Goal: Task Accomplishment & Management: Manage account settings

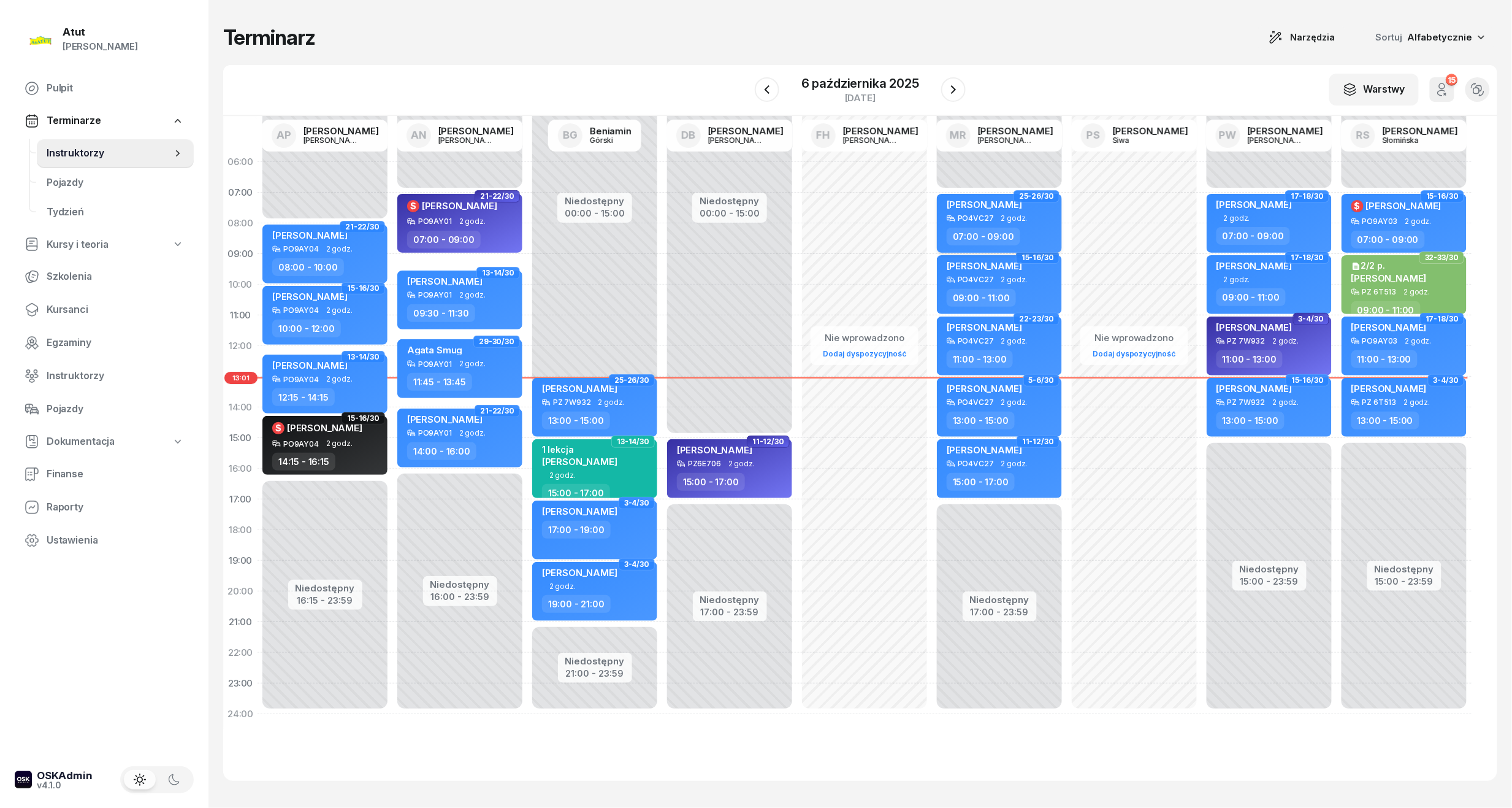
click at [1033, 214] on div "PO4VC27 2 godz." at bounding box center [1000, 218] width 108 height 8
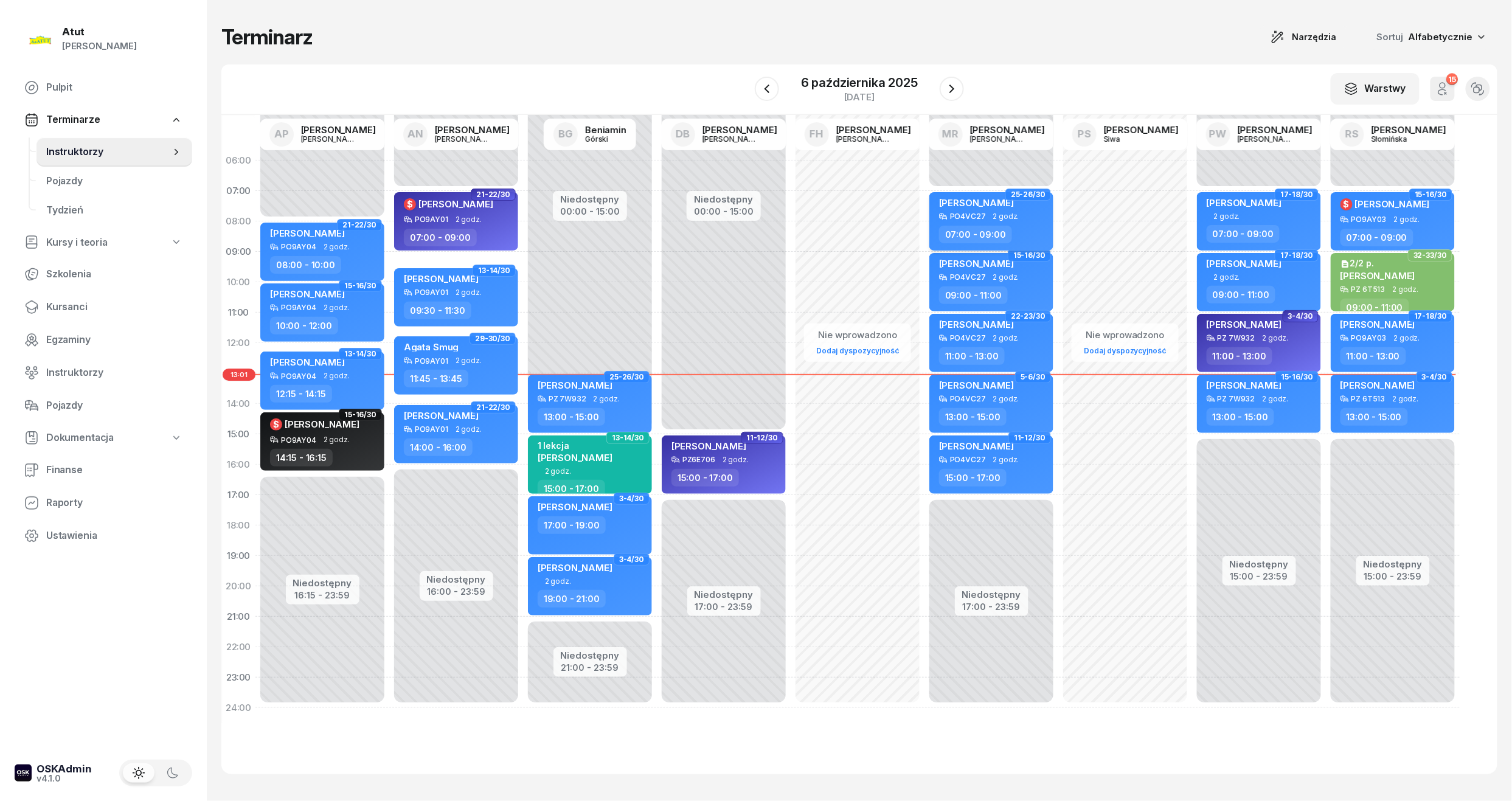
select select "07"
select select "09"
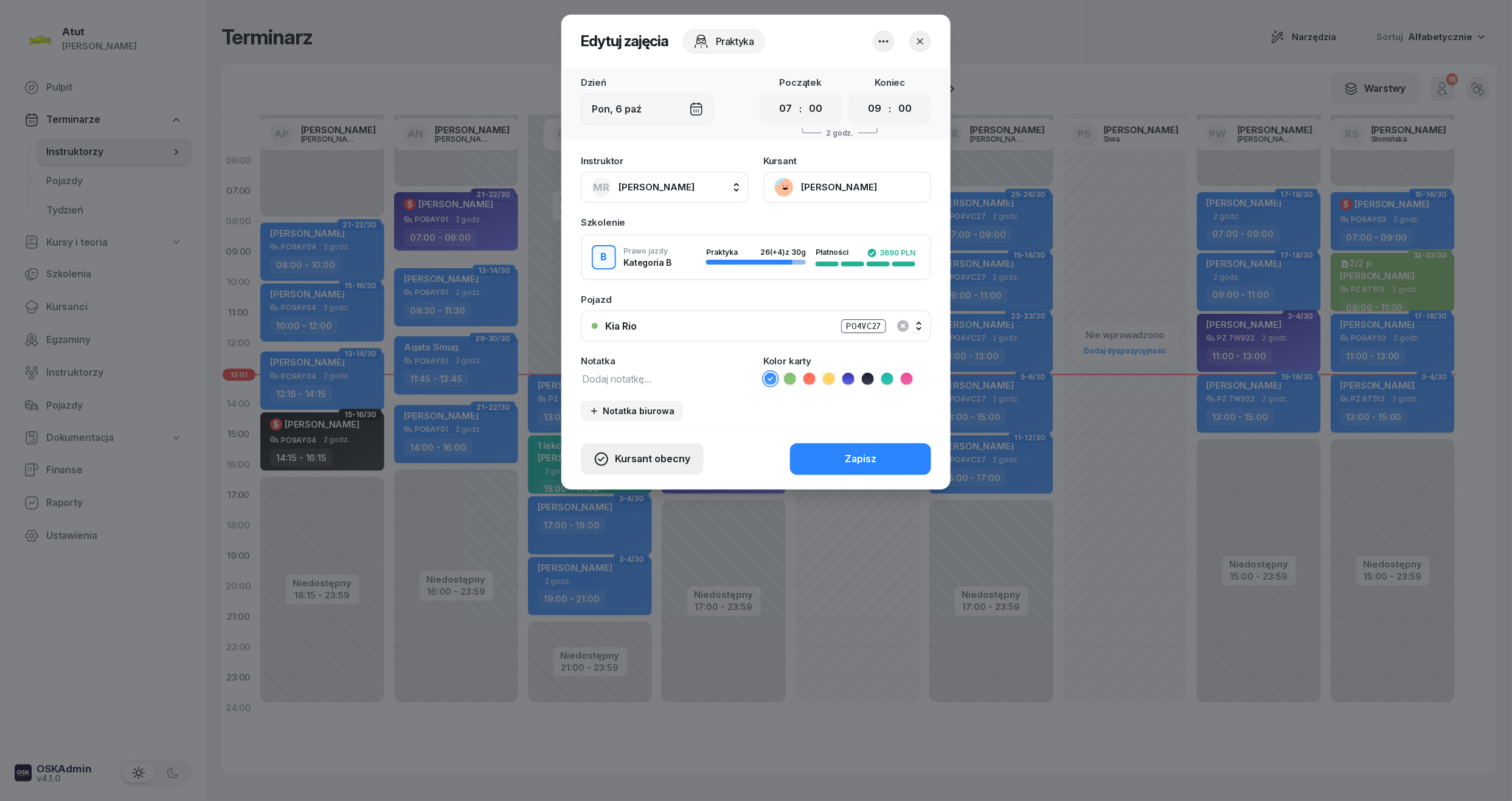
click at [672, 459] on span "Kursant obecny" at bounding box center [652, 459] width 76 height 16
click at [631, 407] on div "Kursant nie przyszedł" at bounding box center [632, 415] width 97 height 16
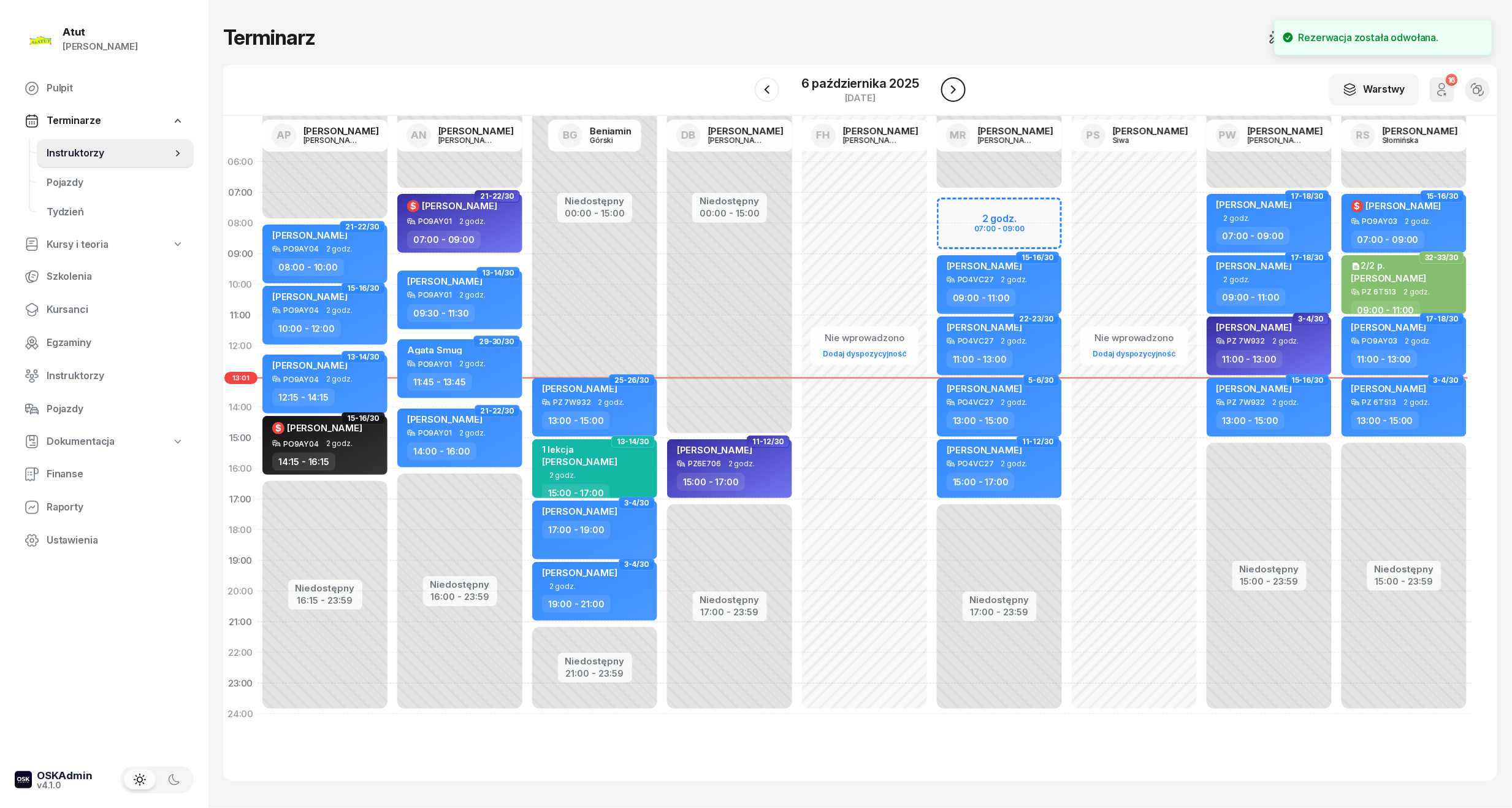
click at [957, 82] on icon "button" at bounding box center [953, 89] width 15 height 15
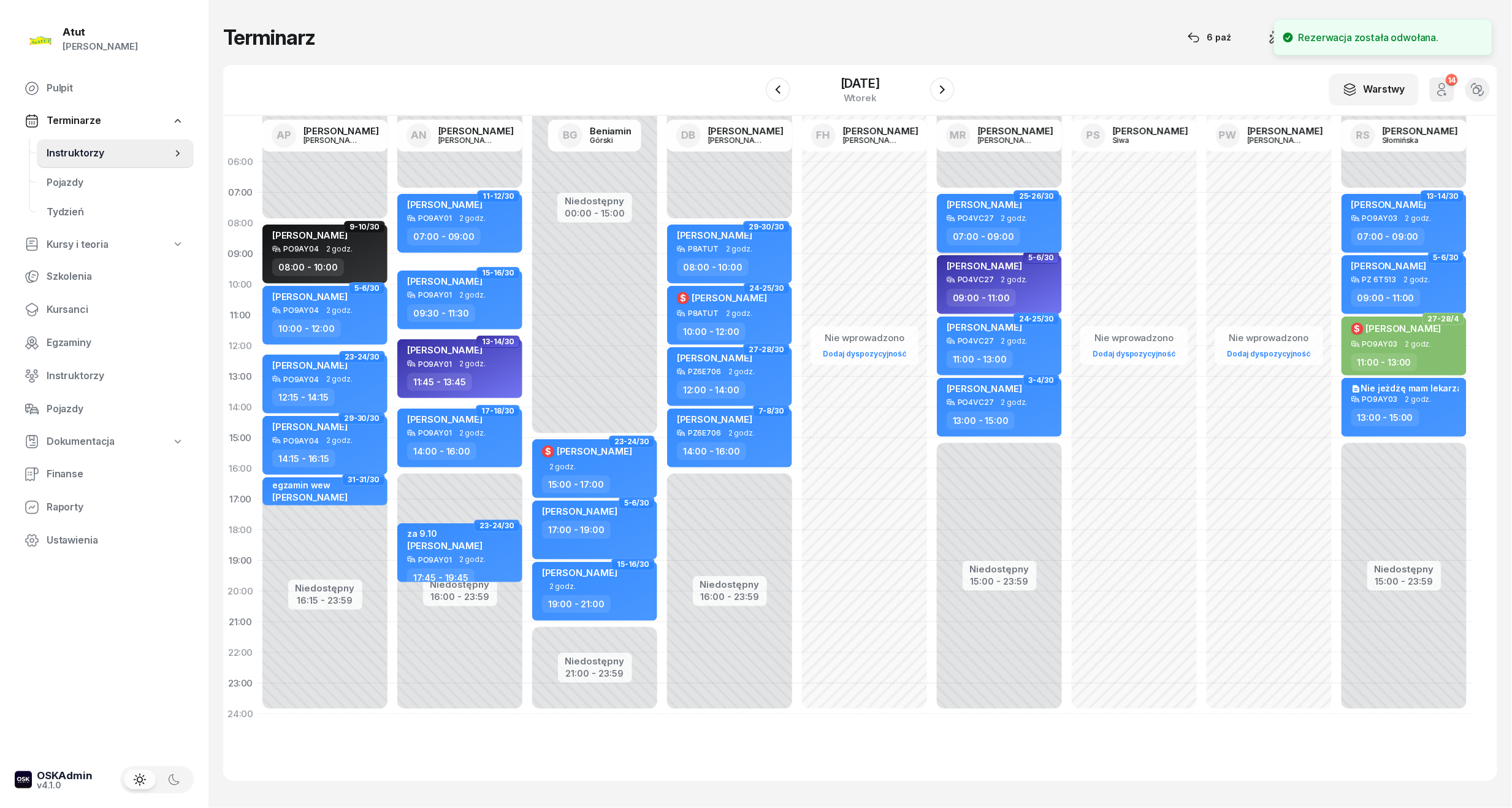
click at [1022, 211] on div "[PERSON_NAME]" at bounding box center [984, 206] width 75 height 15
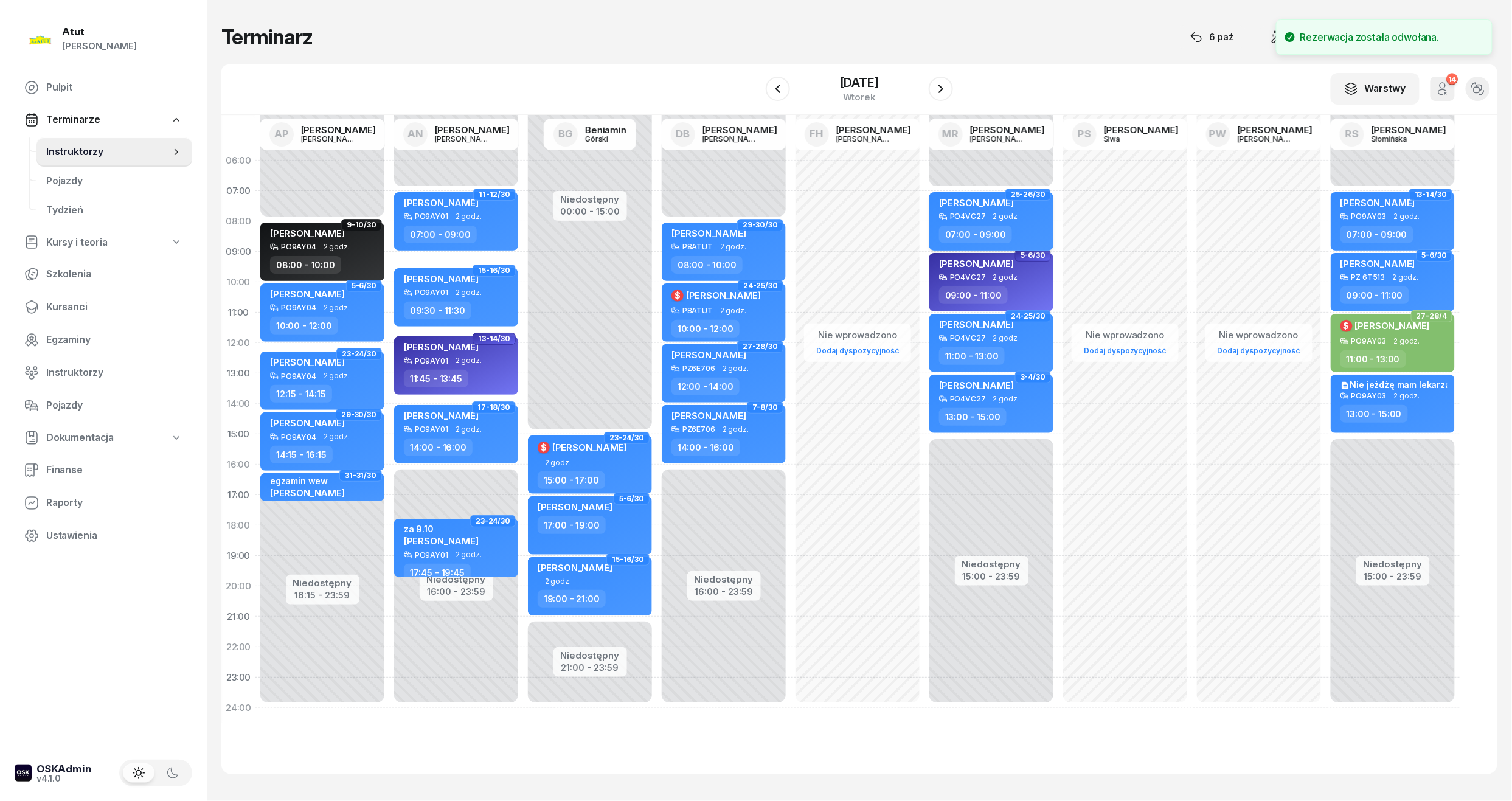
select select "07"
select select "09"
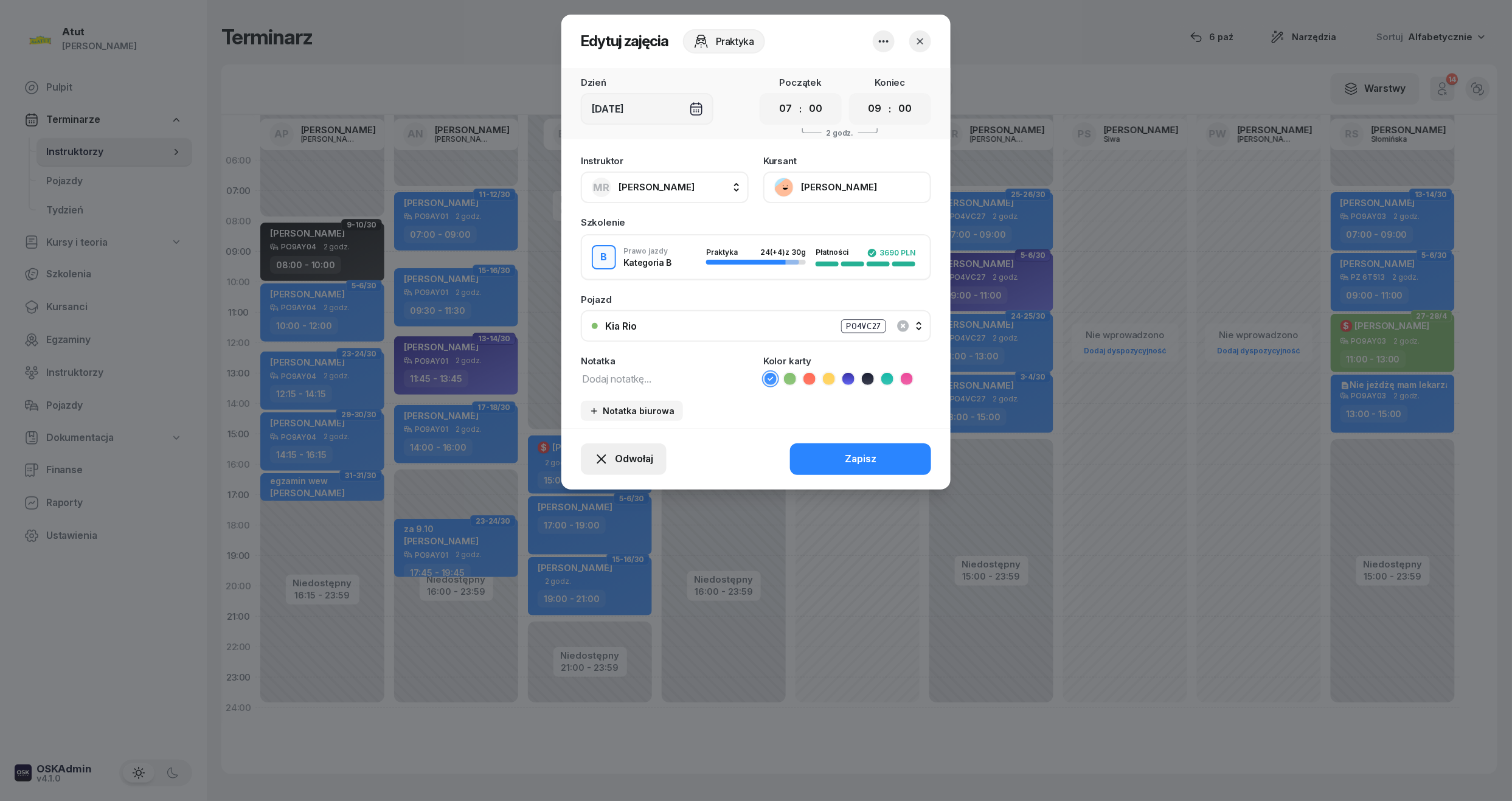
click at [626, 448] on button "Odwołaj" at bounding box center [624, 459] width 86 height 32
click at [609, 387] on div "Kursant odwołał" at bounding box center [602, 384] width 72 height 16
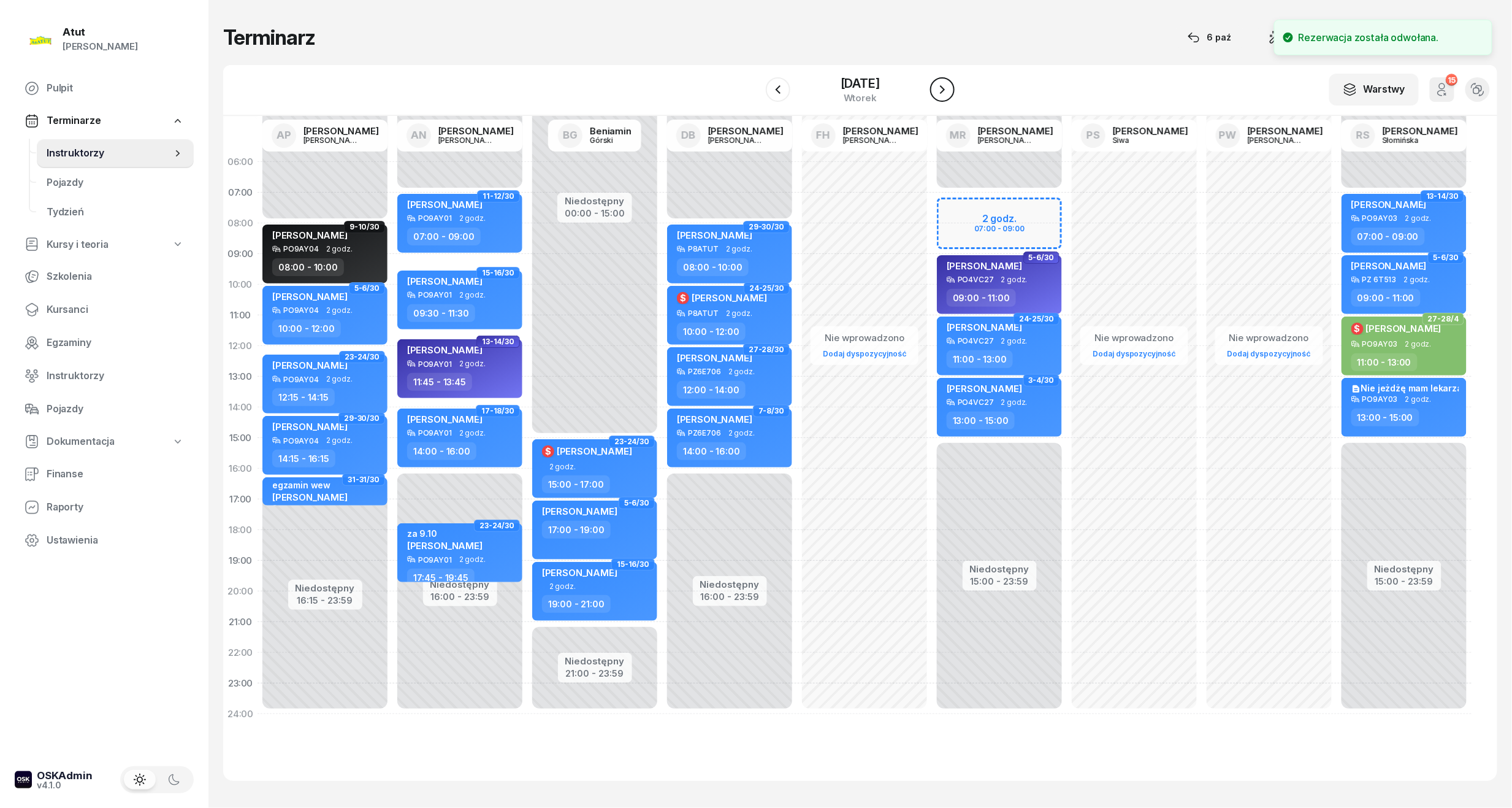
click at [949, 90] on icon "button" at bounding box center [942, 89] width 15 height 15
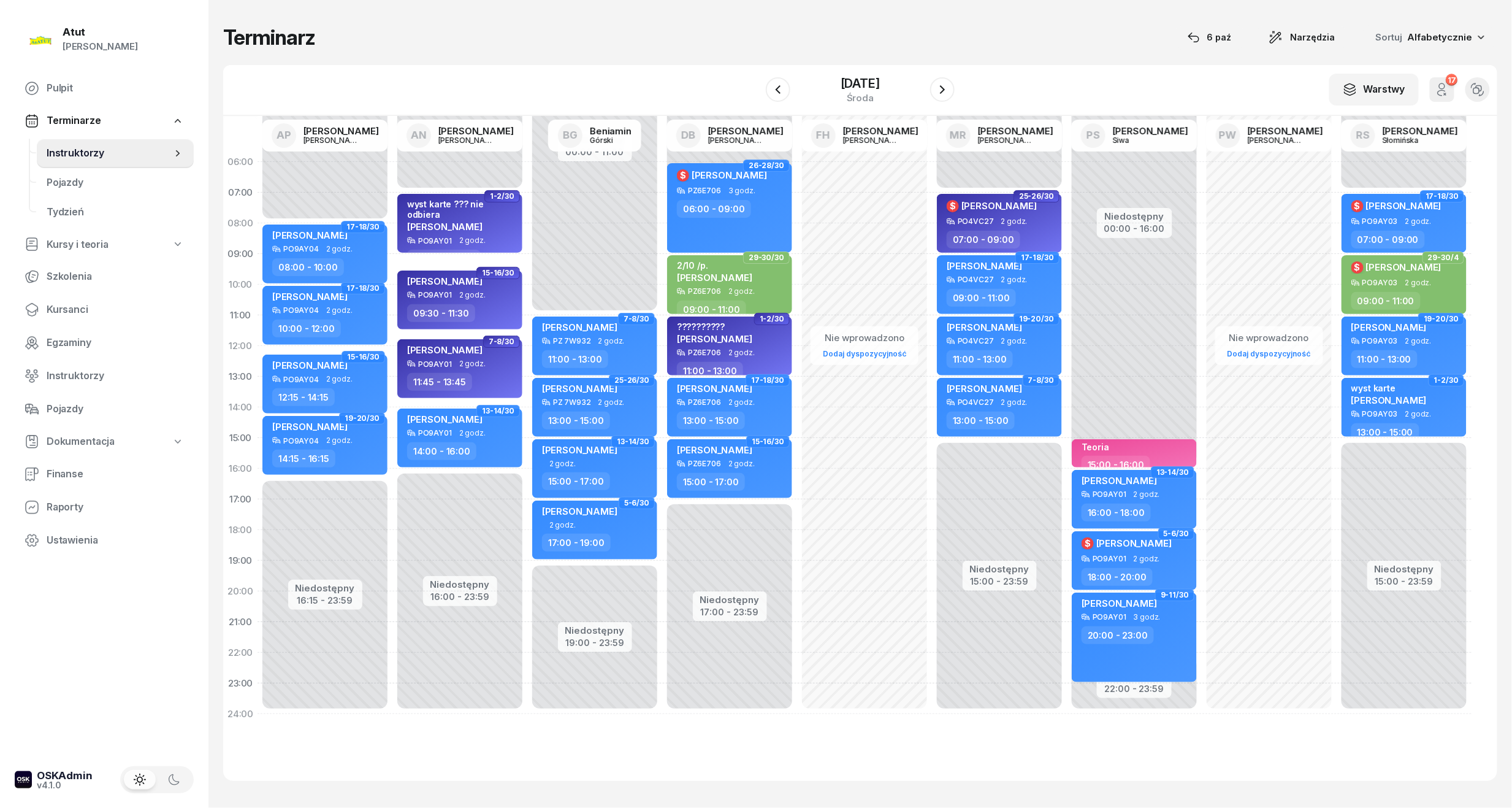
click at [954, 80] on div at bounding box center [942, 89] width 24 height 24
click at [948, 91] on icon "button" at bounding box center [942, 89] width 15 height 15
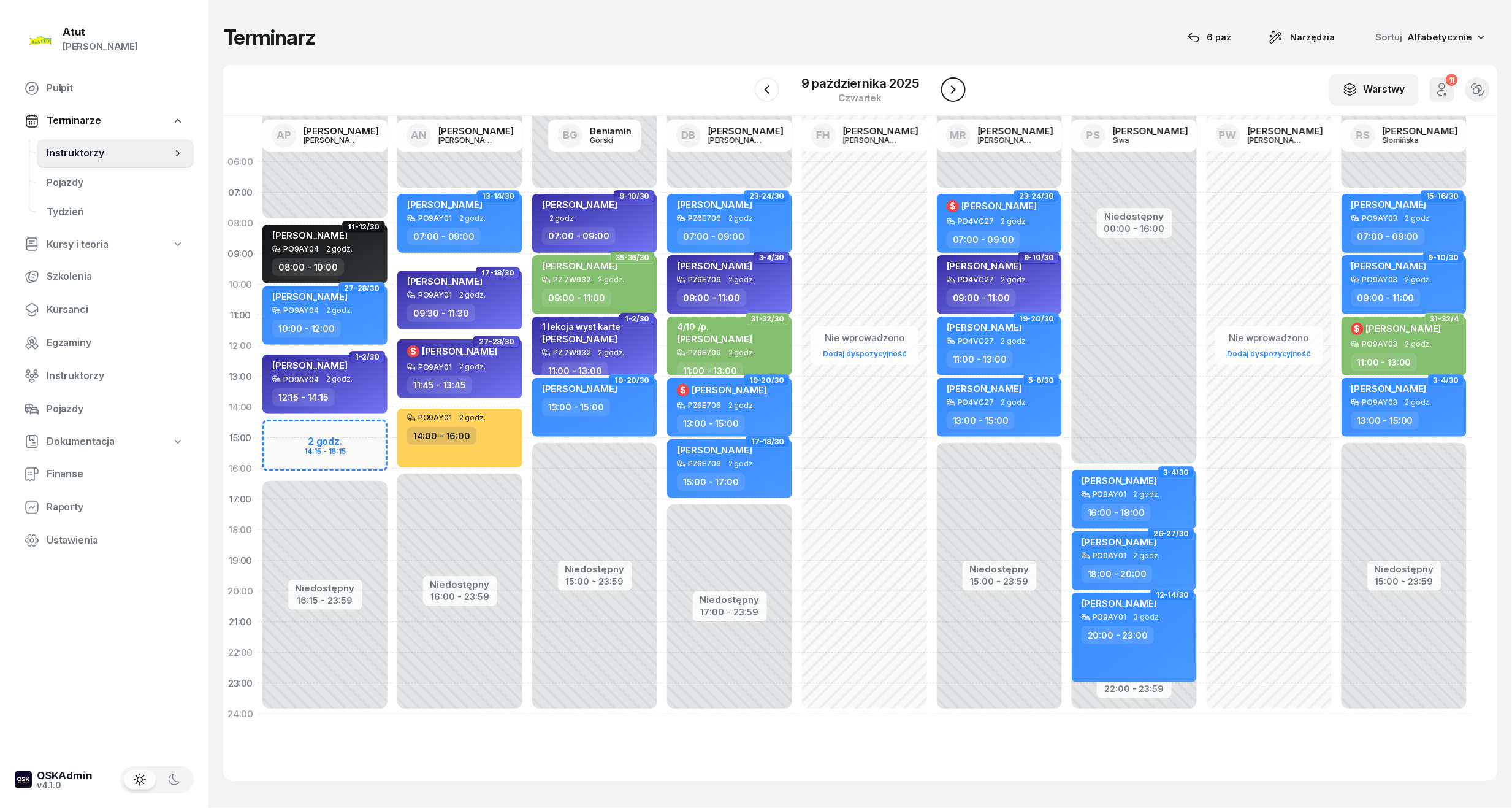
click at [956, 89] on icon "button" at bounding box center [953, 89] width 15 height 15
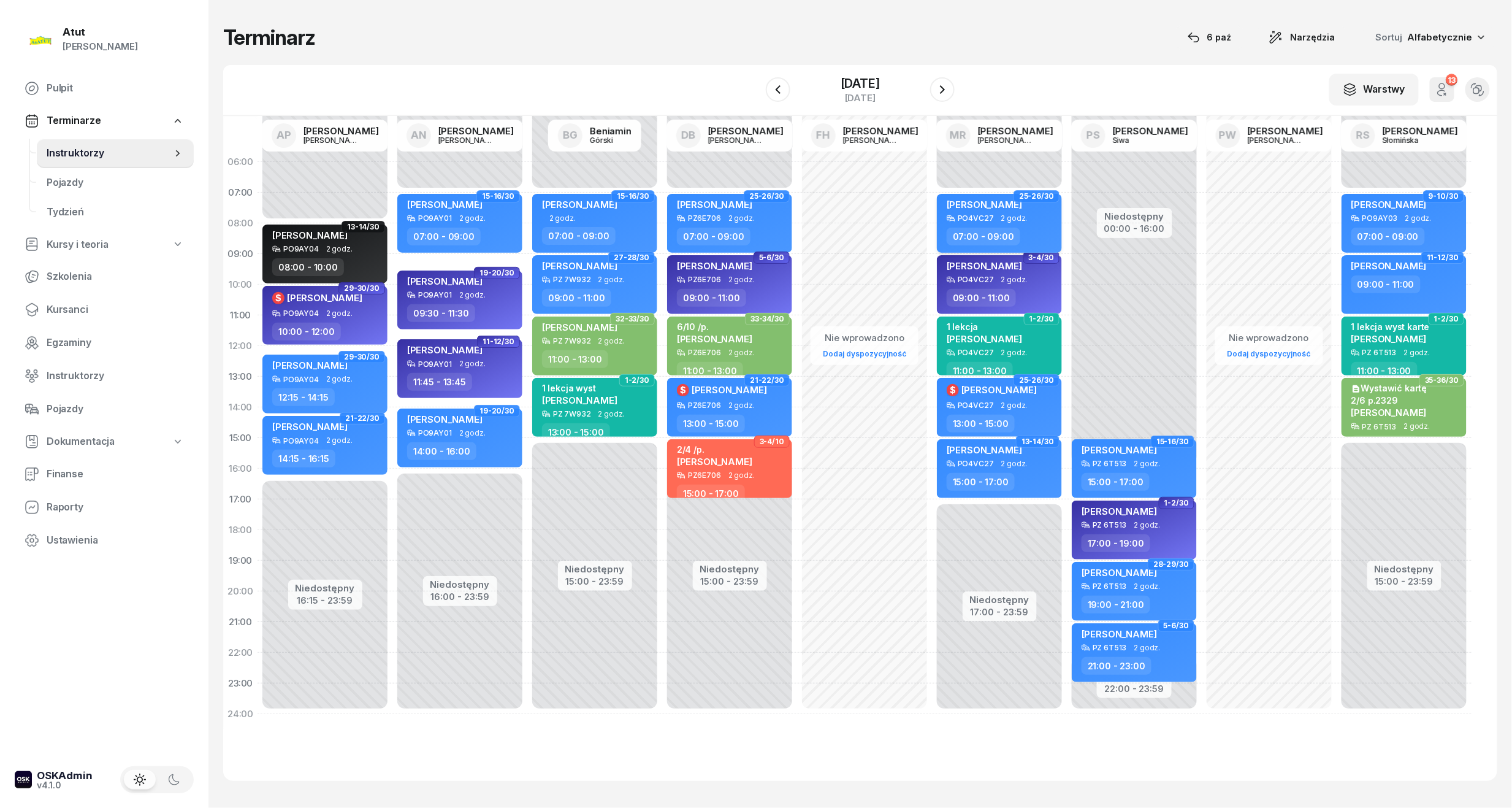
click at [1003, 212] on div "[PERSON_NAME]" at bounding box center [984, 206] width 75 height 15
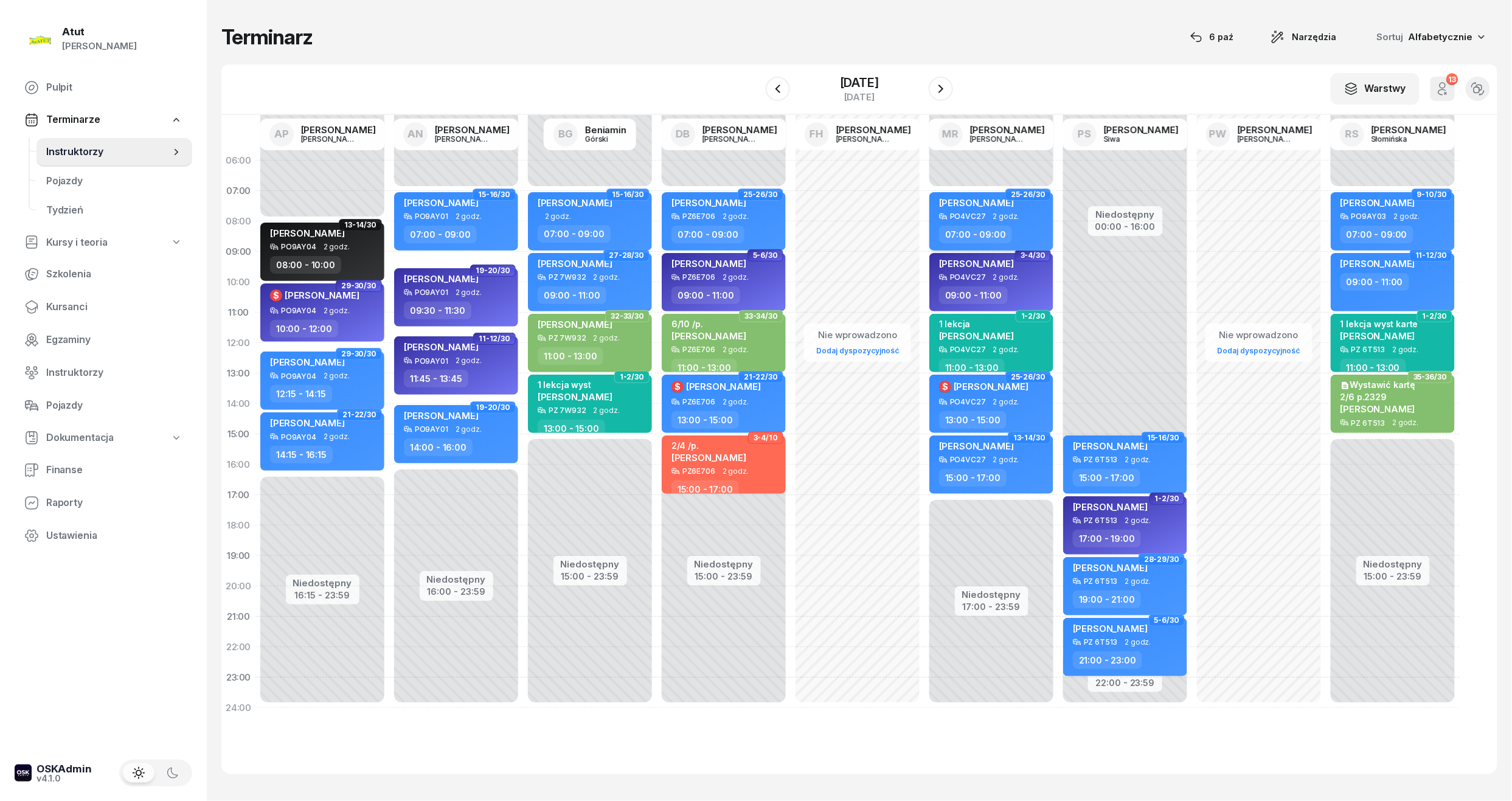
select select "07"
select select "09"
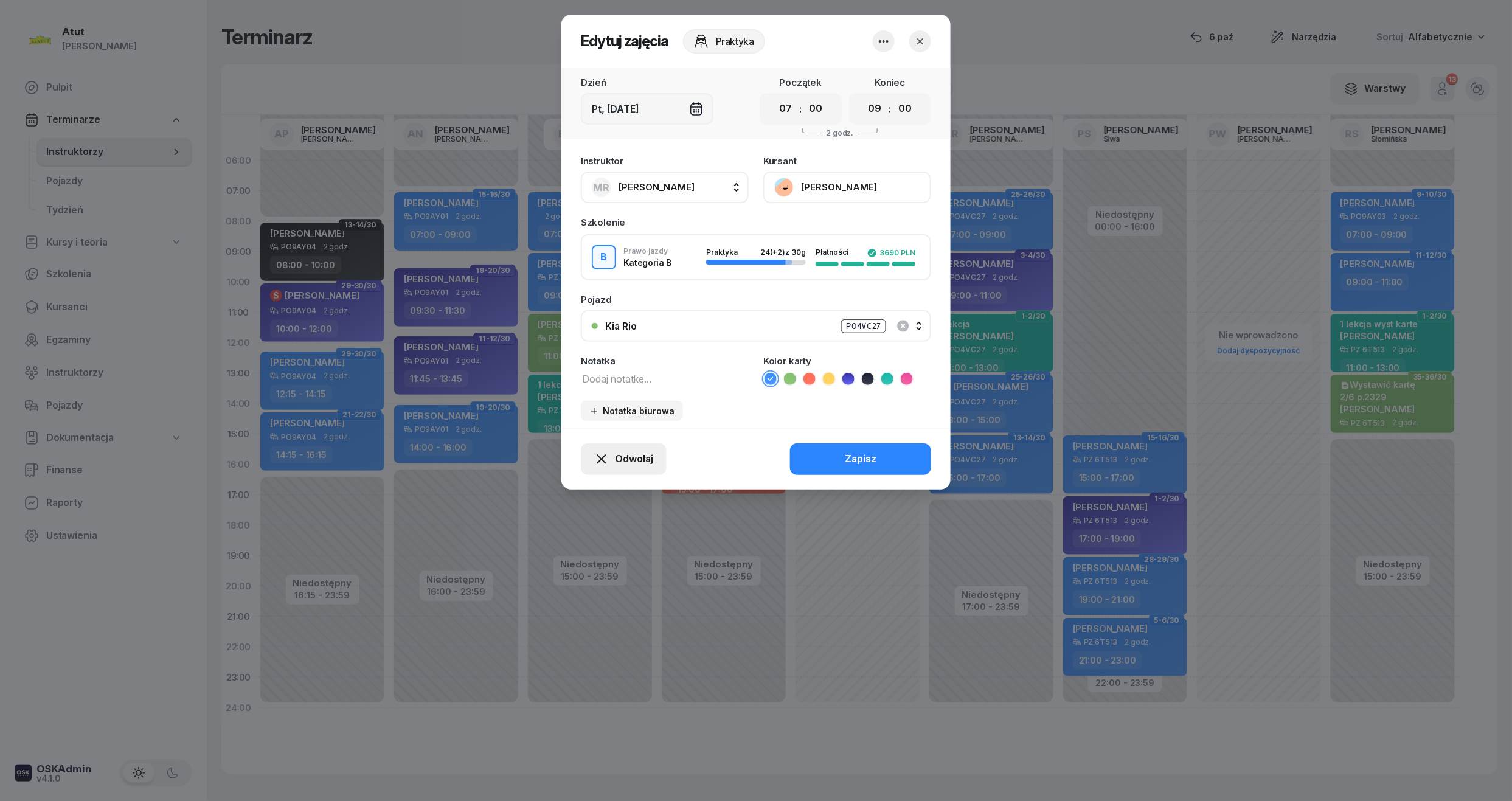
click at [629, 465] on button "Odwołaj" at bounding box center [624, 459] width 86 height 32
click at [594, 380] on div "Kursant odwołał" at bounding box center [602, 384] width 72 height 16
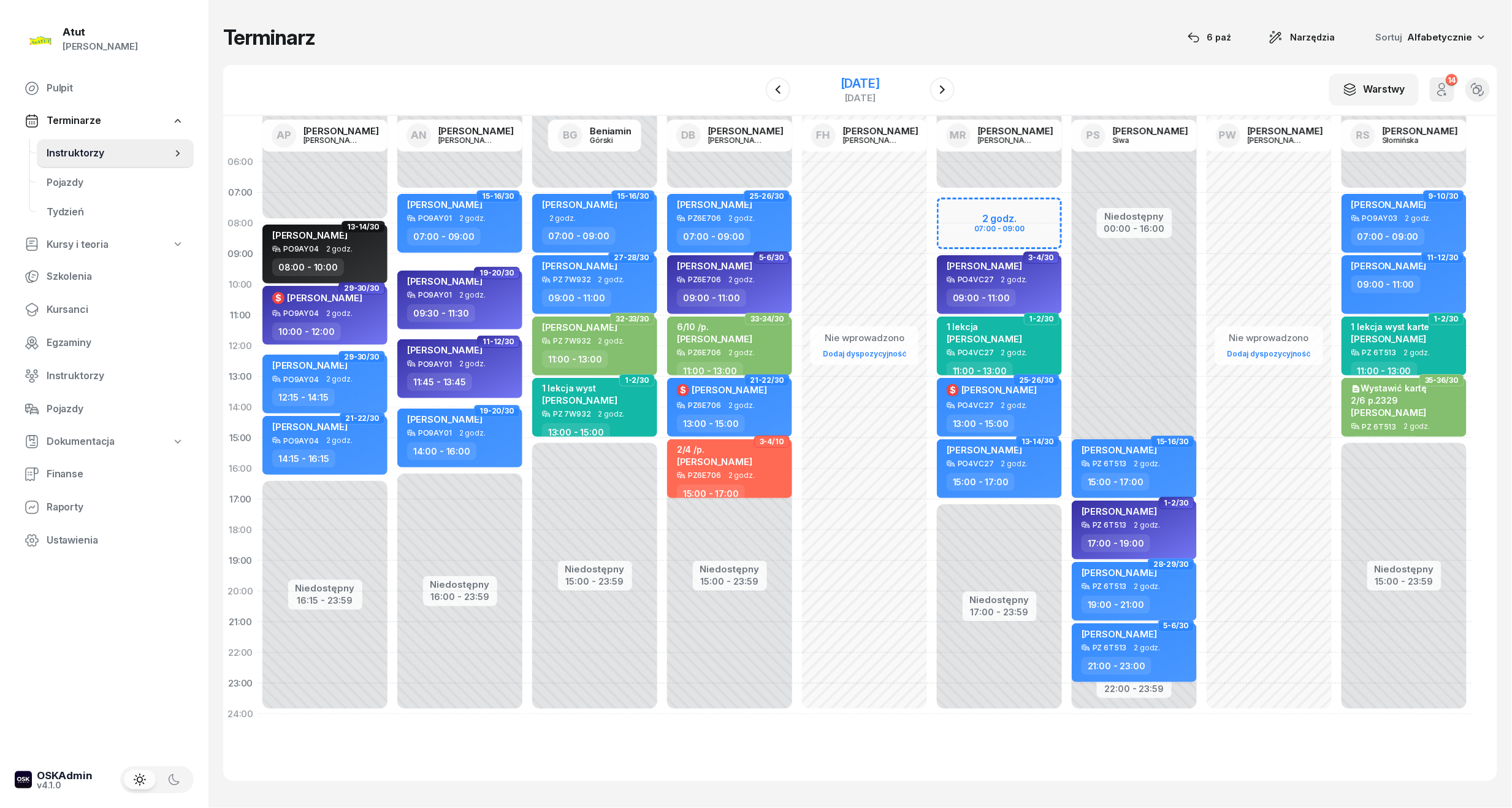
click at [841, 86] on div "[DATE]" at bounding box center [860, 83] width 39 height 12
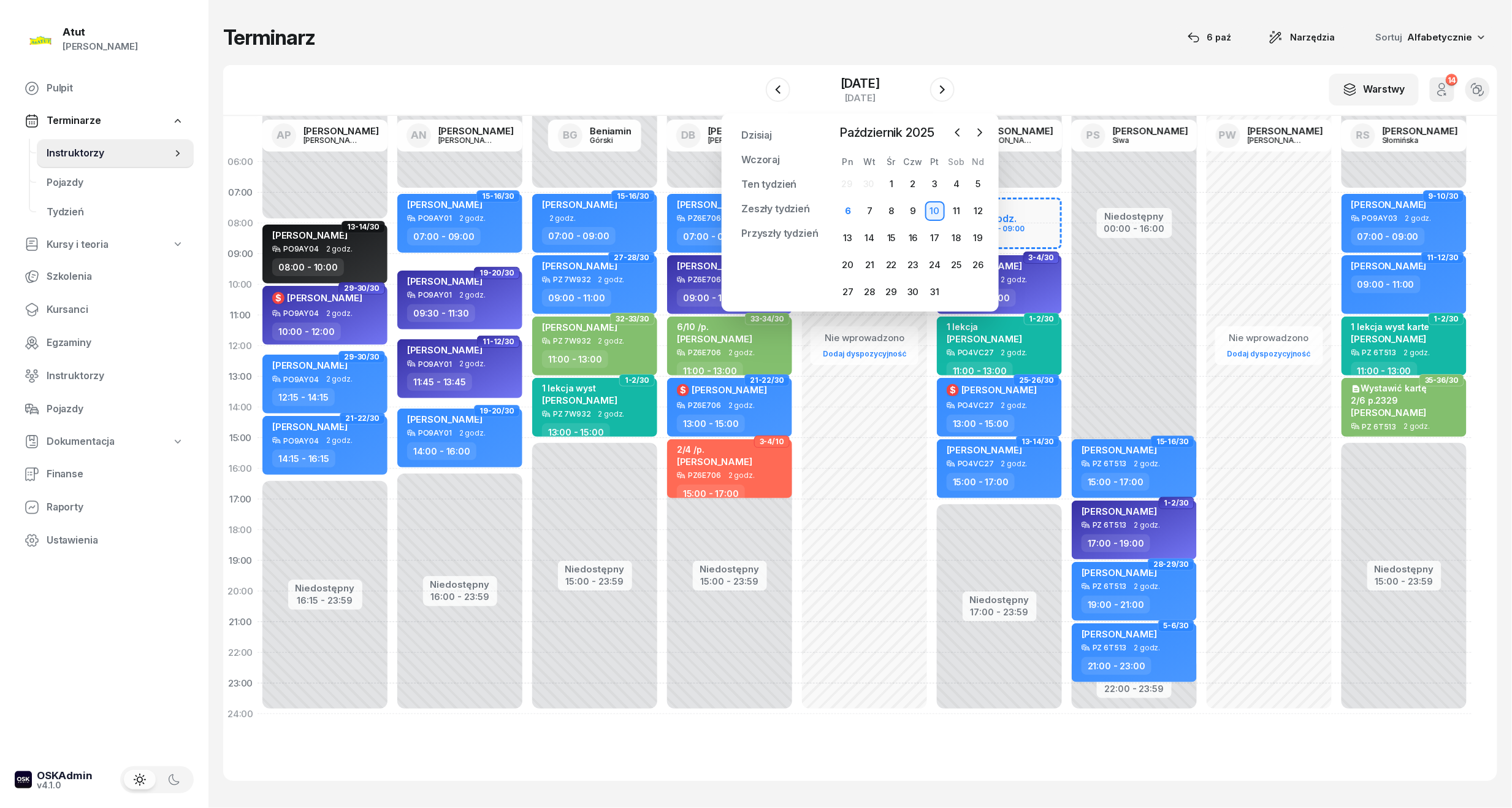
click at [973, 56] on div "Terminarz [DATE] Narzędzia Sortuj Alfabetycznie W Wybierz AP [PERSON_NAME] AN […" at bounding box center [859, 403] width 1274 height 805
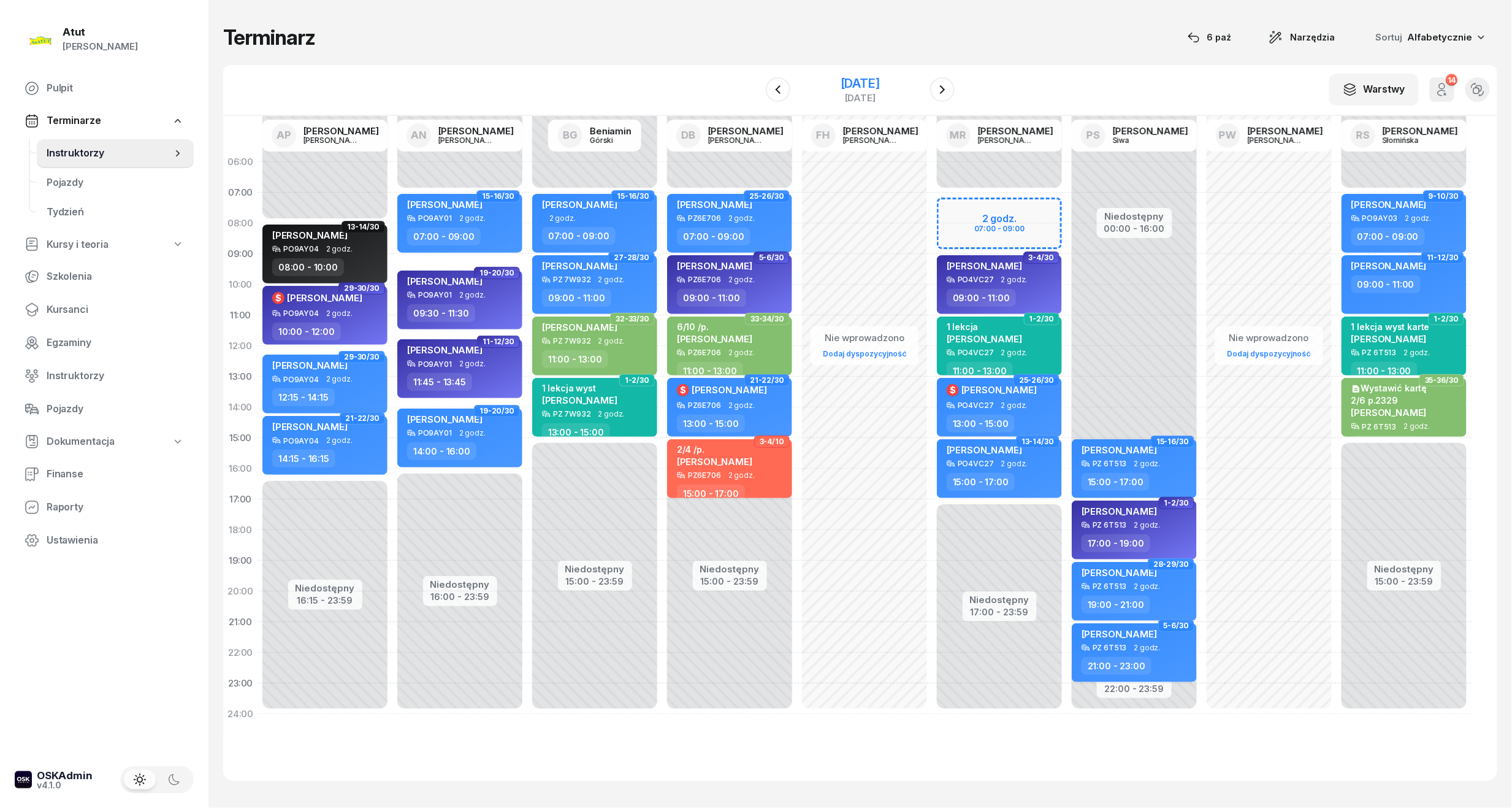
click at [856, 82] on div "[DATE]" at bounding box center [860, 83] width 39 height 12
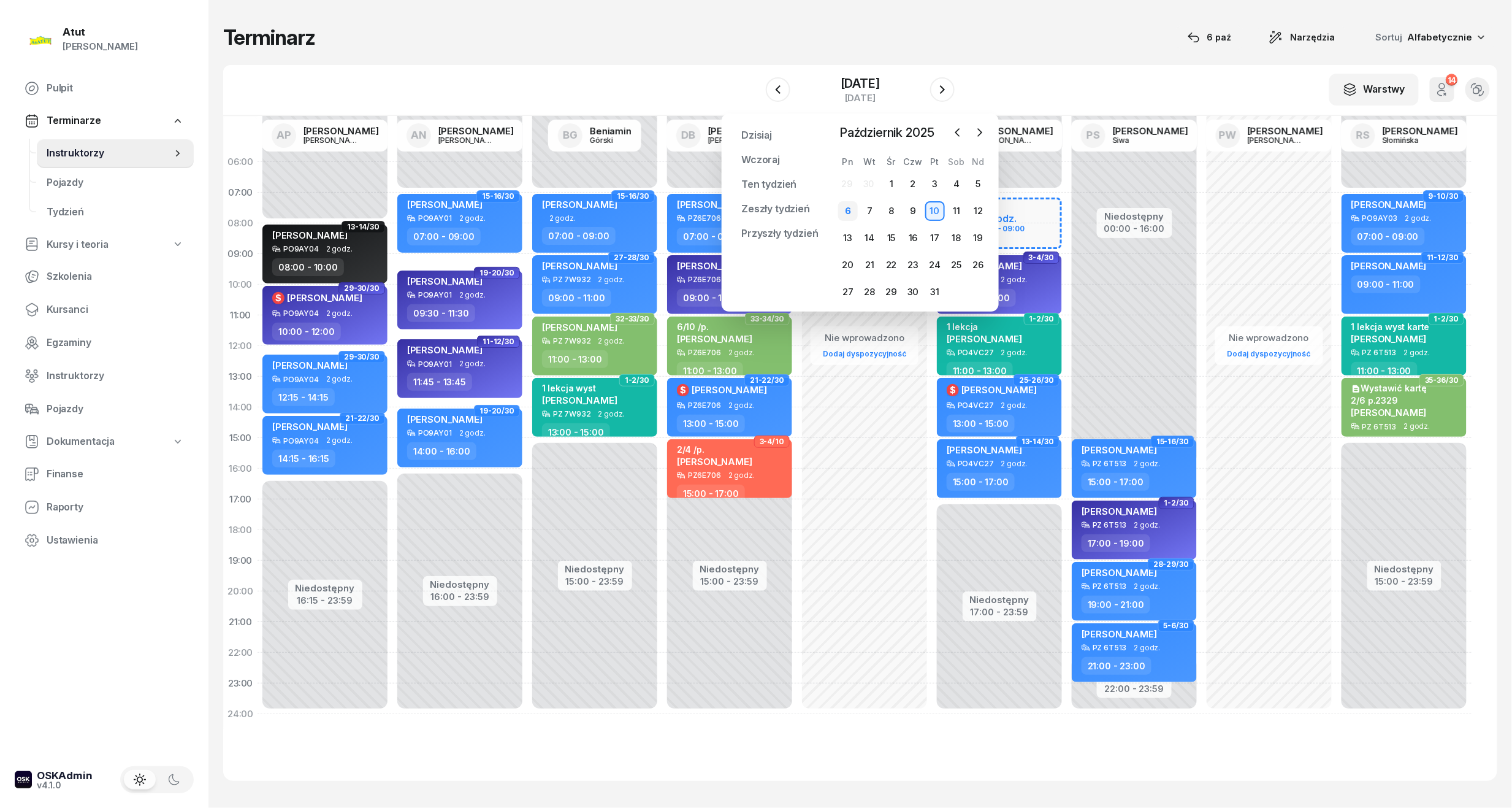
click at [847, 215] on div "6" at bounding box center [847, 211] width 20 height 20
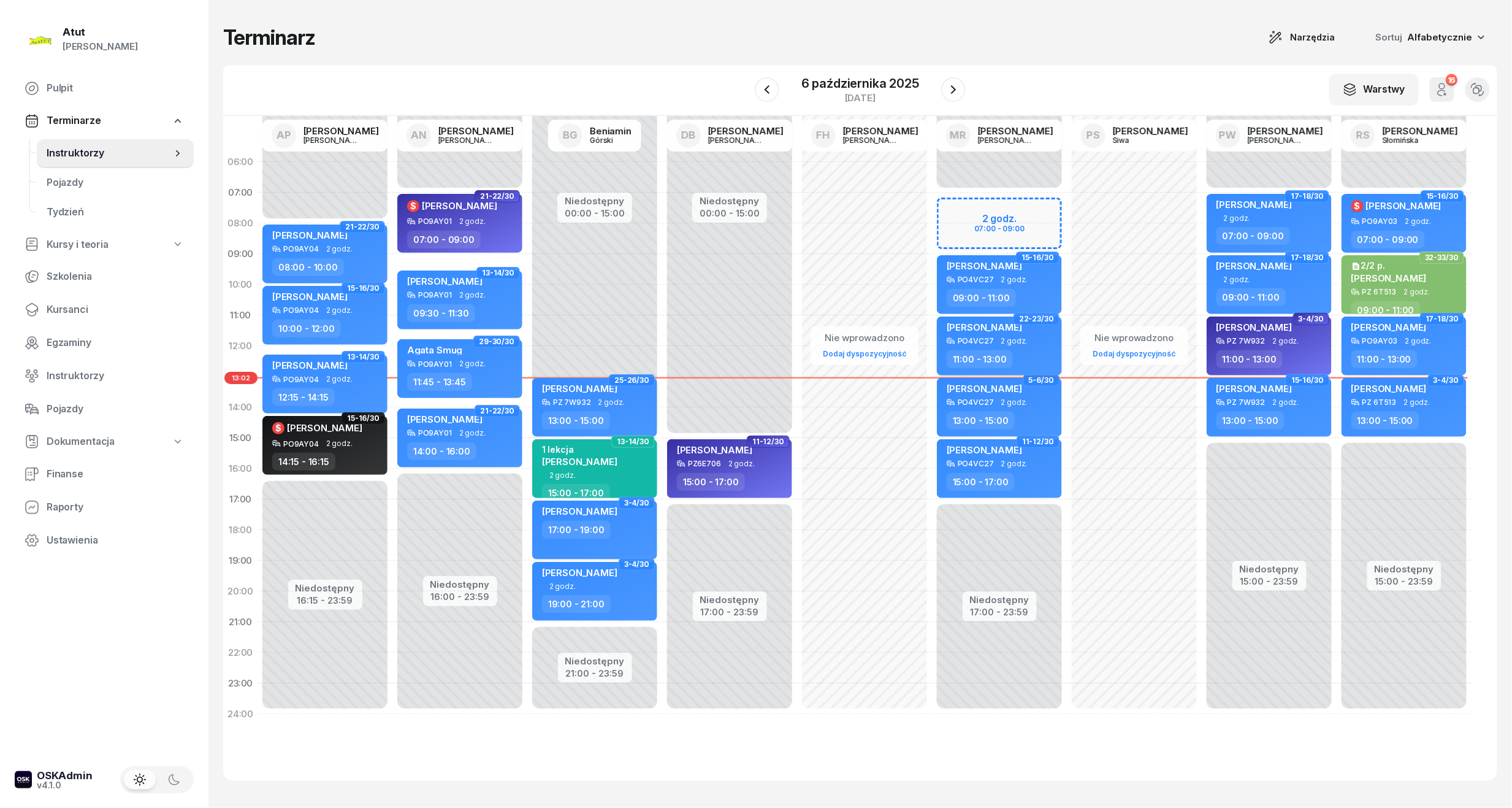
click at [1004, 334] on div "[PERSON_NAME]" at bounding box center [1000, 329] width 108 height 15
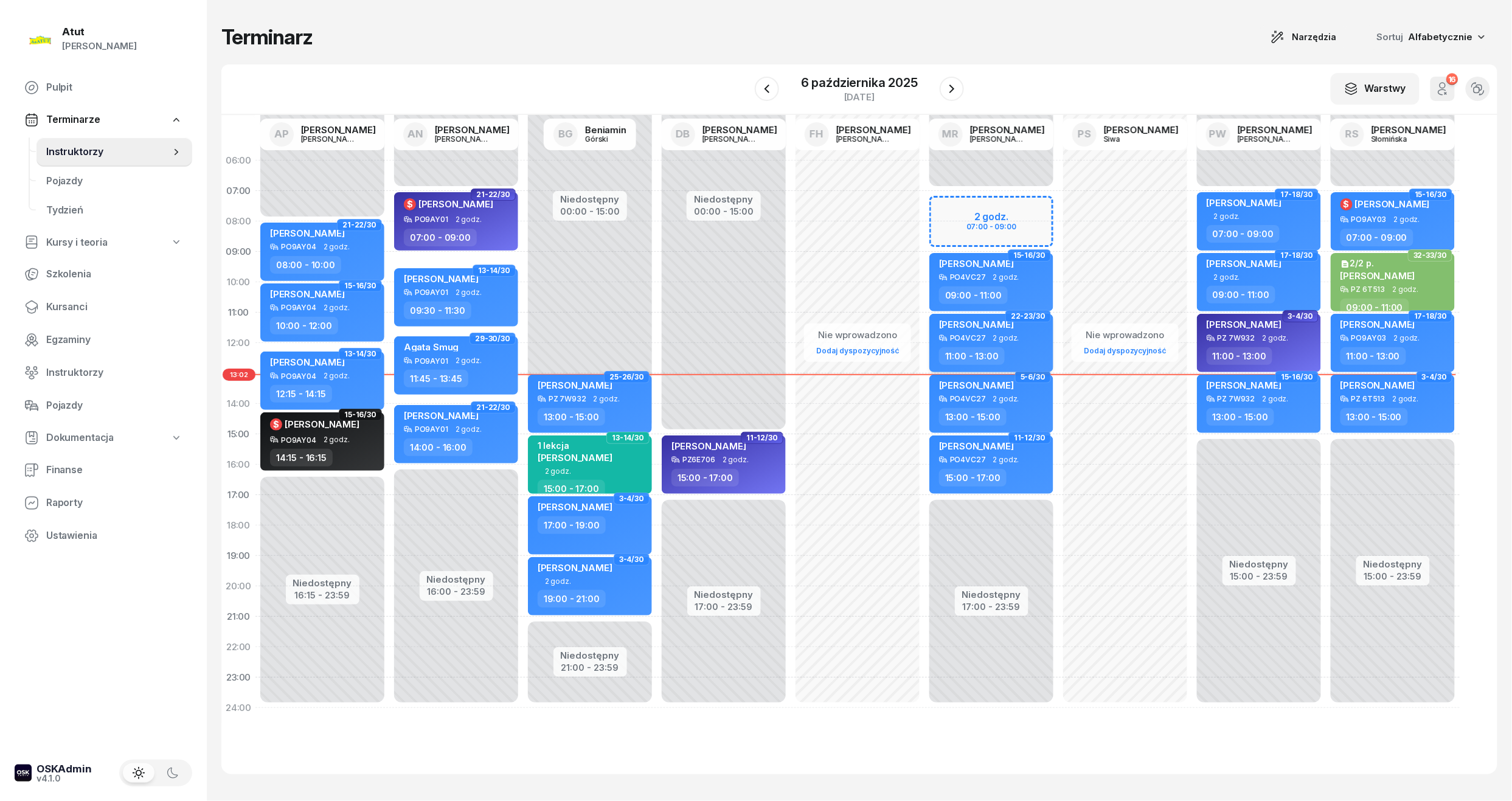
select select "11"
select select "13"
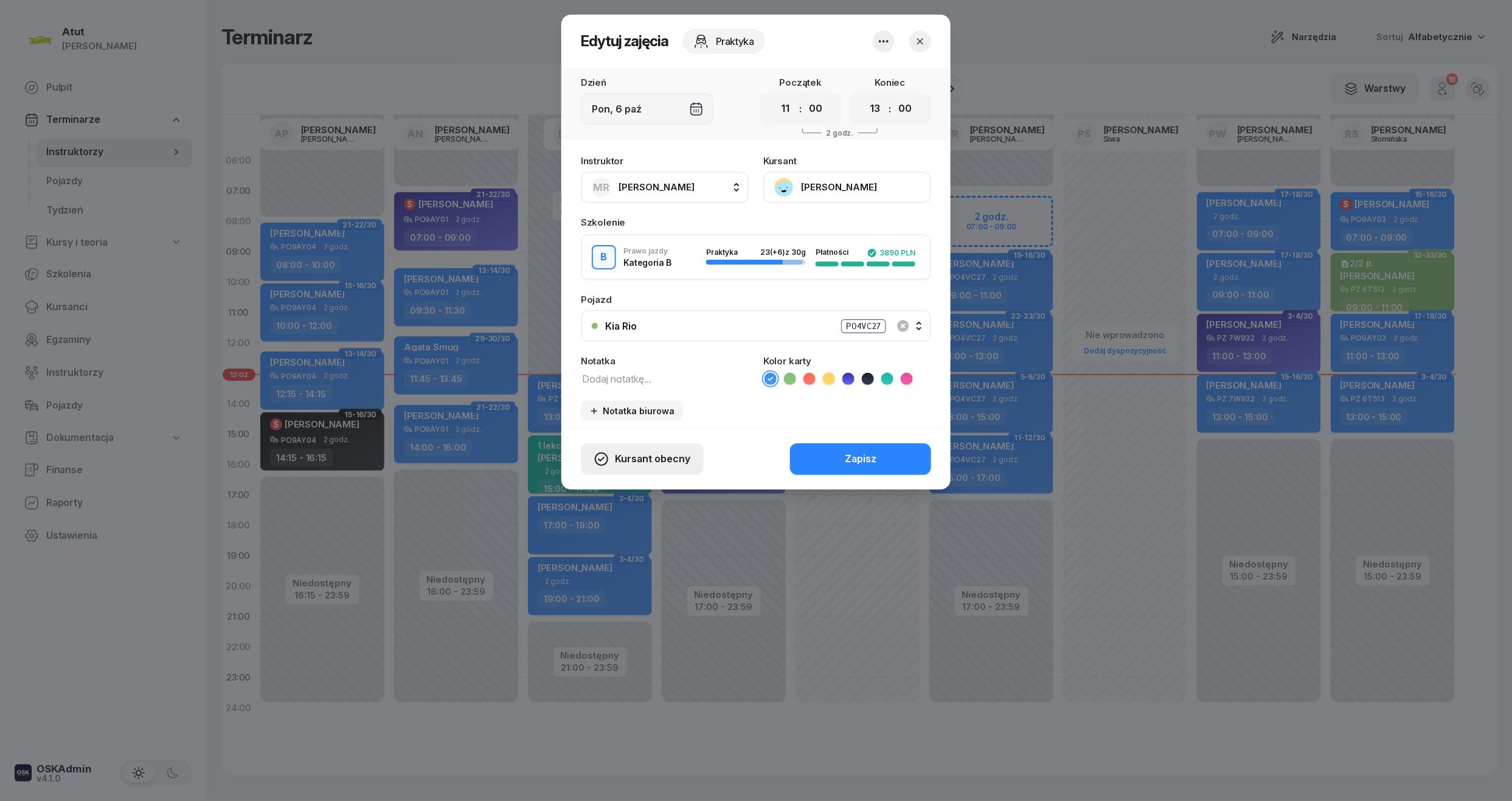
click at [632, 461] on span "Kursant obecny" at bounding box center [652, 459] width 76 height 16
click at [640, 383] on div "Kursant odwołał" at bounding box center [619, 384] width 72 height 16
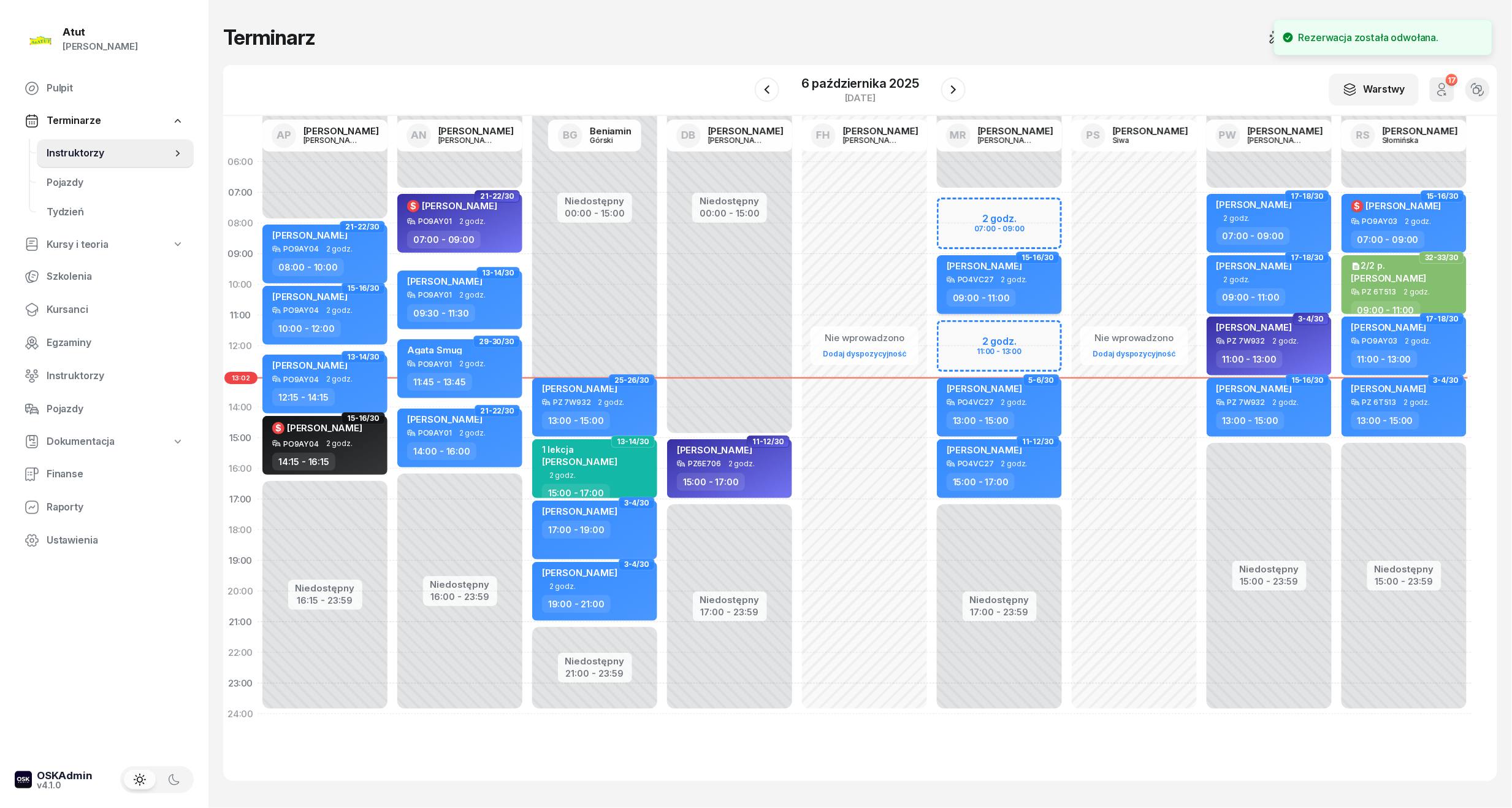
click at [1020, 283] on span "2 godz." at bounding box center [1015, 279] width 26 height 8
select select "09"
select select "11"
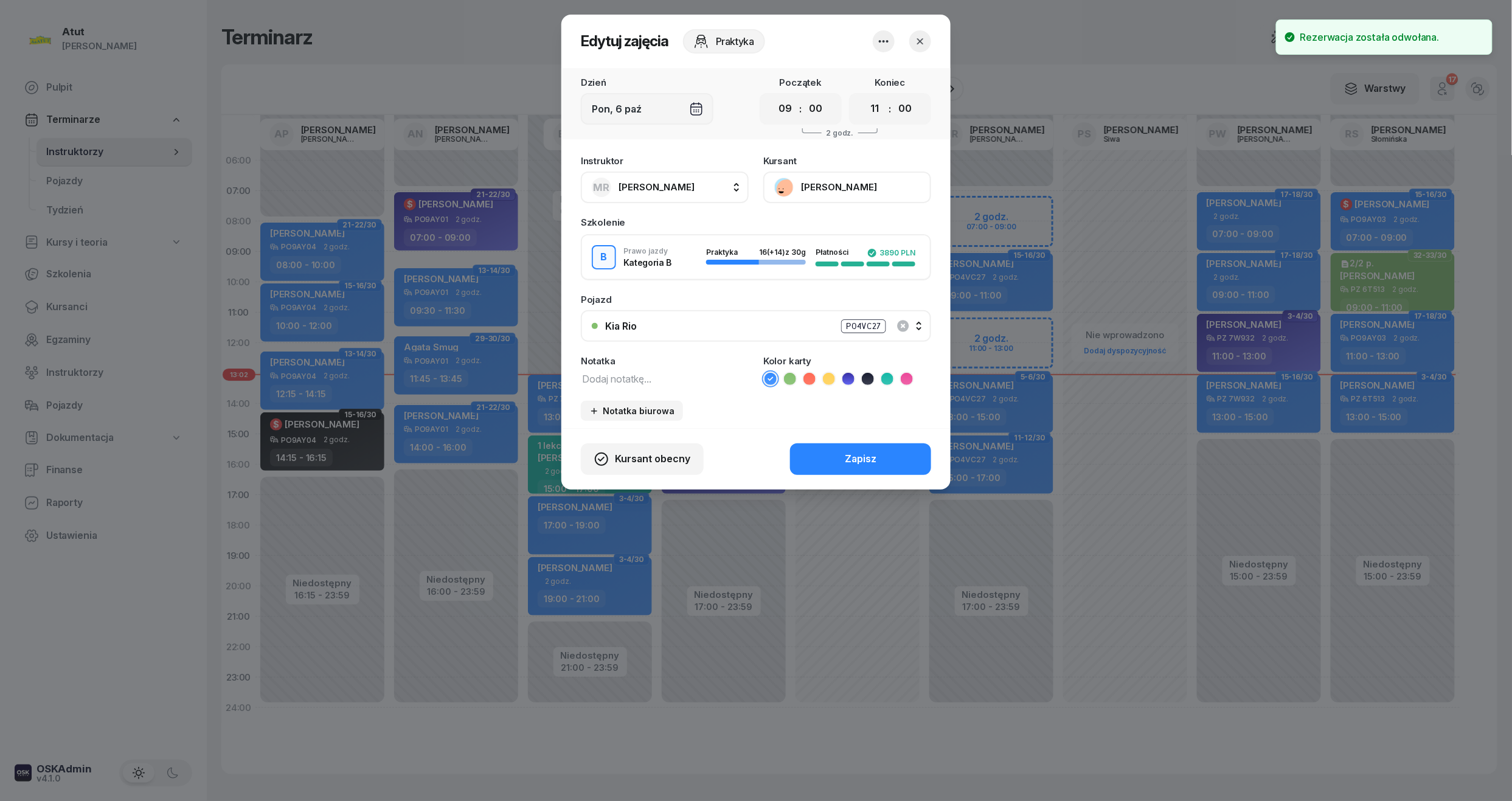
click at [778, 125] on div "Dzień [DATE] Początek 00 01 02 03 04 05 06 07 08 09 10 11 12 13 14 15 16 17 18 …" at bounding box center [756, 104] width 389 height 71
drag, startPoint x: 780, startPoint y: 111, endPoint x: 772, endPoint y: 143, distance: 33.0
click at [780, 111] on select "00 01 02 03 04 05 06 07 08 09 10 11 12 13 14 15 16 17 18 19 20 21 22 23" at bounding box center [785, 108] width 23 height 25
select select "11"
click at [774, 96] on select "00 01 02 03 04 05 06 07 08 09 10 11 12 13 14 15 16 17 18 19 20 21 22 23" at bounding box center [785, 108] width 23 height 25
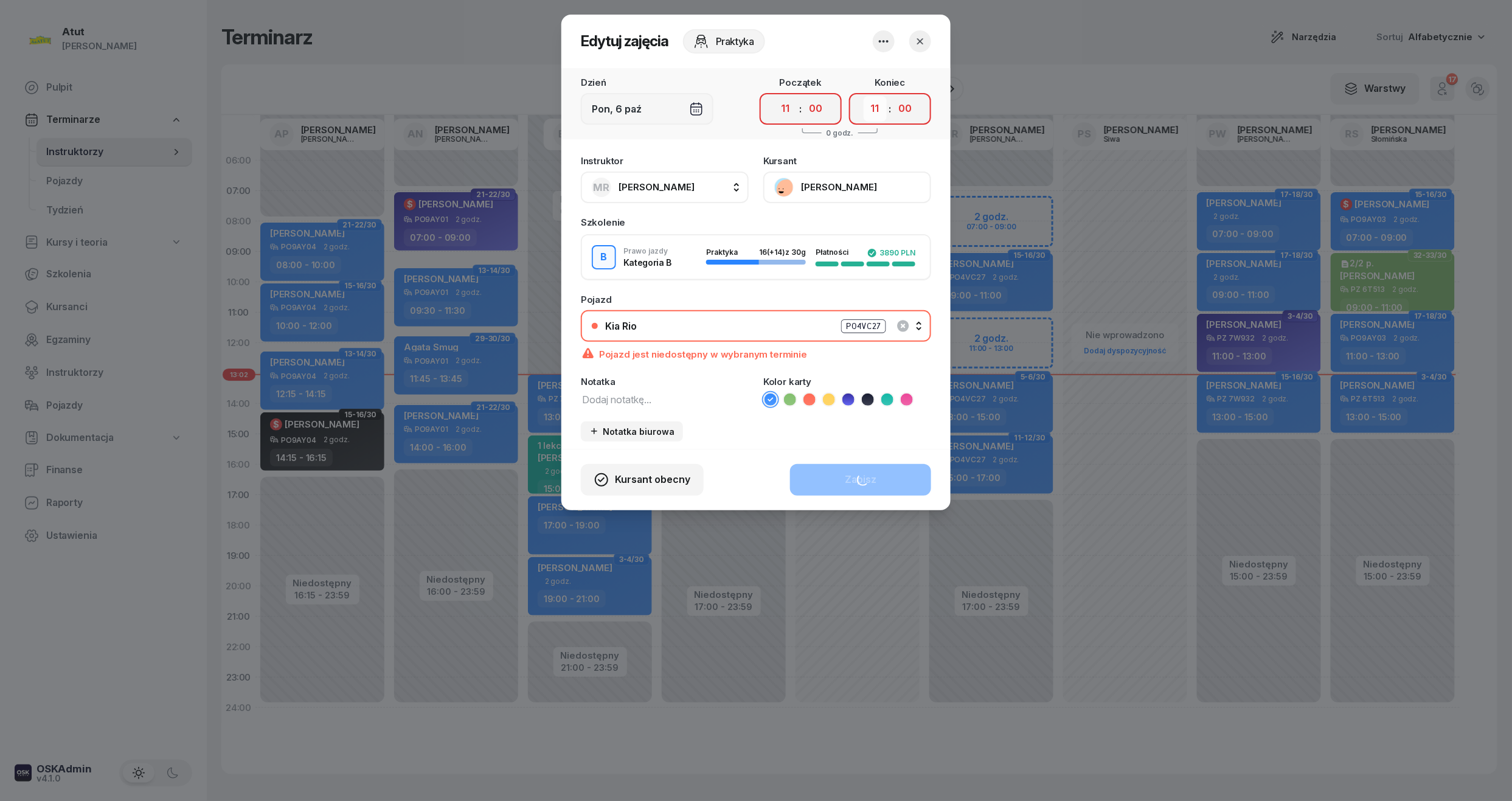
click at [885, 109] on select "00 01 02 03 04 05 06 07 08 09 10 11 12 13 14 15 16 17 18 19 20 21 22 23" at bounding box center [875, 108] width 23 height 25
select select "13"
click at [864, 96] on select "00 01 02 03 04 05 06 07 08 09 10 11 12 13 14 15 16 17 18 19 20 21 22 23" at bounding box center [875, 108] width 23 height 25
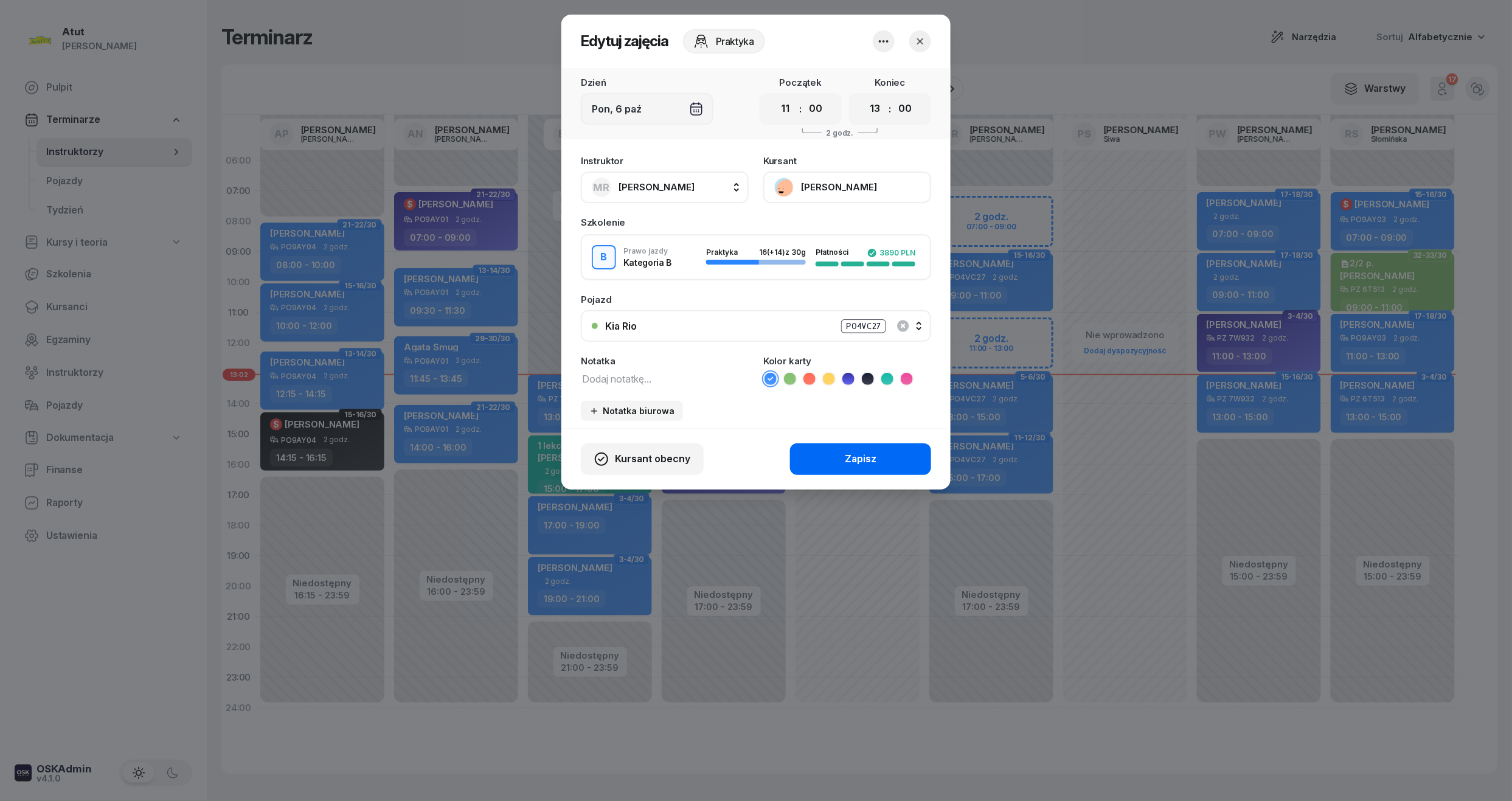
click at [869, 453] on div "Zapisz" at bounding box center [861, 459] width 32 height 16
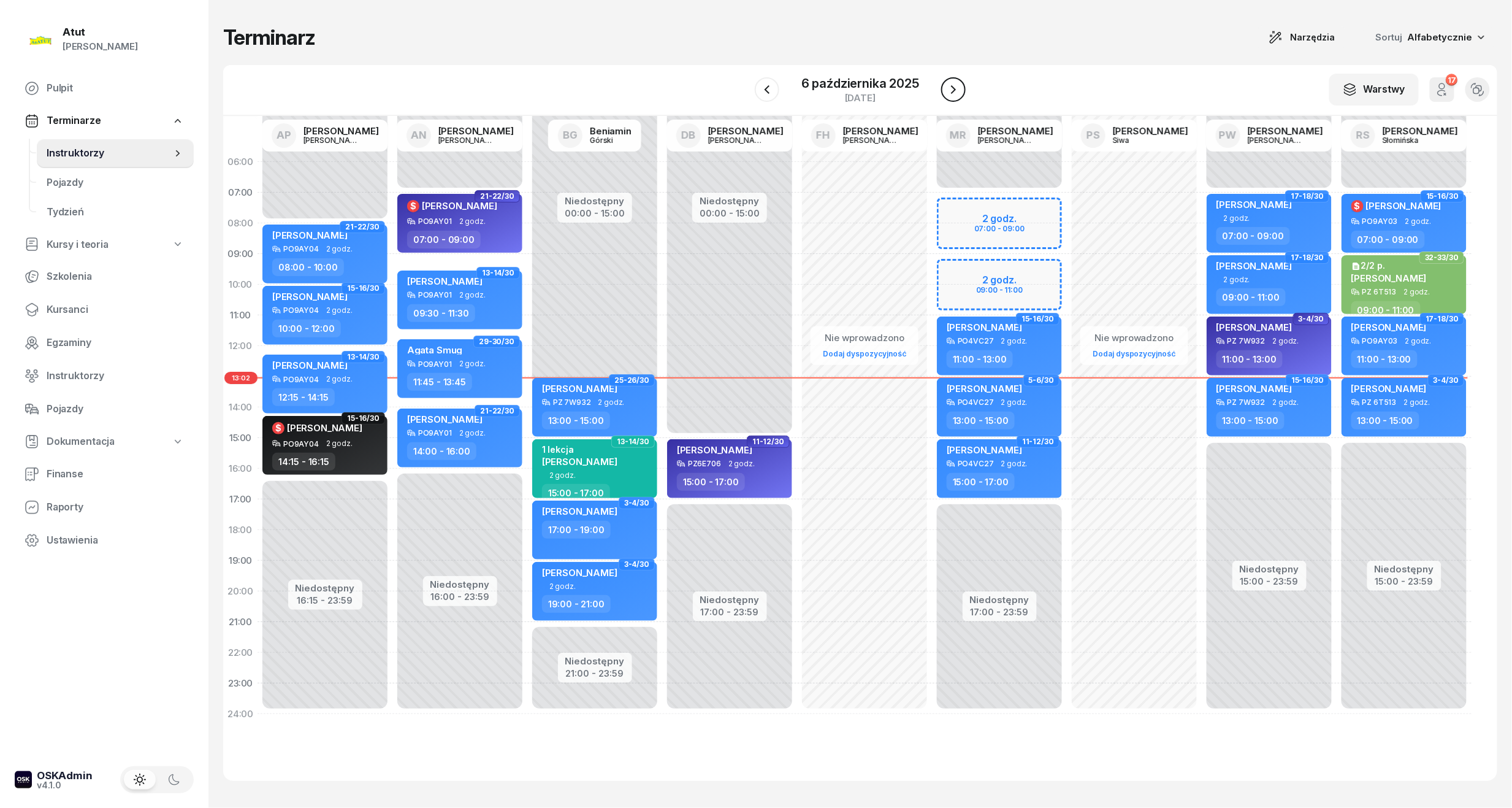
click at [954, 90] on icon "button" at bounding box center [953, 89] width 15 height 15
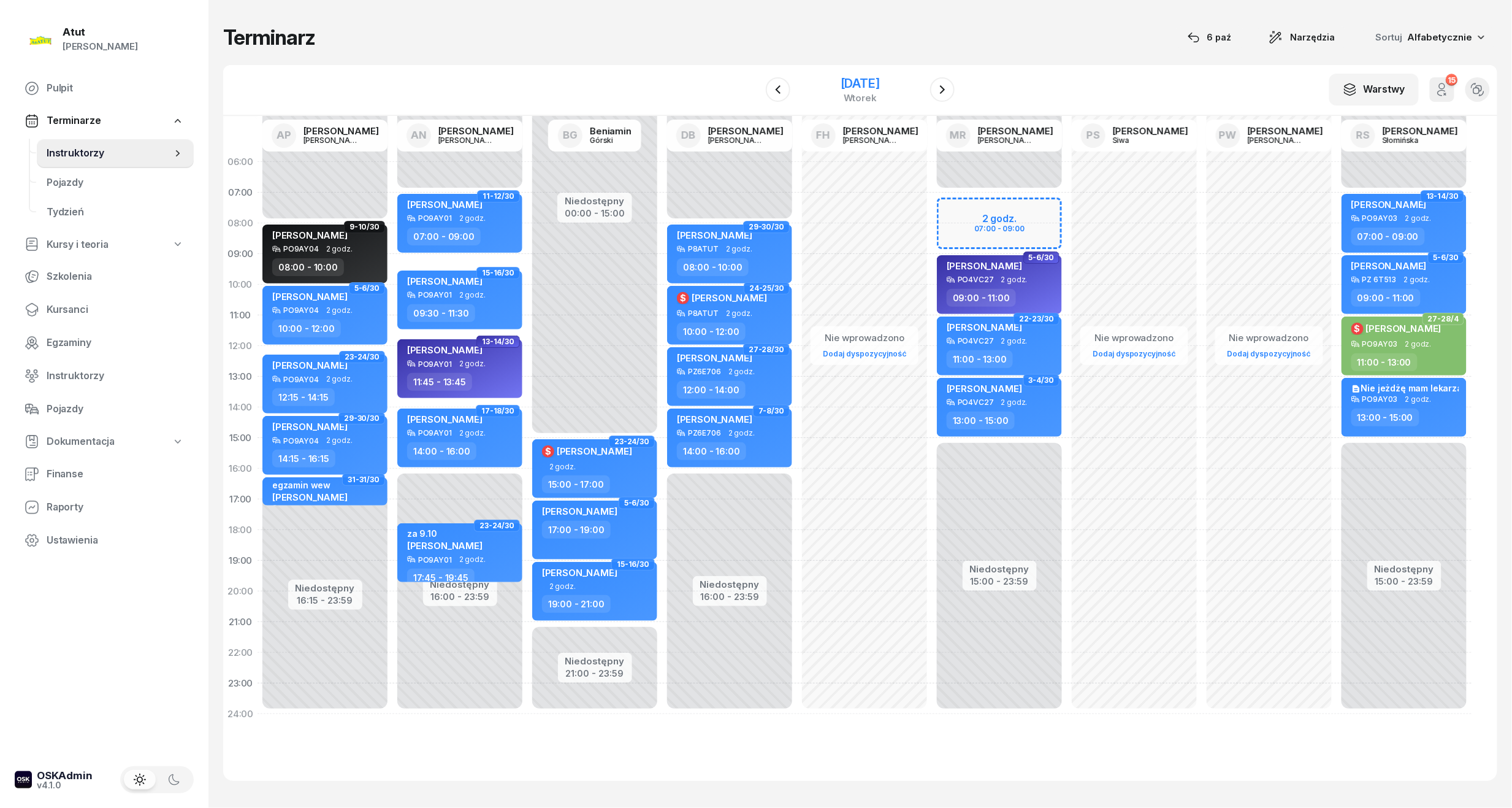
click at [860, 73] on div "[DATE]" at bounding box center [859, 89] width 125 height 35
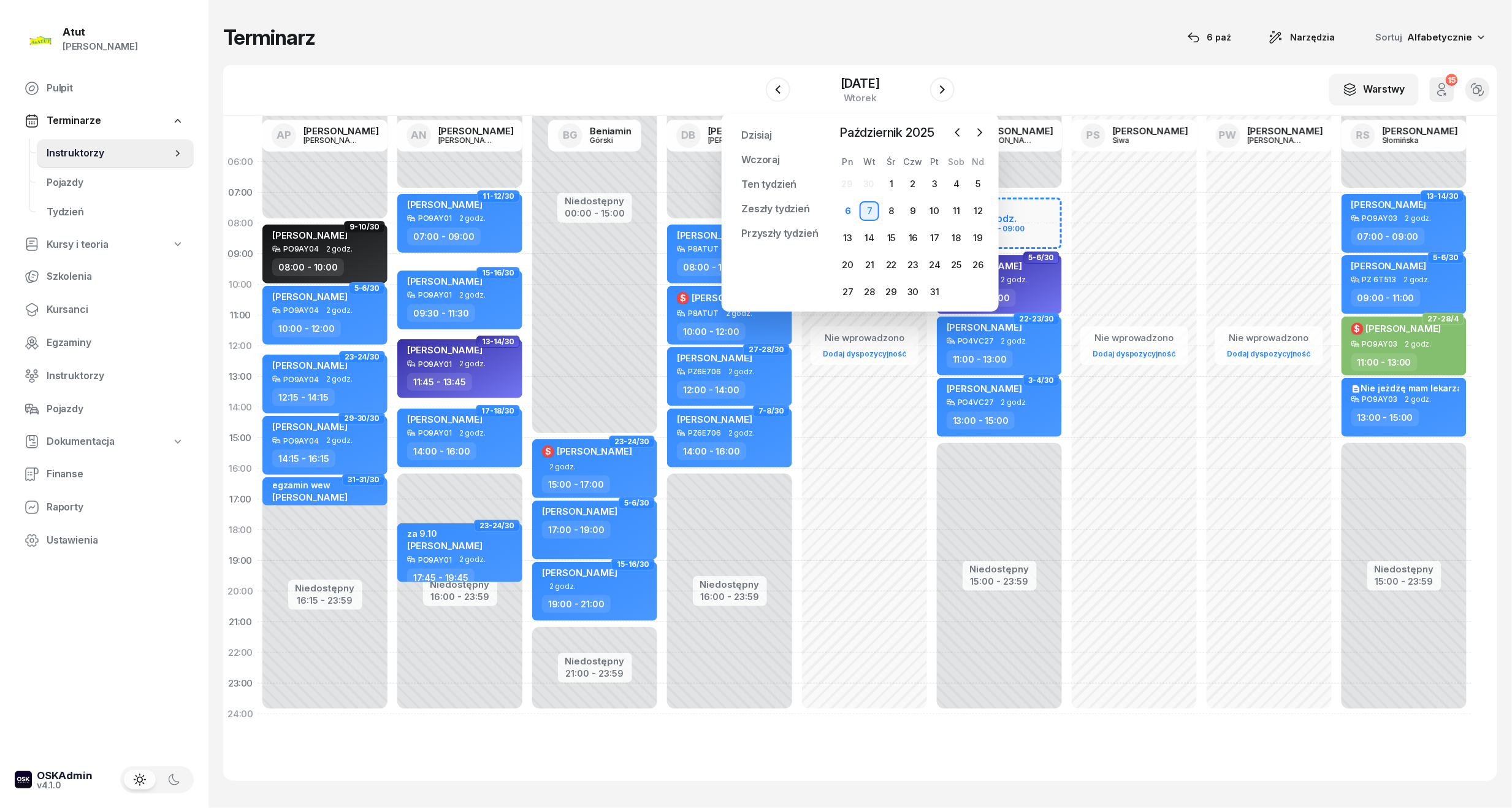
click at [864, 211] on div "7" at bounding box center [869, 211] width 20 height 20
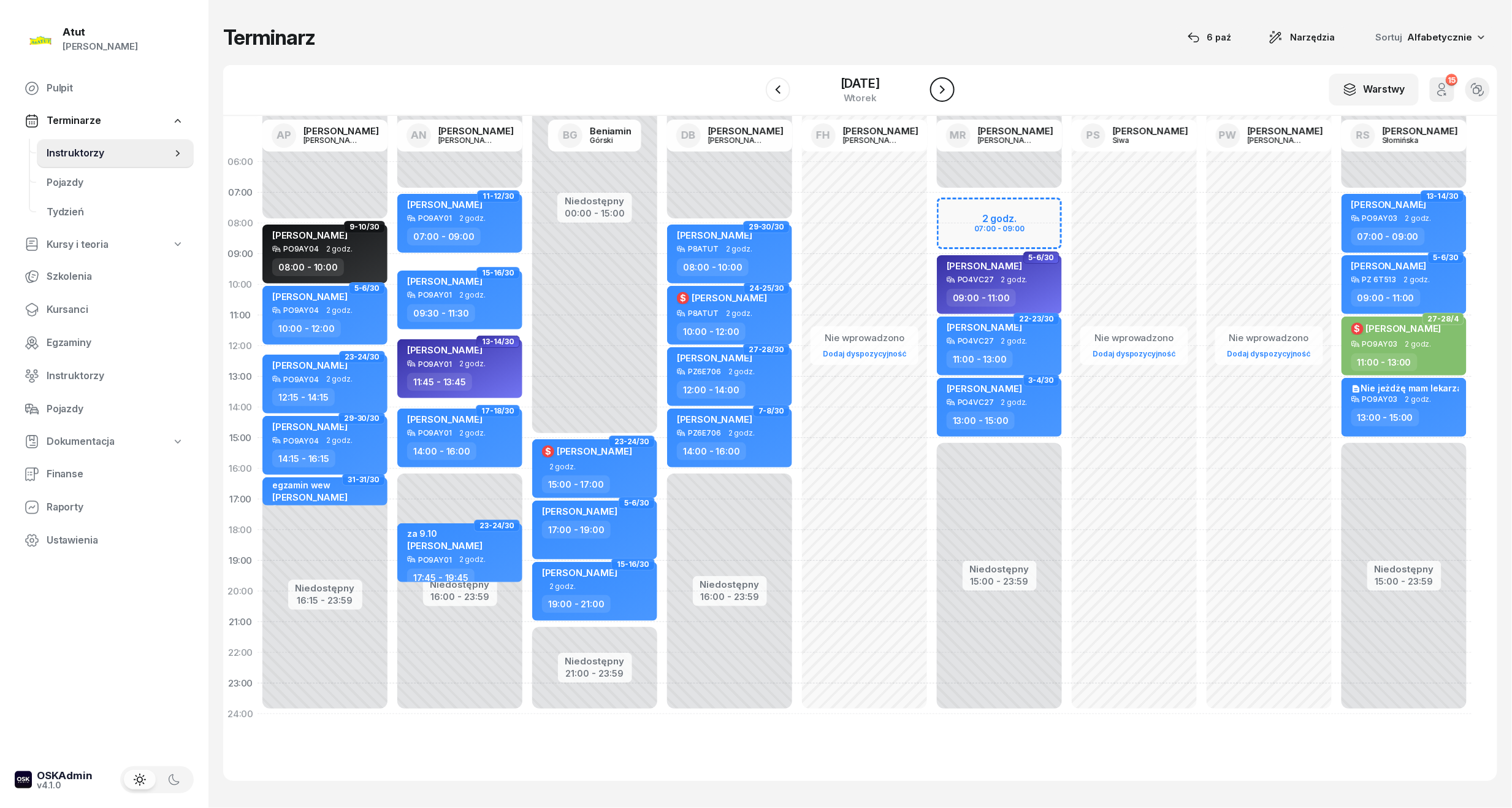
click at [950, 88] on icon "button" at bounding box center [942, 89] width 15 height 15
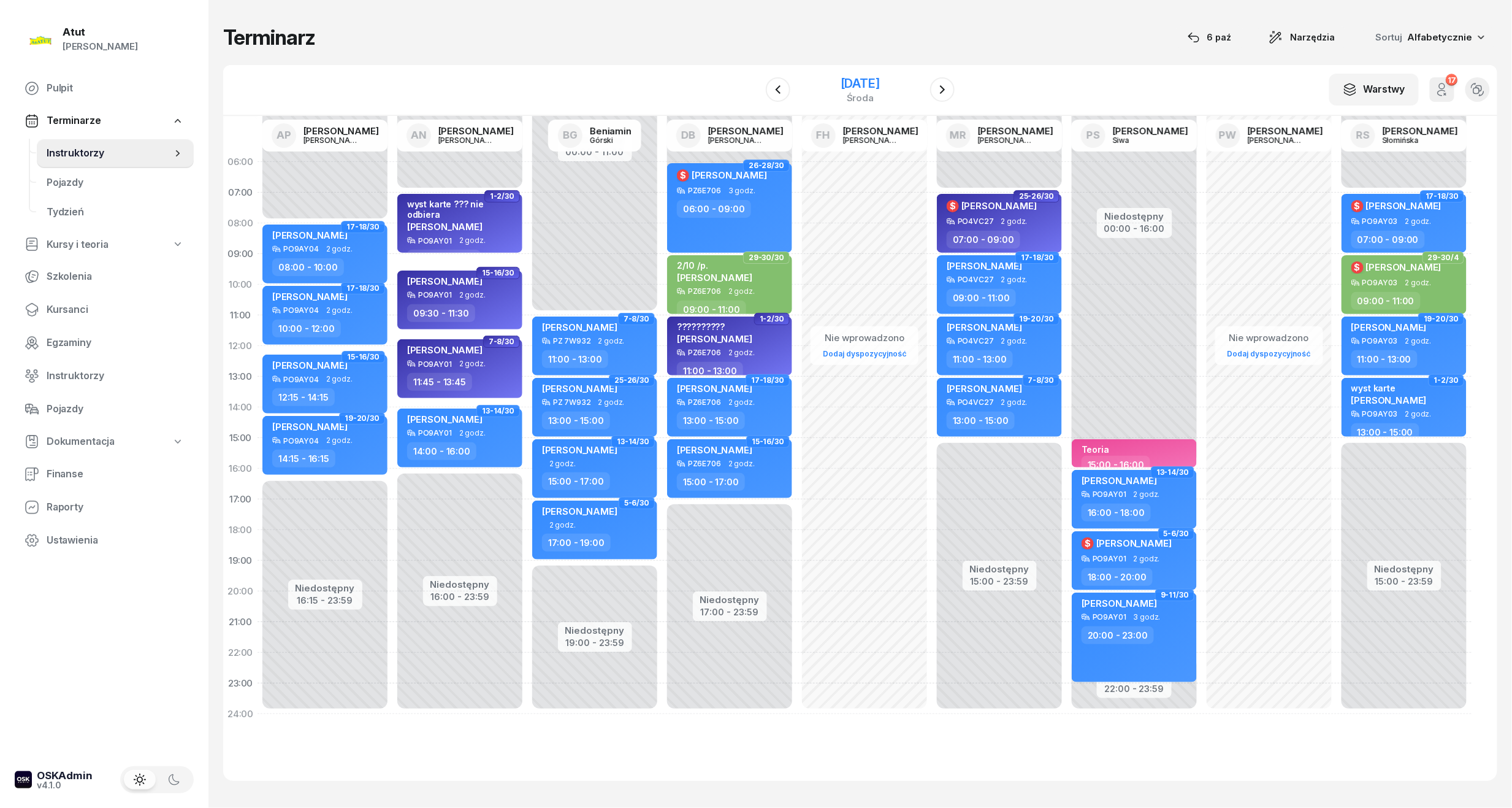
click at [881, 72] on div "[DATE]" at bounding box center [859, 89] width 125 height 35
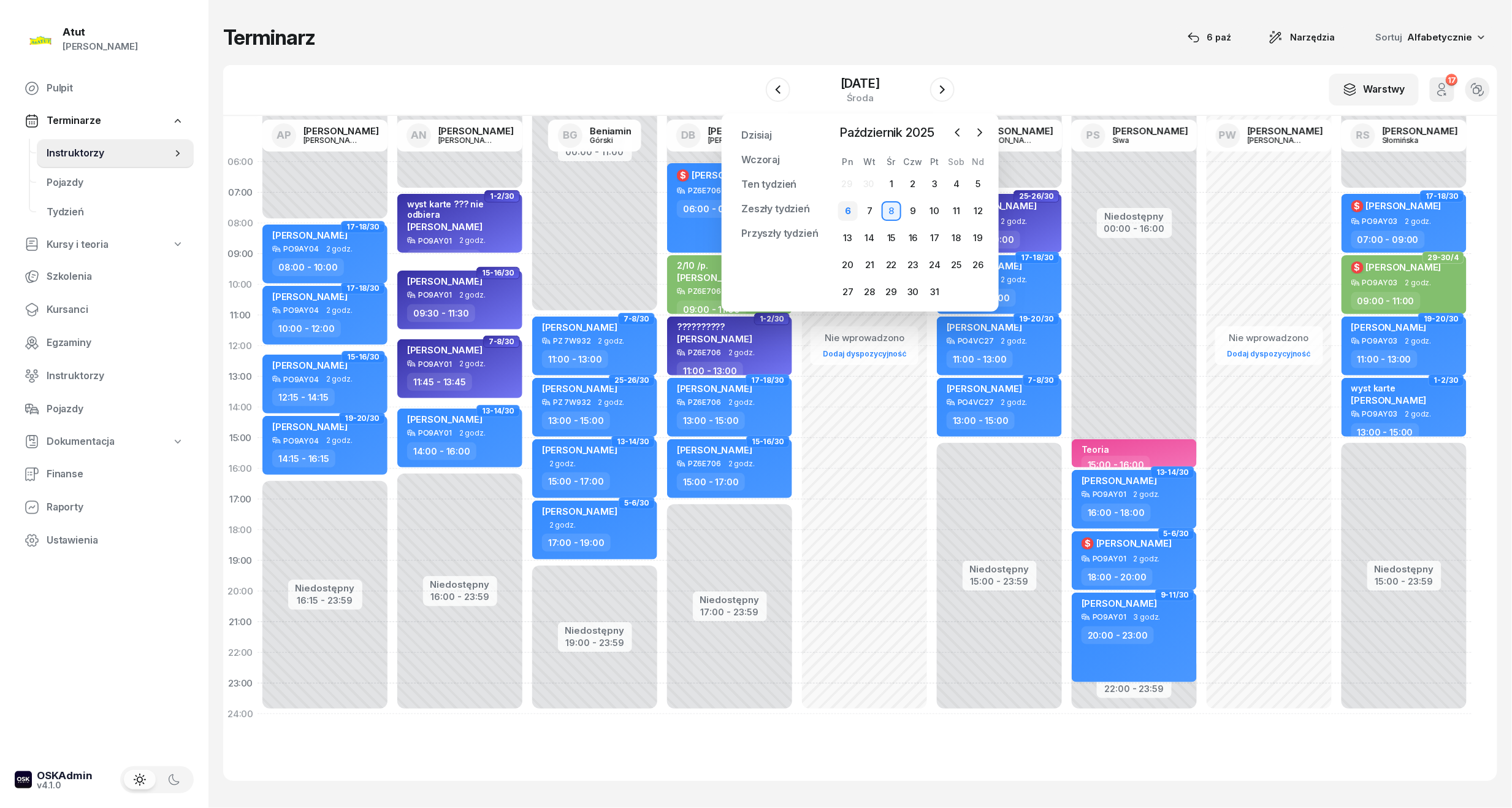
click at [850, 216] on div "6" at bounding box center [847, 211] width 20 height 20
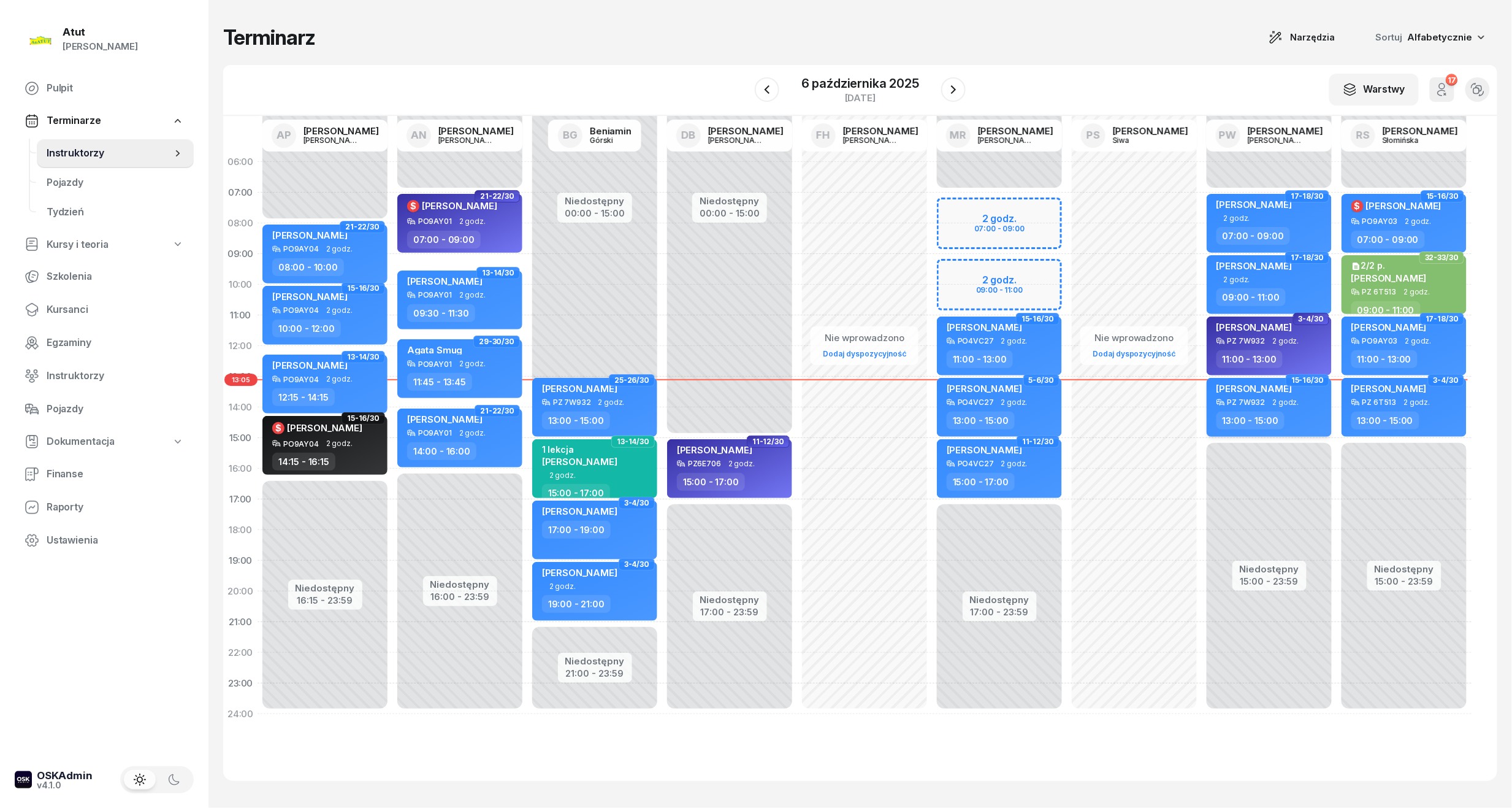
click at [1293, 403] on span "2 godz." at bounding box center [1285, 402] width 26 height 8
select select "13"
select select "15"
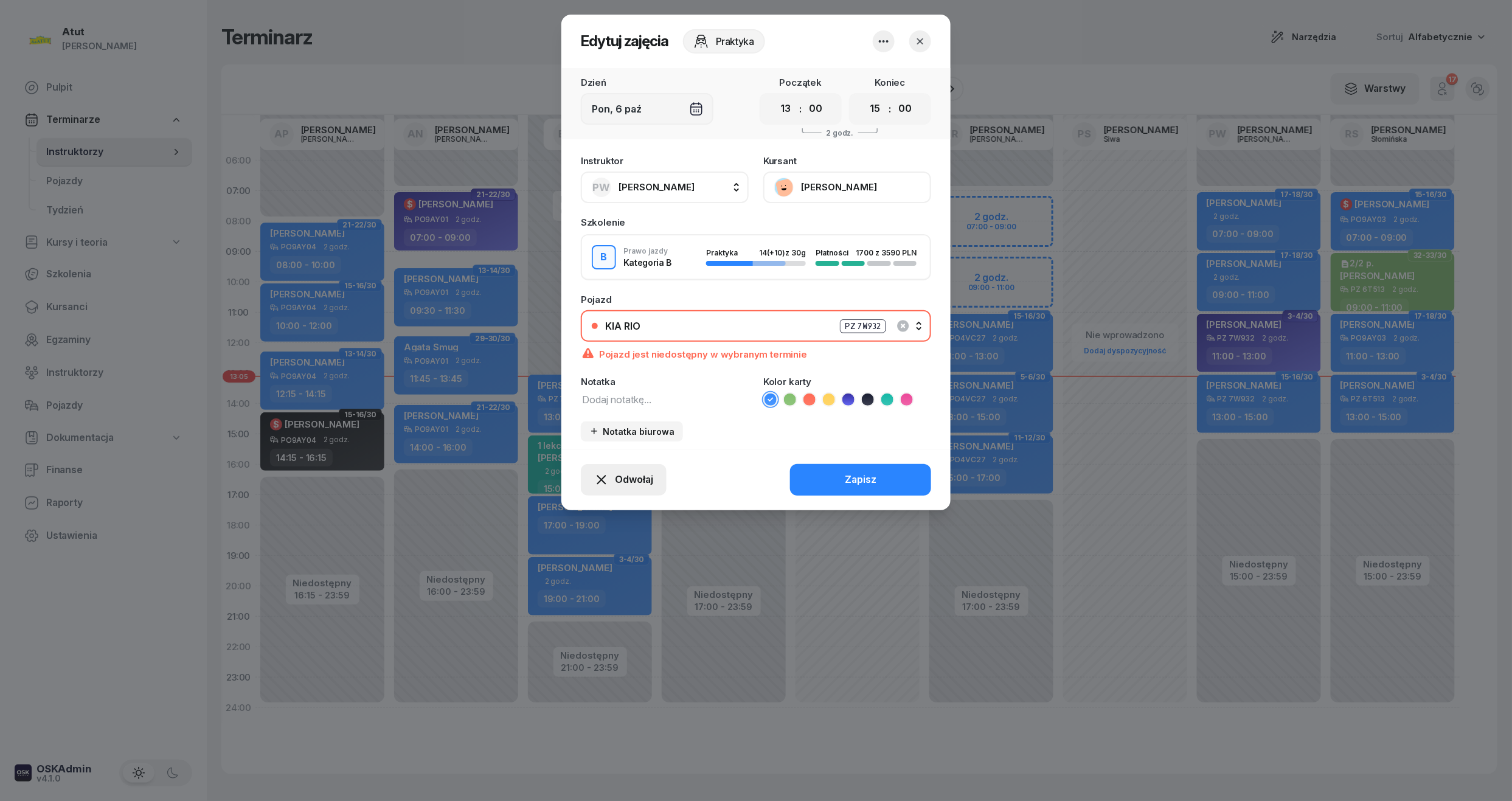
click at [642, 485] on span "Odwołaj" at bounding box center [633, 479] width 38 height 16
click at [1119, 71] on div at bounding box center [756, 400] width 1512 height 801
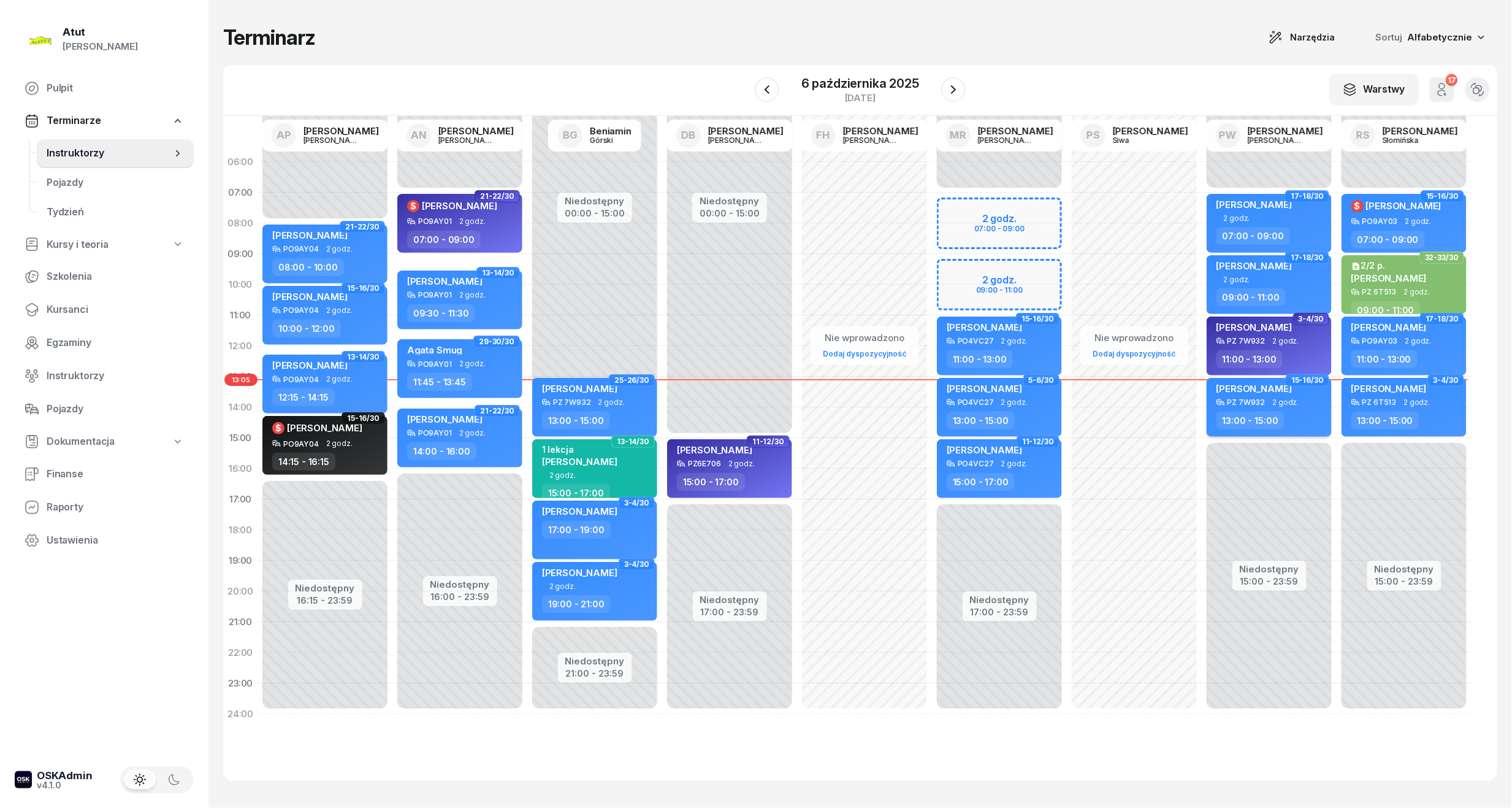
click at [1272, 401] on span "2 godz." at bounding box center [1285, 402] width 26 height 8
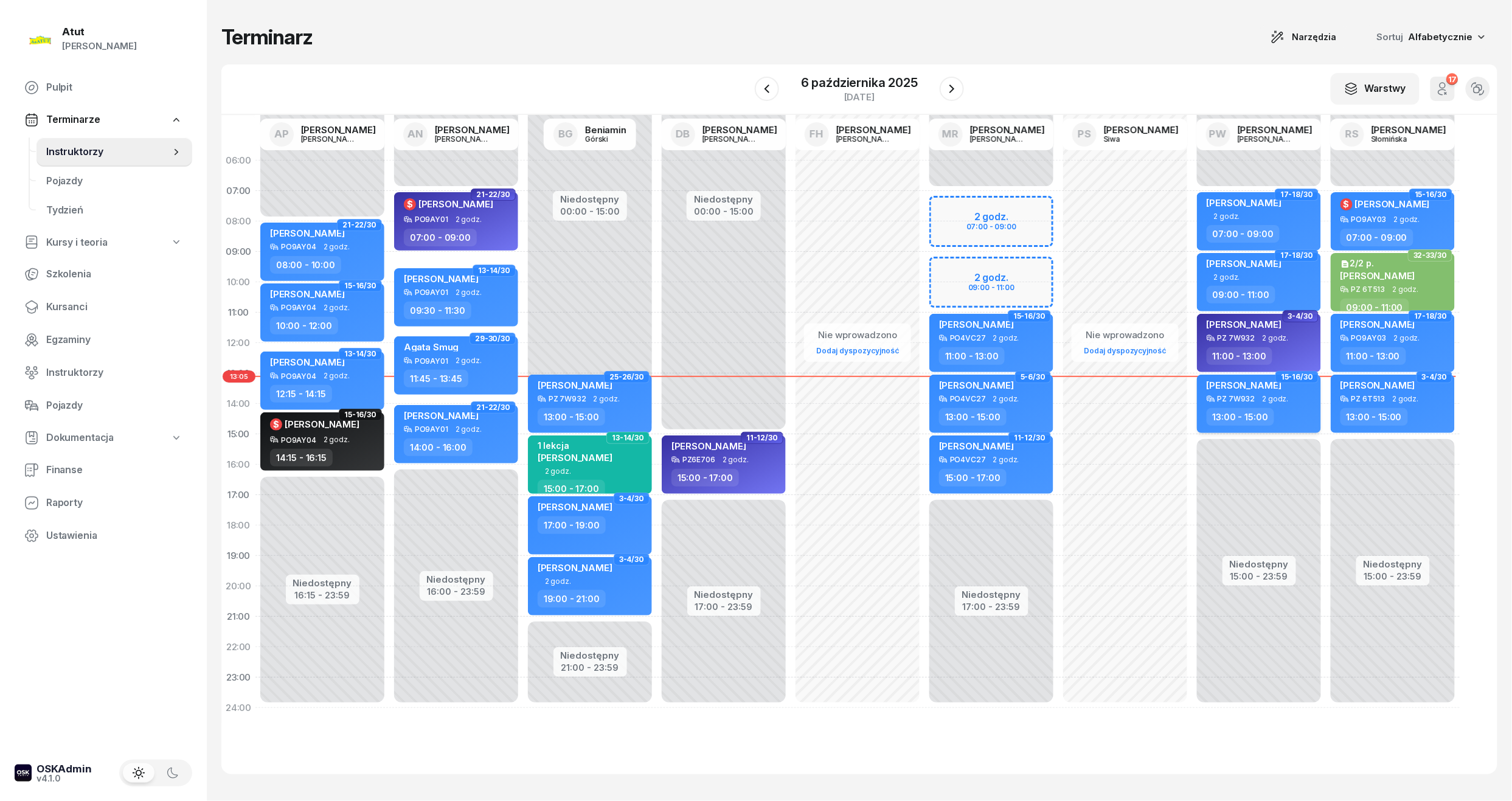
select select "13"
select select "15"
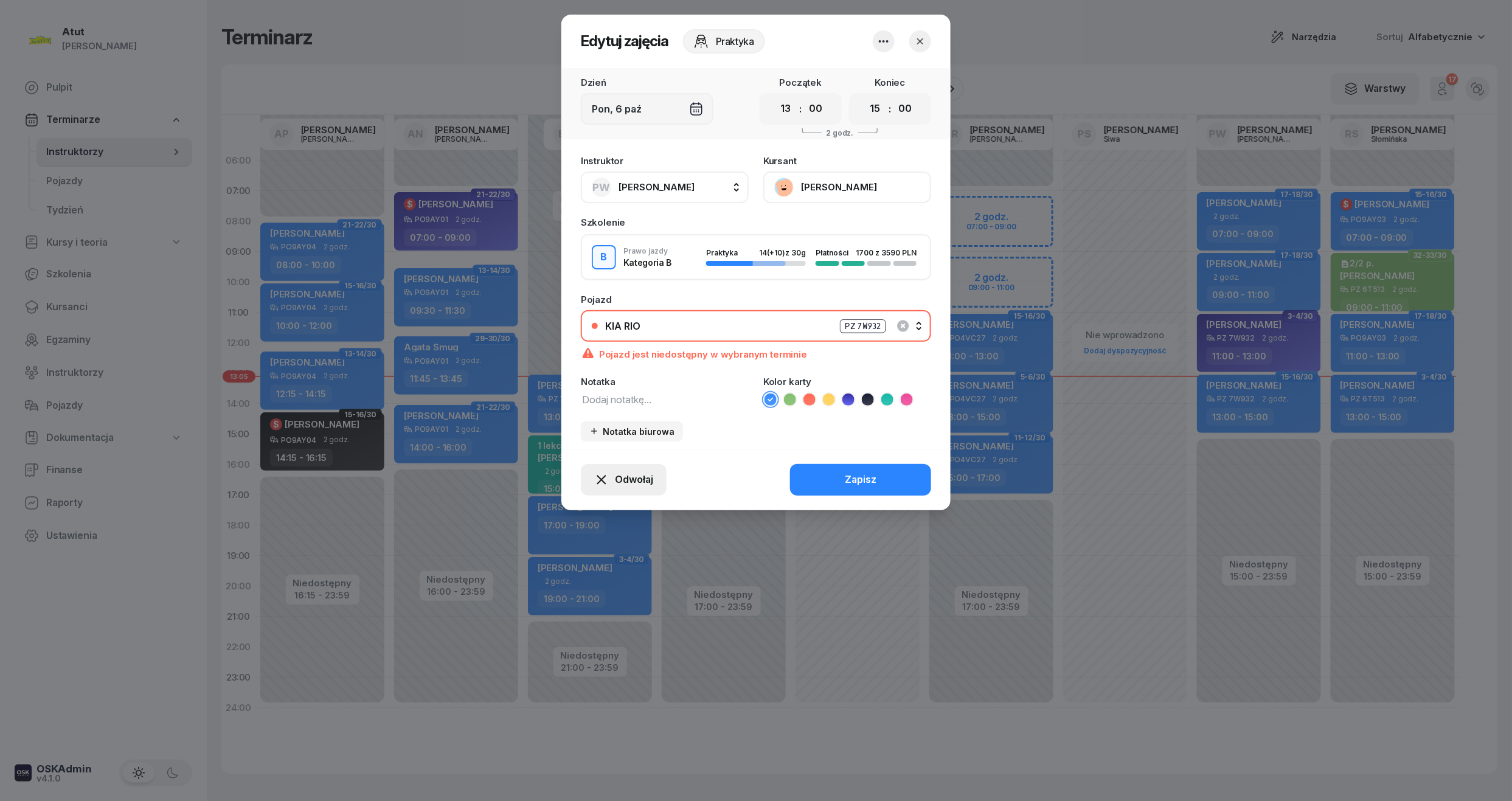
click at [641, 485] on button "Odwołaj" at bounding box center [624, 479] width 86 height 32
click at [640, 432] on div "Kursant nie przyszedł" at bounding box center [615, 435] width 97 height 16
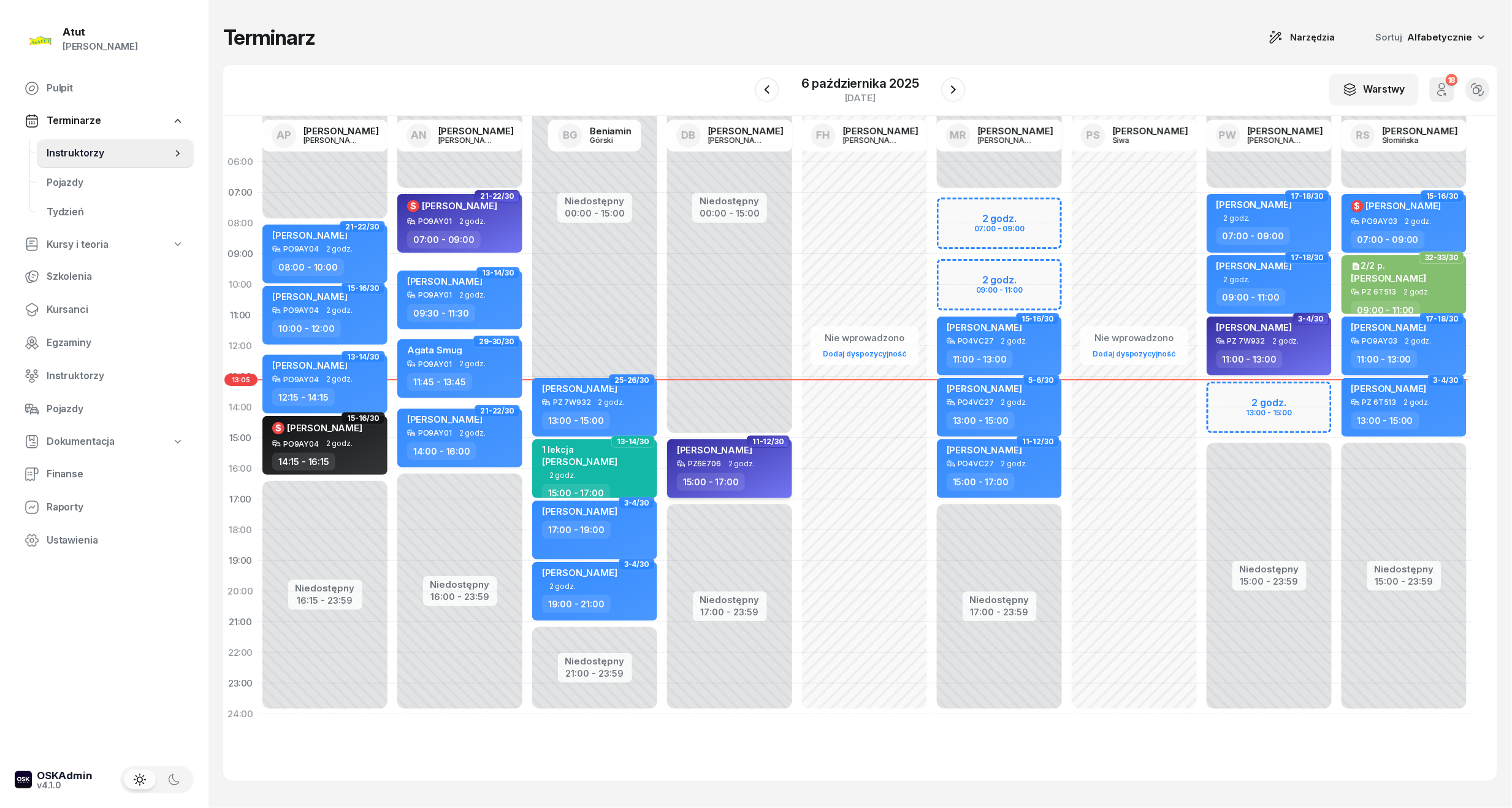
click at [739, 459] on div "[PERSON_NAME]" at bounding box center [715, 452] width 75 height 15
select select "15"
select select "17"
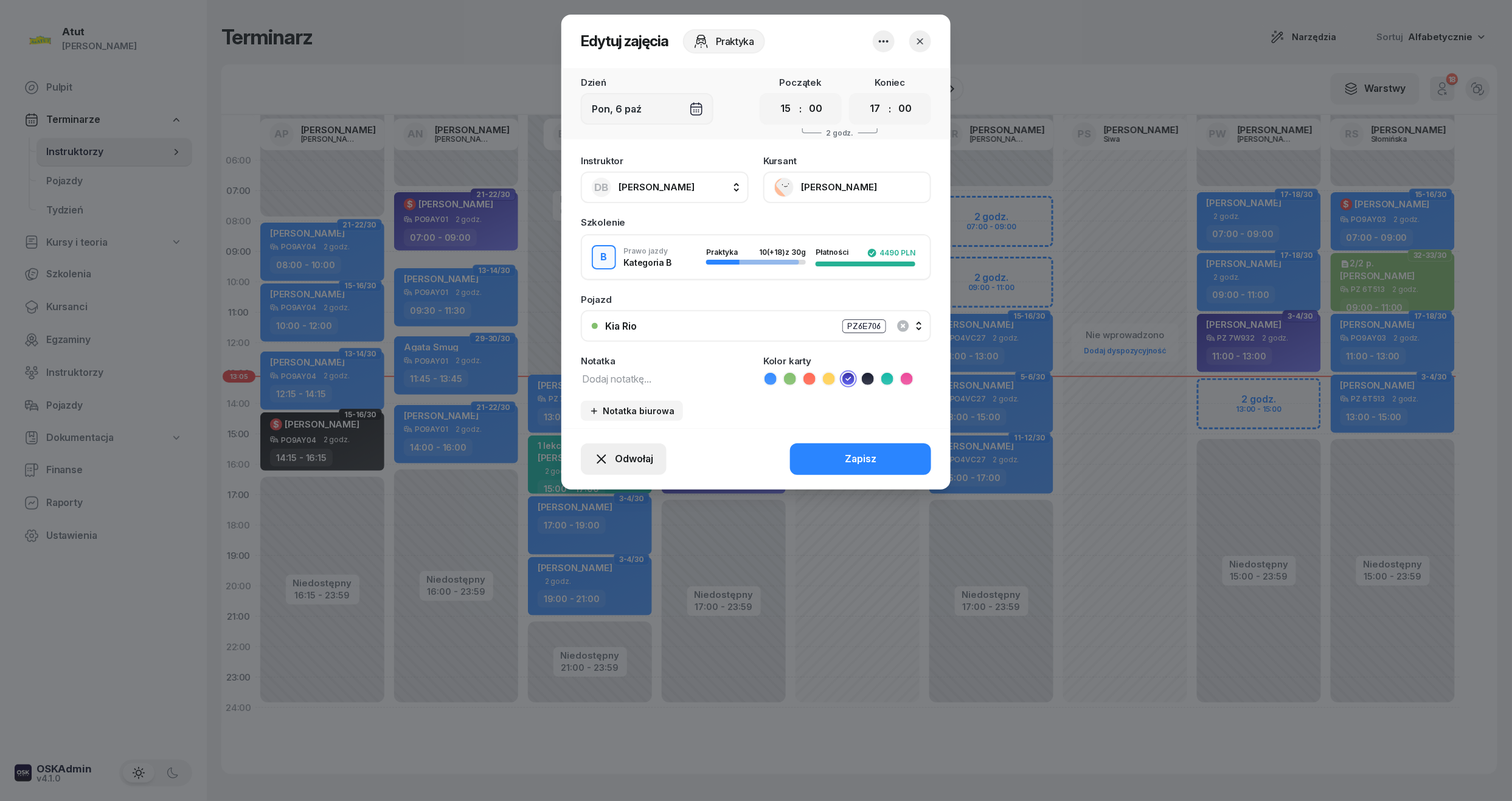
click at [617, 455] on span "Odwołaj" at bounding box center [633, 459] width 38 height 16
click at [609, 352] on div "My odwołaliśmy" at bounding box center [603, 354] width 74 height 16
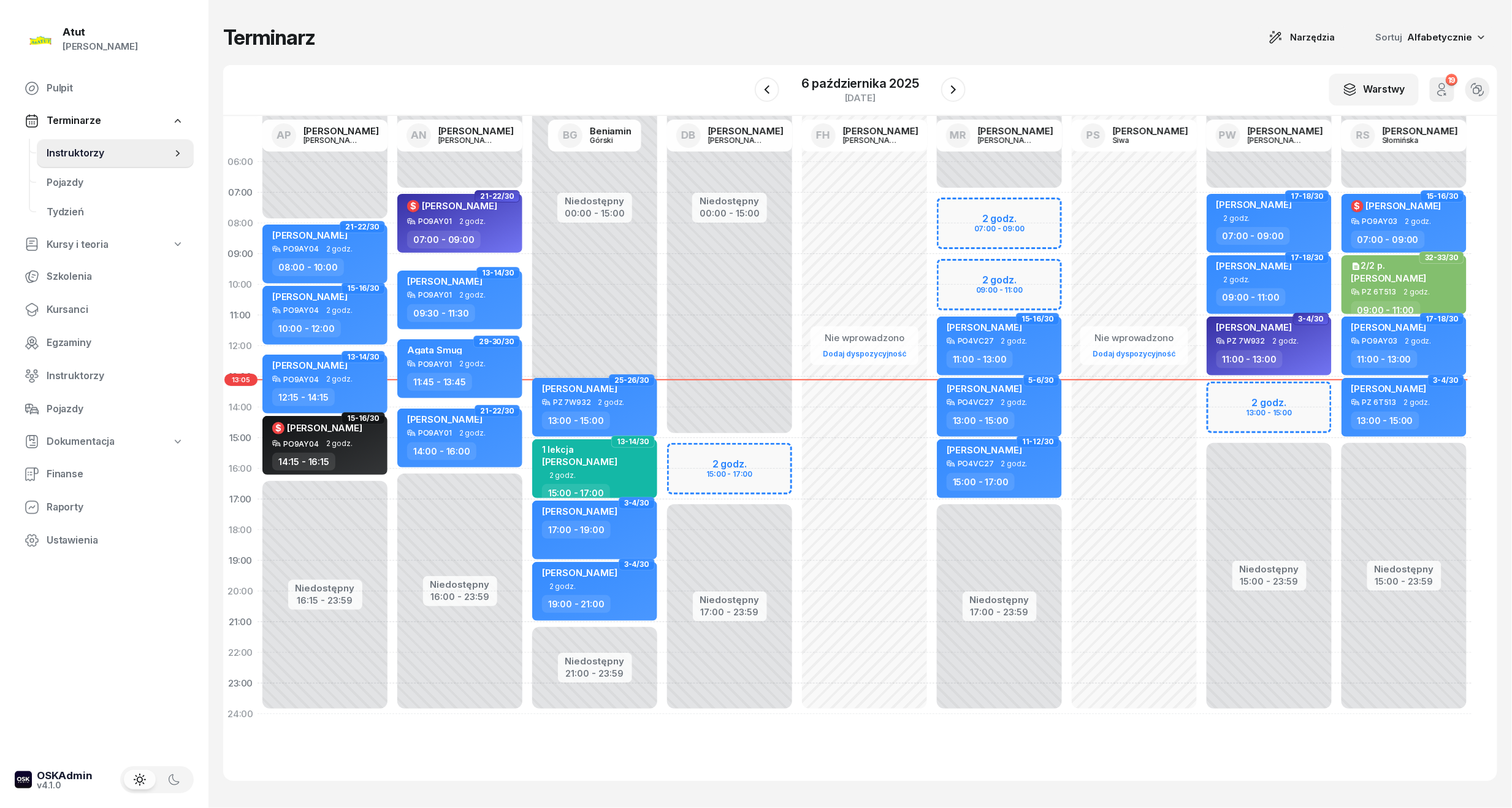
click at [937, 82] on div "[DATE]" at bounding box center [860, 89] width 211 height 35
click at [947, 82] on icon "button" at bounding box center [953, 89] width 15 height 15
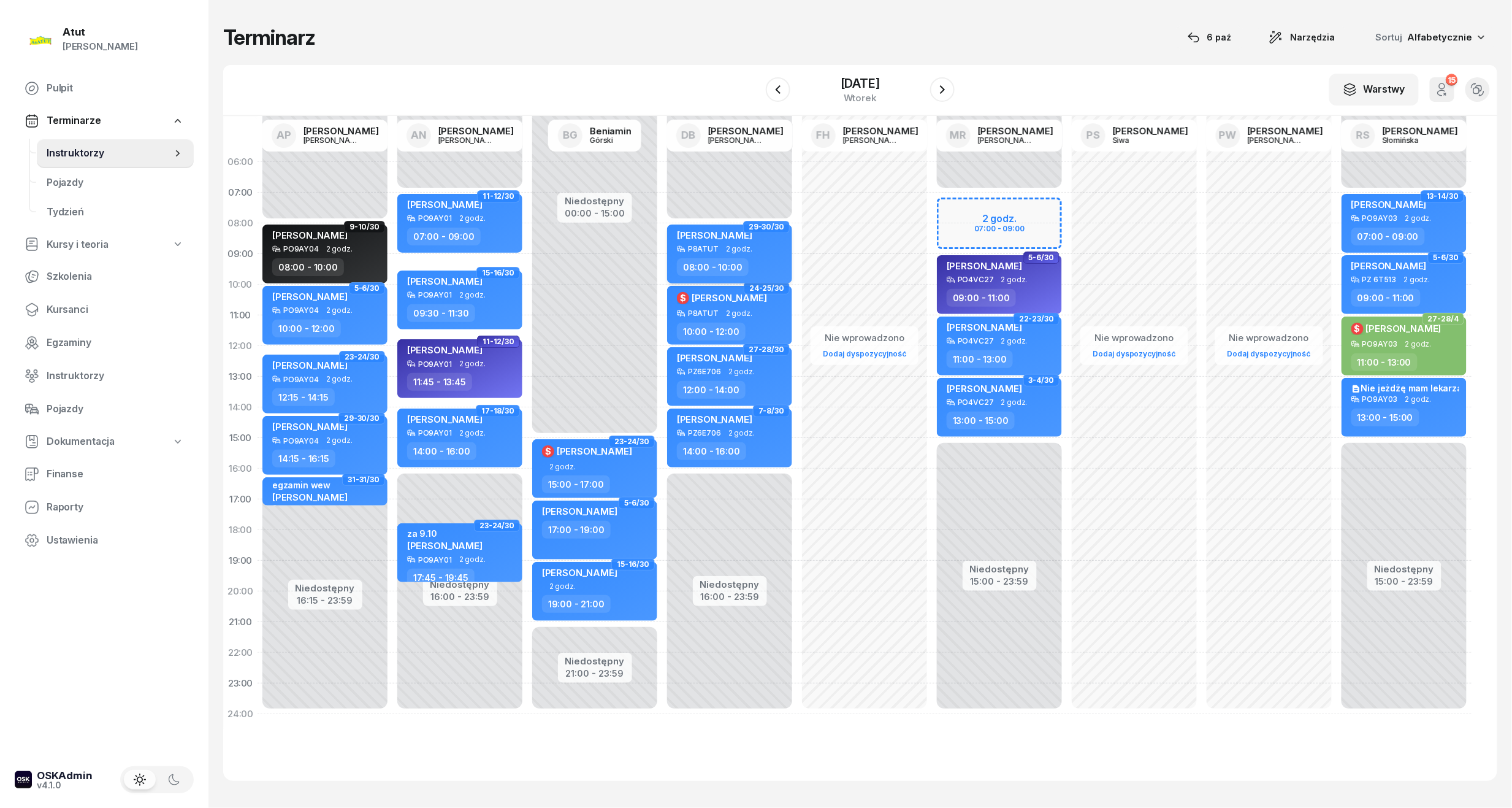
click at [755, 247] on div "P8ATUT 2 godz." at bounding box center [731, 248] width 108 height 8
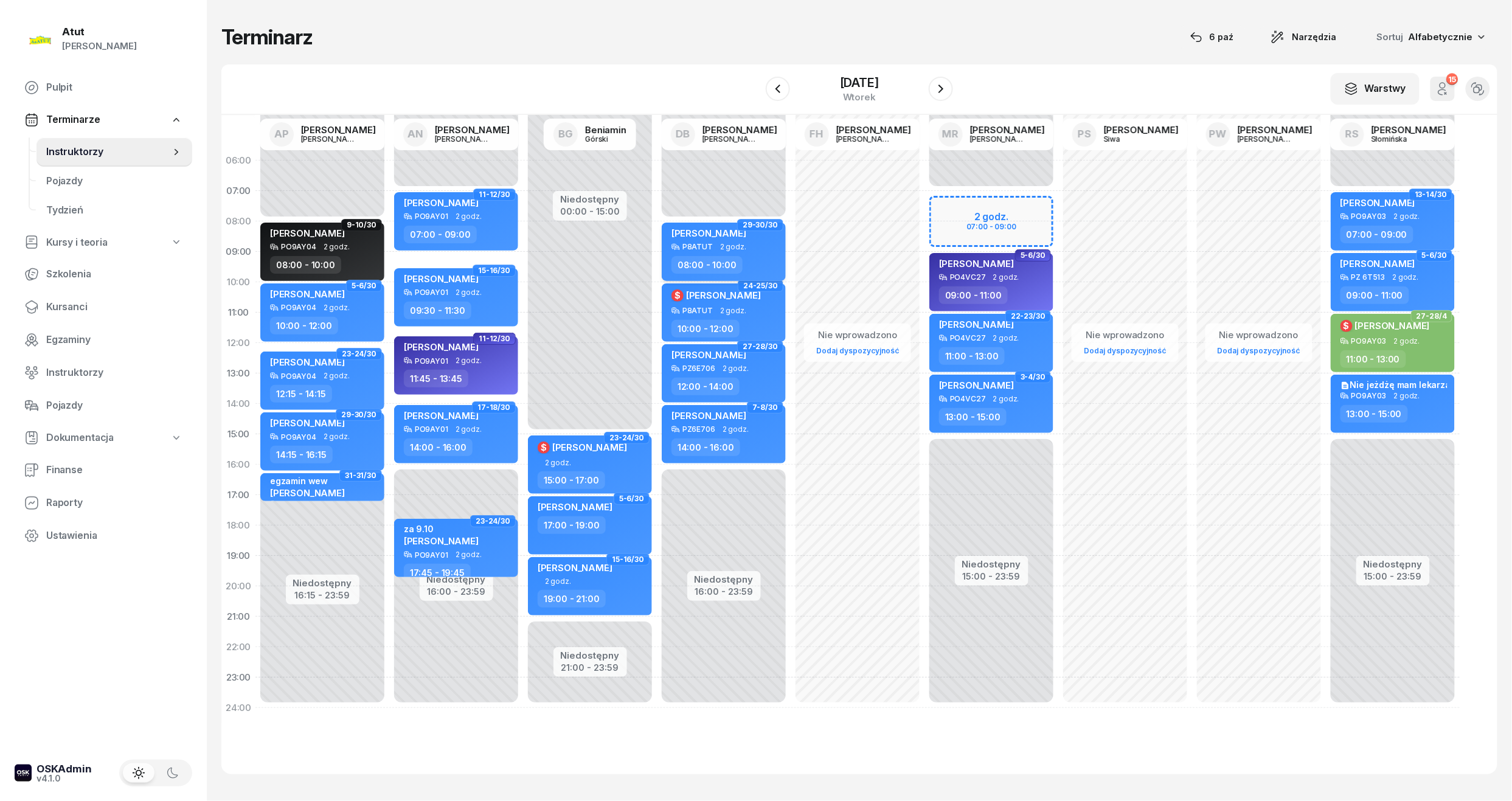
select select "08"
select select "10"
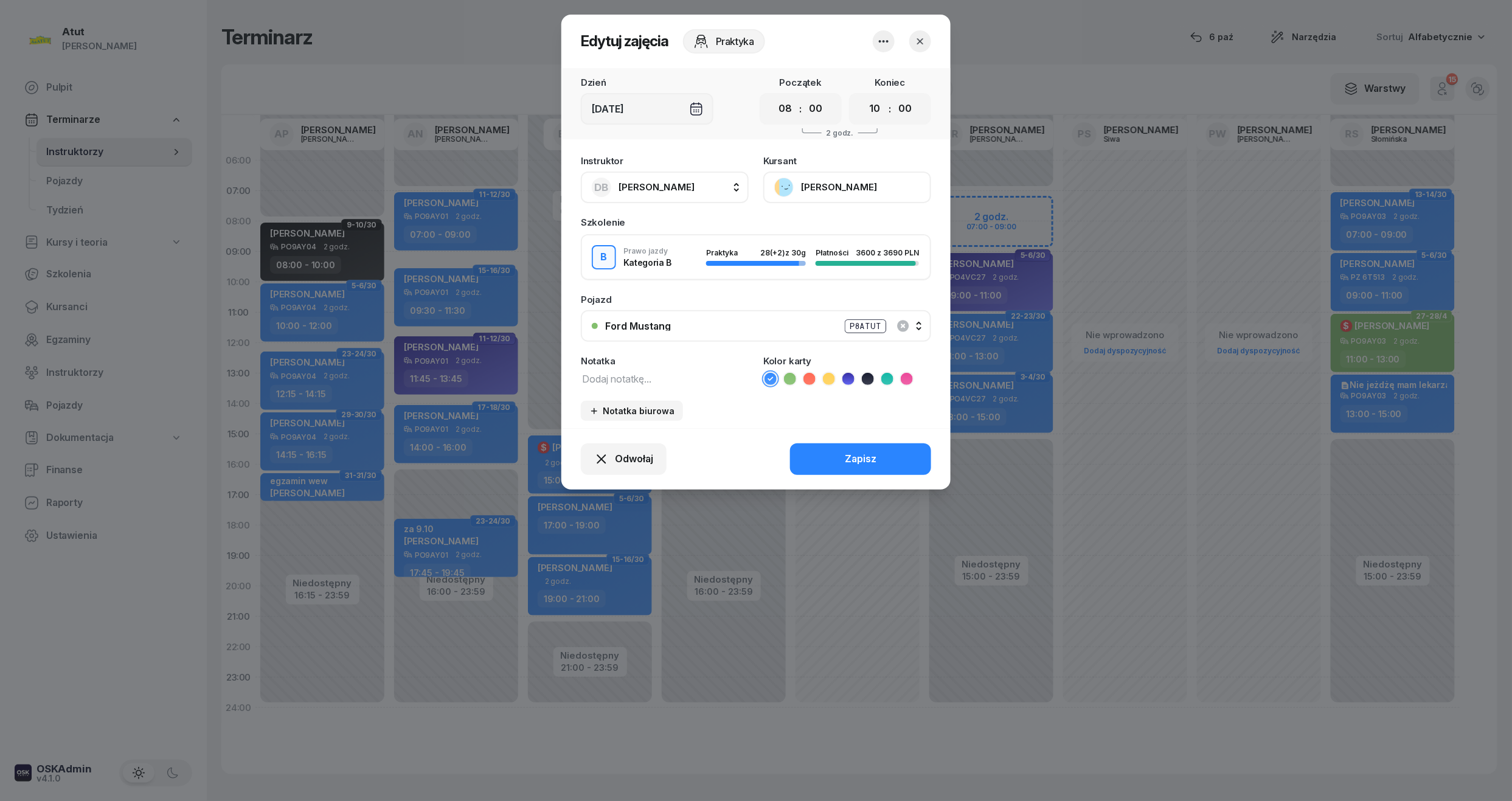
click at [850, 181] on button "[PERSON_NAME]" at bounding box center [847, 187] width 168 height 32
click at [624, 464] on span "Odwołaj" at bounding box center [633, 459] width 38 height 16
click at [929, 35] on button "button" at bounding box center [920, 41] width 21 height 21
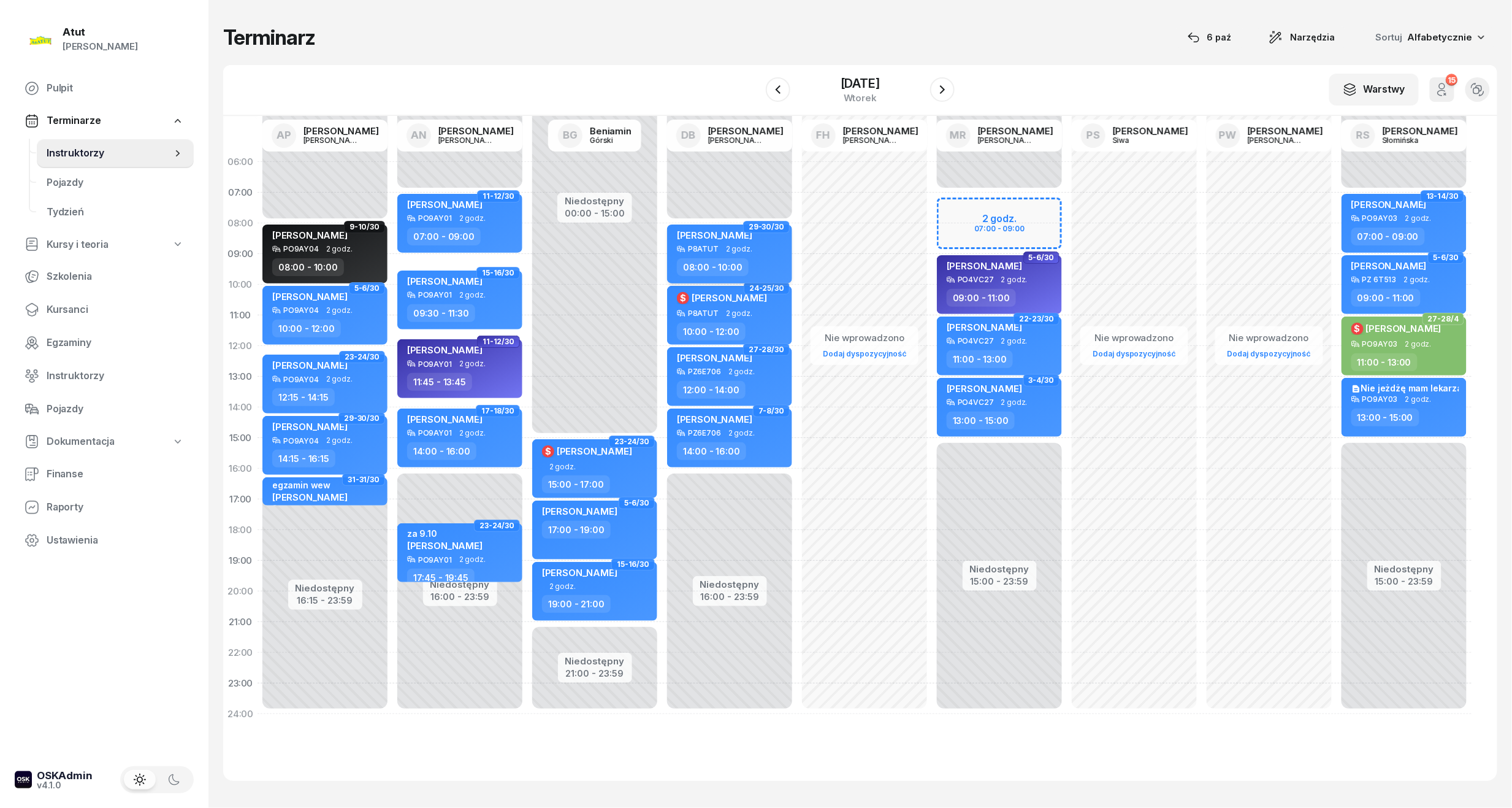
click at [742, 245] on span "2 godz." at bounding box center [739, 248] width 26 height 8
select select "08"
select select "10"
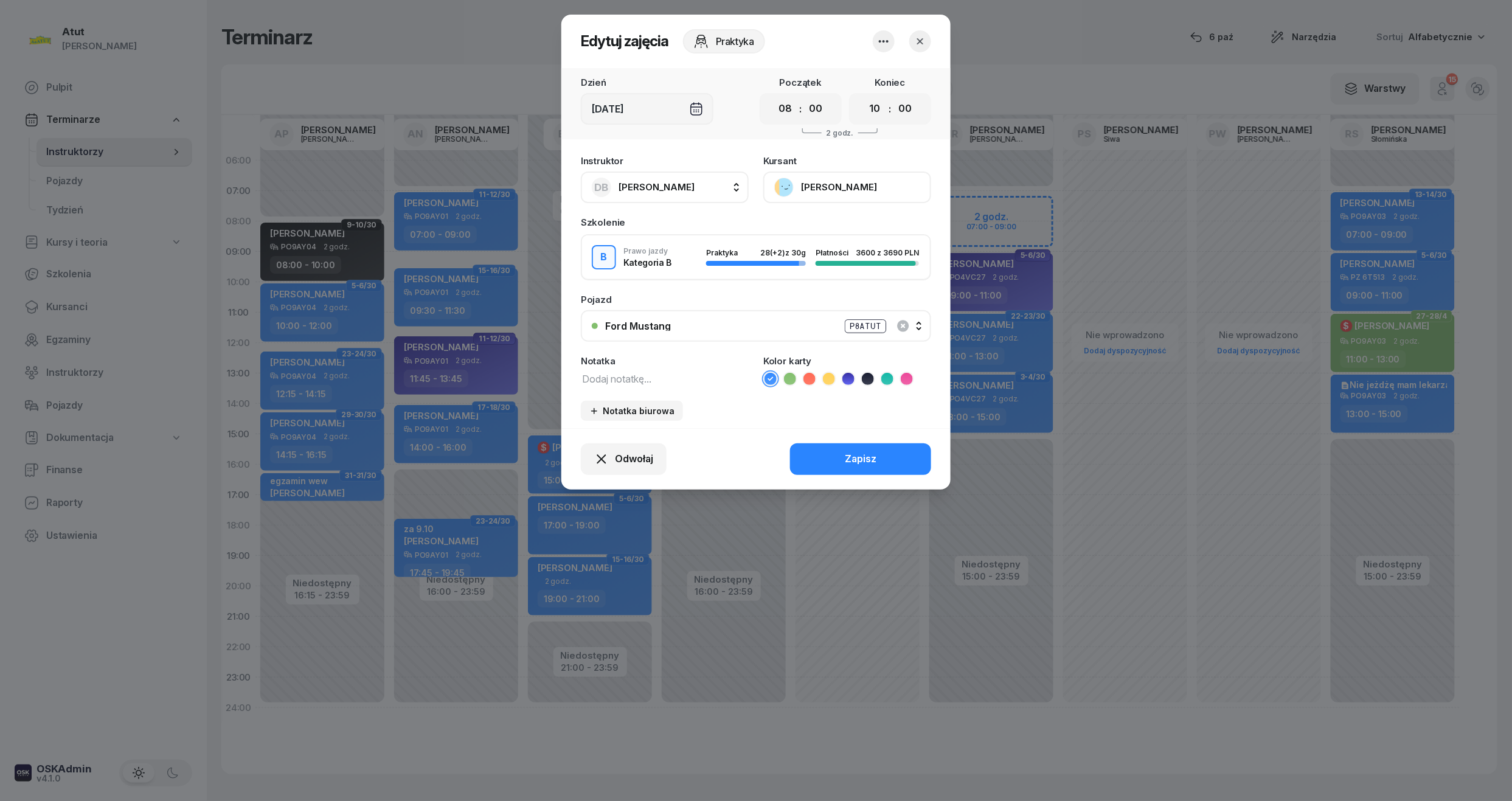
click at [928, 39] on button "button" at bounding box center [920, 41] width 21 height 21
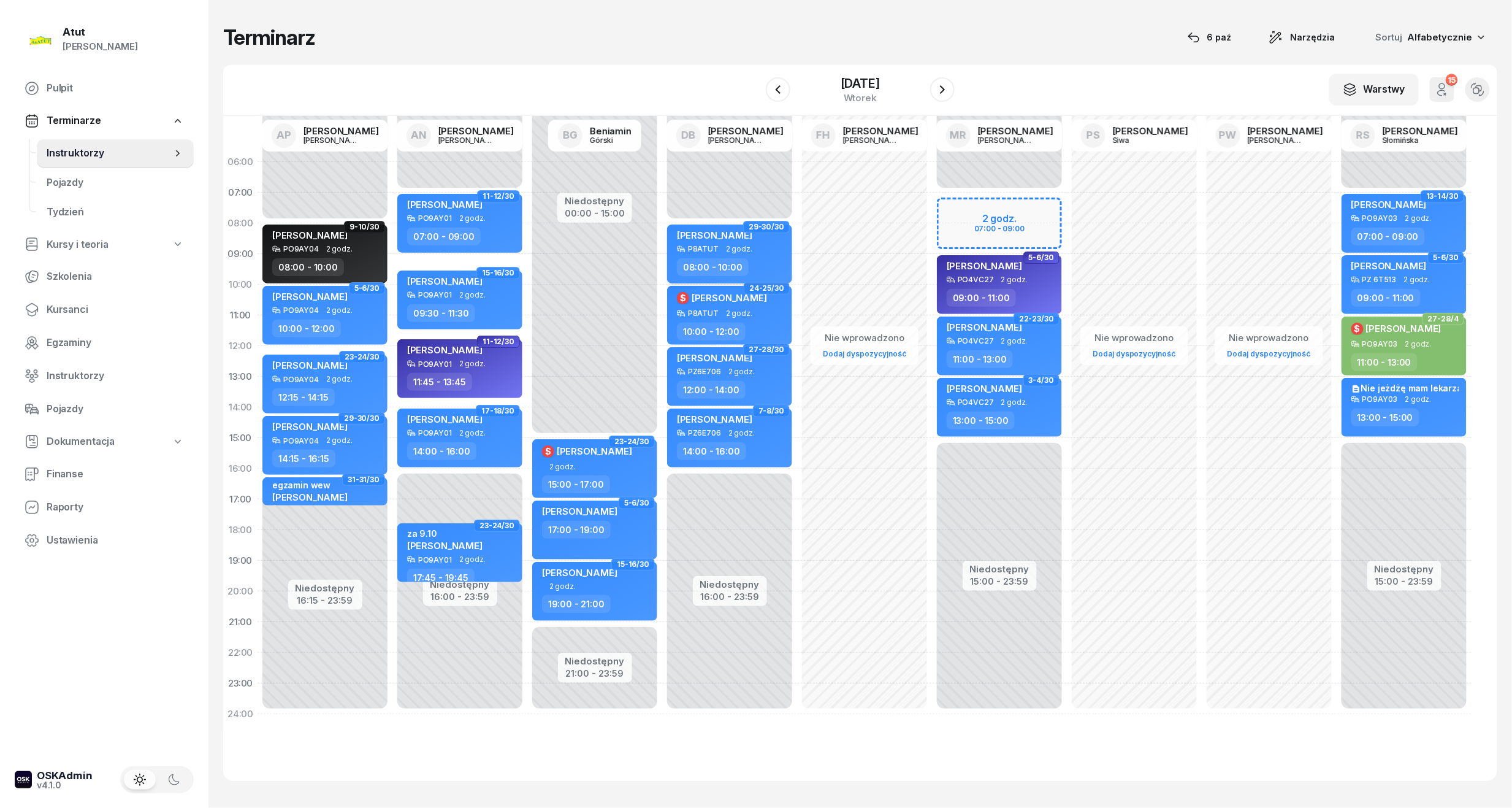
click at [714, 243] on div "[PERSON_NAME]" at bounding box center [715, 237] width 75 height 15
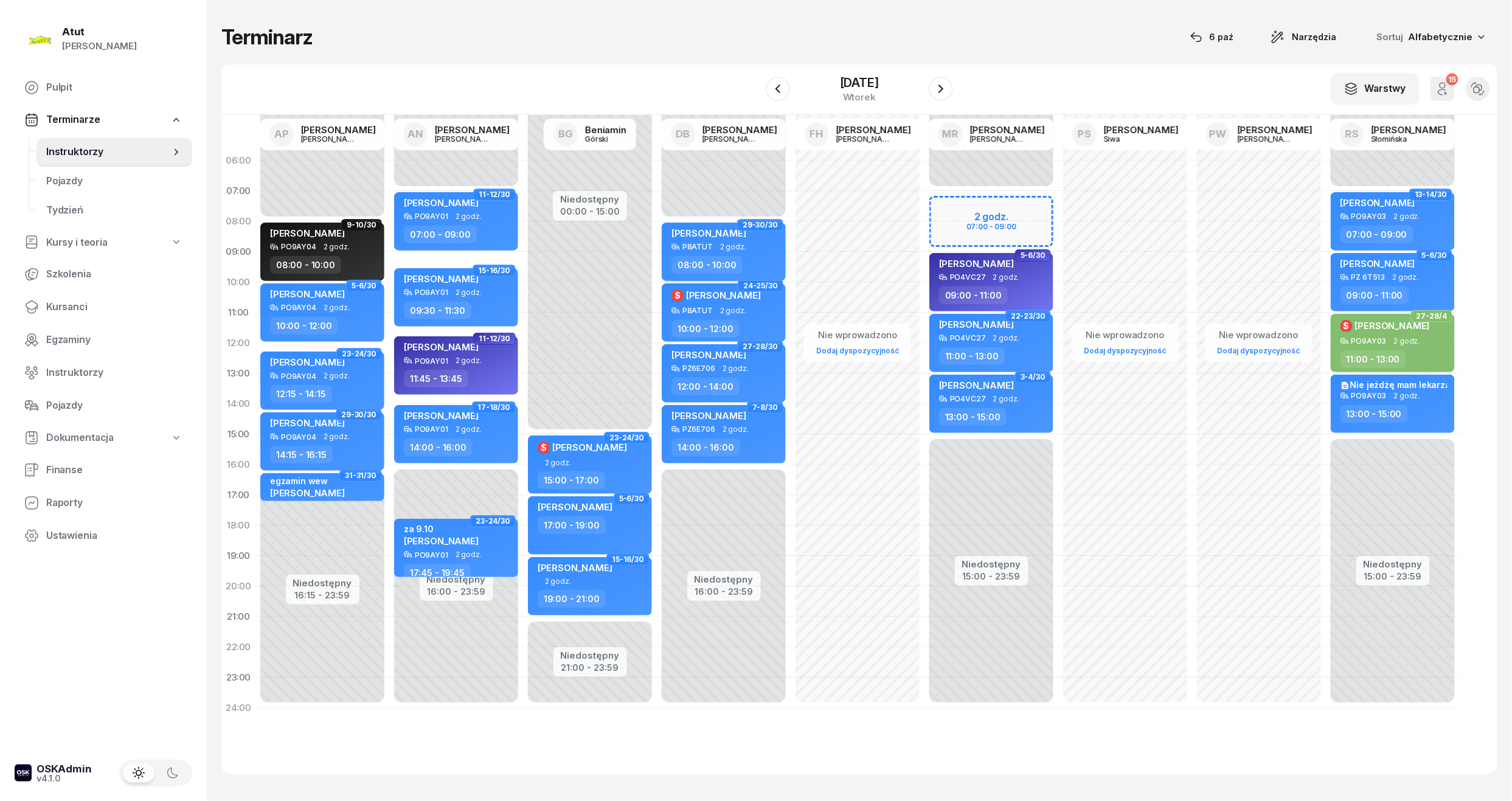
select select "08"
select select "10"
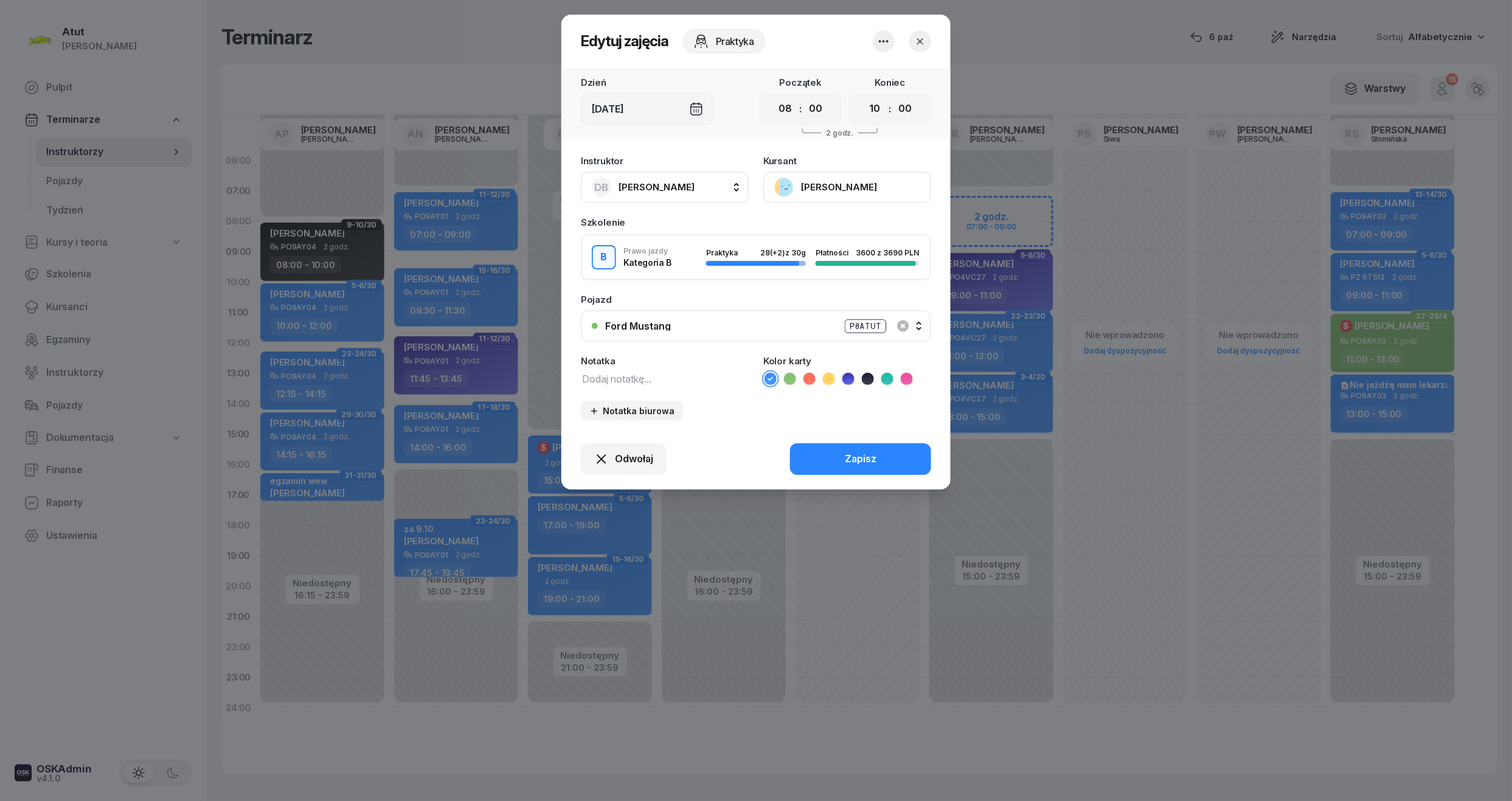
click at [809, 192] on button "[PERSON_NAME]" at bounding box center [847, 187] width 168 height 32
click at [629, 462] on span "Odwołaj" at bounding box center [633, 459] width 38 height 16
click at [631, 356] on div "My odwołaliśmy" at bounding box center [603, 354] width 74 height 16
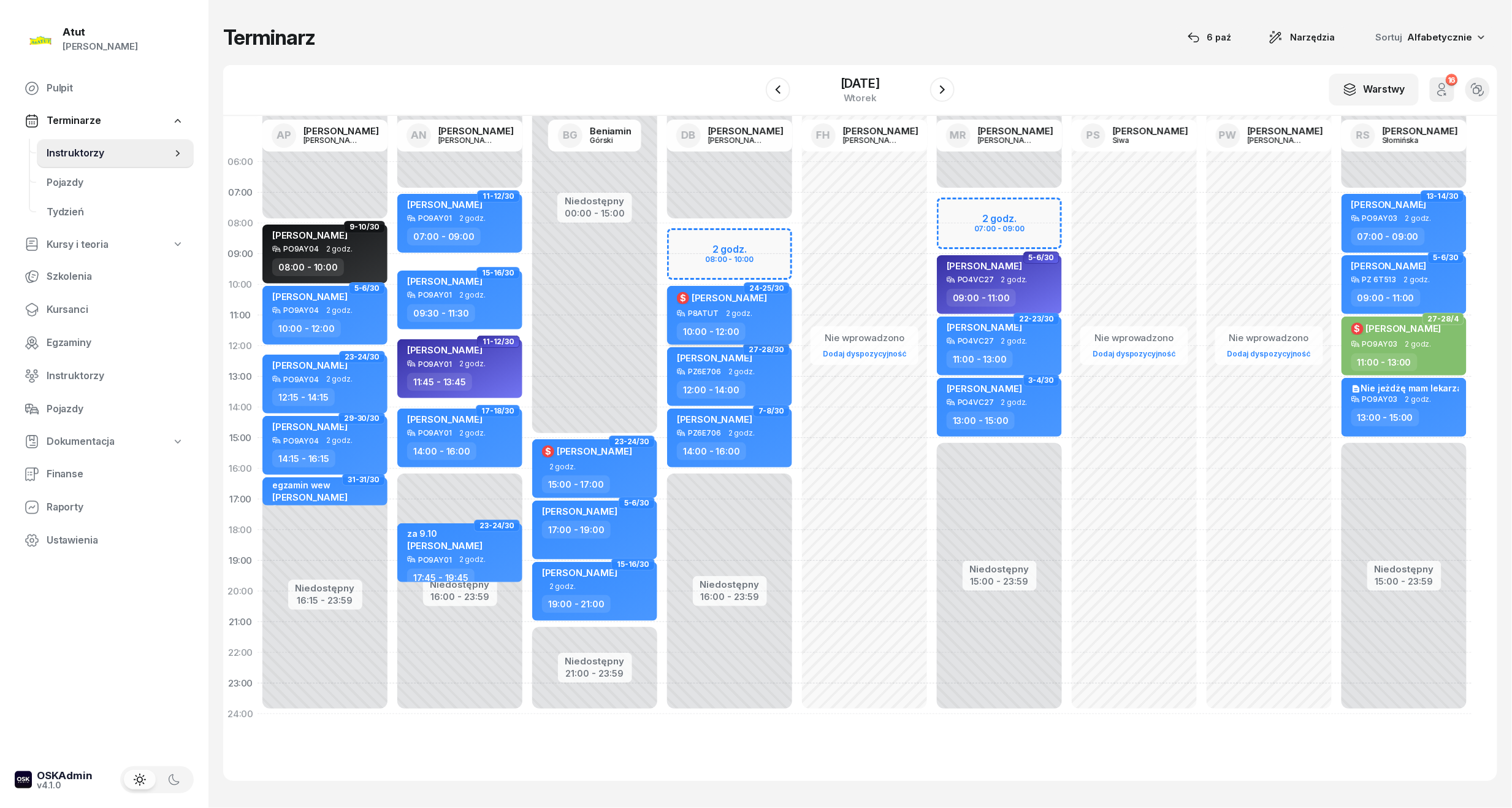
click at [727, 308] on div "$ [PERSON_NAME]" at bounding box center [722, 300] width 90 height 19
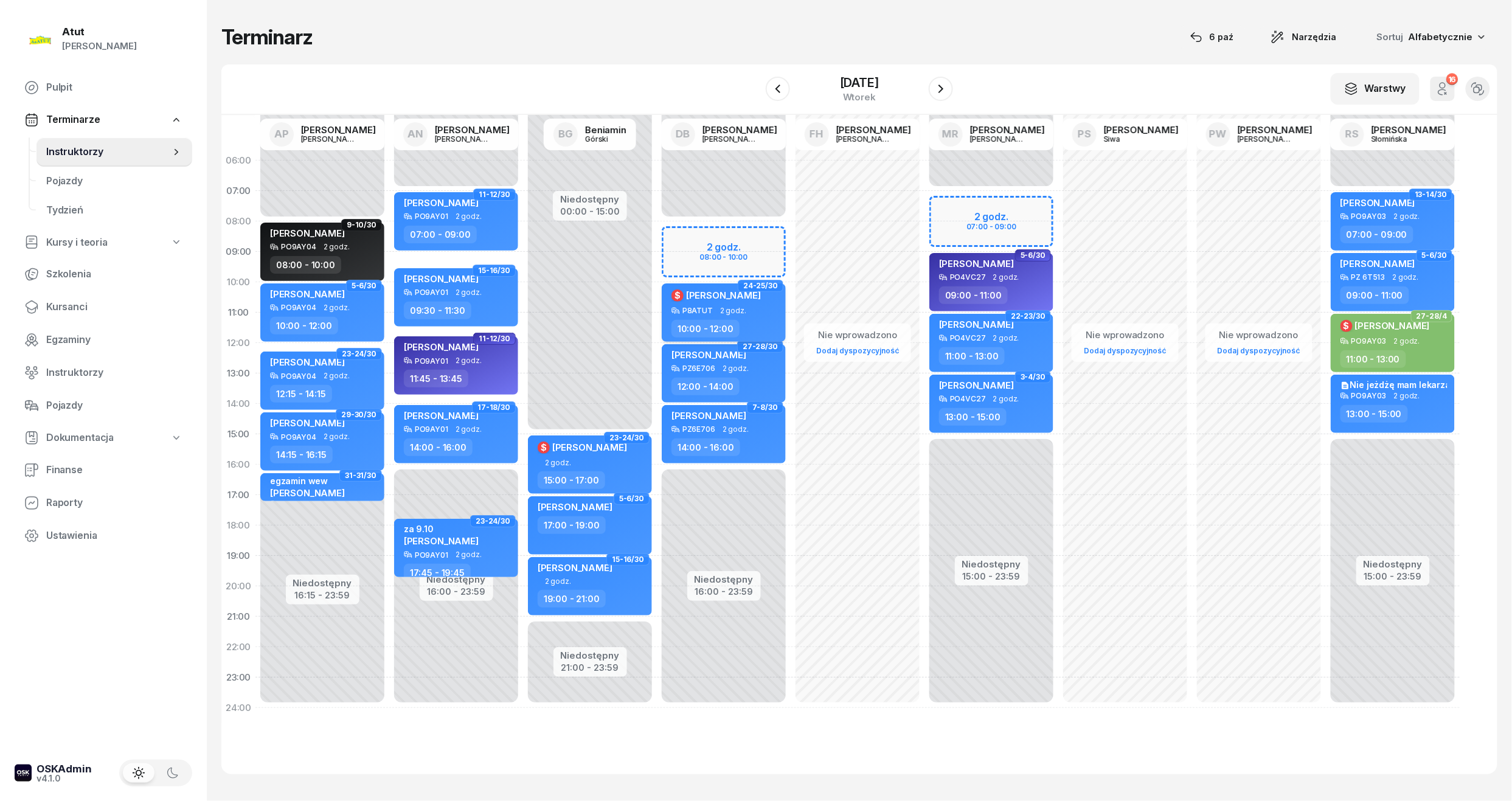
select select "10"
select select "12"
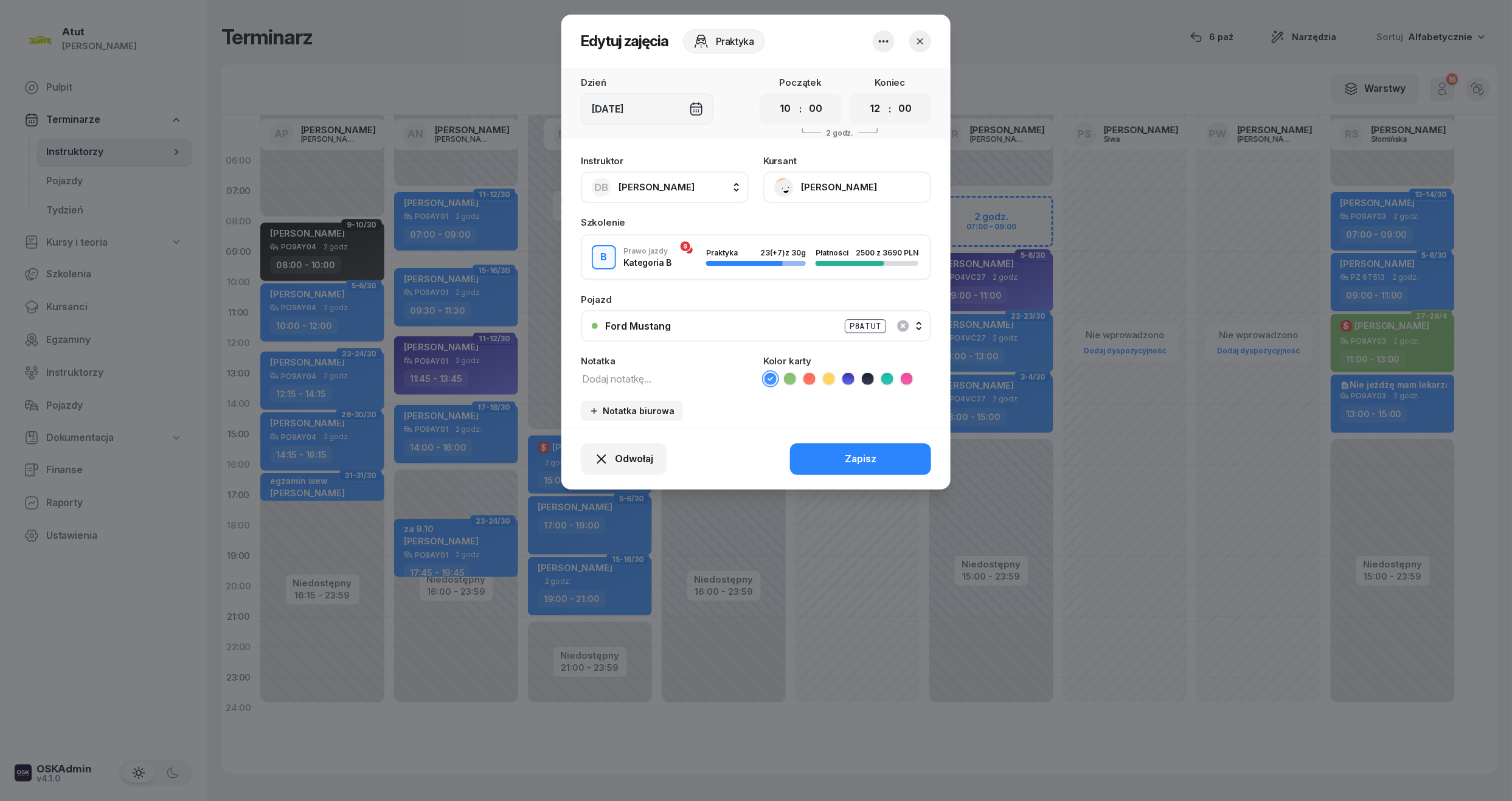
click at [860, 187] on button "[PERSON_NAME]" at bounding box center [847, 187] width 168 height 32
click at [933, 41] on header "Edytuj zajęcia Praktyka" at bounding box center [756, 41] width 389 height 53
click at [918, 41] on icon "button" at bounding box center [920, 41] width 12 height 12
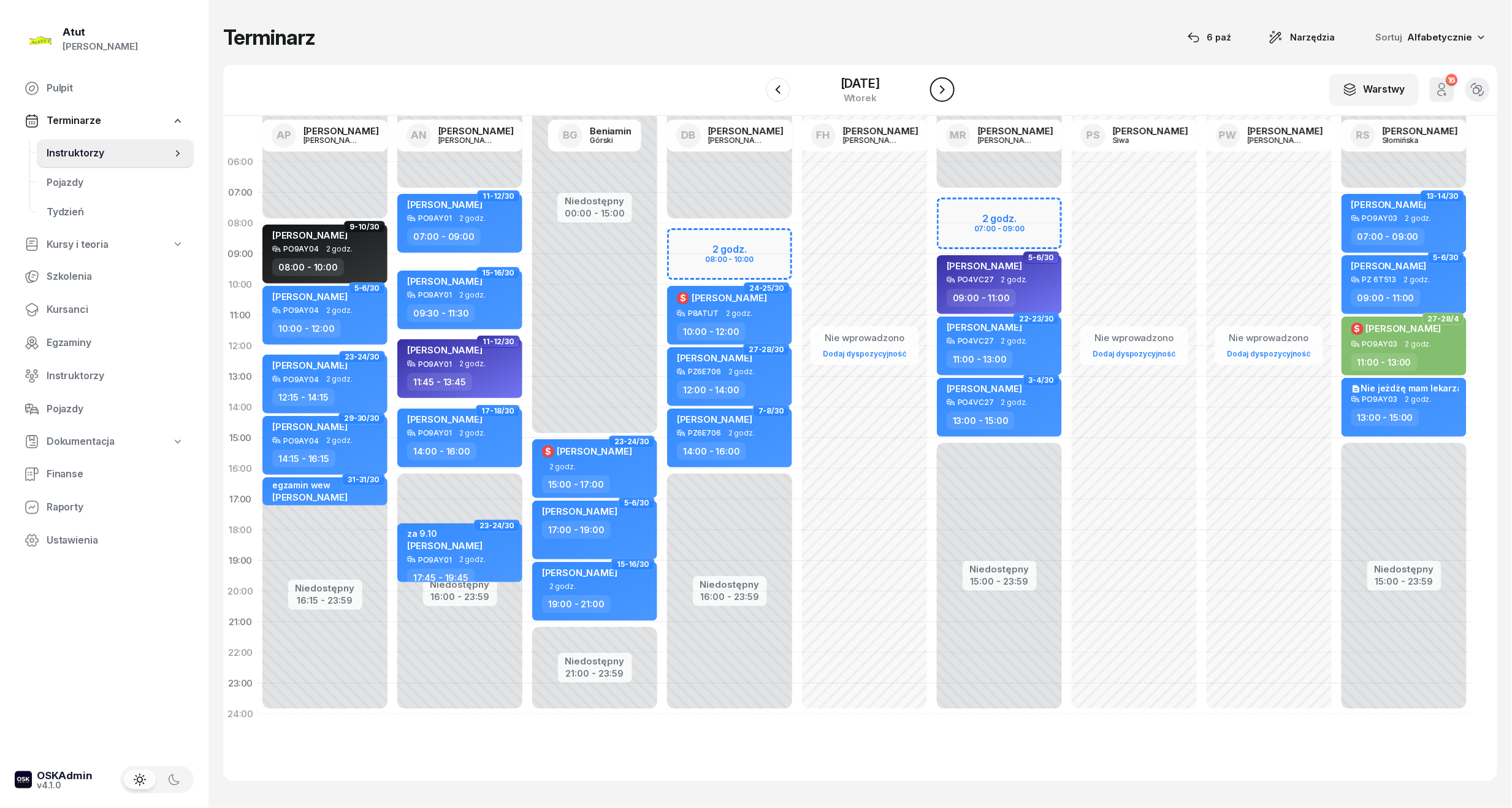
click at [950, 94] on icon "button" at bounding box center [942, 89] width 15 height 15
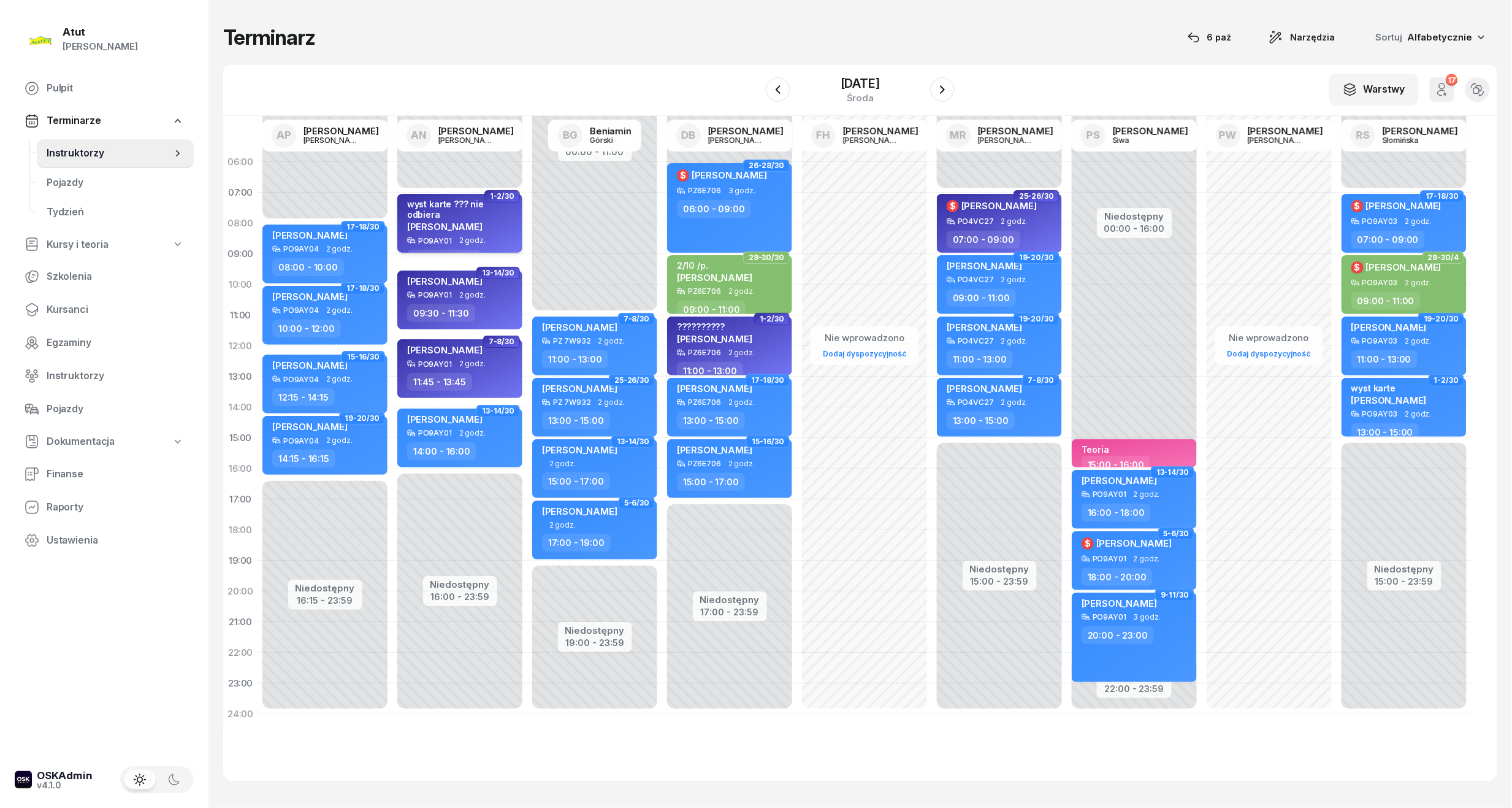
click at [485, 222] on div "wyst karte ??? nie odbiera [PERSON_NAME]" at bounding box center [461, 217] width 108 height 38
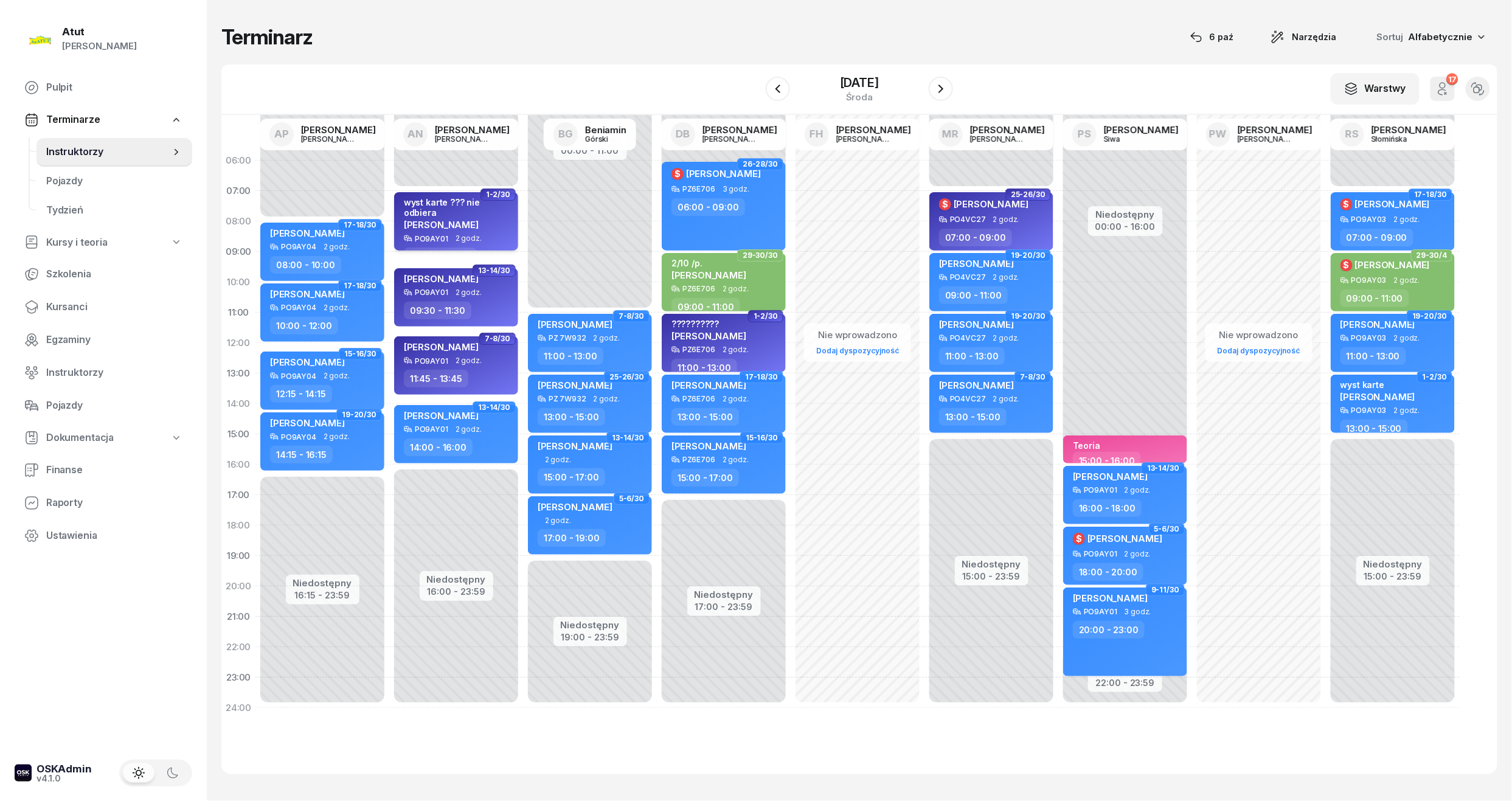
select select "07"
select select "09"
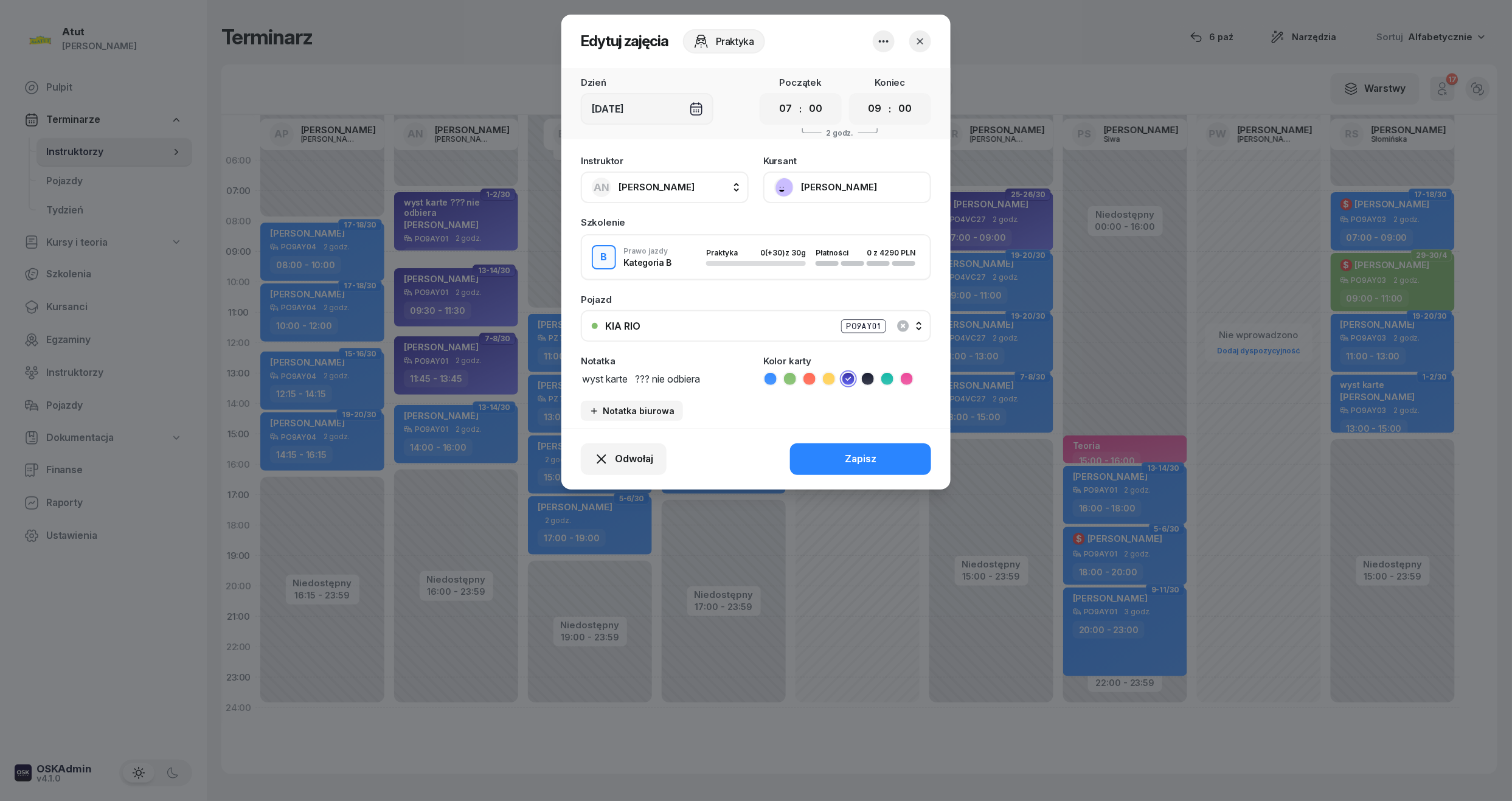
click at [836, 185] on button "[PERSON_NAME]" at bounding box center [847, 187] width 168 height 32
click at [806, 225] on div "Otwórz profil" at bounding box center [802, 228] width 59 height 16
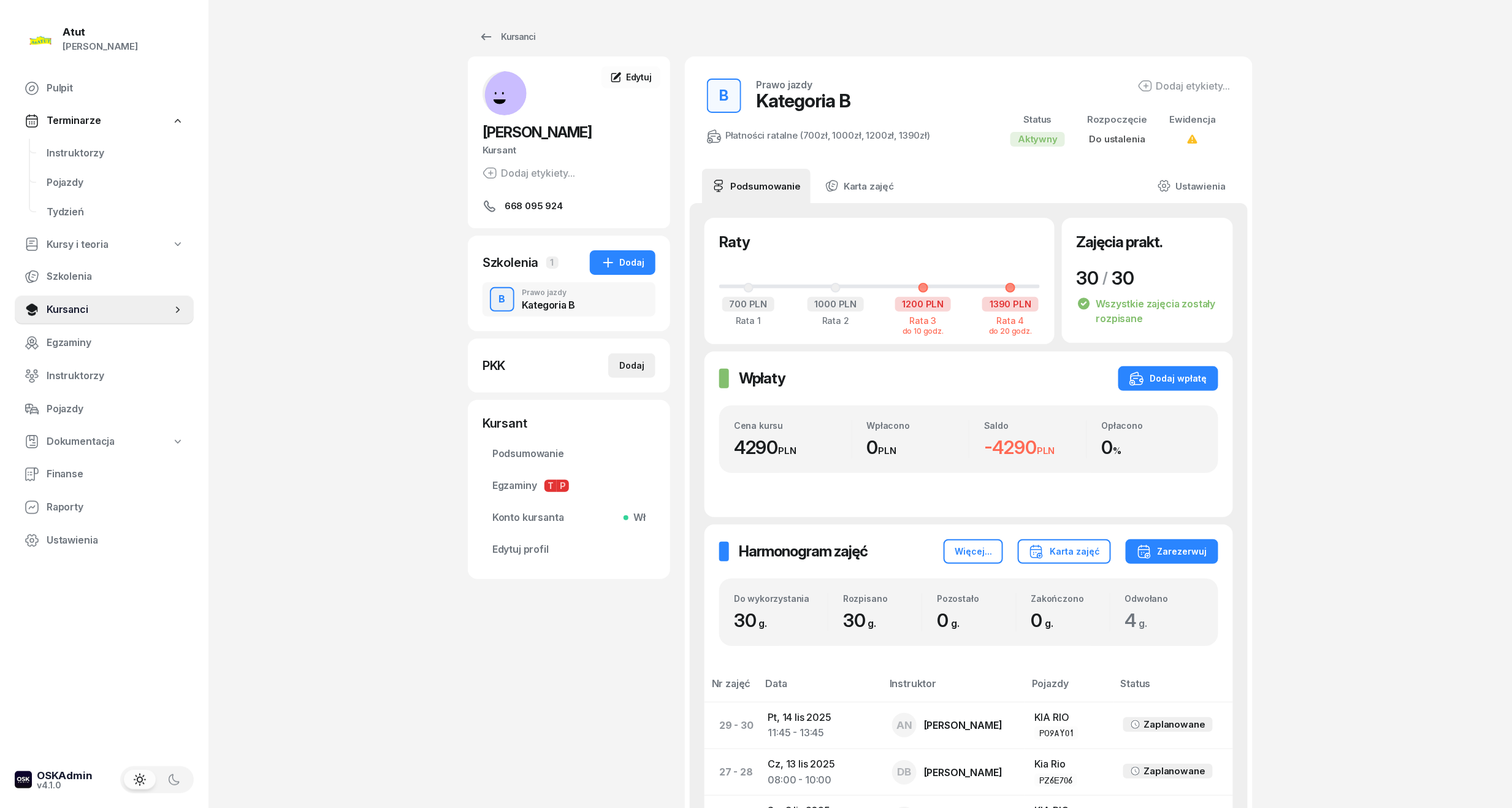
click at [638, 369] on div "Dodaj" at bounding box center [631, 366] width 25 height 15
select select
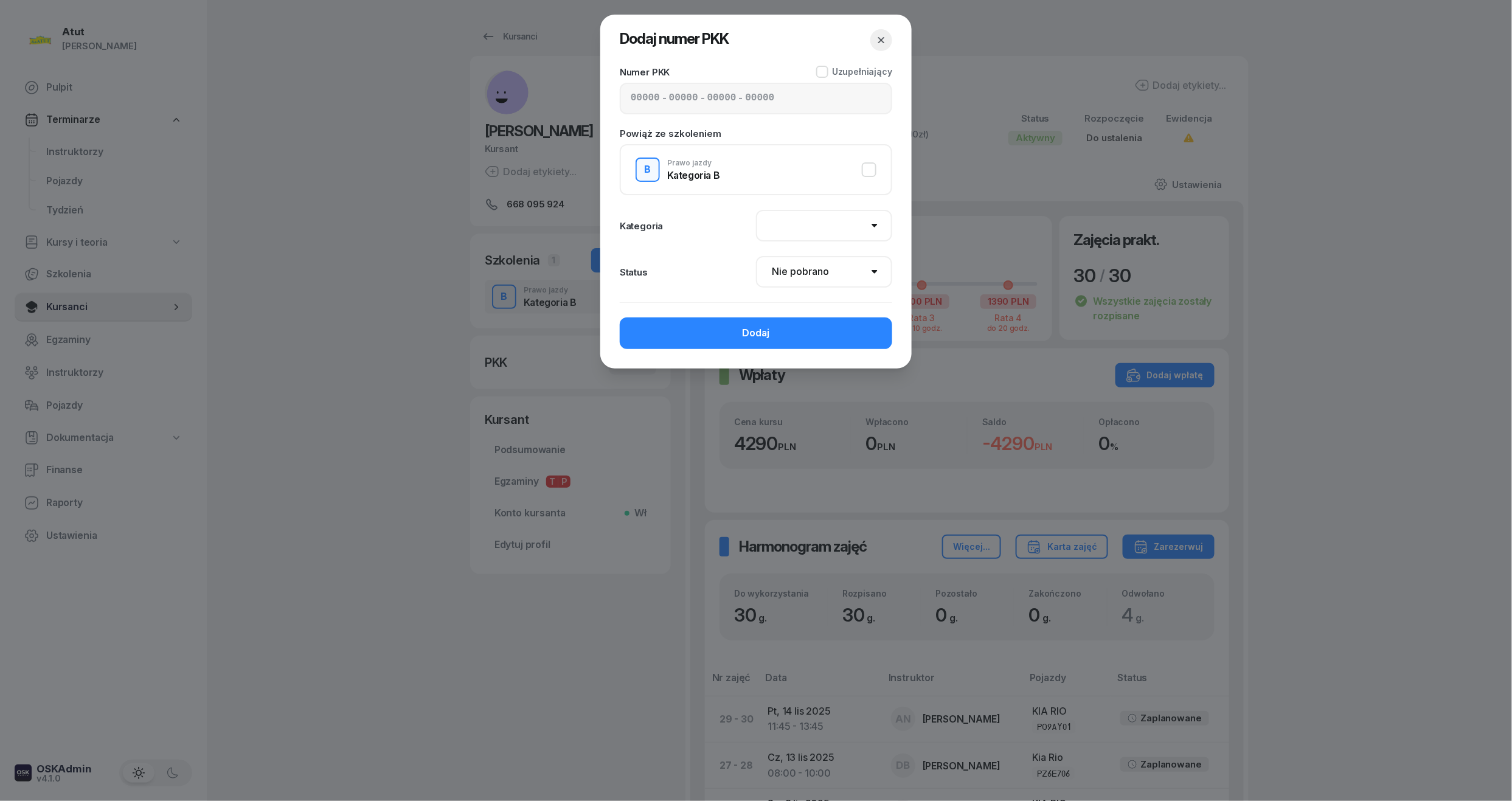
click at [635, 93] on input at bounding box center [645, 98] width 29 height 16
type input "82590"
type input "90166"
type input "10783"
type input "87122"
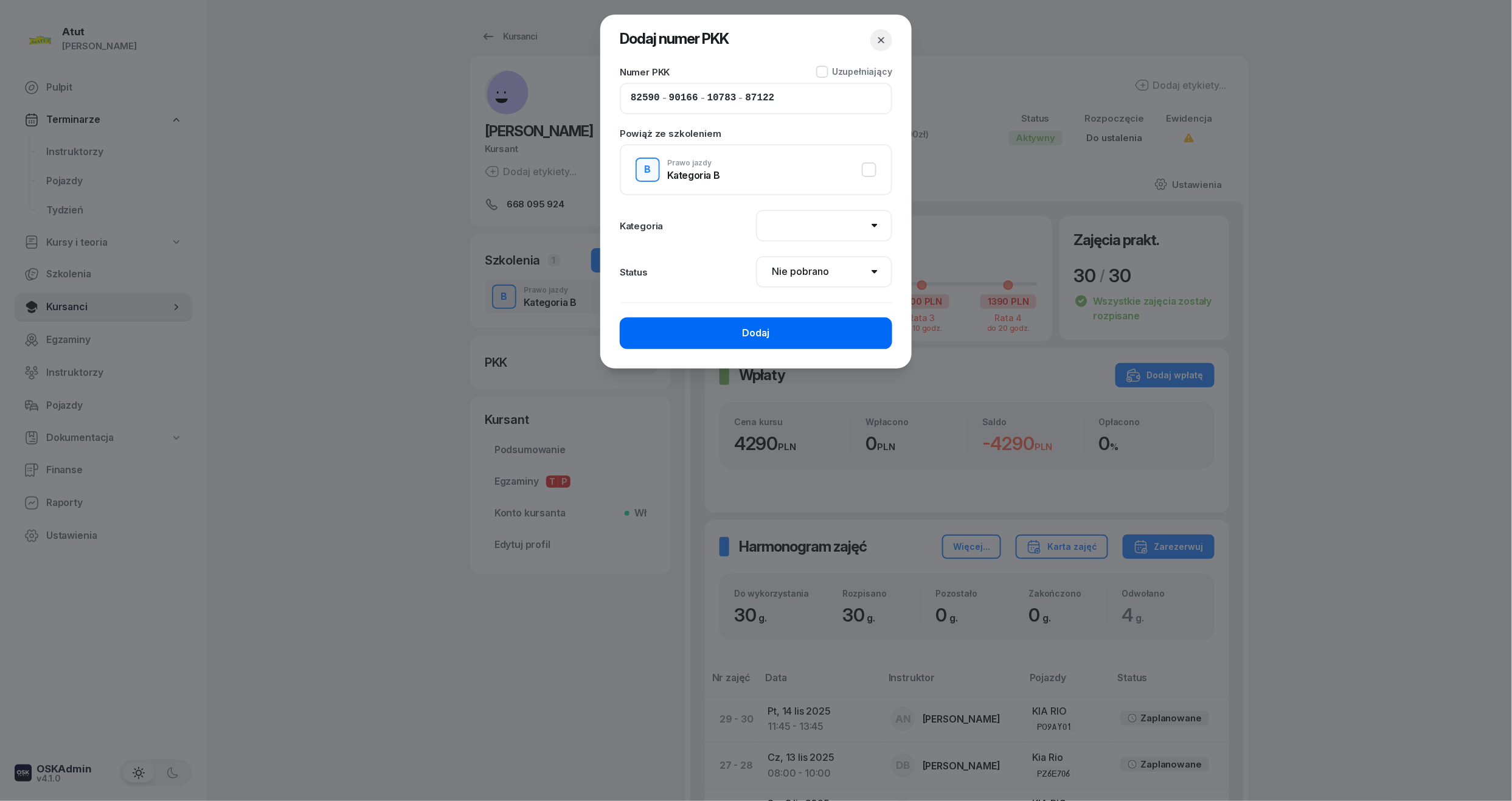
click at [738, 322] on button "Dodaj" at bounding box center [756, 333] width 272 height 32
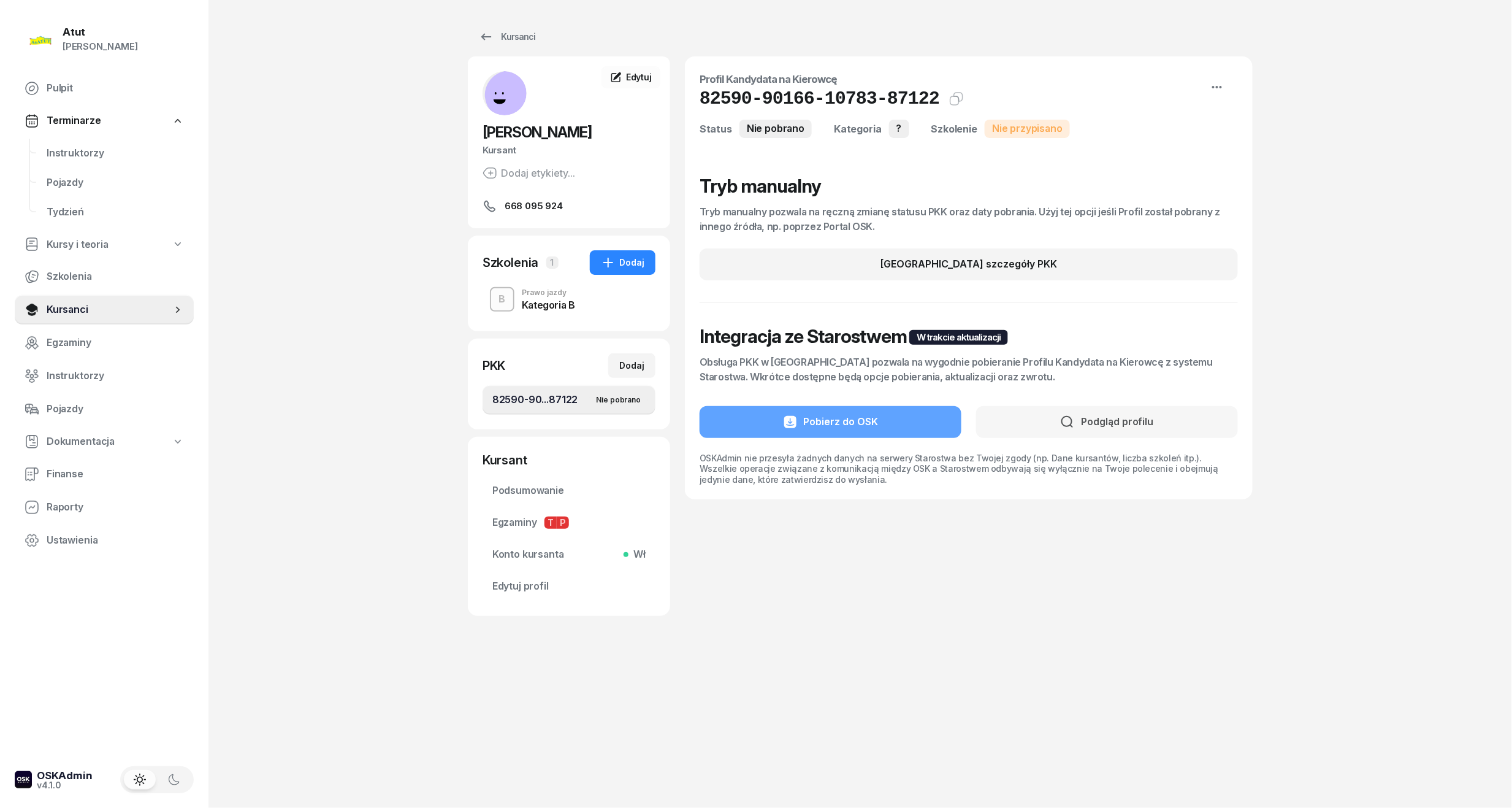
drag, startPoint x: 66, startPoint y: 303, endPoint x: 197, endPoint y: 236, distance: 147.1
click at [66, 303] on span "Kursanci" at bounding box center [109, 309] width 125 height 16
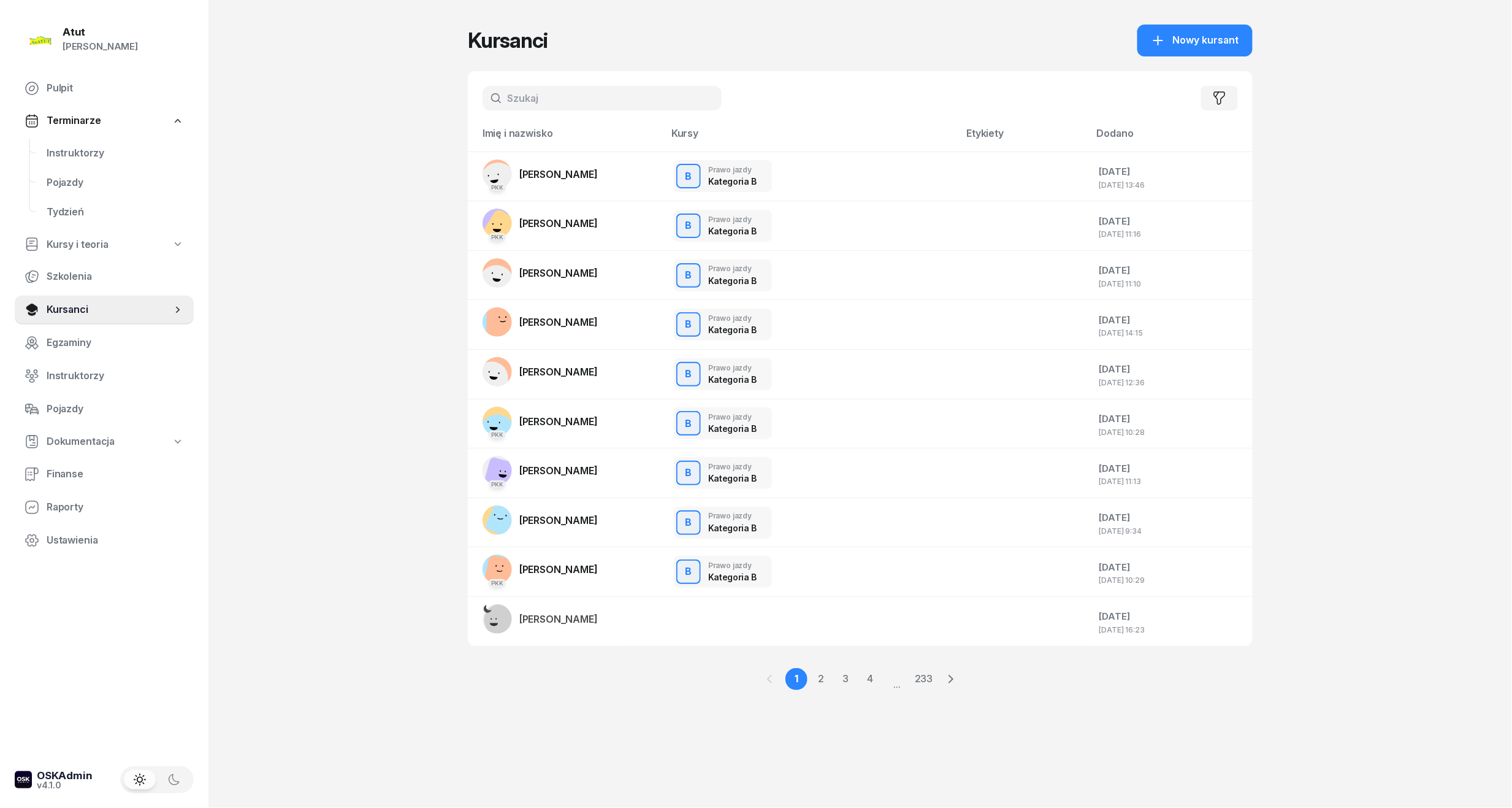
click at [587, 106] on input "text" at bounding box center [602, 98] width 239 height 24
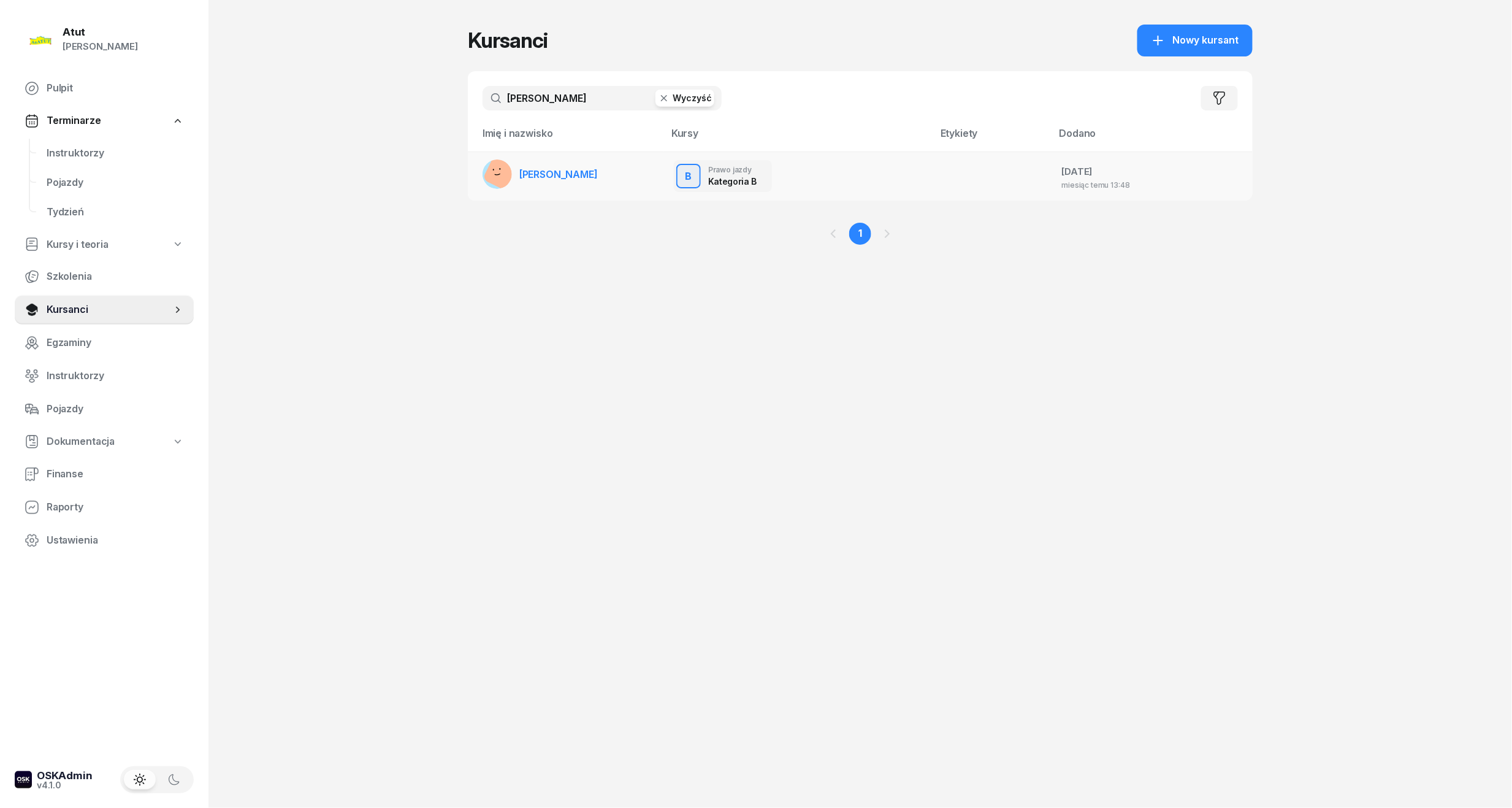
type input "[PERSON_NAME]"
click at [560, 170] on span "[PERSON_NAME]" at bounding box center [558, 174] width 78 height 12
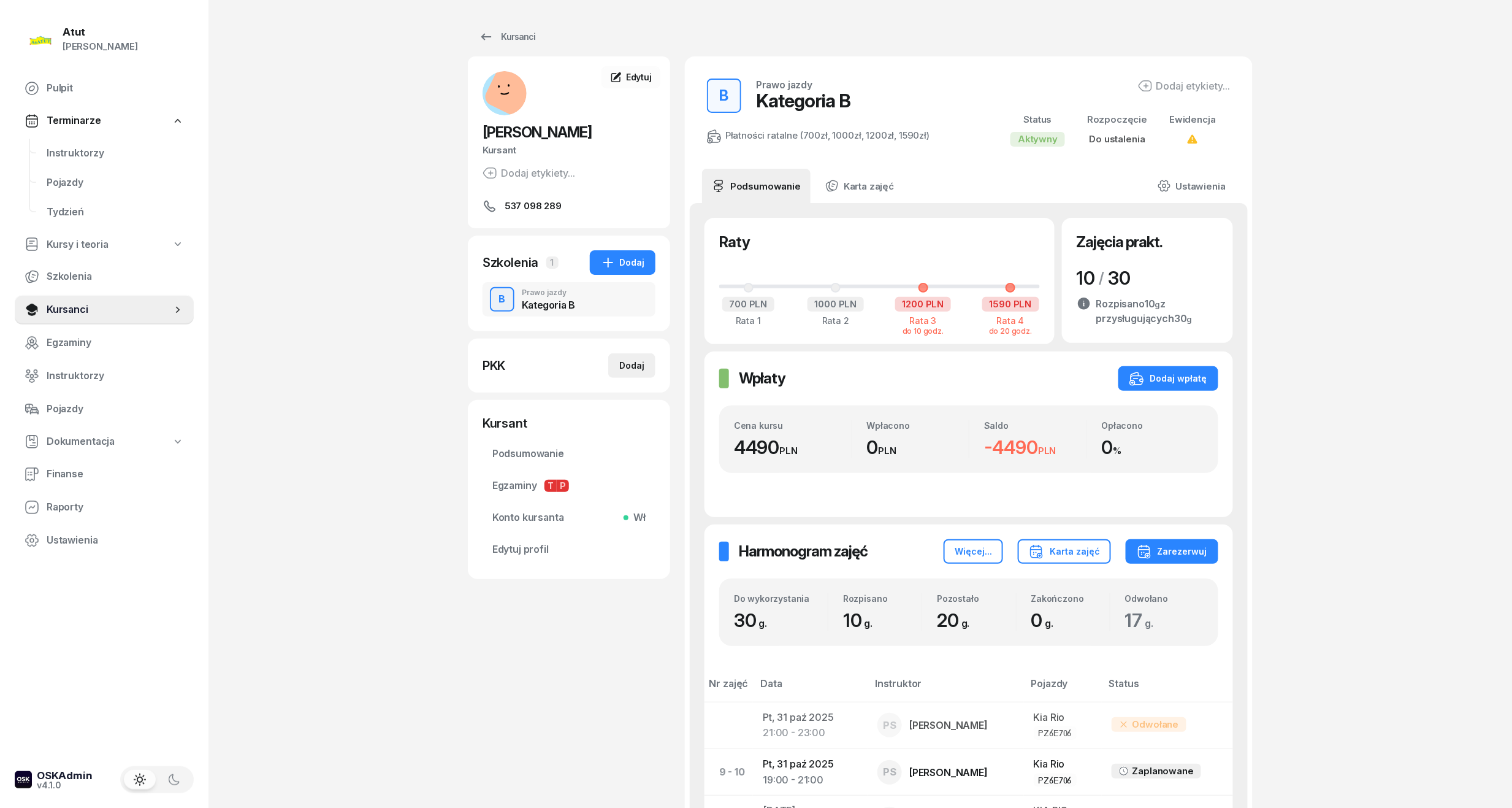
click at [638, 360] on div "Dodaj" at bounding box center [631, 366] width 25 height 15
select select
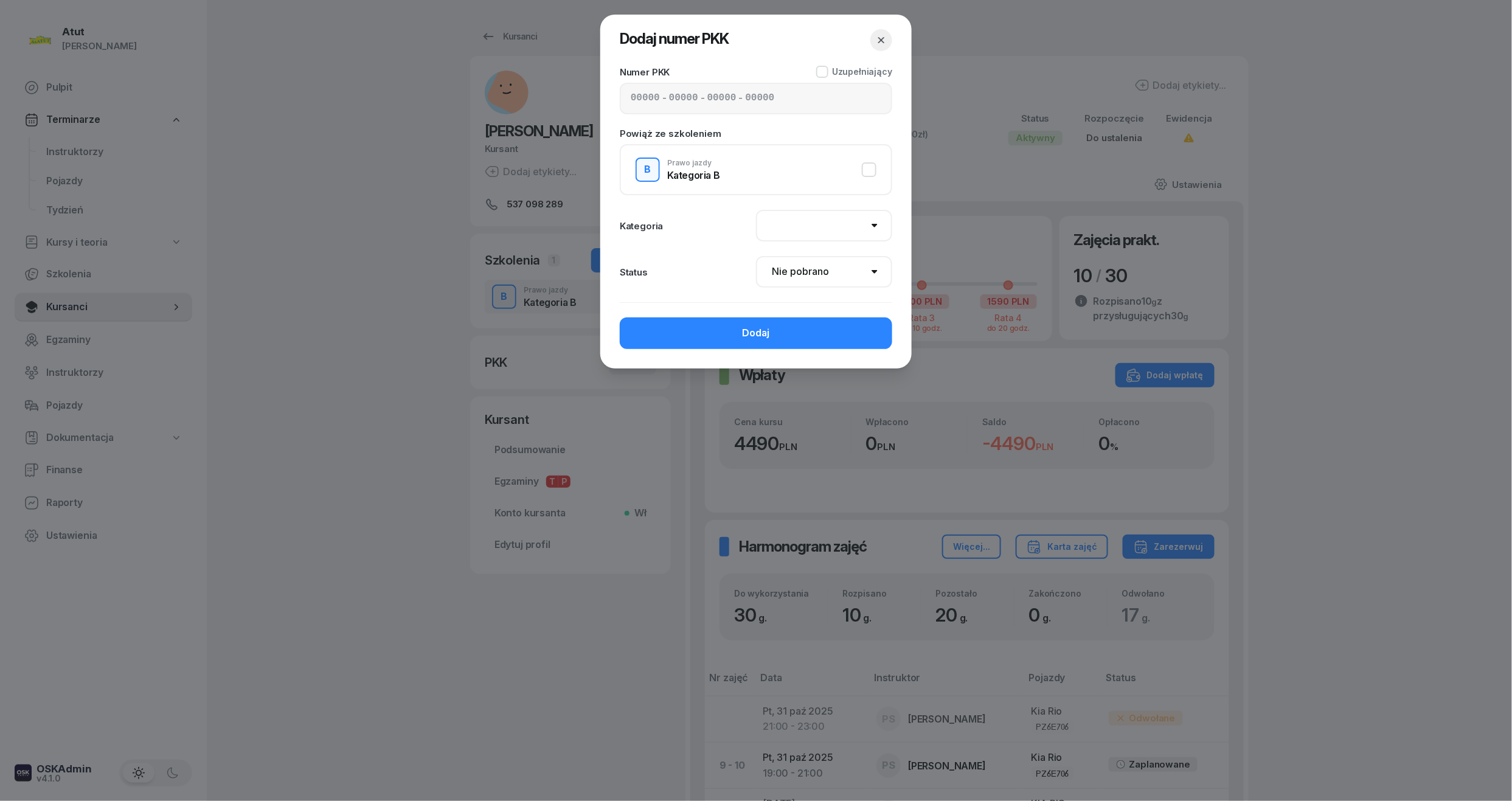
click at [631, 103] on input at bounding box center [645, 98] width 29 height 16
type input "42510"
type input "94229"
type input "34143"
type input "80122"
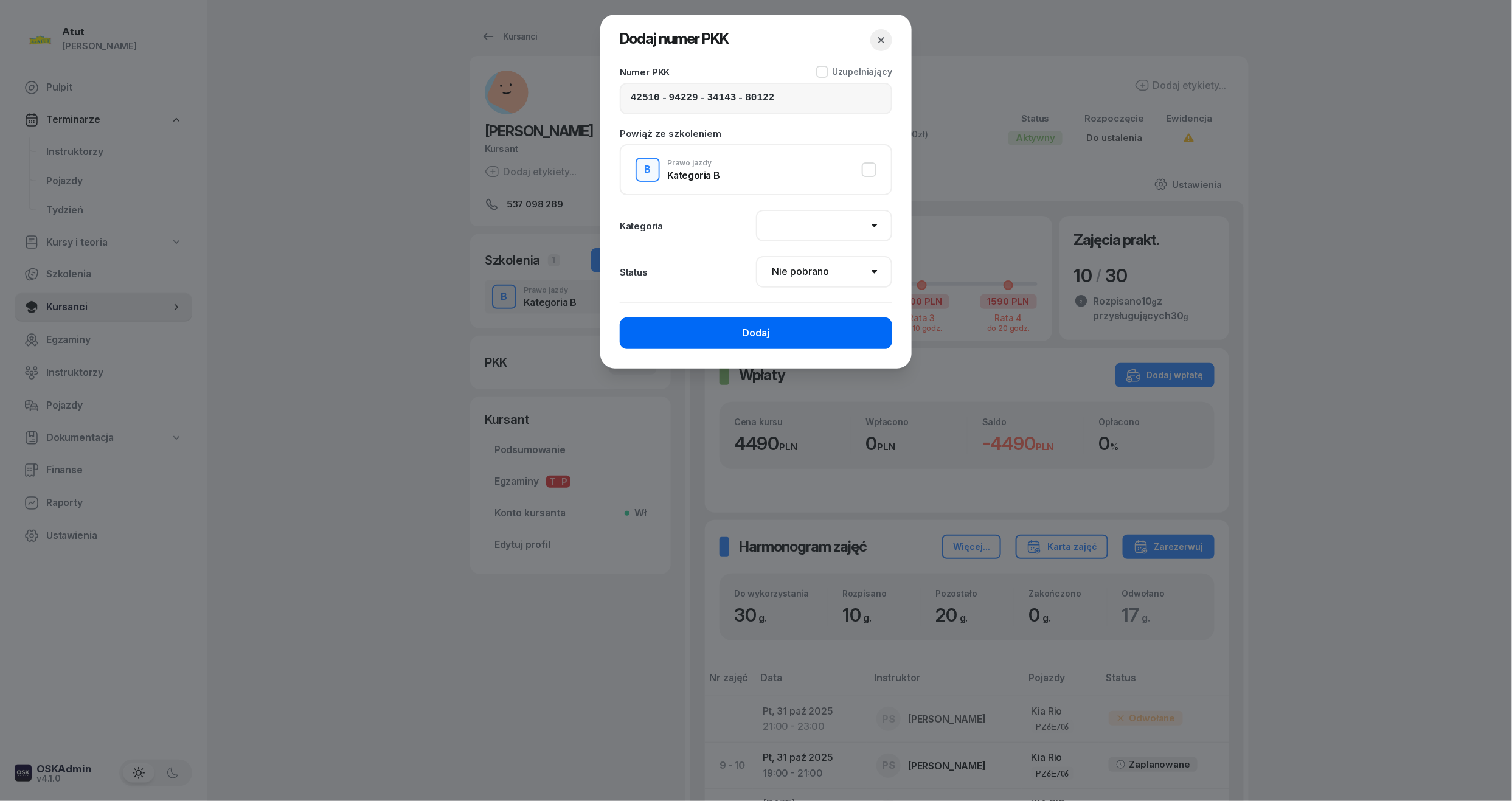
drag, startPoint x: 796, startPoint y: 327, endPoint x: 792, endPoint y: 320, distance: 8.1
click at [792, 324] on button "Dodaj" at bounding box center [756, 333] width 272 height 32
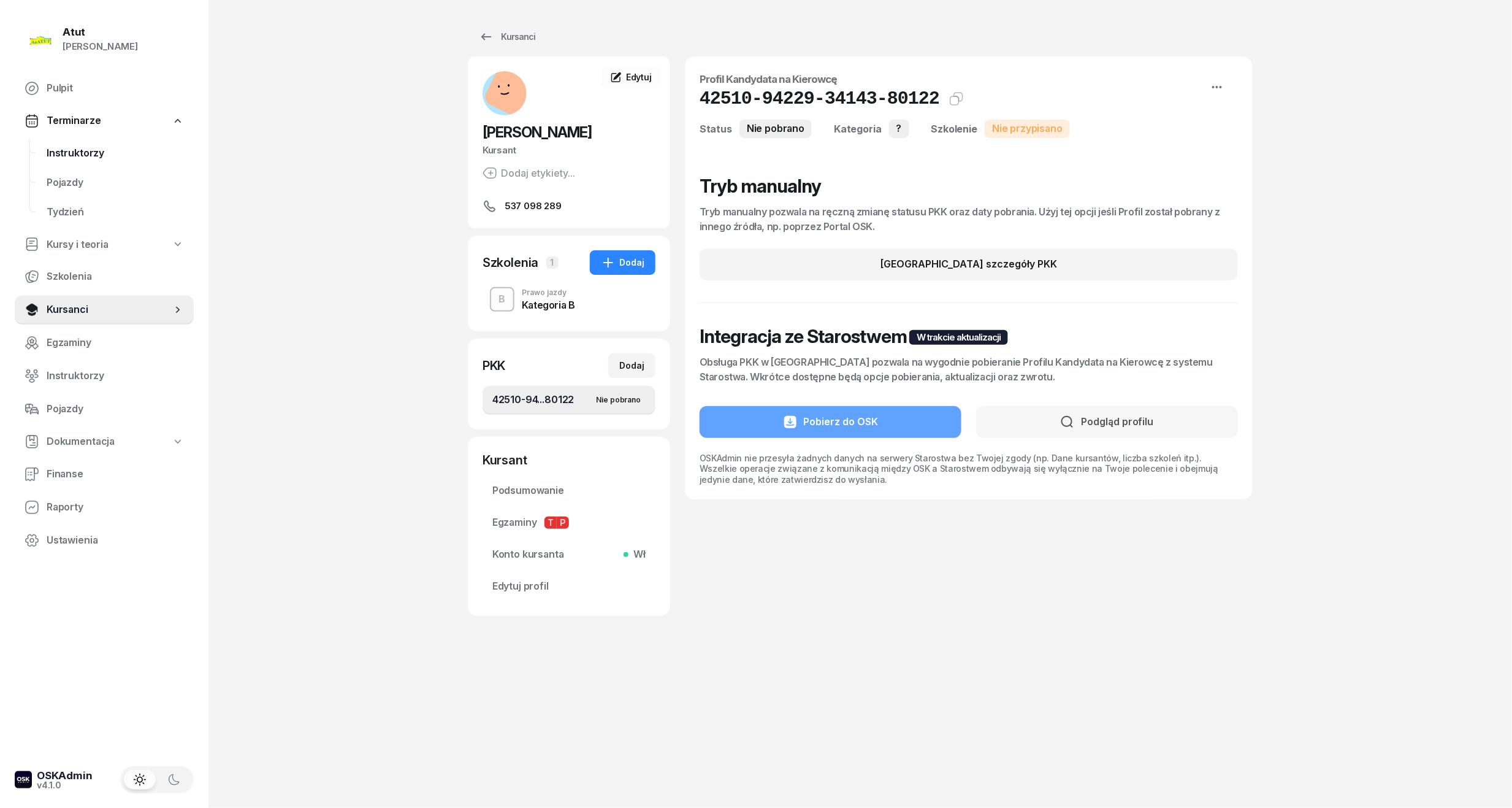
click at [79, 150] on span "Instruktorzy" at bounding box center [116, 153] width 137 height 16
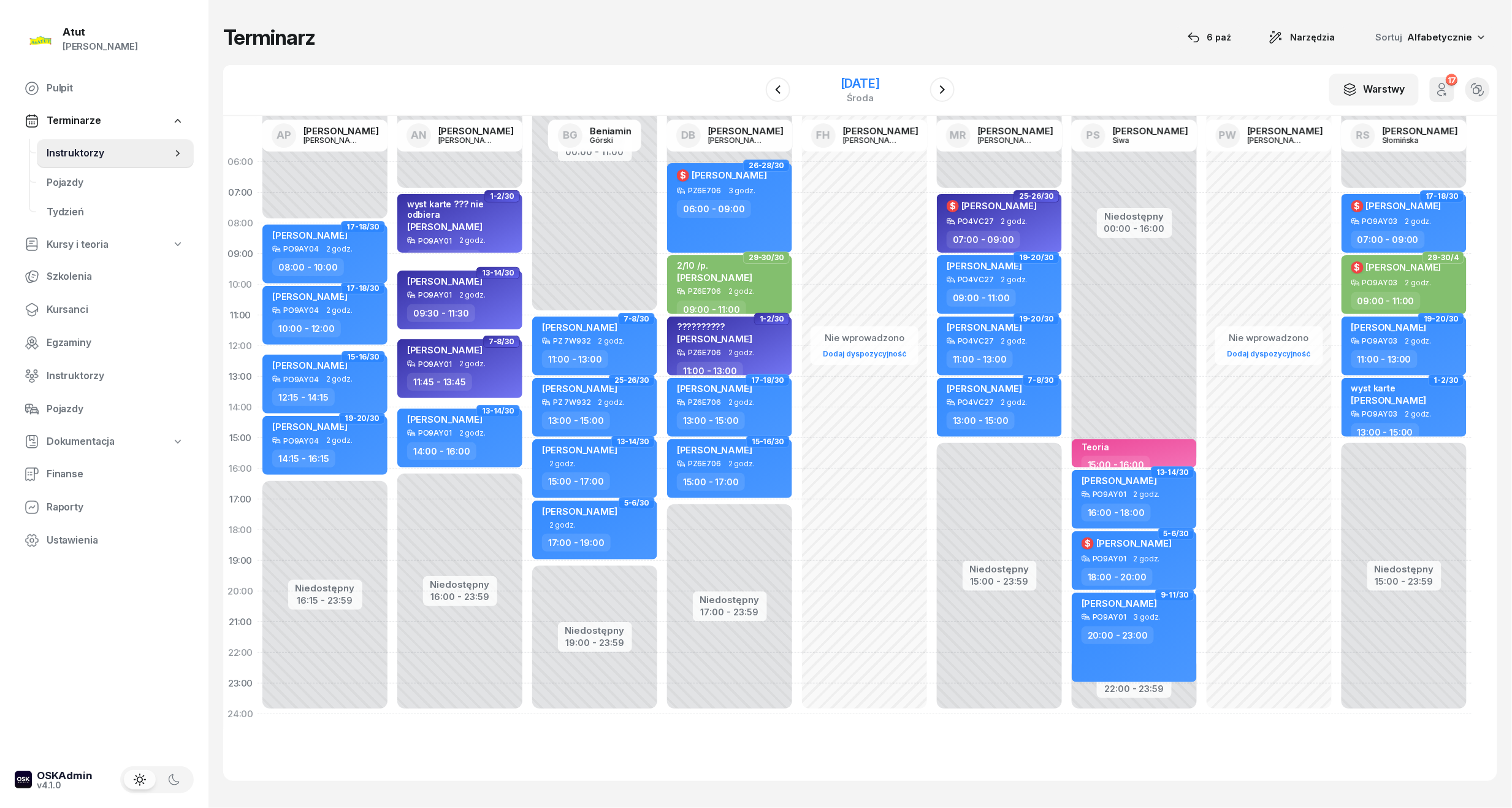
click at [874, 82] on div "[DATE]" at bounding box center [860, 83] width 39 height 12
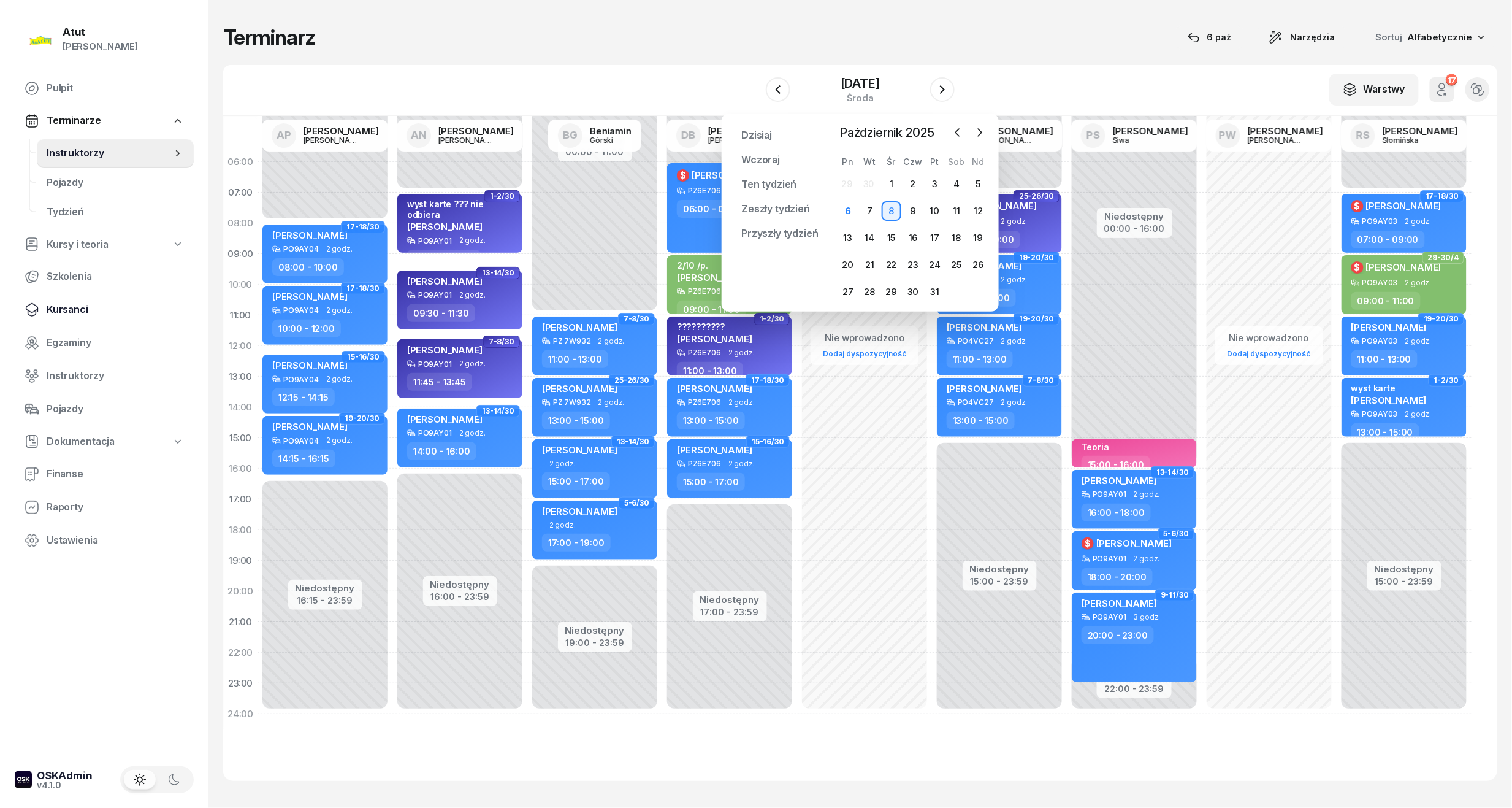
click at [62, 308] on span "Kursanci" at bounding box center [116, 309] width 137 height 16
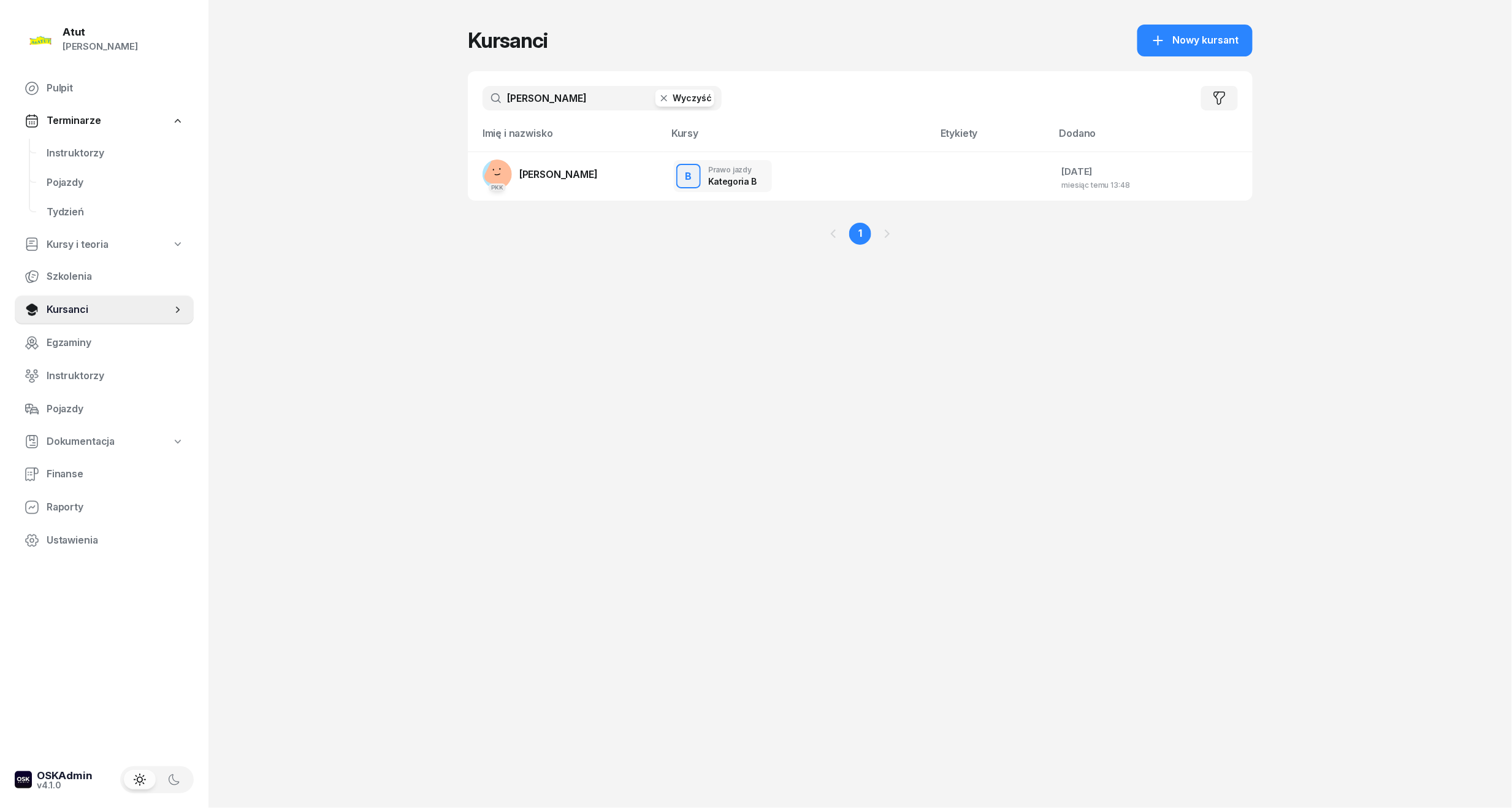
drag, startPoint x: 572, startPoint y: 101, endPoint x: -1, endPoint y: 119, distance: 573.3
click at [0, 119] on html "[PERSON_NAME] [PERSON_NAME] Pulpit Terminarze Instruktorzy Pojazdy Tydzień Kurs…" at bounding box center [756, 404] width 1512 height 808
type input "osicka"
click at [616, 172] on td "PKK [PERSON_NAME]" at bounding box center [565, 176] width 197 height 49
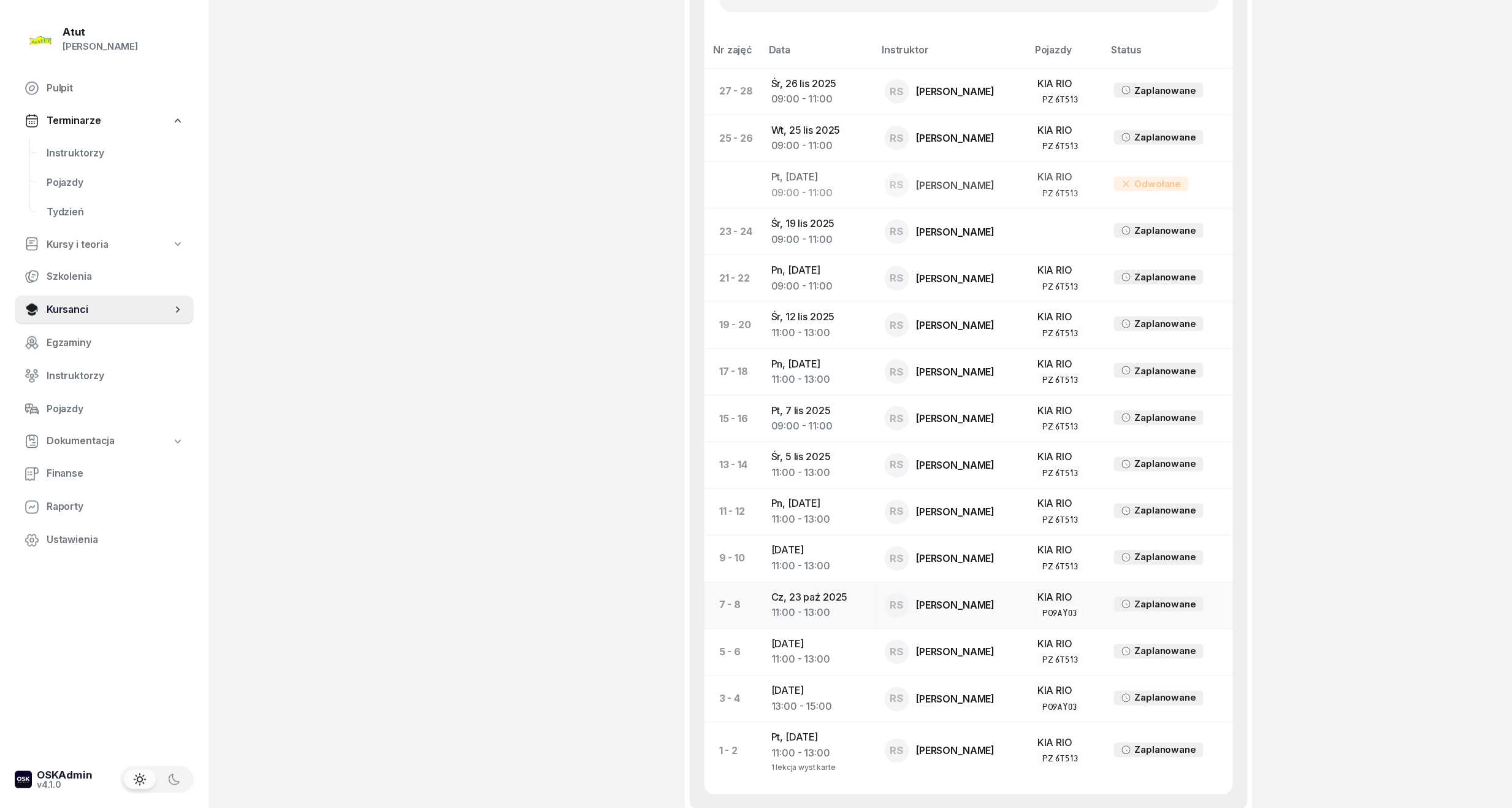
scroll to position [742, 0]
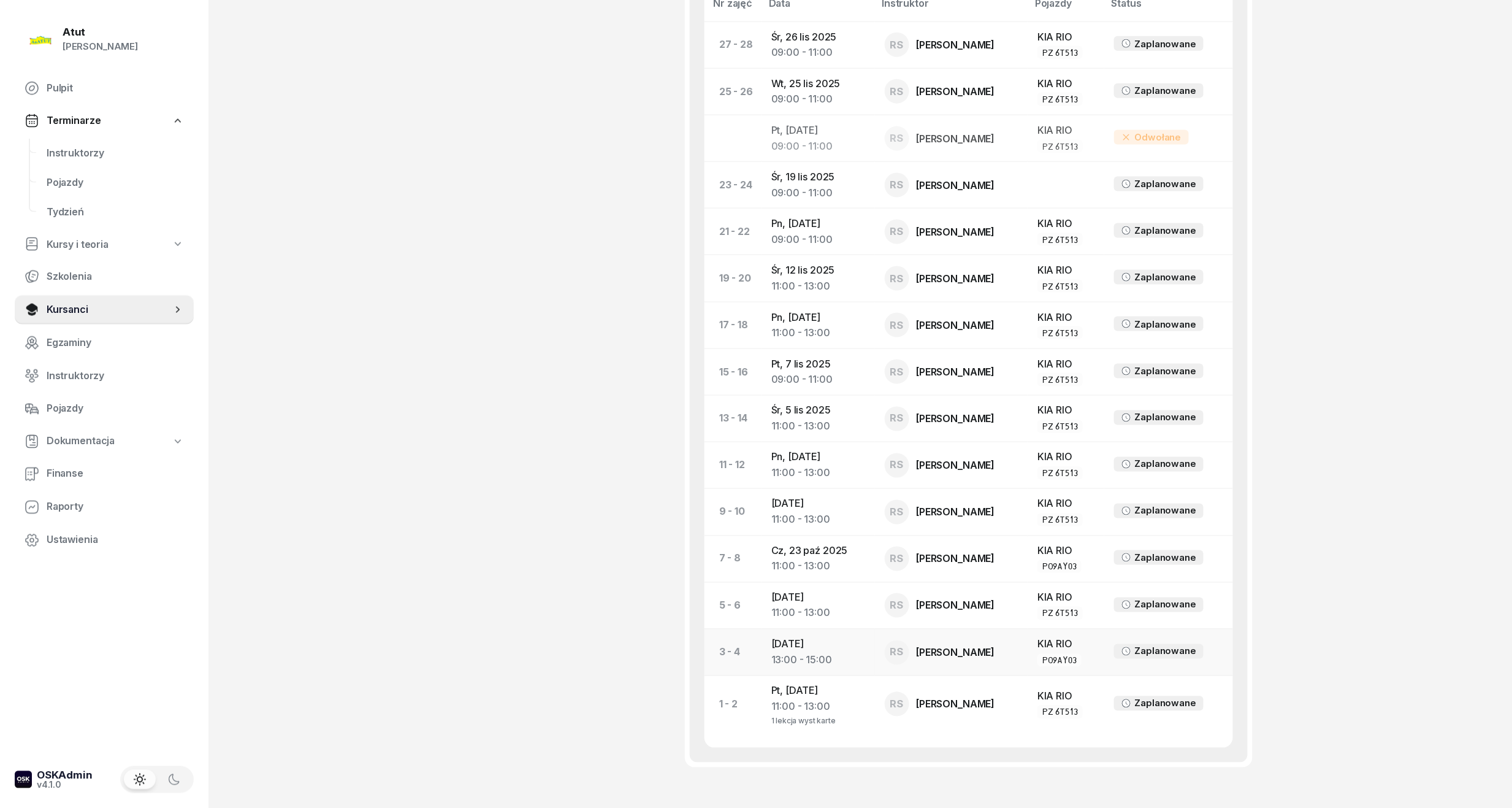
click at [788, 647] on td "[DATE] 13:00 - 15:00" at bounding box center [818, 652] width 114 height 47
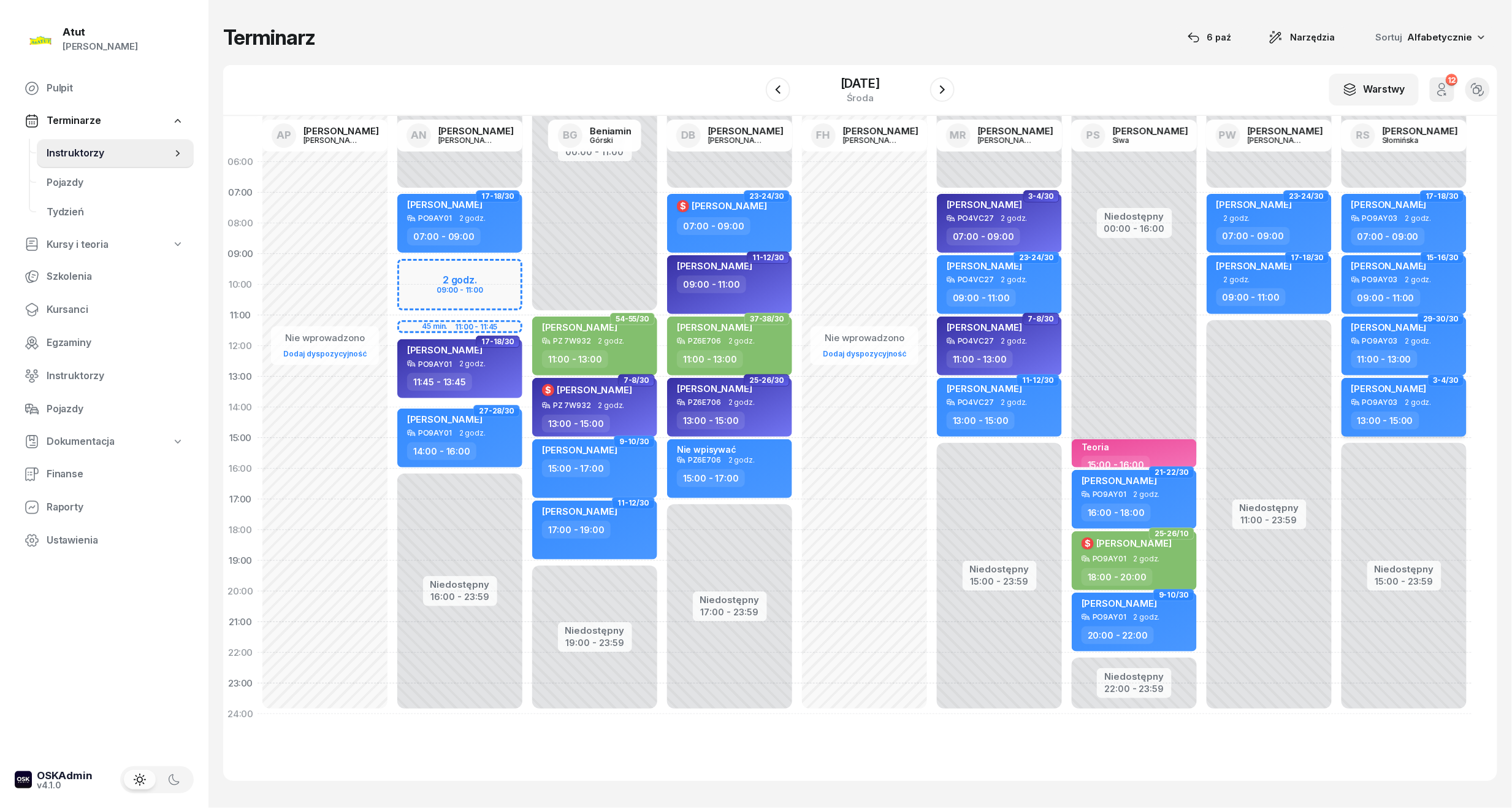
click at [1429, 395] on div "[PERSON_NAME]" at bounding box center [1405, 390] width 108 height 15
select select "13"
select select "15"
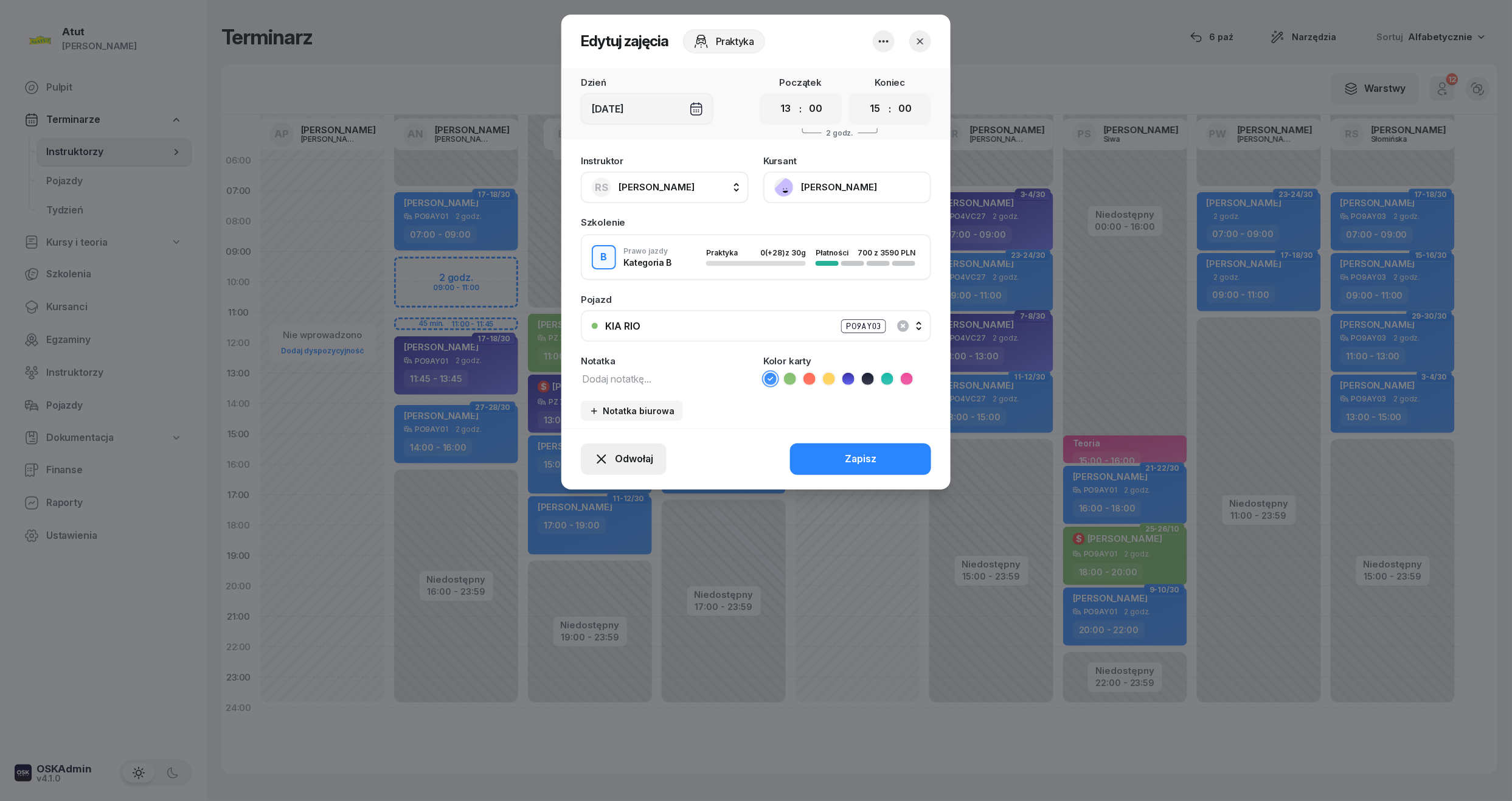
click at [630, 461] on span "Odwołaj" at bounding box center [633, 459] width 38 height 16
click at [603, 351] on div "My odwołaliśmy" at bounding box center [603, 354] width 74 height 16
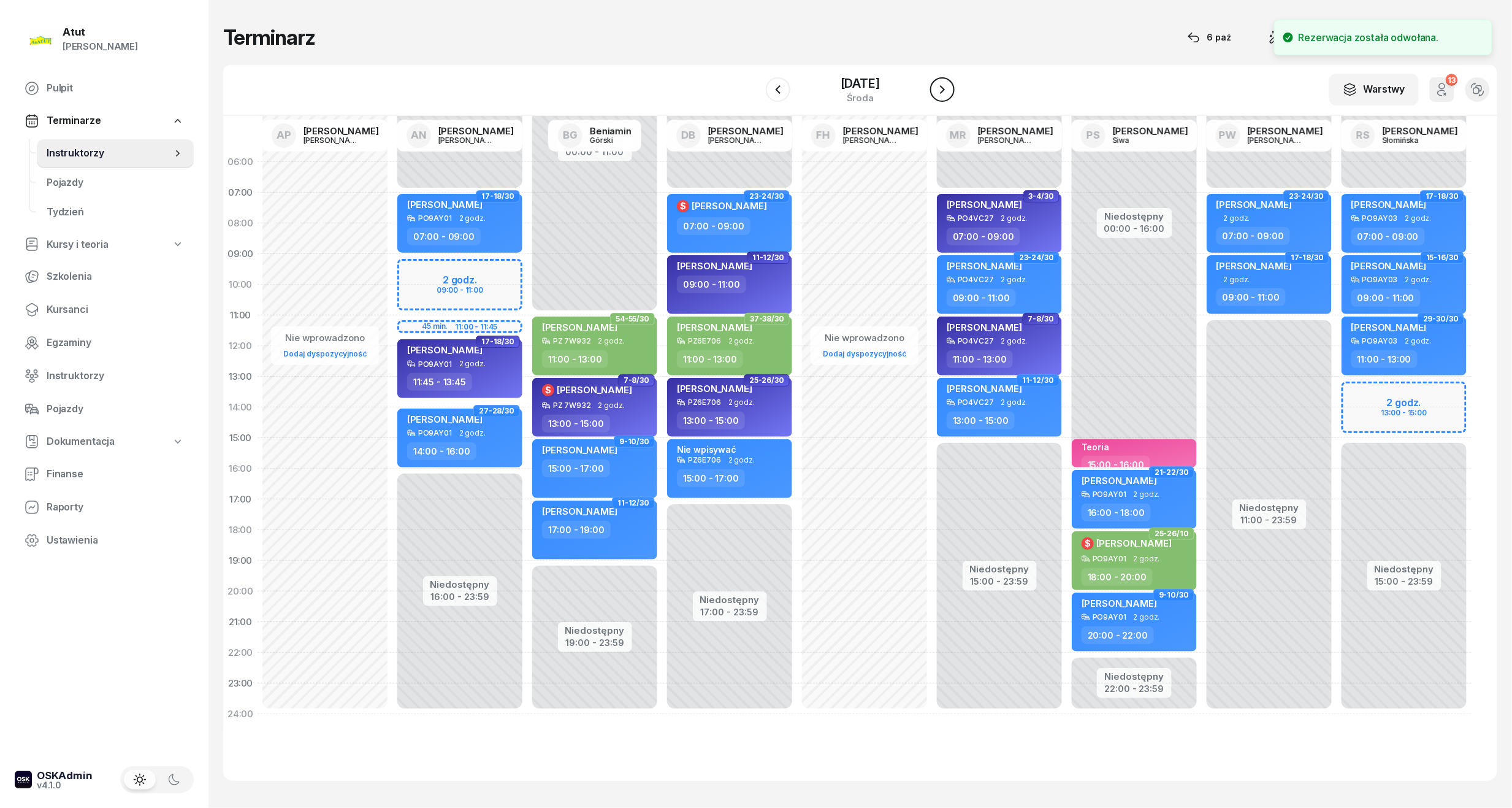
click at [950, 84] on icon "button" at bounding box center [942, 89] width 15 height 15
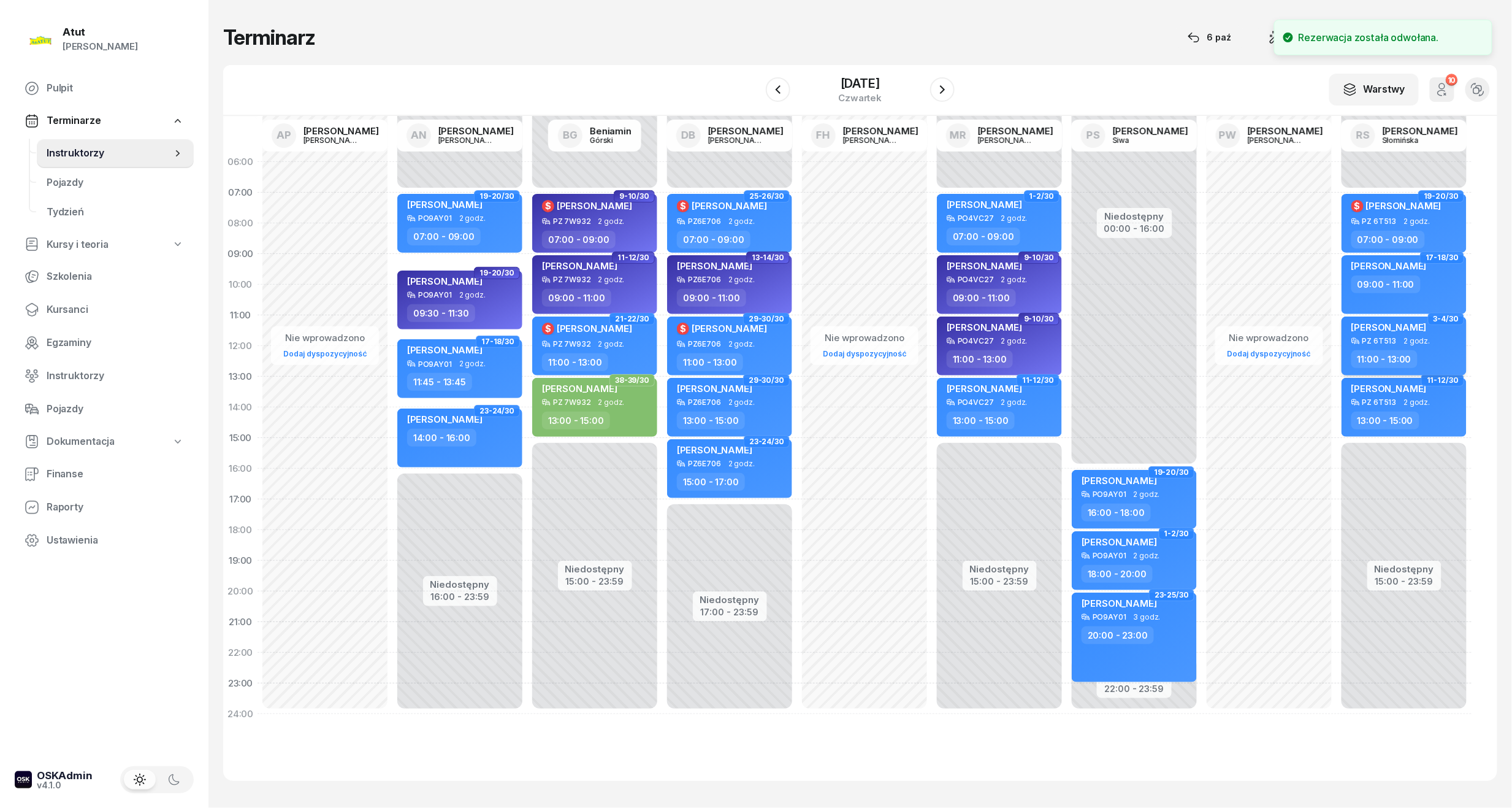
click at [1420, 331] on span "[PERSON_NAME]" at bounding box center [1389, 327] width 75 height 11
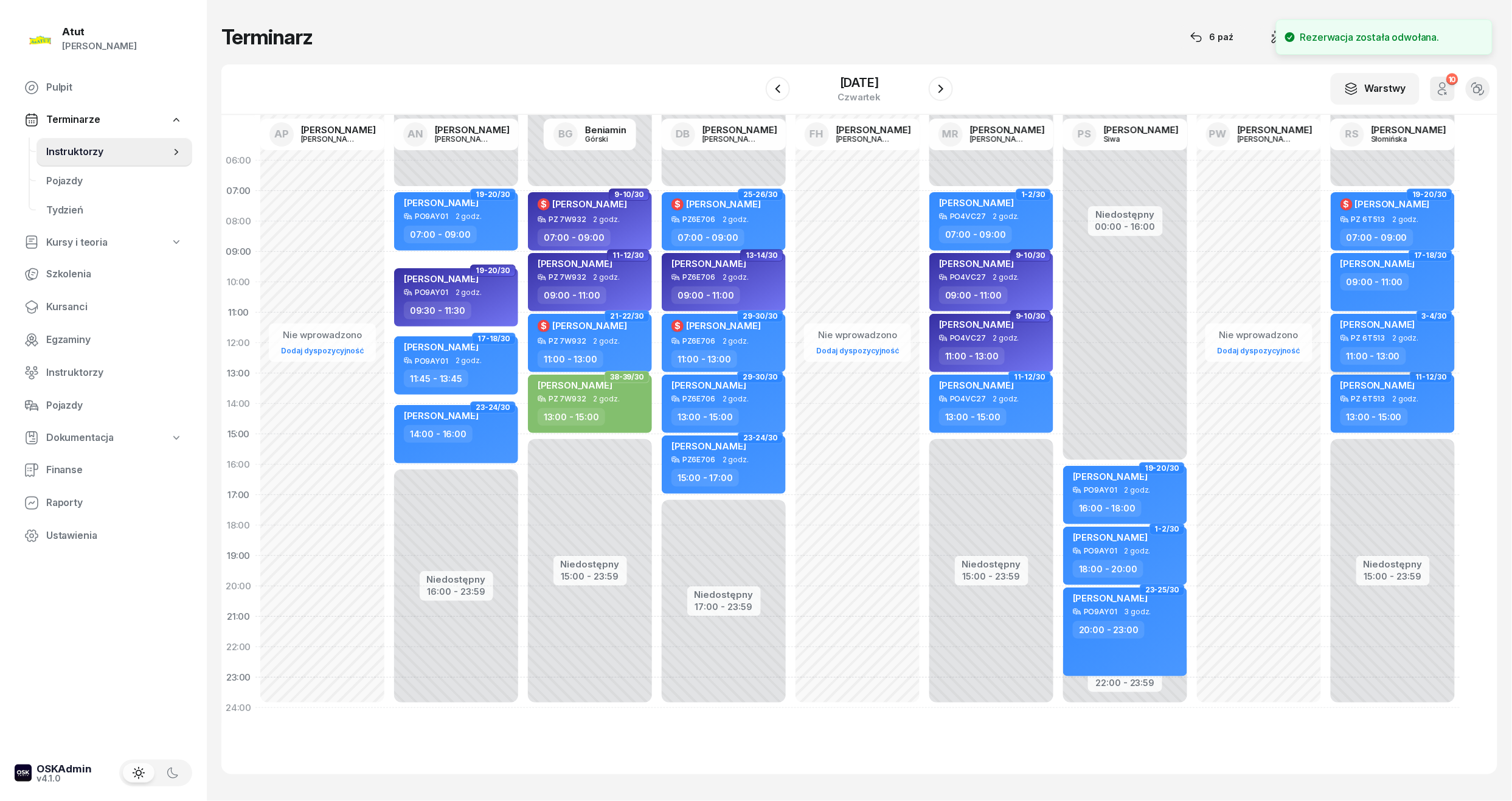
select select "11"
select select "13"
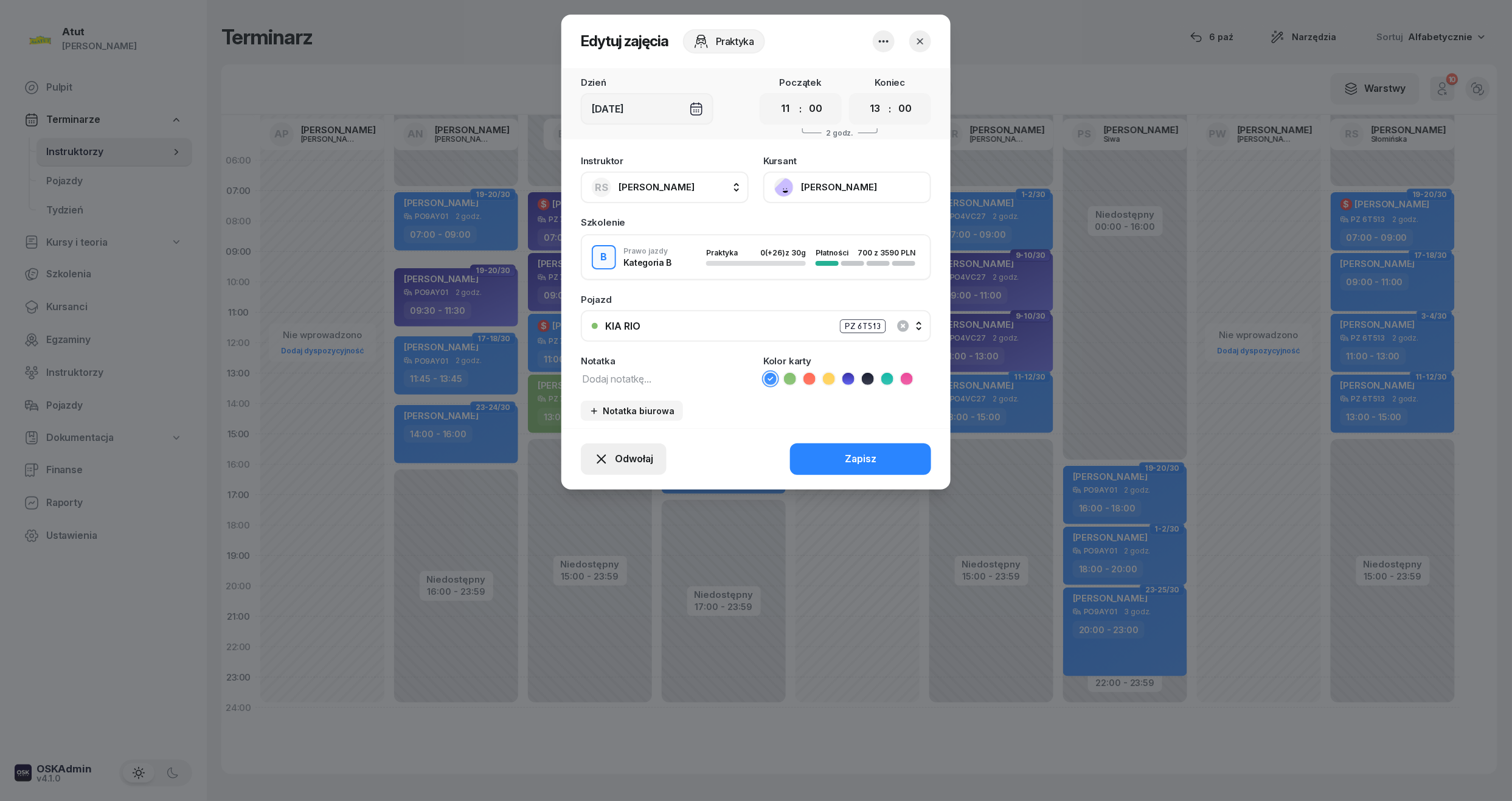
click at [617, 461] on span "Odwołaj" at bounding box center [633, 459] width 38 height 16
click at [616, 392] on div "Kursant odwołał" at bounding box center [602, 384] width 72 height 16
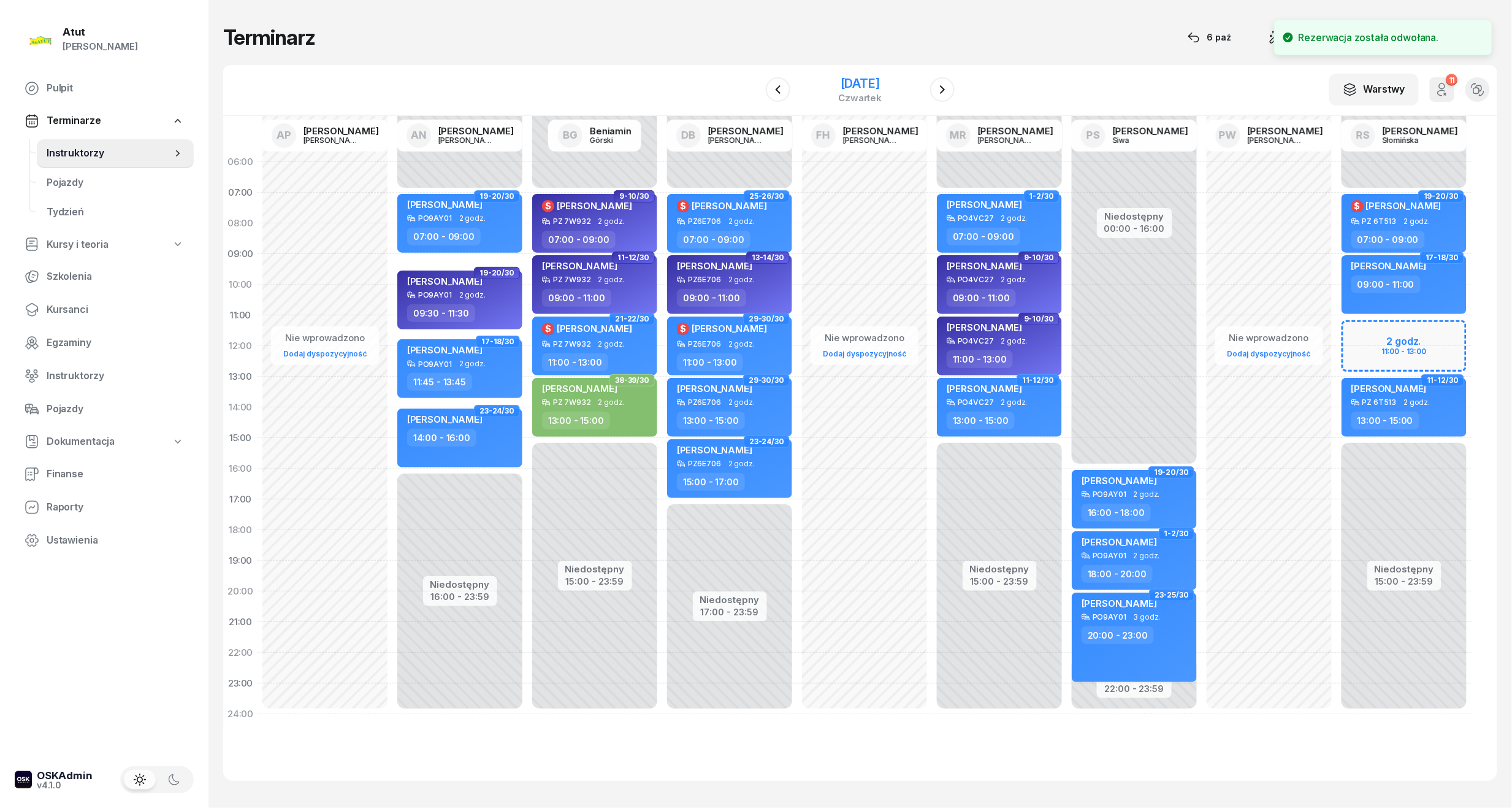
click at [860, 81] on div "[DATE]" at bounding box center [860, 83] width 43 height 12
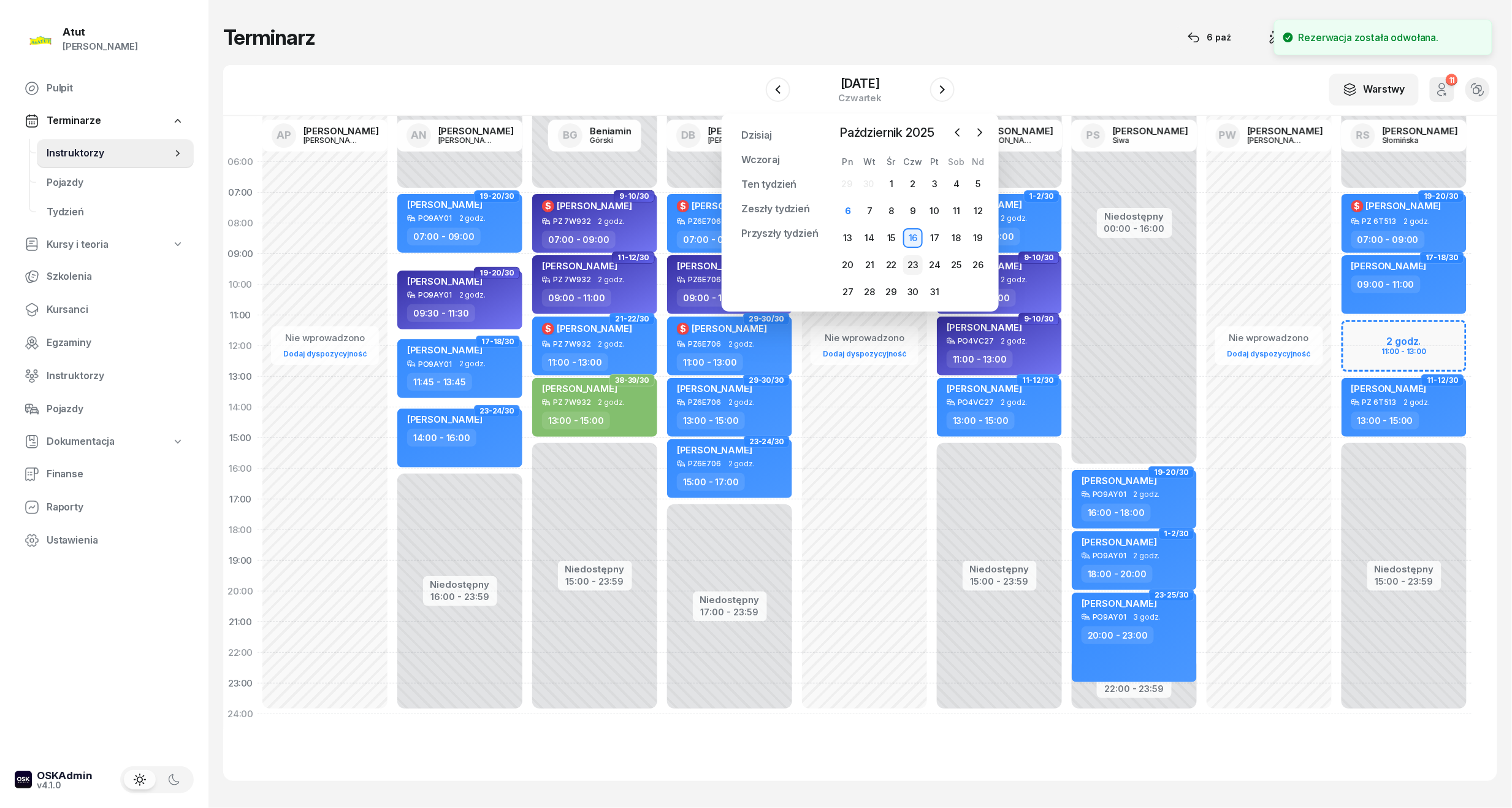
click at [915, 255] on div "23" at bounding box center [912, 264] width 20 height 20
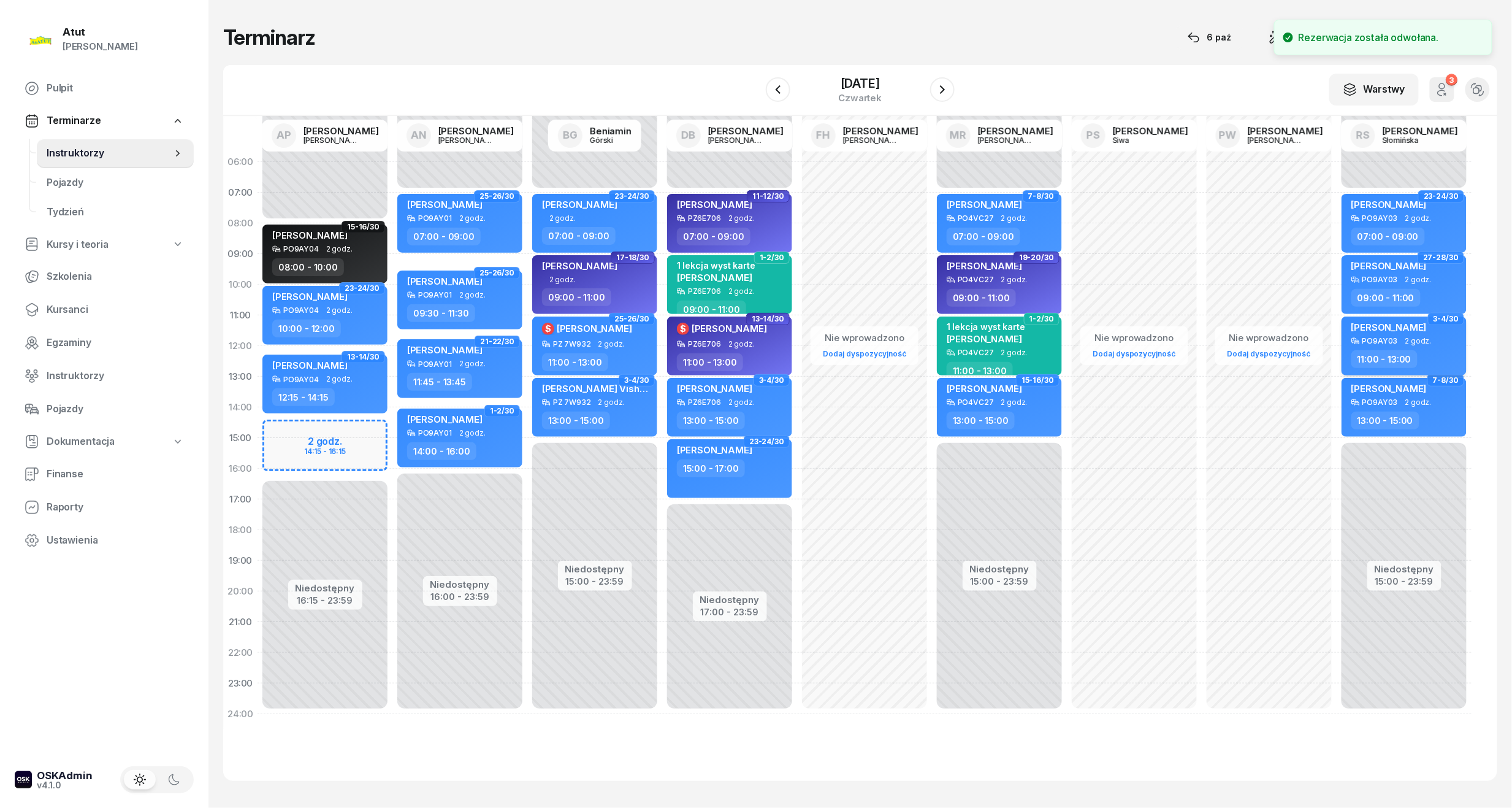
click at [1409, 332] on div "[PERSON_NAME]" at bounding box center [1389, 329] width 75 height 15
select select "11"
select select "13"
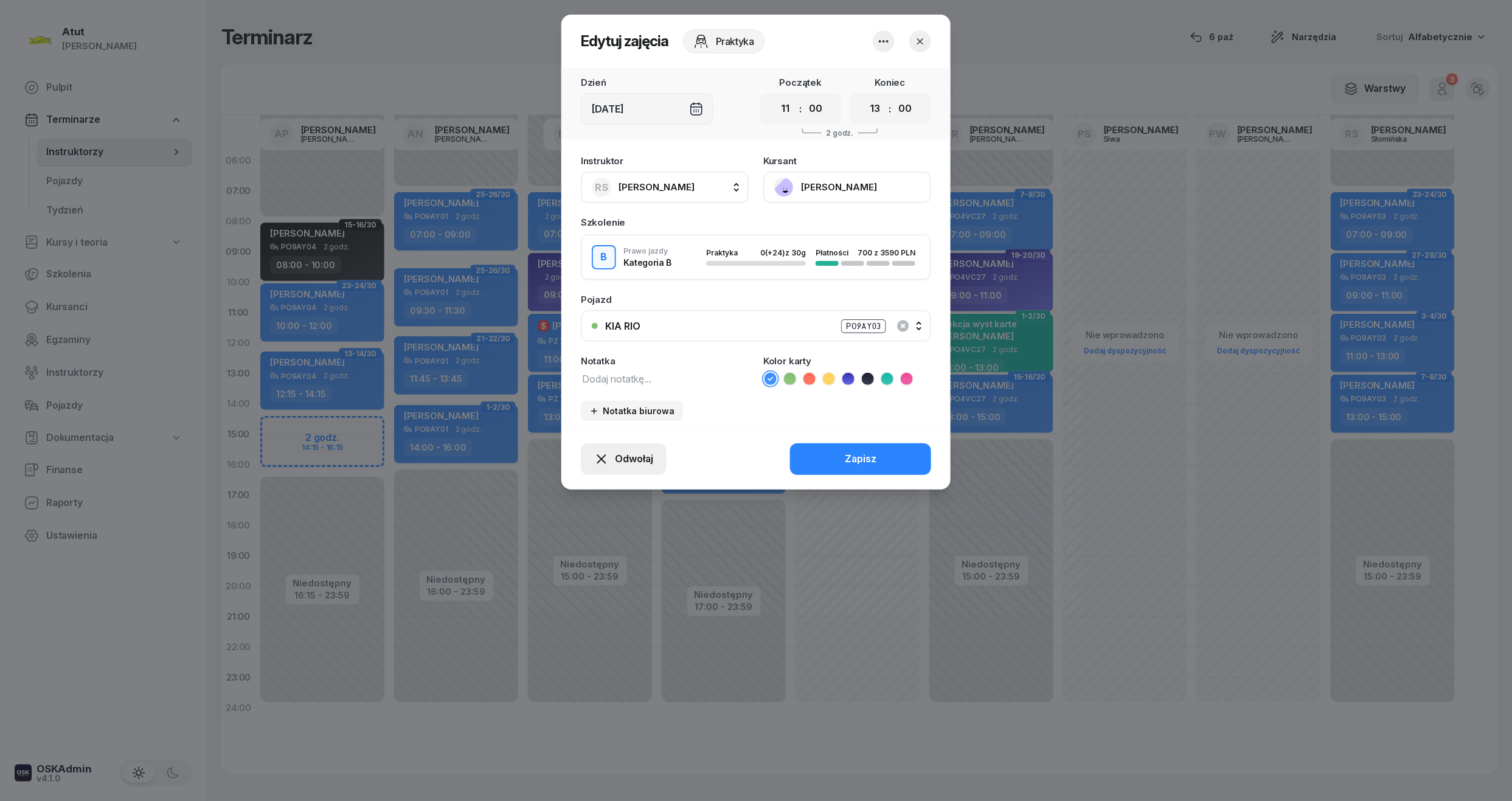
click at [629, 451] on span "Odwołaj" at bounding box center [633, 459] width 38 height 16
click at [625, 384] on div "Kursant odwołał" at bounding box center [602, 384] width 72 height 16
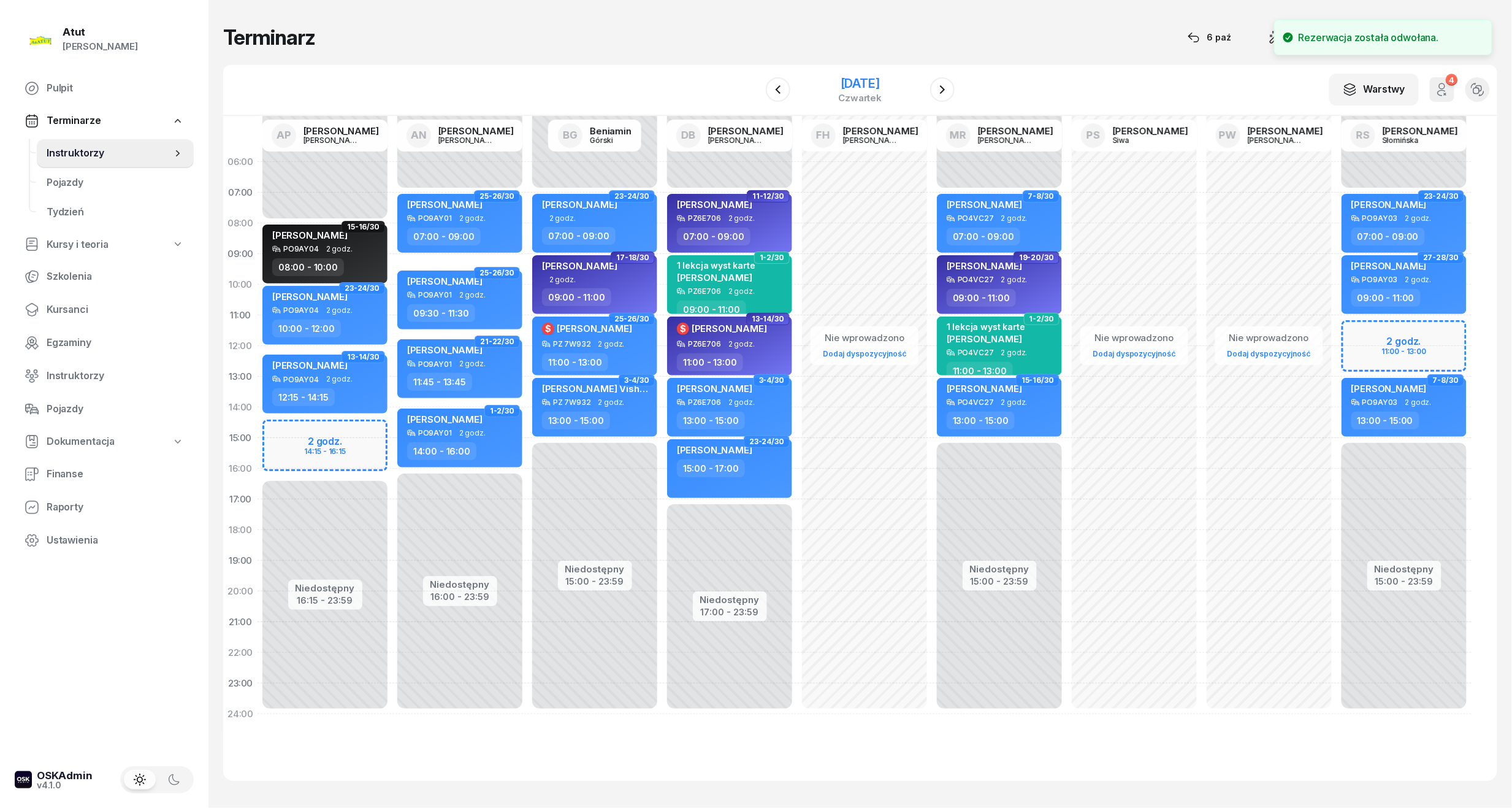
click at [864, 77] on div "[DATE]" at bounding box center [860, 83] width 43 height 12
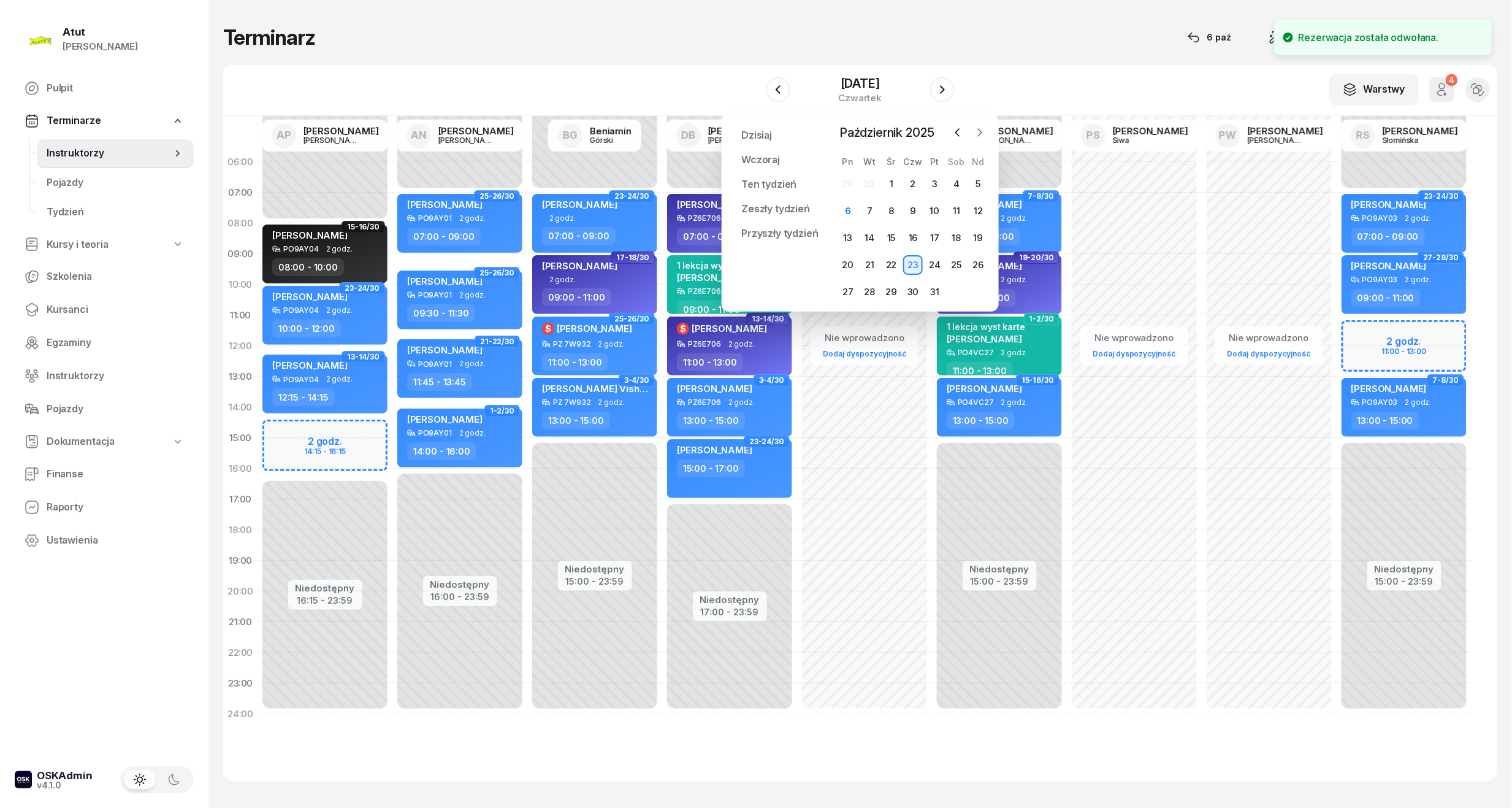
click at [972, 126] on button "button" at bounding box center [980, 133] width 19 height 19
click at [889, 235] on div "12" at bounding box center [890, 238] width 20 height 20
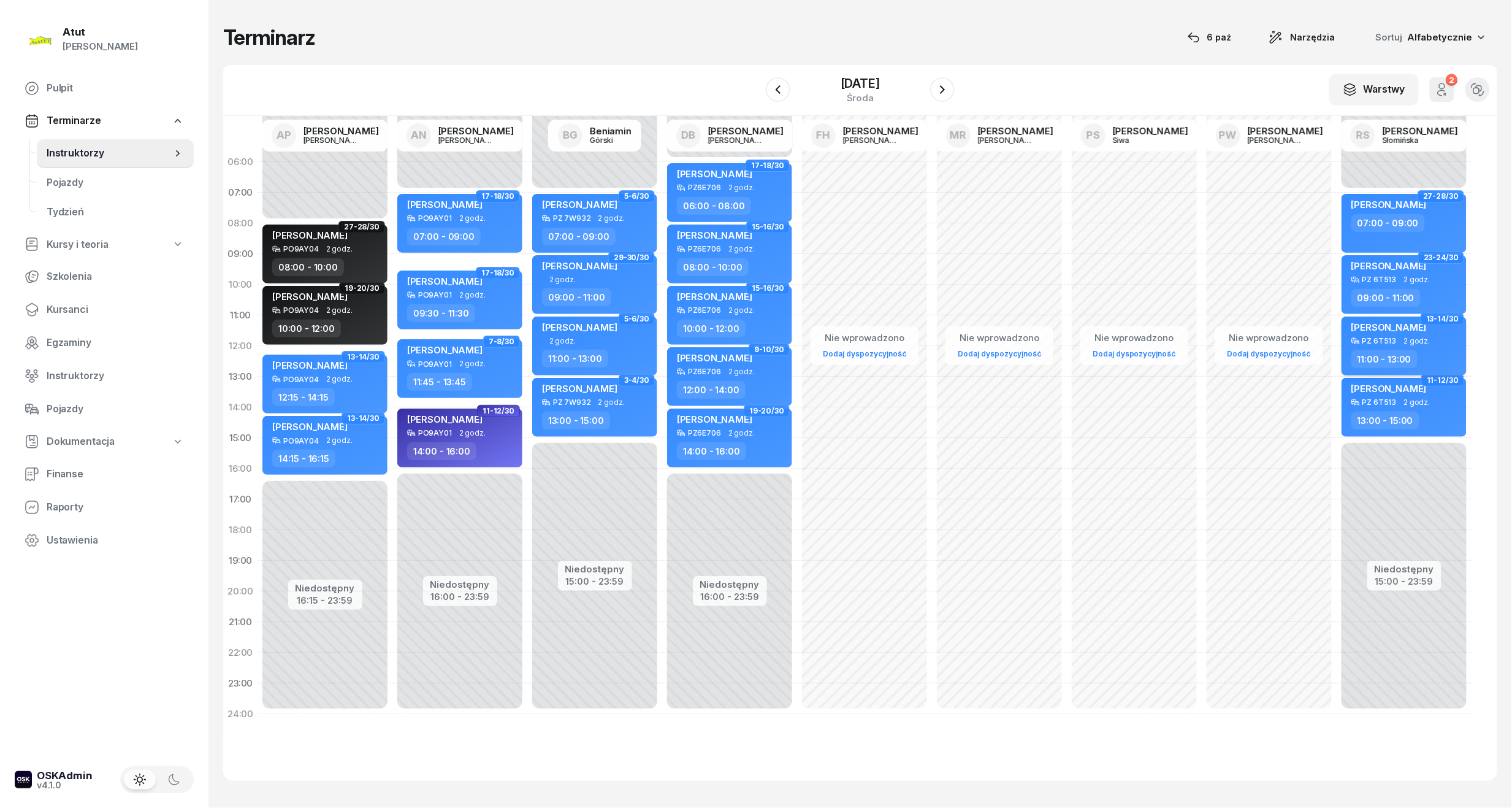
click at [1417, 320] on div "[PERSON_NAME] PZ 6T513 2 godz. 11:00 - 13:00" at bounding box center [1403, 345] width 125 height 59
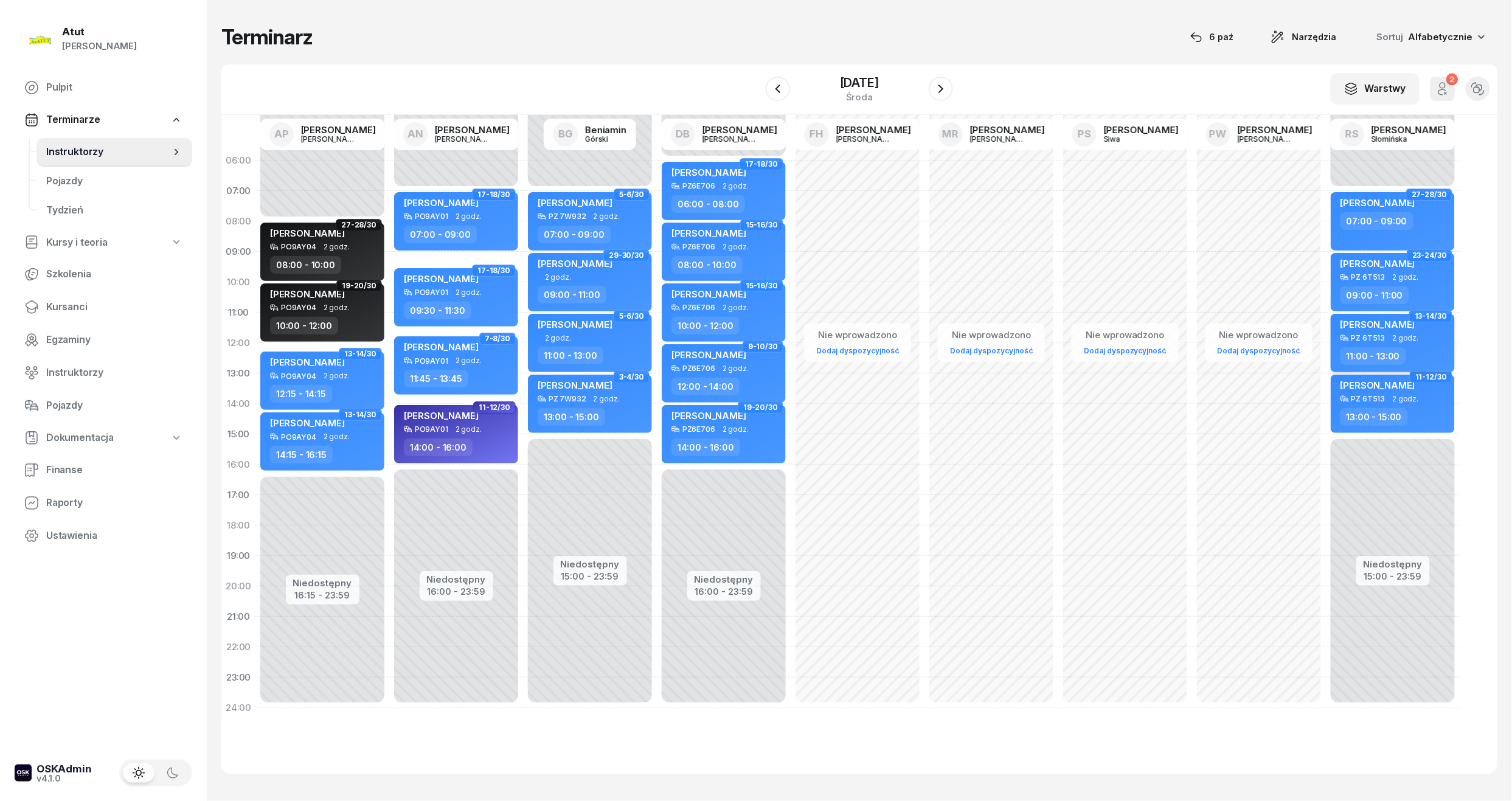
select select "11"
select select "13"
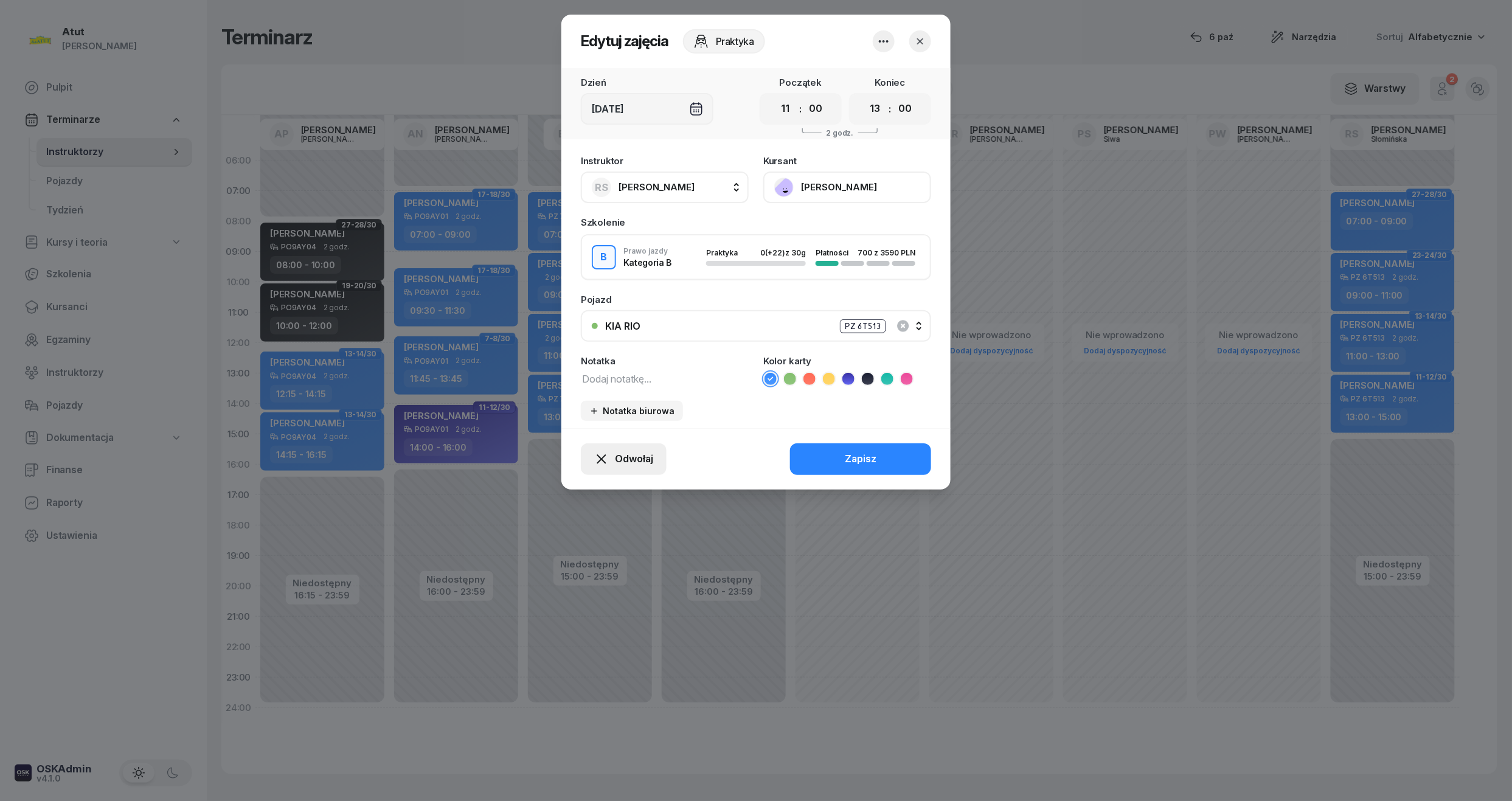
click at [632, 448] on button "Odwołaj" at bounding box center [624, 459] width 86 height 32
click at [609, 375] on link "Kursant odwołał" at bounding box center [617, 384] width 160 height 31
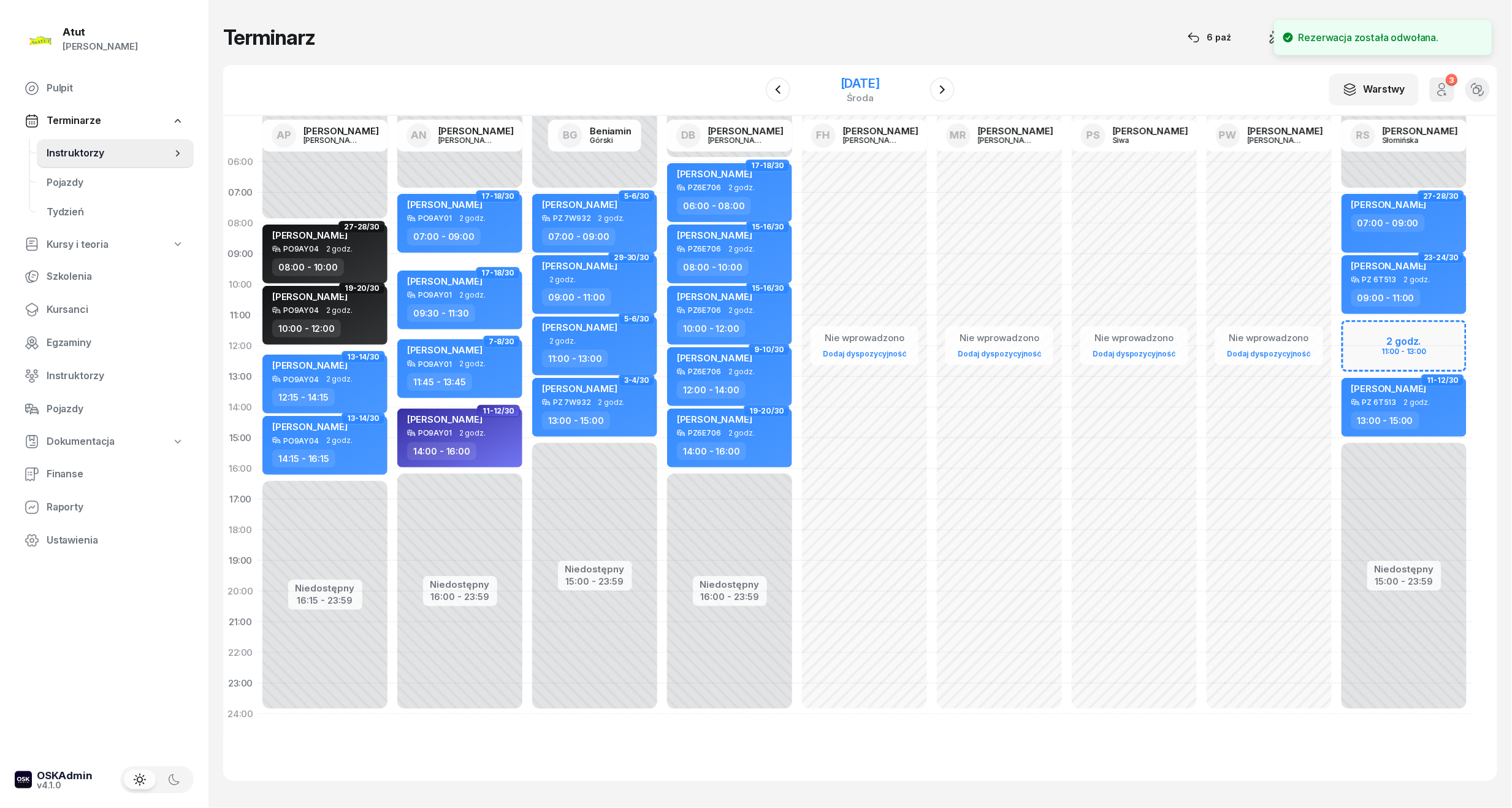
click at [880, 85] on div "[DATE]" at bounding box center [860, 83] width 39 height 12
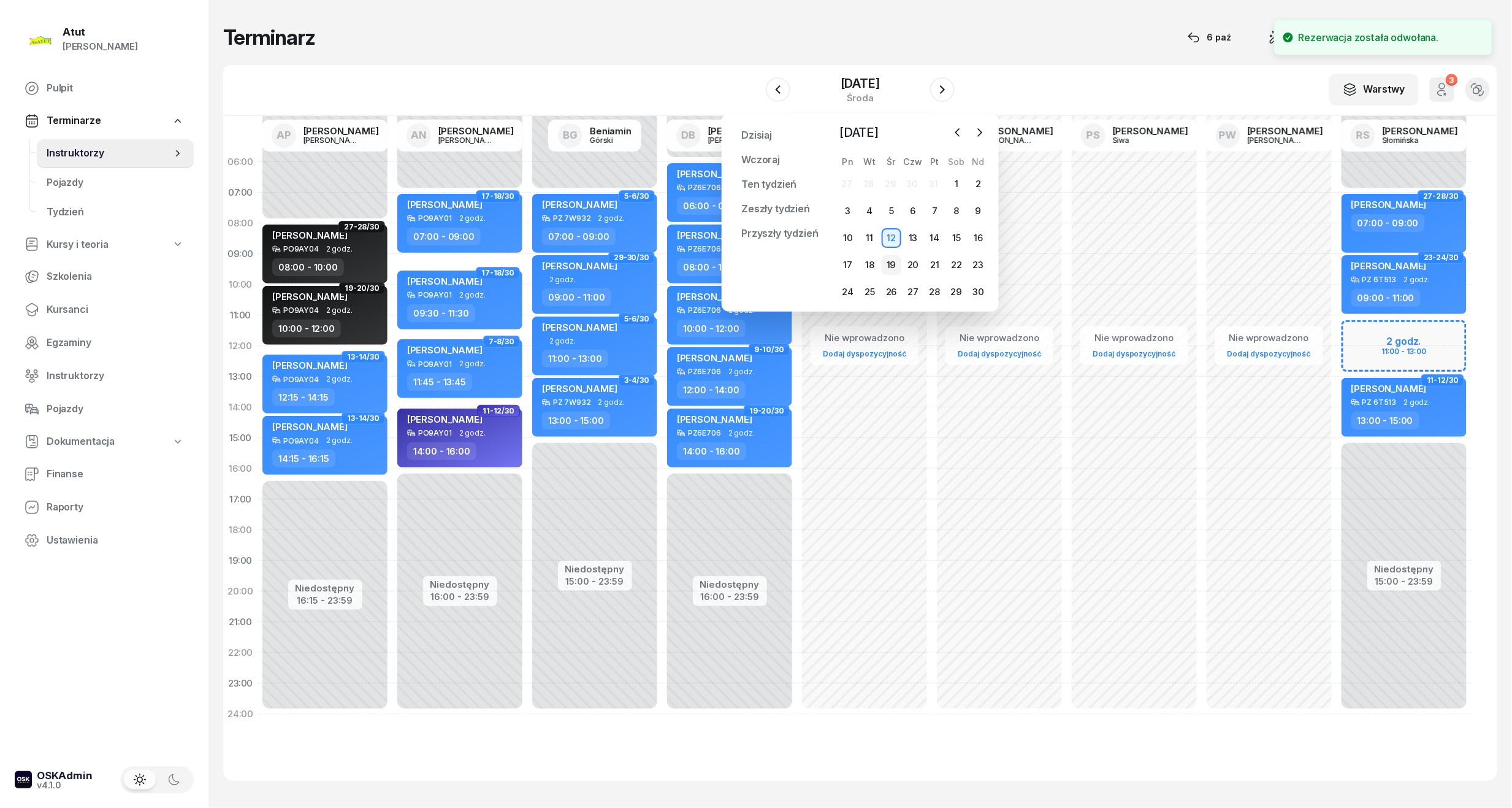
click at [883, 263] on div "19" at bounding box center [890, 264] width 20 height 20
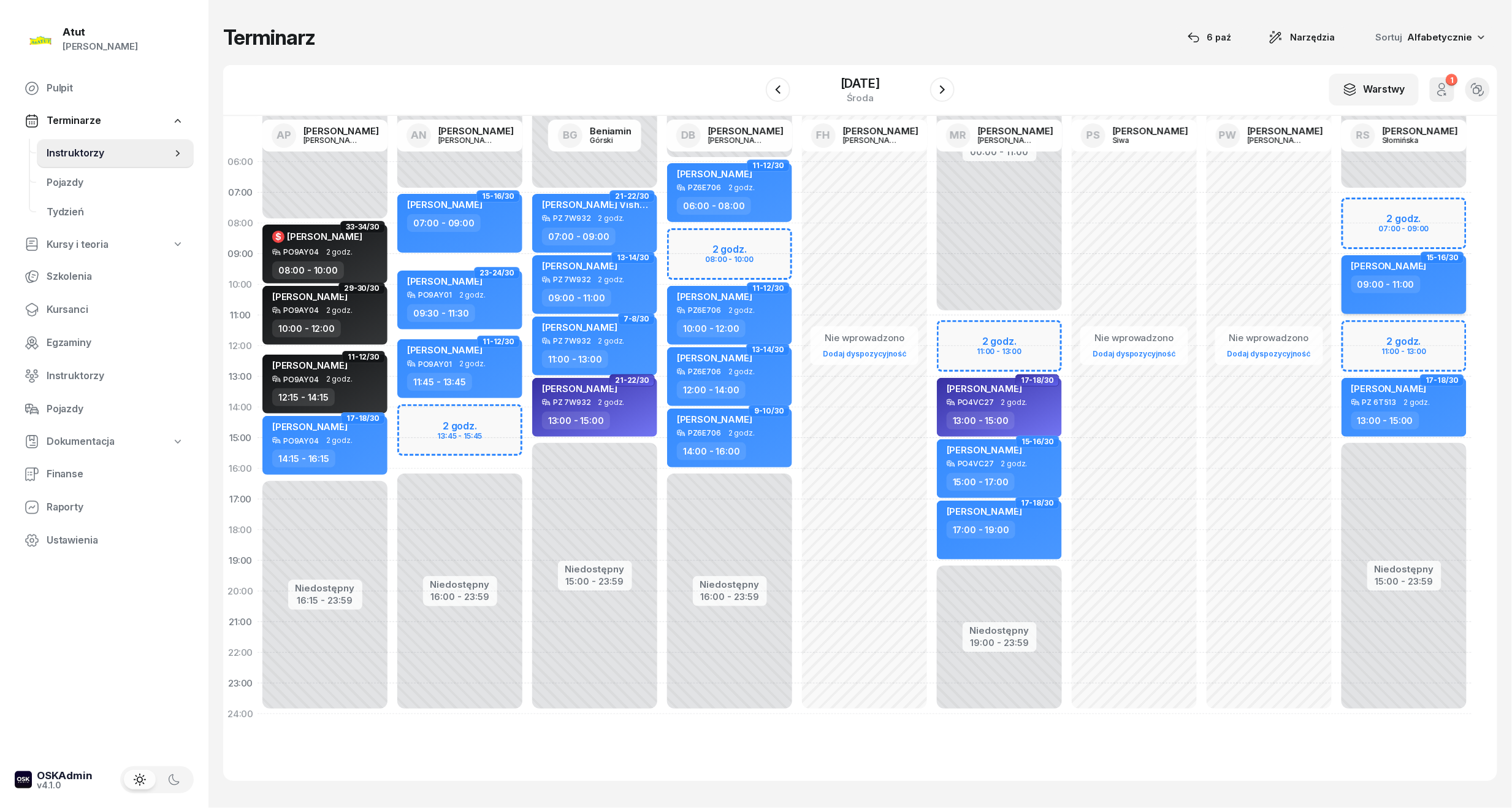
click at [1395, 269] on span "[PERSON_NAME]" at bounding box center [1389, 265] width 75 height 11
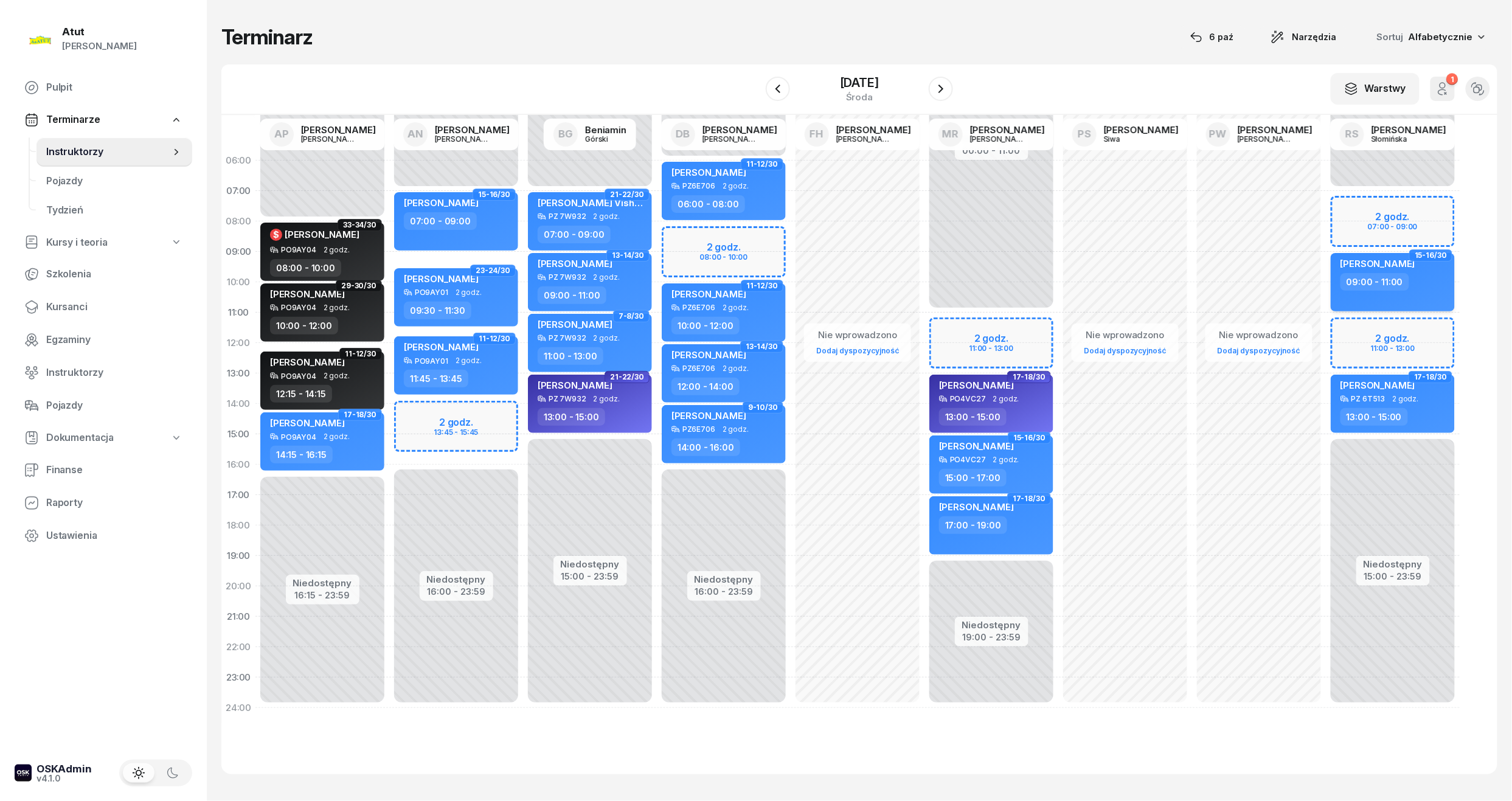
select select "09"
select select "11"
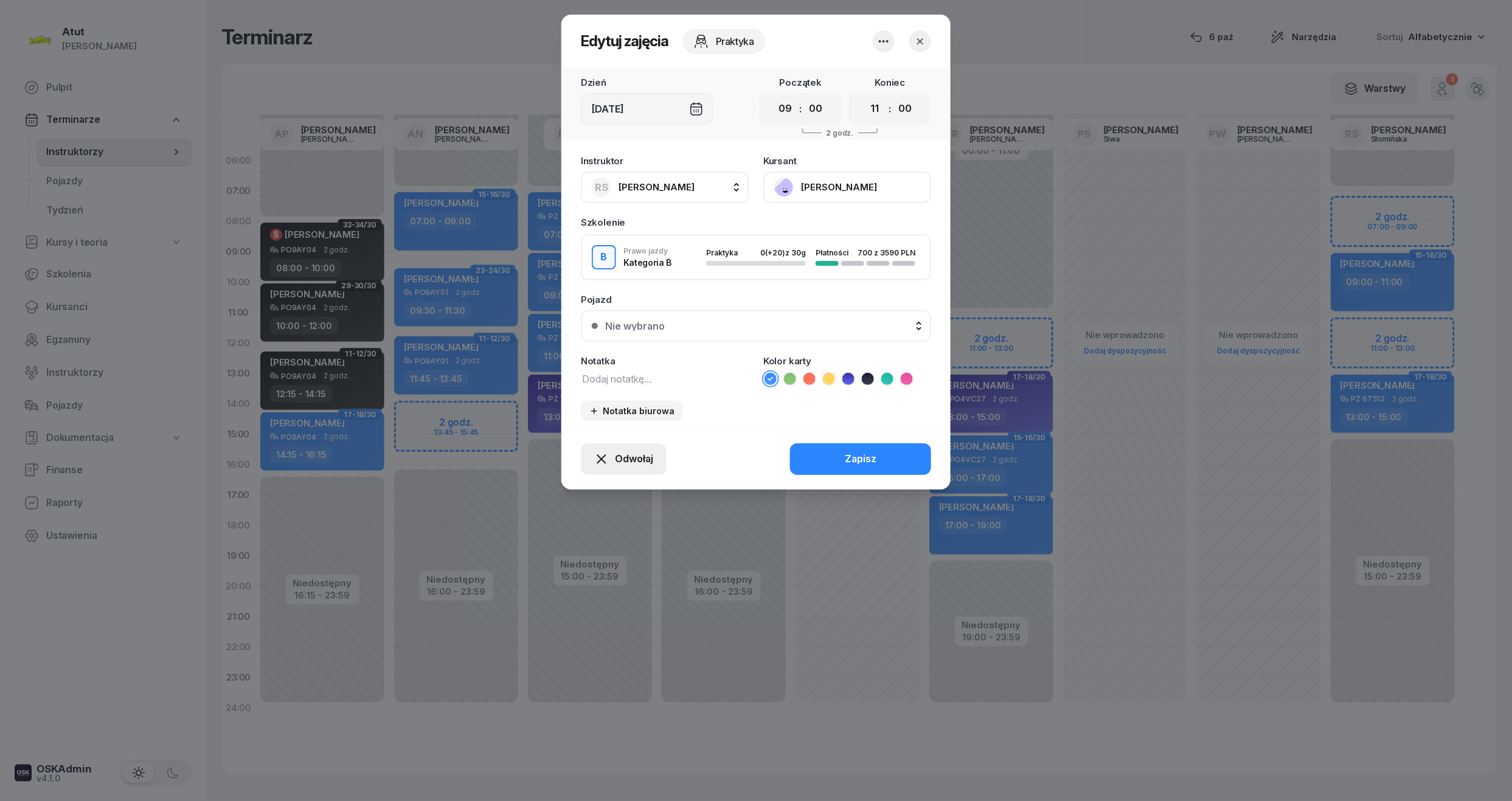
click at [631, 462] on span "Odwołaj" at bounding box center [633, 459] width 38 height 16
click at [584, 383] on div "Kursant odwołał" at bounding box center [602, 384] width 72 height 16
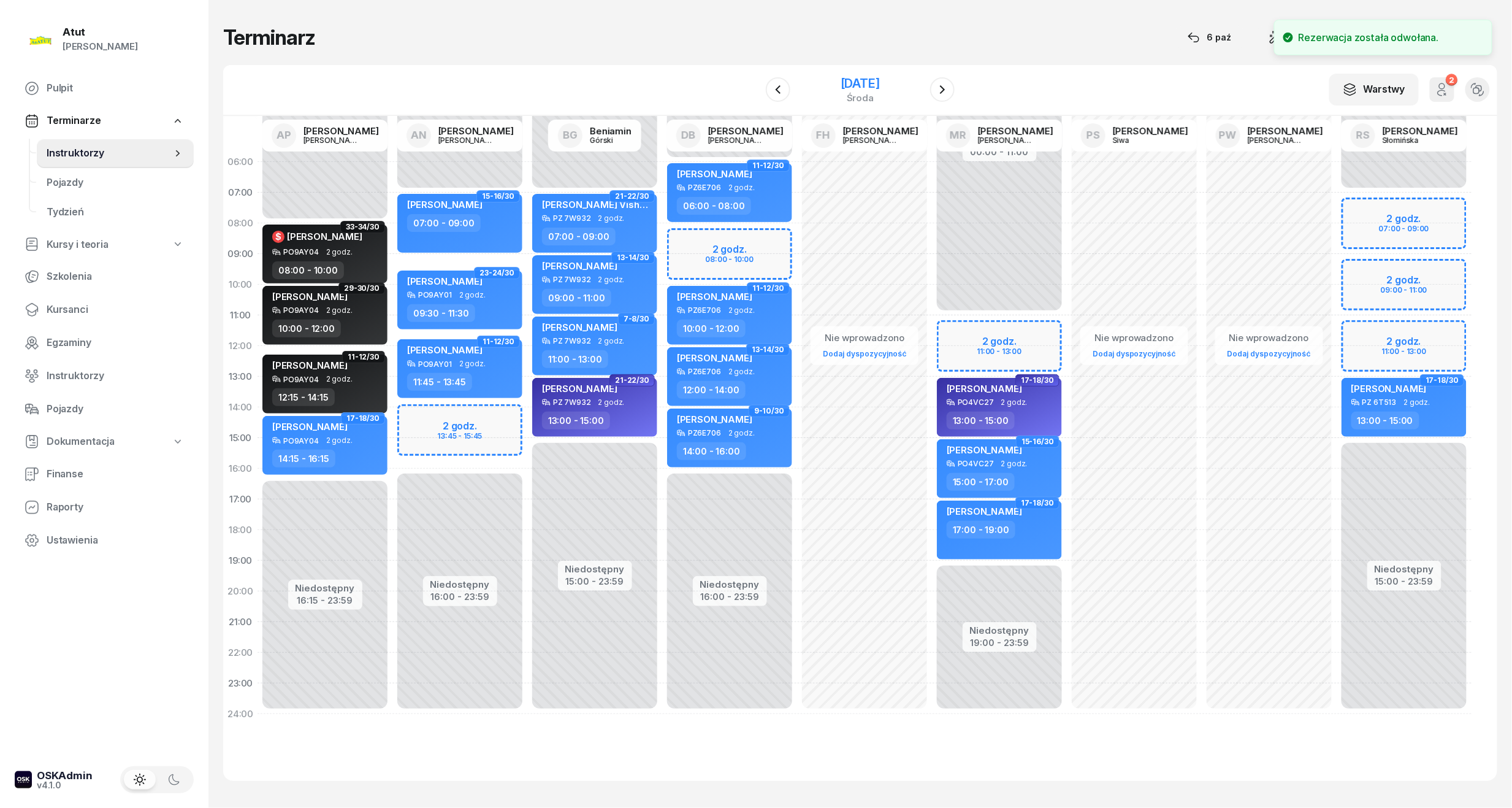
click at [844, 81] on div "[DATE]" at bounding box center [860, 83] width 39 height 12
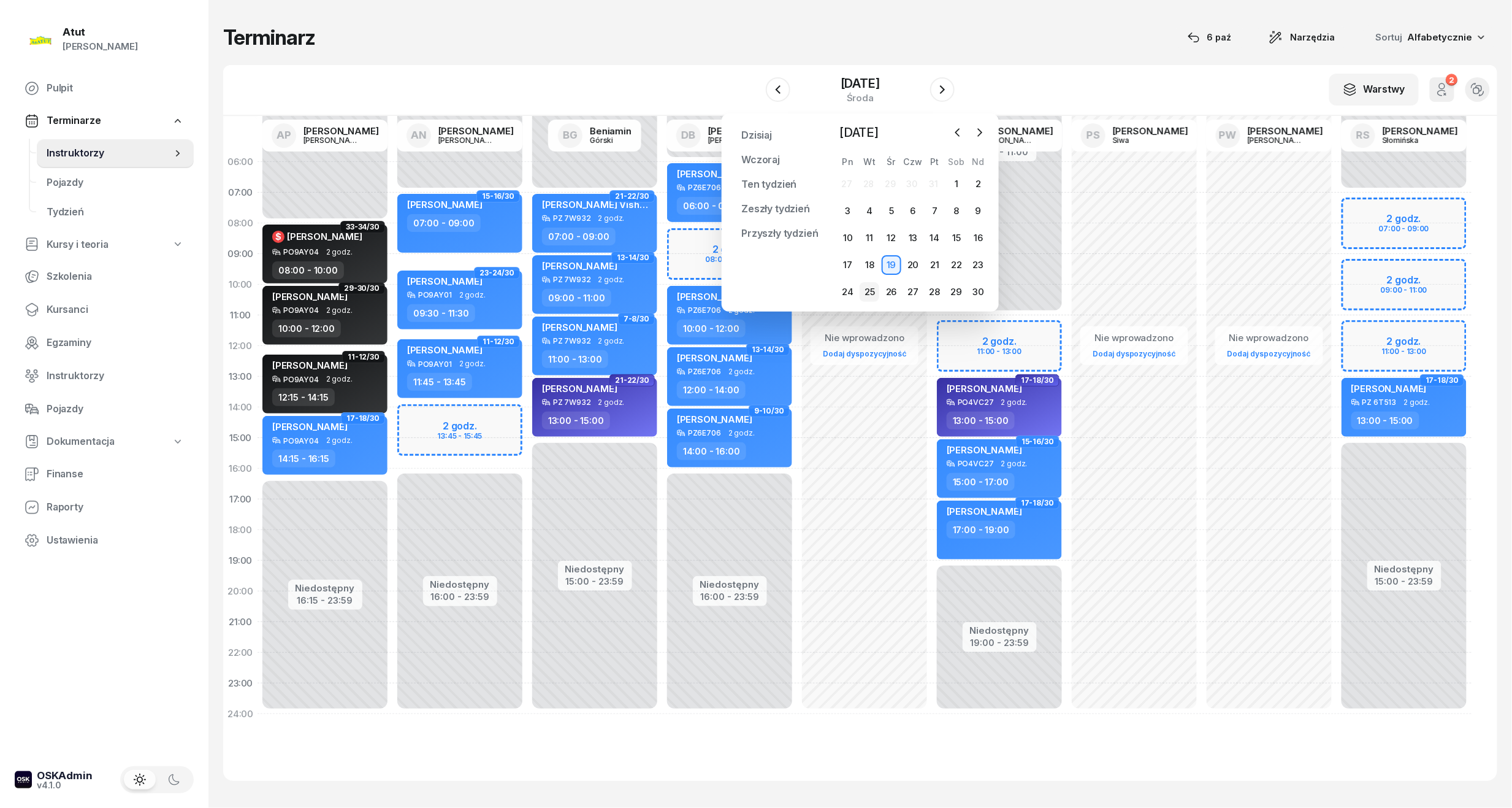
click at [869, 288] on div "25" at bounding box center [869, 292] width 20 height 20
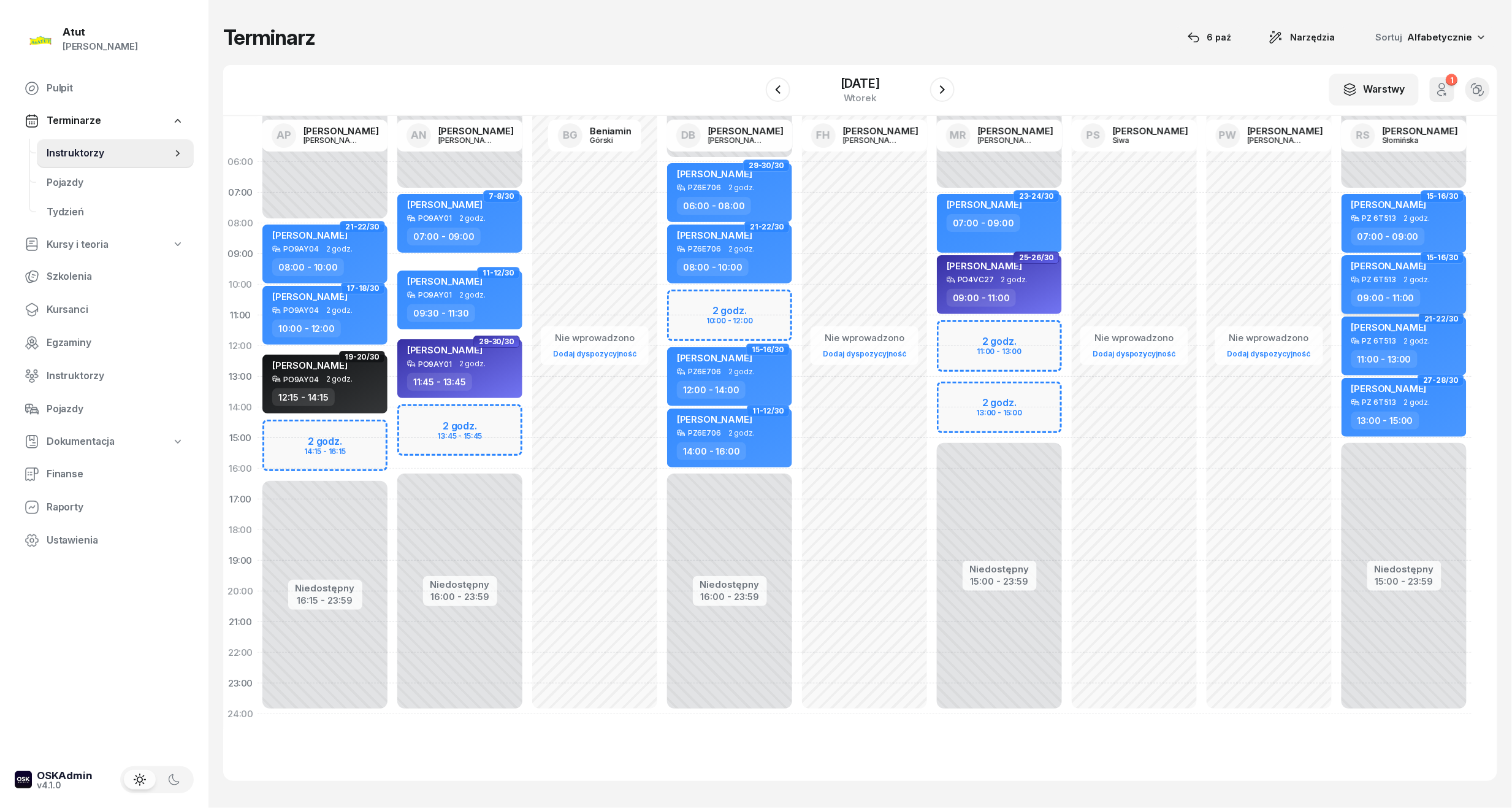
click at [1404, 276] on span "2 godz." at bounding box center [1417, 279] width 26 height 8
select select "09"
select select "11"
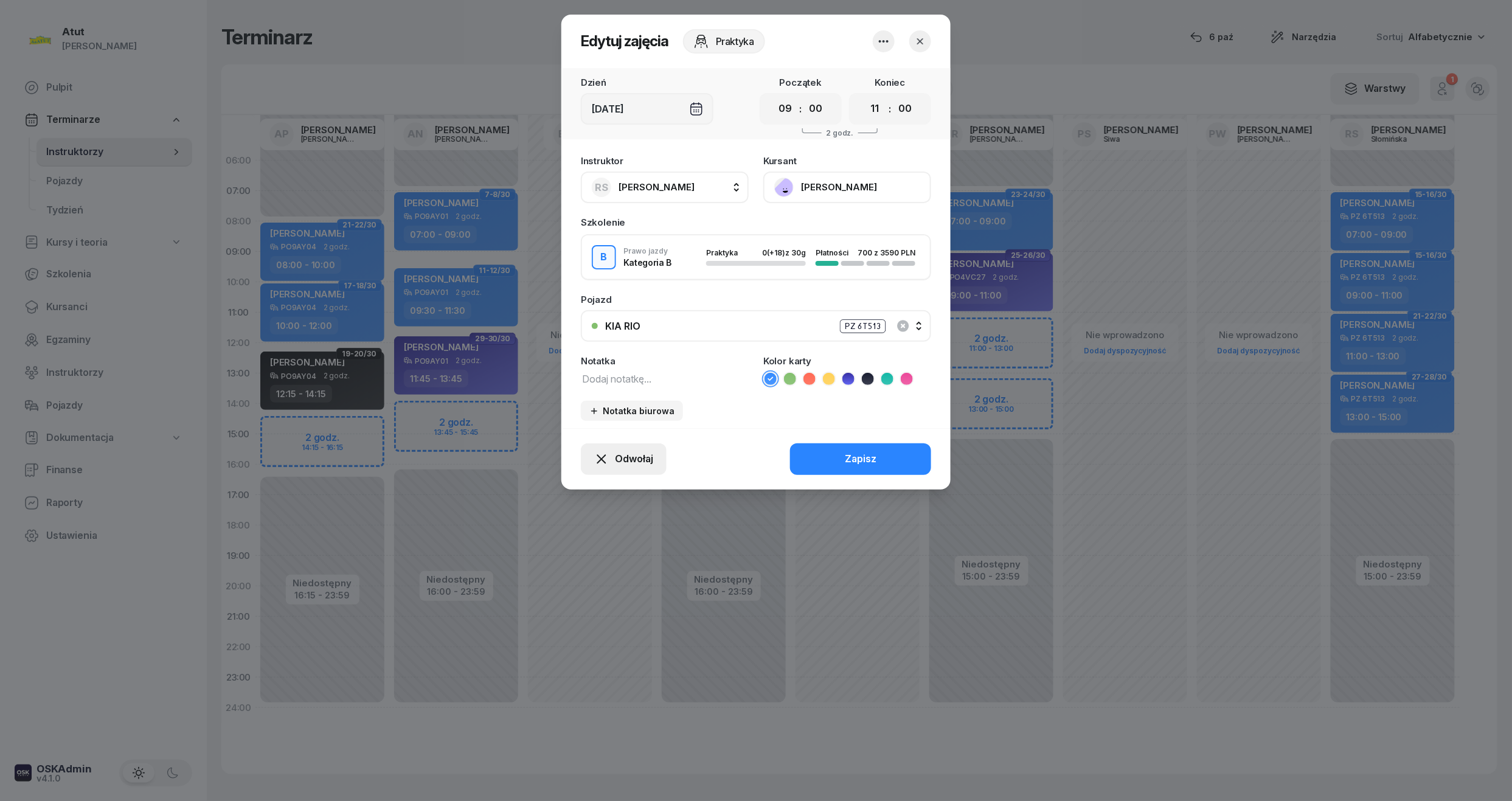
click at [637, 465] on button "Odwołaj" at bounding box center [624, 459] width 86 height 32
click at [629, 385] on div "Kursant odwołał" at bounding box center [602, 384] width 72 height 16
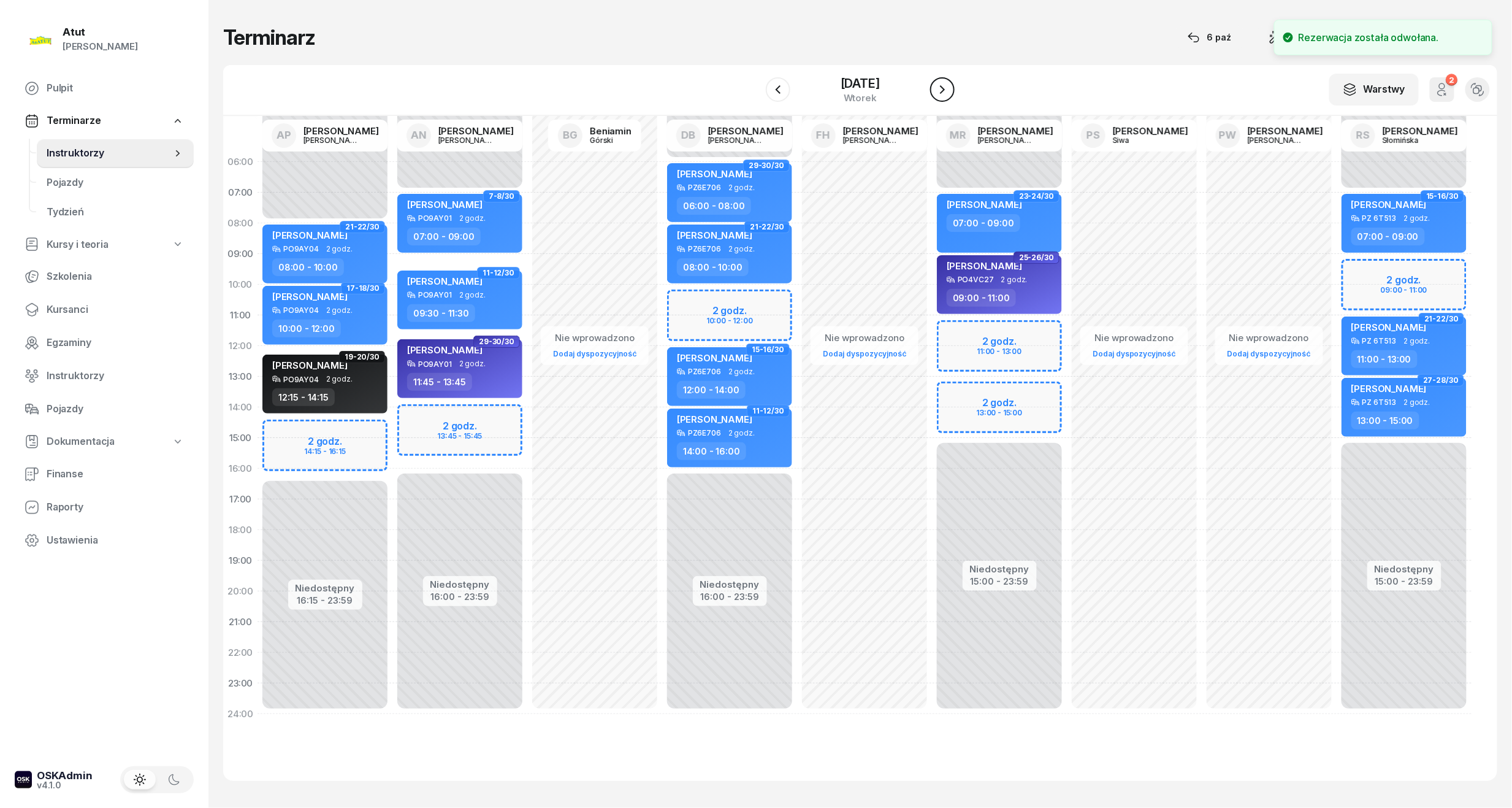
click at [945, 87] on icon "button" at bounding box center [941, 89] width 5 height 8
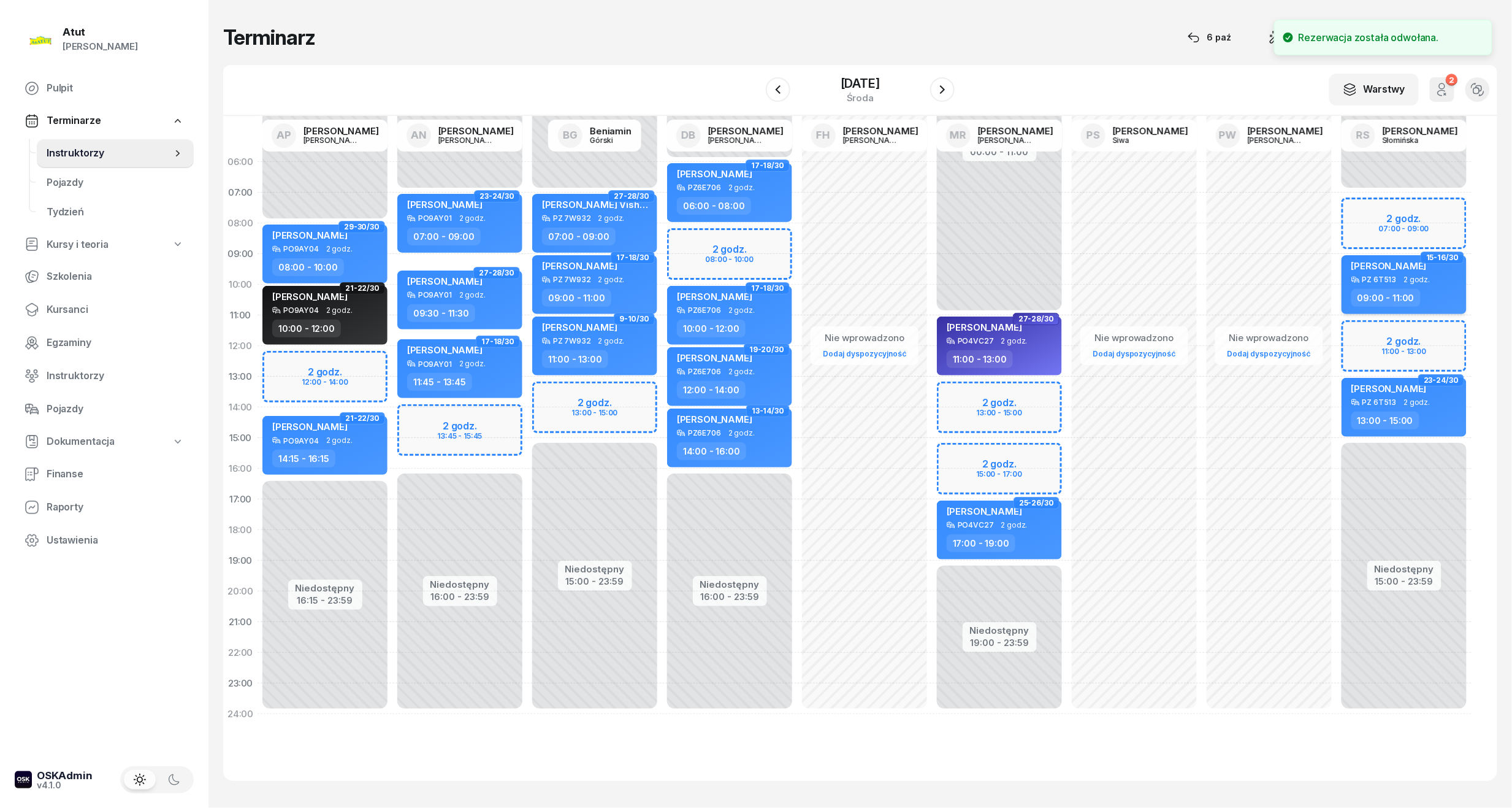
click at [1391, 265] on span "[PERSON_NAME]" at bounding box center [1389, 265] width 75 height 11
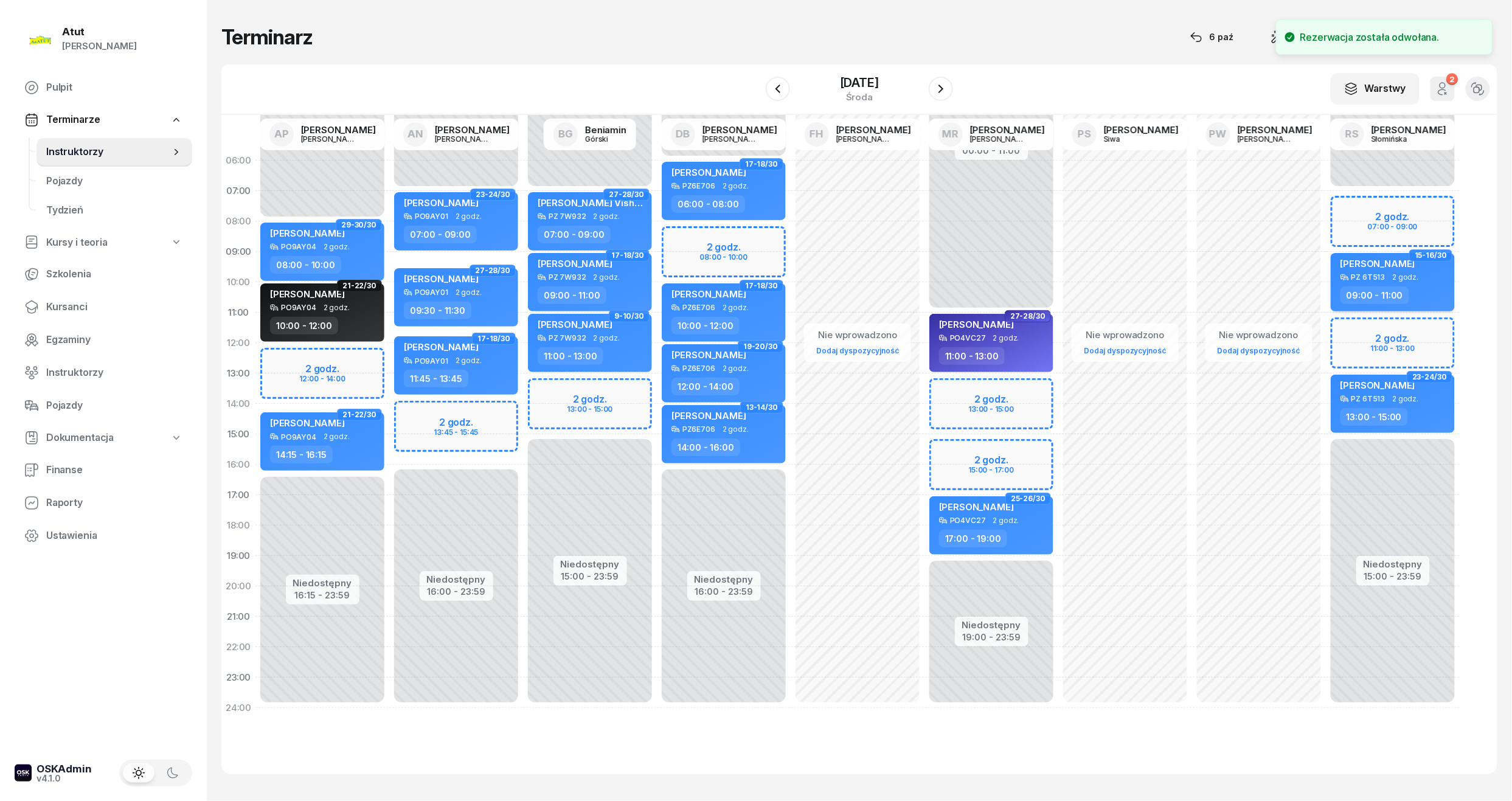
select select "09"
select select "11"
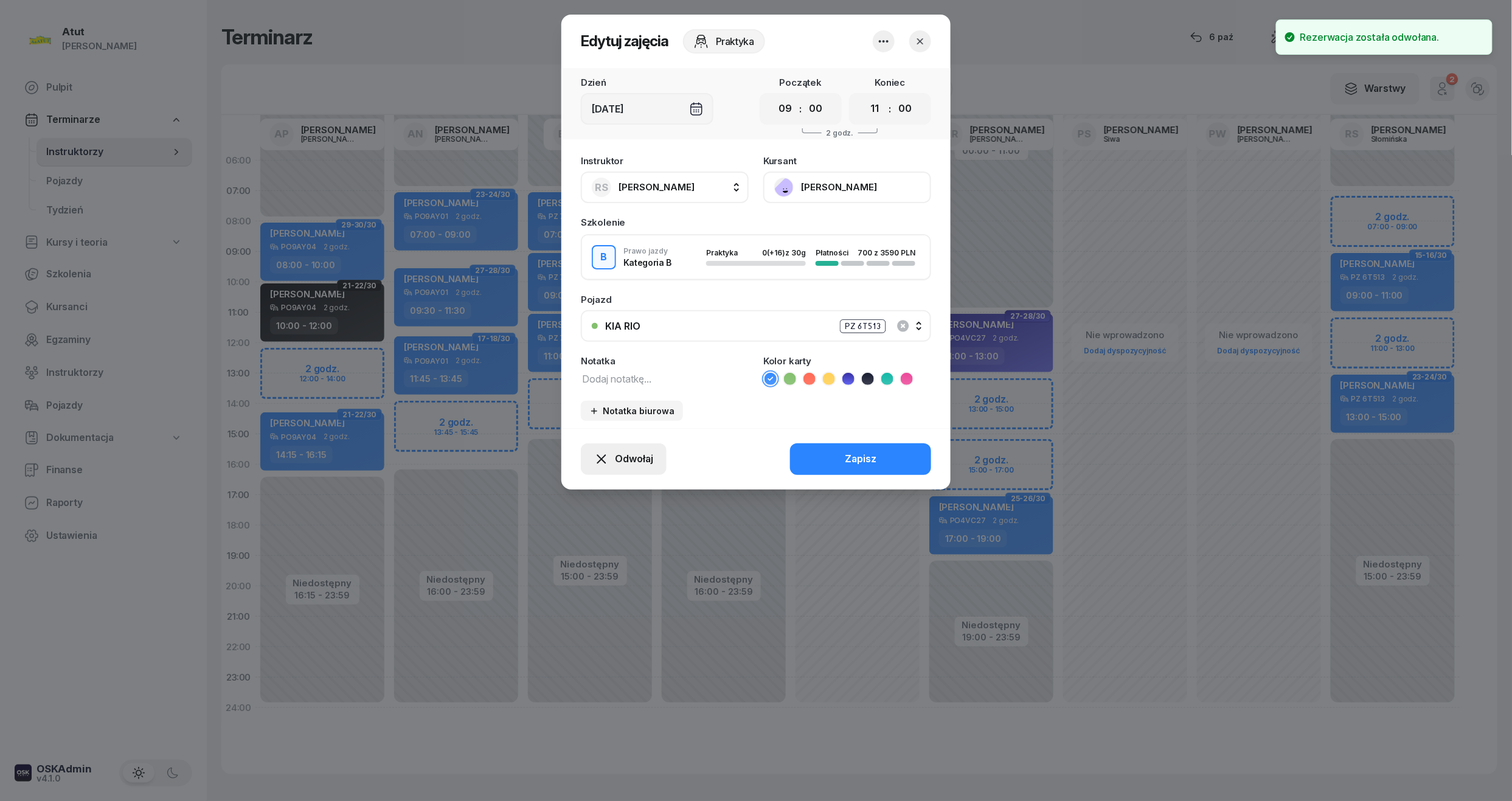
click at [645, 461] on span "Odwołaj" at bounding box center [633, 459] width 38 height 16
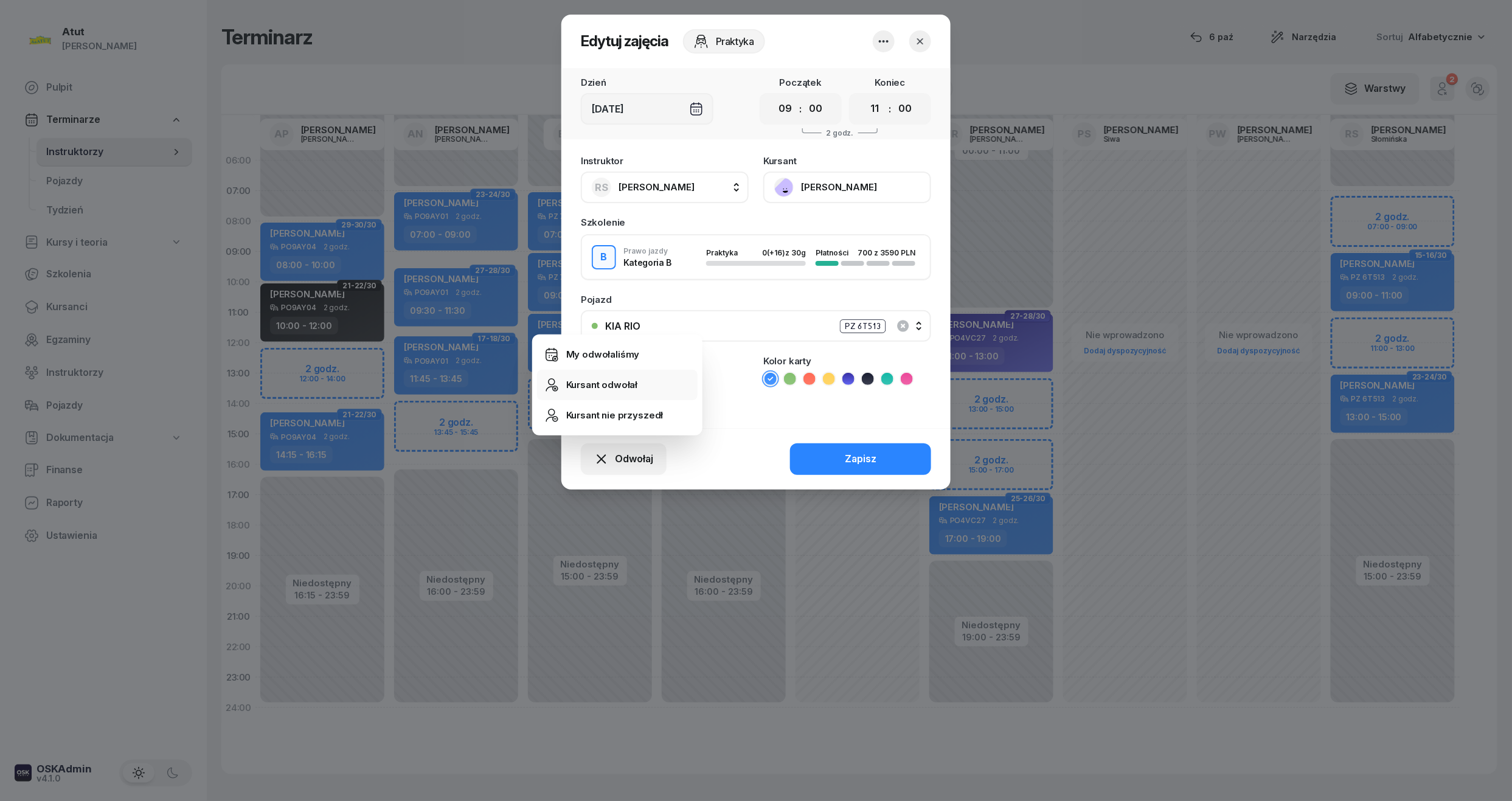
click at [626, 377] on div "Kursant odwołał" at bounding box center [602, 384] width 72 height 16
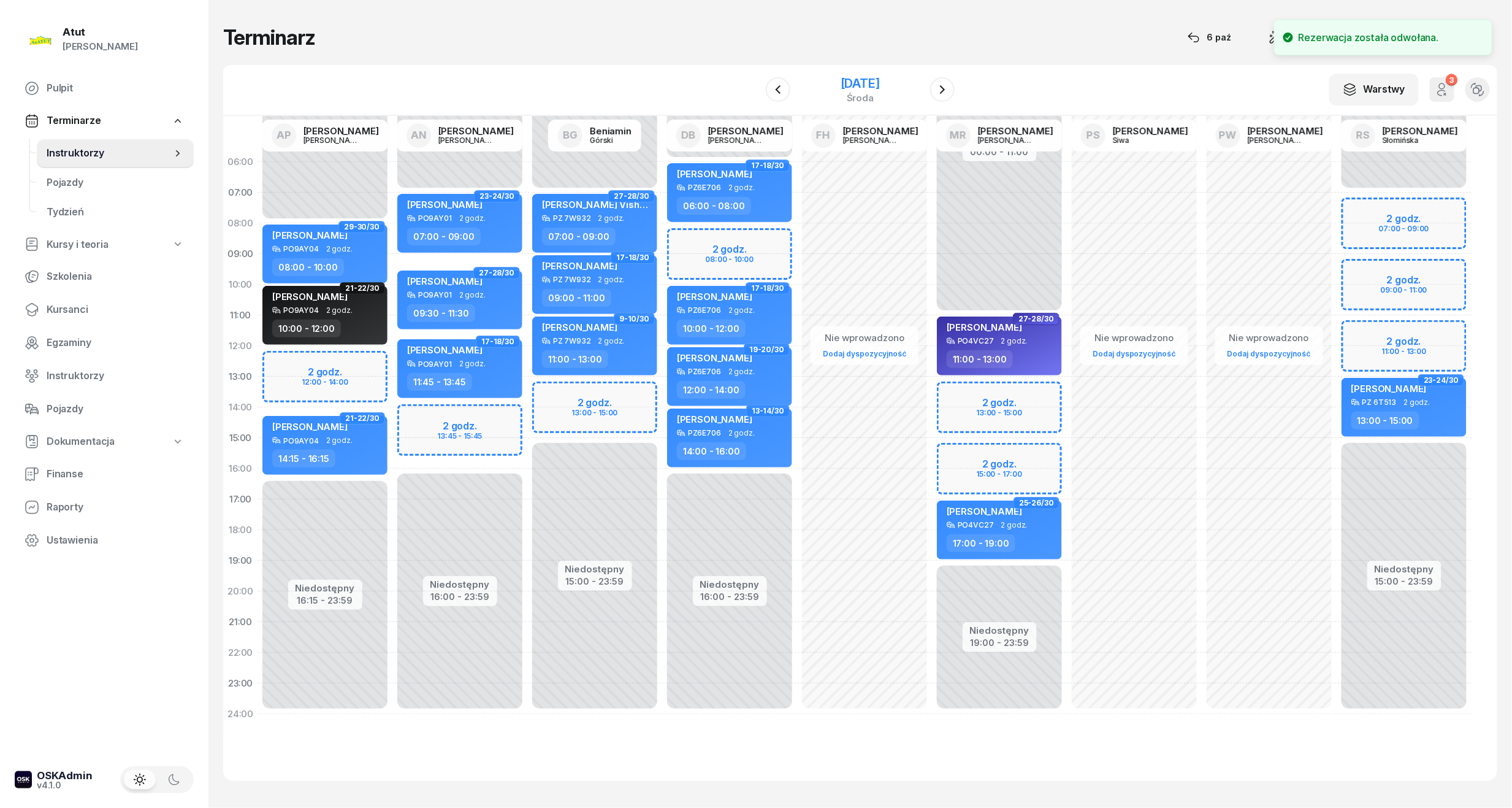
click at [869, 89] on div "[DATE]" at bounding box center [860, 83] width 39 height 12
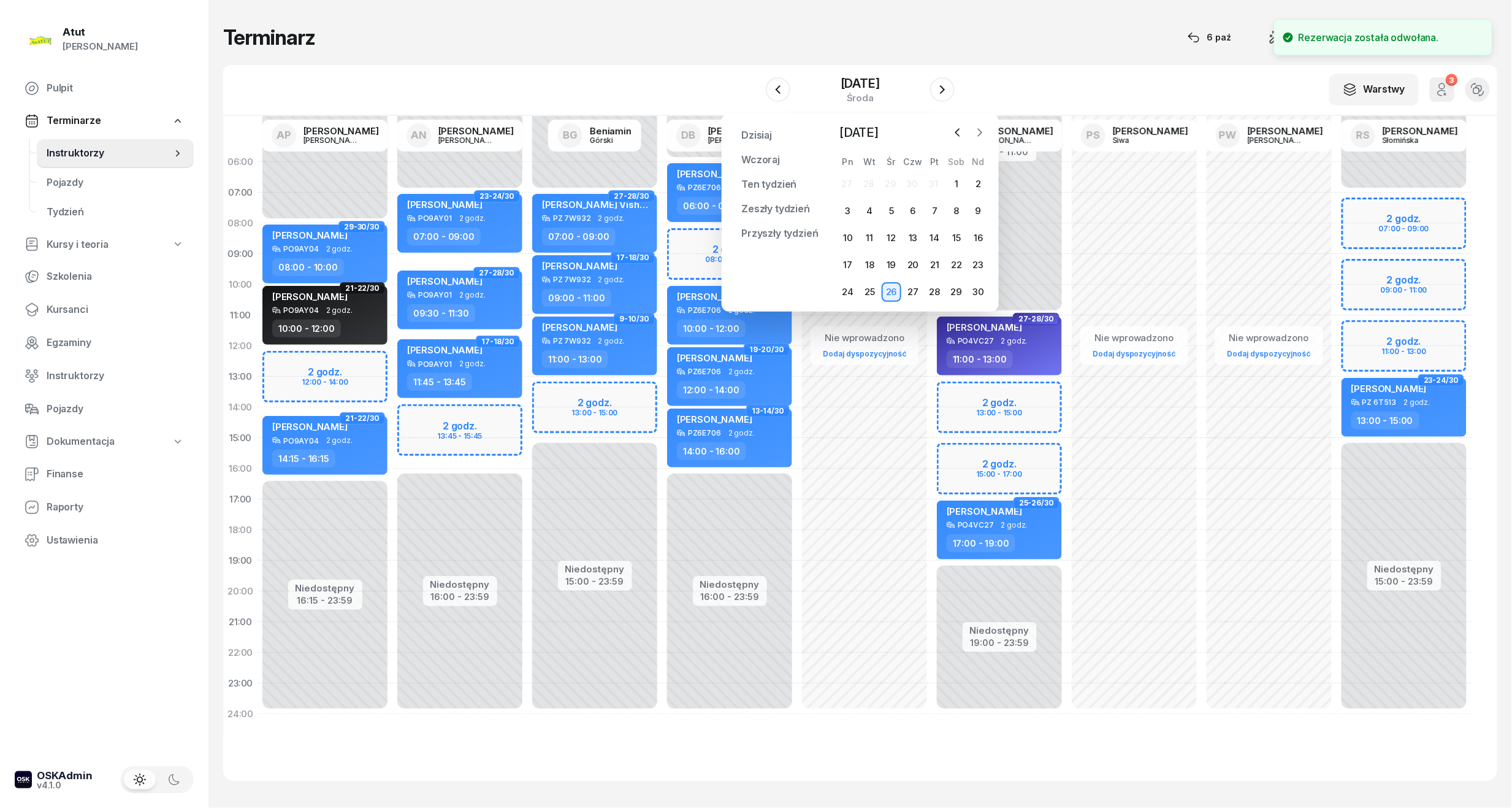
click at [985, 134] on icon "button" at bounding box center [979, 132] width 12 height 12
click at [846, 184] on div "1" at bounding box center [847, 183] width 20 height 20
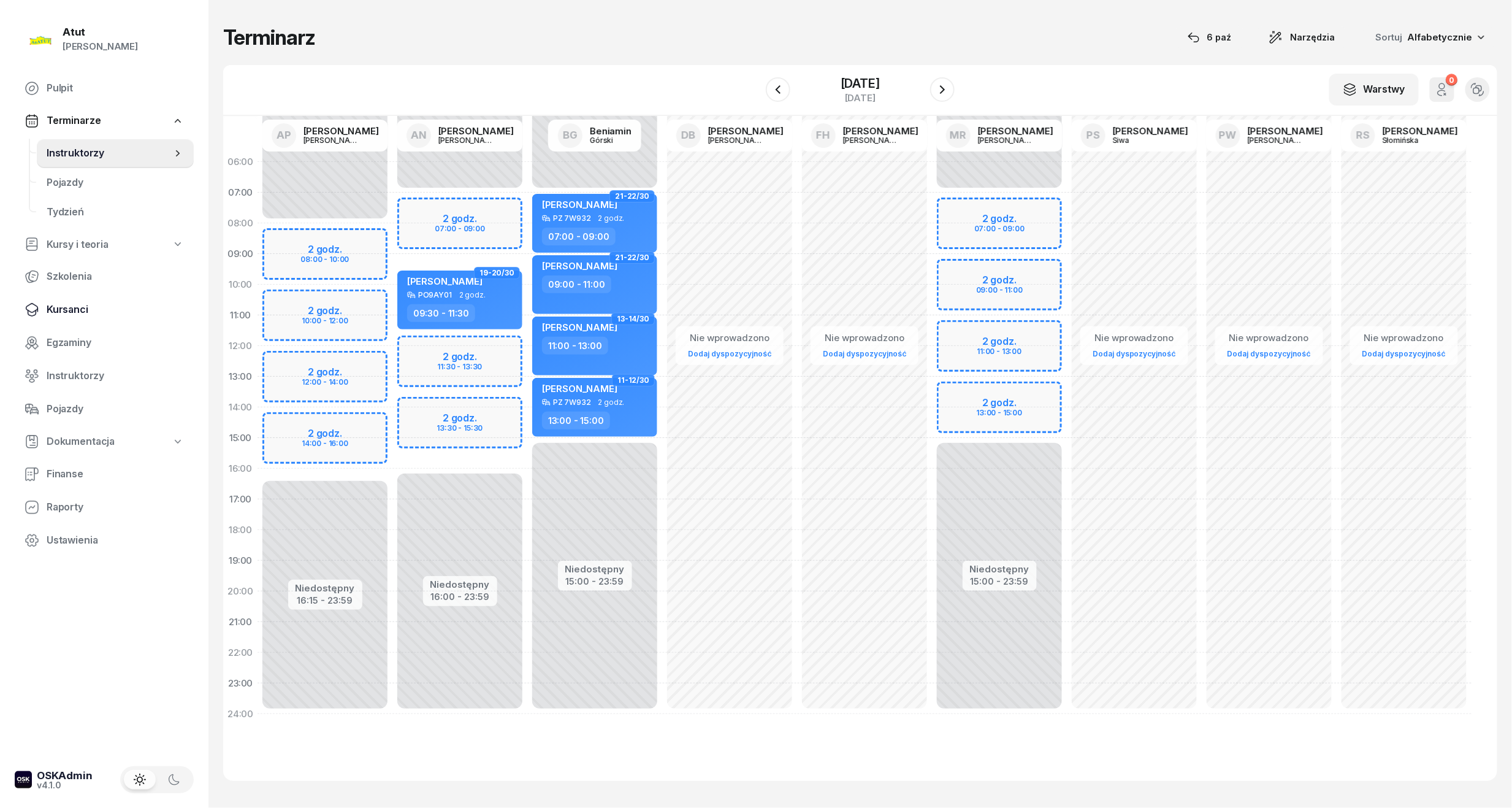
click at [52, 303] on span "Kursanci" at bounding box center [116, 309] width 137 height 16
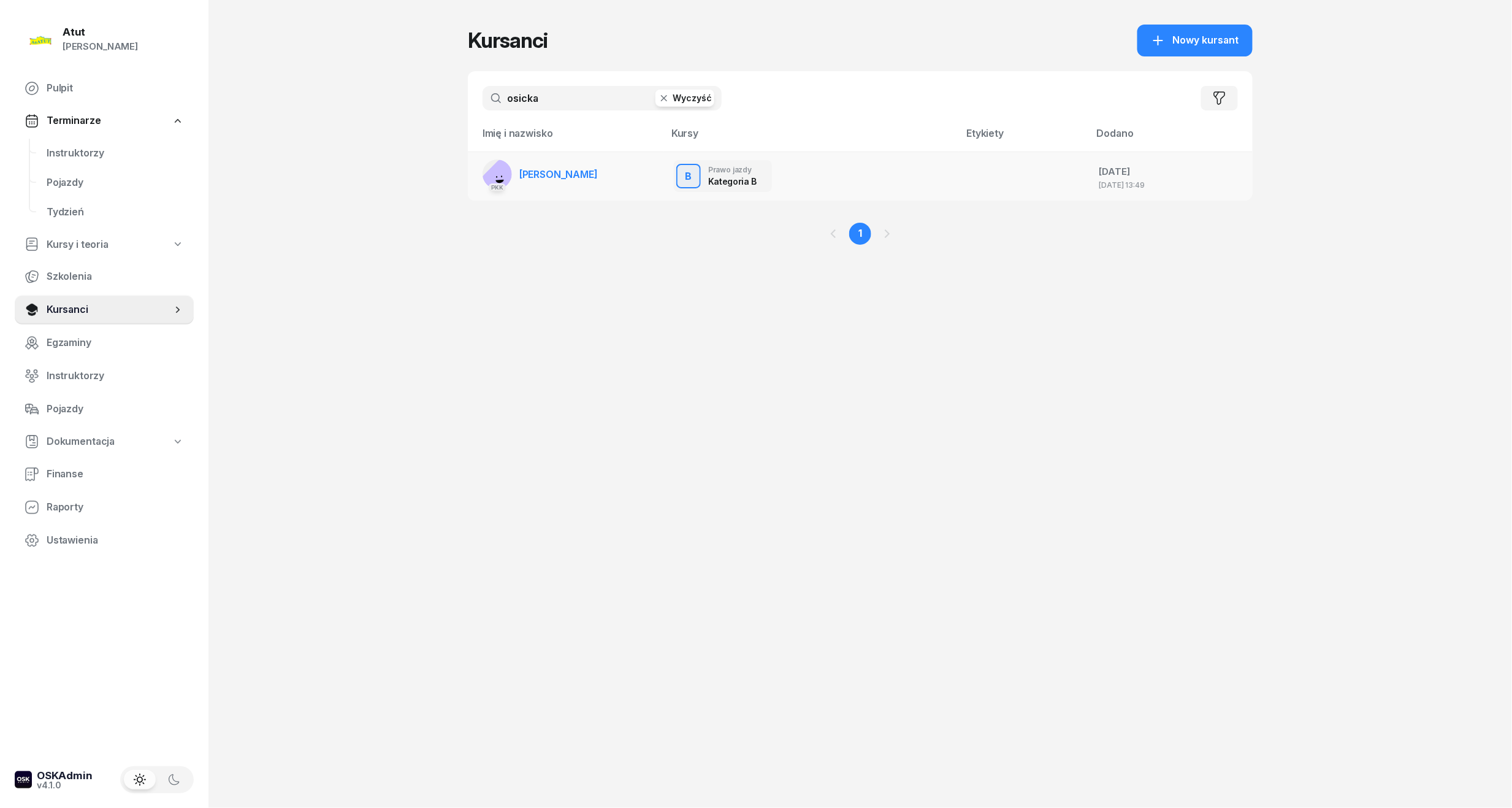
click at [562, 168] on span "[PERSON_NAME]" at bounding box center [558, 174] width 78 height 12
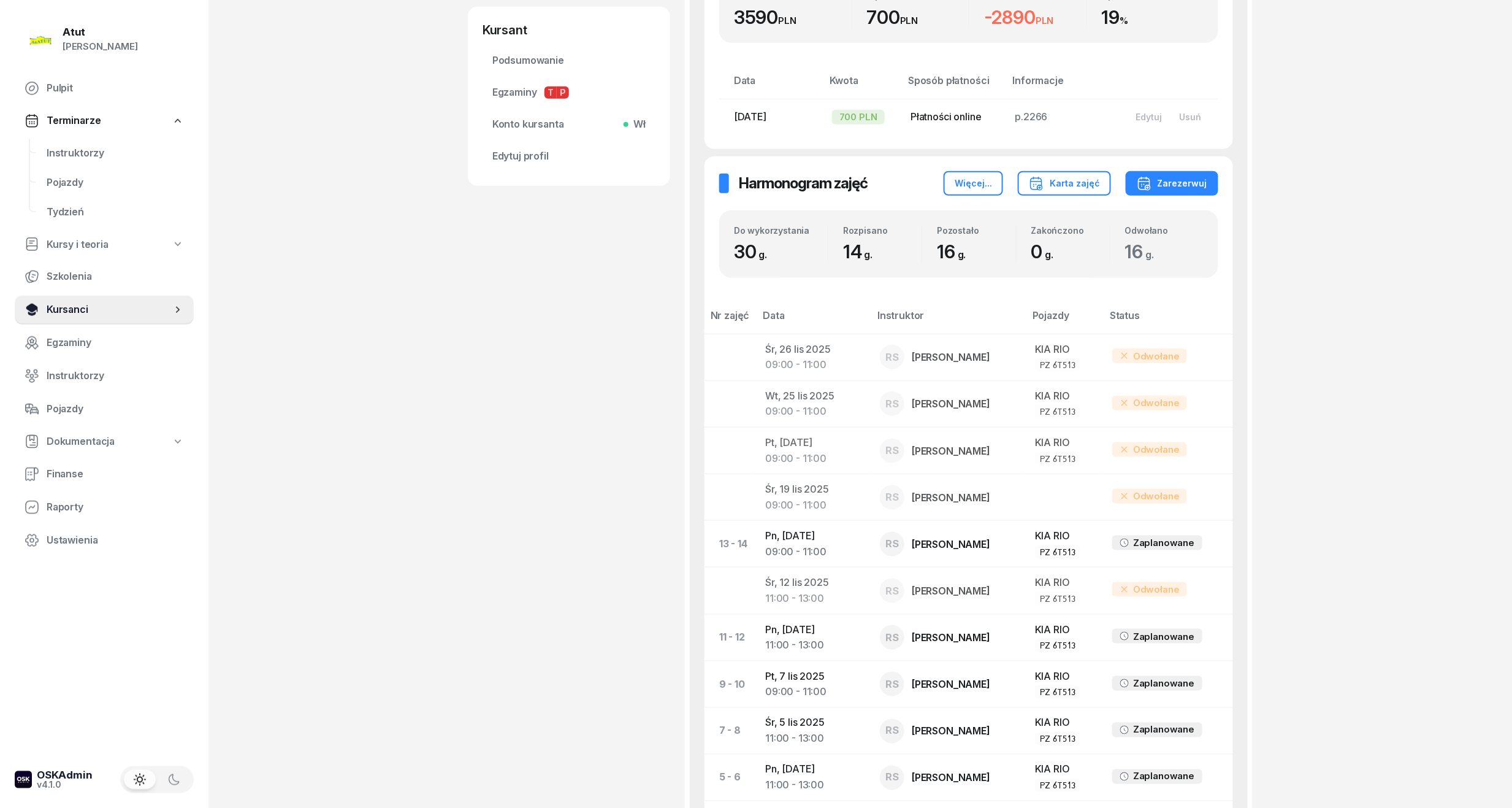
scroll to position [334, 0]
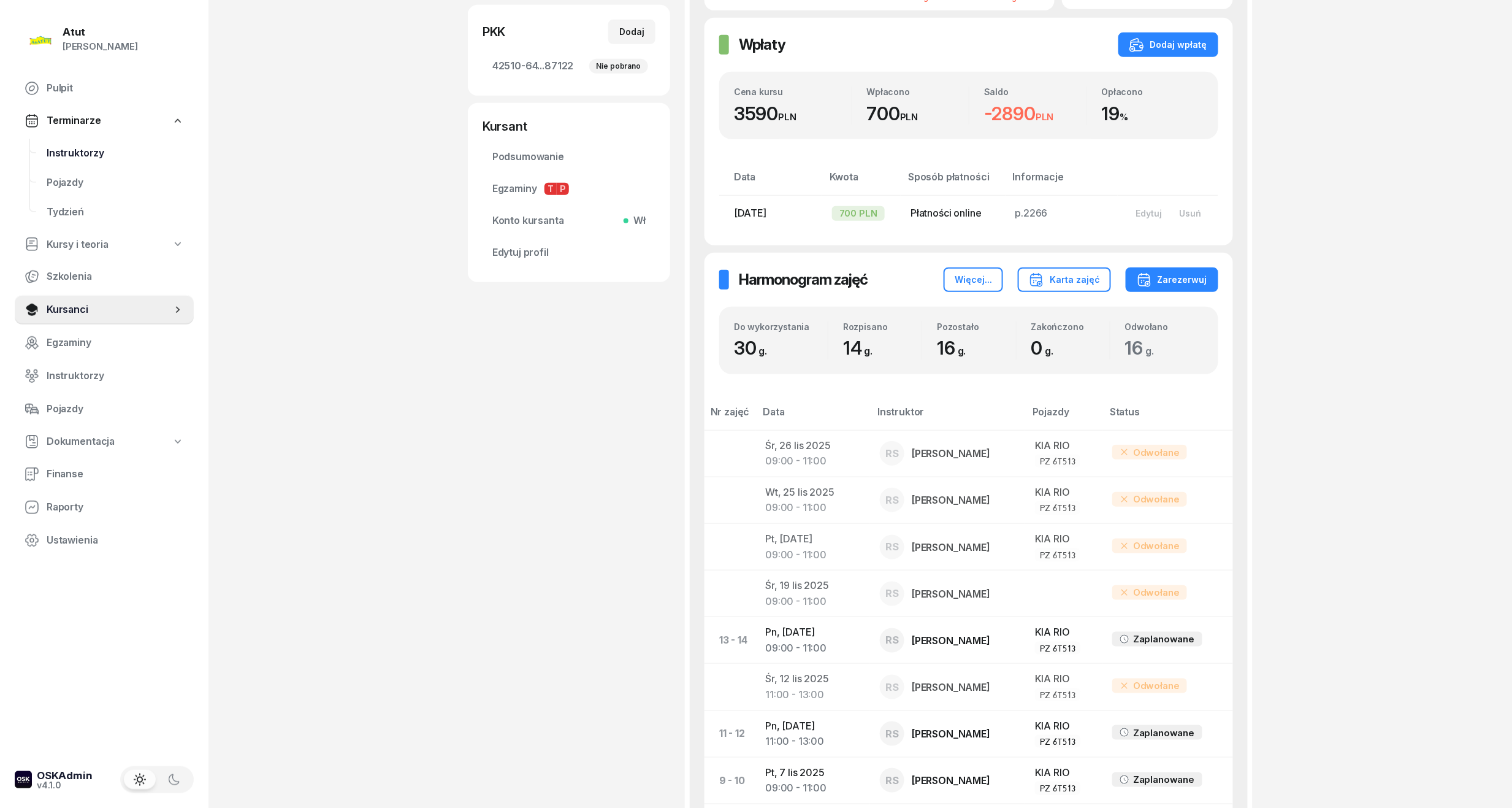
click at [60, 158] on span "Instruktorzy" at bounding box center [116, 153] width 137 height 16
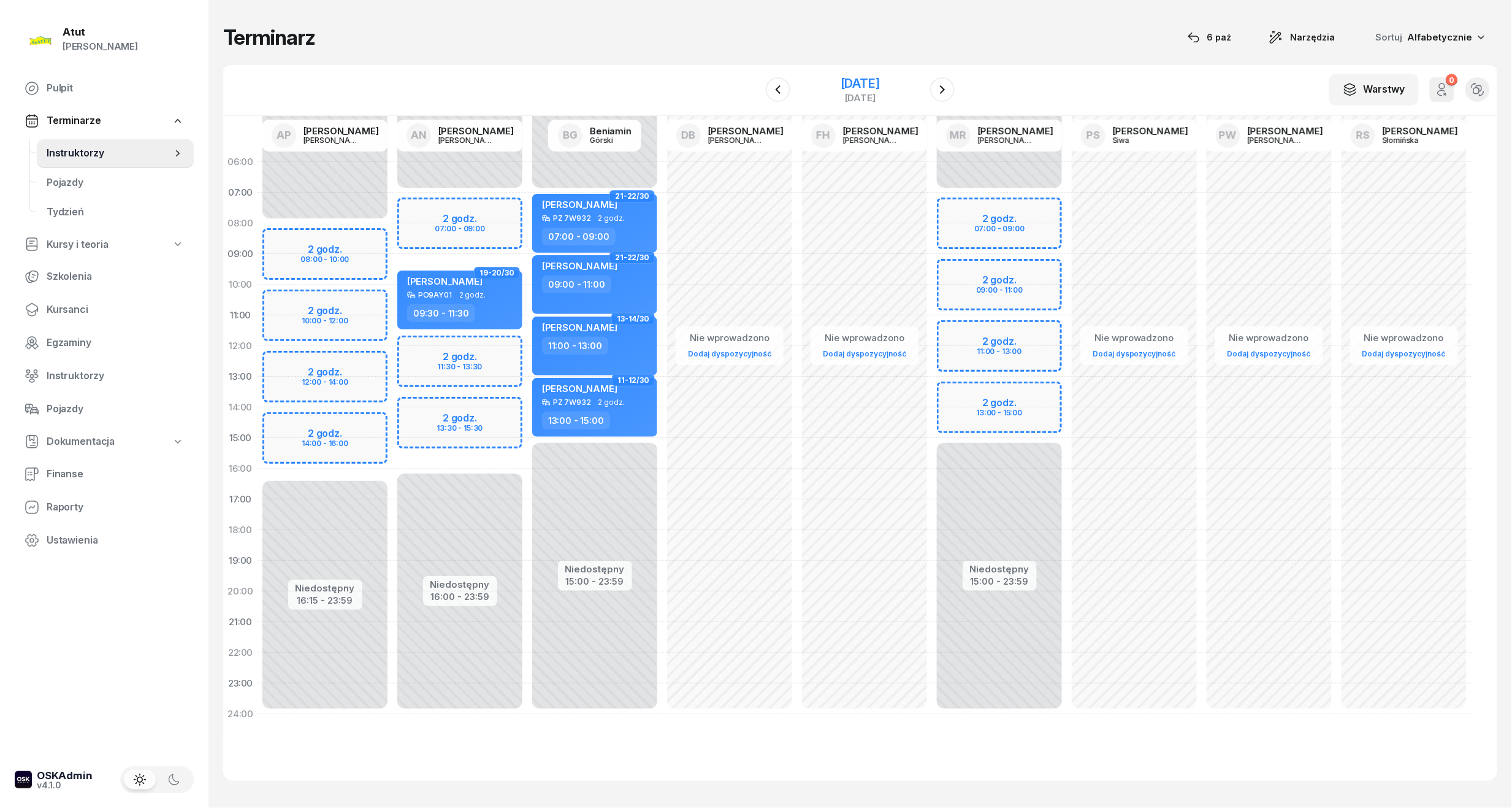
click at [862, 78] on div "[DATE]" at bounding box center [860, 83] width 39 height 12
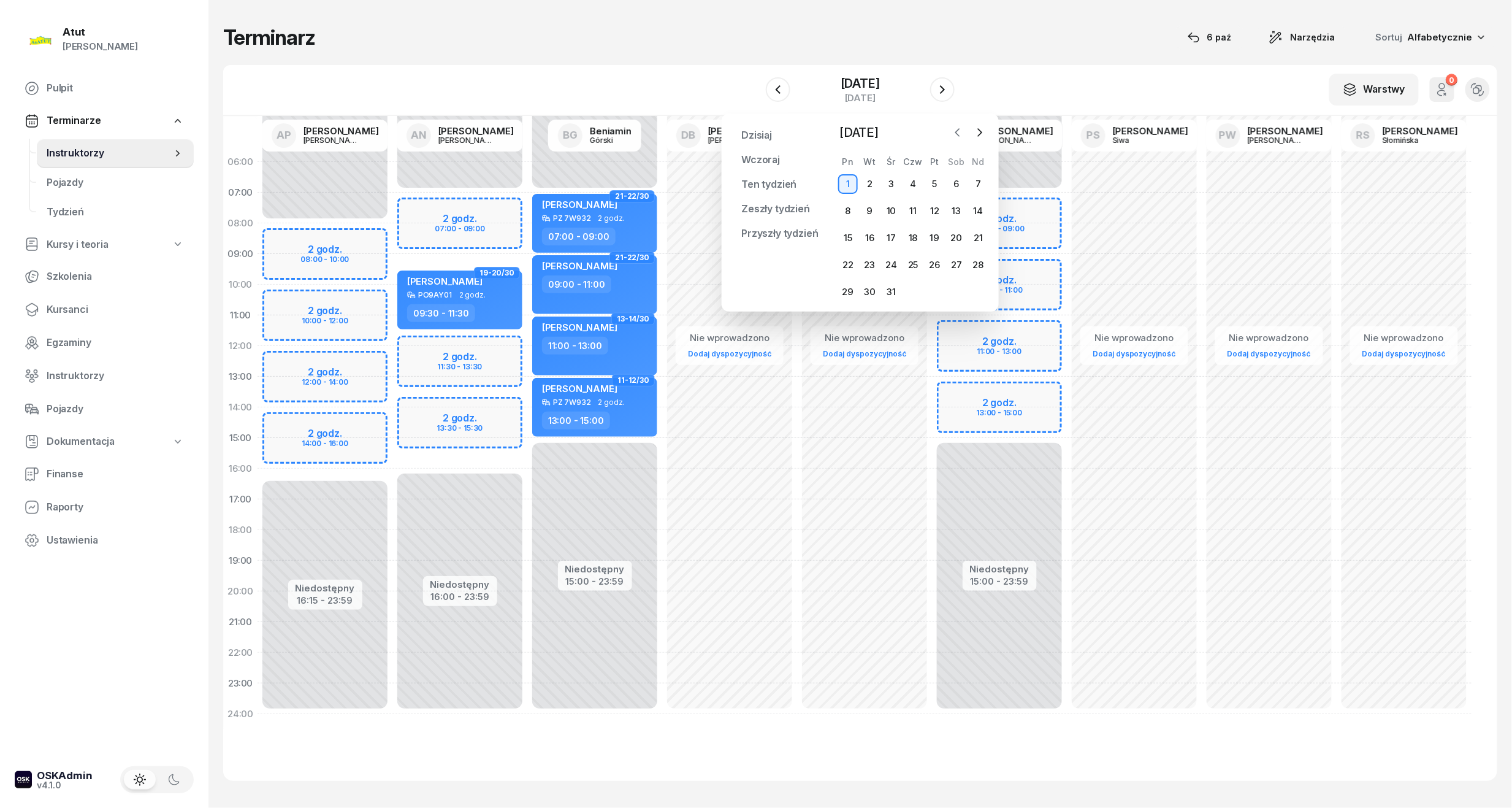
click at [959, 133] on icon "button" at bounding box center [957, 132] width 12 height 12
click at [955, 135] on icon "button" at bounding box center [957, 132] width 12 height 12
click at [994, 99] on div "W Wybierz AP [PERSON_NAME] AN [PERSON_NAME] BG [PERSON_NAME] DB [PERSON_NAME] F…" at bounding box center [859, 90] width 1274 height 51
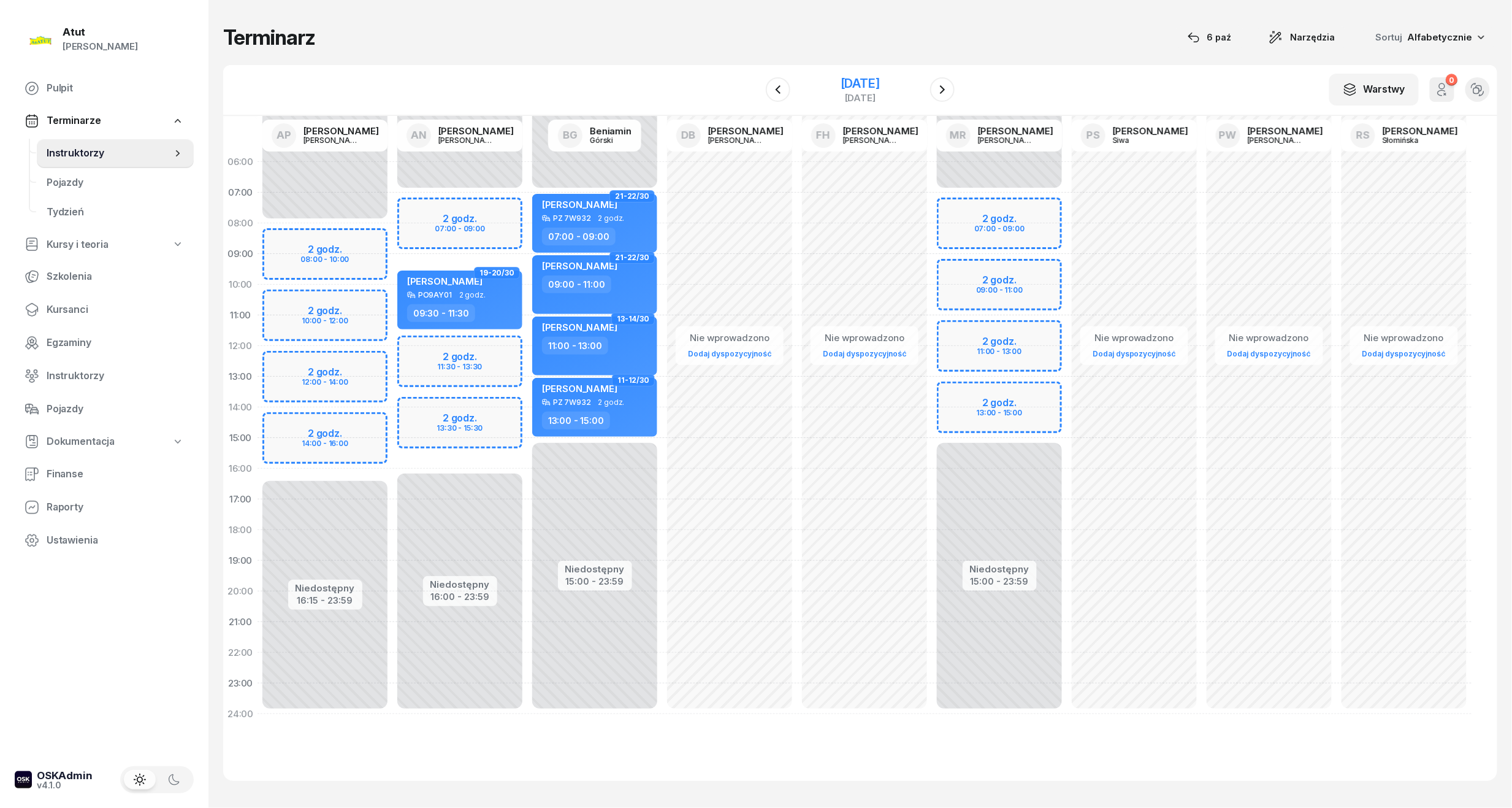
click at [880, 88] on div "[DATE]" at bounding box center [860, 83] width 39 height 12
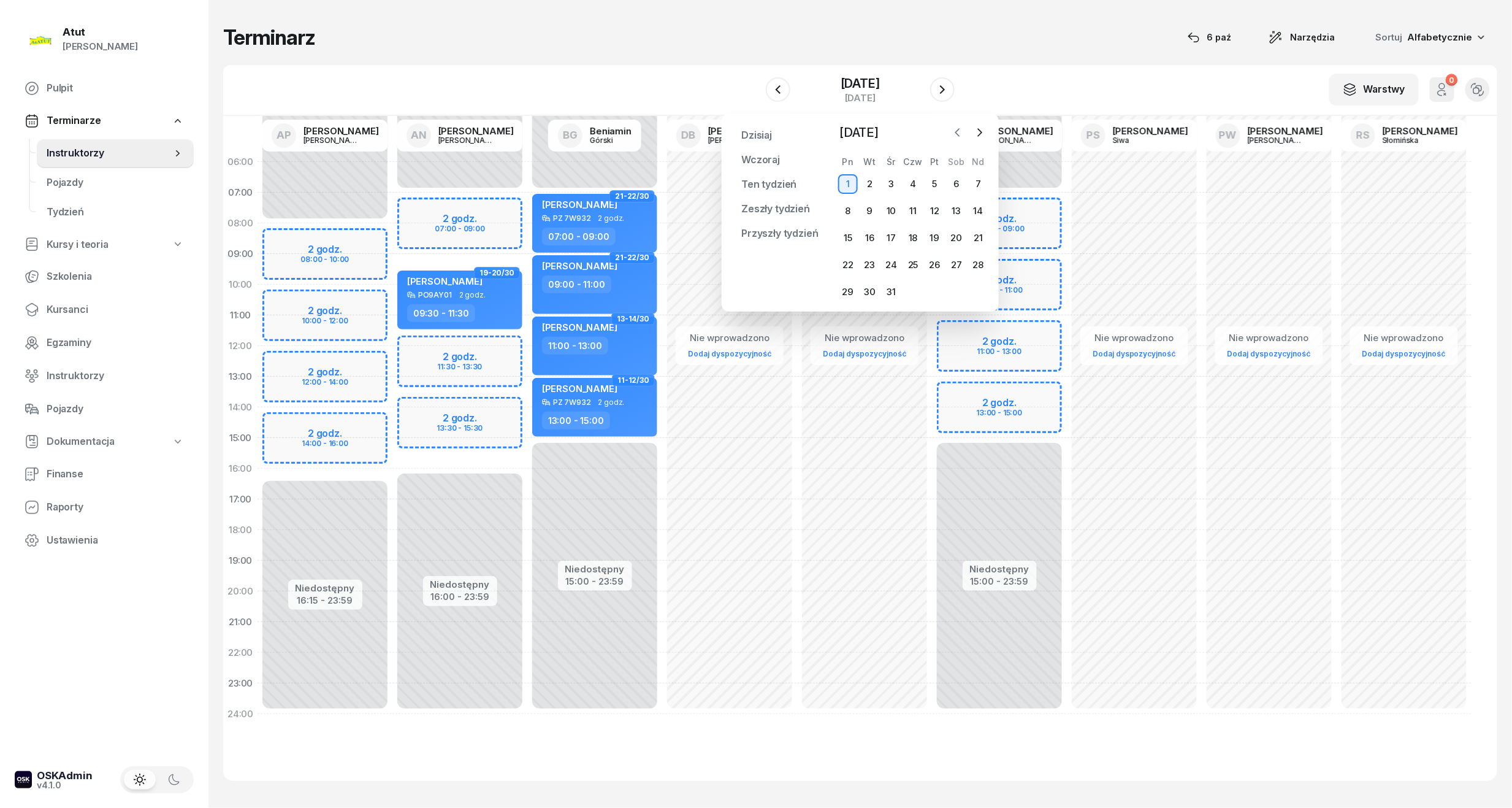
click at [961, 135] on icon "button" at bounding box center [957, 132] width 12 height 12
click at [962, 135] on icon "button" at bounding box center [957, 132] width 12 height 12
click at [939, 261] on div "24" at bounding box center [935, 264] width 20 height 20
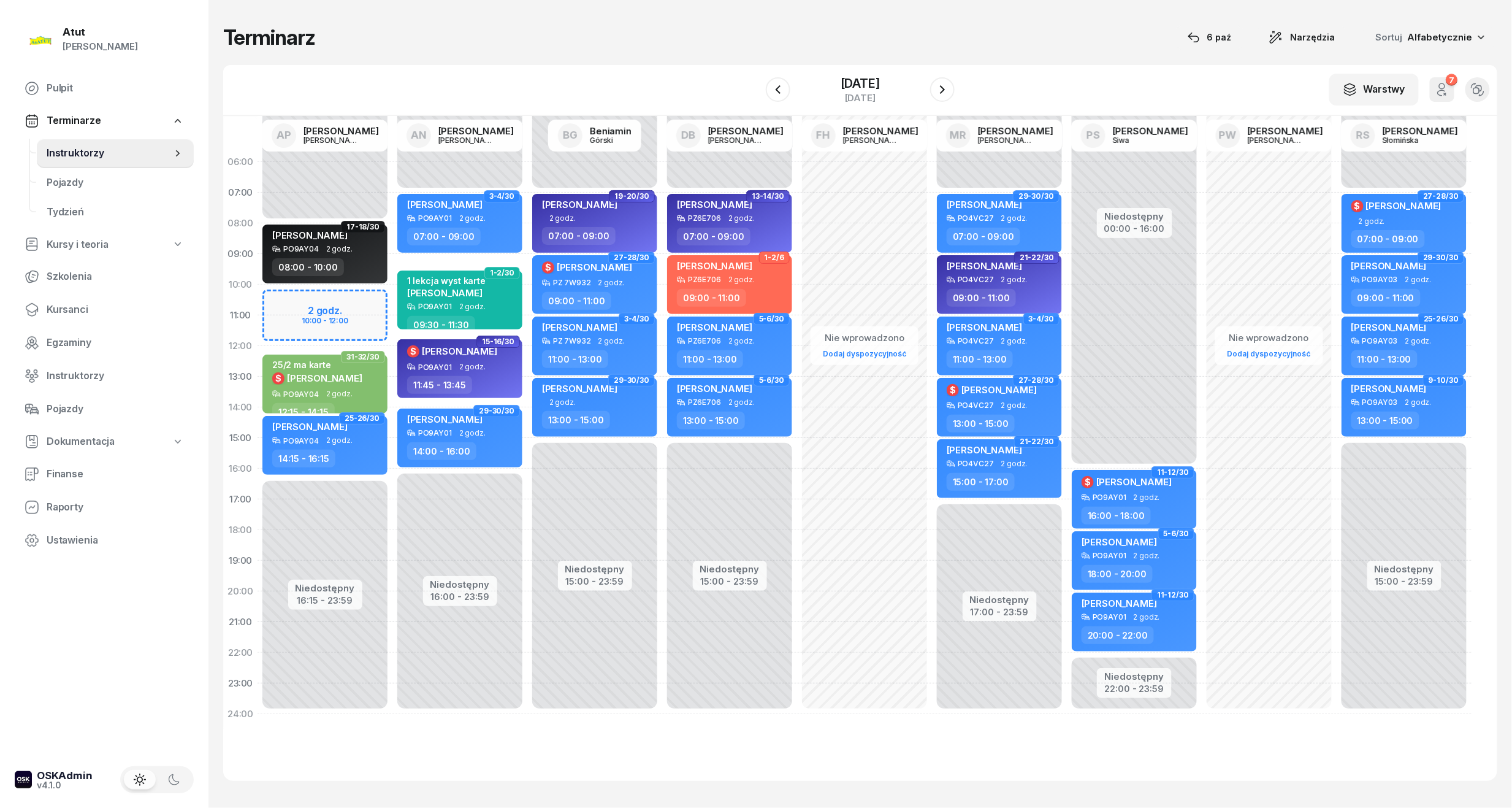
click at [320, 325] on div "Niedostępny 00:00 - 08:00 Niedostępny 16:15 - 23:59 2 godz. 10:00 - 12:00 17-18…" at bounding box center [324, 437] width 134 height 582
select select "11"
select select "12"
select select "15"
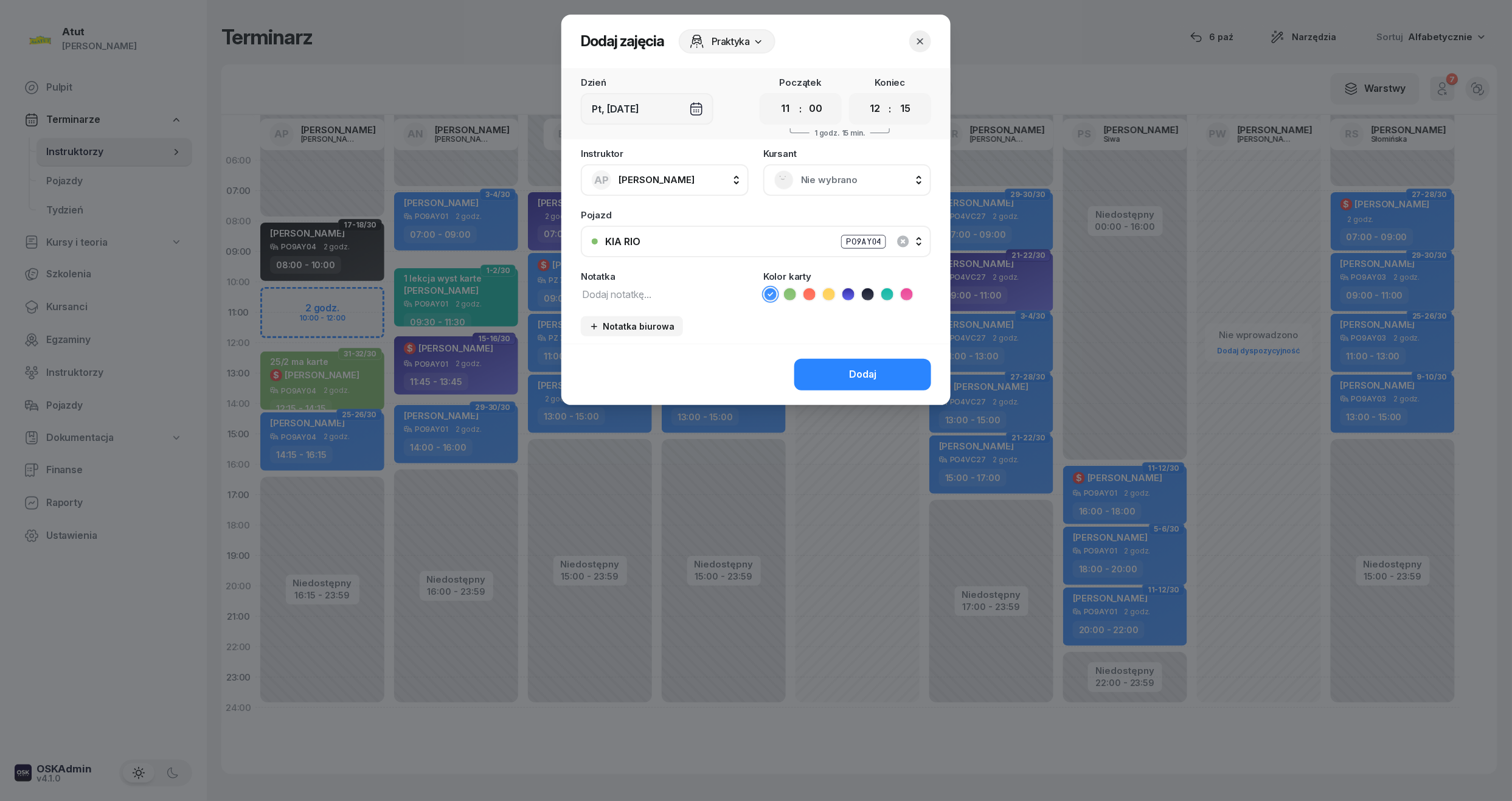
click at [823, 184] on span "Nie wybrano" at bounding box center [861, 179] width 119 height 16
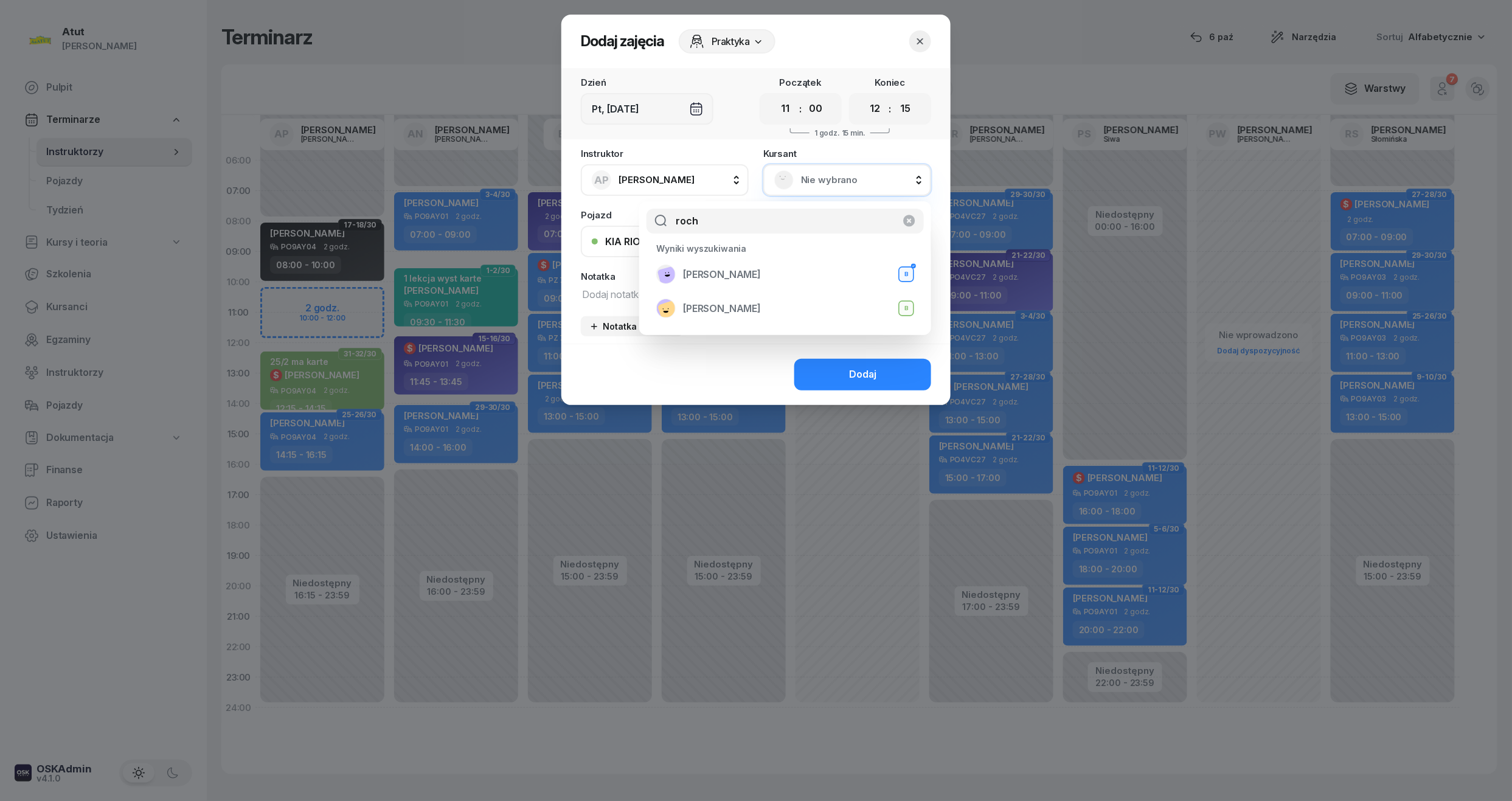
type input "roch"
click at [922, 39] on icon "button" at bounding box center [920, 41] width 12 height 12
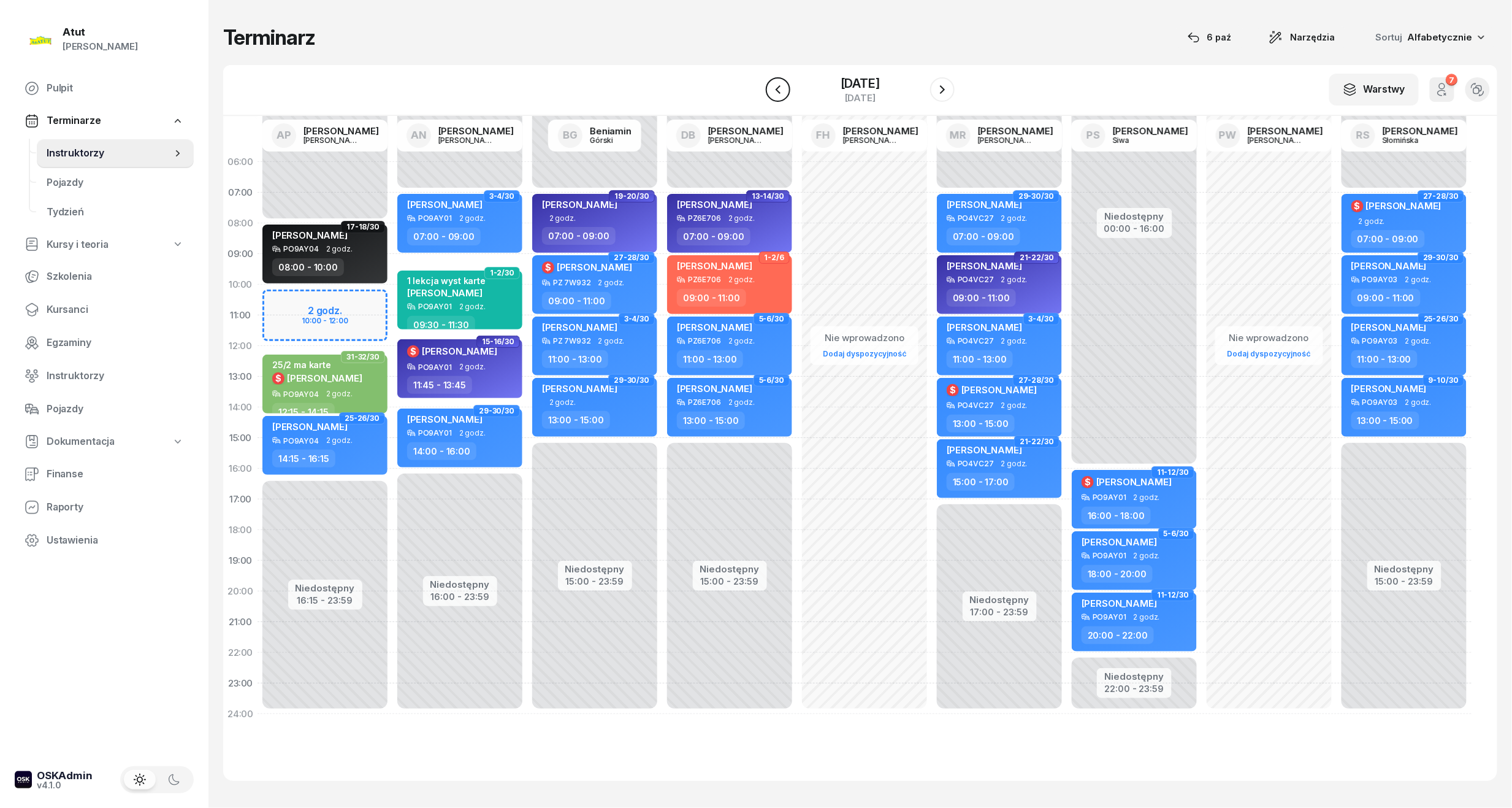
click at [770, 88] on icon "button" at bounding box center [778, 89] width 15 height 15
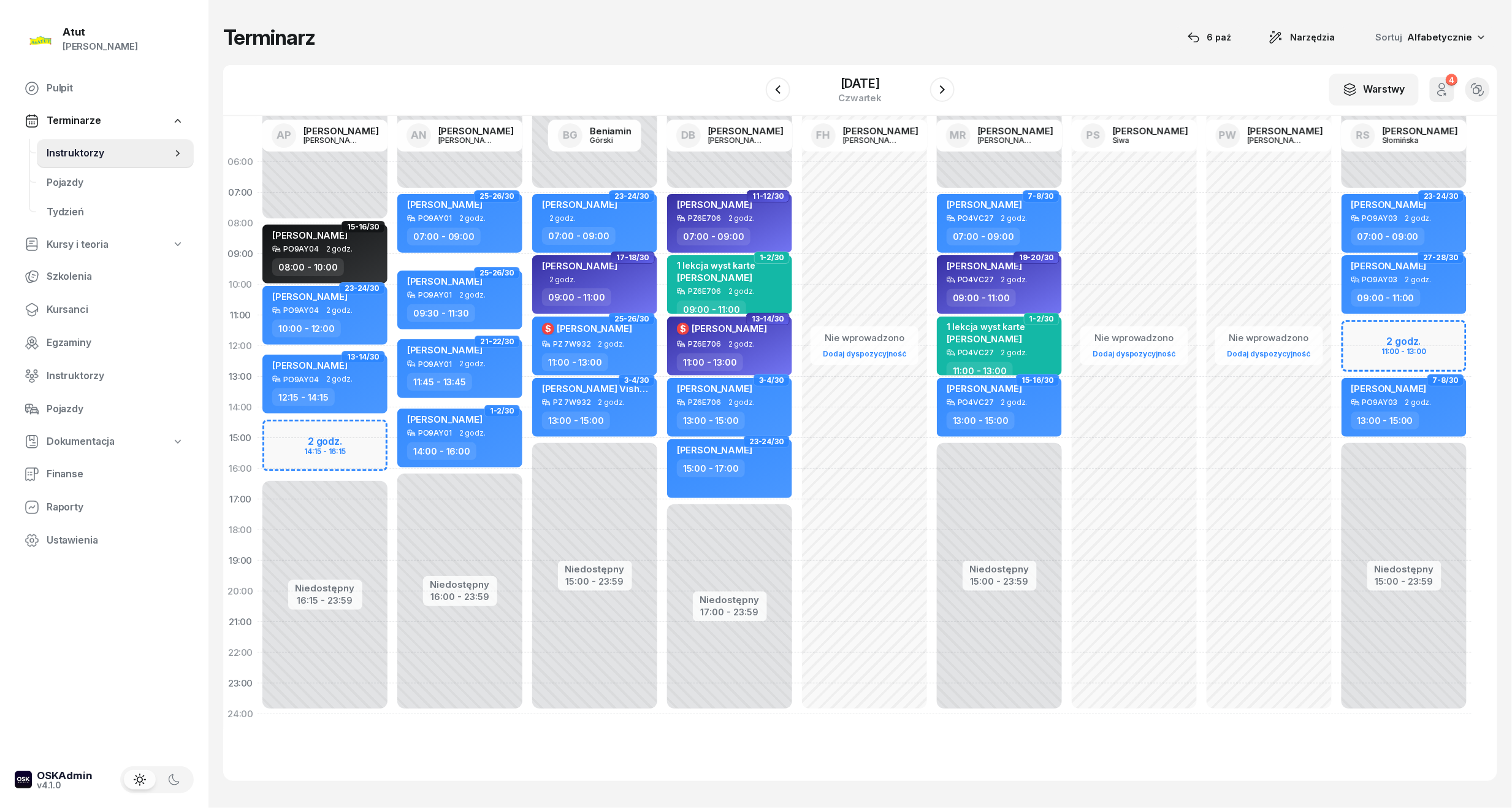
click at [304, 452] on div "Niedostępny 00:00 - 08:00 Niedostępny 16:15 - 23:59 2 godz. 14:15 - 16:15 15-16…" at bounding box center [324, 437] width 134 height 582
select select "15"
select select "17"
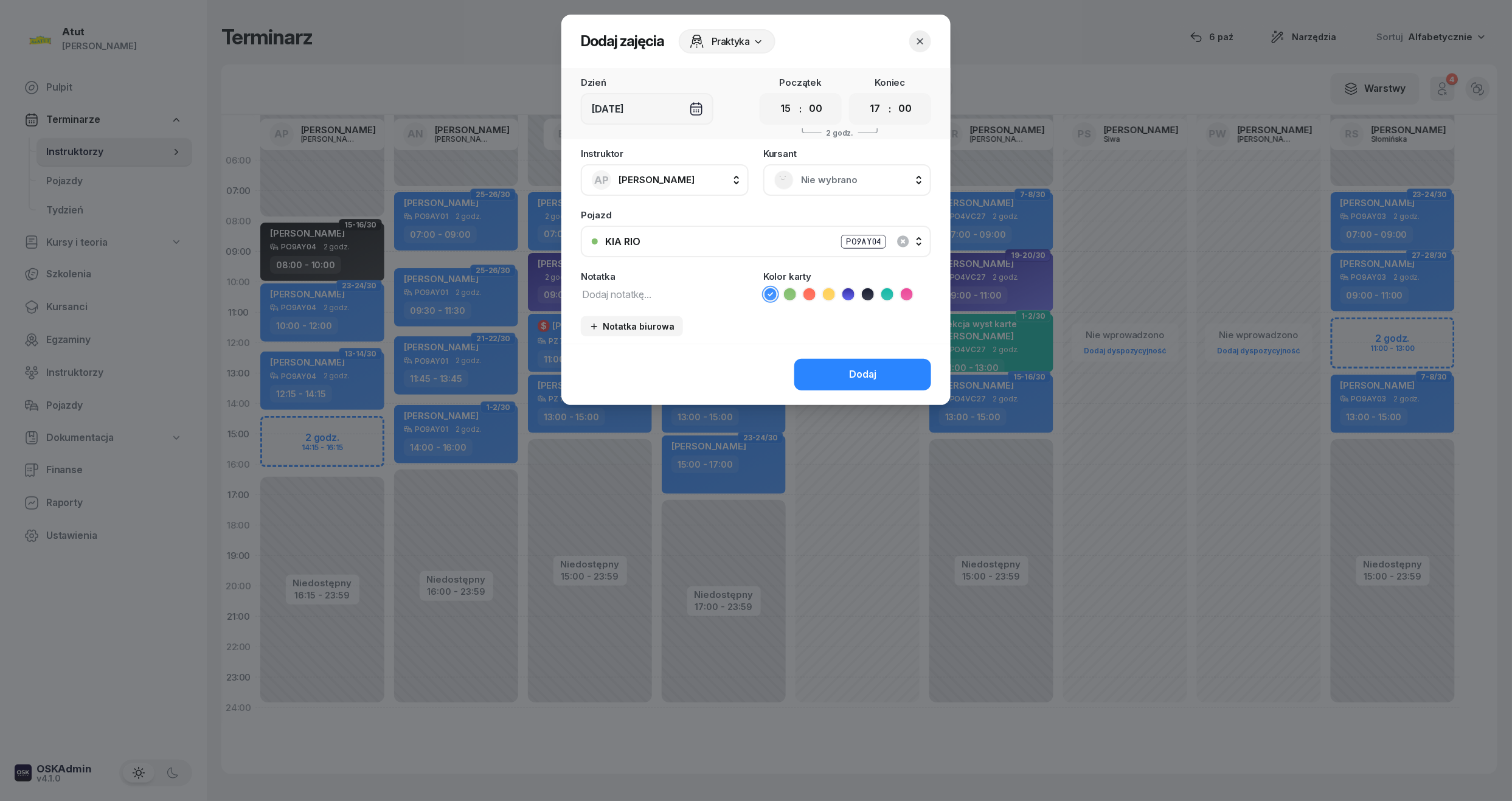
click at [847, 175] on span "Nie wybrano" at bounding box center [861, 179] width 119 height 16
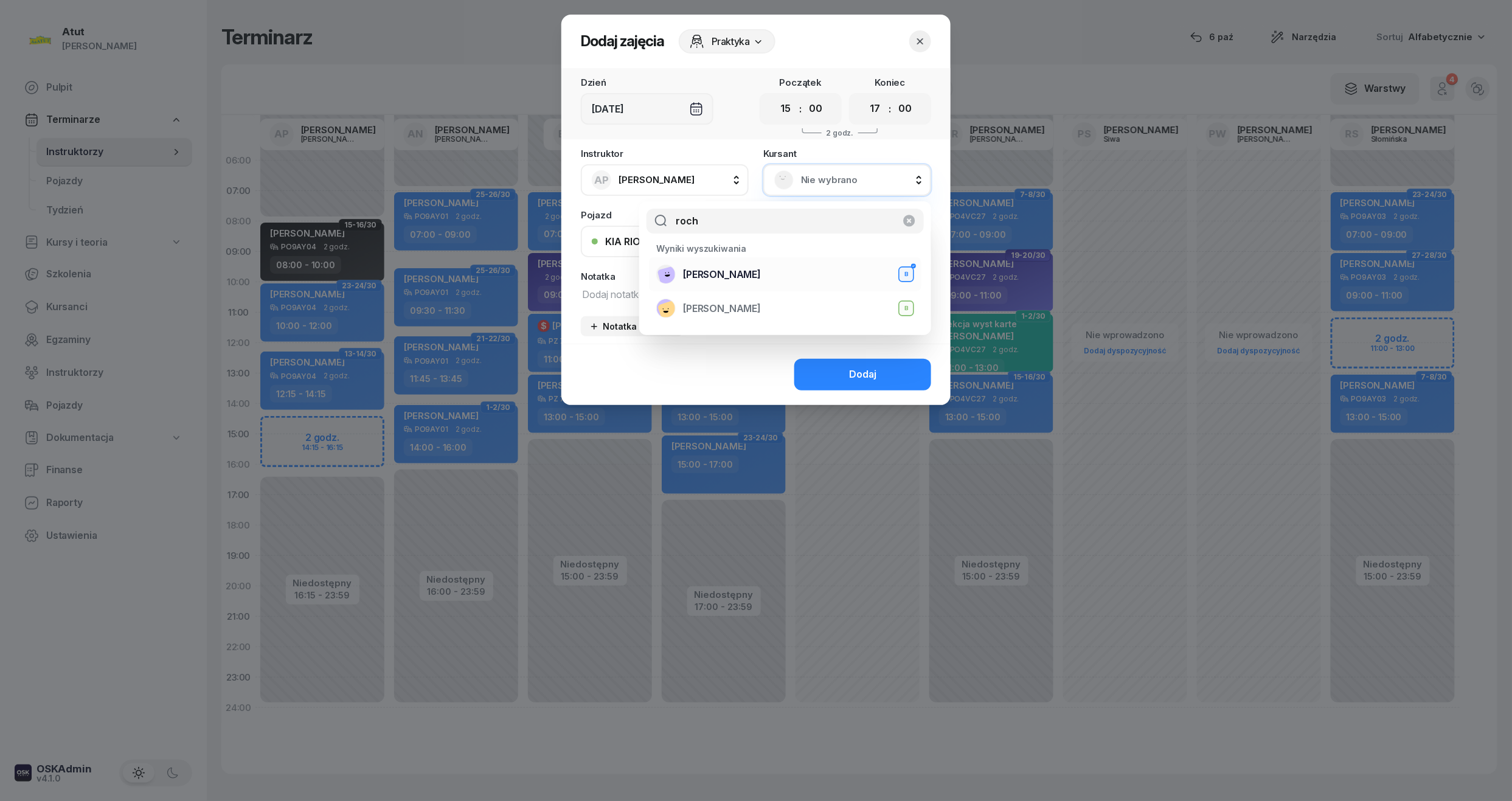
type input "roch"
click at [728, 272] on span "[PERSON_NAME]" at bounding box center [721, 274] width 77 height 16
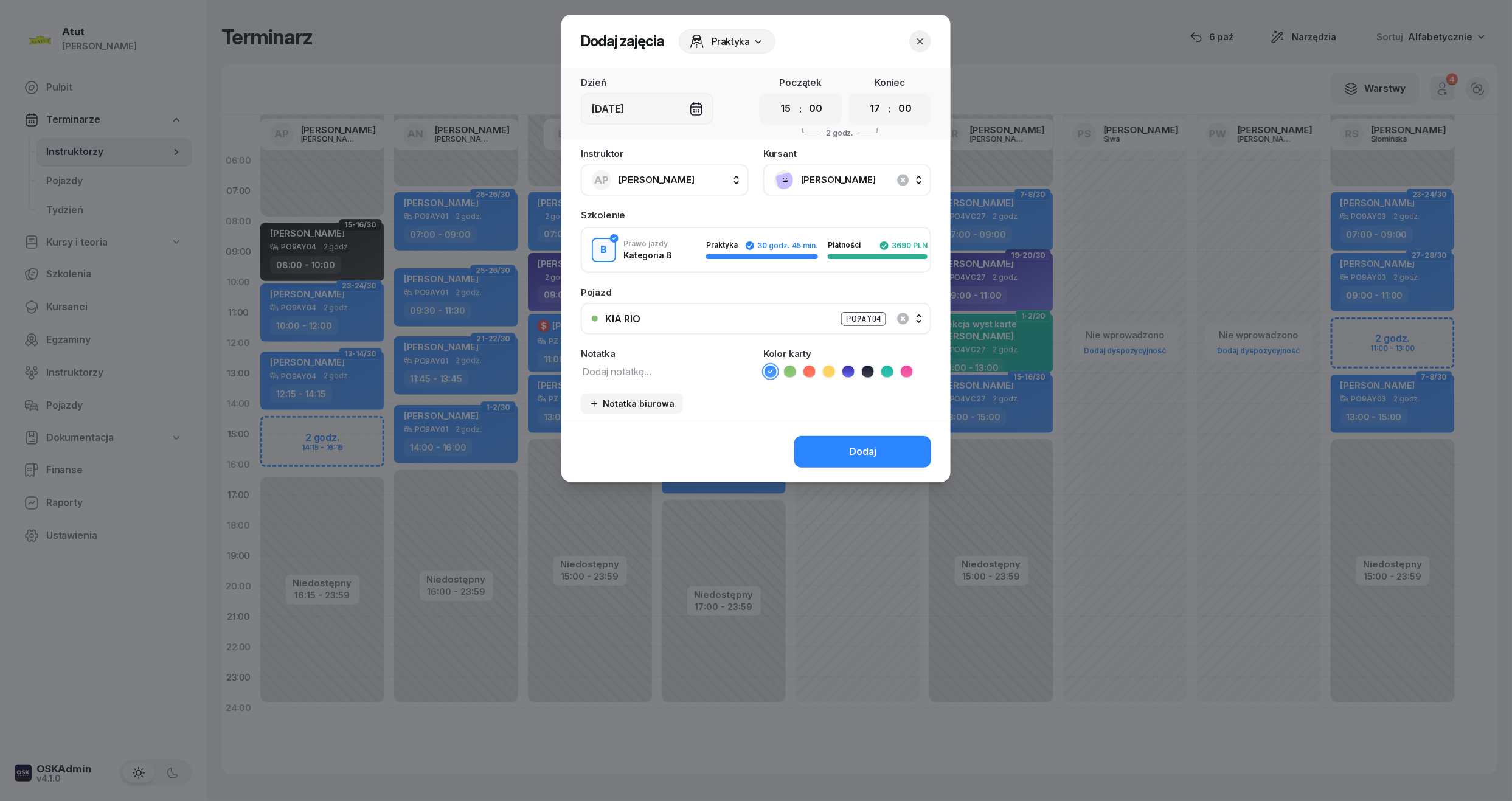
click at [793, 375] on icon at bounding box center [789, 371] width 12 height 12
click at [655, 363] on textarea at bounding box center [665, 370] width 168 height 16
type textarea "2/2"
drag, startPoint x: 785, startPoint y: 113, endPoint x: 791, endPoint y: 120, distance: 9.2
click at [785, 113] on select "00 01 02 03 04 05 06 07 08 09 10 11 12 13 14 15 16 17 18 19 20 21 22 23" at bounding box center [785, 108] width 23 height 25
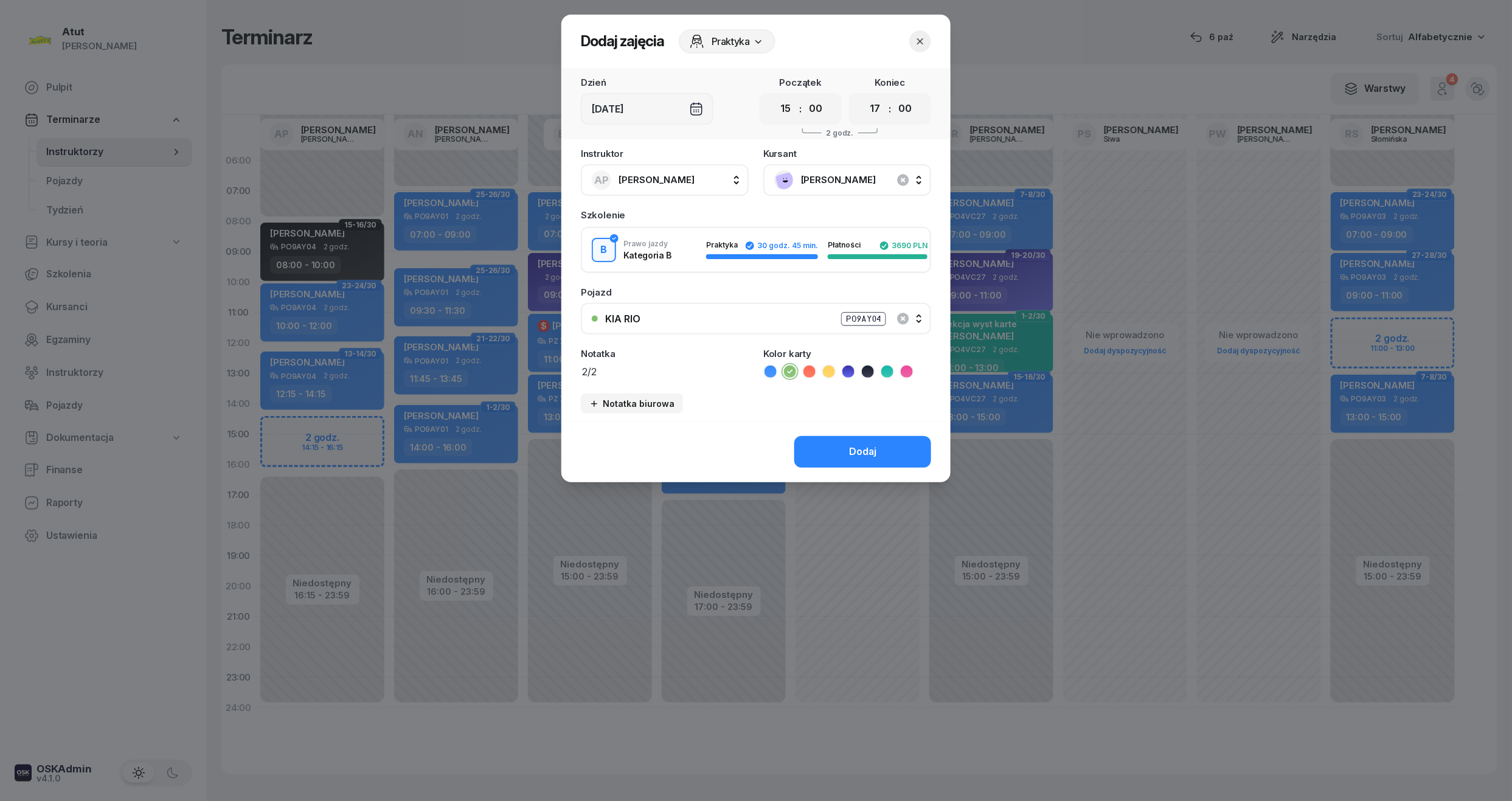
select select "14"
click at [774, 96] on select "00 01 02 03 04 05 06 07 08 09 10 11 12 13 14 15 16 17 18 19 20 21 22 23" at bounding box center [785, 108] width 23 height 25
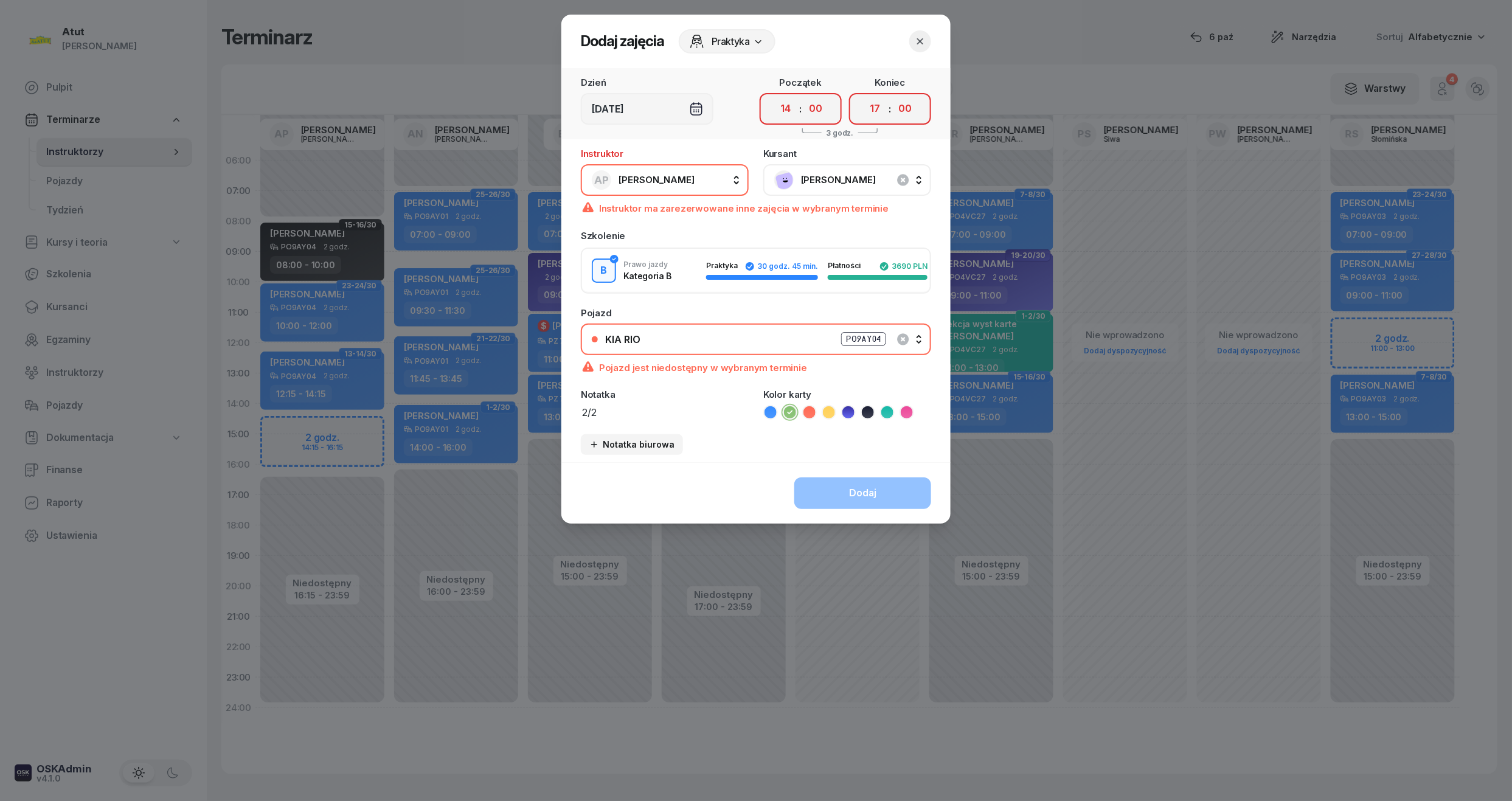
click at [825, 119] on div "00 05 10 15 20 25 30 35 40 45 50 55" at bounding box center [815, 108] width 23 height 25
click at [817, 110] on select "00 05 10 15 20 25 30 35 40 45 50 55" at bounding box center [815, 108] width 23 height 25
select select "15"
click at [804, 96] on select "00 05 10 15 20 25 30 35 40 45 50 55" at bounding box center [815, 108] width 23 height 25
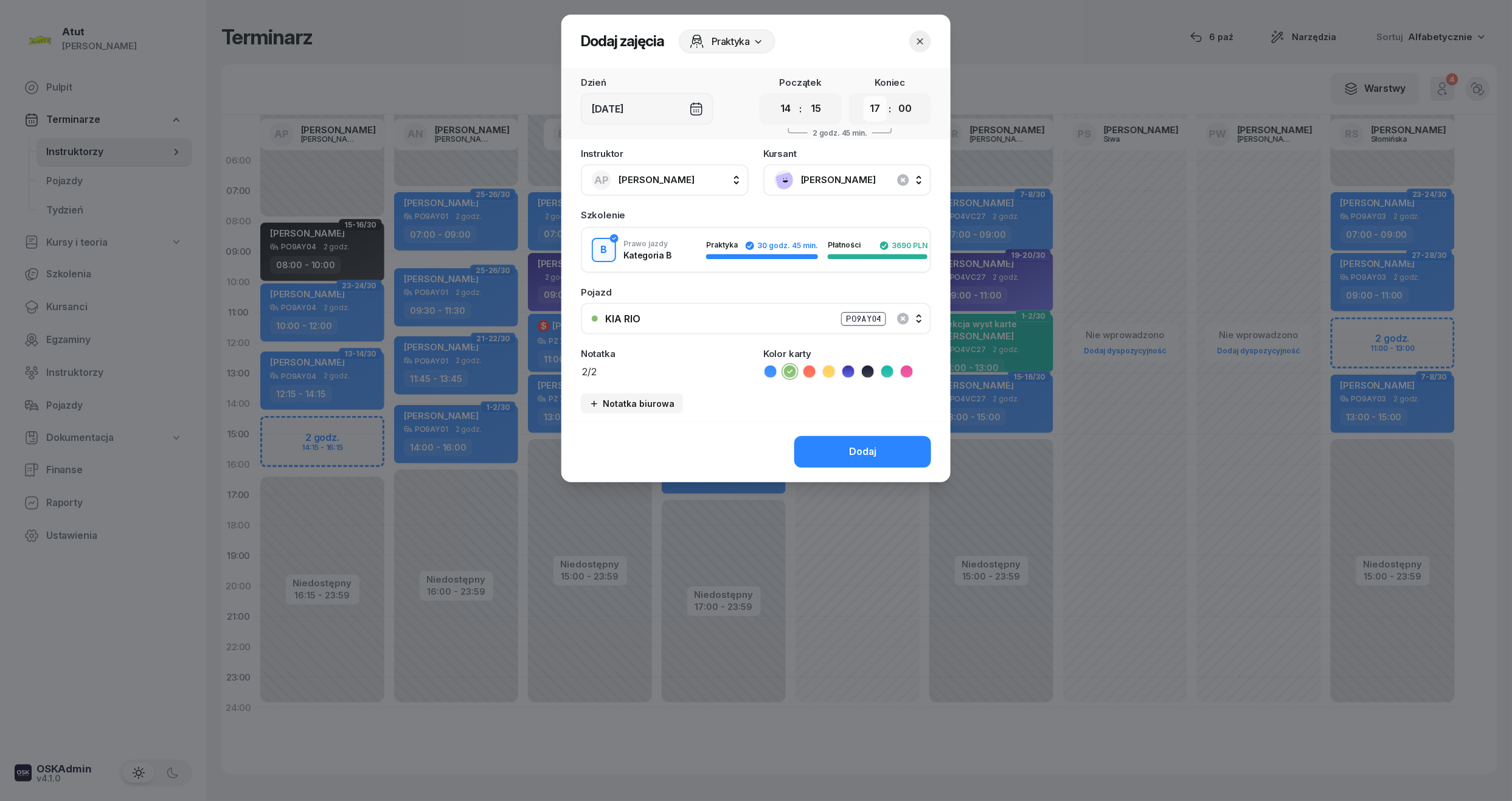
click at [873, 105] on select "00 01 02 03 04 05 06 07 08 09 10 11 12 13 14 15 16 17 18 19 20 21 22 23" at bounding box center [875, 108] width 23 height 25
select select "16"
click at [864, 96] on select "00 01 02 03 04 05 06 07 08 09 10 11 12 13 14 15 16 17 18 19 20 21 22 23" at bounding box center [875, 108] width 23 height 25
drag, startPoint x: 909, startPoint y: 100, endPoint x: 906, endPoint y: 113, distance: 13.3
click at [909, 100] on select "00 05 10 15 20 25 30 35 40 45 50 55" at bounding box center [905, 108] width 23 height 25
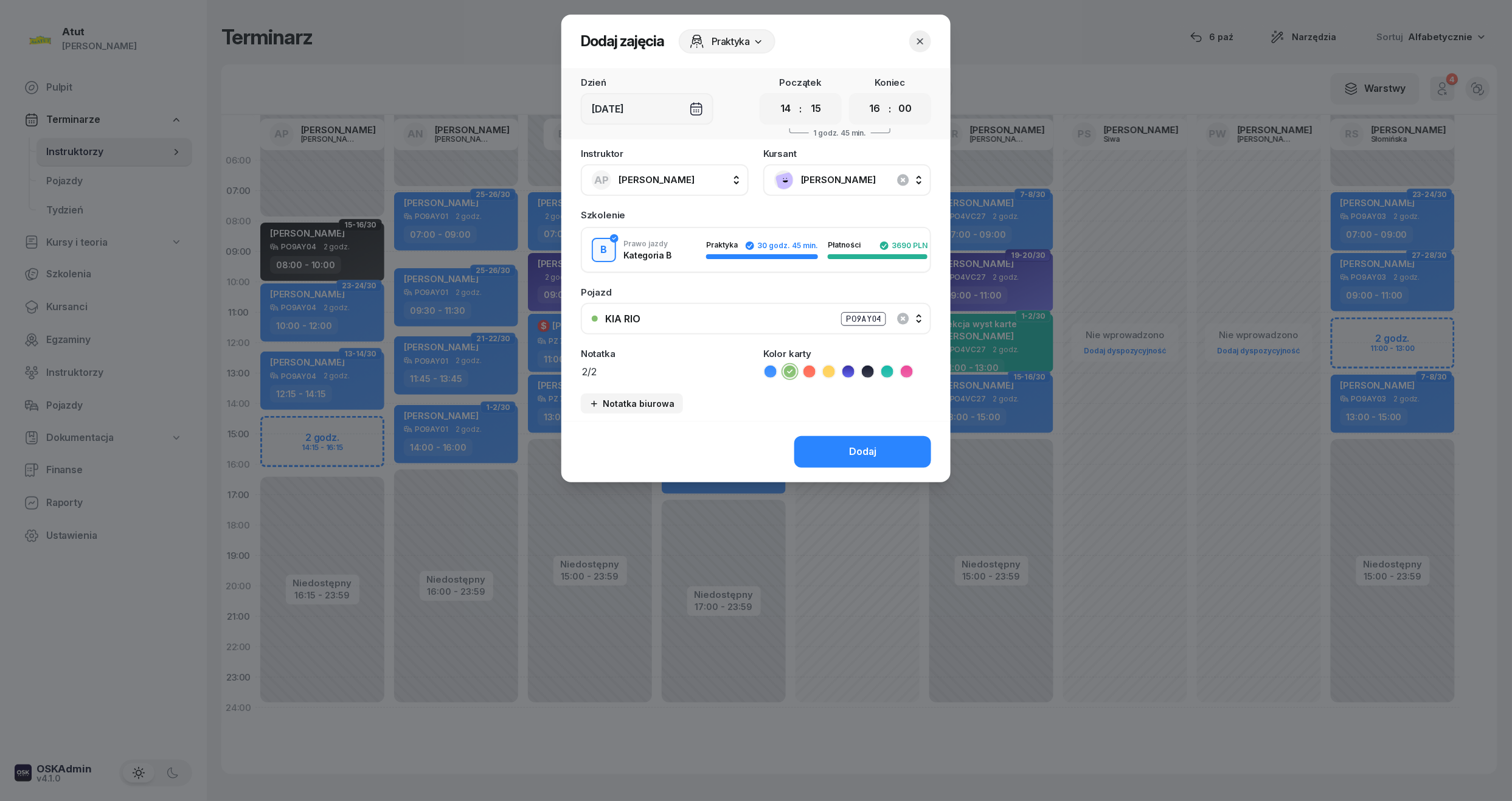
select select "15"
click at [894, 96] on select "00 05 10 15 20 25 30 35 40 45 50 55" at bounding box center [905, 108] width 23 height 25
click at [628, 369] on textarea "2/2" at bounding box center [665, 370] width 168 height 16
type textarea "2/2 wyst karte"
click at [897, 436] on button "Dodaj" at bounding box center [862, 451] width 137 height 32
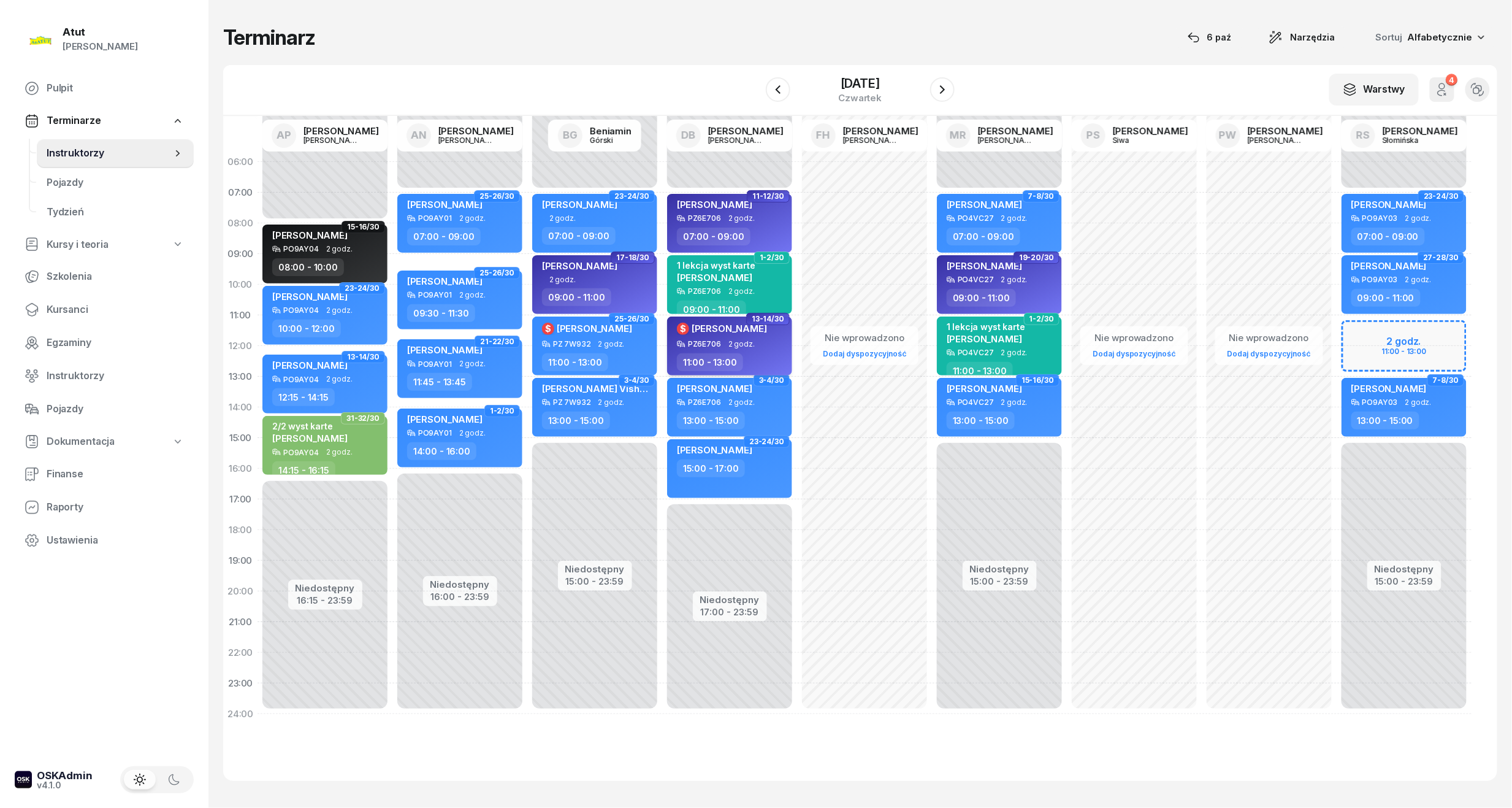
click at [742, 347] on span "2 godz." at bounding box center [741, 343] width 26 height 8
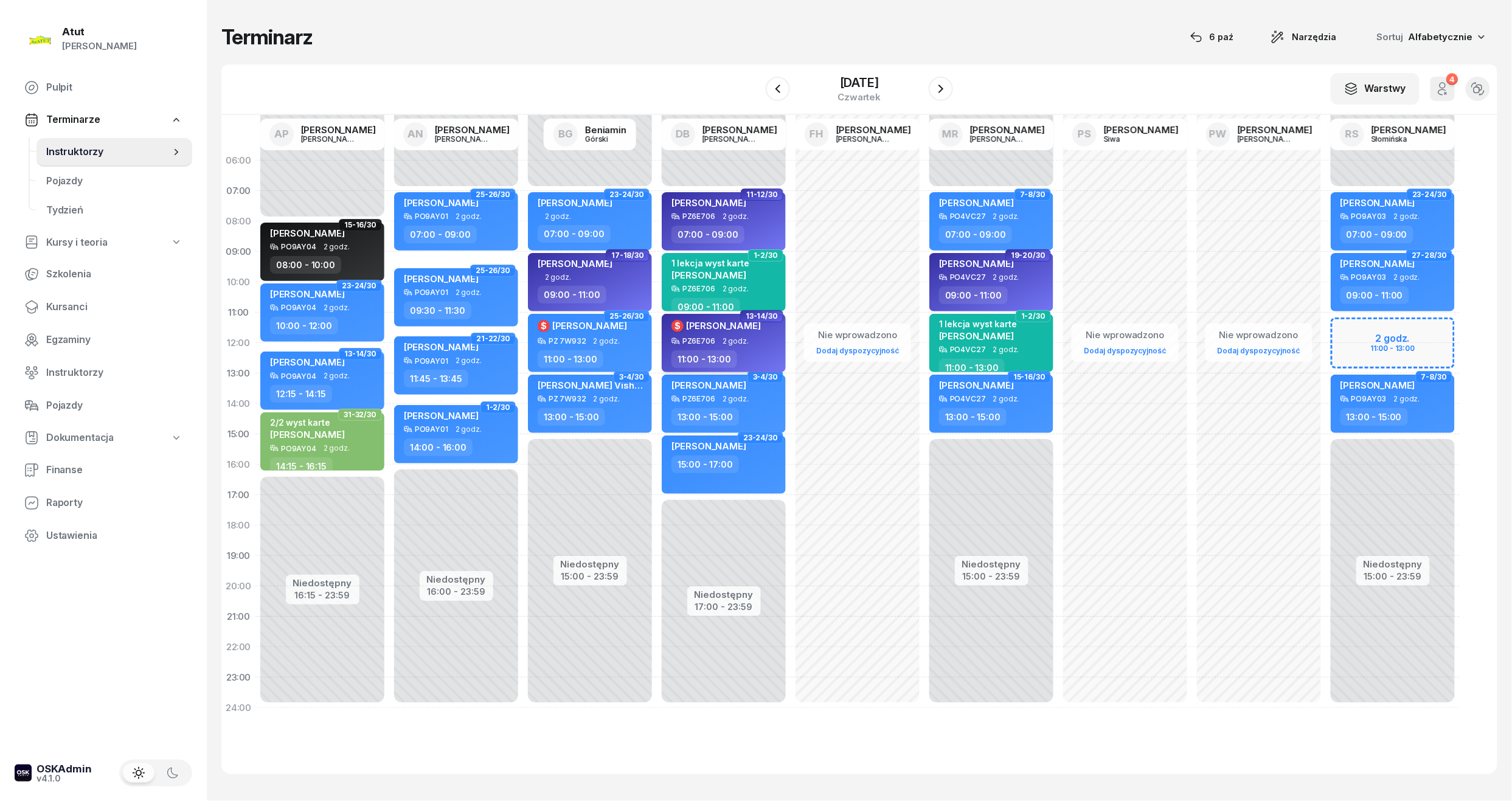
select select "11"
select select "13"
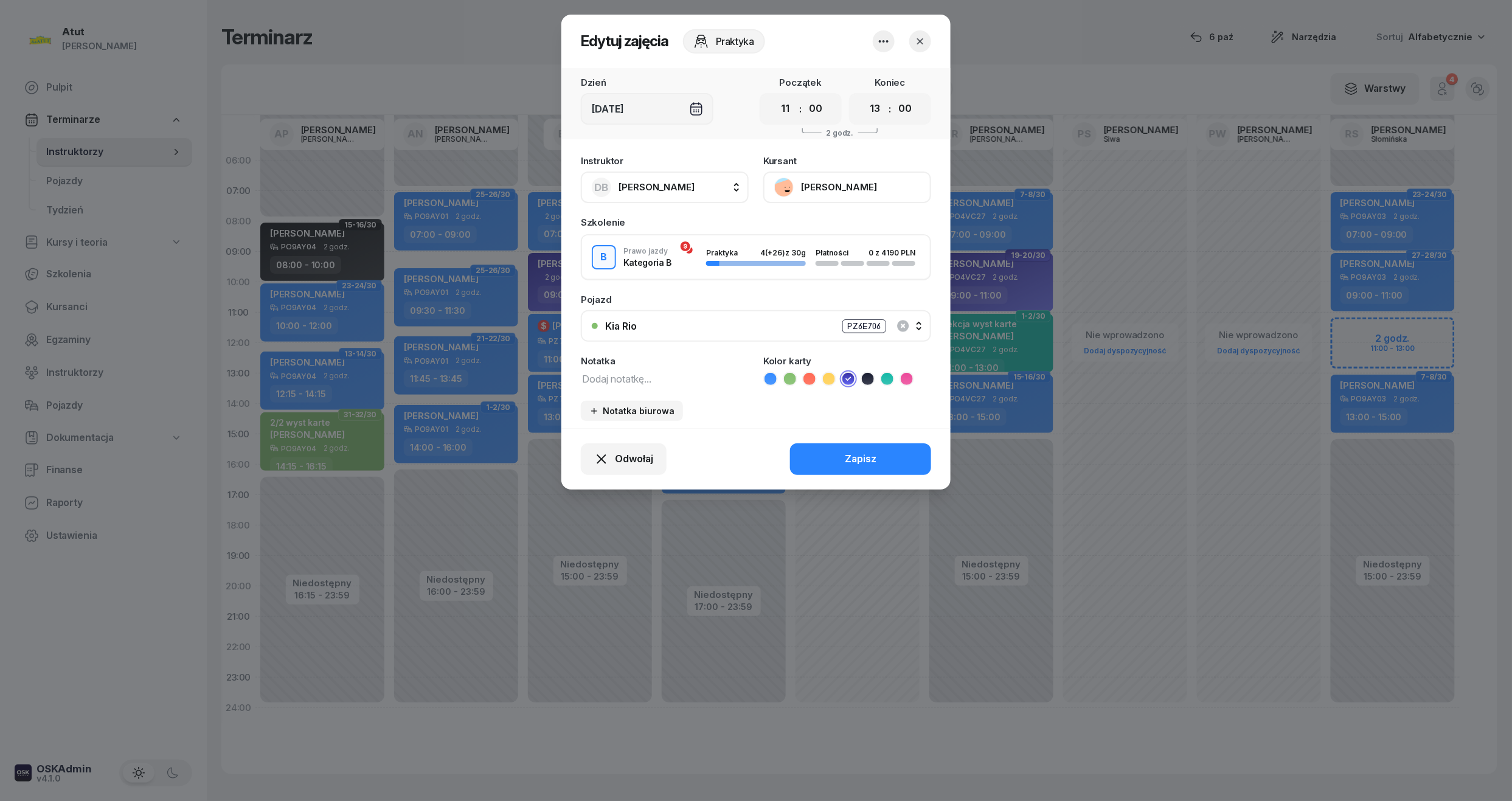
click at [813, 187] on button "[PERSON_NAME]" at bounding box center [847, 187] width 168 height 32
click at [753, 371] on div "Notatka Kolor karty" at bounding box center [756, 371] width 351 height 30
click at [832, 186] on button "[PERSON_NAME]" at bounding box center [847, 187] width 168 height 32
click at [818, 229] on div "Otwórz profil" at bounding box center [802, 228] width 59 height 16
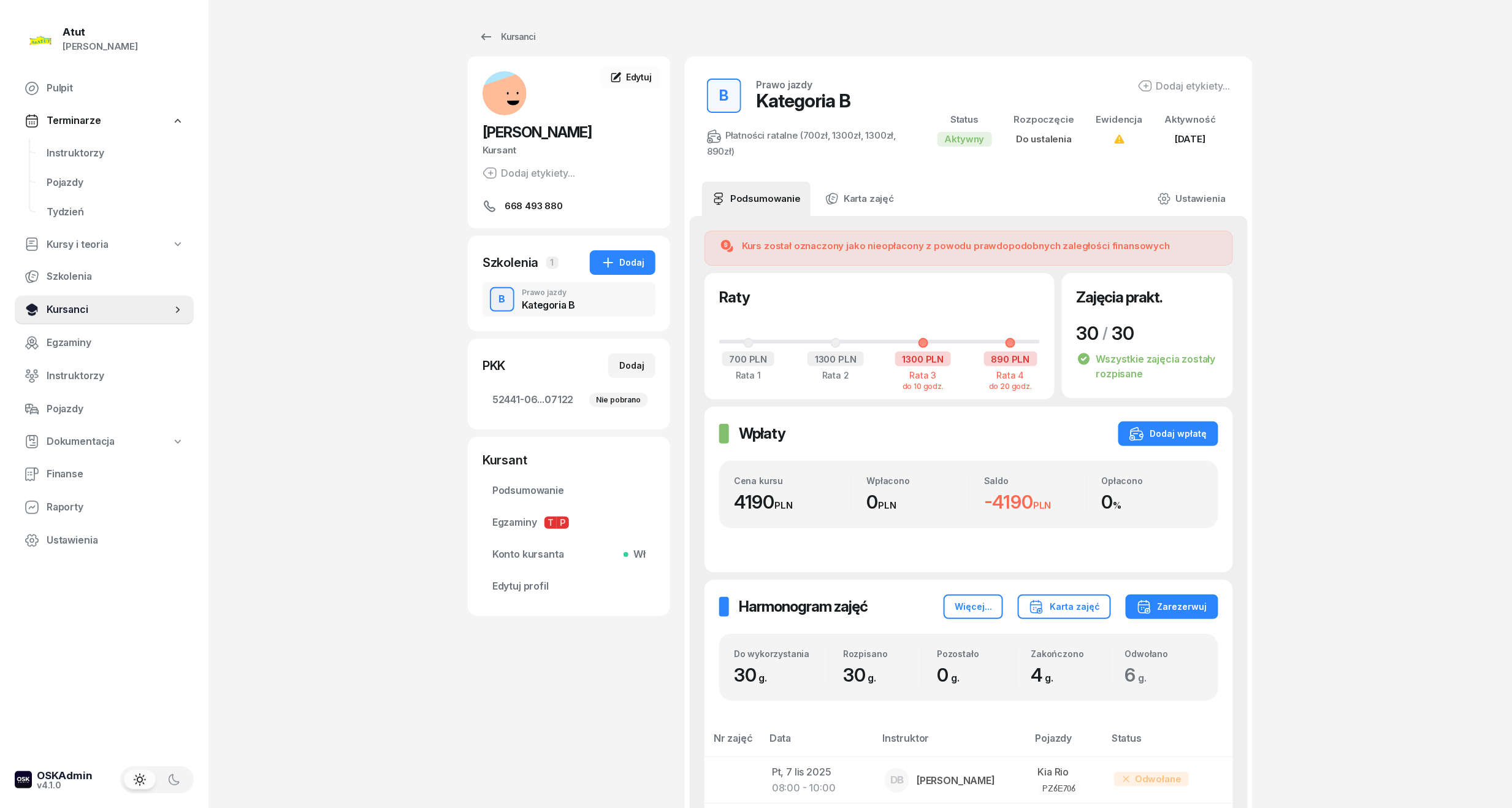
click at [67, 306] on span "Kursanci" at bounding box center [109, 309] width 125 height 16
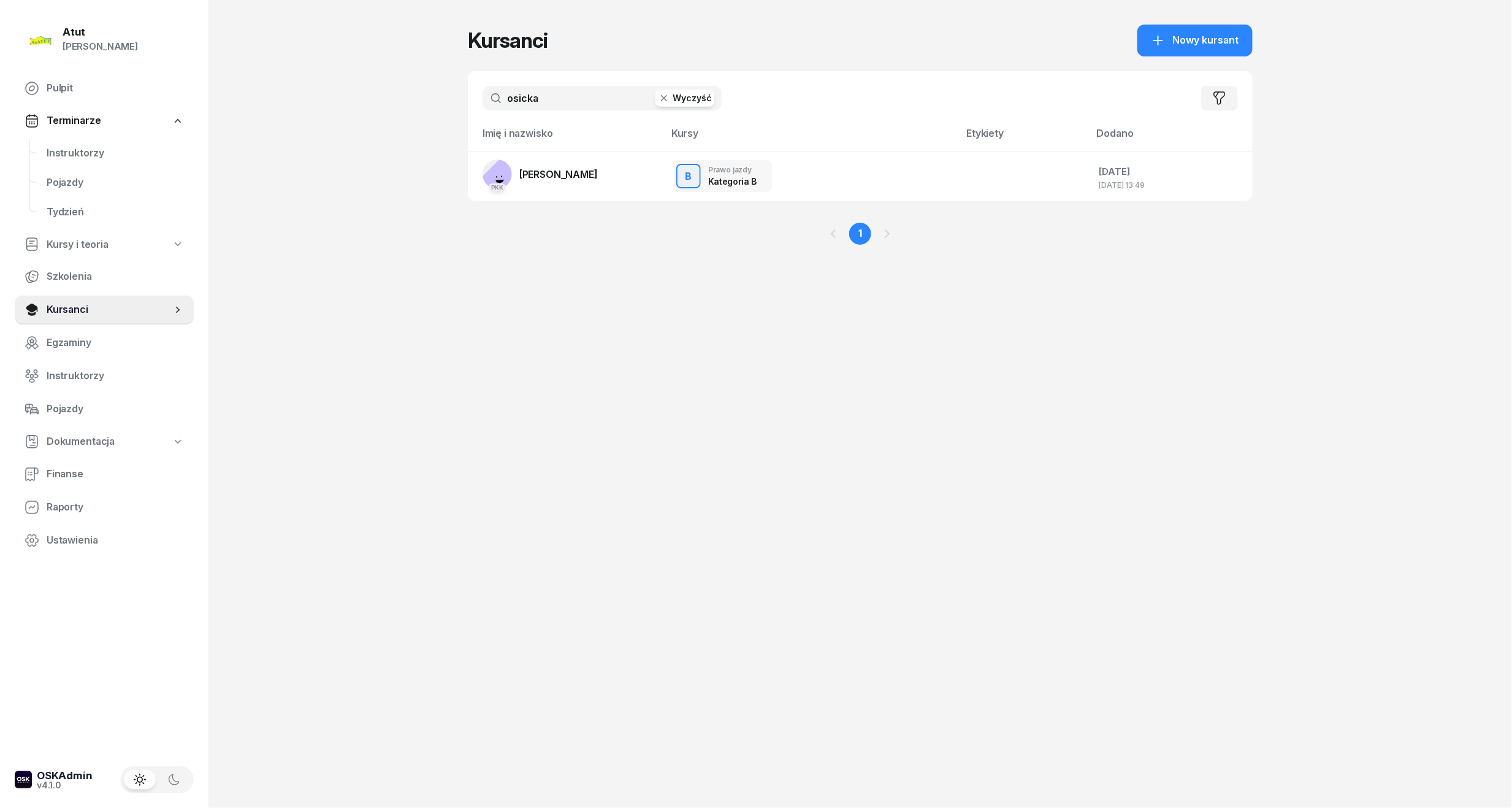
drag, startPoint x: 304, startPoint y: 128, endPoint x: 16, endPoint y: 169, distance: 290.9
click at [18, 169] on div "Atut [PERSON_NAME] Pulpit Terminarze Instruktorzy Pojazdy Tydzień Kursy i teori…" at bounding box center [756, 404] width 1512 height 808
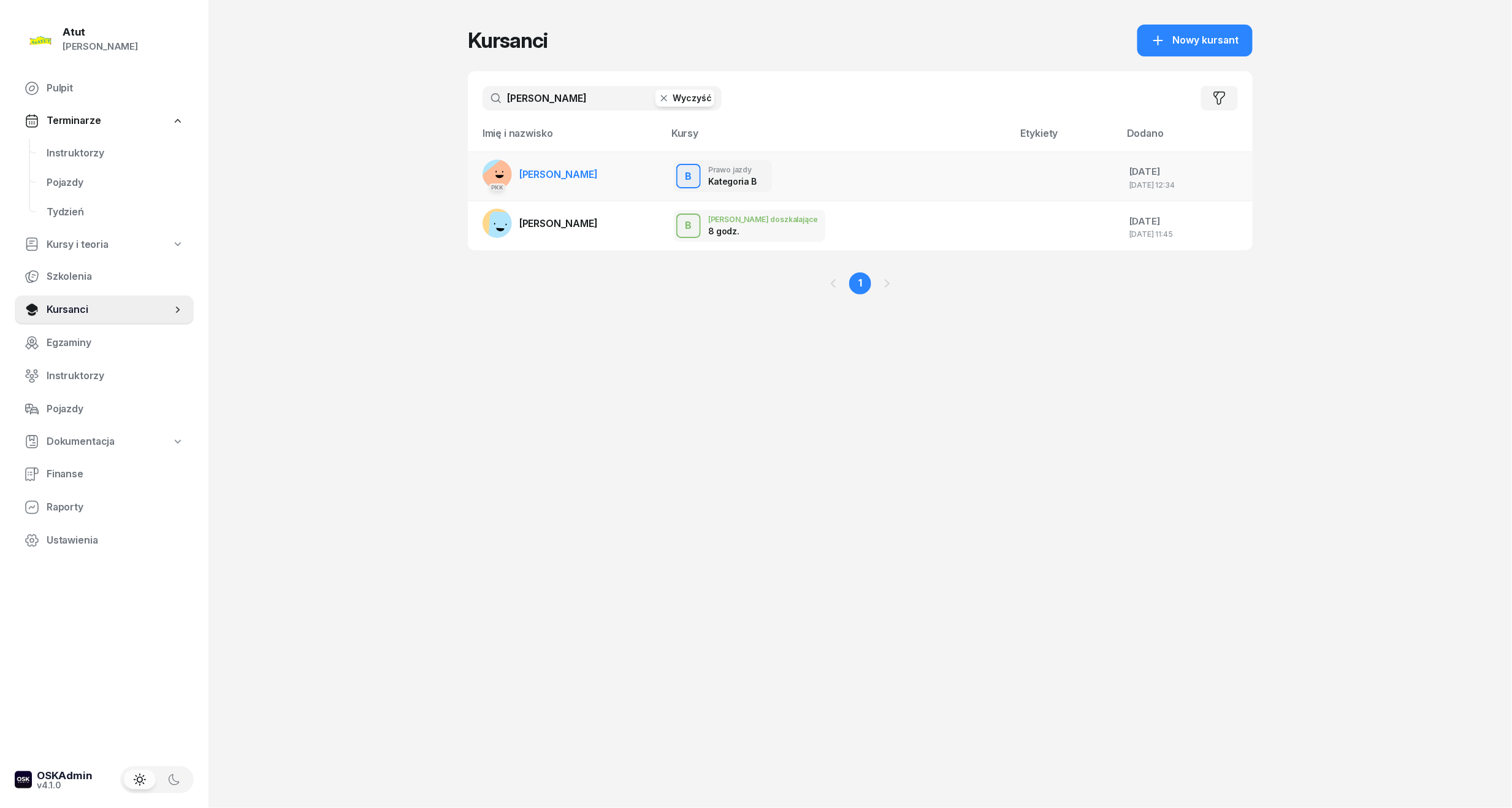
type input "[PERSON_NAME]"
click at [582, 172] on span "[PERSON_NAME]" at bounding box center [558, 174] width 78 height 12
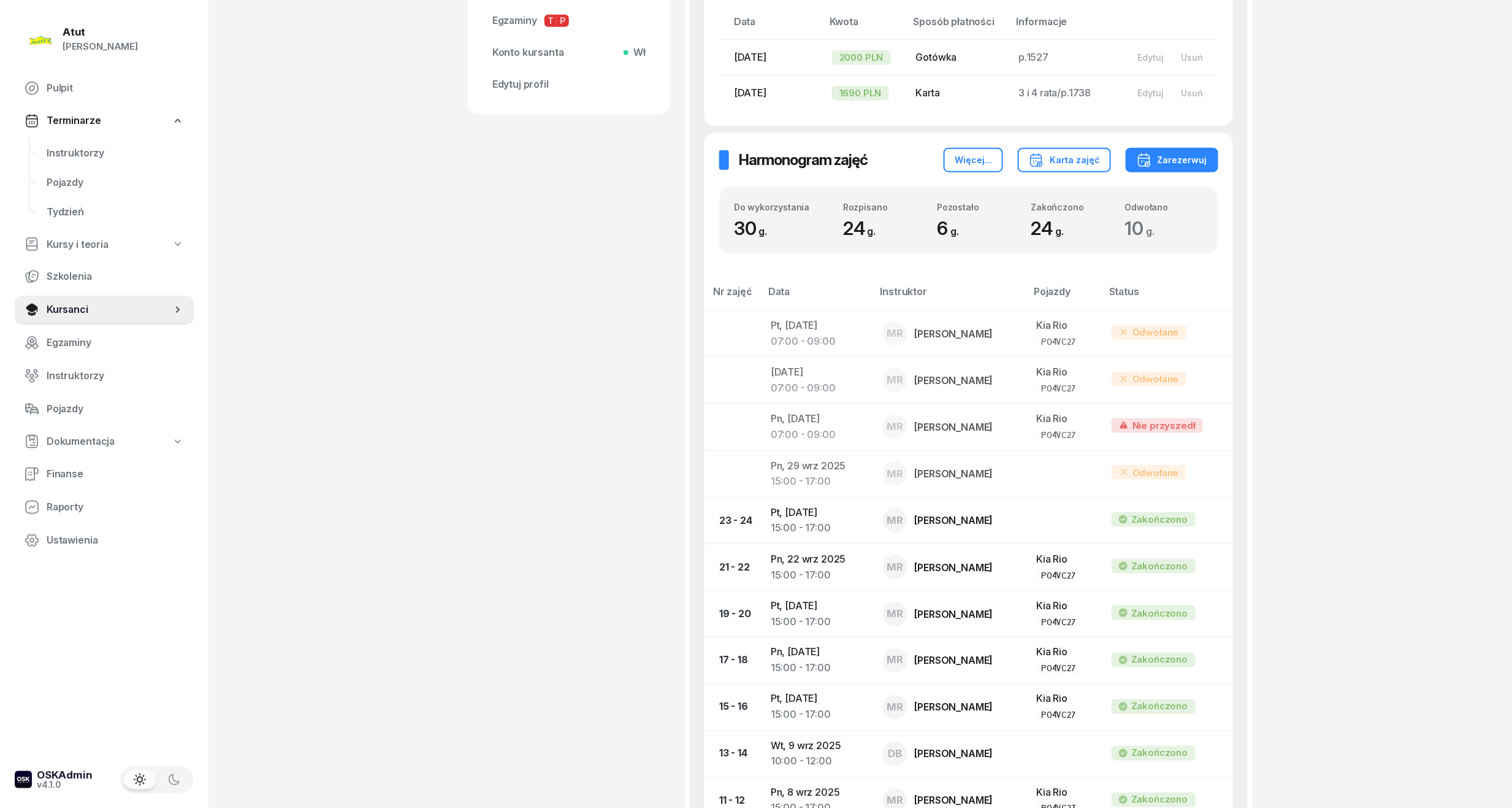
scroll to position [572, 0]
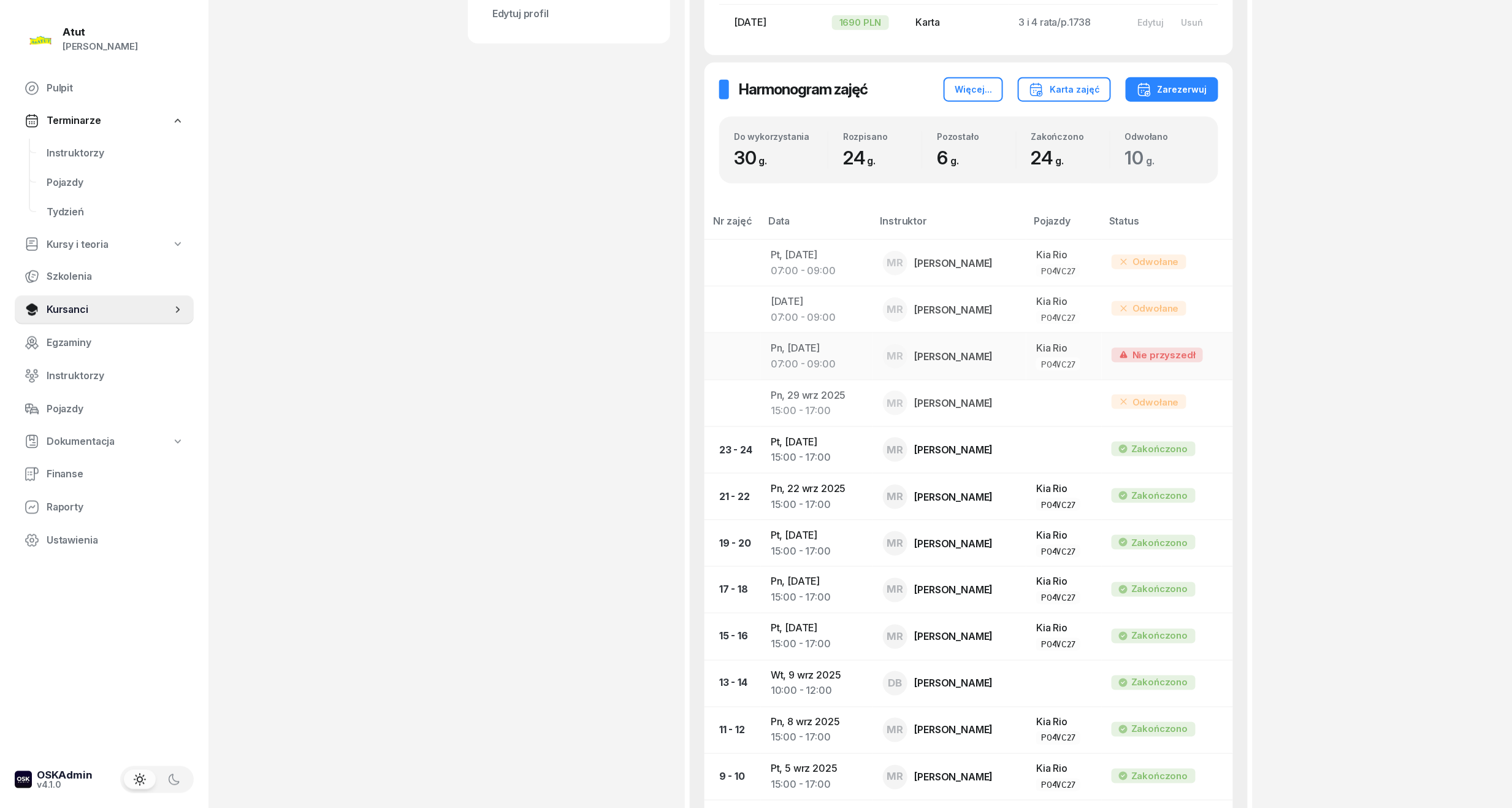
click at [805, 358] on div "07:00 - 09:00" at bounding box center [816, 364] width 92 height 16
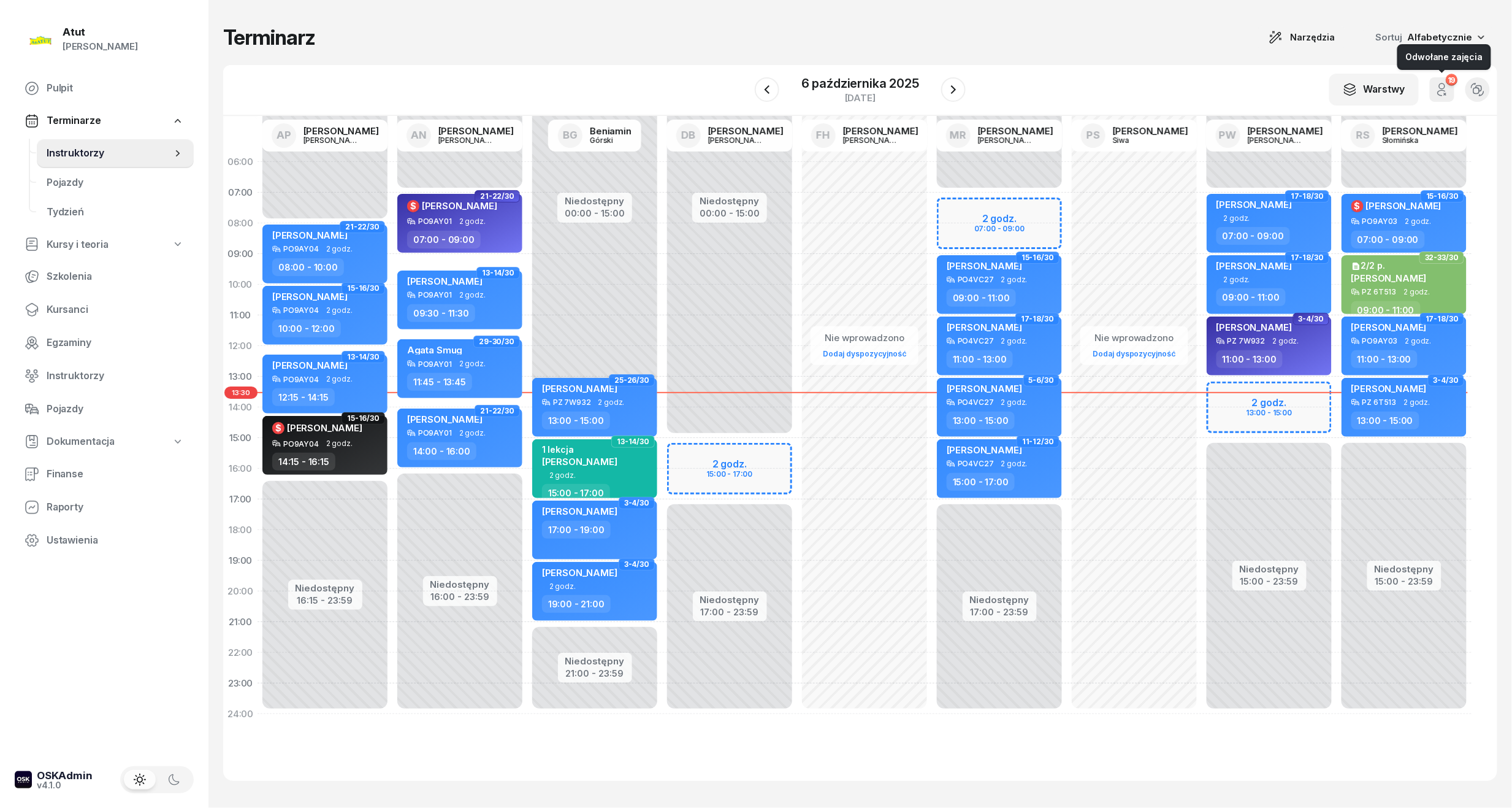
click at [1441, 84] on icon "button" at bounding box center [1442, 87] width 6 height 6
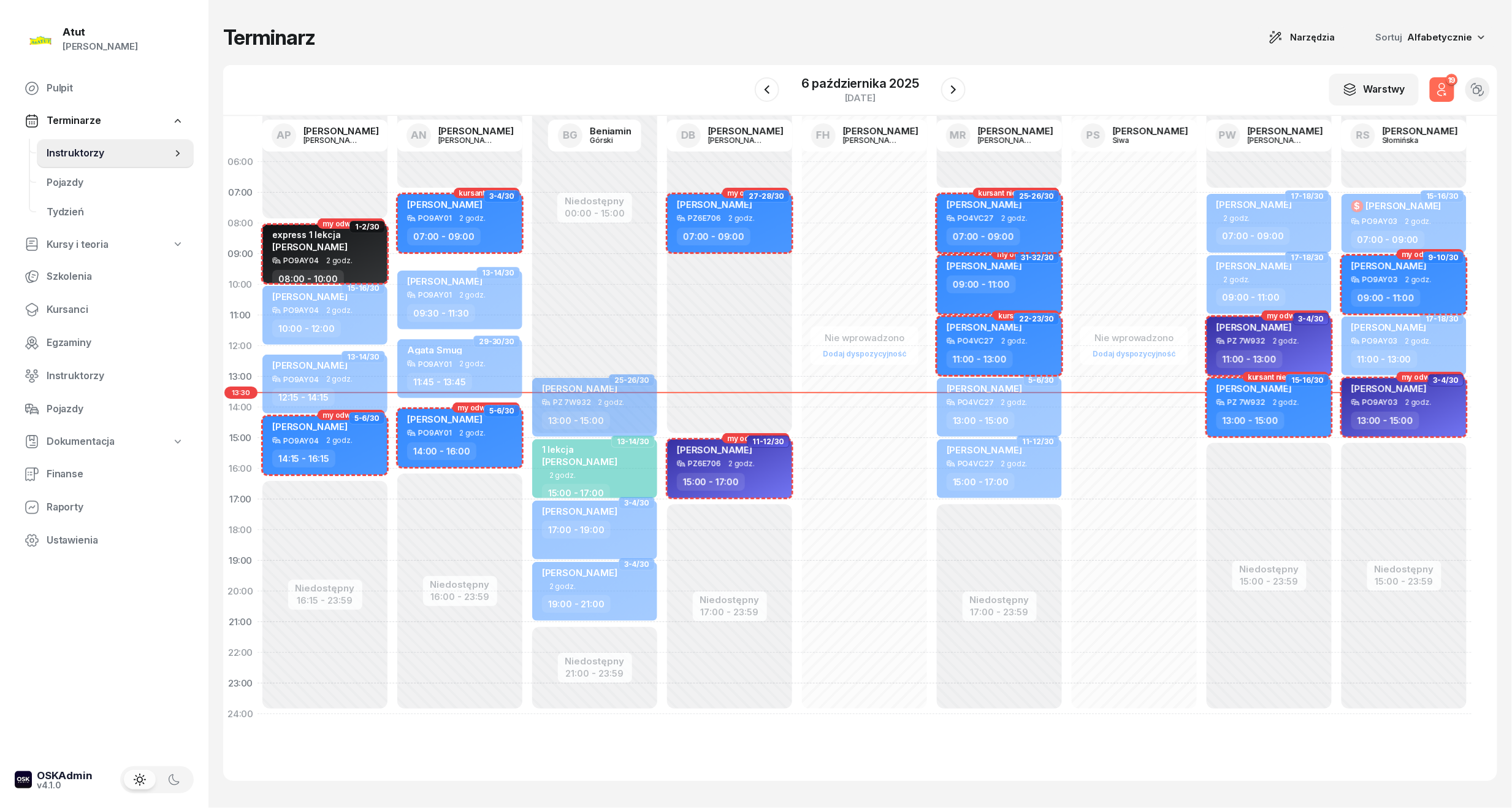
click at [991, 207] on span "[PERSON_NAME]" at bounding box center [984, 204] width 75 height 11
select select "07"
select select "09"
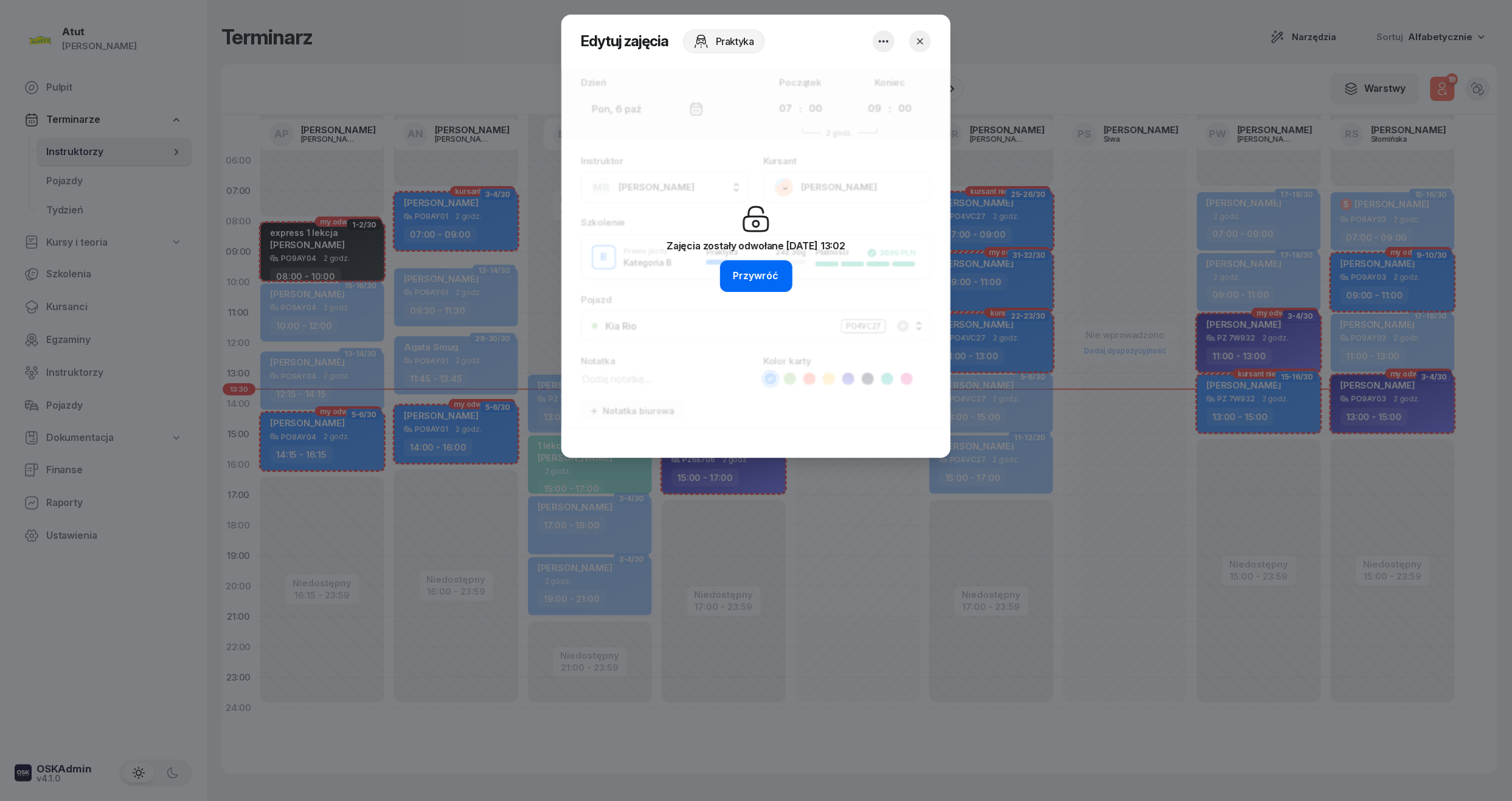
click at [771, 269] on div "Przywróć" at bounding box center [756, 275] width 46 height 16
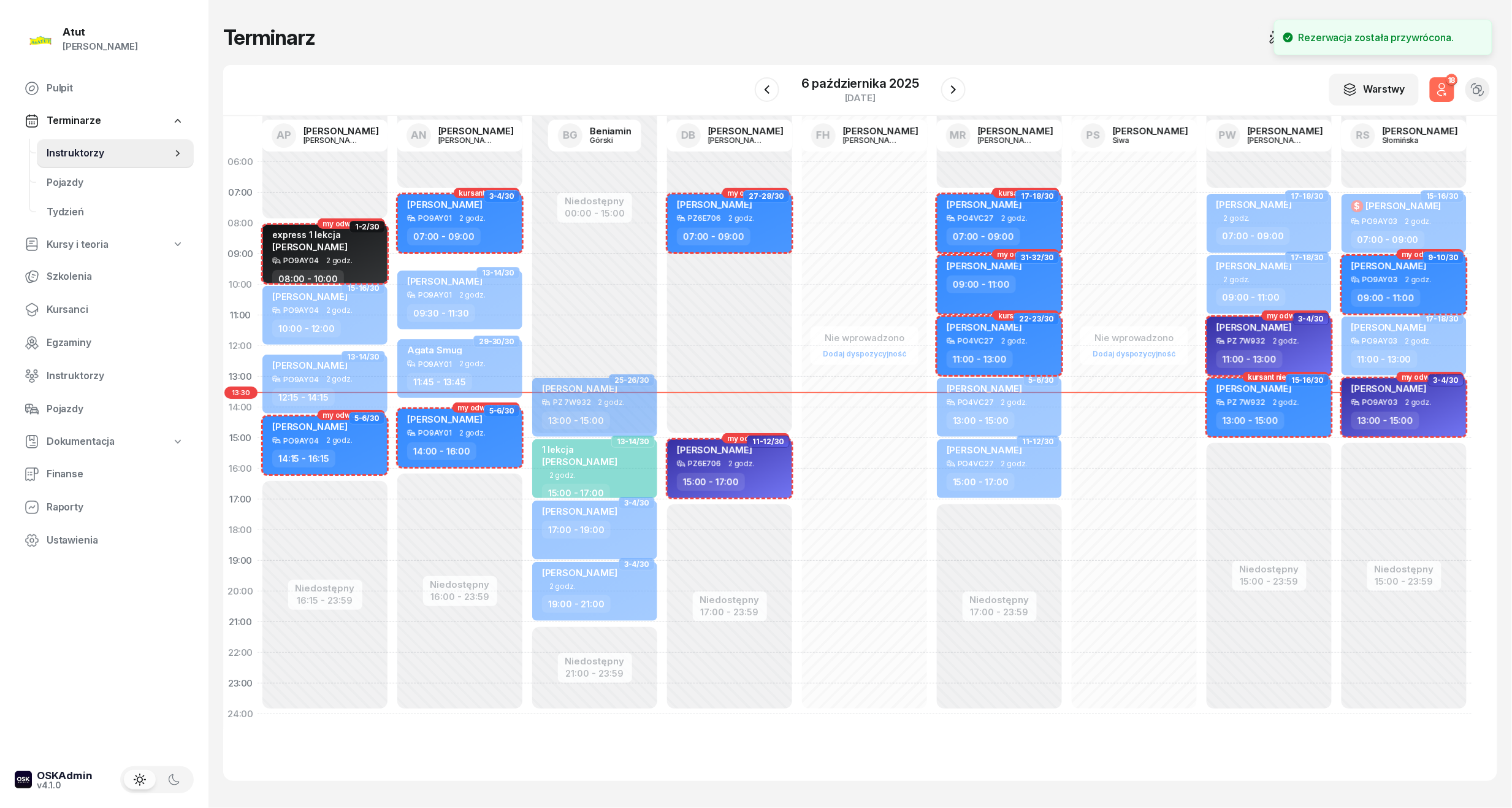
click at [1171, 96] on div "W Wybierz AP [PERSON_NAME] AN [PERSON_NAME] BG [PERSON_NAME] DB [PERSON_NAME] F…" at bounding box center [859, 90] width 1274 height 51
click at [1450, 88] on button "18" at bounding box center [1441, 89] width 24 height 24
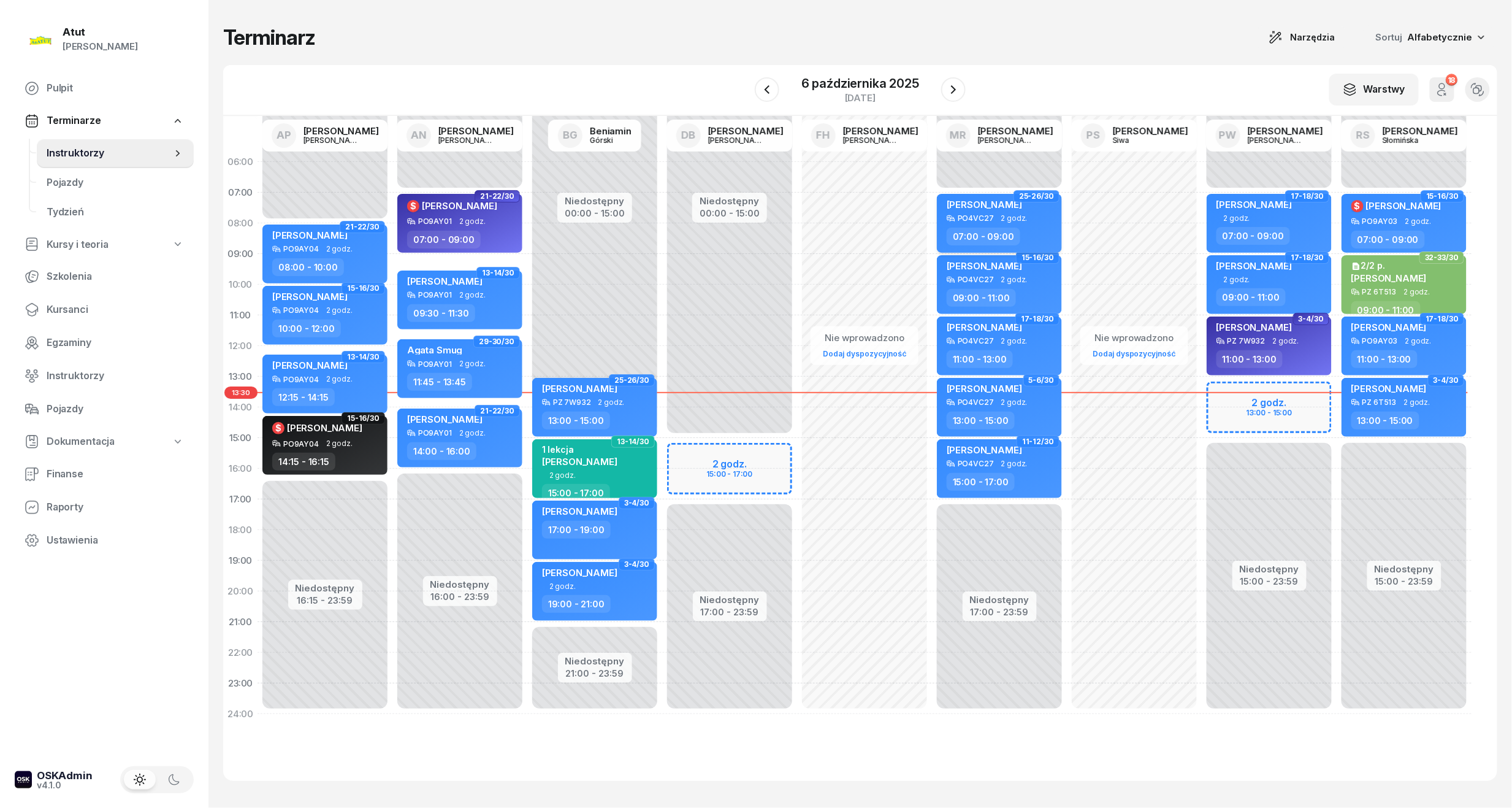
click at [1010, 204] on span "[PERSON_NAME]" at bounding box center [984, 204] width 75 height 11
select select "07"
select select "09"
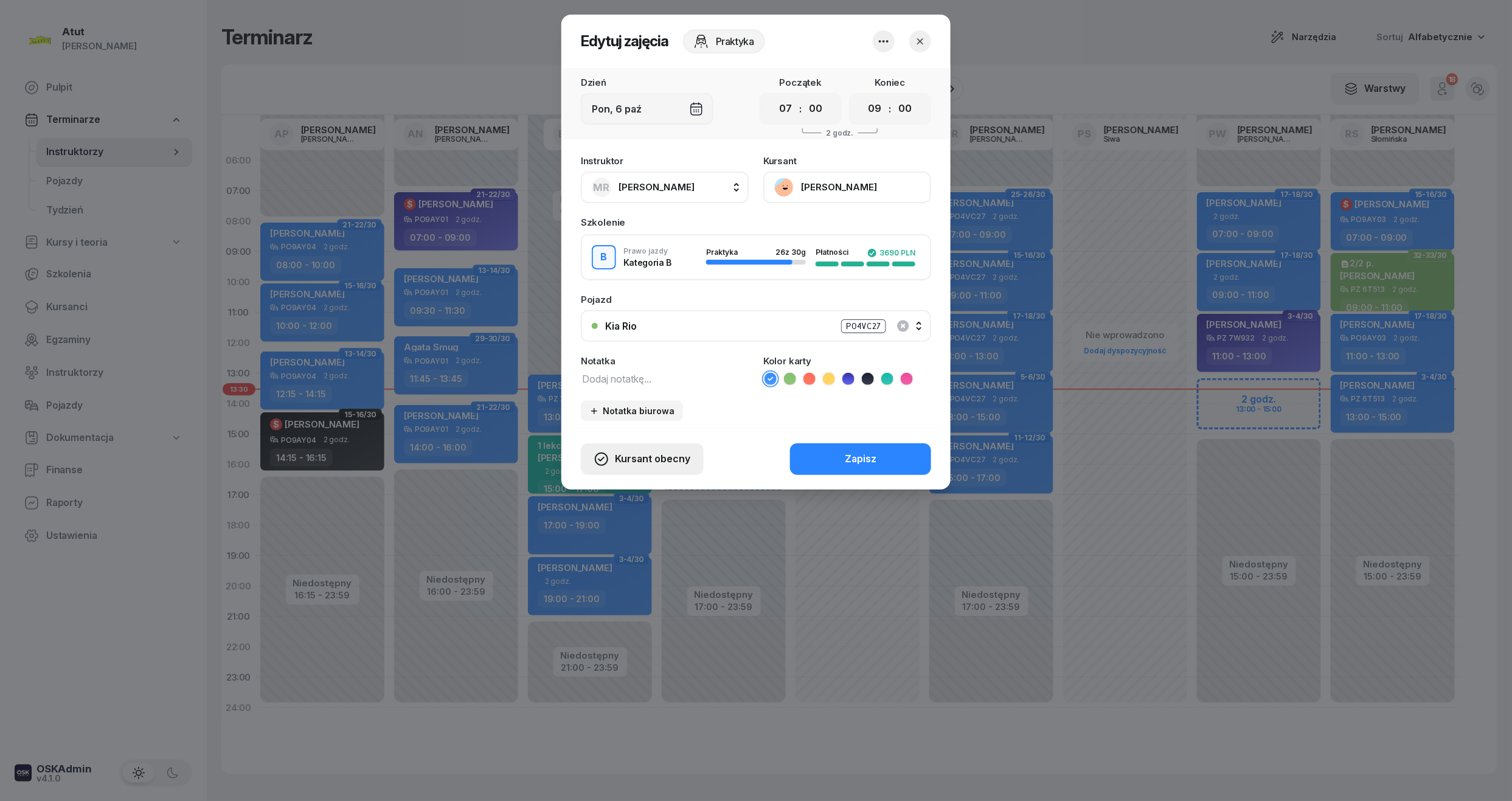
click at [641, 471] on button "Kursant obecny" at bounding box center [643, 459] width 123 height 32
click at [621, 384] on div "Kursant odwołał" at bounding box center [619, 384] width 72 height 16
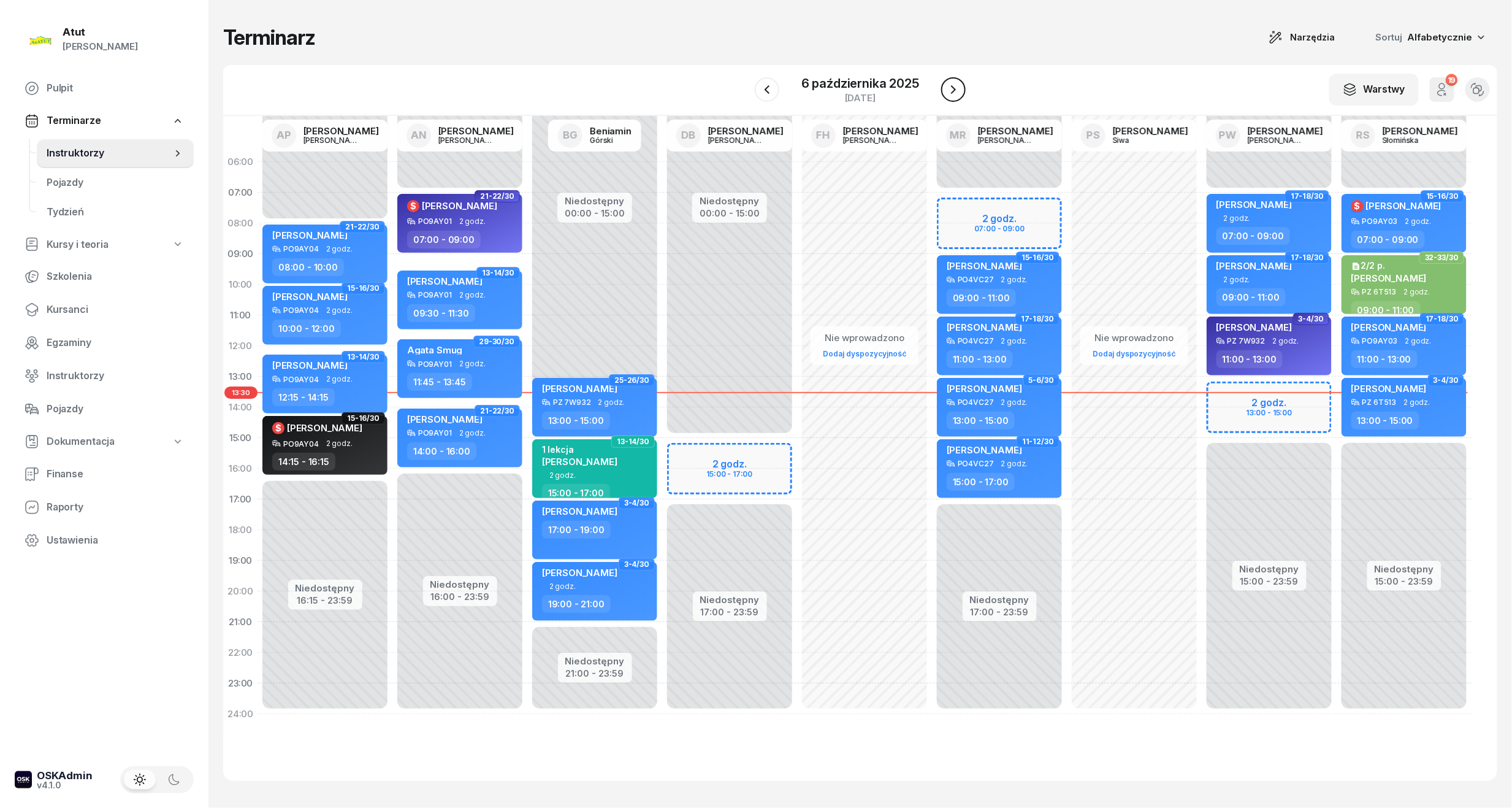
click at [952, 87] on icon "button" at bounding box center [953, 89] width 5 height 8
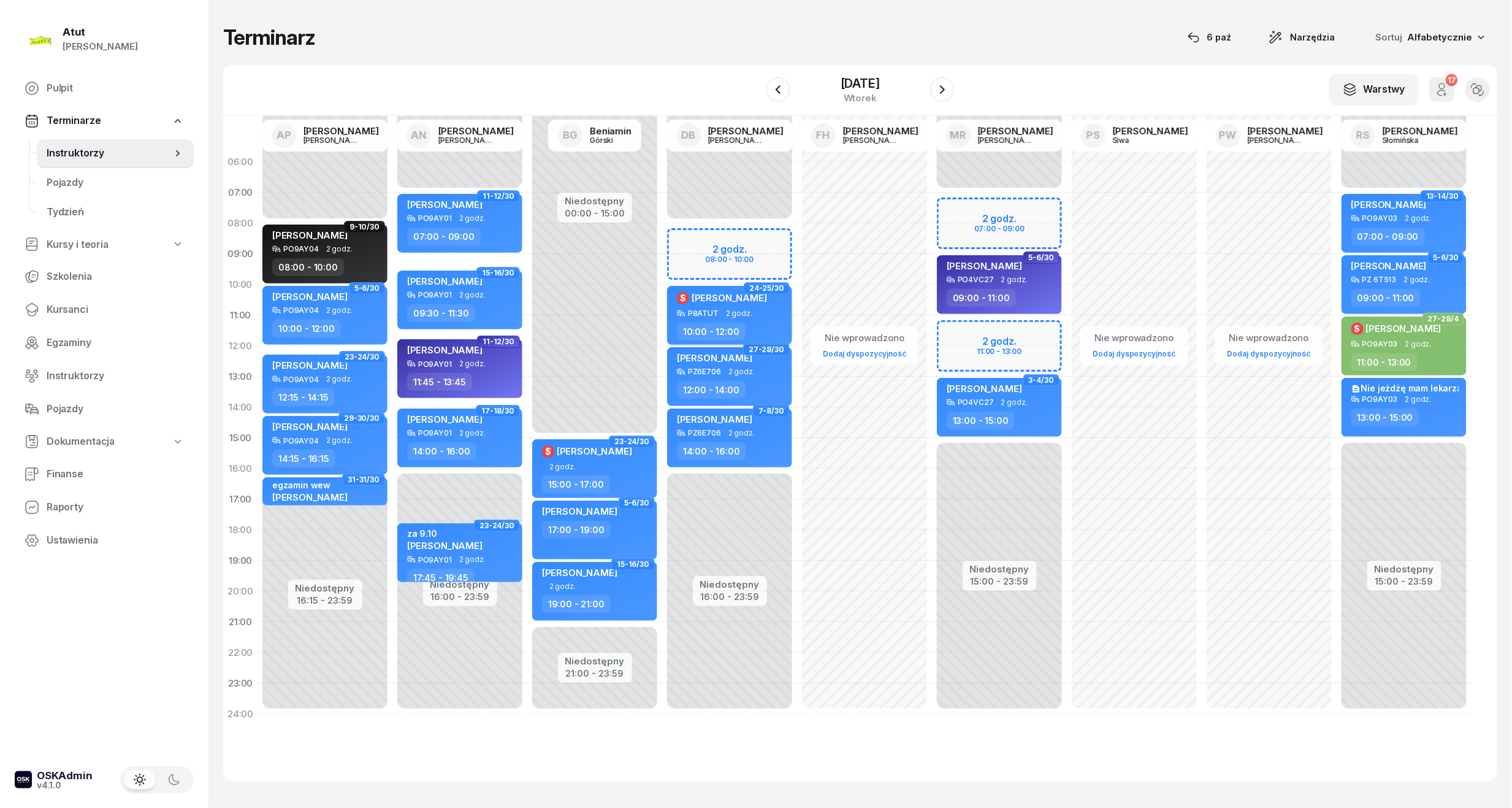
click at [755, 314] on div "P8ATUT 2 godz." at bounding box center [731, 313] width 108 height 8
select select "10"
select select "12"
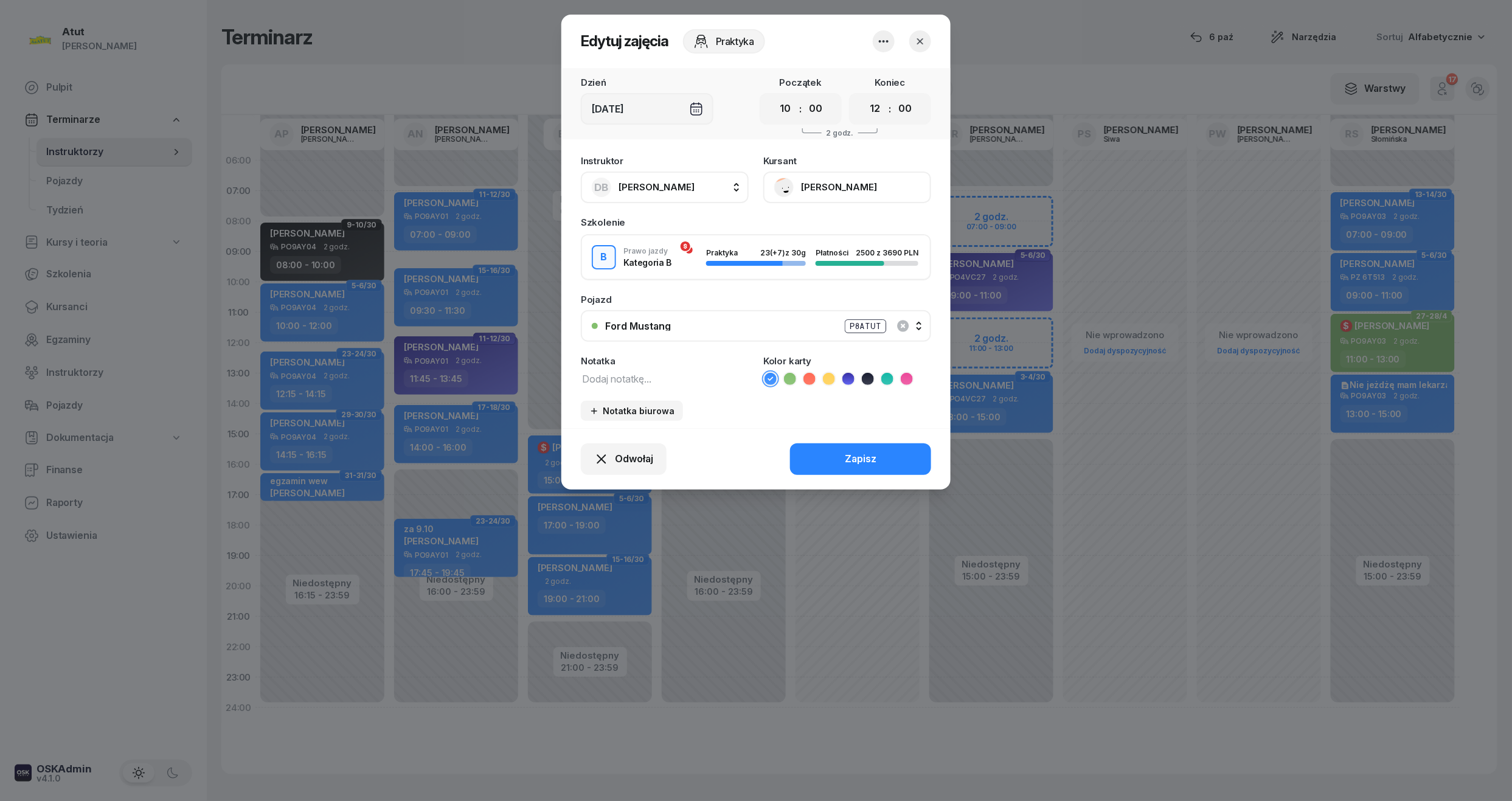
click at [841, 190] on button "[PERSON_NAME]" at bounding box center [847, 187] width 168 height 32
click at [613, 471] on button "Odwołaj" at bounding box center [624, 459] width 86 height 32
click at [614, 352] on div "My odwołaliśmy" at bounding box center [603, 354] width 74 height 16
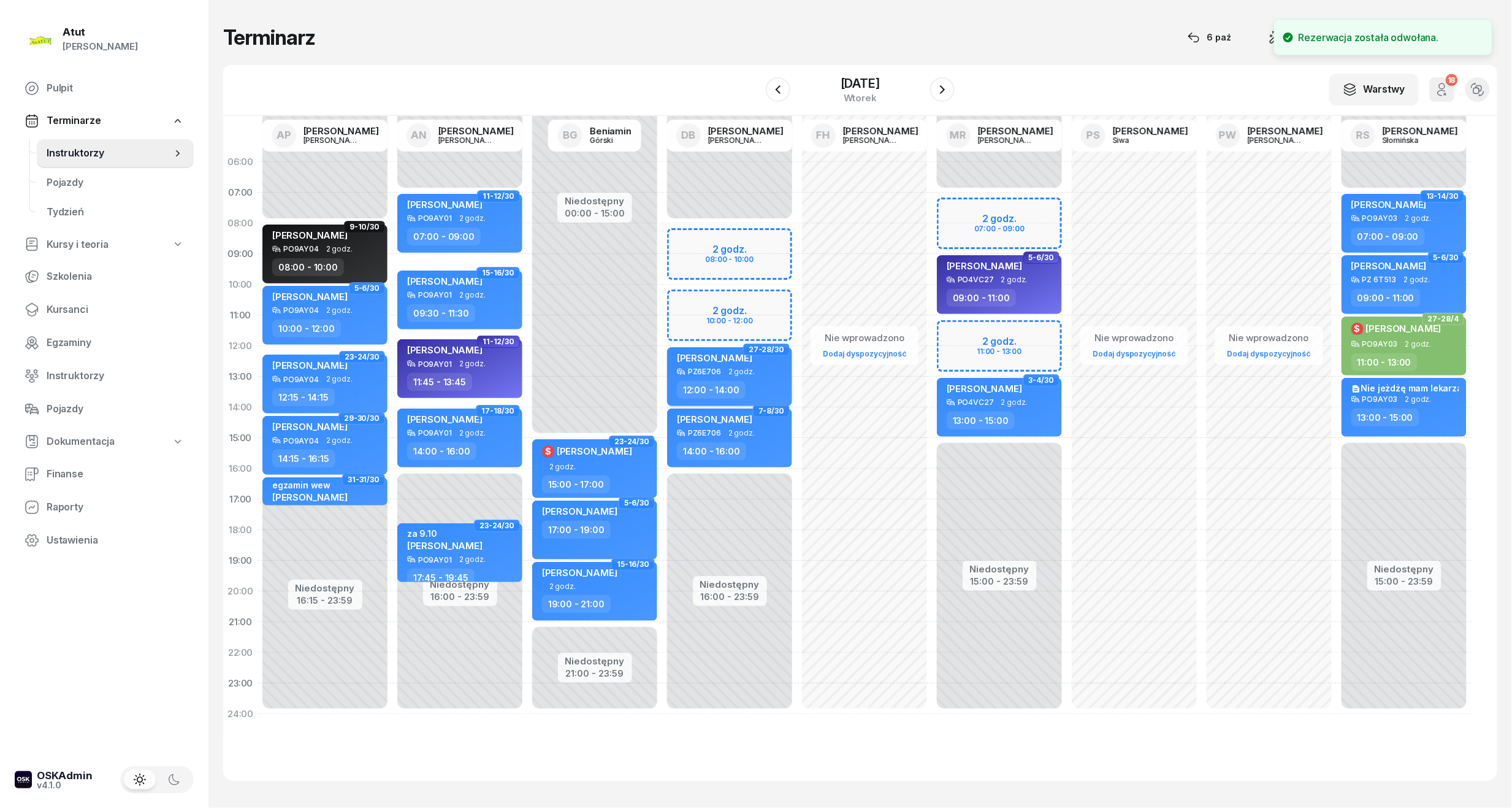
click at [736, 364] on div "[PERSON_NAME]" at bounding box center [715, 359] width 75 height 15
select select "12"
select select "14"
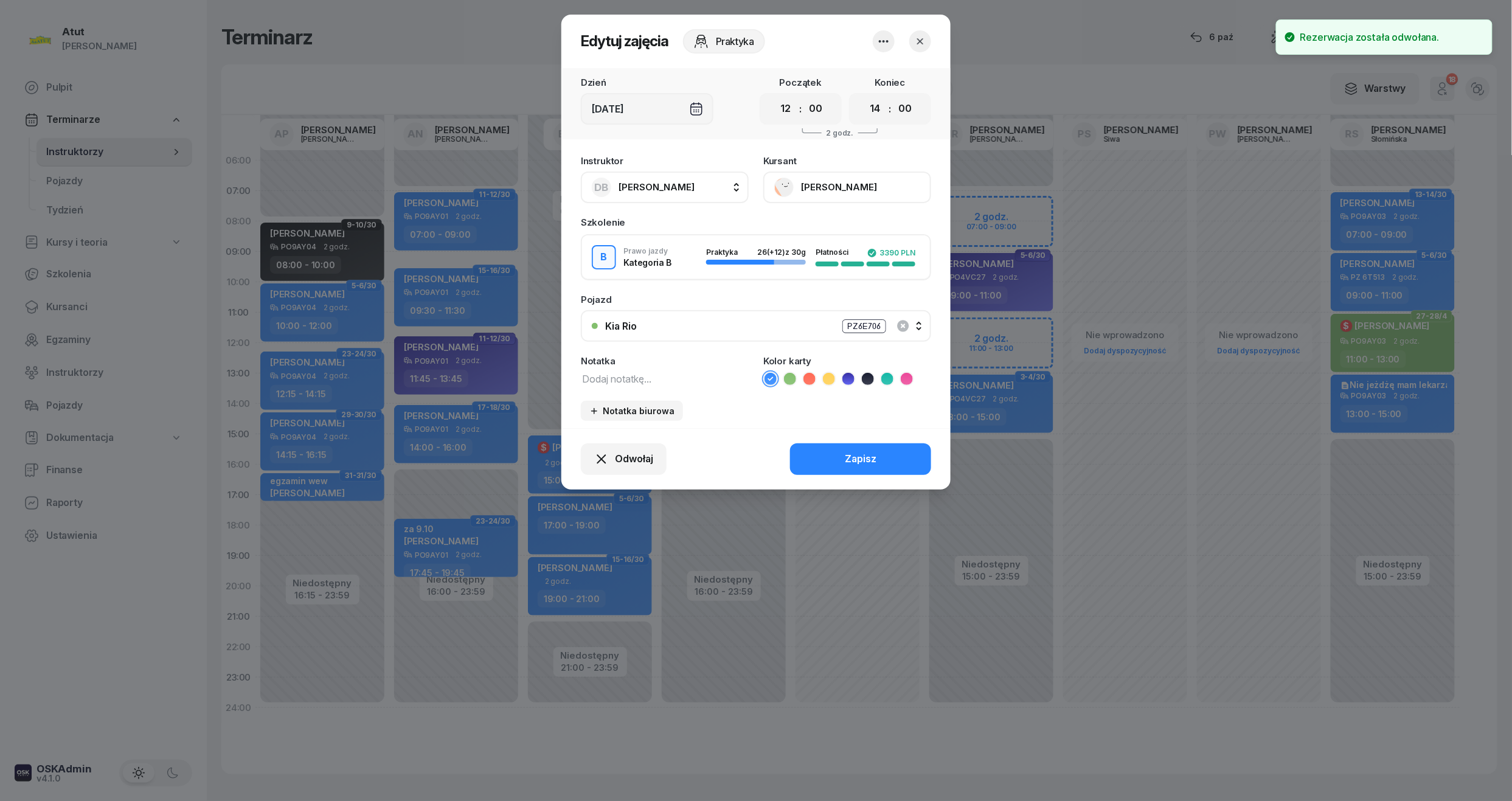
click at [842, 186] on button "[PERSON_NAME]" at bounding box center [847, 187] width 168 height 32
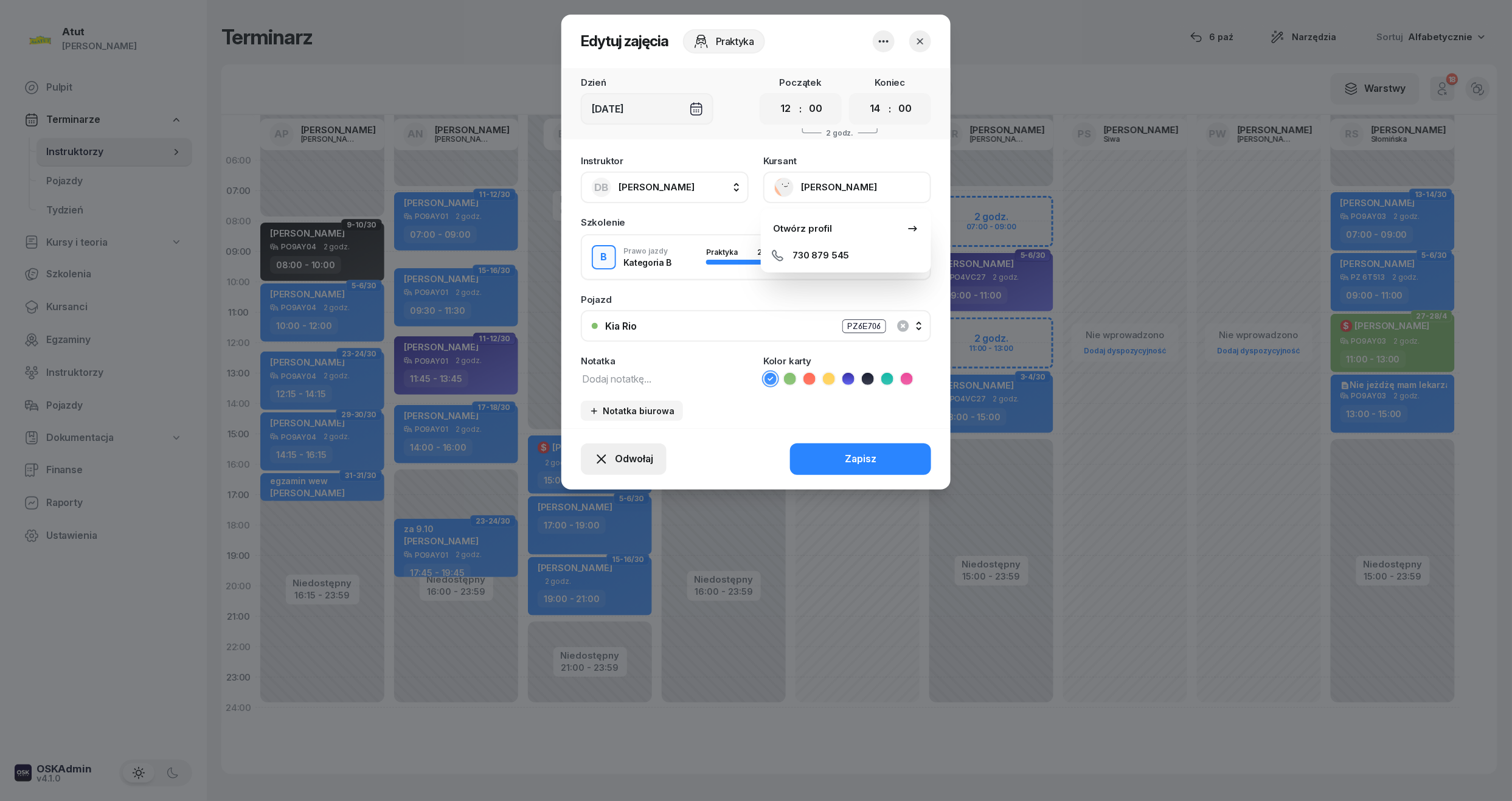
click at [631, 464] on span "Odwołaj" at bounding box center [633, 459] width 38 height 16
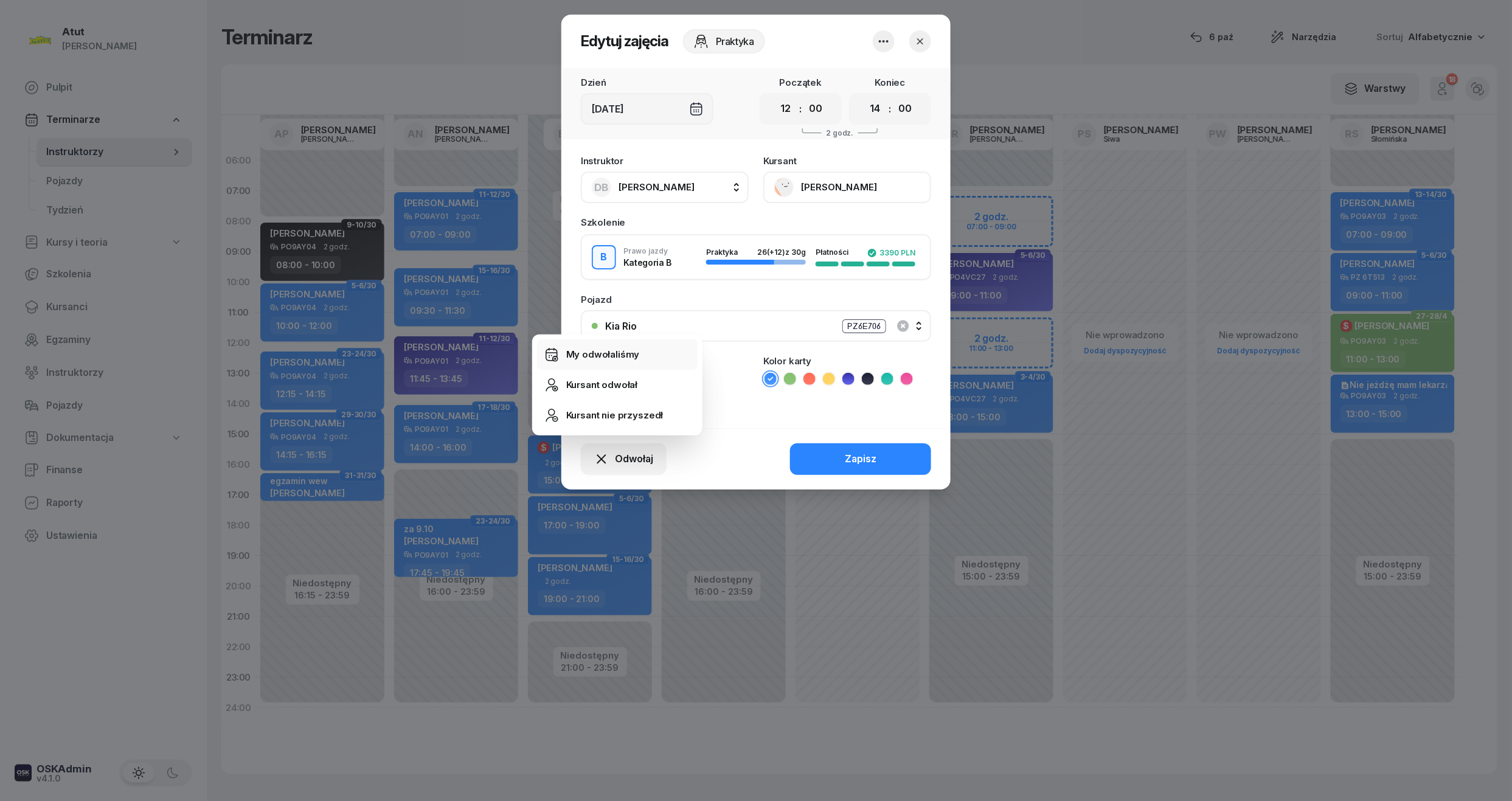
click at [582, 358] on div "My odwołaliśmy" at bounding box center [603, 354] width 74 height 16
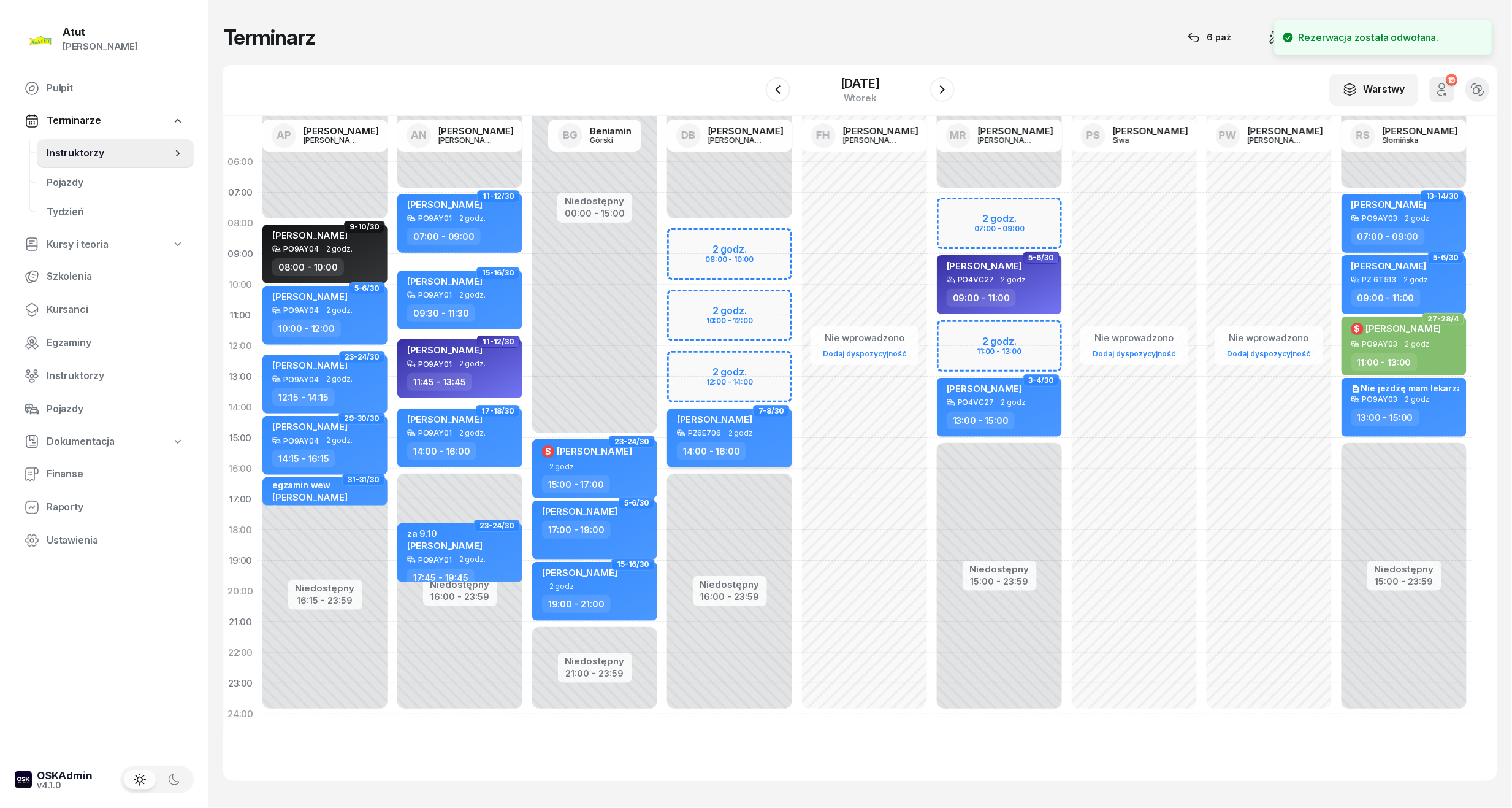
click at [764, 436] on div "PZ6E706 2 godz." at bounding box center [731, 433] width 108 height 8
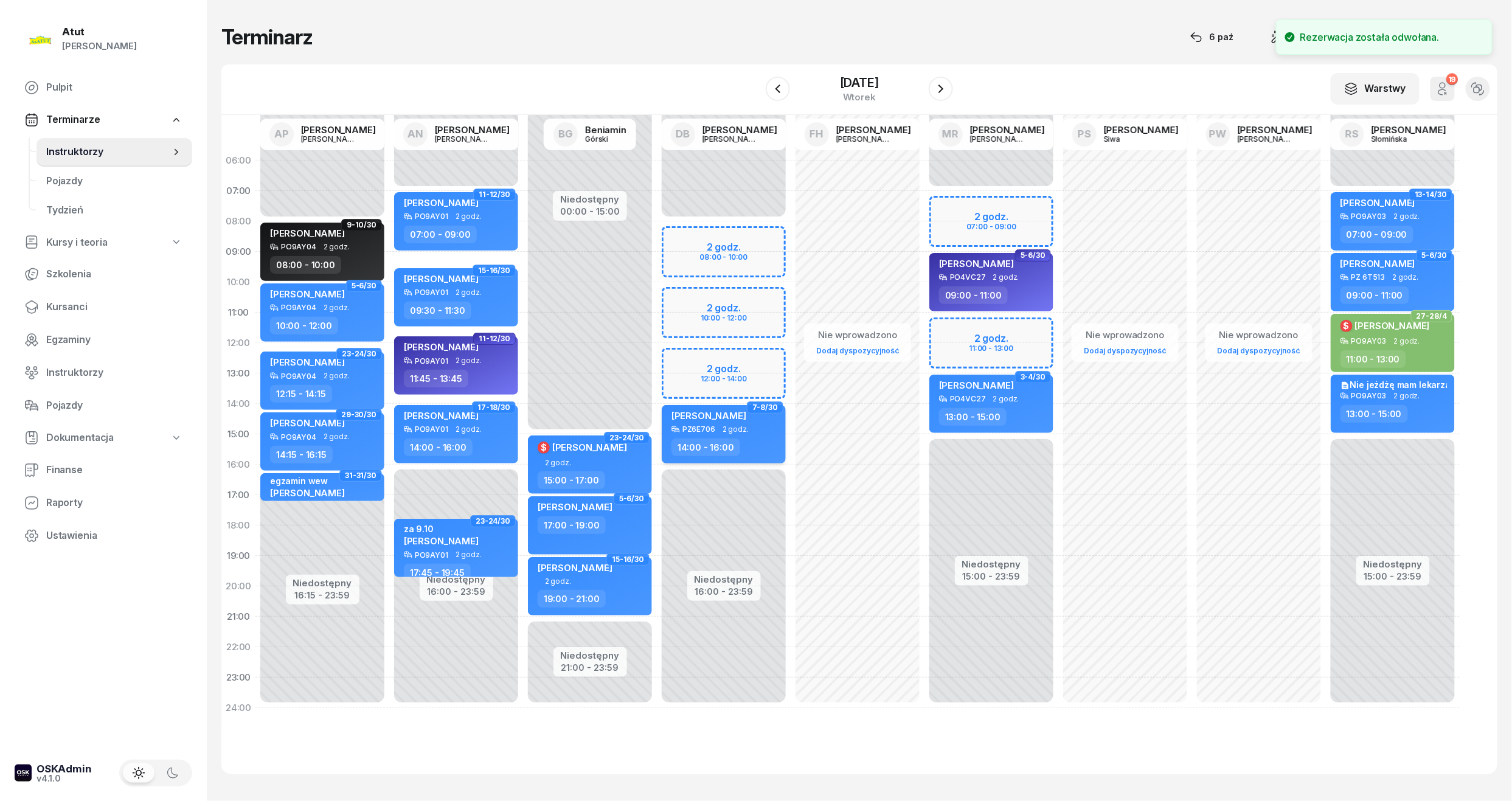
select select "14"
select select "16"
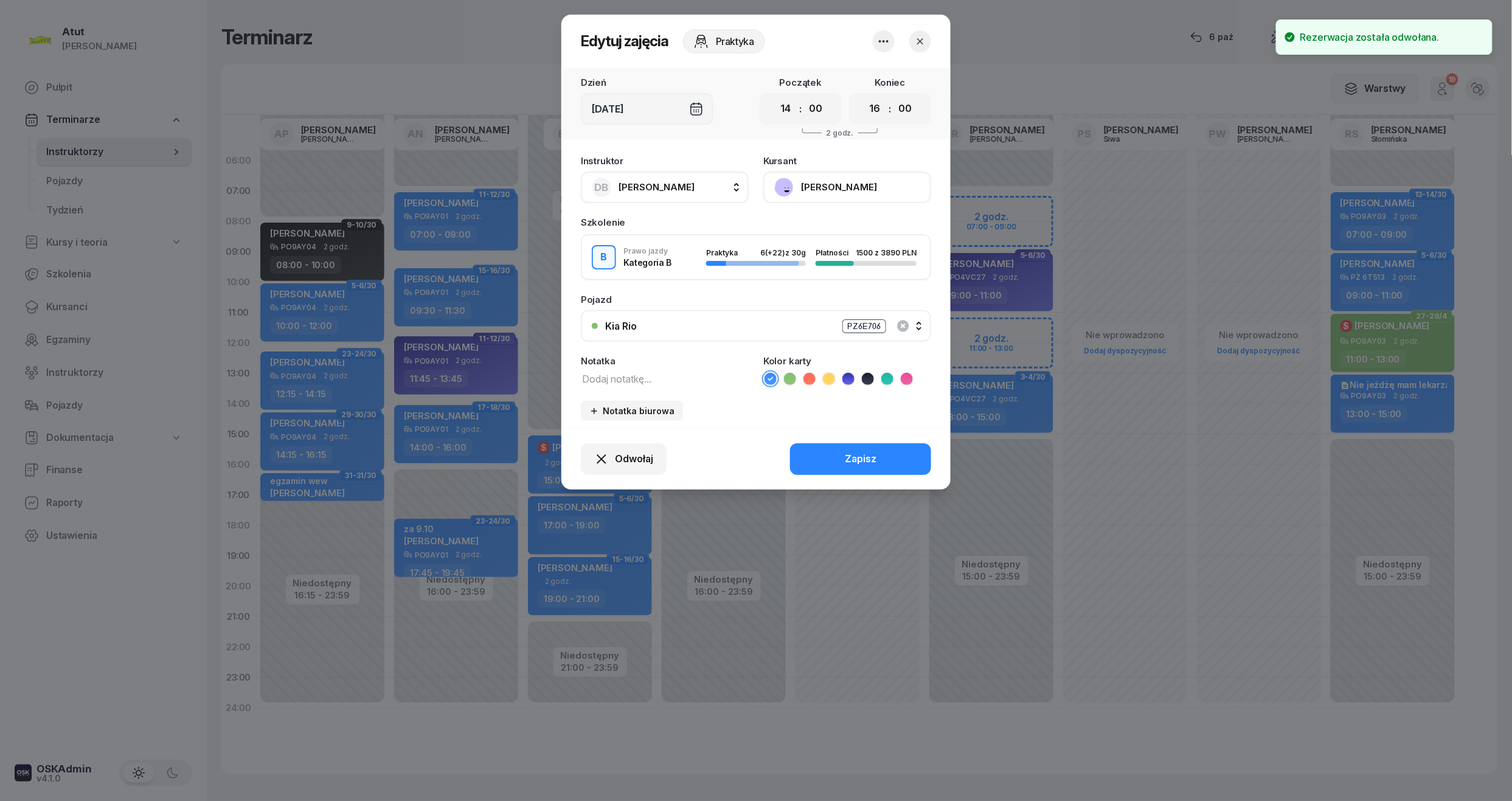
click at [852, 192] on button "[PERSON_NAME]" at bounding box center [847, 187] width 168 height 32
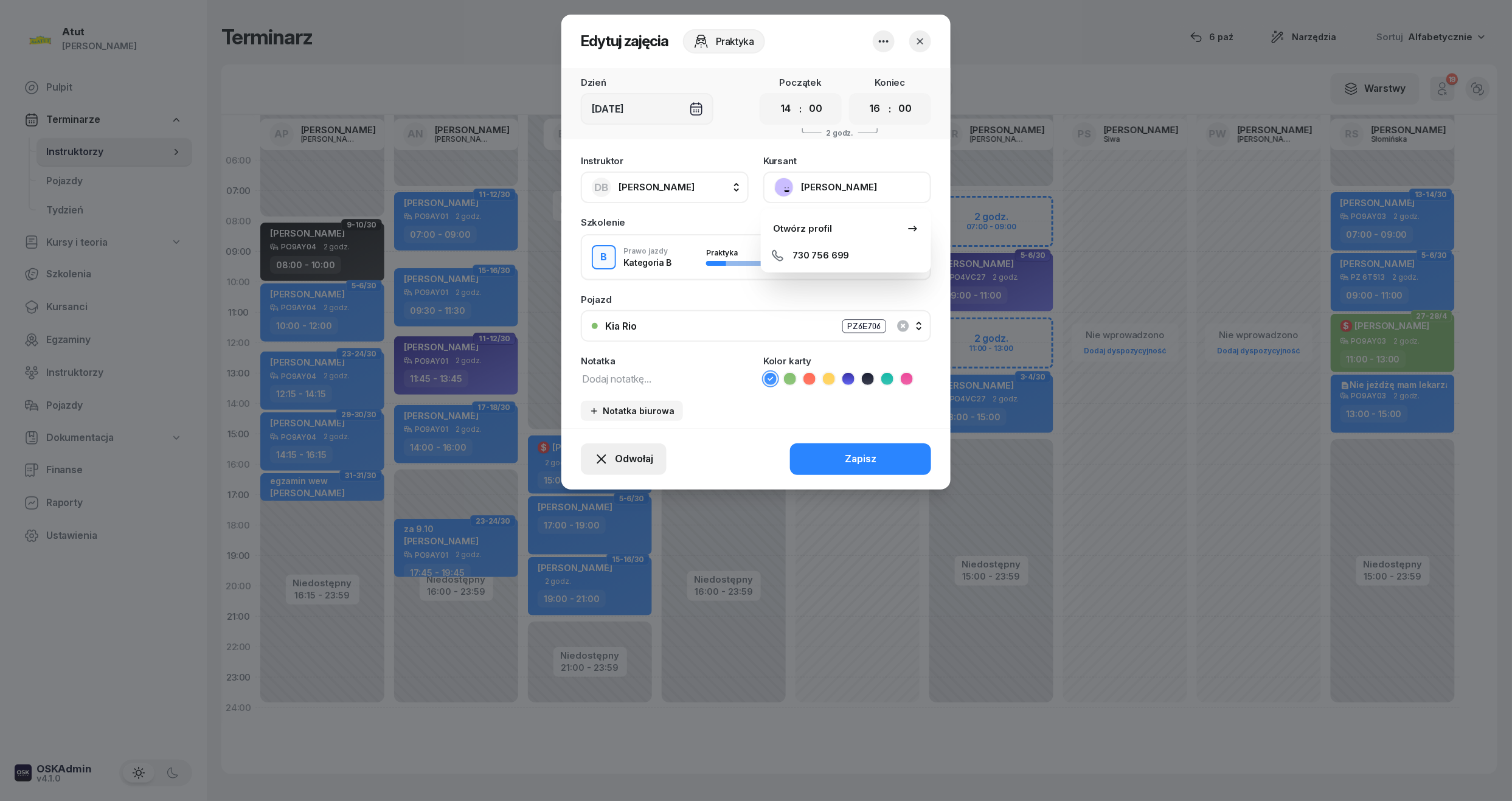
click at [636, 458] on span "Odwołaj" at bounding box center [633, 459] width 38 height 16
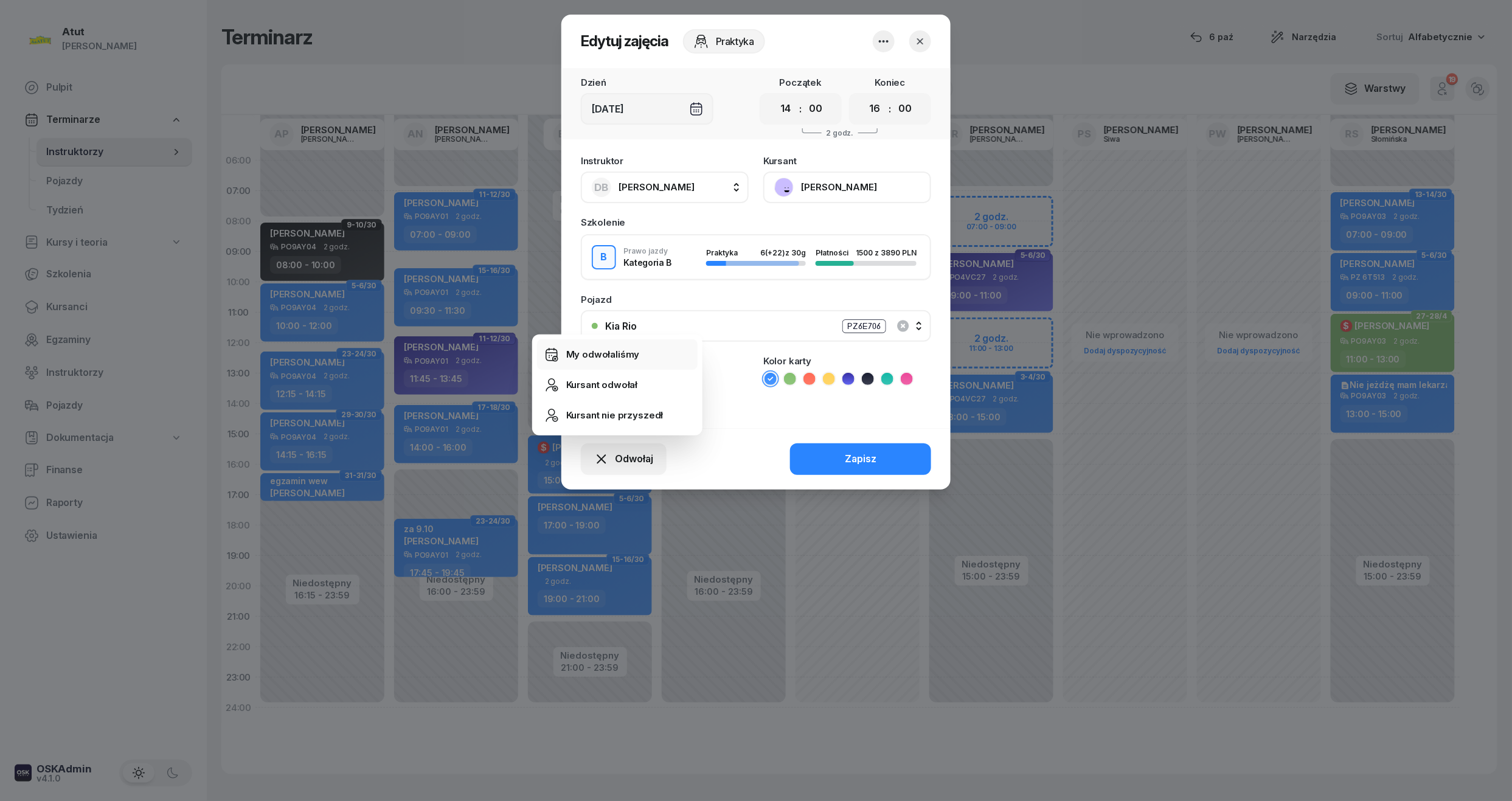
click at [628, 349] on div "My odwołaliśmy" at bounding box center [603, 354] width 74 height 16
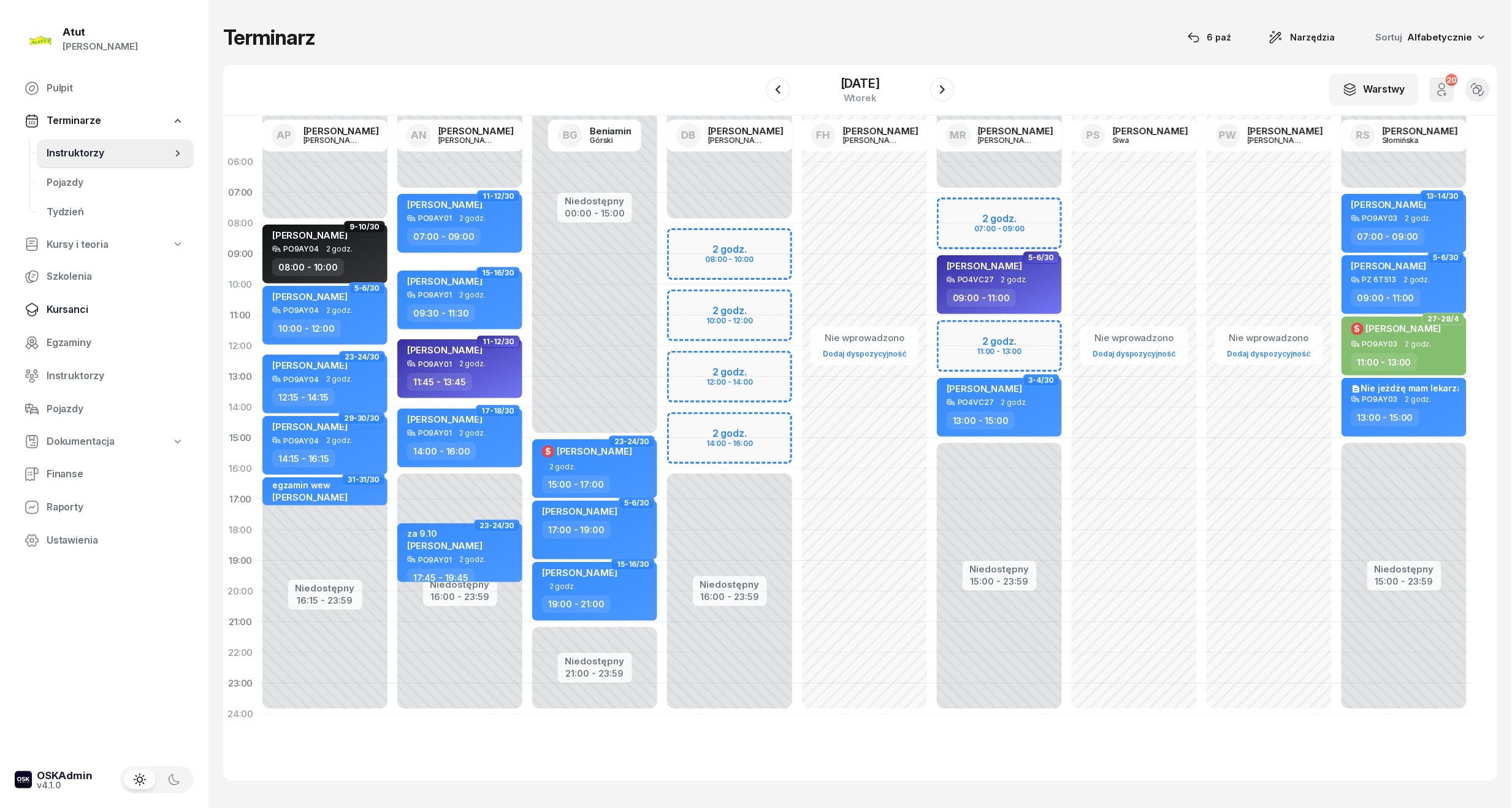
click at [77, 314] on span "Kursanci" at bounding box center [116, 309] width 137 height 16
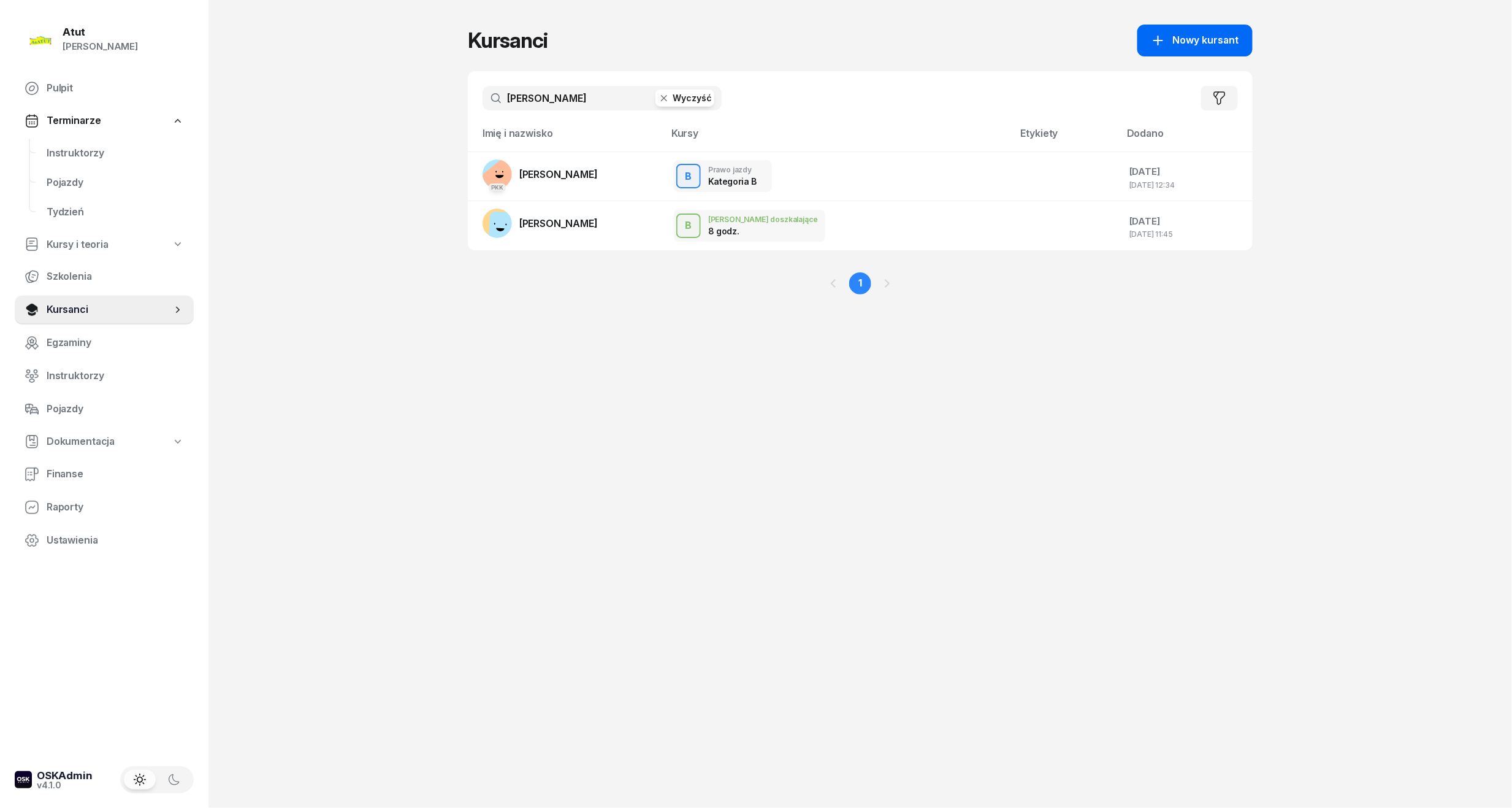
click at [1193, 45] on span "Nowy kursant" at bounding box center [1205, 40] width 66 height 16
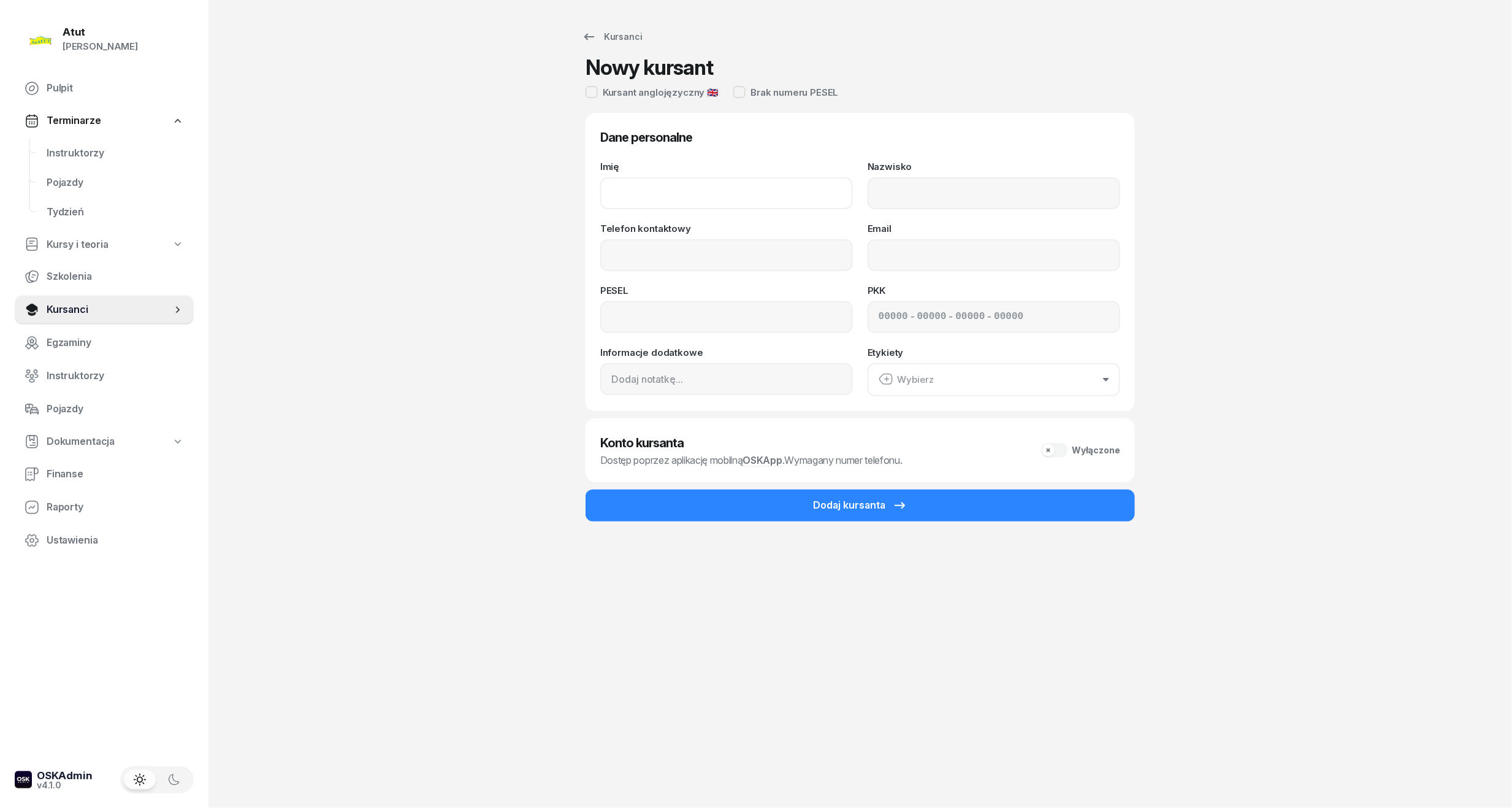
click at [648, 184] on input "Imię" at bounding box center [726, 193] width 253 height 32
click at [50, 75] on link "Pulpit" at bounding box center [104, 87] width 179 height 29
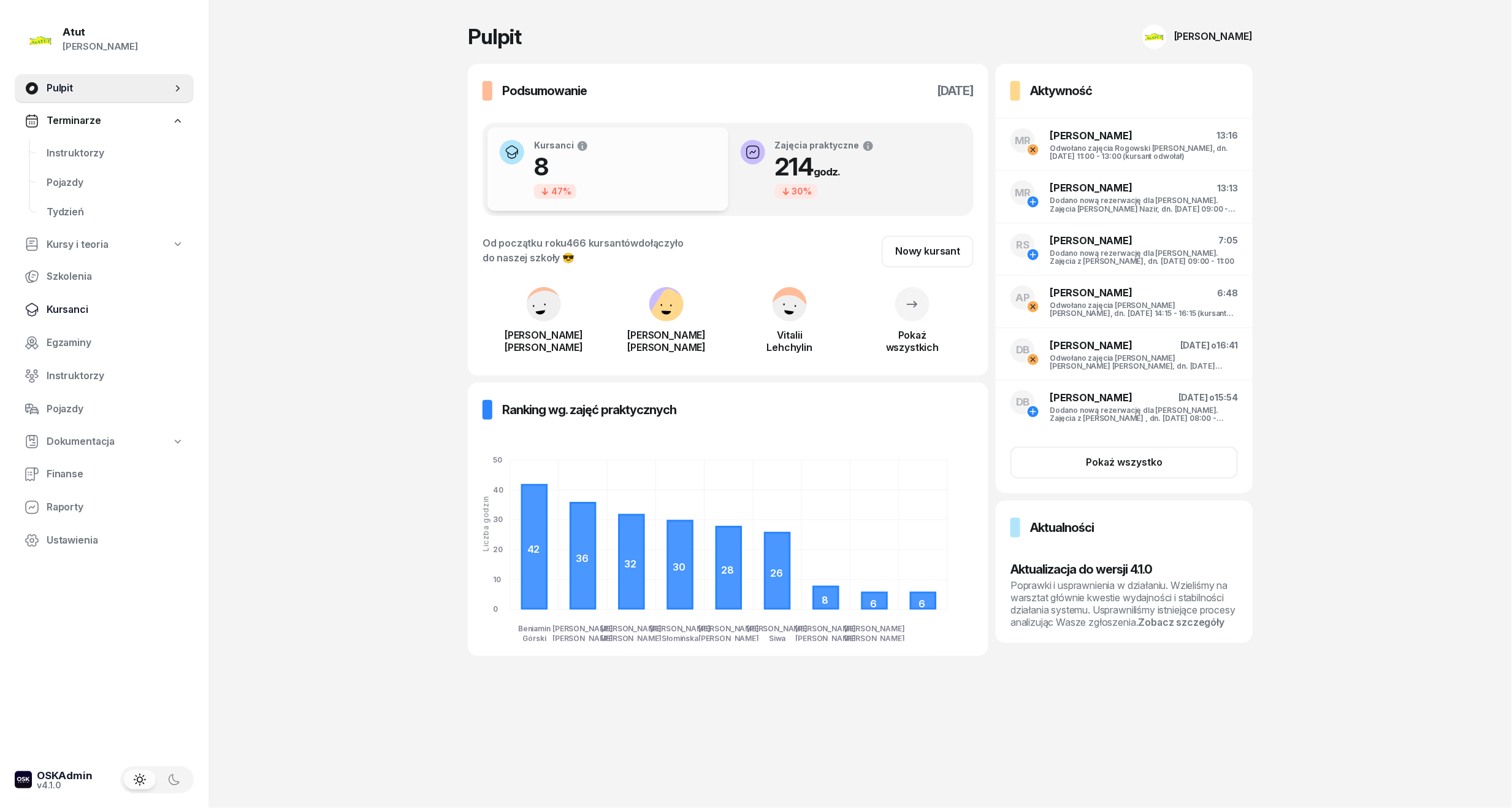
click at [61, 312] on span "Kursanci" at bounding box center [116, 309] width 137 height 16
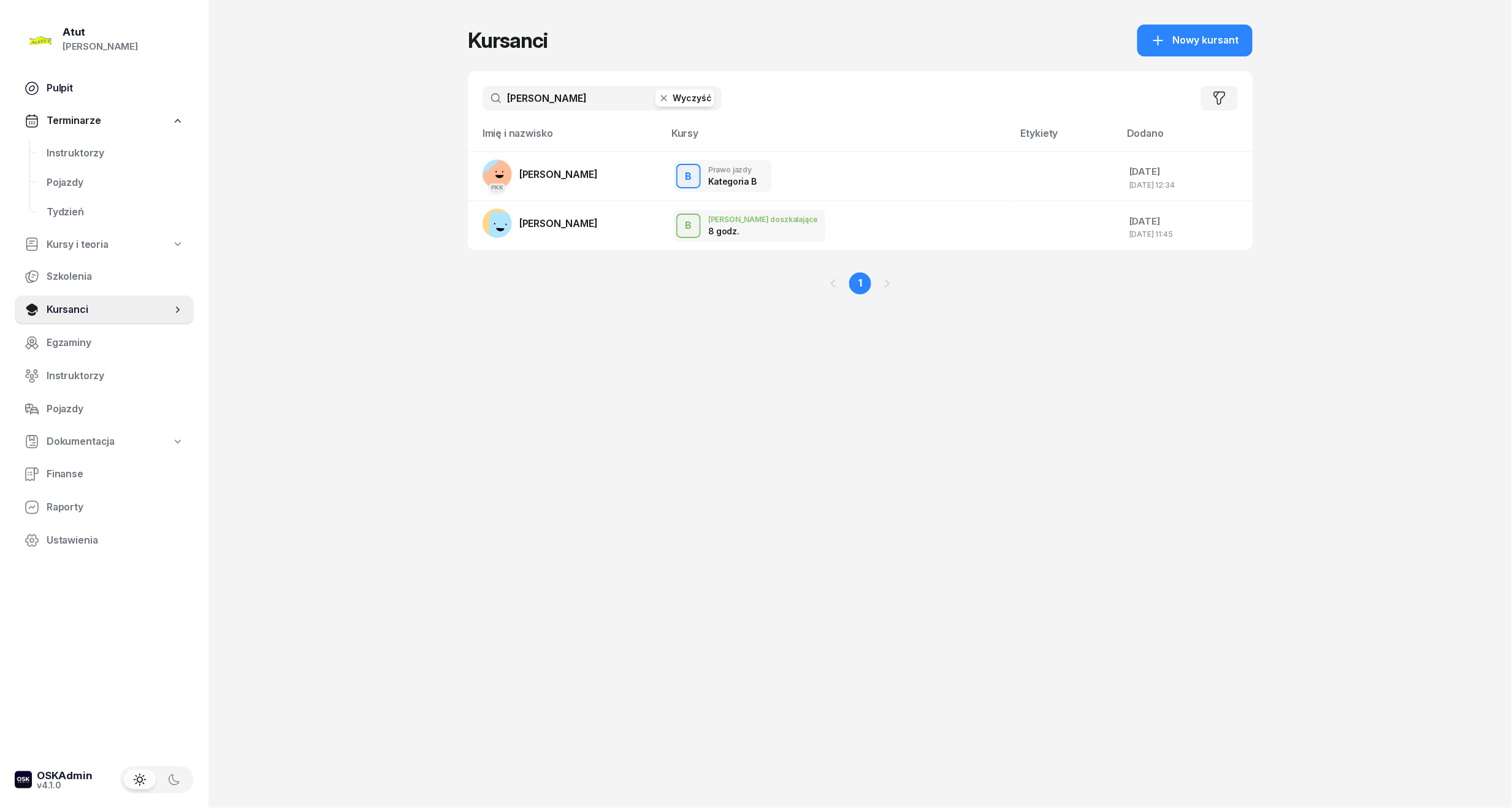
drag, startPoint x: 577, startPoint y: 92, endPoint x: 114, endPoint y: 84, distance: 463.1
click at [114, 84] on div "Atut [PERSON_NAME] Pulpit Terminarze Instruktorzy Pojazdy Tydzień Kursy i teori…" at bounding box center [756, 404] width 1512 height 808
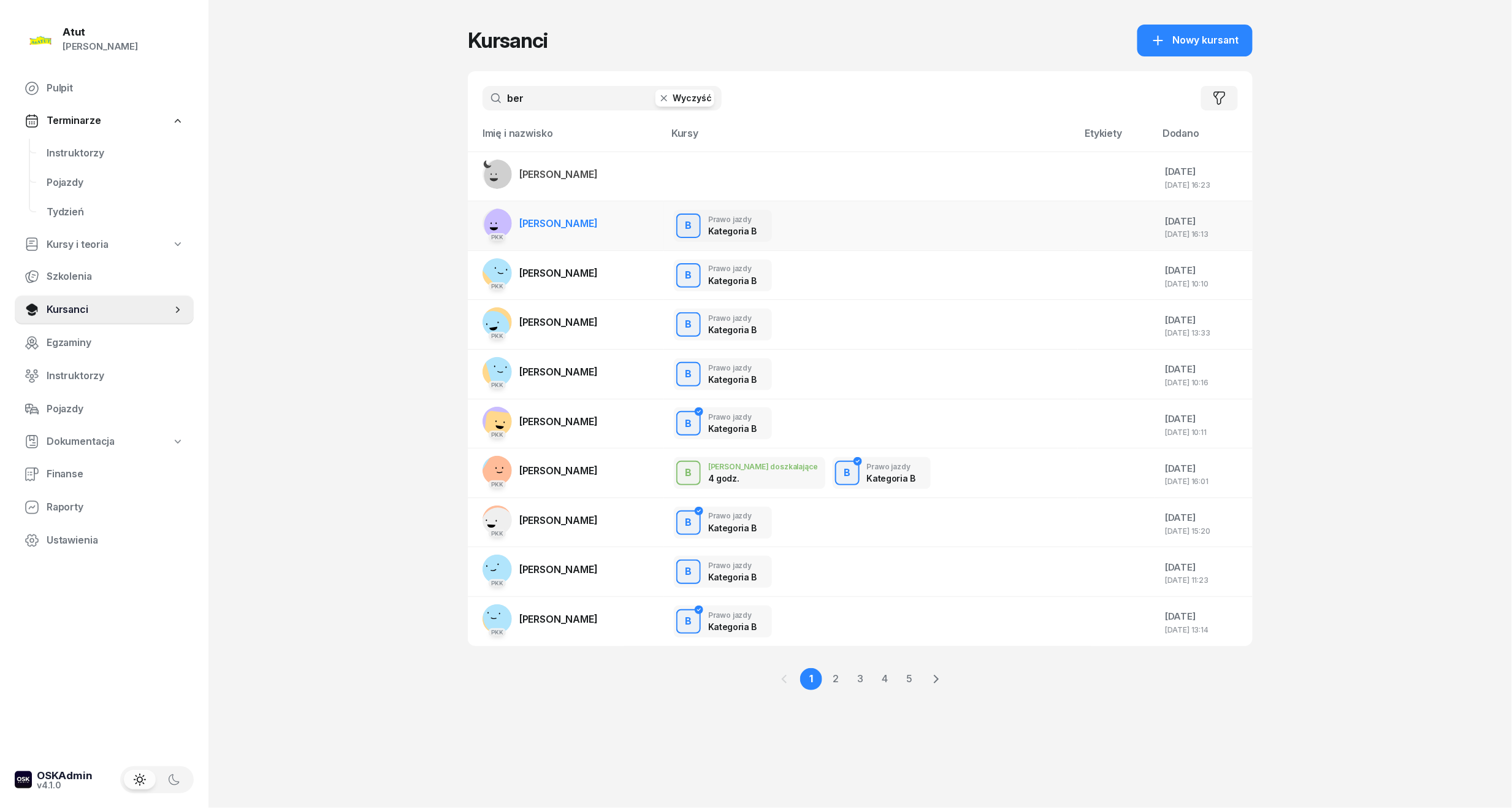
type input "ber"
click at [582, 219] on span "[PERSON_NAME]" at bounding box center [558, 223] width 78 height 12
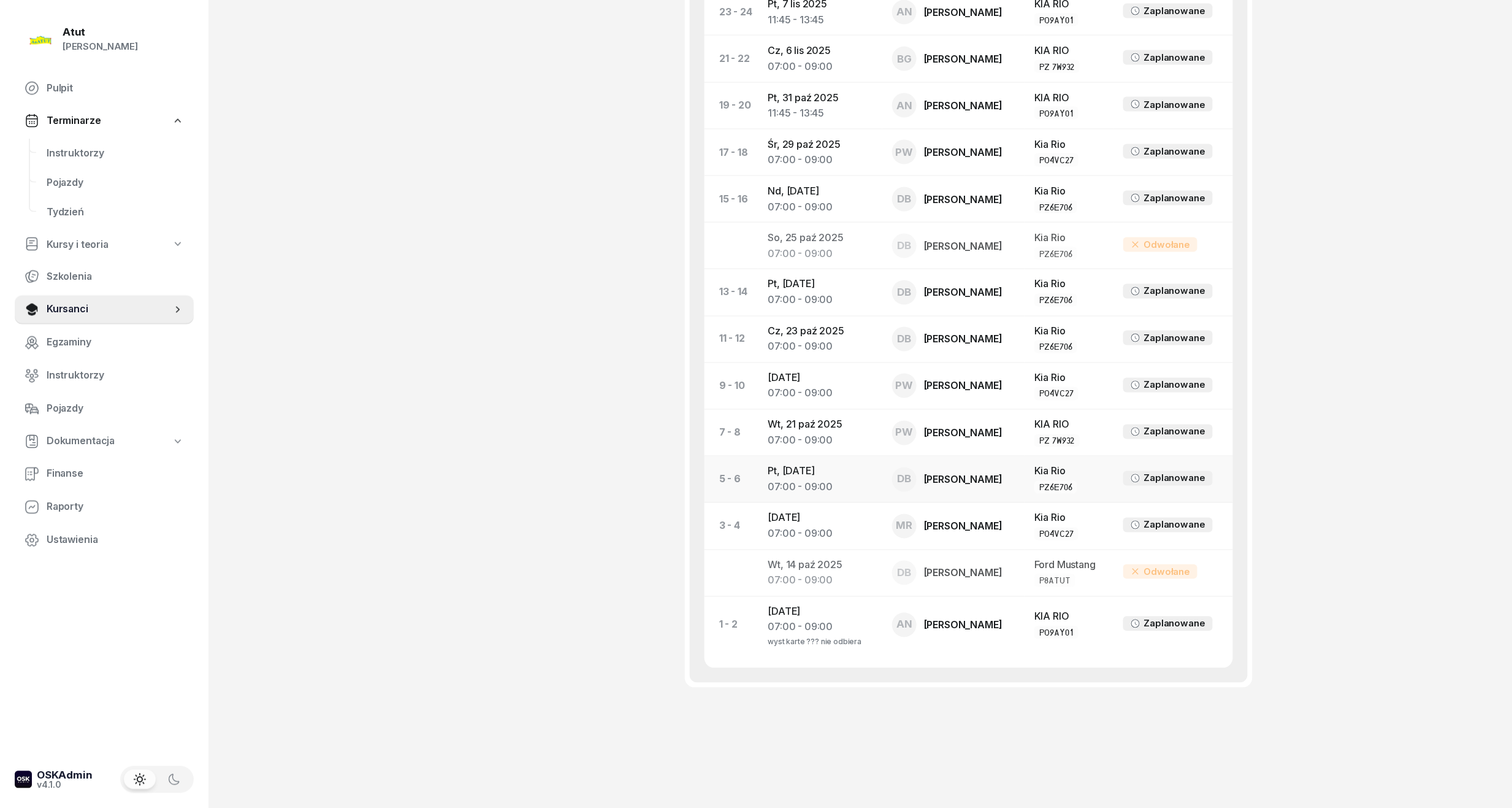
scroll to position [857, 0]
click at [814, 630] on div "07:00 - 09:00" at bounding box center [820, 626] width 104 height 16
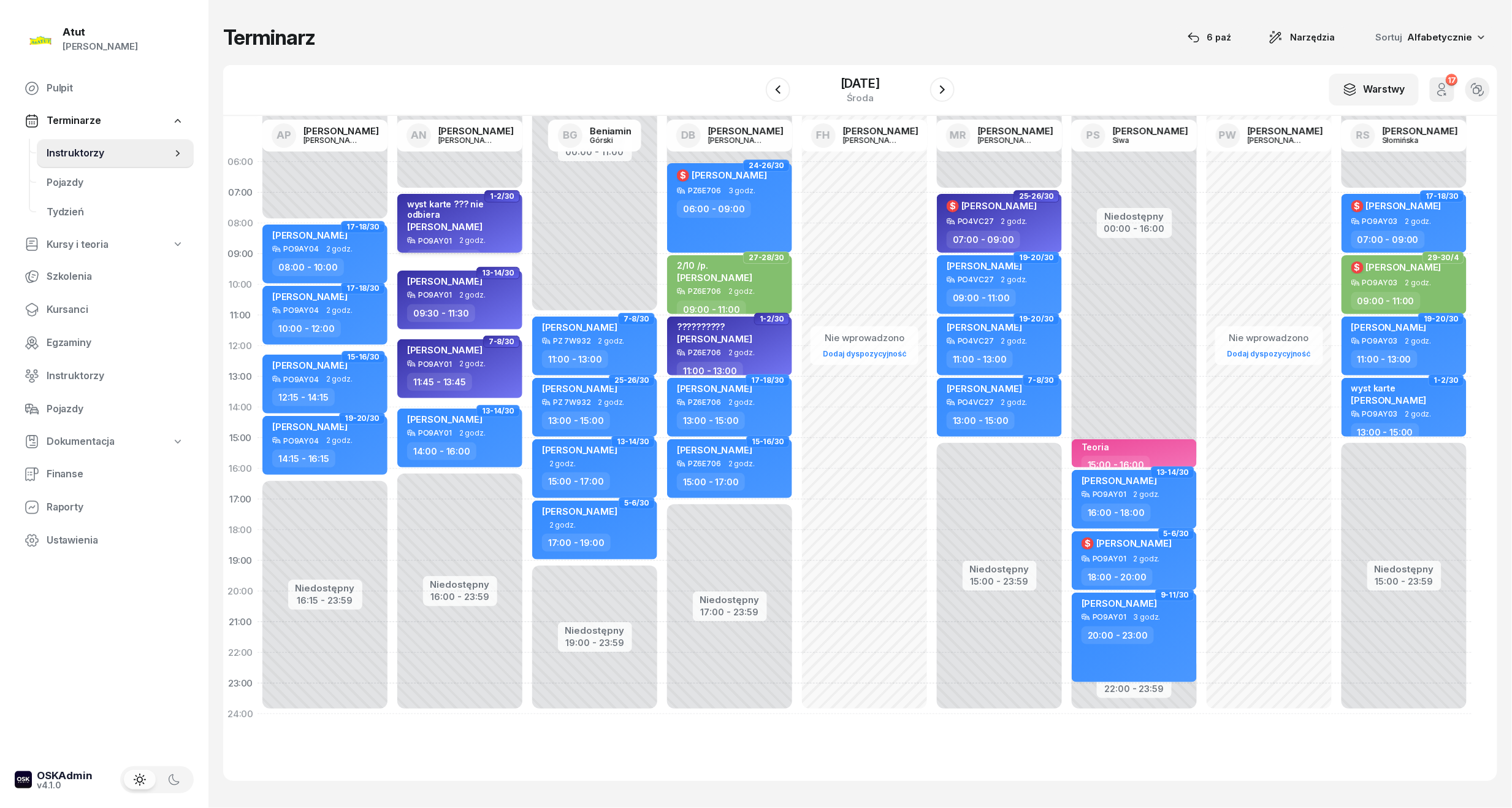
click at [440, 221] on div "wyst karte ??? nie odbiera [PERSON_NAME]" at bounding box center [461, 217] width 108 height 38
select select "07"
select select "09"
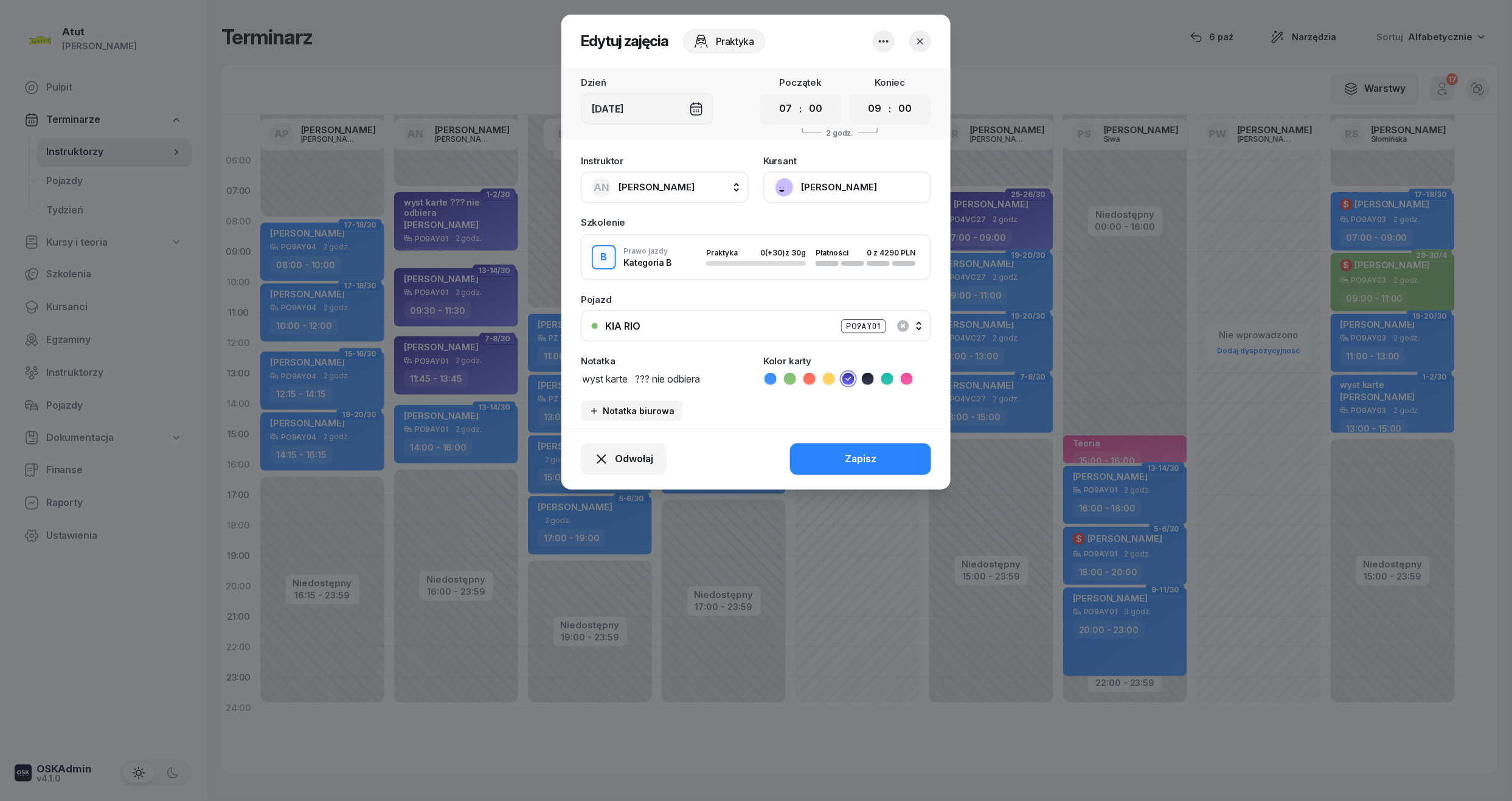
drag, startPoint x: 732, startPoint y: 375, endPoint x: 541, endPoint y: 377, distance: 191.0
click at [541, 377] on div "Edytuj zajęcia Praktyka Dzień [DATE] Początek 00 01 02 03 04 05 06 07 08 09 10 …" at bounding box center [756, 400] width 1512 height 801
click at [820, 181] on button "[PERSON_NAME]" at bounding box center [847, 187] width 168 height 32
click at [793, 212] on div "Otwórz profil 668 095 924" at bounding box center [846, 241] width 171 height 64
click at [792, 219] on link "Otwórz profil" at bounding box center [846, 228] width 160 height 31
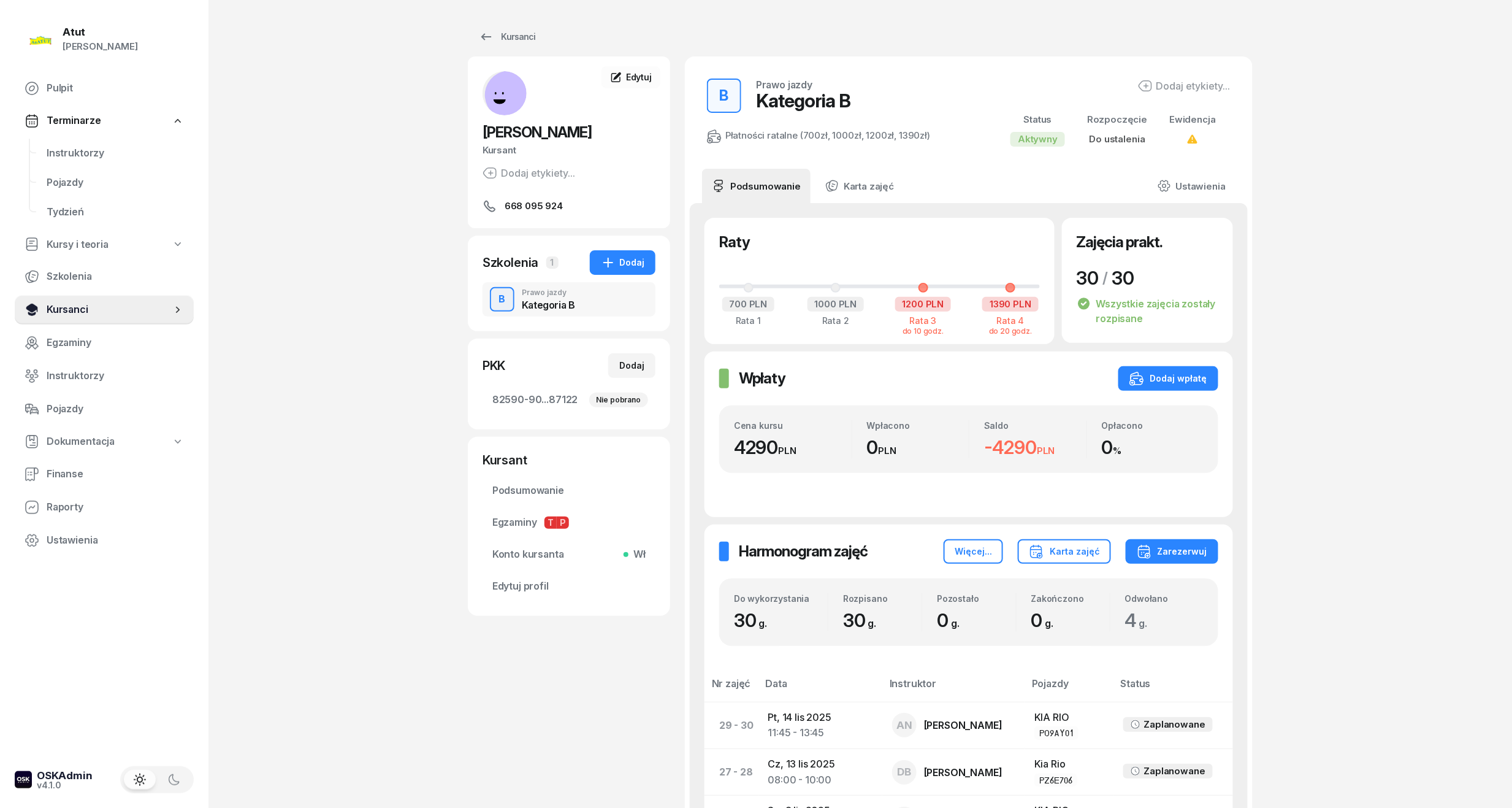
drag, startPoint x: 67, startPoint y: 319, endPoint x: 79, endPoint y: 308, distance: 16.3
click at [68, 318] on link "Kursanci" at bounding box center [104, 309] width 179 height 29
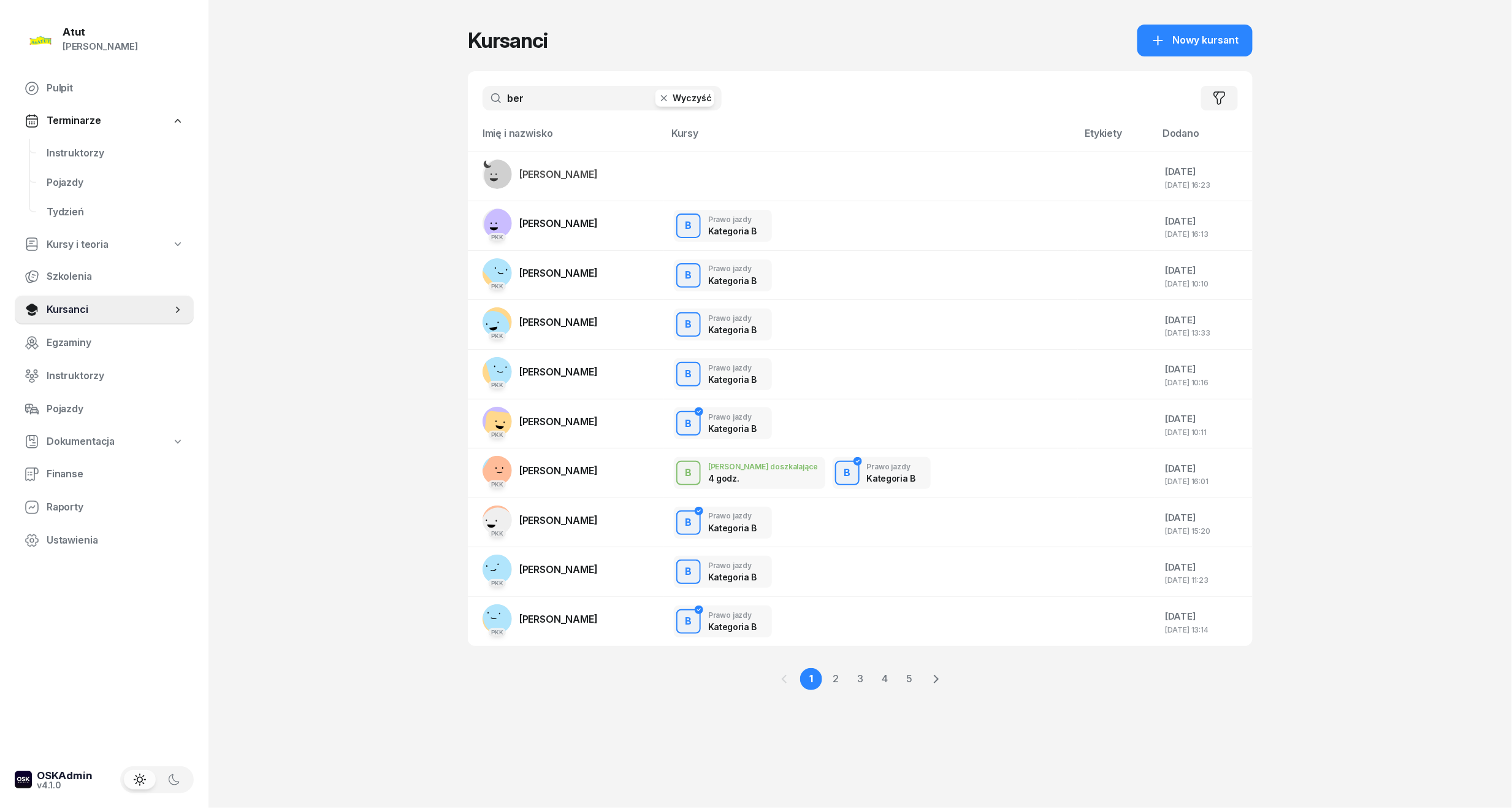
drag, startPoint x: 570, startPoint y: 94, endPoint x: 133, endPoint y: 117, distance: 437.6
click at [133, 117] on div "Atut [PERSON_NAME] Pulpit Terminarze Instruktorzy Pojazdy Tydzień Kursy i teori…" at bounding box center [756, 404] width 1512 height 808
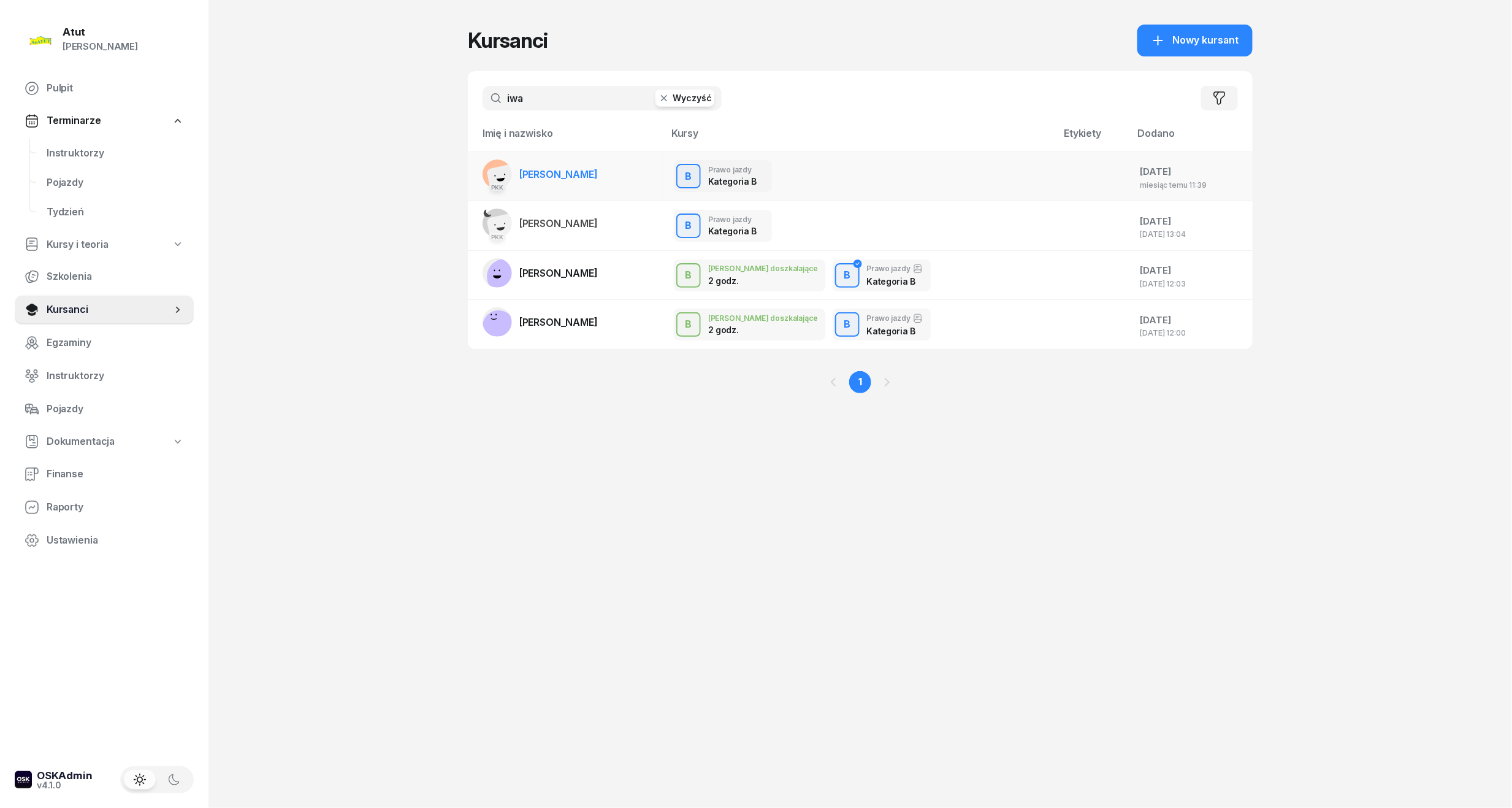
type input "iwa"
click at [540, 181] on link "PKK [PERSON_NAME]" at bounding box center [540, 173] width 116 height 29
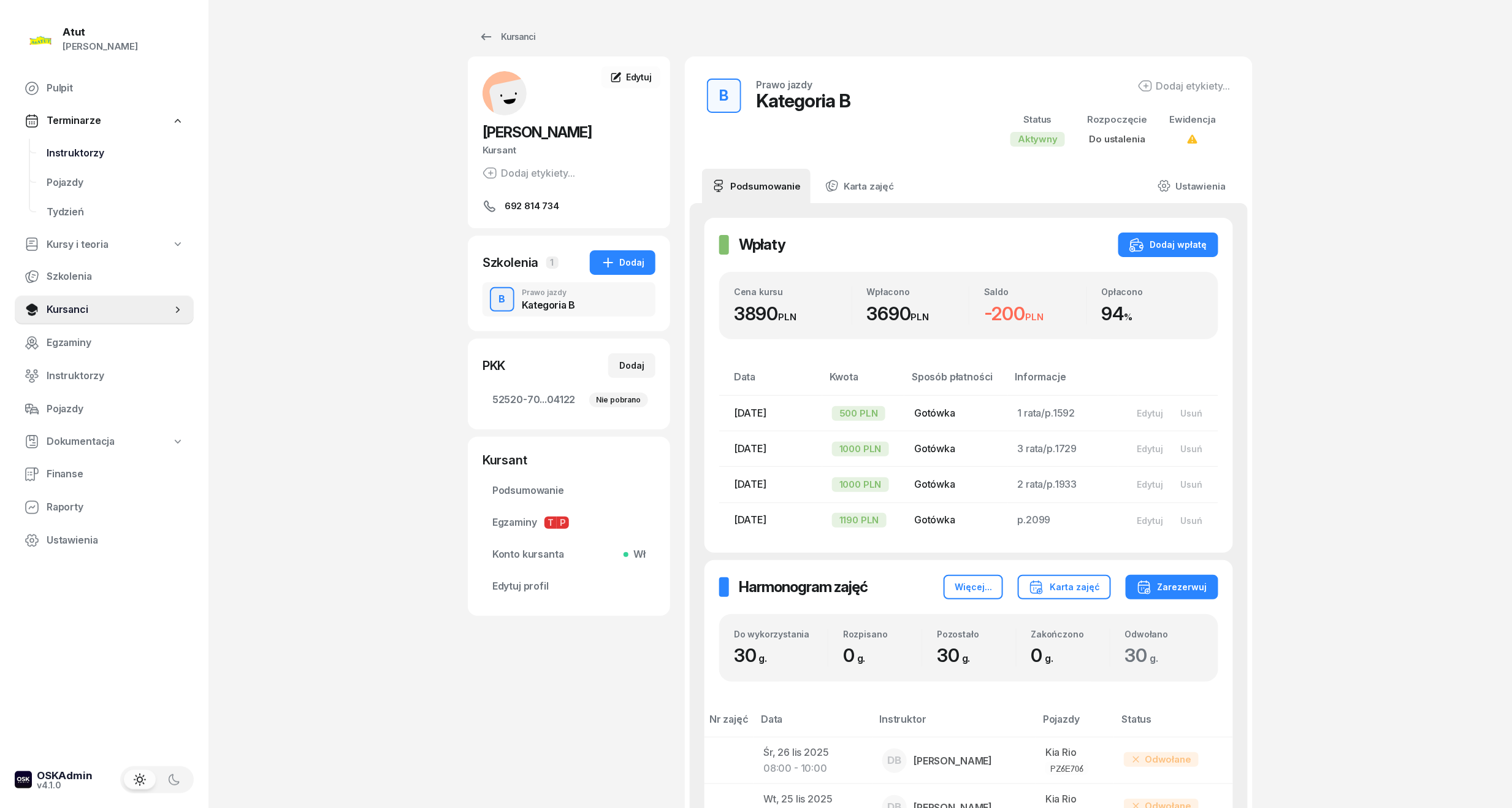
click at [45, 154] on link "Instruktorzy" at bounding box center [115, 152] width 157 height 29
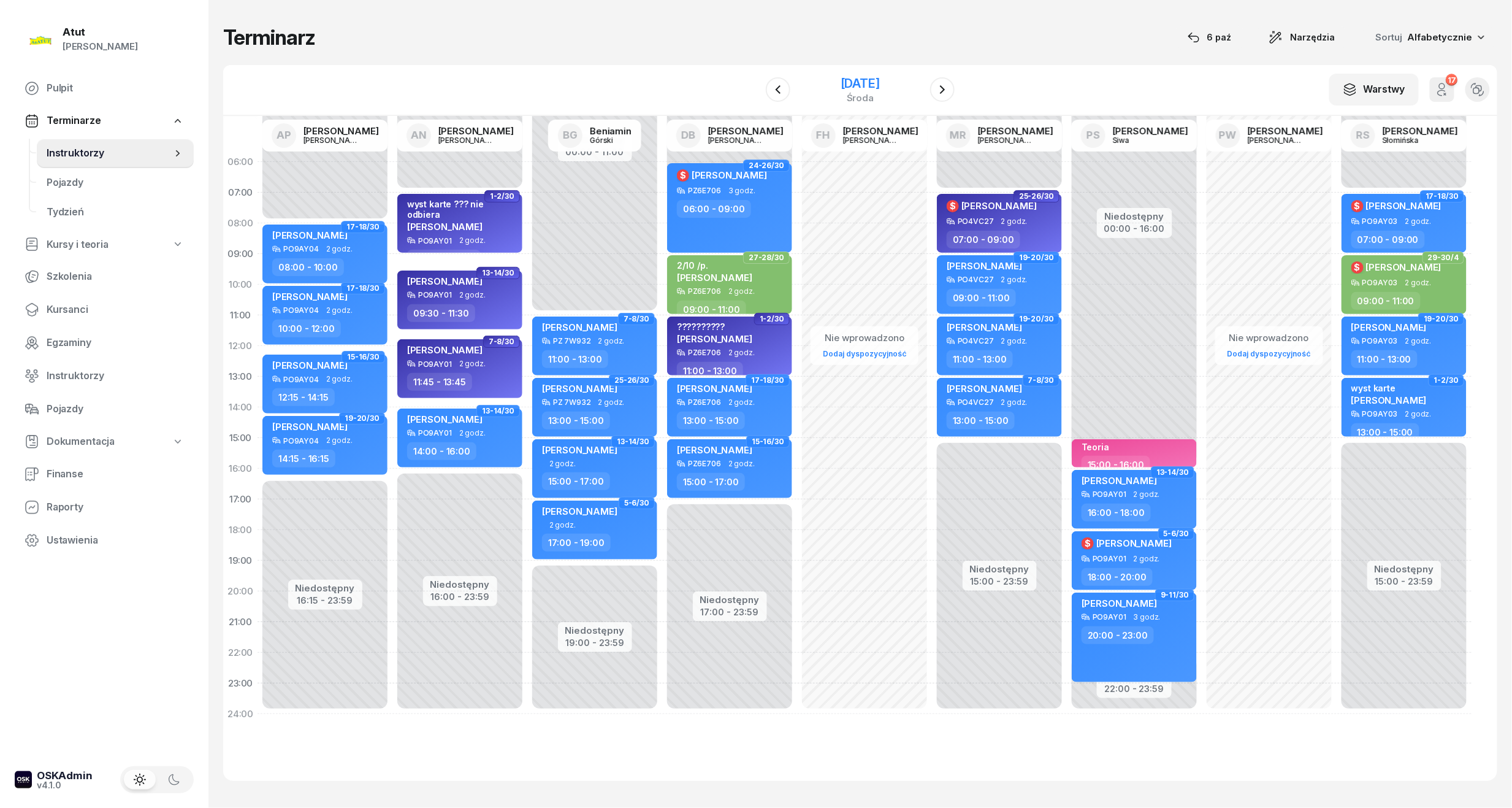
click at [841, 82] on div "[DATE]" at bounding box center [860, 83] width 39 height 12
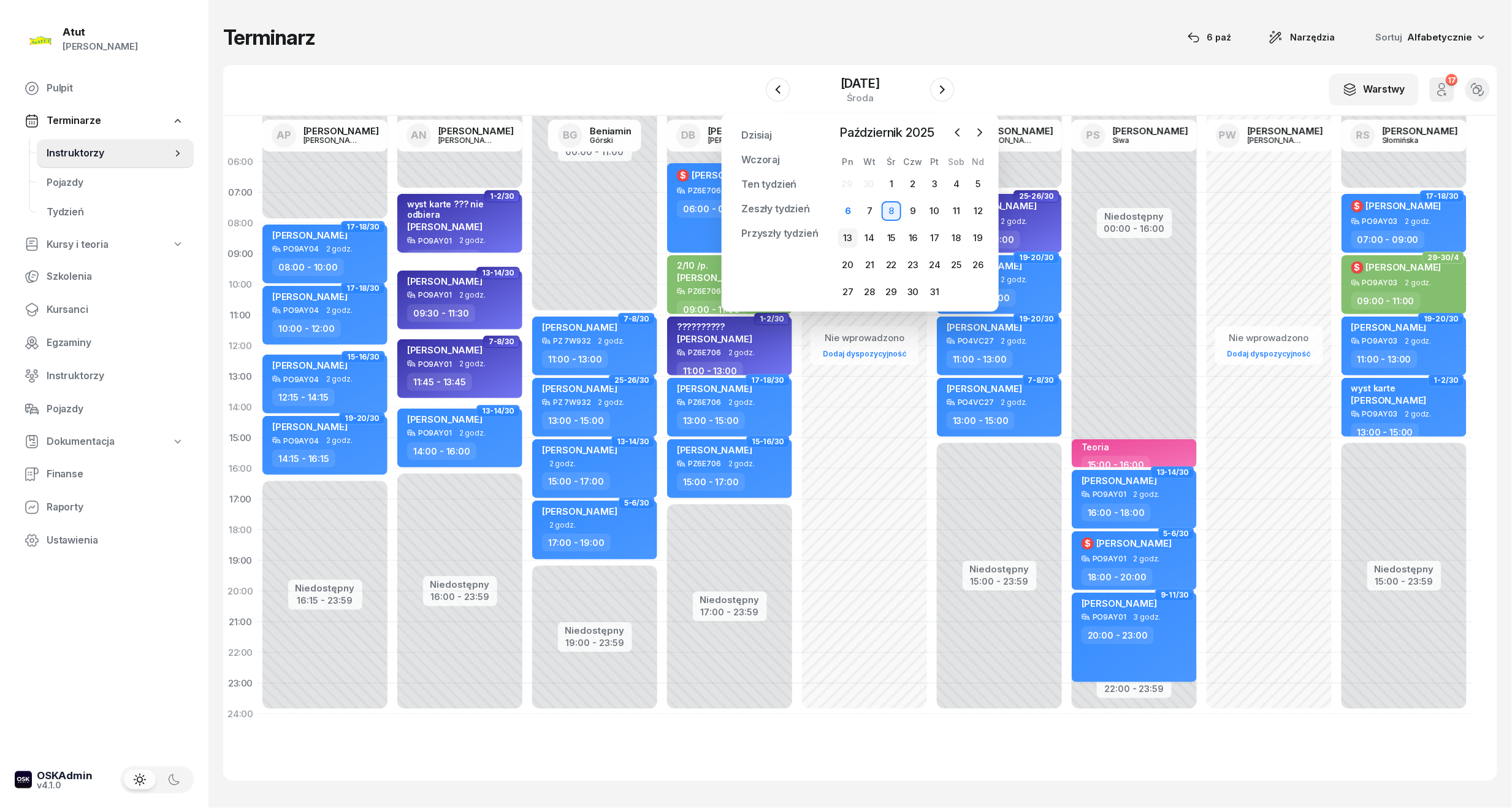
click at [848, 238] on div "13" at bounding box center [847, 238] width 20 height 20
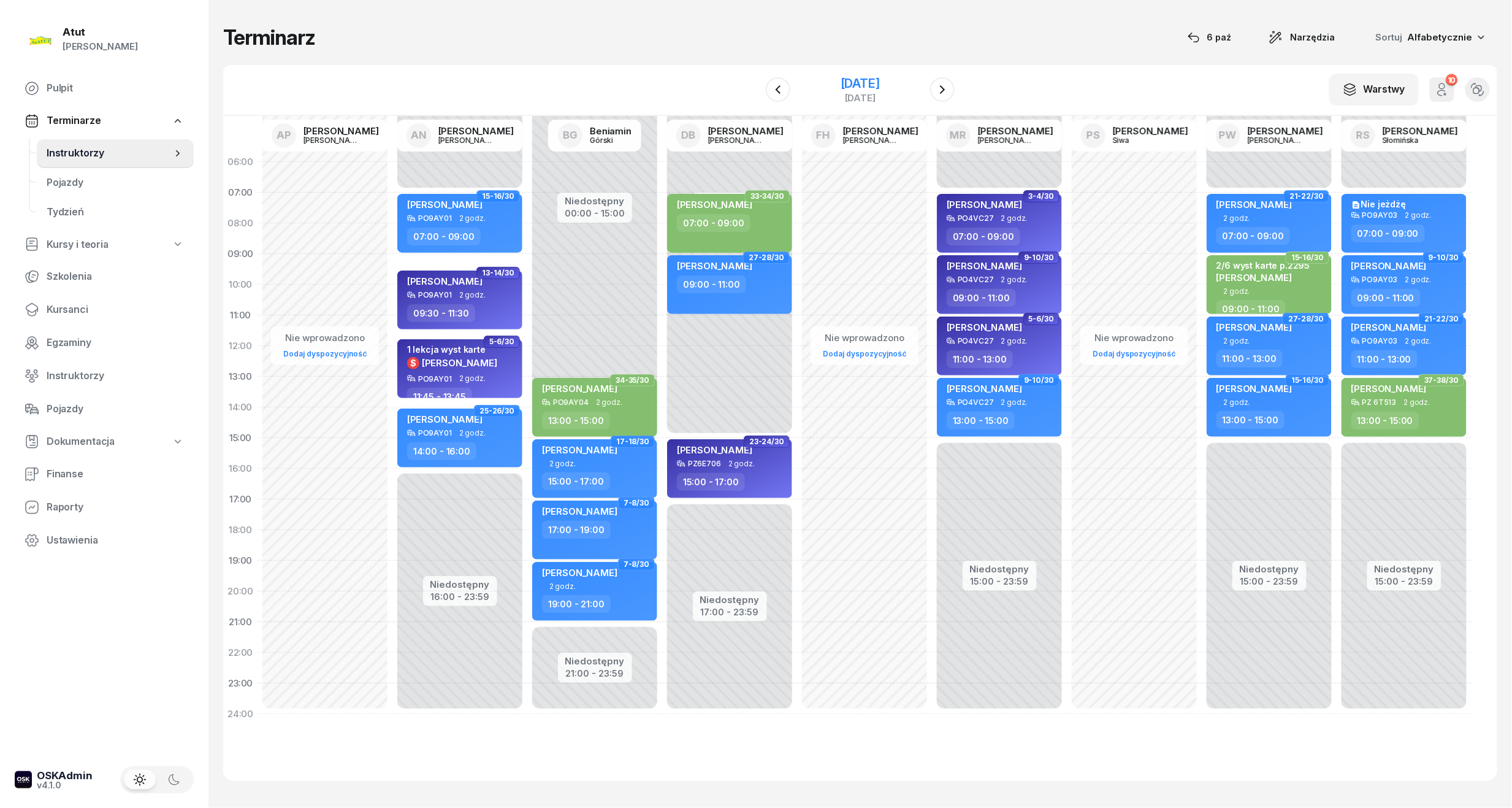
click at [856, 85] on div "[DATE]" at bounding box center [860, 83] width 39 height 12
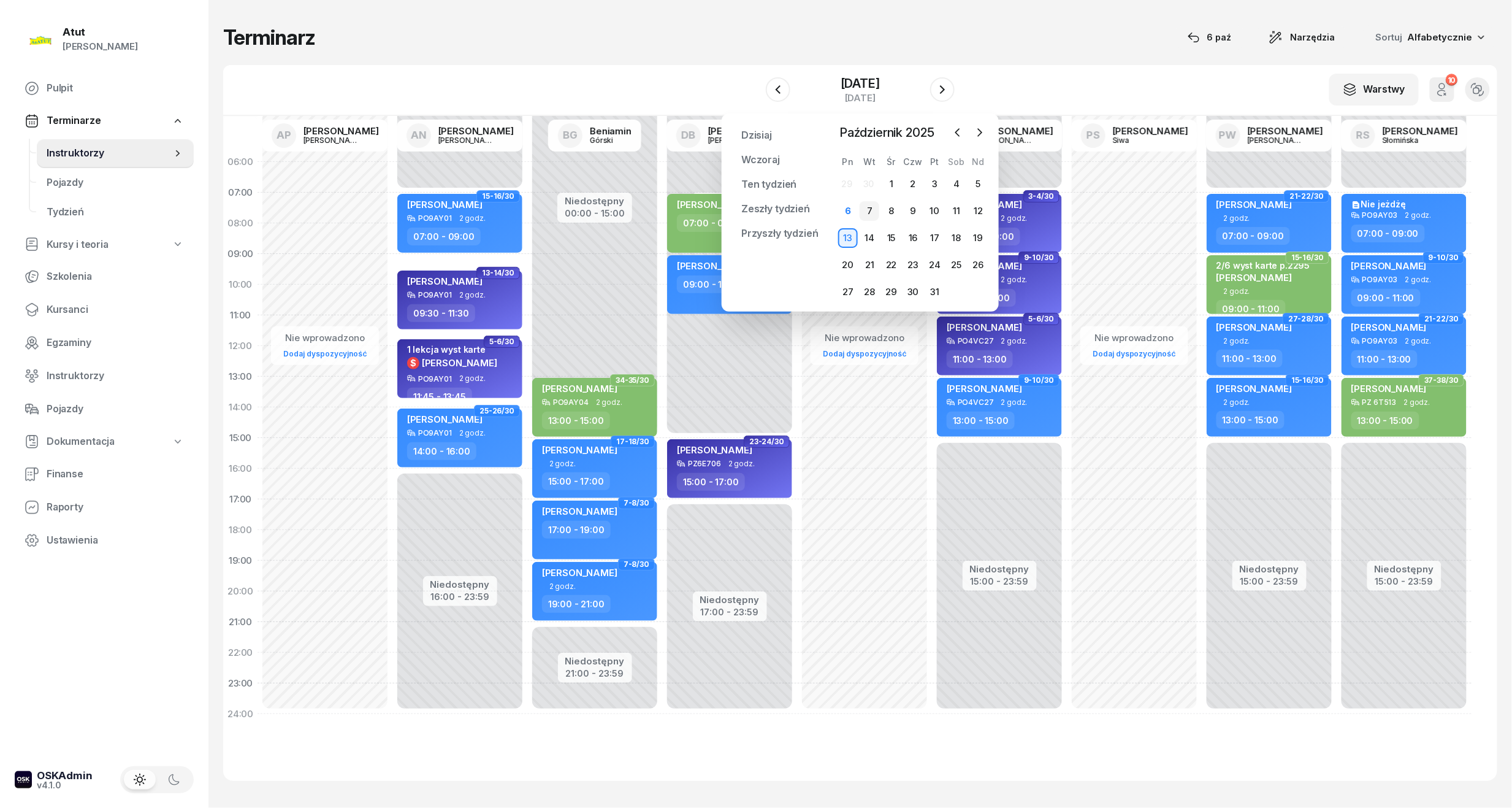
click at [861, 210] on div "7" at bounding box center [869, 211] width 20 height 20
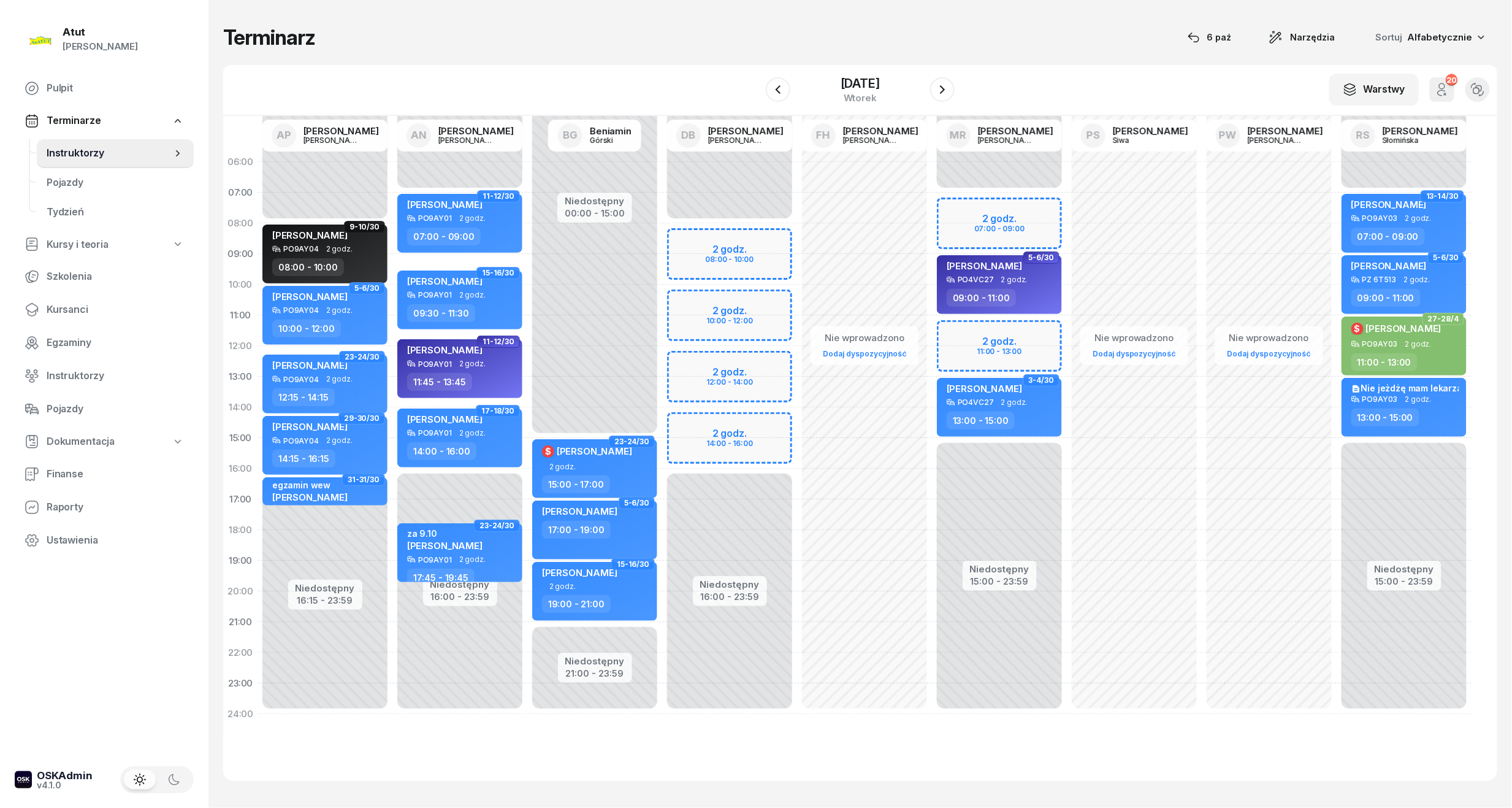
click at [971, 212] on div "Niedostępny 00:00 - 07:00 Niedostępny 15:00 - 23:59 2 godz. 07:00 - 09:00 2 god…" at bounding box center [999, 437] width 134 height 582
select select "07"
select select "09"
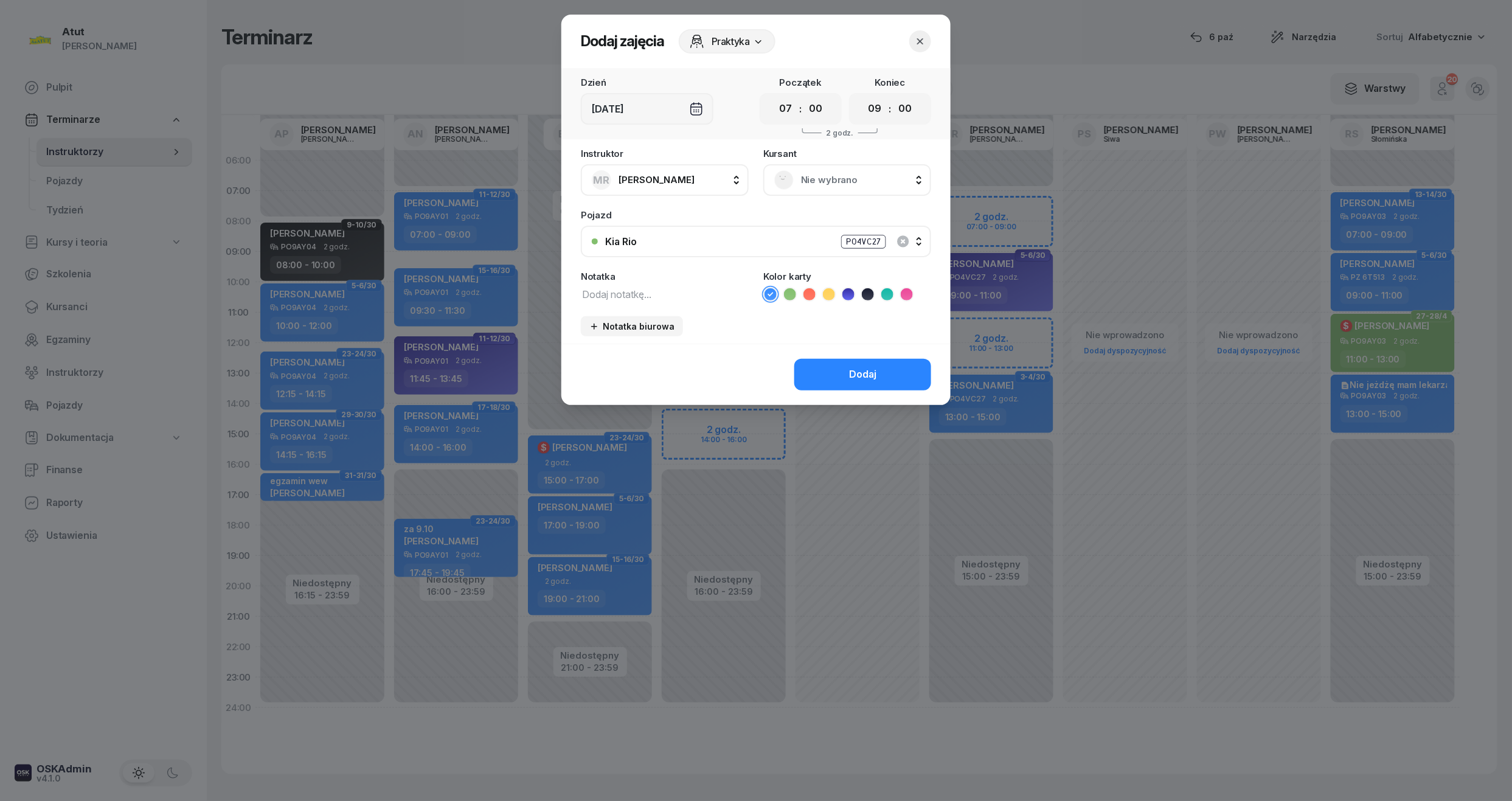
click at [846, 168] on div "Nie wybrano" at bounding box center [847, 180] width 168 height 32
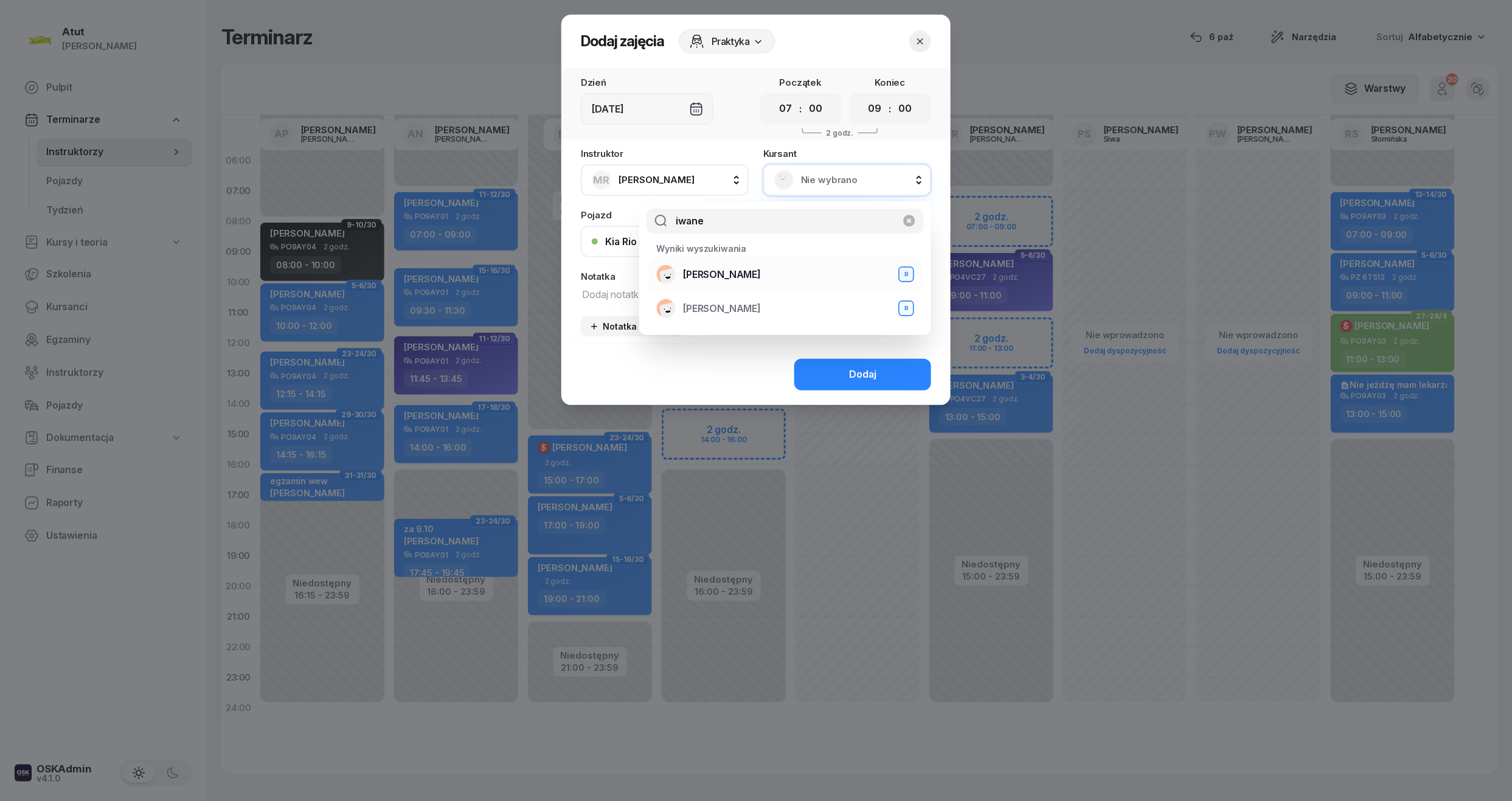
type input "iwane"
click at [728, 271] on span "[PERSON_NAME]" at bounding box center [721, 274] width 77 height 16
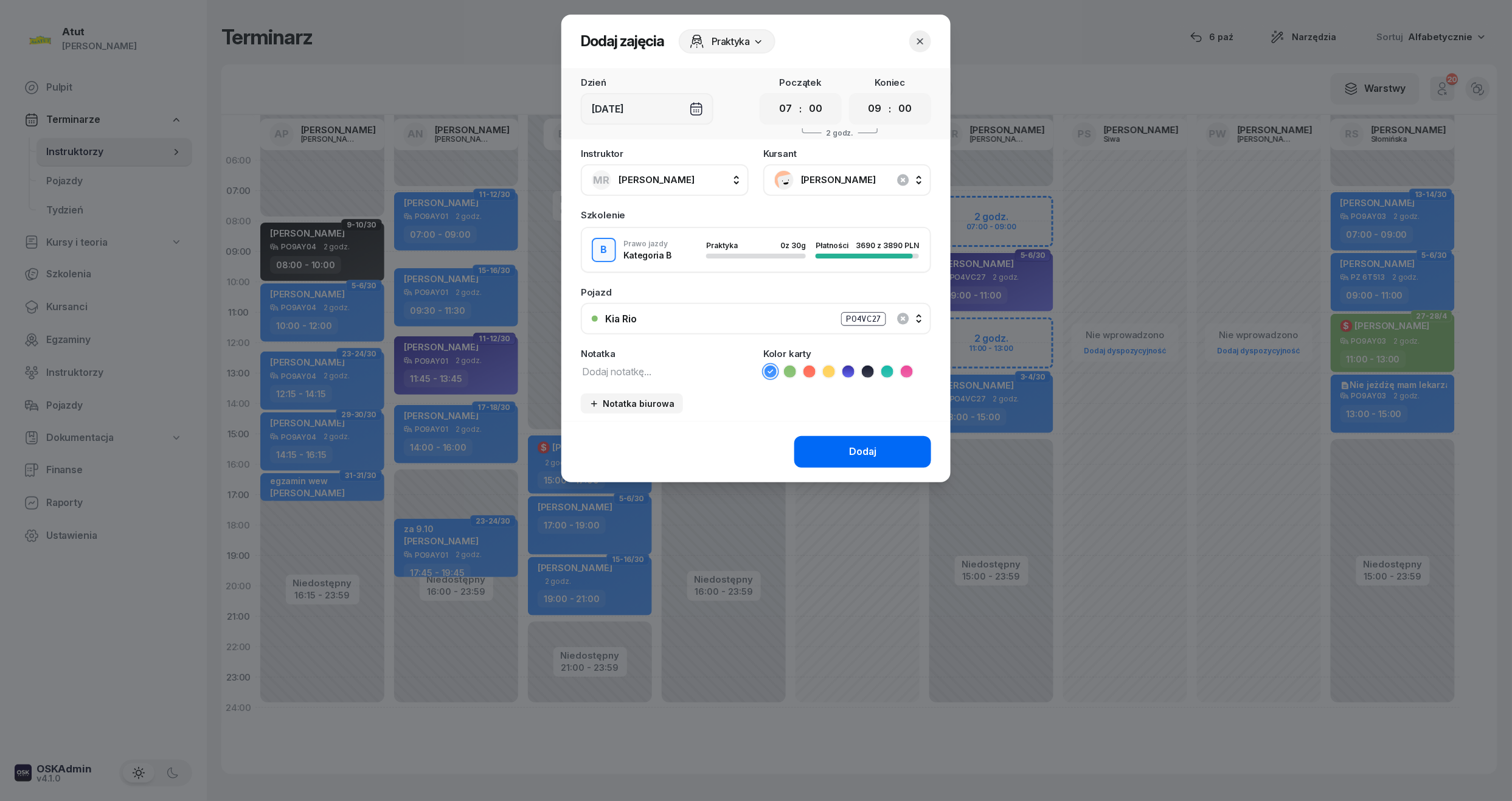
click at [865, 444] on div "Dodaj" at bounding box center [862, 451] width 27 height 16
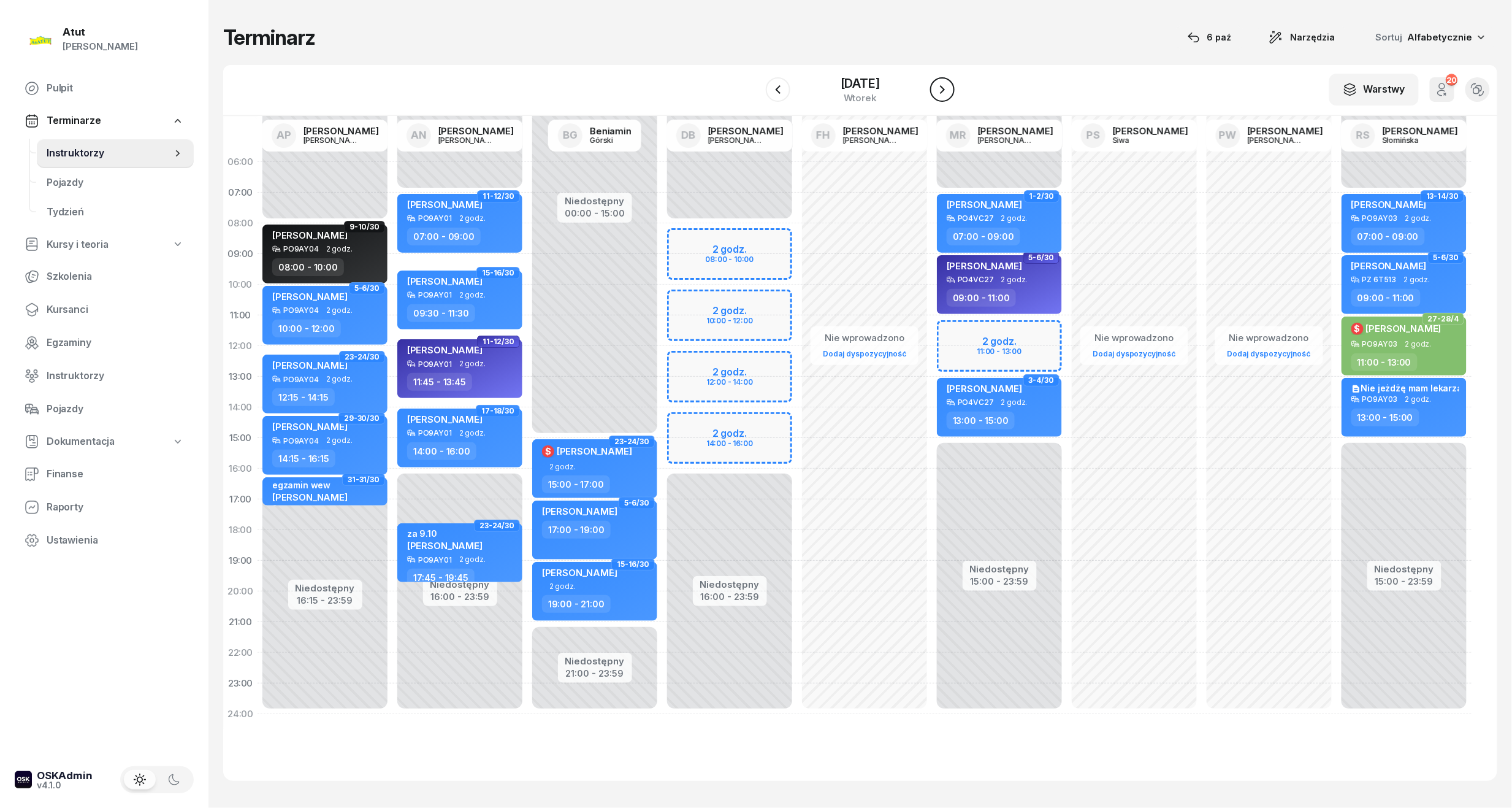
click at [945, 89] on icon "button" at bounding box center [941, 89] width 5 height 8
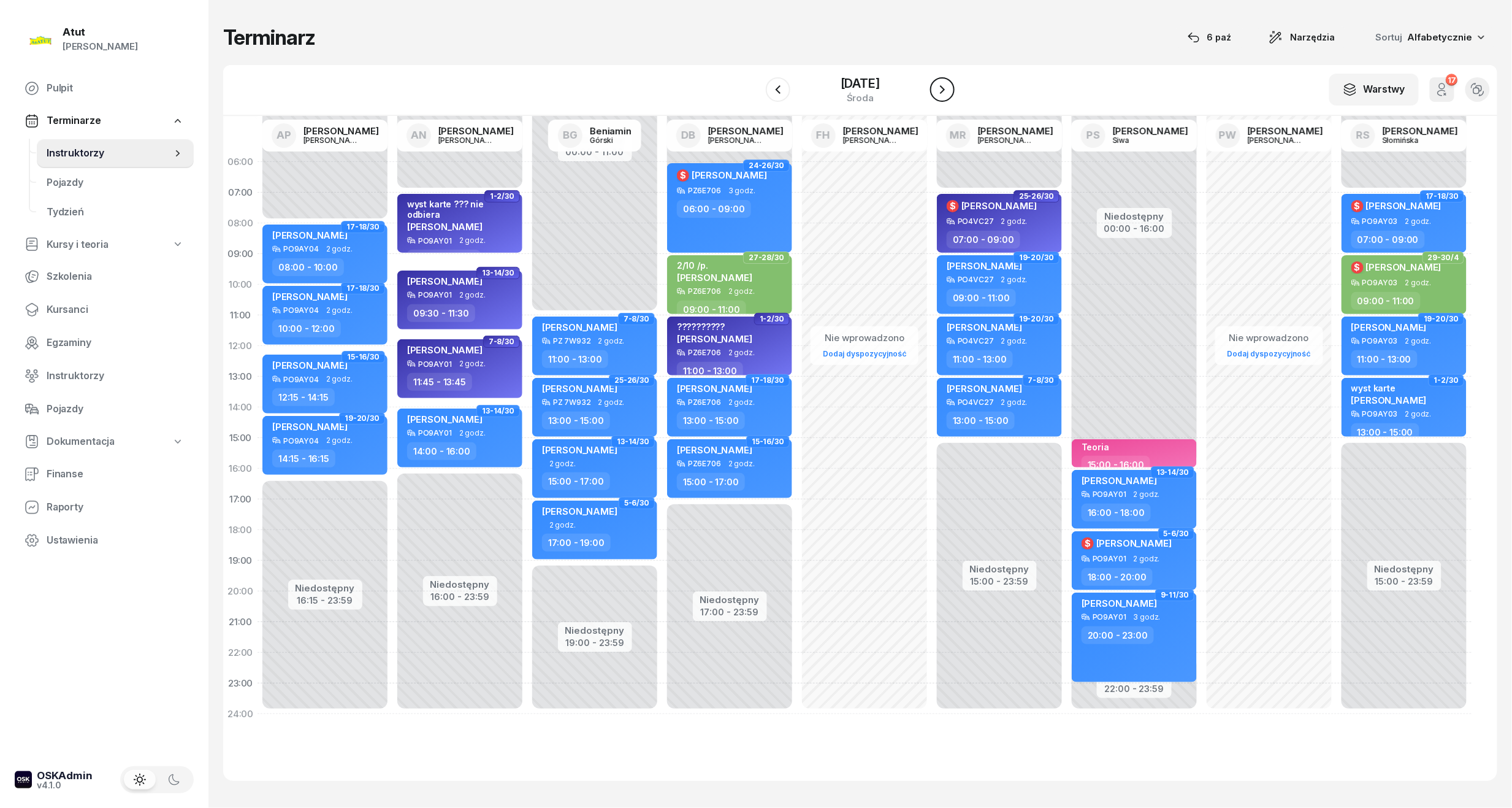
click at [945, 89] on icon "button" at bounding box center [941, 89] width 5 height 8
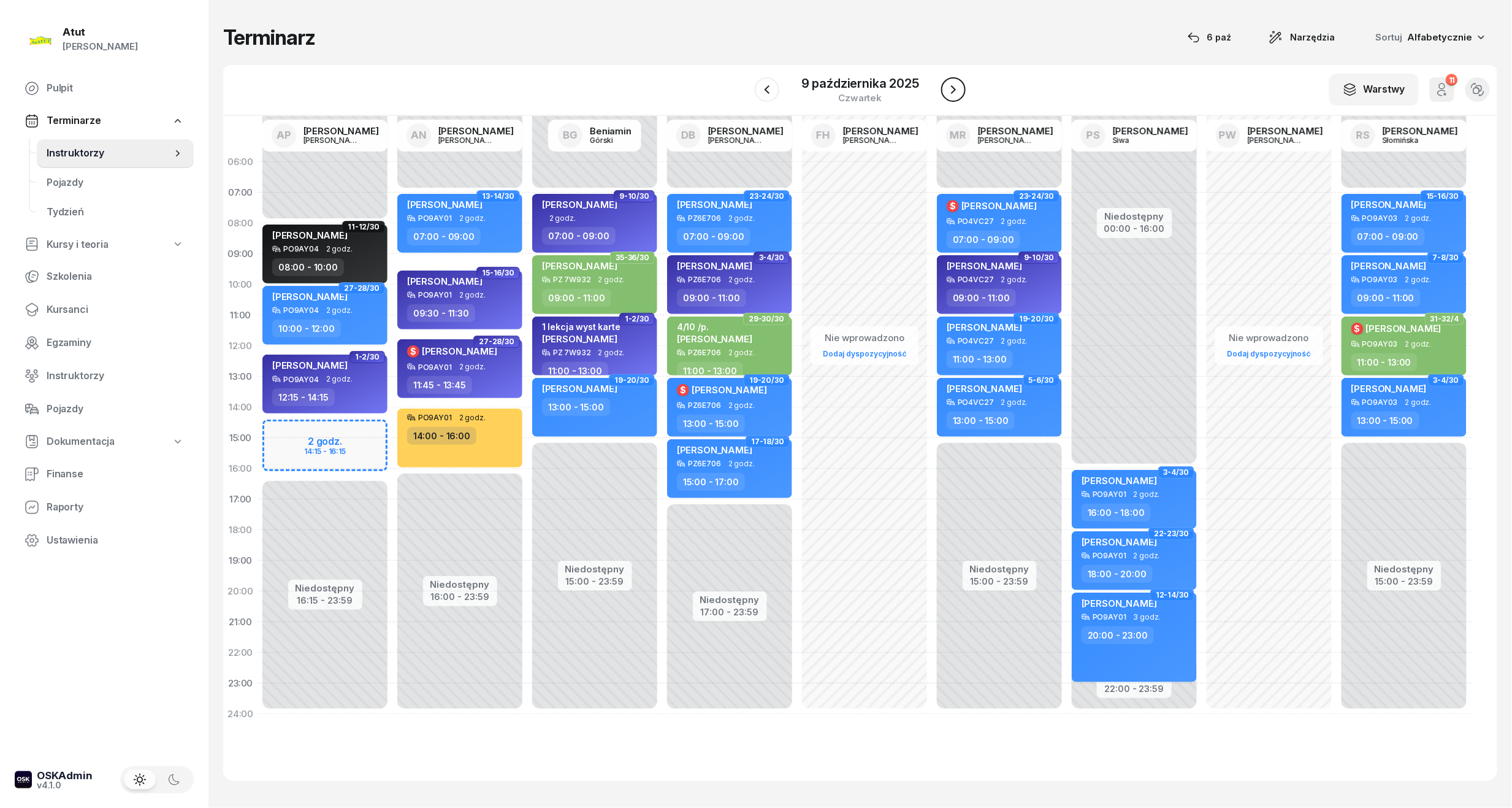
click at [954, 89] on icon "button" at bounding box center [953, 89] width 5 height 8
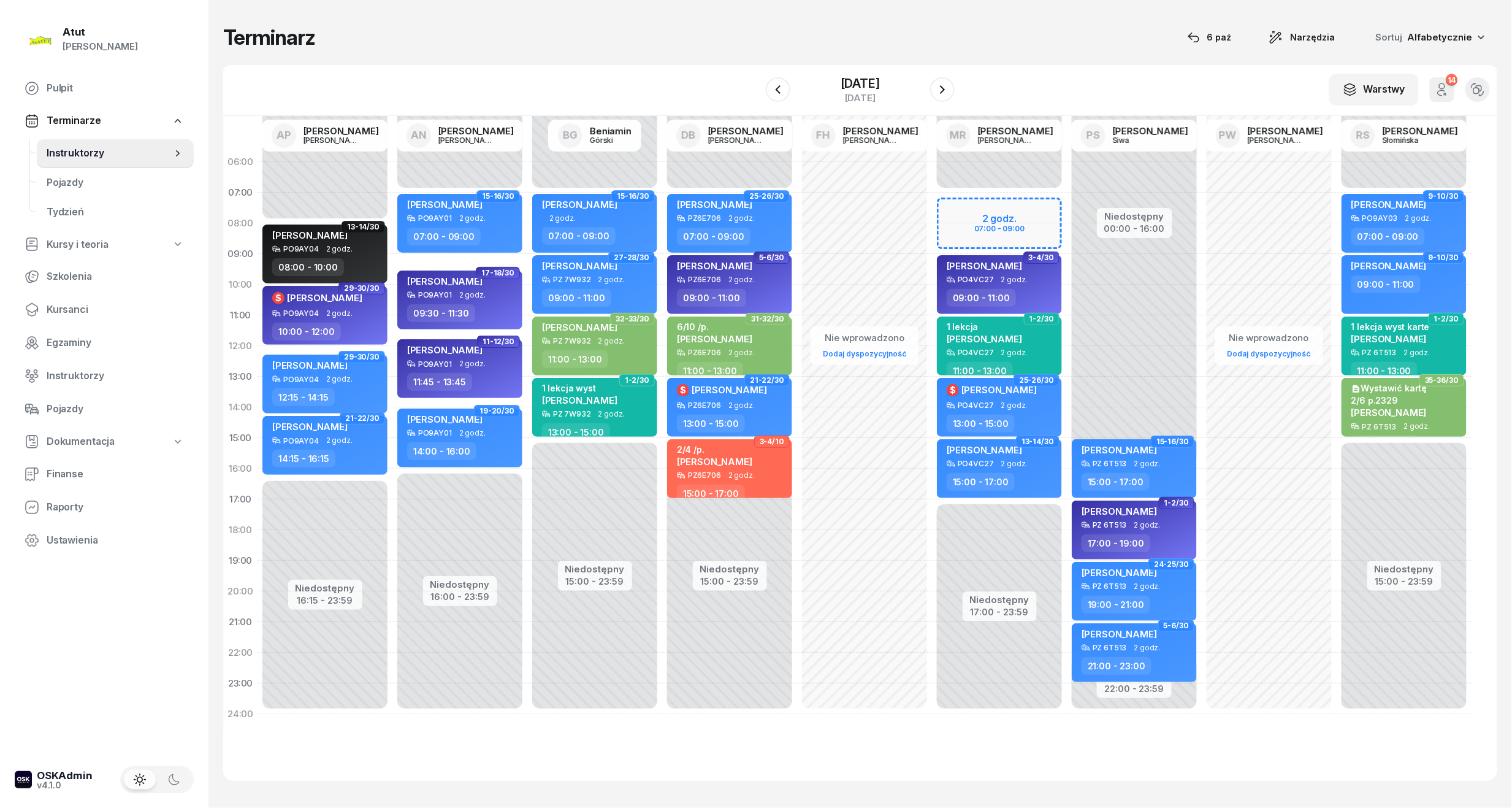
click at [1021, 236] on div "Niedostępny 00:00 - 07:00 Niedostępny 17:00 - 23:59 2 godz. 07:00 - 09:00 23-24…" at bounding box center [999, 437] width 134 height 582
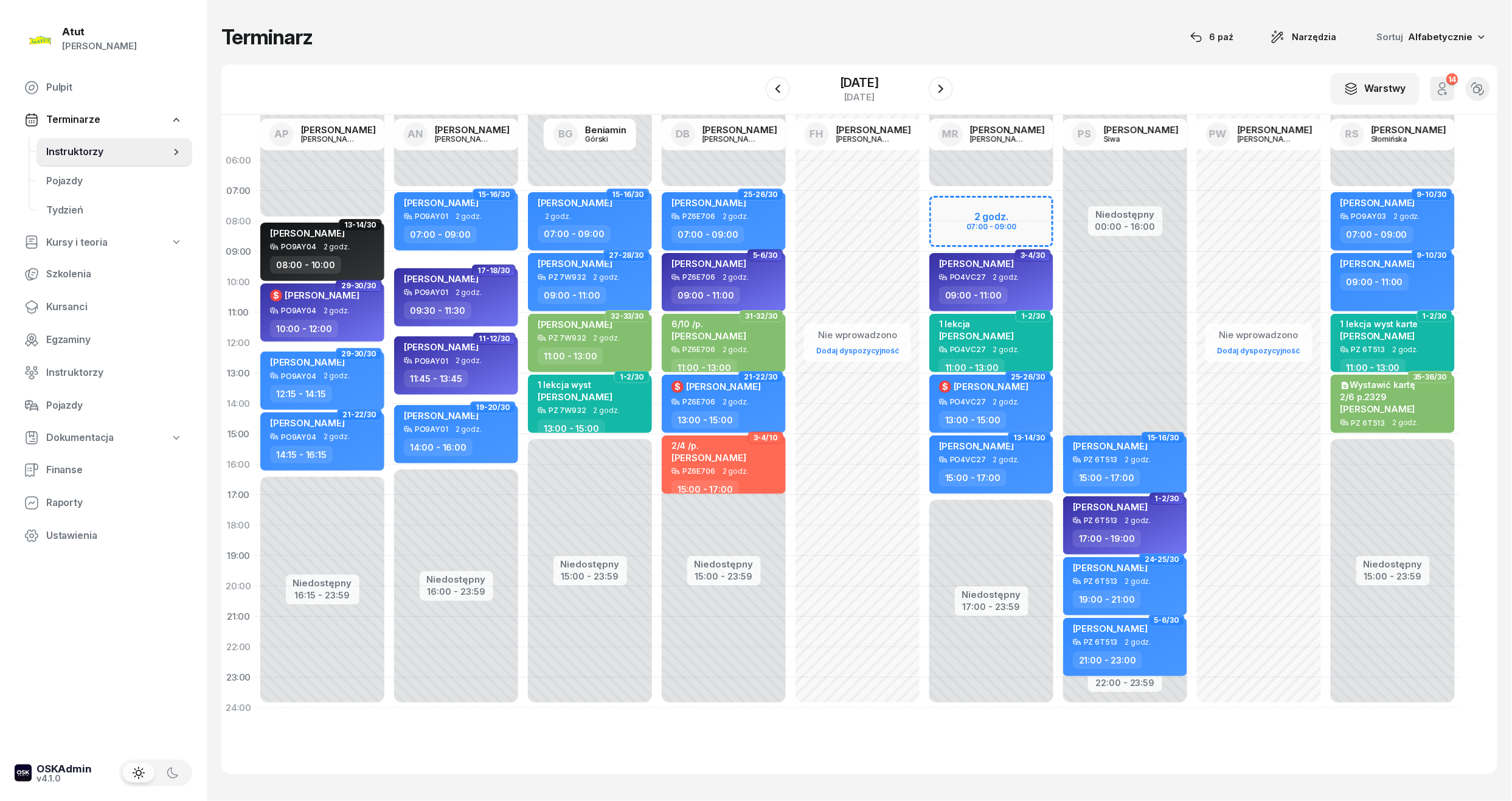
select select "08"
select select "09"
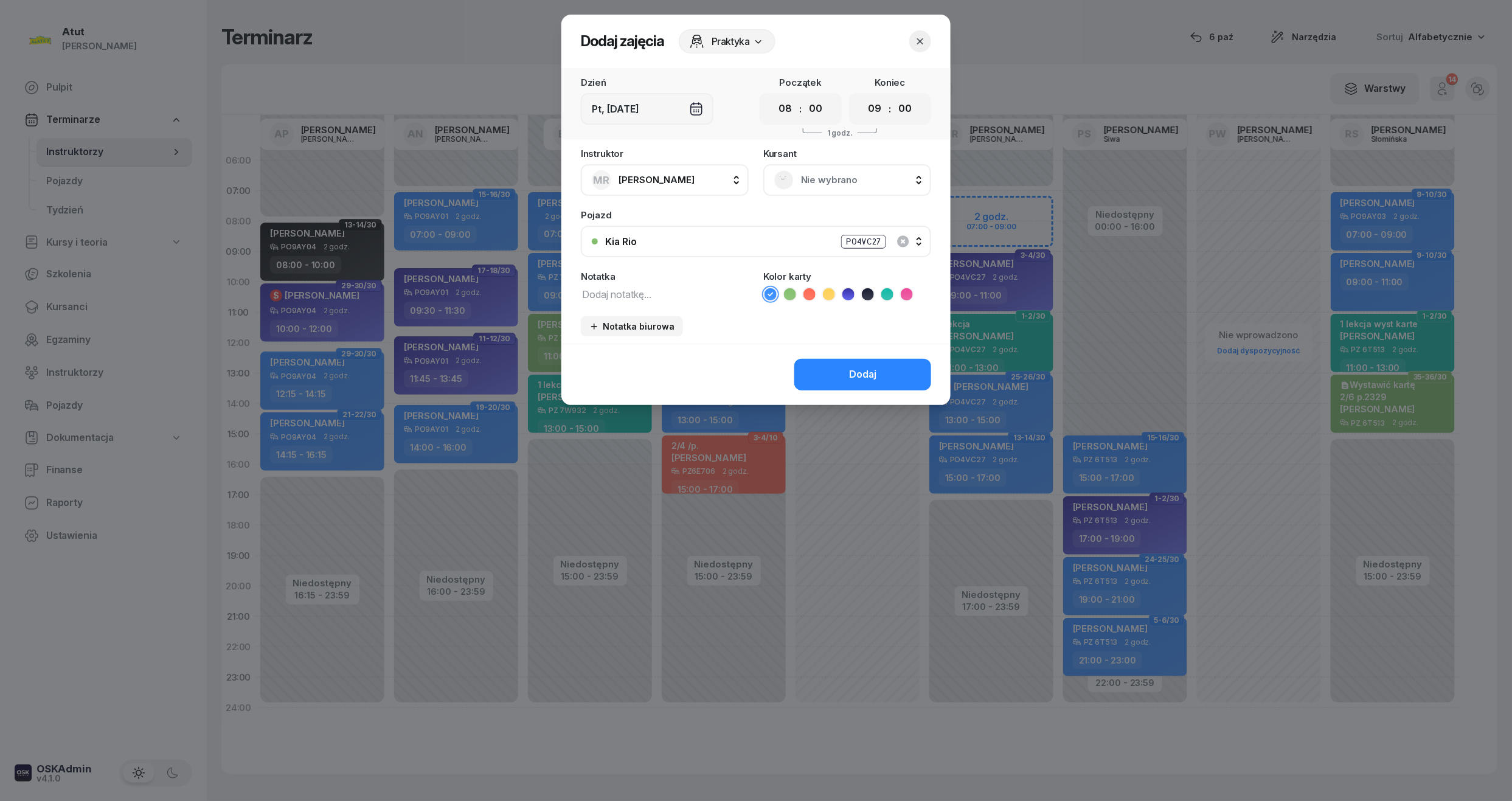
click at [848, 178] on span "Nie wybrano" at bounding box center [861, 179] width 119 height 16
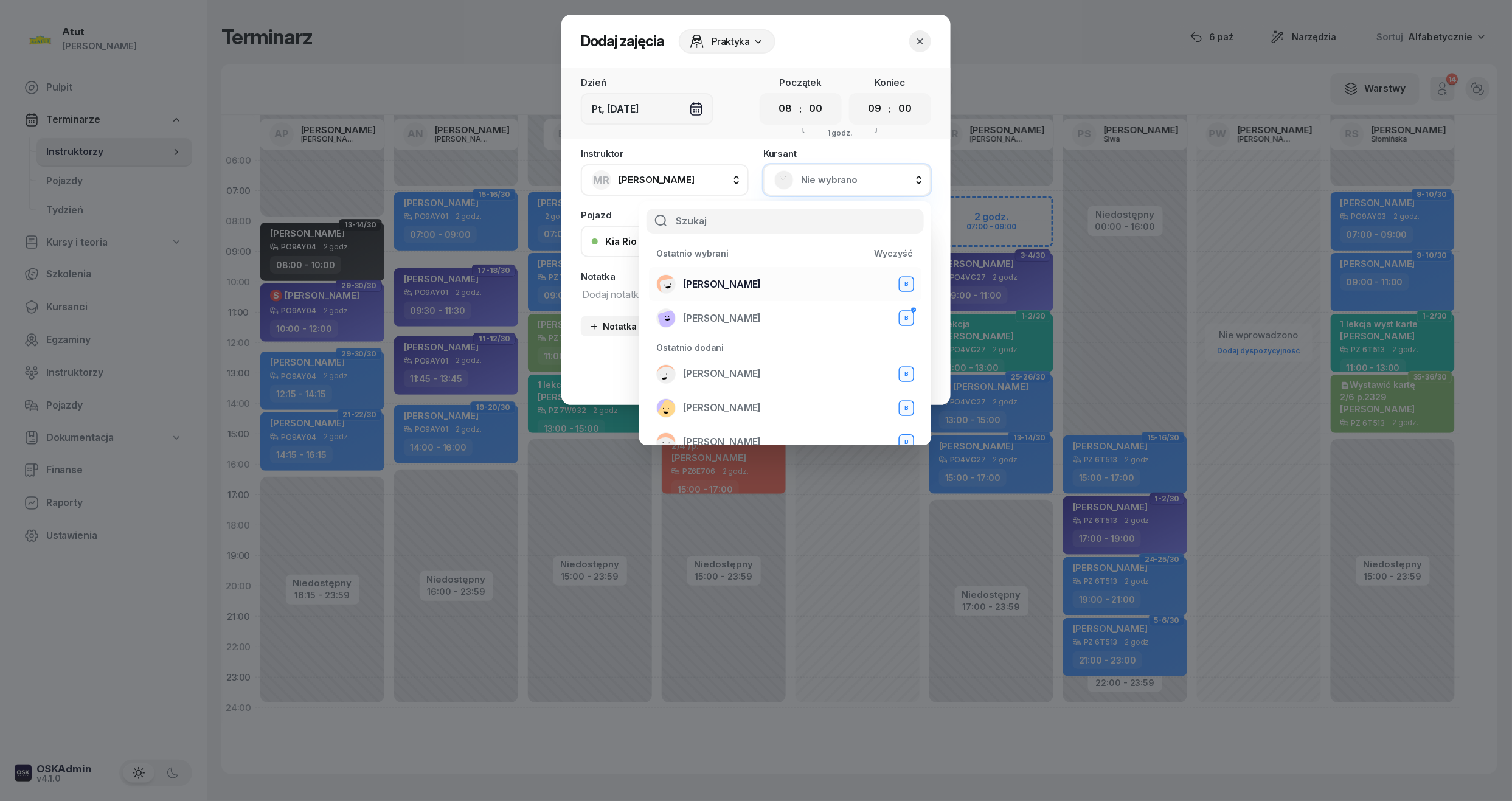
click at [726, 279] on span "[PERSON_NAME]" at bounding box center [721, 284] width 77 height 16
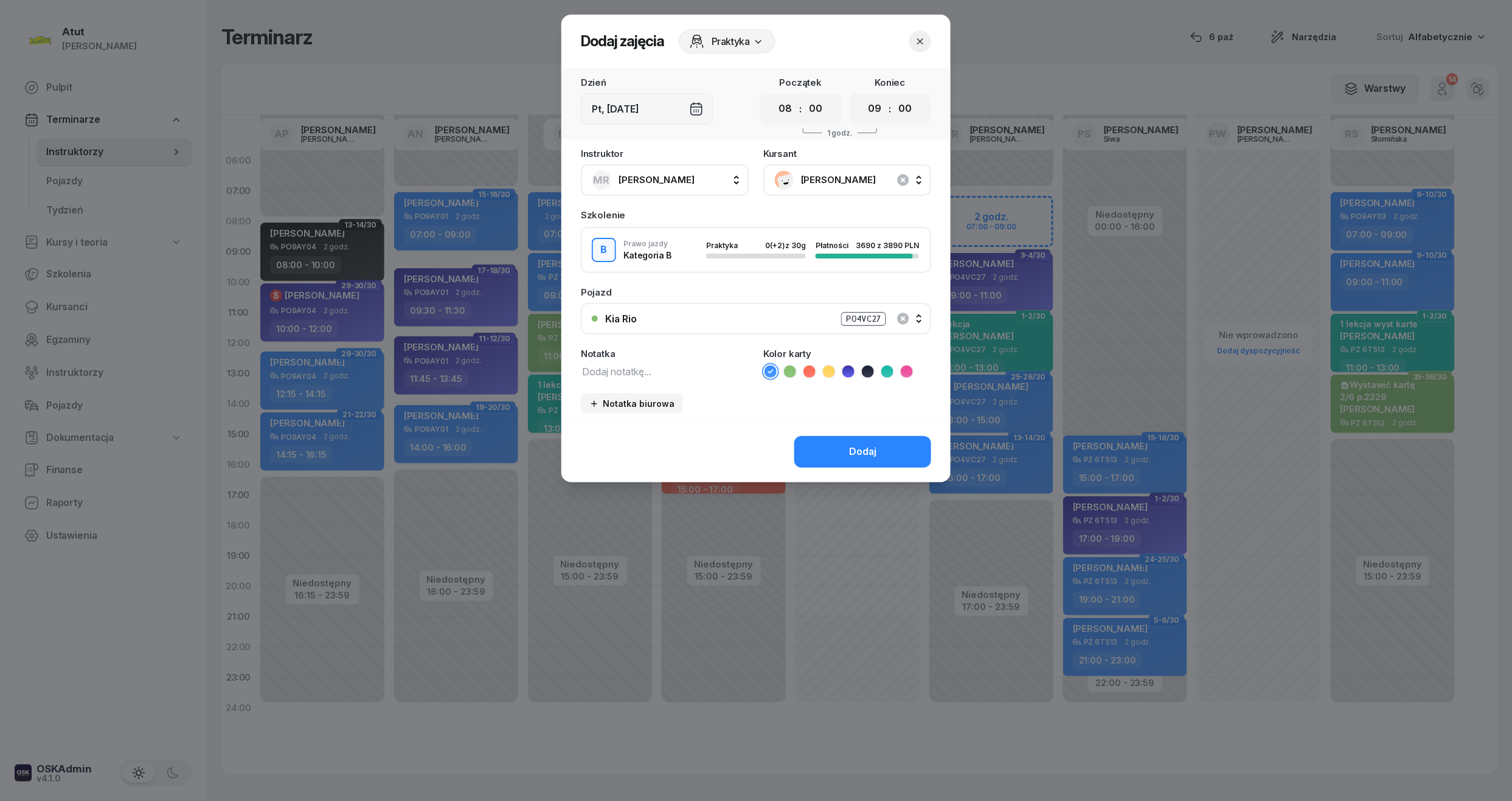
drag, startPoint x: 789, startPoint y: 110, endPoint x: 800, endPoint y: 121, distance: 15.6
click at [789, 110] on select "00 01 02 03 04 05 06 07 08 09 10 11 12 13 14 15 16 17 18 19 20 21 22 23" at bounding box center [785, 108] width 23 height 25
select select "07"
click at [774, 96] on select "00 01 02 03 04 05 06 07 08 09 10 11 12 13 14 15 16 17 18 19 20 21 22 23" at bounding box center [785, 108] width 23 height 25
click at [891, 447] on button "Dodaj" at bounding box center [862, 451] width 137 height 32
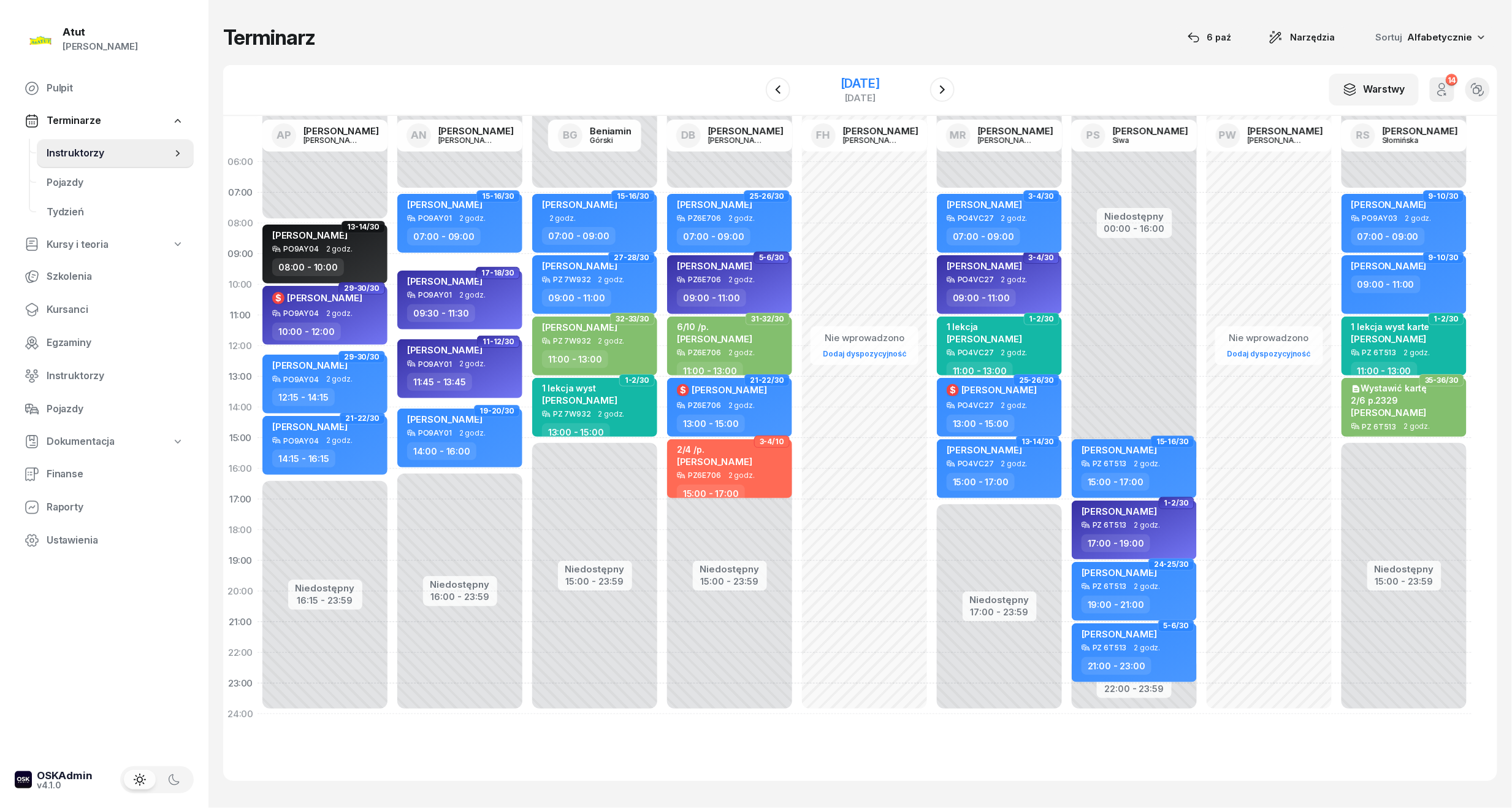
click at [889, 74] on div "[DATE]" at bounding box center [859, 89] width 125 height 35
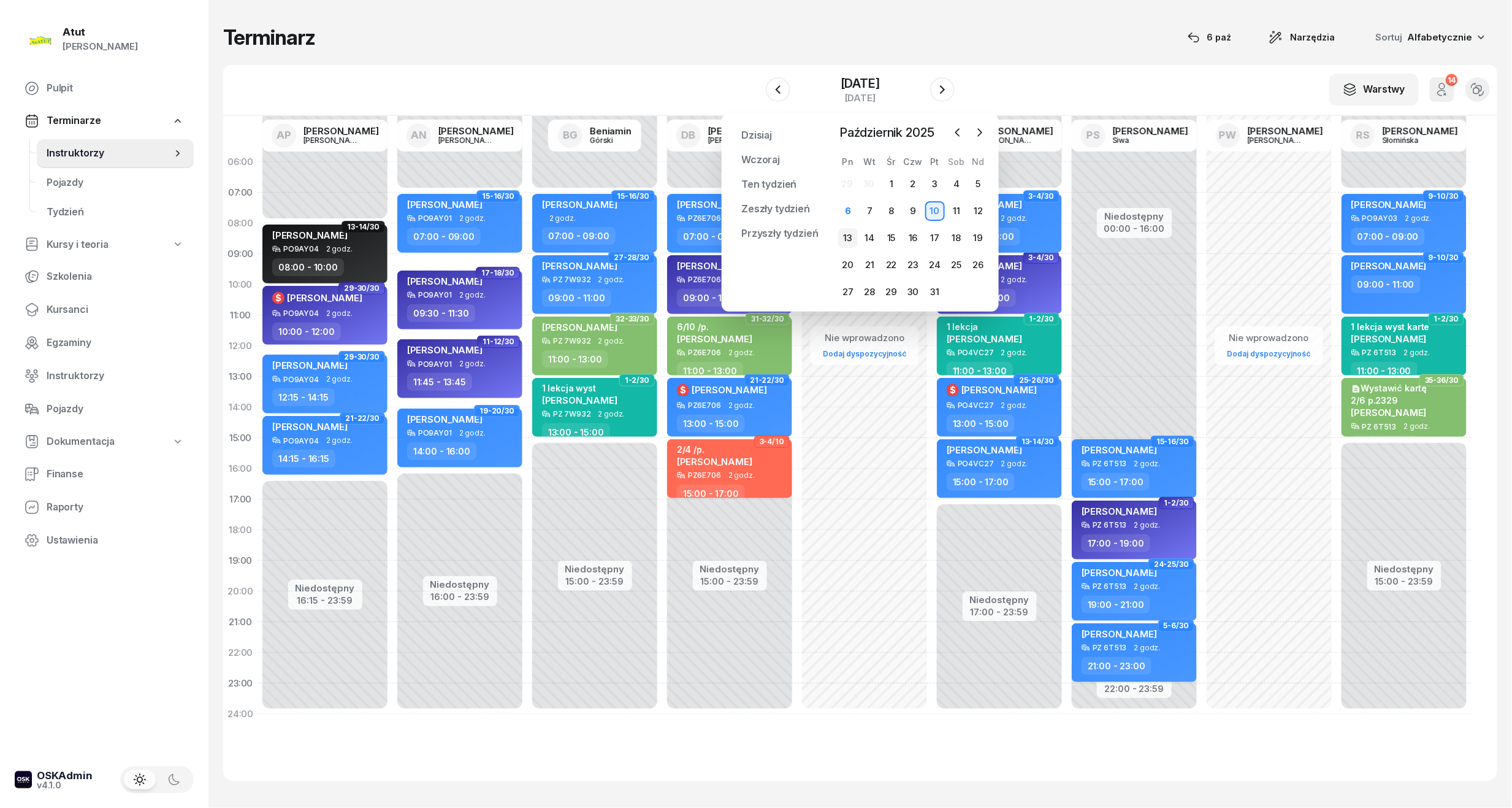
click at [848, 241] on div "13" at bounding box center [847, 238] width 20 height 20
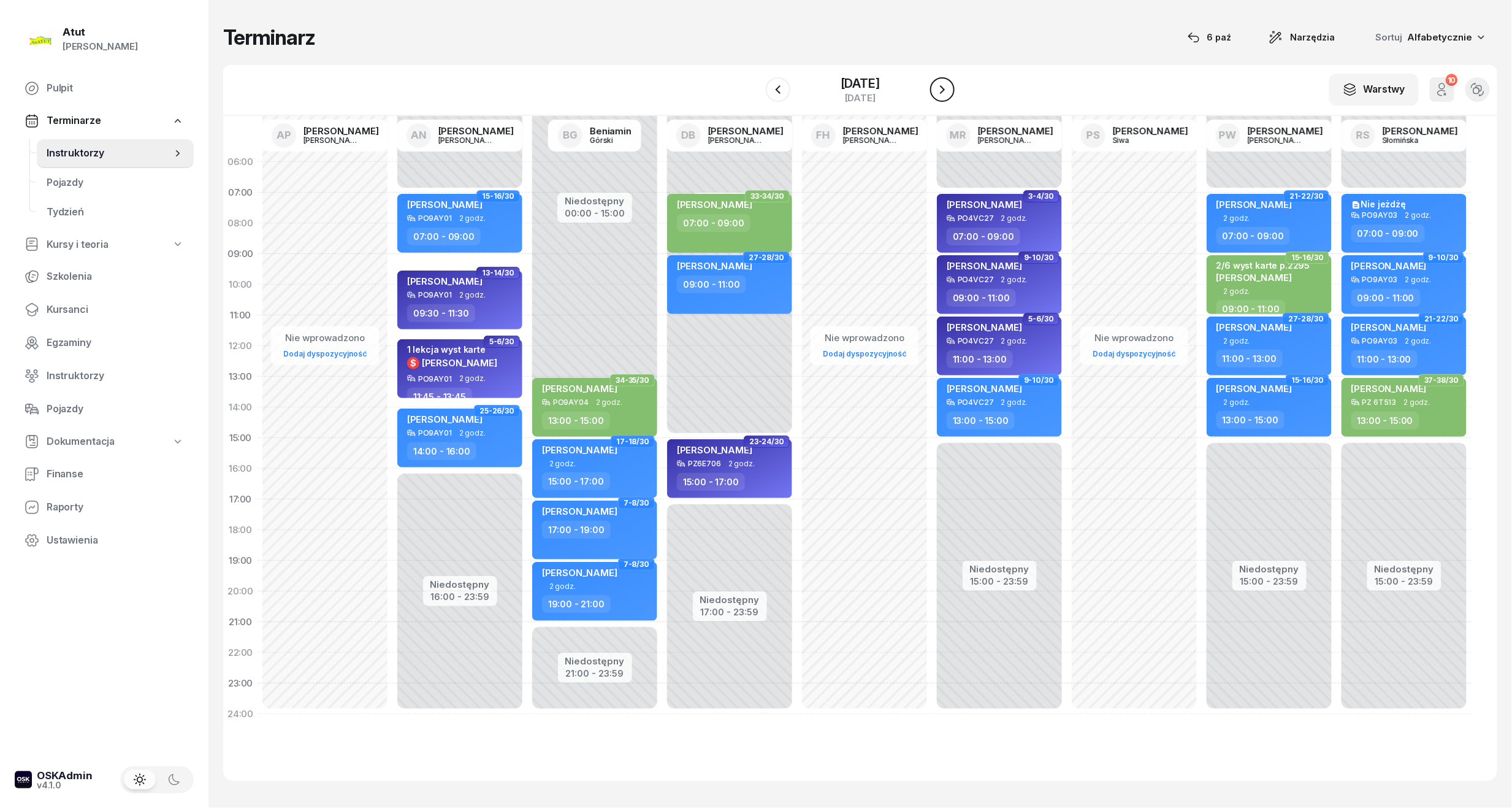
click at [945, 89] on icon "button" at bounding box center [941, 89] width 5 height 8
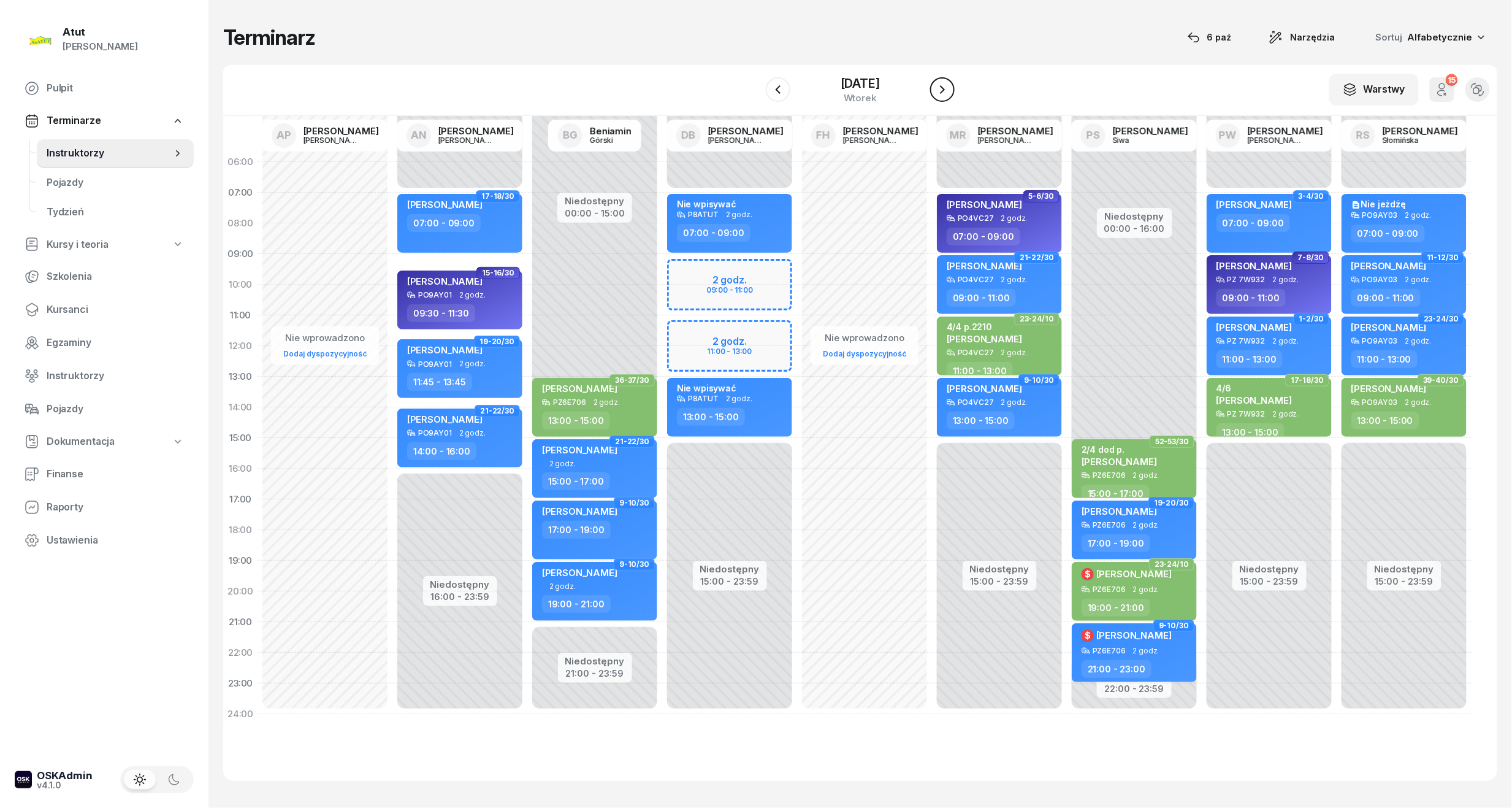
click at [945, 89] on icon "button" at bounding box center [941, 89] width 5 height 8
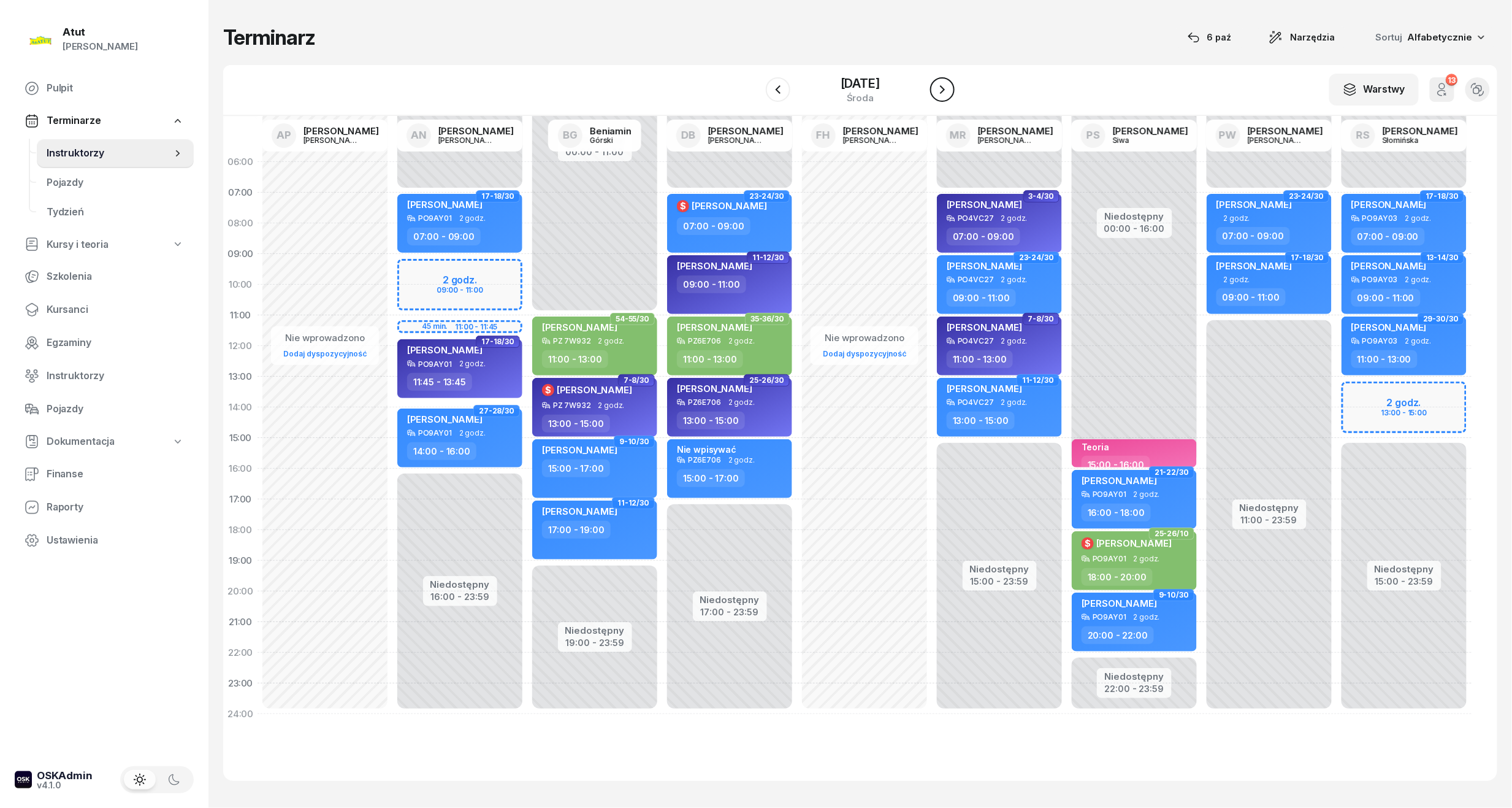
click at [945, 90] on icon "button" at bounding box center [941, 89] width 5 height 8
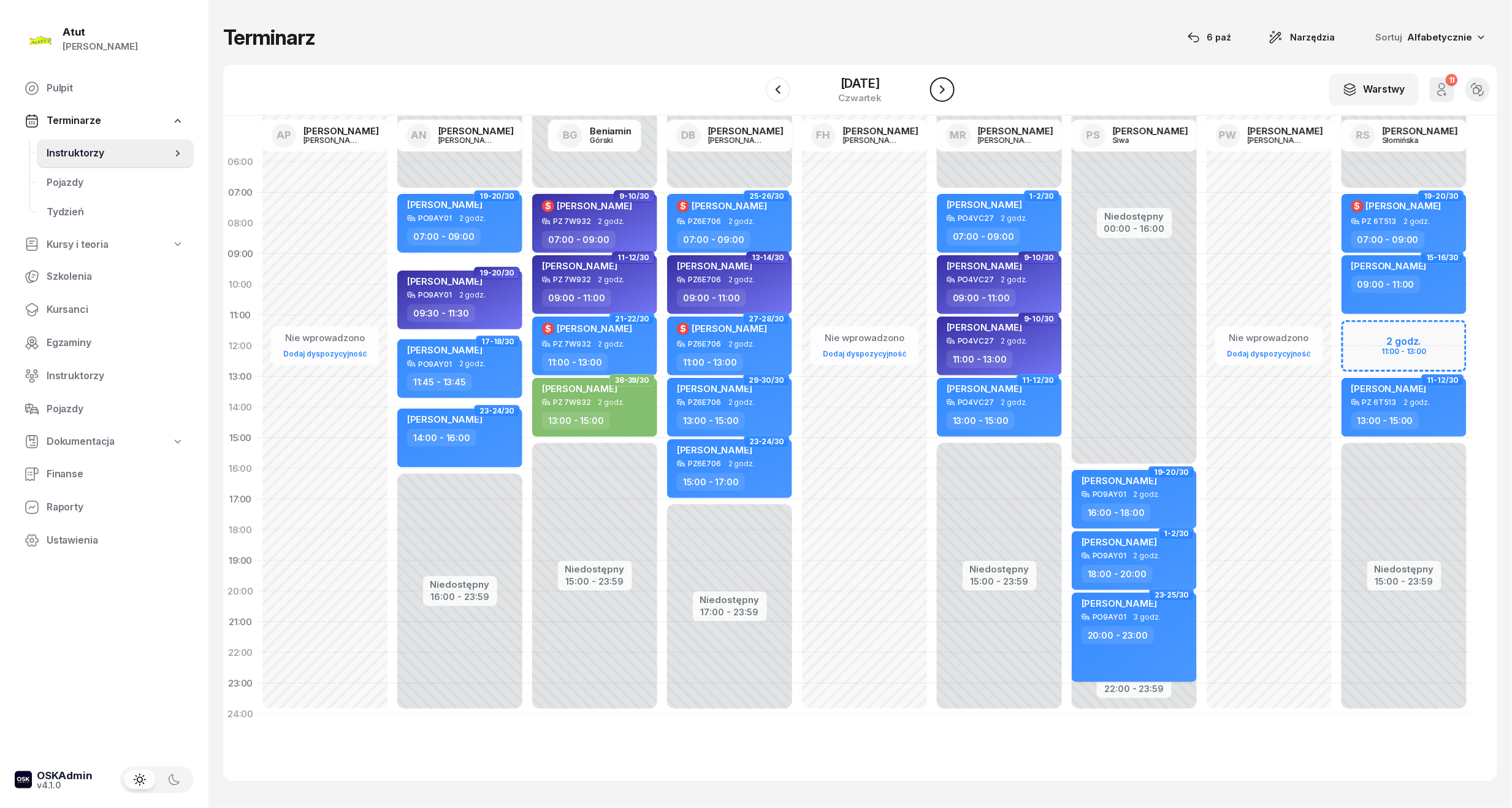
click at [950, 85] on icon "button" at bounding box center [942, 89] width 15 height 15
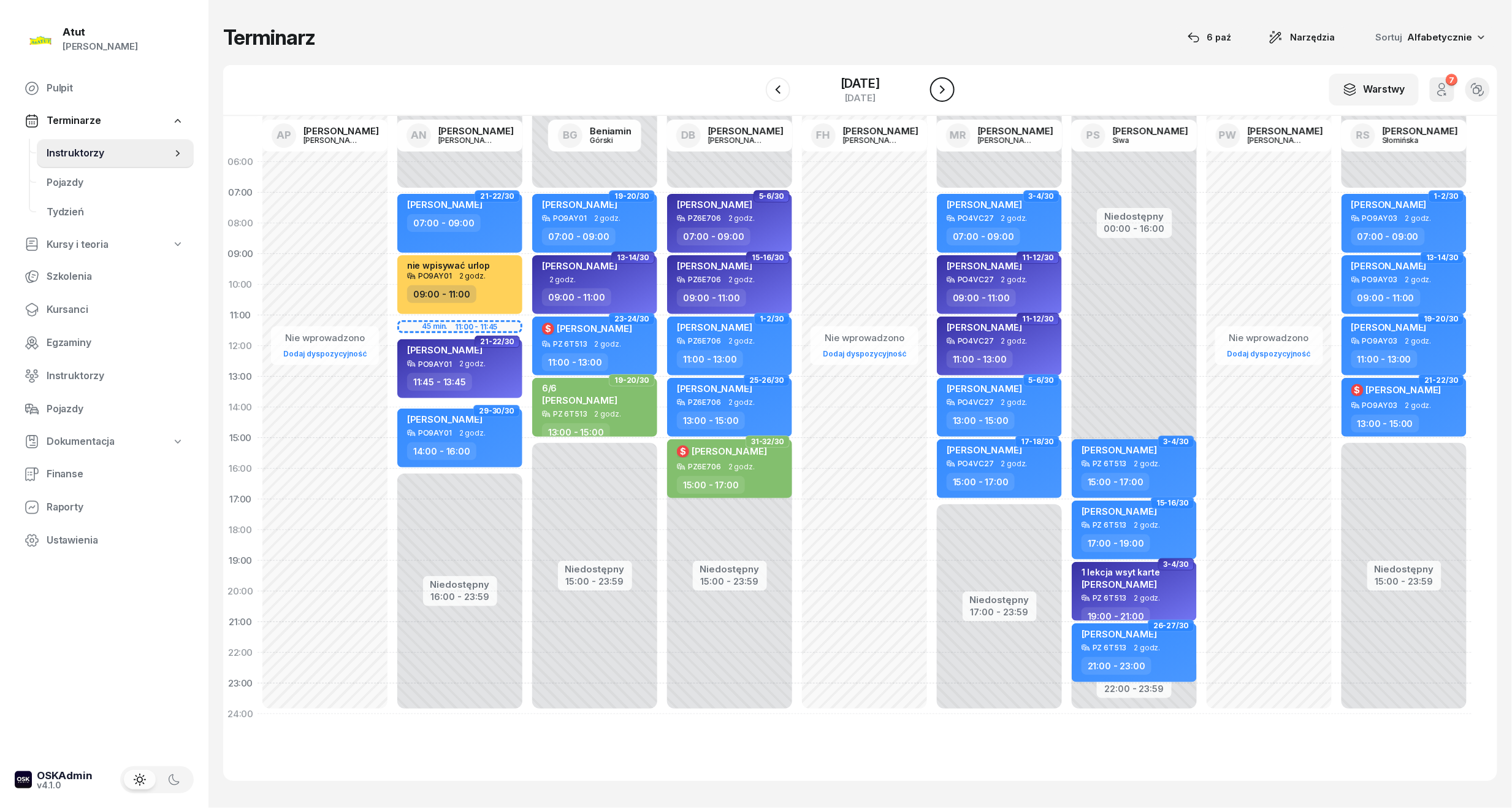
click at [950, 85] on icon "button" at bounding box center [942, 89] width 15 height 15
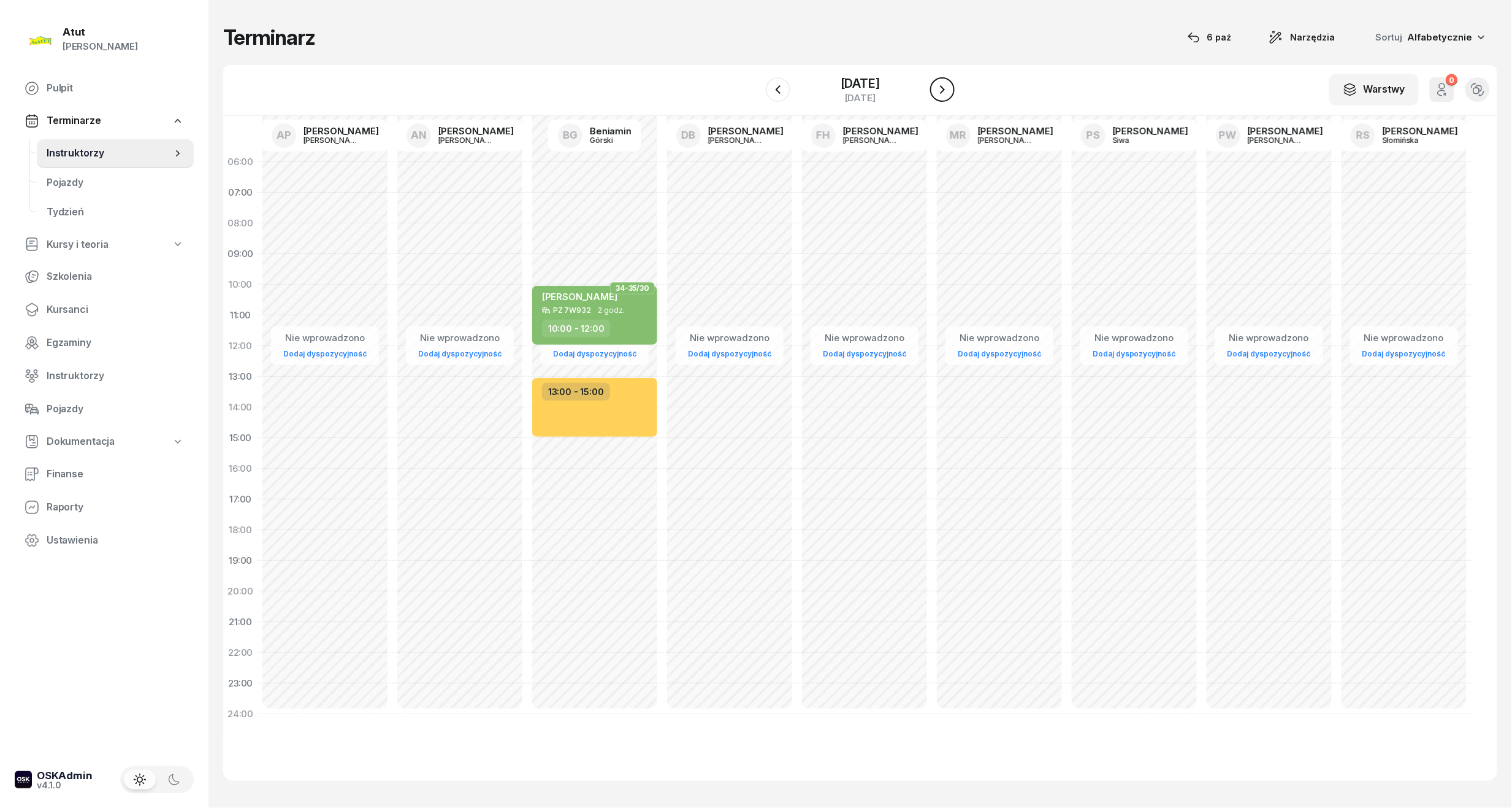
click at [950, 85] on icon "button" at bounding box center [942, 89] width 15 height 15
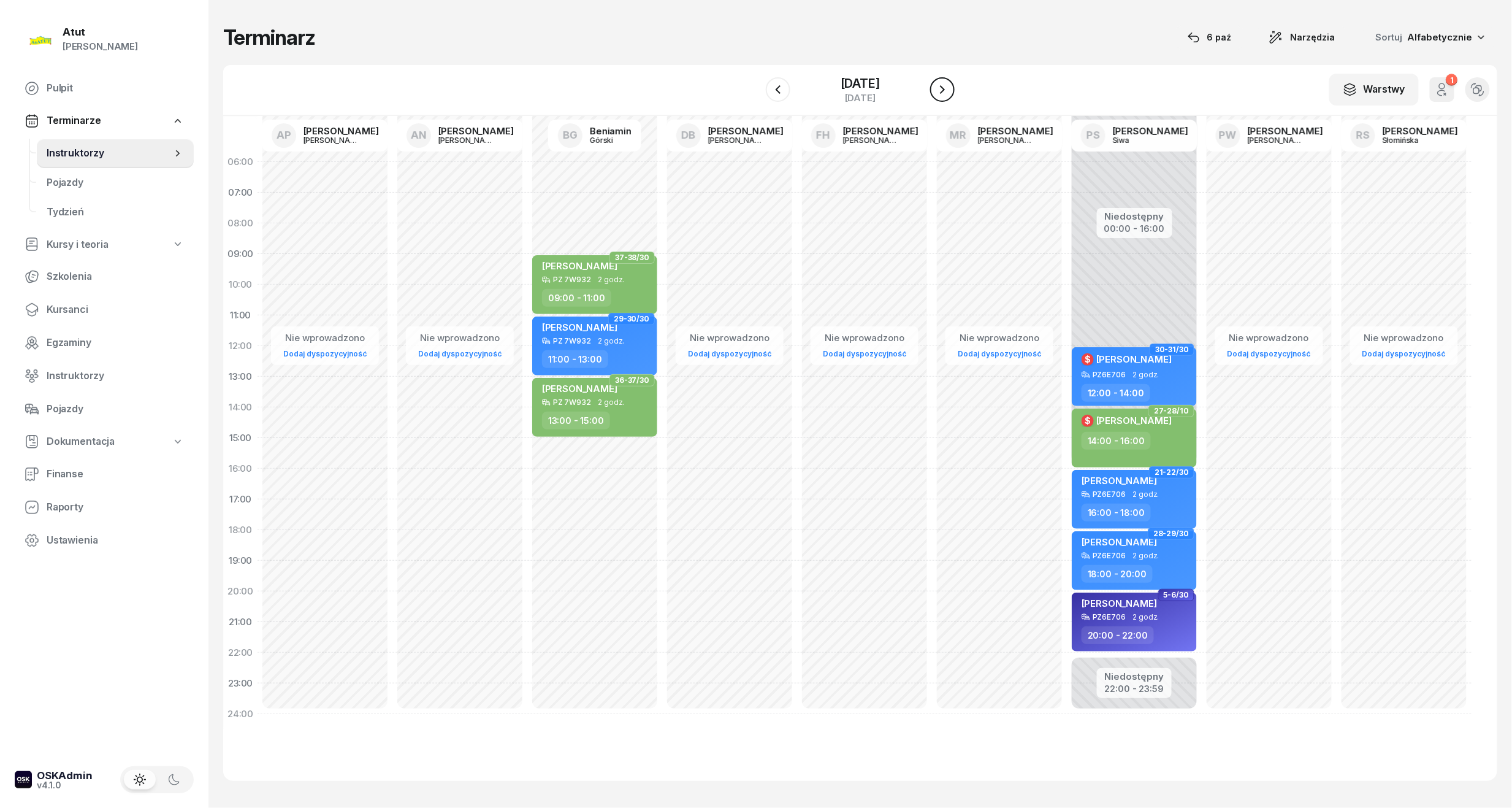
click at [950, 85] on icon "button" at bounding box center [942, 89] width 15 height 15
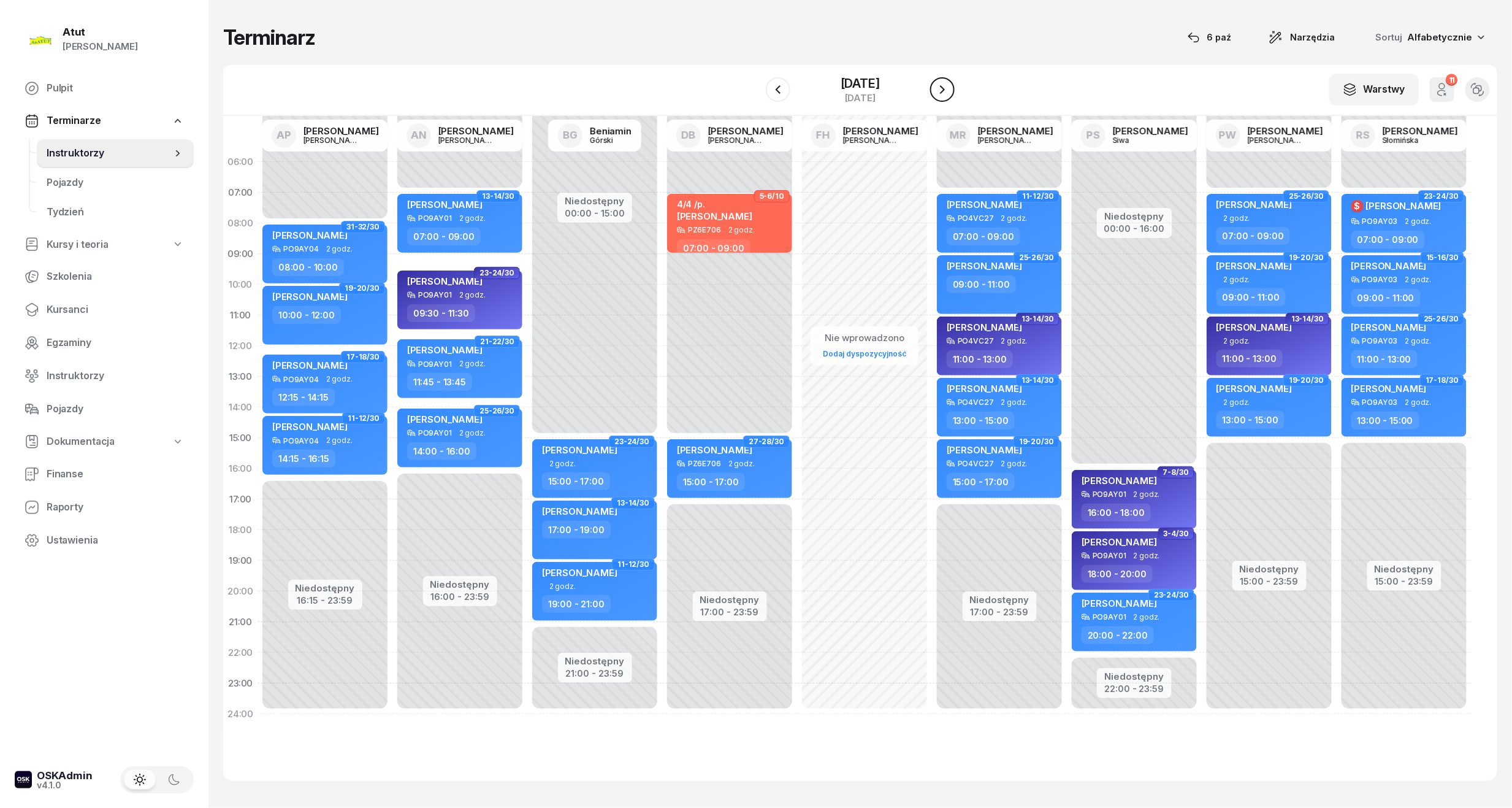
click at [950, 85] on icon "button" at bounding box center [942, 89] width 15 height 15
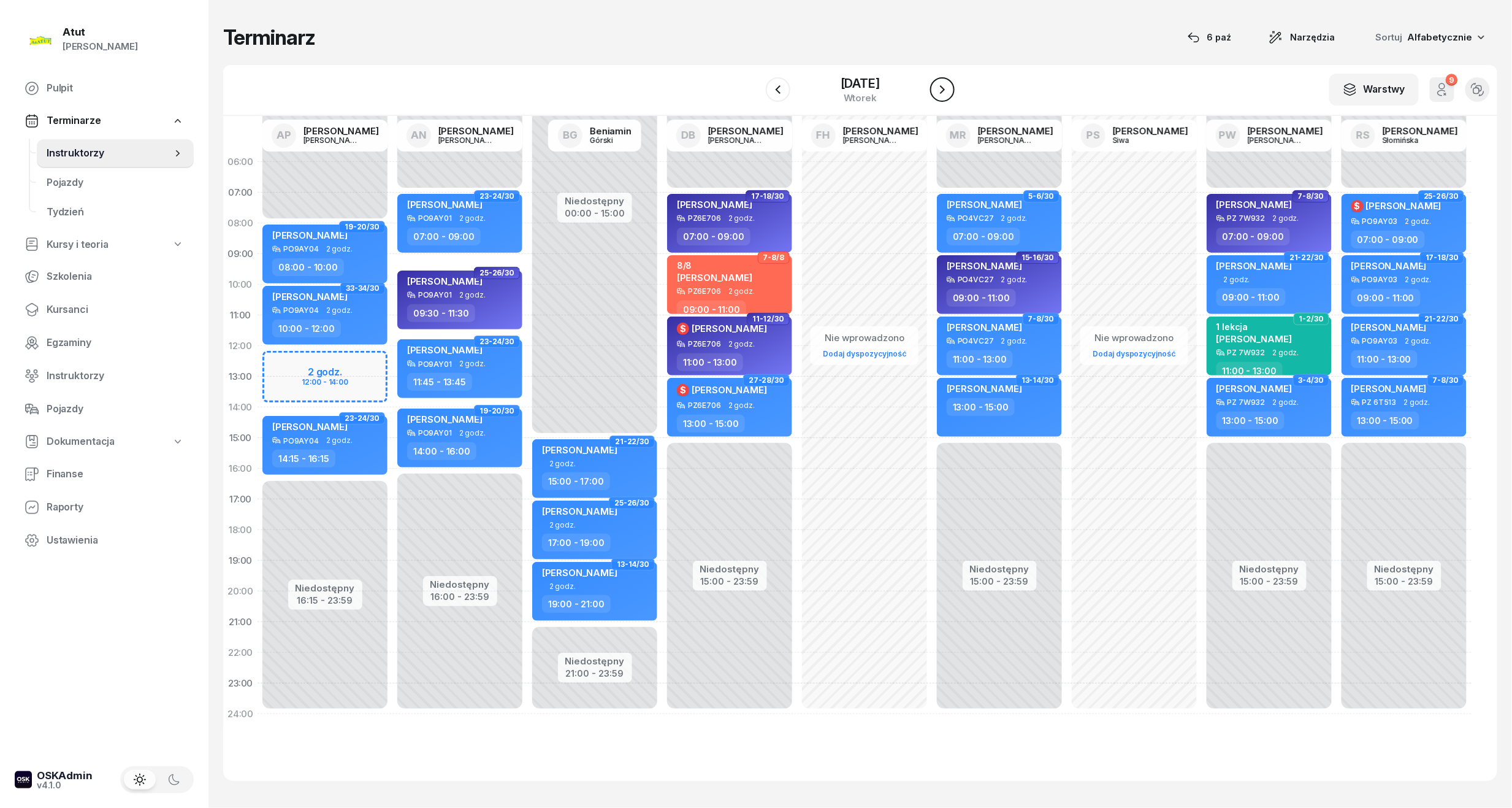
click at [950, 85] on icon "button" at bounding box center [942, 89] width 15 height 15
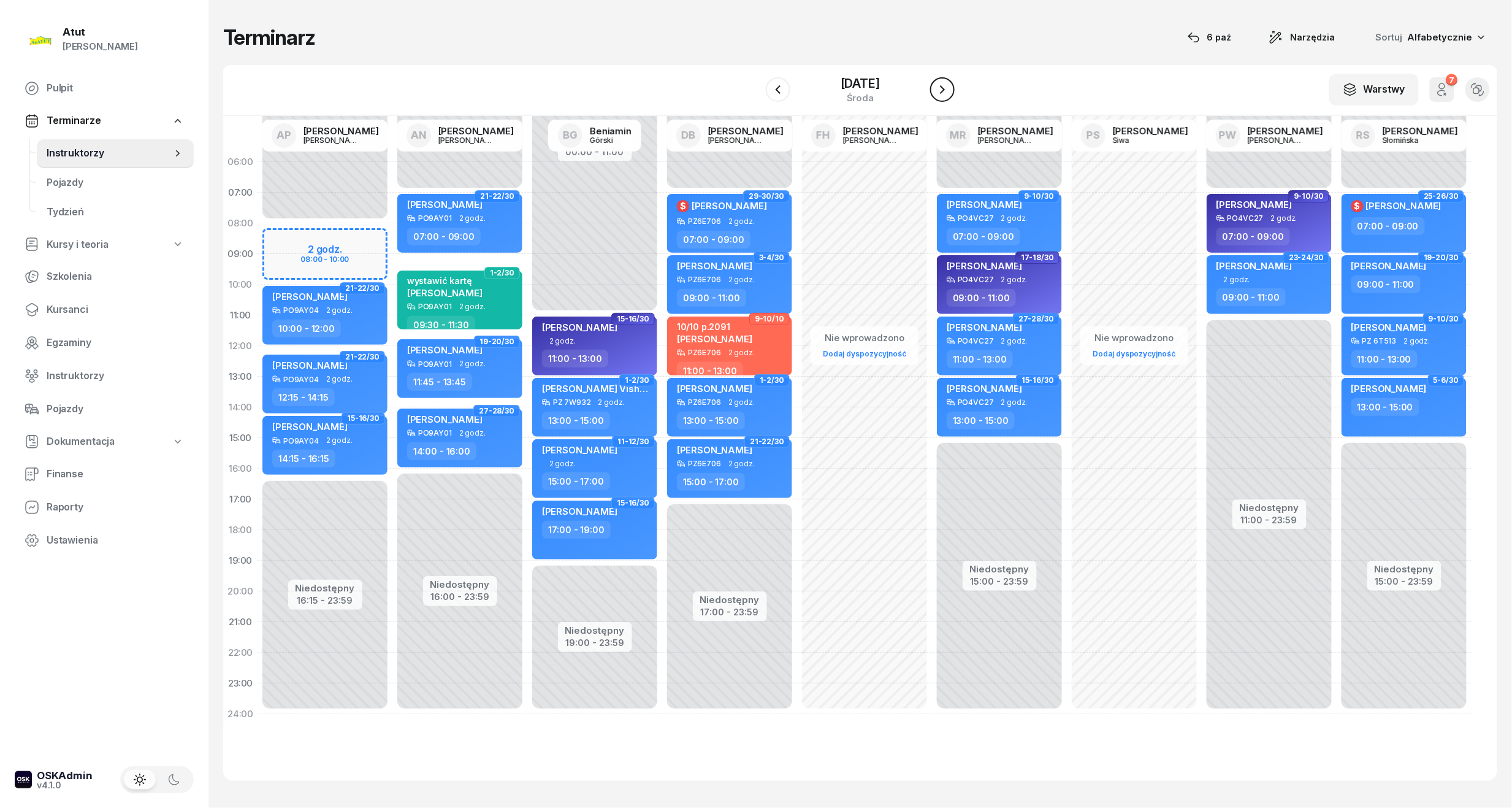
click at [950, 85] on icon "button" at bounding box center [942, 89] width 15 height 15
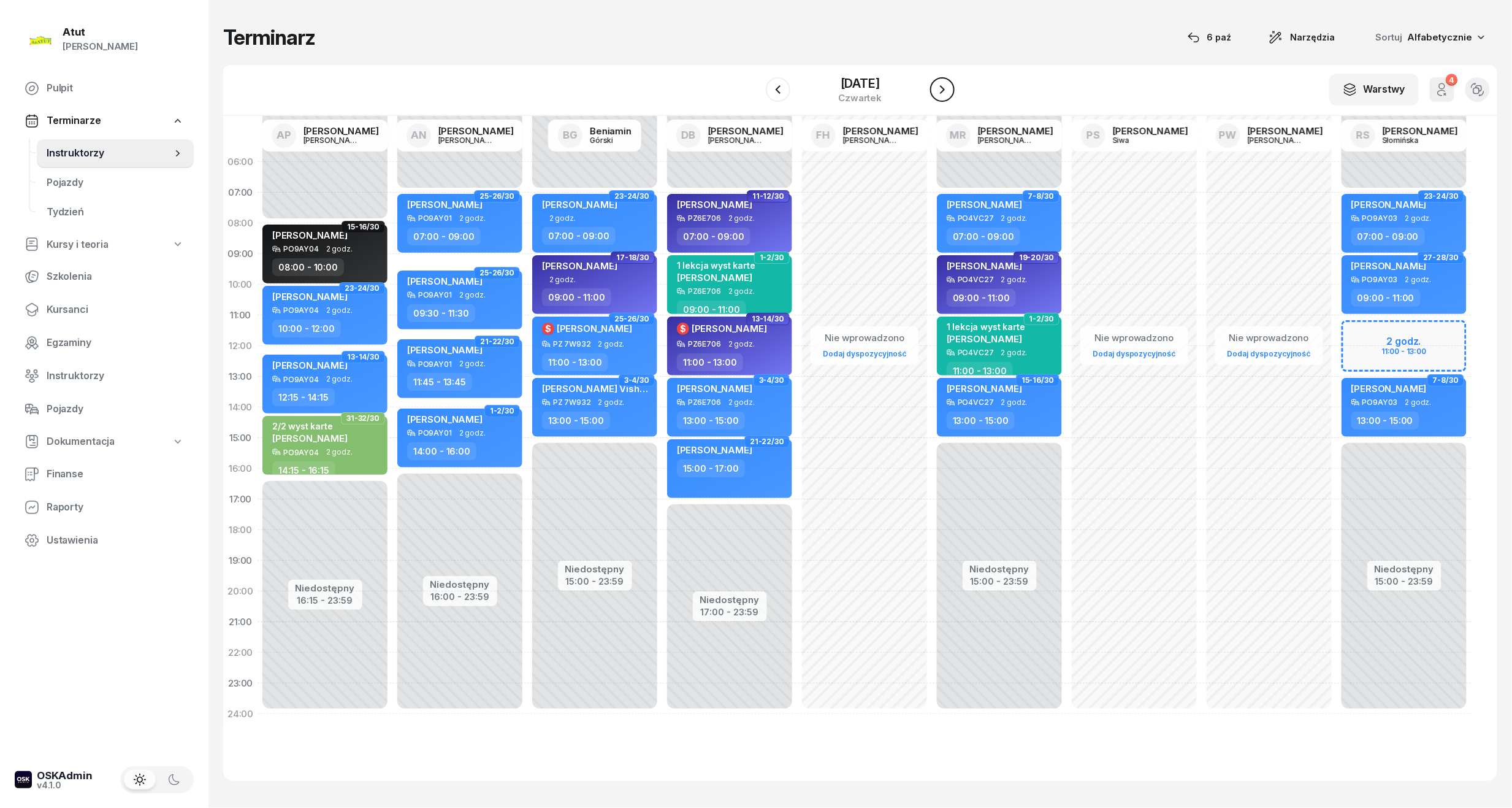
click at [950, 85] on icon "button" at bounding box center [942, 89] width 15 height 15
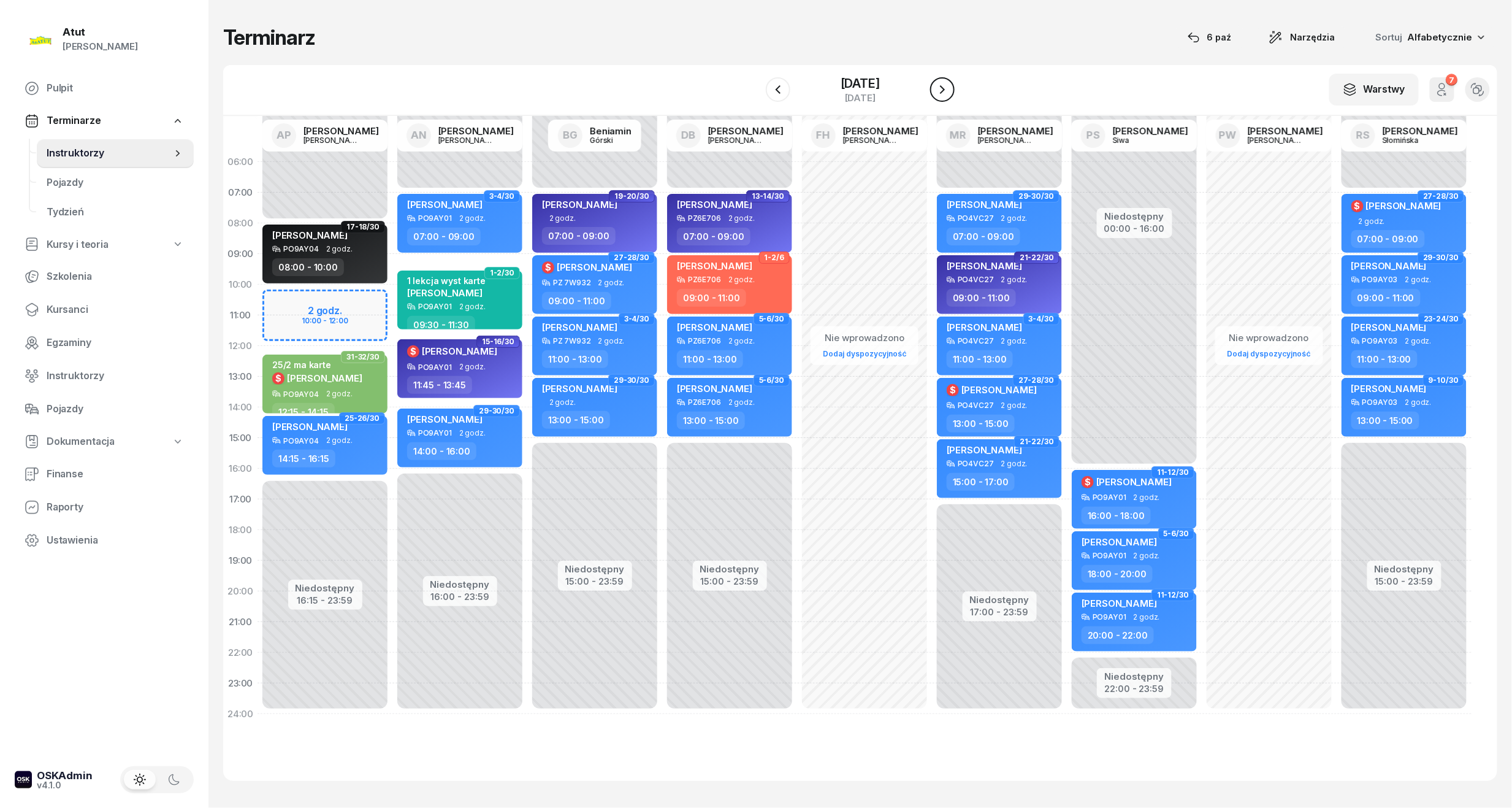
click at [950, 85] on icon "button" at bounding box center [942, 89] width 15 height 15
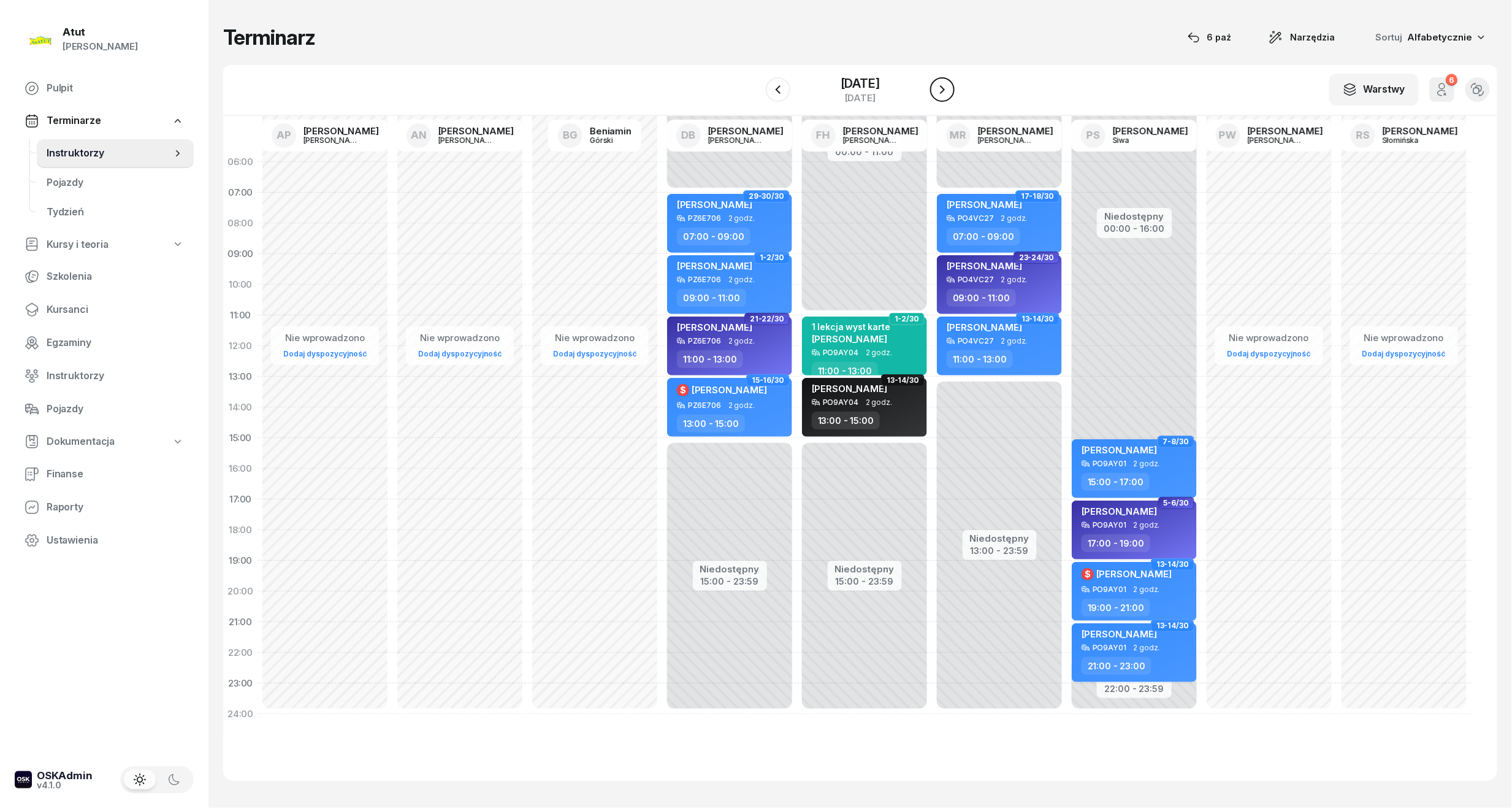
click at [950, 85] on icon "button" at bounding box center [942, 89] width 15 height 15
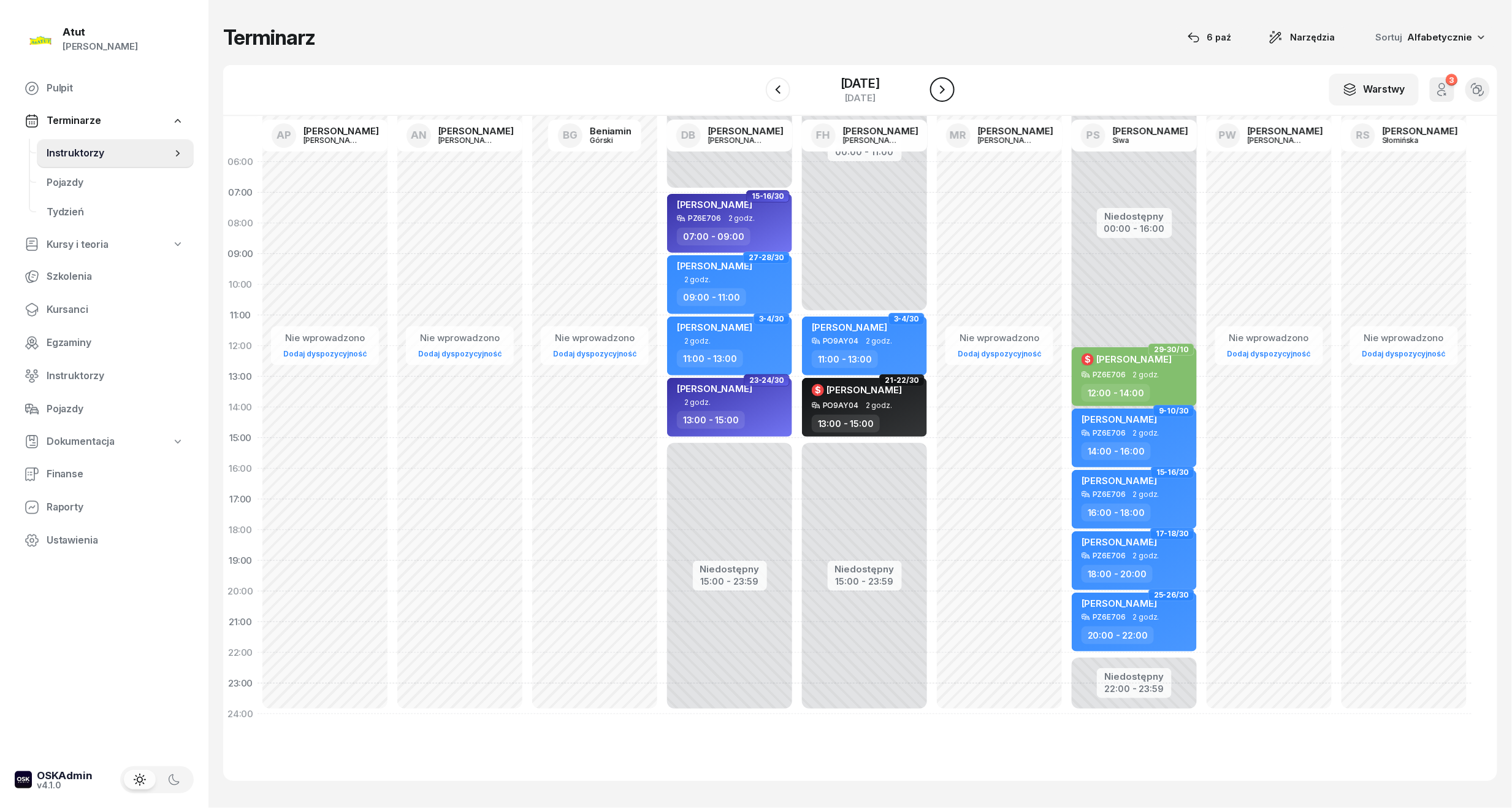
click at [950, 85] on icon "button" at bounding box center [942, 89] width 15 height 15
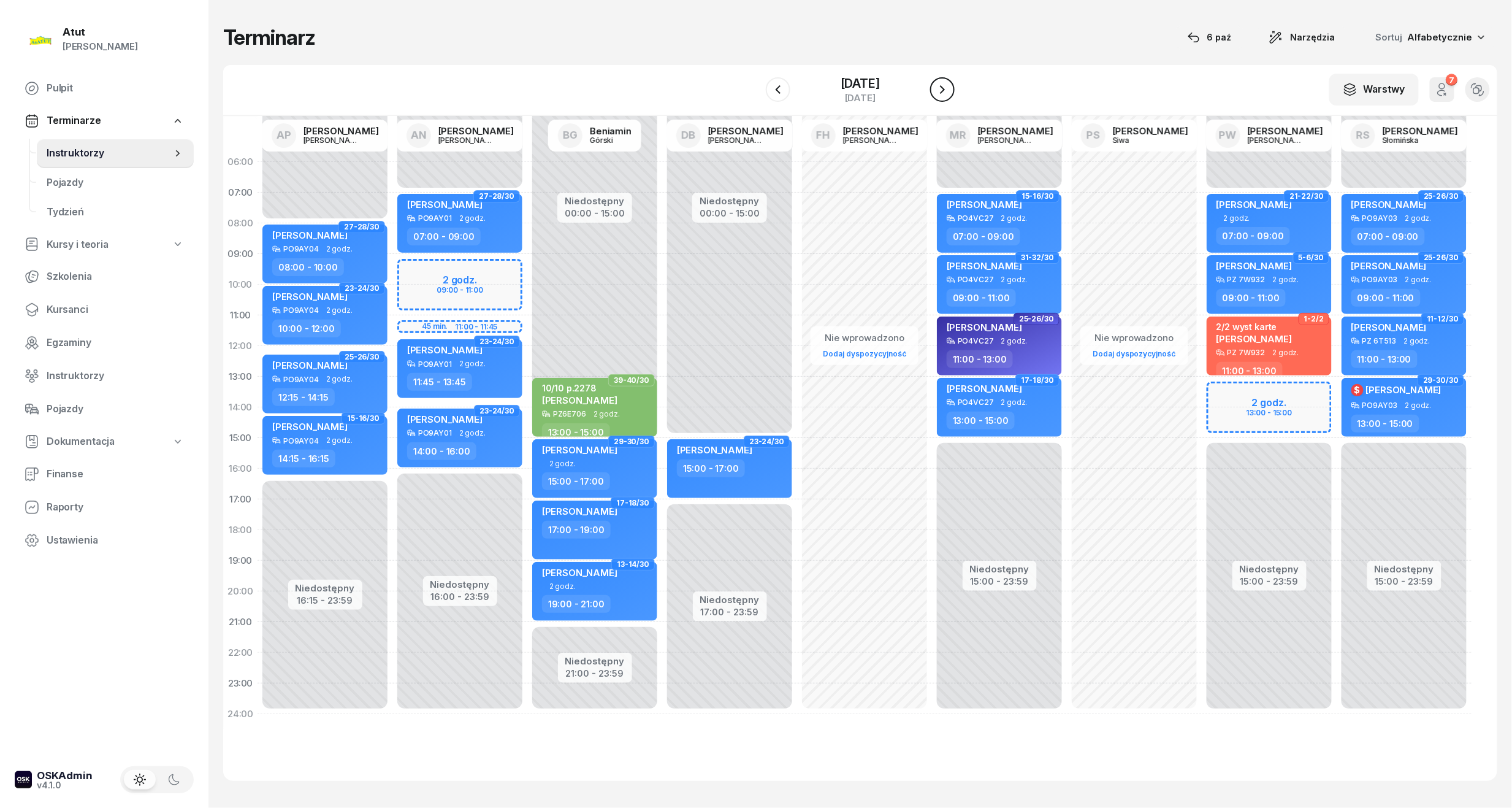
click at [950, 85] on icon "button" at bounding box center [942, 89] width 15 height 15
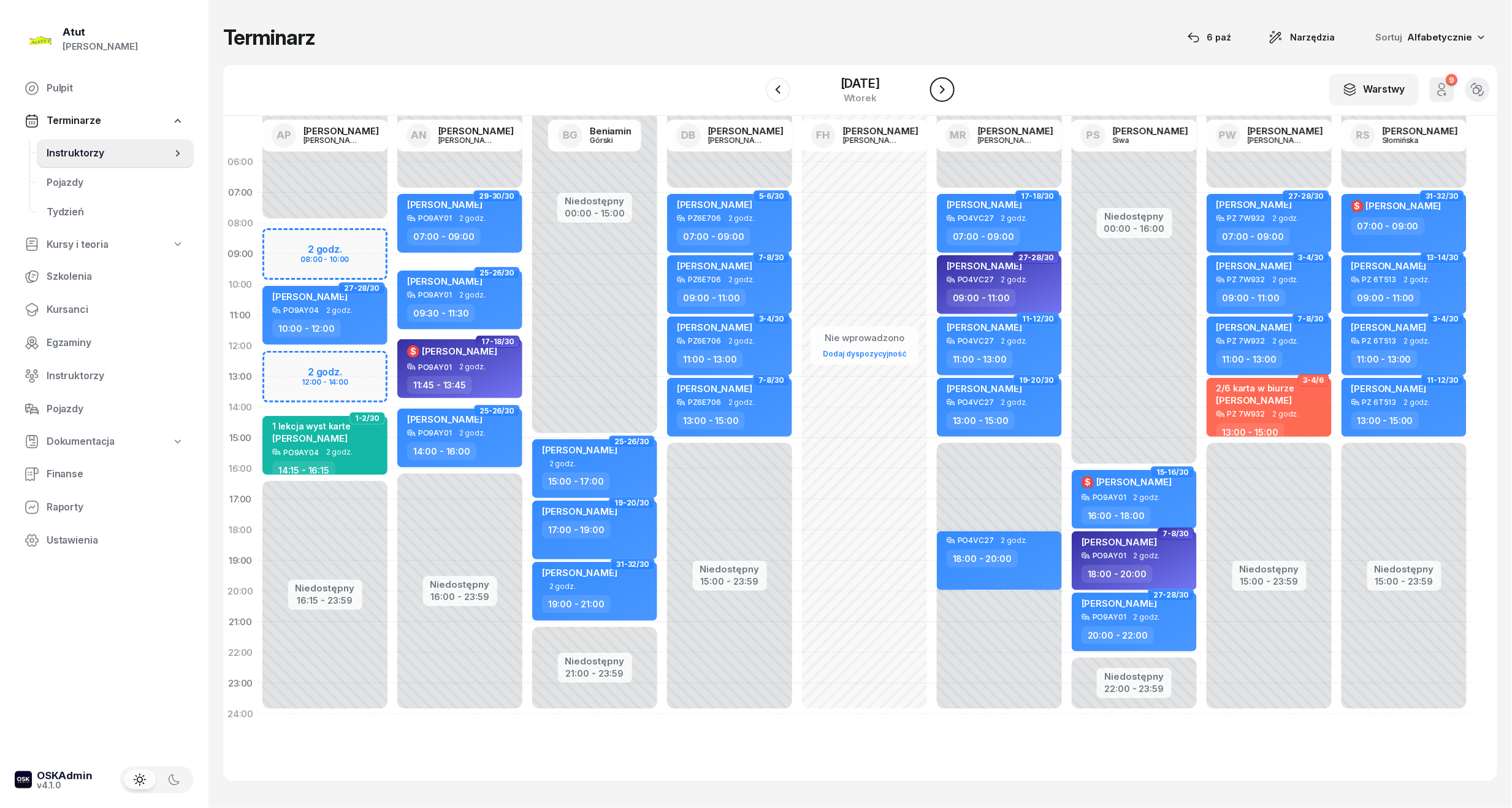
click at [950, 85] on icon "button" at bounding box center [942, 89] width 15 height 15
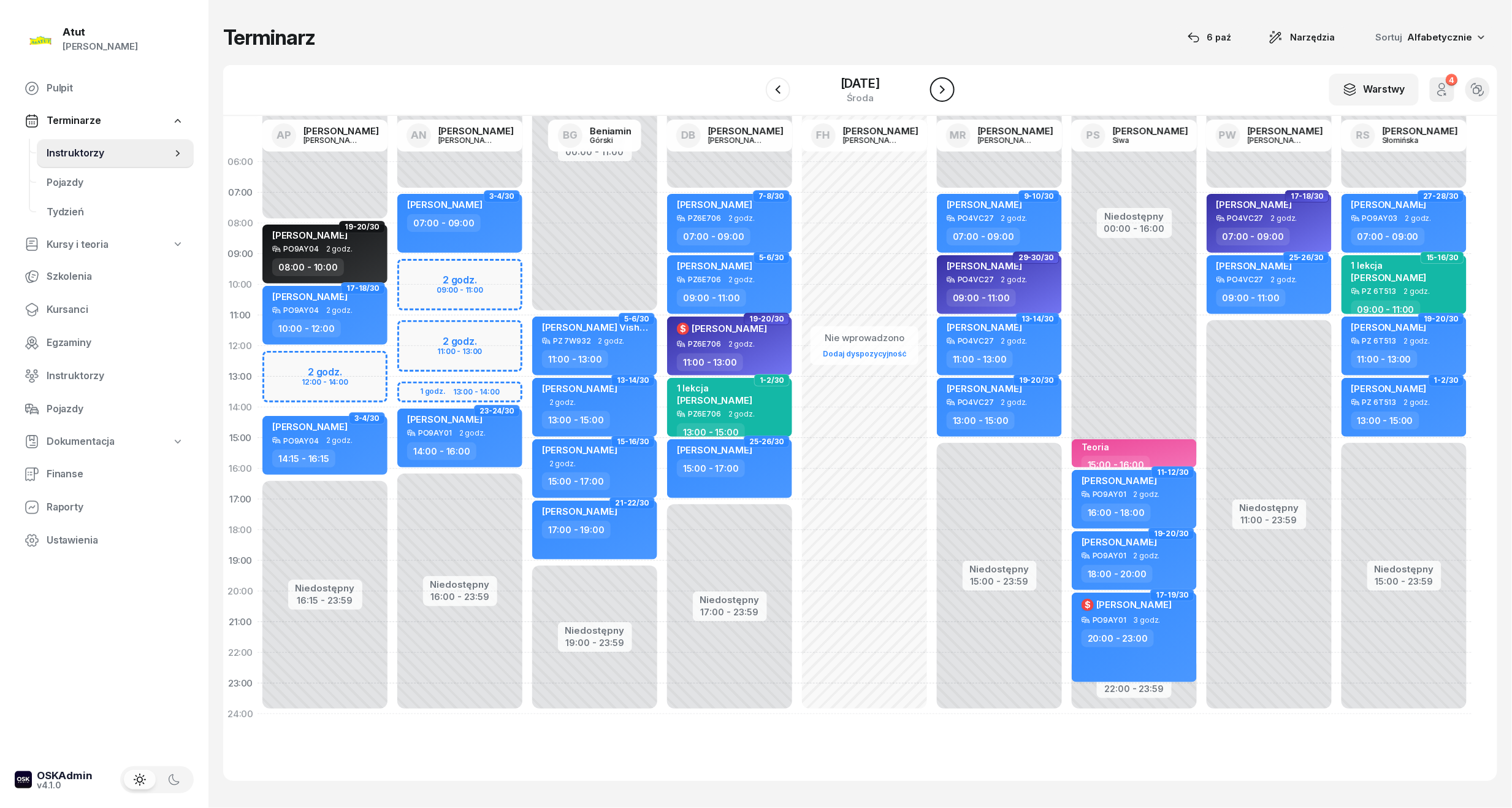
click at [950, 85] on icon "button" at bounding box center [942, 89] width 15 height 15
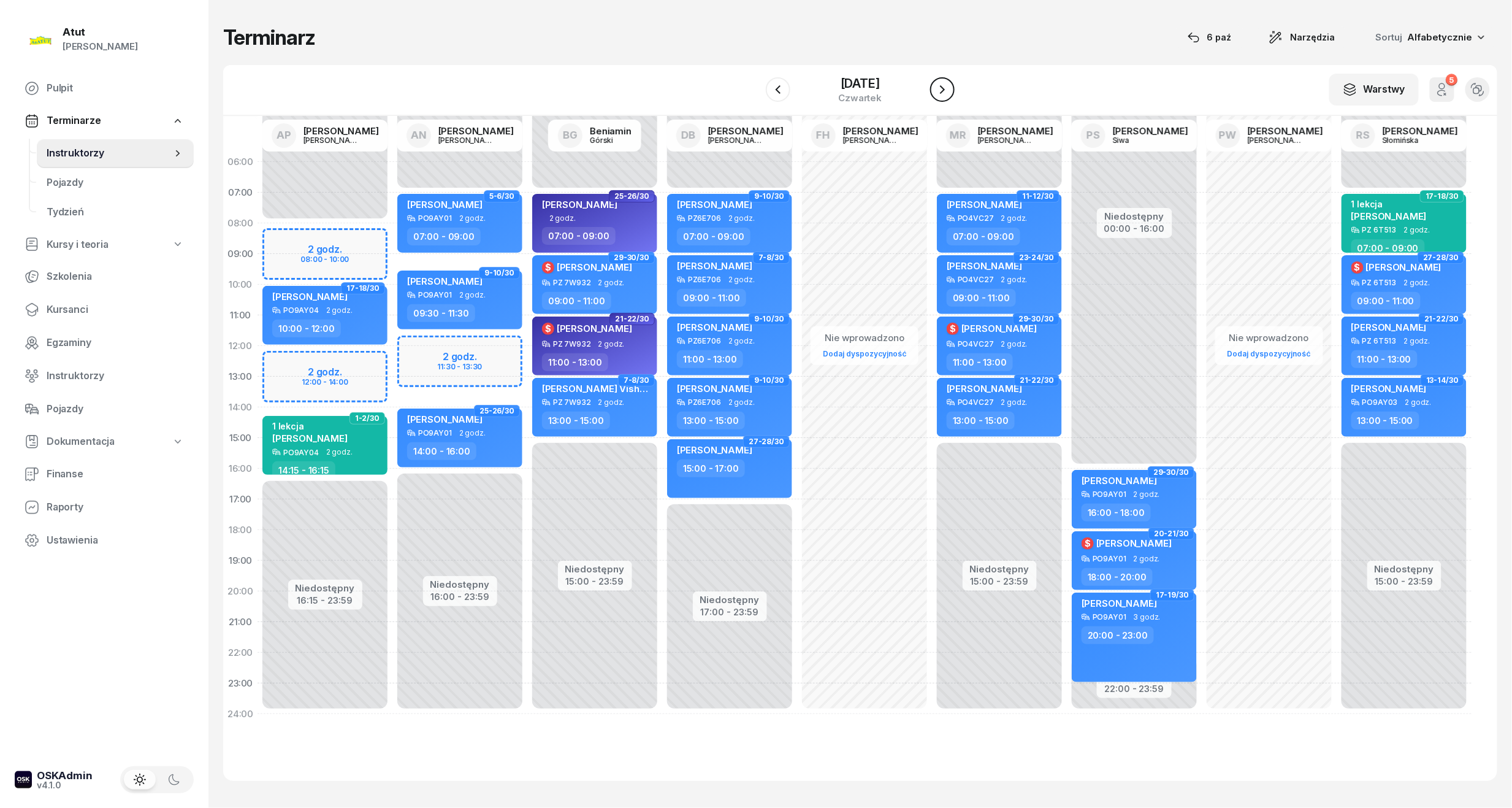
click at [950, 85] on icon "button" at bounding box center [942, 89] width 15 height 15
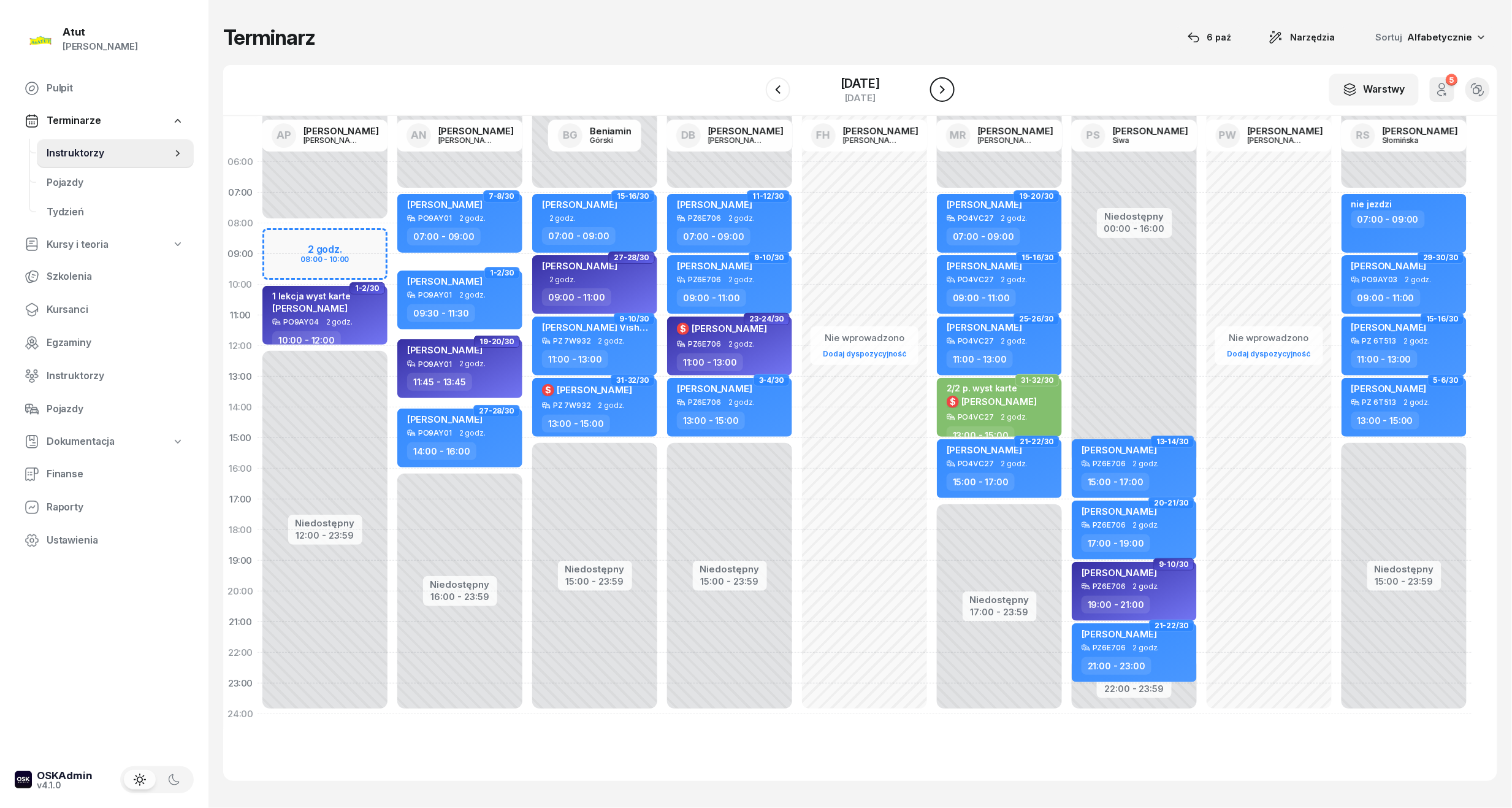
click at [950, 85] on icon "button" at bounding box center [942, 89] width 15 height 15
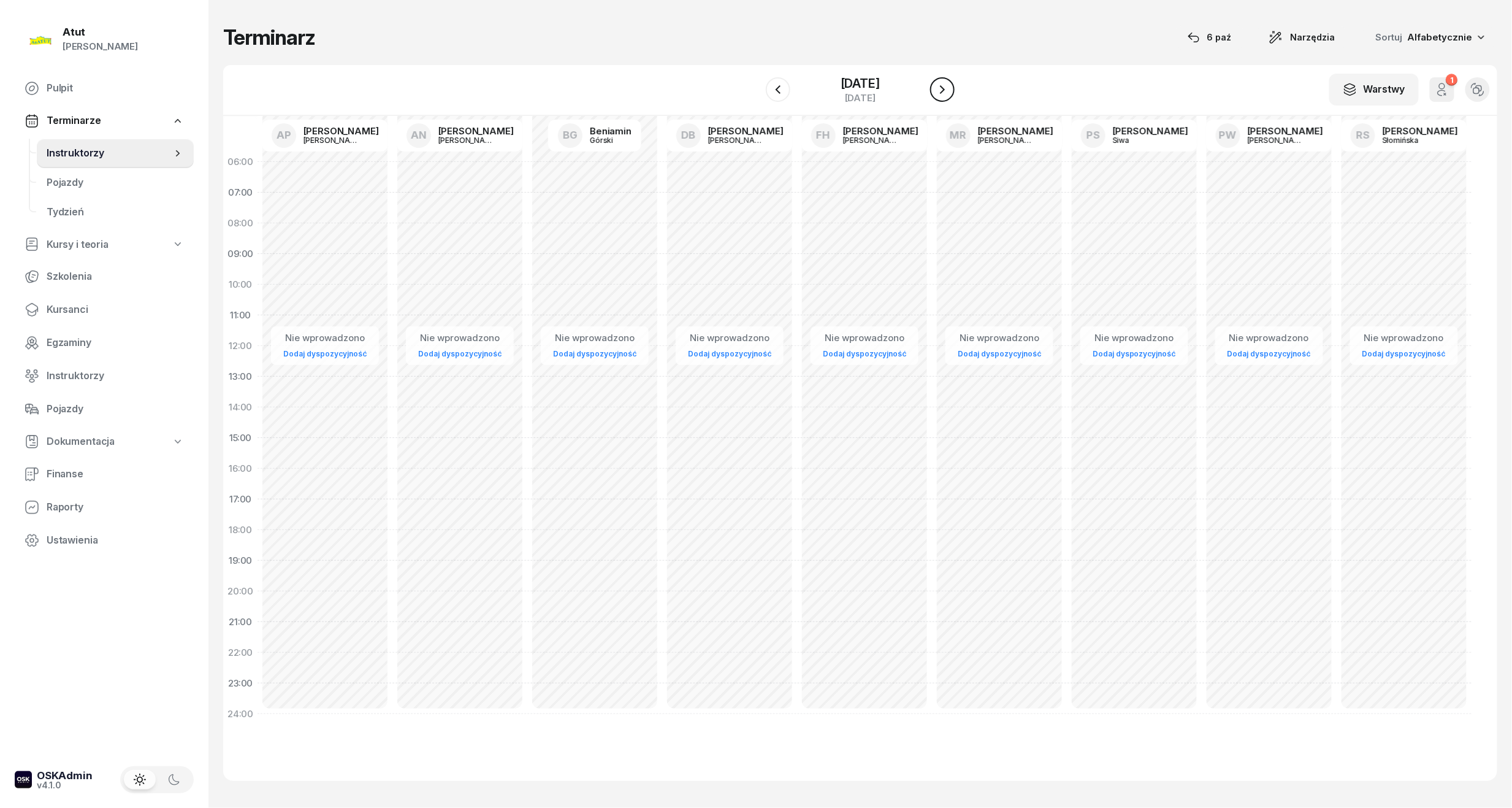
click at [954, 85] on div "W Wybierz AP [PERSON_NAME] AN [PERSON_NAME] BG [PERSON_NAME] DB [PERSON_NAME] F…" at bounding box center [859, 90] width 1274 height 51
click at [939, 90] on icon "button" at bounding box center [942, 89] width 15 height 15
click at [943, 85] on icon "button" at bounding box center [942, 89] width 15 height 15
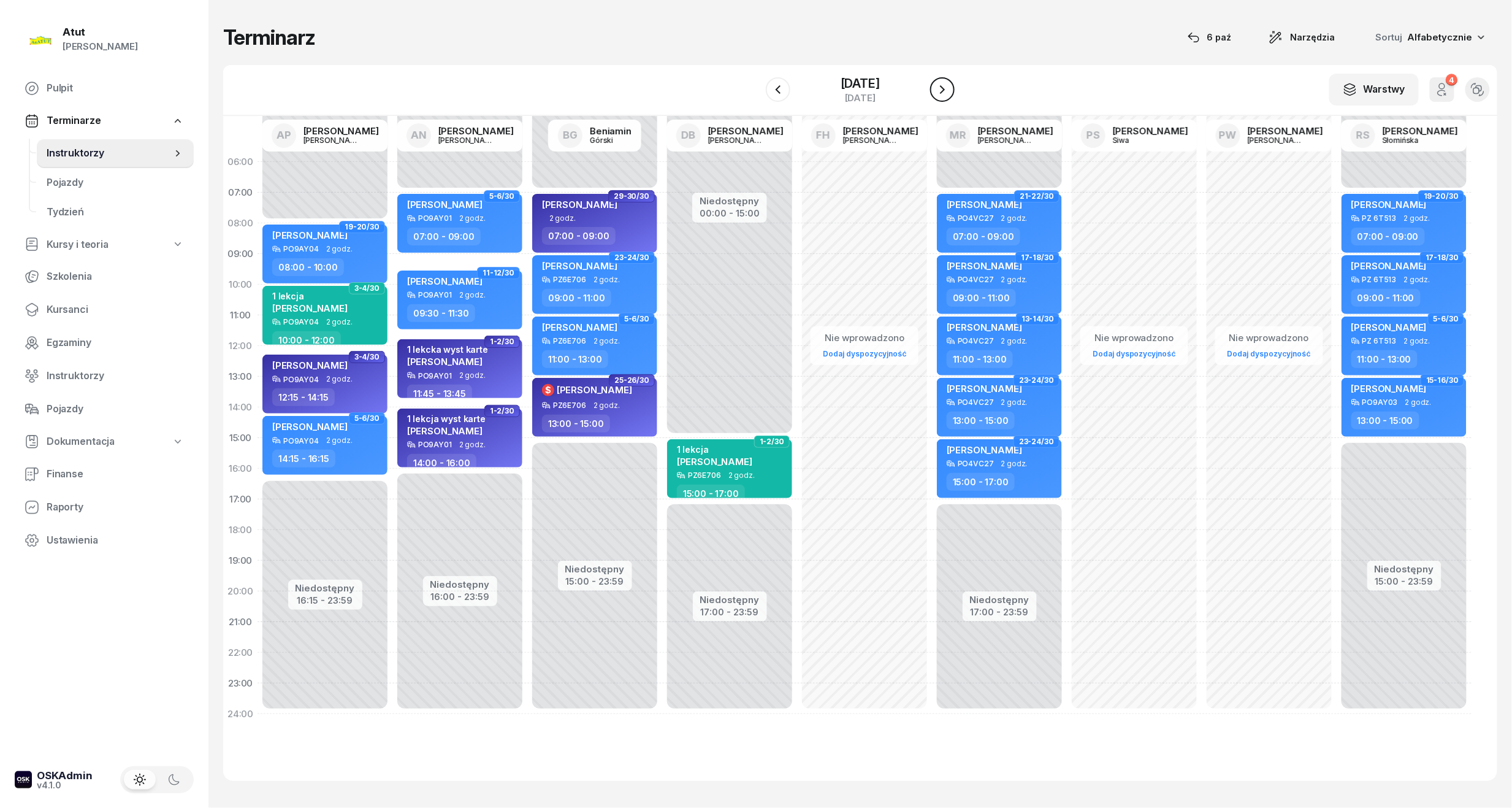
click at [943, 86] on icon "button" at bounding box center [942, 89] width 15 height 15
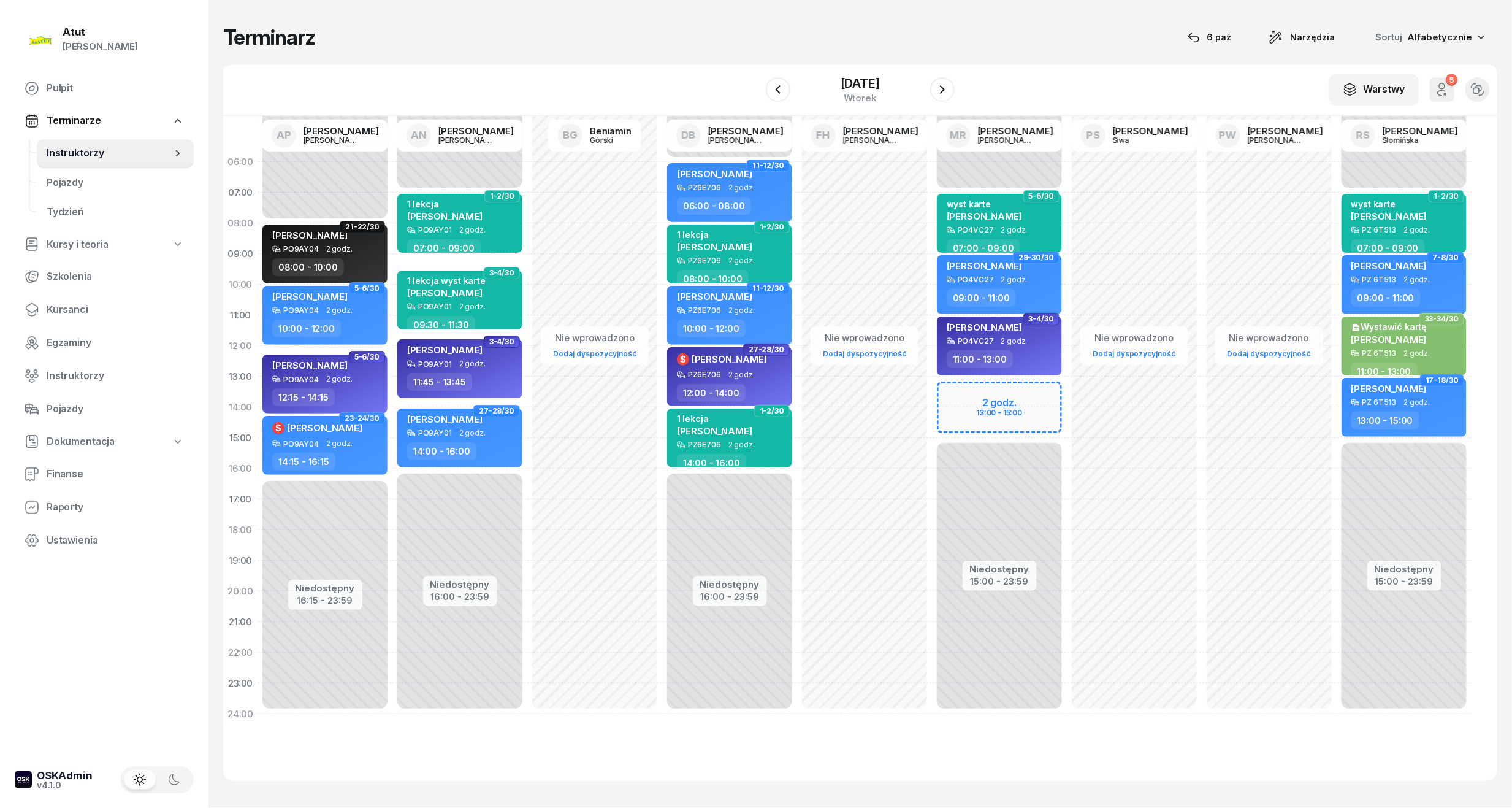
click at [968, 404] on div "Niedostępny 00:00 - 07:00 Niedostępny 15:00 - 23:59 2 godz. 13:00 - 15:00 5-6/3…" at bounding box center [999, 437] width 134 height 582
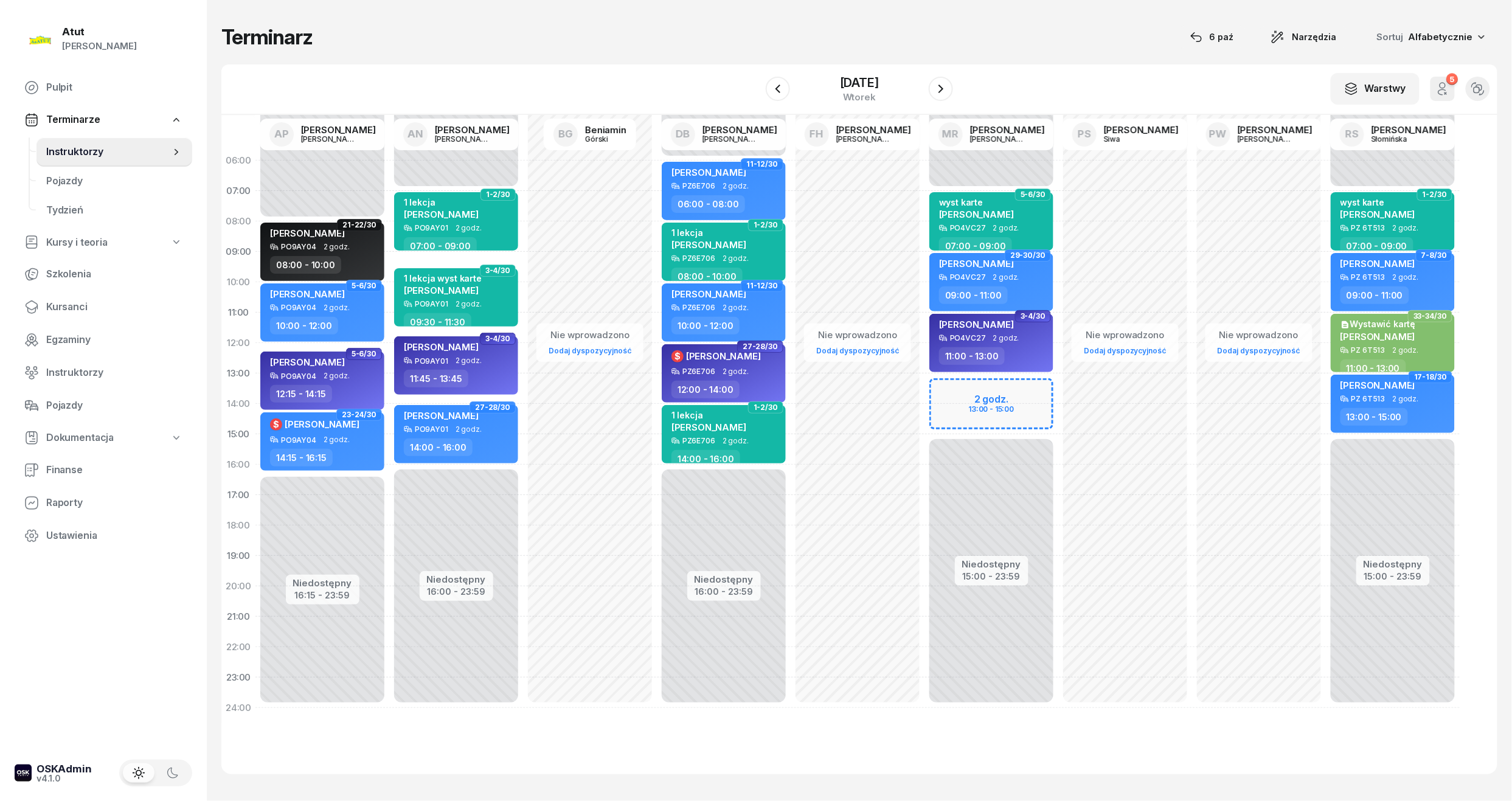
select select "13"
select select "15"
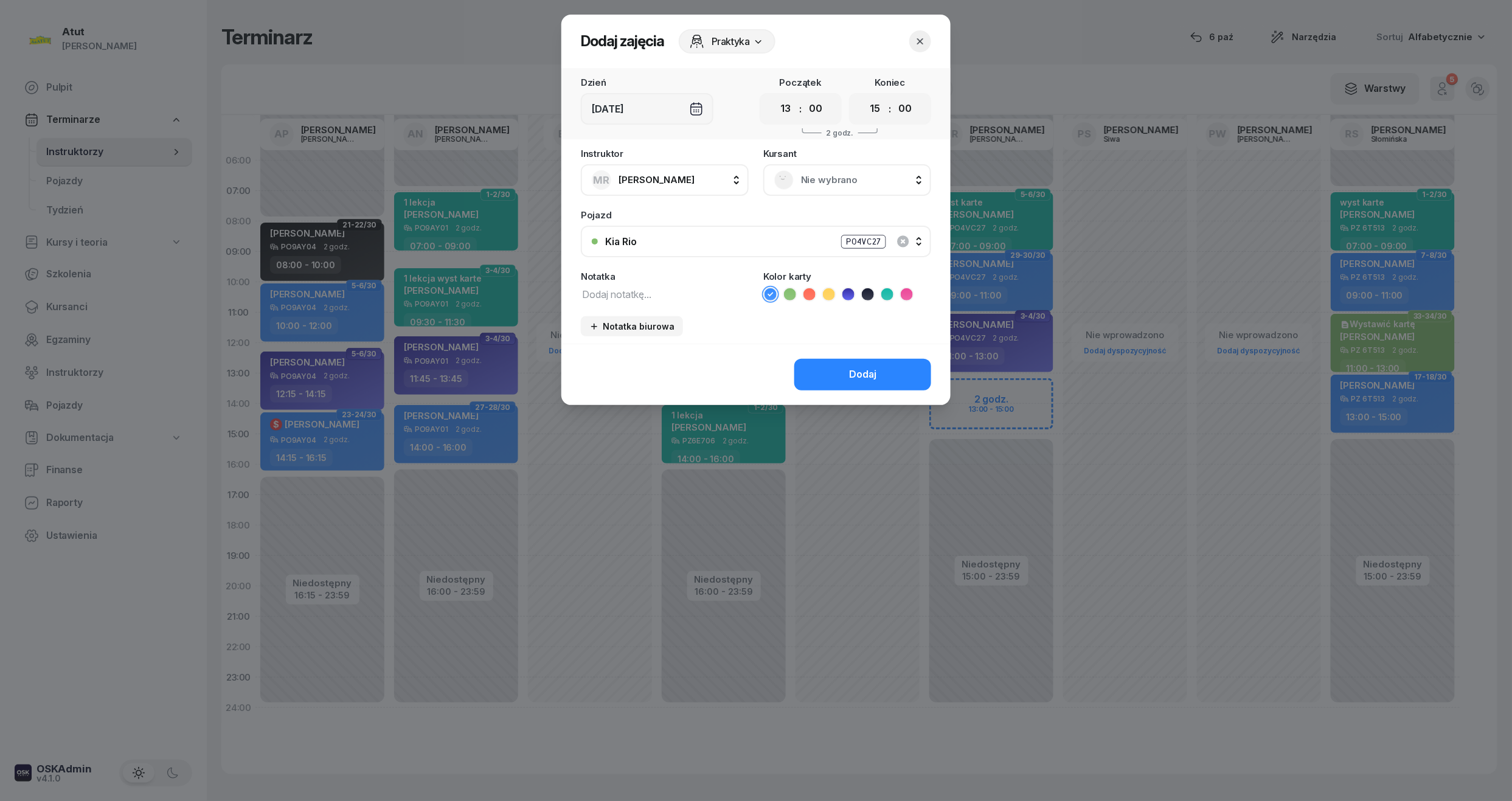
click at [840, 175] on span "Nie wybrano" at bounding box center [861, 179] width 119 height 16
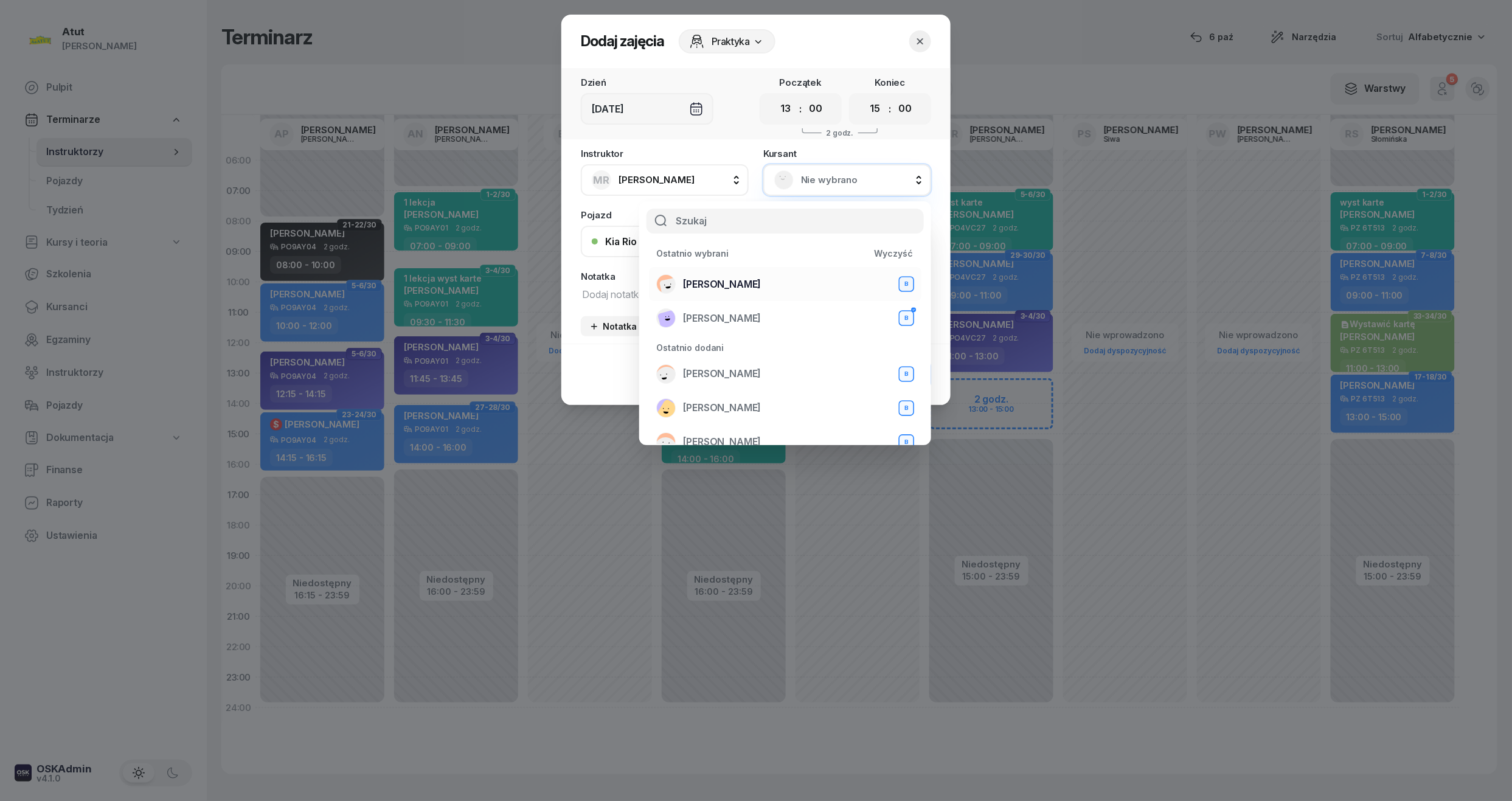
click at [747, 272] on li "[PERSON_NAME]" at bounding box center [785, 283] width 272 height 35
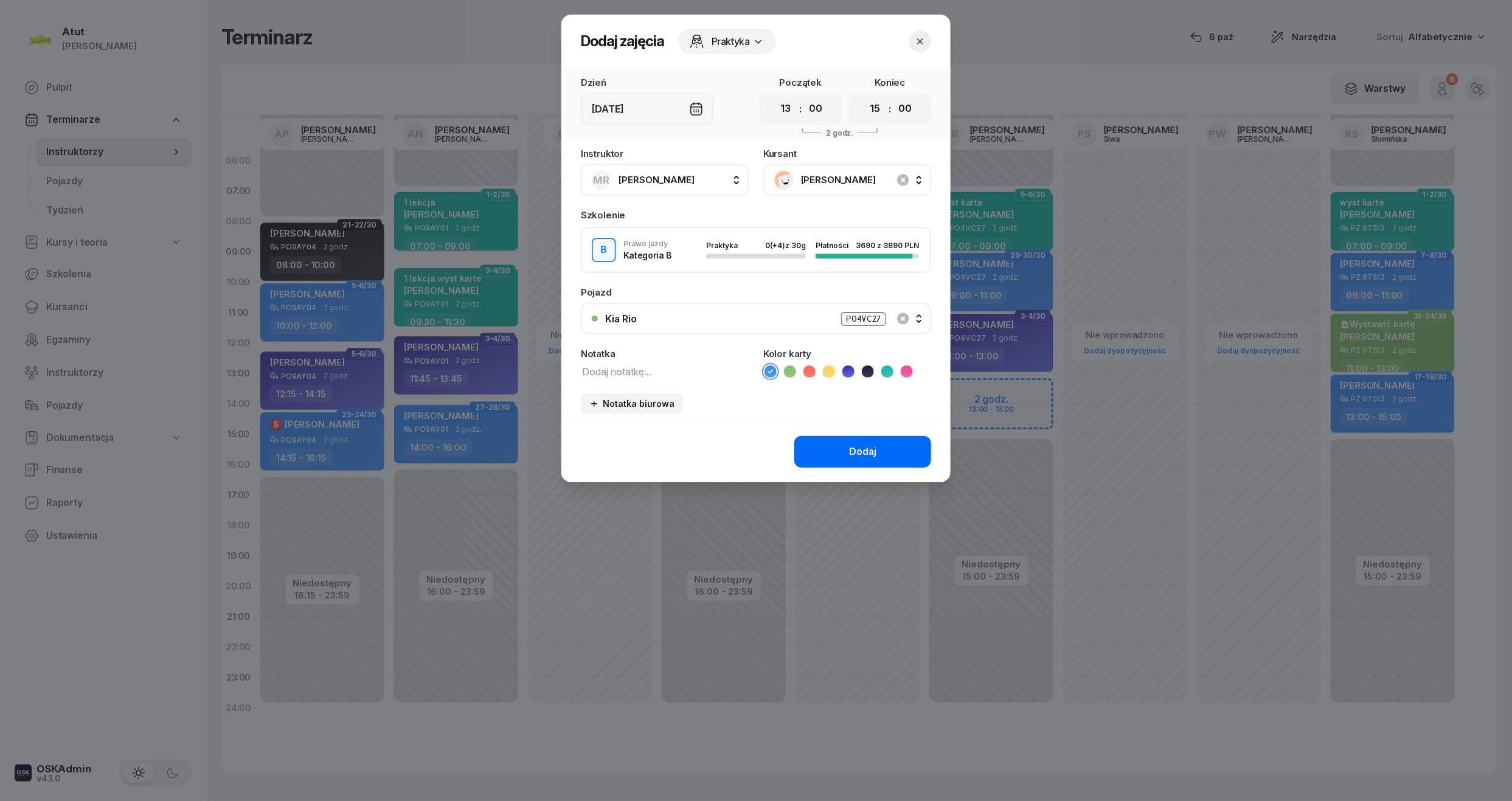
click at [874, 465] on button "Dodaj" at bounding box center [862, 451] width 137 height 32
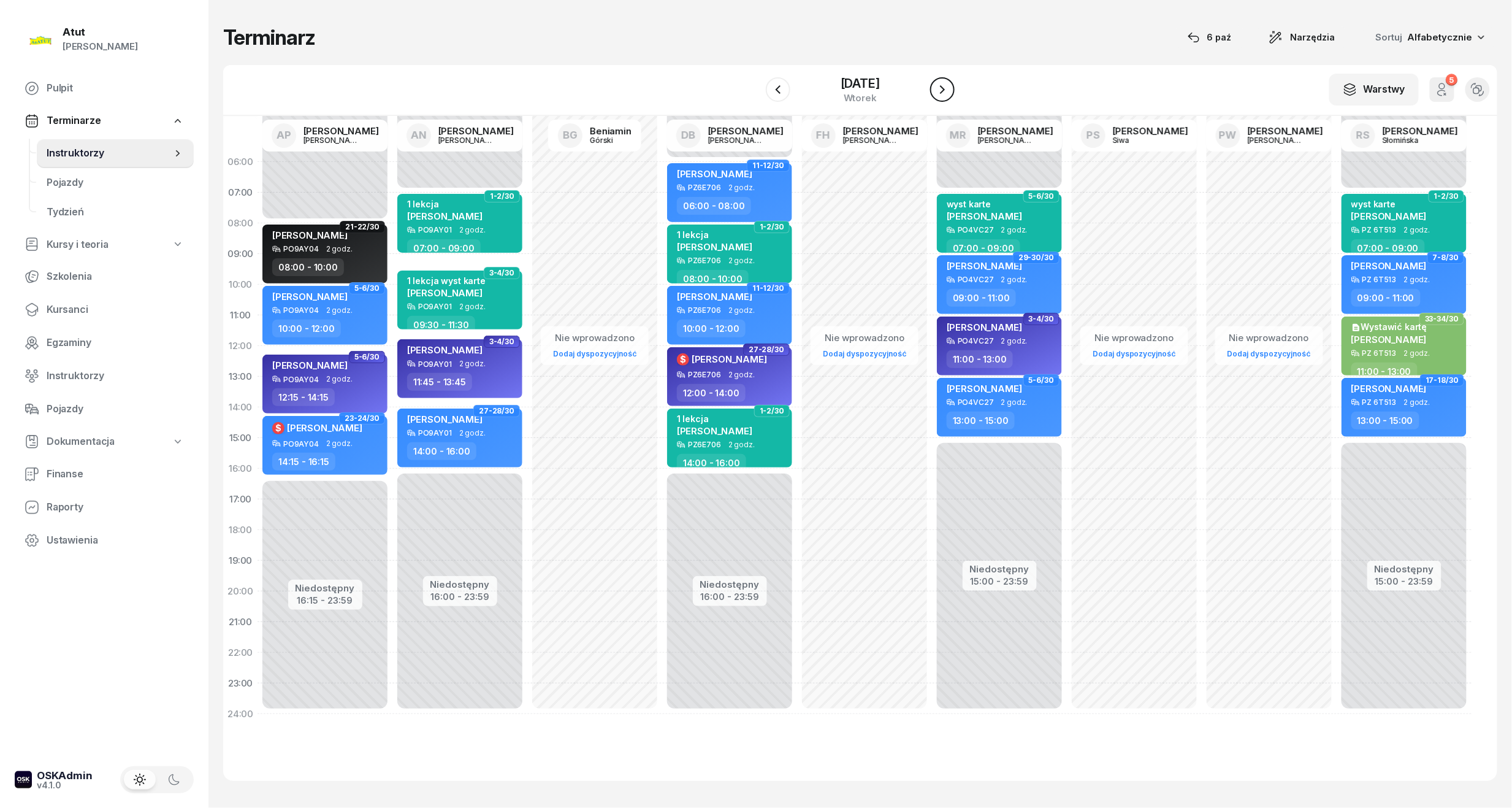
click at [932, 88] on button "button" at bounding box center [942, 89] width 24 height 24
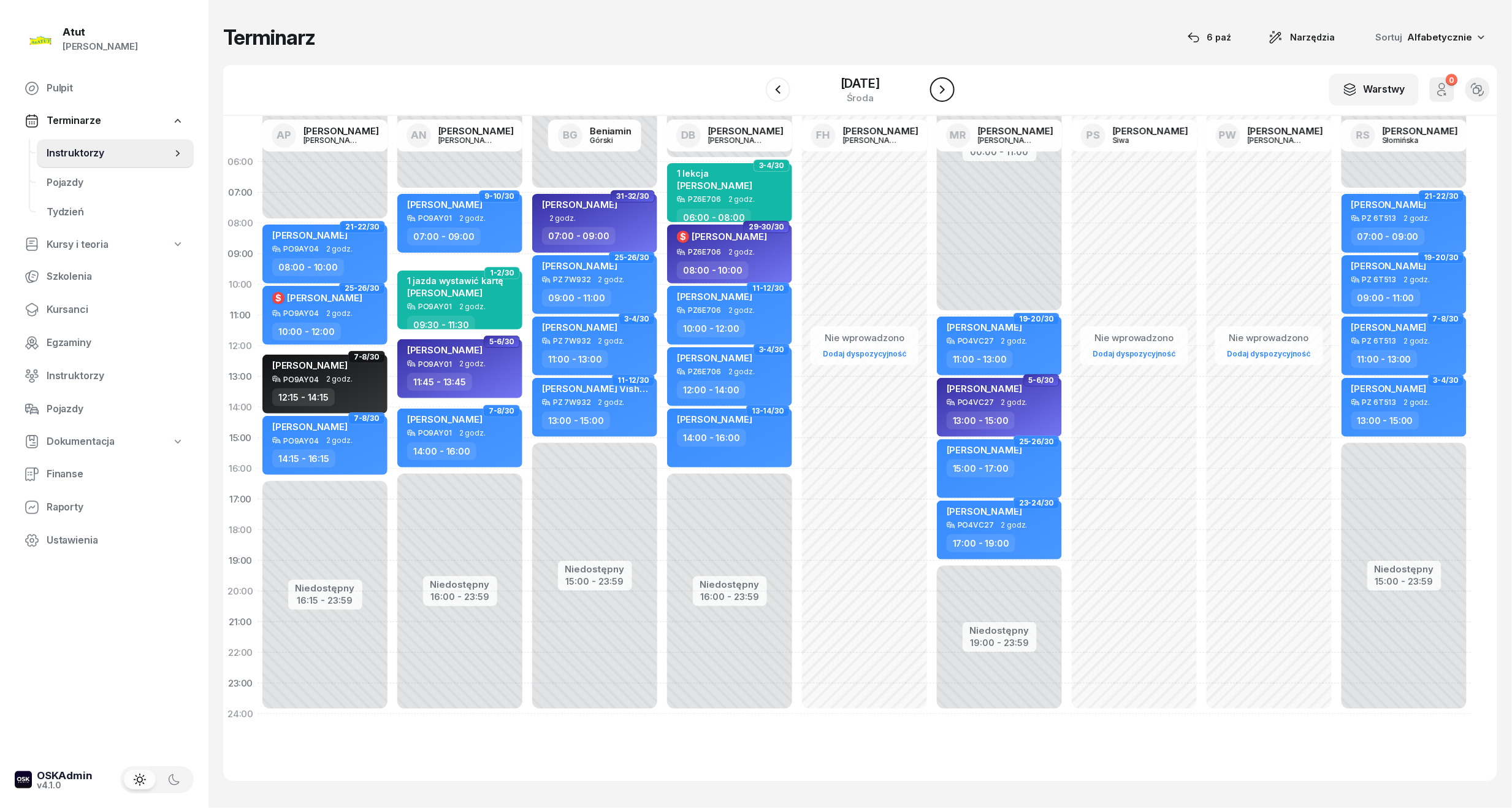
click at [944, 88] on icon "button" at bounding box center [942, 89] width 15 height 15
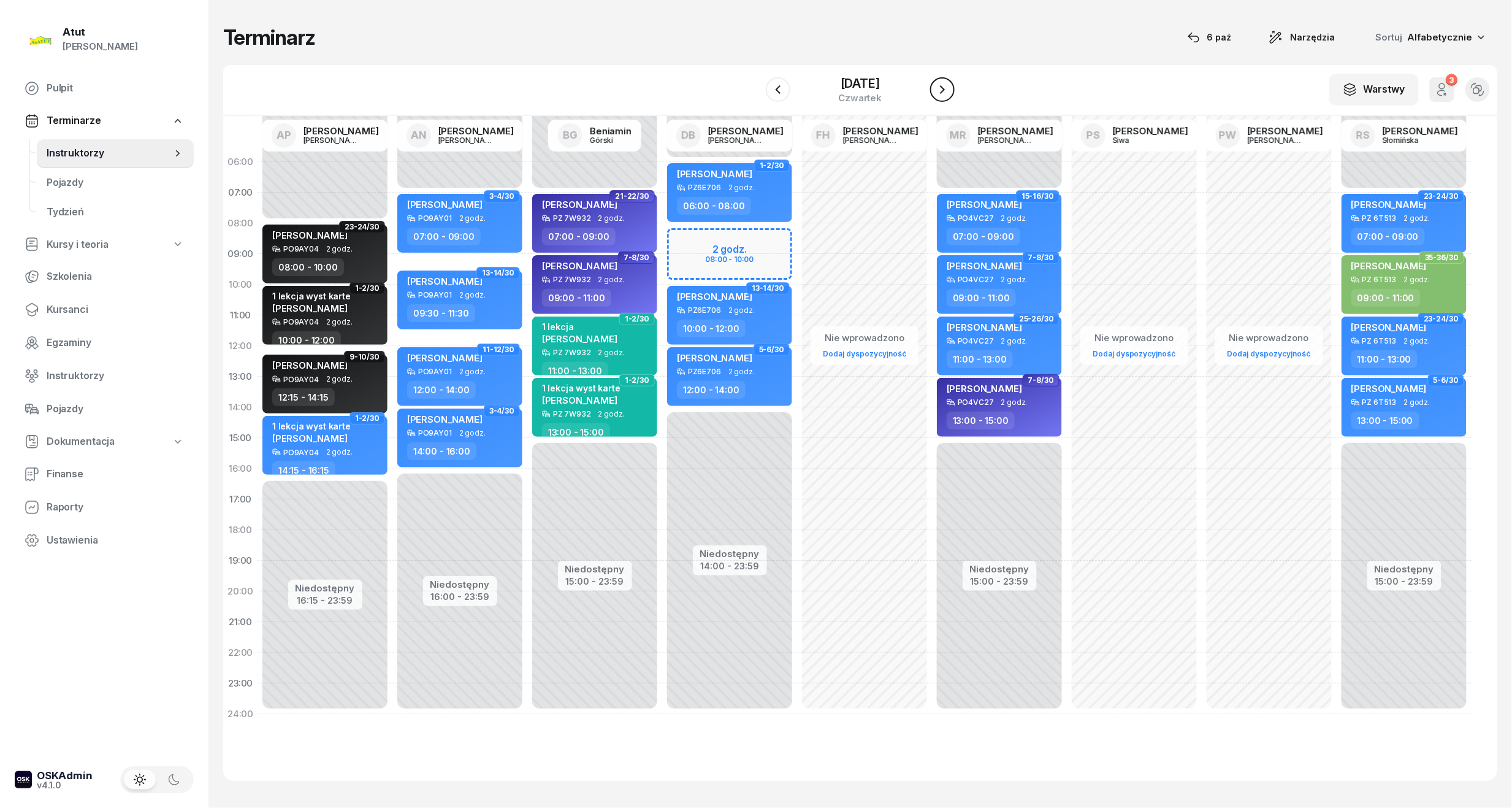
click at [944, 88] on icon "button" at bounding box center [942, 89] width 15 height 15
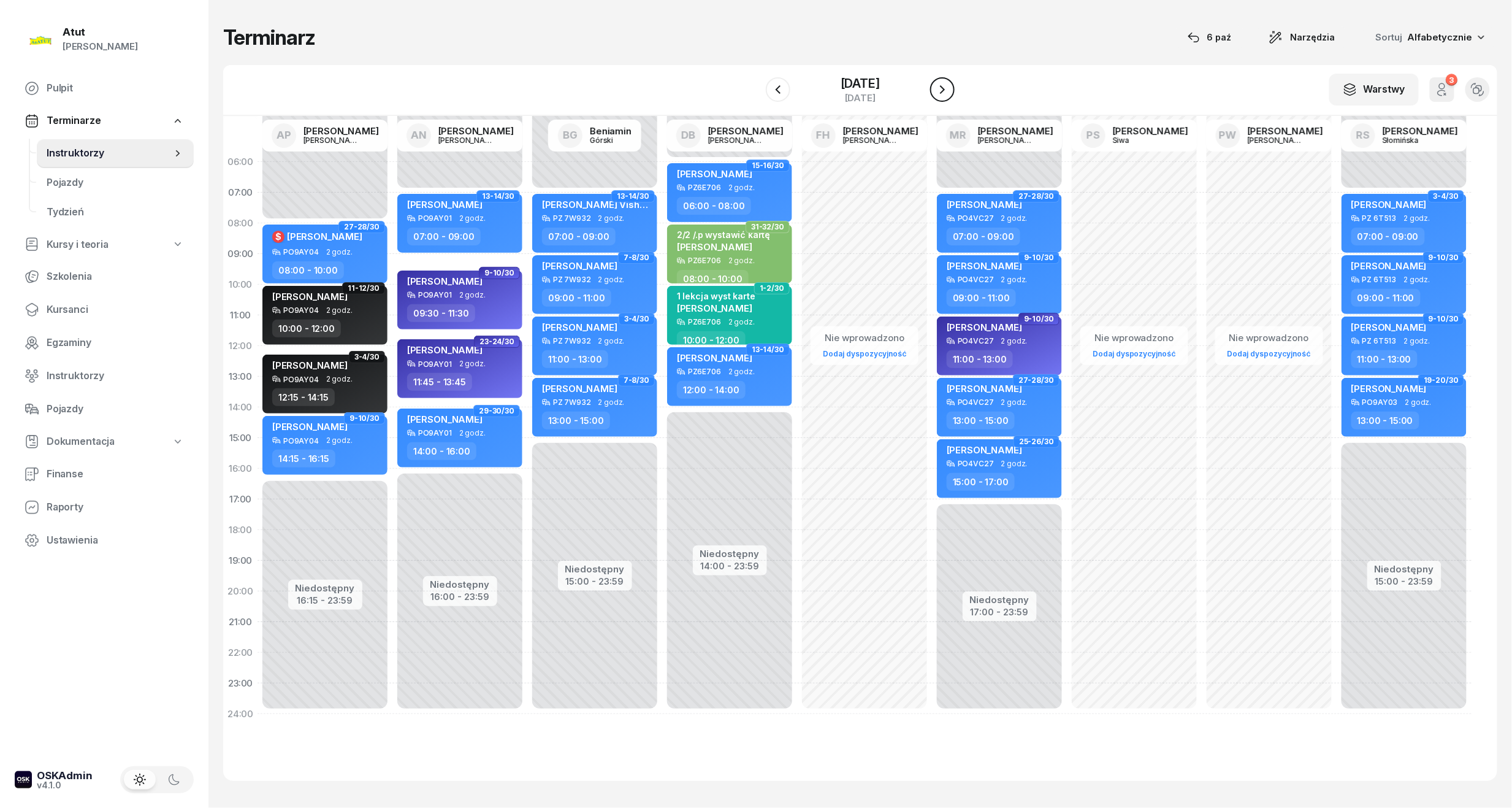
click at [944, 88] on icon "button" at bounding box center [942, 89] width 15 height 15
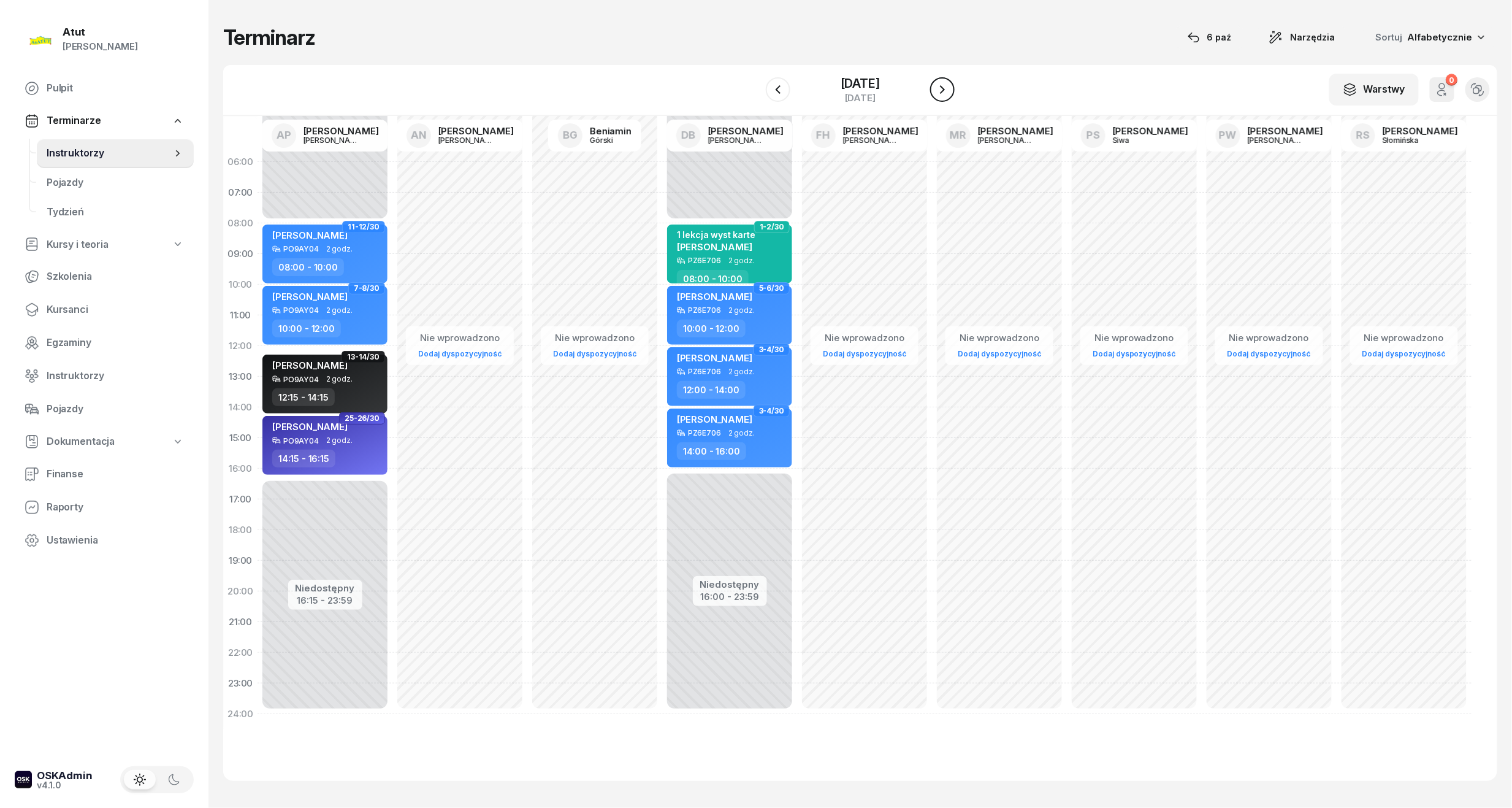
click at [944, 88] on icon "button" at bounding box center [942, 89] width 15 height 15
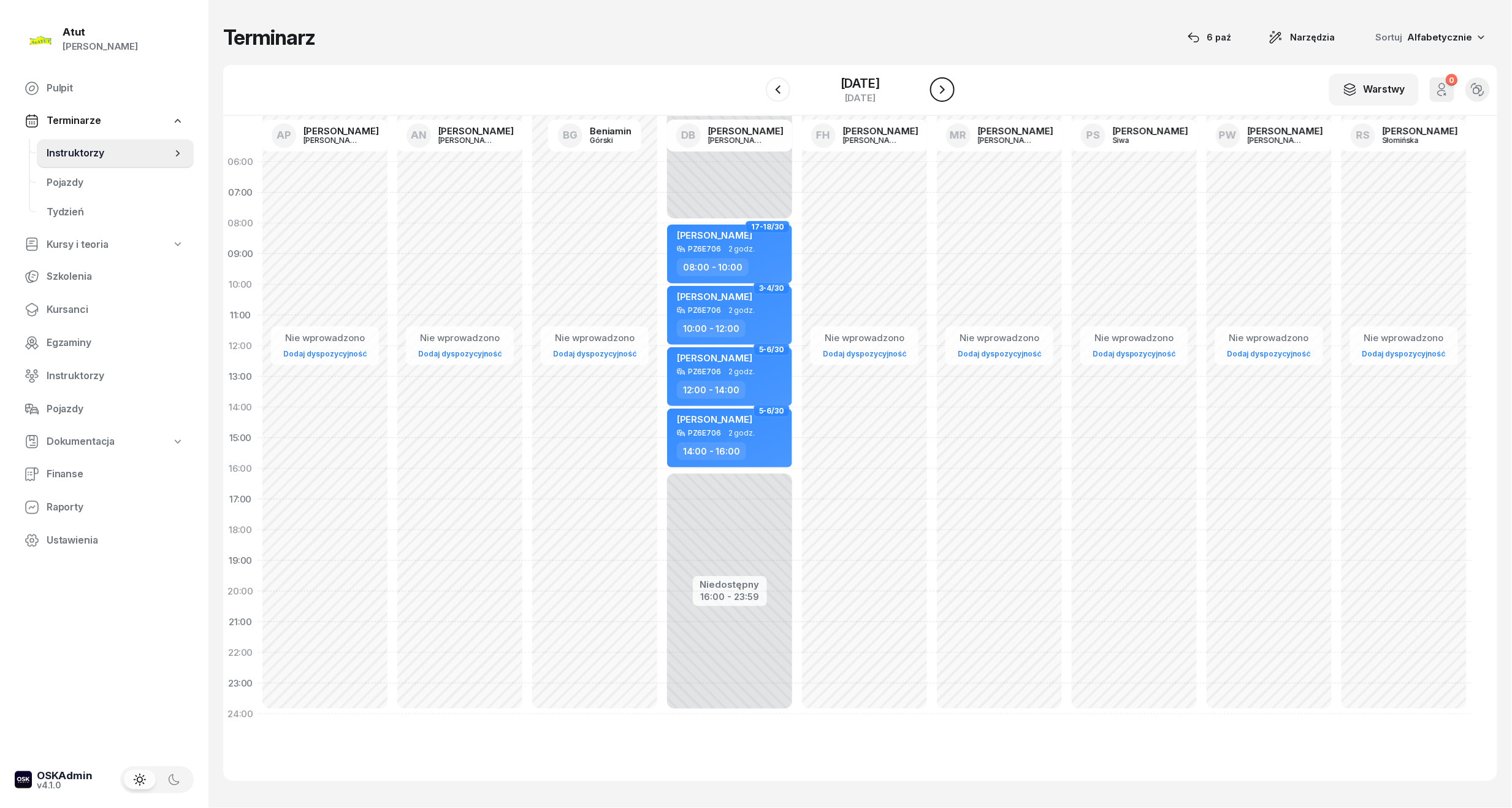
click at [944, 88] on icon "button" at bounding box center [942, 89] width 15 height 15
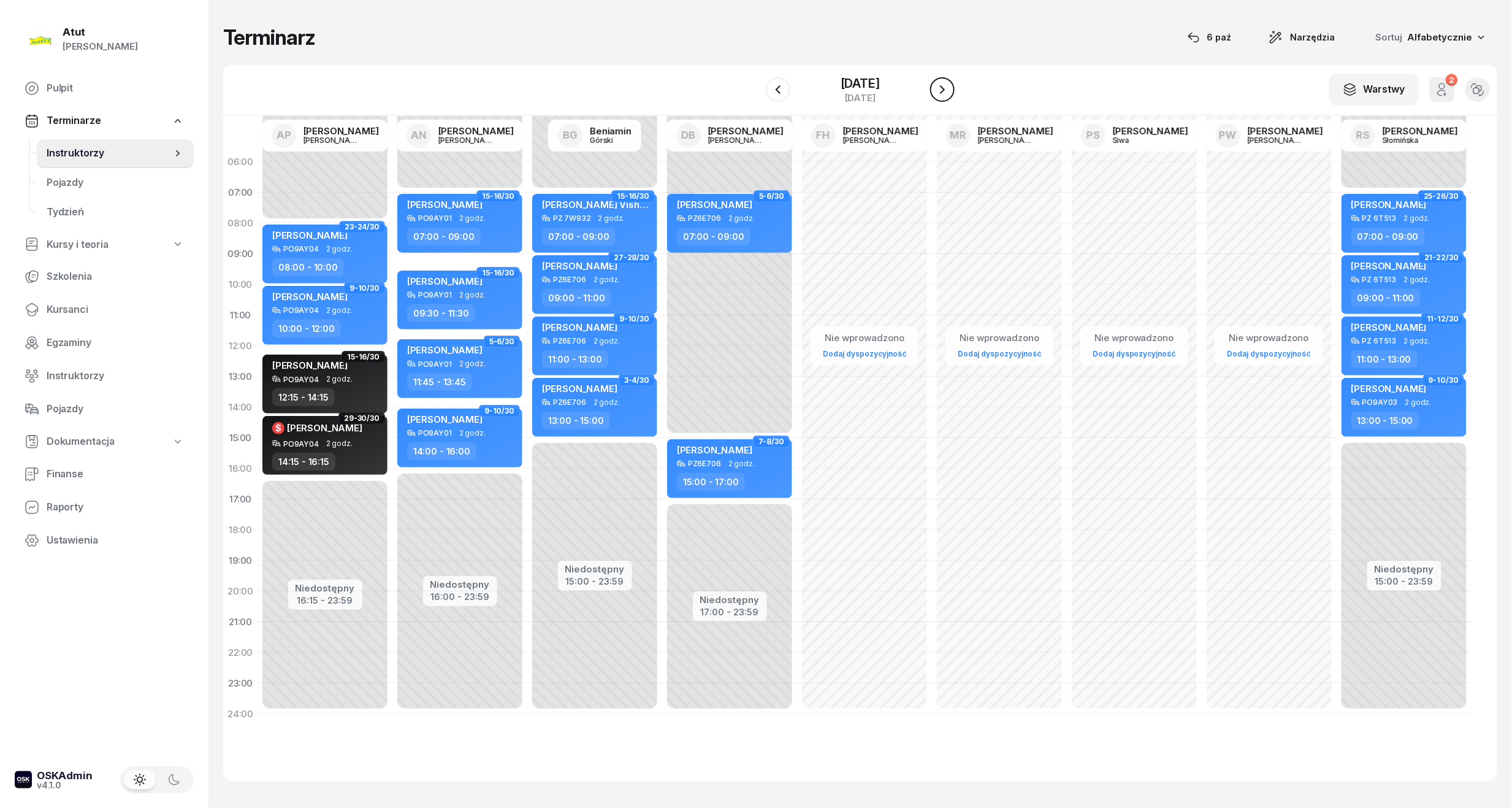
click at [944, 88] on icon "button" at bounding box center [942, 89] width 15 height 15
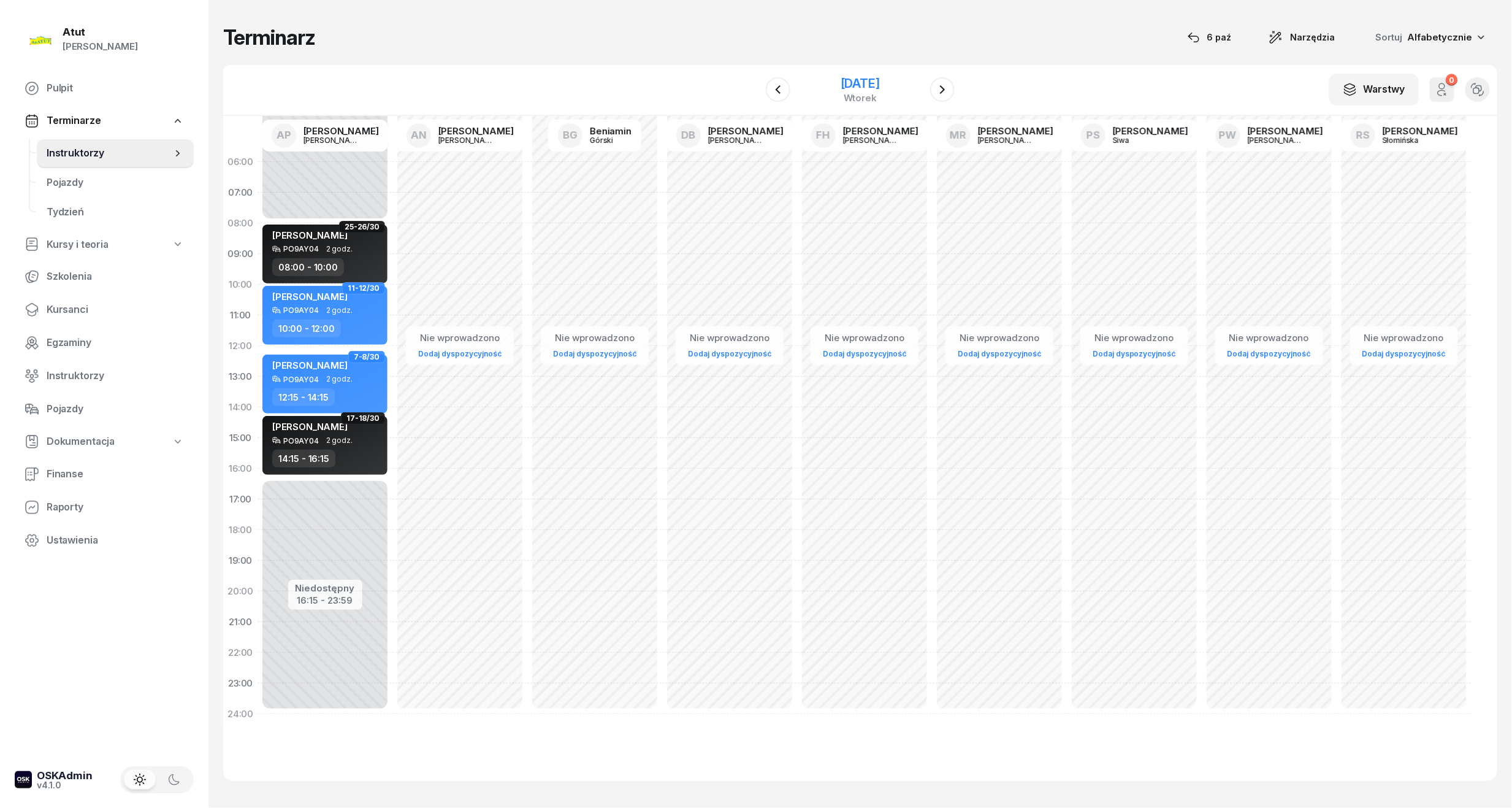
click at [844, 85] on div "[DATE]" at bounding box center [860, 83] width 39 height 12
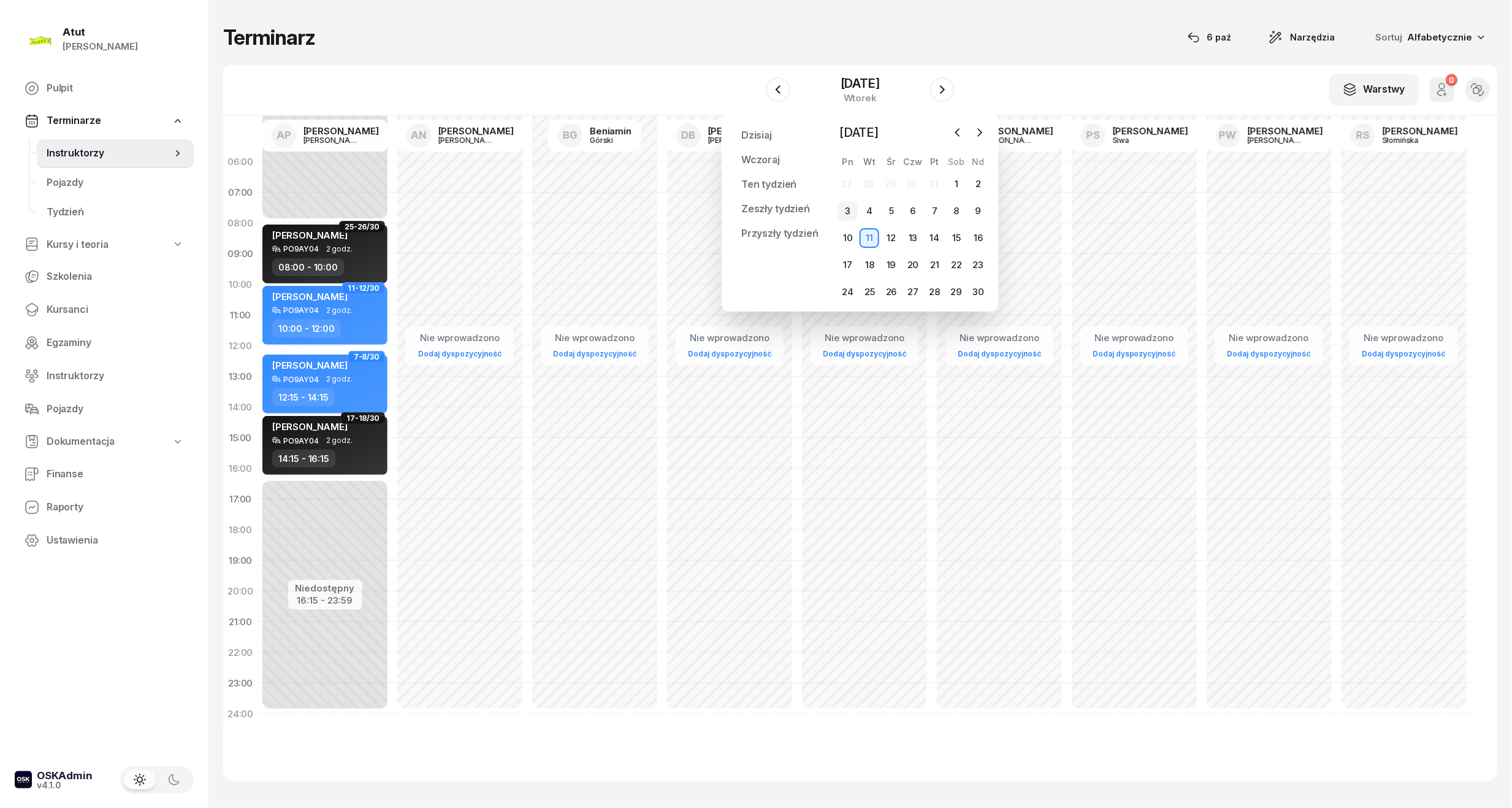
click at [844, 212] on div "3" at bounding box center [847, 211] width 20 height 20
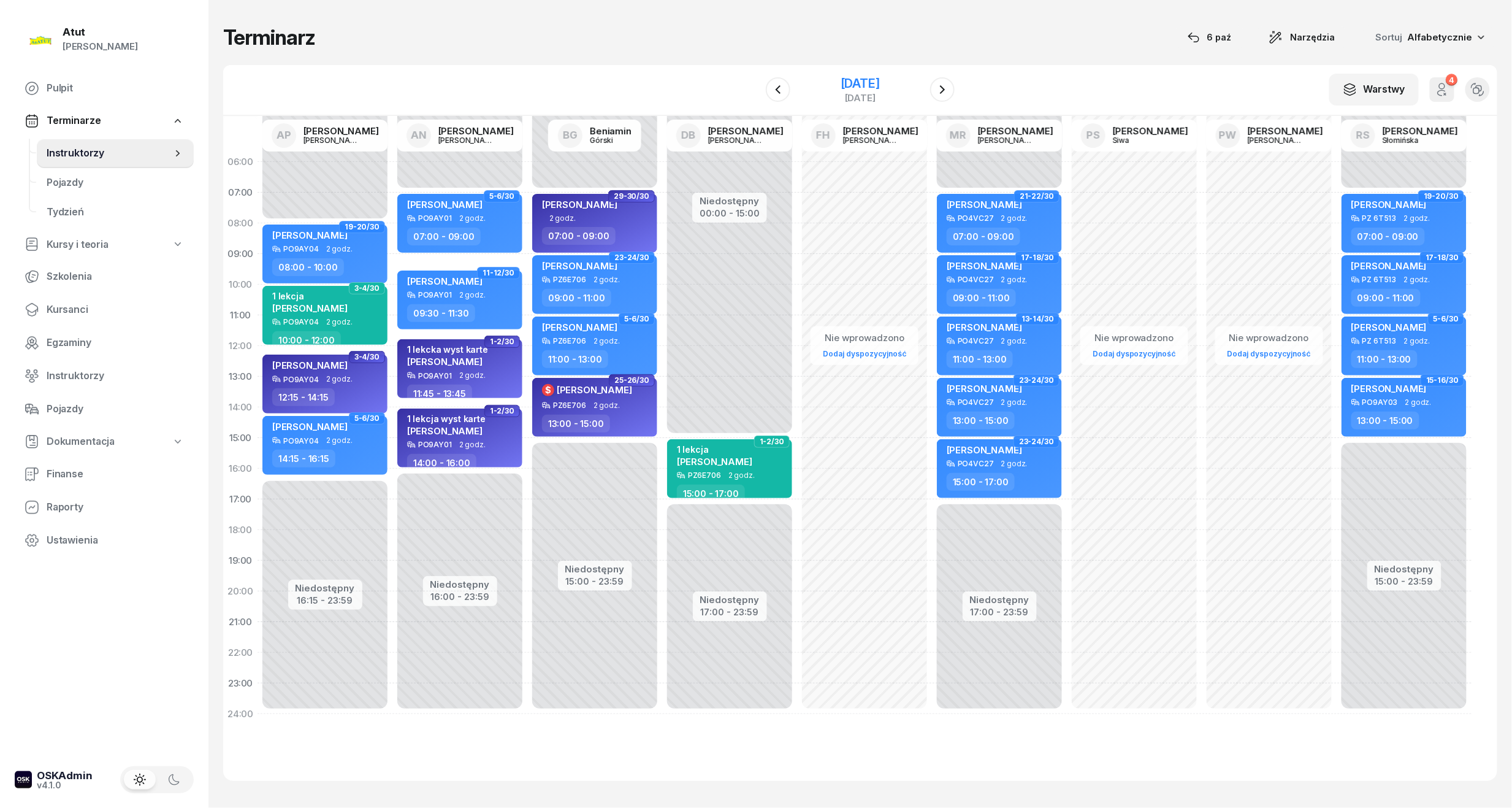
click at [841, 90] on div "[DATE]" at bounding box center [860, 89] width 39 height 25
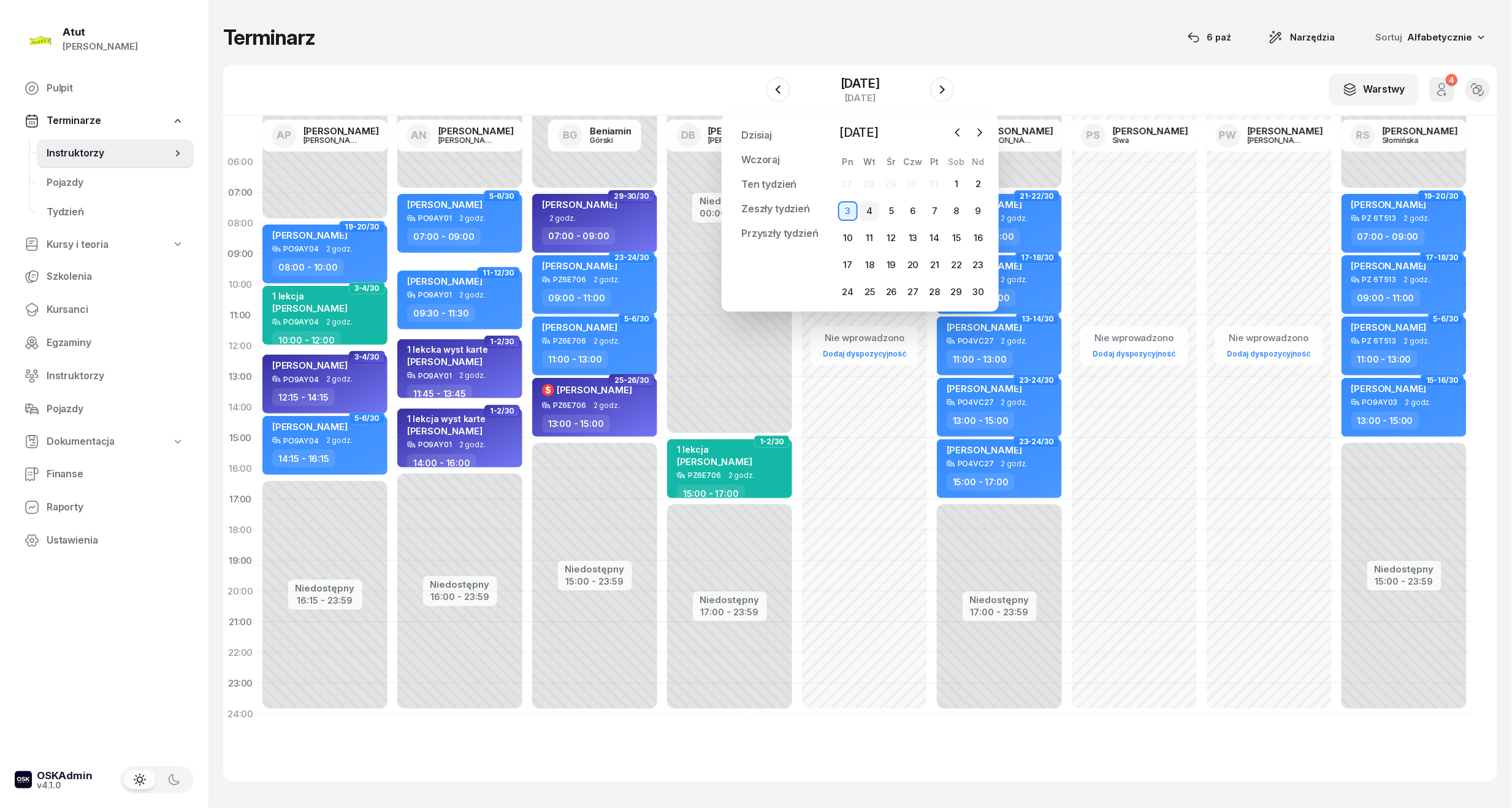
click at [878, 207] on div "4" at bounding box center [869, 211] width 20 height 20
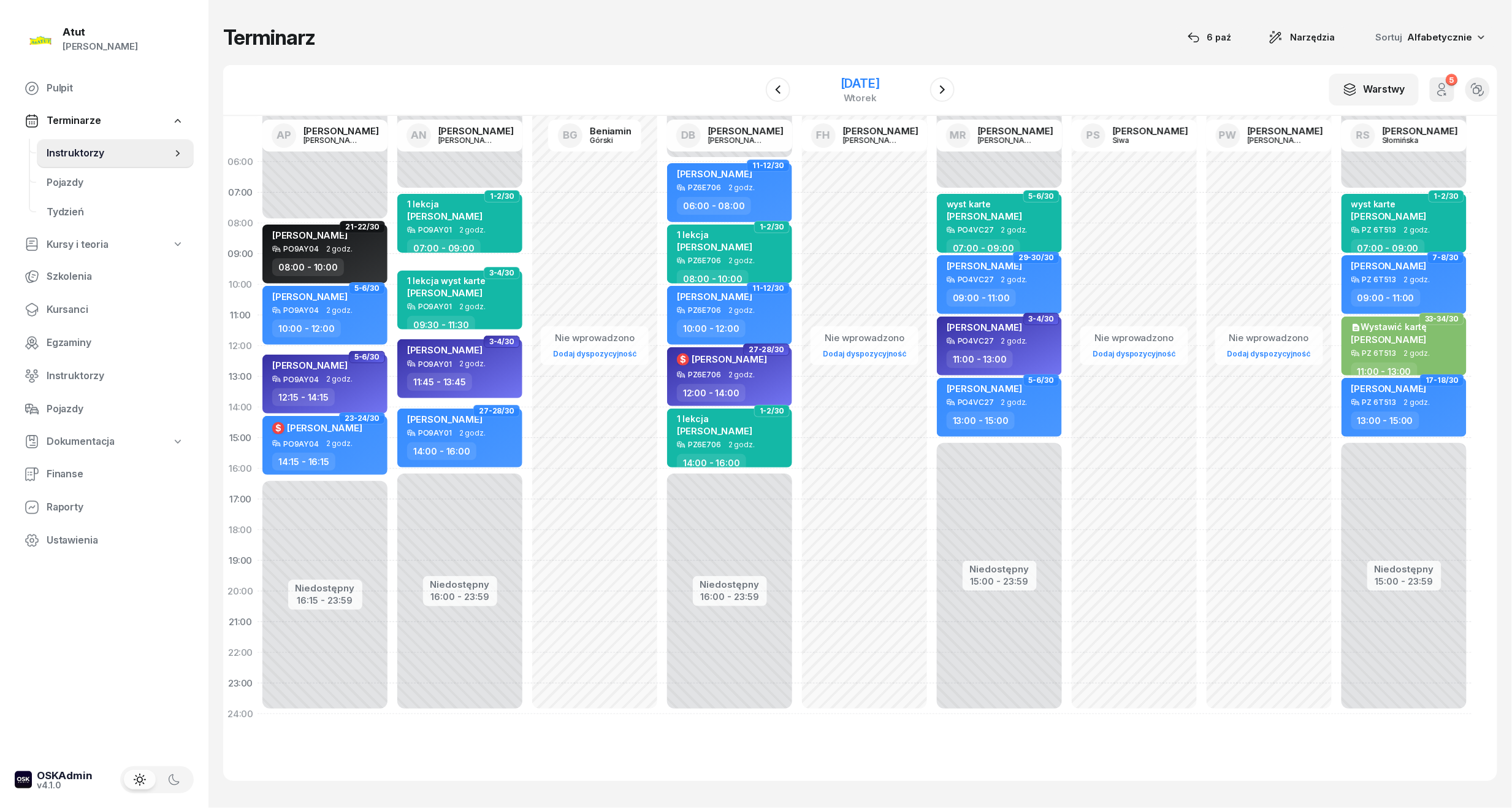
click at [820, 74] on div "[DATE]" at bounding box center [859, 89] width 125 height 35
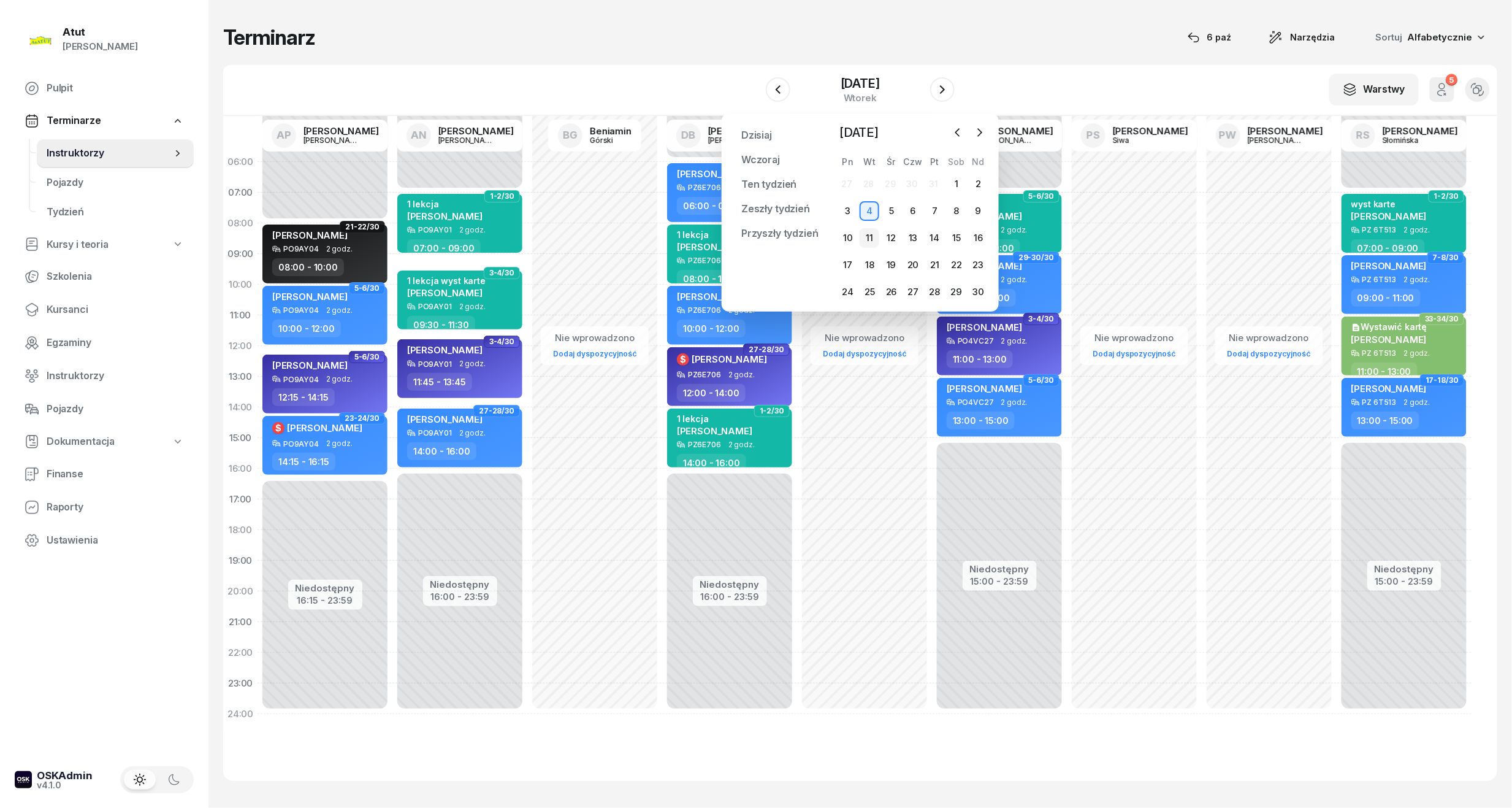
click at [869, 230] on div "11" at bounding box center [869, 238] width 20 height 20
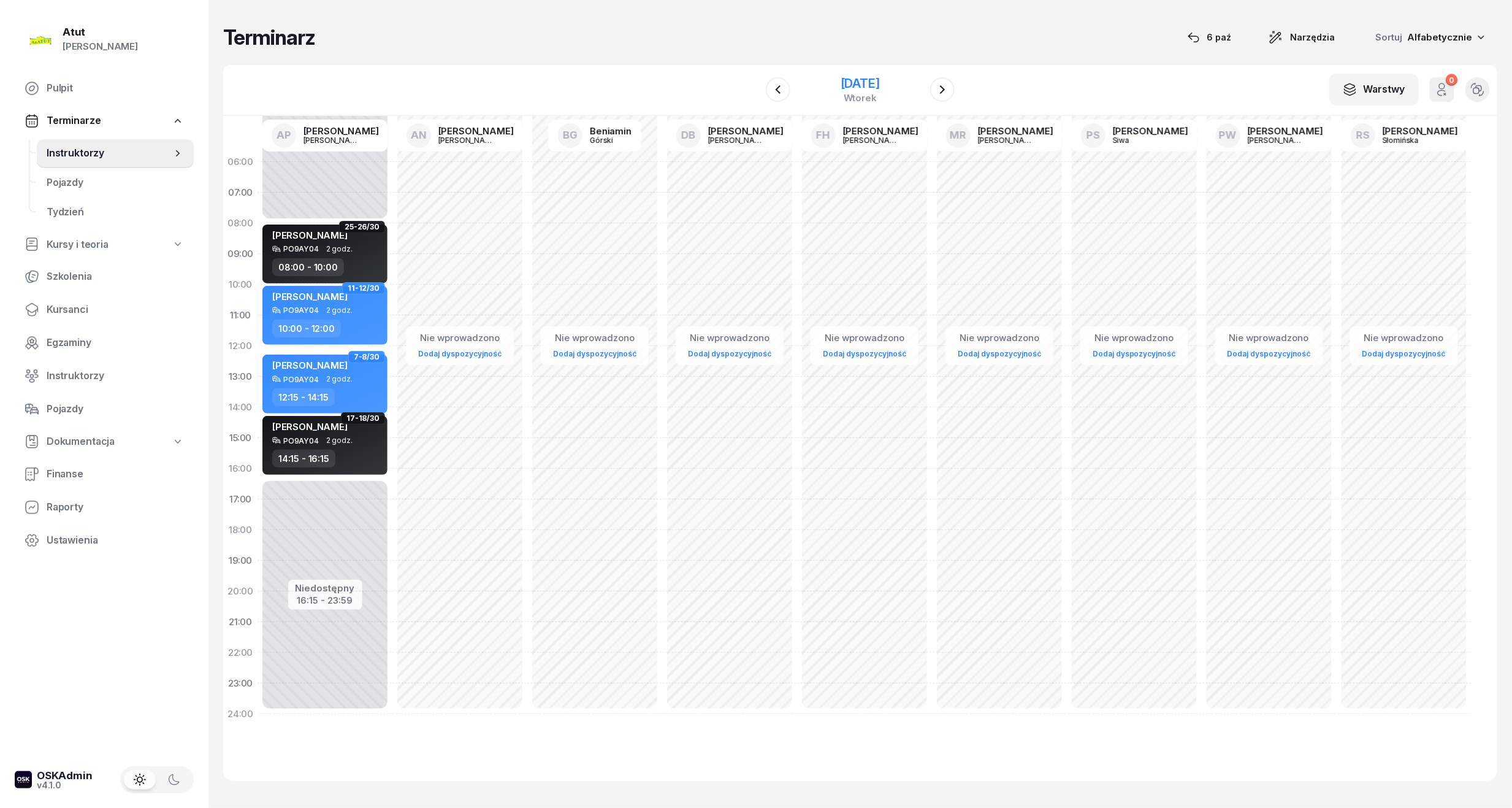
click at [830, 73] on div "[DATE]" at bounding box center [859, 89] width 125 height 35
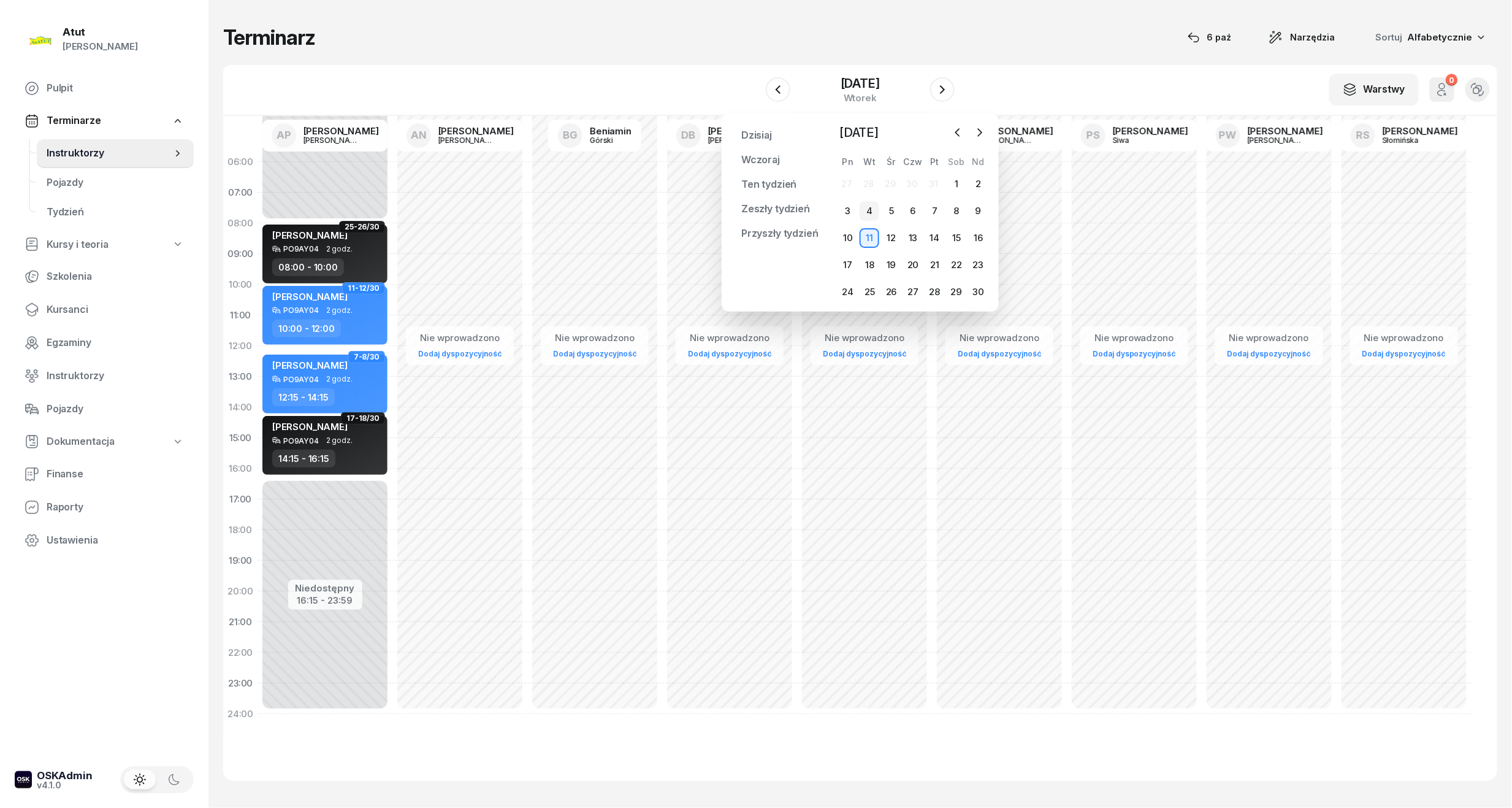
click at [867, 207] on div "4" at bounding box center [869, 211] width 20 height 20
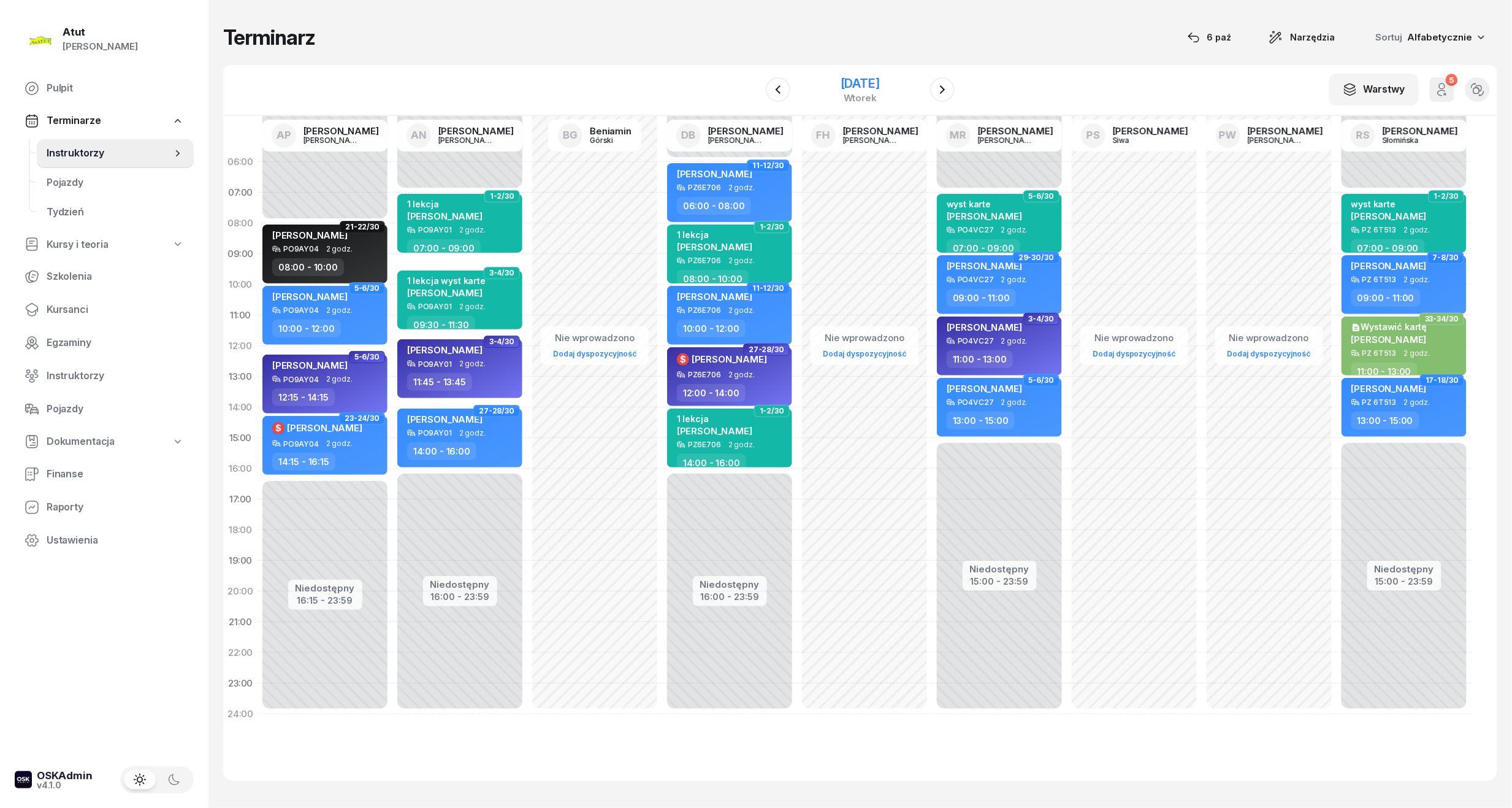
click at [880, 77] on div "[DATE]" at bounding box center [860, 83] width 39 height 12
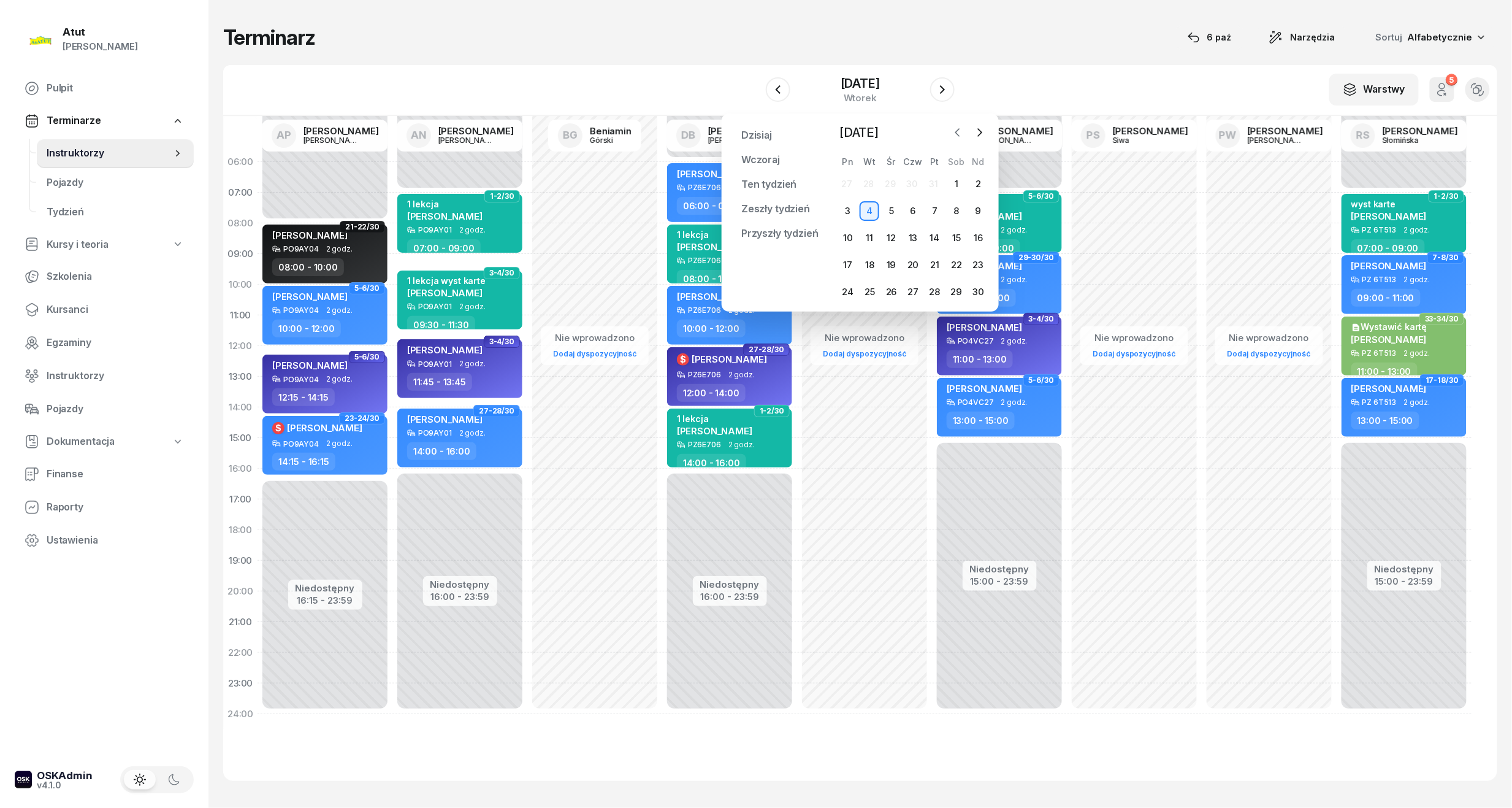
click at [957, 130] on icon "button" at bounding box center [957, 132] width 12 height 12
click at [890, 209] on div "8" at bounding box center [890, 211] width 20 height 20
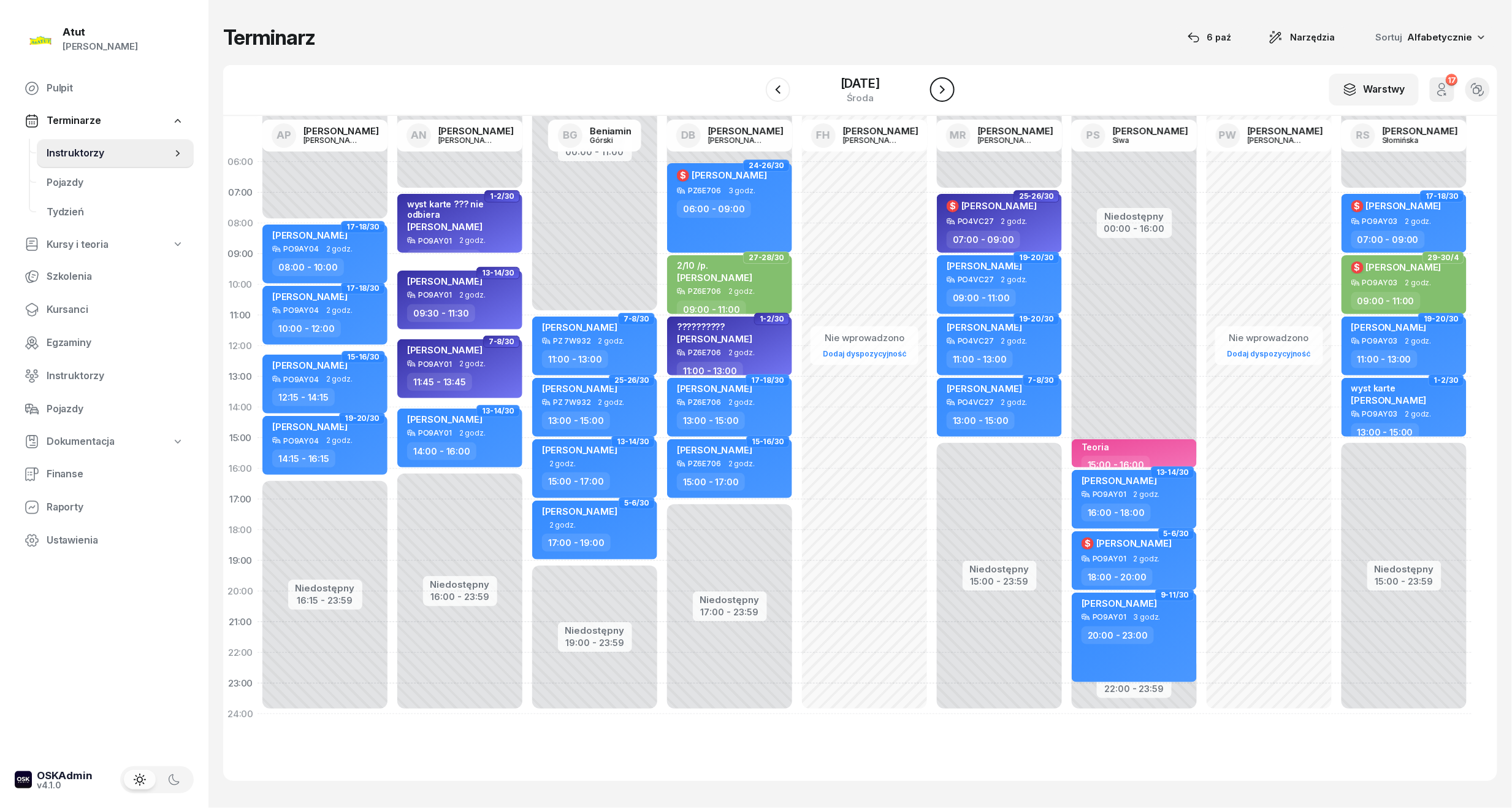
click at [950, 89] on icon "button" at bounding box center [942, 89] width 15 height 15
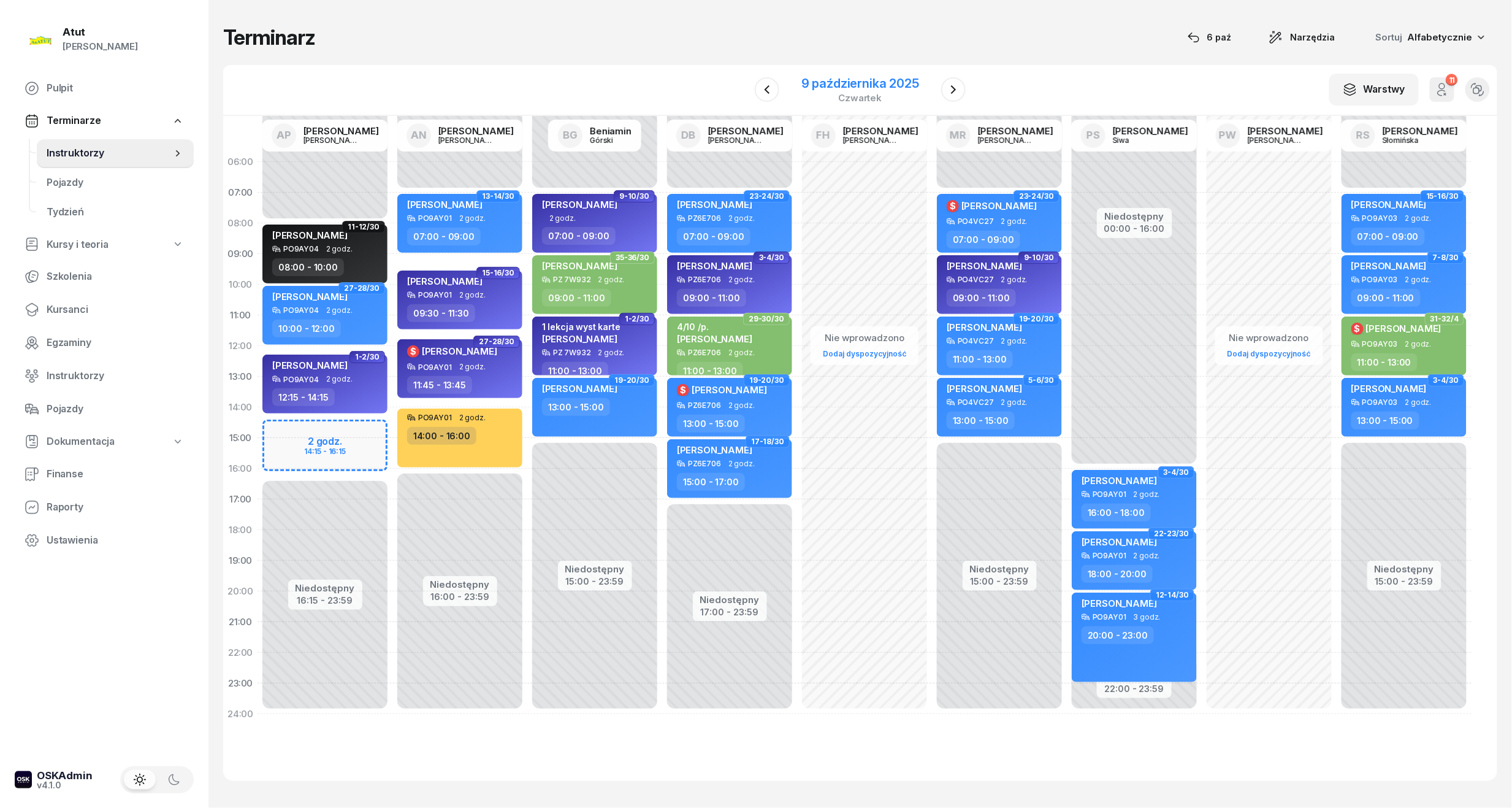
click at [880, 90] on div "[DATE]" at bounding box center [859, 89] width 118 height 25
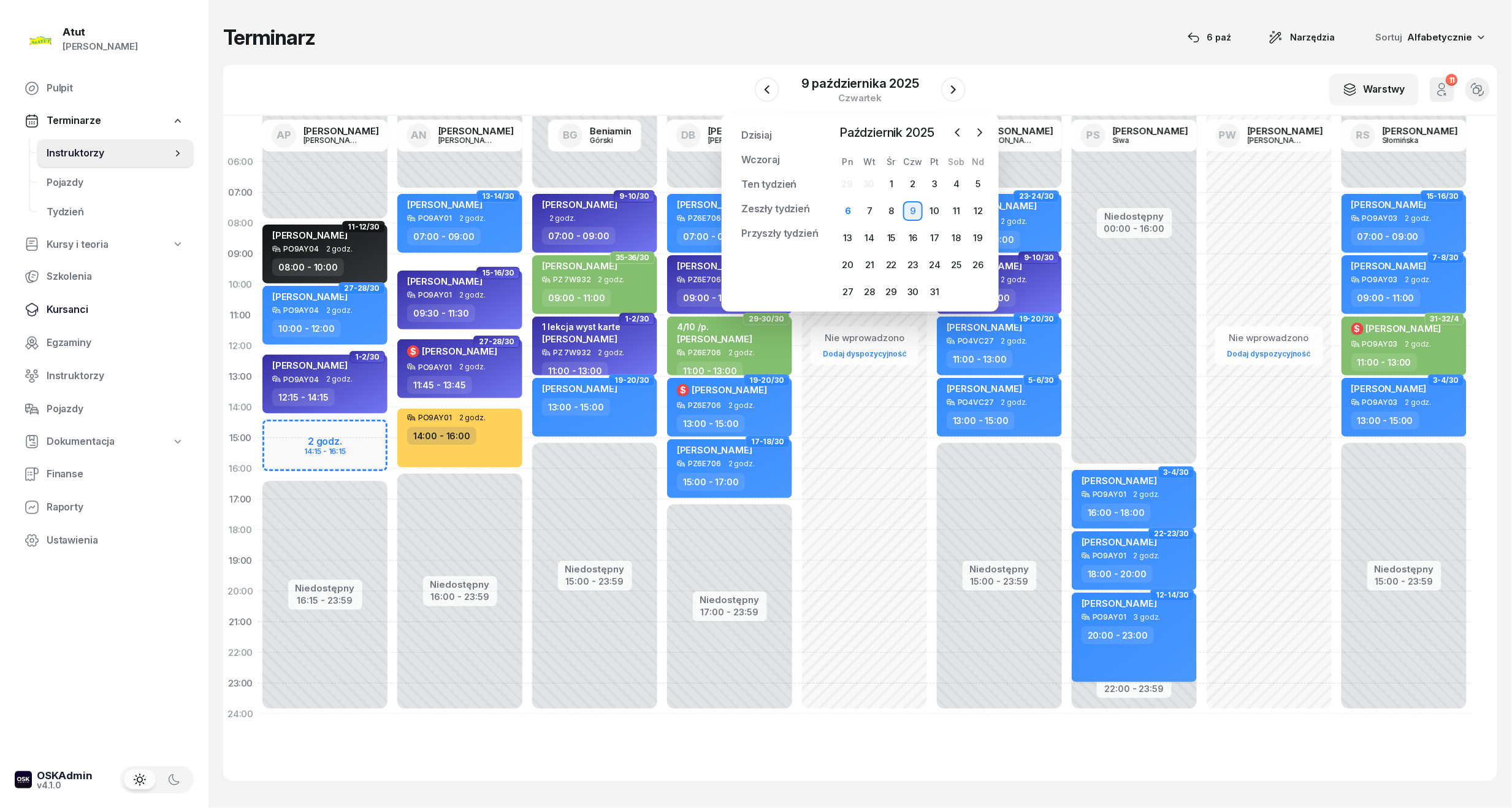
drag, startPoint x: 45, startPoint y: 309, endPoint x: 87, endPoint y: 297, distance: 43.7
click at [45, 309] on link "Kursanci" at bounding box center [104, 309] width 179 height 29
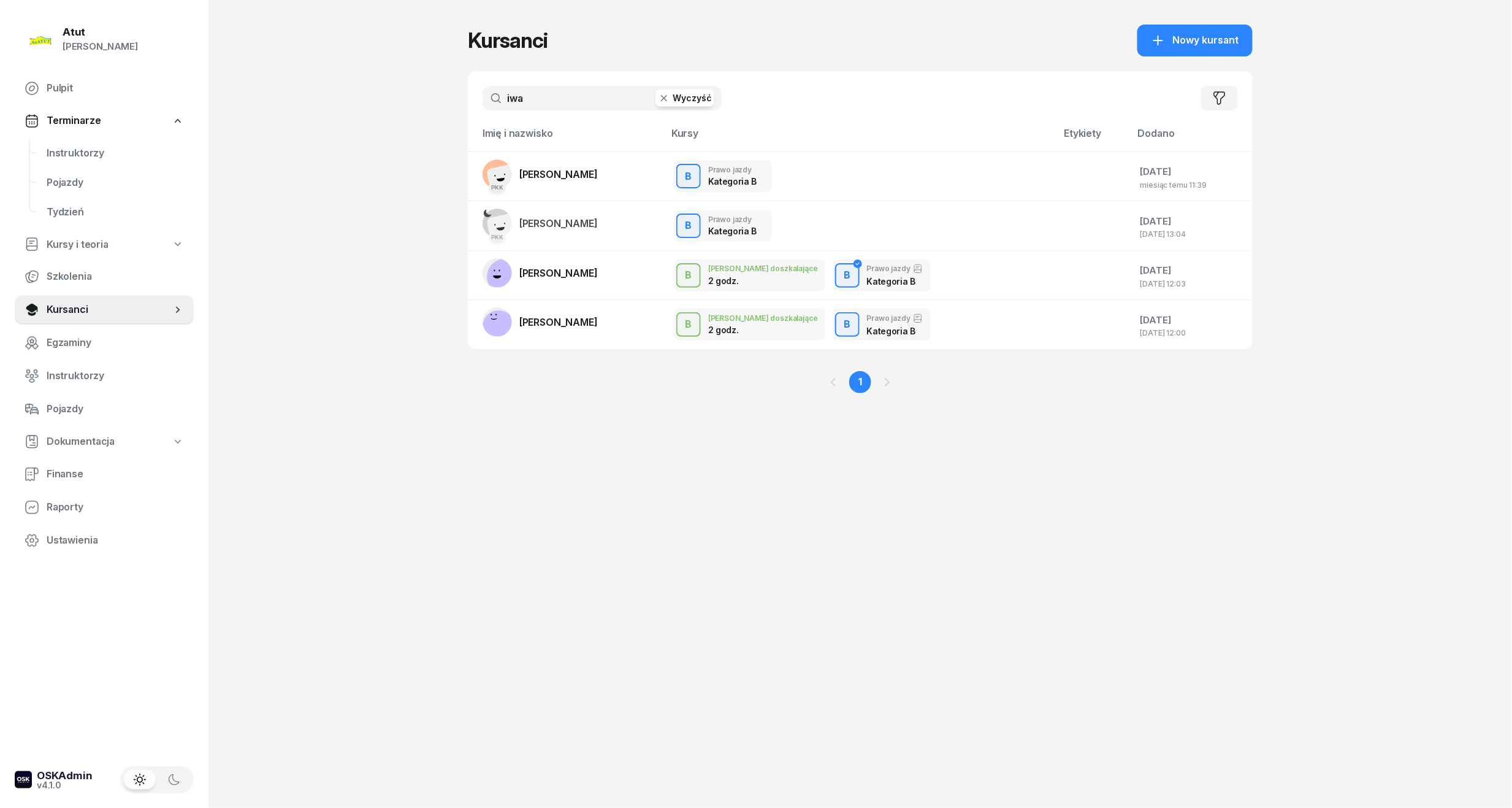
drag, startPoint x: 567, startPoint y: 99, endPoint x: -5, endPoint y: 118, distance: 572.3
click at [0, 118] on html "[PERSON_NAME] [PERSON_NAME] Pulpit Terminarze Instruktorzy Pojazdy Tydzień Kurs…" at bounding box center [756, 404] width 1512 height 808
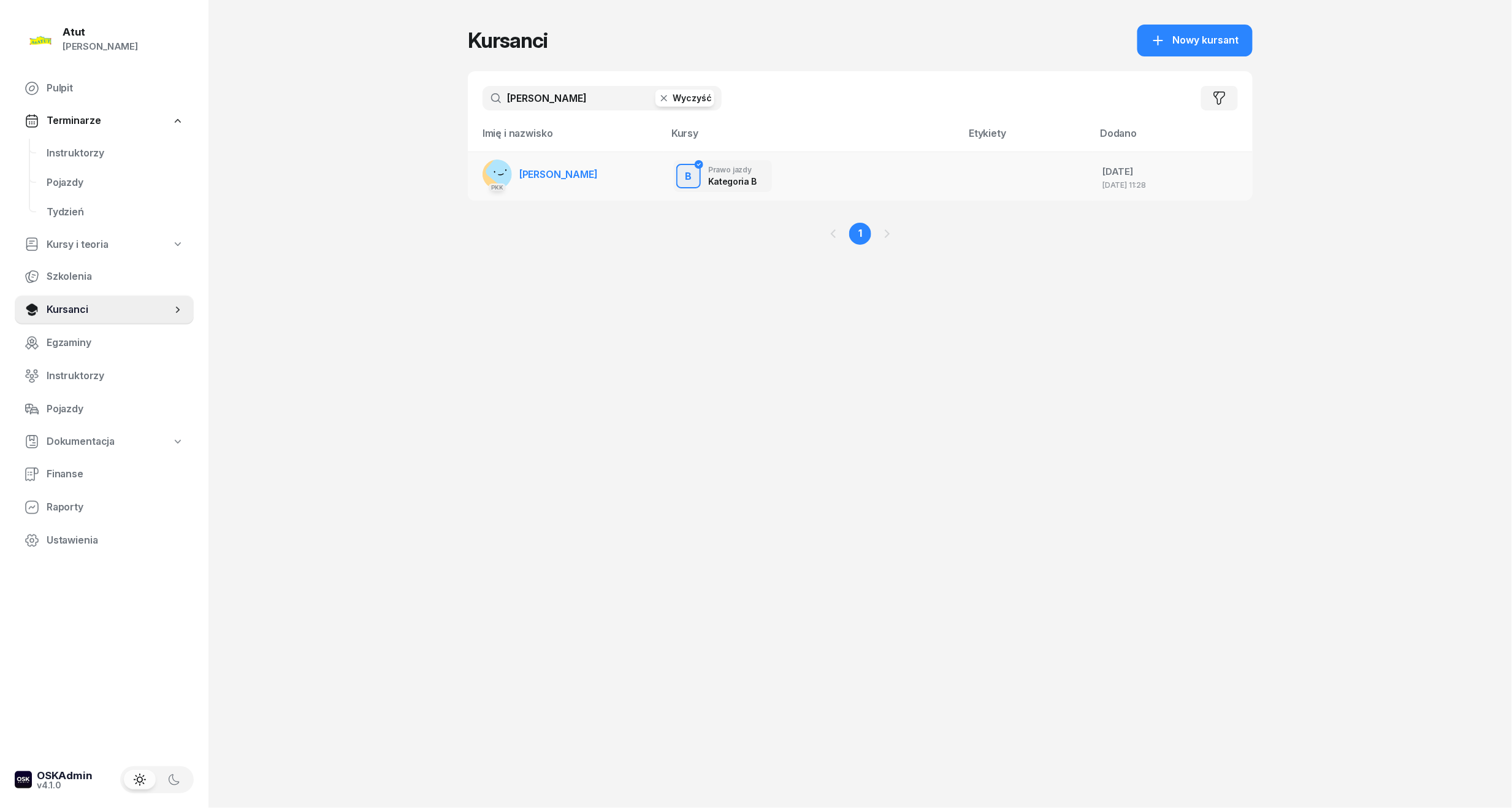
type input "[PERSON_NAME]"
click at [576, 168] on span "[PERSON_NAME]" at bounding box center [558, 174] width 78 height 12
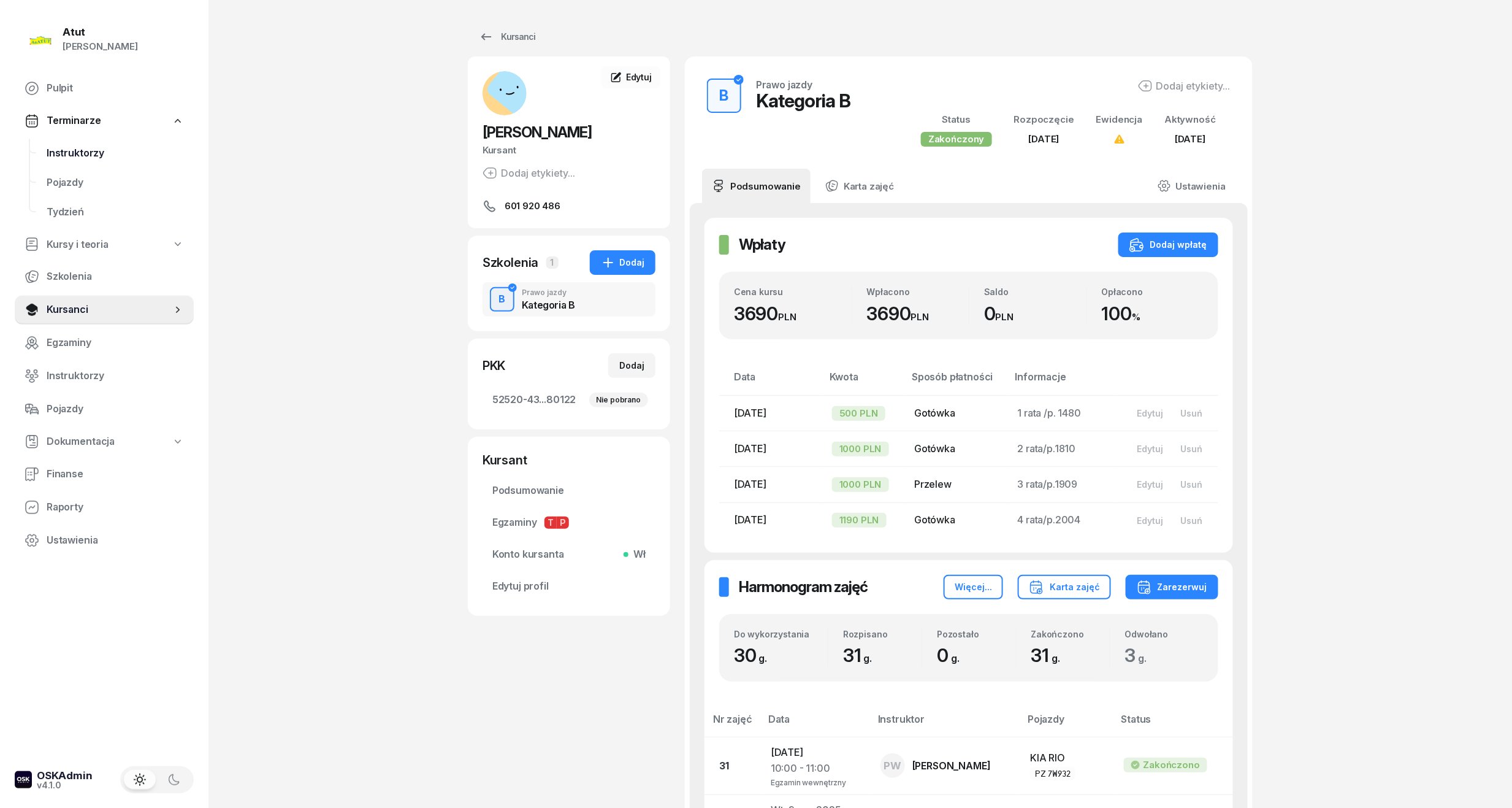
click at [88, 155] on span "Instruktorzy" at bounding box center [116, 153] width 137 height 16
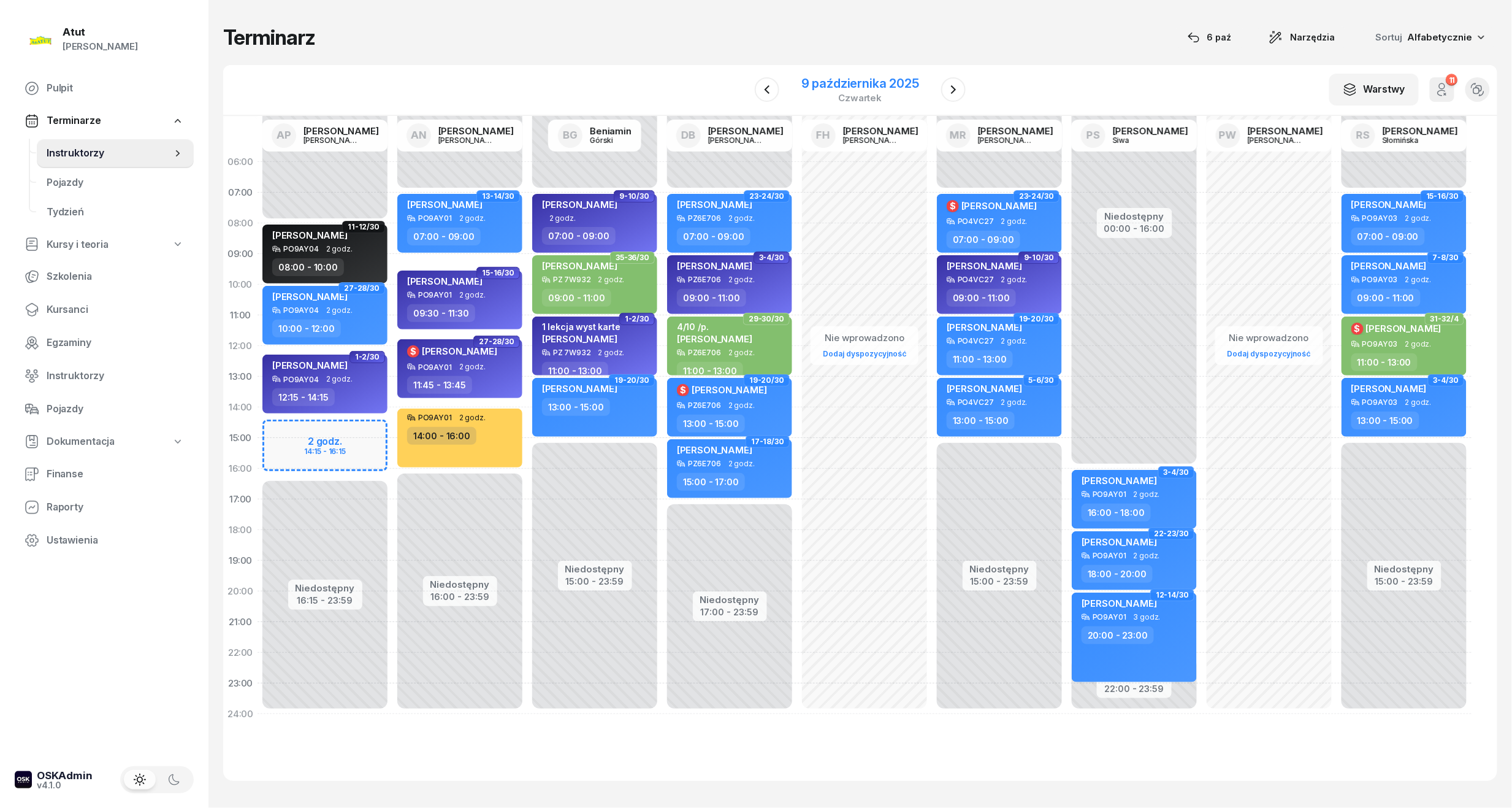
click at [849, 87] on div "9 października 2025" at bounding box center [859, 83] width 118 height 12
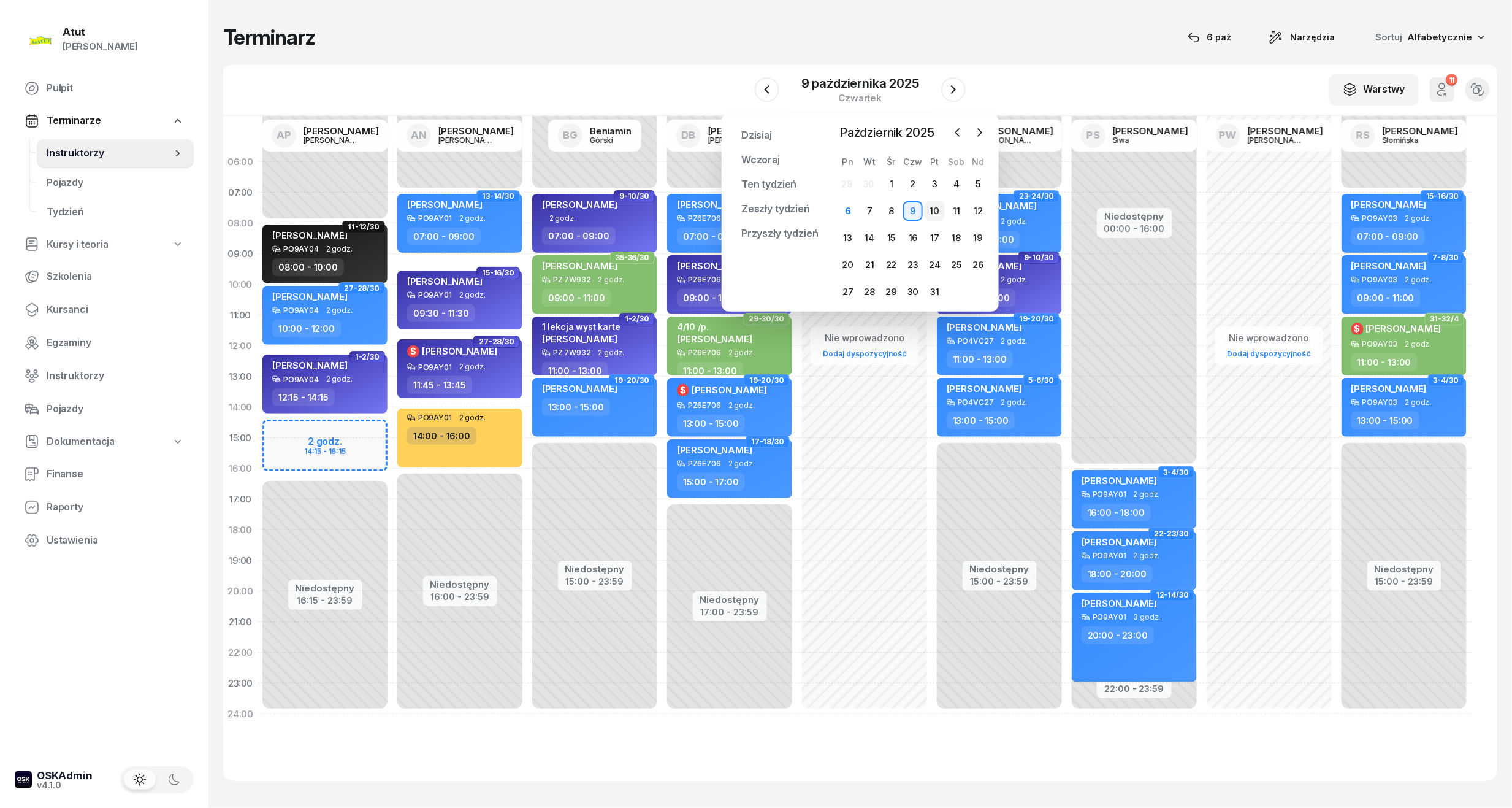
click at [943, 211] on div "10" at bounding box center [935, 211] width 20 height 20
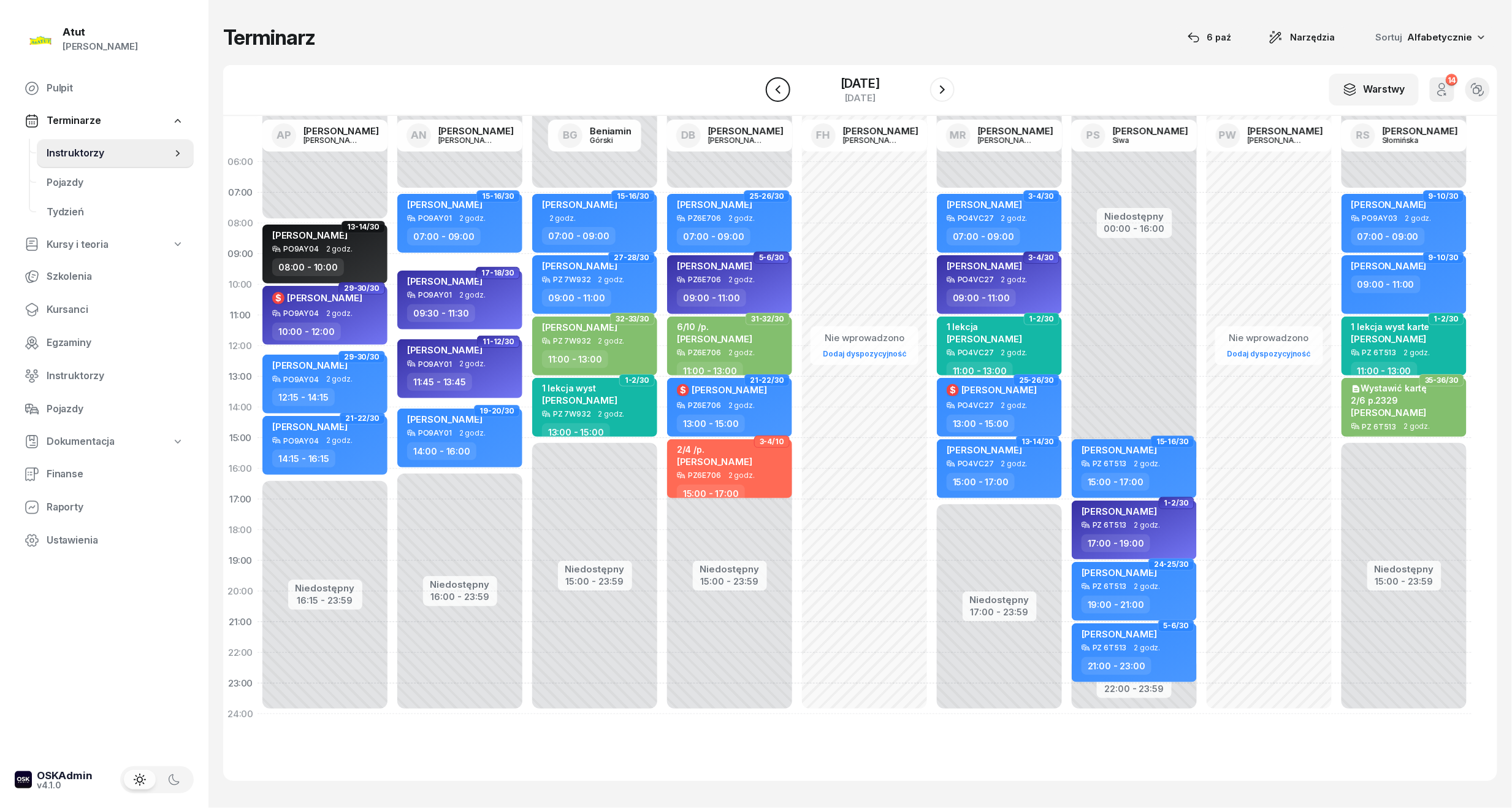
click at [770, 90] on icon "button" at bounding box center [778, 89] width 15 height 15
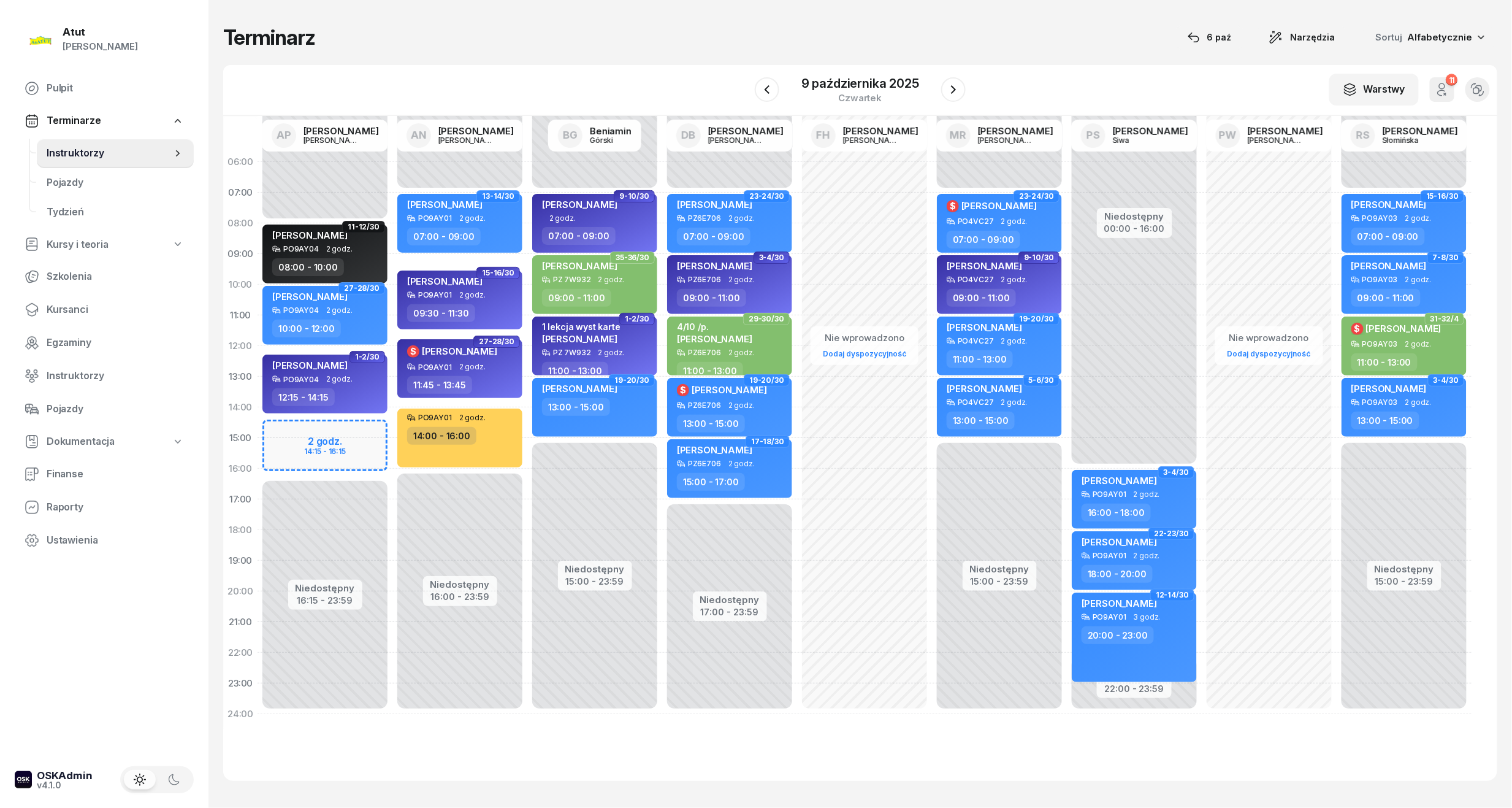
click at [342, 451] on div "Niedostępny 00:00 - 08:00 Niedostępny 16:15 - 23:59 2 godz. 14:15 - 16:15 11-12…" at bounding box center [324, 437] width 134 height 582
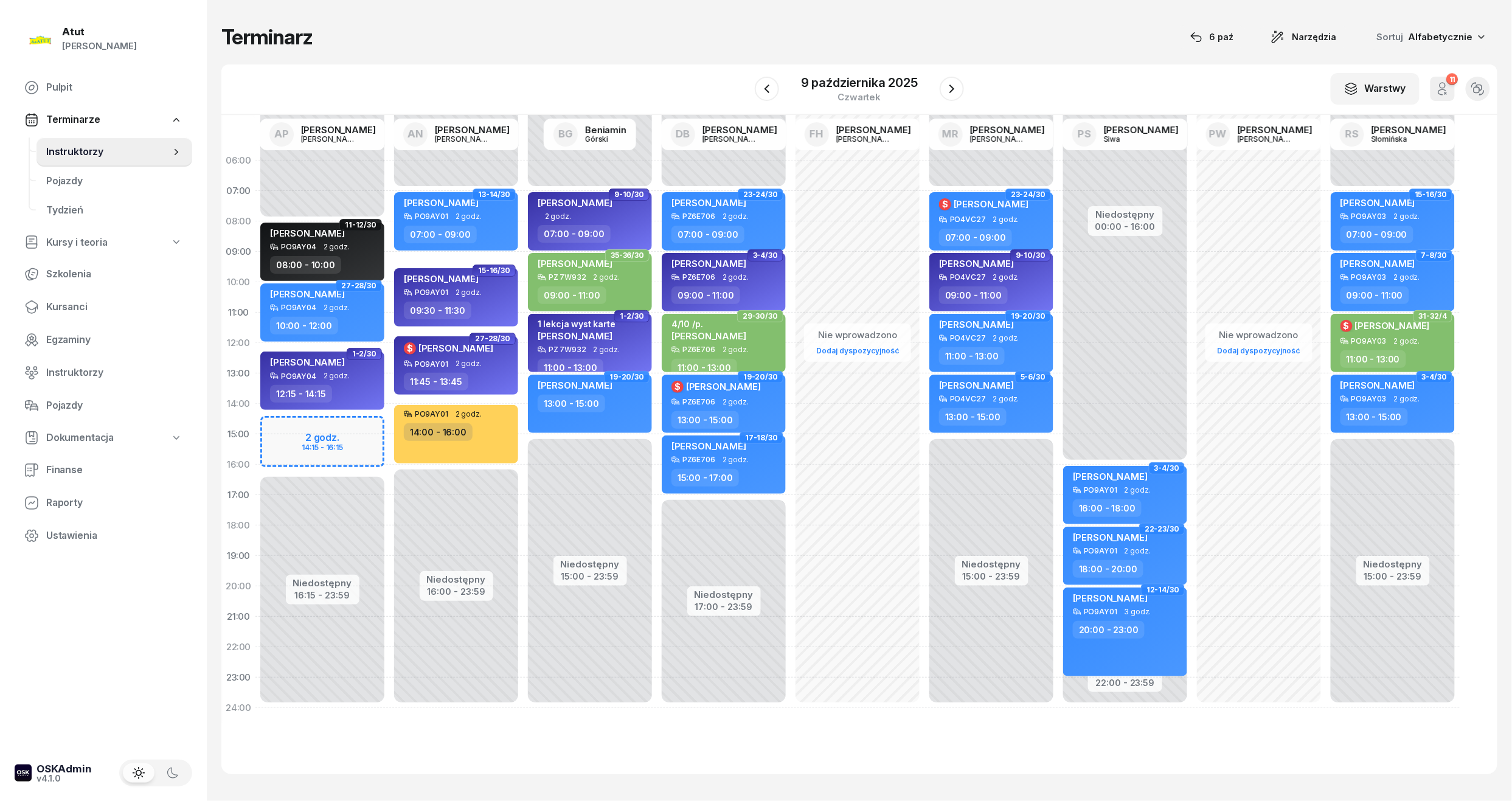
select select "15"
select select "17"
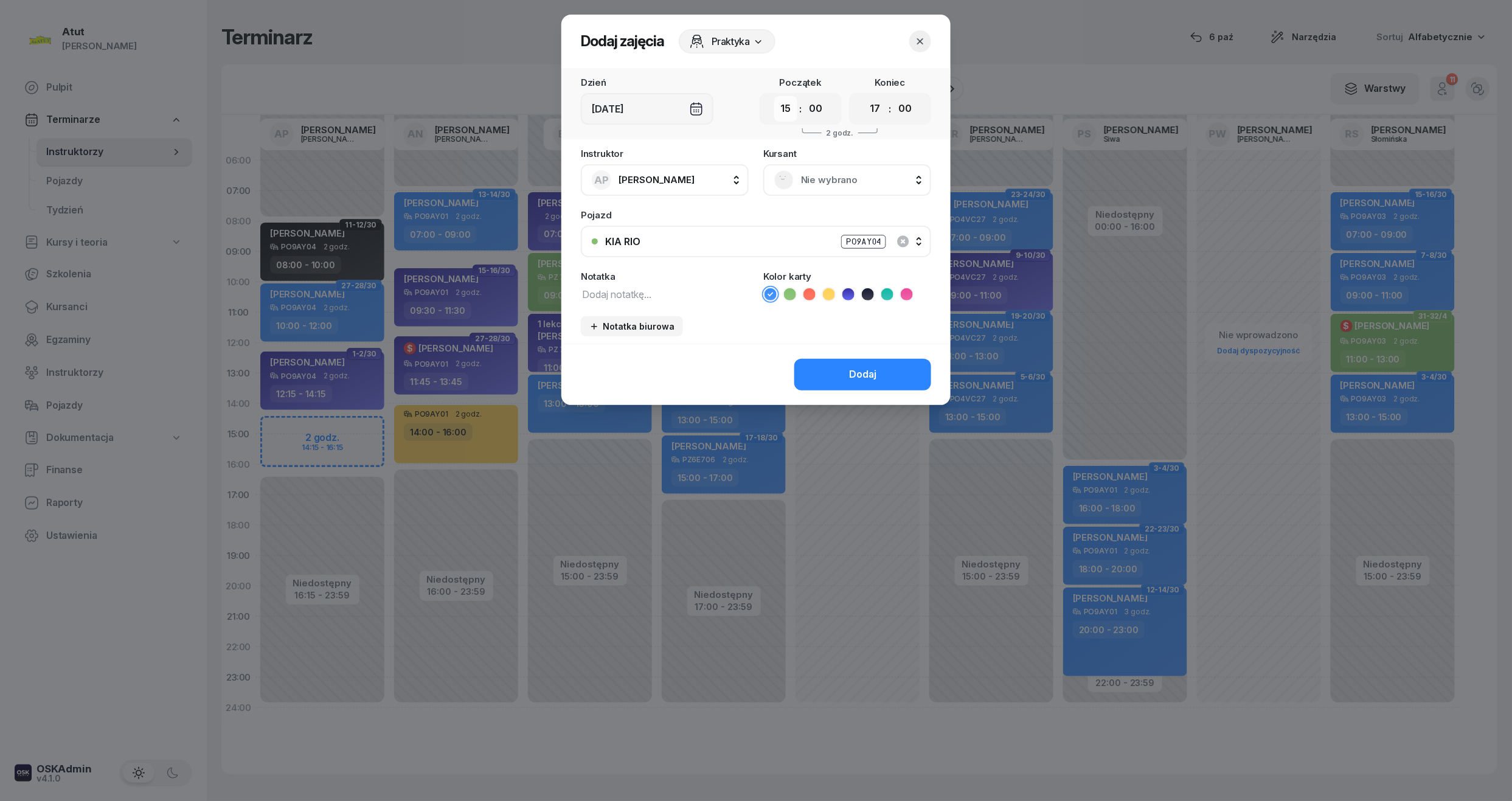
click at [788, 101] on select "00 01 02 03 04 05 06 07 08 09 10 11 12 13 14 15 16 17 18 19 20 21 22 23" at bounding box center [785, 108] width 23 height 25
select select "14"
click at [774, 96] on select "00 01 02 03 04 05 06 07 08 09 10 11 12 13 14 15 16 17 18 19 20 21 22 23" at bounding box center [785, 108] width 23 height 25
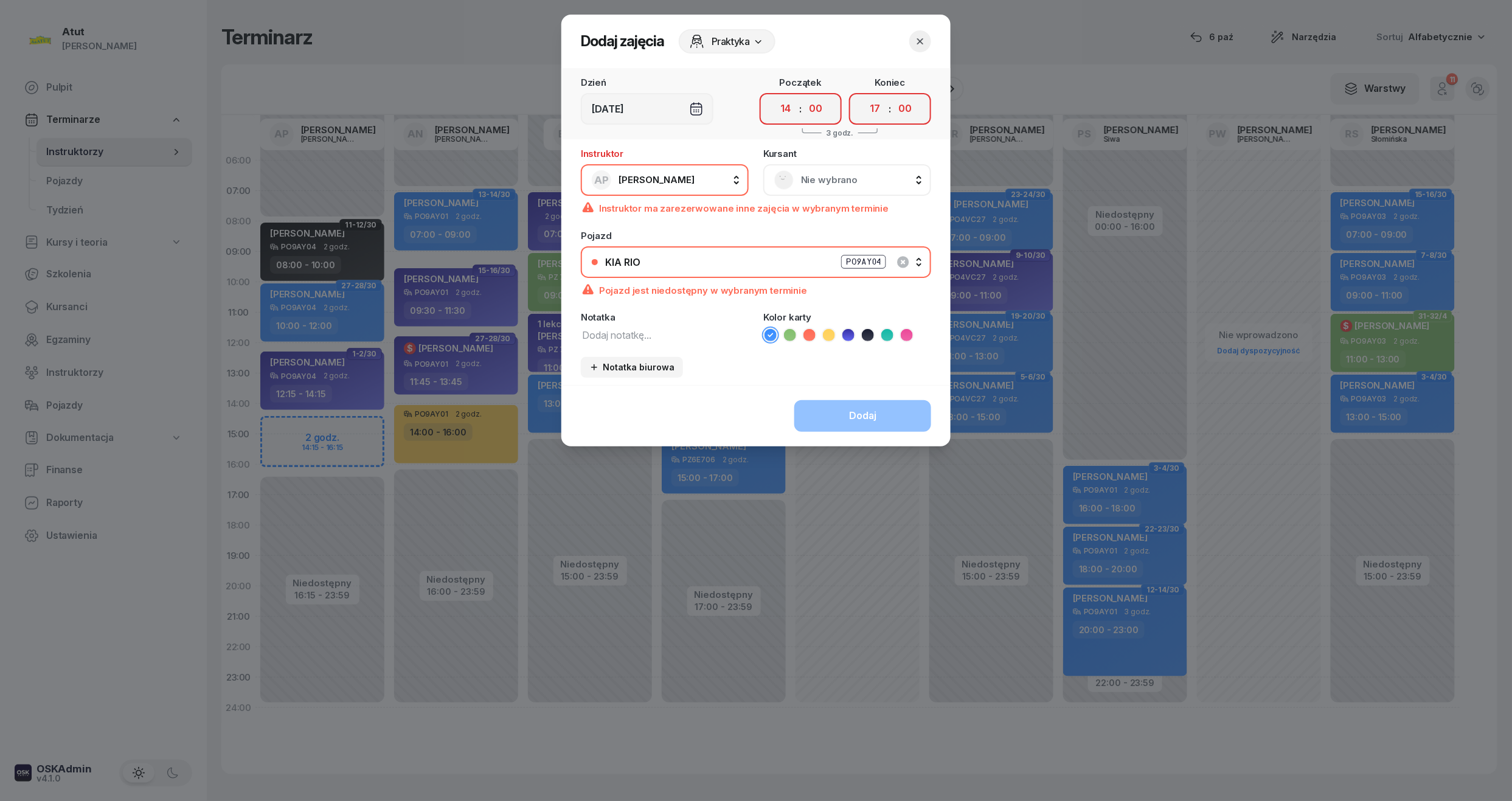
drag, startPoint x: 810, startPoint y: 107, endPoint x: 812, endPoint y: 121, distance: 14.1
click at [810, 107] on select "00 05 10 15 20 25 30 35 40 45 50 55" at bounding box center [815, 108] width 23 height 25
select select "15"
click at [804, 96] on select "00 05 10 15 20 25 30 35 40 45 50 55" at bounding box center [815, 108] width 23 height 25
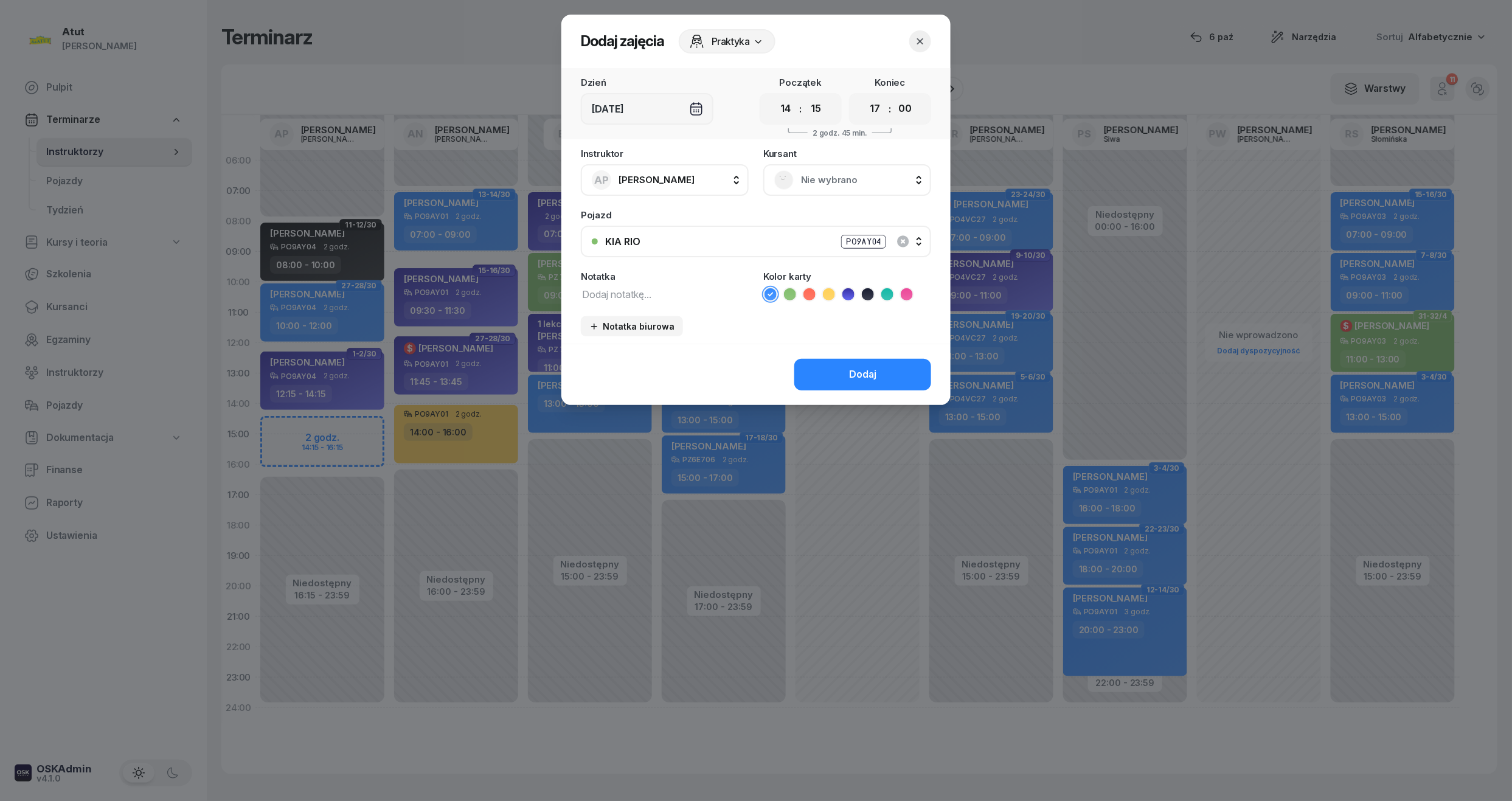
click at [887, 104] on div "00 01 02 03 04 05 06 07 08 09 10 11 12 13 14 15 16 17 18 19 20 21 22 23 : 00 05…" at bounding box center [890, 109] width 82 height 32
drag, startPoint x: 876, startPoint y: 108, endPoint x: 879, endPoint y: 117, distance: 9.5
click at [876, 108] on select "00 01 02 03 04 05 06 07 08 09 10 11 12 13 14 15 16 17 18 19 20 21 22 23" at bounding box center [875, 108] width 23 height 25
select select "16"
click at [864, 96] on select "00 01 02 03 04 05 06 07 08 09 10 11 12 13 14 15 16 17 18 19 20 21 22 23" at bounding box center [875, 108] width 23 height 25
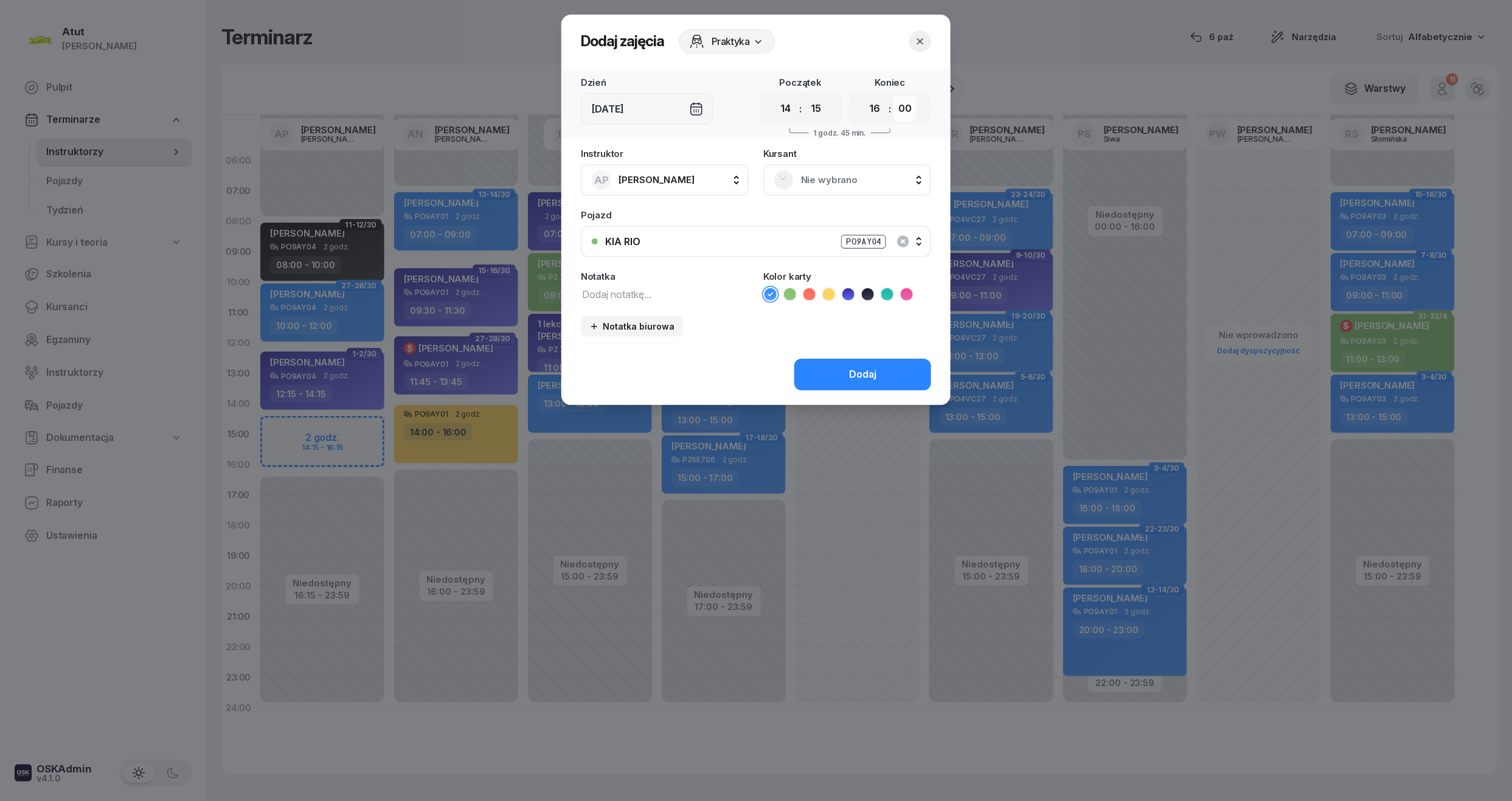
click at [913, 104] on select "00 05 10 15 20 25 30 35 40 45 50 55" at bounding box center [905, 108] width 23 height 25
select select "15"
click at [894, 96] on select "00 05 10 15 20 25 30 35 40 45 50 55" at bounding box center [905, 108] width 23 height 25
click at [866, 177] on span "Nie wybrano" at bounding box center [861, 179] width 119 height 16
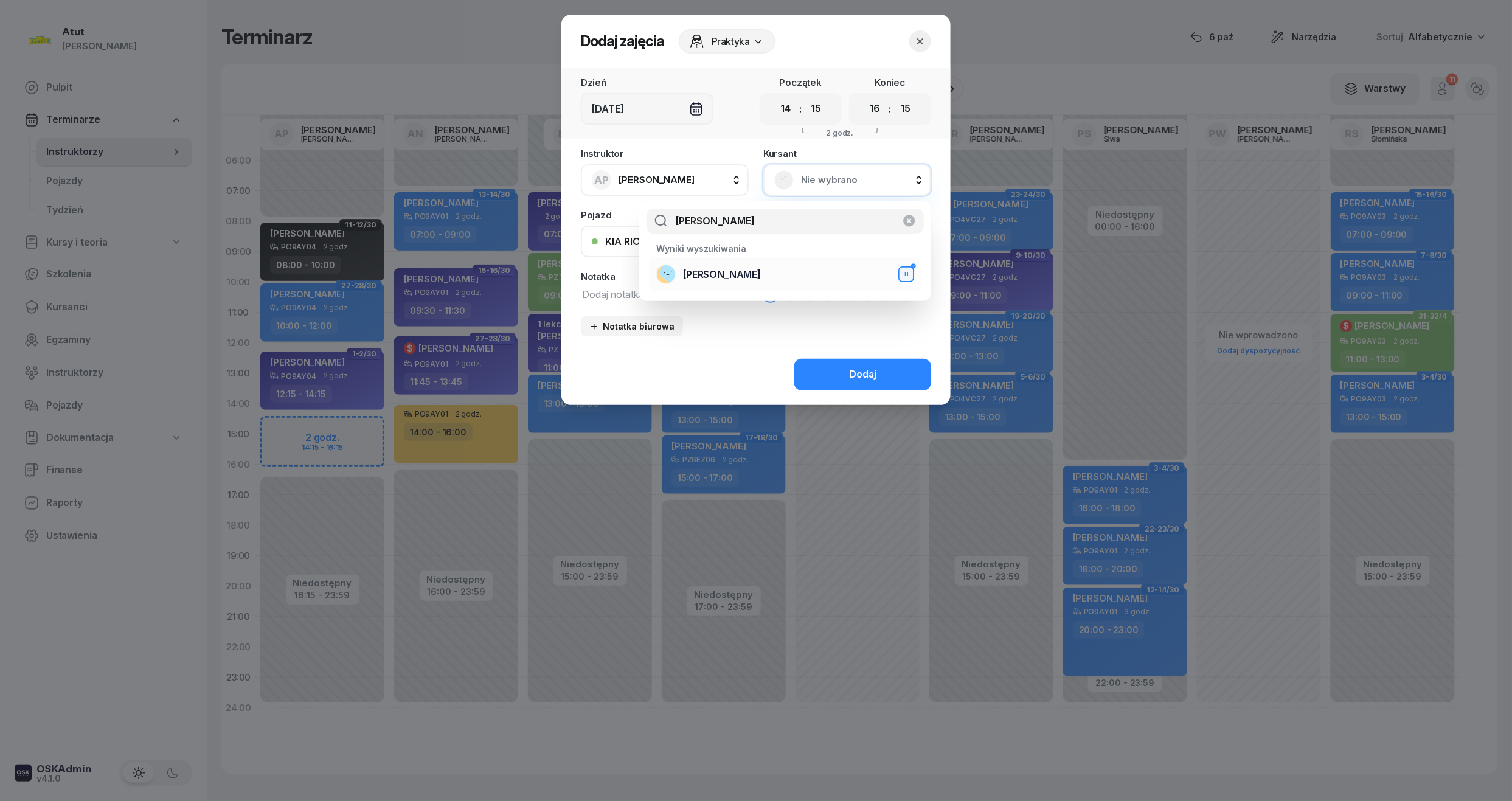
type input "[PERSON_NAME]"
click at [736, 270] on span "[PERSON_NAME]" at bounding box center [721, 274] width 77 height 16
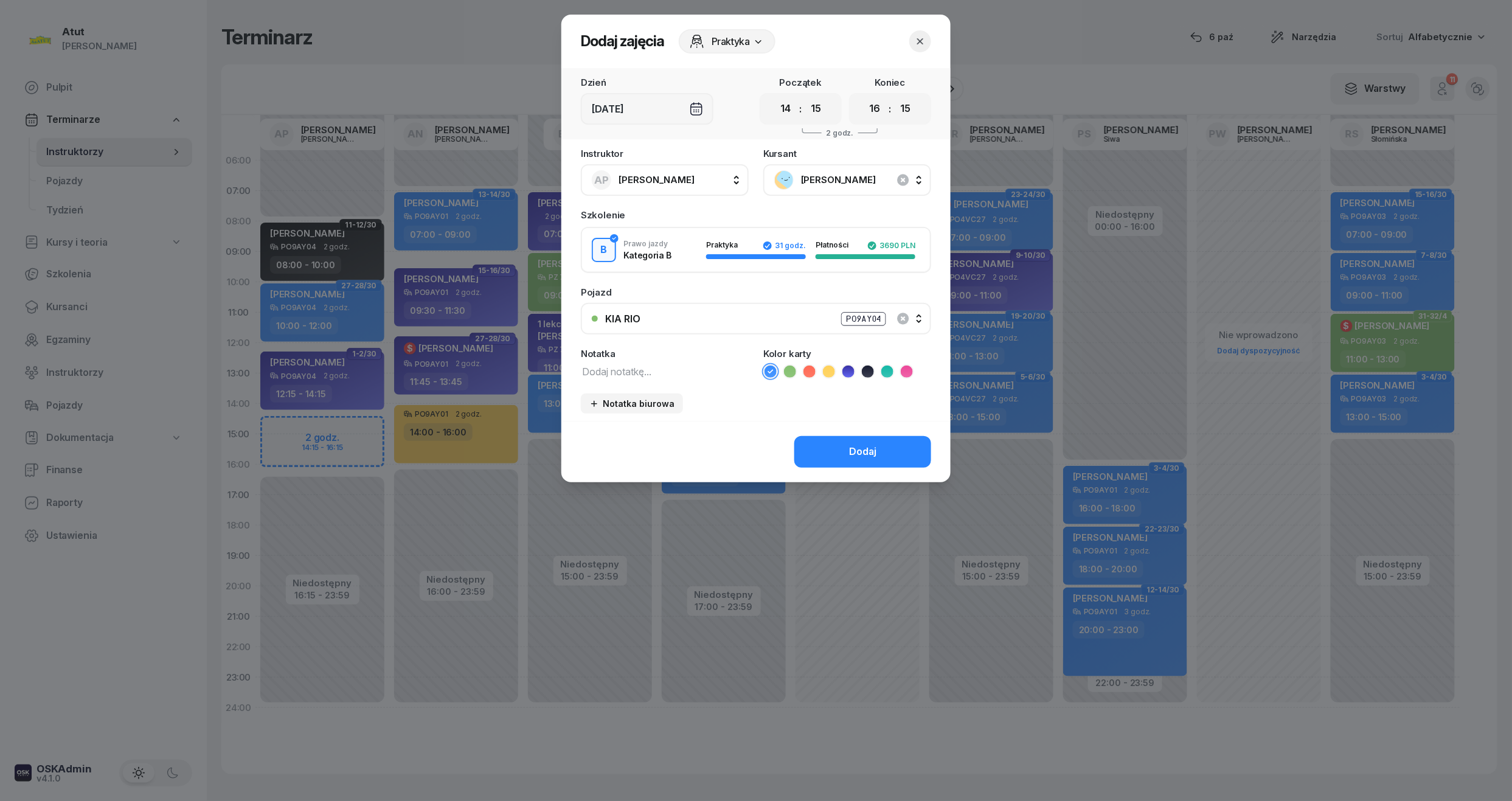
click at [658, 371] on textarea at bounding box center [665, 370] width 168 height 16
type textarea "2/2 wyst karte"
click at [796, 367] on li at bounding box center [790, 372] width 15 height 15
click at [843, 448] on button "Dodaj" at bounding box center [862, 451] width 137 height 32
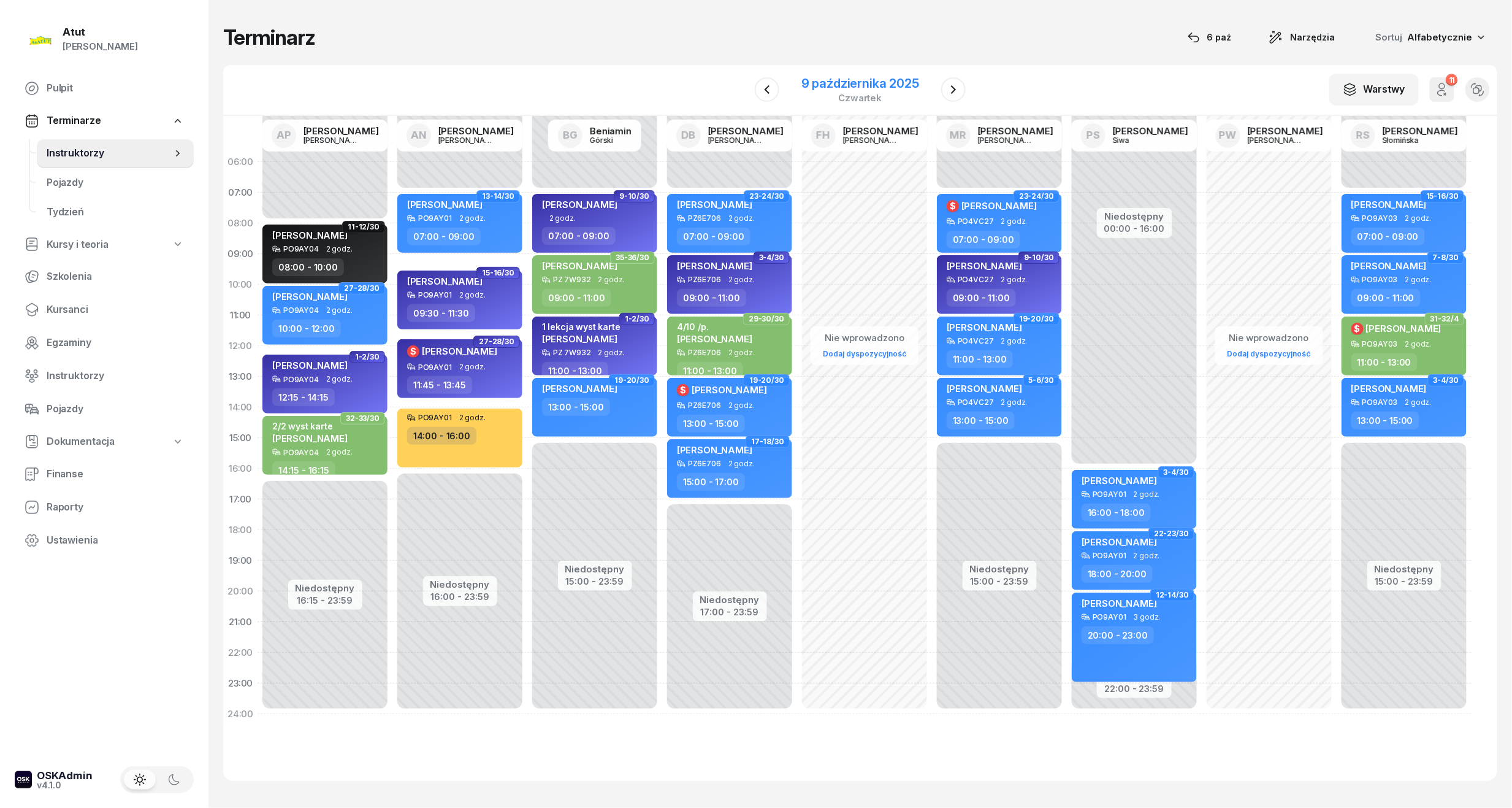
click at [873, 82] on div "9 października 2025" at bounding box center [859, 83] width 118 height 12
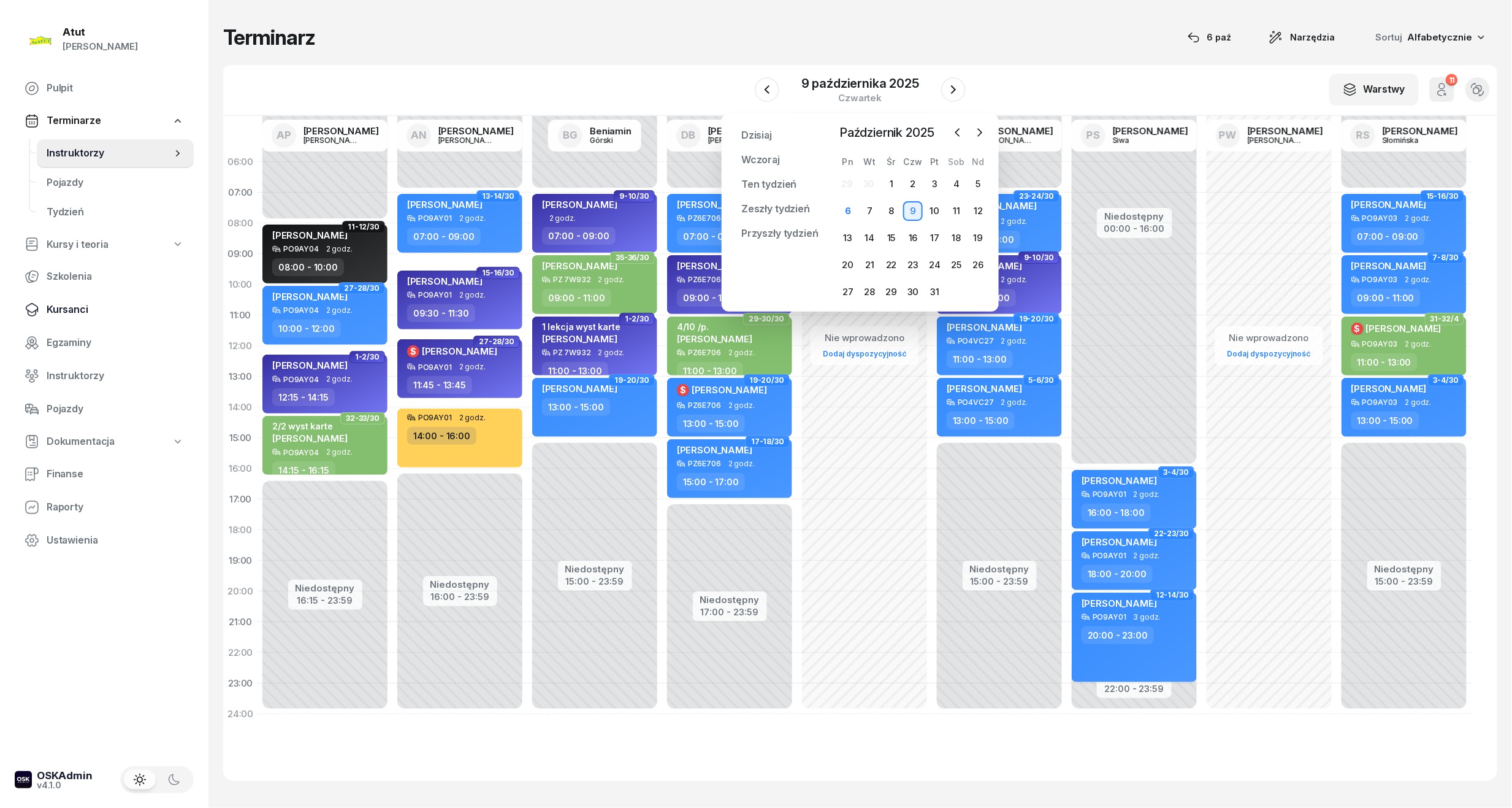
click at [81, 305] on span "Kursanci" at bounding box center [116, 309] width 137 height 16
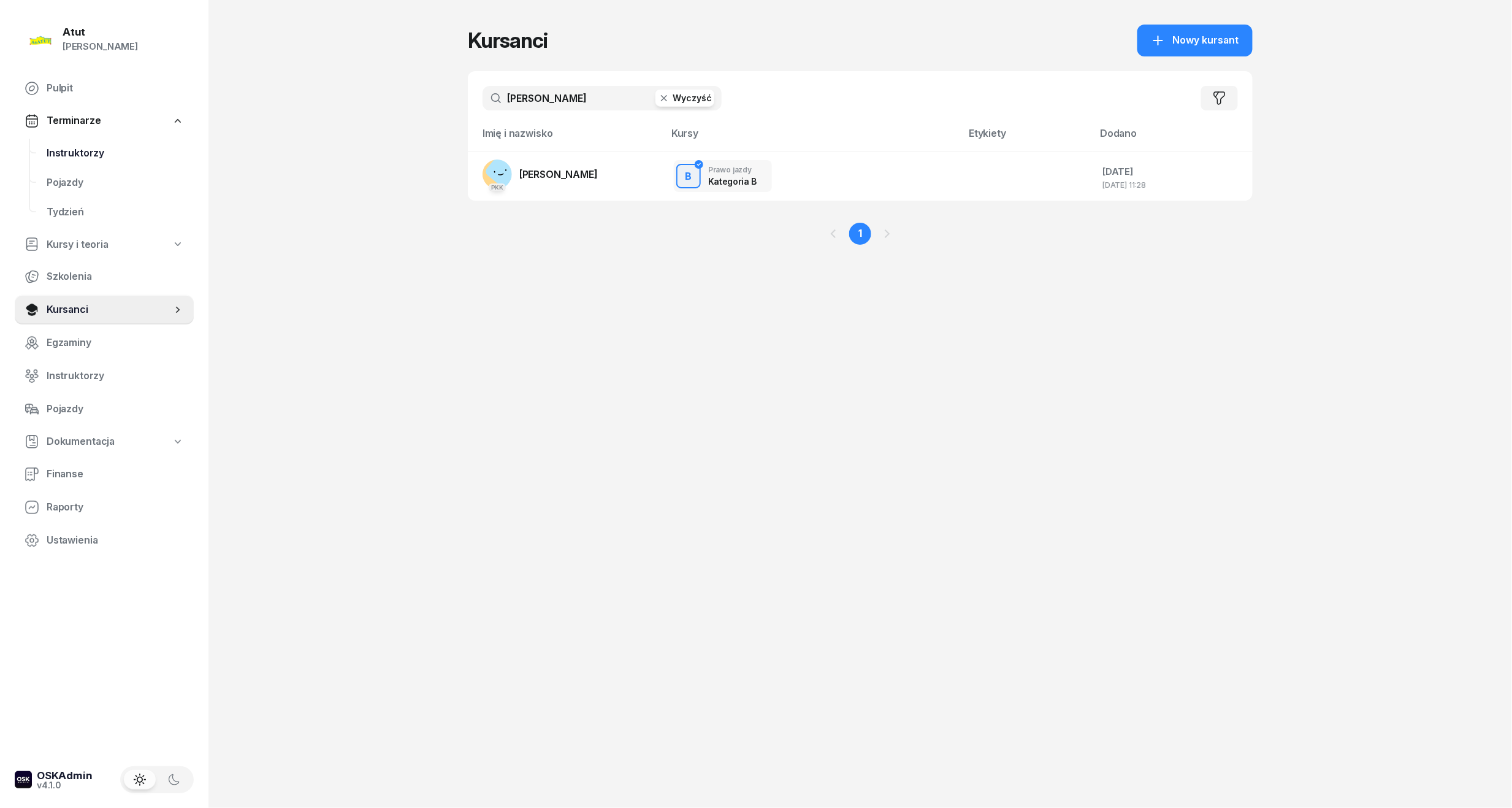
drag, startPoint x: 582, startPoint y: 99, endPoint x: 108, endPoint y: 158, distance: 477.7
click at [108, 158] on div "Atut [PERSON_NAME] Pulpit Terminarze Instruktorzy Pojazdy Tydzień Kursy i teori…" at bounding box center [756, 404] width 1512 height 808
click at [55, 74] on link "Pulpit" at bounding box center [104, 87] width 179 height 29
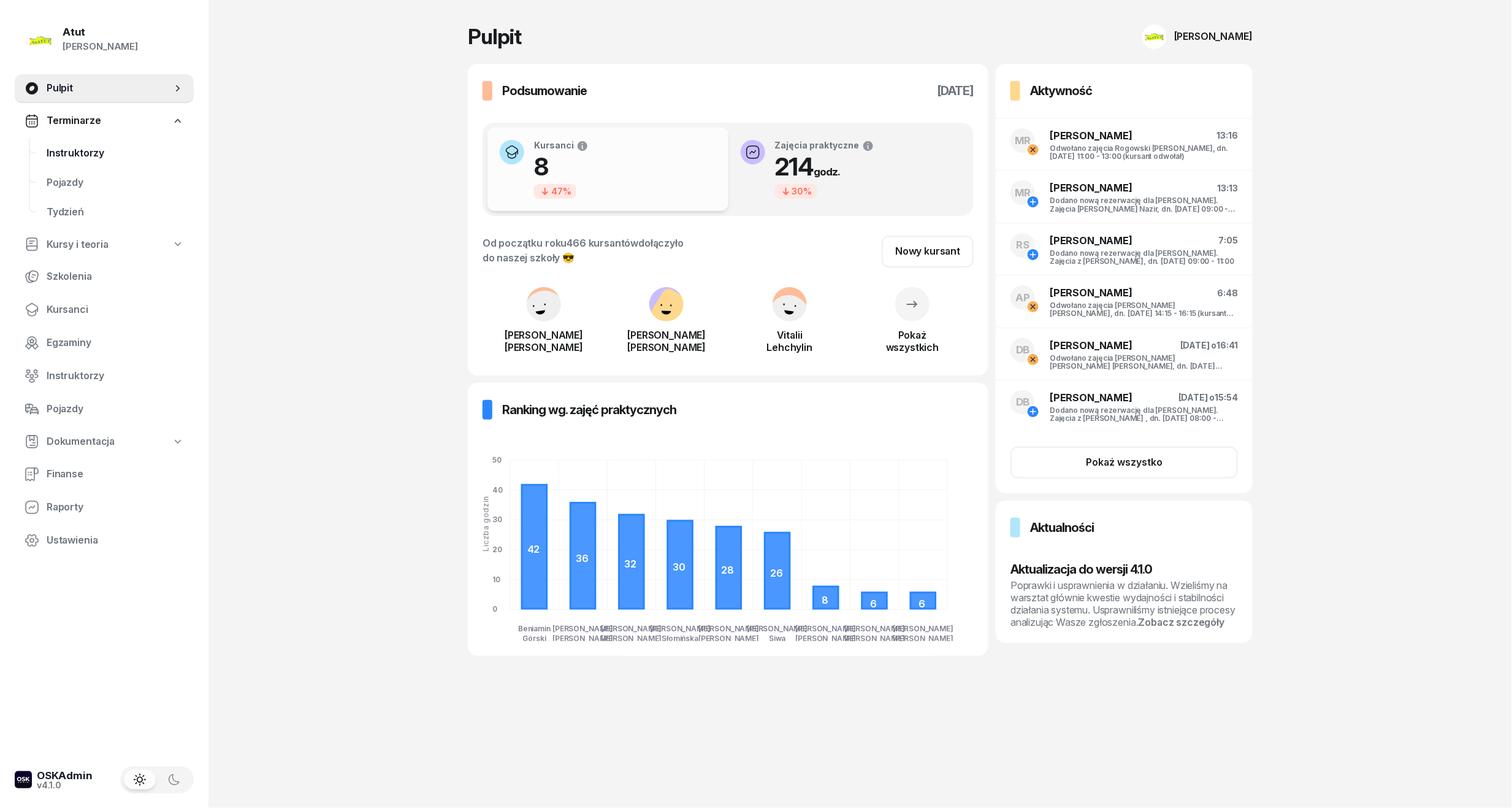
click at [66, 153] on span "Instruktorzy" at bounding box center [116, 153] width 137 height 16
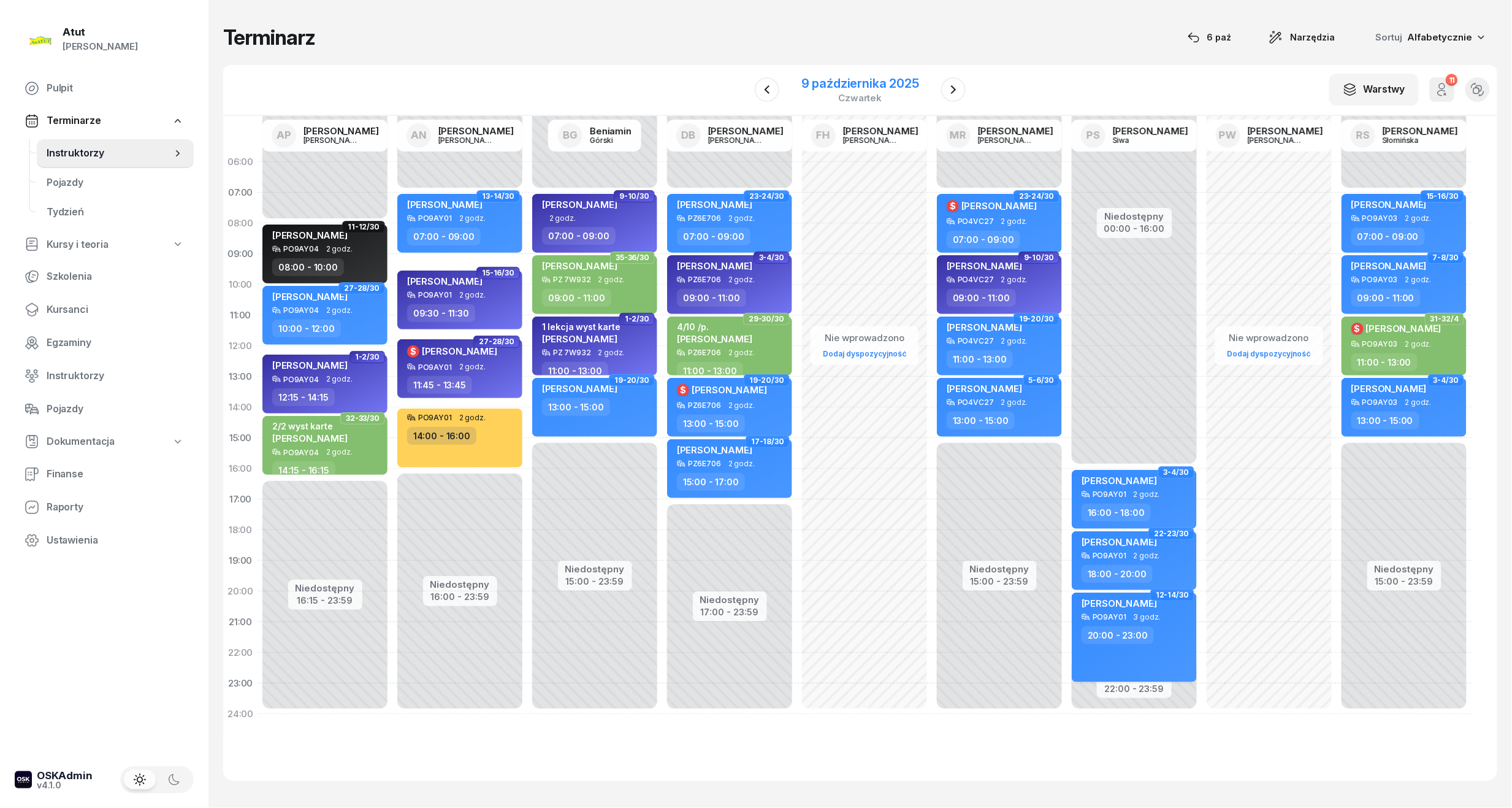
click at [906, 89] on div "9 października 2025" at bounding box center [859, 83] width 118 height 12
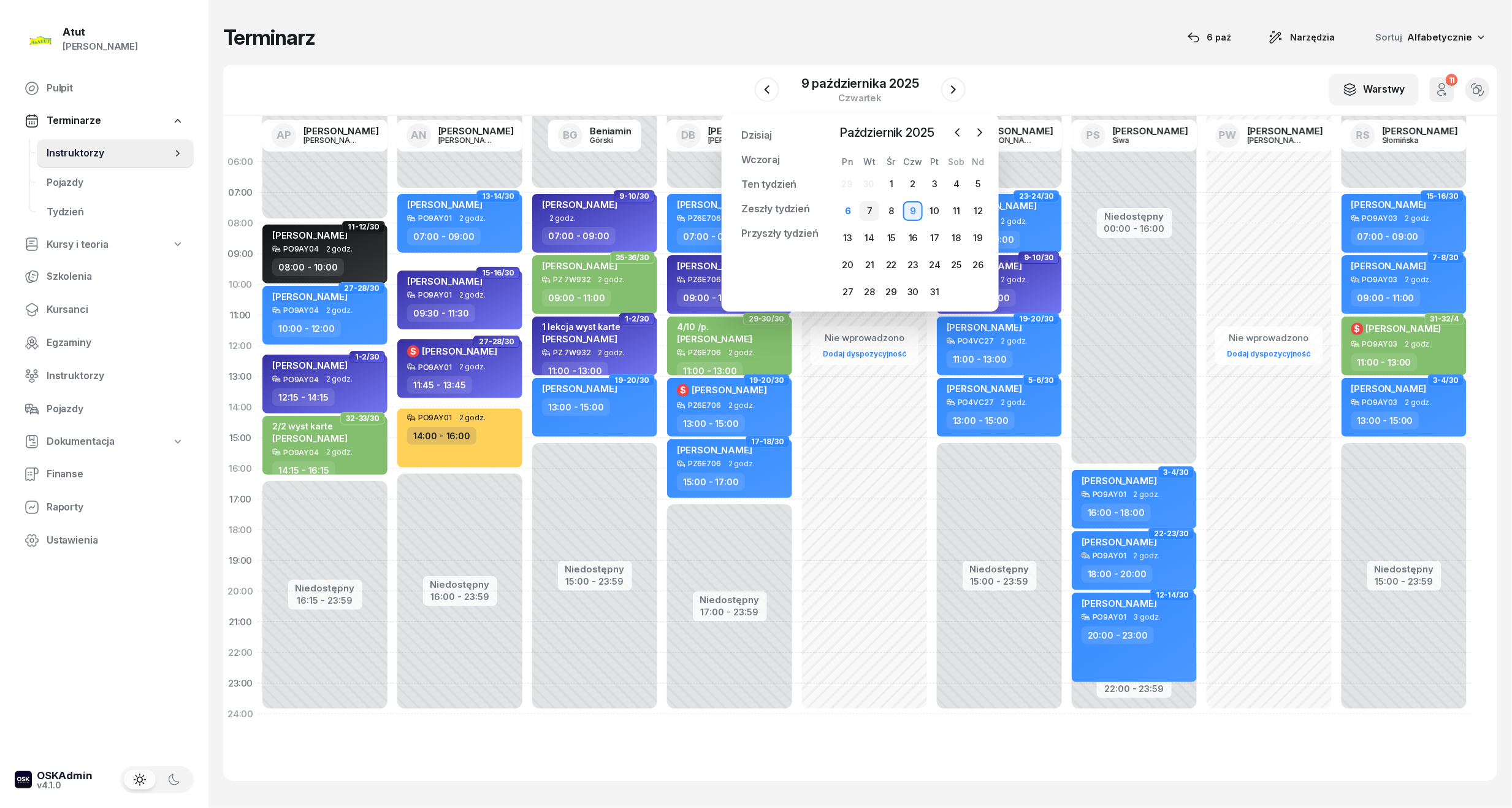
click at [864, 214] on div "7" at bounding box center [869, 211] width 20 height 20
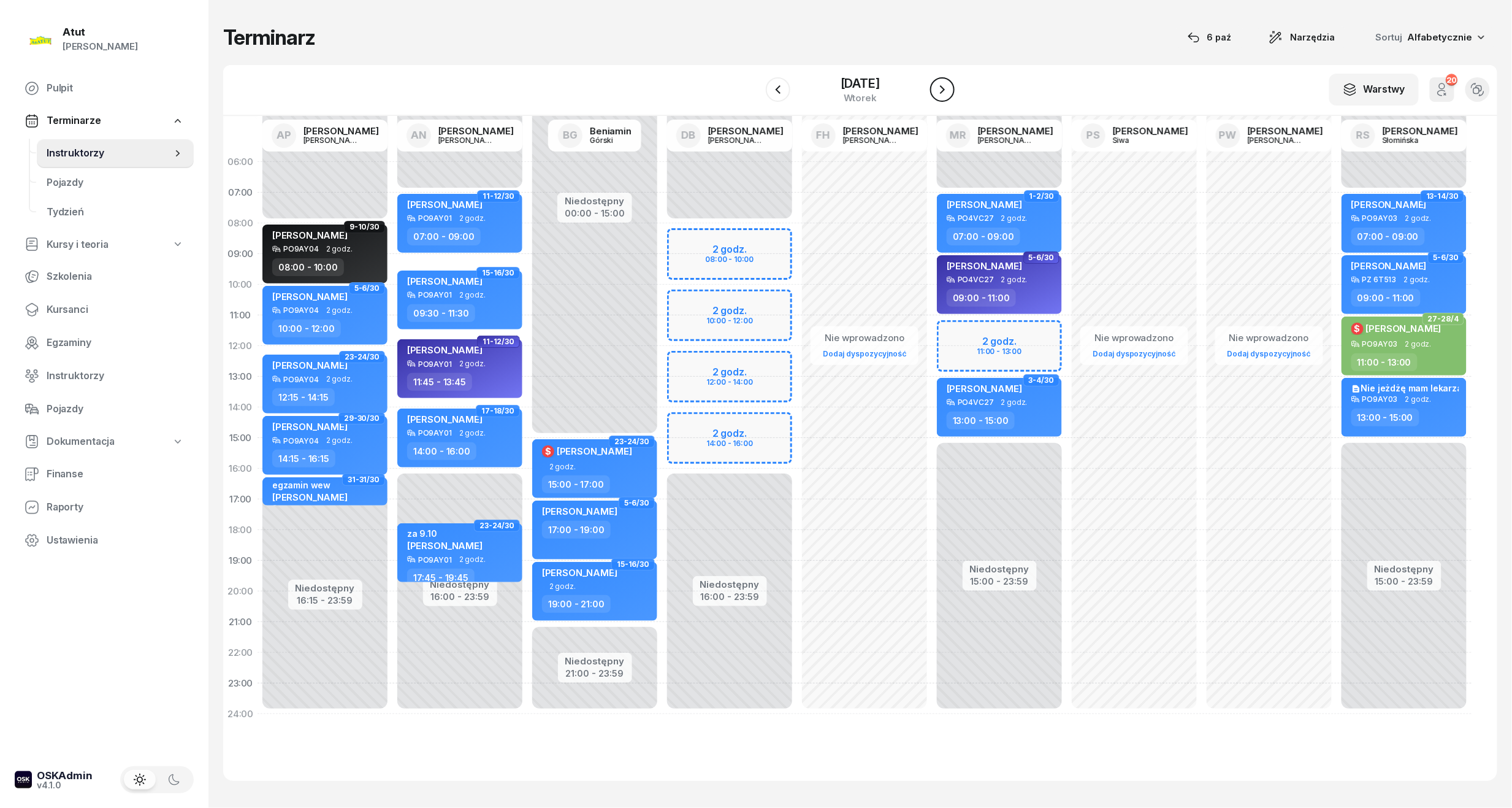
click at [954, 89] on button "button" at bounding box center [942, 89] width 24 height 24
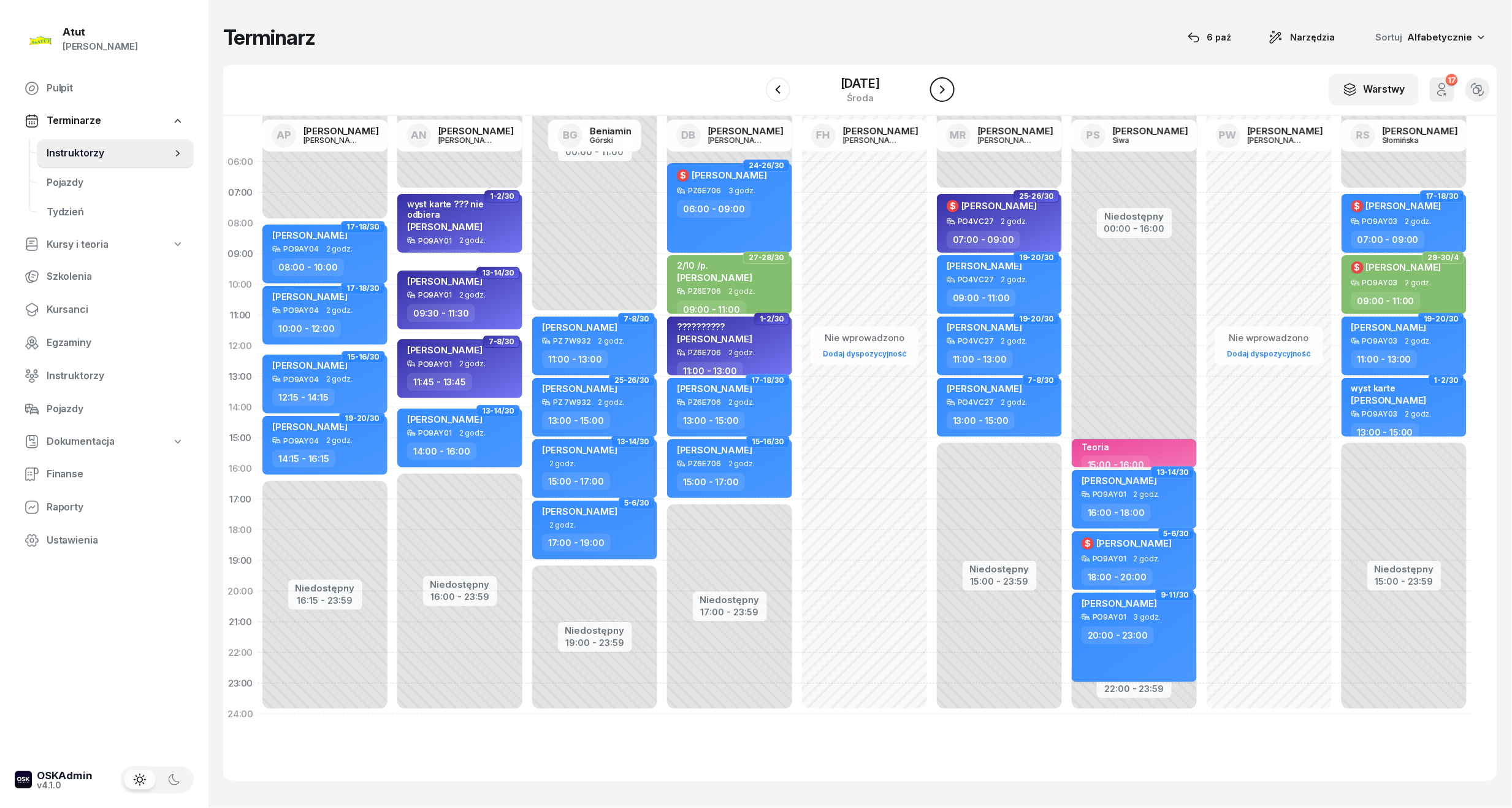
click at [954, 89] on button "button" at bounding box center [942, 89] width 24 height 24
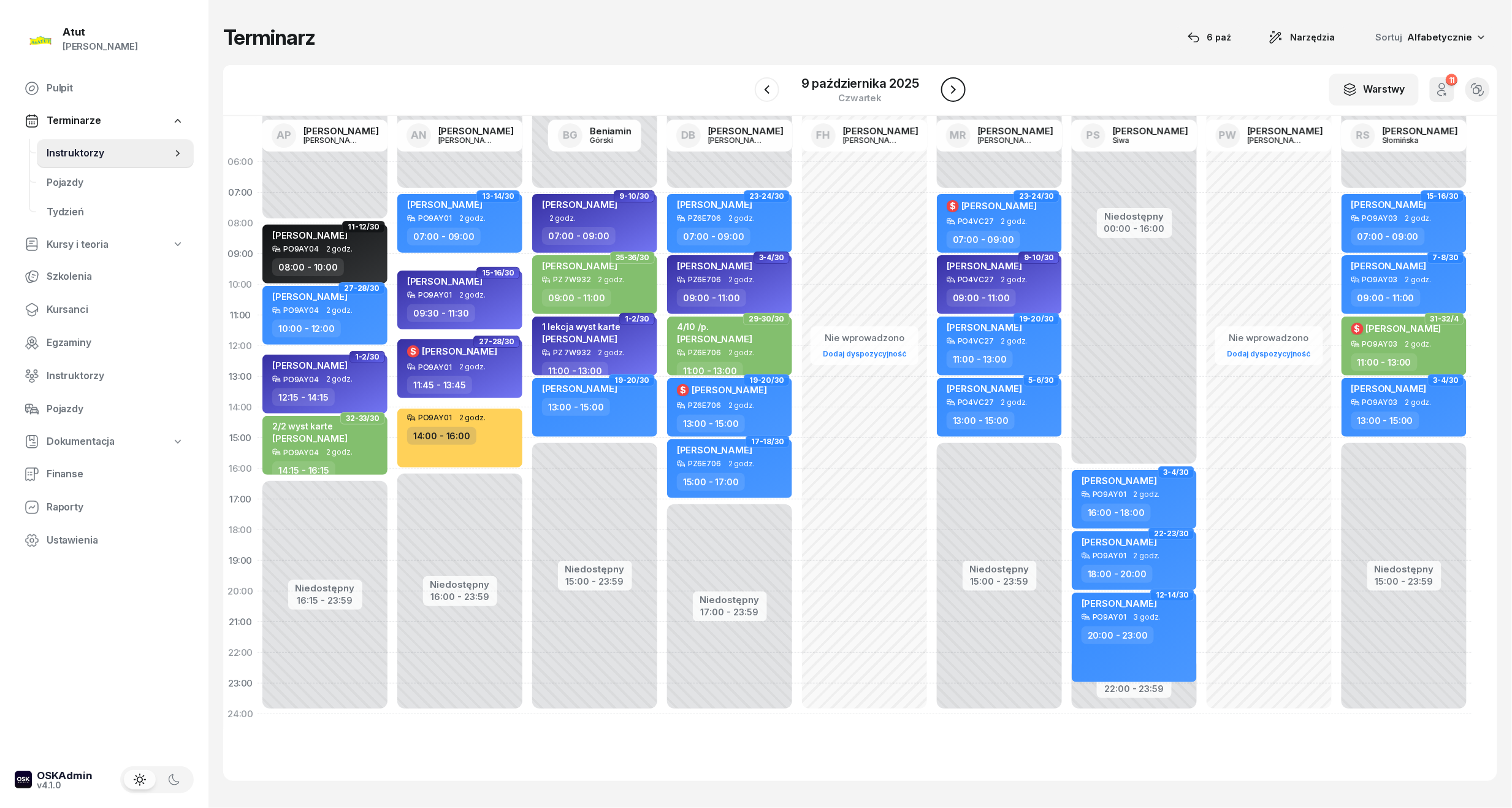
click at [960, 89] on button "button" at bounding box center [953, 89] width 24 height 24
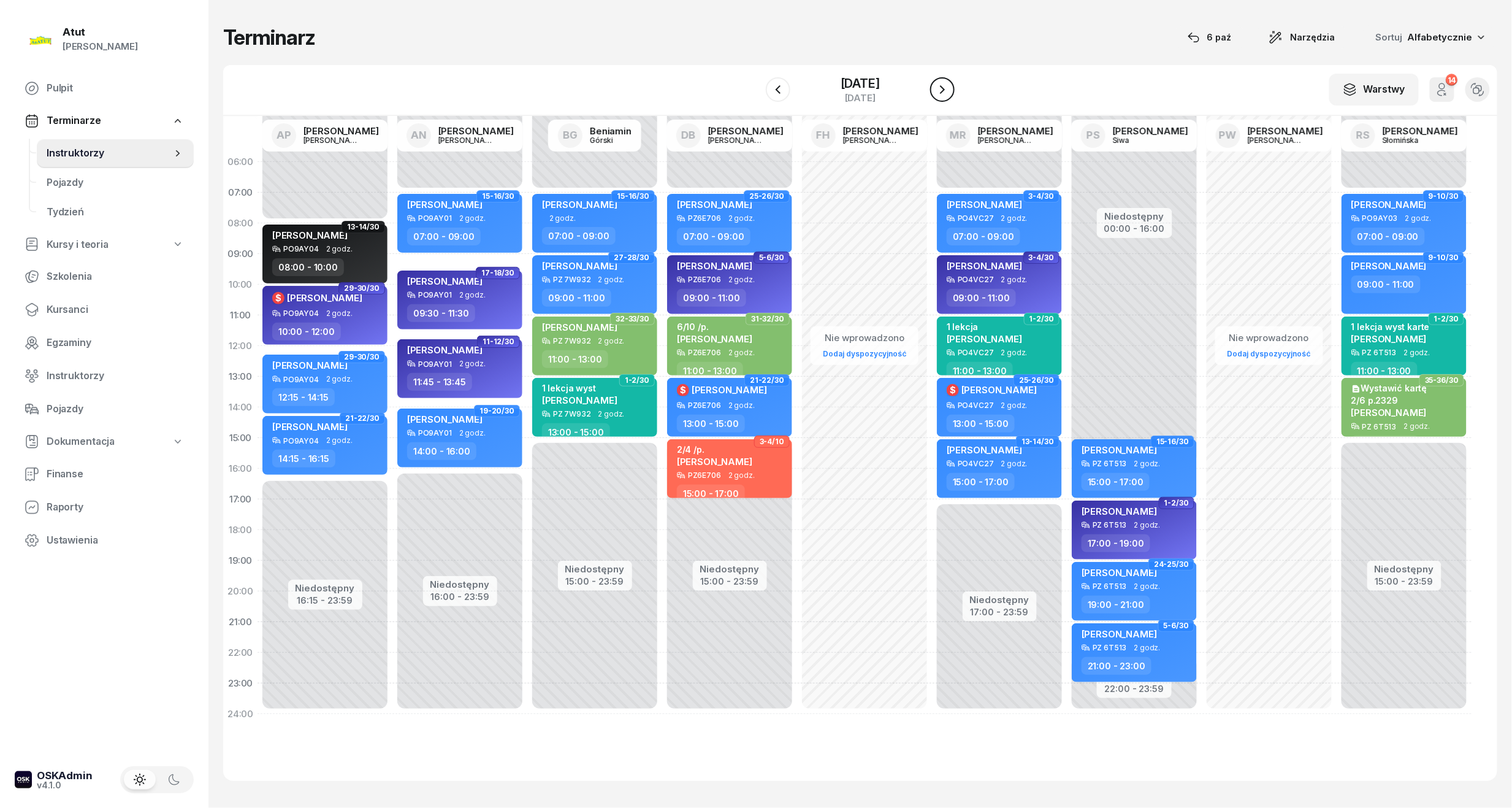
click at [950, 89] on icon "button" at bounding box center [942, 89] width 15 height 15
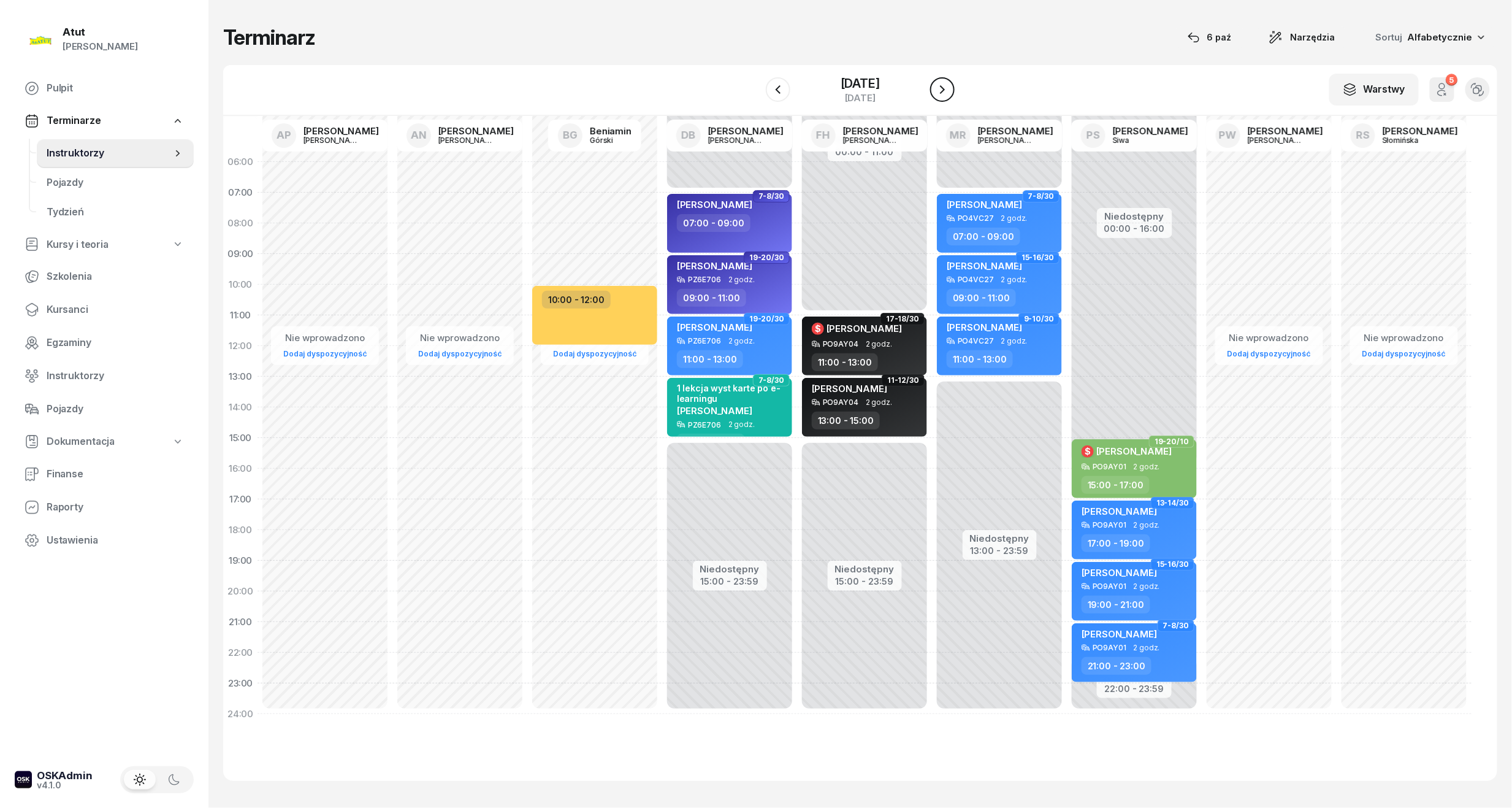
click at [950, 89] on icon "button" at bounding box center [942, 89] width 15 height 15
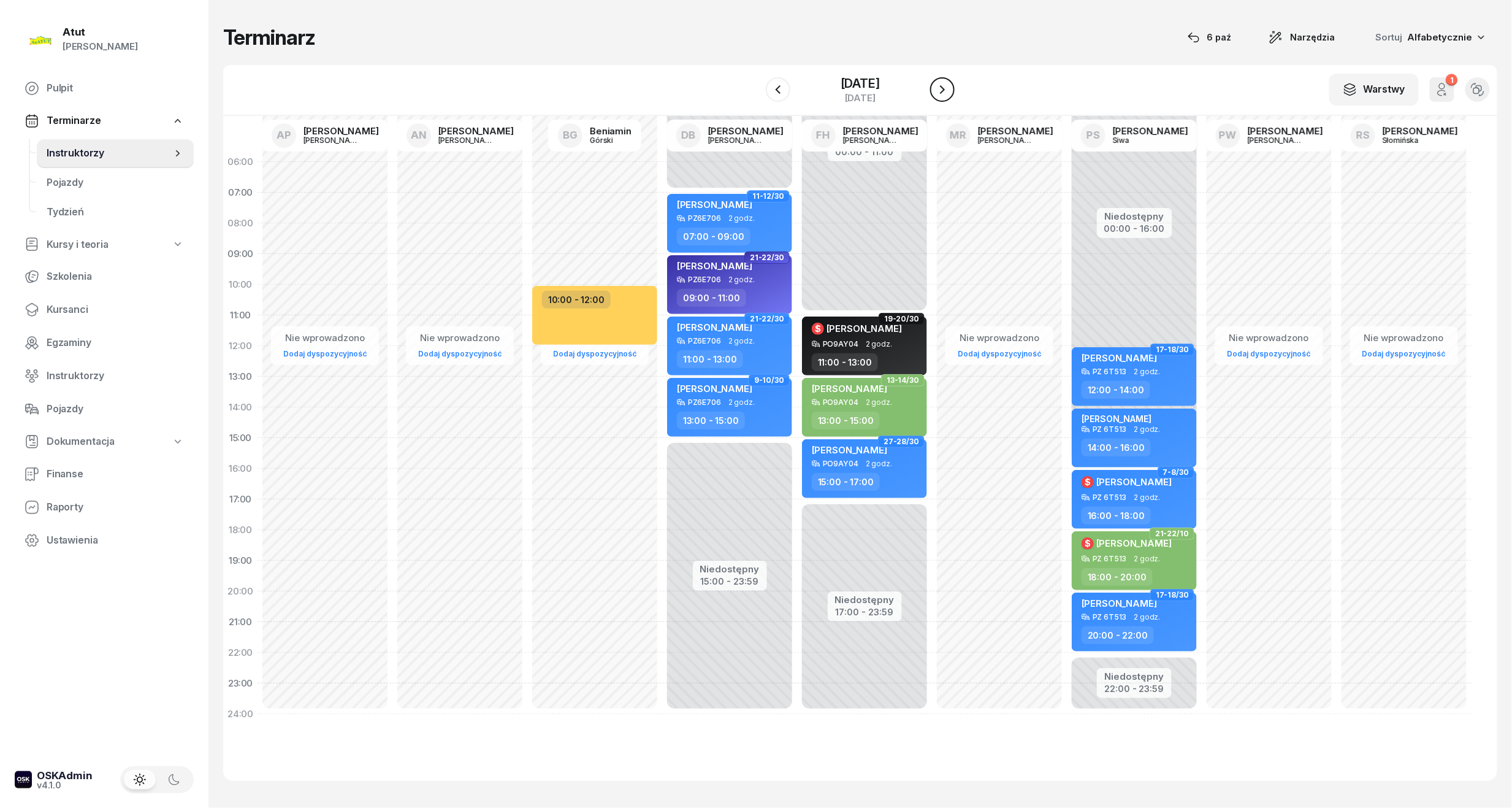
click at [950, 89] on icon "button" at bounding box center [942, 89] width 15 height 15
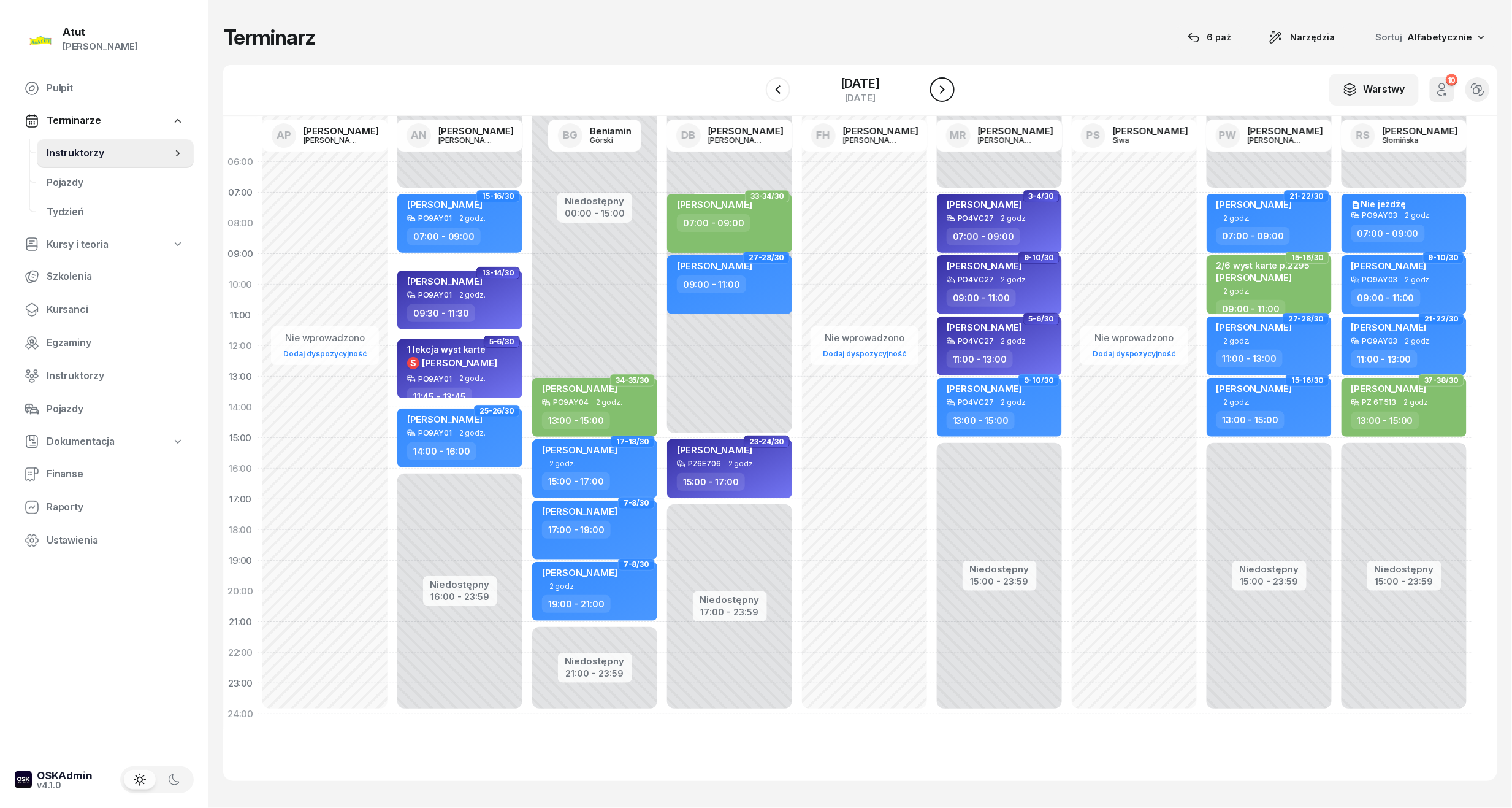
click at [950, 89] on icon "button" at bounding box center [942, 89] width 15 height 15
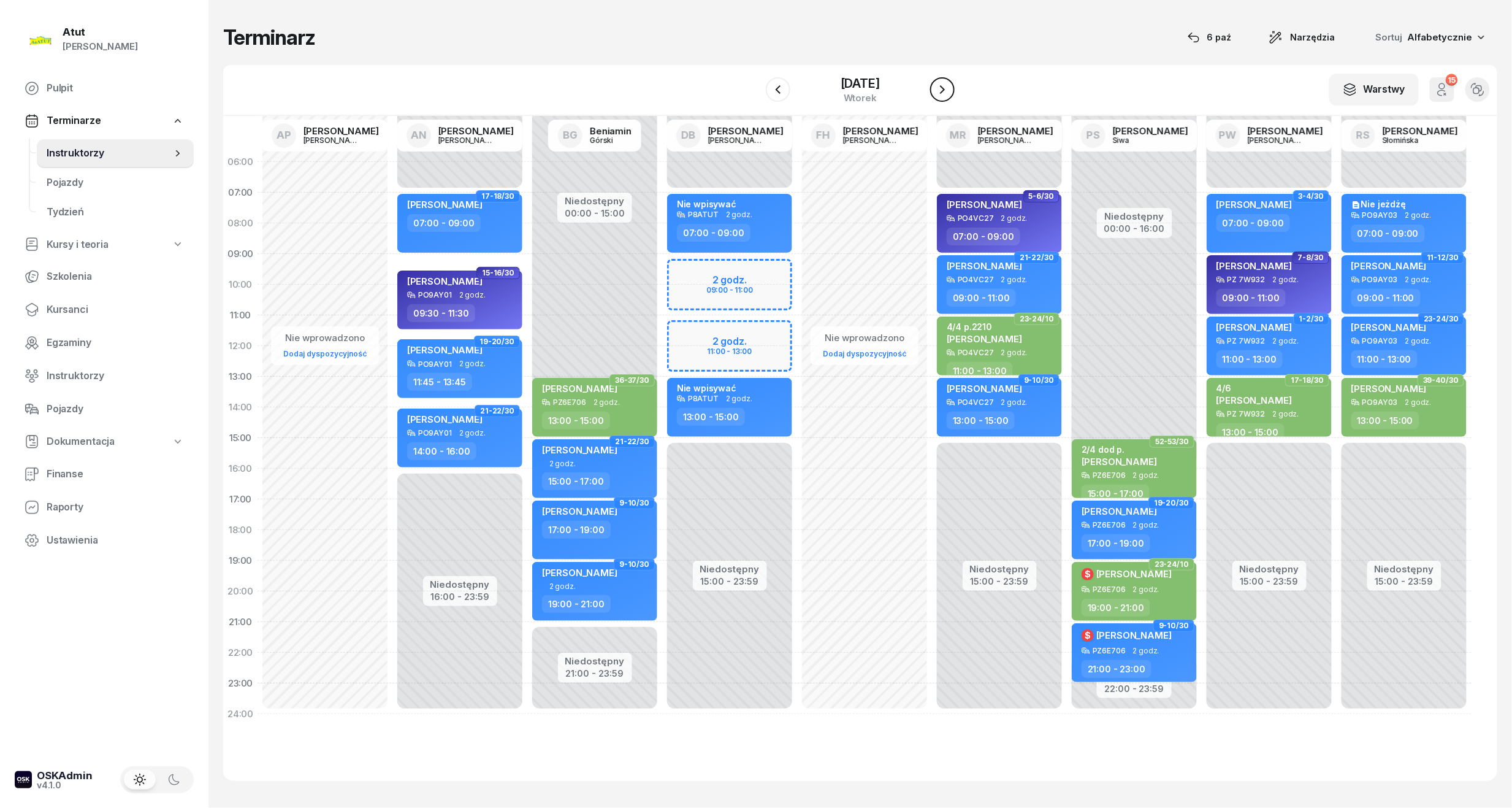
click at [950, 89] on icon "button" at bounding box center [942, 89] width 15 height 15
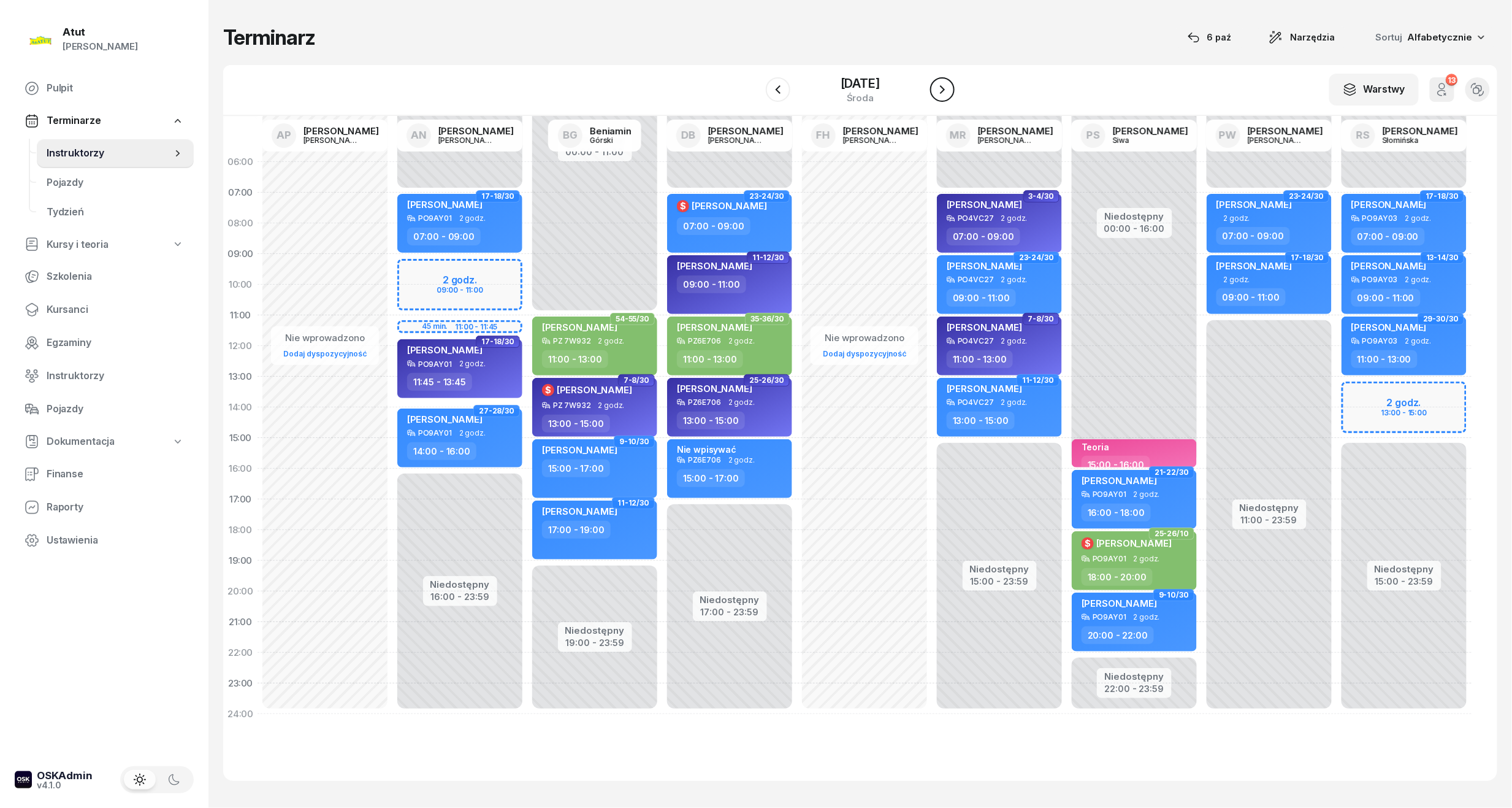
click at [950, 89] on icon "button" at bounding box center [942, 89] width 15 height 15
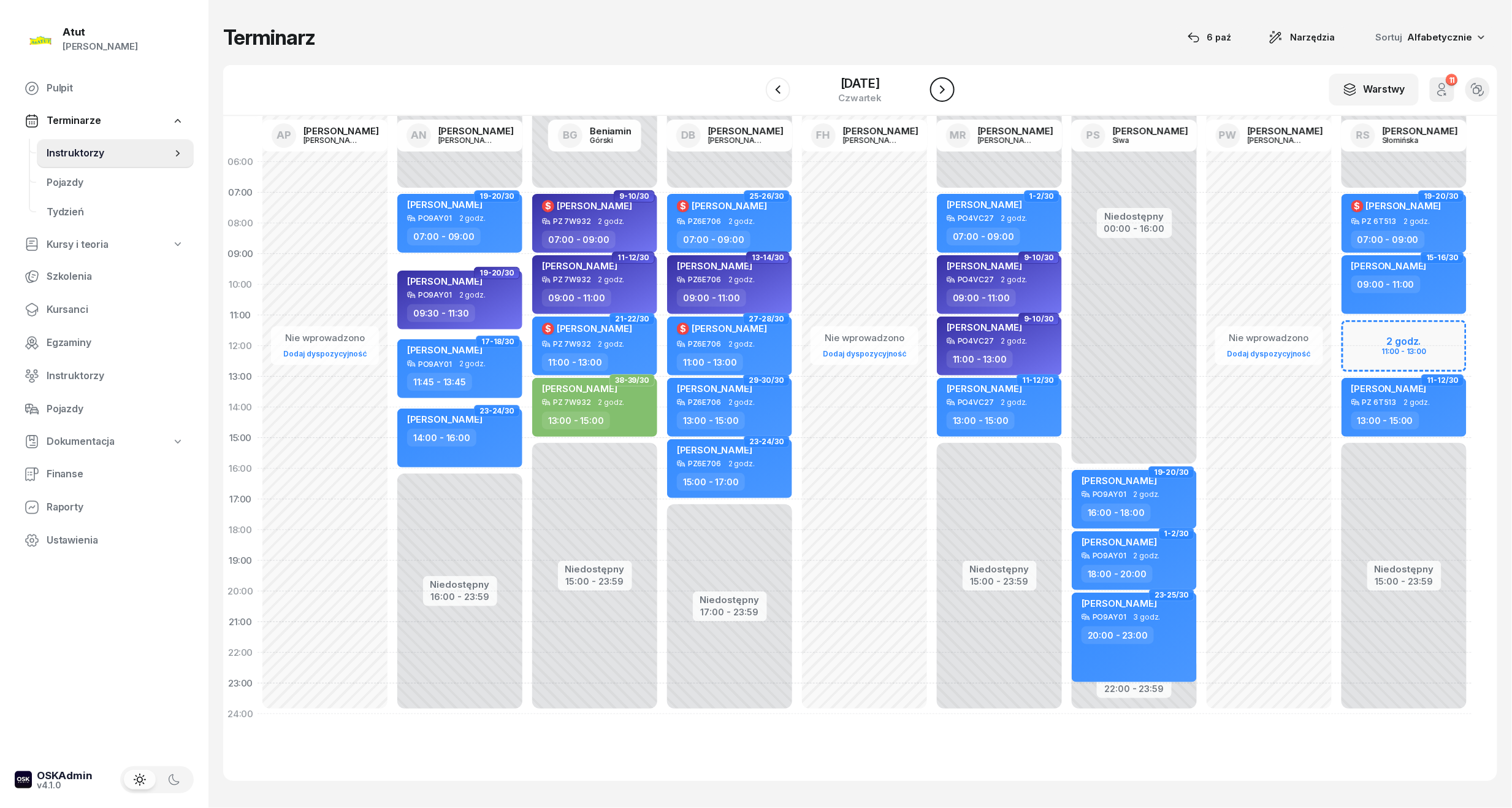
click at [950, 89] on icon "button" at bounding box center [942, 89] width 15 height 15
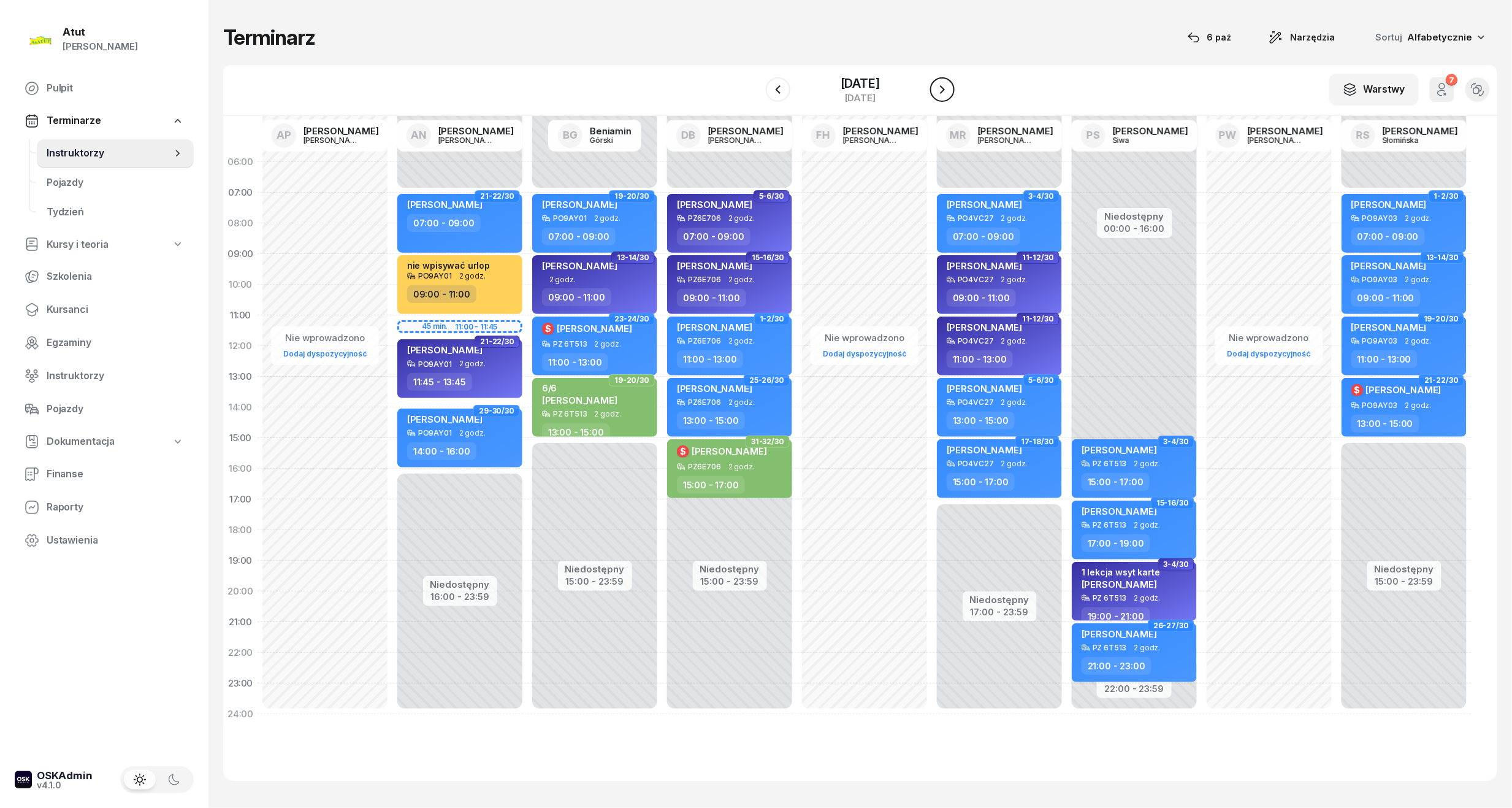
click at [950, 89] on icon "button" at bounding box center [942, 89] width 15 height 15
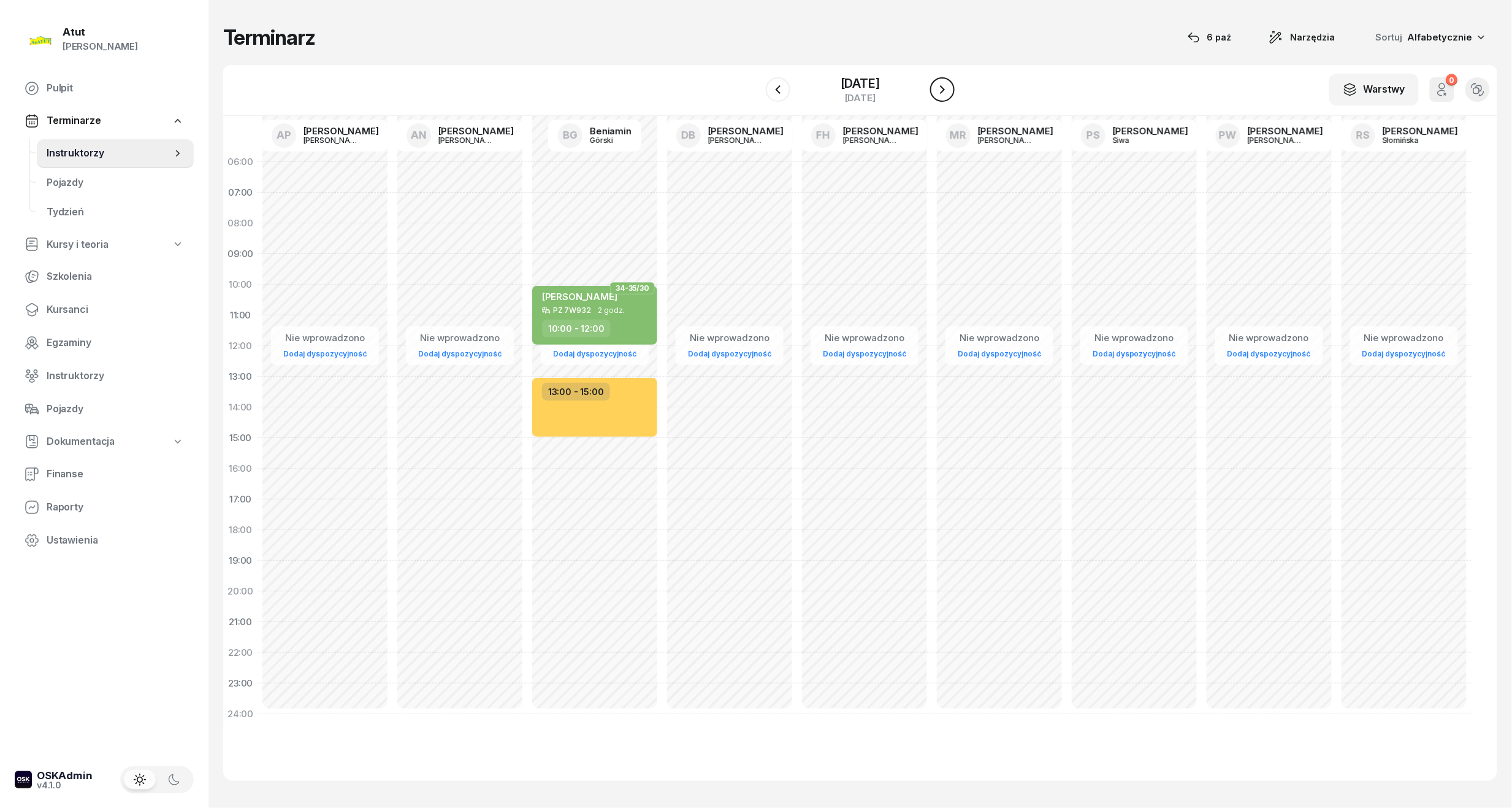
click at [950, 89] on icon "button" at bounding box center [942, 89] width 15 height 15
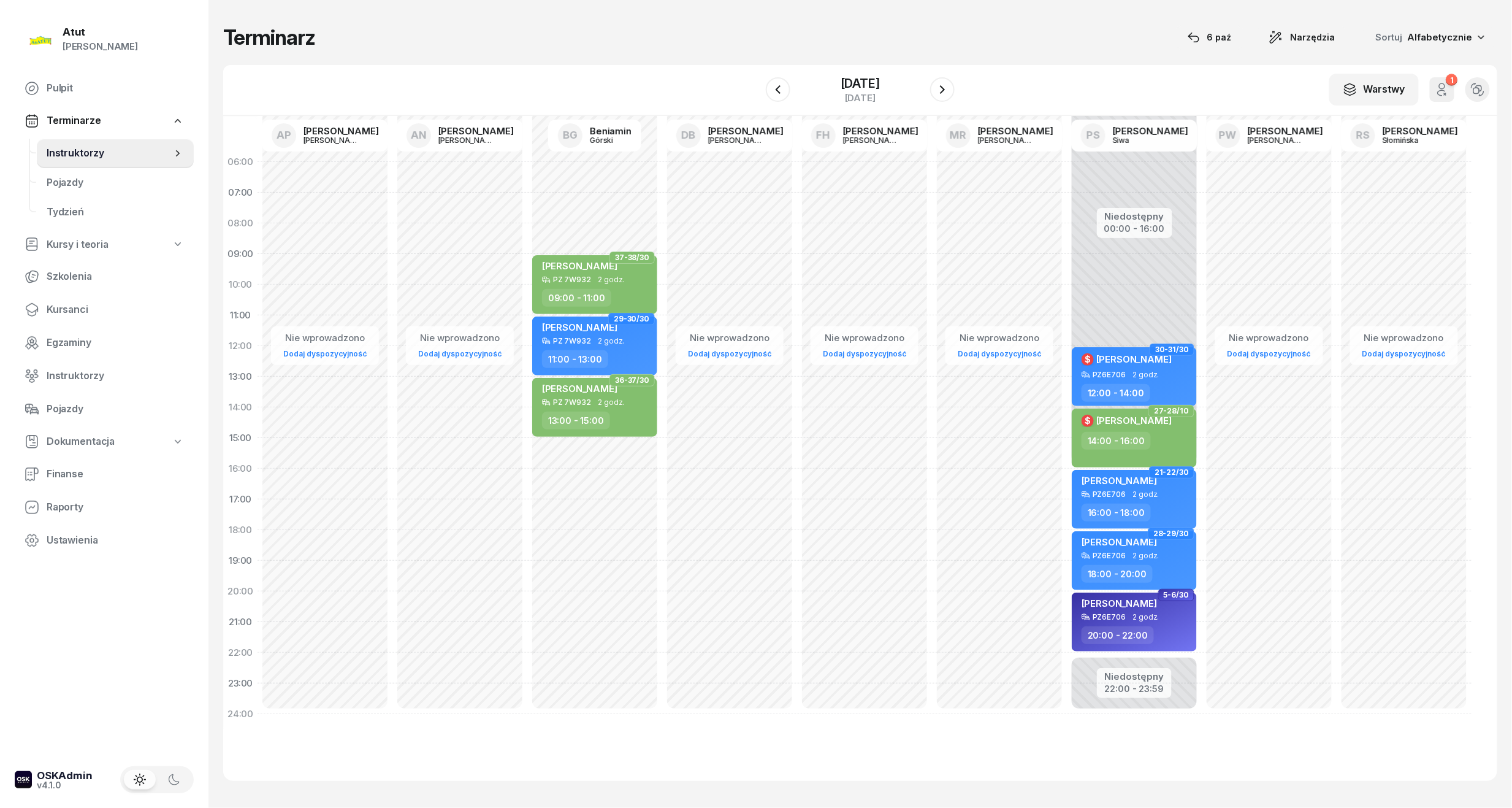
drag, startPoint x: 952, startPoint y: 103, endPoint x: 969, endPoint y: 96, distance: 18.4
click at [954, 103] on div "[DATE]" at bounding box center [859, 89] width 189 height 35
click at [52, 91] on span "Pulpit" at bounding box center [116, 87] width 137 height 16
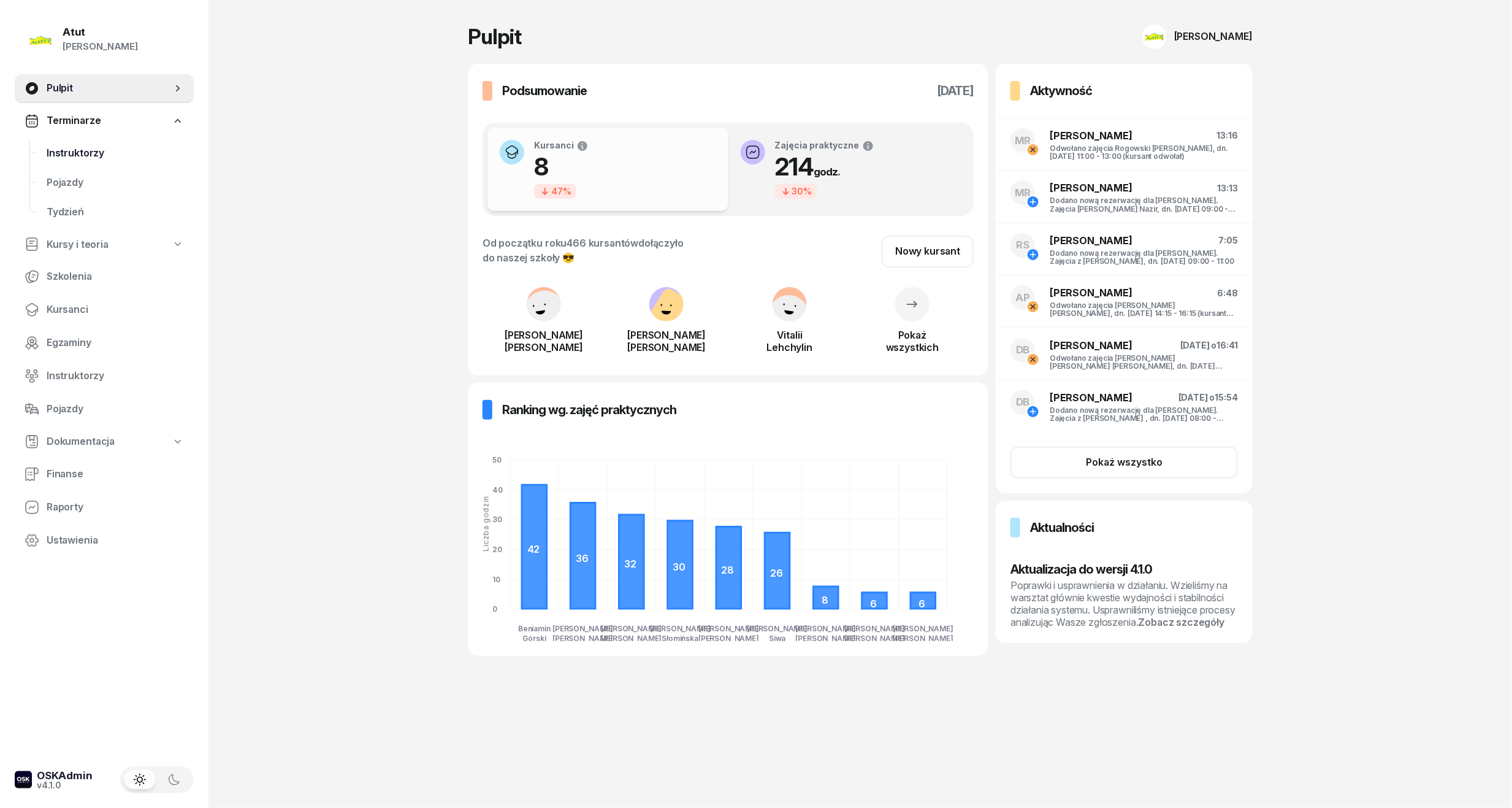
click at [108, 154] on span "Instruktorzy" at bounding box center [116, 153] width 137 height 16
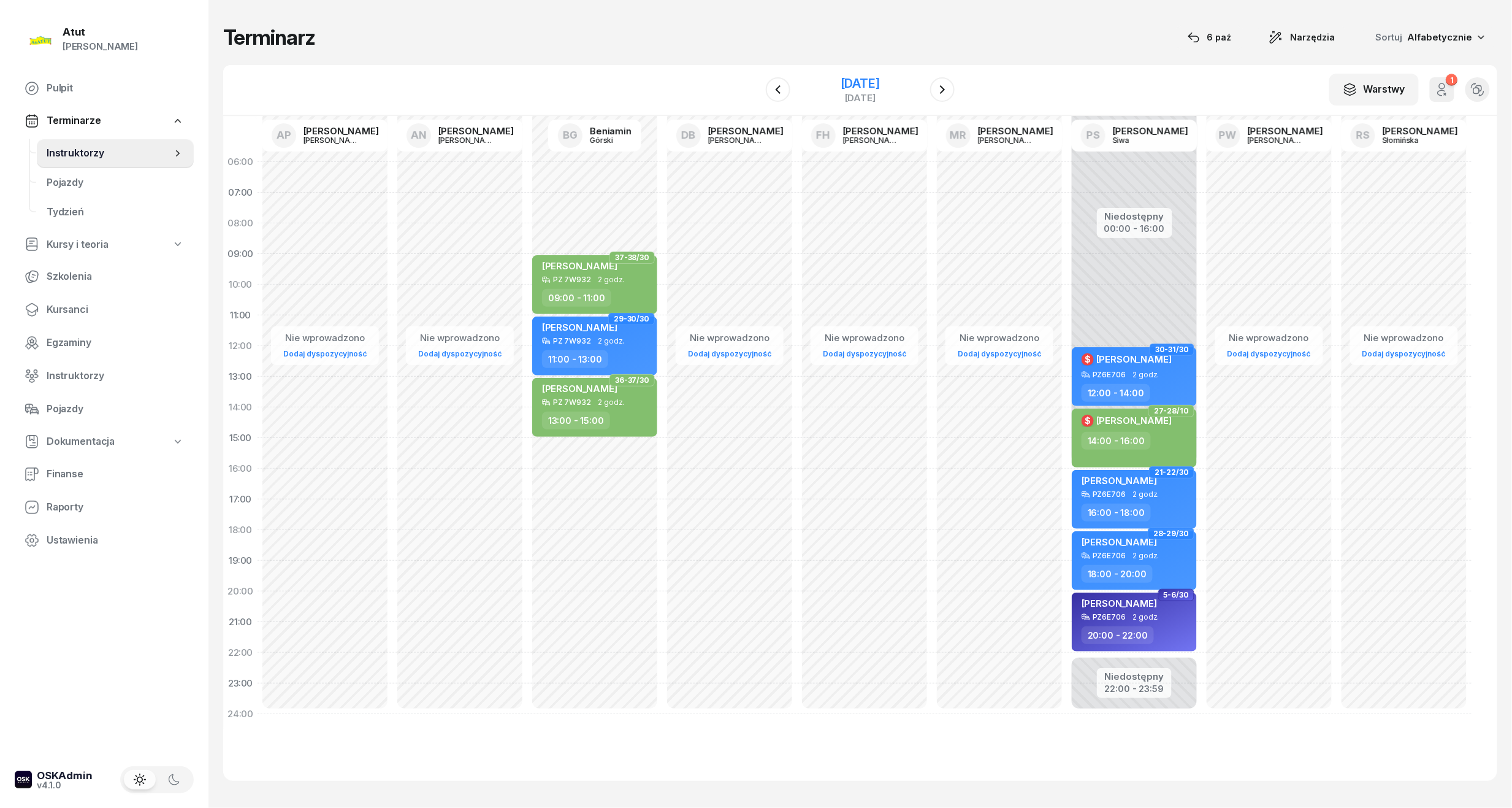
click at [874, 102] on div "[DATE]" at bounding box center [860, 98] width 39 height 9
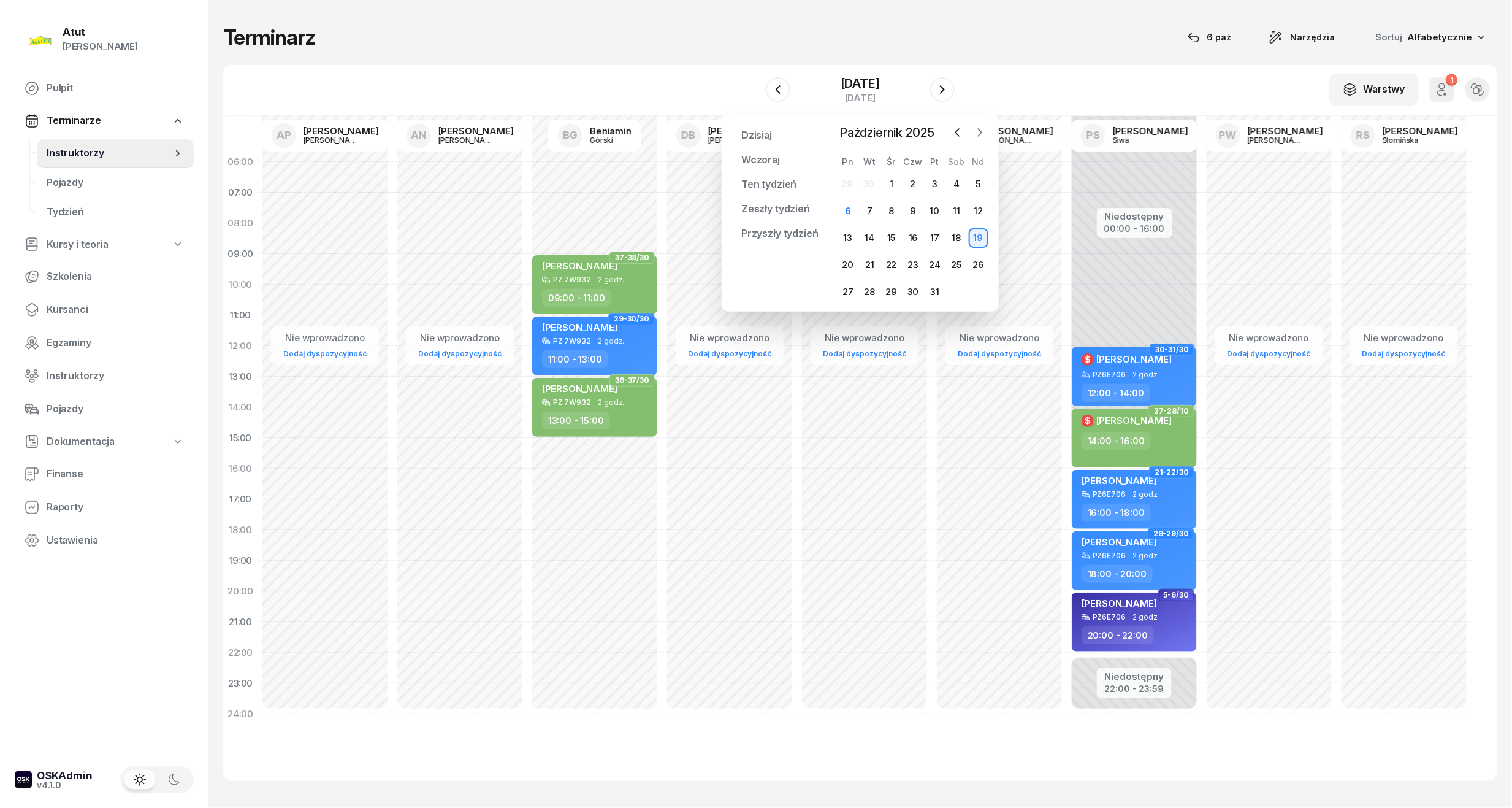
click at [978, 130] on icon "button" at bounding box center [979, 132] width 12 height 12
click at [977, 134] on icon "button" at bounding box center [979, 132] width 12 height 12
click at [844, 187] on div "1" at bounding box center [847, 183] width 20 height 20
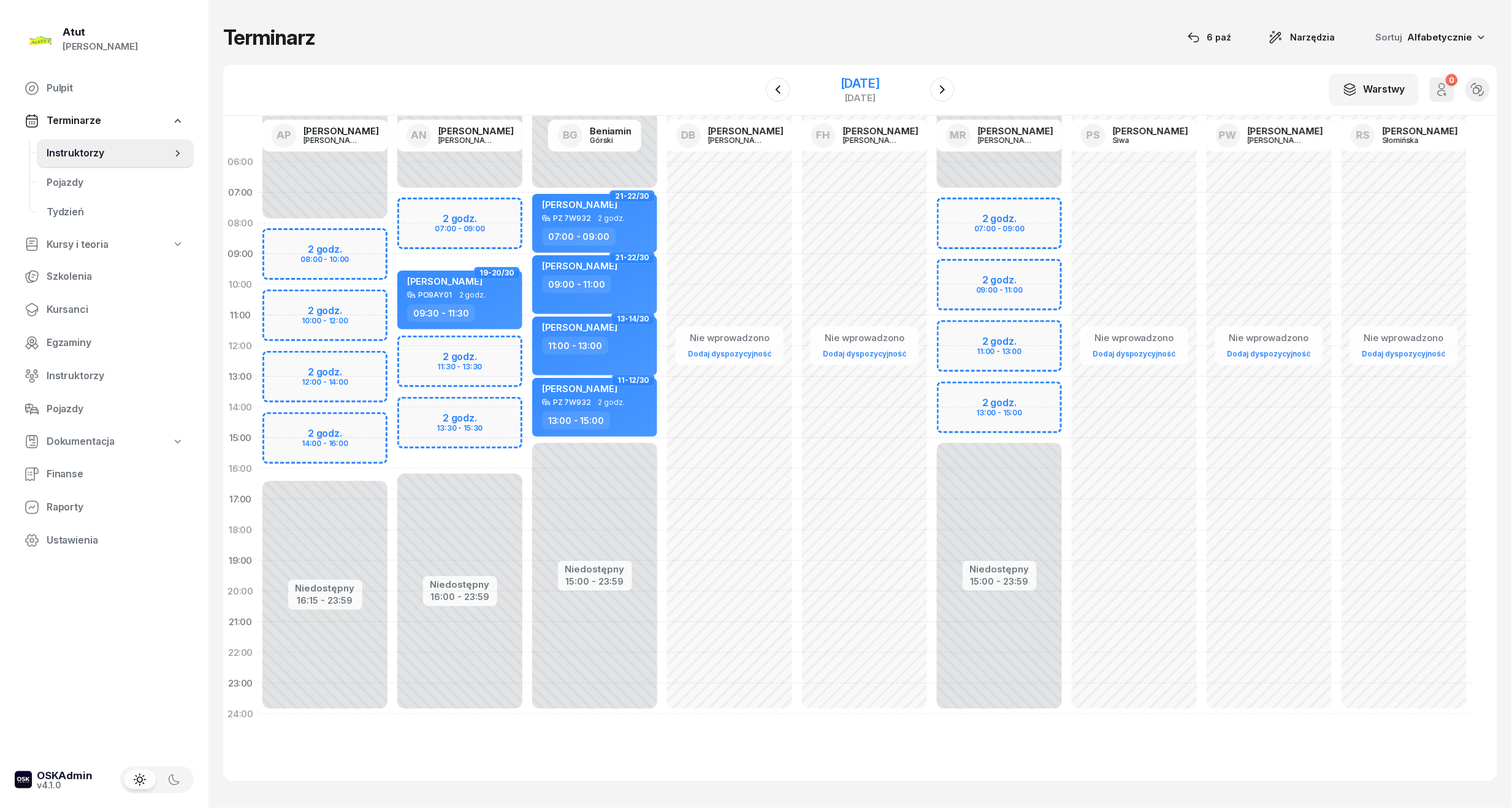
click at [841, 90] on div "[DATE]" at bounding box center [860, 89] width 39 height 25
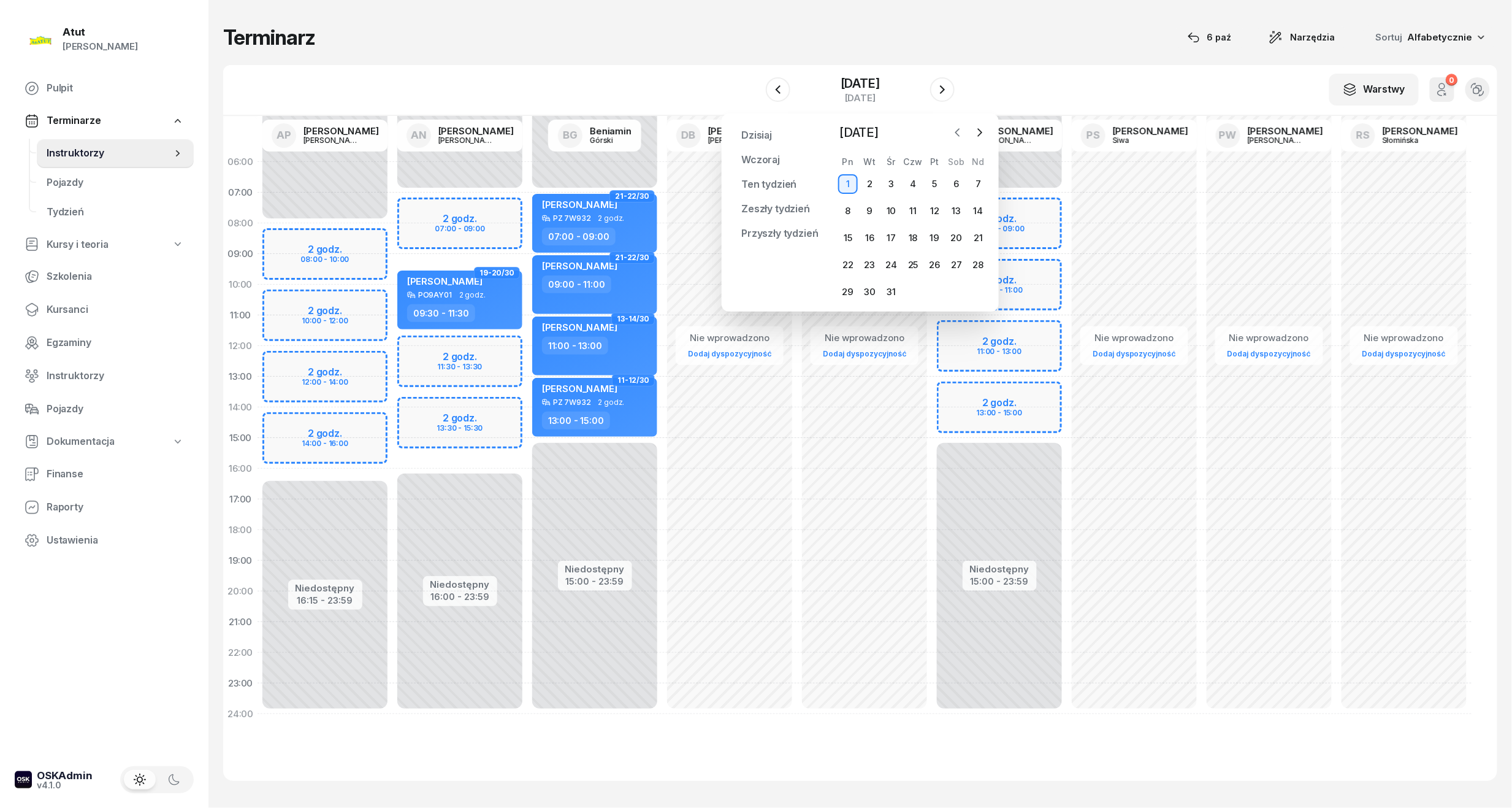
click at [962, 134] on icon "button" at bounding box center [957, 132] width 12 height 12
click at [846, 213] on div "3" at bounding box center [847, 211] width 20 height 20
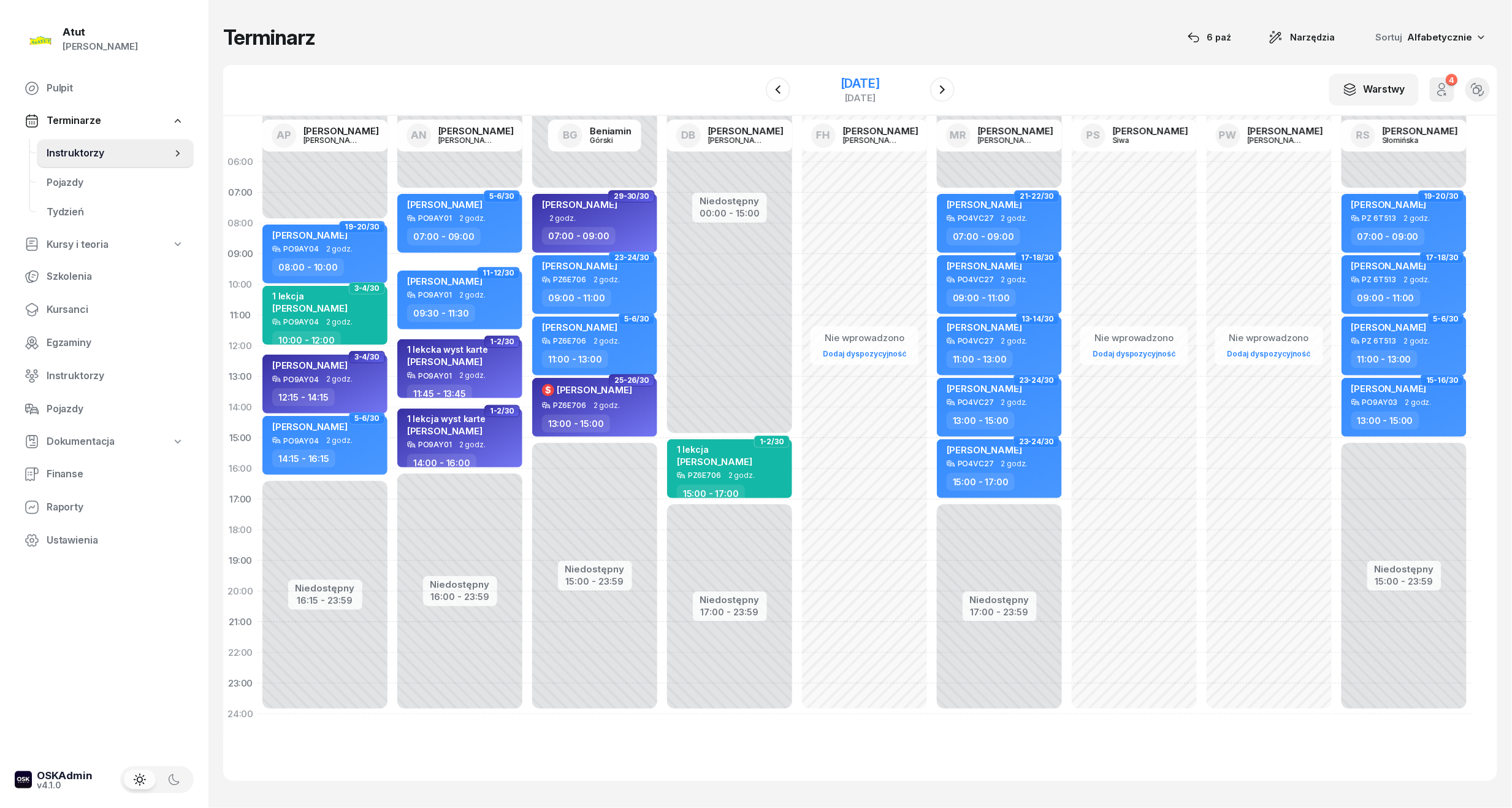
click at [858, 84] on div "[DATE]" at bounding box center [860, 83] width 39 height 12
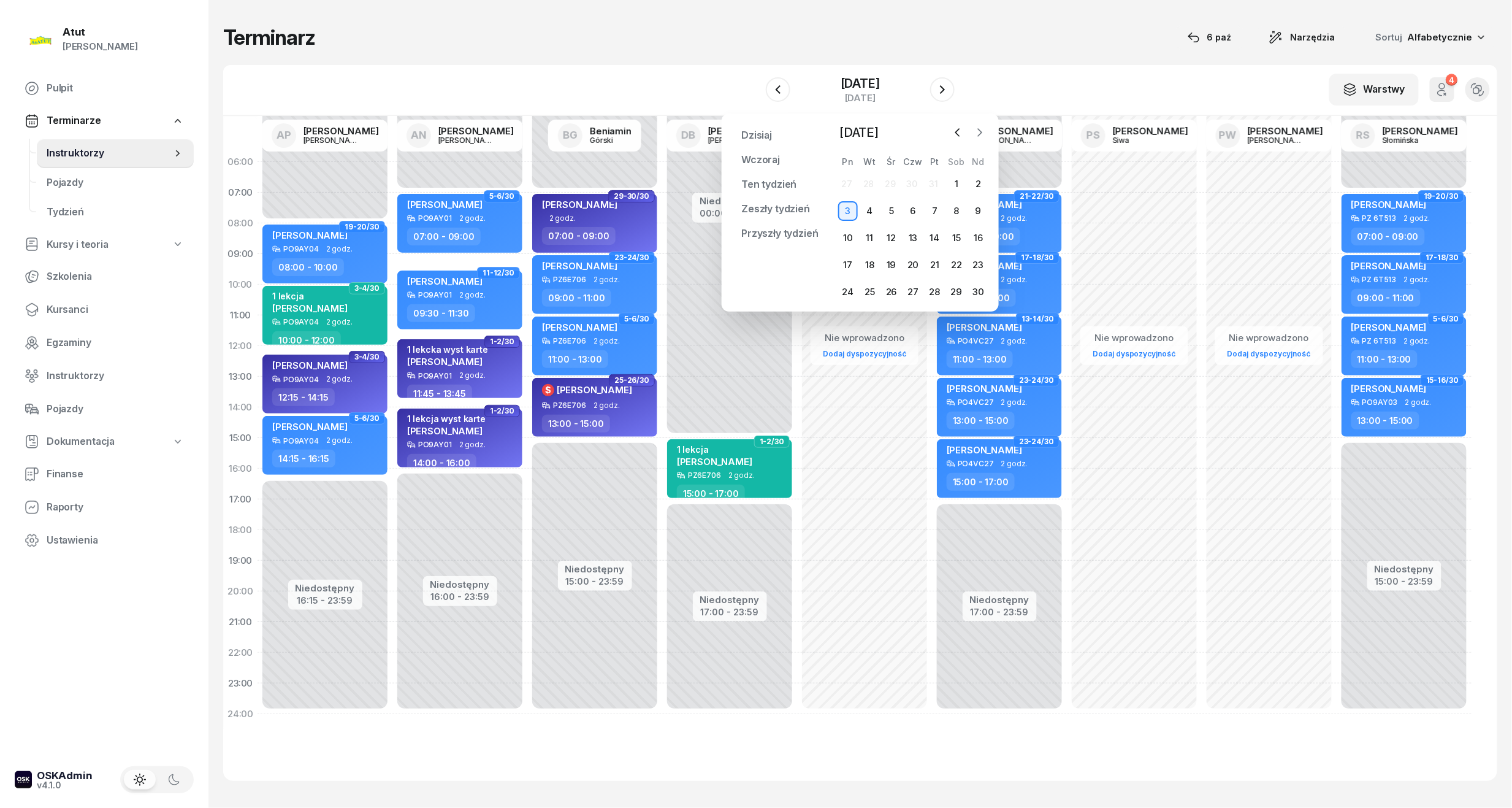
click at [976, 134] on icon "button" at bounding box center [979, 132] width 12 height 12
click at [957, 133] on icon "button" at bounding box center [957, 132] width 12 height 12
click at [867, 209] on div "4" at bounding box center [869, 211] width 20 height 20
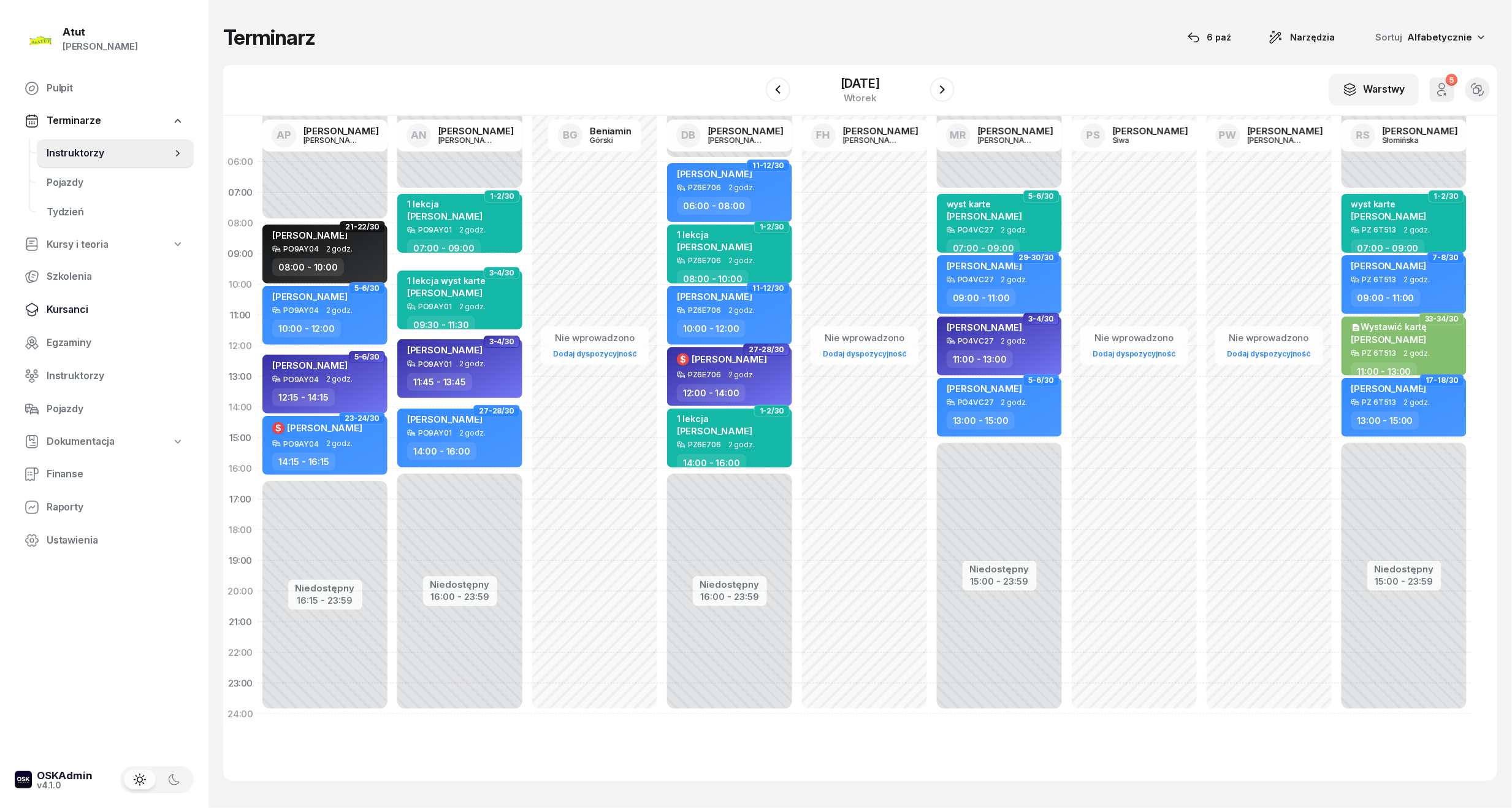
click at [79, 302] on span "Kursanci" at bounding box center [116, 309] width 137 height 16
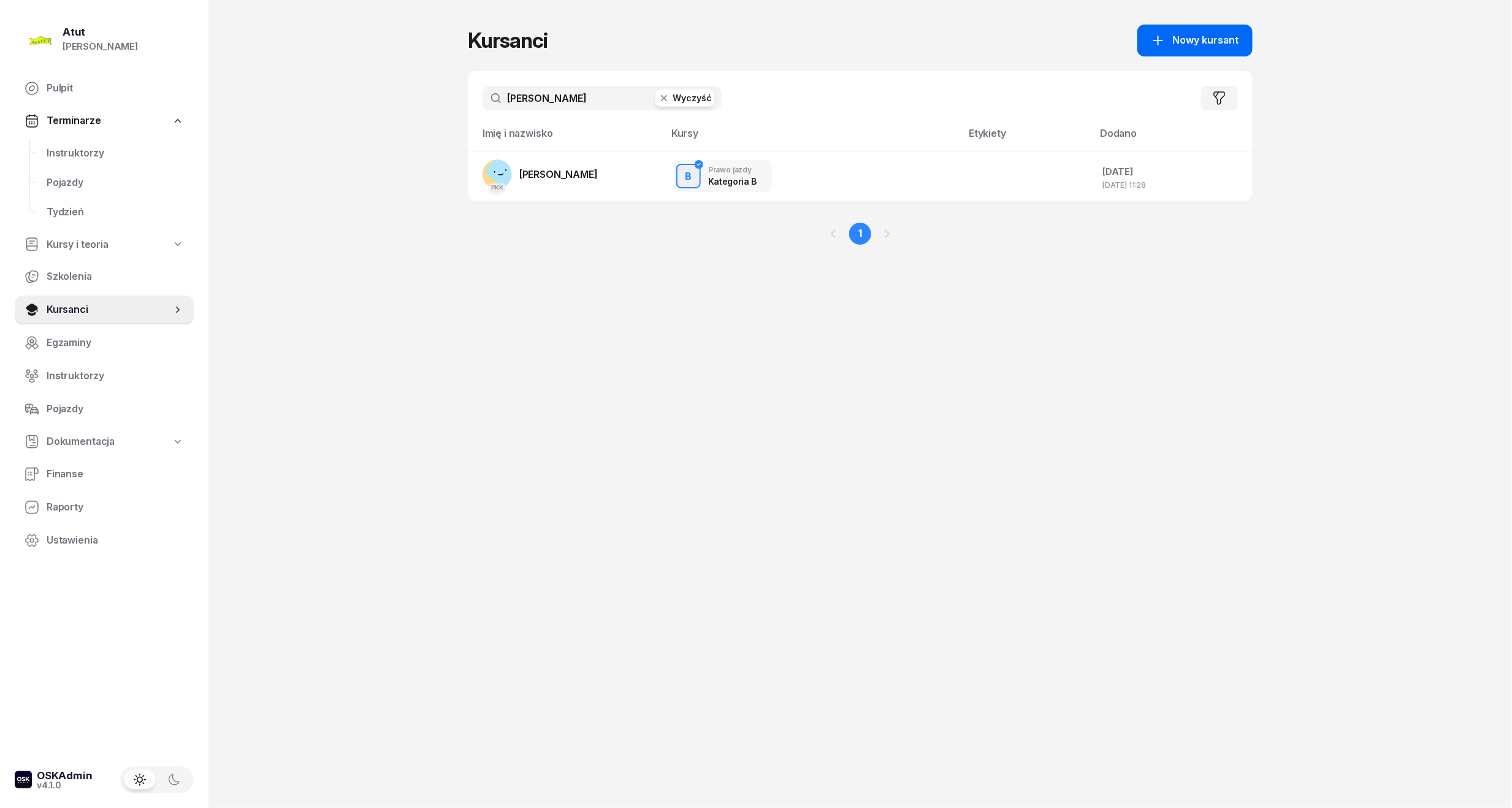
click at [1181, 41] on span "Nowy kursant" at bounding box center [1205, 40] width 66 height 16
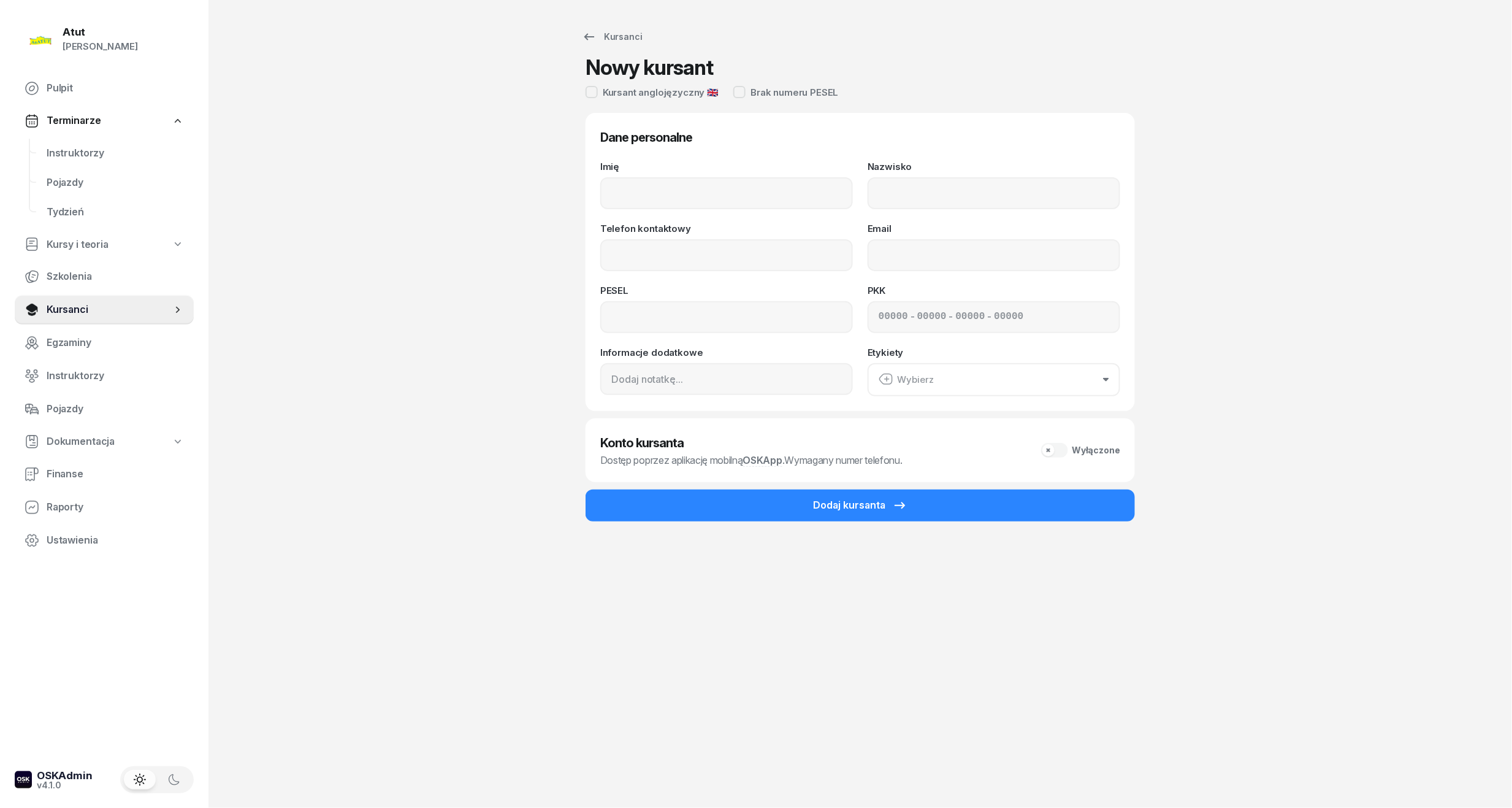
click at [694, 152] on div "Dane personalne Imię Nazwisko Telefon kontaktowy Email PESEL PKK - - - Informac…" at bounding box center [859, 262] width 520 height 269
click at [689, 177] on input "Imię" at bounding box center [726, 193] width 253 height 32
type input "[PERSON_NAME]"
click at [959, 201] on input "Nazwisko" at bounding box center [993, 193] width 253 height 32
type input "[PERSON_NAME]"
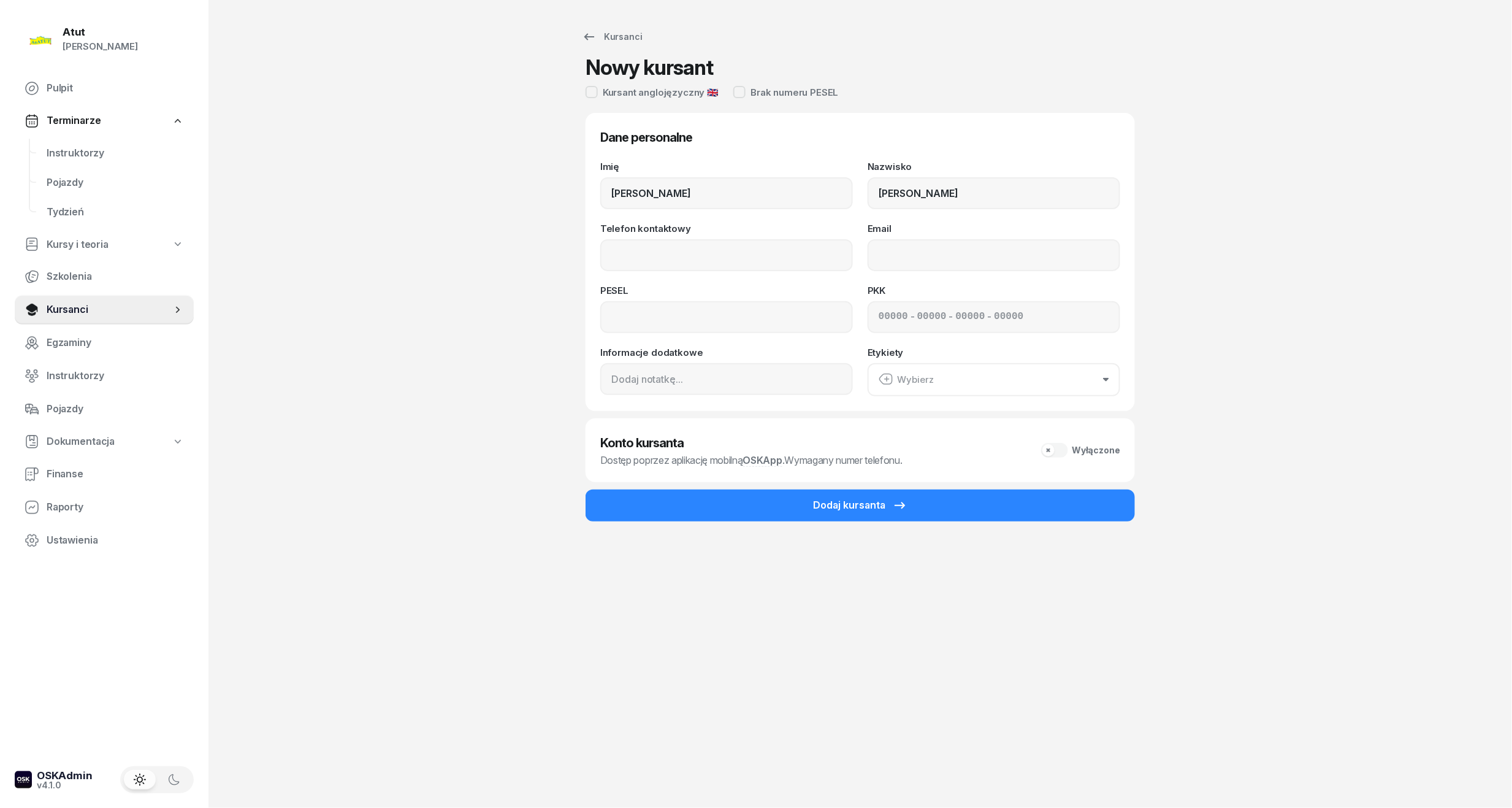
click at [705, 279] on div "Imię [PERSON_NAME] [PERSON_NAME] Telefon kontaktowy Email PESEL PKK - - - Infor…" at bounding box center [859, 278] width 520 height 234
drag, startPoint x: 709, startPoint y: 254, endPoint x: 1069, endPoint y: 239, distance: 360.3
click at [709, 254] on input "Telefon kontaktowy" at bounding box center [726, 255] width 253 height 32
type input "570 040 270"
click at [737, 339] on div "Imię [PERSON_NAME] [PERSON_NAME] Telefon kontaktowy [PHONE_NUMBER] Email PESEL …" at bounding box center [859, 278] width 520 height 234
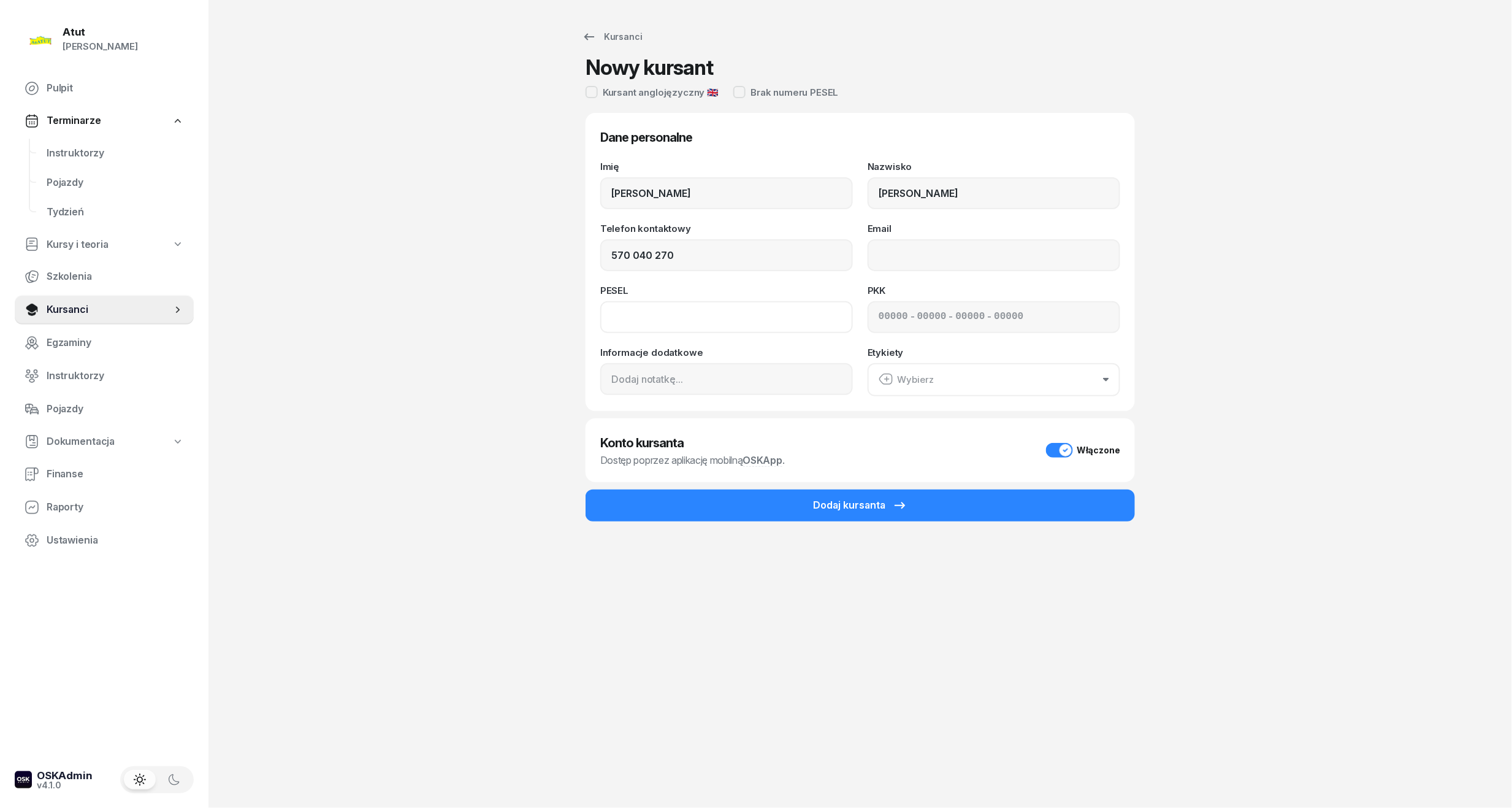
click at [619, 311] on input at bounding box center [726, 317] width 253 height 32
type input "07301504983"
click at [876, 318] on div "- - -" at bounding box center [993, 317] width 253 height 32
click at [884, 322] on input at bounding box center [892, 317] width 29 height 16
type input "52520"
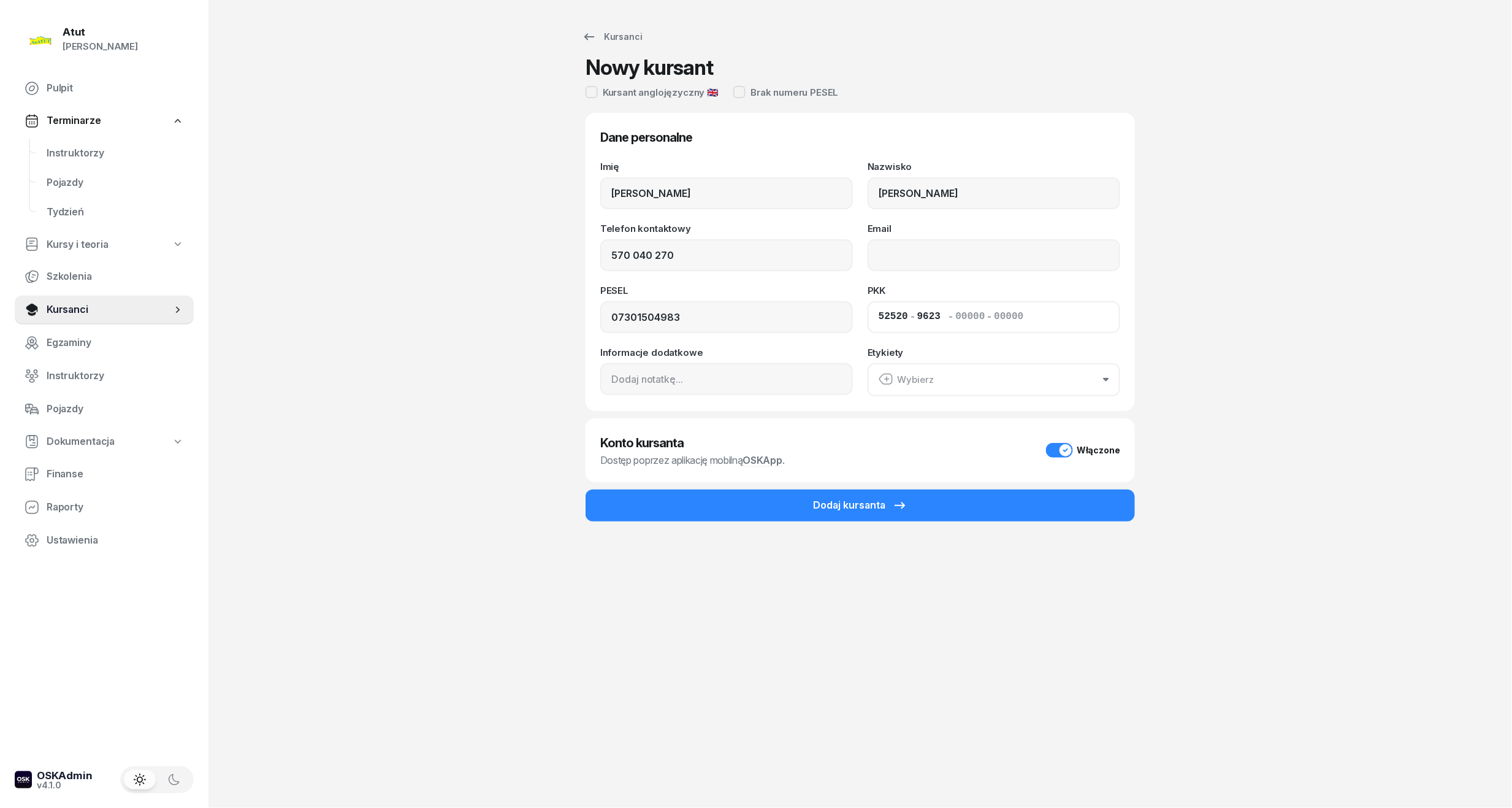
type input "96236"
type input "03203"
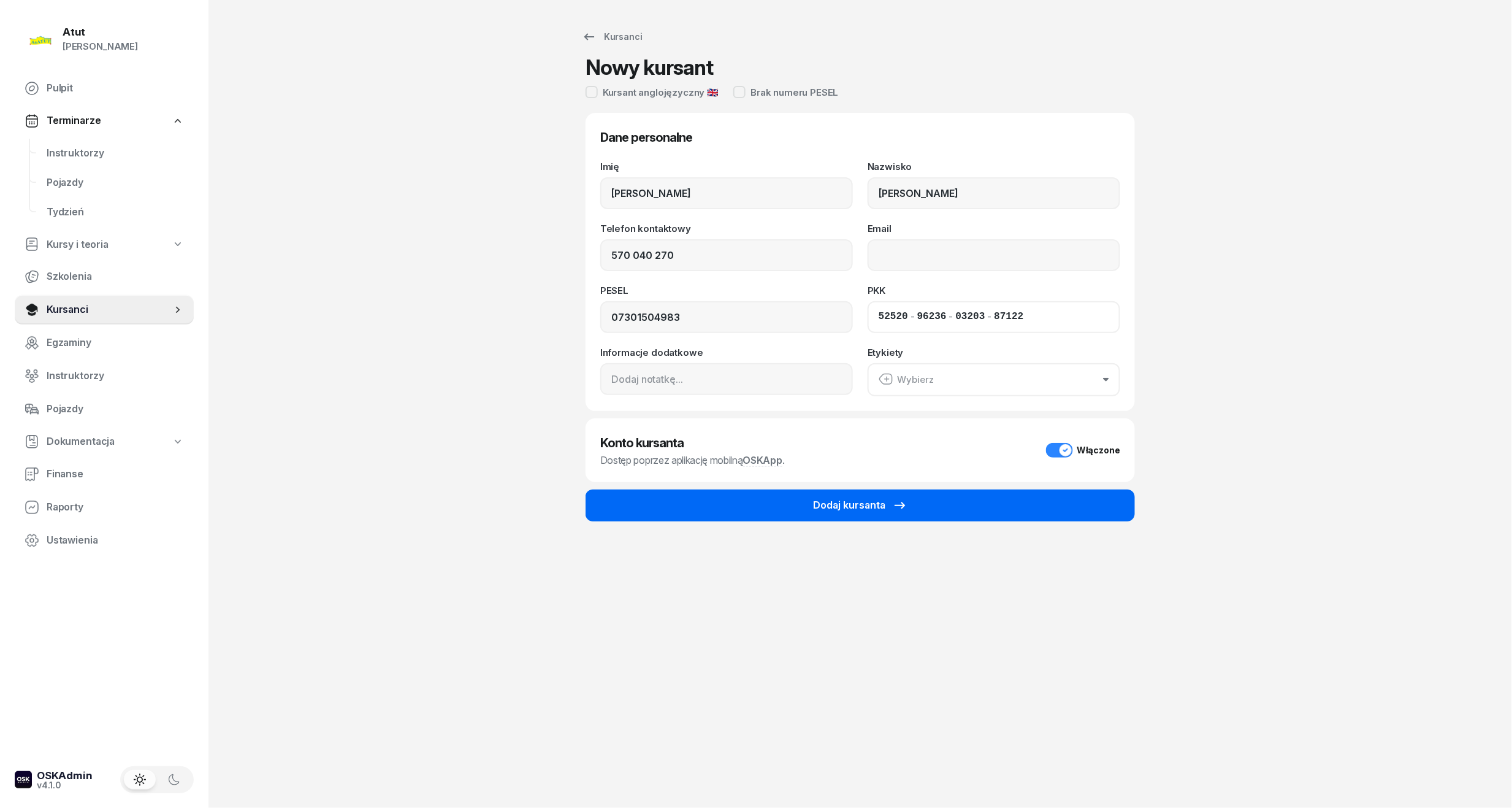
type input "87122"
click at [839, 506] on div "Dodaj kursanta" at bounding box center [859, 505] width 94 height 16
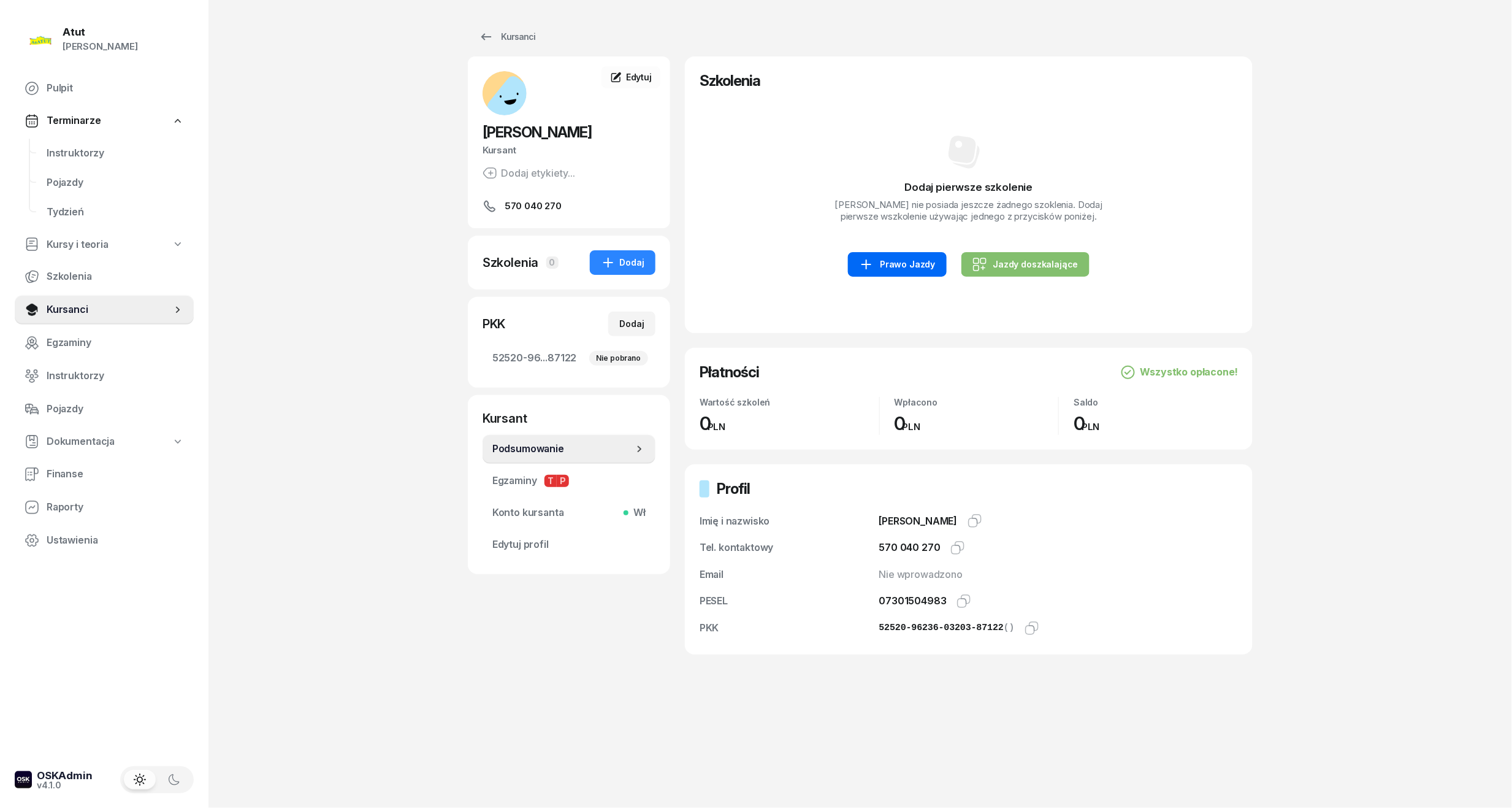
click at [901, 258] on div "Prawo Jazdy" at bounding box center [896, 264] width 76 height 15
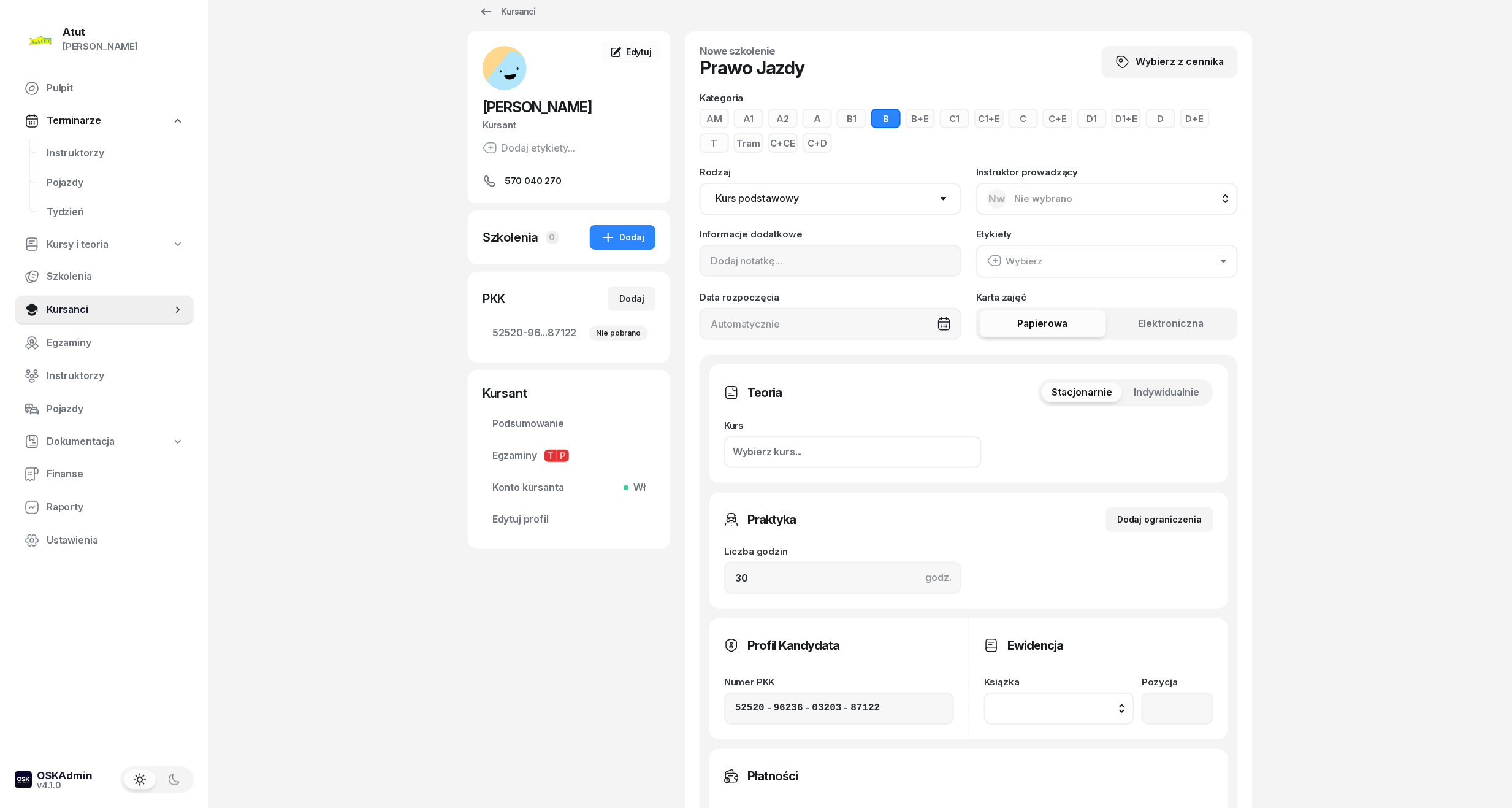
scroll to position [403, 0]
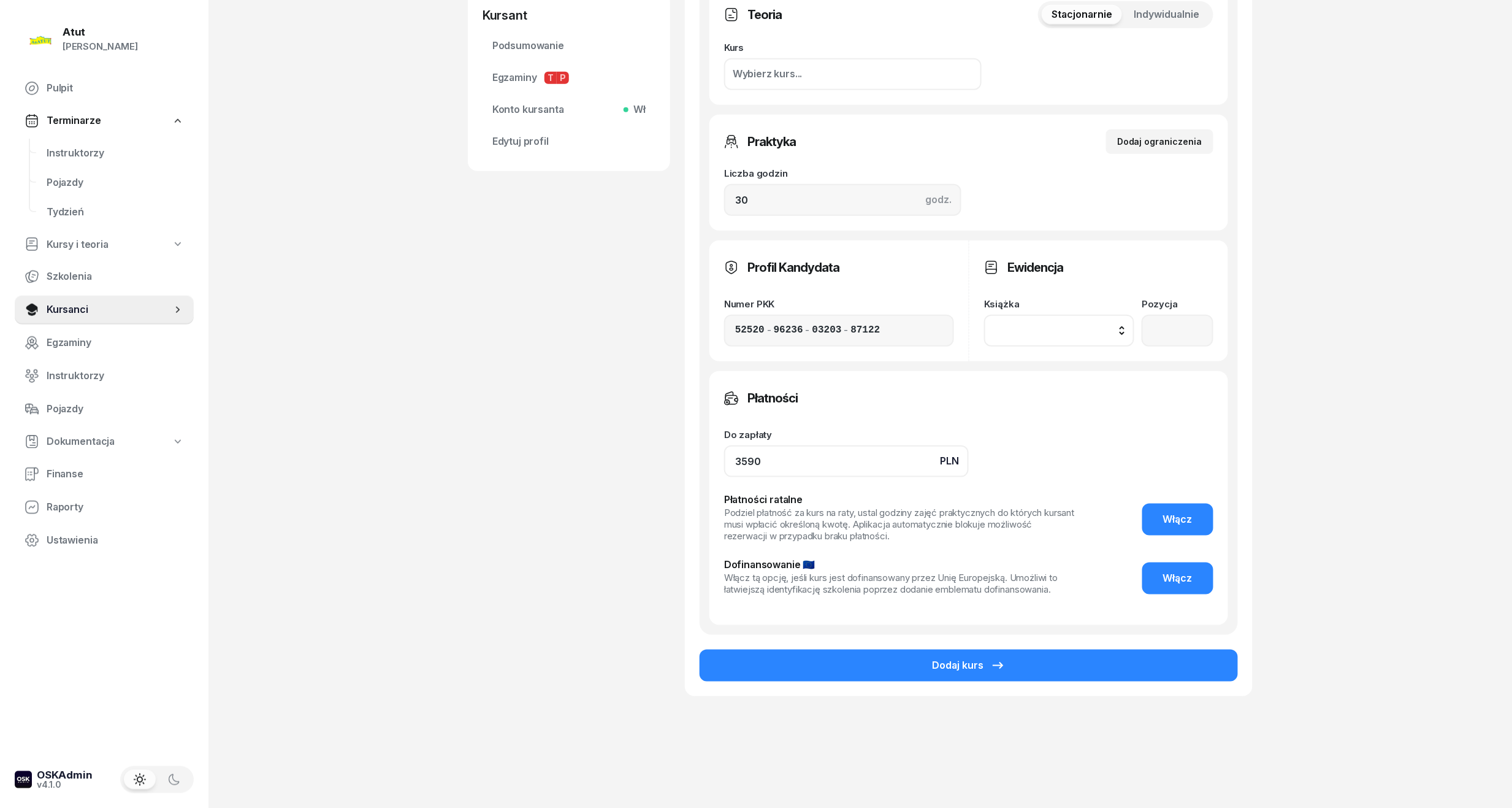
drag, startPoint x: 775, startPoint y: 459, endPoint x: 272, endPoint y: 504, distance: 505.0
click at [272, 504] on div "Atut [PERSON_NAME] Pulpit Terminarze Instruktorzy Pojazdy Tydzień Kursy i teori…" at bounding box center [756, 203] width 1512 height 1212
type input "3890"
click at [1188, 515] on span "Włącz" at bounding box center [1177, 519] width 29 height 16
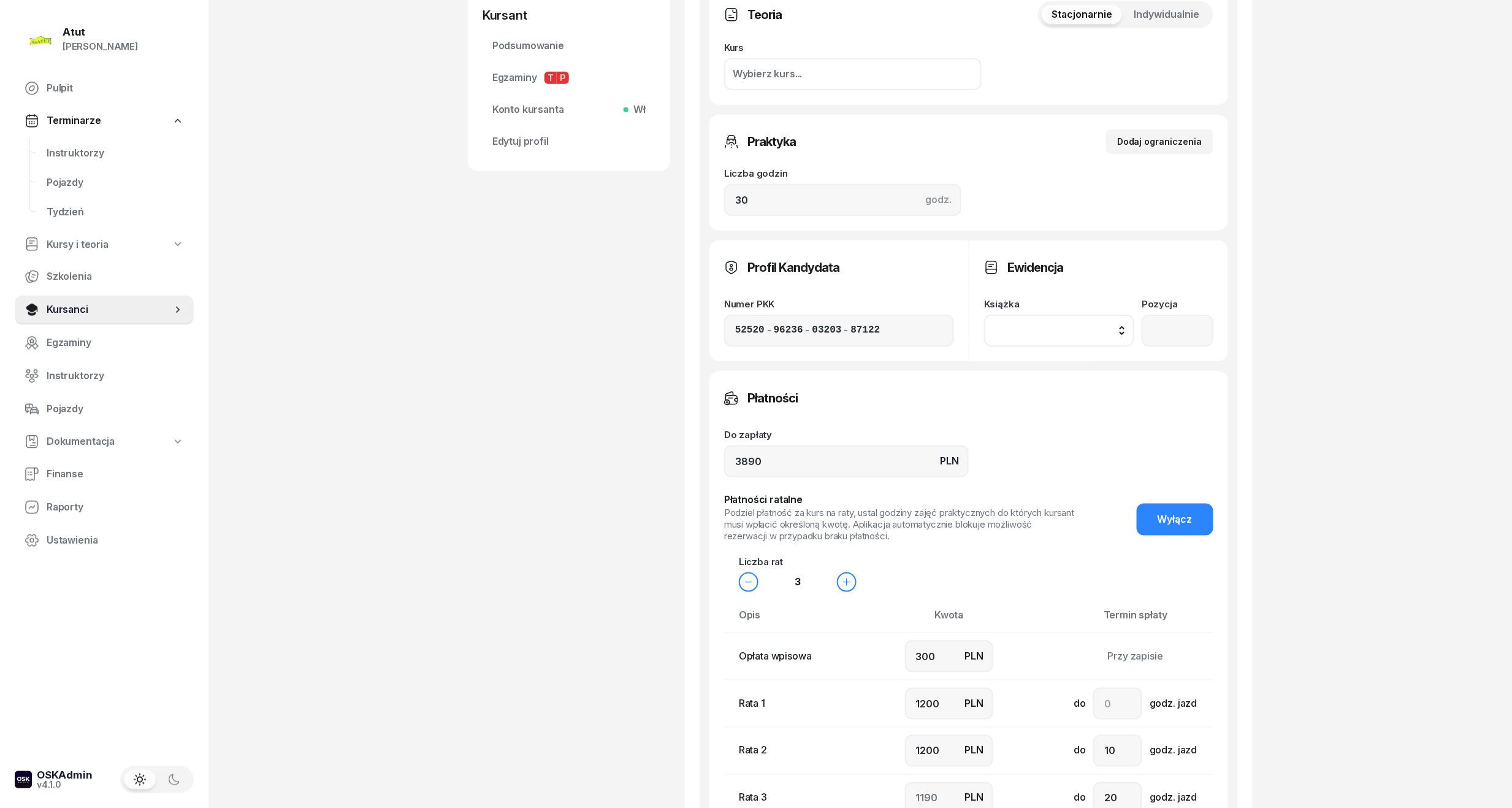
scroll to position [648, 0]
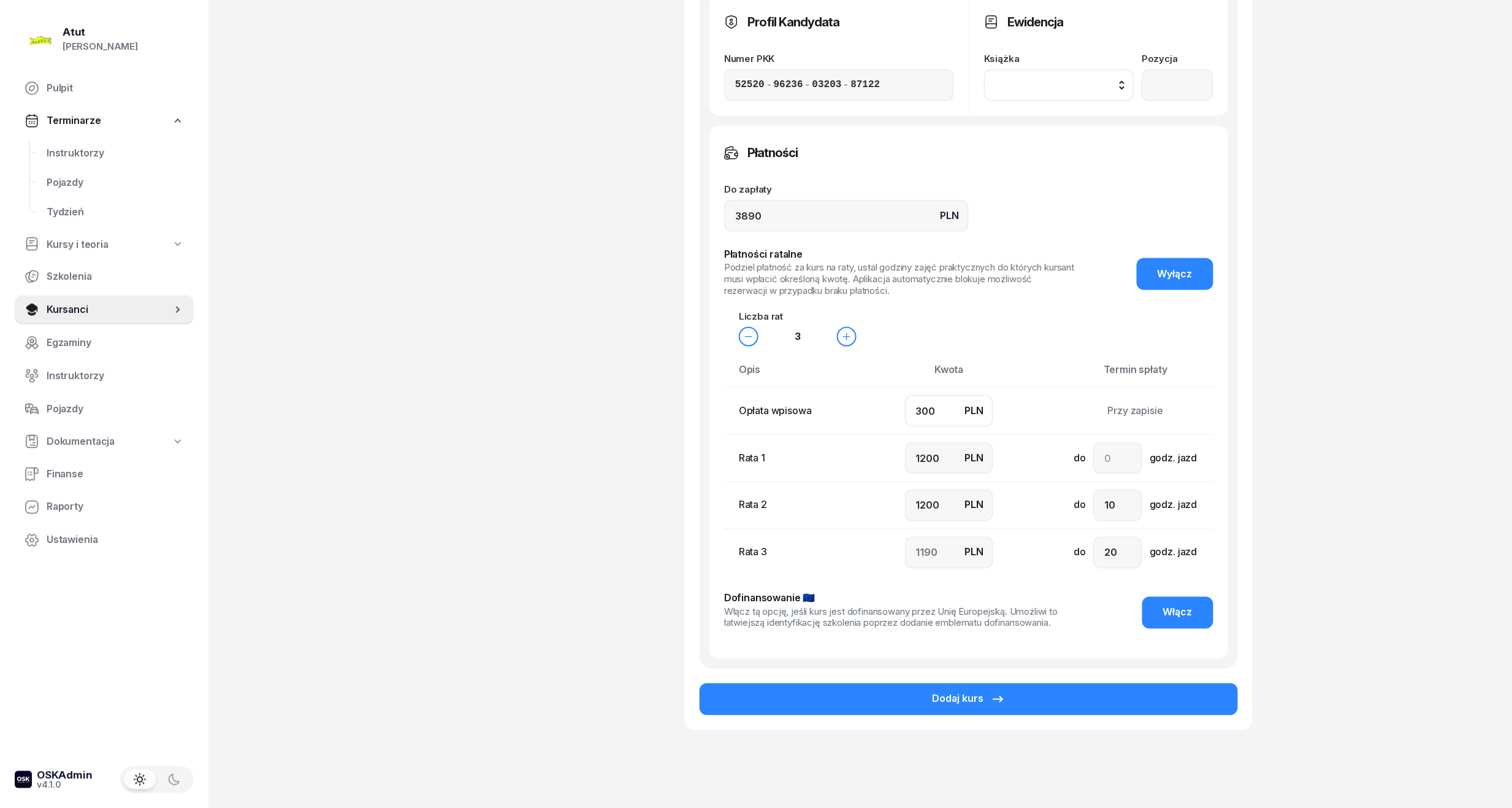
drag, startPoint x: 954, startPoint y: 405, endPoint x: 422, endPoint y: 468, distance: 535.7
click at [425, 467] on div "Atut [PERSON_NAME] Pulpit Terminarze Instruktorzy Pojazdy Tydzień Kursy i teori…" at bounding box center [756, 97] width 1512 height 1491
type input "7"
type input "1300"
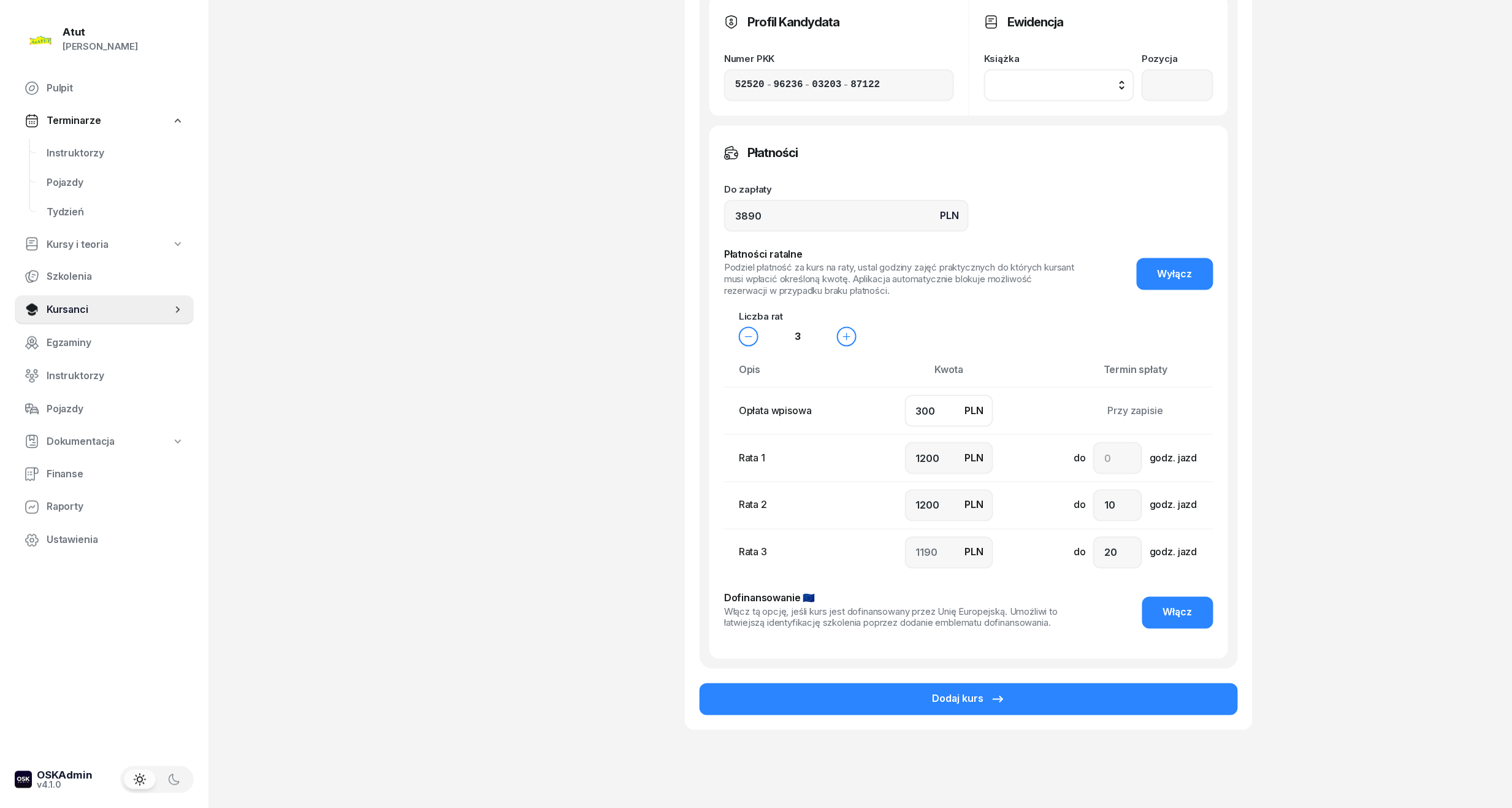
type input "1283"
type input "70"
type input "1200"
type input "1320"
type input "700"
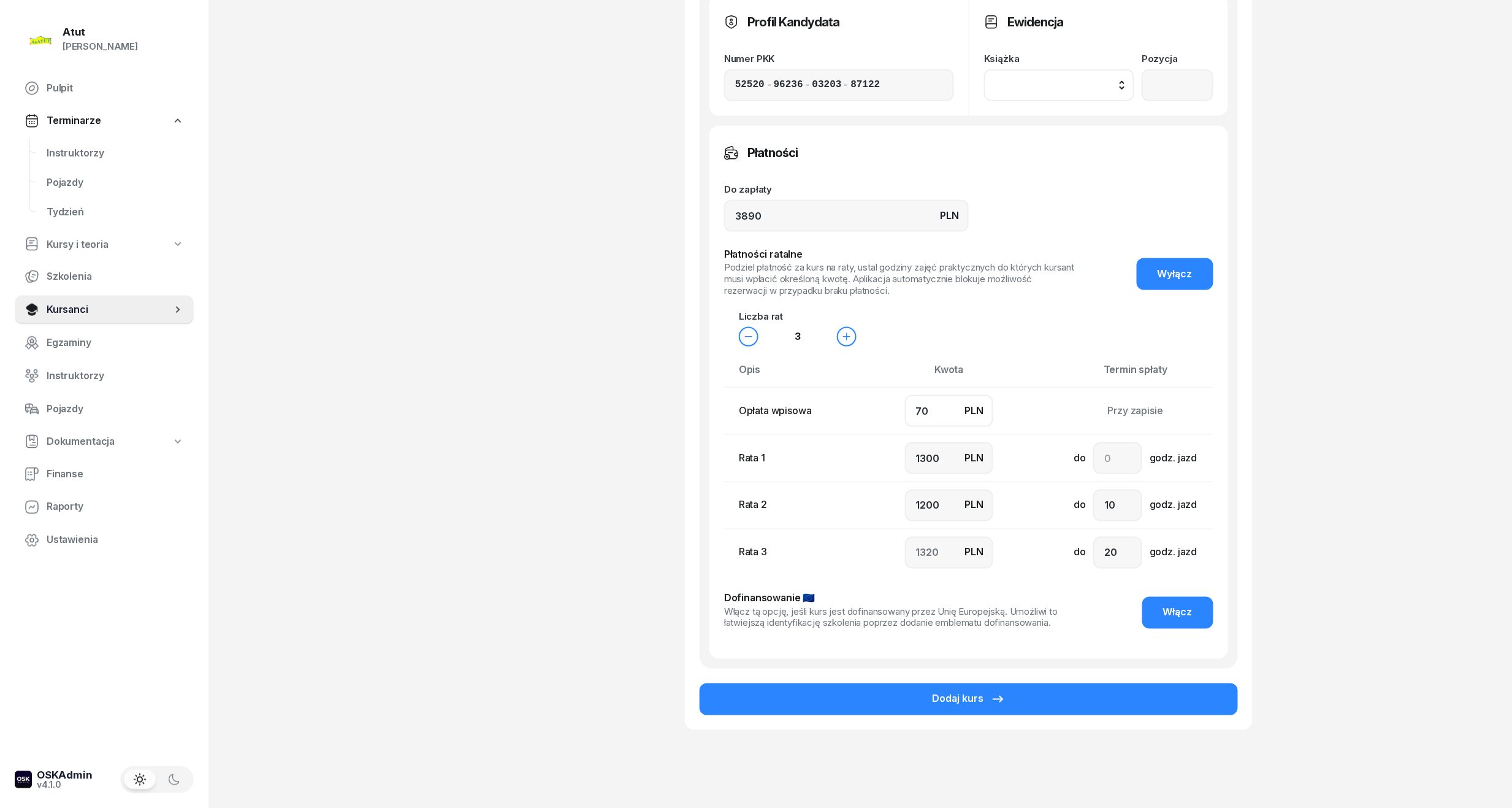
type input "1100"
type input "1000"
type input "1090"
type input "700"
drag, startPoint x: 939, startPoint y: 462, endPoint x: 265, endPoint y: 549, distance: 679.6
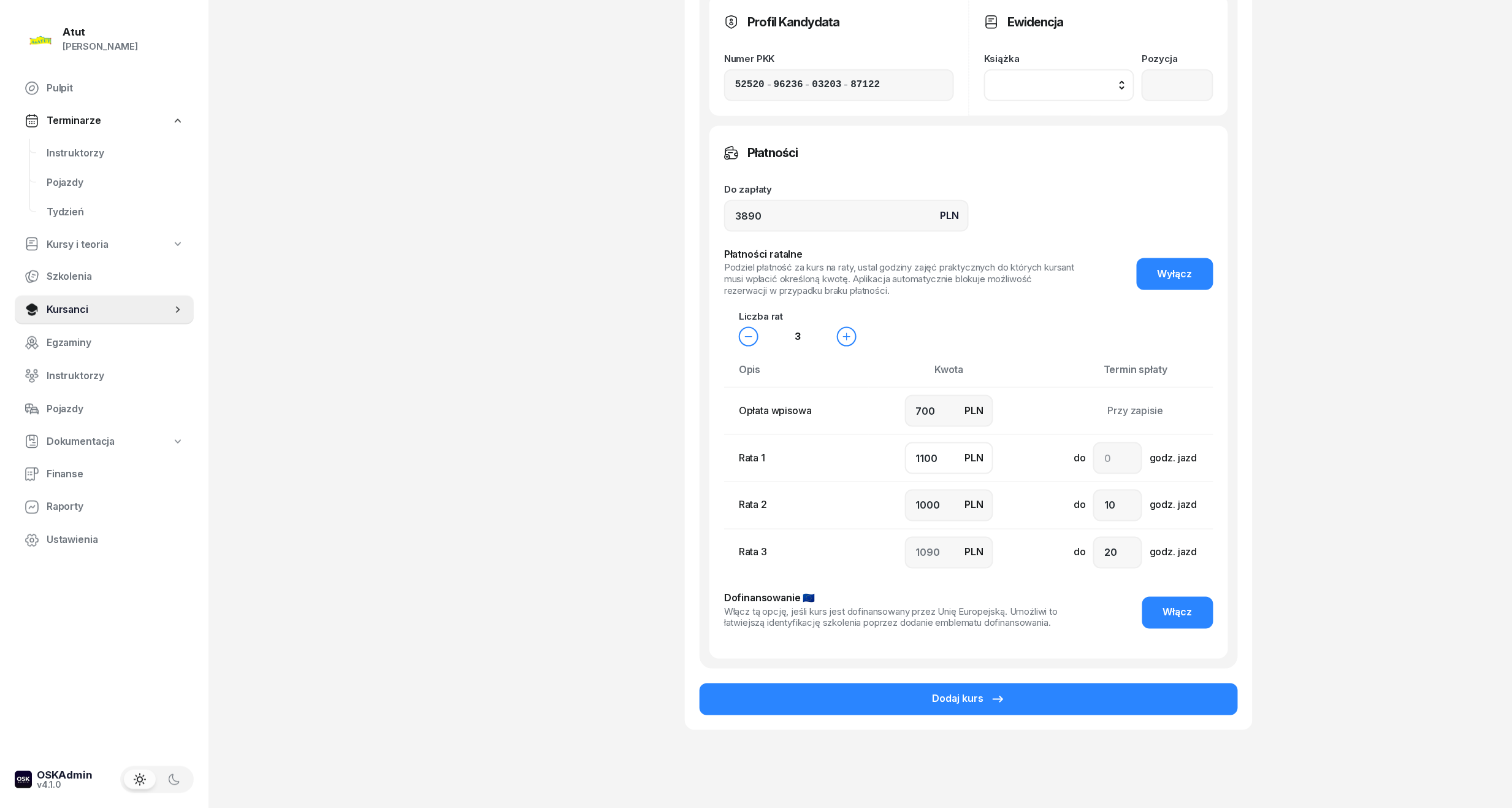
click at [265, 549] on div "Atut [PERSON_NAME] Pulpit Terminarze Instruktorzy Pojazdy Tydzień Kursy i teori…" at bounding box center [756, 97] width 1512 height 1491
type input "1"
type input "2189"
type input "10"
type input "2180"
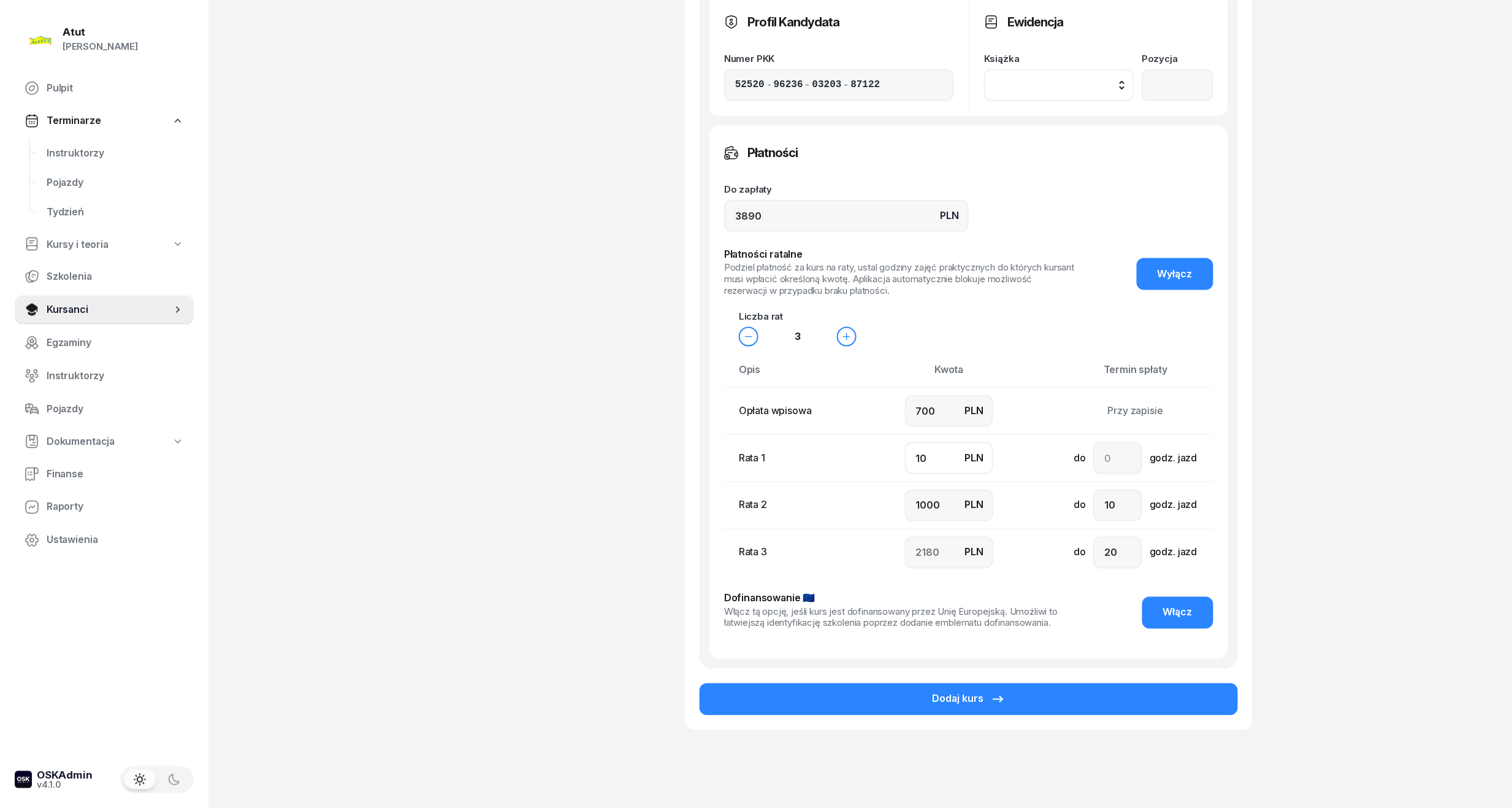
type input "100"
type input "2090"
type input "1000"
type input "1190"
type input "1000"
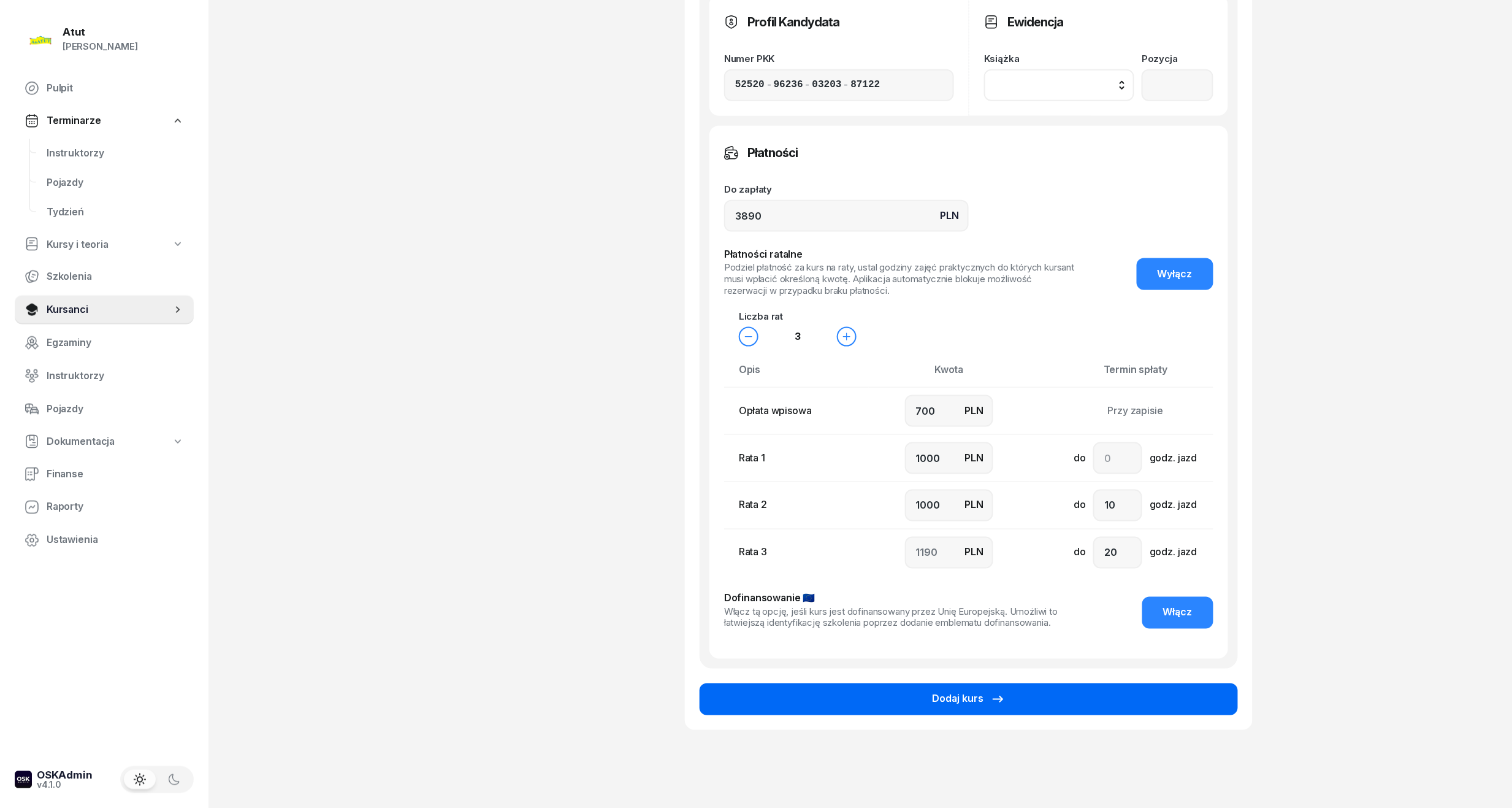
click at [885, 695] on button "Dodaj kurs" at bounding box center [969, 699] width 538 height 32
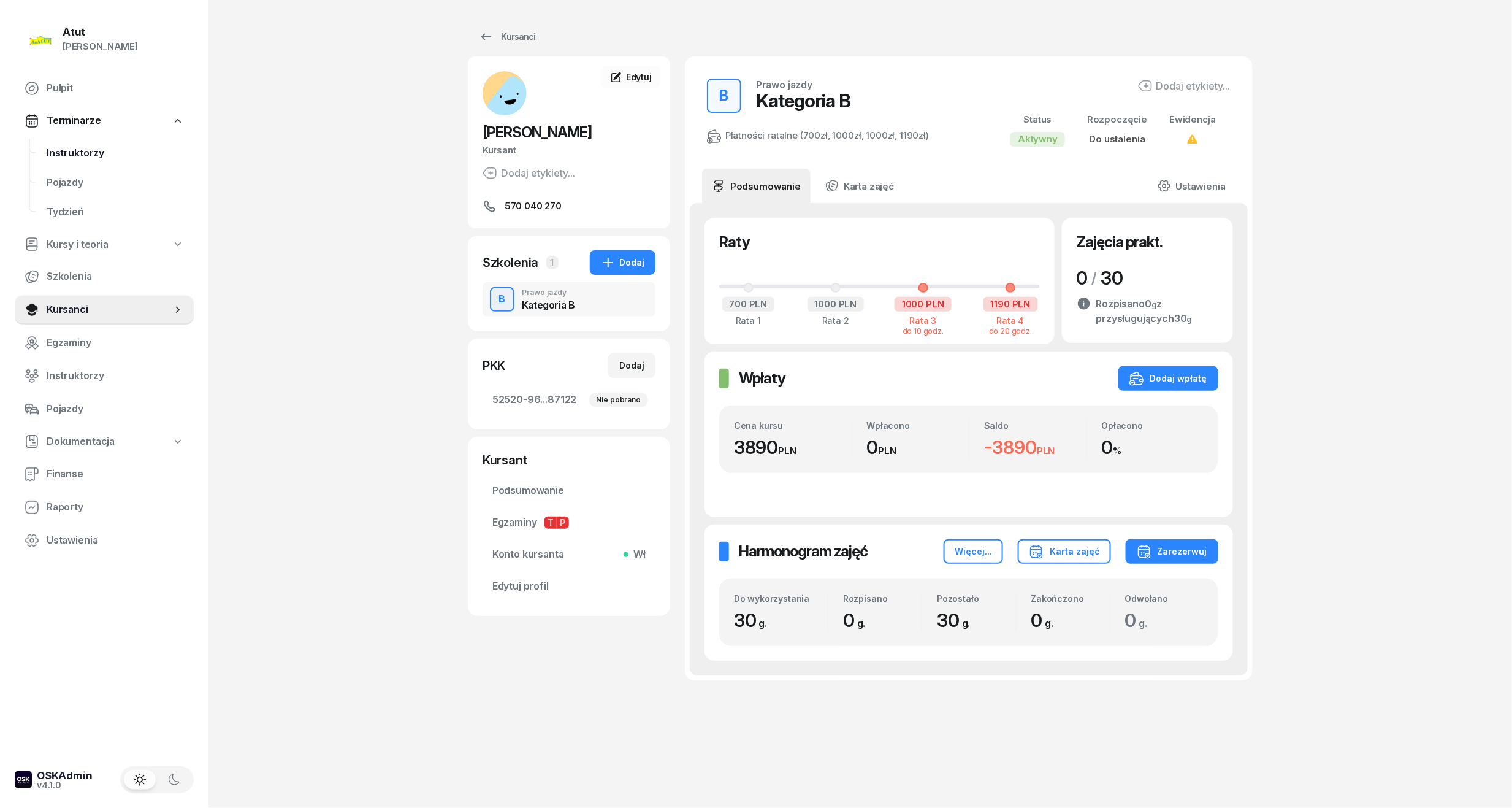
click at [52, 151] on span "Instruktorzy" at bounding box center [116, 153] width 137 height 16
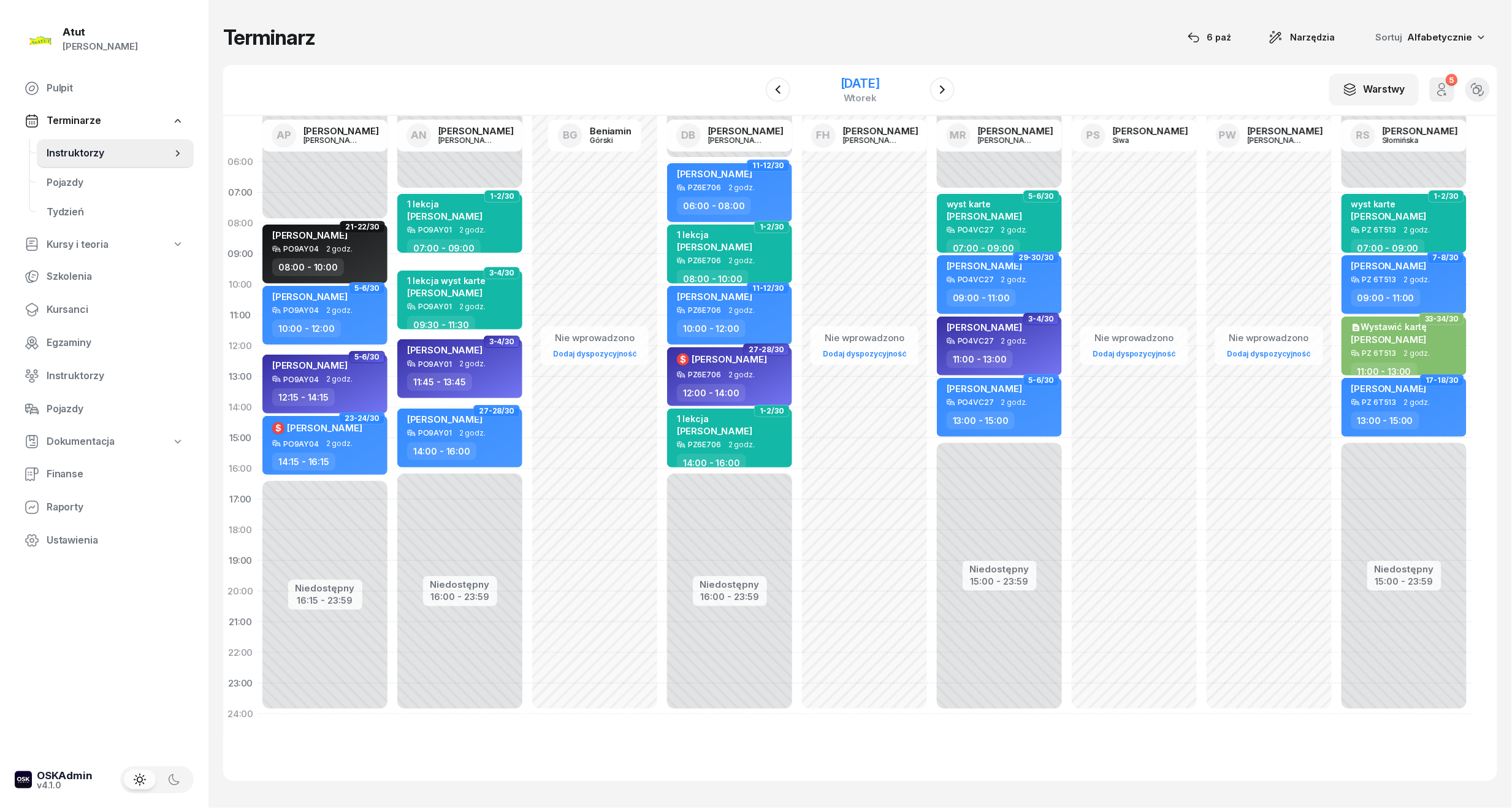
click at [864, 86] on div "[DATE]" at bounding box center [860, 83] width 39 height 12
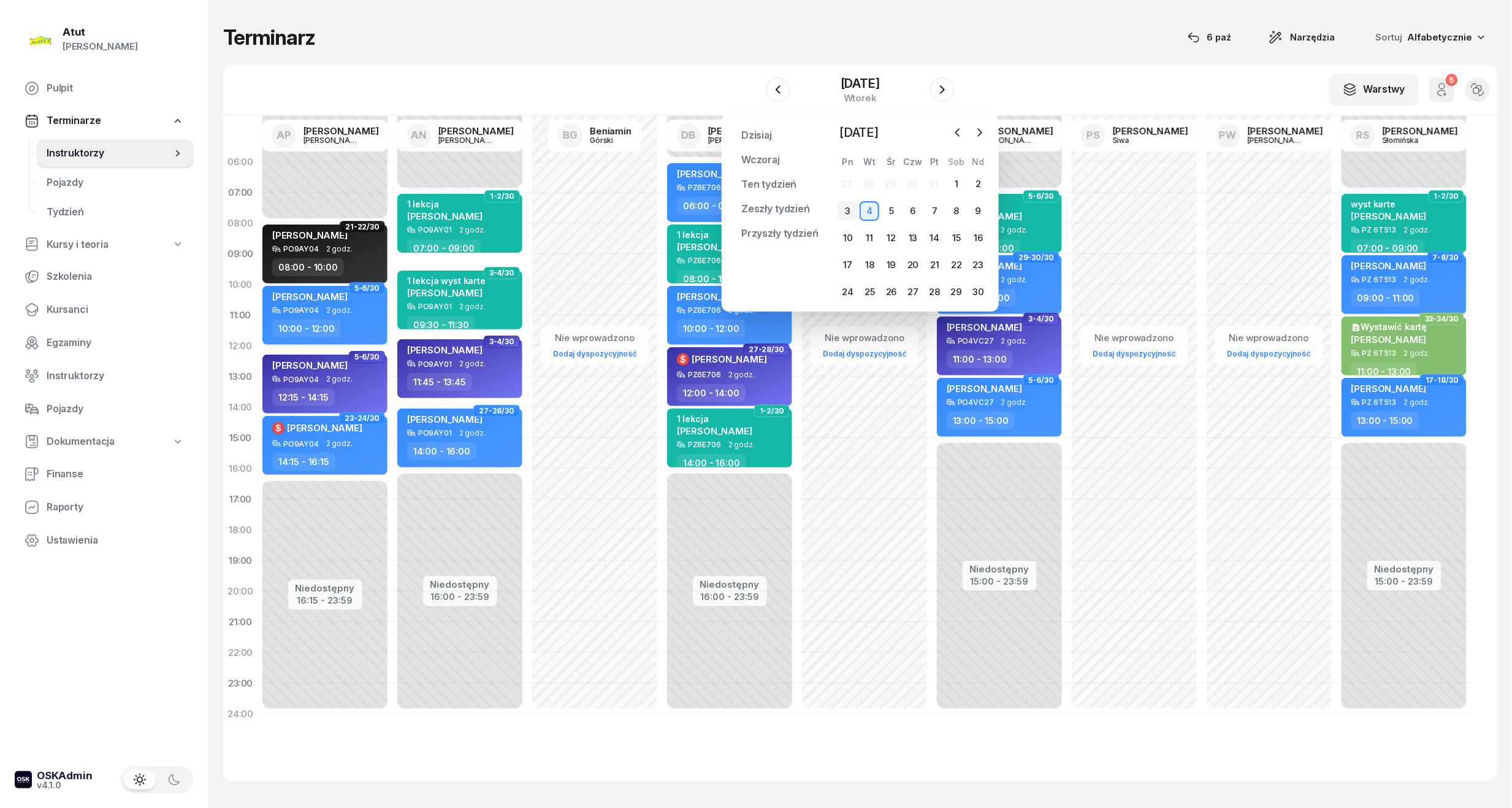
click at [849, 209] on div "3" at bounding box center [847, 211] width 20 height 20
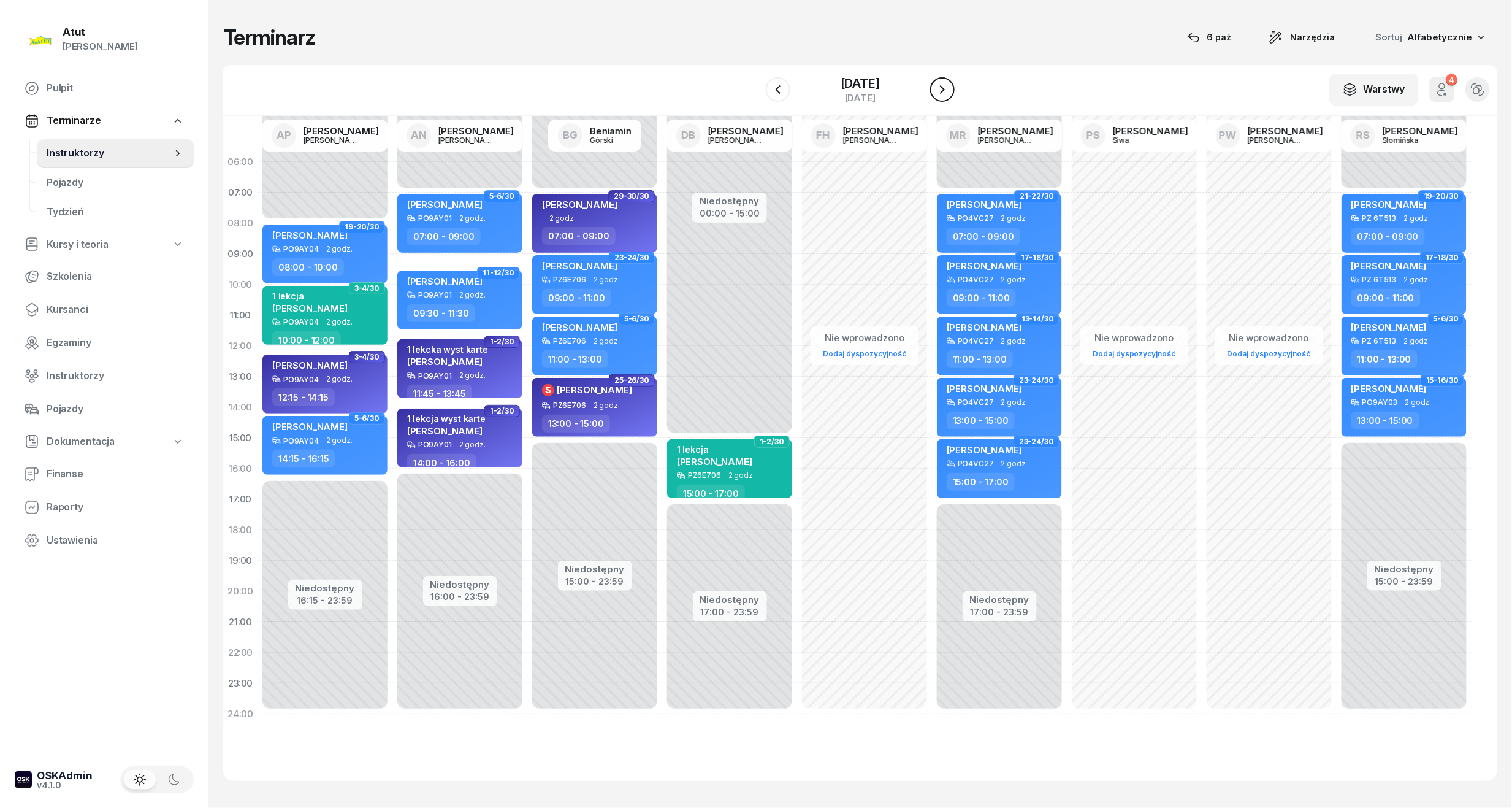
click at [948, 86] on icon "button" at bounding box center [942, 89] width 15 height 15
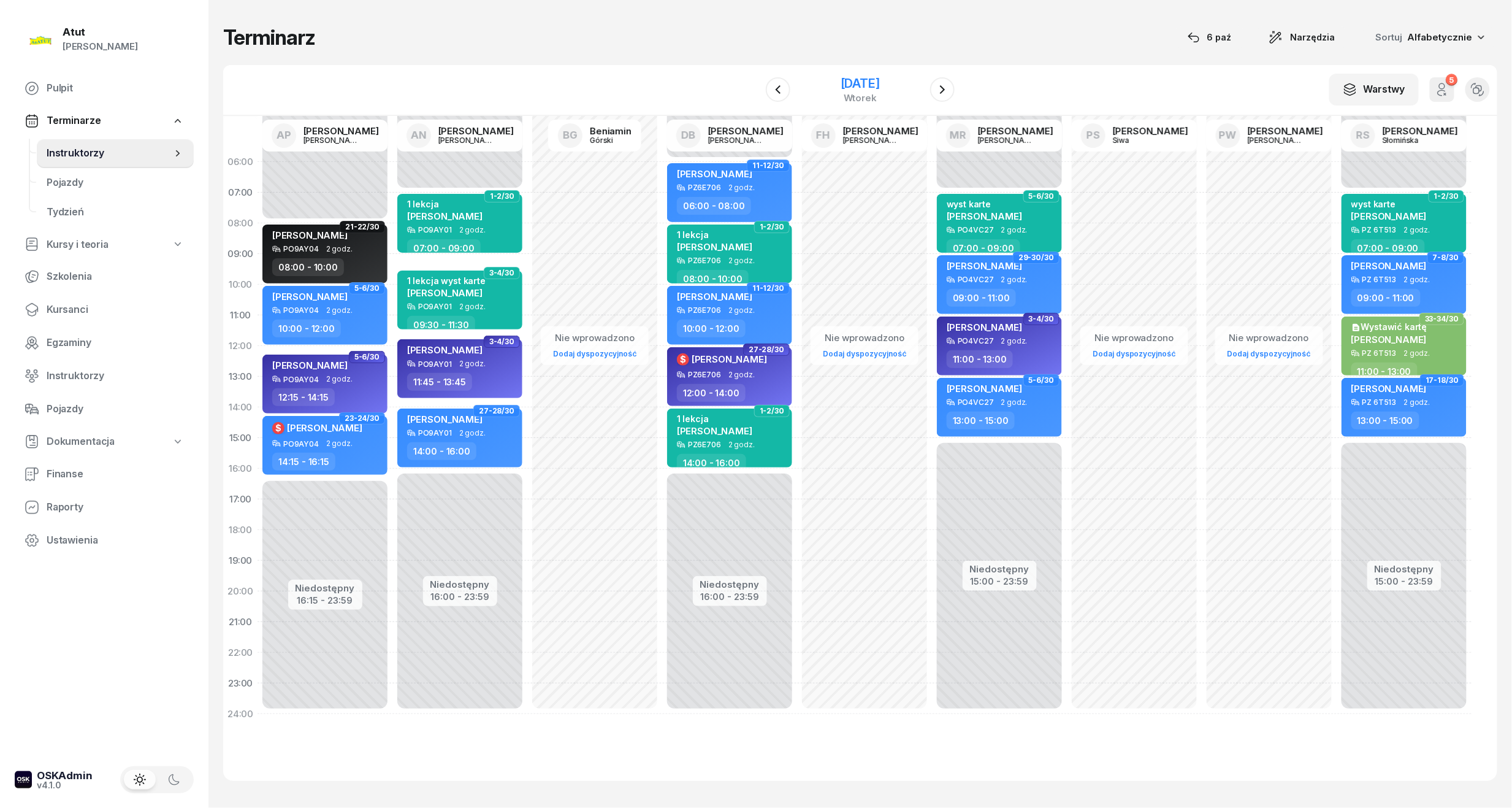
click at [864, 82] on div "[DATE]" at bounding box center [860, 83] width 39 height 12
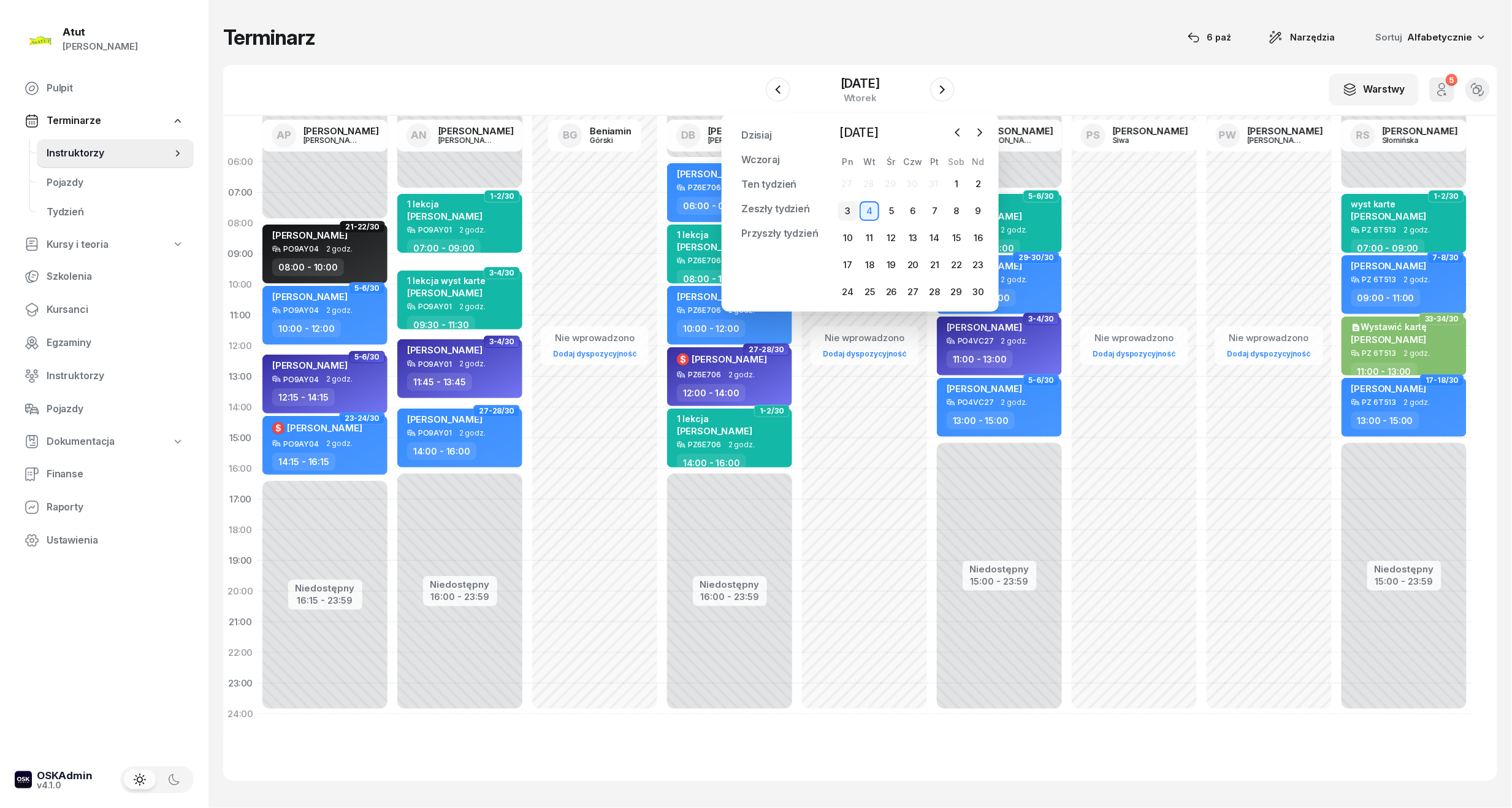
click at [843, 214] on div "3" at bounding box center [847, 211] width 20 height 20
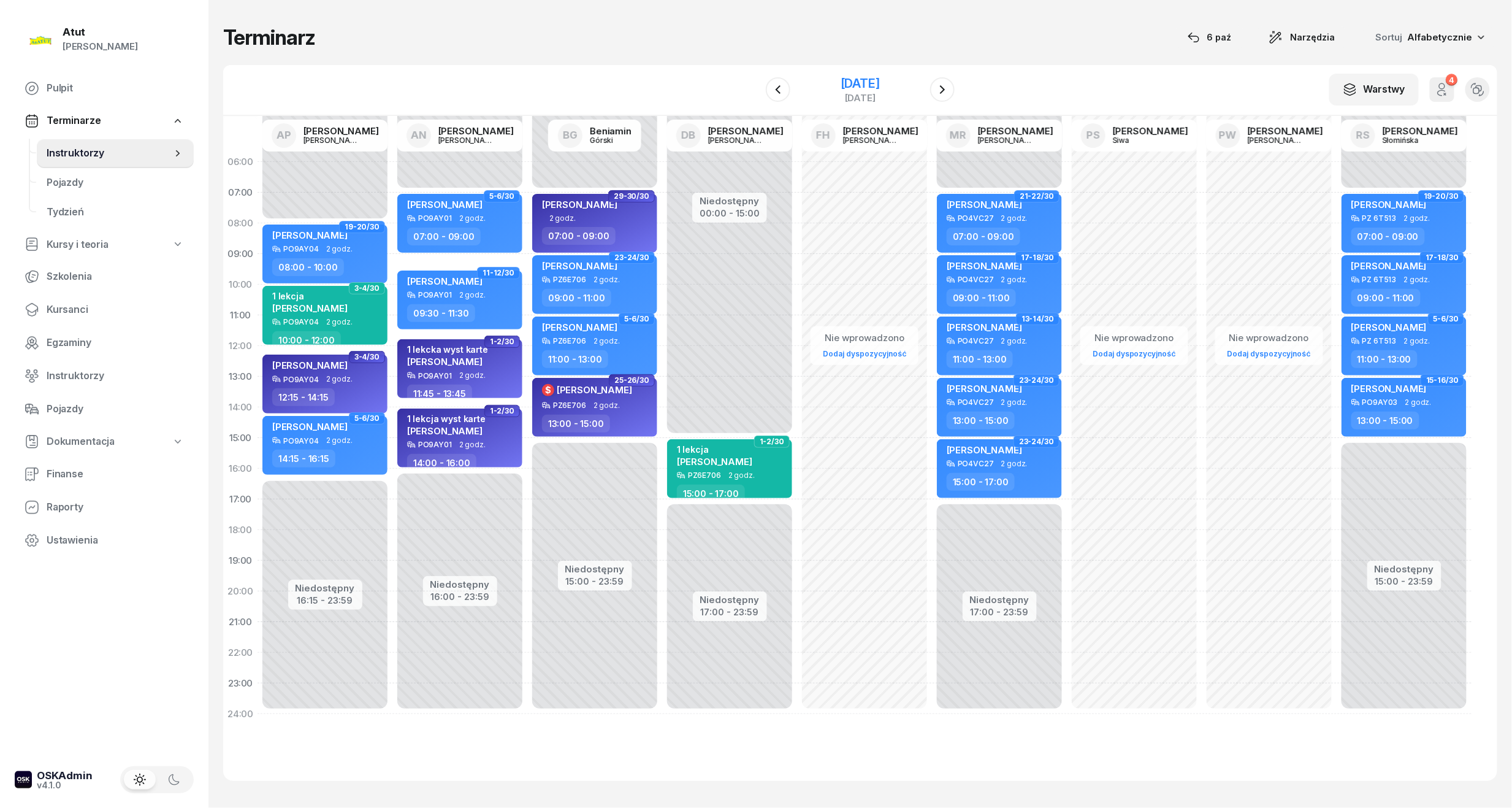
click at [851, 81] on div "[DATE]" at bounding box center [860, 83] width 39 height 12
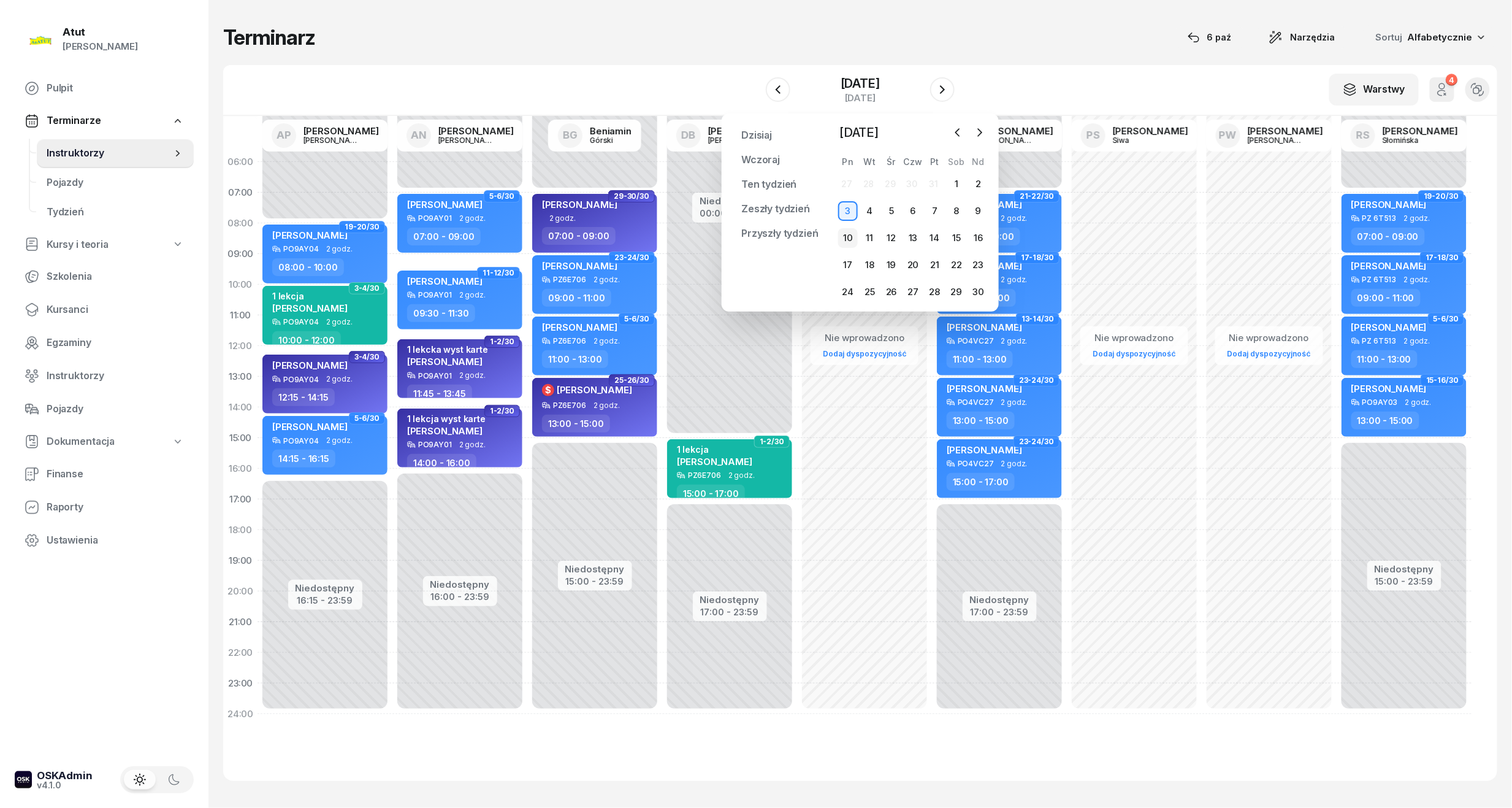
click at [846, 239] on div "10" at bounding box center [847, 238] width 20 height 20
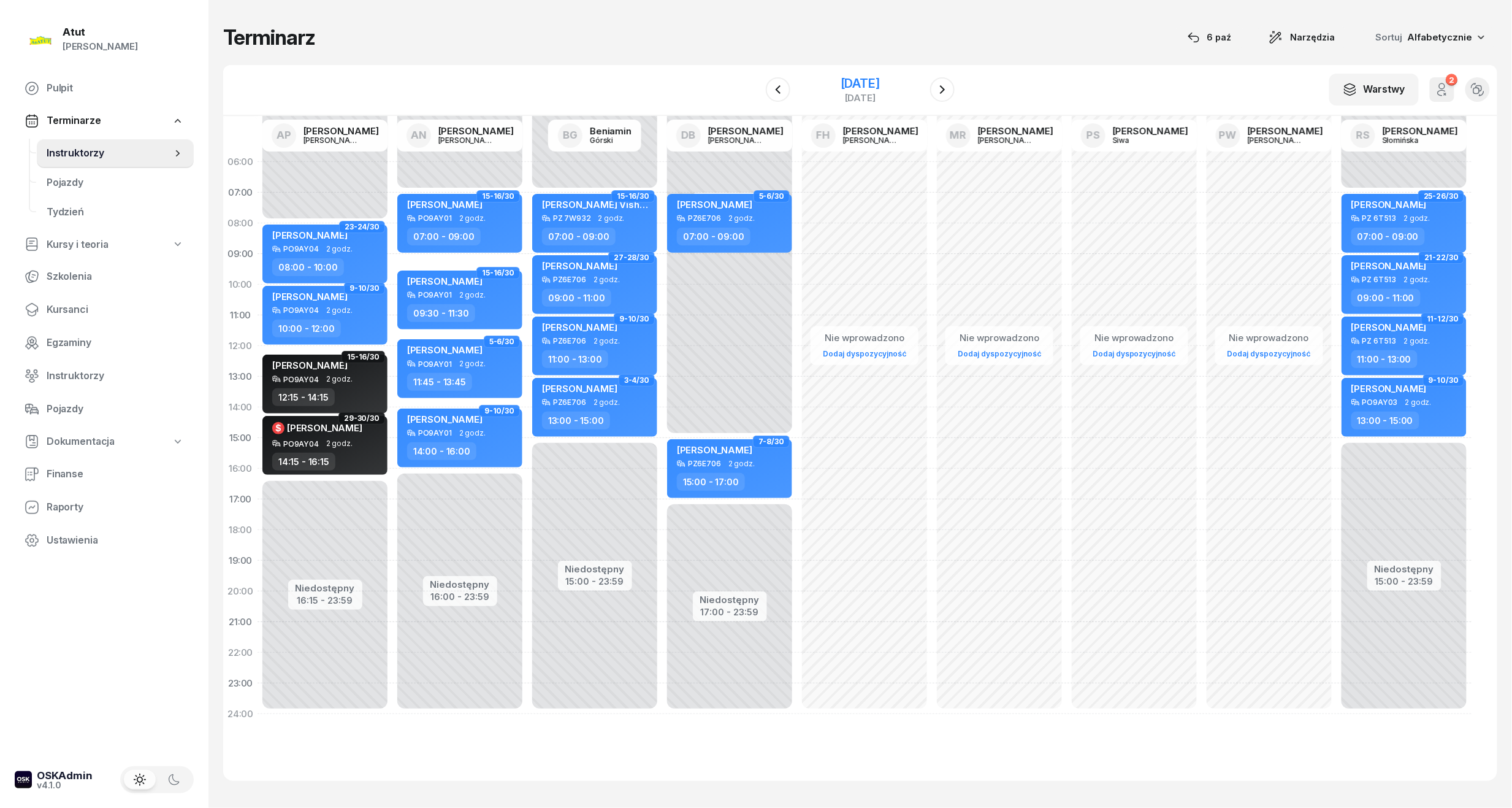
click at [841, 89] on div "[DATE]" at bounding box center [860, 83] width 39 height 12
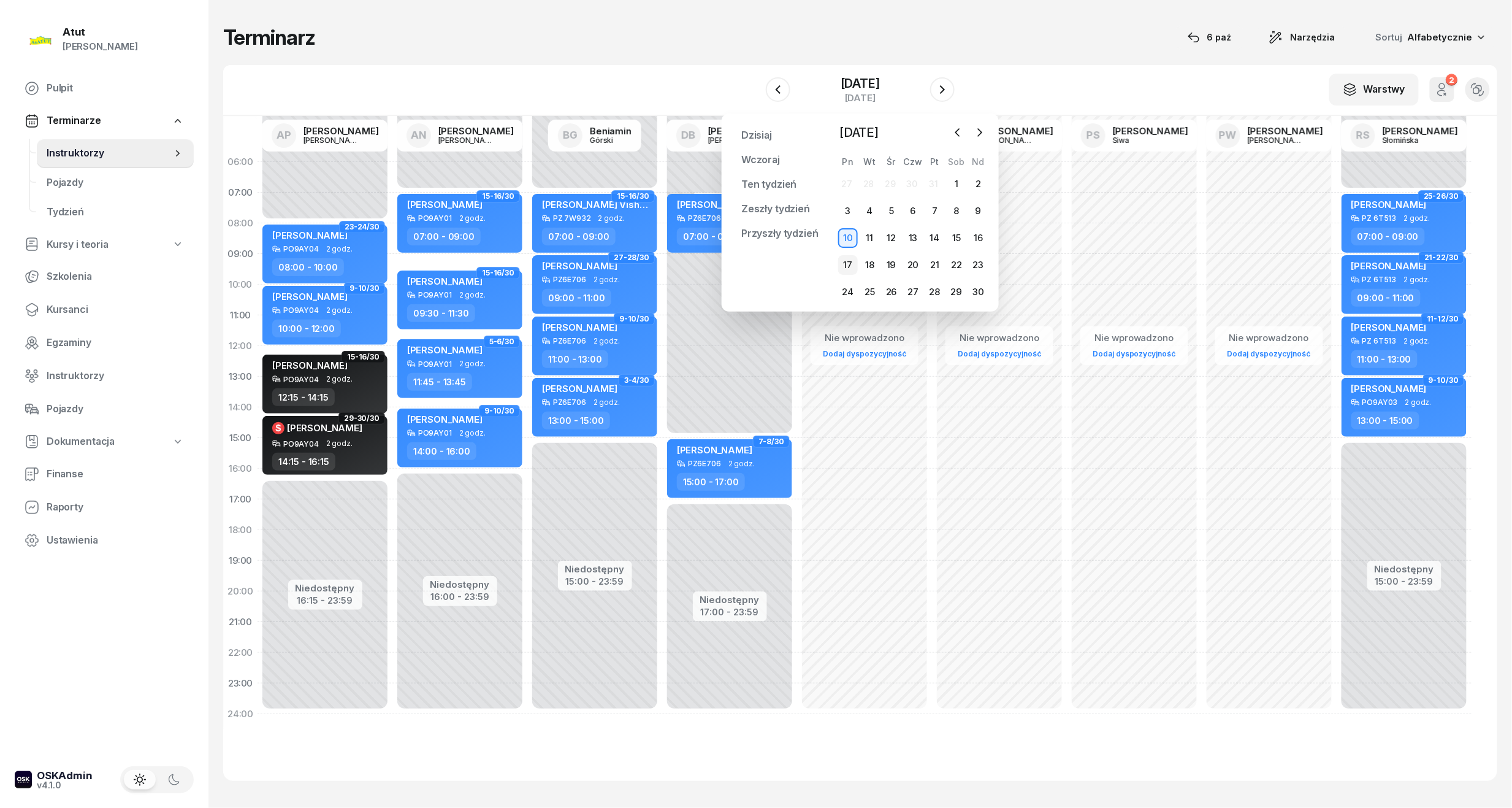
click at [846, 262] on div "17" at bounding box center [847, 264] width 20 height 20
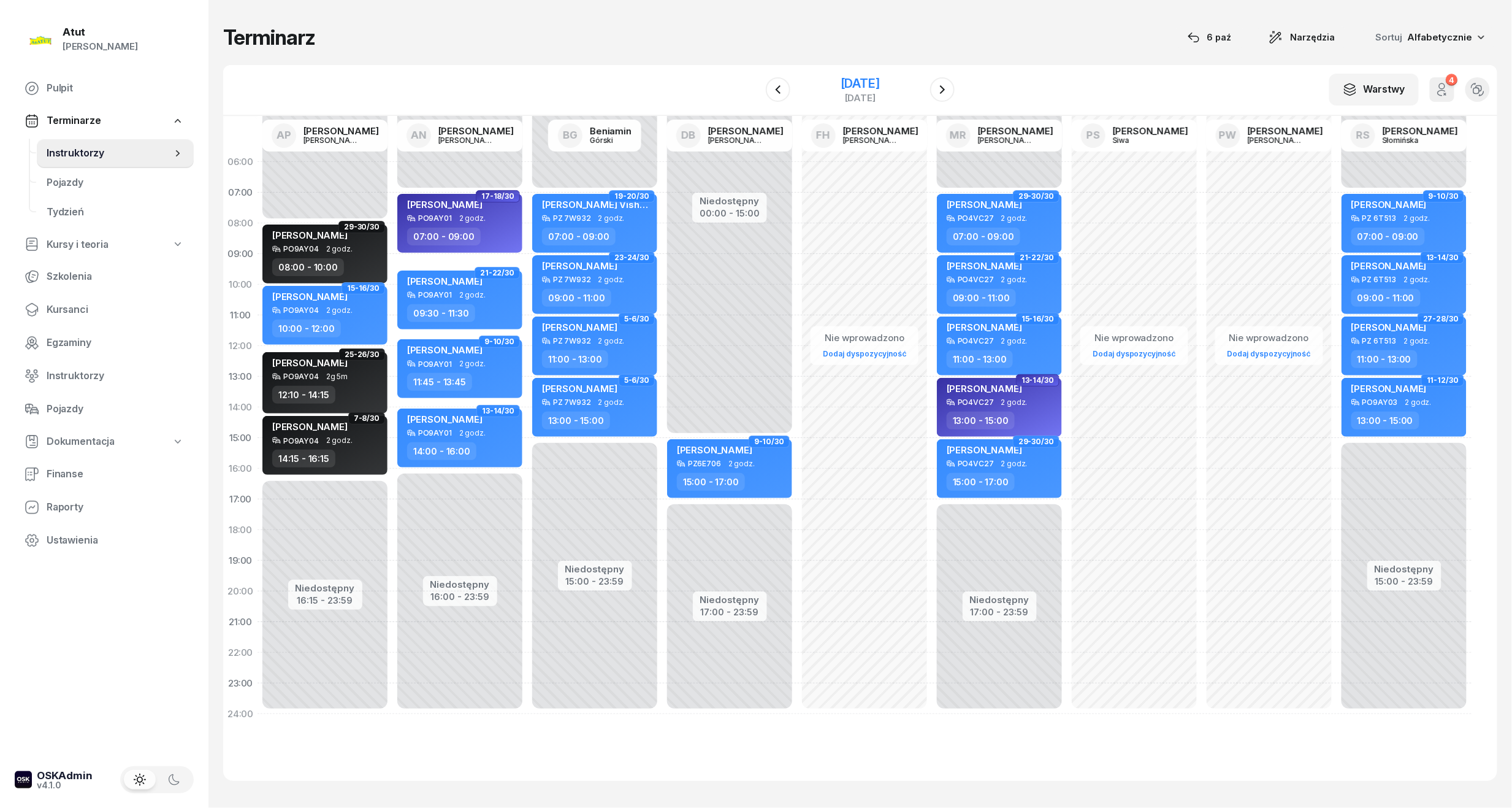
click at [858, 78] on div "[DATE]" at bounding box center [860, 83] width 39 height 12
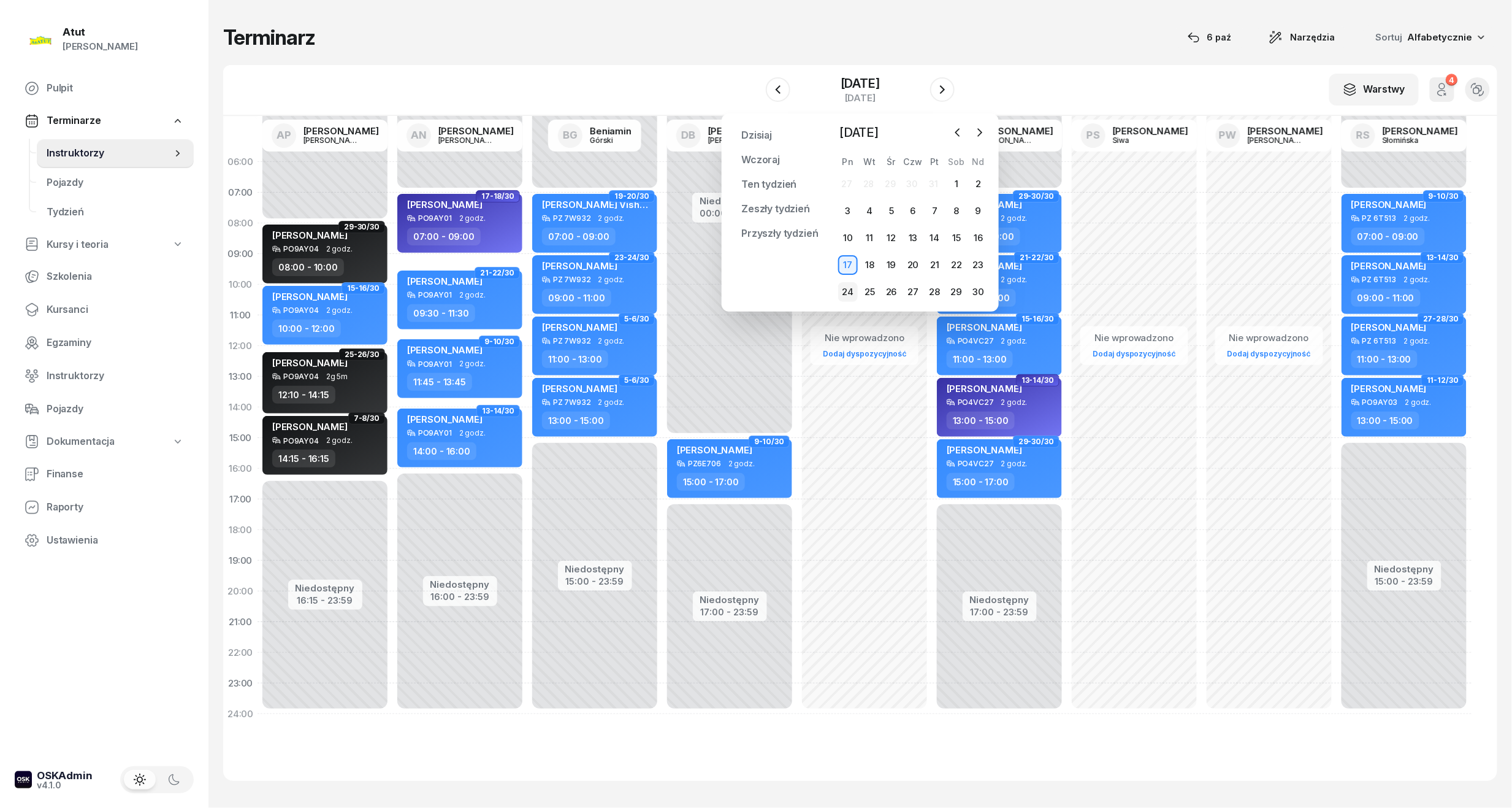
click at [852, 295] on div "24" at bounding box center [847, 292] width 20 height 20
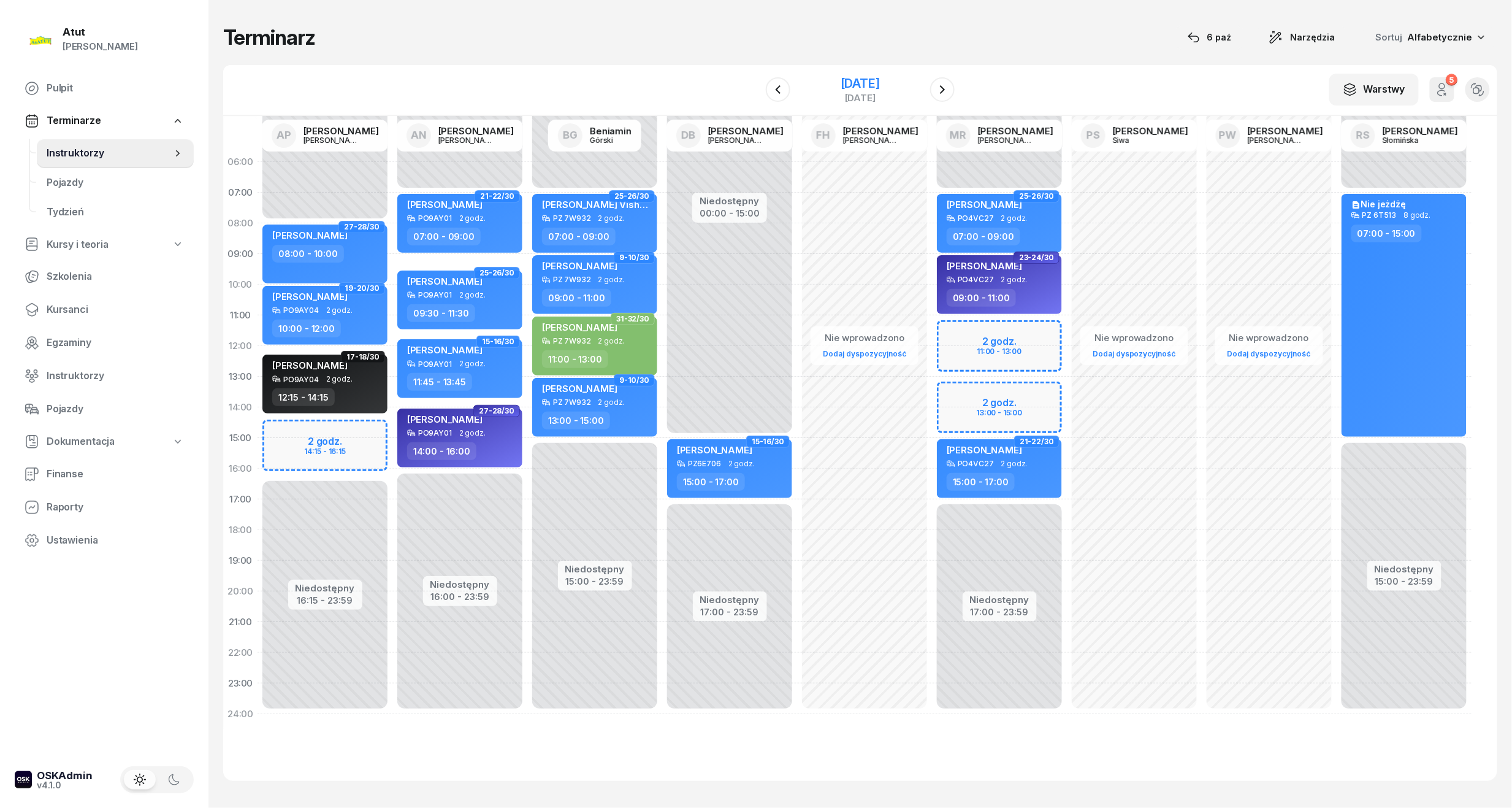
click at [876, 88] on div "[DATE]" at bounding box center [860, 83] width 39 height 12
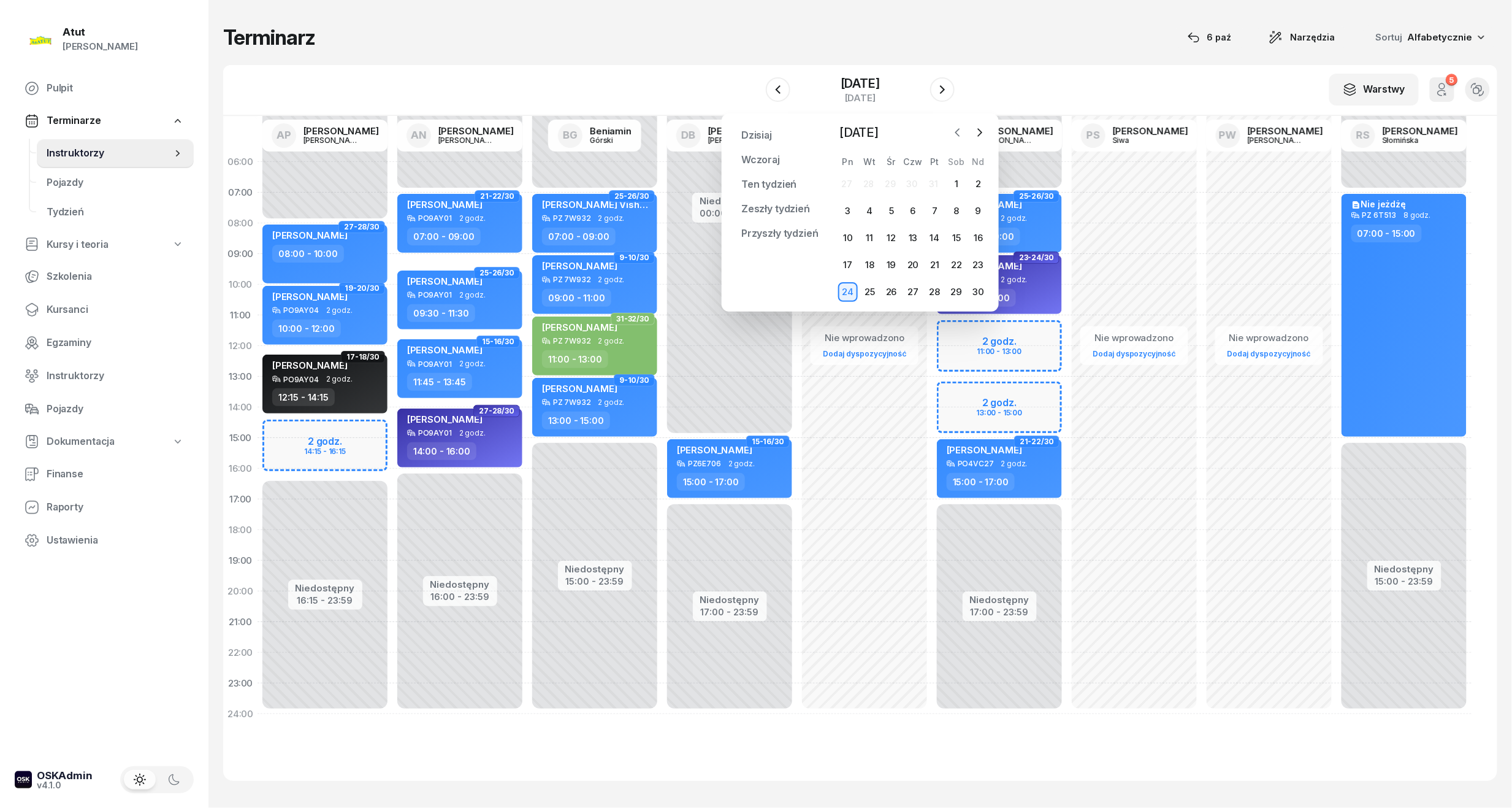
click at [959, 131] on icon "button" at bounding box center [957, 132] width 12 height 12
click at [849, 233] on div "13" at bounding box center [847, 238] width 20 height 20
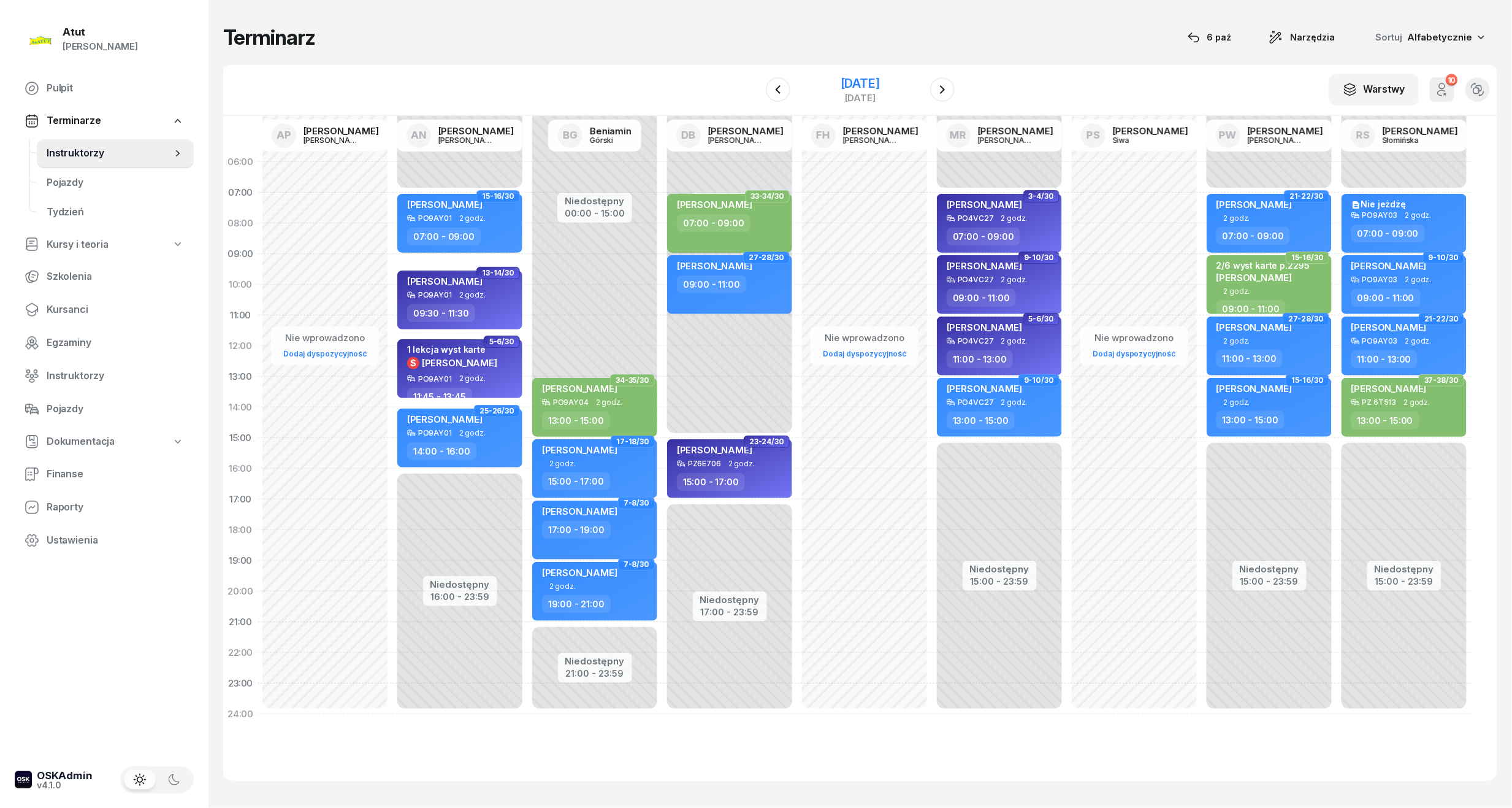
click at [874, 82] on div "[DATE]" at bounding box center [860, 83] width 39 height 12
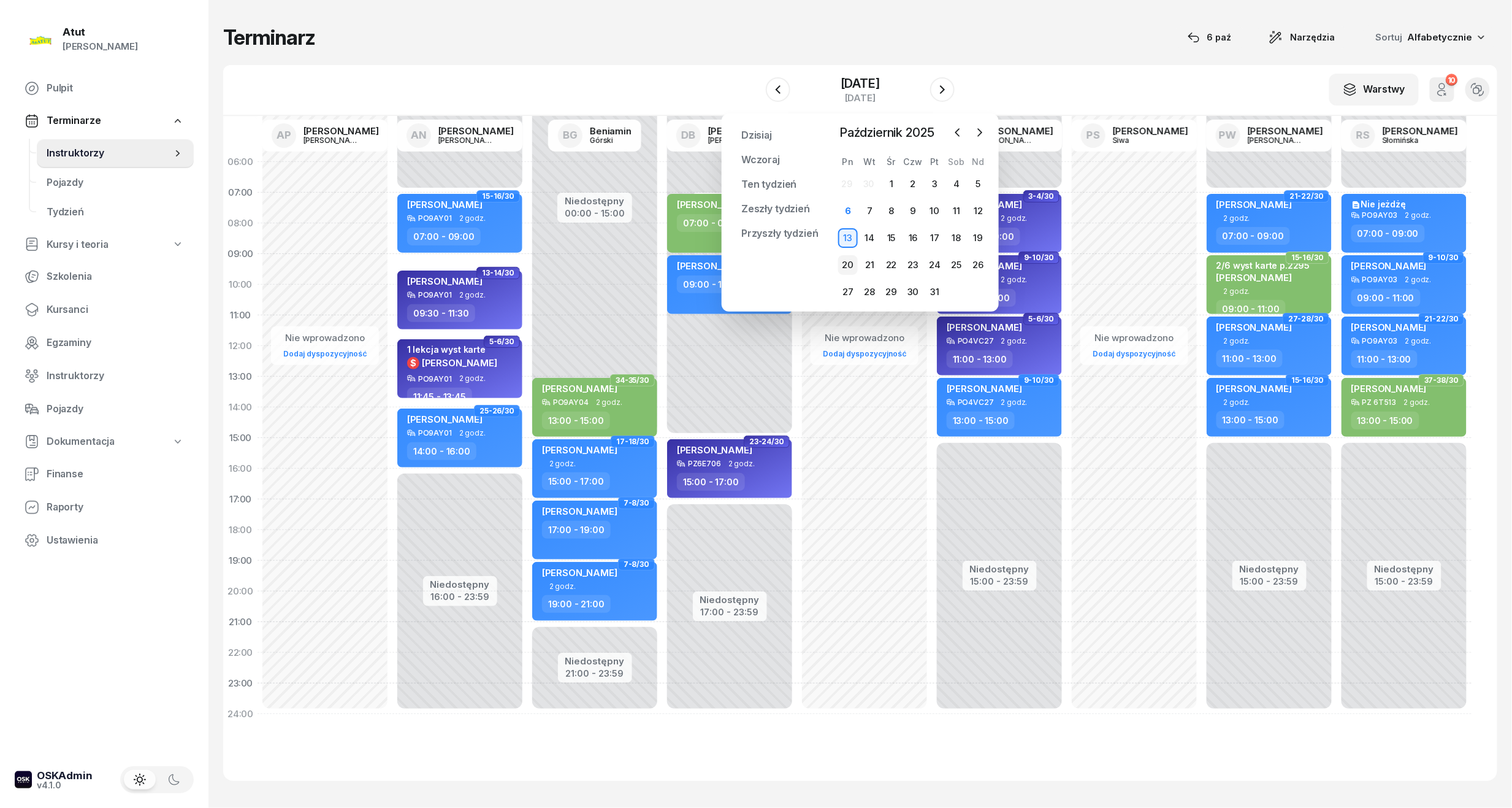
click at [848, 257] on div "20" at bounding box center [847, 264] width 20 height 20
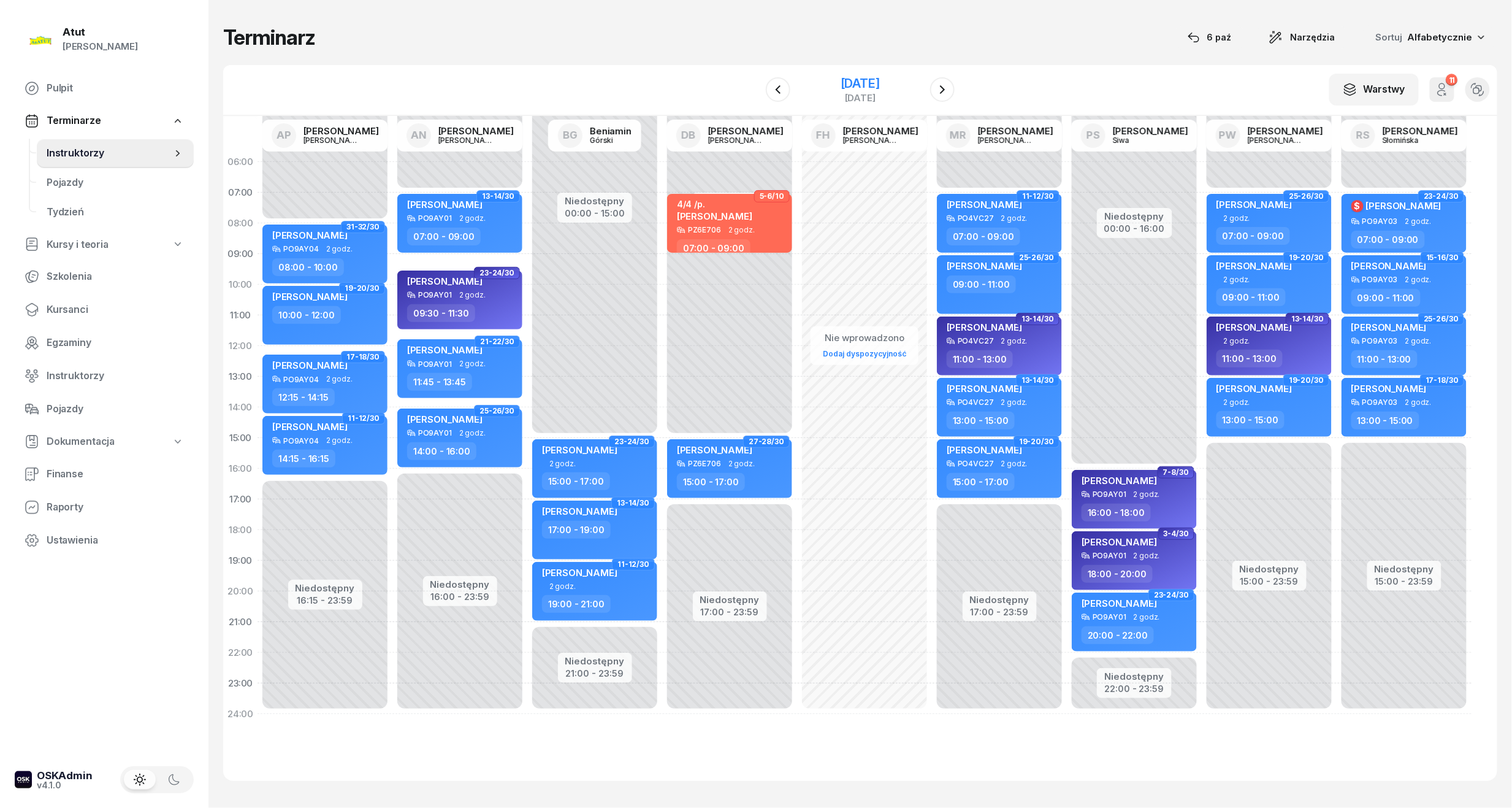
click at [846, 85] on div "[DATE]" at bounding box center [860, 83] width 39 height 12
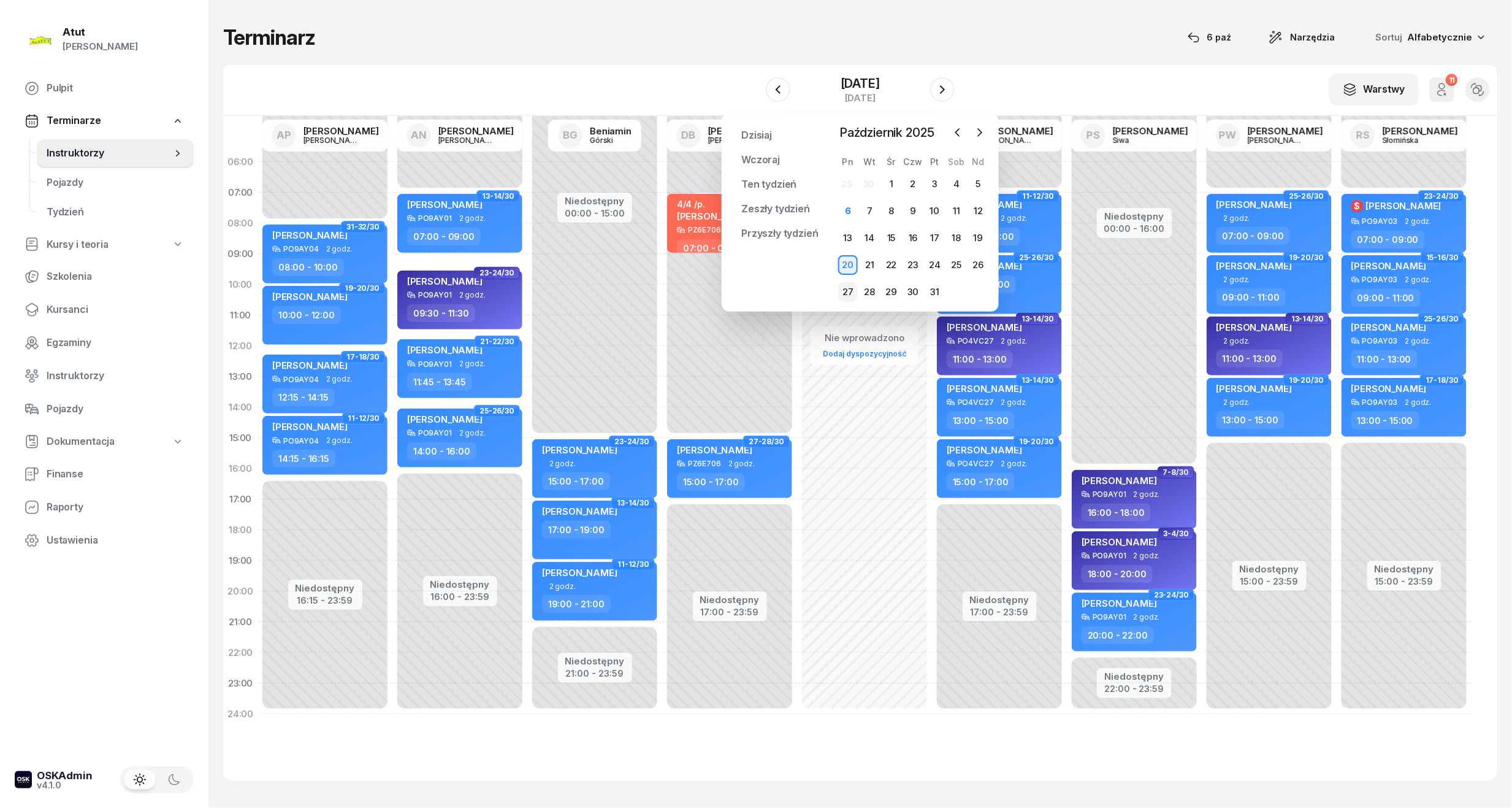
click at [855, 285] on div "27" at bounding box center [847, 292] width 20 height 20
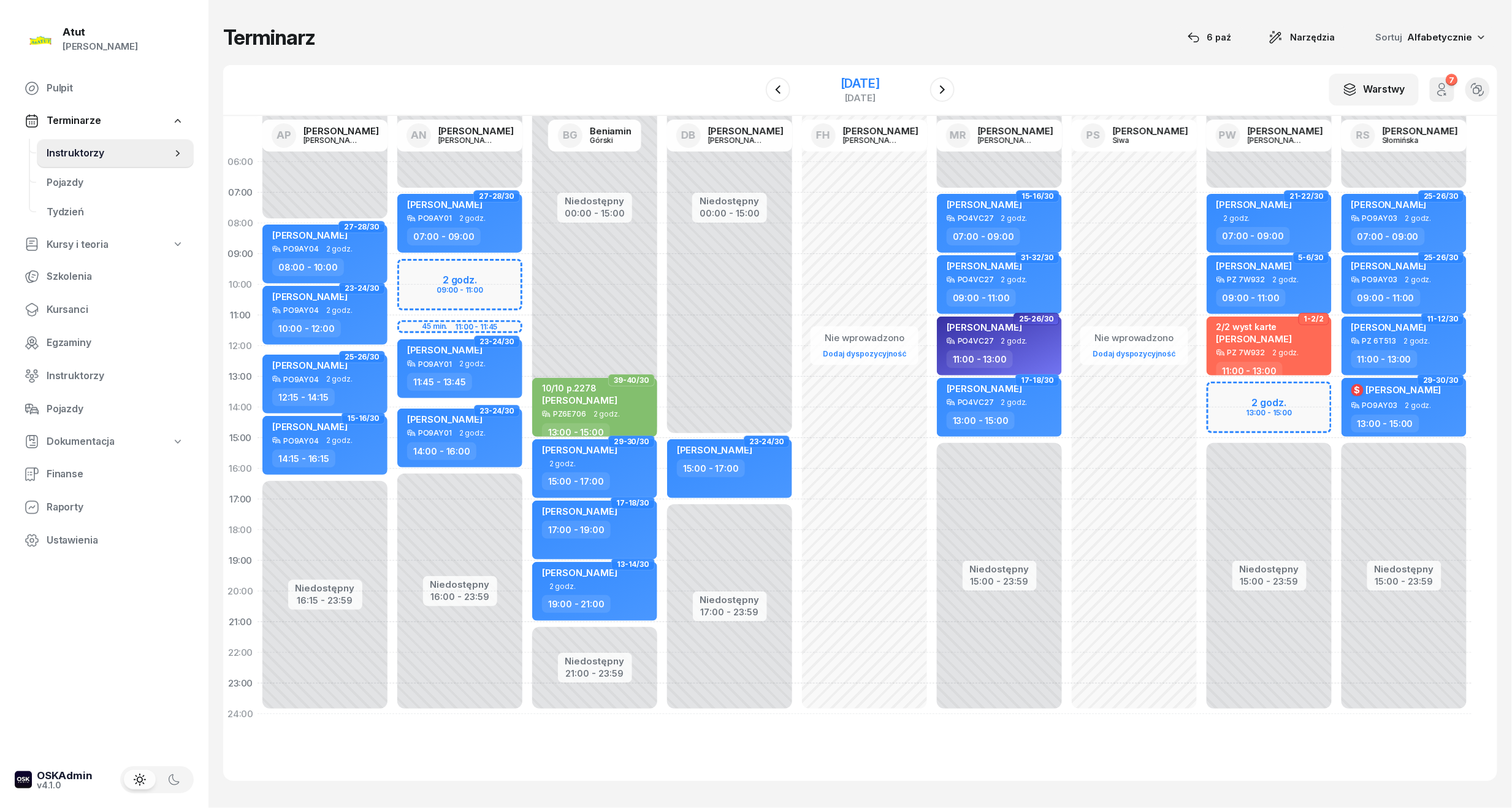
click at [841, 85] on div "[DATE]" at bounding box center [860, 83] width 39 height 12
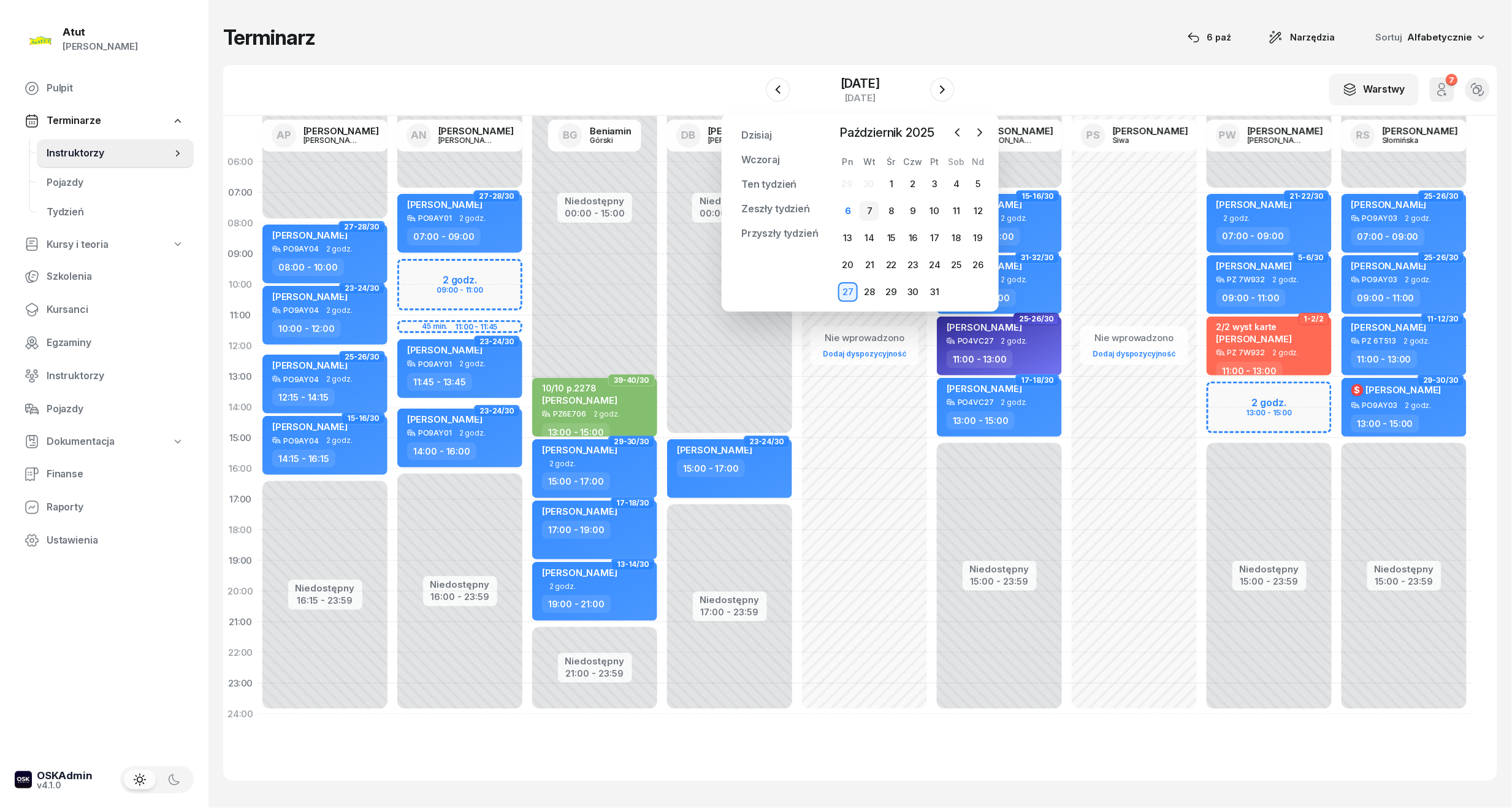
click at [871, 211] on div "7" at bounding box center [869, 211] width 20 height 20
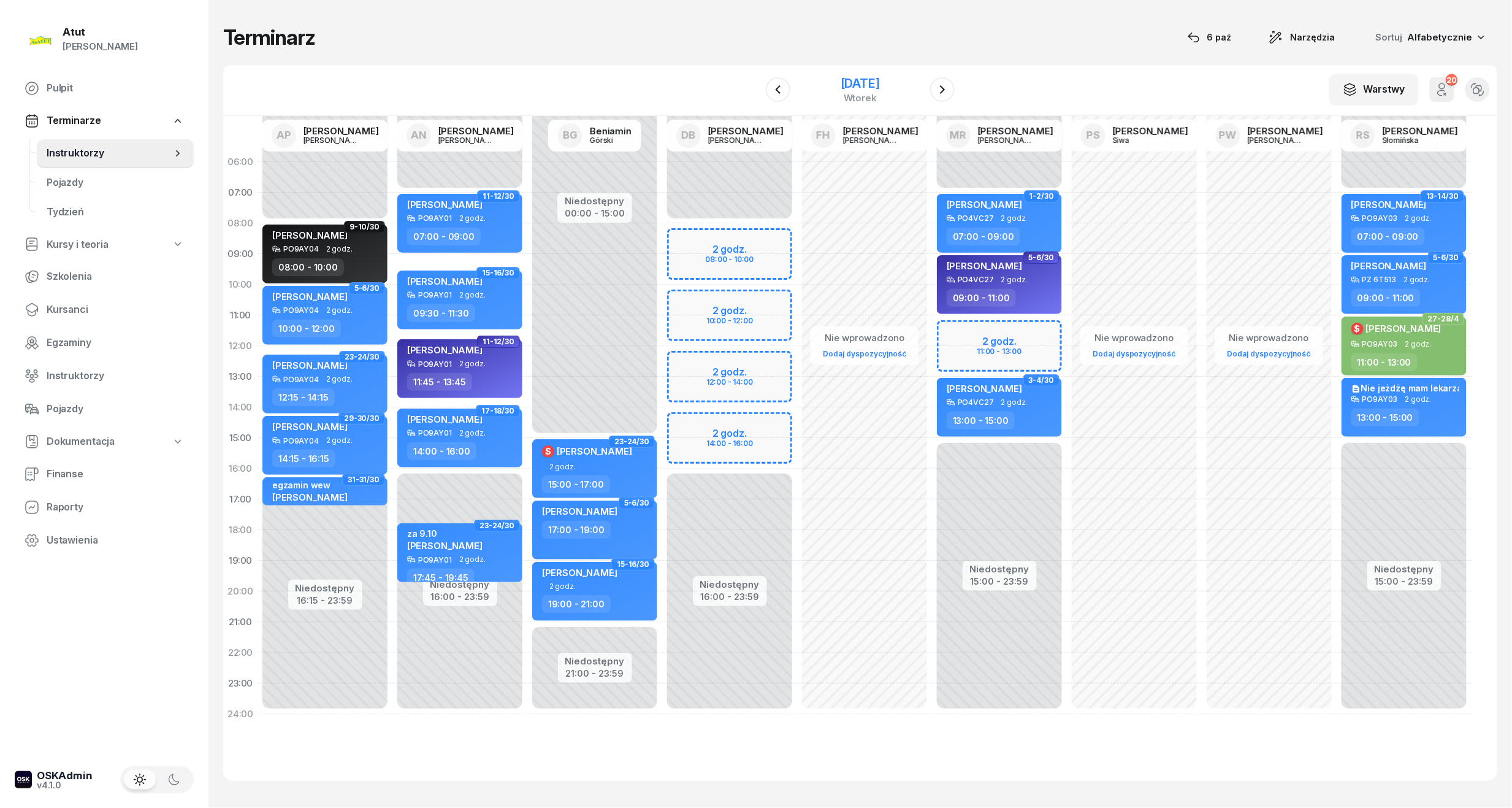
click at [880, 87] on div "[DATE]" at bounding box center [860, 83] width 39 height 12
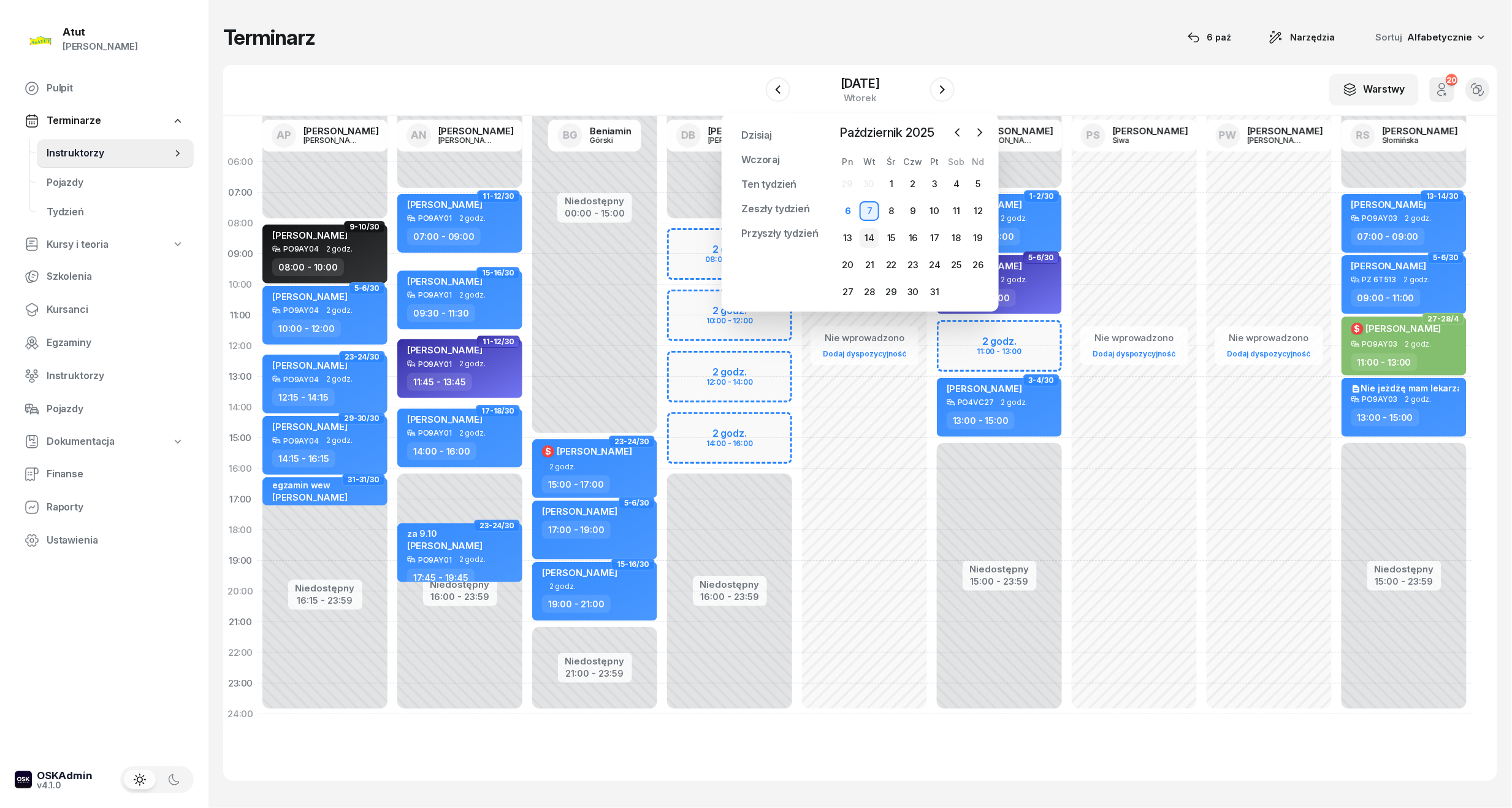
click at [863, 233] on div "14" at bounding box center [869, 238] width 20 height 20
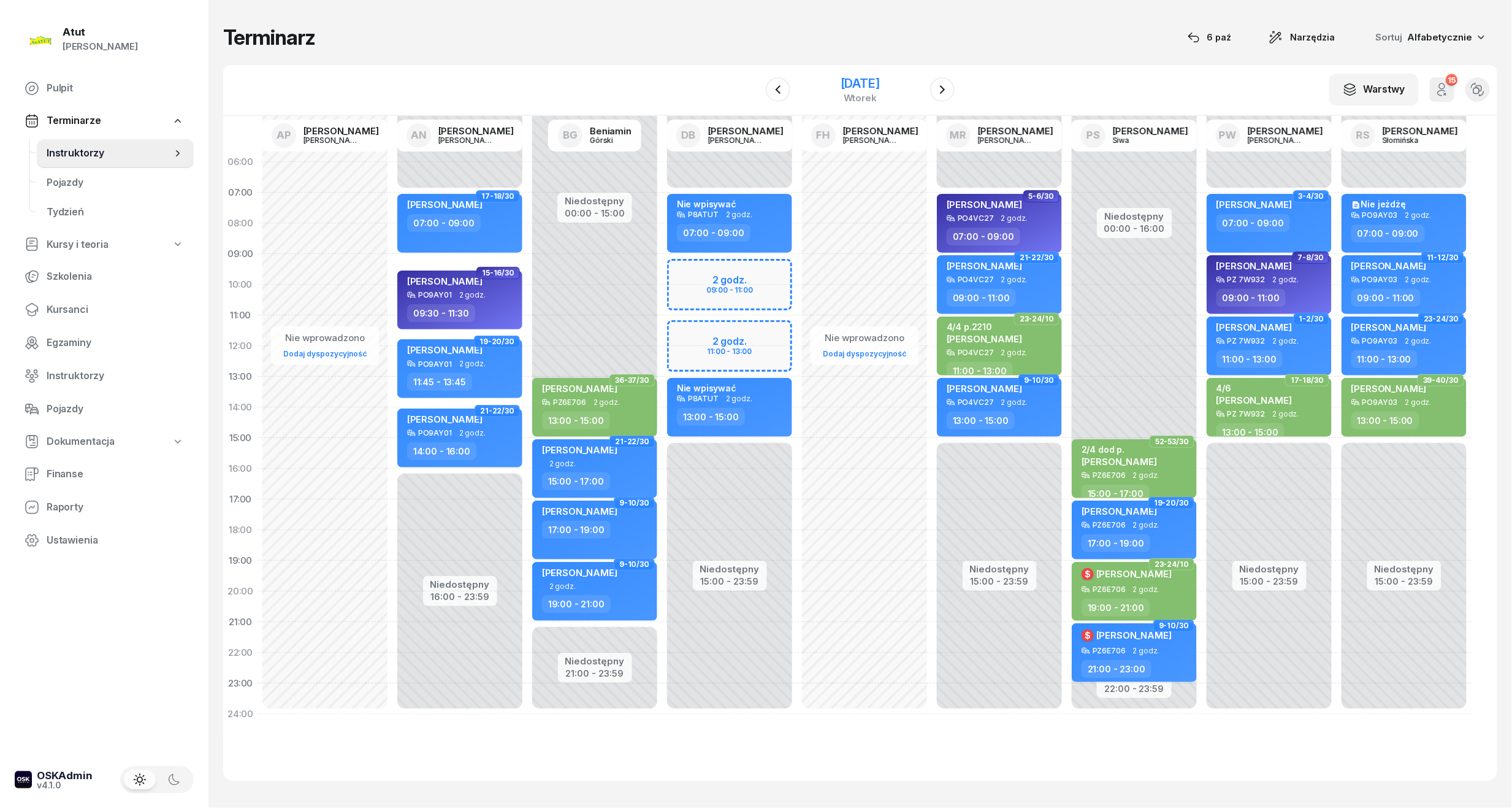
click at [880, 86] on div "[DATE]" at bounding box center [860, 83] width 39 height 12
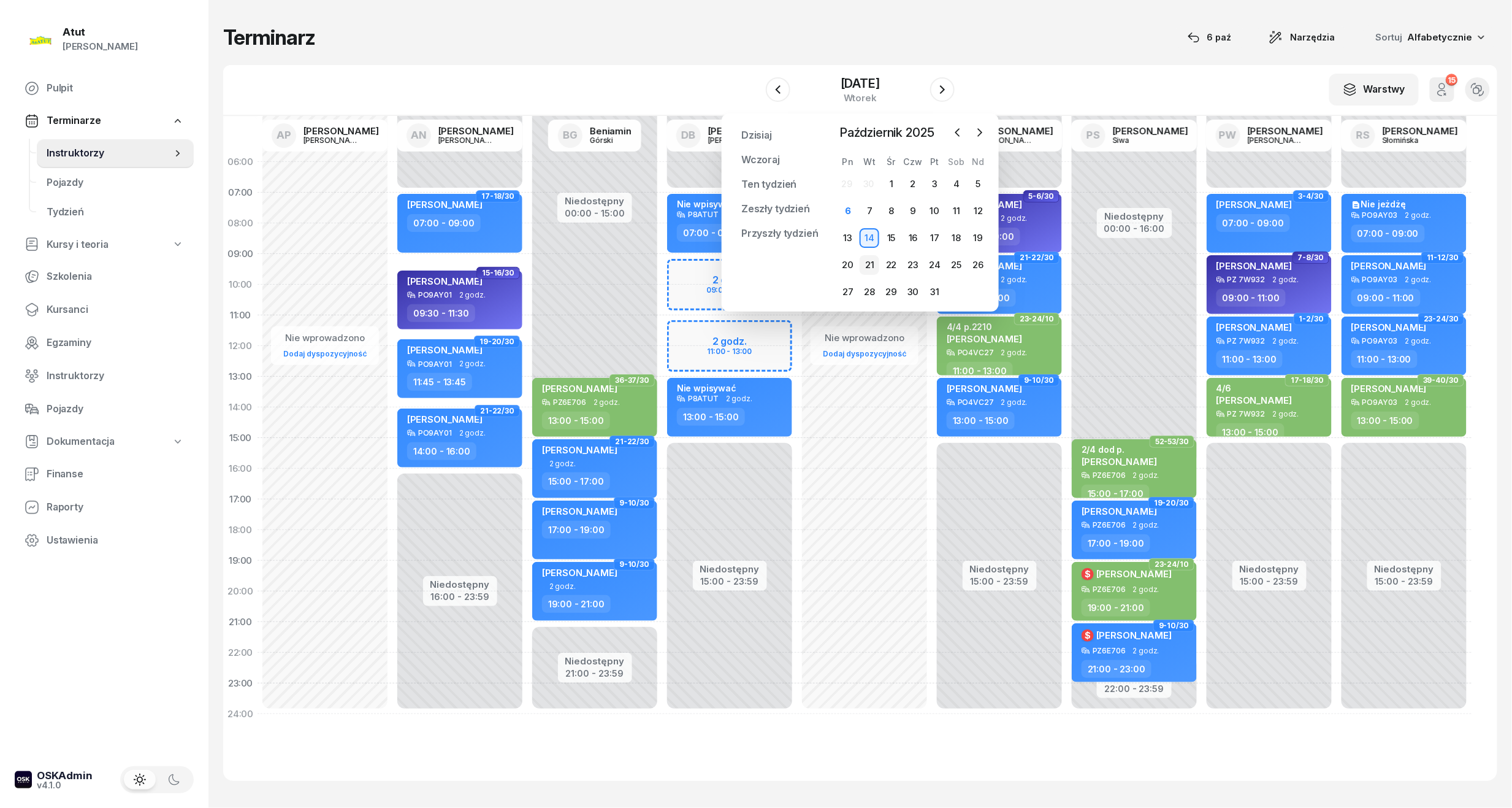
click at [871, 270] on div "21" at bounding box center [869, 264] width 20 height 20
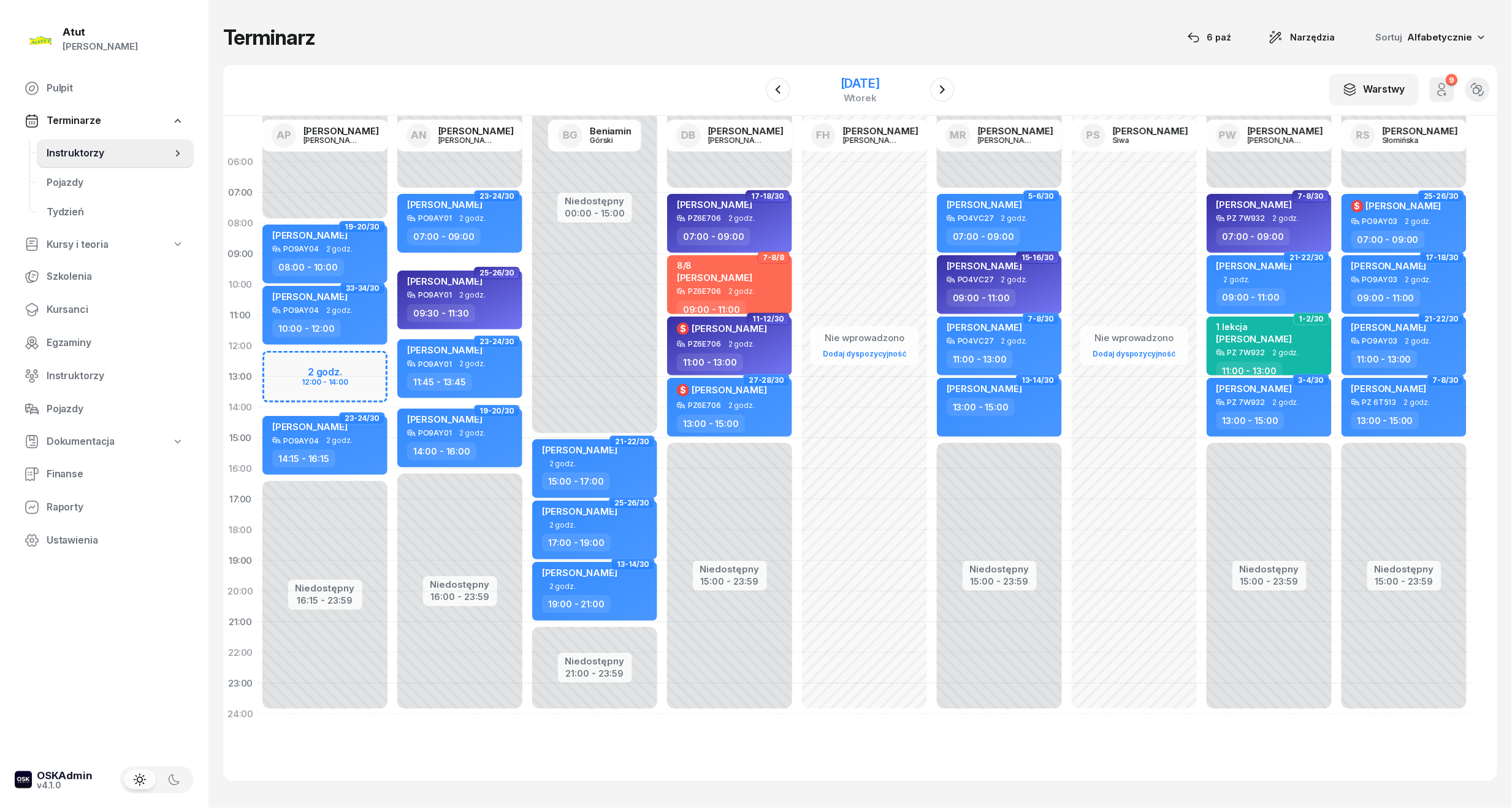
click at [879, 87] on div "[DATE]" at bounding box center [860, 83] width 39 height 12
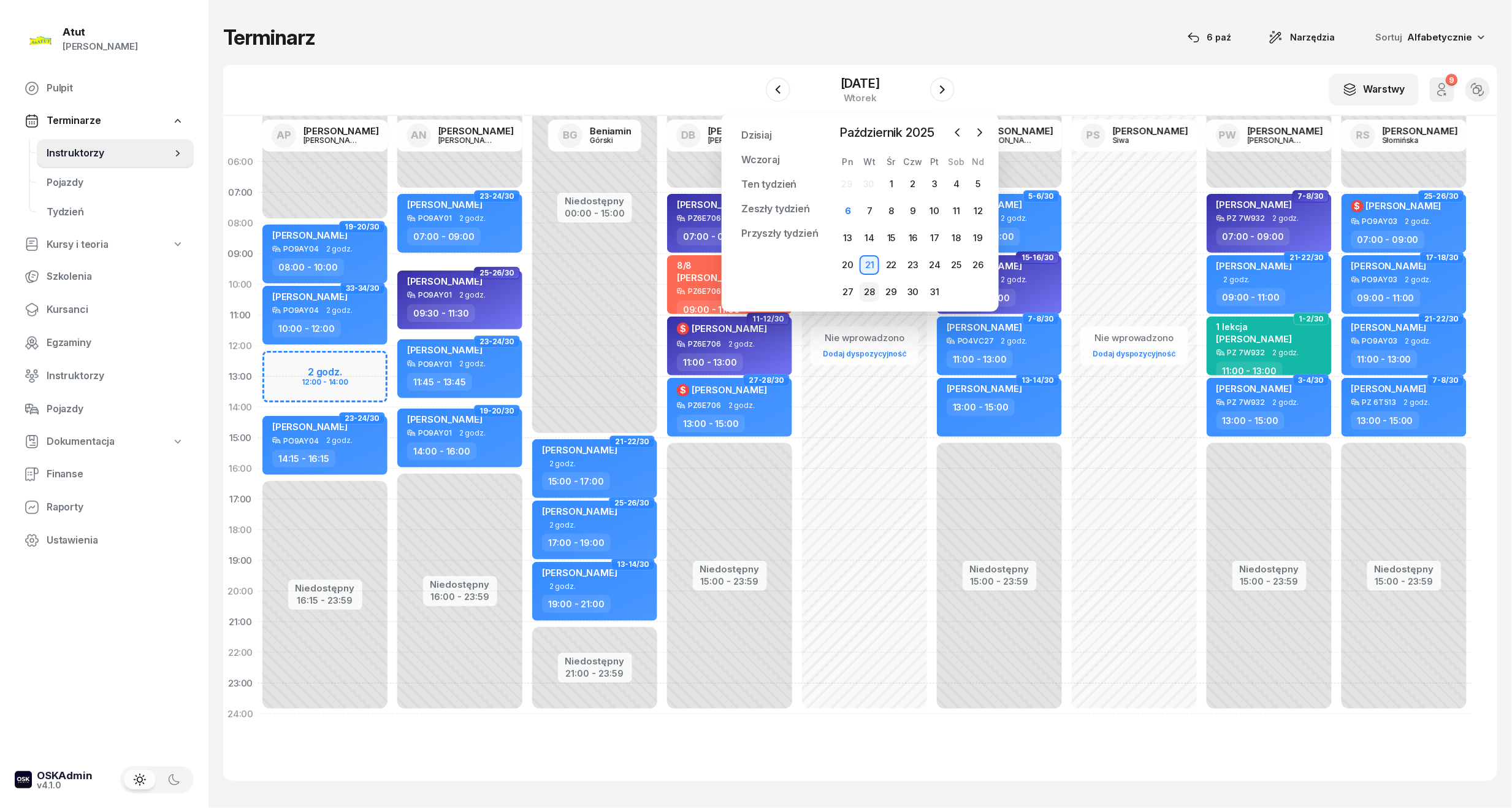
click at [868, 287] on div "28" at bounding box center [869, 292] width 20 height 20
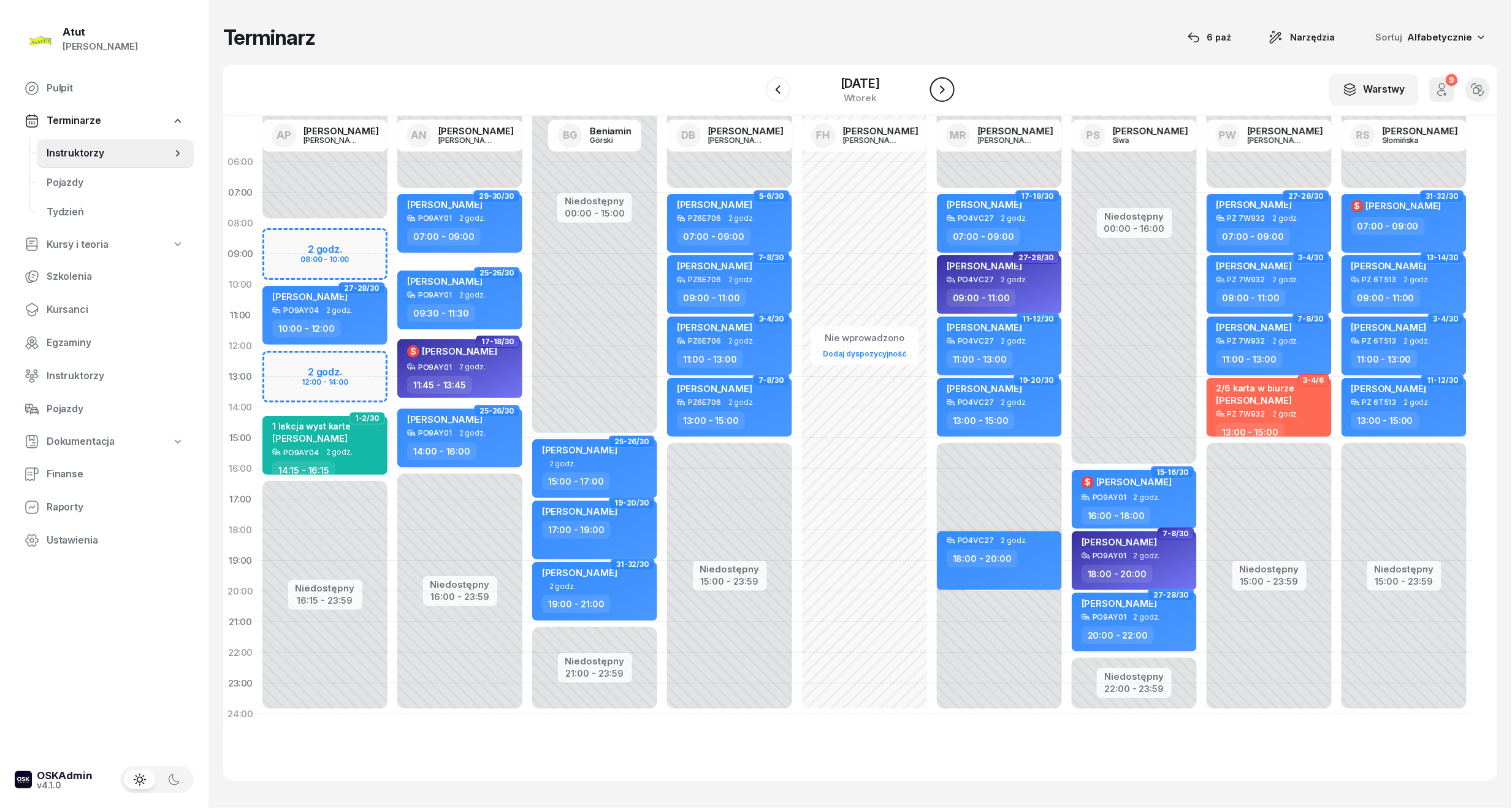
click at [950, 87] on icon "button" at bounding box center [942, 89] width 15 height 15
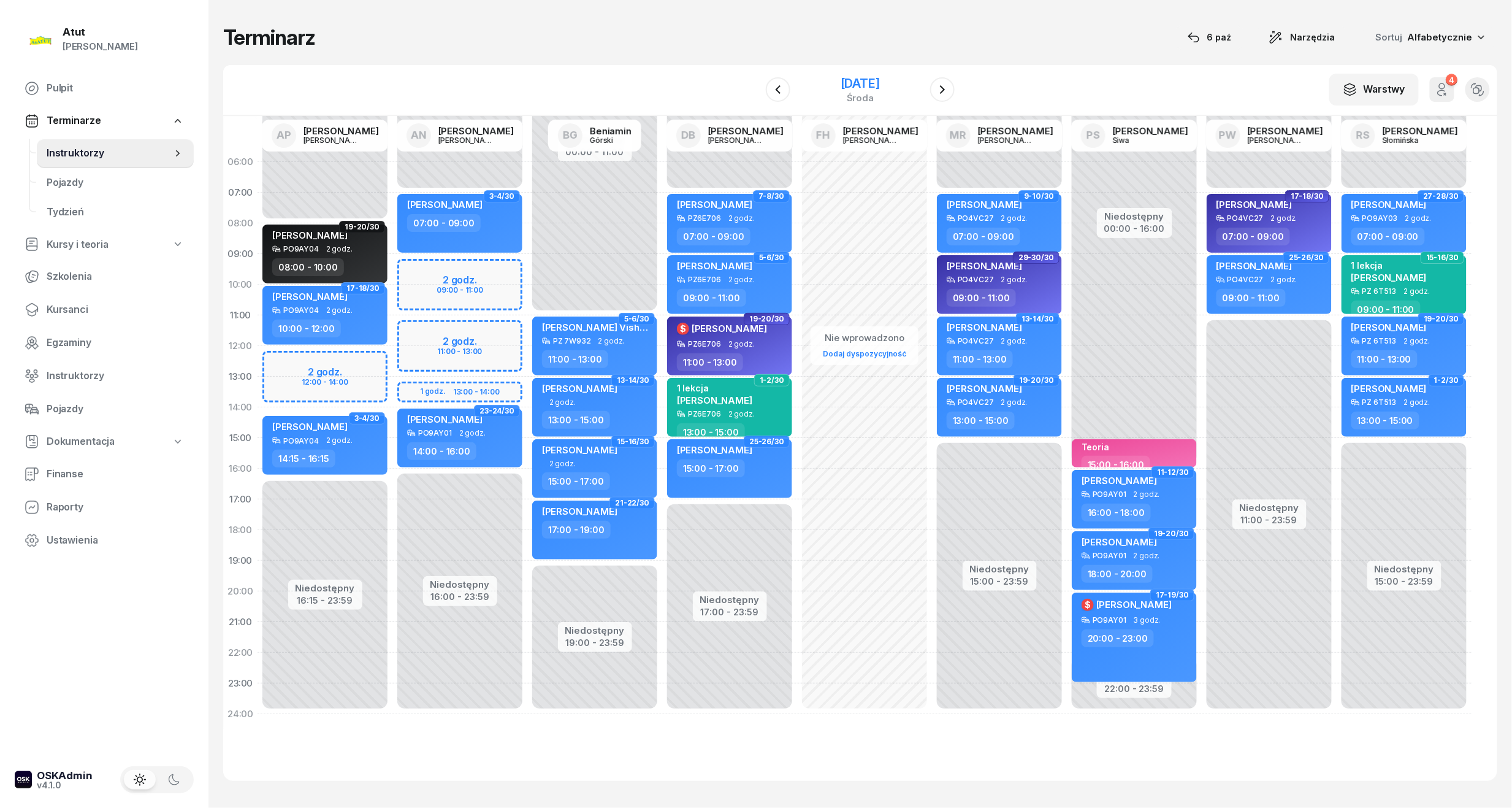
click at [849, 87] on div "[DATE]" at bounding box center [860, 83] width 39 height 12
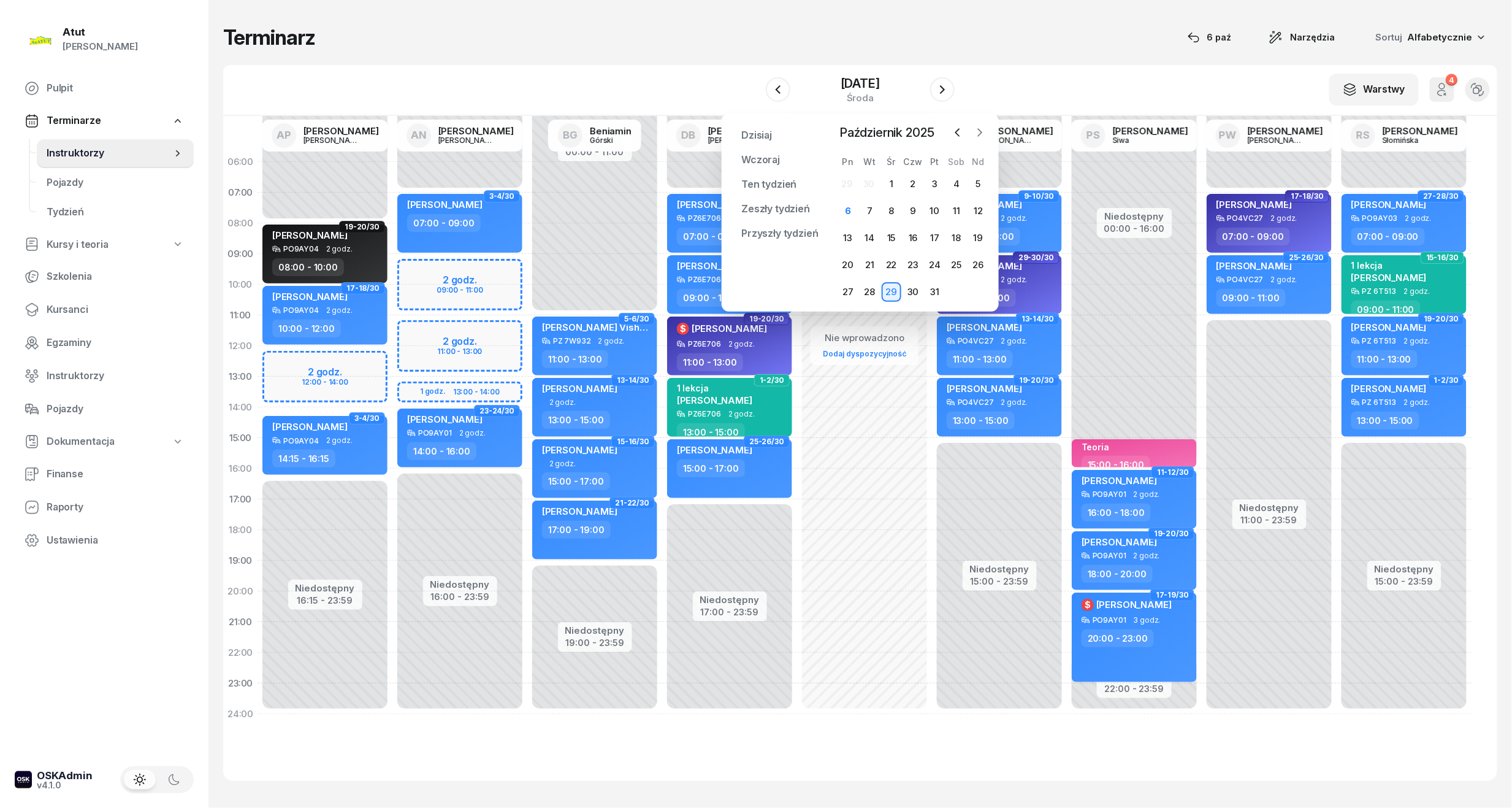
click at [984, 132] on icon "button" at bounding box center [979, 132] width 12 height 12
click at [851, 186] on div "1" at bounding box center [847, 183] width 20 height 20
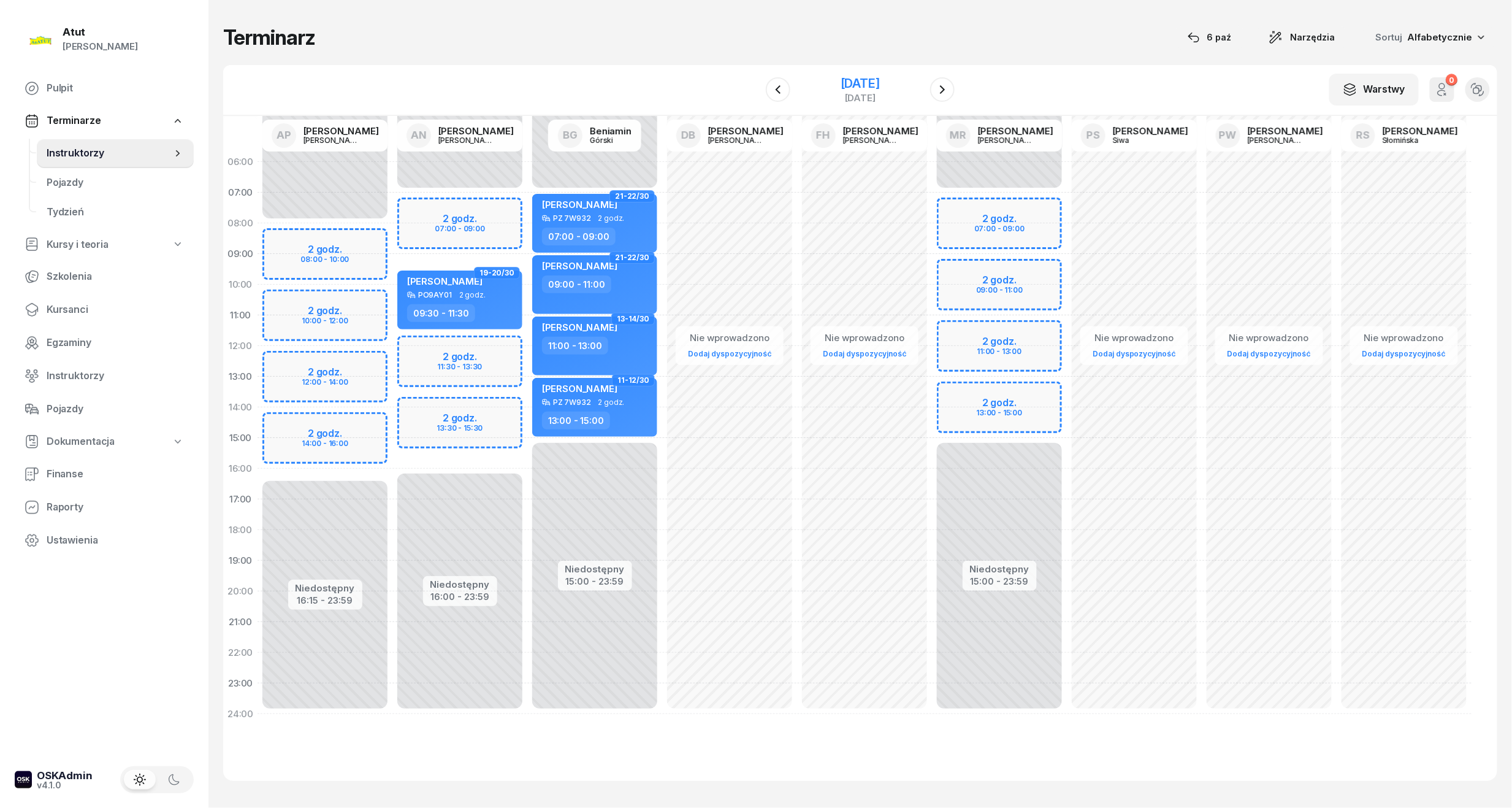
click at [880, 87] on div "[DATE]" at bounding box center [860, 83] width 39 height 12
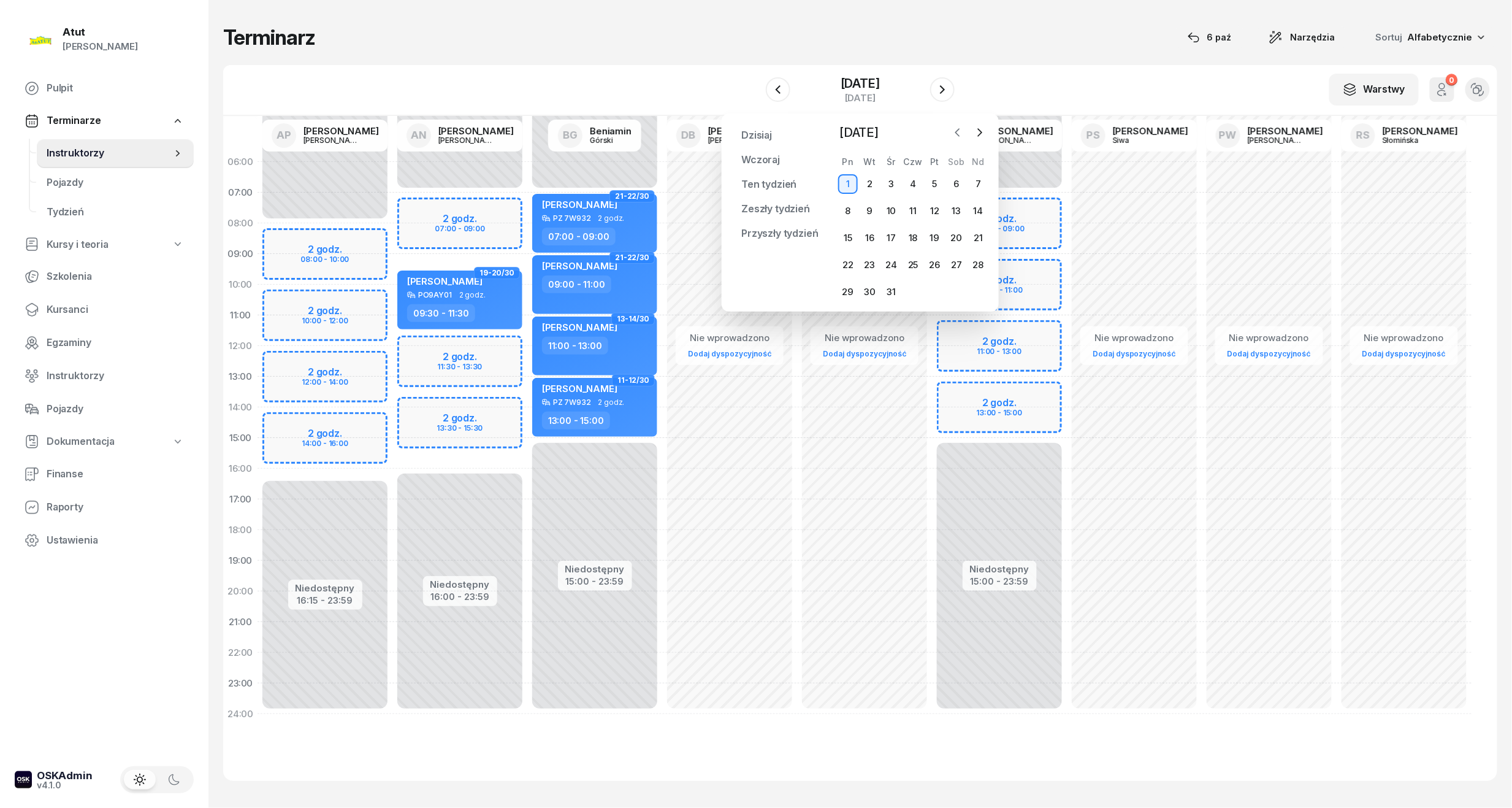
click at [955, 135] on icon "button" at bounding box center [957, 132] width 12 height 12
click at [955, 182] on div "1" at bounding box center [956, 183] width 20 height 20
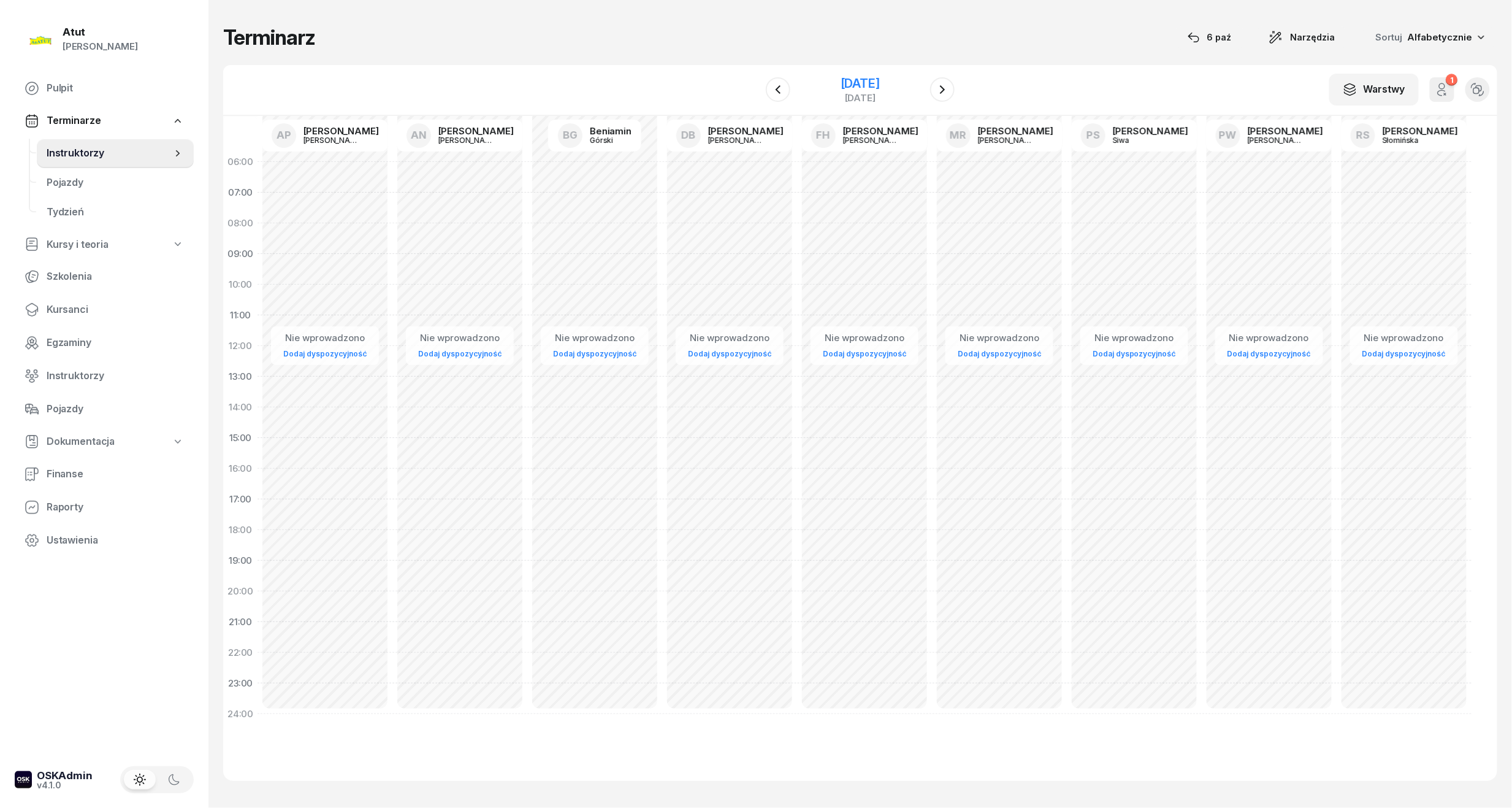
click at [880, 82] on div "[DATE]" at bounding box center [860, 83] width 39 height 12
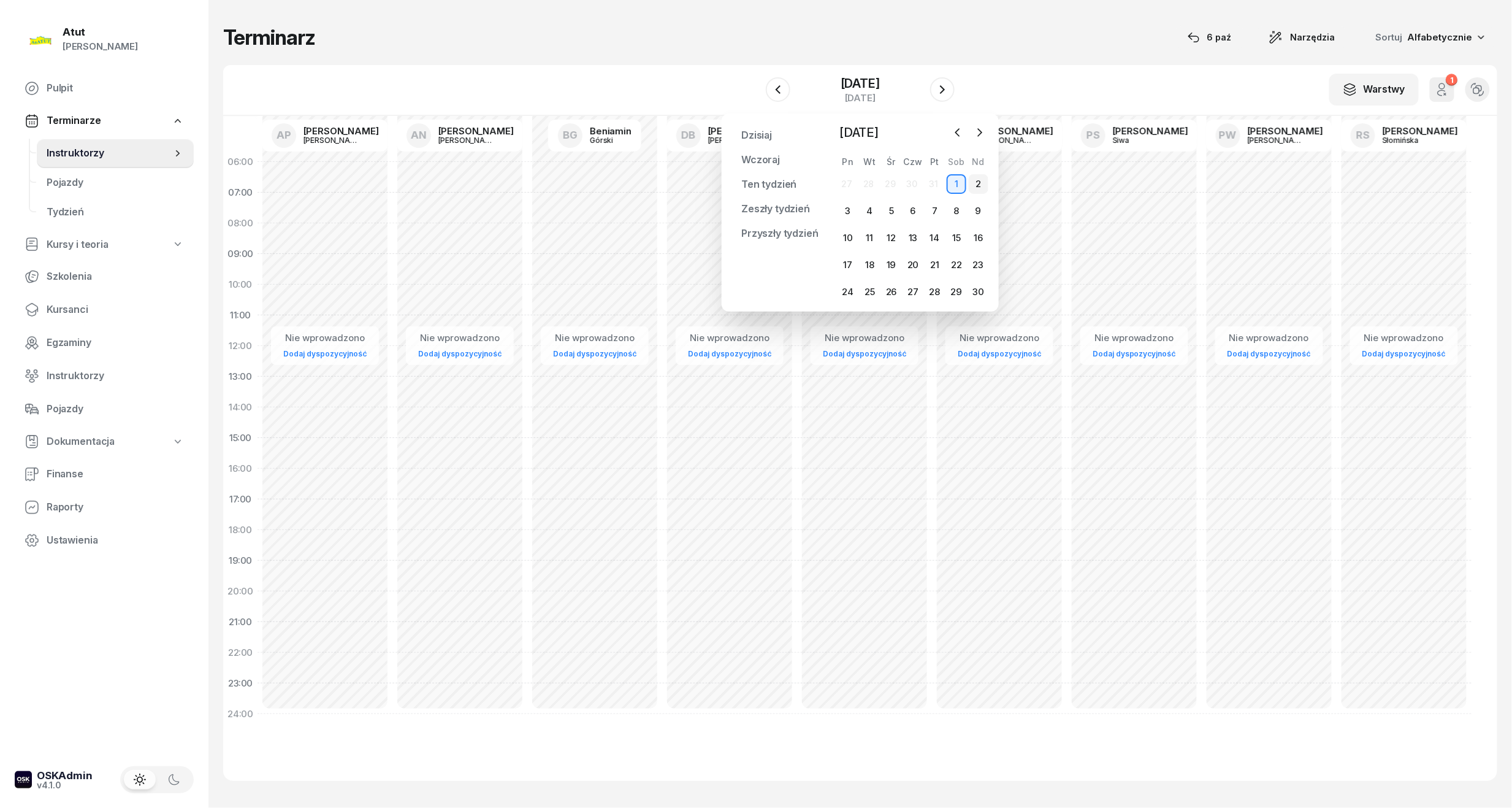
click at [978, 182] on div "2" at bounding box center [978, 183] width 20 height 20
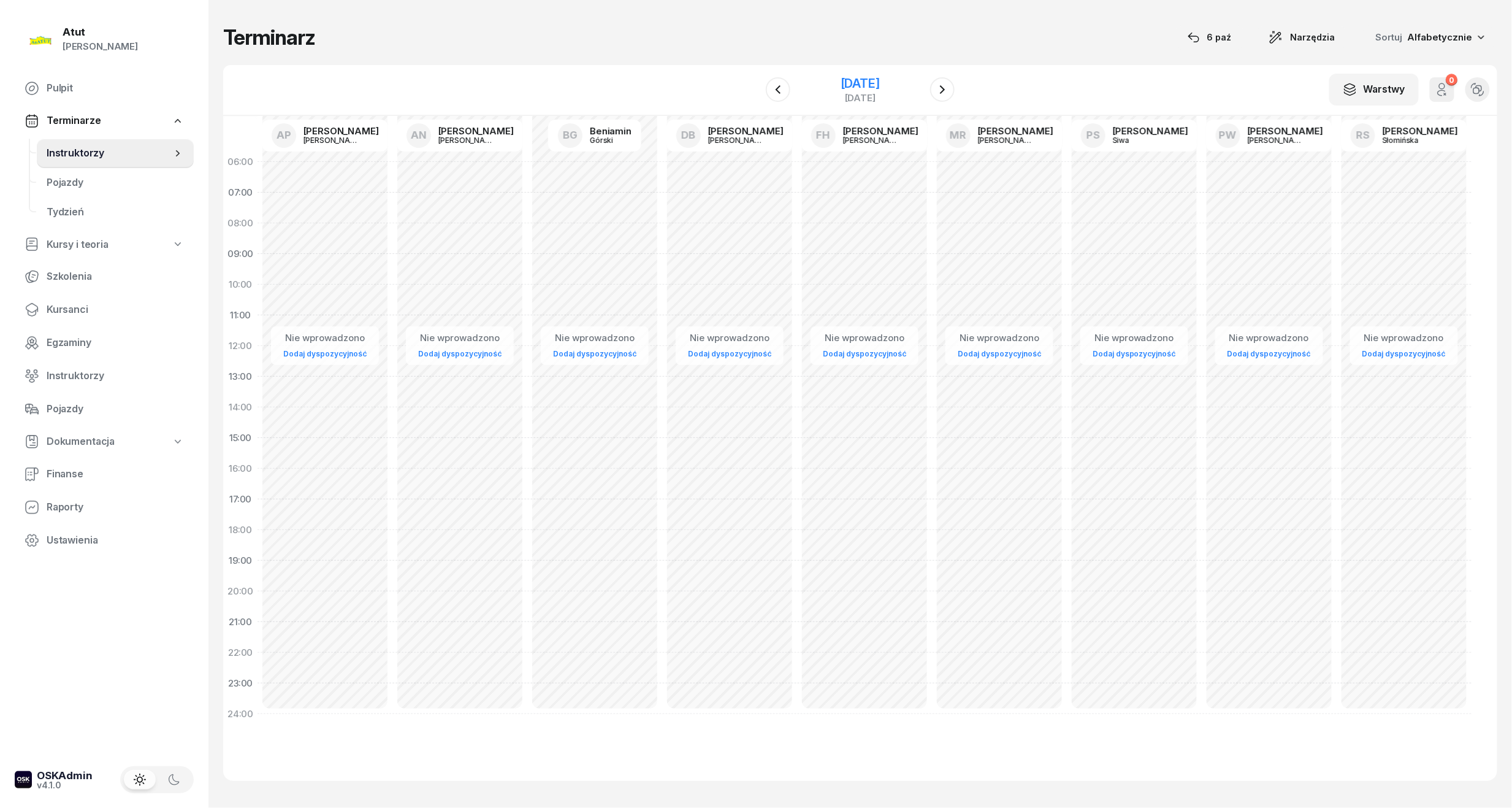
click at [869, 80] on div "[DATE]" at bounding box center [860, 83] width 39 height 12
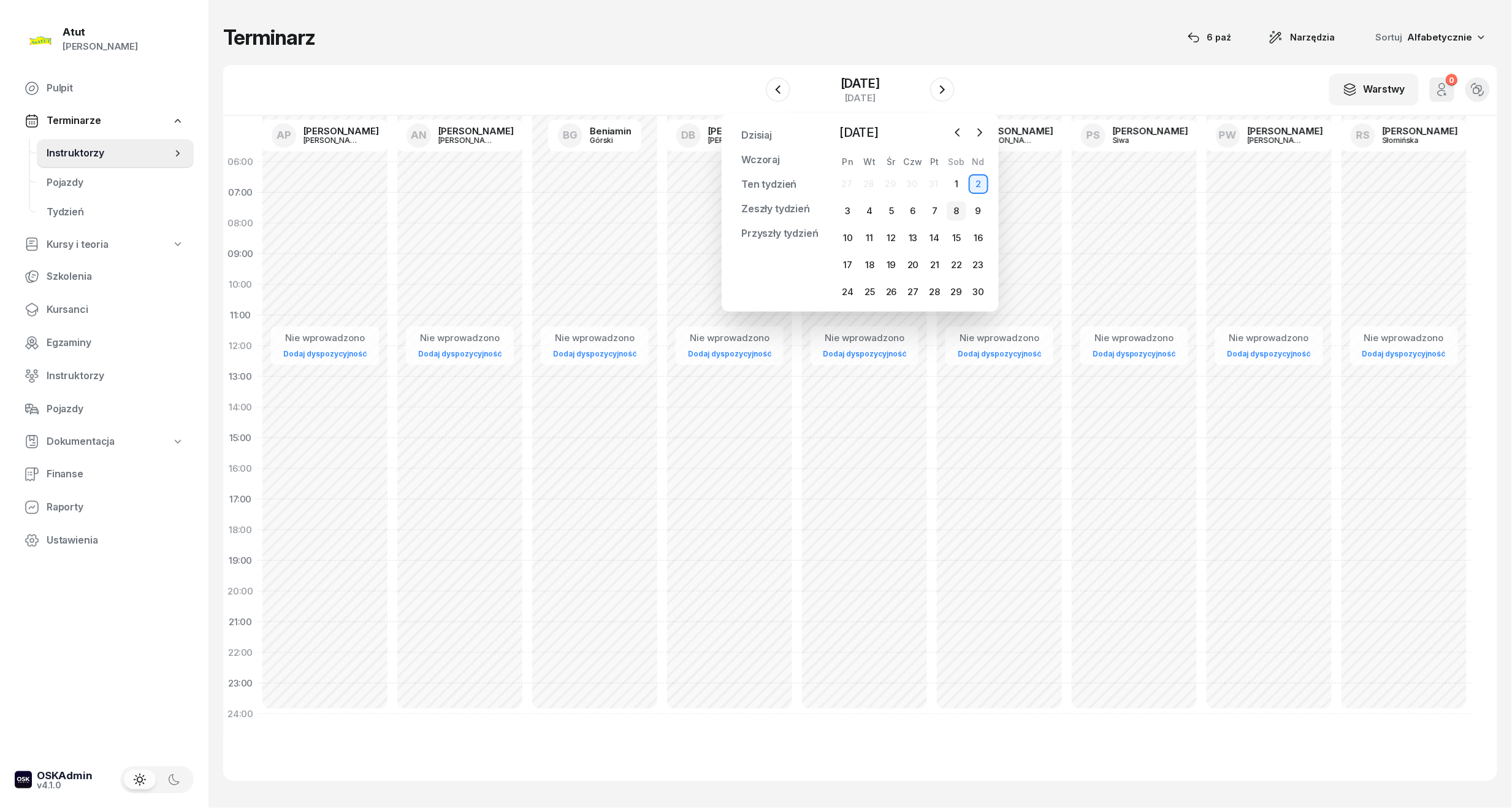
click at [947, 212] on div "8" at bounding box center [956, 211] width 20 height 20
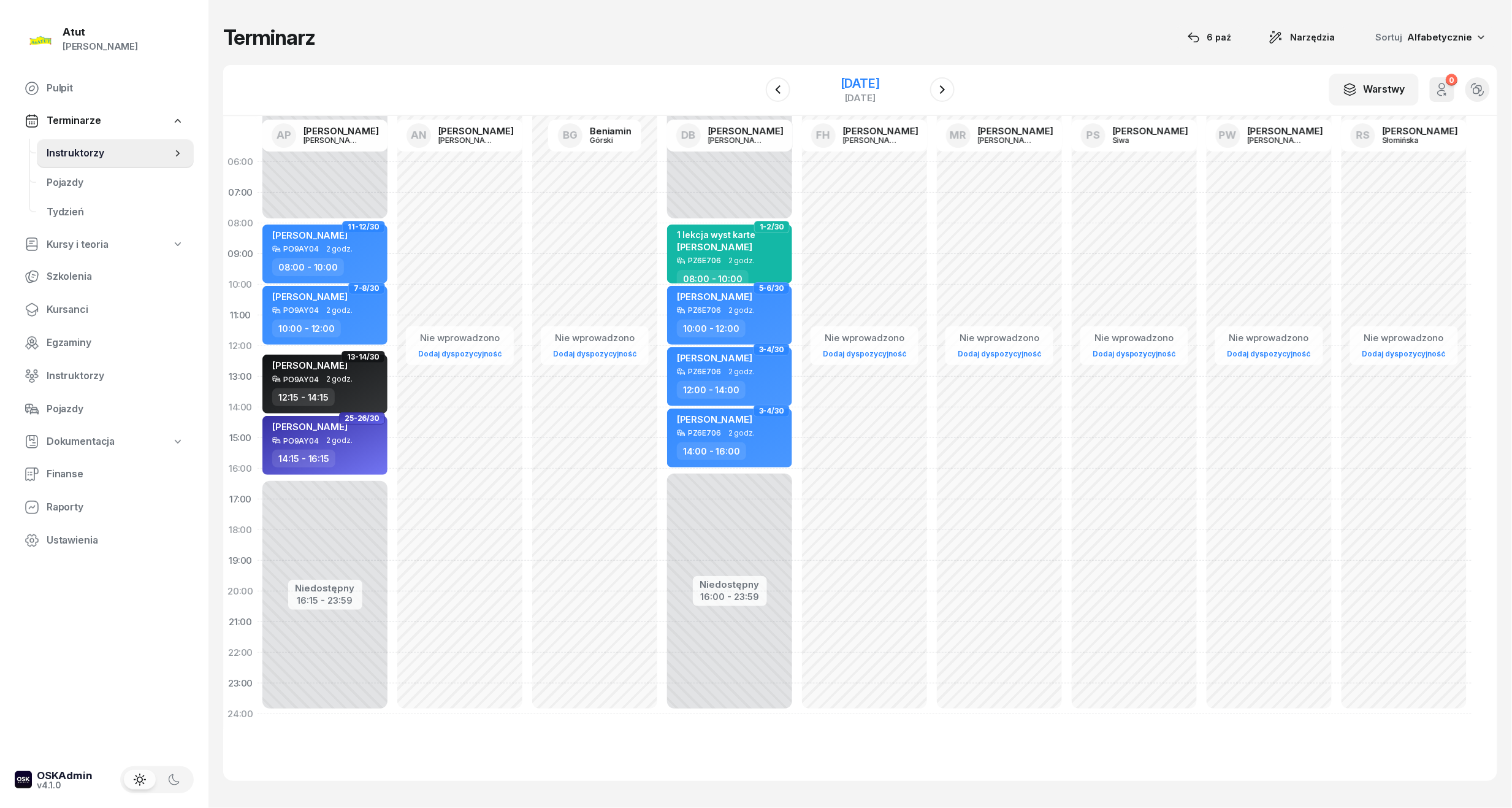
click at [880, 81] on div "[DATE]" at bounding box center [860, 83] width 39 height 12
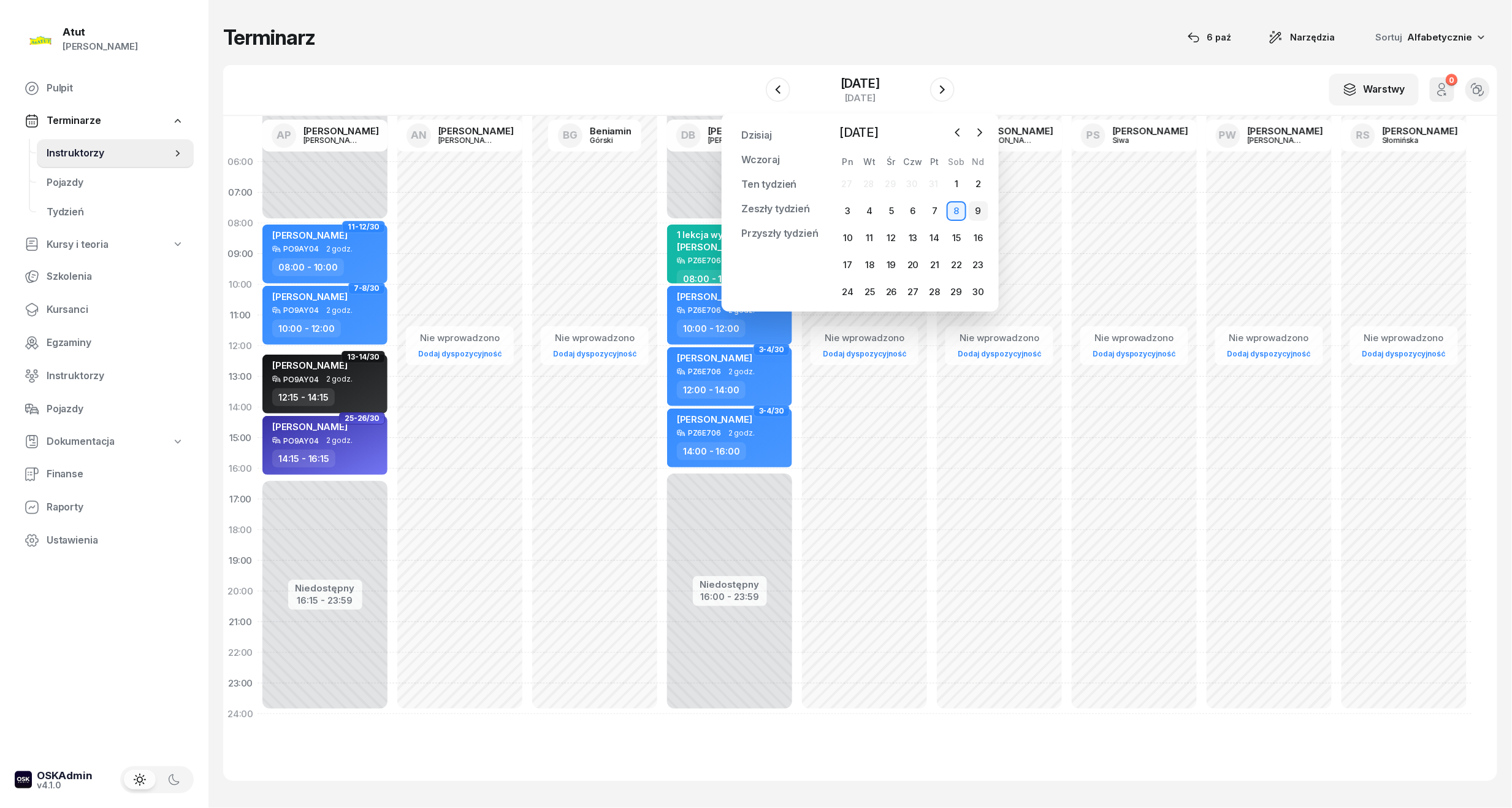
click at [976, 209] on div "9" at bounding box center [978, 211] width 20 height 20
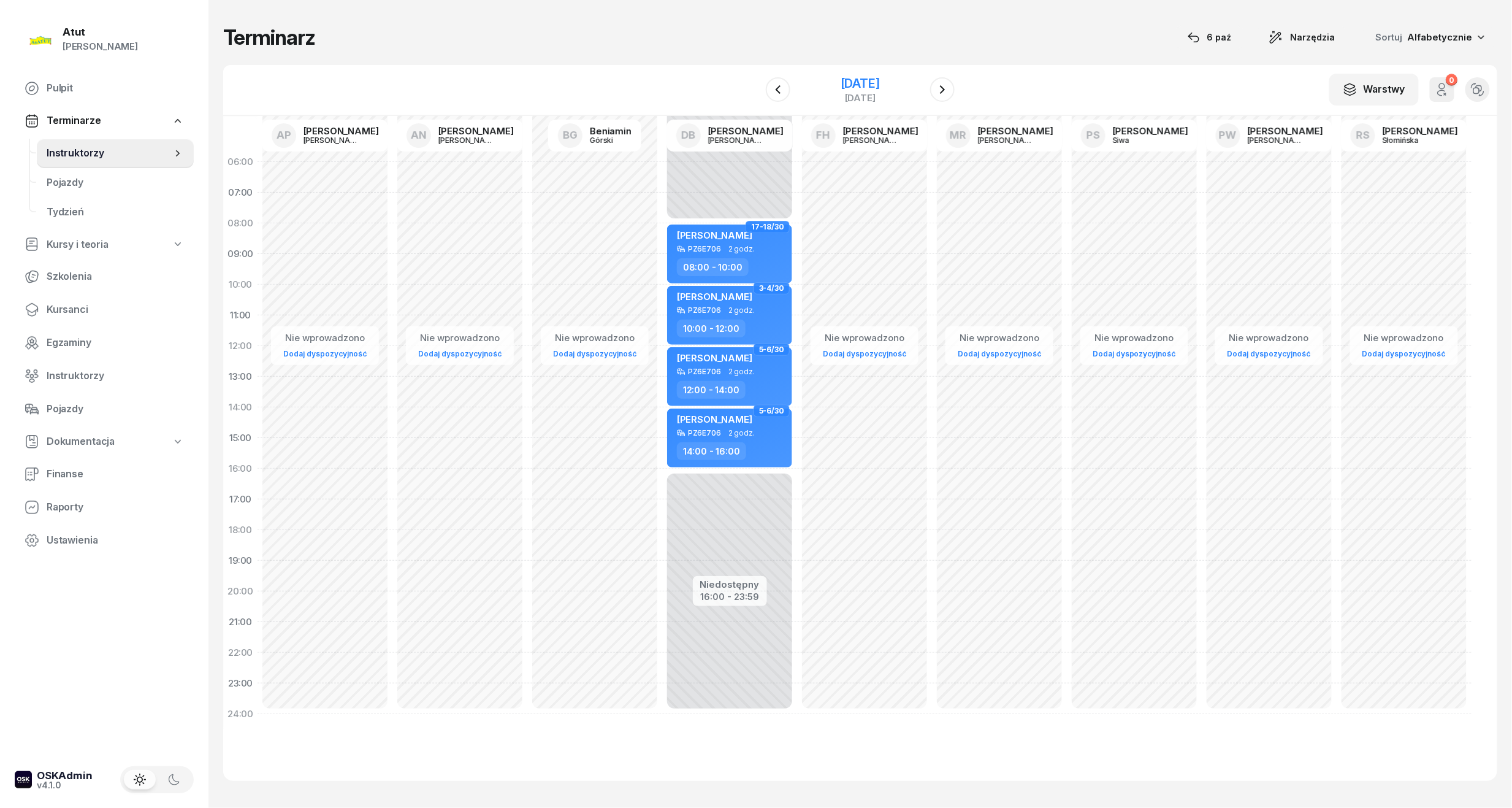
click at [878, 84] on div "[DATE]" at bounding box center [860, 83] width 39 height 12
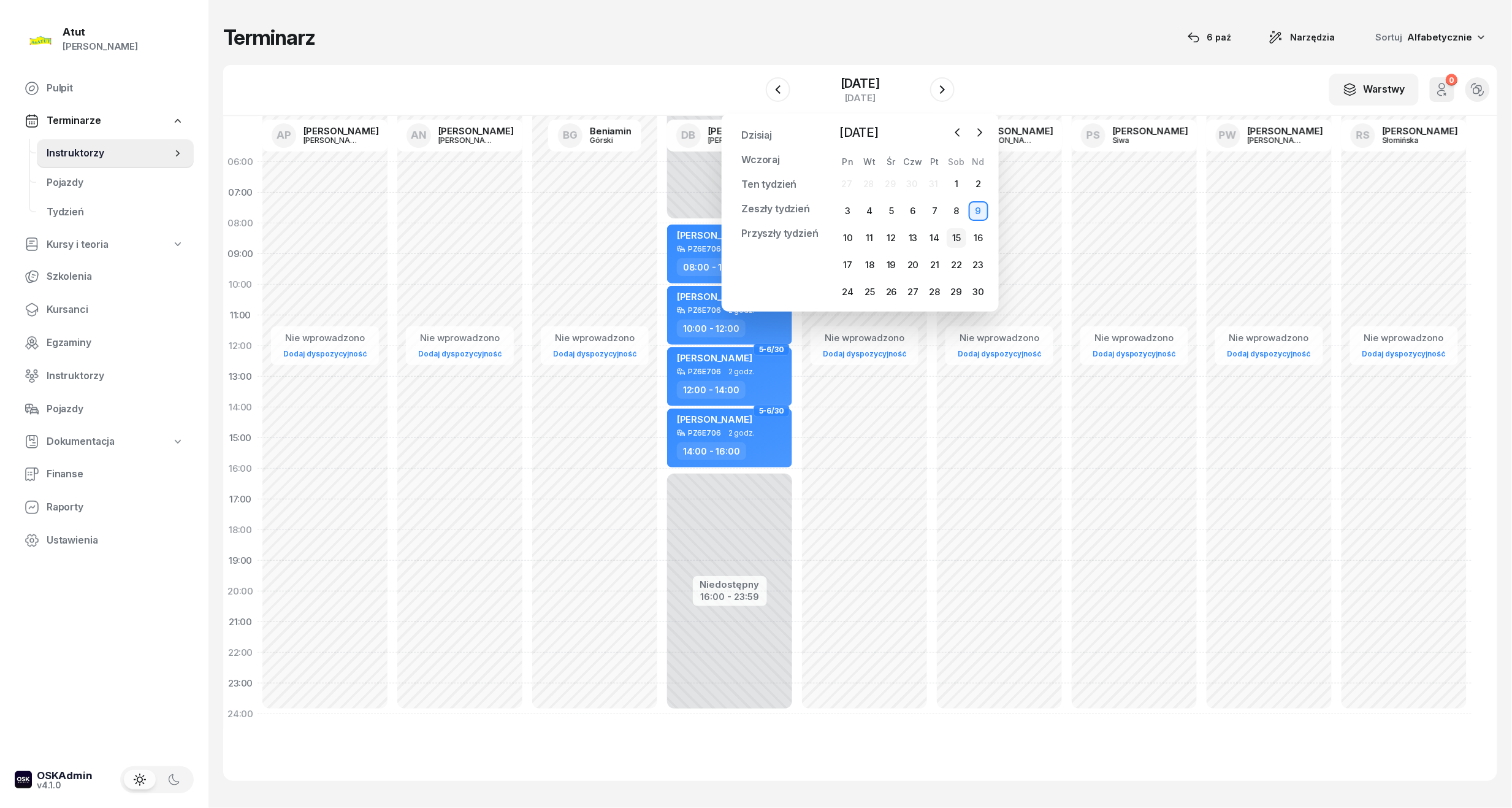
click at [959, 237] on div "15" at bounding box center [956, 238] width 20 height 20
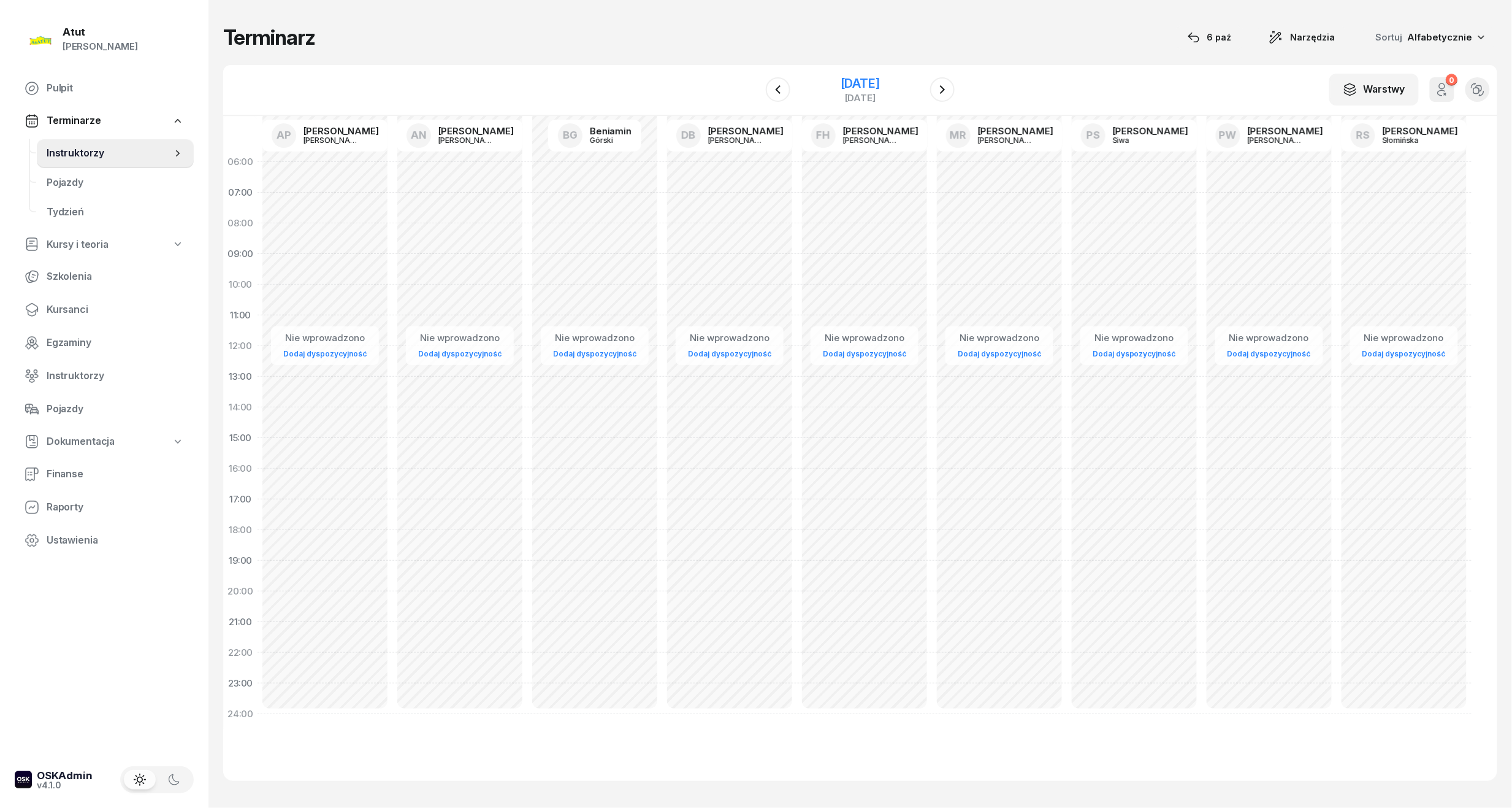
click at [869, 81] on div "[DATE]" at bounding box center [860, 83] width 39 height 12
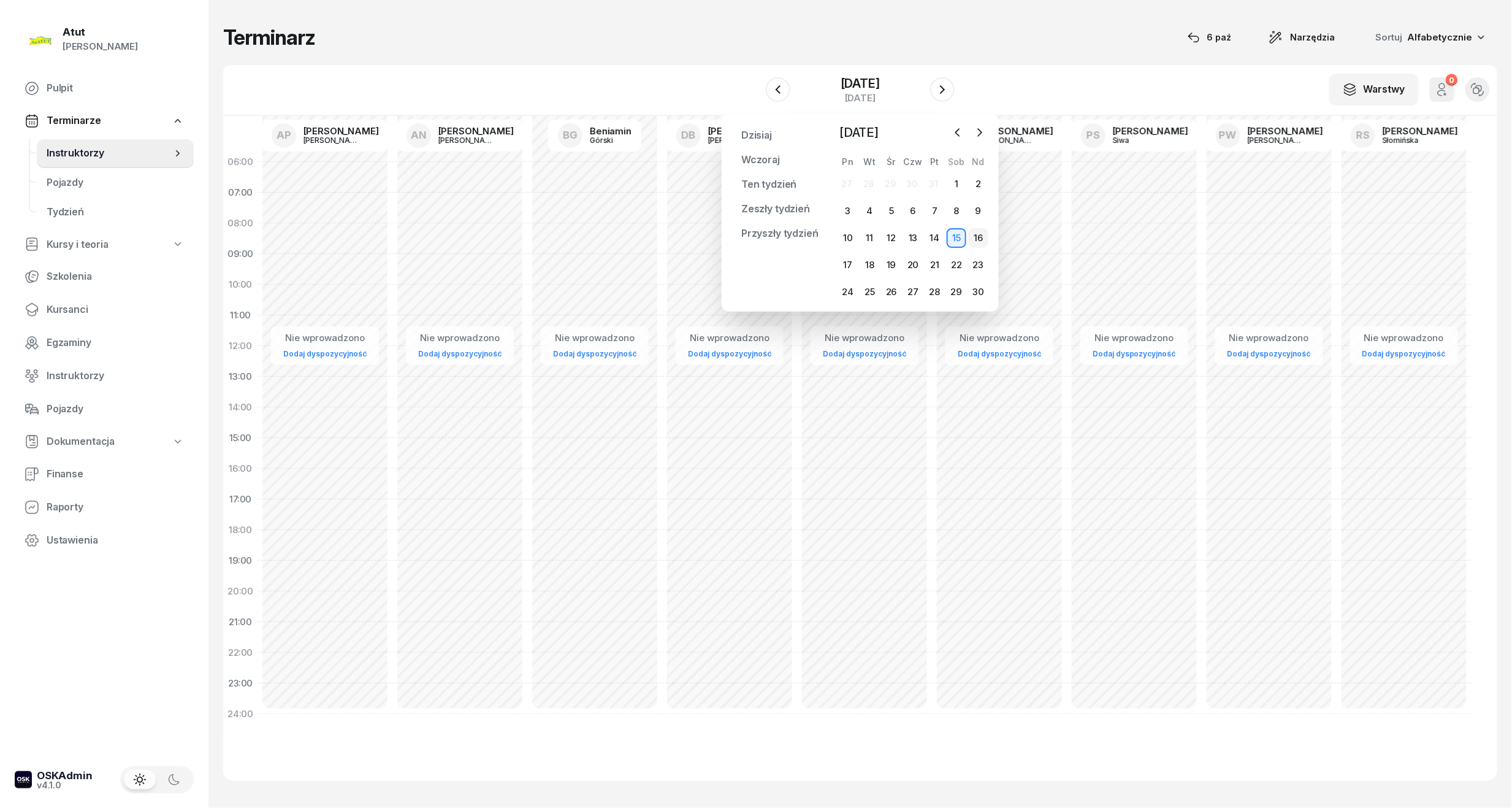
click at [976, 230] on div "16" at bounding box center [978, 238] width 20 height 20
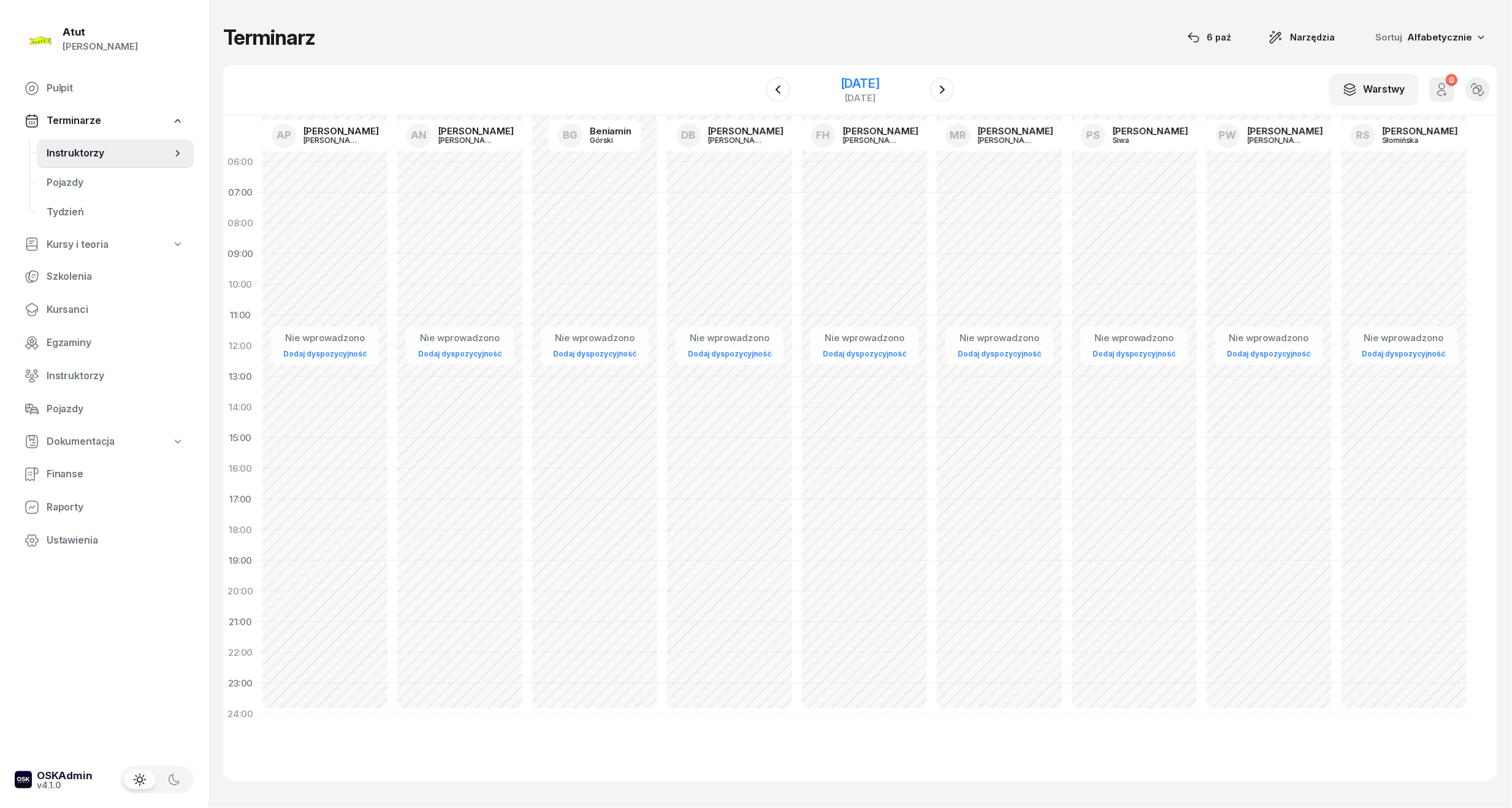
click at [841, 77] on div "[DATE]" at bounding box center [860, 83] width 39 height 12
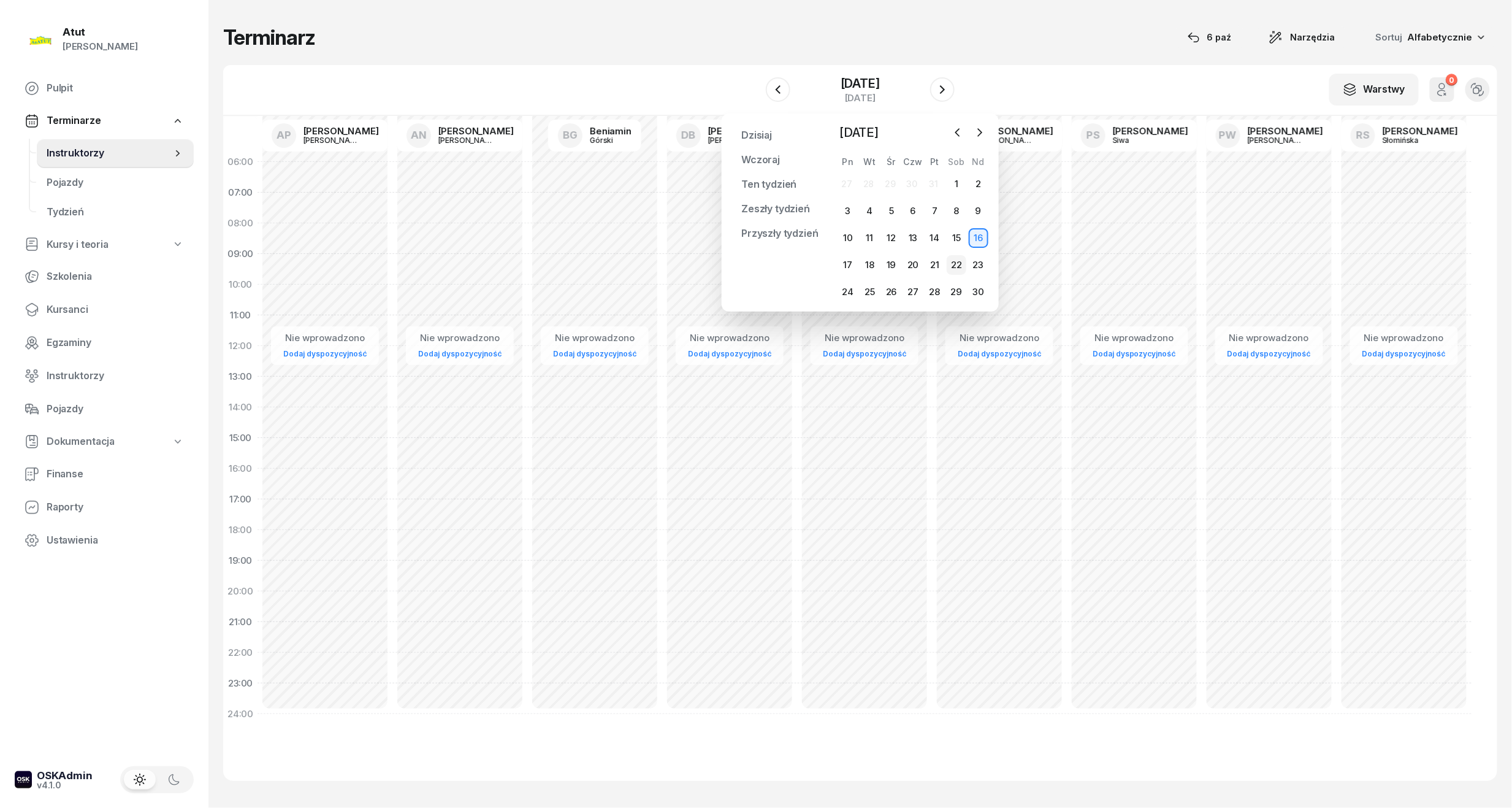
click at [950, 265] on div "22" at bounding box center [956, 264] width 20 height 20
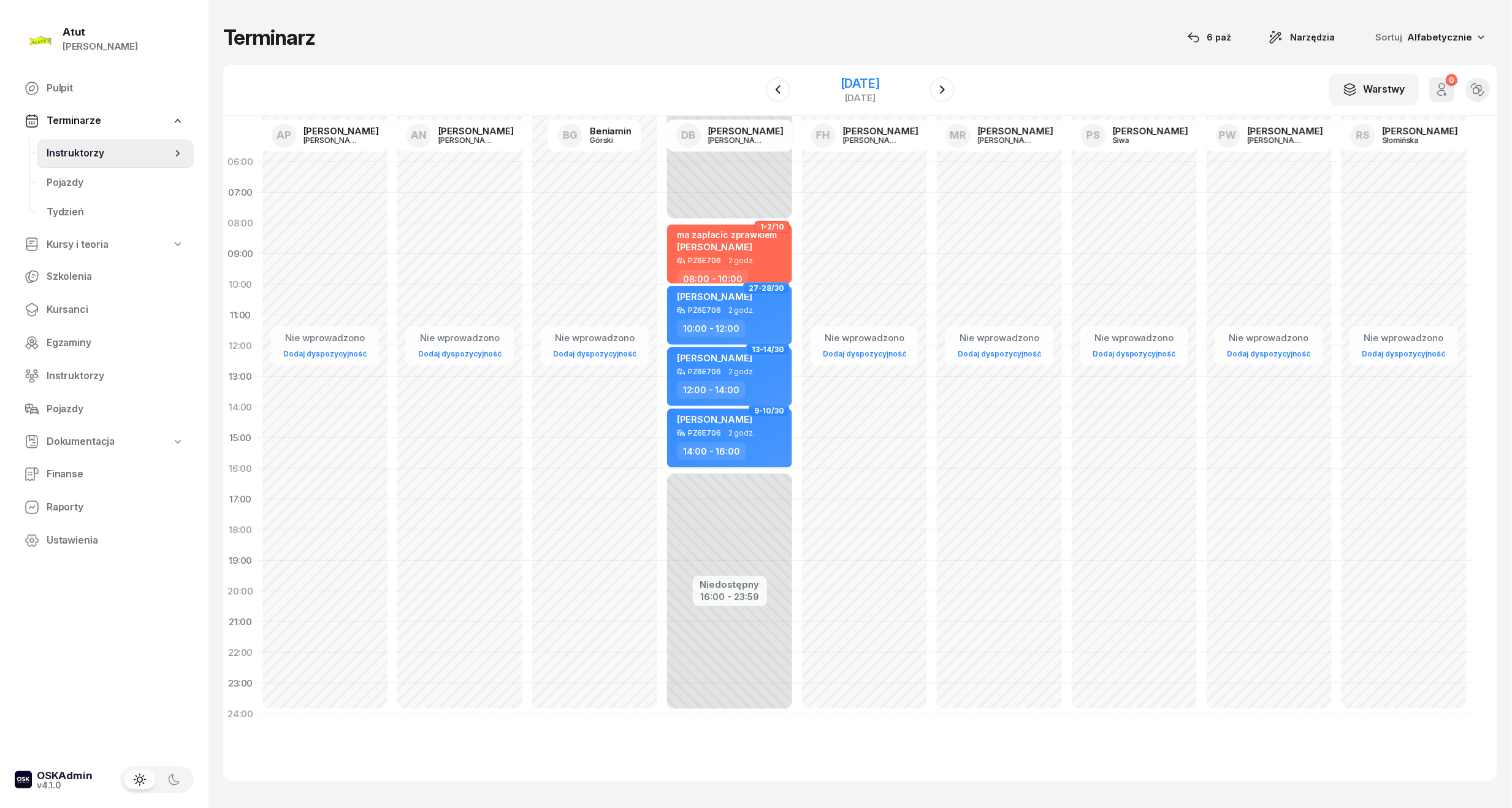
click at [852, 80] on div "[DATE]" at bounding box center [860, 83] width 39 height 12
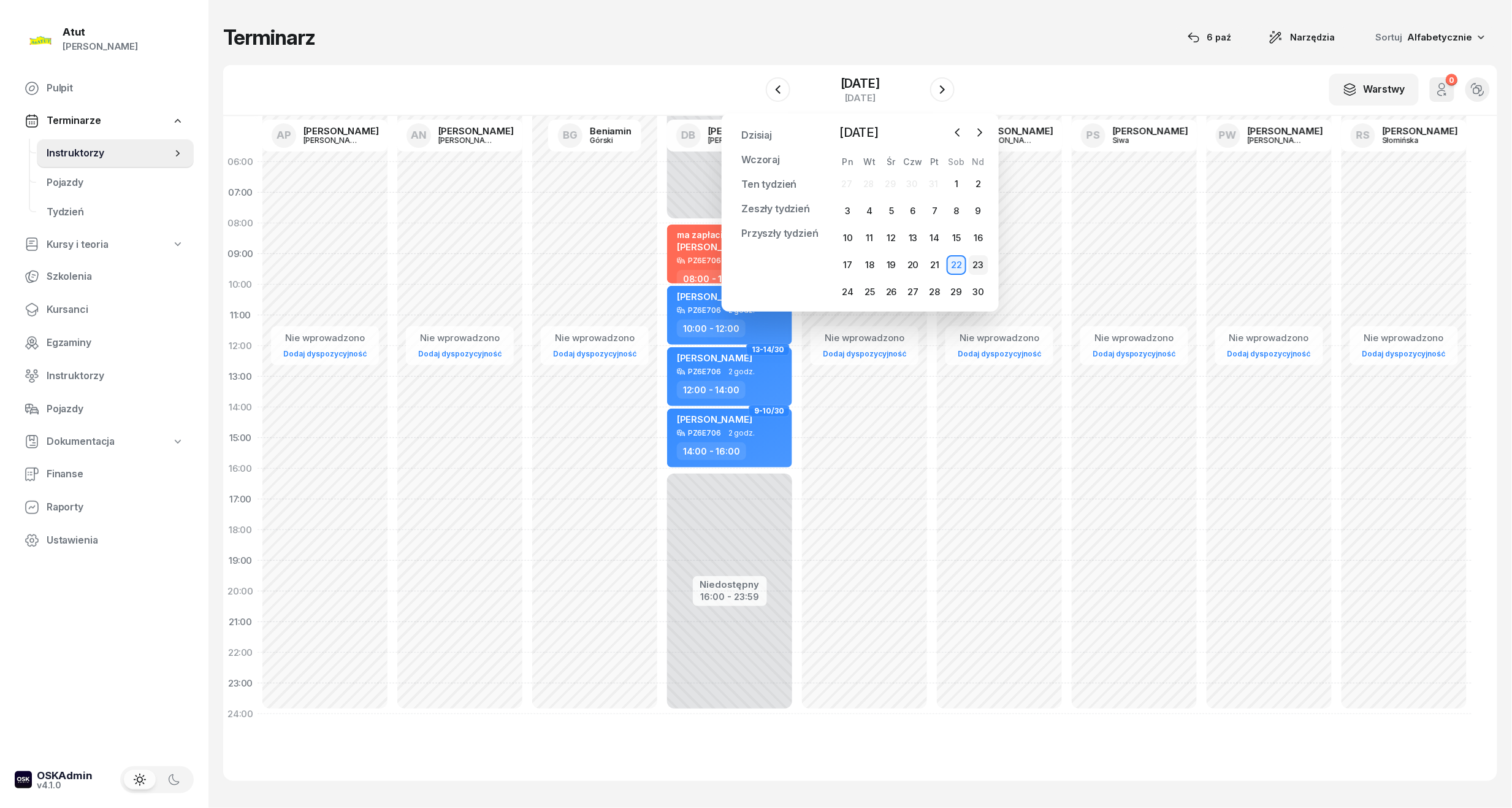
click at [974, 266] on div "23" at bounding box center [978, 264] width 20 height 20
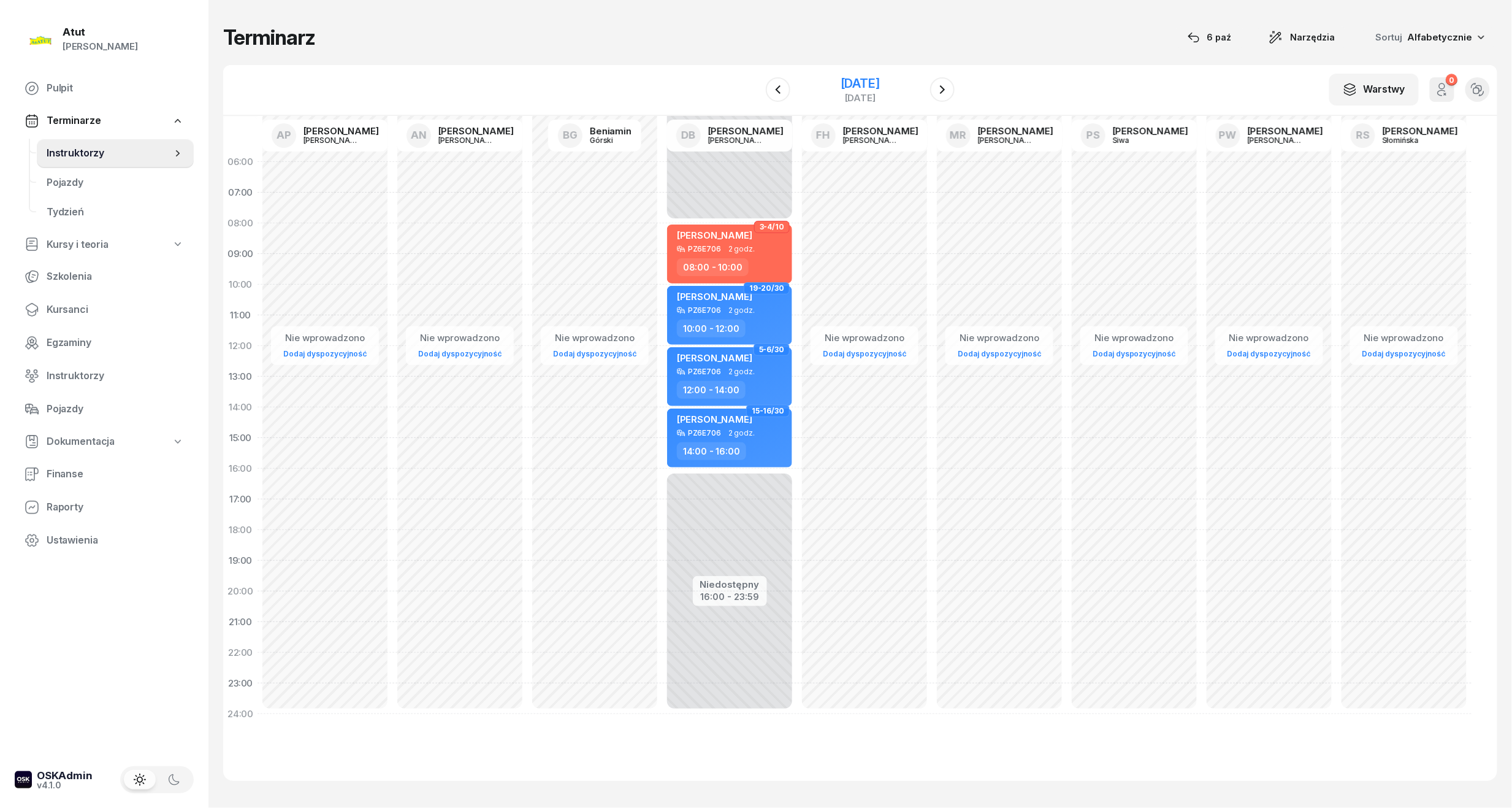
click at [857, 81] on div "[DATE]" at bounding box center [860, 83] width 39 height 12
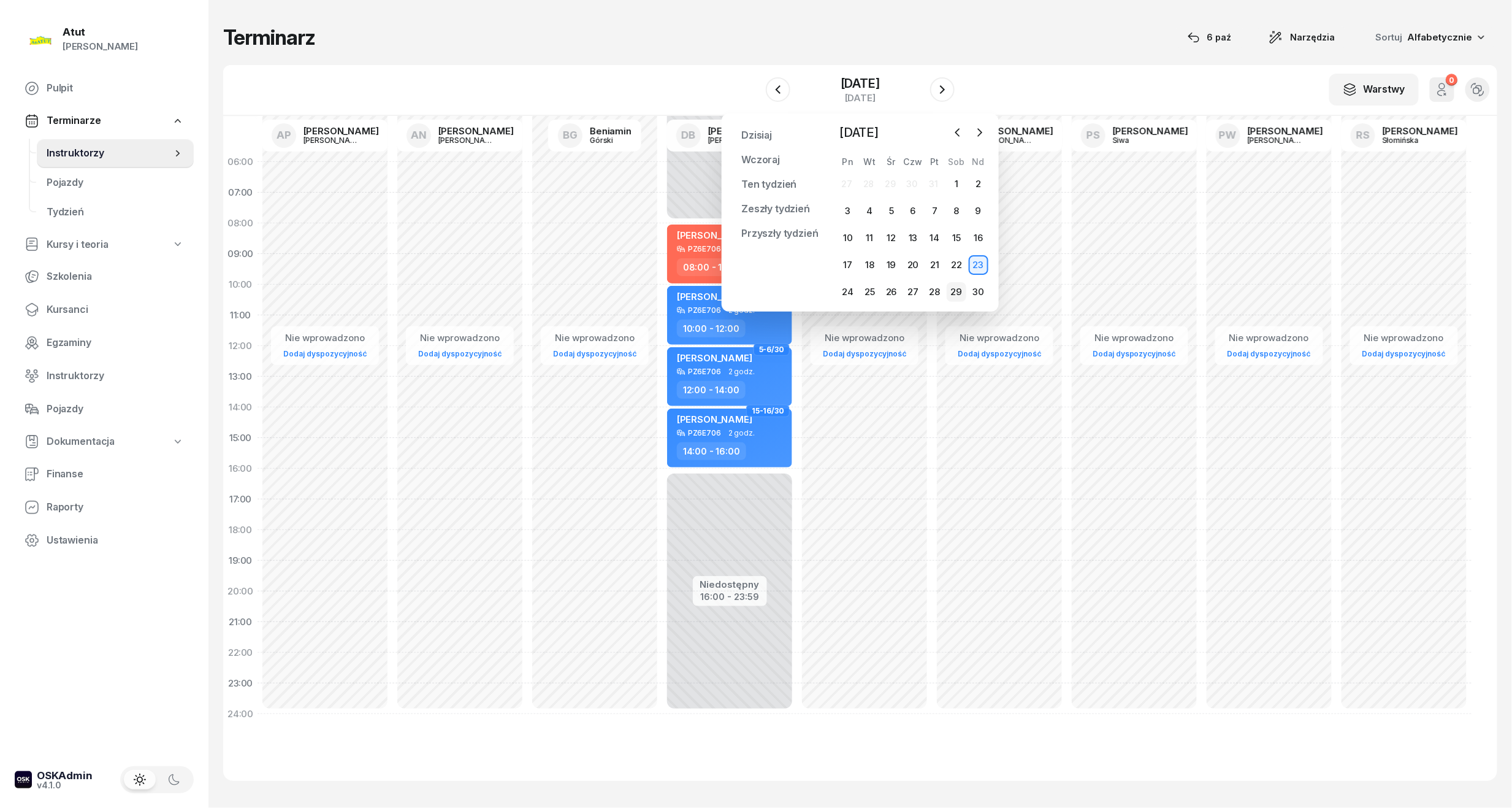
click at [948, 283] on div "29" at bounding box center [956, 292] width 20 height 20
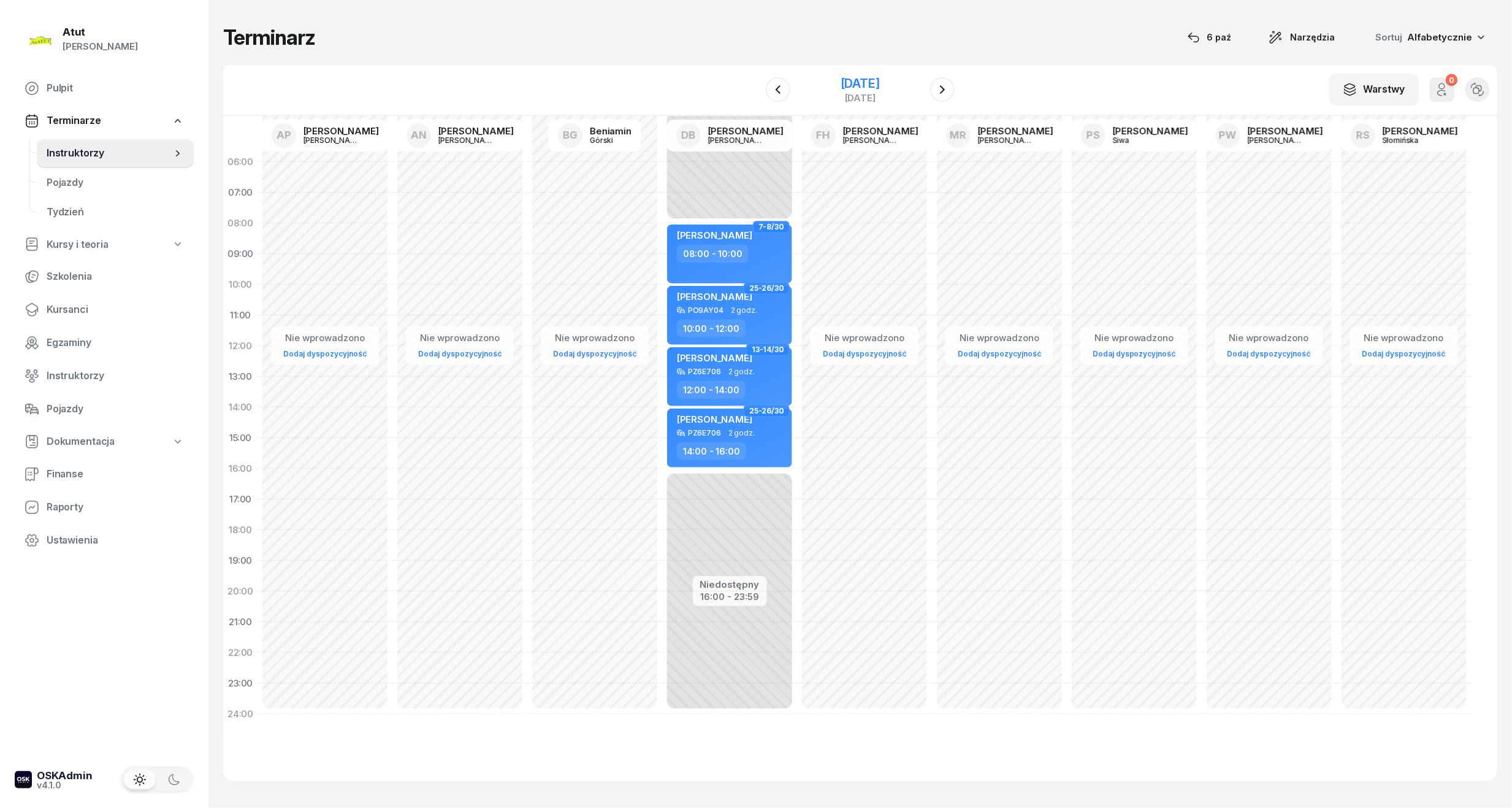
click at [842, 82] on div "[DATE]" at bounding box center [860, 83] width 39 height 12
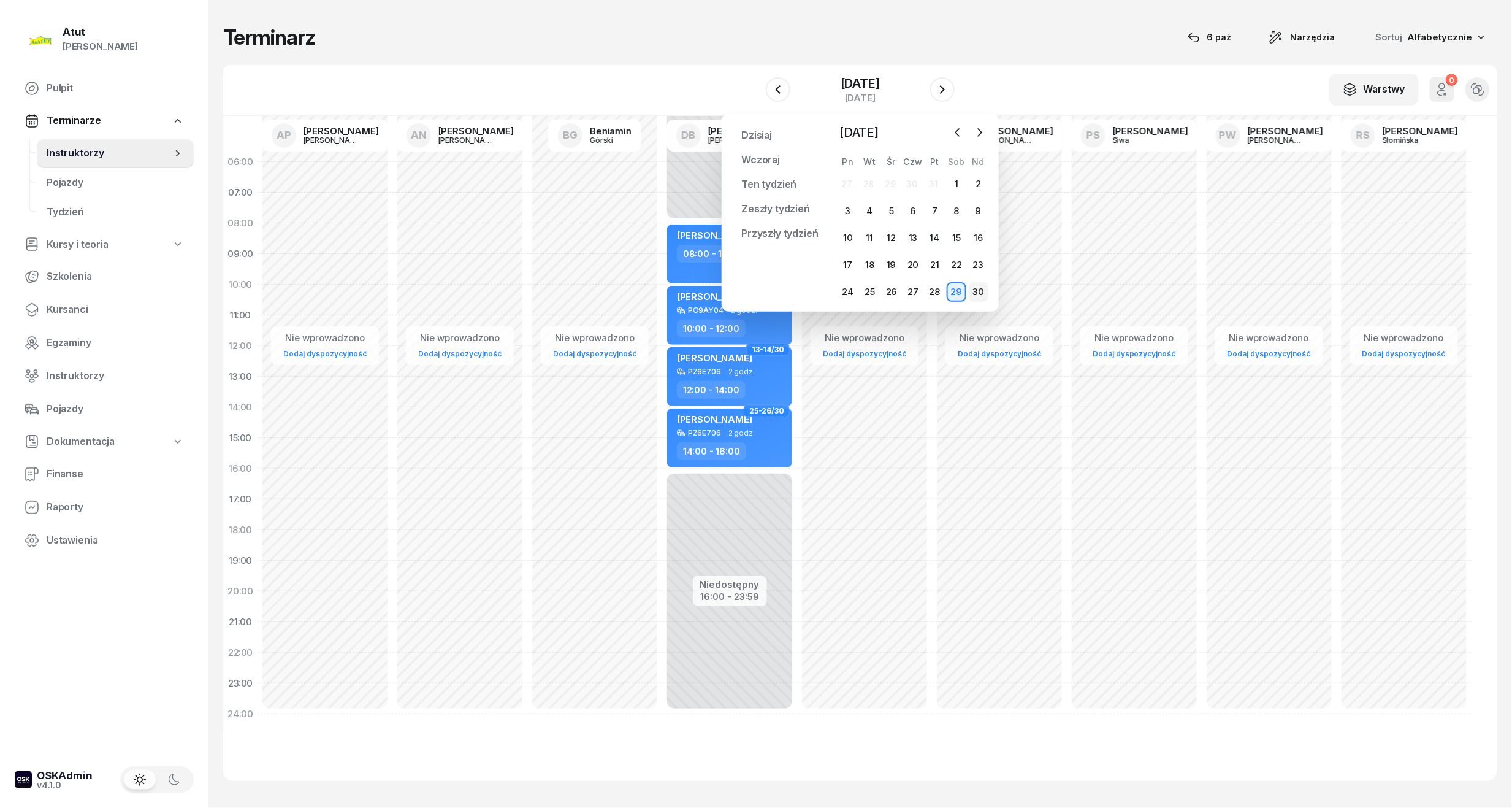
click at [979, 290] on div "30" at bounding box center [978, 292] width 20 height 20
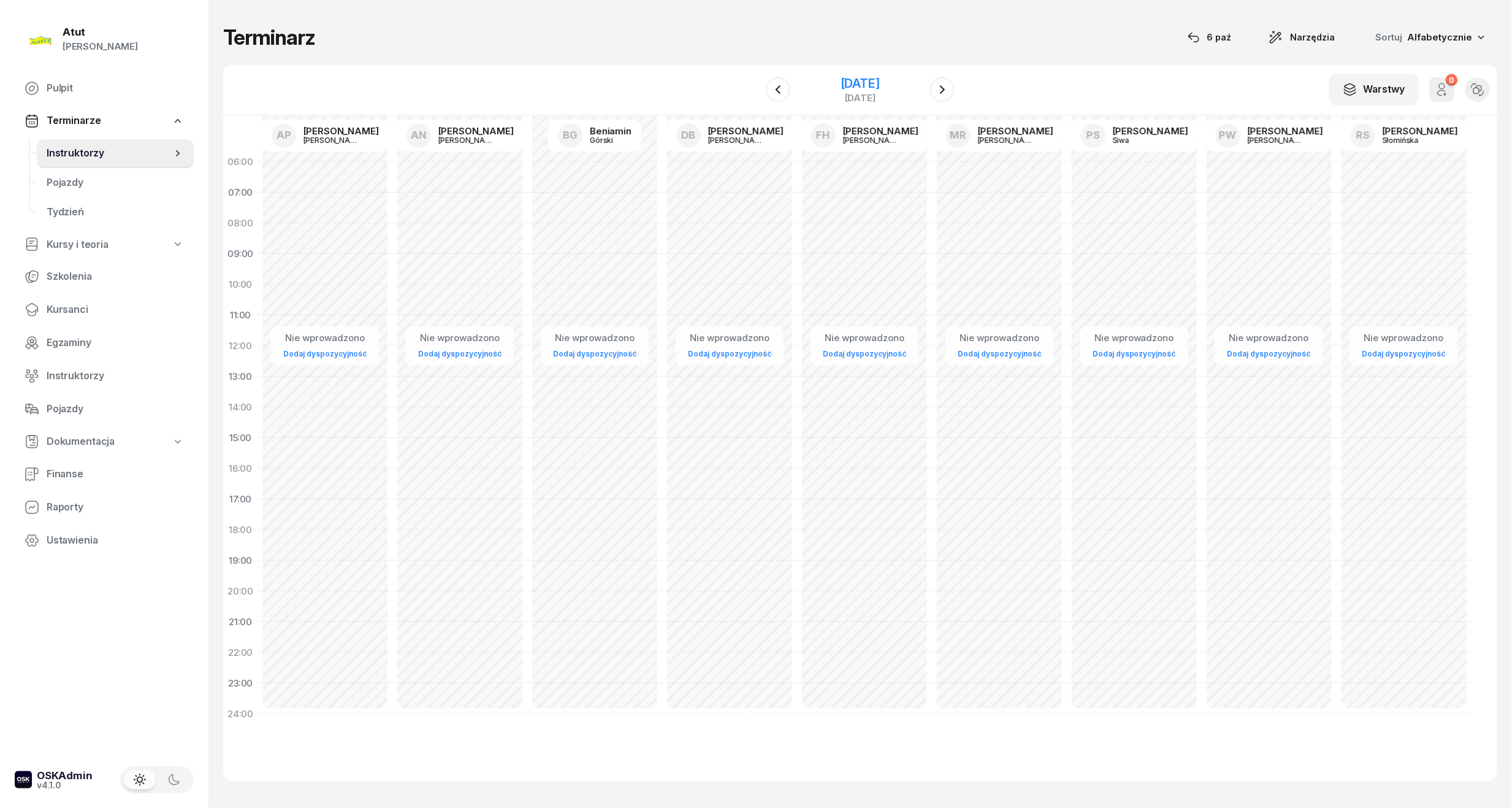
click at [880, 82] on div "[DATE]" at bounding box center [860, 83] width 39 height 12
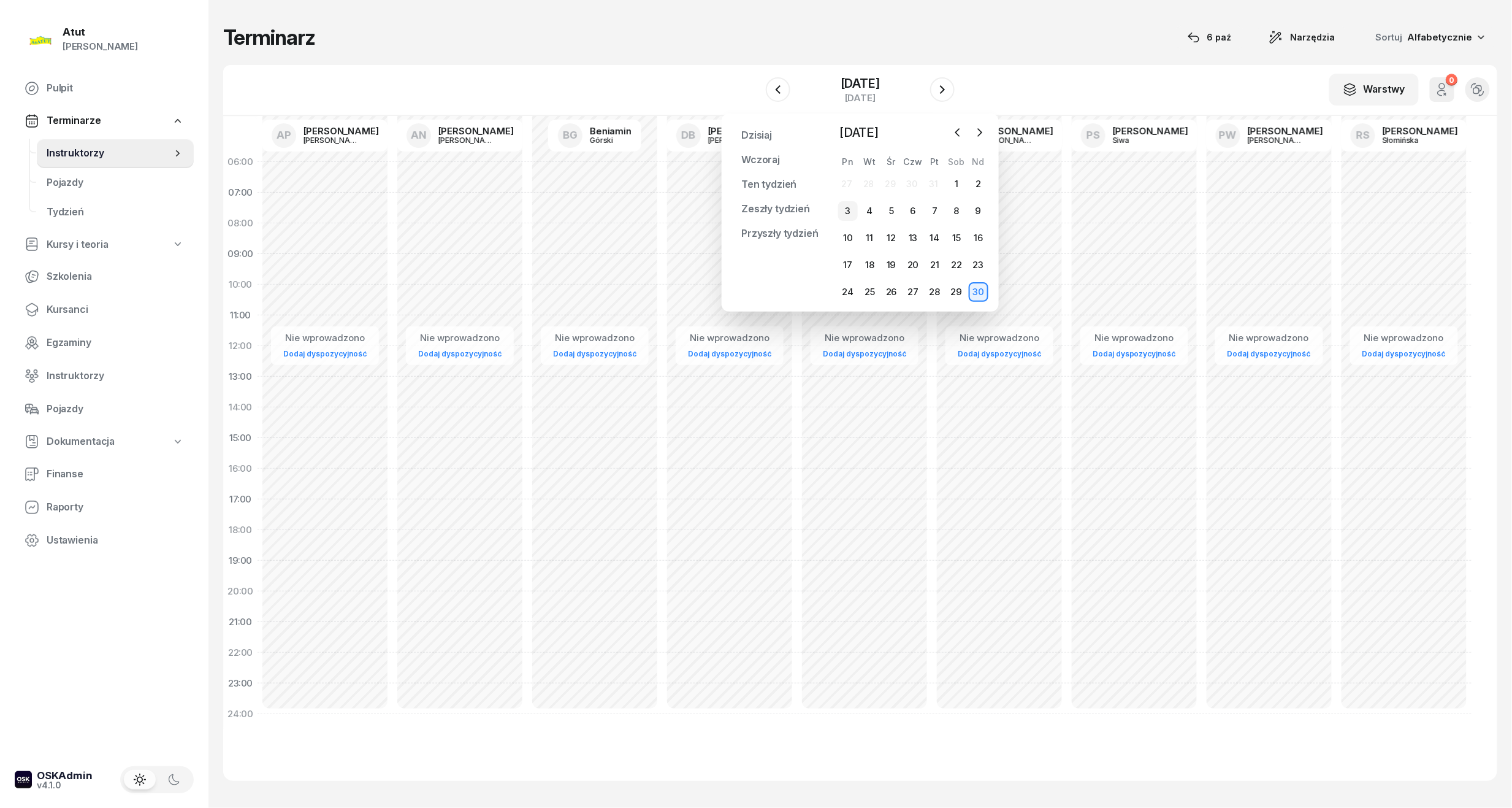
click at [851, 209] on div "3" at bounding box center [847, 211] width 20 height 20
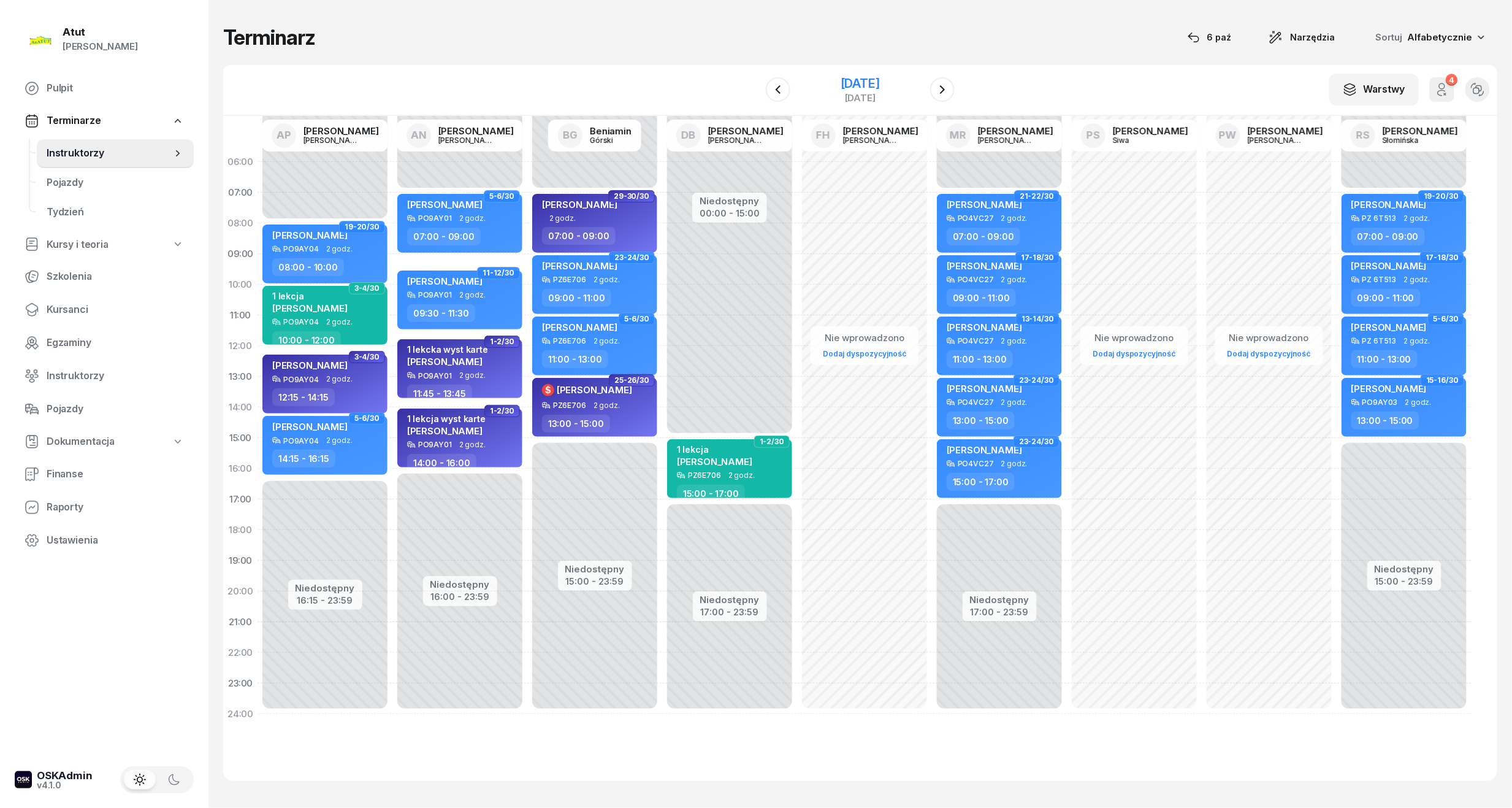
click at [843, 77] on div "[DATE]" at bounding box center [860, 83] width 39 height 12
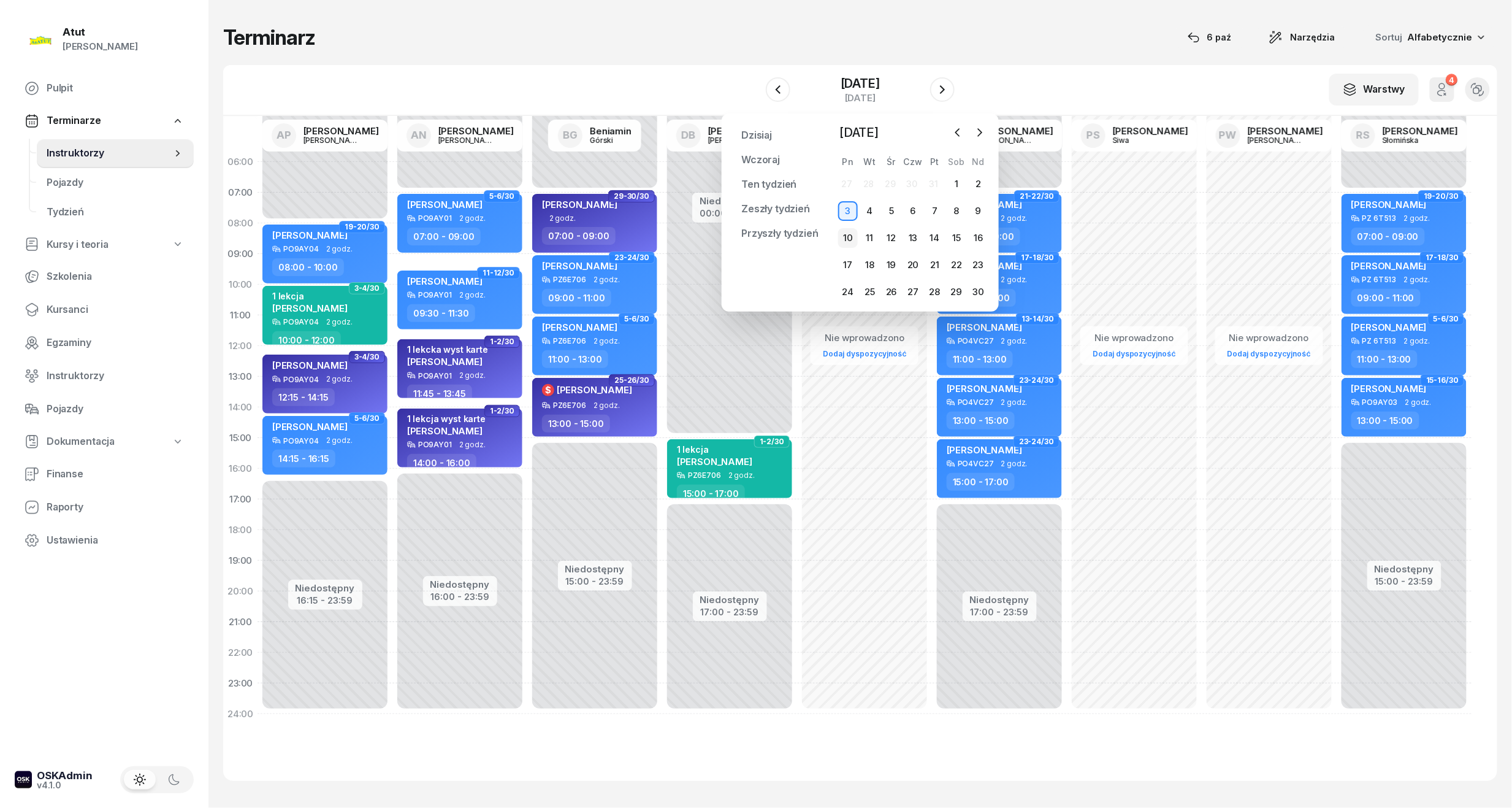
click at [850, 241] on div "10" at bounding box center [847, 238] width 20 height 20
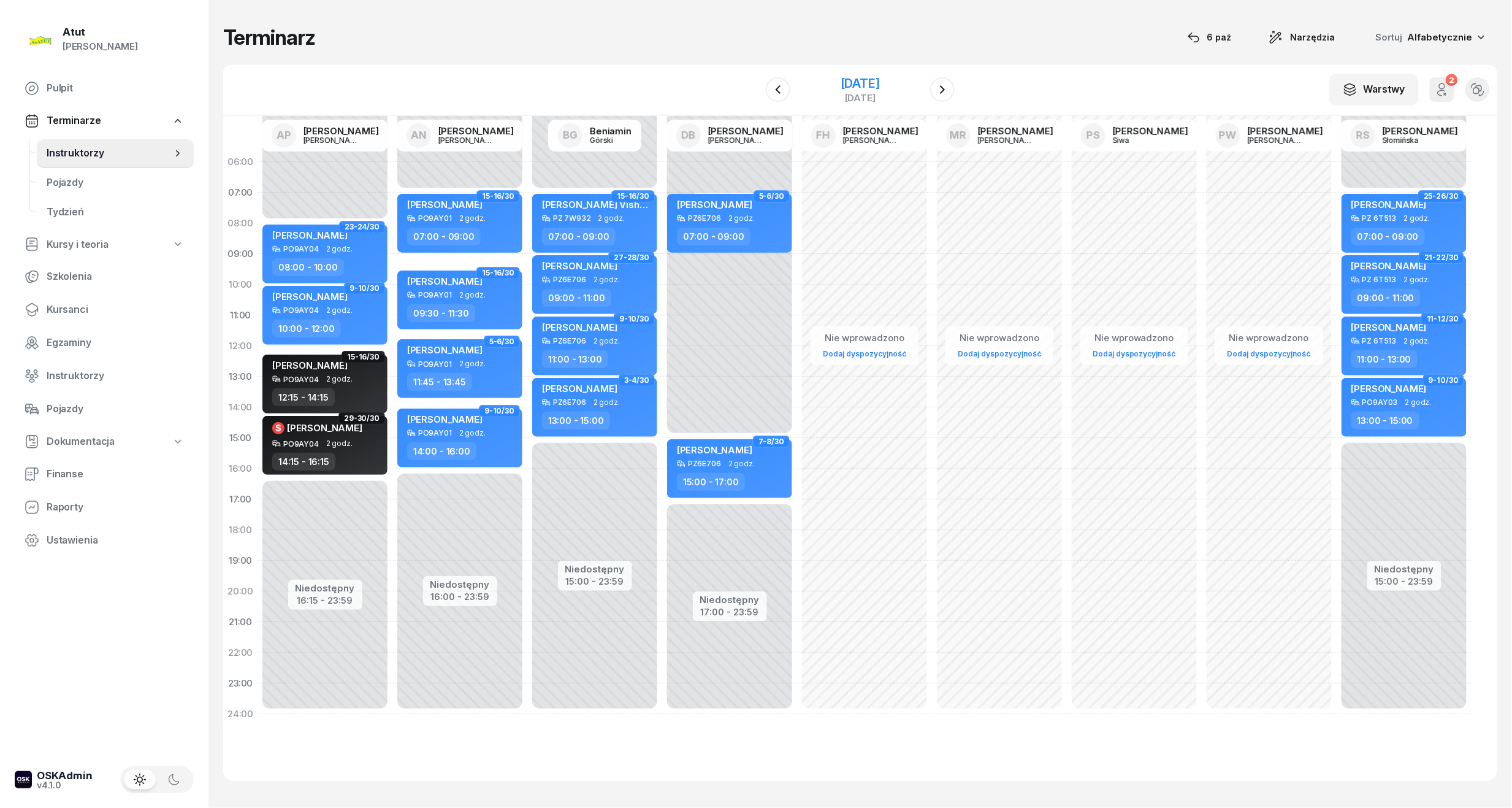
click at [857, 77] on div "[DATE]" at bounding box center [860, 83] width 39 height 12
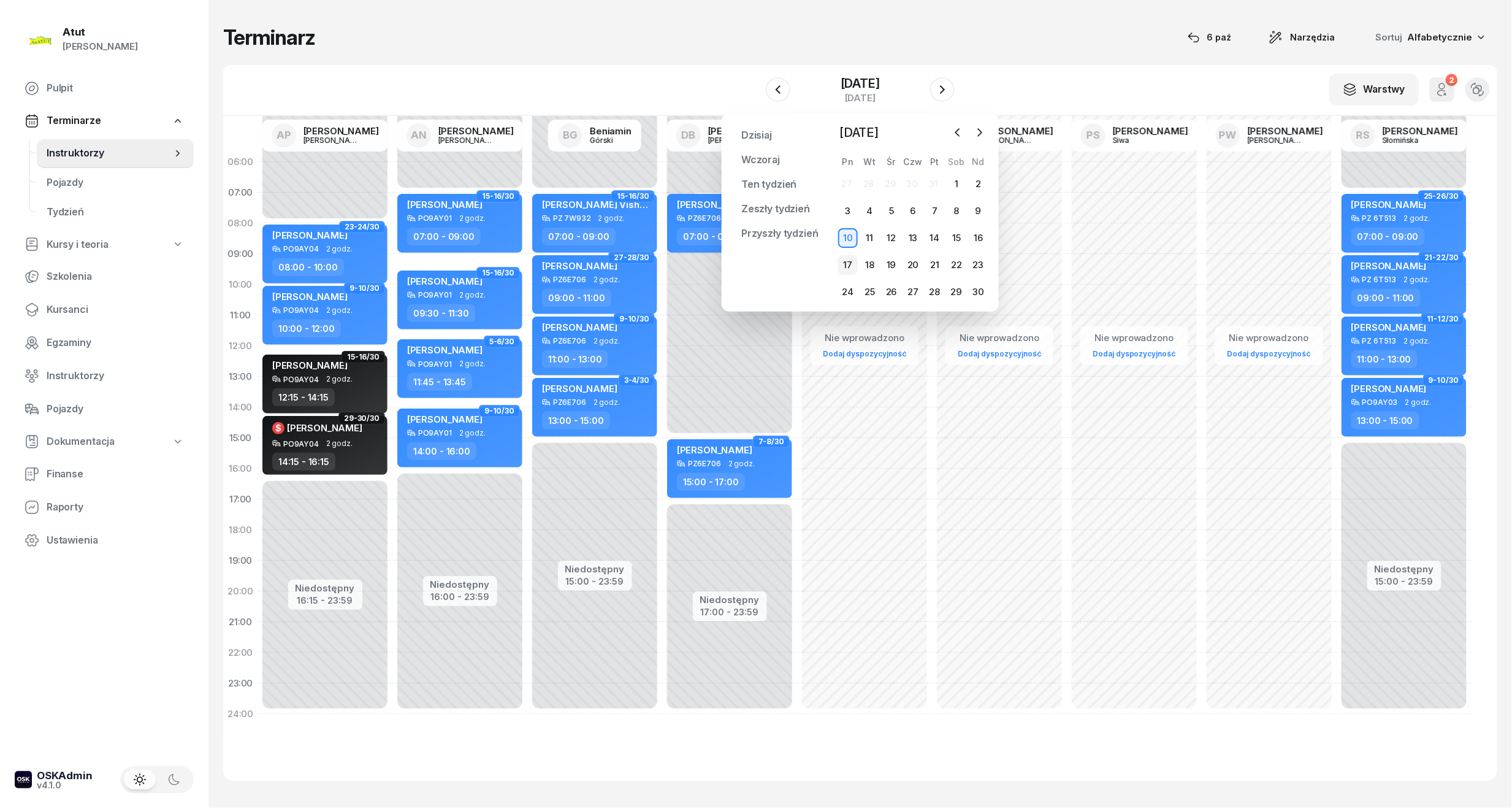
click at [841, 263] on div "17" at bounding box center [847, 264] width 20 height 20
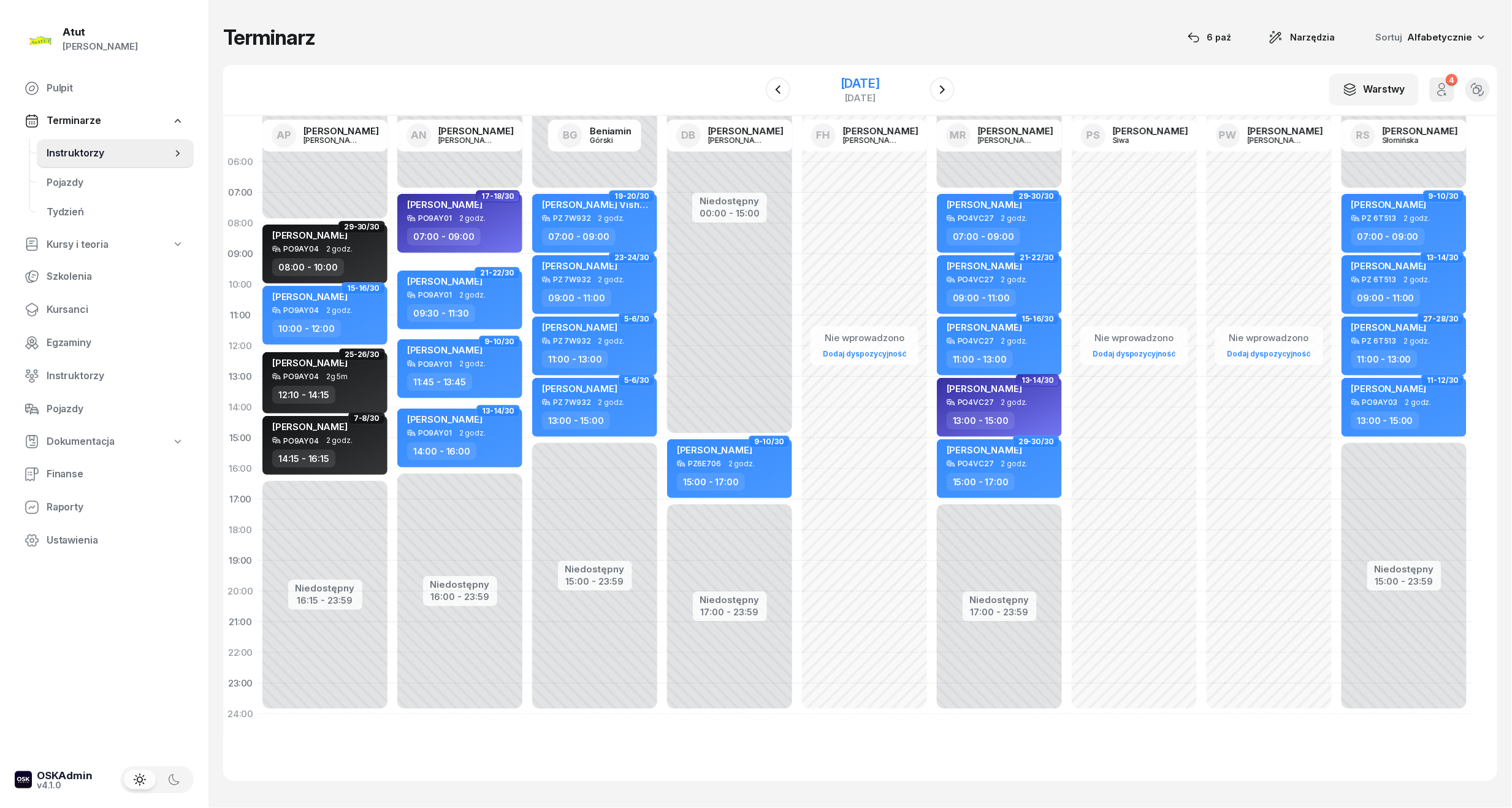
click at [860, 80] on div "[DATE]" at bounding box center [860, 83] width 39 height 12
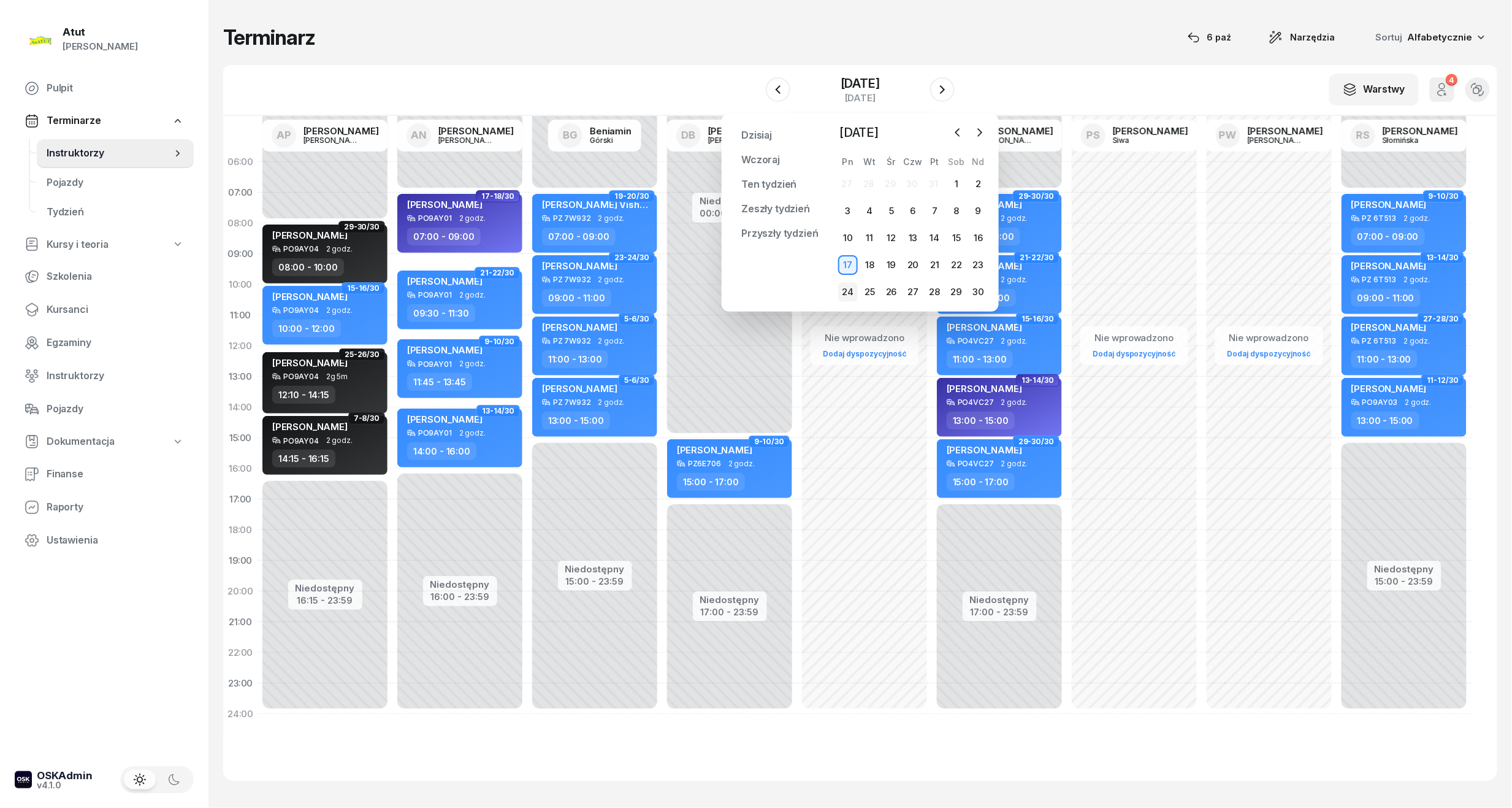
click at [856, 292] on div "24" at bounding box center [847, 292] width 20 height 20
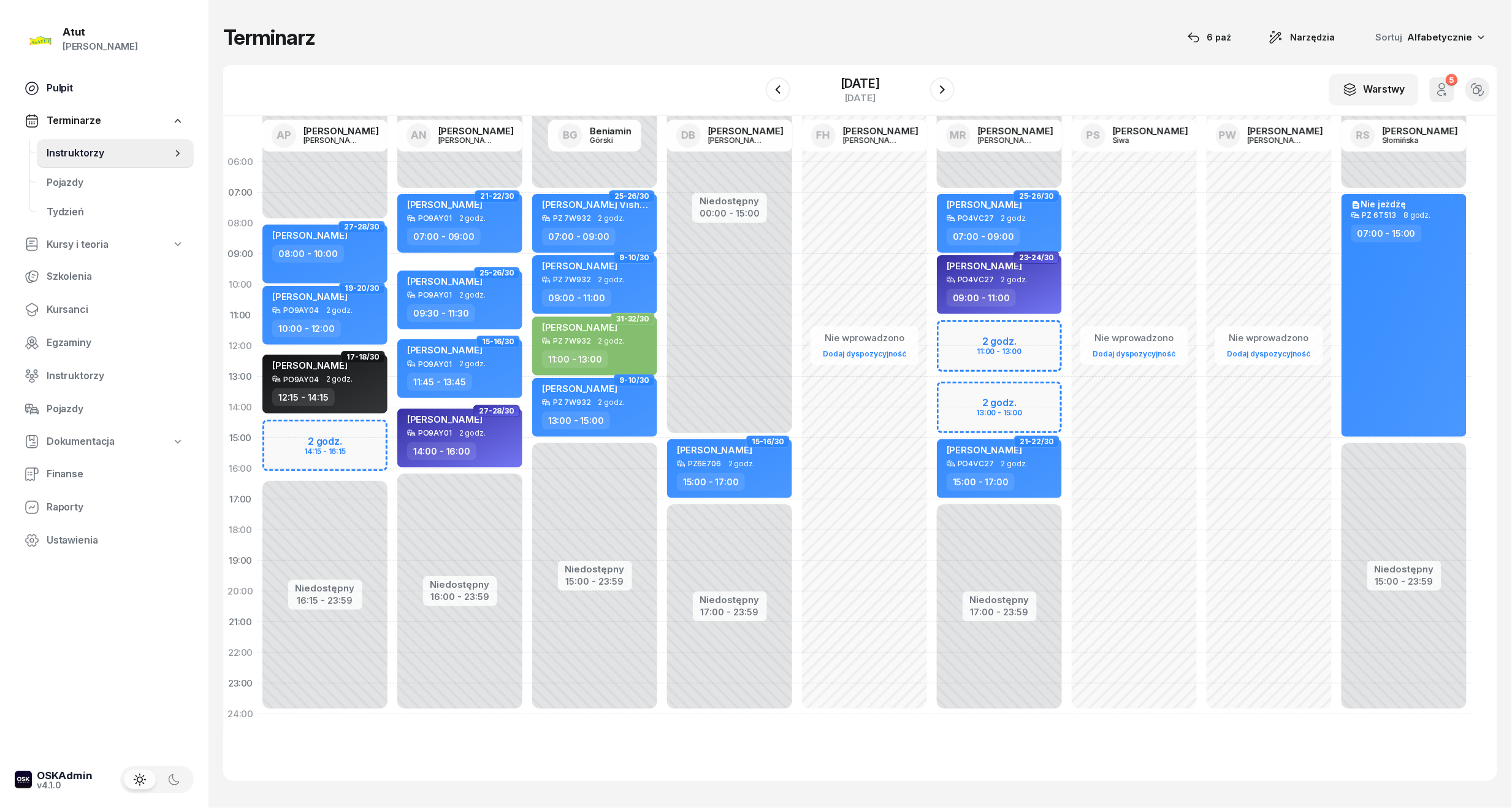
click at [64, 88] on span "Pulpit" at bounding box center [116, 87] width 137 height 16
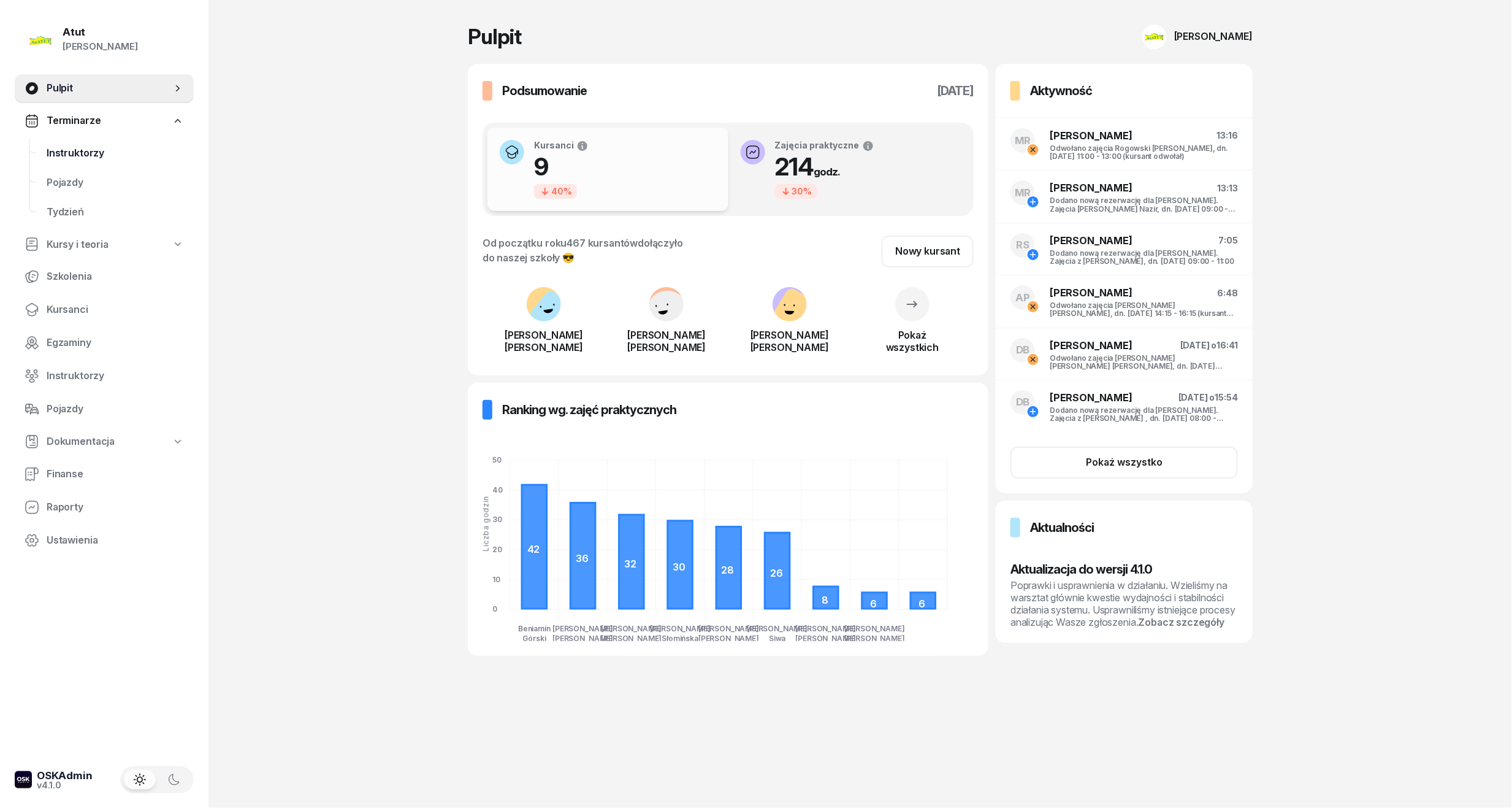
click at [87, 151] on span "Instruktorzy" at bounding box center [116, 153] width 137 height 16
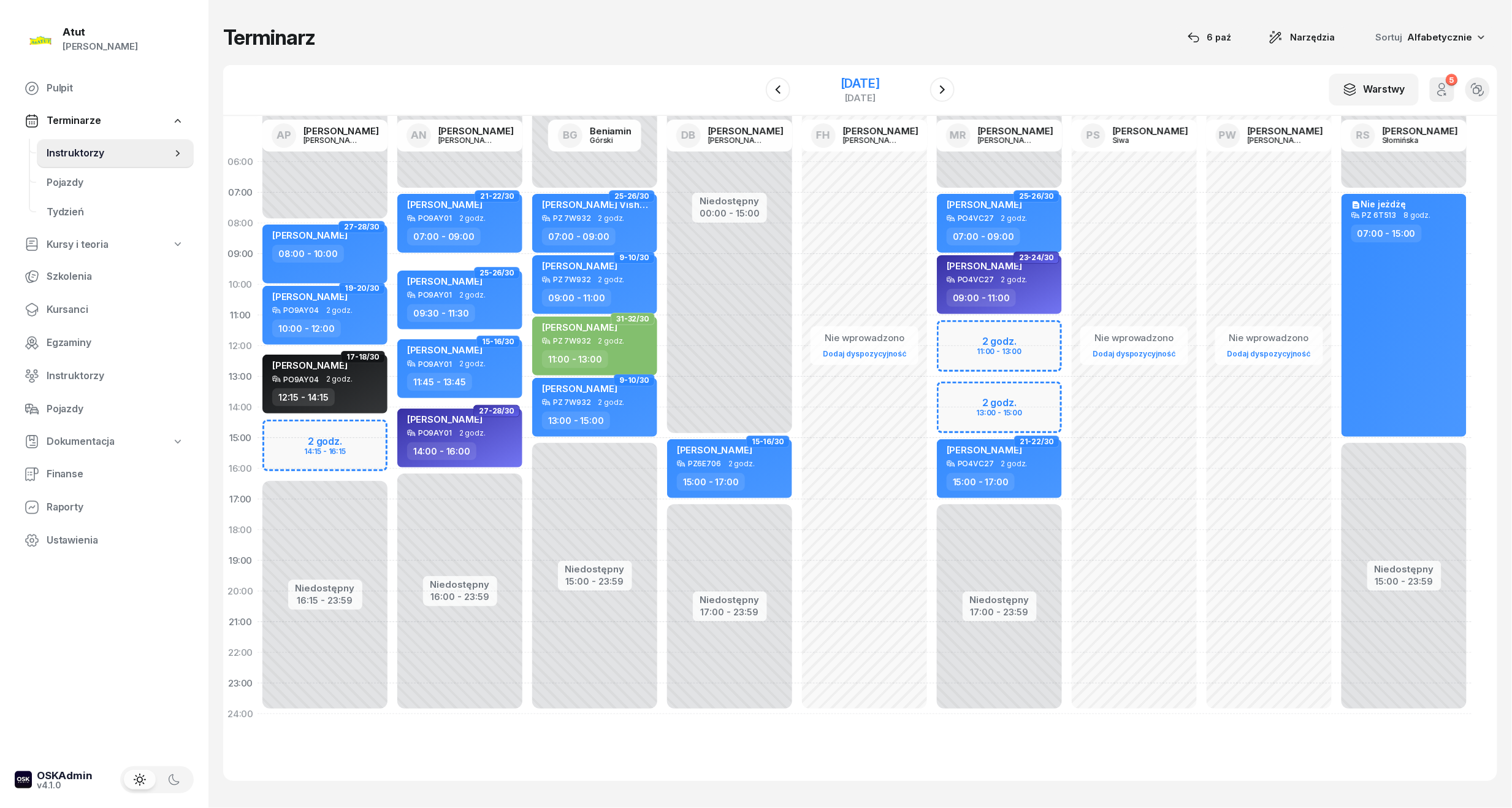
click at [846, 85] on div "[DATE]" at bounding box center [860, 83] width 39 height 12
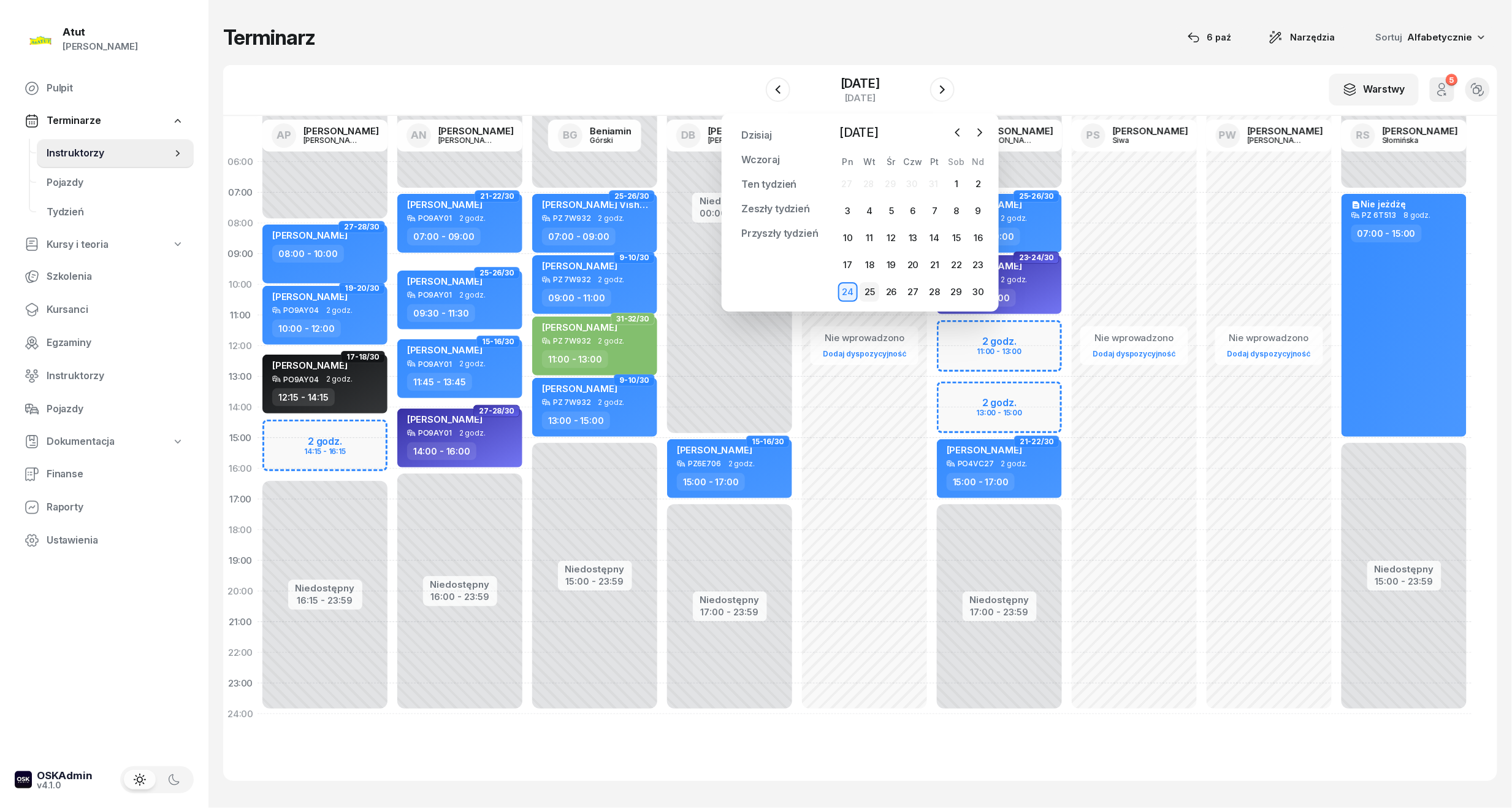
click at [872, 287] on div "25" at bounding box center [869, 292] width 20 height 20
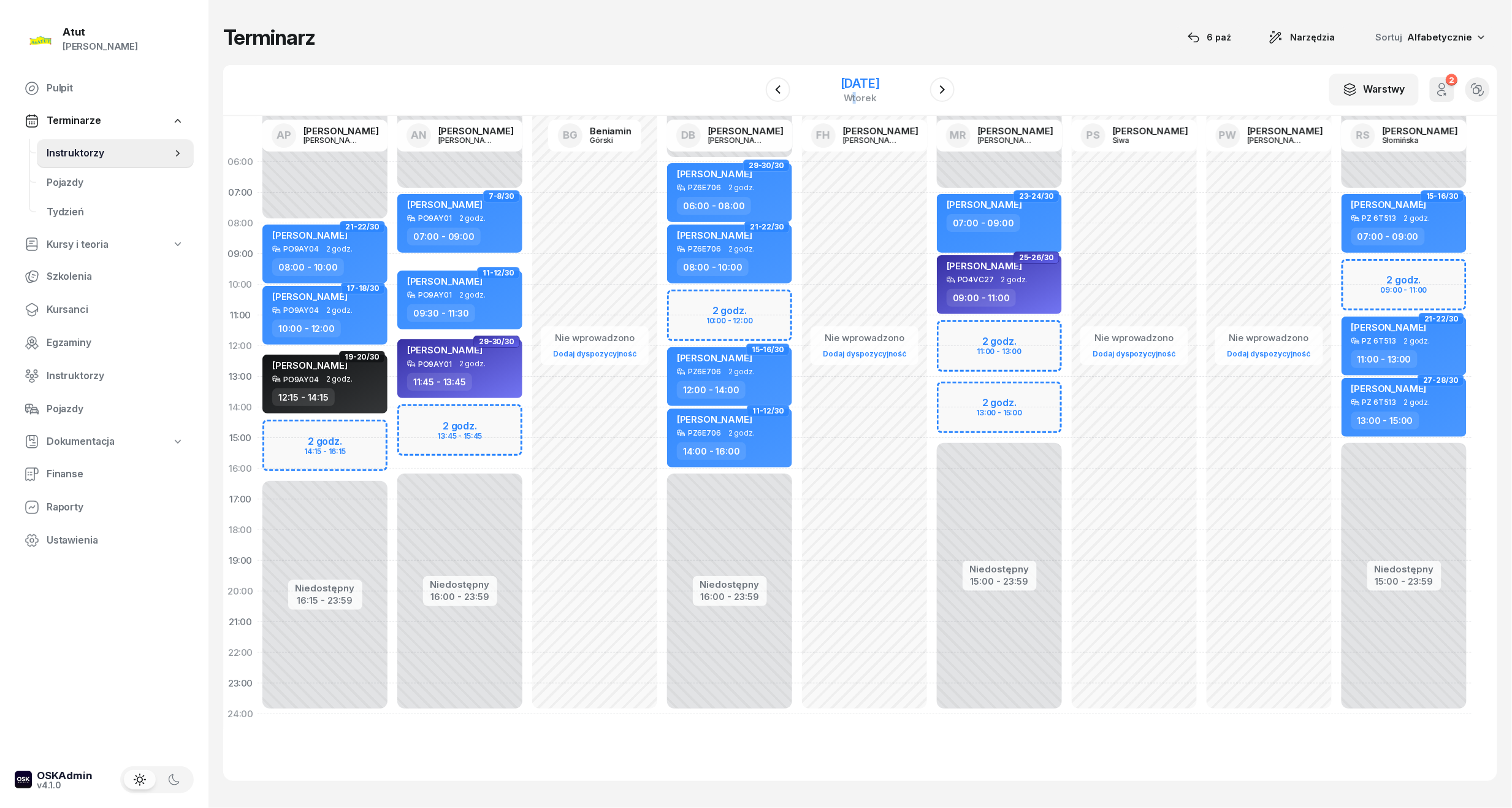
click at [856, 90] on div "[DATE]" at bounding box center [860, 89] width 39 height 25
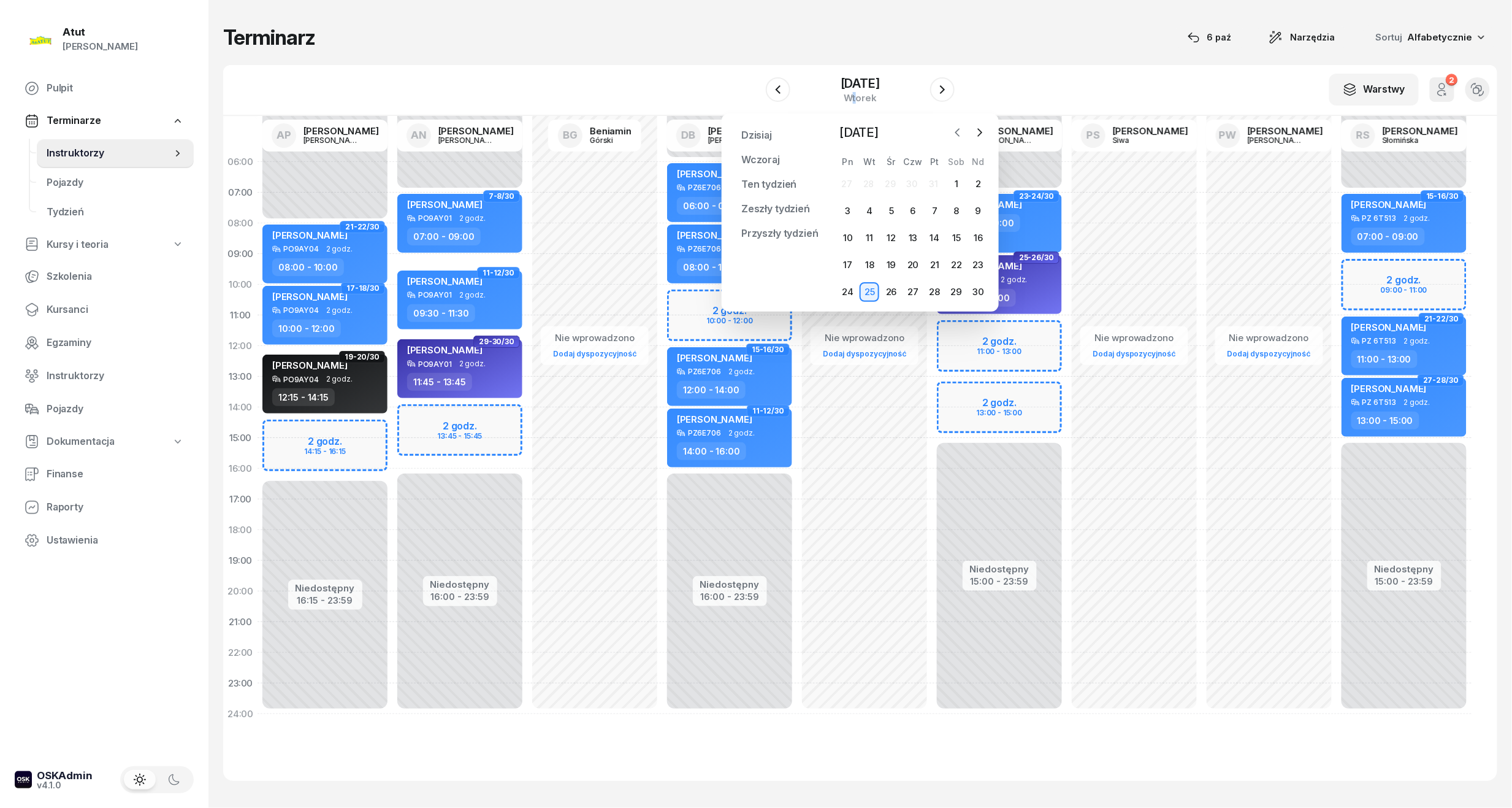
drag, startPoint x: 856, startPoint y: 90, endPoint x: 954, endPoint y: 134, distance: 107.4
click at [954, 134] on icon "button" at bounding box center [957, 132] width 12 height 12
click at [867, 213] on div "7" at bounding box center [869, 211] width 20 height 20
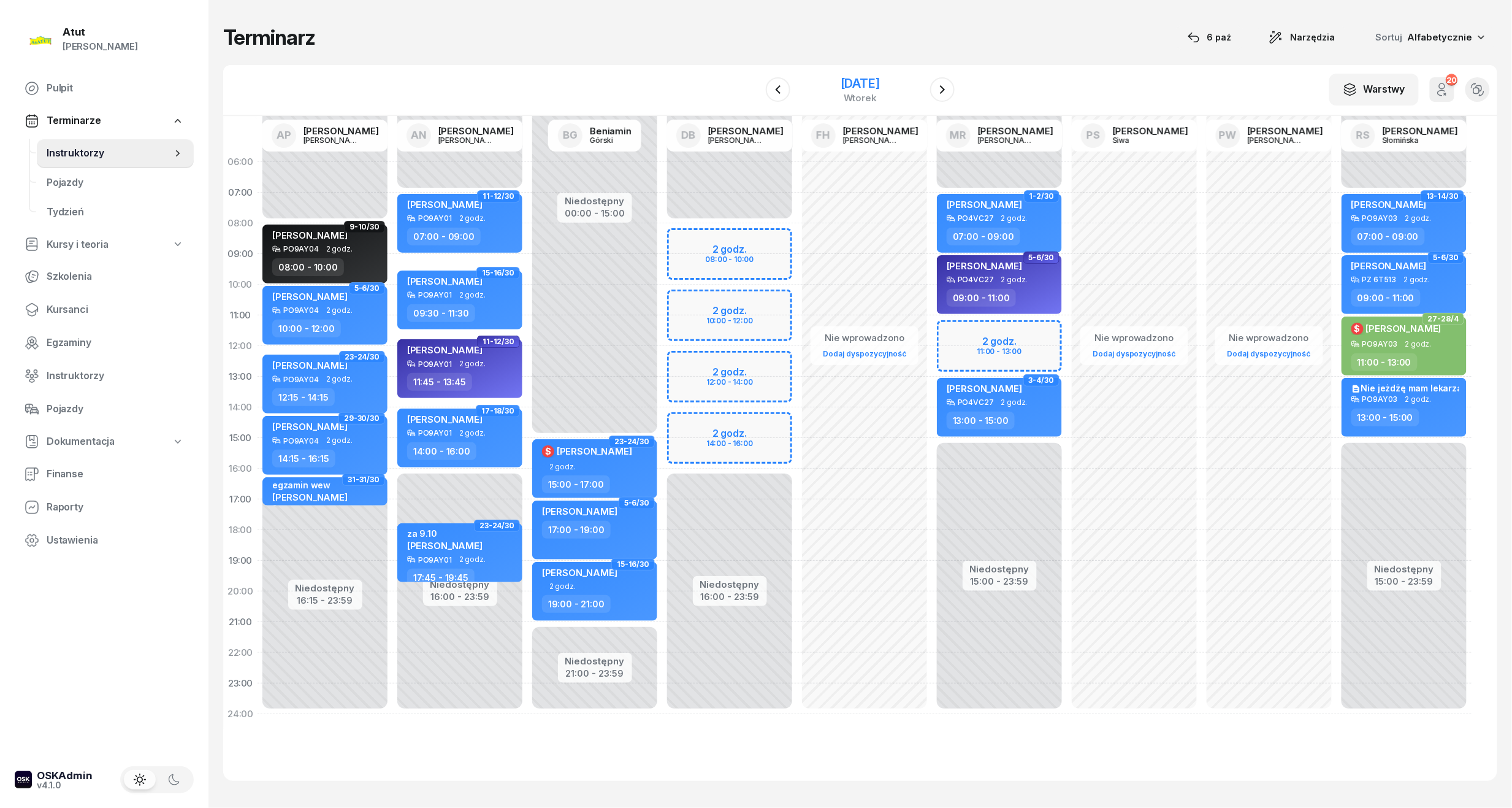
click at [841, 89] on div "[DATE]" at bounding box center [860, 83] width 39 height 12
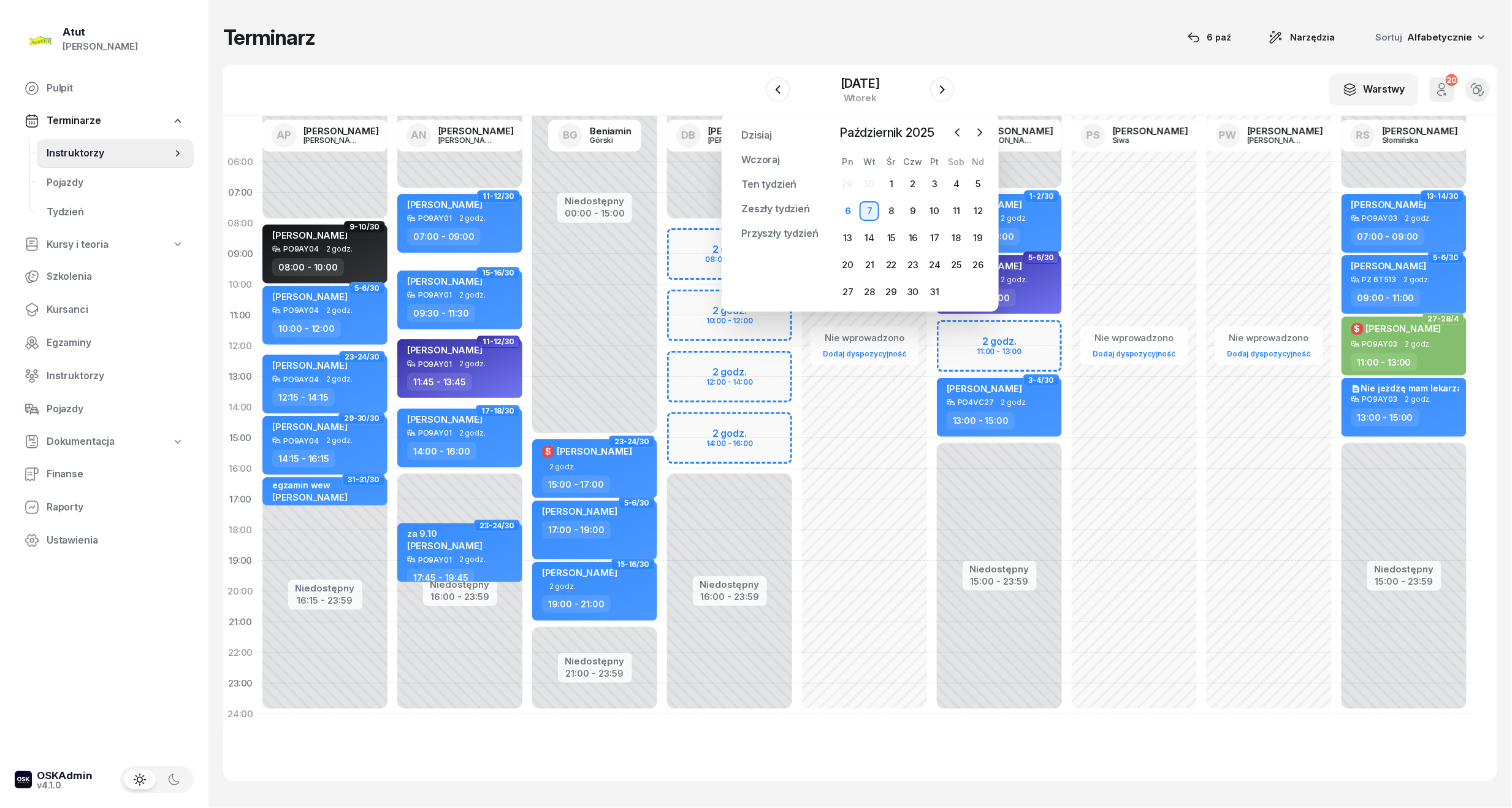
click at [1157, 73] on div "W Wybierz AP [PERSON_NAME] AN [PERSON_NAME] BG [PERSON_NAME] DB [PERSON_NAME] F…" at bounding box center [859, 90] width 1274 height 51
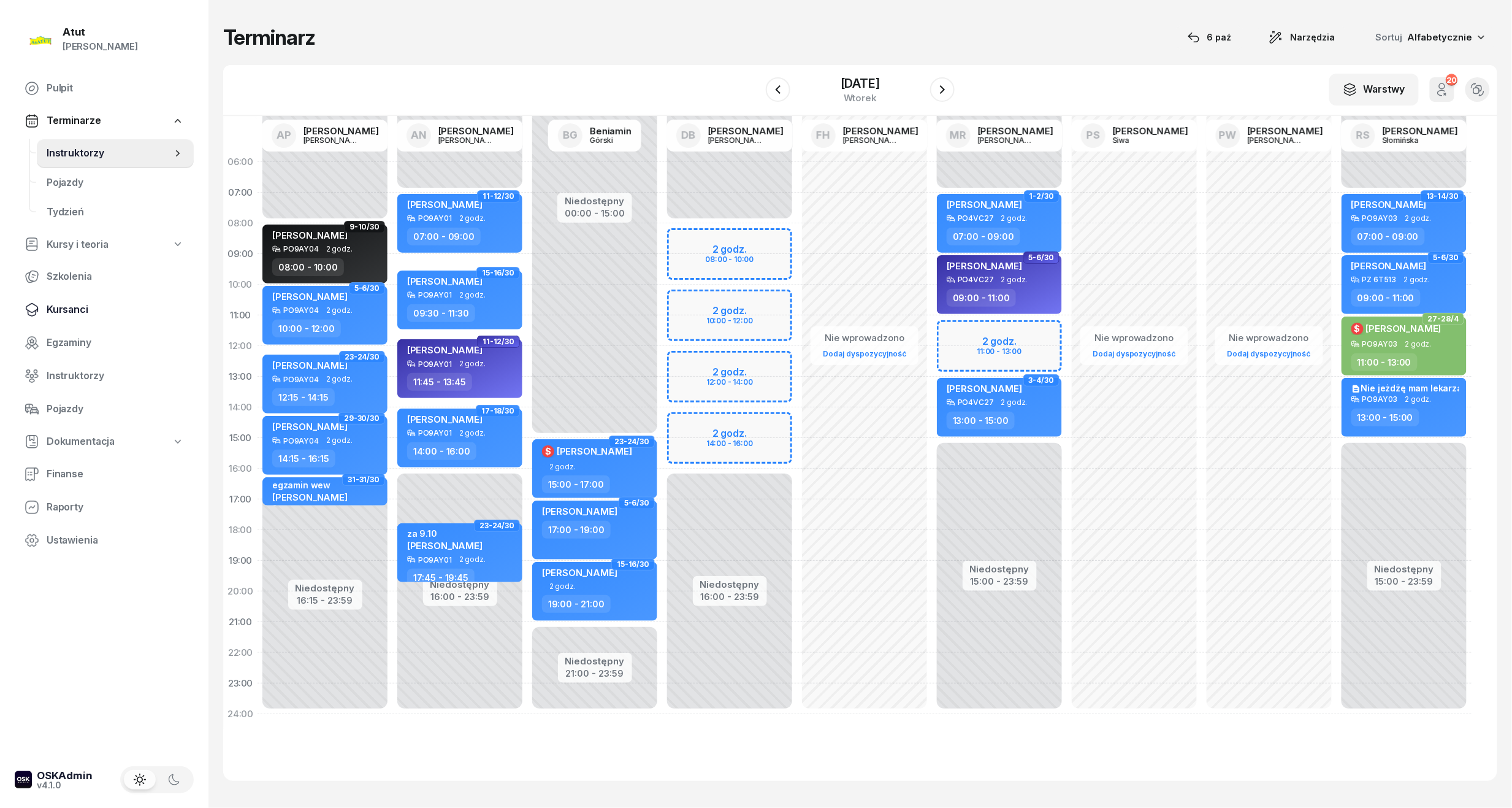
click at [66, 311] on span "Kursanci" at bounding box center [116, 309] width 137 height 16
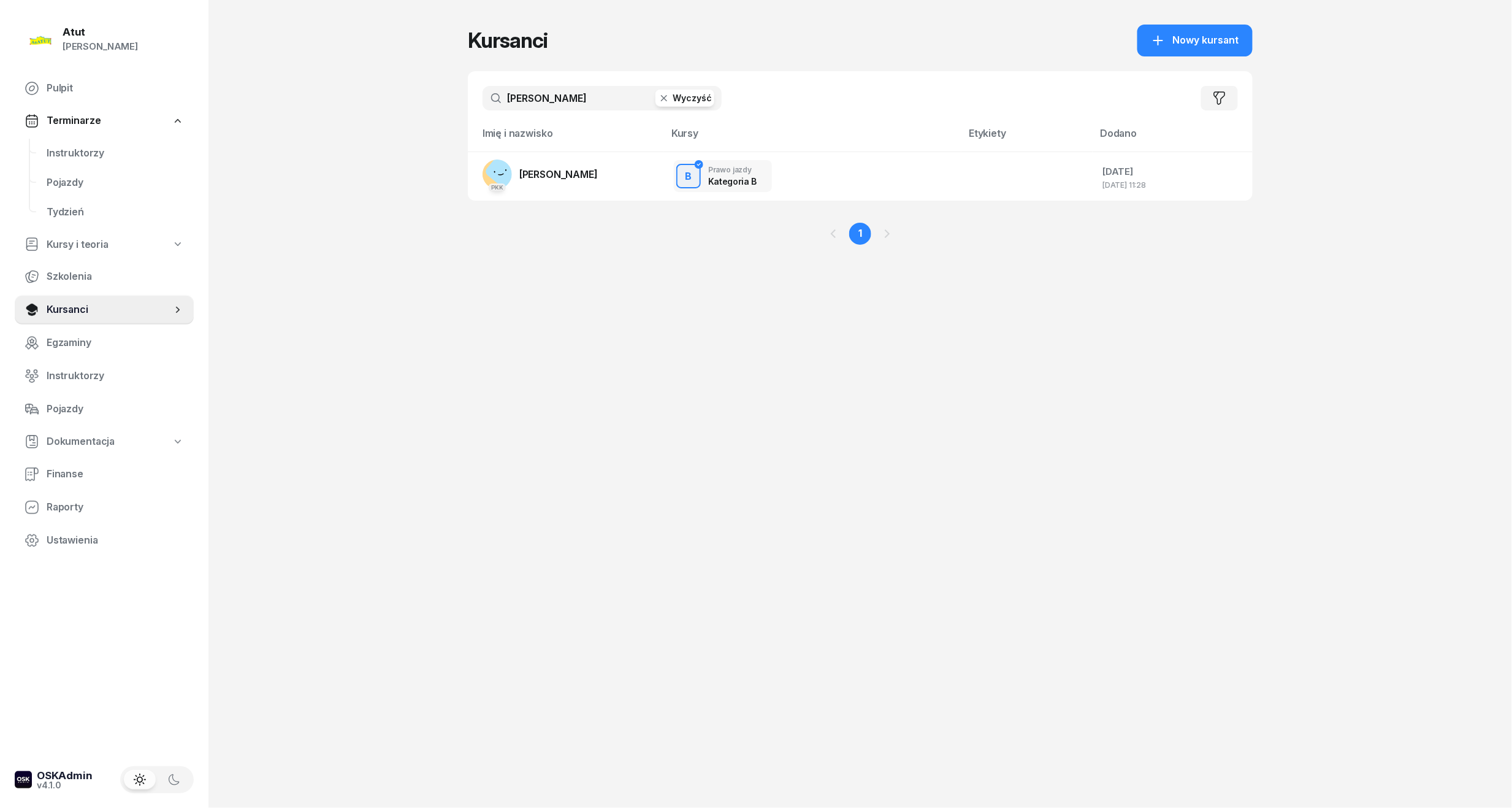
drag, startPoint x: 572, startPoint y: 92, endPoint x: -24, endPoint y: 91, distance: 596.0
click at [0, 91] on html "[PERSON_NAME] [PERSON_NAME] Pulpit Terminarze Instruktorzy Pojazdy Tydzień Kurs…" at bounding box center [756, 404] width 1512 height 808
type input "gędek"
click at [87, 160] on link "Instruktorzy" at bounding box center [115, 152] width 157 height 29
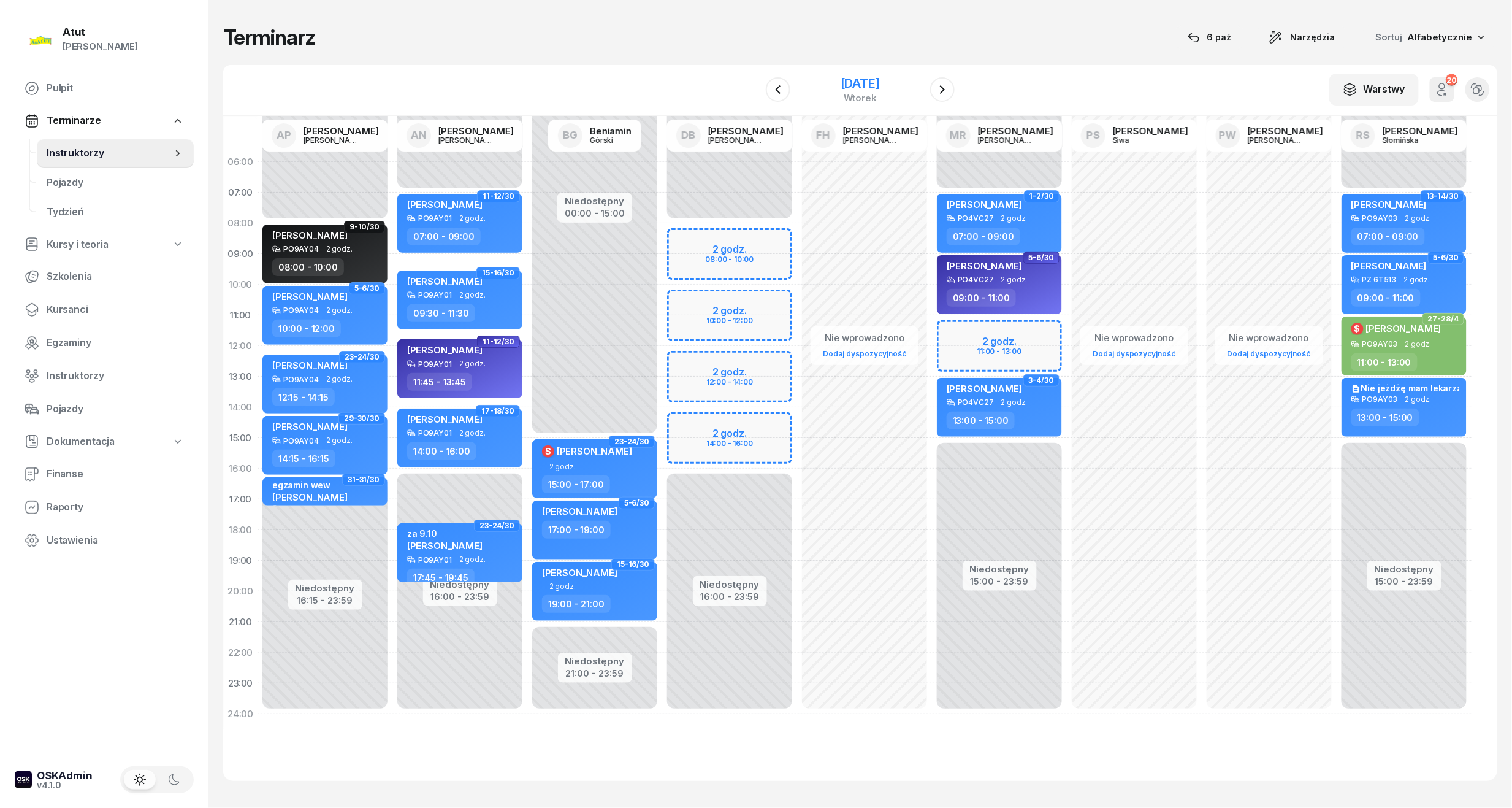
click at [841, 90] on div "[DATE]" at bounding box center [860, 89] width 39 height 25
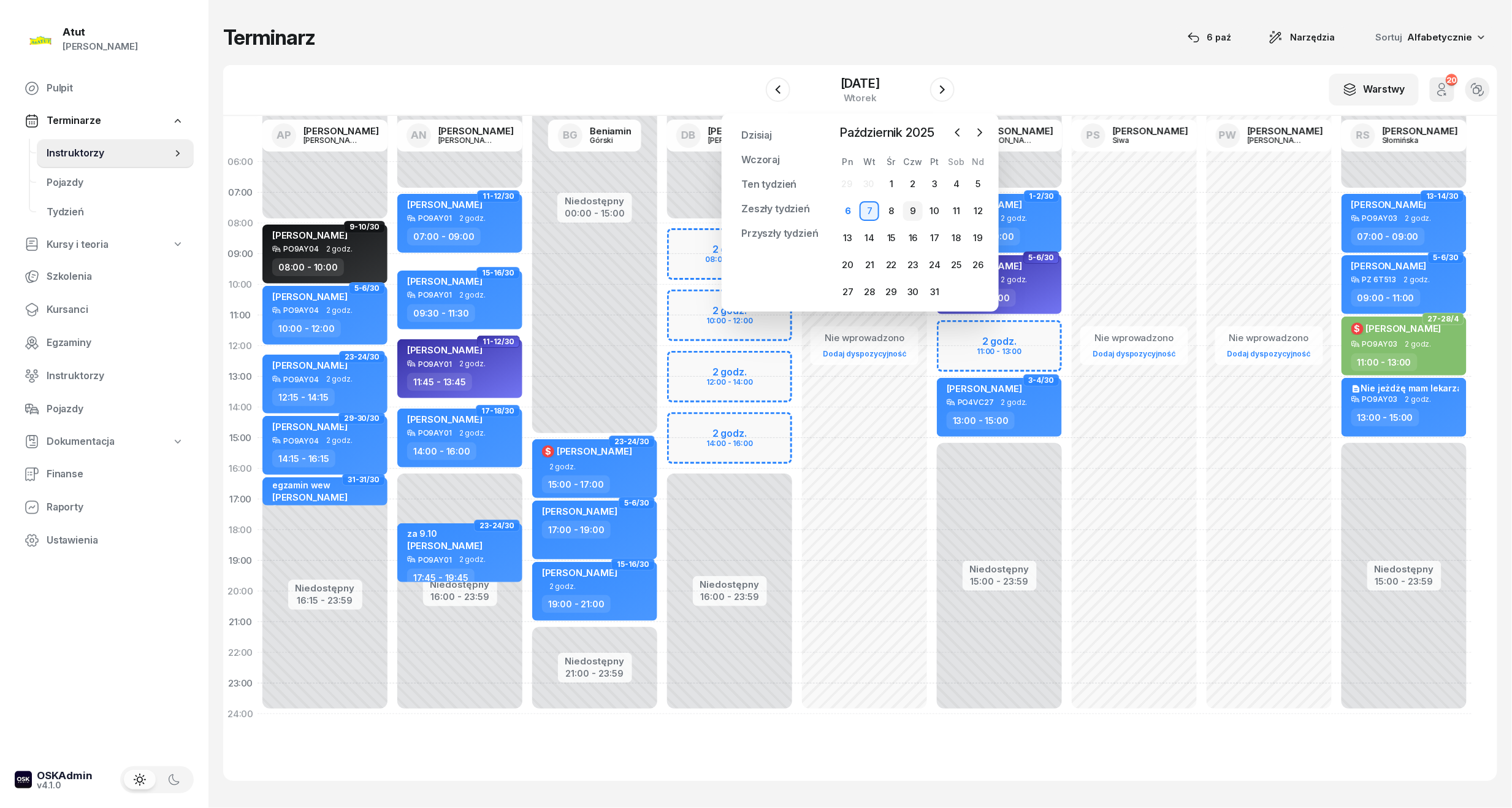
click at [911, 209] on div "9" at bounding box center [912, 211] width 20 height 20
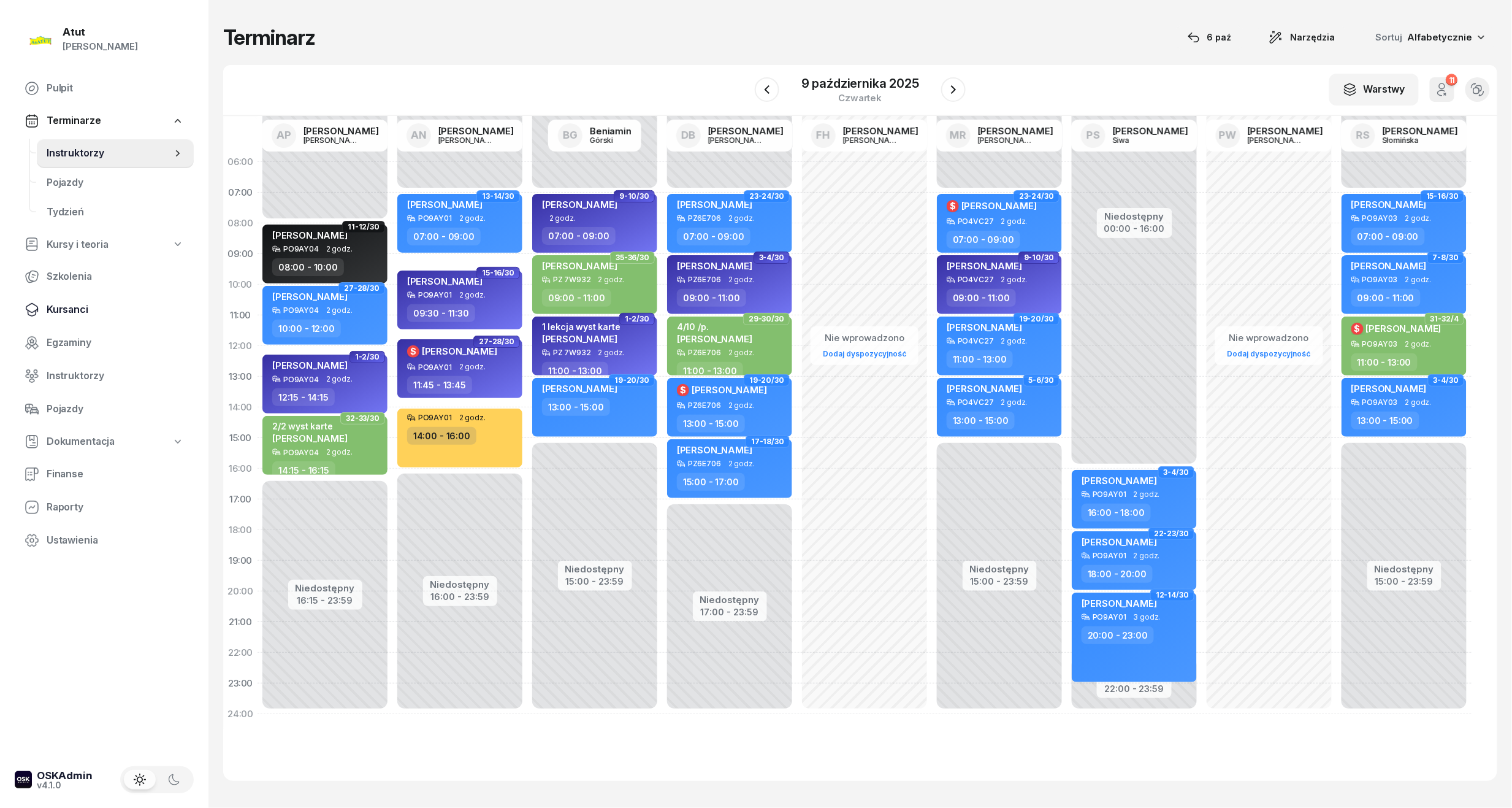
click at [71, 305] on span "Kursanci" at bounding box center [116, 309] width 137 height 16
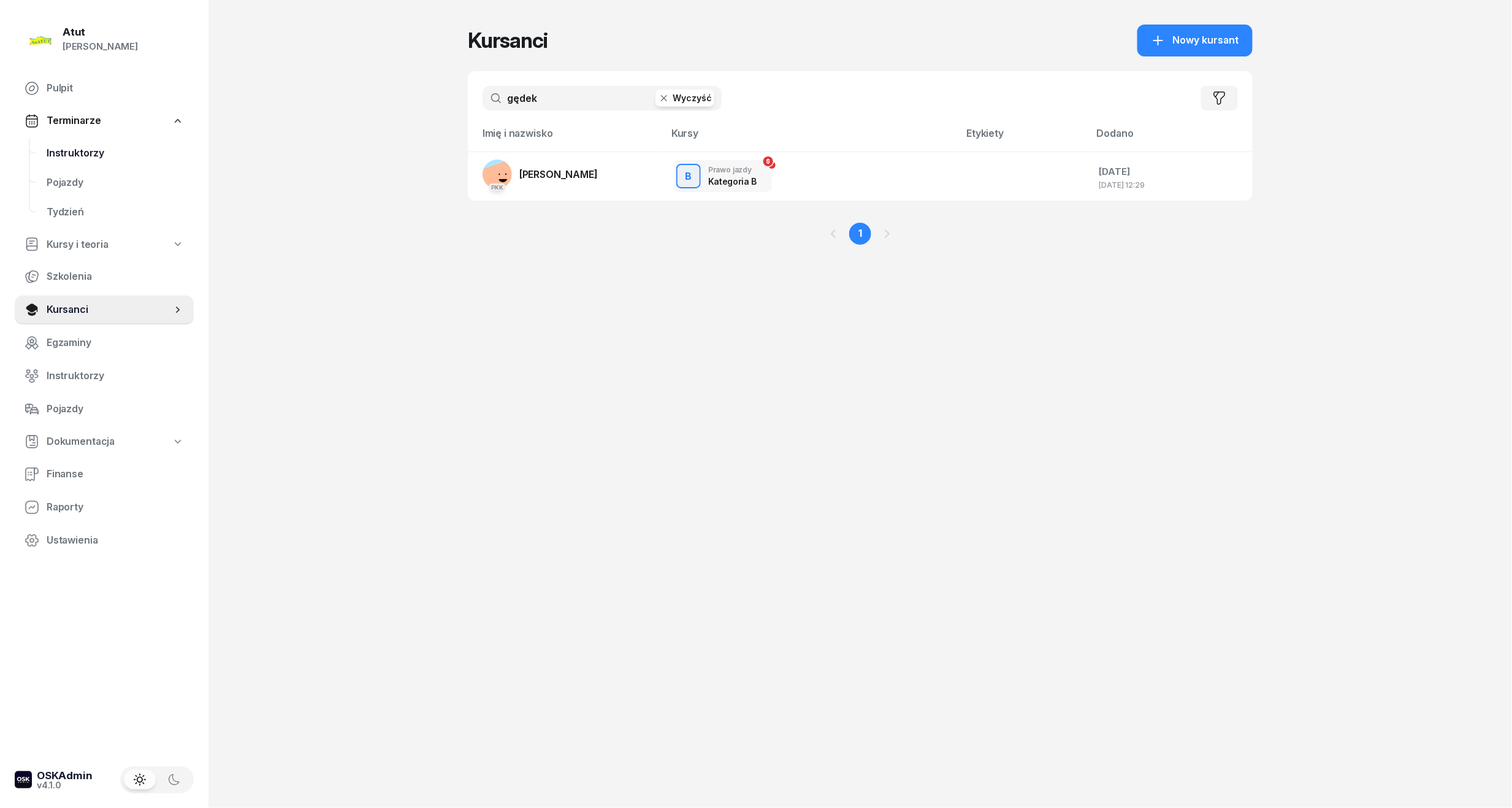
drag, startPoint x: 550, startPoint y: 89, endPoint x: 71, endPoint y: 138, distance: 481.5
click at [71, 138] on div "Atut [PERSON_NAME] Pulpit Terminarze Instruktorzy Pojazdy Tydzień Kursy i teori…" at bounding box center [756, 404] width 1512 height 808
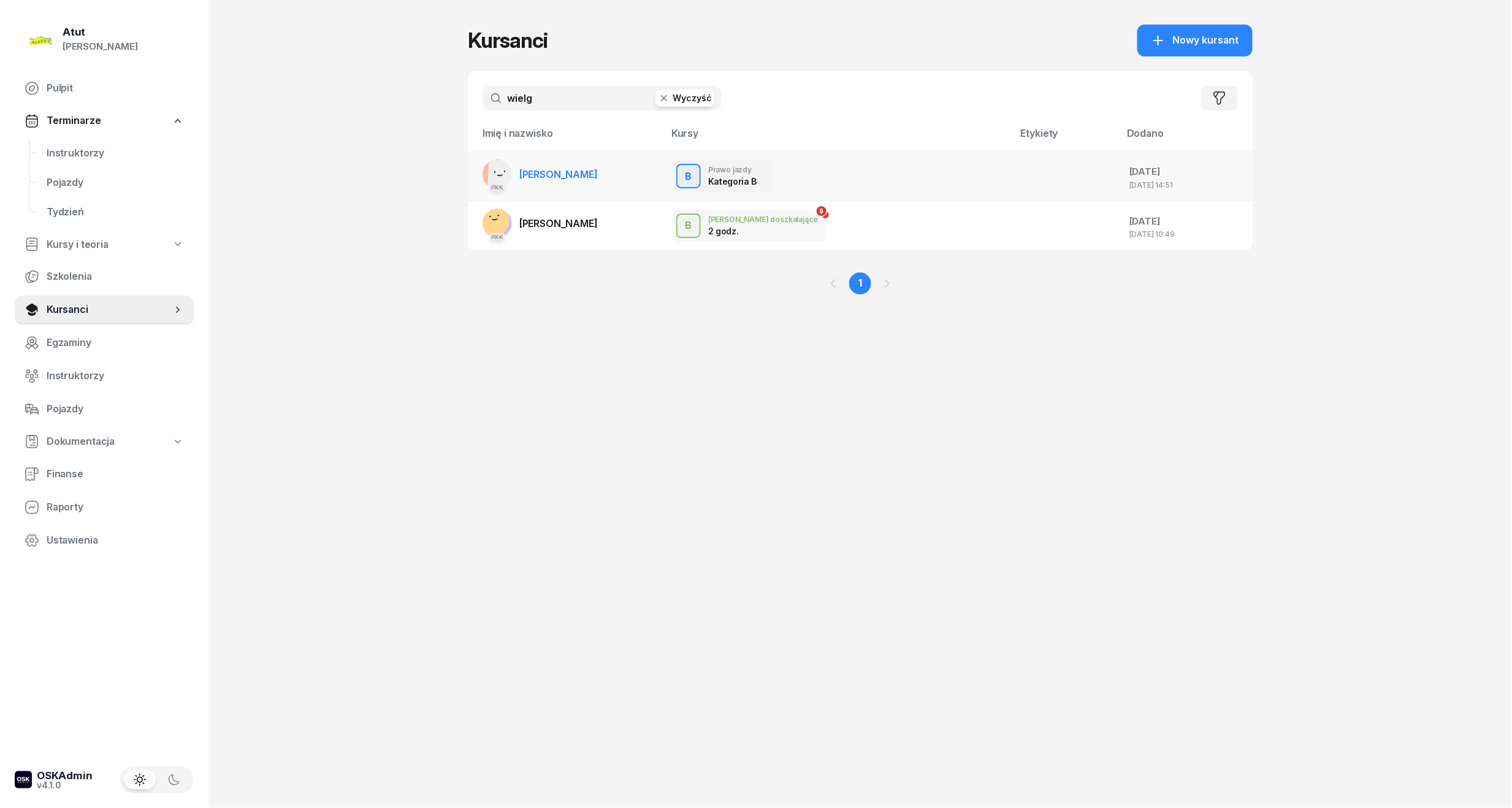
type input "wielg"
click at [512, 170] on link "PKK [PERSON_NAME]" at bounding box center [540, 173] width 116 height 29
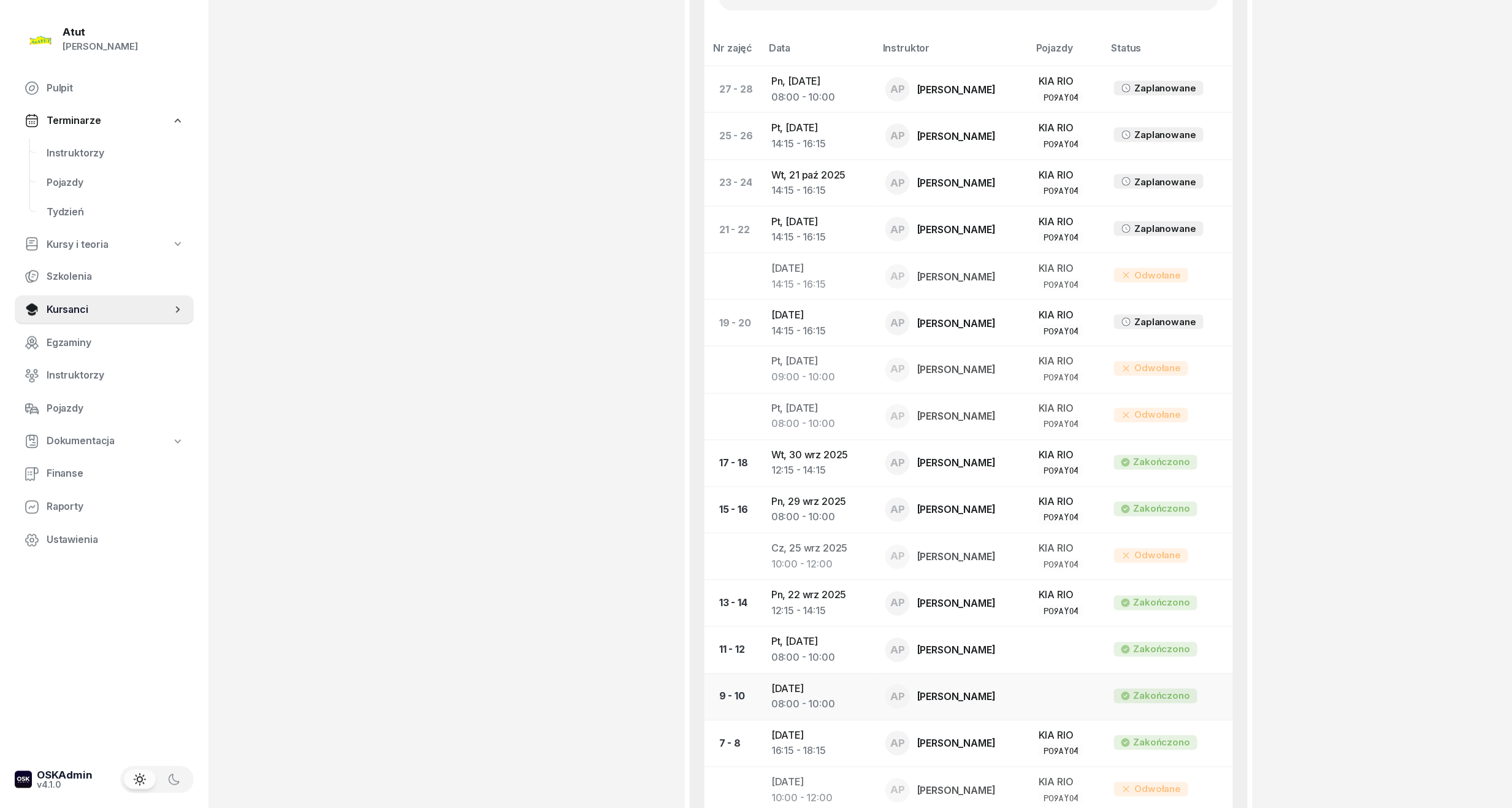
scroll to position [654, 0]
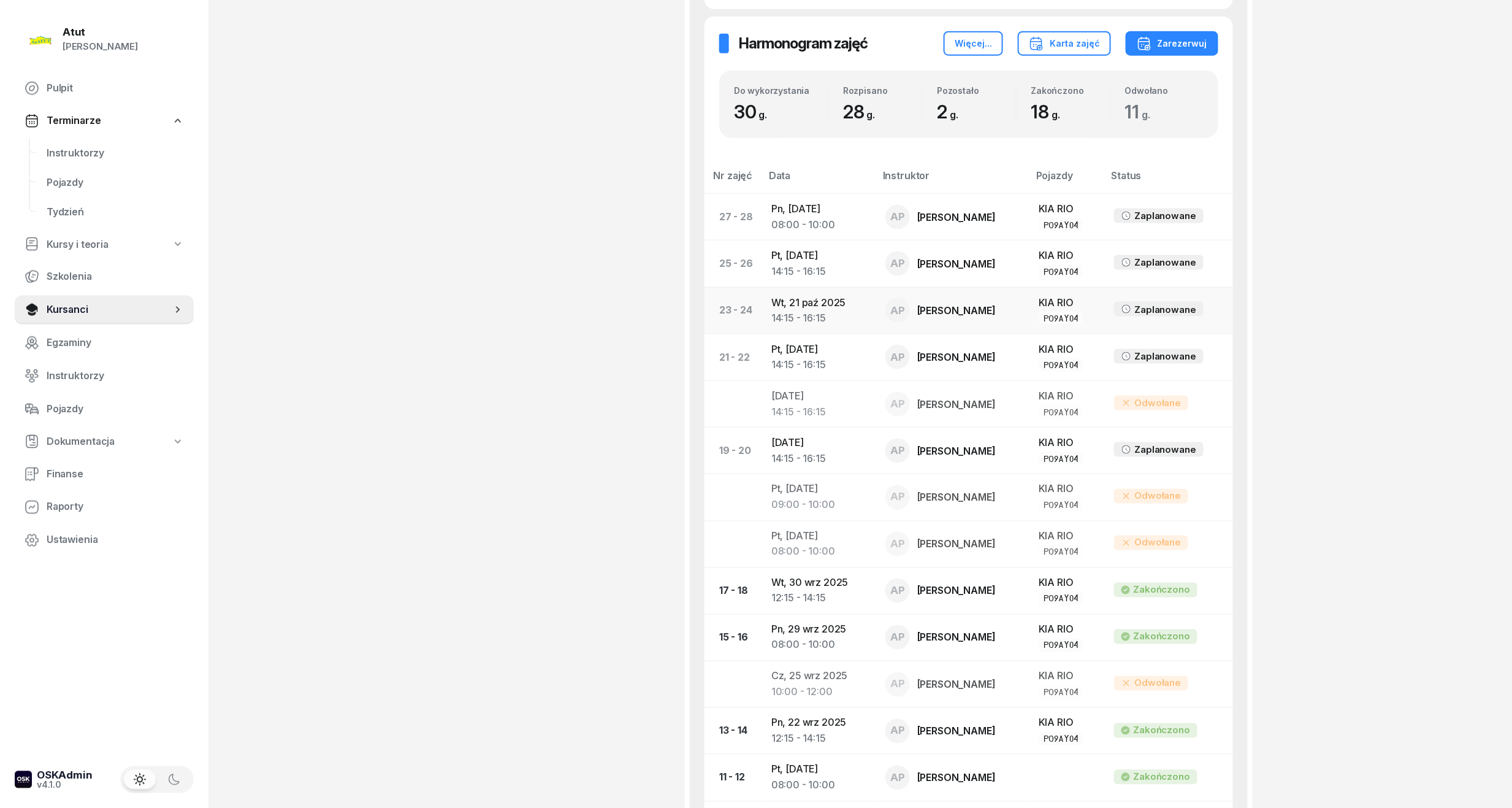
click at [814, 304] on td "[DATE] 14:15 - 16:15" at bounding box center [818, 310] width 114 height 47
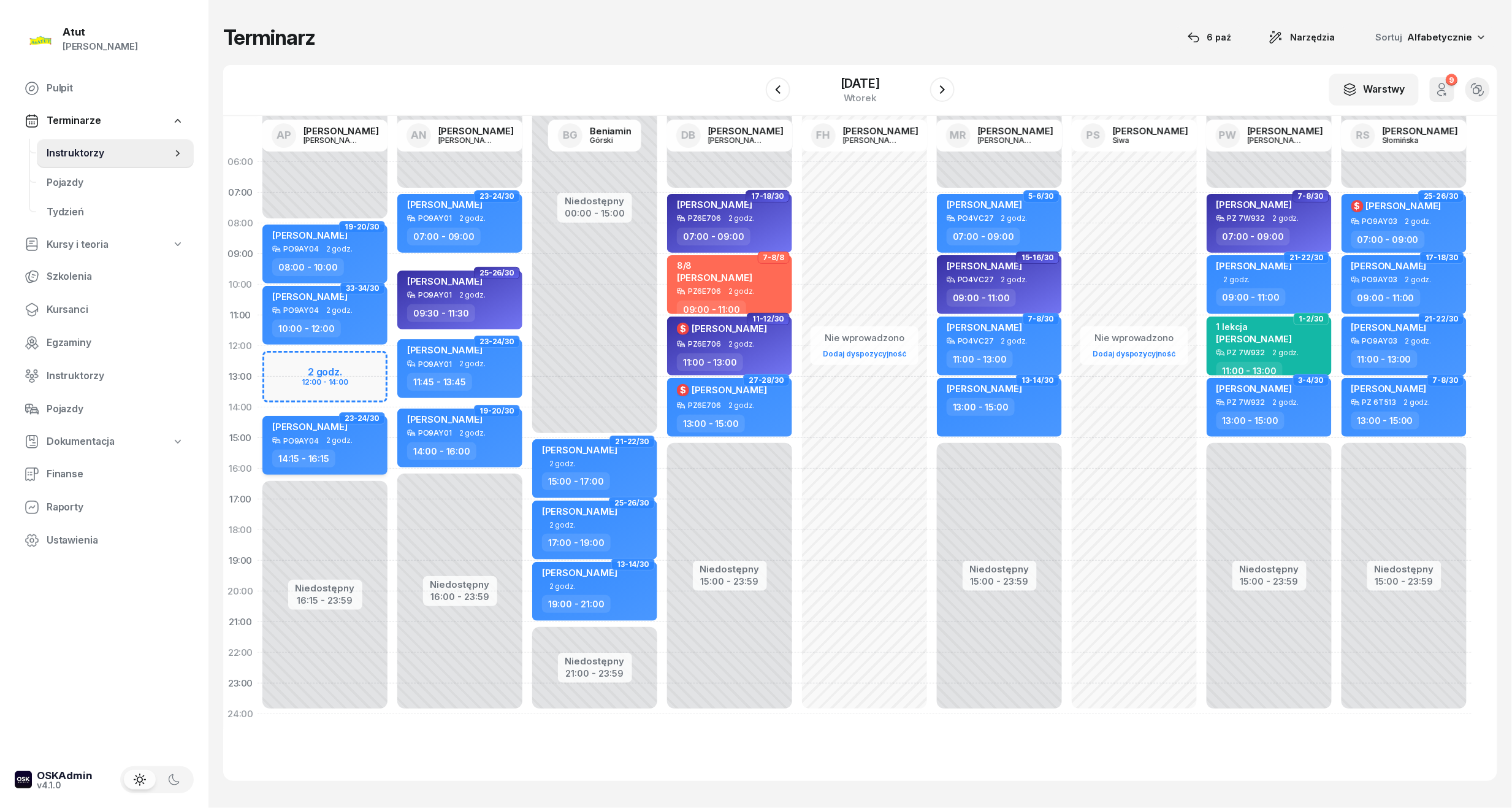
click at [349, 443] on span "2 godz." at bounding box center [339, 440] width 26 height 8
select select "14"
select select "15"
select select "16"
select select "15"
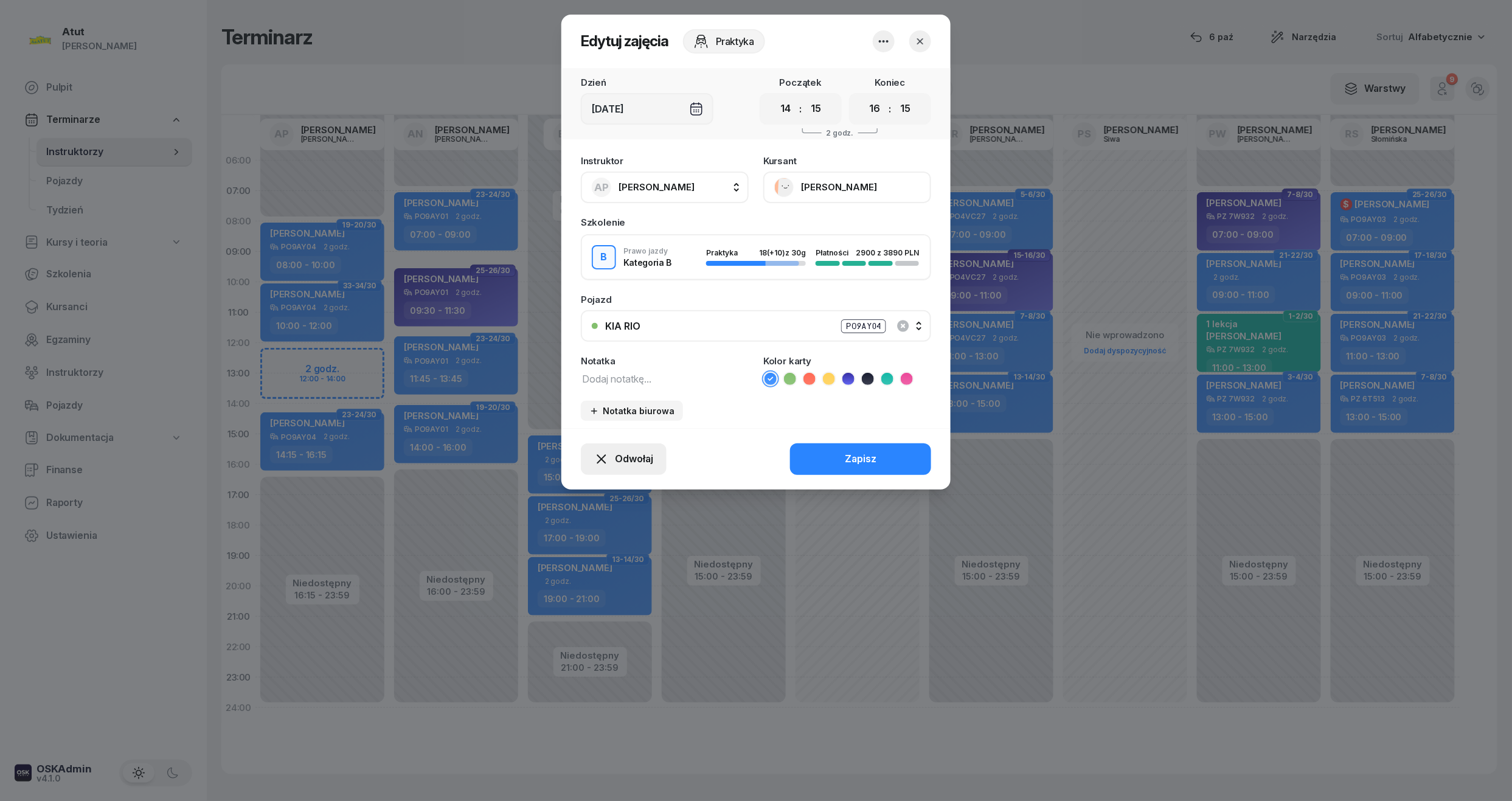
click at [626, 461] on span "Odwołaj" at bounding box center [633, 459] width 38 height 16
click at [584, 353] on div "My odwołaliśmy" at bounding box center [603, 354] width 74 height 16
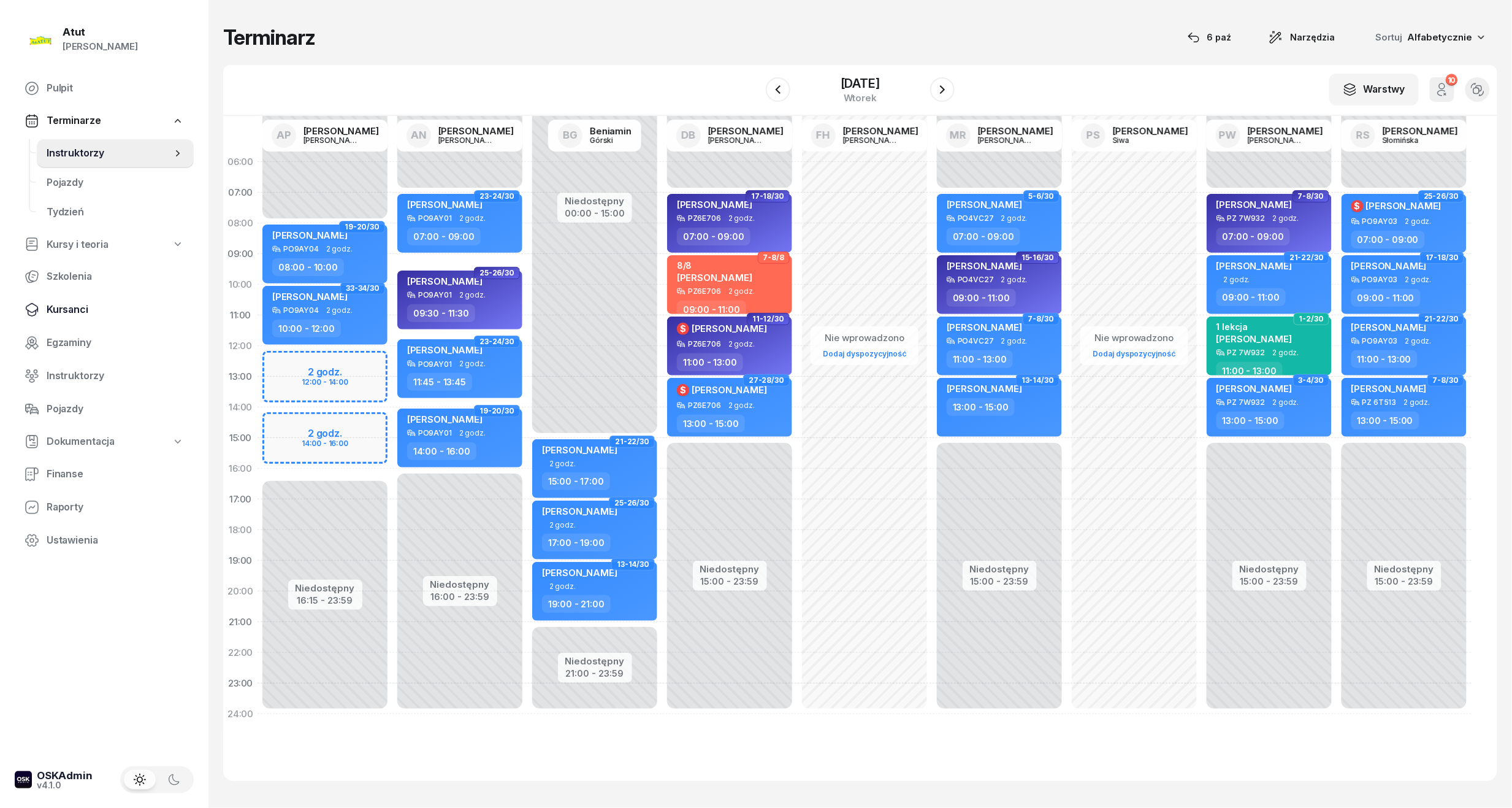
click at [80, 304] on span "Kursanci" at bounding box center [116, 309] width 137 height 16
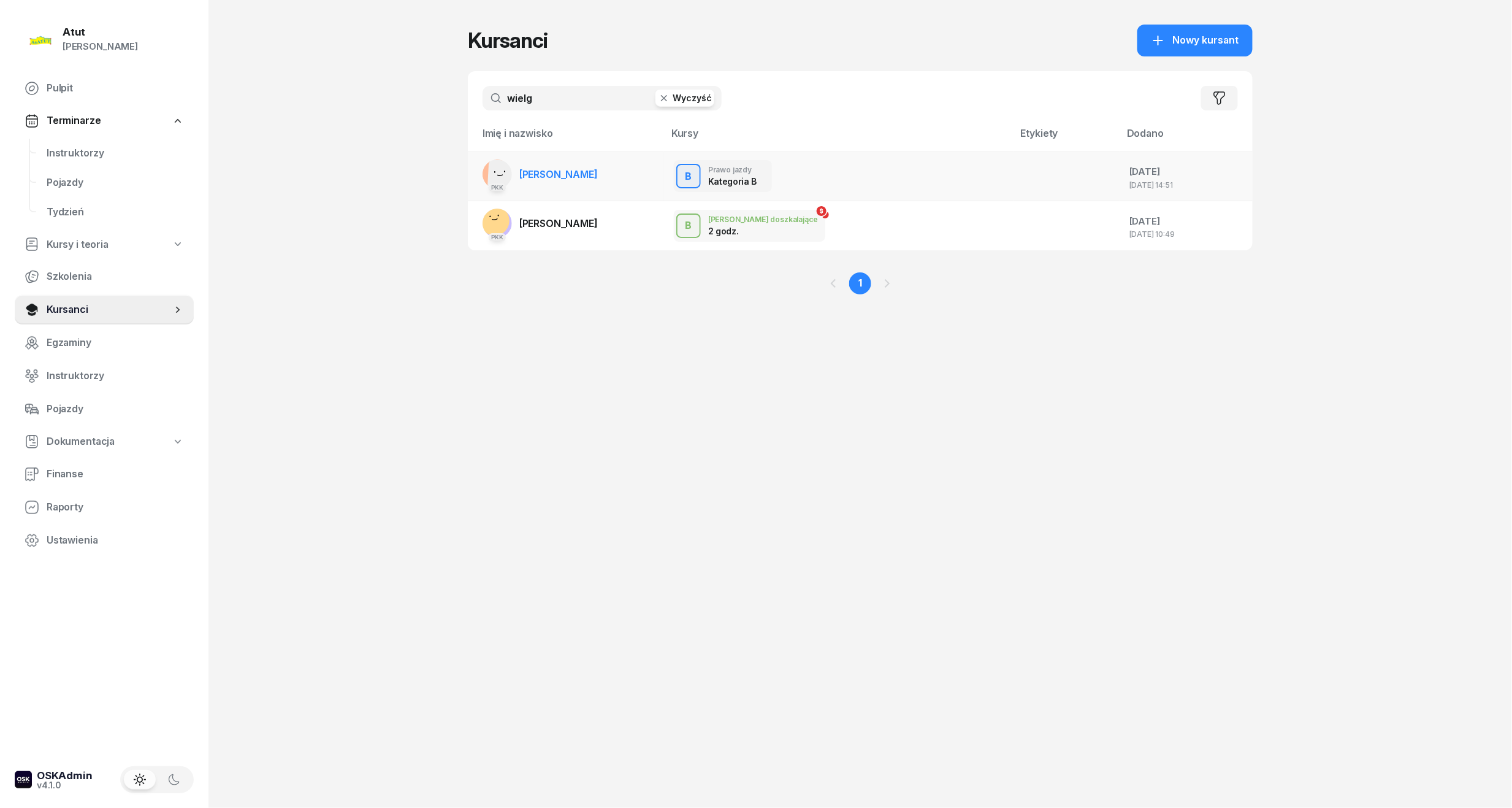
click at [566, 168] on span "[PERSON_NAME]" at bounding box center [558, 174] width 78 height 12
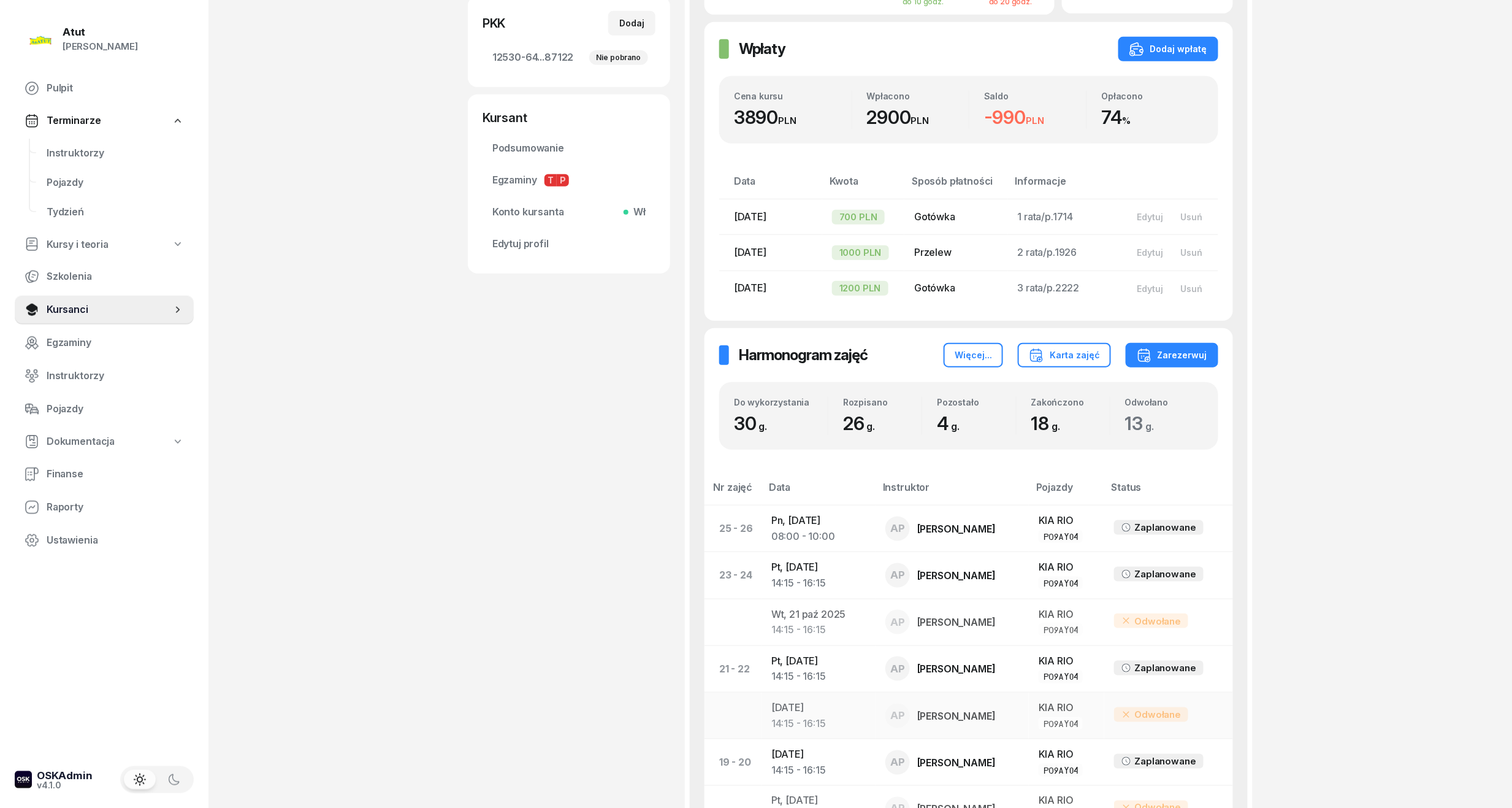
scroll to position [572, 0]
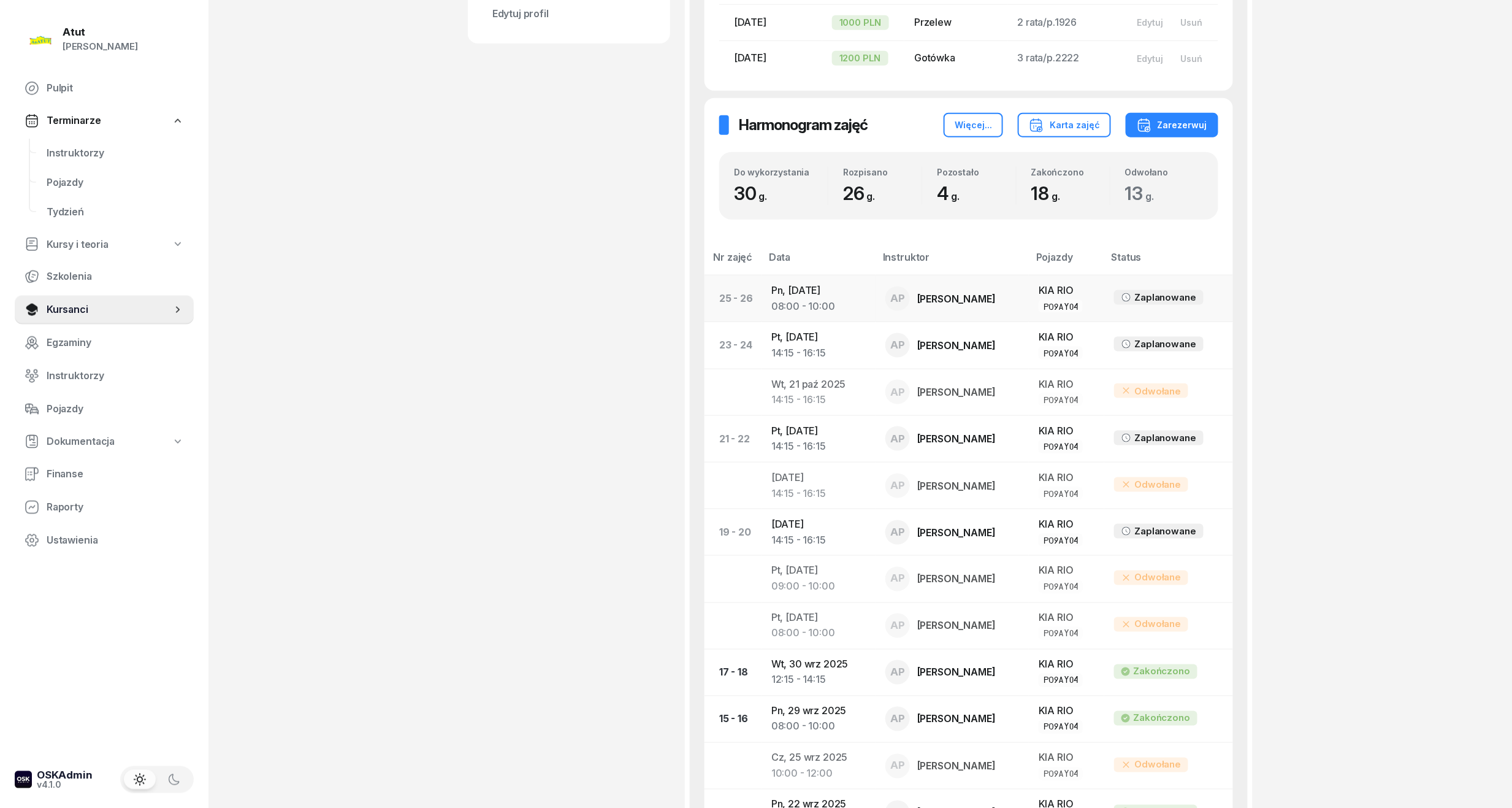
click at [816, 294] on td "Pn, [DATE] 08:00 - 10:00" at bounding box center [818, 299] width 114 height 47
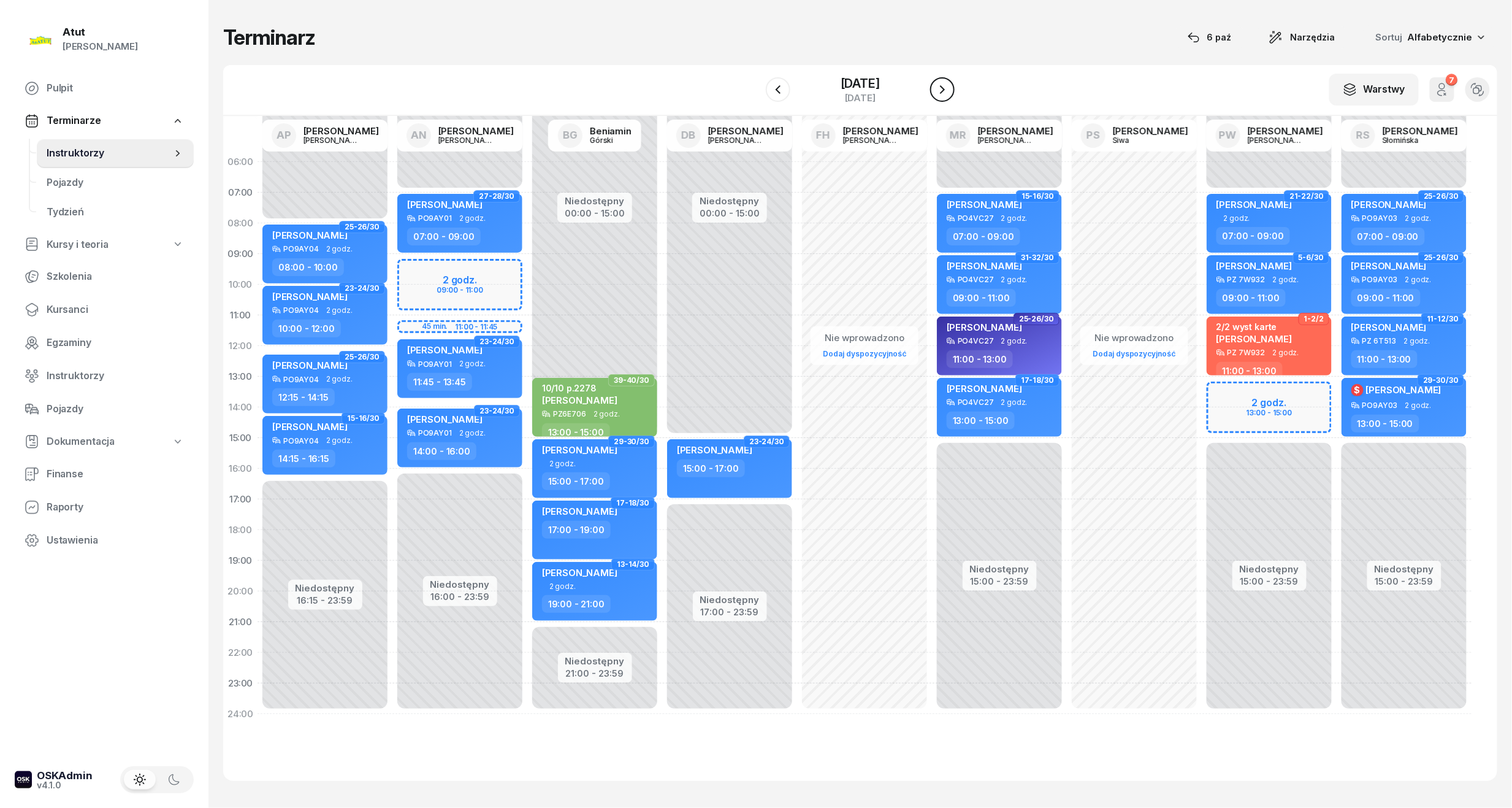
click at [950, 88] on icon "button" at bounding box center [942, 89] width 15 height 15
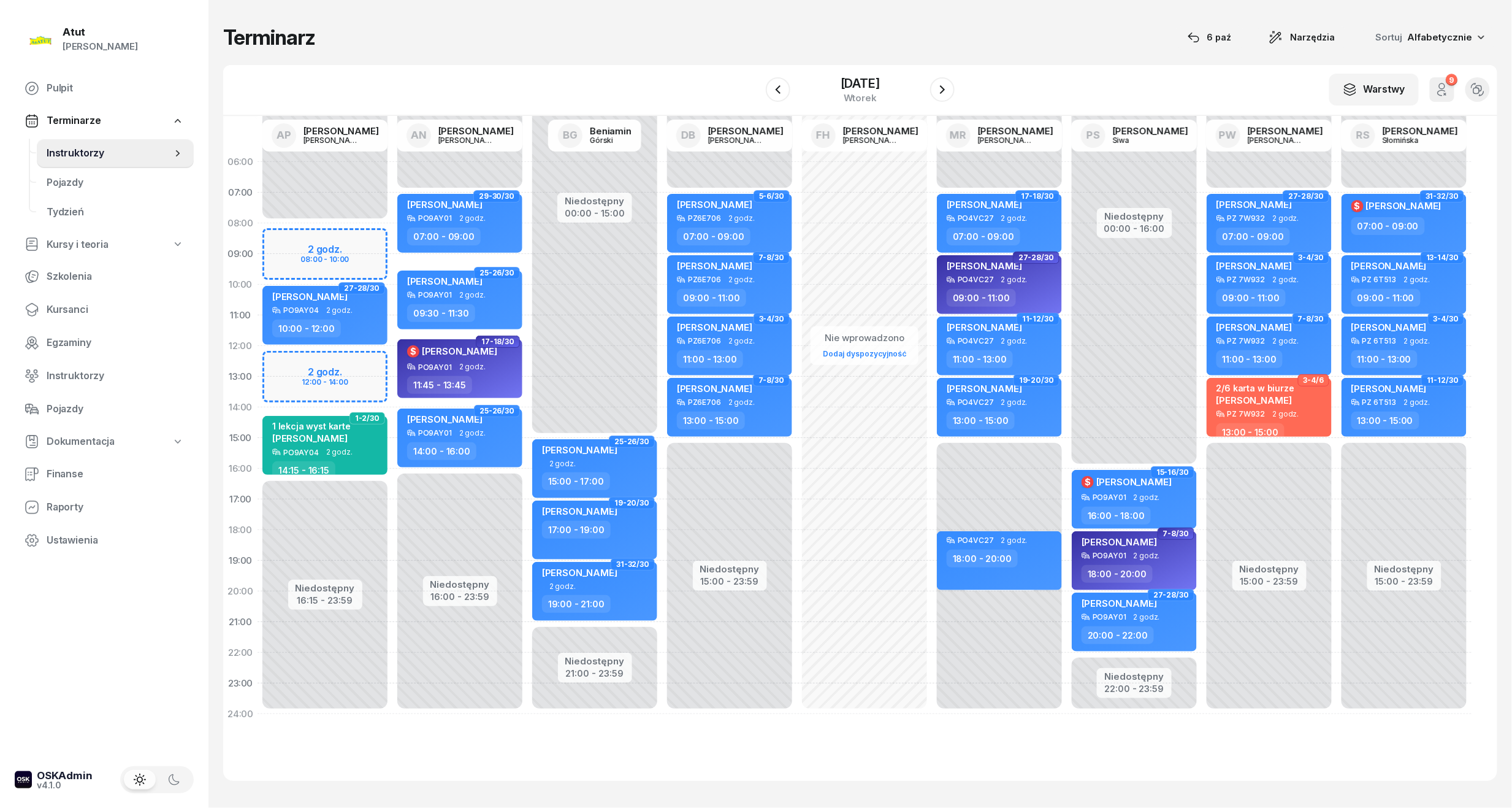
click at [320, 250] on div "Niedostępny 00:00 - 08:00 Niedostępny 16:15 - 23:59 2 godz. 08:00 - 10:00 2 god…" at bounding box center [324, 437] width 134 height 582
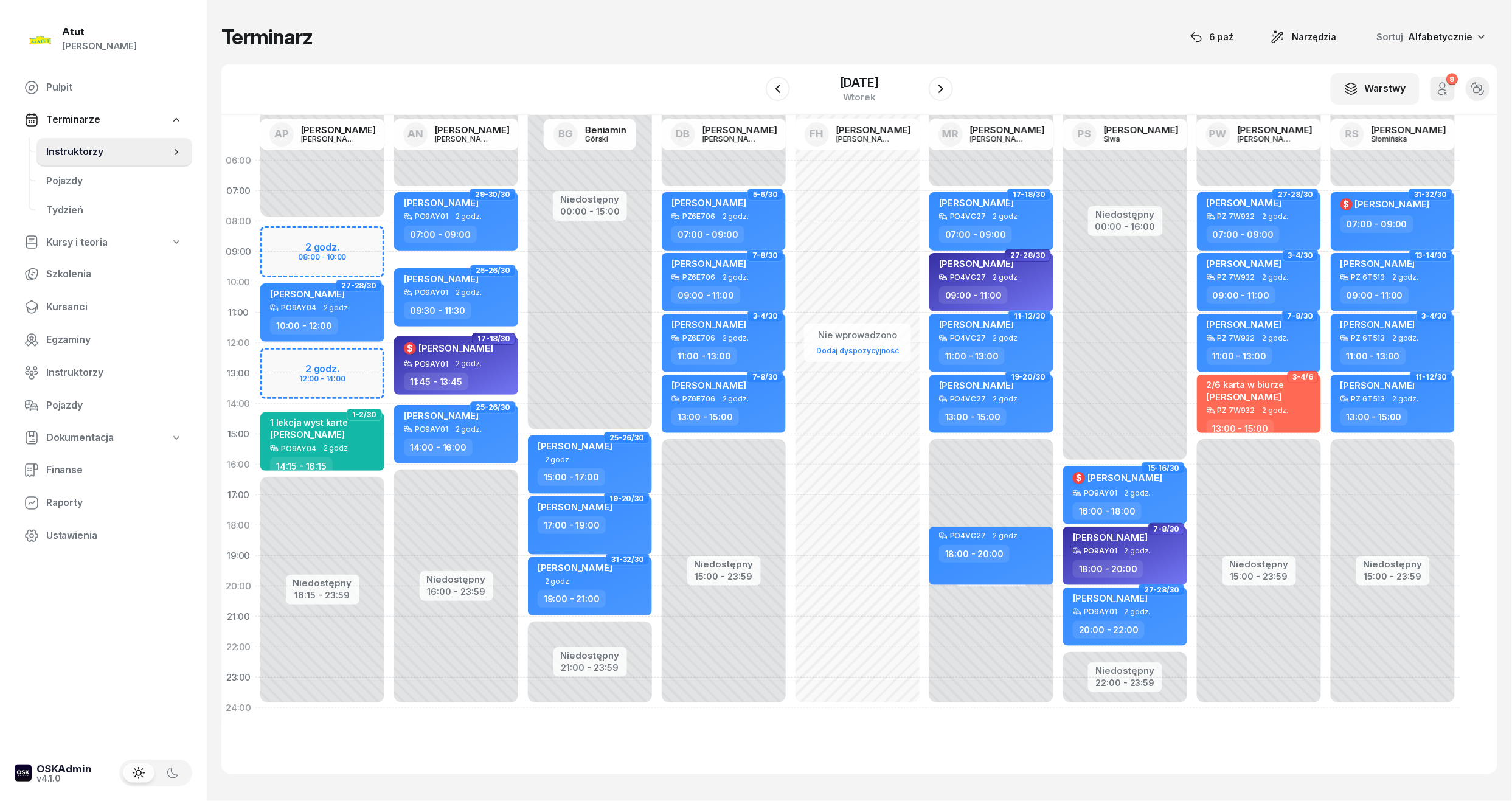
select select "08"
select select "10"
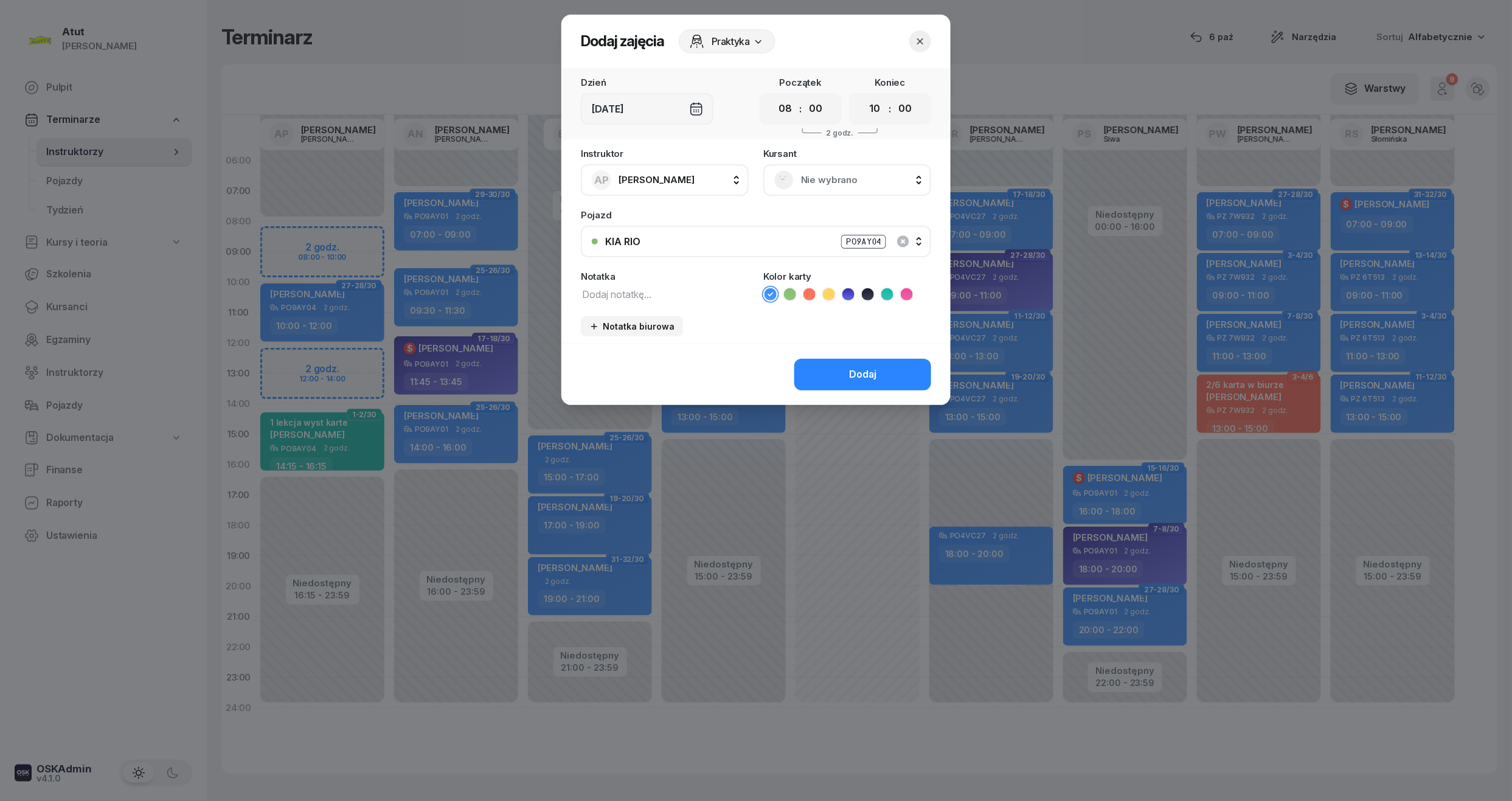
drag, startPoint x: 849, startPoint y: 179, endPoint x: 850, endPoint y: 168, distance: 11.0
click at [849, 177] on span "Nie wybrano" at bounding box center [861, 179] width 119 height 16
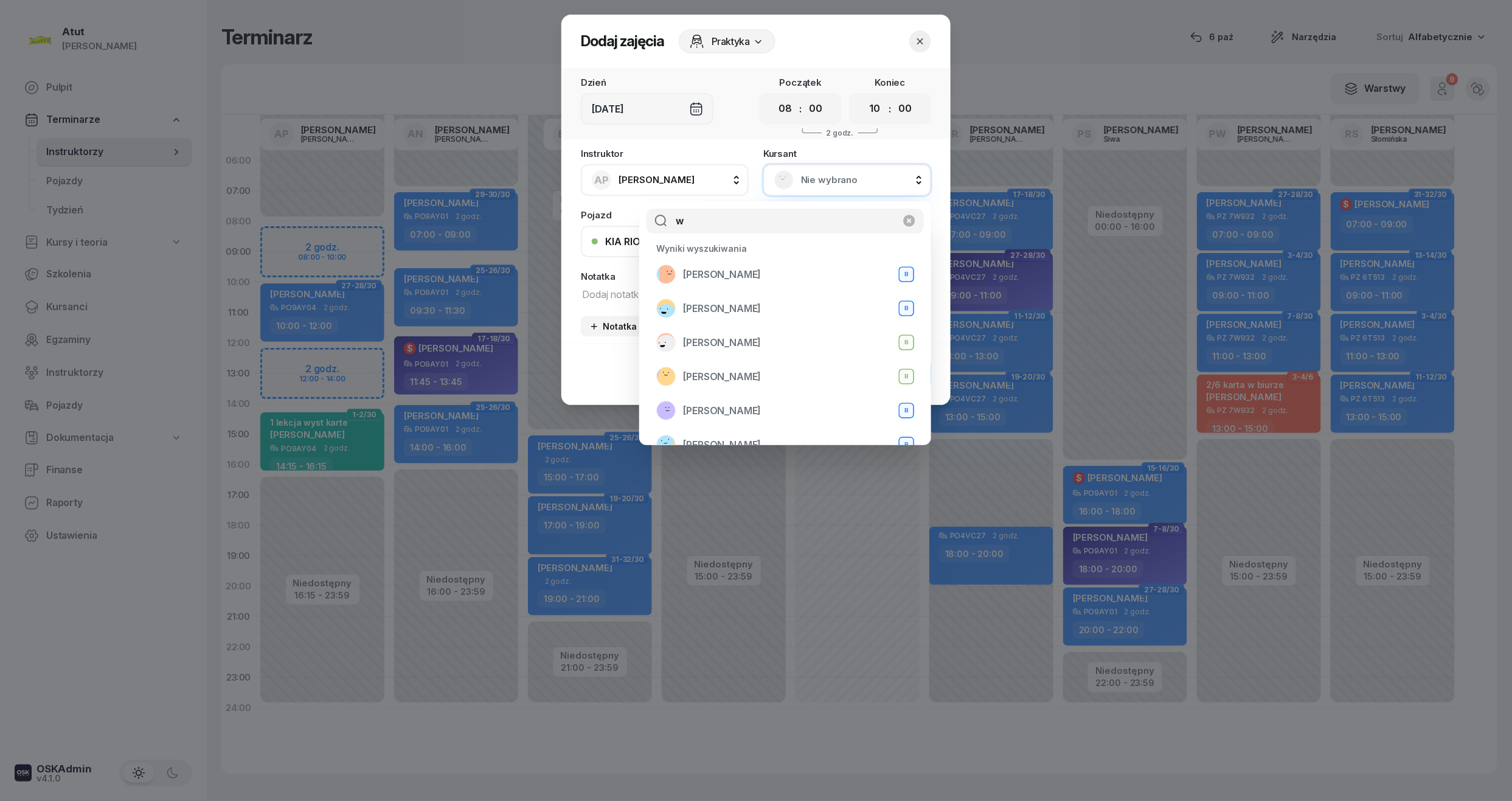
type input "w"
click at [924, 35] on button "button" at bounding box center [920, 41] width 21 height 21
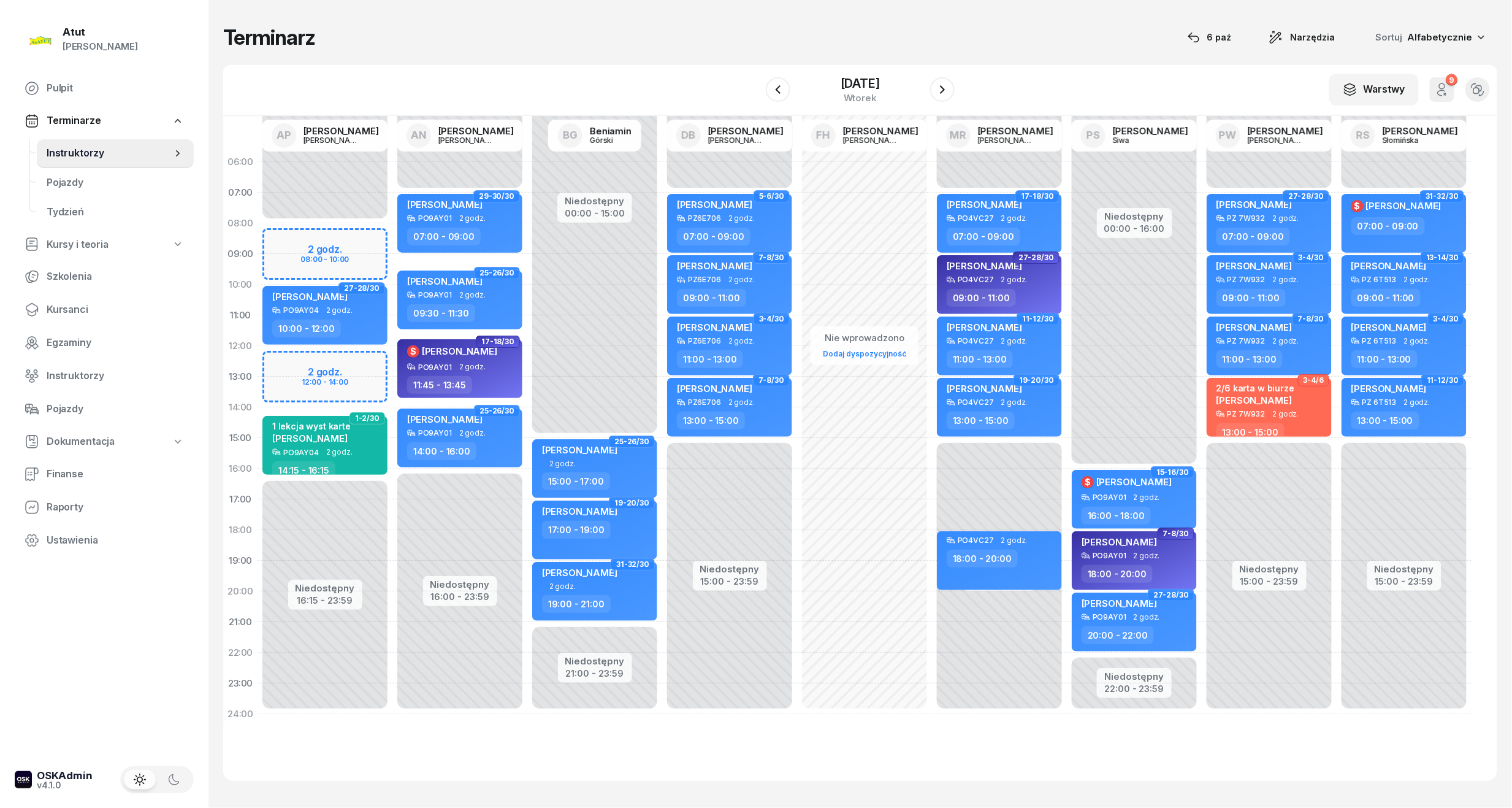
click at [325, 367] on div "Niedostępny 00:00 - 08:00 Niedostępny 16:15 - 23:59 2 godz. 08:00 - 10:00 2 god…" at bounding box center [324, 437] width 134 height 582
select select "12"
select select "14"
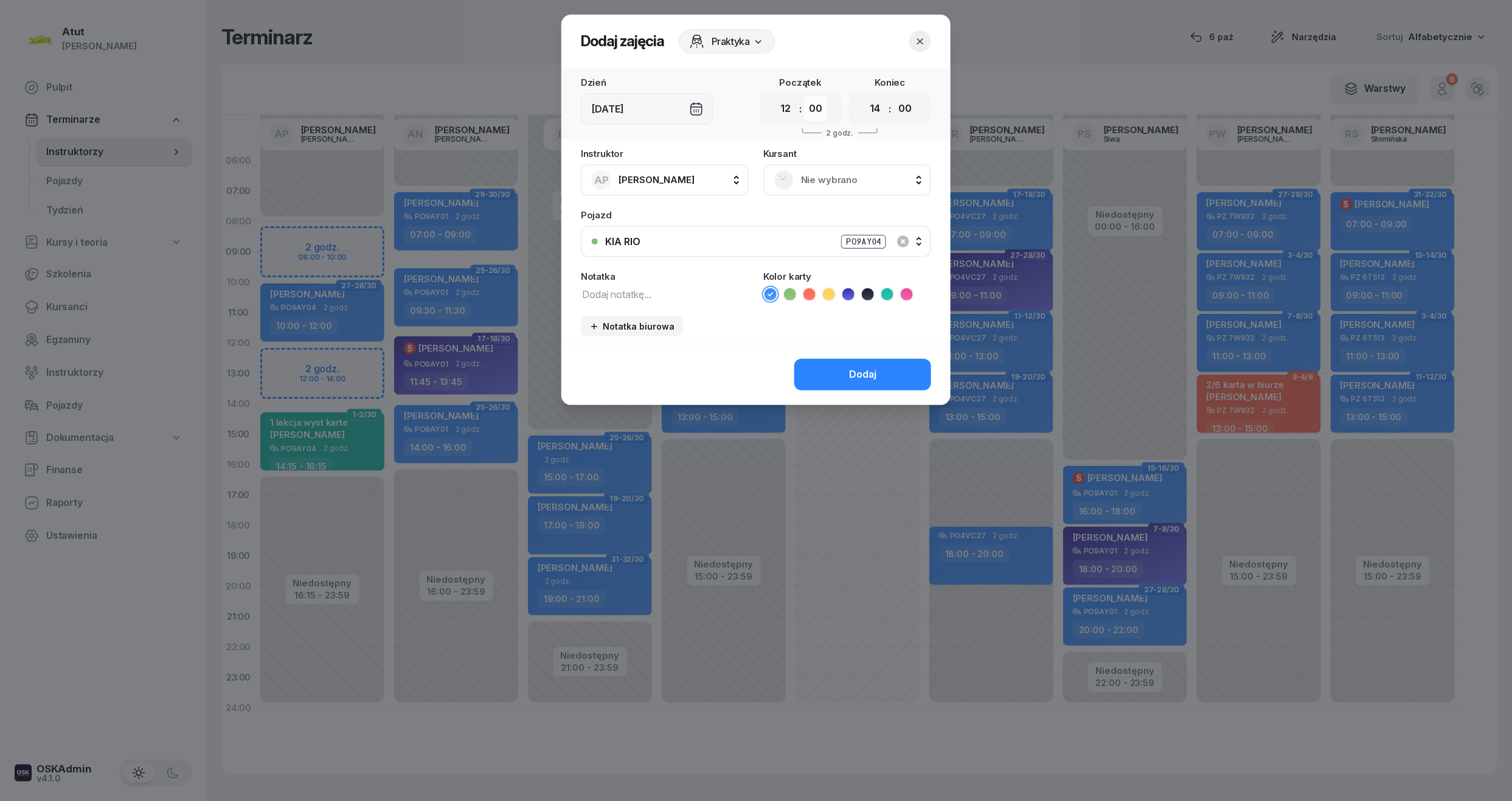
click at [818, 110] on select "00 05 10 15 20 25 30 35 40 45 50 55" at bounding box center [815, 108] width 23 height 25
select select "15"
click at [804, 96] on select "00 05 10 15 20 25 30 35 40 45 50 55" at bounding box center [815, 108] width 23 height 25
click at [911, 112] on select "00 05 10 15 20 25 30 35 40 45 50 55" at bounding box center [905, 108] width 23 height 25
select select "15"
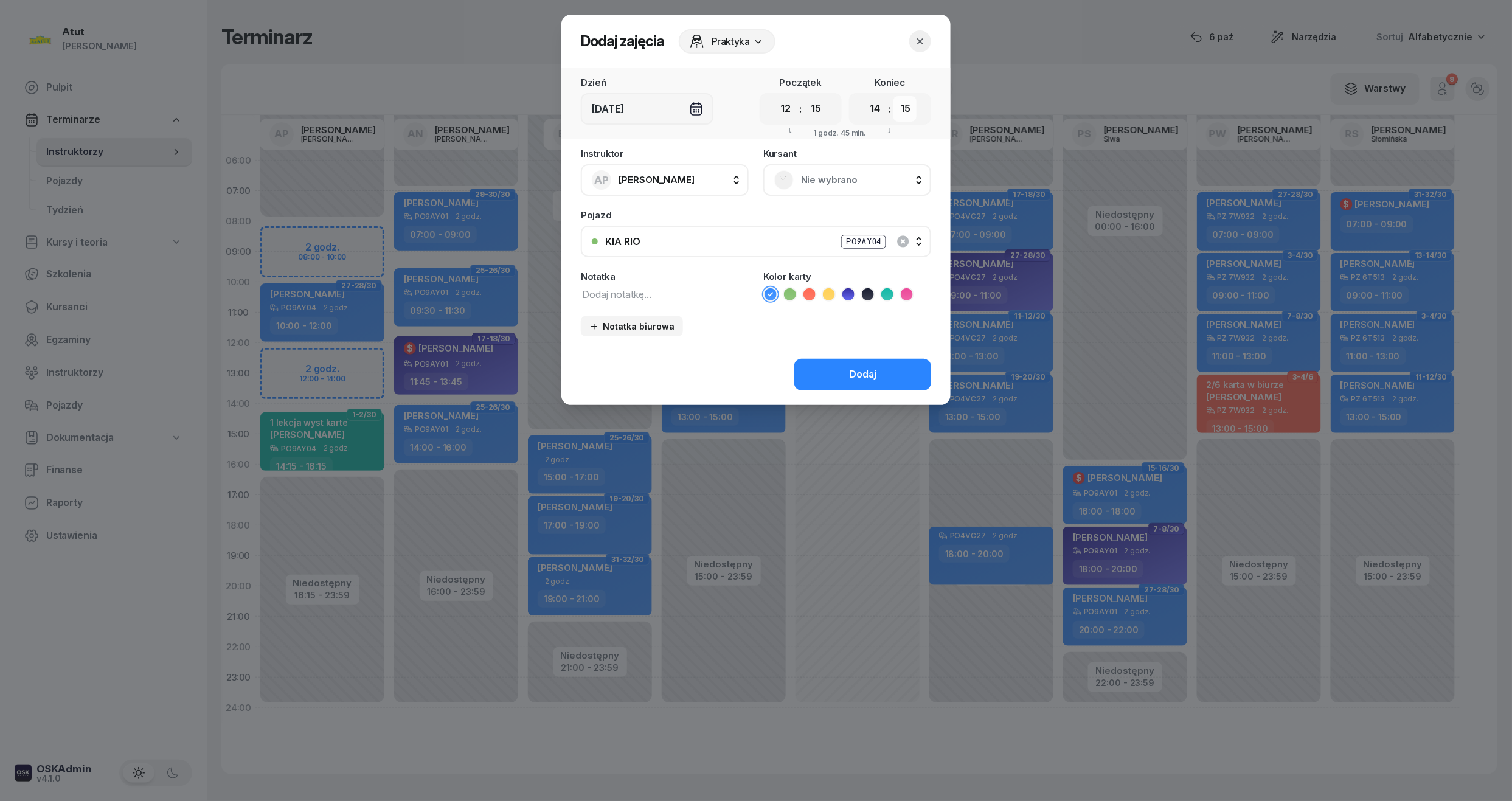
click at [894, 96] on select "00 05 10 15 20 25 30 35 40 45 50 55" at bounding box center [905, 108] width 23 height 25
click at [785, 176] on rect at bounding box center [784, 180] width 26 height 26
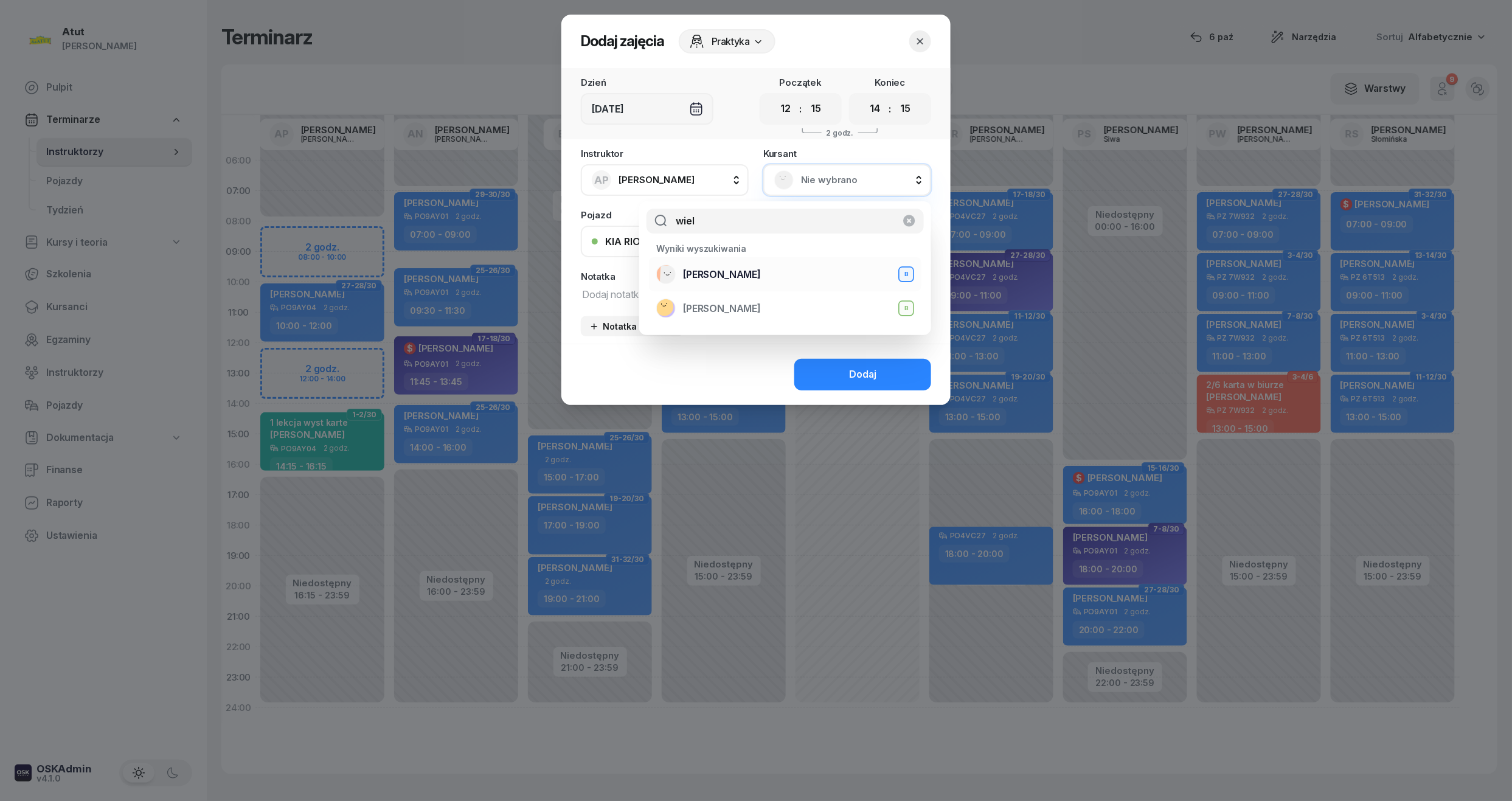
type input "wiel"
click at [729, 269] on span "[PERSON_NAME]" at bounding box center [721, 274] width 77 height 16
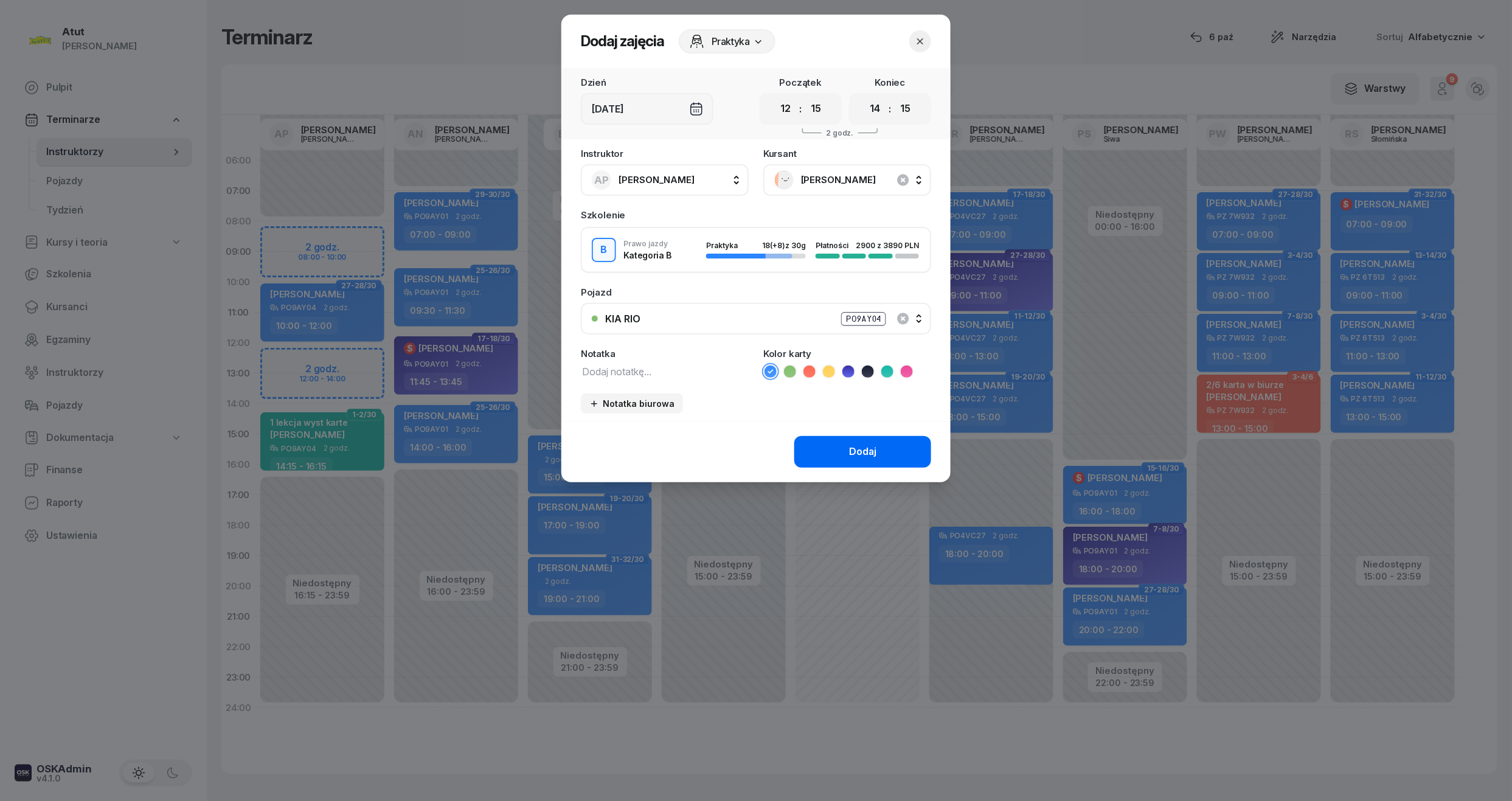
click at [853, 461] on button "Dodaj" at bounding box center [862, 451] width 137 height 32
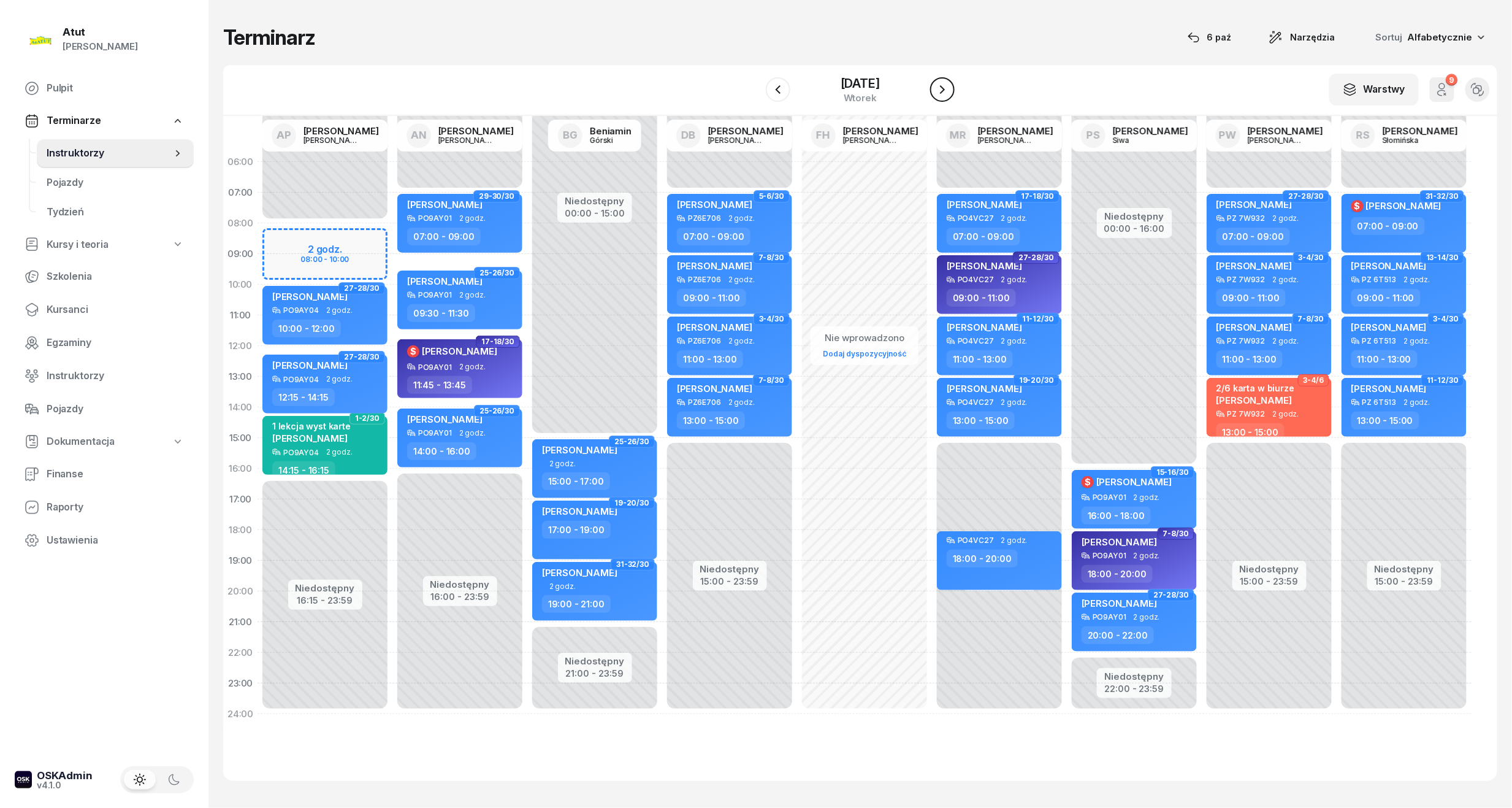
click at [950, 91] on icon "button" at bounding box center [942, 89] width 15 height 15
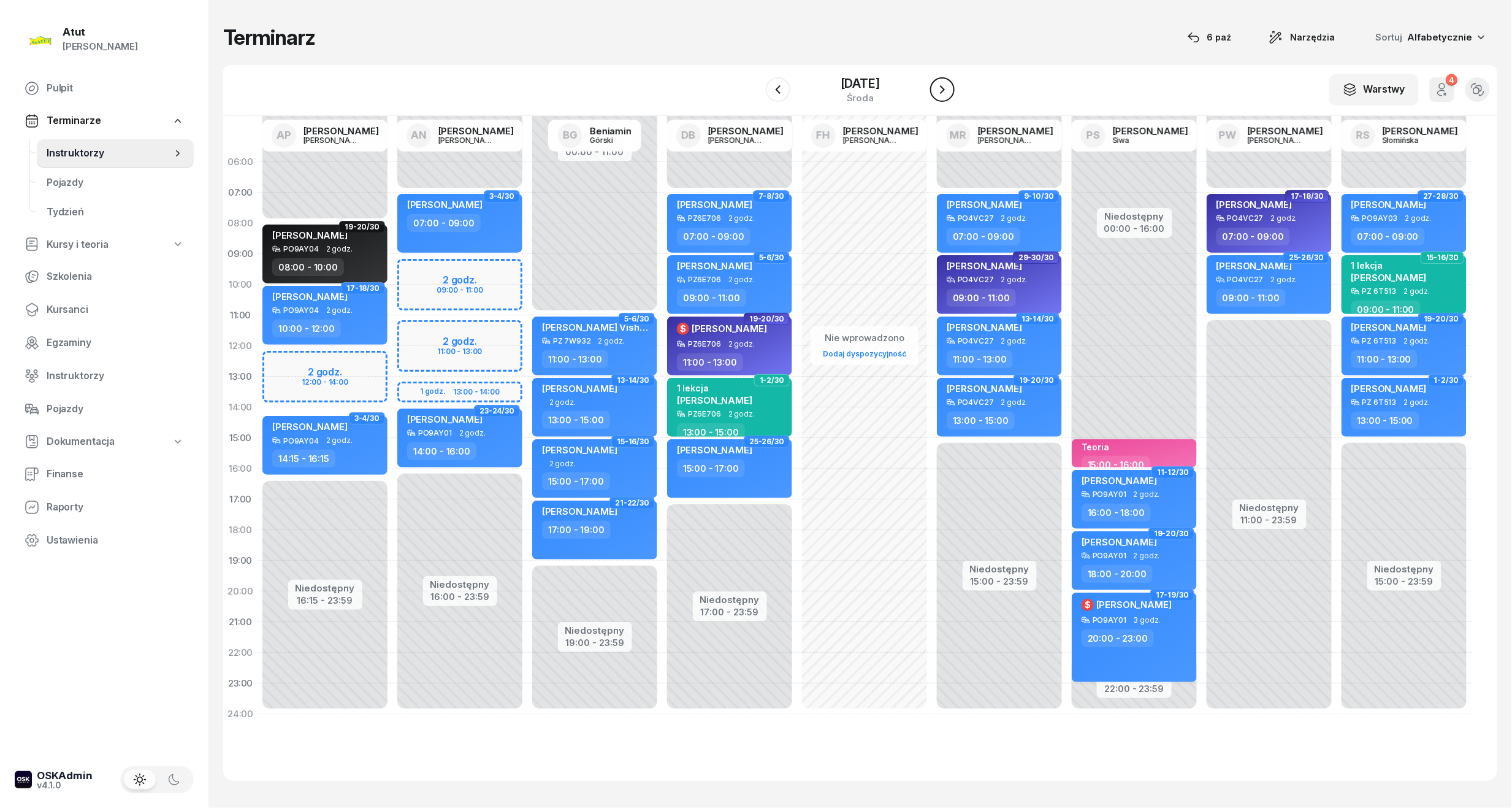
click at [950, 88] on icon "button" at bounding box center [942, 89] width 15 height 15
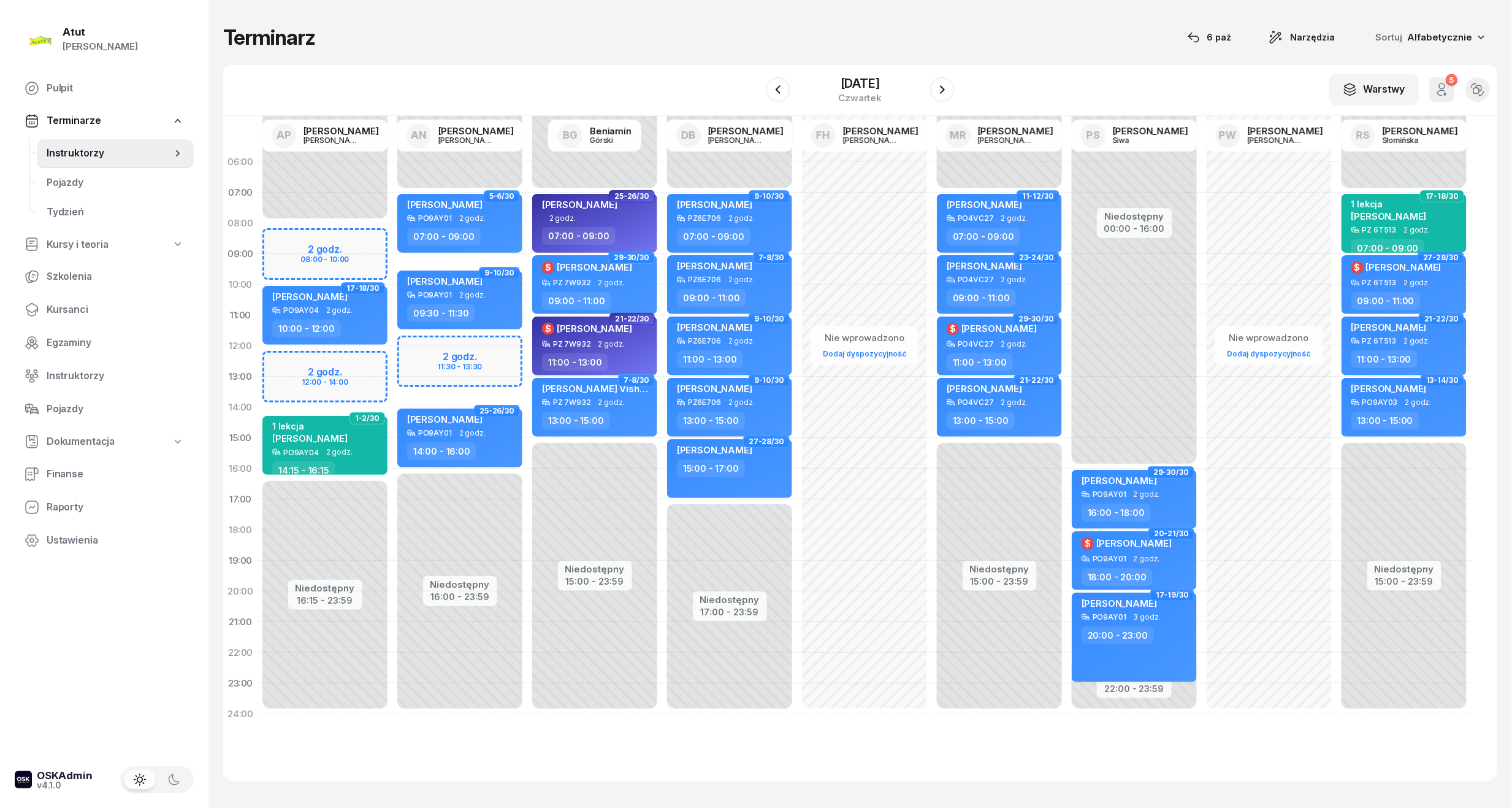
click at [352, 247] on div "Niedostępny 00:00 - 08:00 Niedostępny 16:15 - 23:59 2 godz. 08:00 - 10:00 2 god…" at bounding box center [324, 437] width 134 height 582
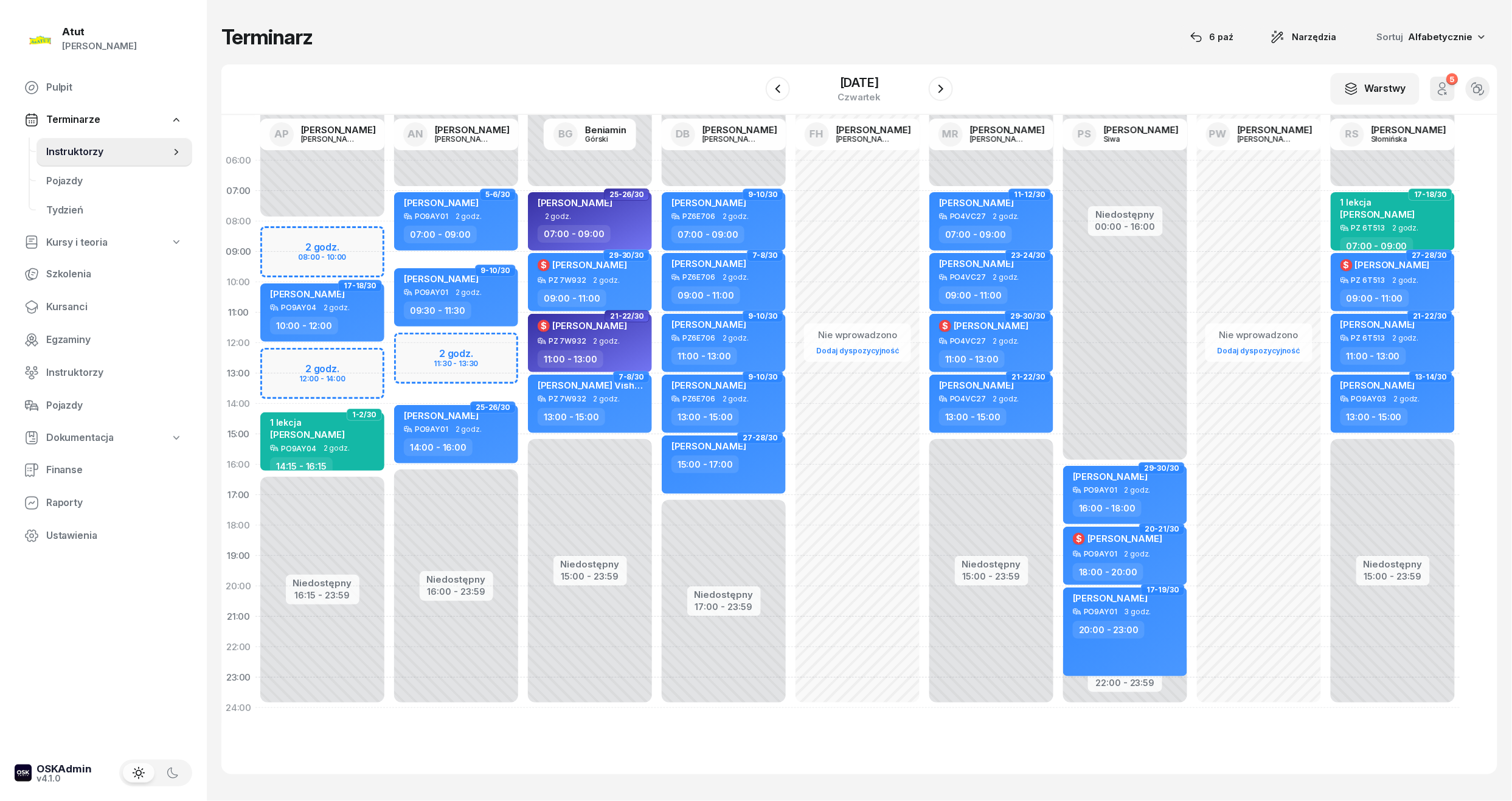
select select "08"
select select "10"
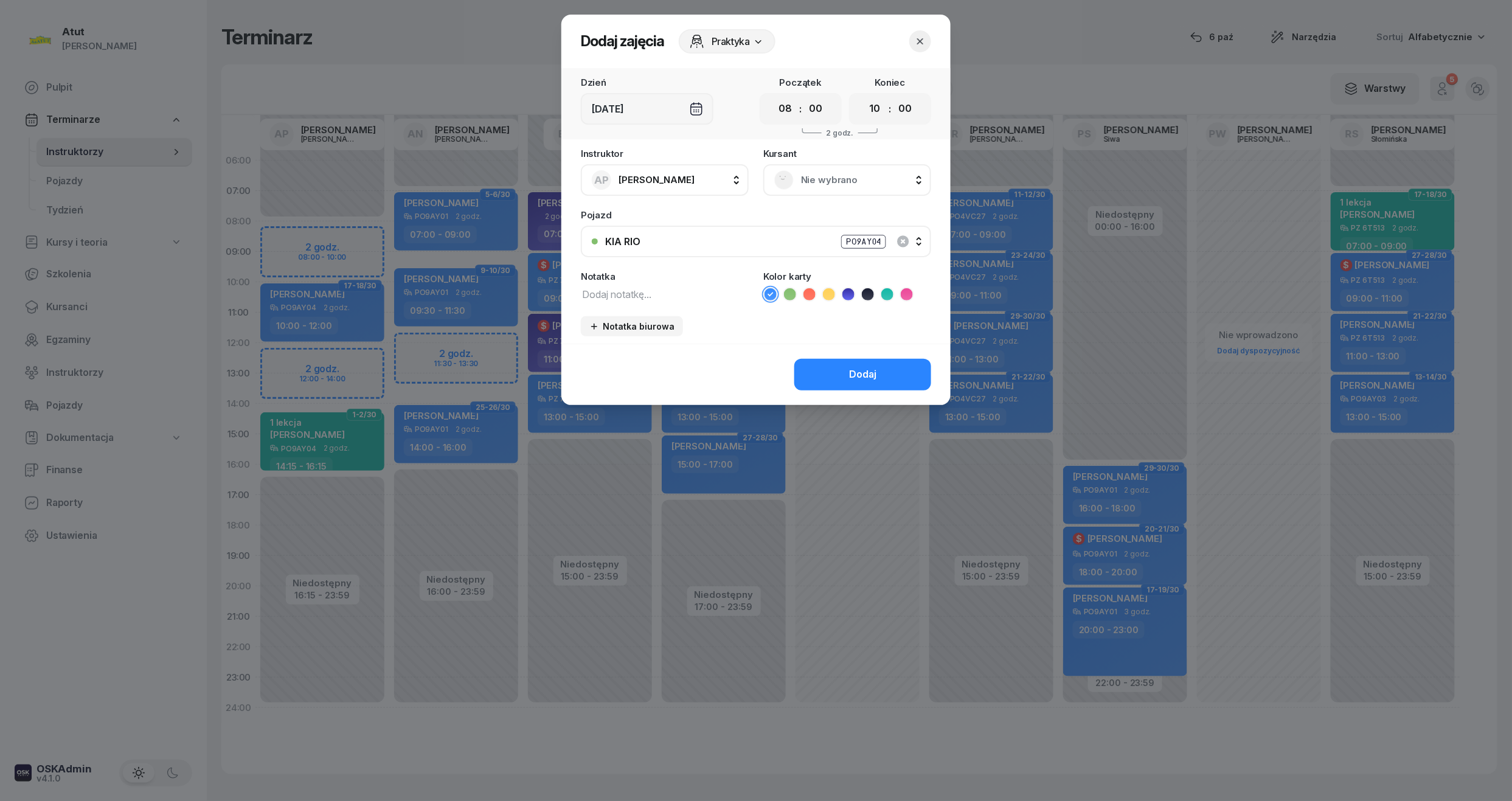
click at [824, 173] on span "Nie wybrano" at bounding box center [861, 179] width 119 height 16
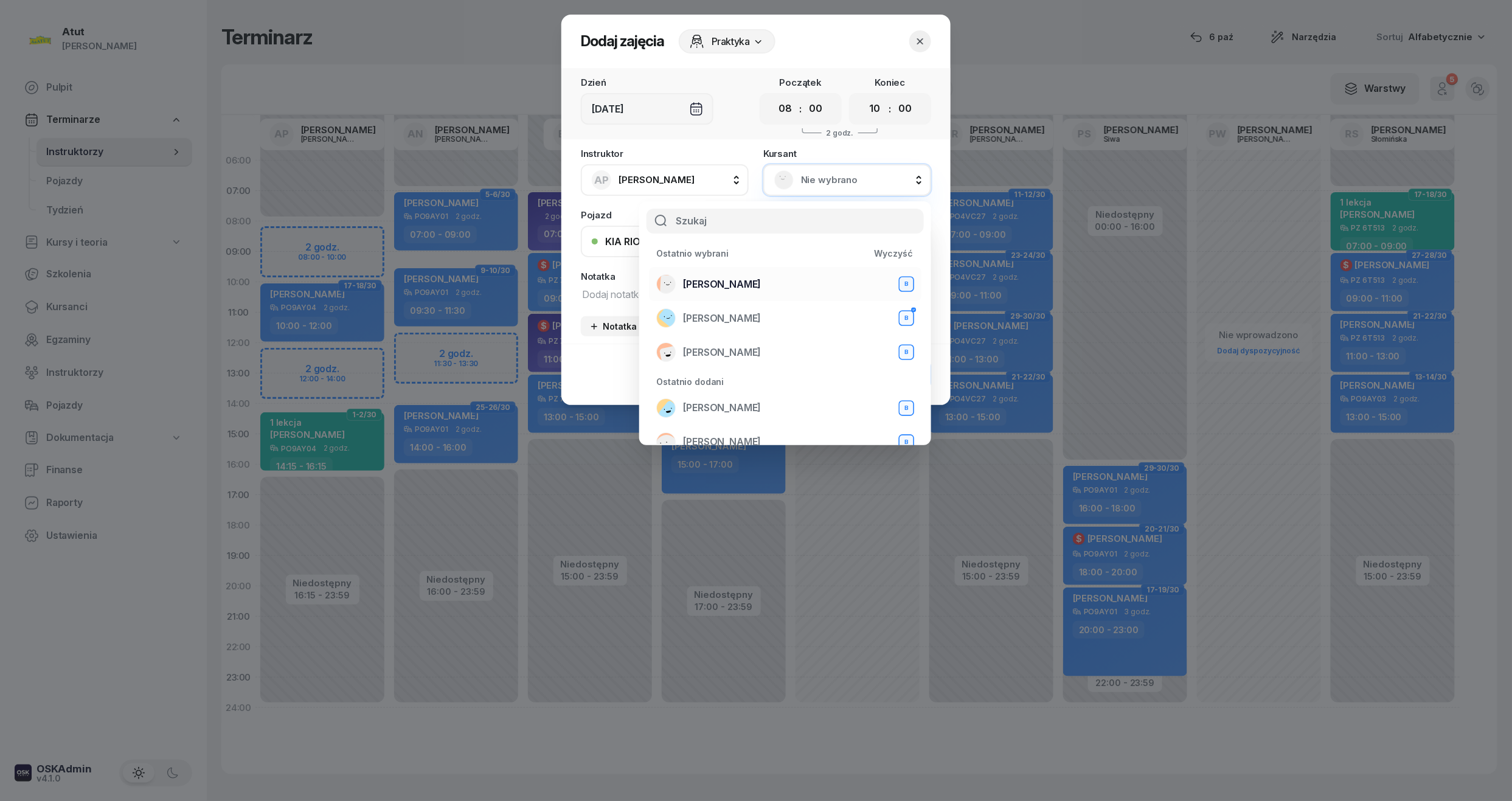
click at [721, 282] on span "[PERSON_NAME]" at bounding box center [721, 284] width 77 height 16
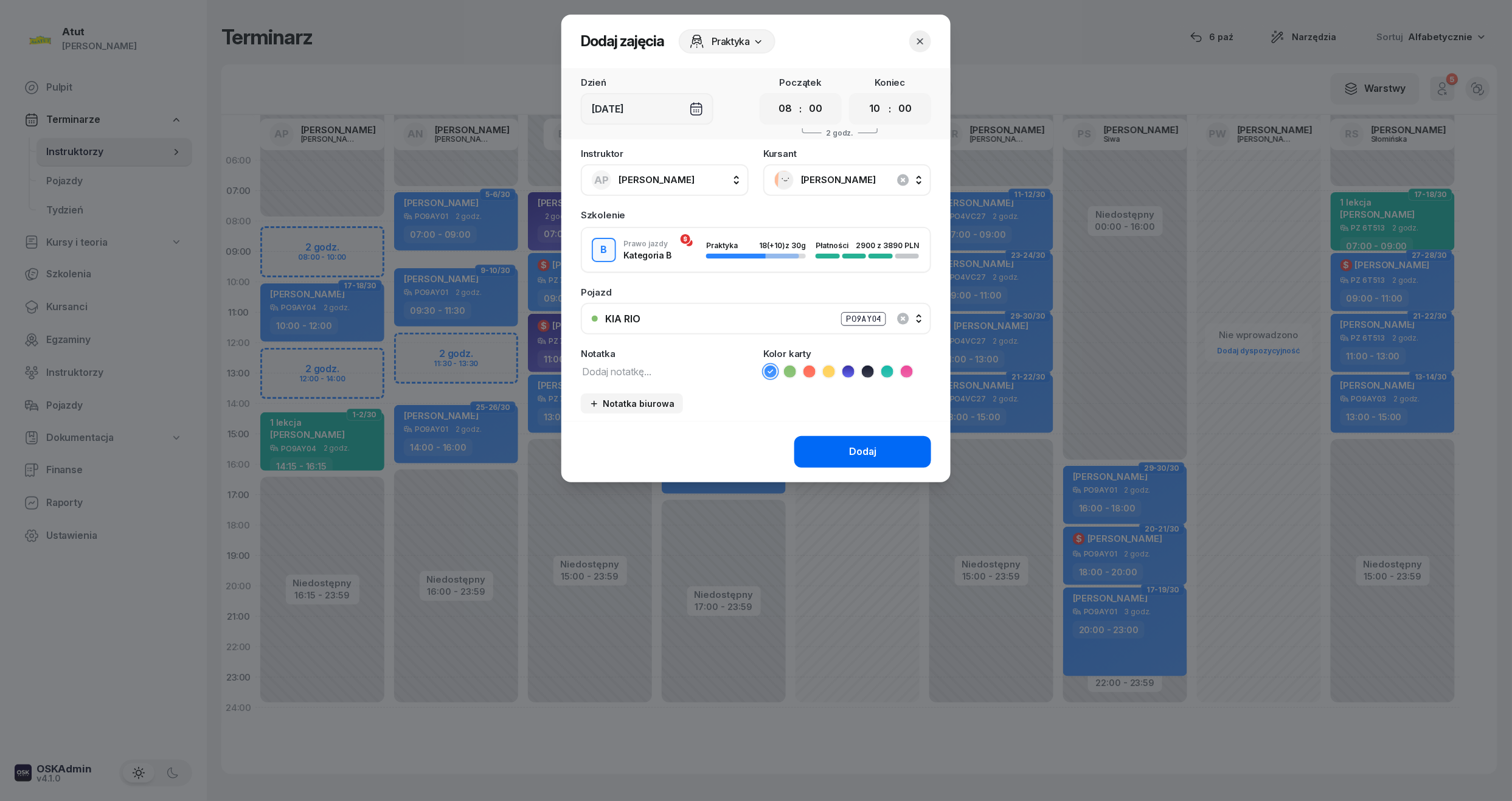
click at [824, 455] on button "Dodaj" at bounding box center [862, 451] width 137 height 32
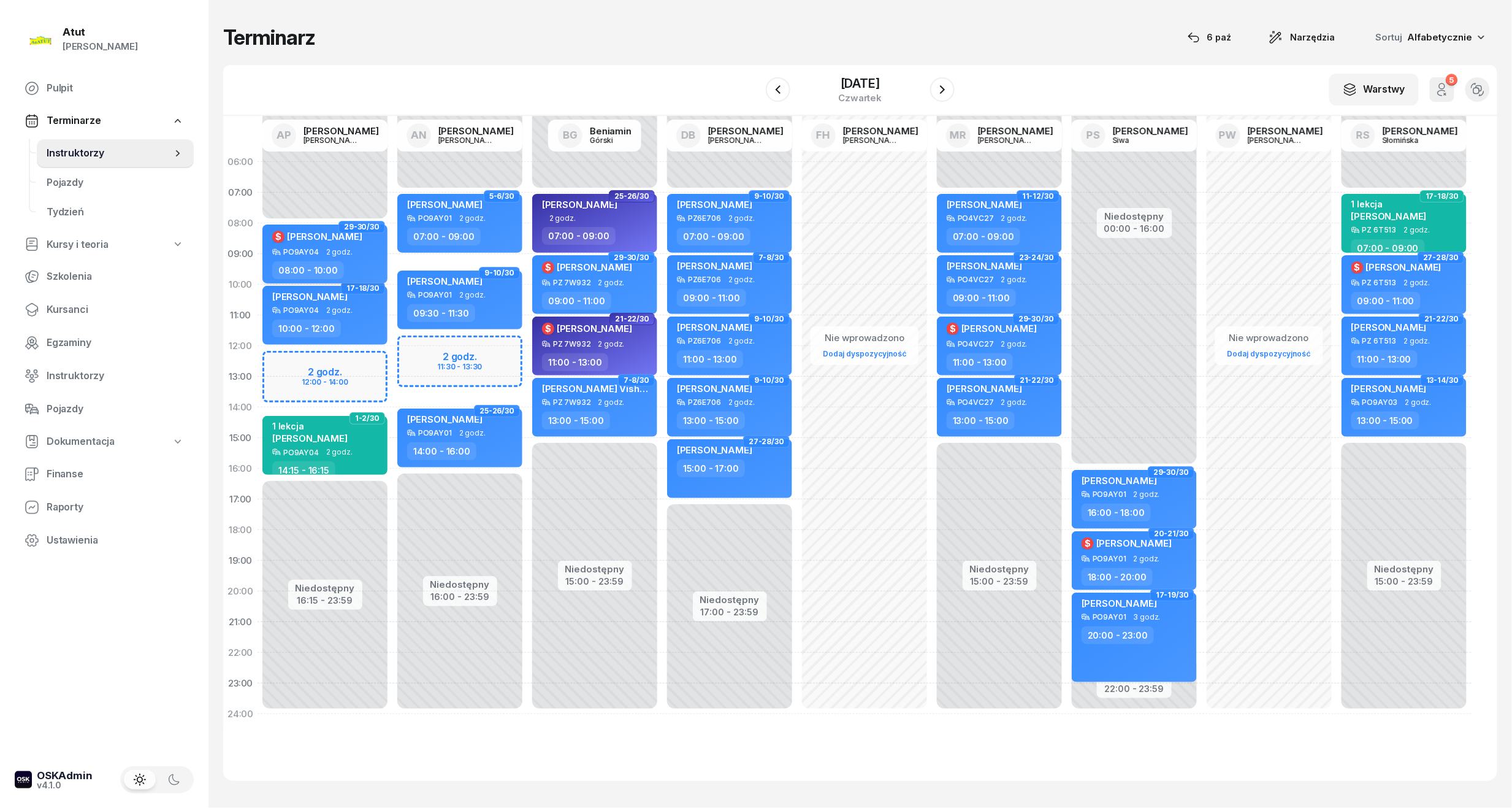
click at [297, 239] on span "[PERSON_NAME]" at bounding box center [324, 236] width 75 height 11
select select "08"
select select "10"
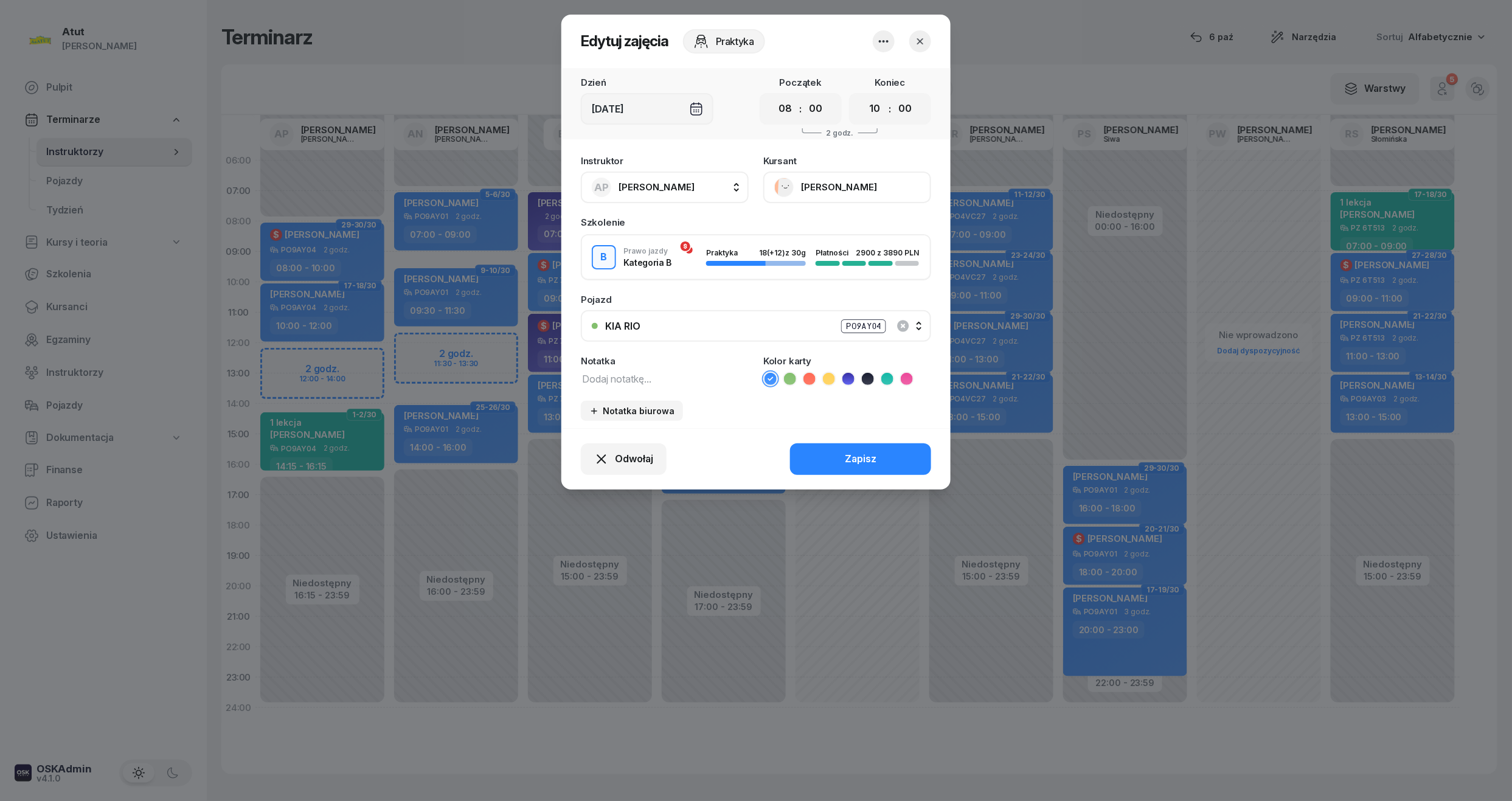
drag, startPoint x: 832, startPoint y: 186, endPoint x: 837, endPoint y: 192, distance: 7.8
click at [832, 186] on button "[PERSON_NAME]" at bounding box center [847, 187] width 168 height 32
click at [830, 227] on link "Otwórz profil" at bounding box center [846, 228] width 160 height 31
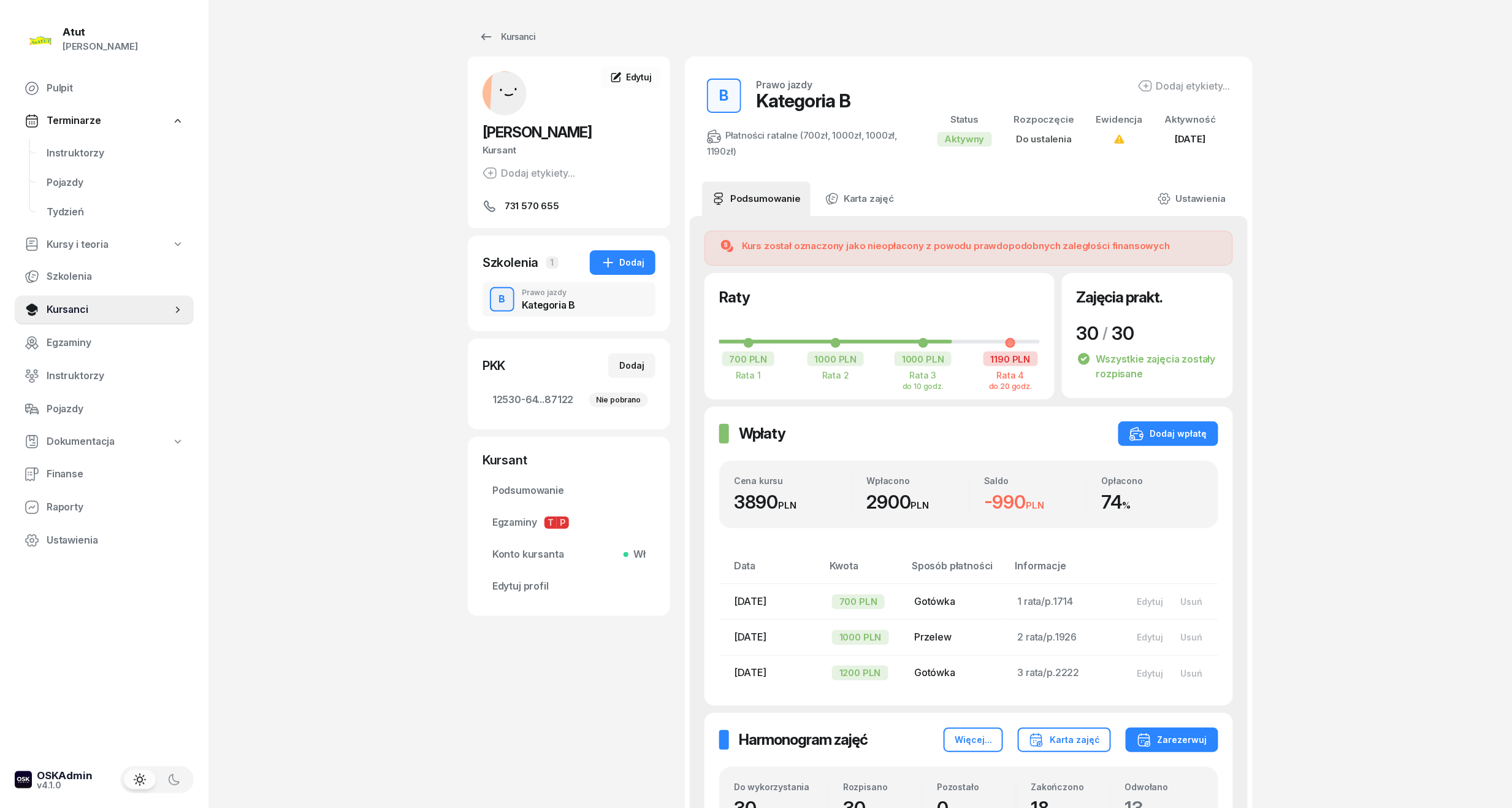
drag, startPoint x: 94, startPoint y: 156, endPoint x: 122, endPoint y: 133, distance: 36.2
click at [94, 156] on span "Instruktorzy" at bounding box center [116, 153] width 137 height 16
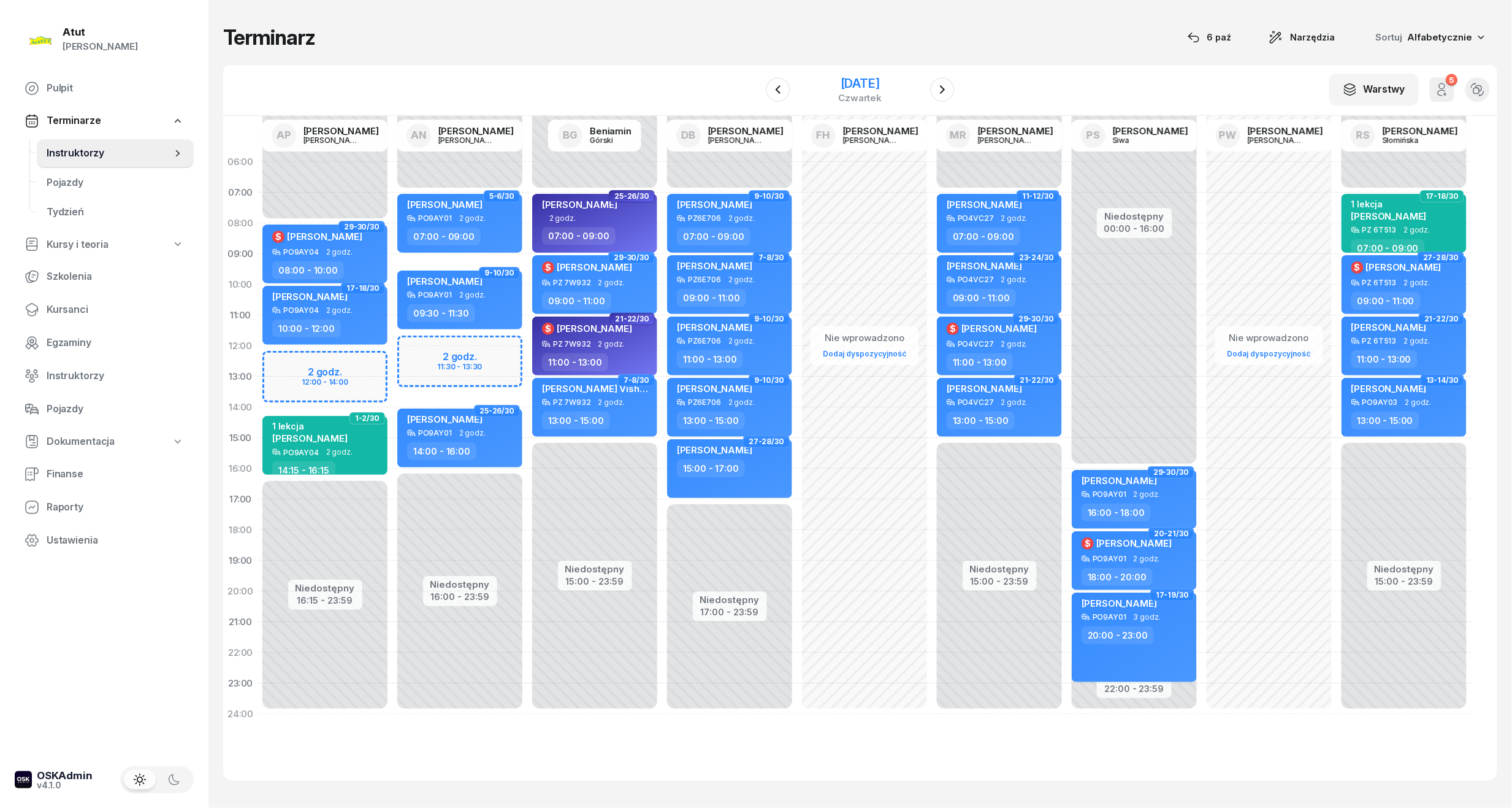
click at [844, 79] on div "[DATE]" at bounding box center [860, 83] width 43 height 12
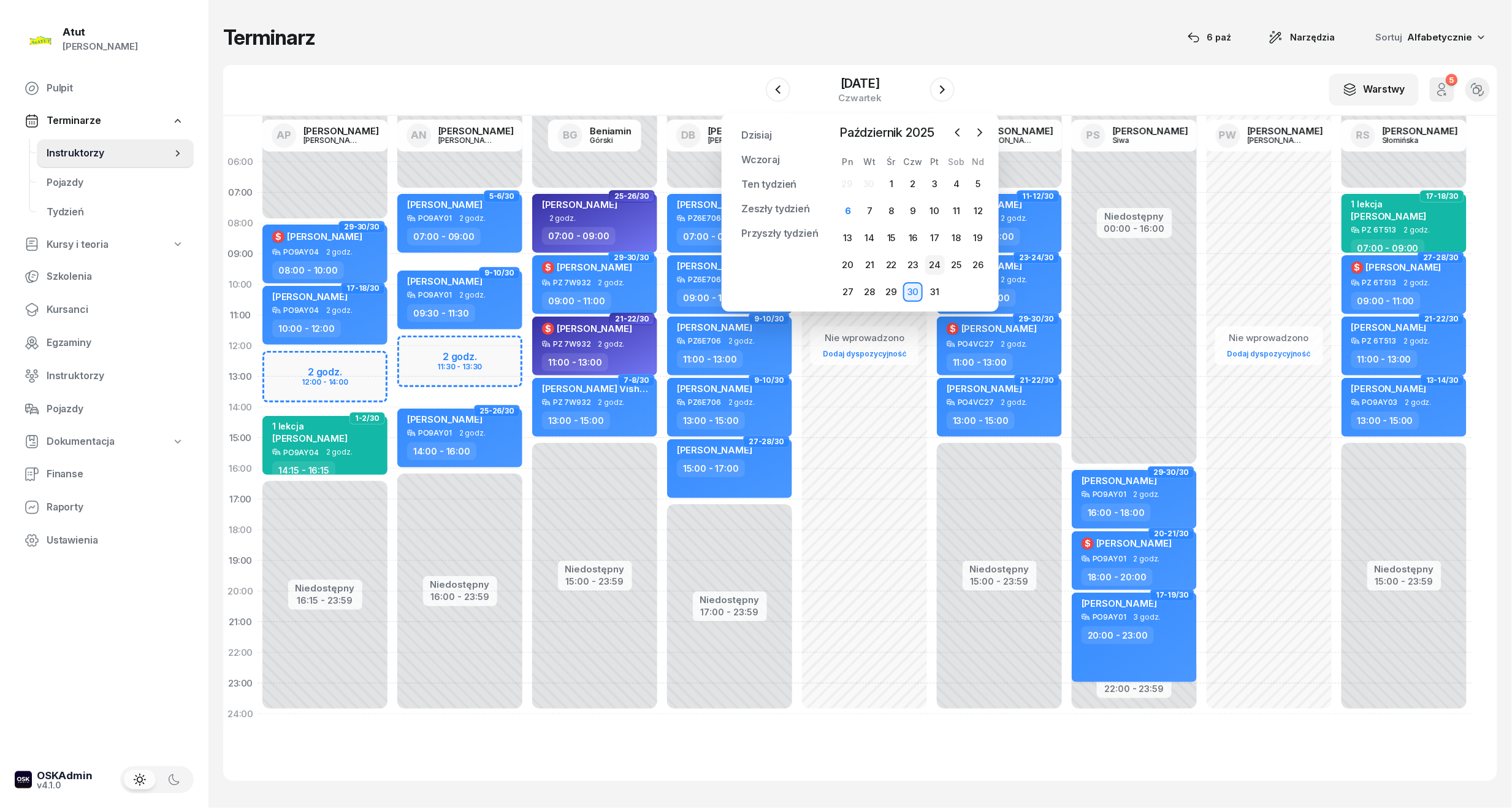
click at [936, 258] on div "24" at bounding box center [935, 264] width 20 height 20
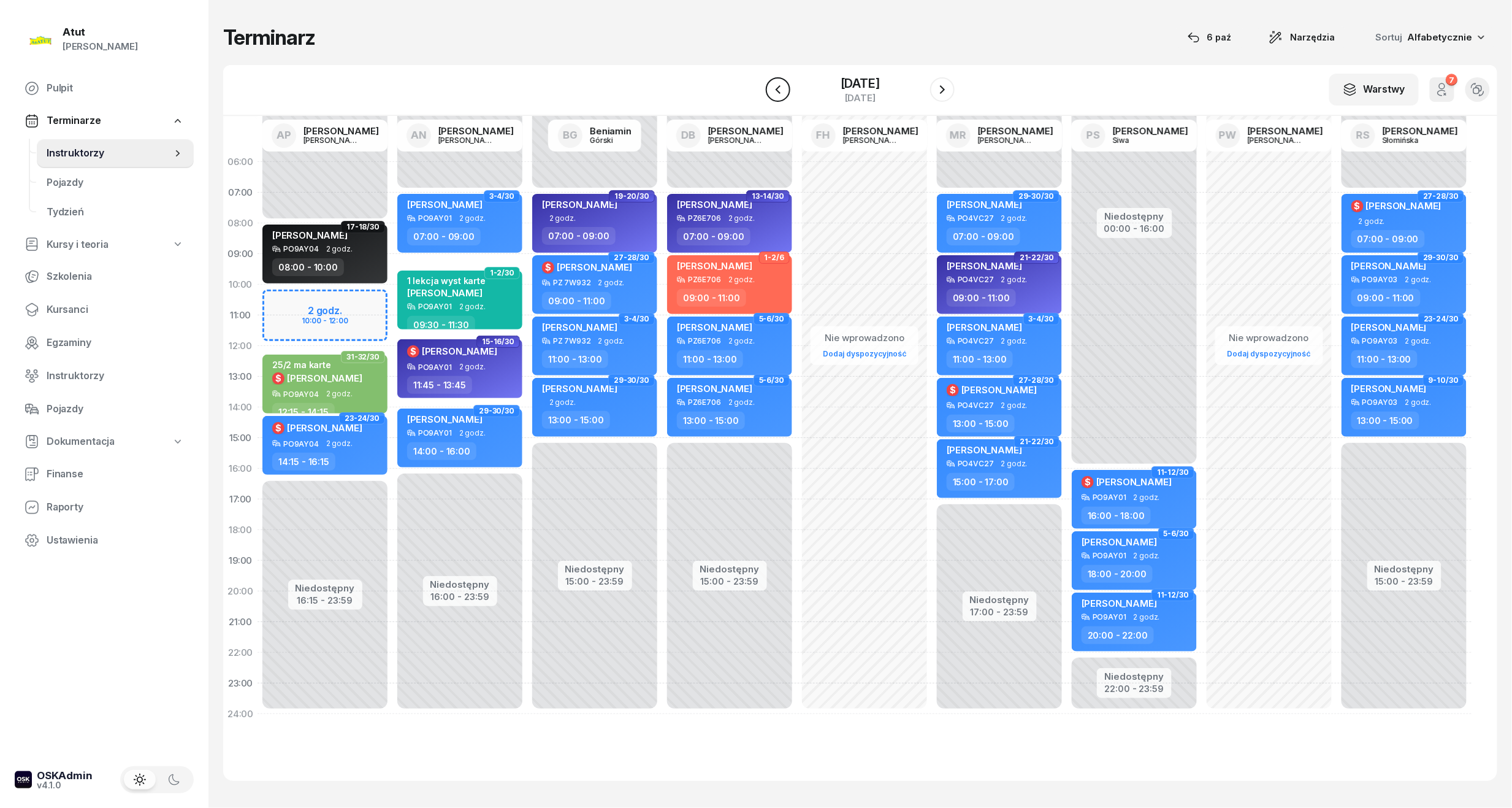
click at [770, 84] on icon "button" at bounding box center [778, 89] width 15 height 15
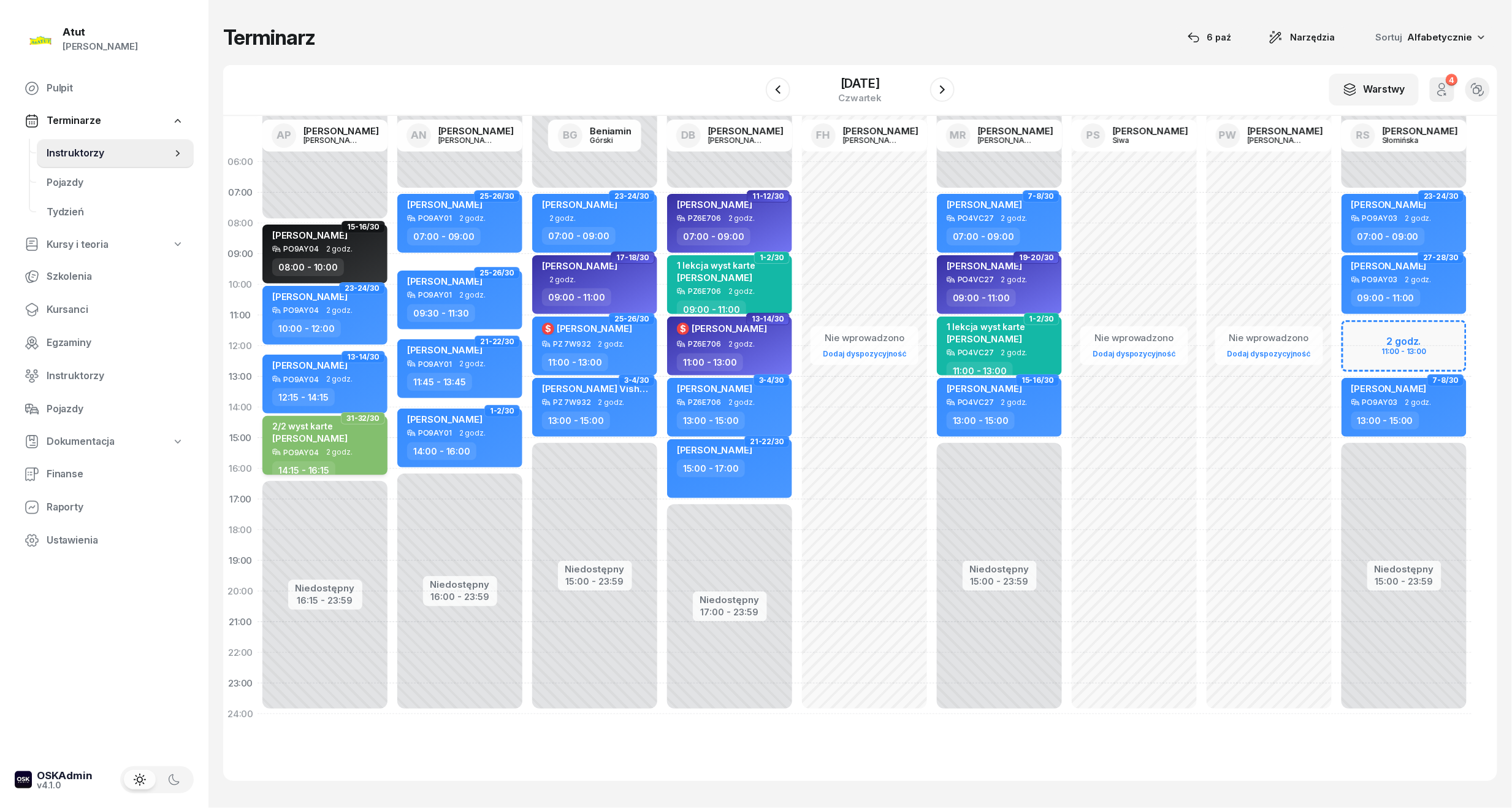
click at [348, 452] on span "2 godz." at bounding box center [339, 452] width 26 height 8
select select "14"
select select "15"
select select "16"
select select "15"
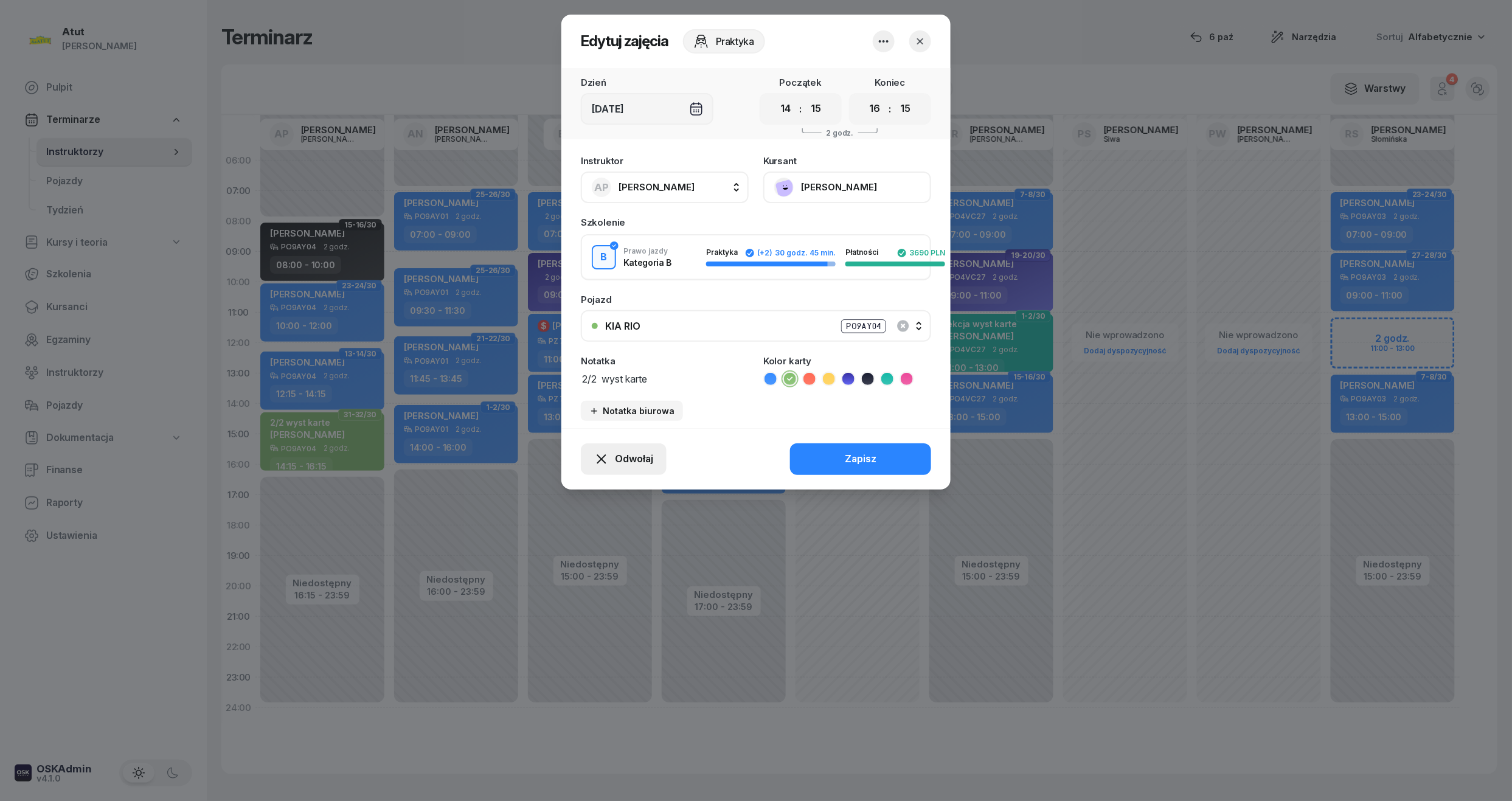
click at [633, 460] on span "Odwołaj" at bounding box center [633, 459] width 38 height 16
click at [572, 363] on link "My odwołaliśmy" at bounding box center [617, 354] width 160 height 31
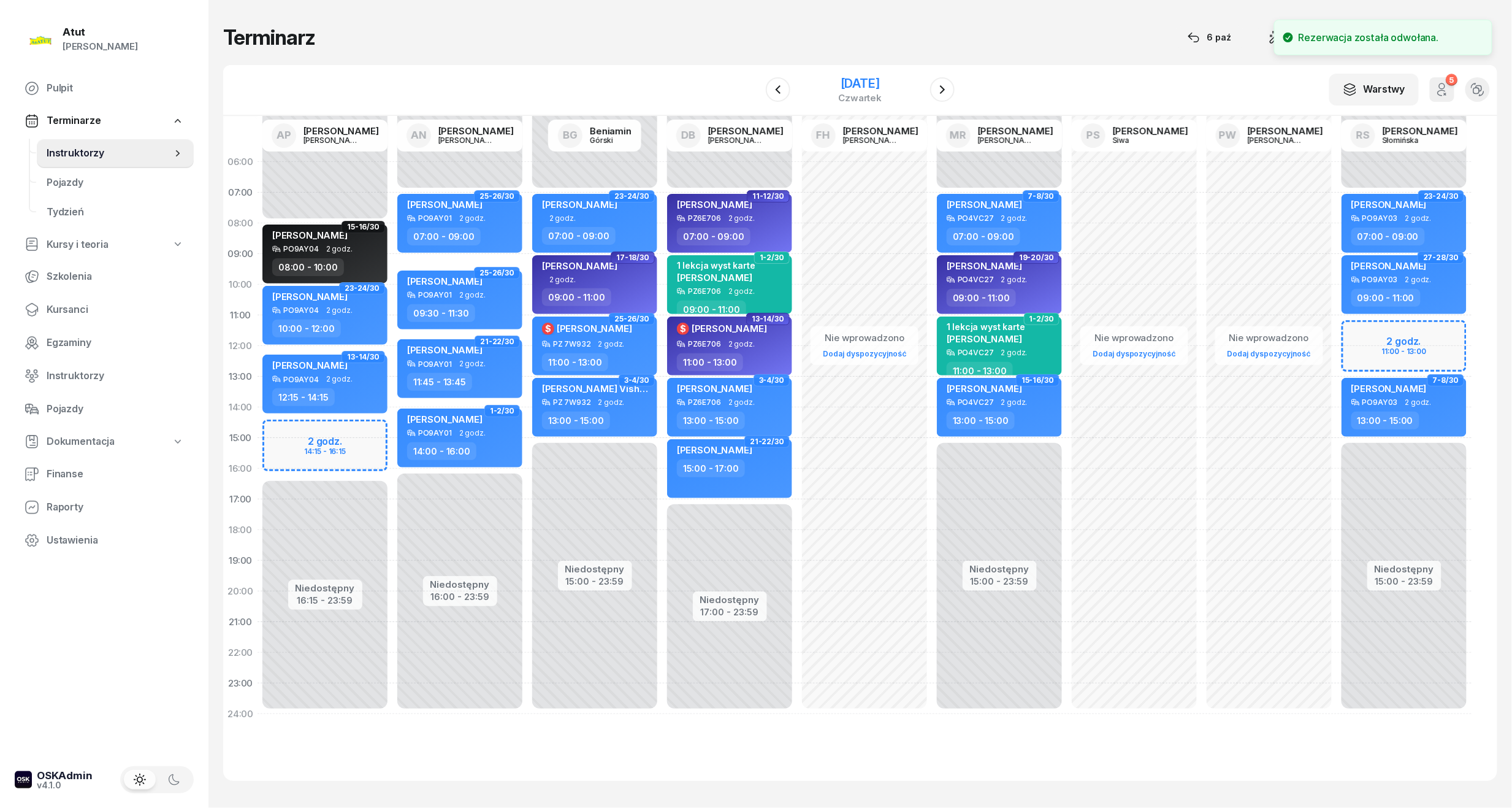
click at [882, 82] on div "[DATE]" at bounding box center [860, 83] width 43 height 12
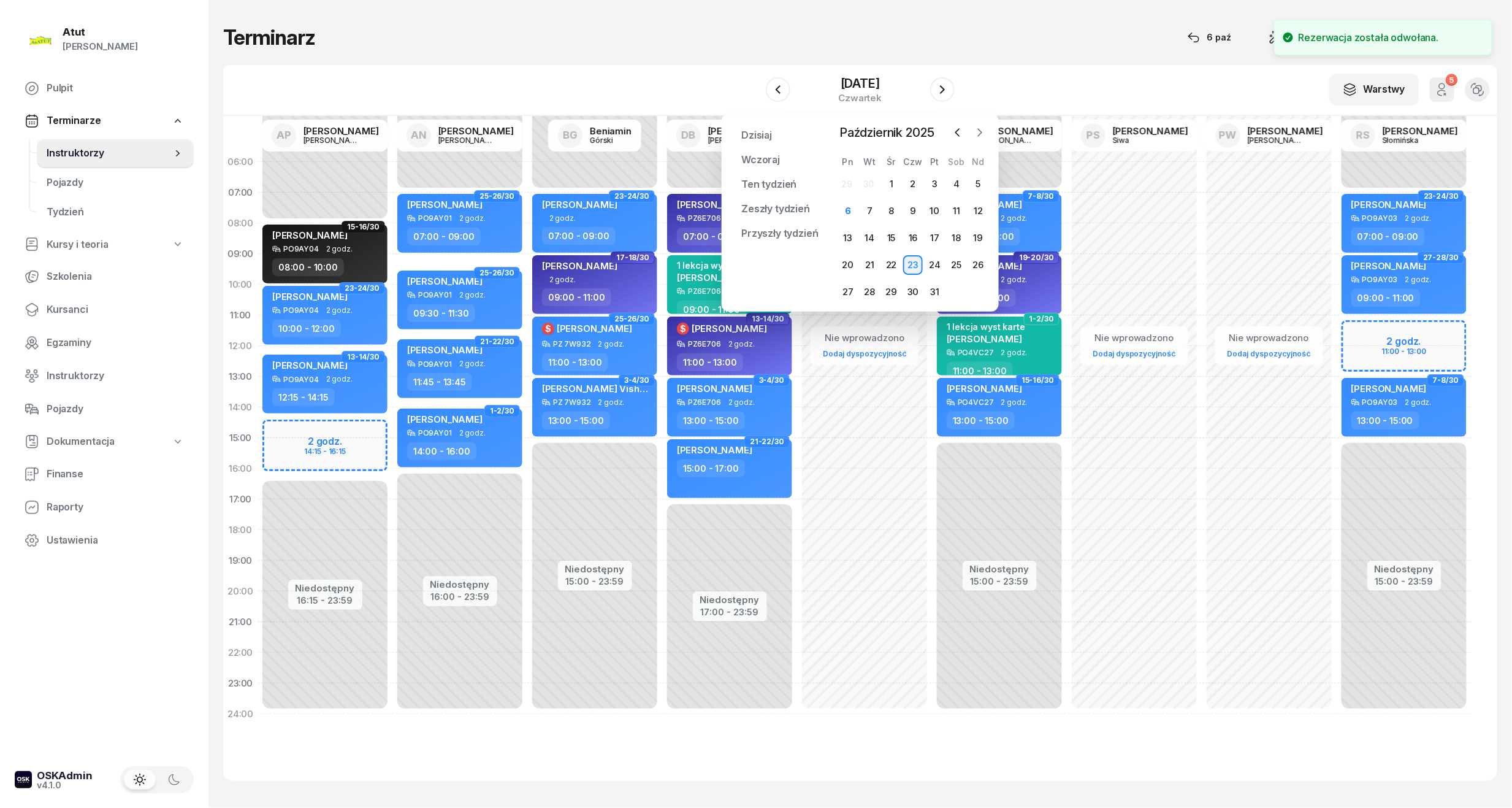
click at [971, 126] on button "button" at bounding box center [980, 133] width 19 height 19
click at [937, 234] on div "14" at bounding box center [935, 238] width 20 height 20
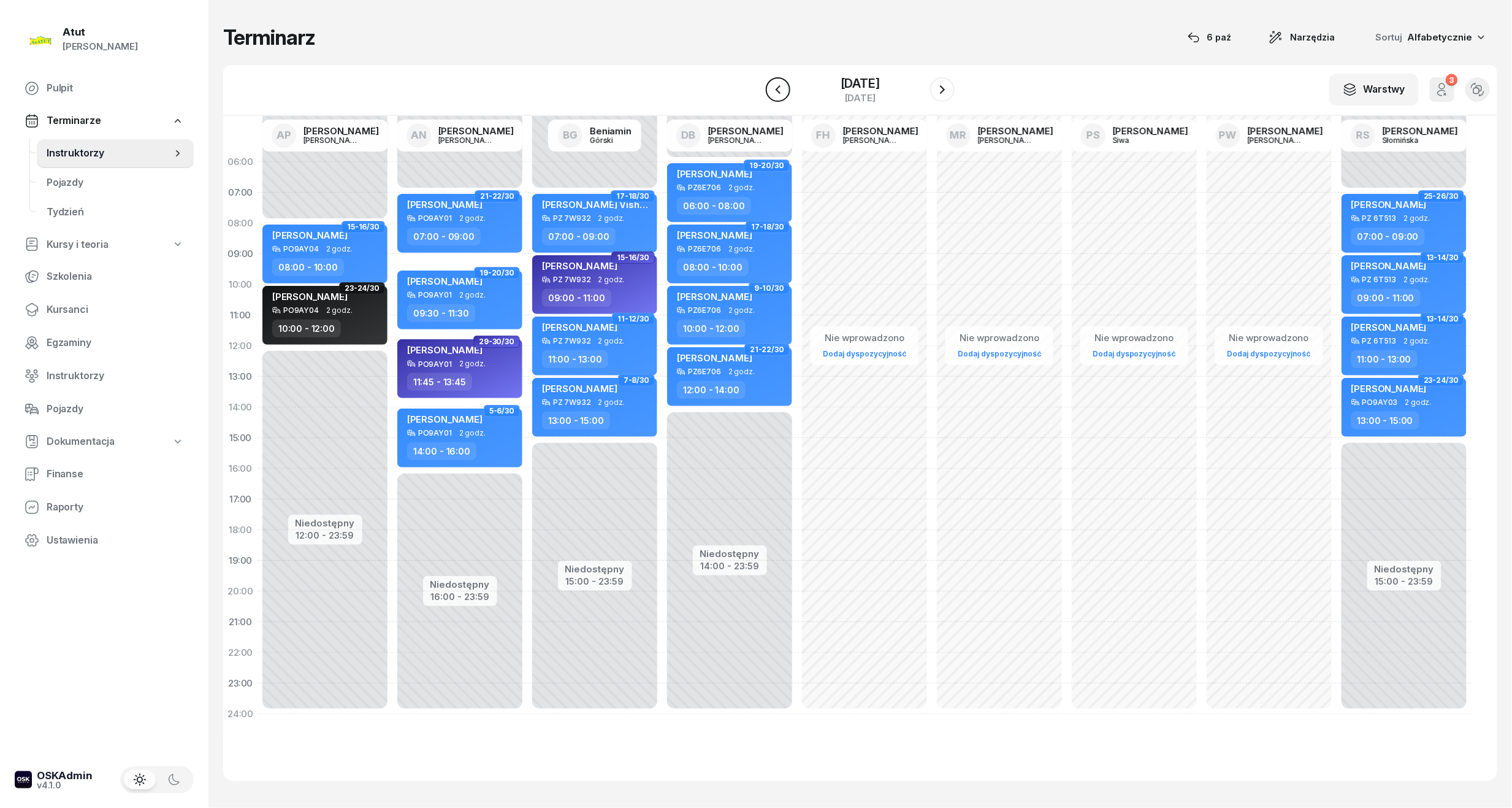
click at [765, 87] on button "button" at bounding box center [778, 89] width 24 height 24
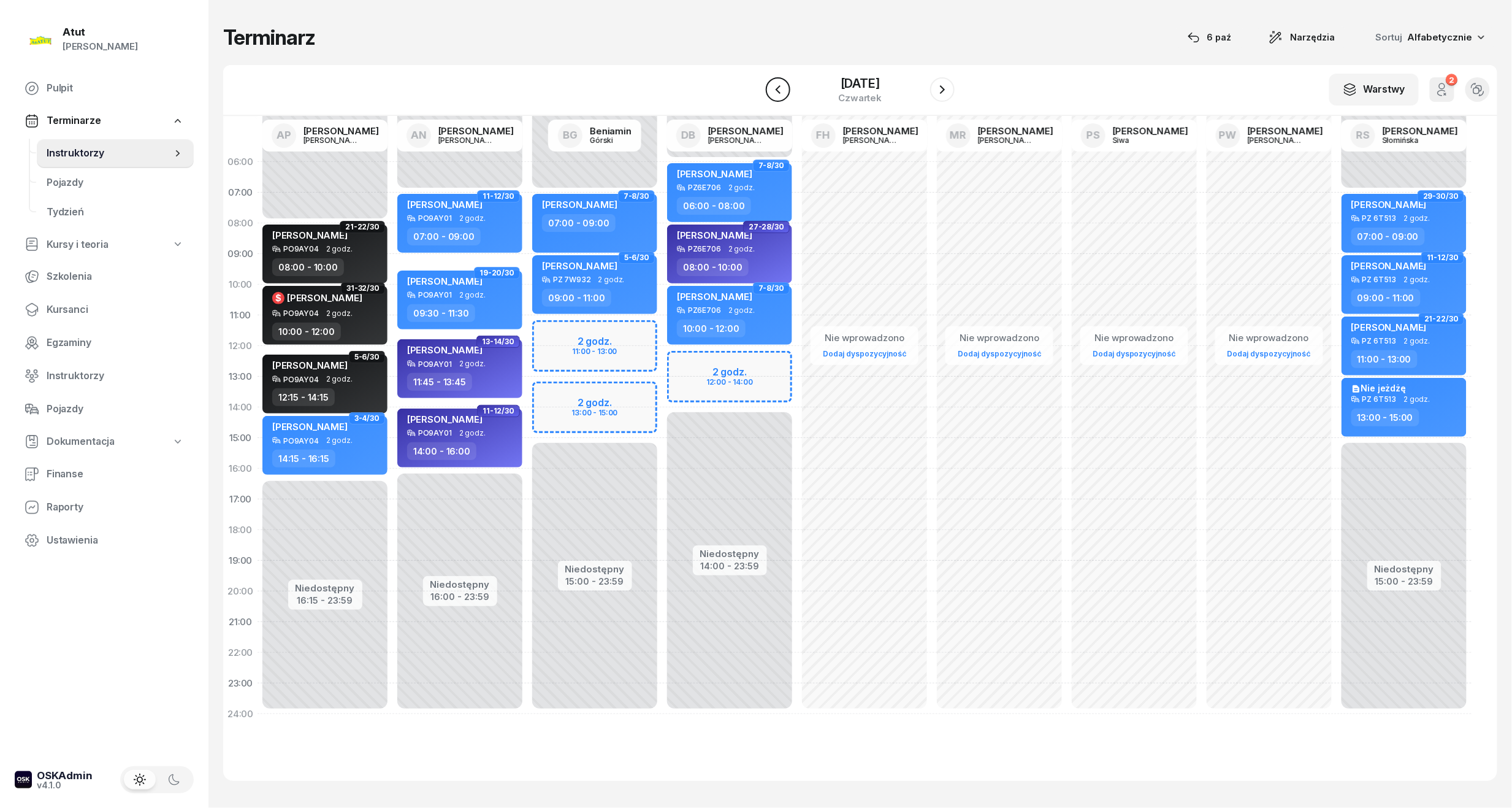
click at [778, 87] on icon "button" at bounding box center [778, 89] width 5 height 8
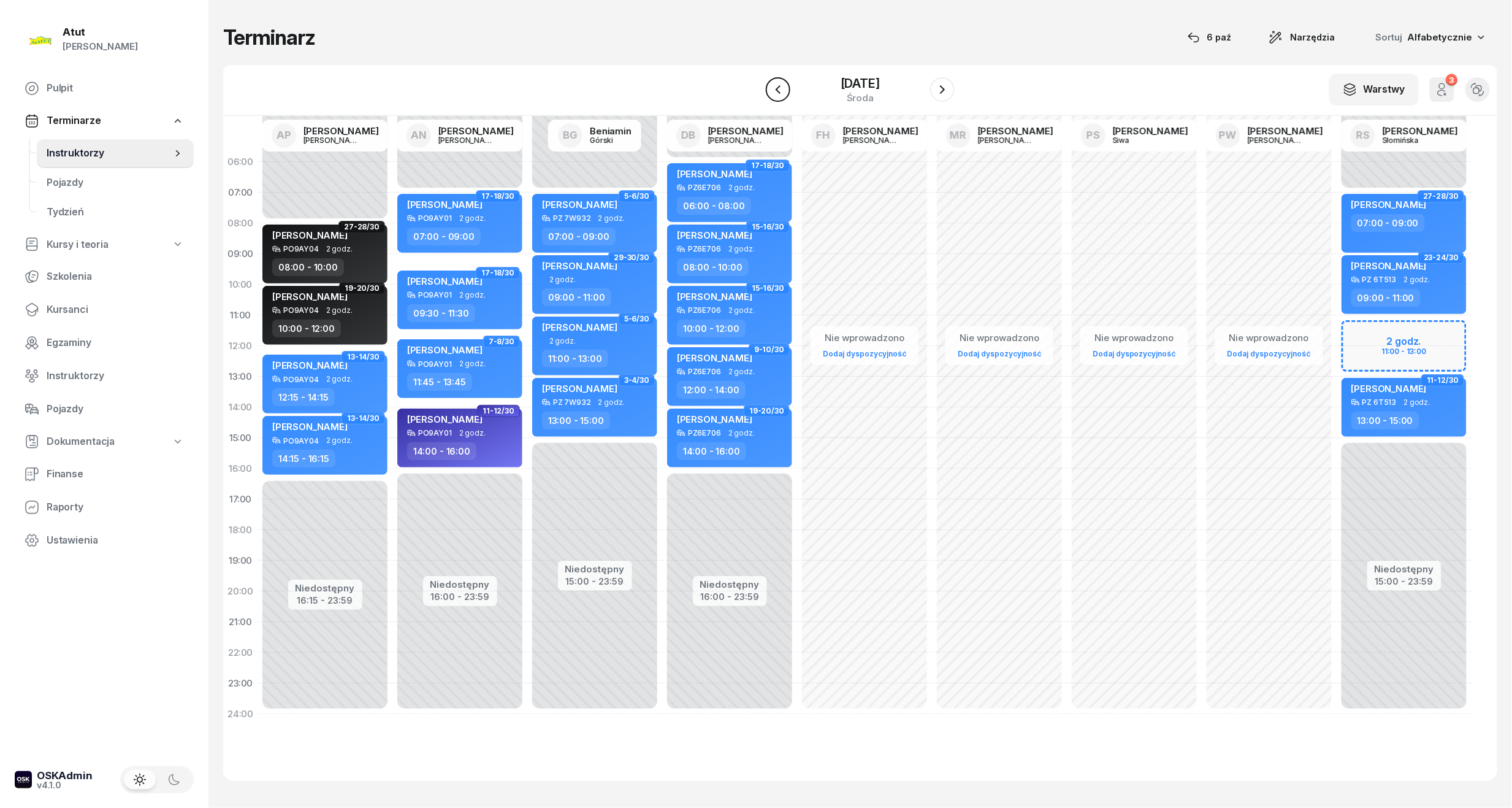
click at [778, 87] on icon "button" at bounding box center [778, 89] width 5 height 8
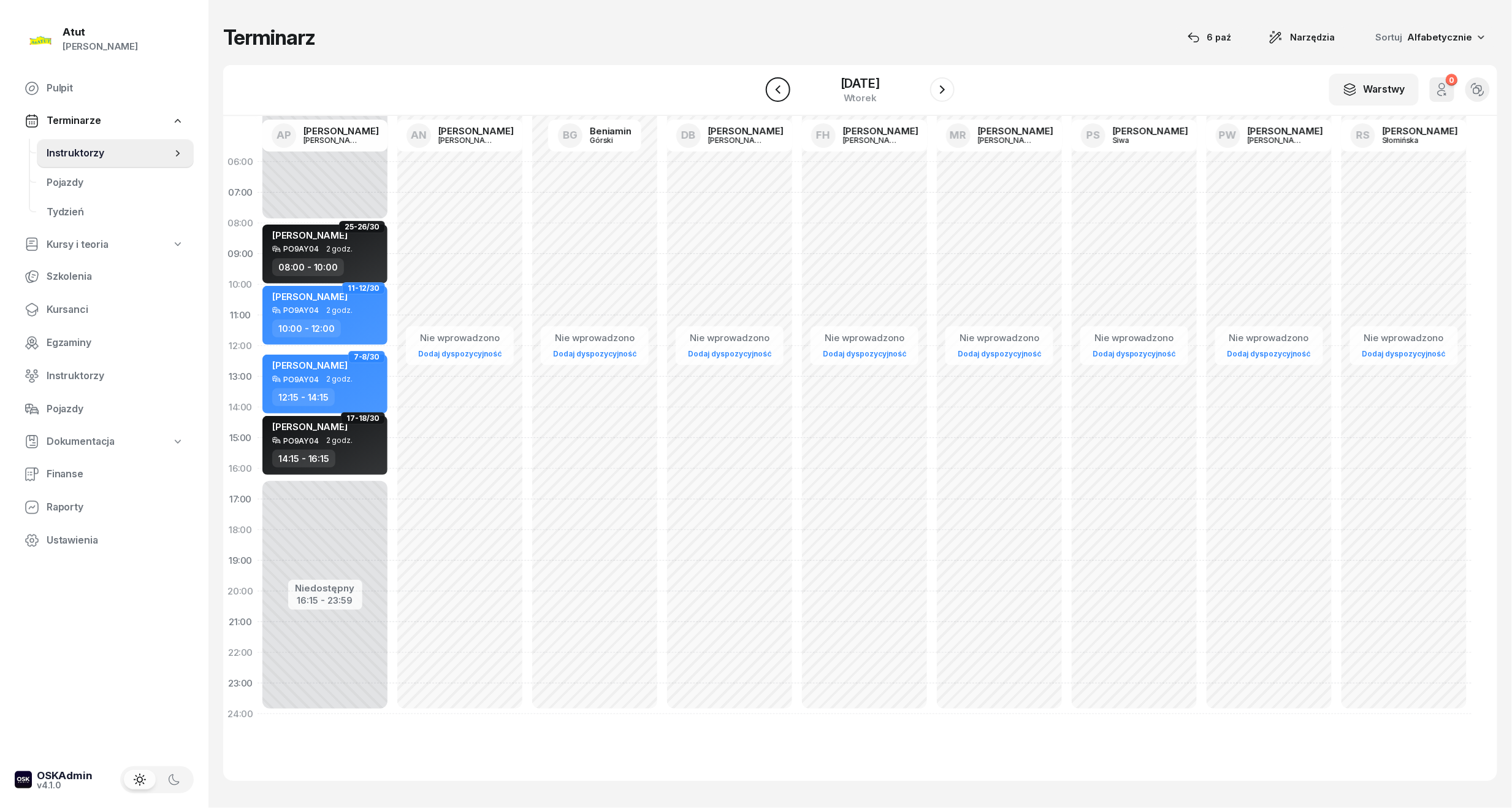
click at [778, 87] on icon "button" at bounding box center [778, 89] width 15 height 15
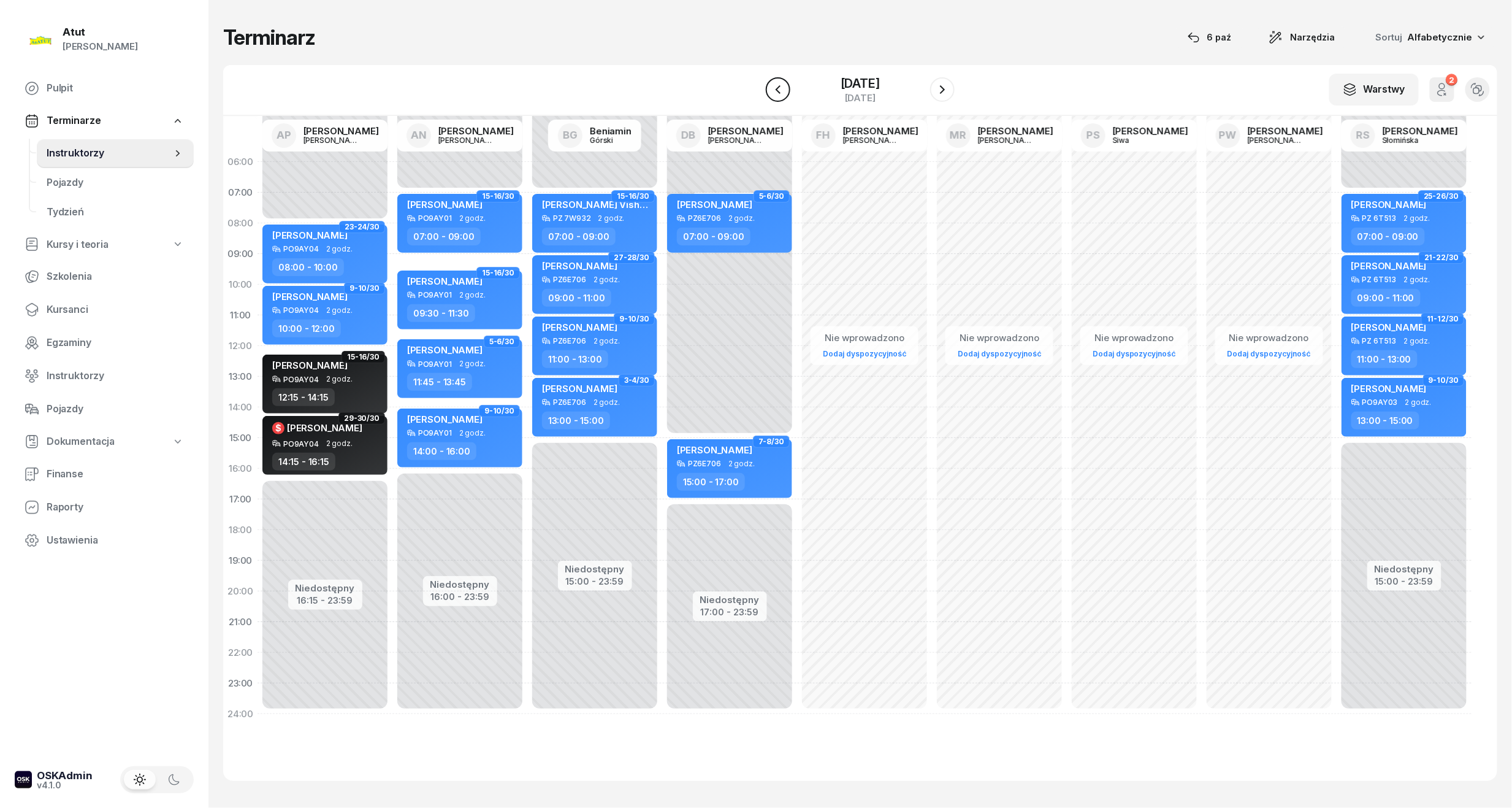
click at [778, 87] on icon "button" at bounding box center [778, 89] width 5 height 8
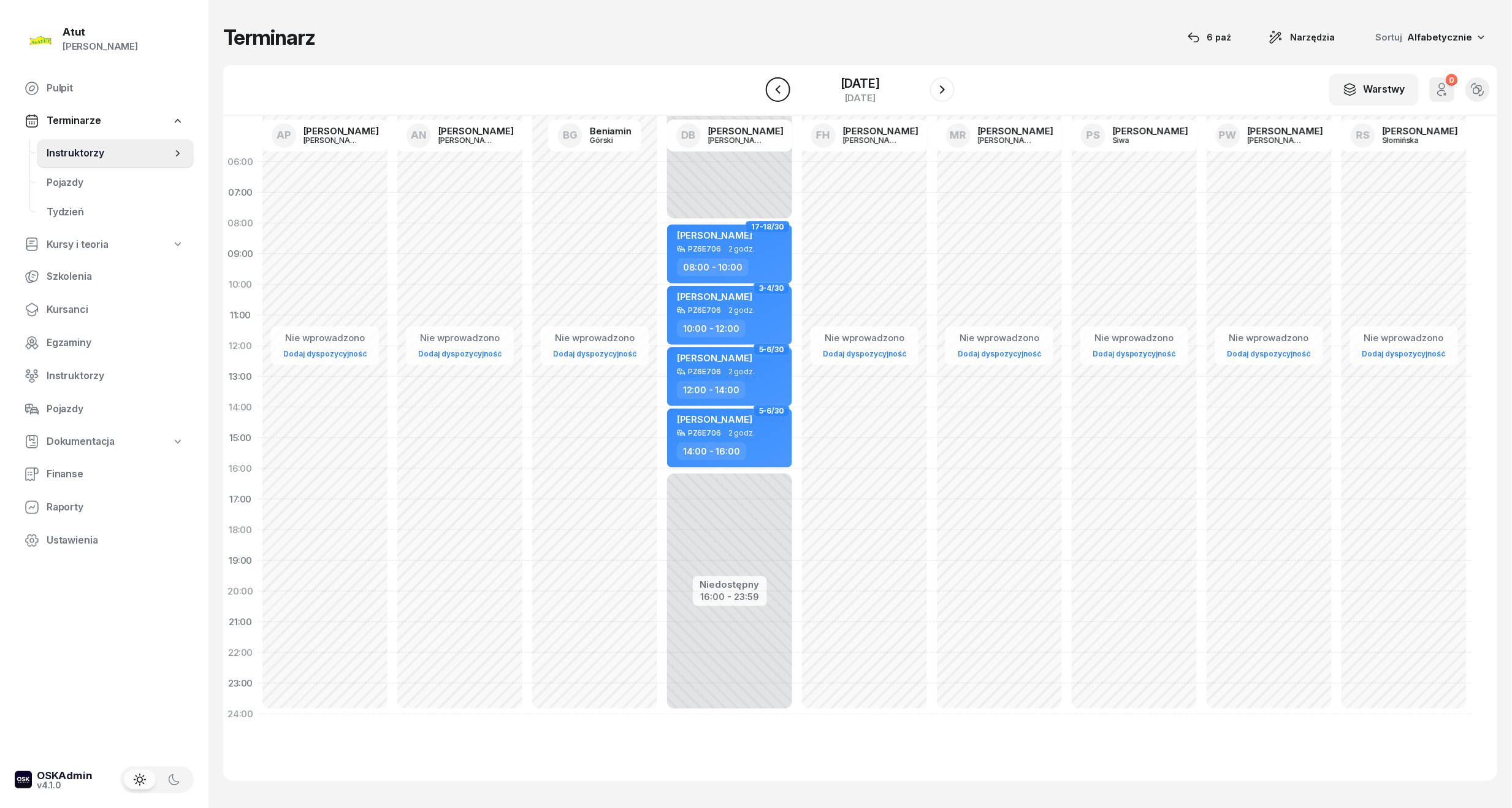
click at [778, 87] on icon "button" at bounding box center [778, 89] width 15 height 15
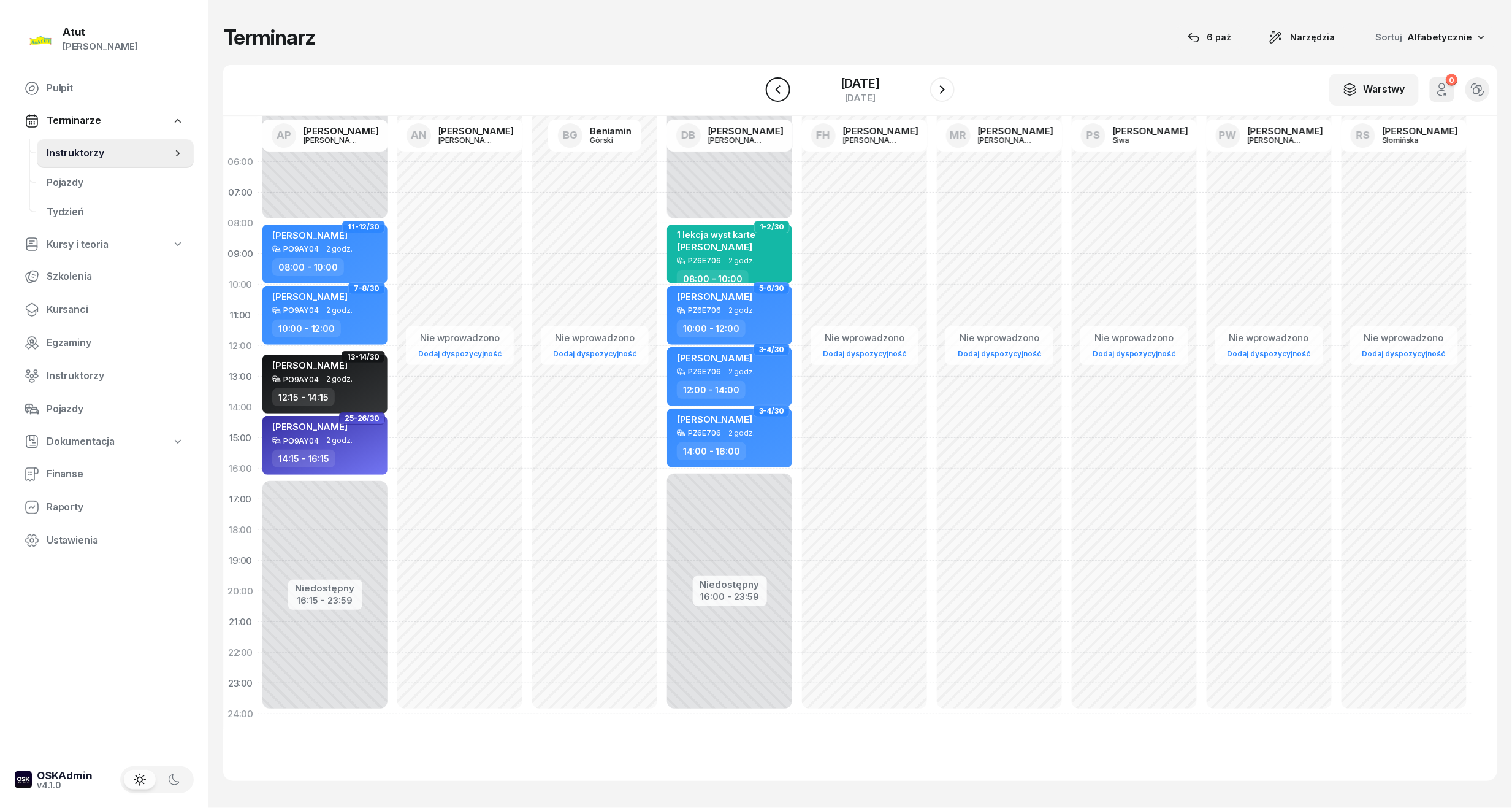
click at [778, 87] on icon "button" at bounding box center [778, 89] width 15 height 15
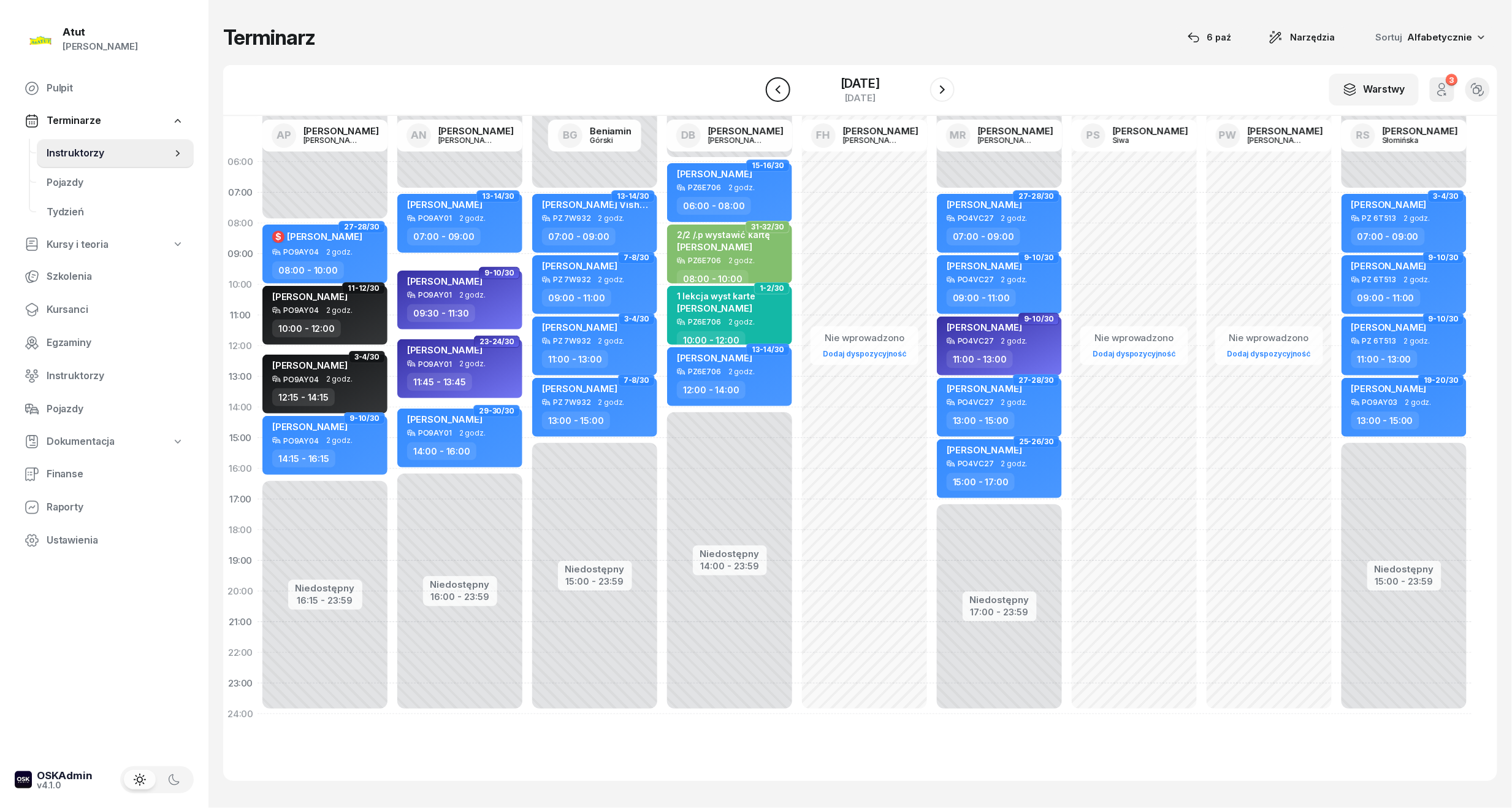
click at [778, 87] on icon "button" at bounding box center [778, 89] width 15 height 15
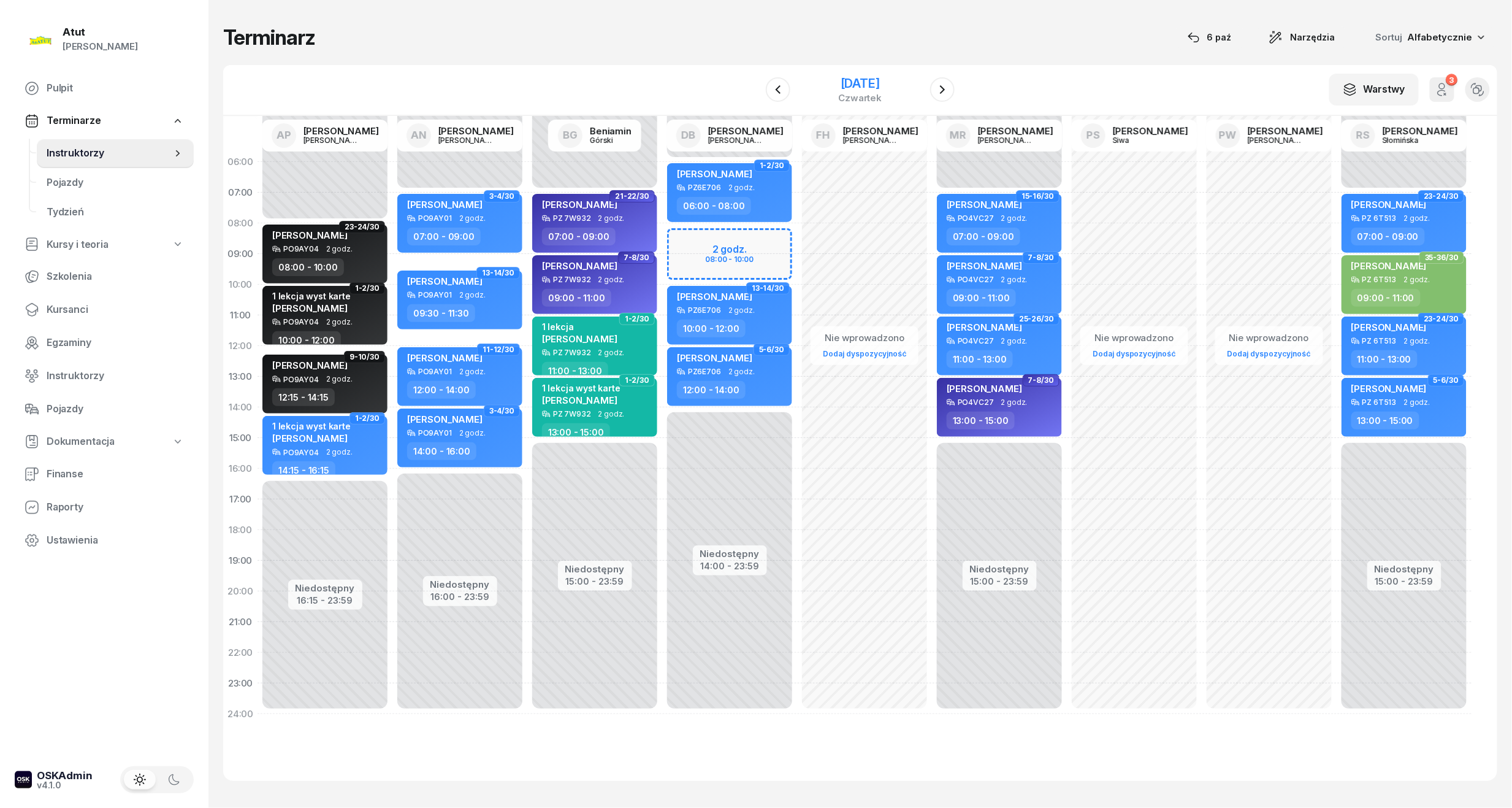
click at [854, 84] on div "[DATE]" at bounding box center [860, 83] width 43 height 12
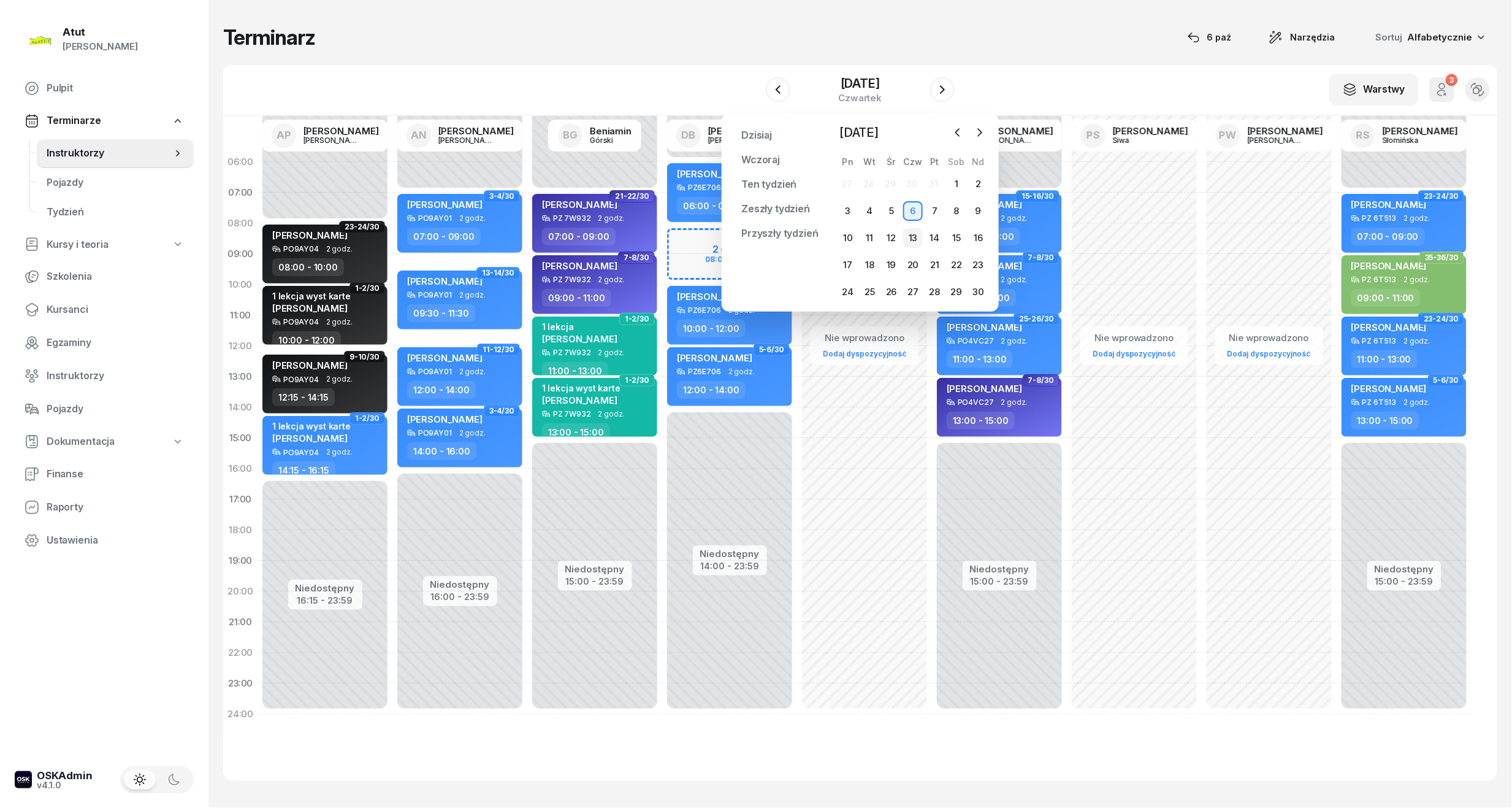
click at [907, 239] on div "13" at bounding box center [912, 238] width 20 height 20
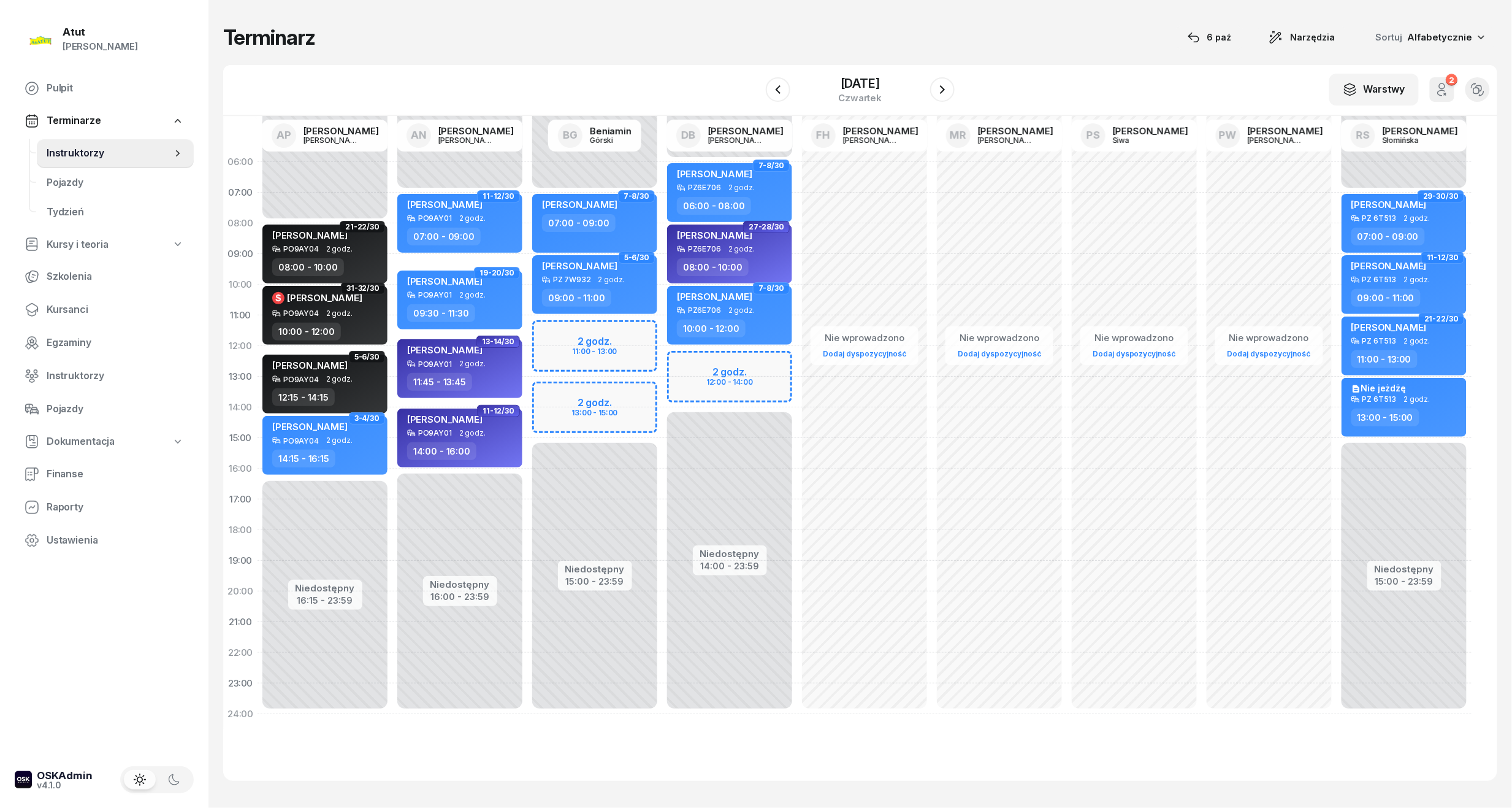
click at [575, 351] on div "Niedostępny 00:00 - 07:00 Niedostępny 15:00 - 23:59 2 godz. 11:00 - 13:00 2 god…" at bounding box center [594, 437] width 134 height 582
select select "12"
select select "14"
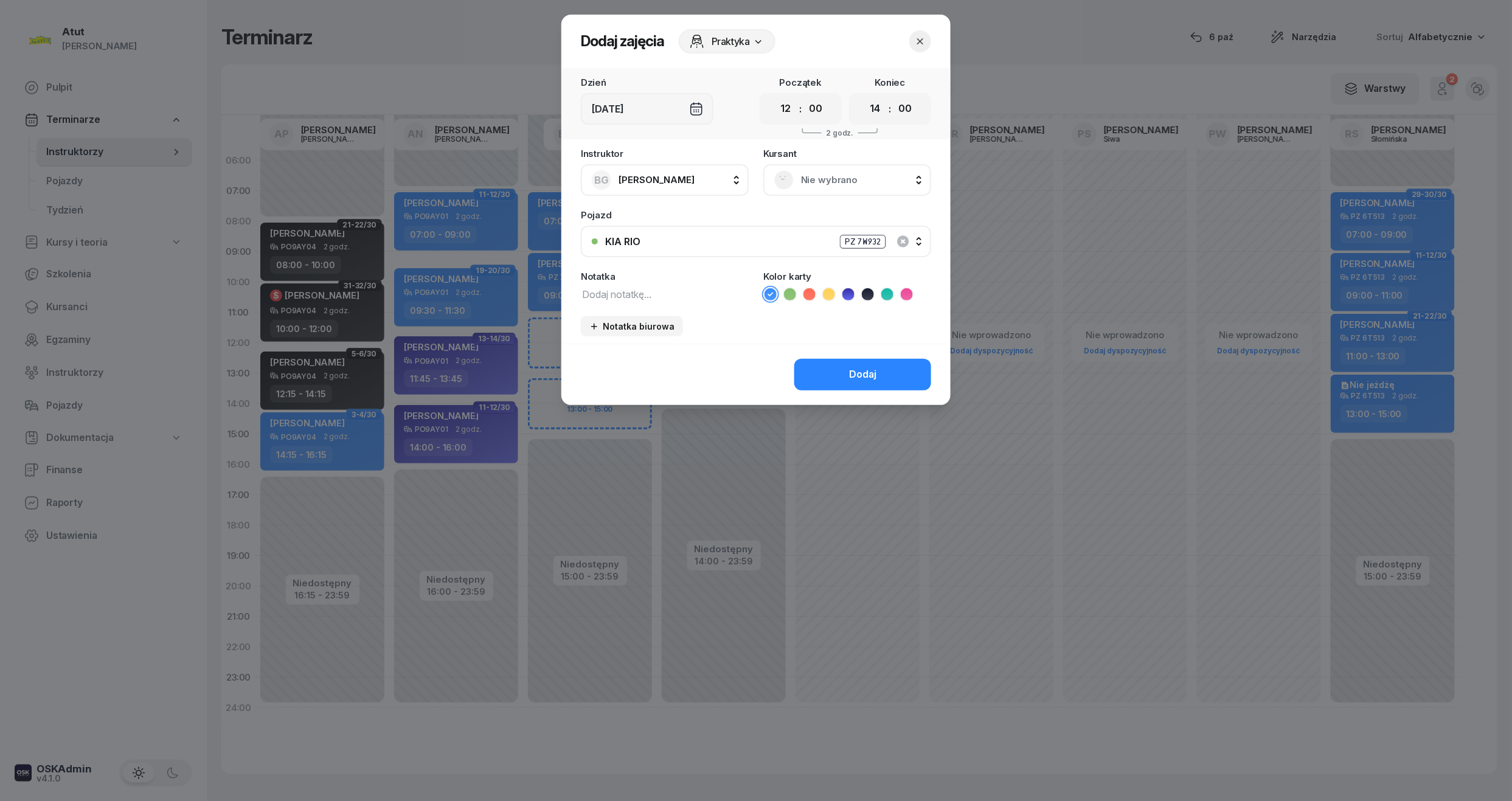
click at [825, 186] on span "Nie wybrano" at bounding box center [861, 179] width 119 height 16
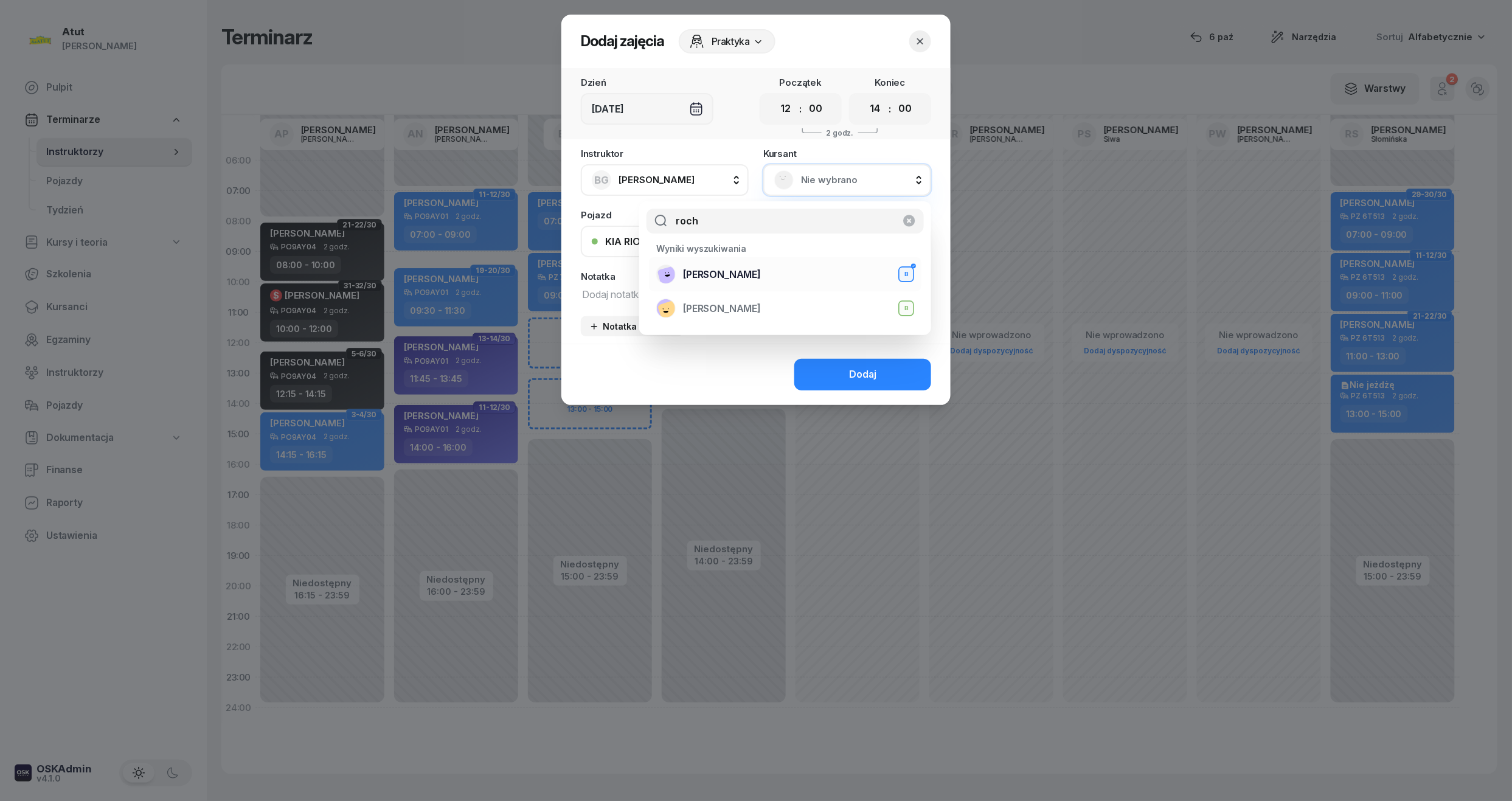
type input "roch"
click at [747, 265] on div "[PERSON_NAME] B" at bounding box center [784, 274] width 257 height 20
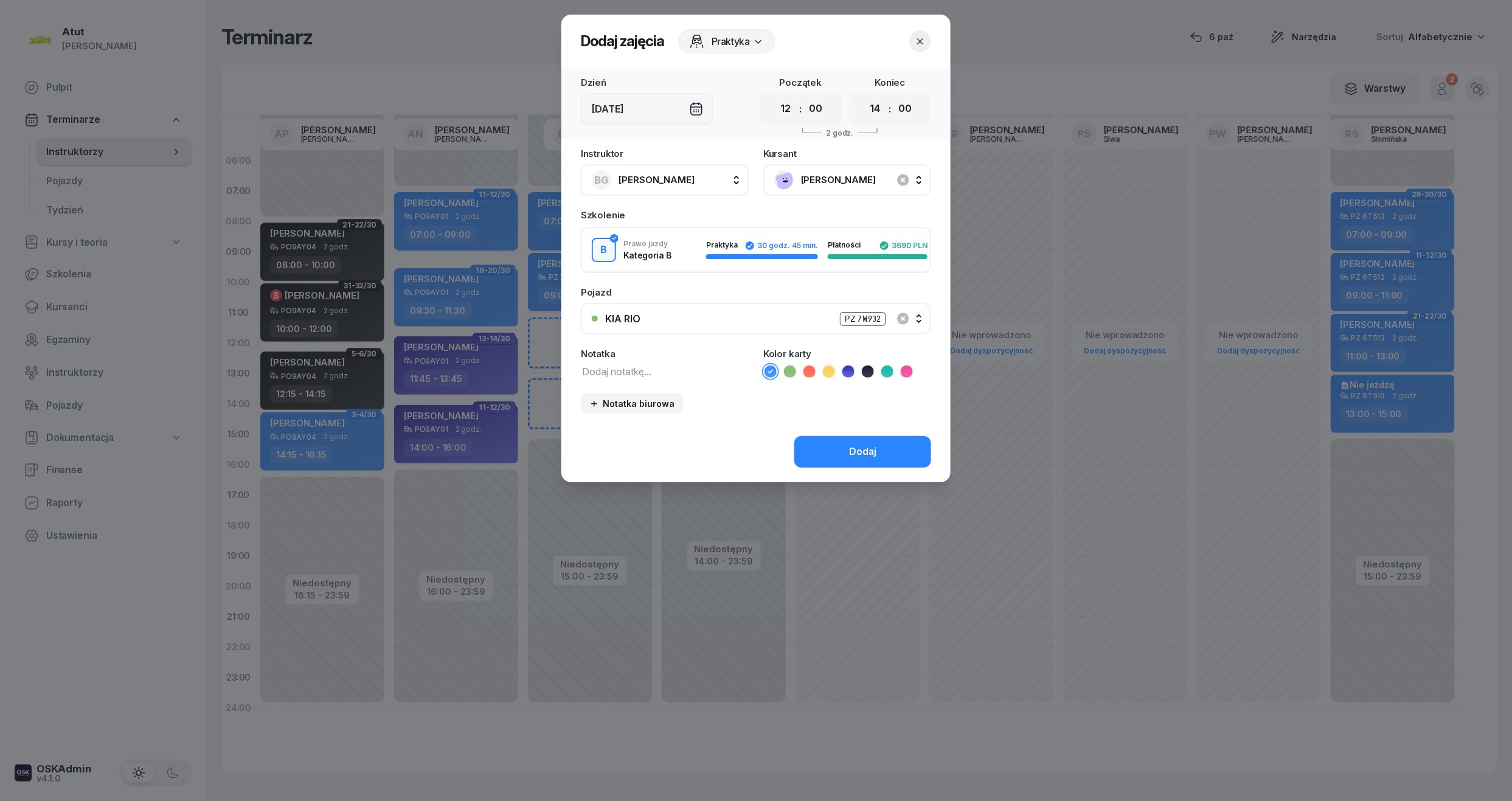
click at [663, 353] on div "Notatka" at bounding box center [665, 353] width 168 height 9
click at [651, 364] on textarea at bounding box center [665, 370] width 168 height 16
type textarea "2/2 wyst karte"
click at [785, 373] on icon at bounding box center [789, 371] width 12 height 12
click at [876, 444] on div "Dodaj" at bounding box center [862, 451] width 27 height 16
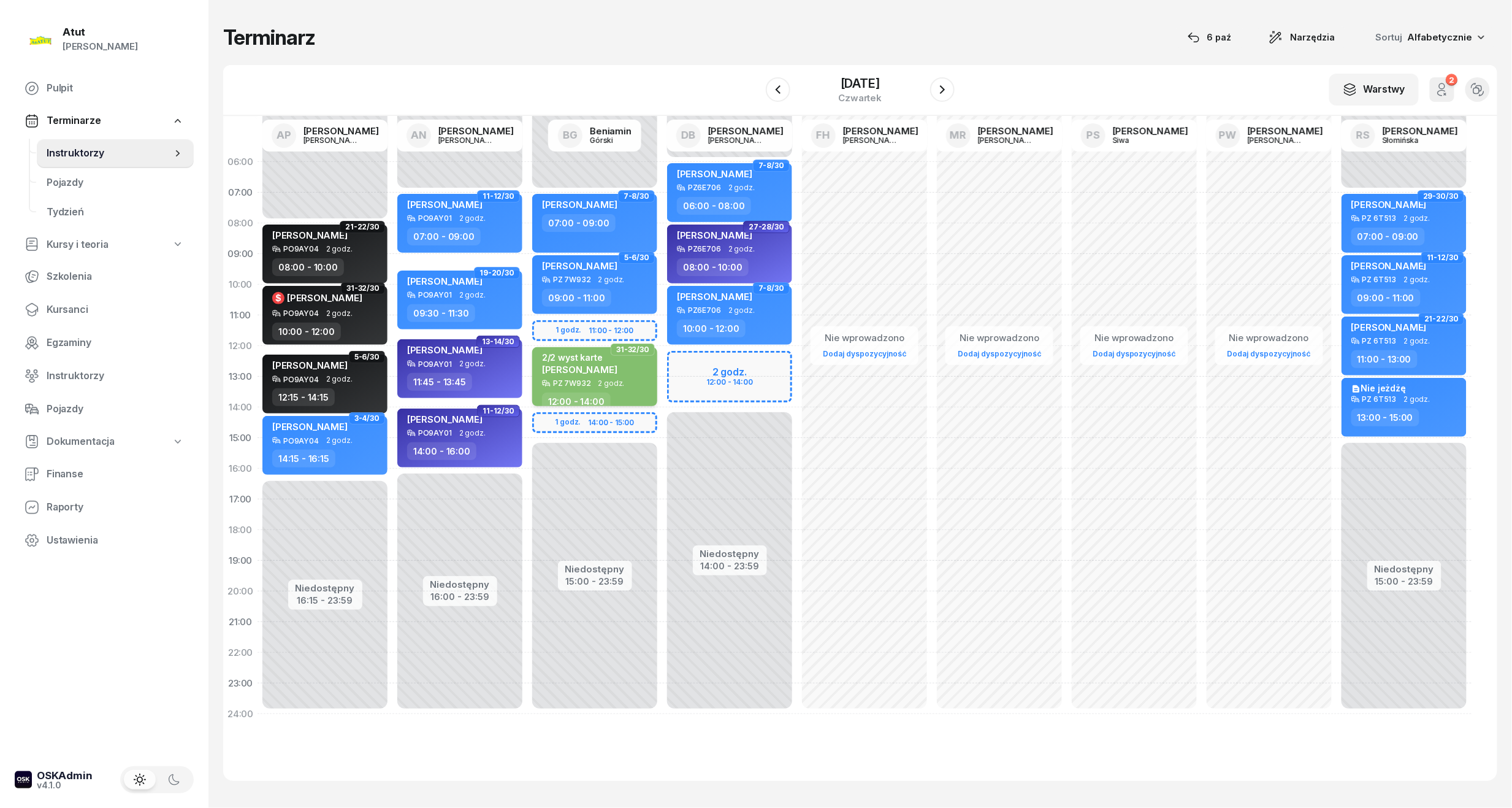
click at [619, 369] on div "2/2 wyst karte [PERSON_NAME]" at bounding box center [595, 365] width 108 height 27
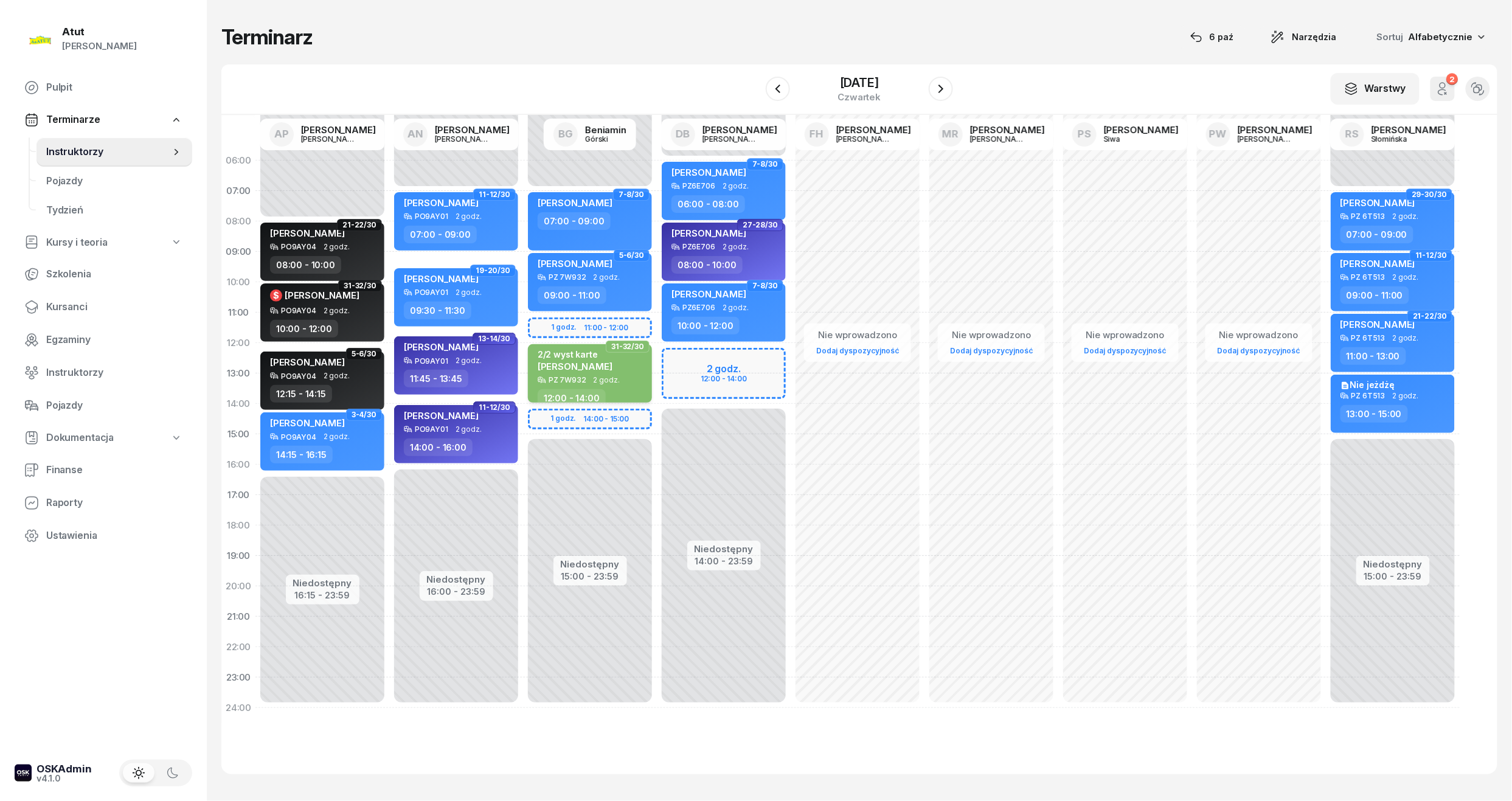
select select "12"
select select "14"
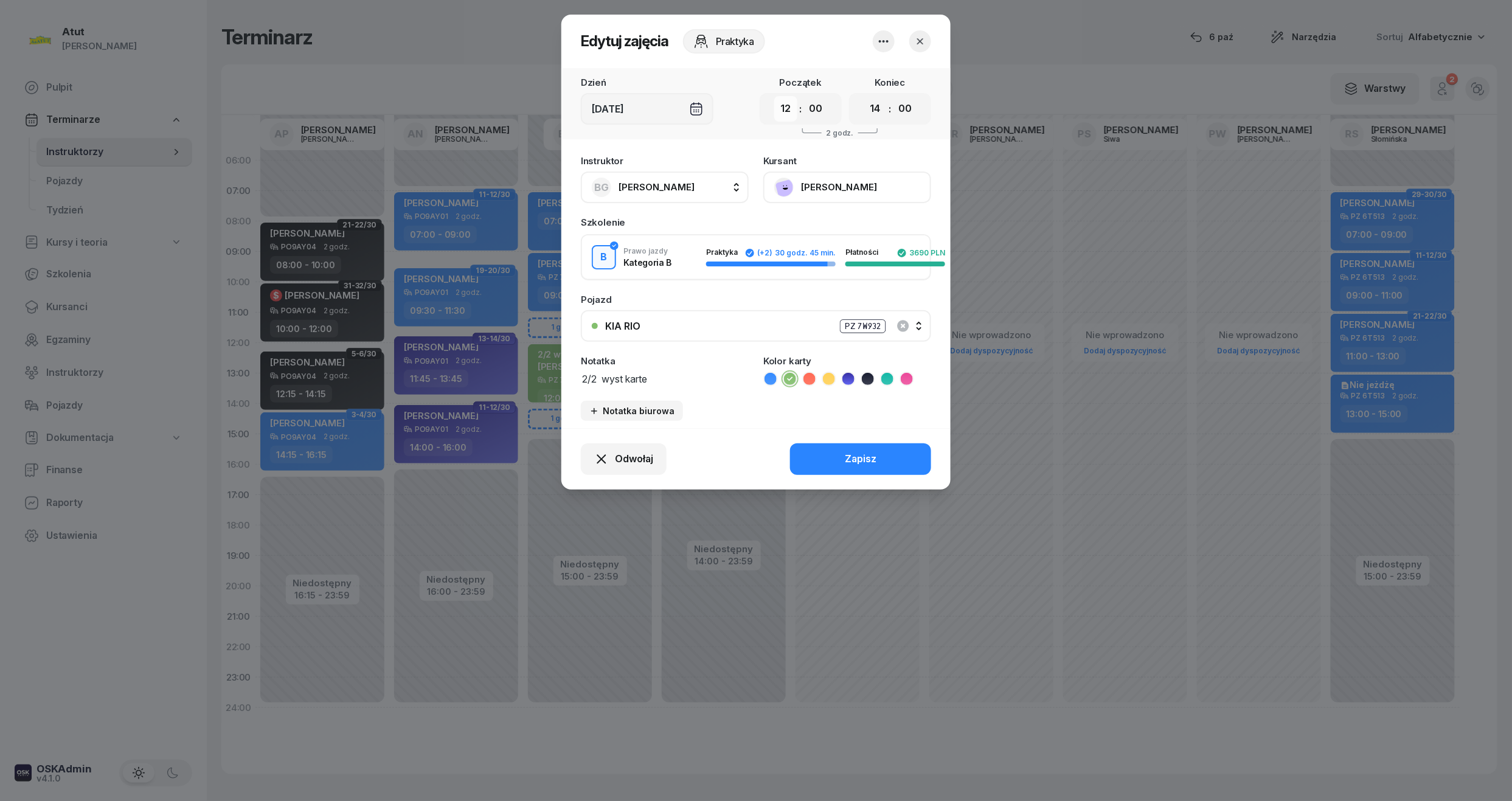
click at [792, 105] on select "00 01 02 03 04 05 06 07 08 09 10 11 12 13 14 15 16 17 18 19 20 21 22 23" at bounding box center [785, 108] width 23 height 25
select select "11"
click at [774, 96] on select "00 01 02 03 04 05 06 07 08 09 10 11 12 13 14 15 16 17 18 19 20 21 22 23" at bounding box center [785, 108] width 23 height 25
click at [877, 109] on select "00 01 02 03 04 05 06 07 08 09 10 11 12 13 14 15 16 17 18 19 20 21 22 23" at bounding box center [875, 108] width 23 height 25
select select "13"
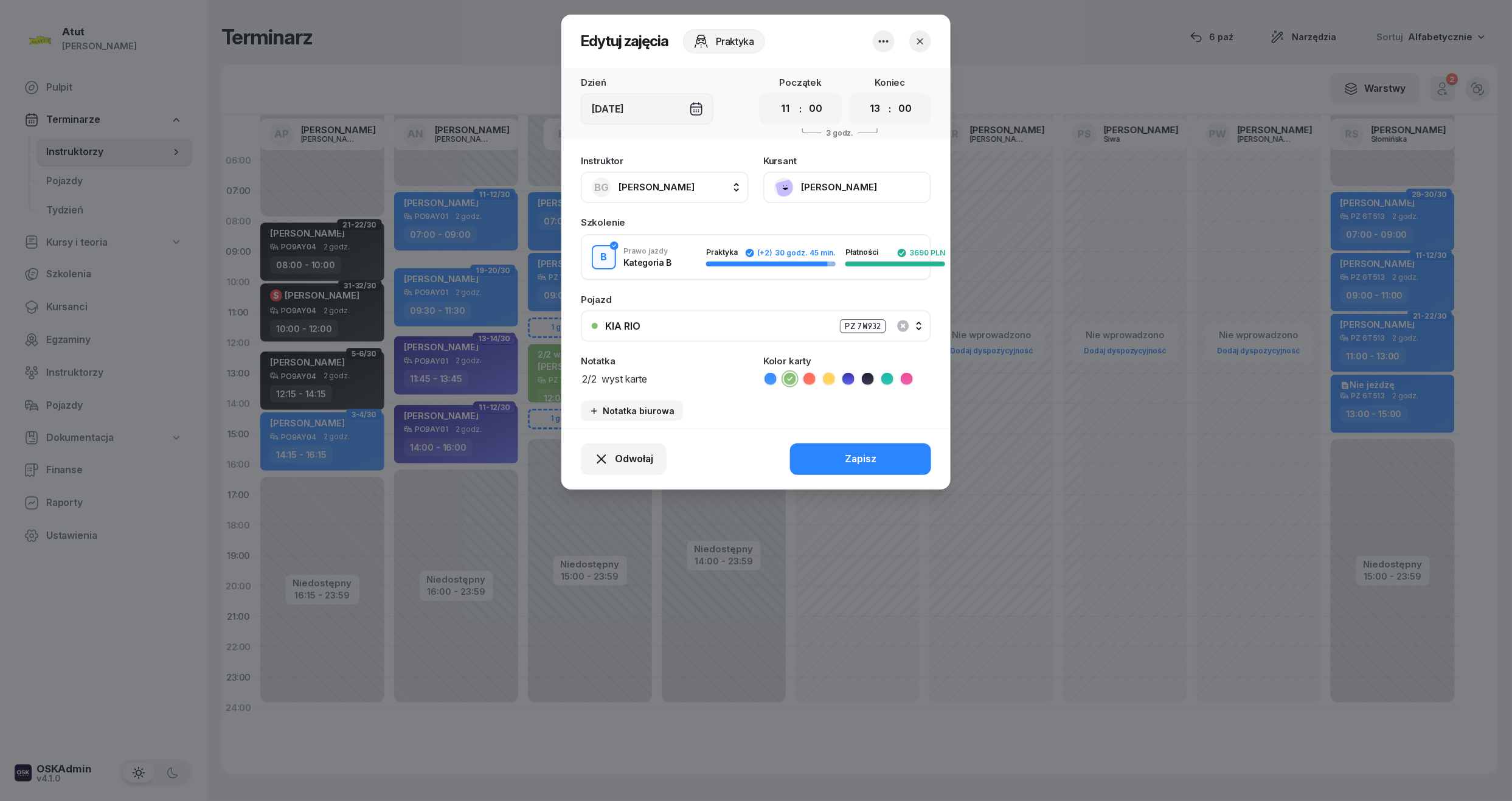
click at [864, 96] on select "00 01 02 03 04 05 06 07 08 09 10 11 12 13 14 15 16 17 18 19 20 21 22 23" at bounding box center [875, 108] width 23 height 25
click at [869, 455] on div "Zapisz" at bounding box center [861, 459] width 32 height 16
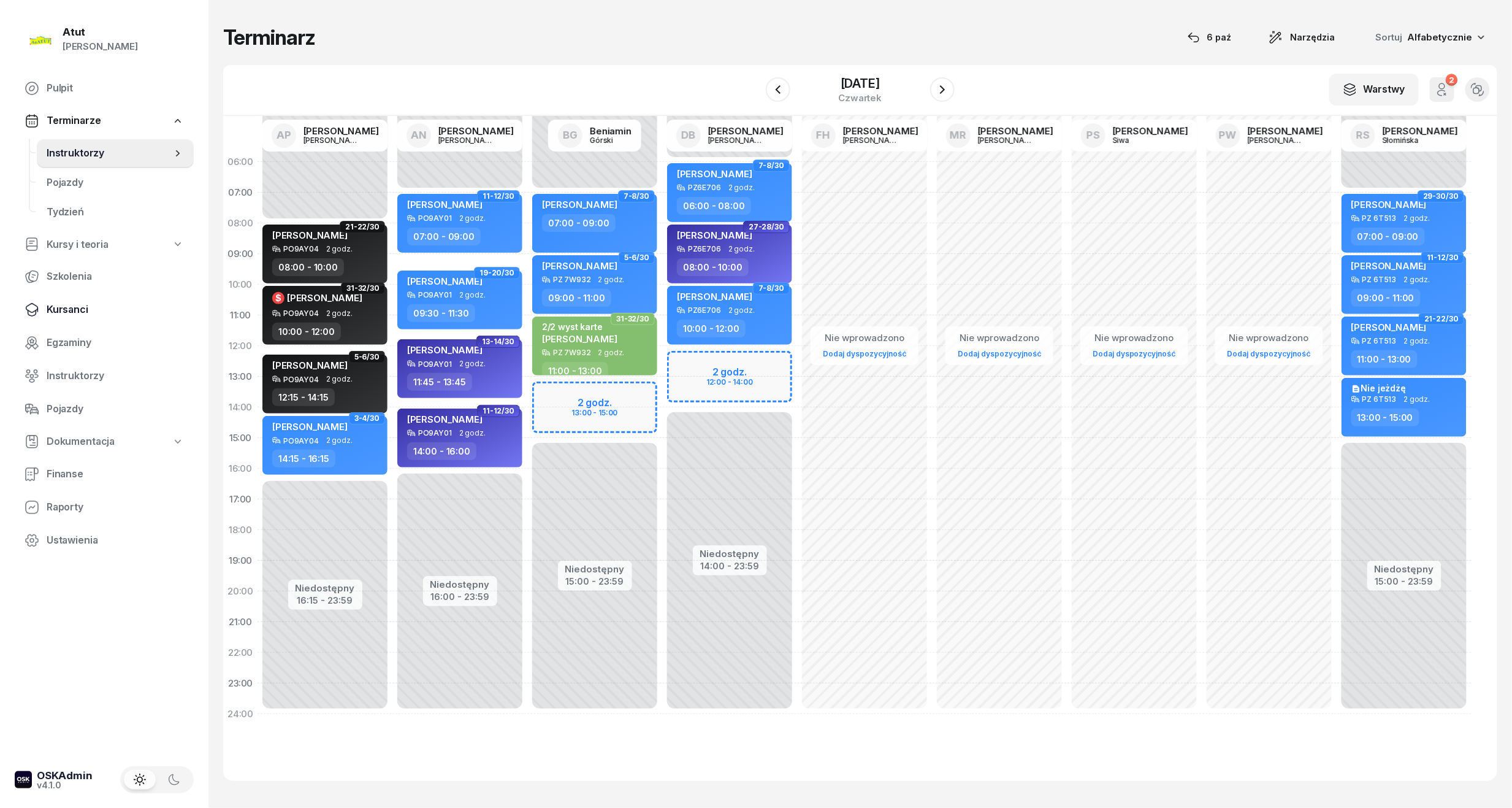
click at [59, 319] on link "Kursanci" at bounding box center [104, 309] width 179 height 29
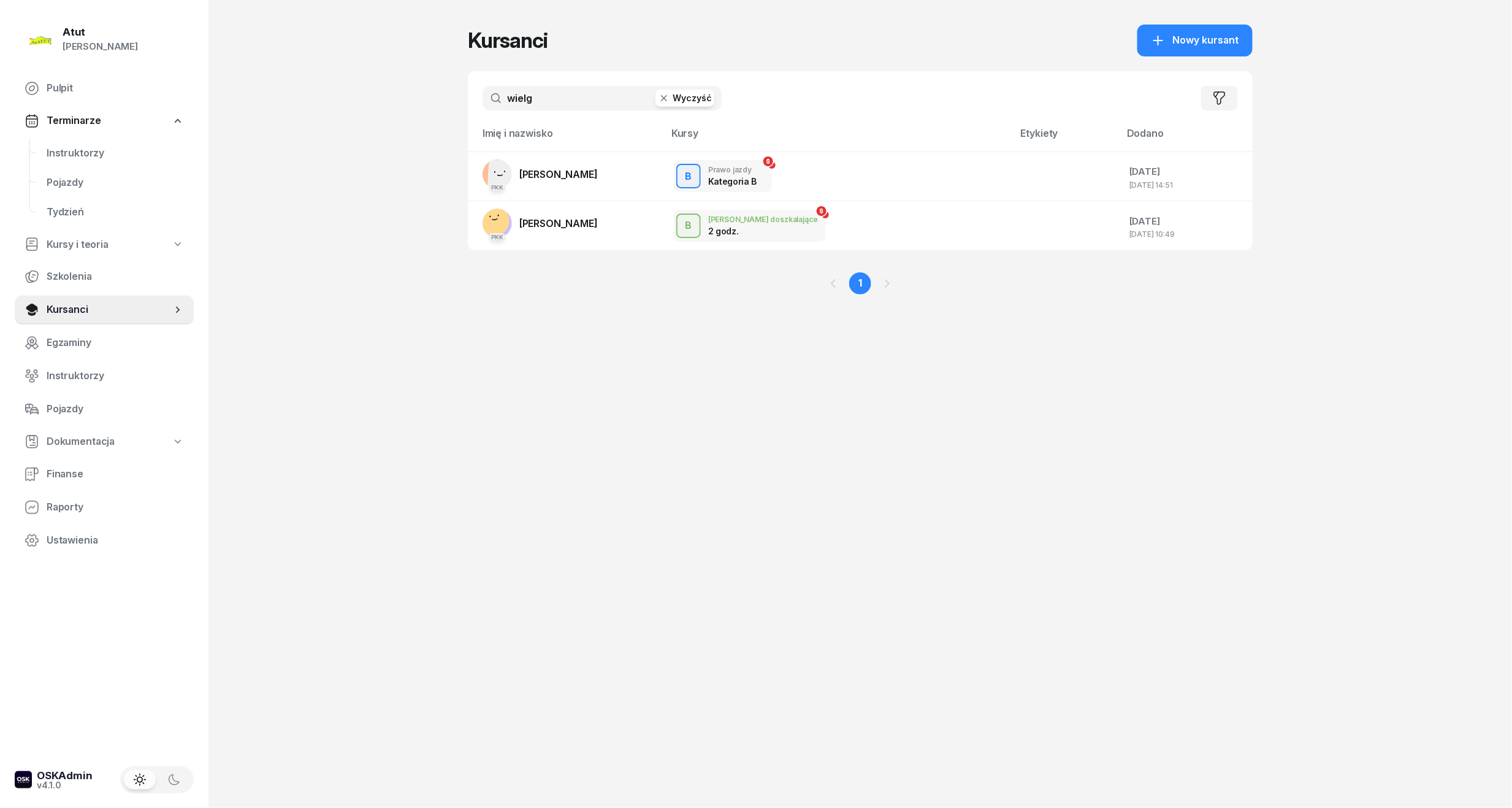
click at [543, 106] on input "wielg" at bounding box center [602, 98] width 239 height 24
type input "w"
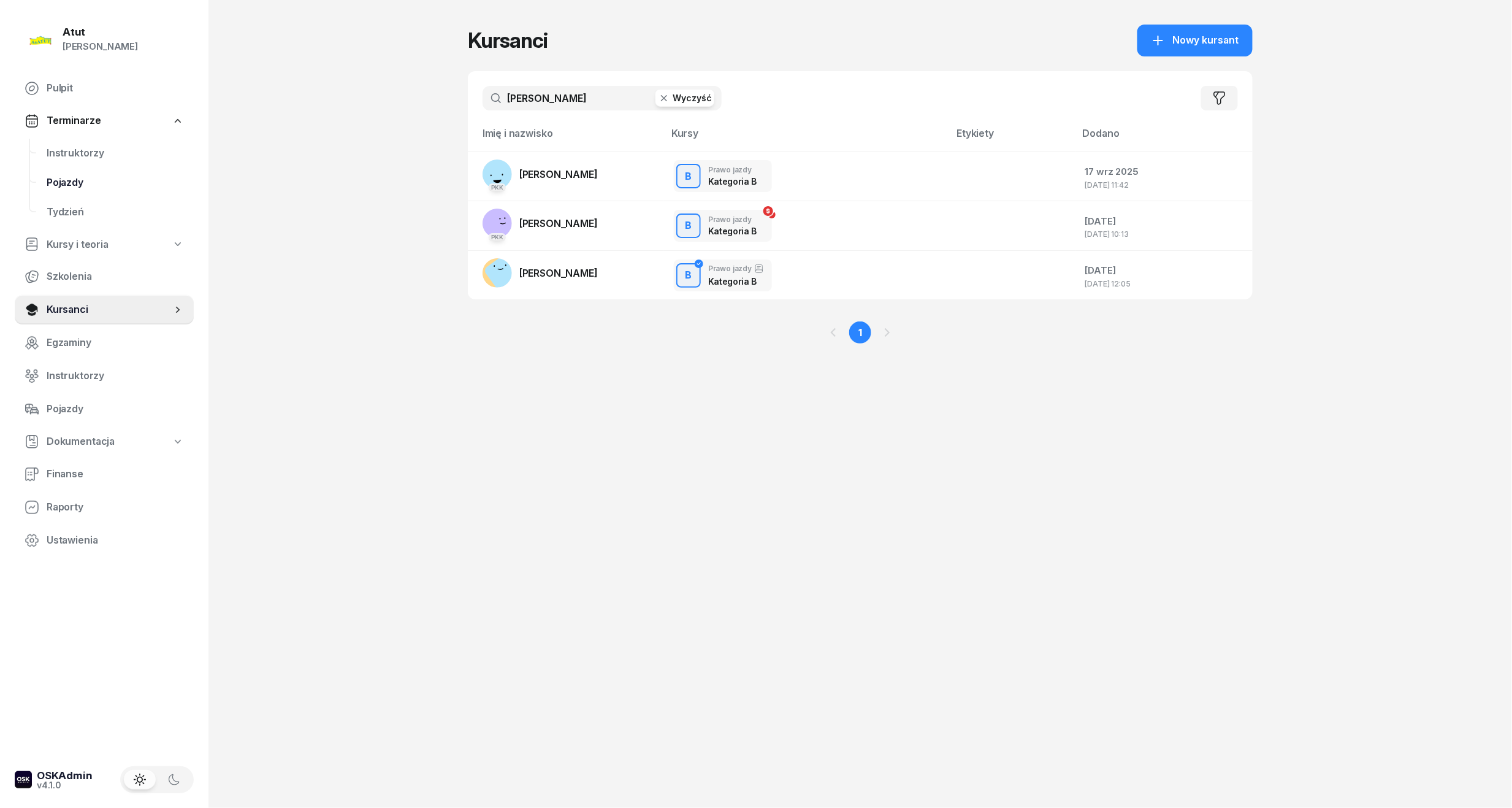
type input "[PERSON_NAME]"
click at [87, 161] on link "Instruktorzy" at bounding box center [115, 152] width 157 height 29
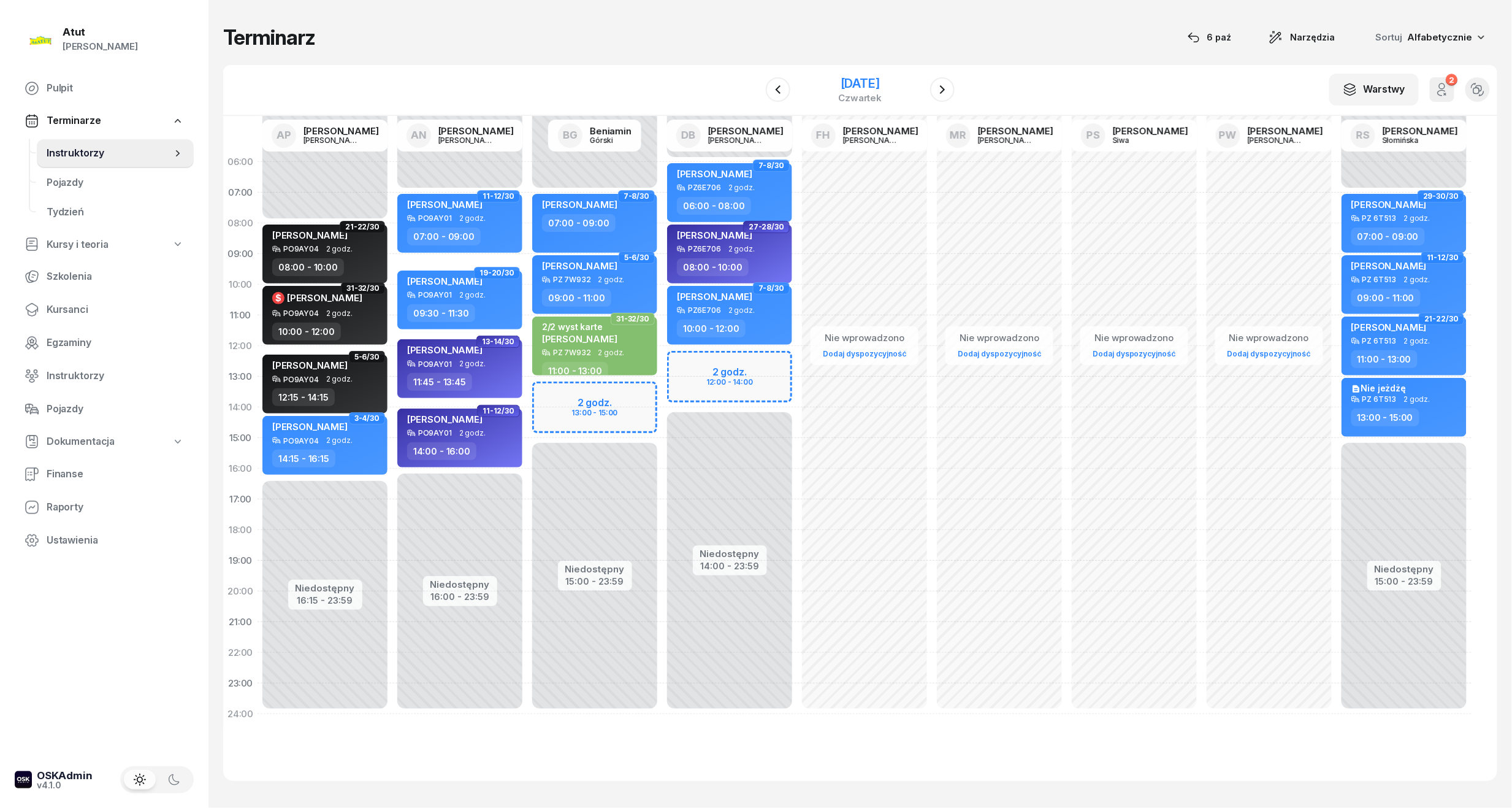
click at [851, 84] on div "[DATE]" at bounding box center [860, 83] width 43 height 12
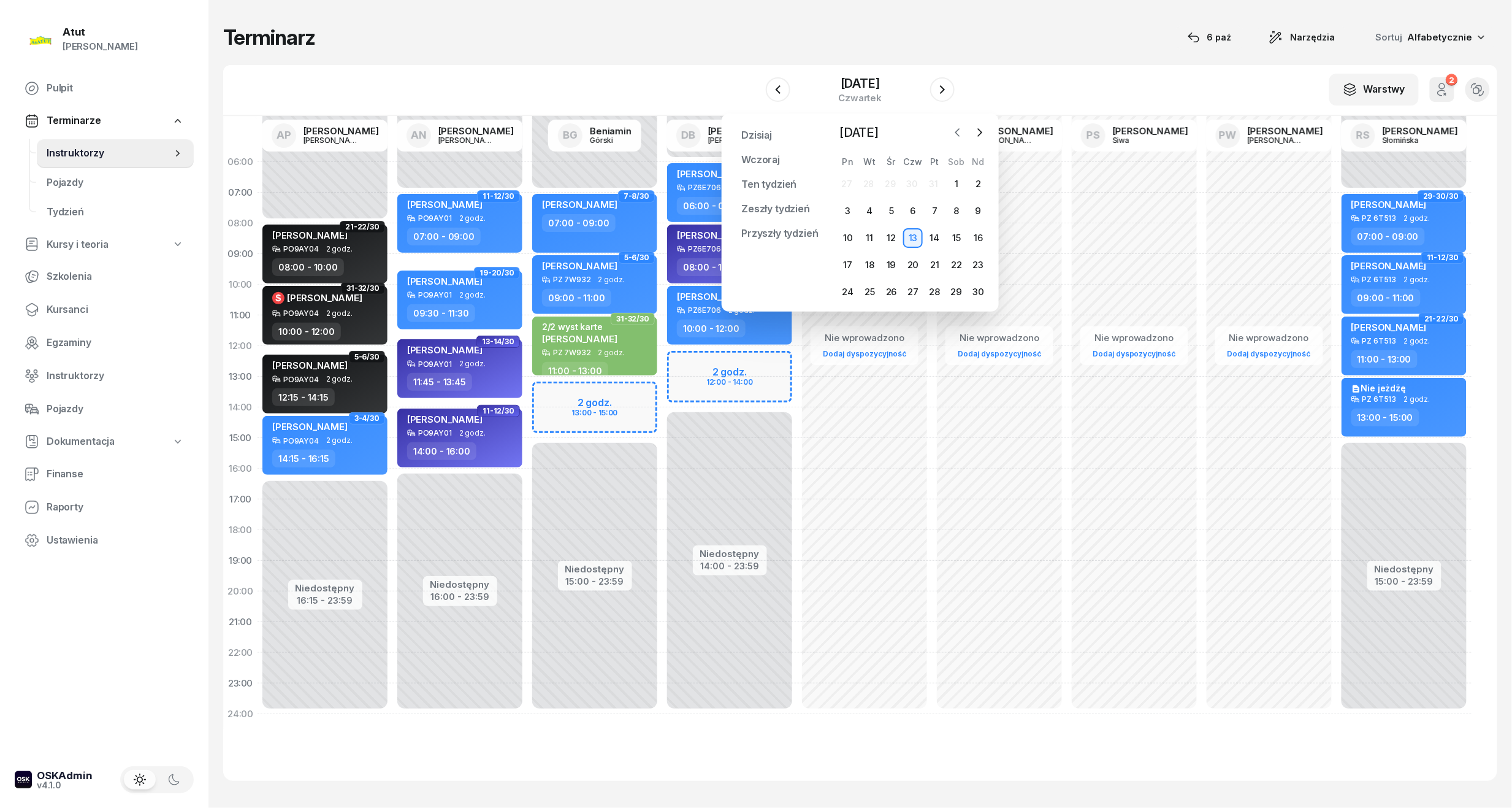
click at [963, 131] on icon "button" at bounding box center [957, 132] width 12 height 12
click at [869, 235] on div "14" at bounding box center [869, 238] width 20 height 20
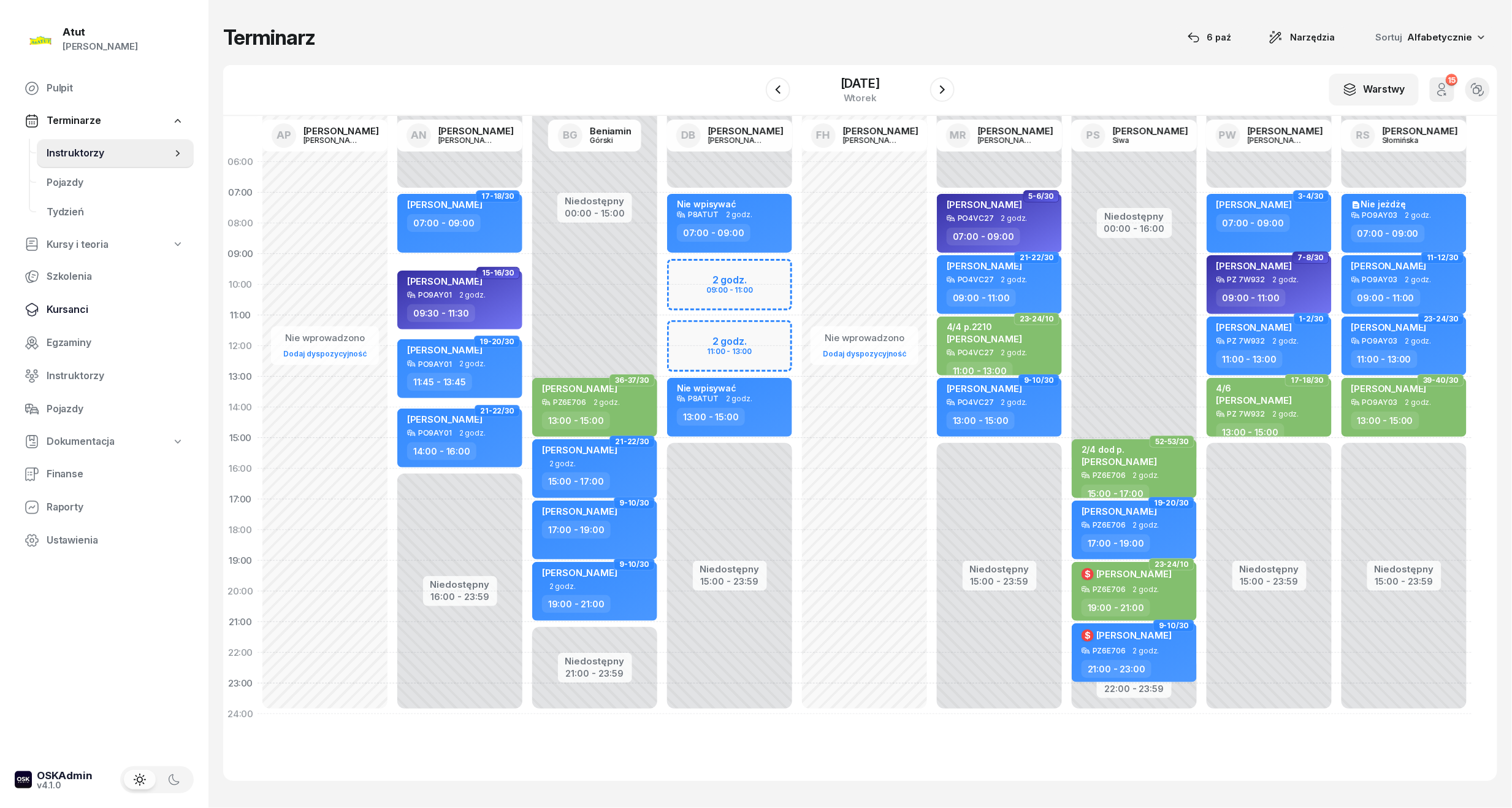
click at [70, 307] on span "Kursanci" at bounding box center [116, 309] width 137 height 16
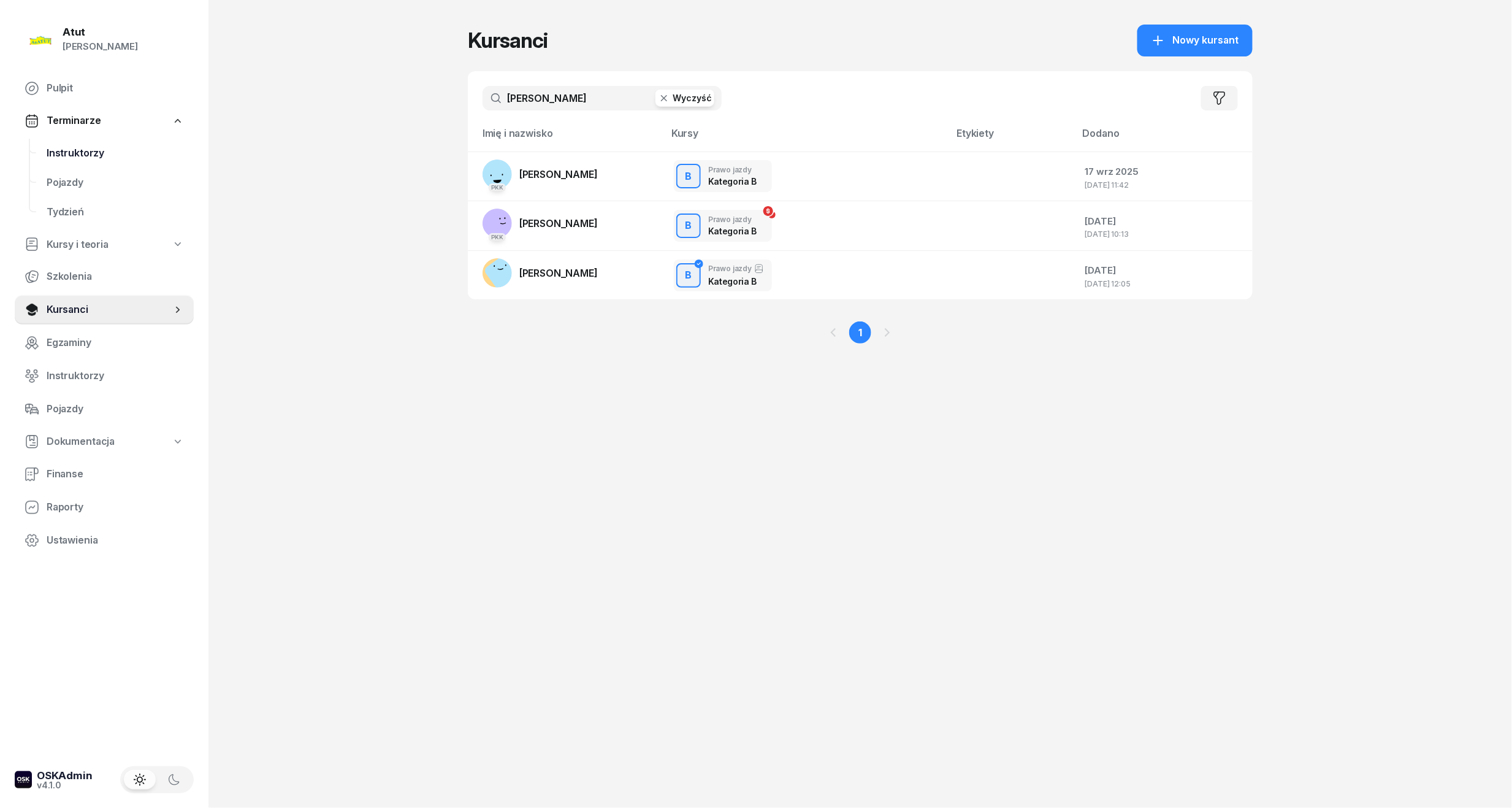
click at [65, 154] on span "Instruktorzy" at bounding box center [116, 153] width 137 height 16
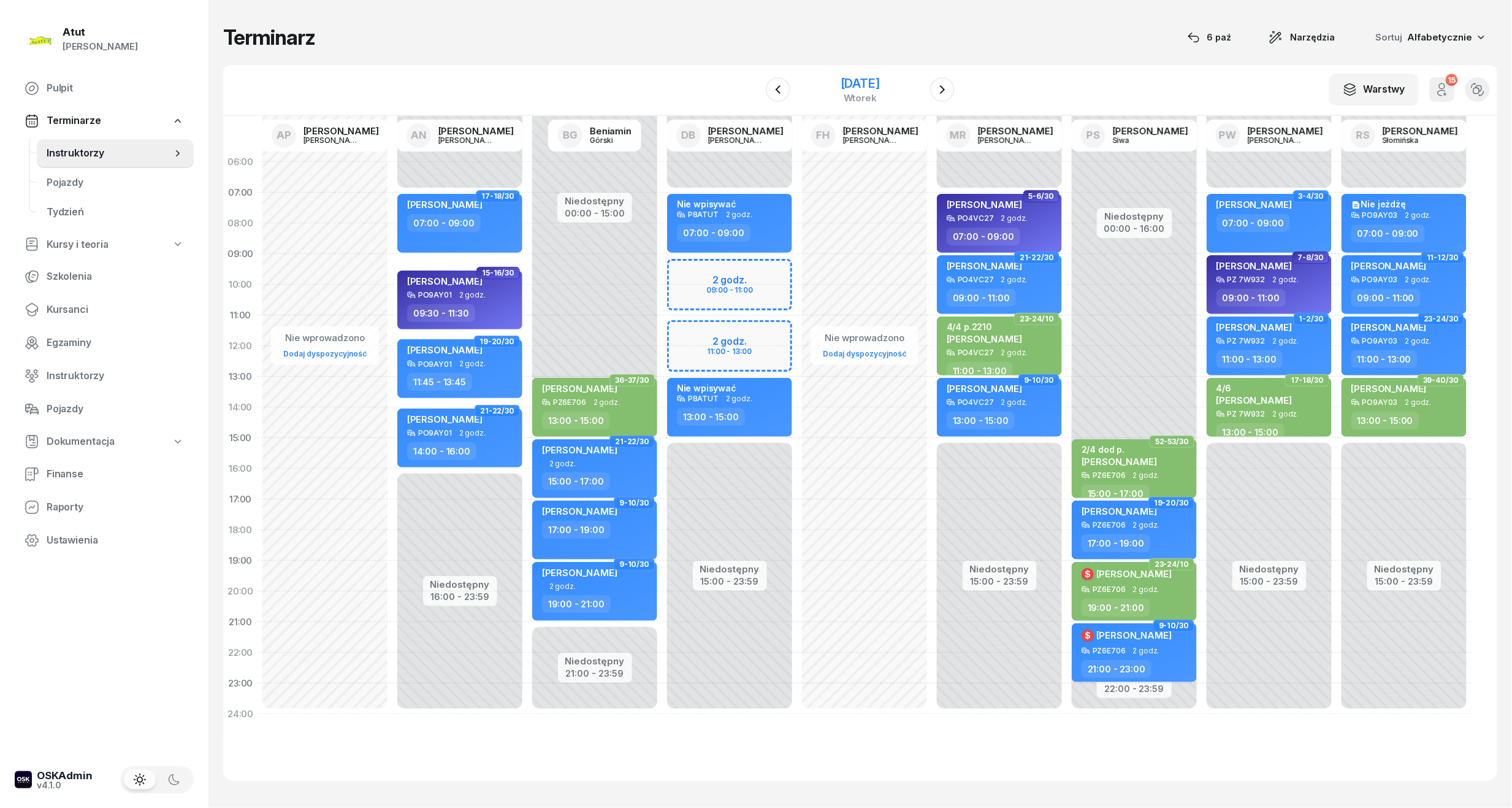
click at [857, 80] on div "[DATE]" at bounding box center [860, 83] width 39 height 12
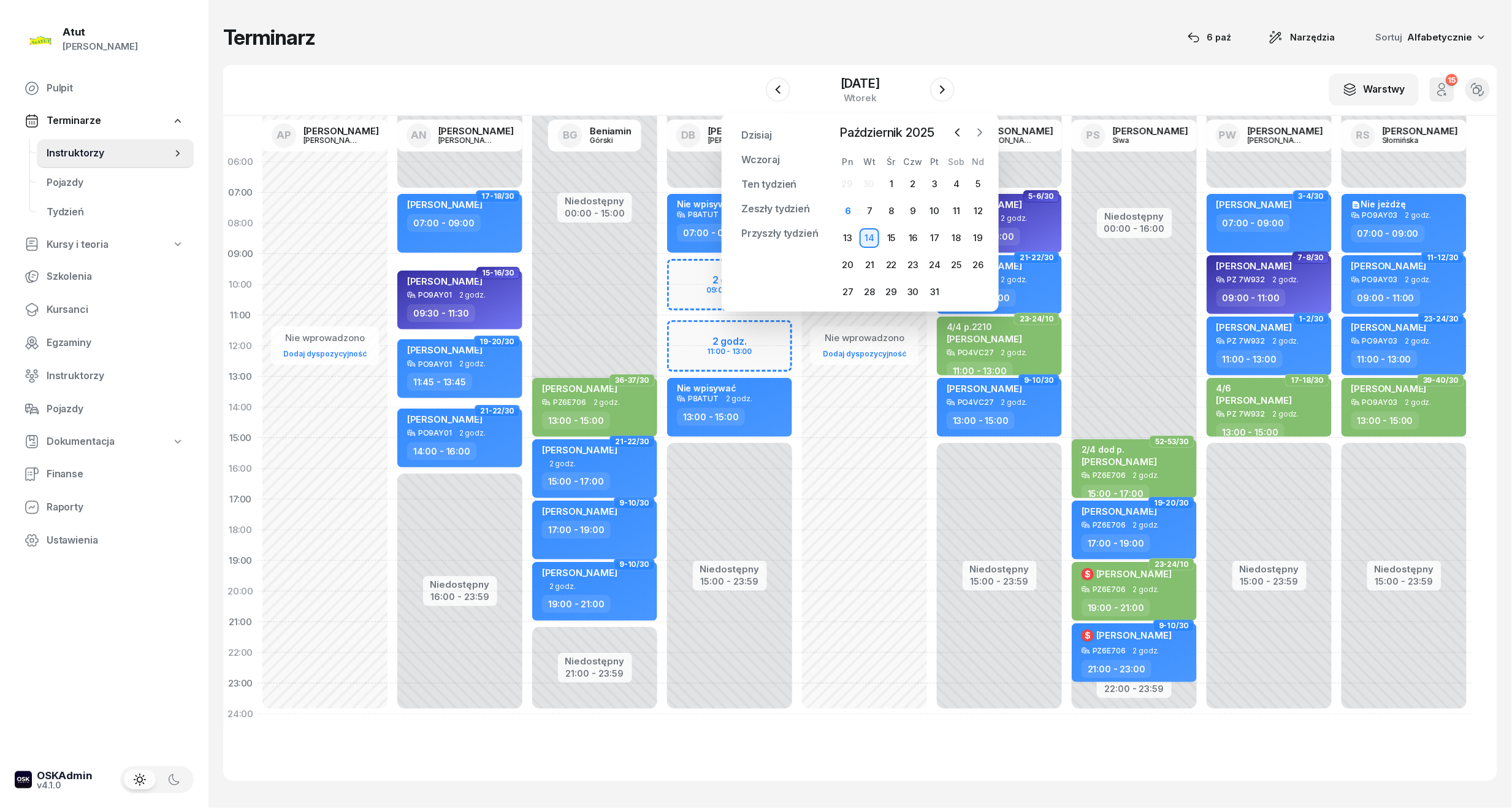
click at [987, 131] on button "button" at bounding box center [980, 133] width 19 height 19
click at [963, 133] on icon "button" at bounding box center [957, 132] width 12 height 12
click at [844, 292] on div "27" at bounding box center [847, 292] width 20 height 20
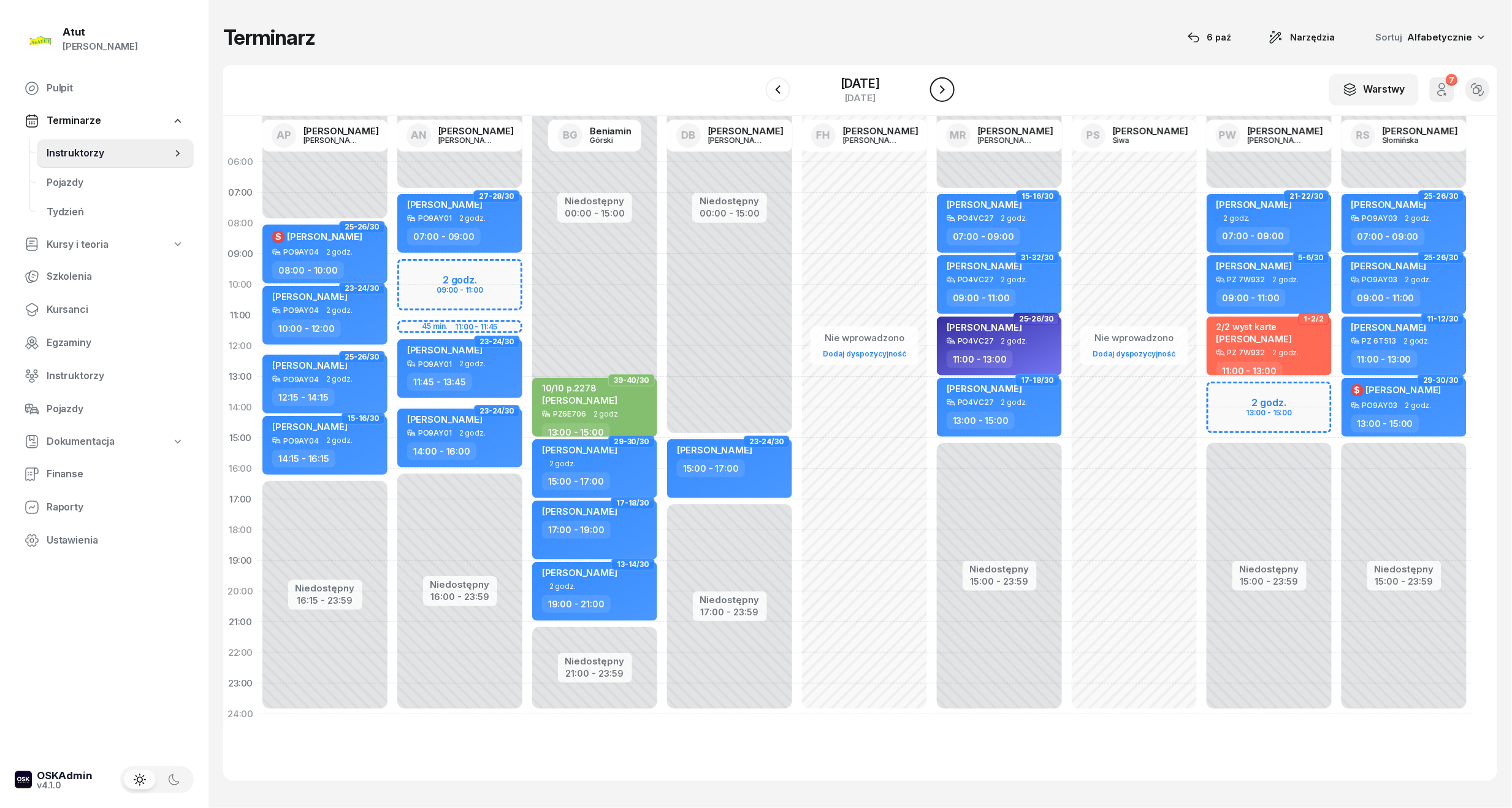
click at [950, 92] on icon "button" at bounding box center [942, 89] width 15 height 15
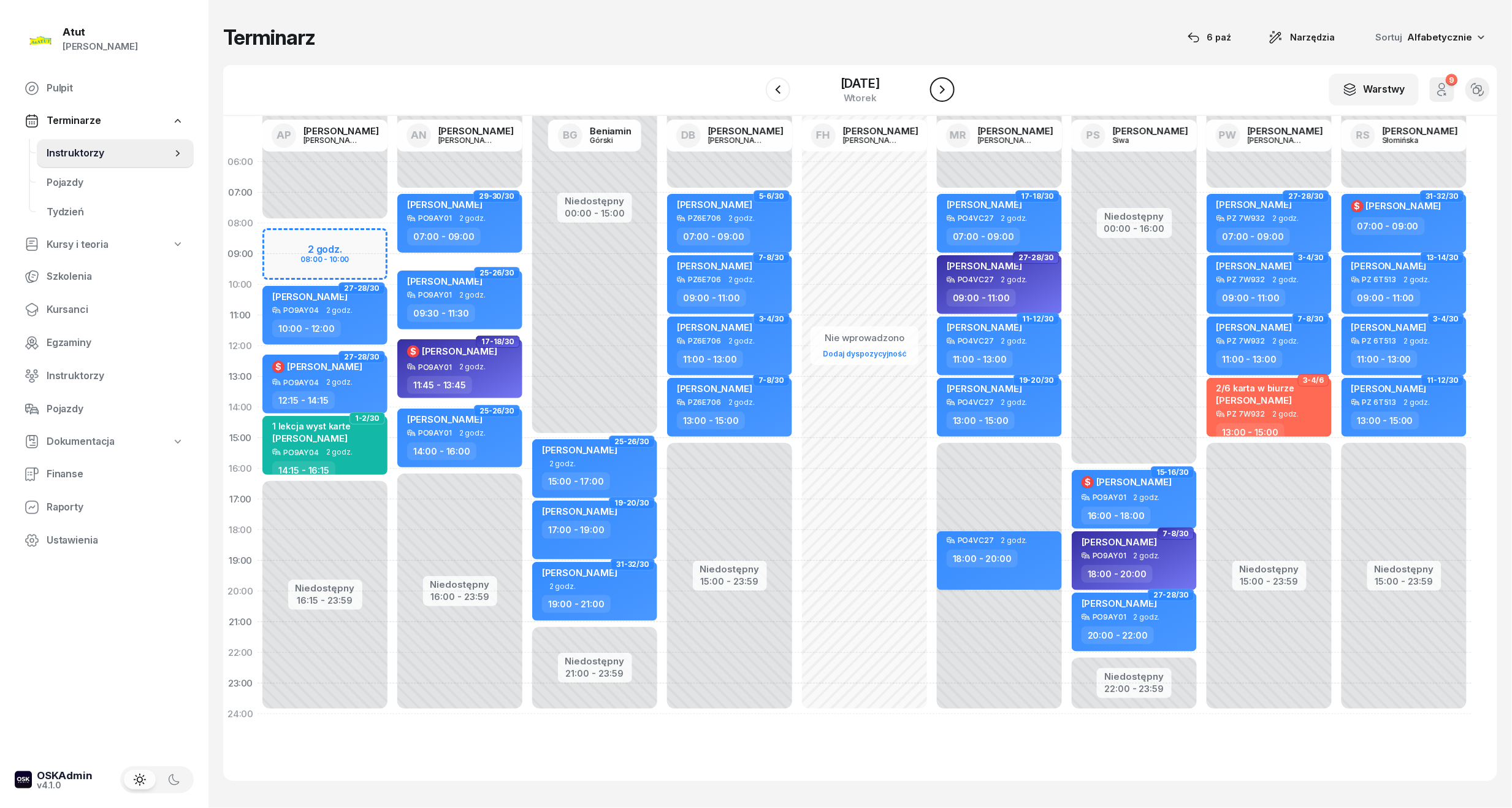
click at [950, 86] on icon "button" at bounding box center [942, 89] width 15 height 15
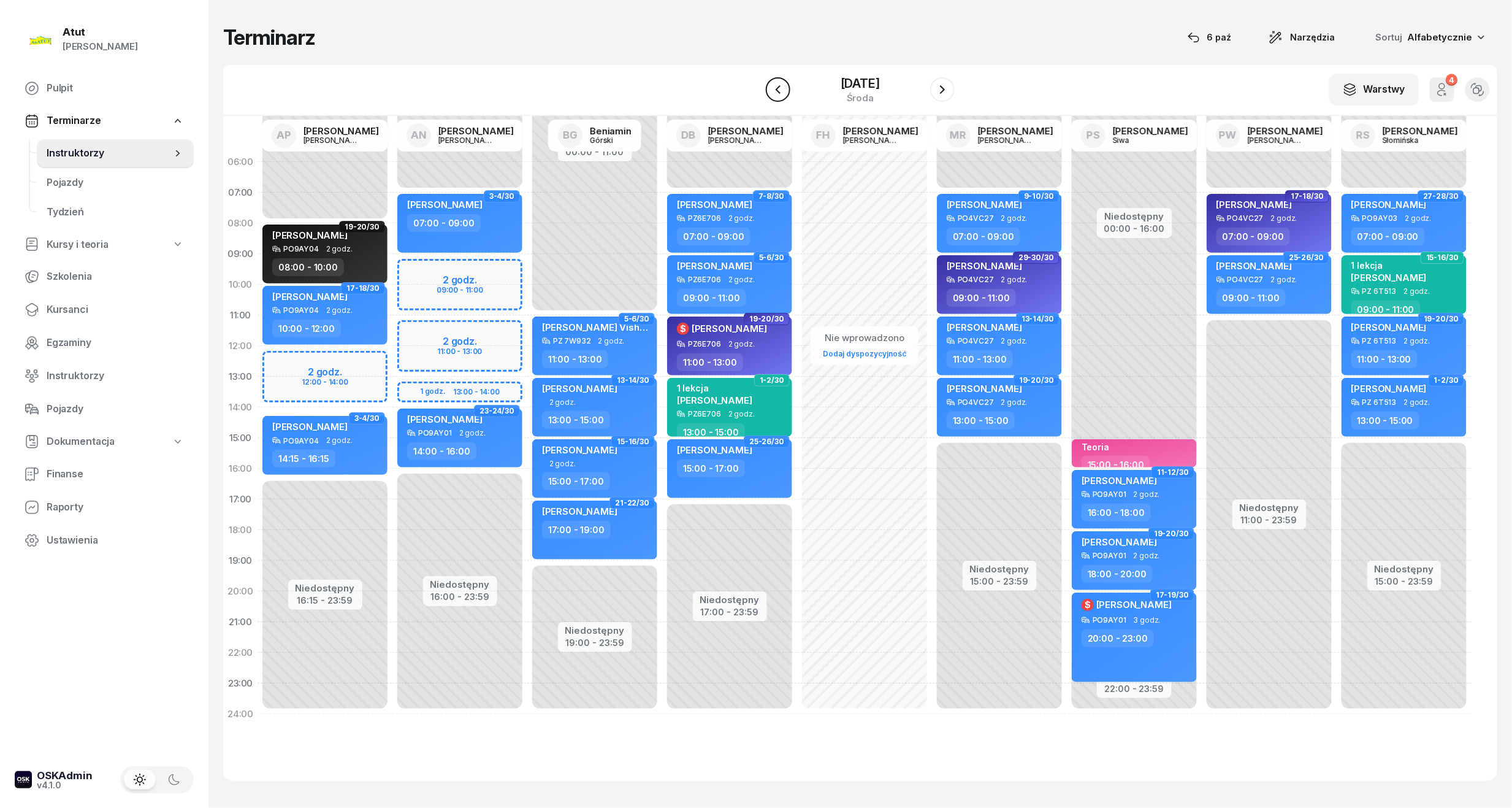
click at [770, 89] on icon "button" at bounding box center [778, 89] width 15 height 15
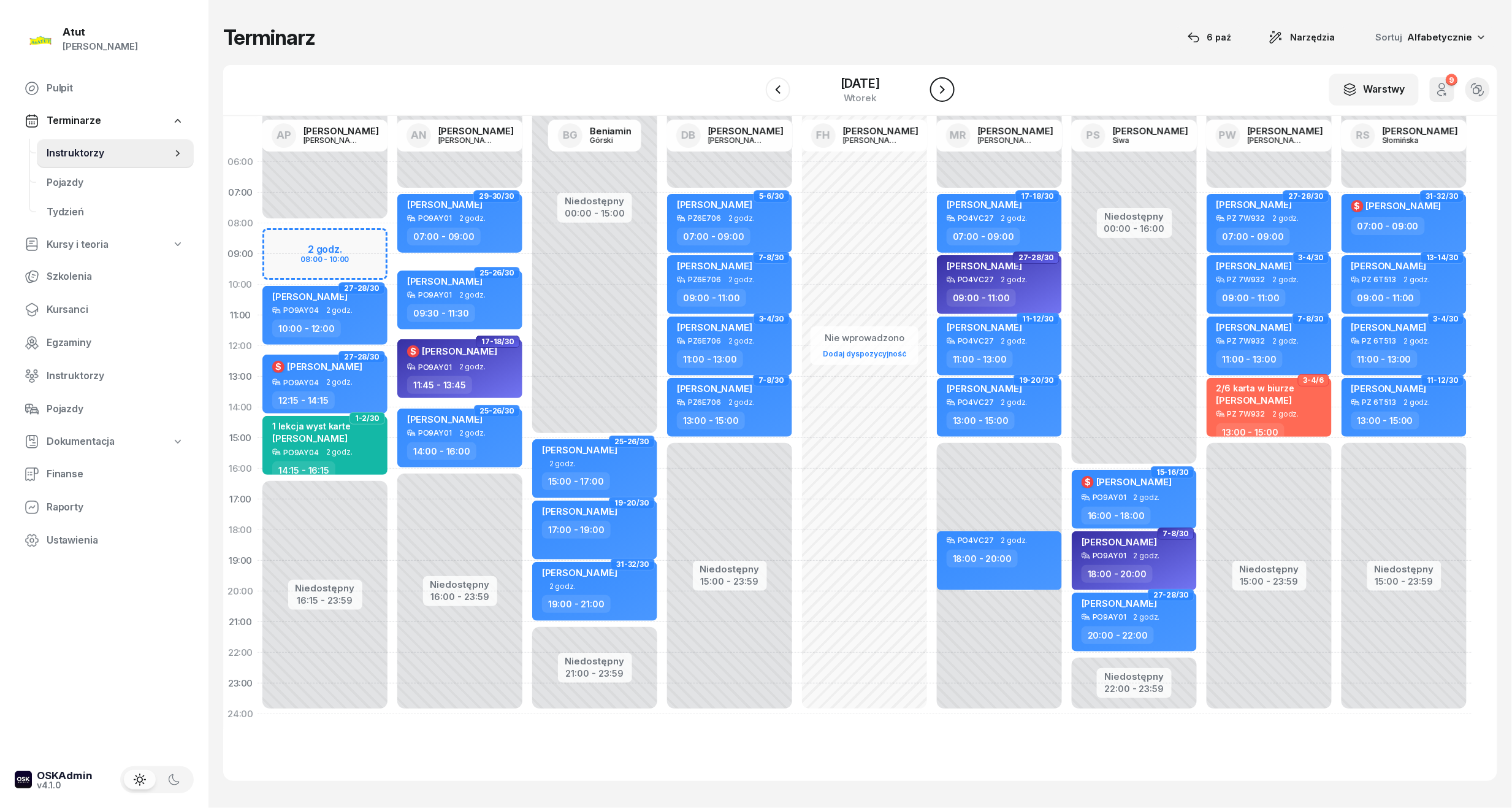
click at [950, 84] on icon "button" at bounding box center [942, 89] width 15 height 15
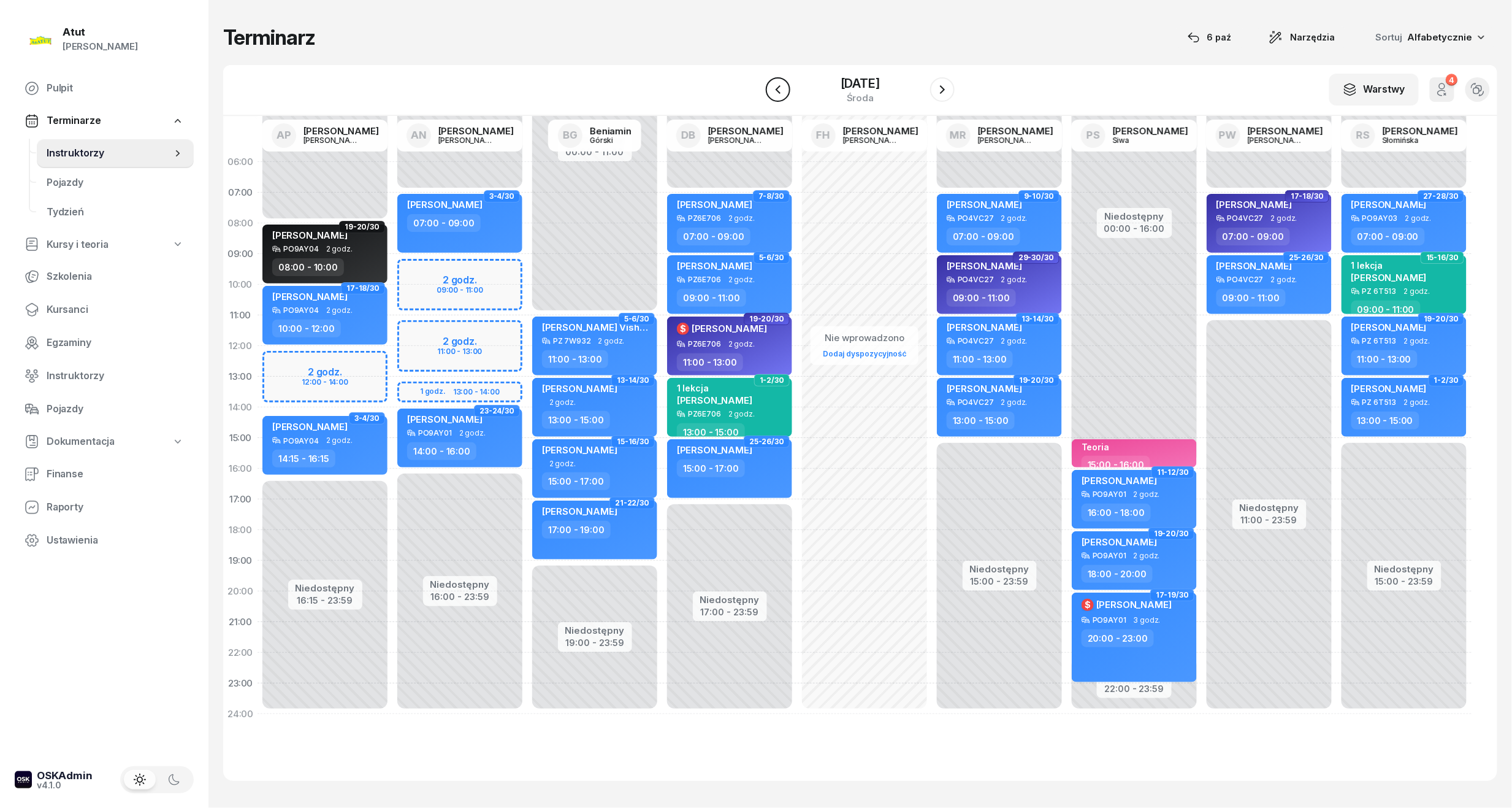
click at [776, 90] on icon "button" at bounding box center [778, 89] width 5 height 8
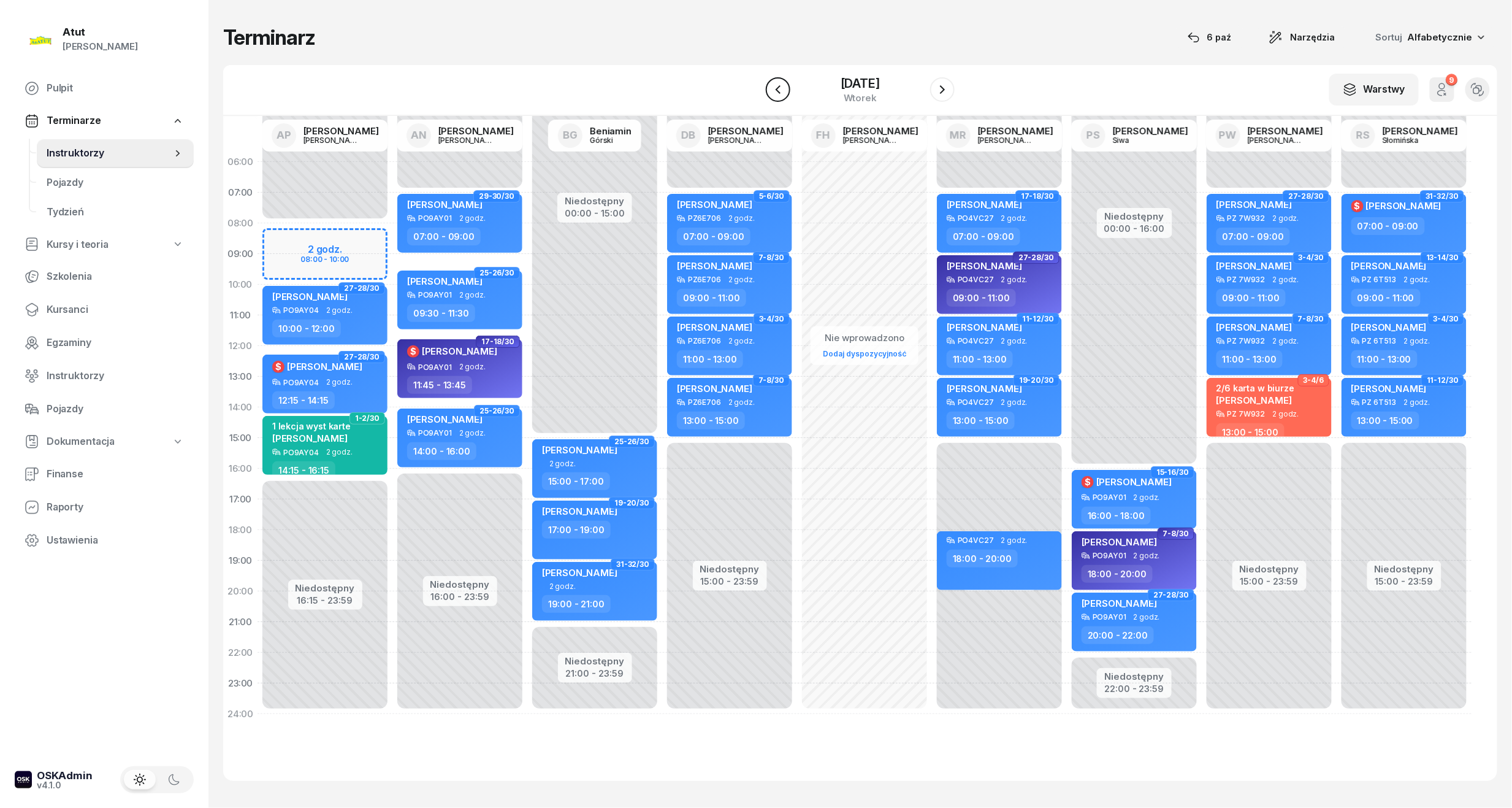
click at [776, 88] on icon "button" at bounding box center [778, 89] width 5 height 8
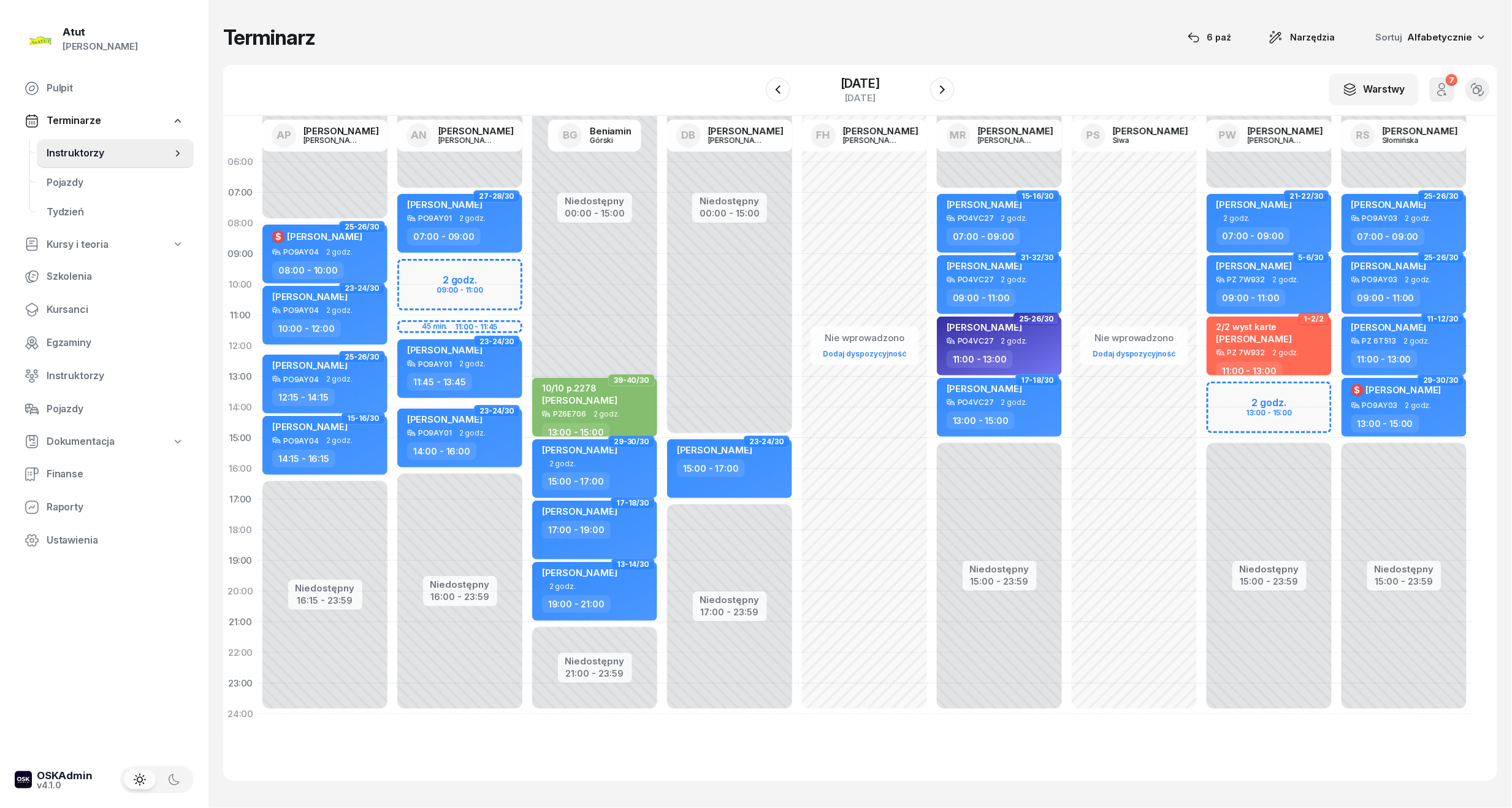
click at [1266, 412] on div "Niedostępny 00:00 - 07:00 Niedostępny 15:00 - 23:59 2 godz. 13:00 - 15:00 21-22…" at bounding box center [1268, 437] width 134 height 582
select select "14"
select select "16"
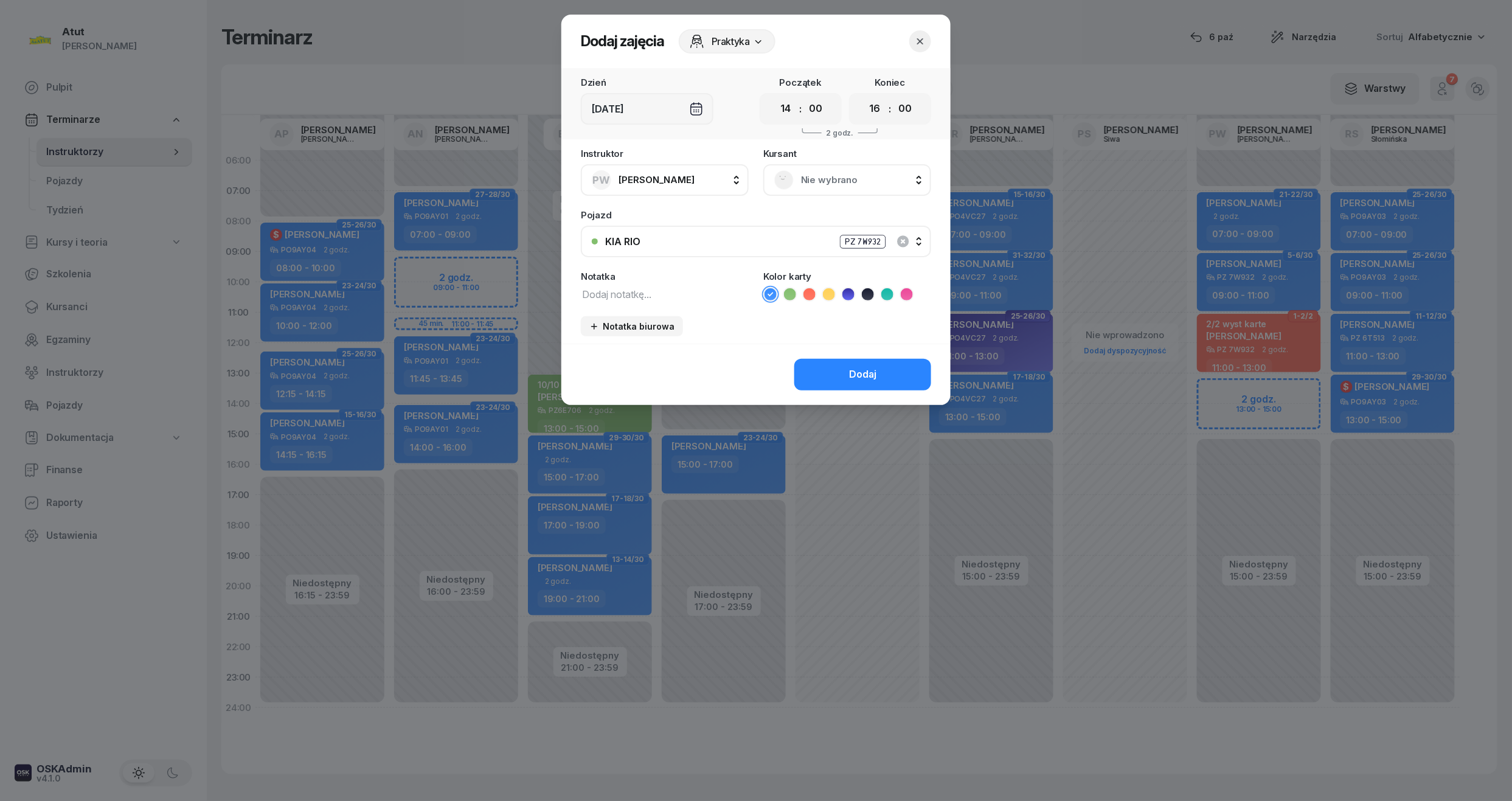
click at [848, 173] on span "Nie wybrano" at bounding box center [861, 179] width 119 height 16
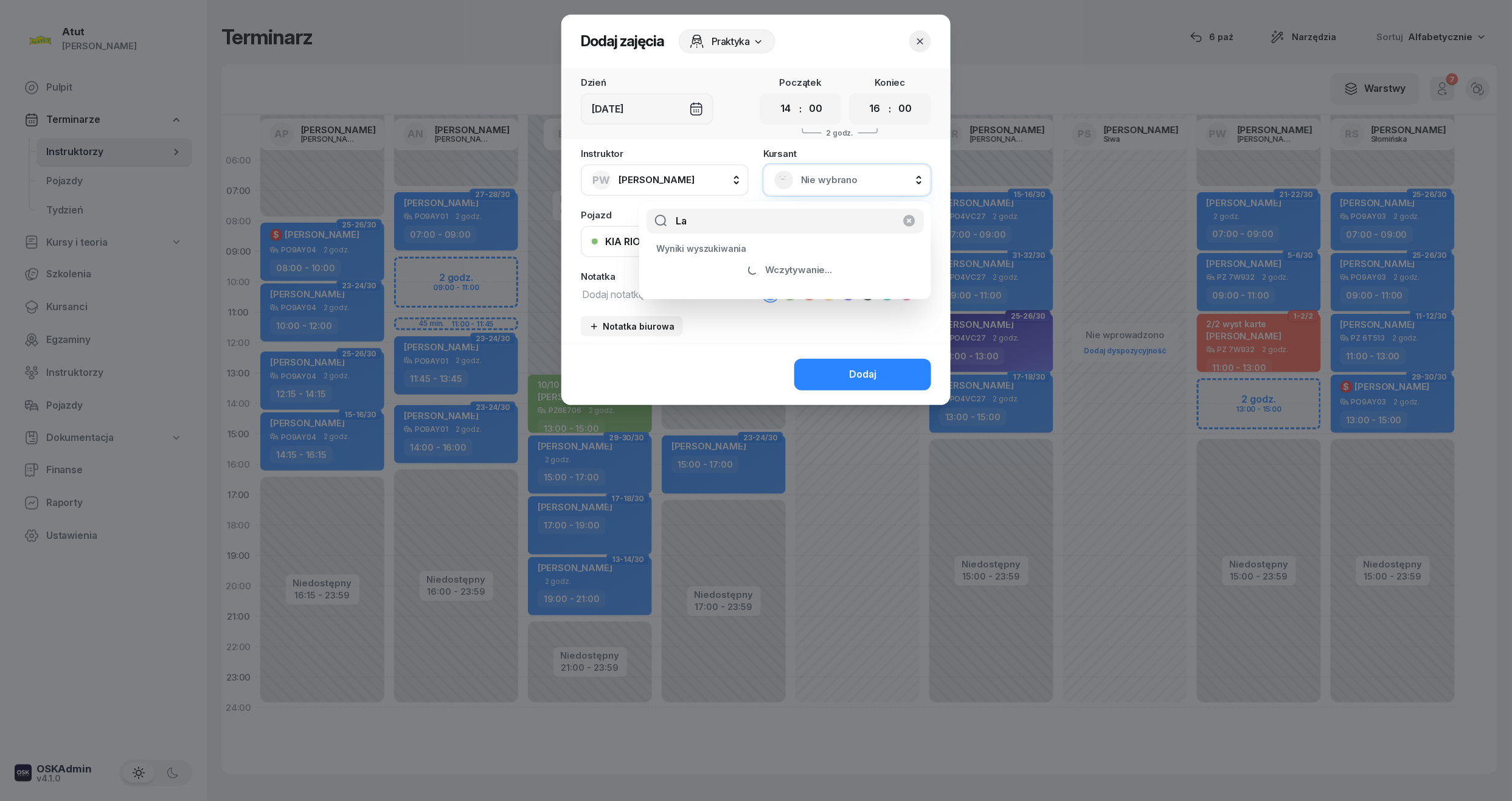
type input "L"
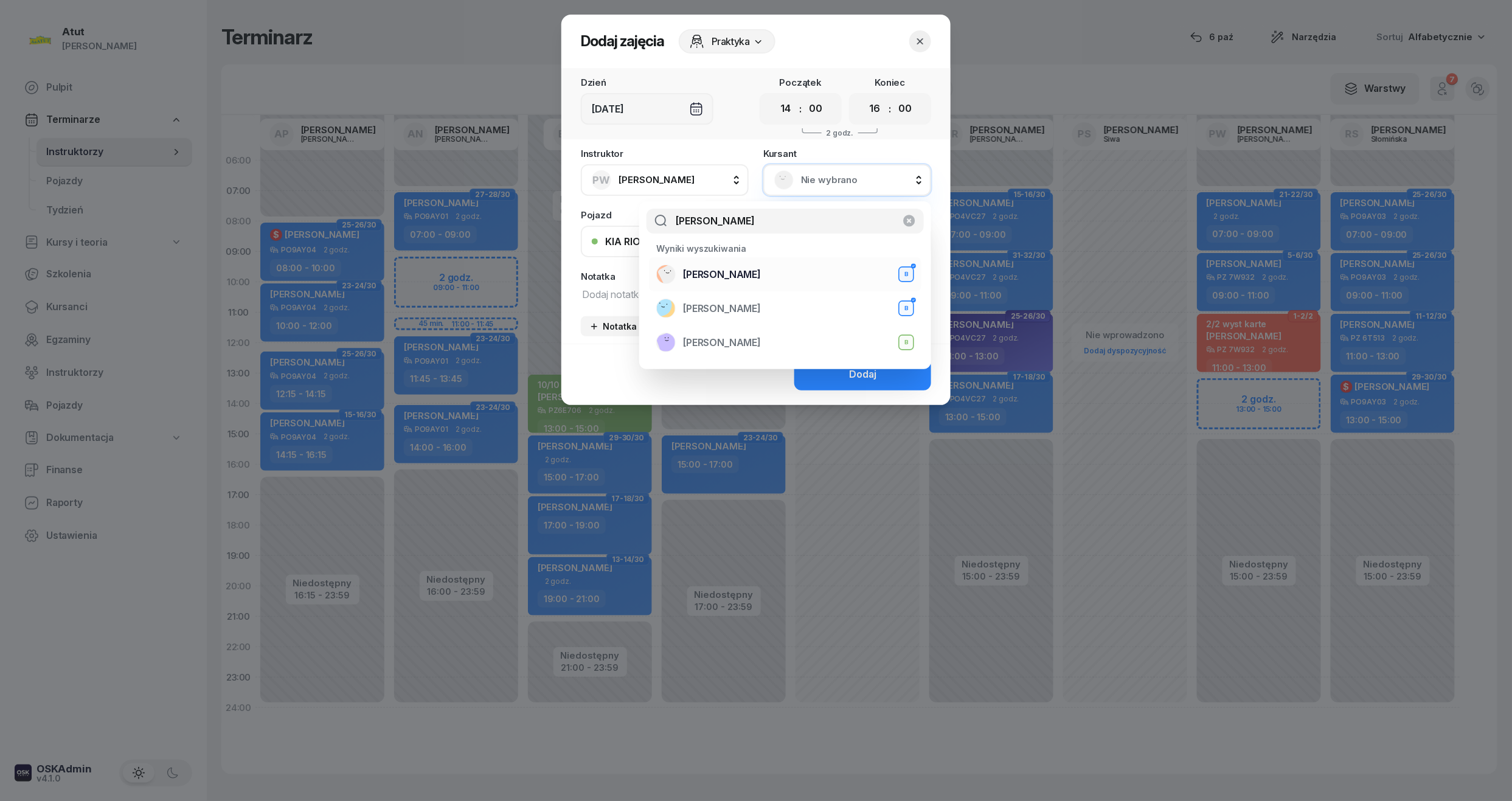
type input "[PERSON_NAME]"
click at [761, 280] on span "[PERSON_NAME]" at bounding box center [721, 274] width 77 height 16
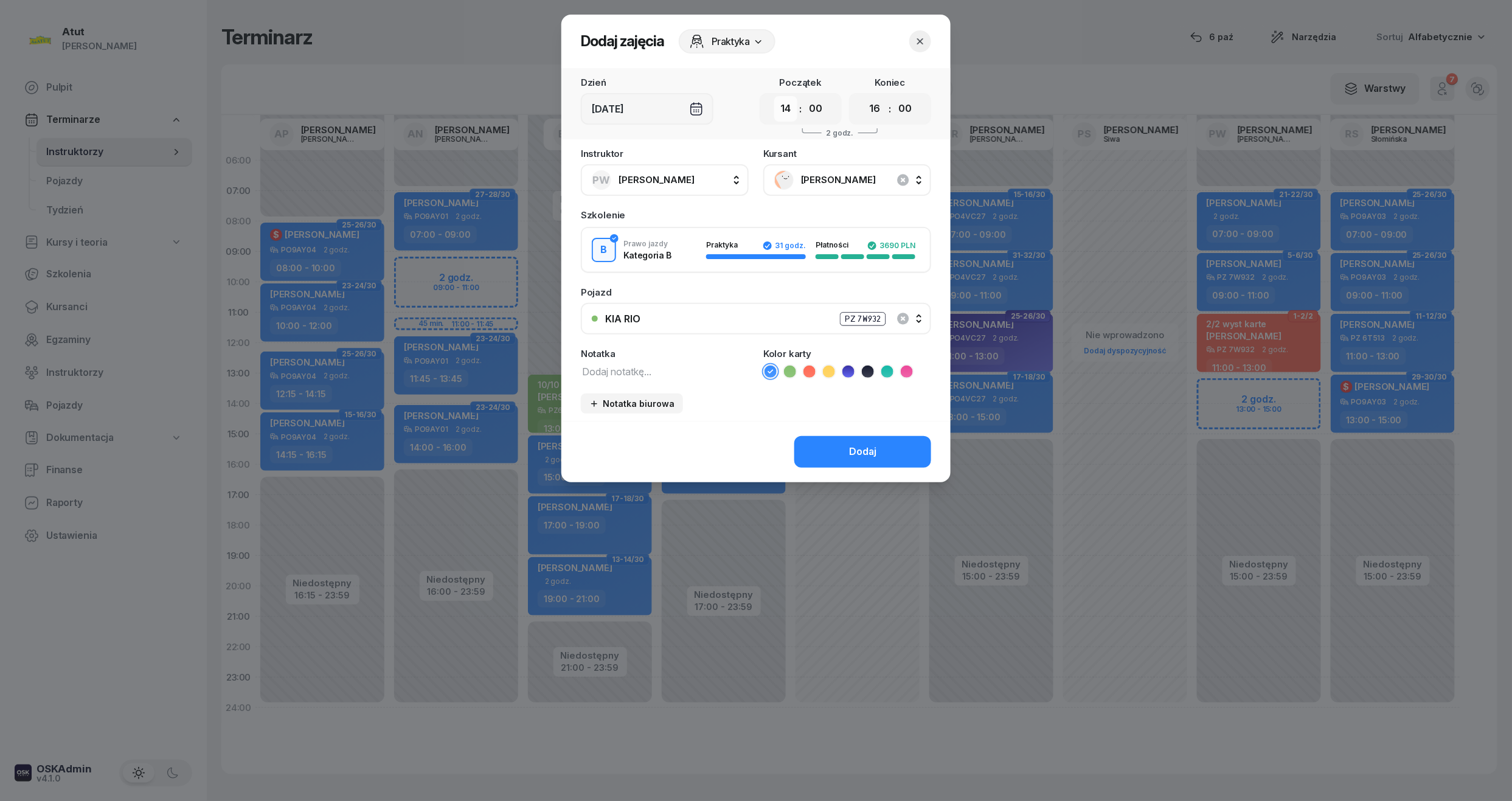
click at [787, 111] on select "00 01 02 03 04 05 06 07 08 09 10 11 12 13 14 15 16 17 18 19 20 21 22 23" at bounding box center [785, 108] width 23 height 25
select select "13"
click at [774, 96] on select "00 01 02 03 04 05 06 07 08 09 10 11 12 13 14 15 16 17 18 19 20 21 22 23" at bounding box center [785, 108] width 23 height 25
drag, startPoint x: 878, startPoint y: 112, endPoint x: 869, endPoint y: 122, distance: 13.5
click at [878, 112] on select "00 01 02 03 04 05 06 07 08 09 10 11 12 13 14 15 16 17 18 19 20 21 22 23" at bounding box center [875, 108] width 23 height 25
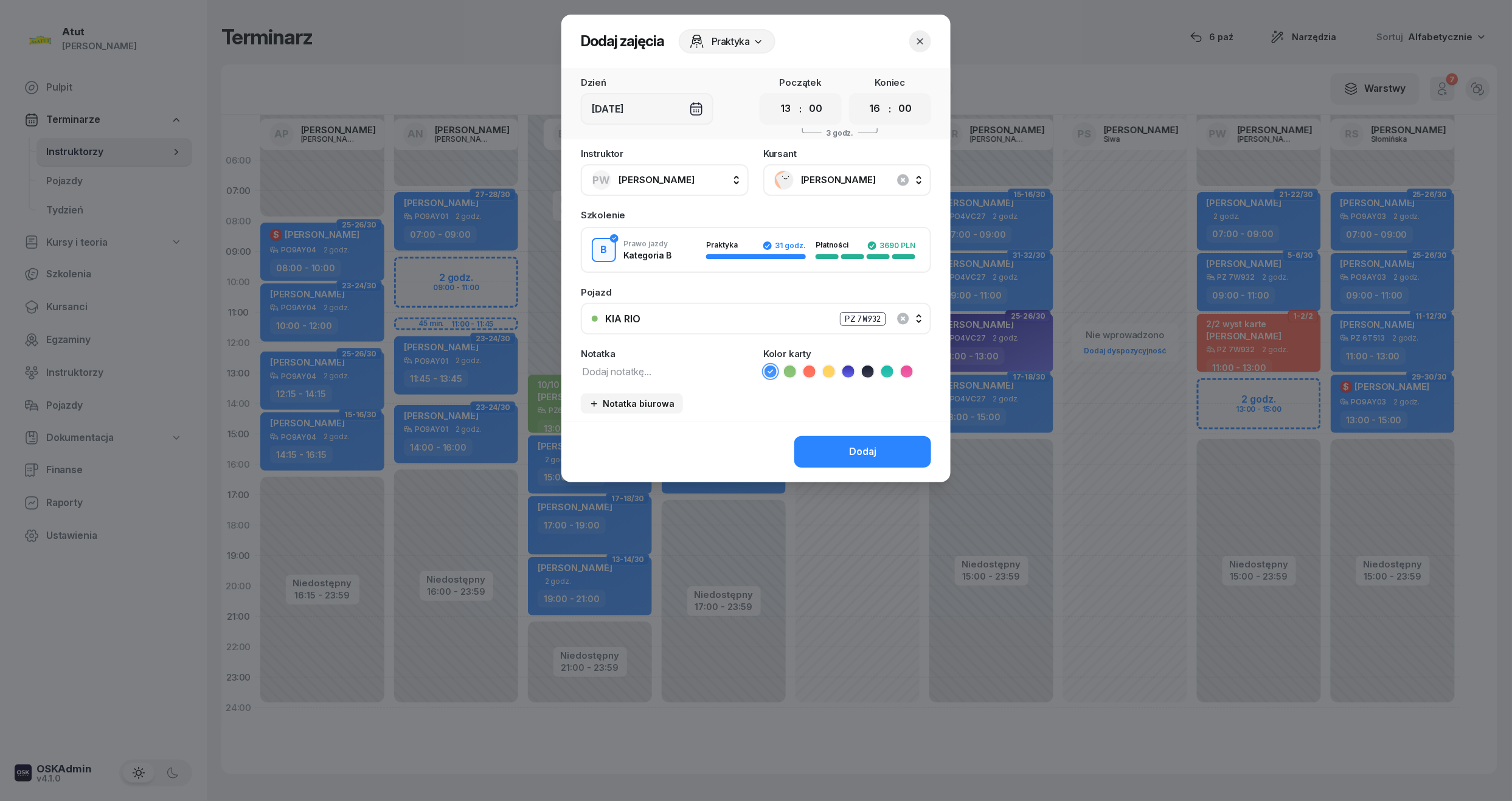
select select "15"
click at [864, 96] on select "00 01 02 03 04 05 06 07 08 09 10 11 12 13 14 15 16 17 18 19 20 21 22 23" at bounding box center [875, 108] width 23 height 25
click at [679, 365] on textarea at bounding box center [665, 370] width 168 height 16
click at [792, 373] on icon at bounding box center [789, 371] width 12 height 12
click at [850, 444] on div "Dodaj" at bounding box center [862, 451] width 27 height 16
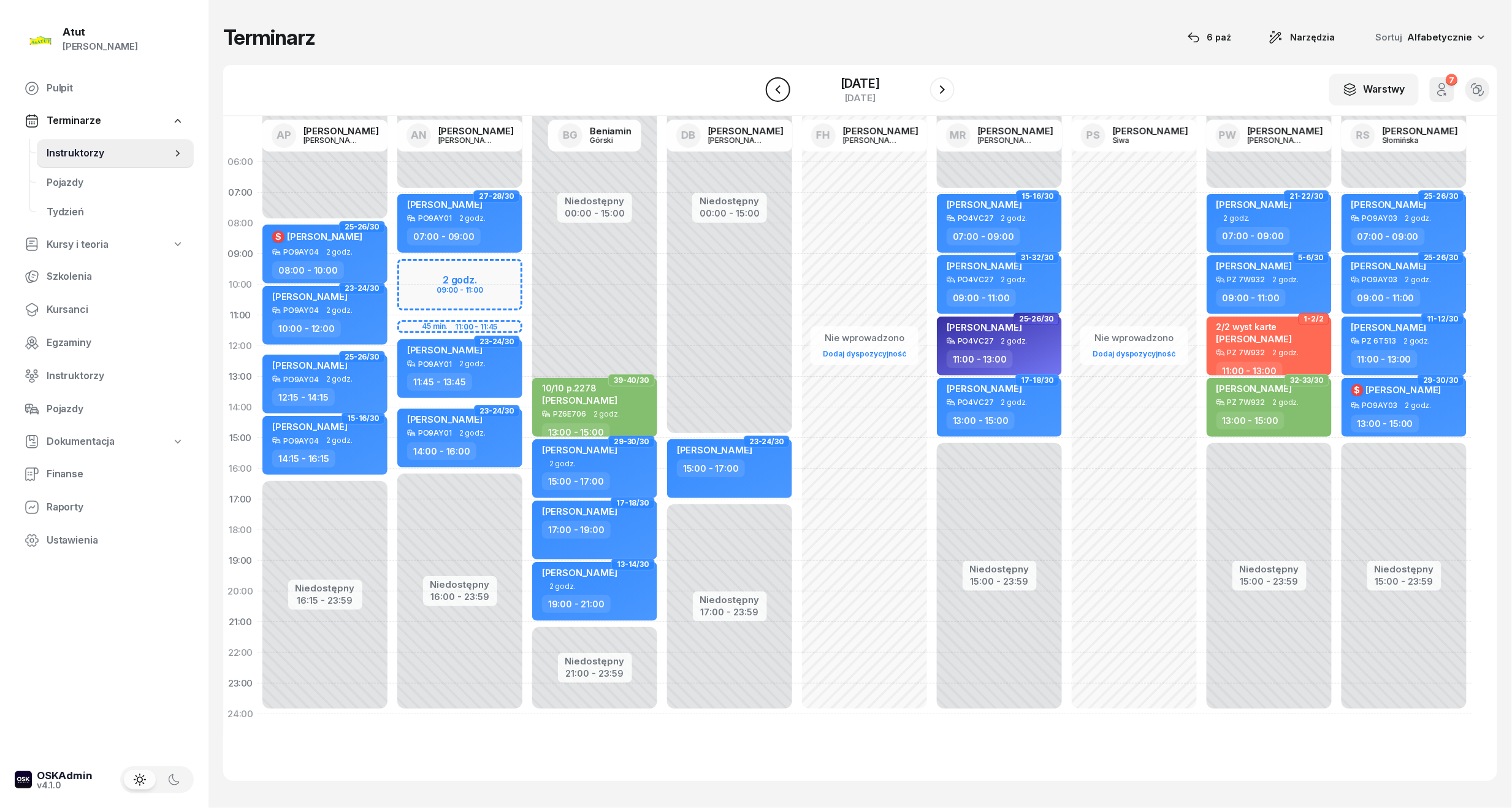
click at [770, 82] on icon "button" at bounding box center [778, 89] width 15 height 15
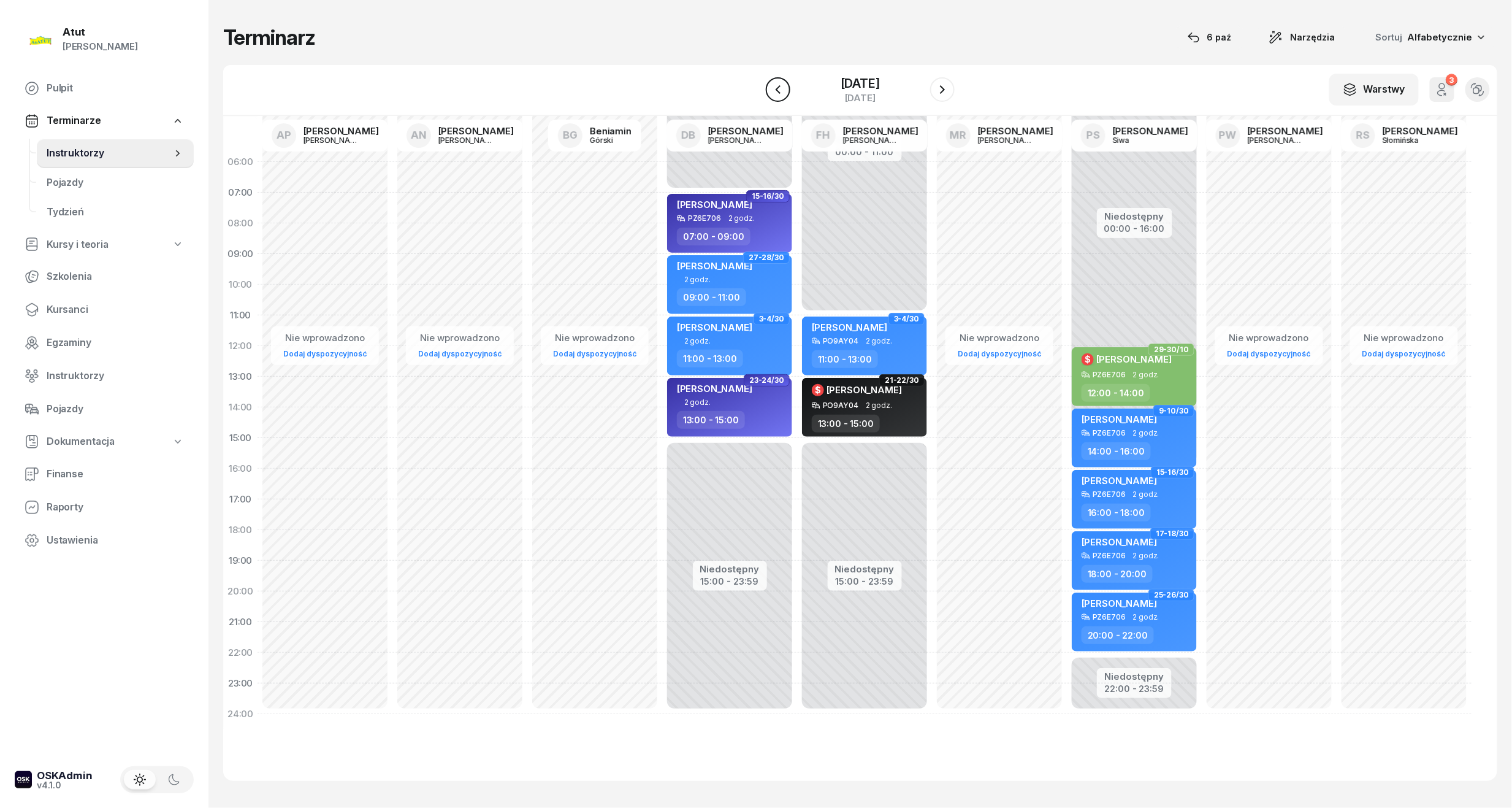
click at [770, 82] on icon "button" at bounding box center [778, 89] width 15 height 15
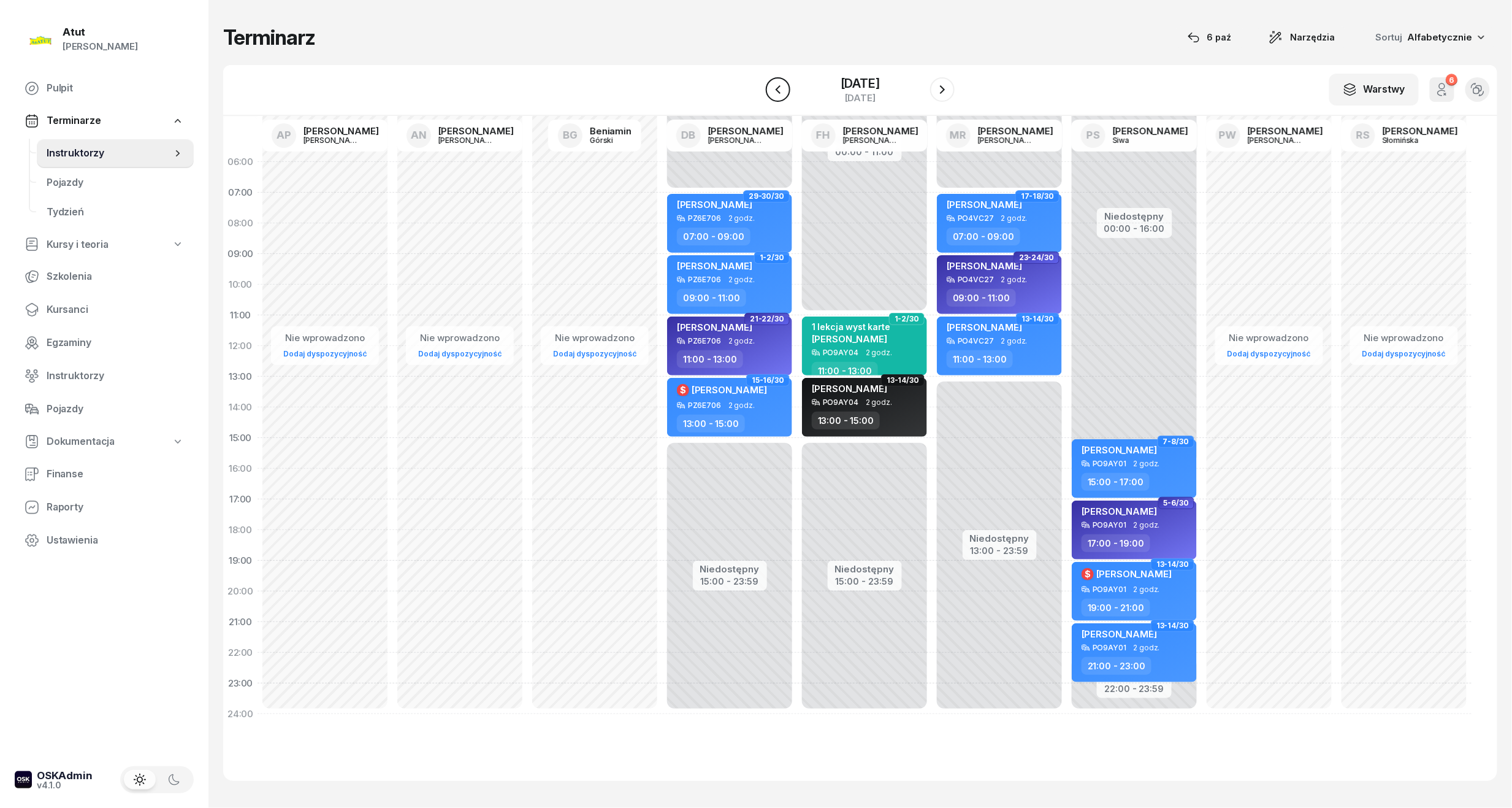
click at [770, 82] on icon "button" at bounding box center [778, 89] width 15 height 15
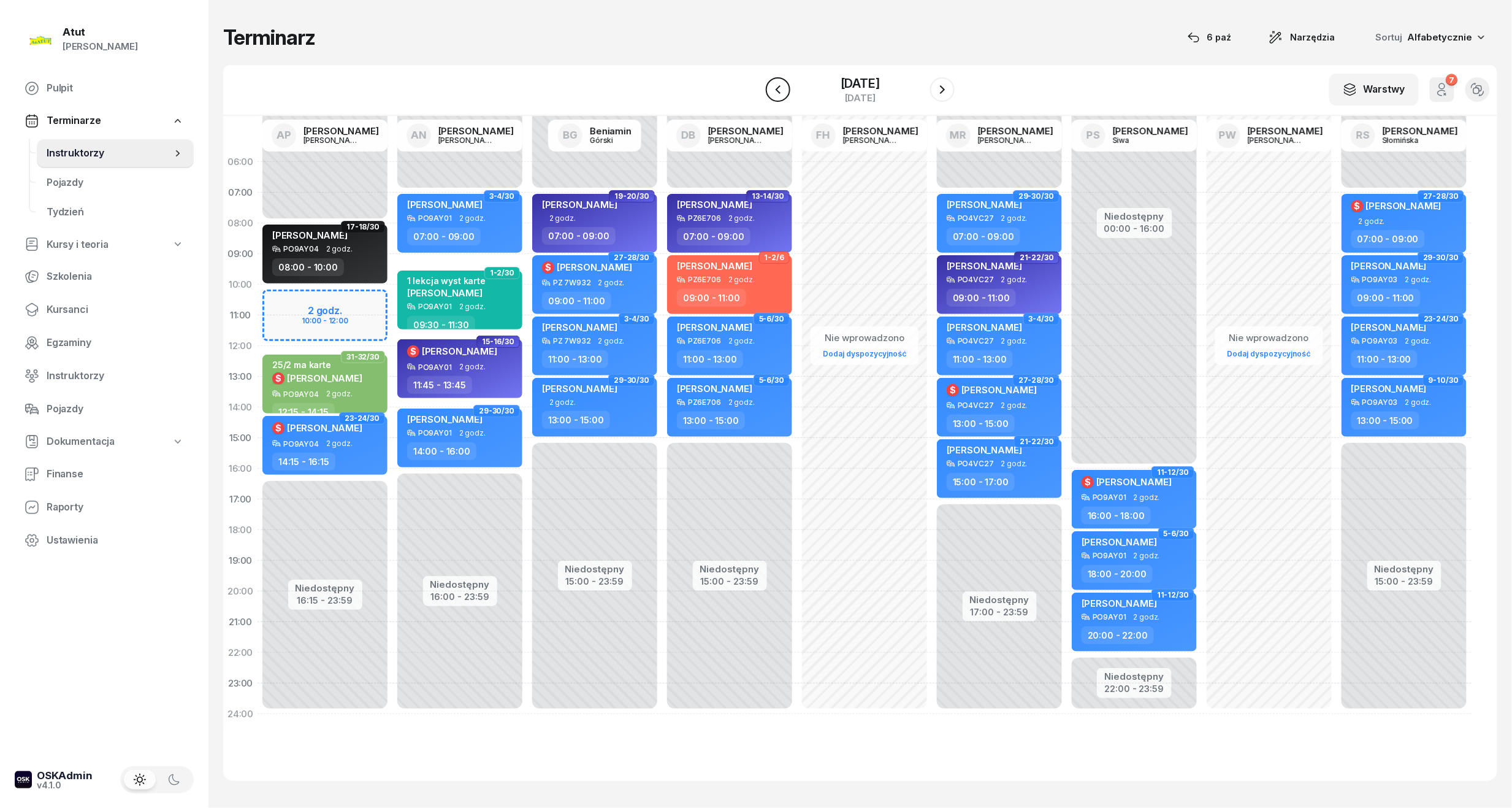
click at [770, 82] on icon "button" at bounding box center [778, 89] width 15 height 15
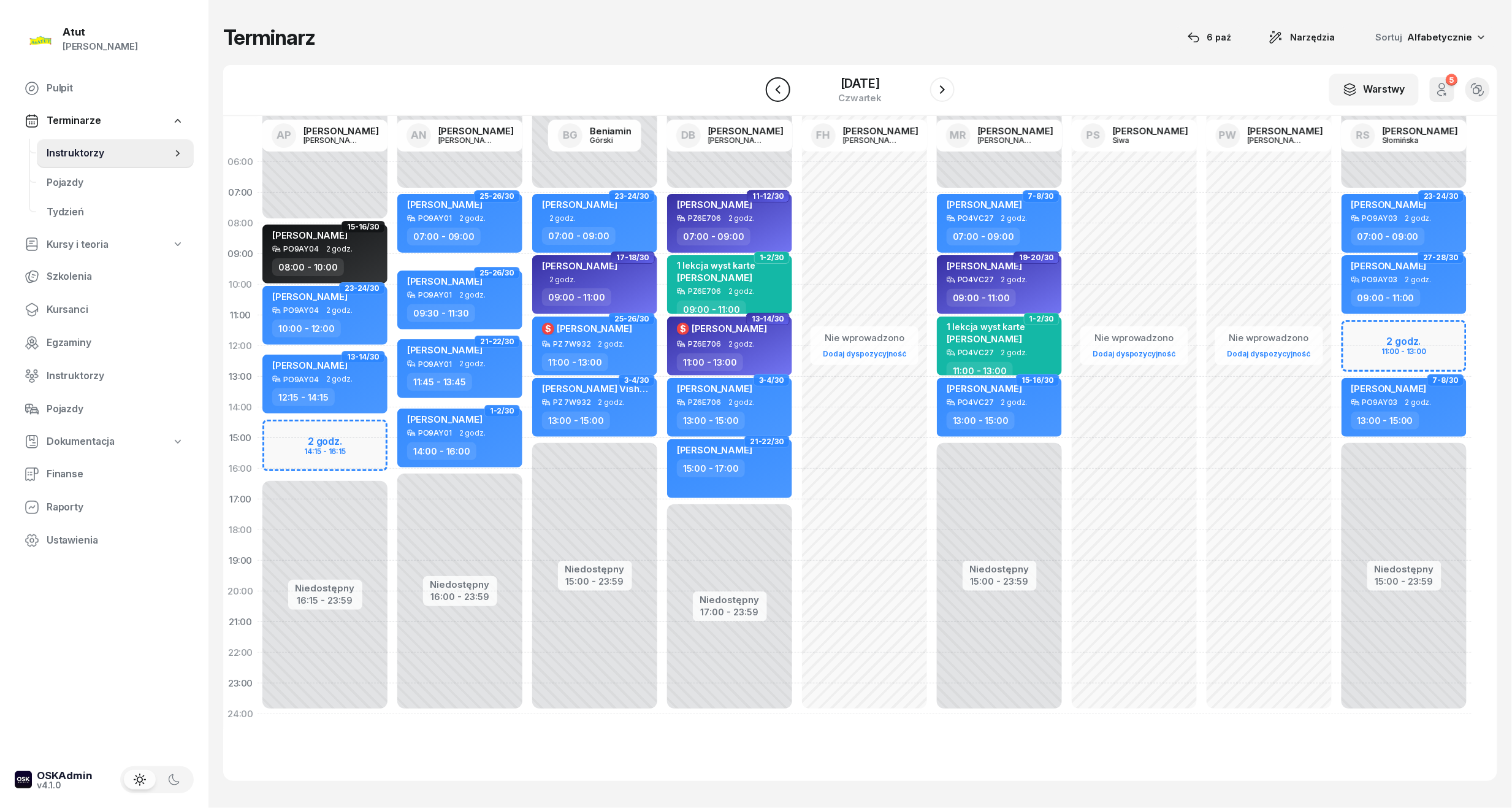
click at [770, 82] on icon "button" at bounding box center [778, 89] width 15 height 15
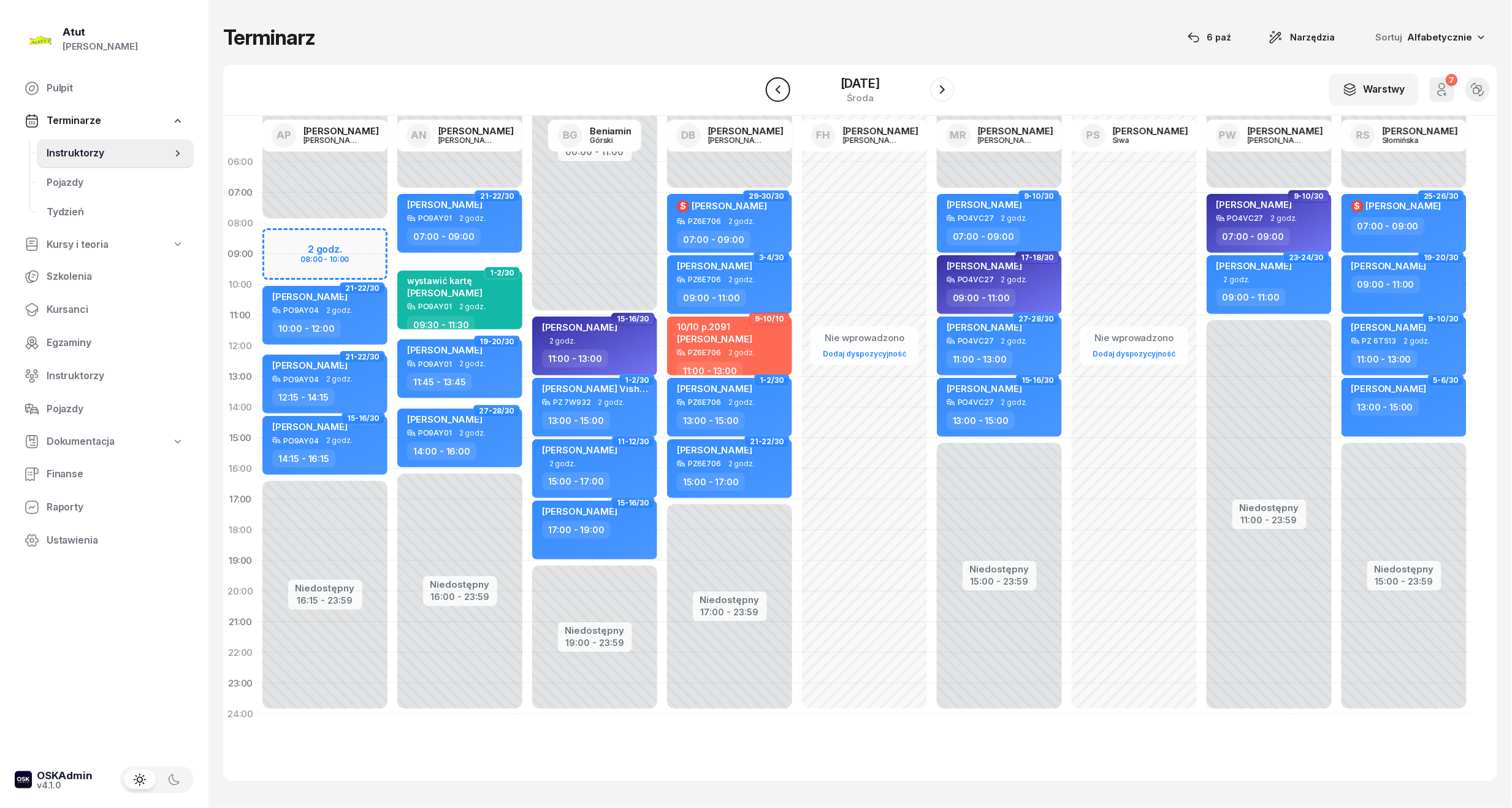
click at [770, 82] on icon "button" at bounding box center [778, 89] width 15 height 15
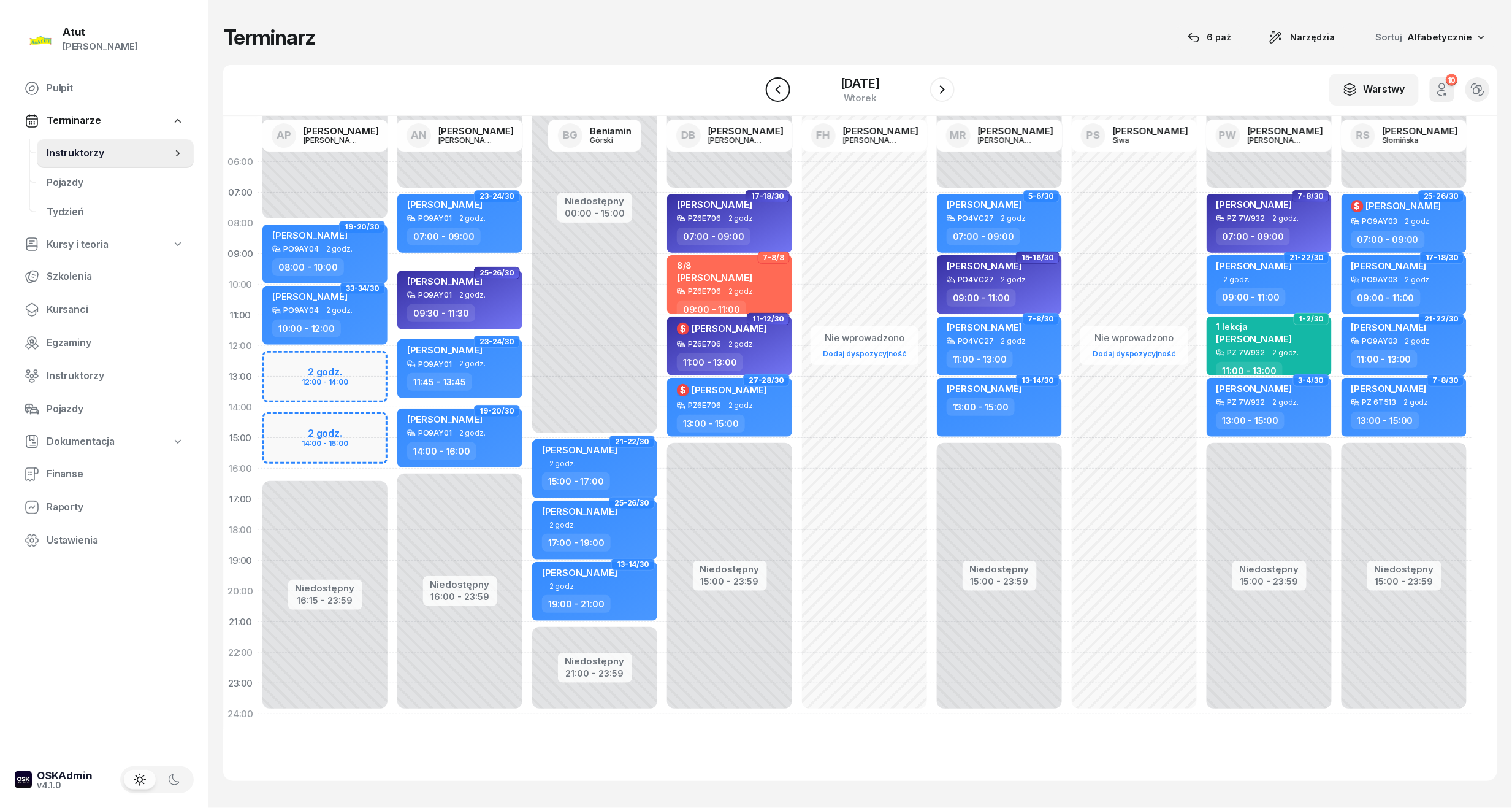
click at [770, 82] on icon "button" at bounding box center [778, 89] width 15 height 15
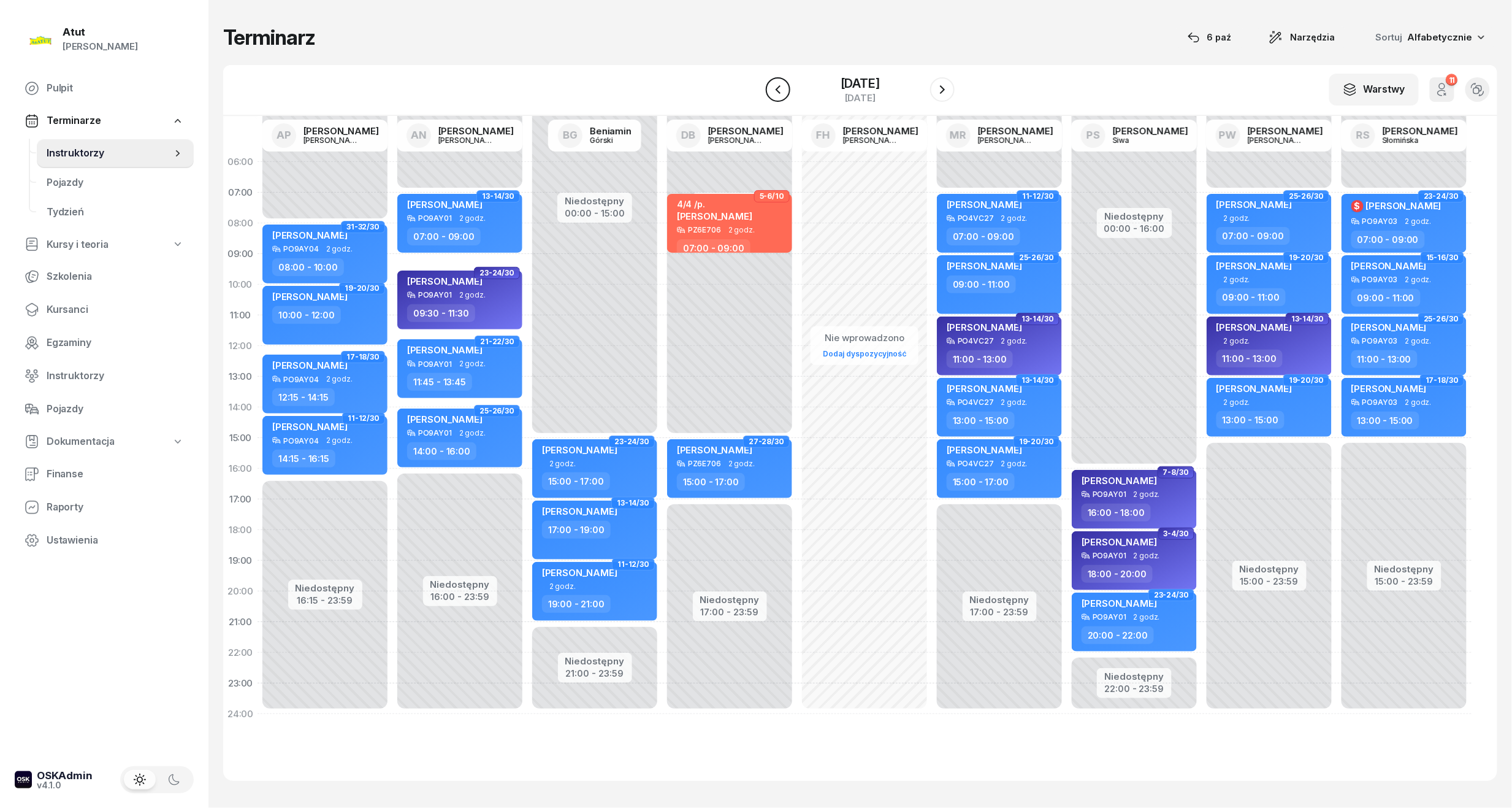
click at [770, 82] on icon "button" at bounding box center [778, 89] width 15 height 15
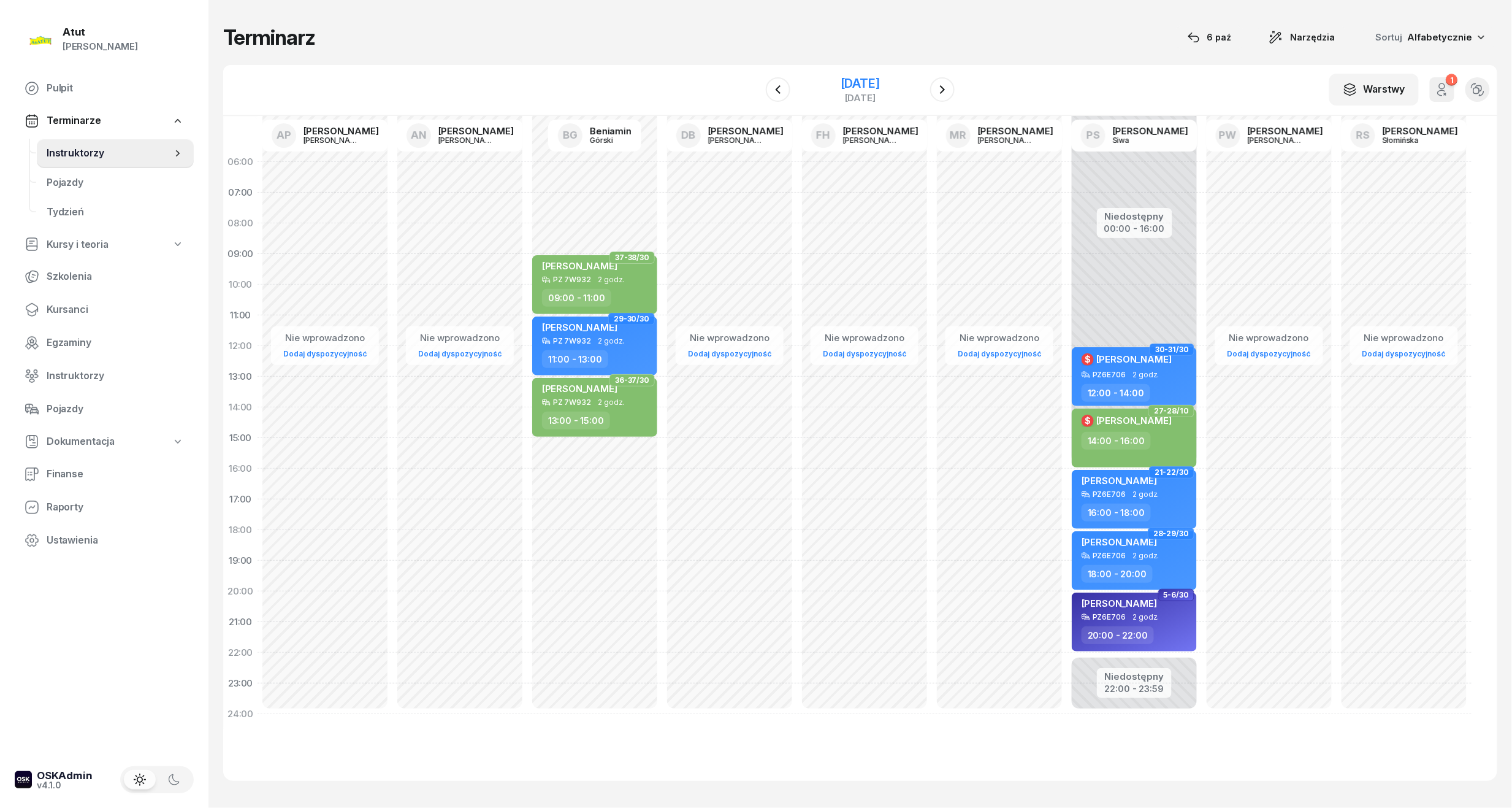
click at [871, 77] on div "[DATE]" at bounding box center [860, 83] width 39 height 12
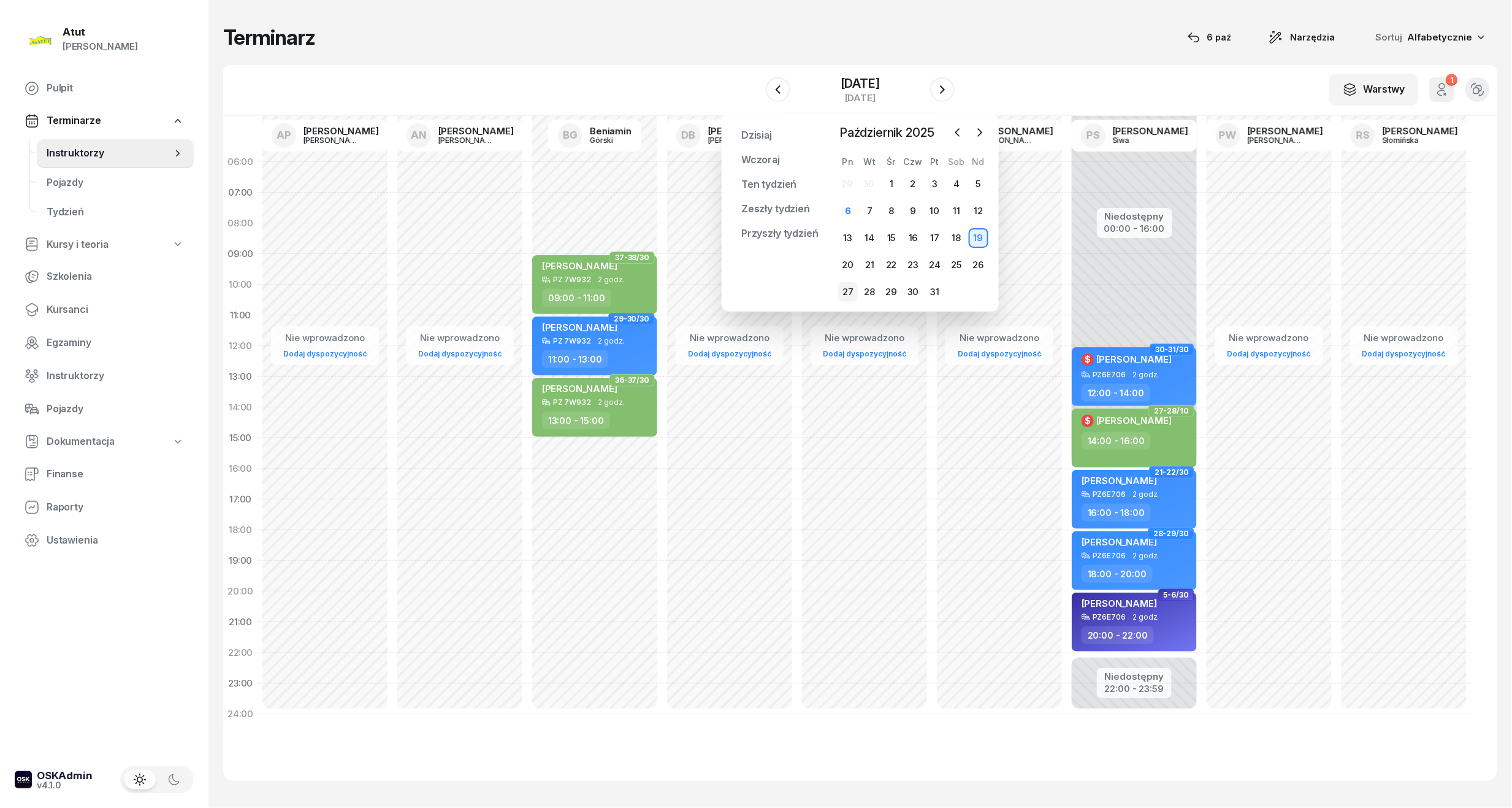
click at [850, 291] on div "27" at bounding box center [847, 292] width 20 height 20
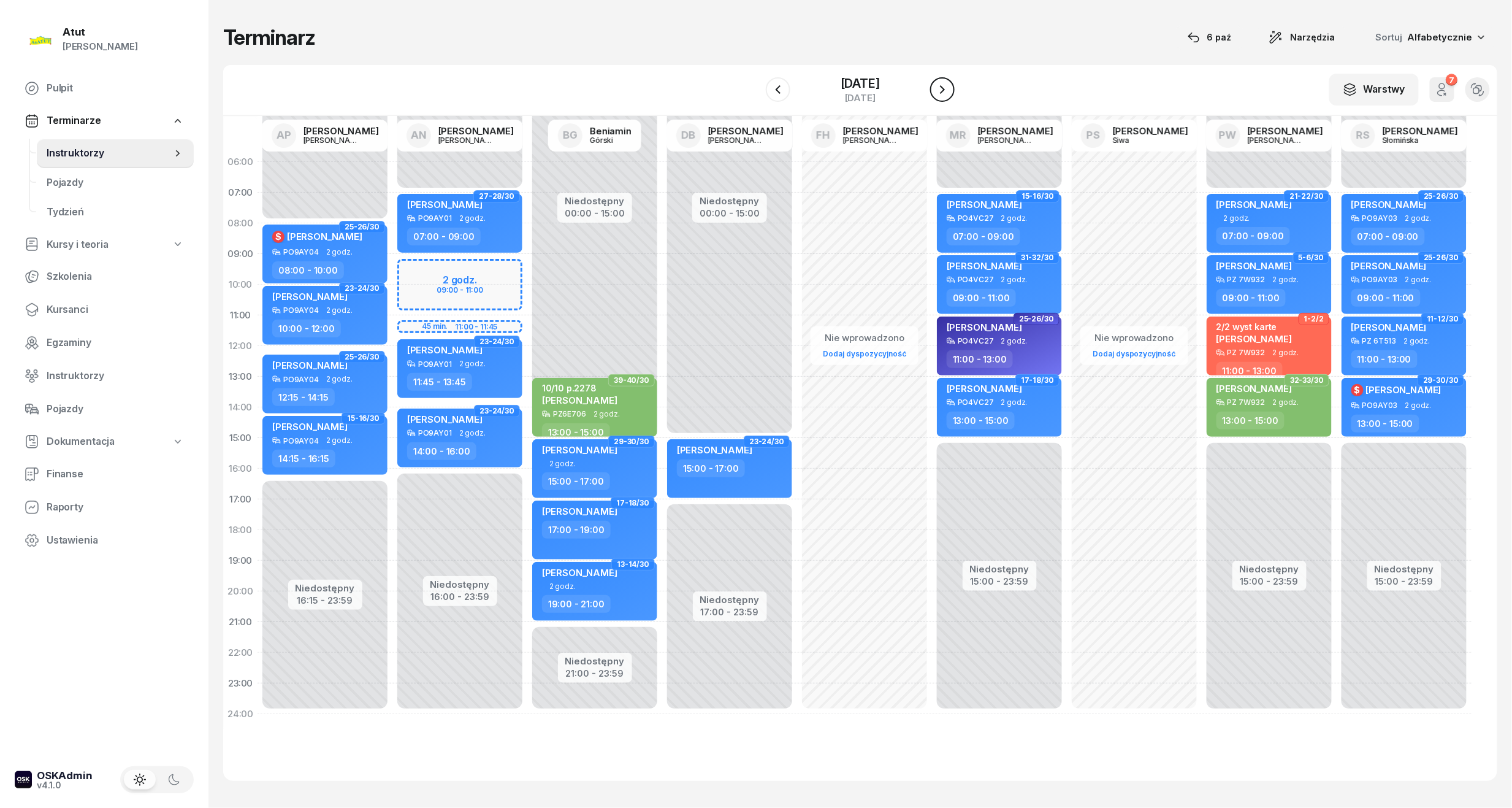
click at [950, 87] on icon "button" at bounding box center [942, 89] width 15 height 15
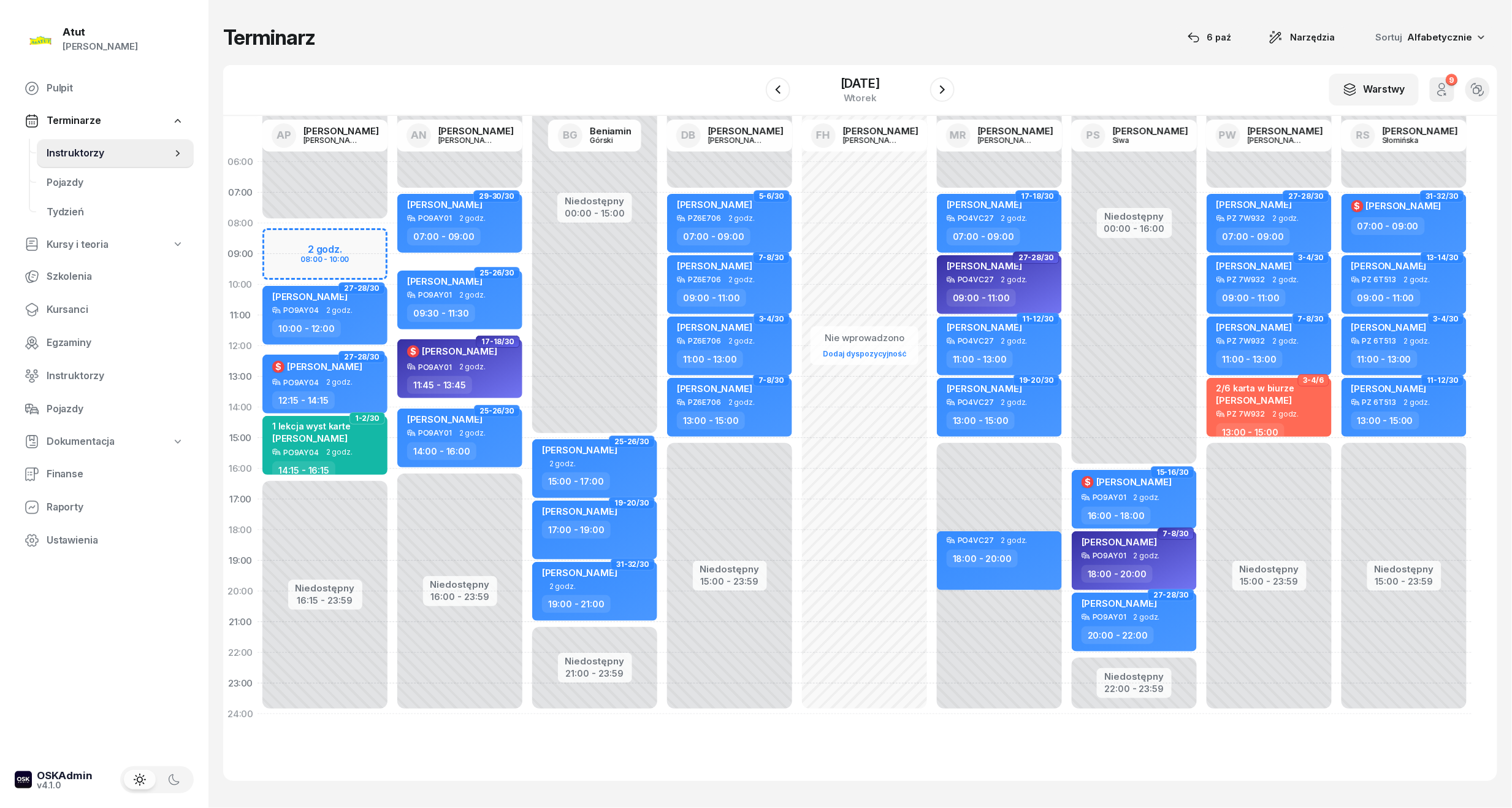
click at [334, 244] on div "Niedostępny 00:00 - 08:00 Niedostępny 16:15 - 23:59 2 godz. 08:00 - 10:00 43-44…" at bounding box center [324, 437] width 134 height 582
select select "08"
select select "10"
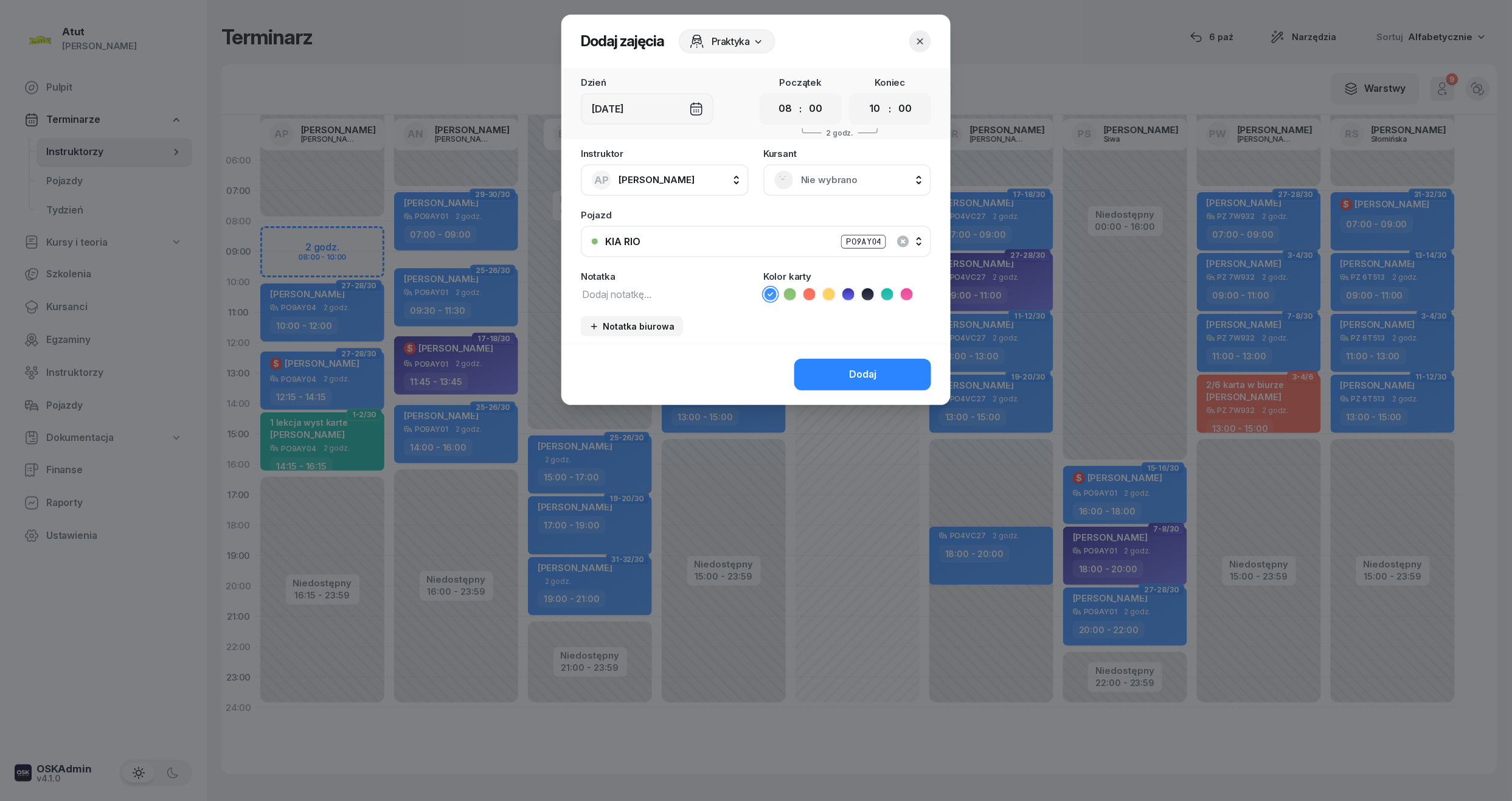
click at [840, 175] on span "Nie wybrano" at bounding box center [861, 179] width 119 height 16
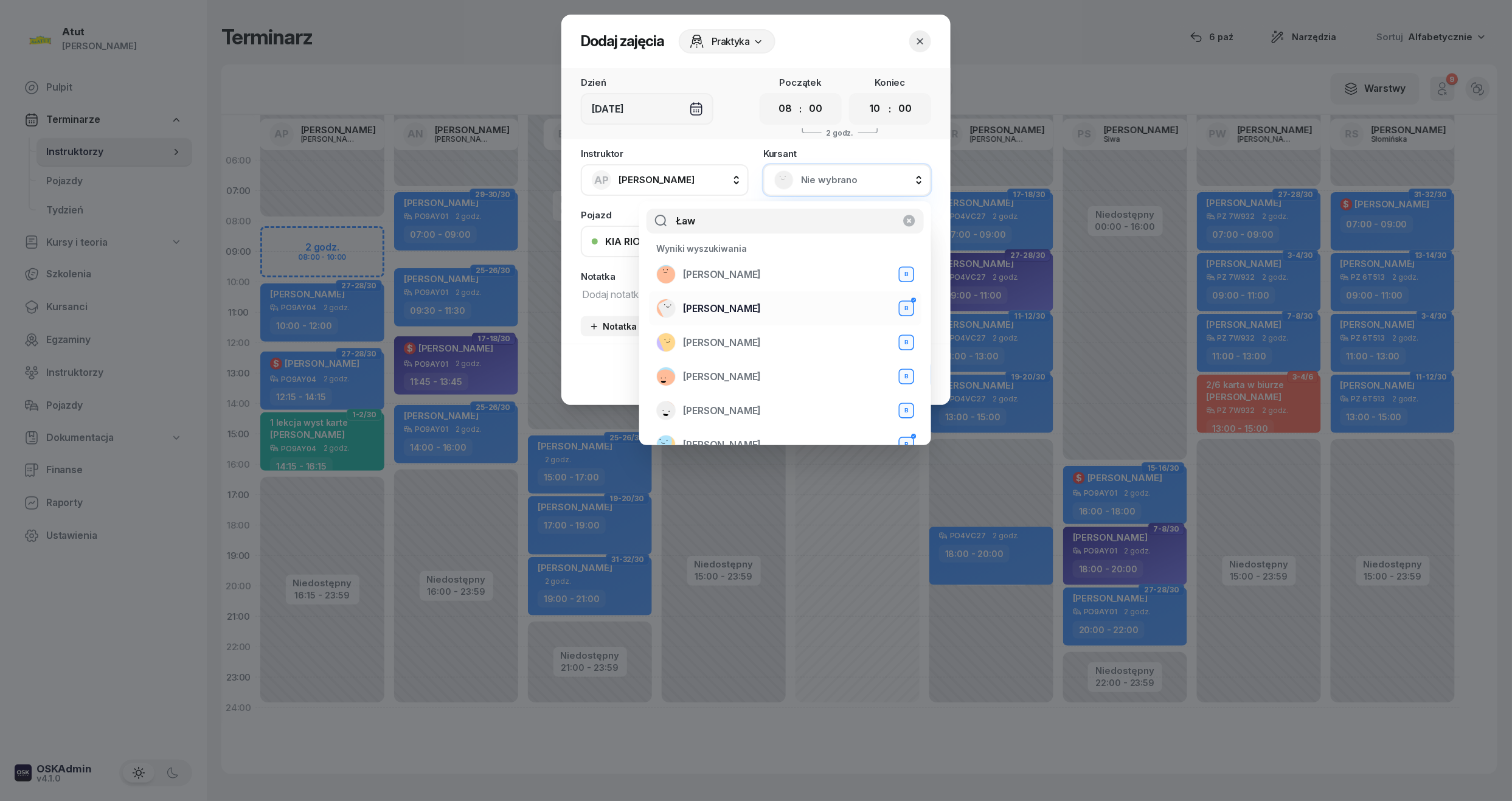
type input "Ław"
click at [755, 305] on span "[PERSON_NAME]" at bounding box center [721, 309] width 77 height 16
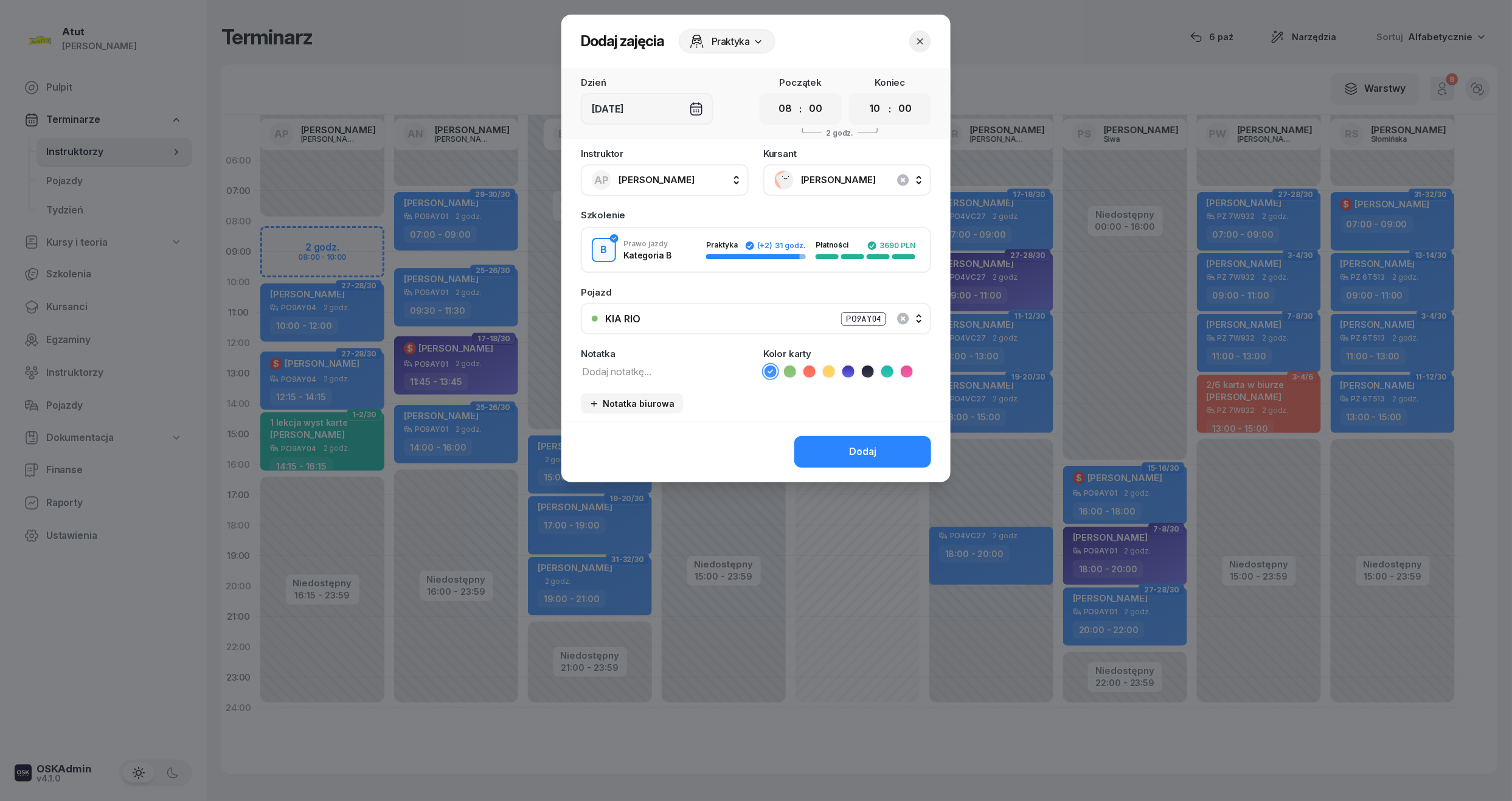
click at [787, 367] on icon at bounding box center [789, 371] width 12 height 12
click at [698, 367] on textarea at bounding box center [665, 370] width 168 height 16
type textarea "4/4"
click at [909, 443] on button "Dodaj" at bounding box center [862, 451] width 137 height 32
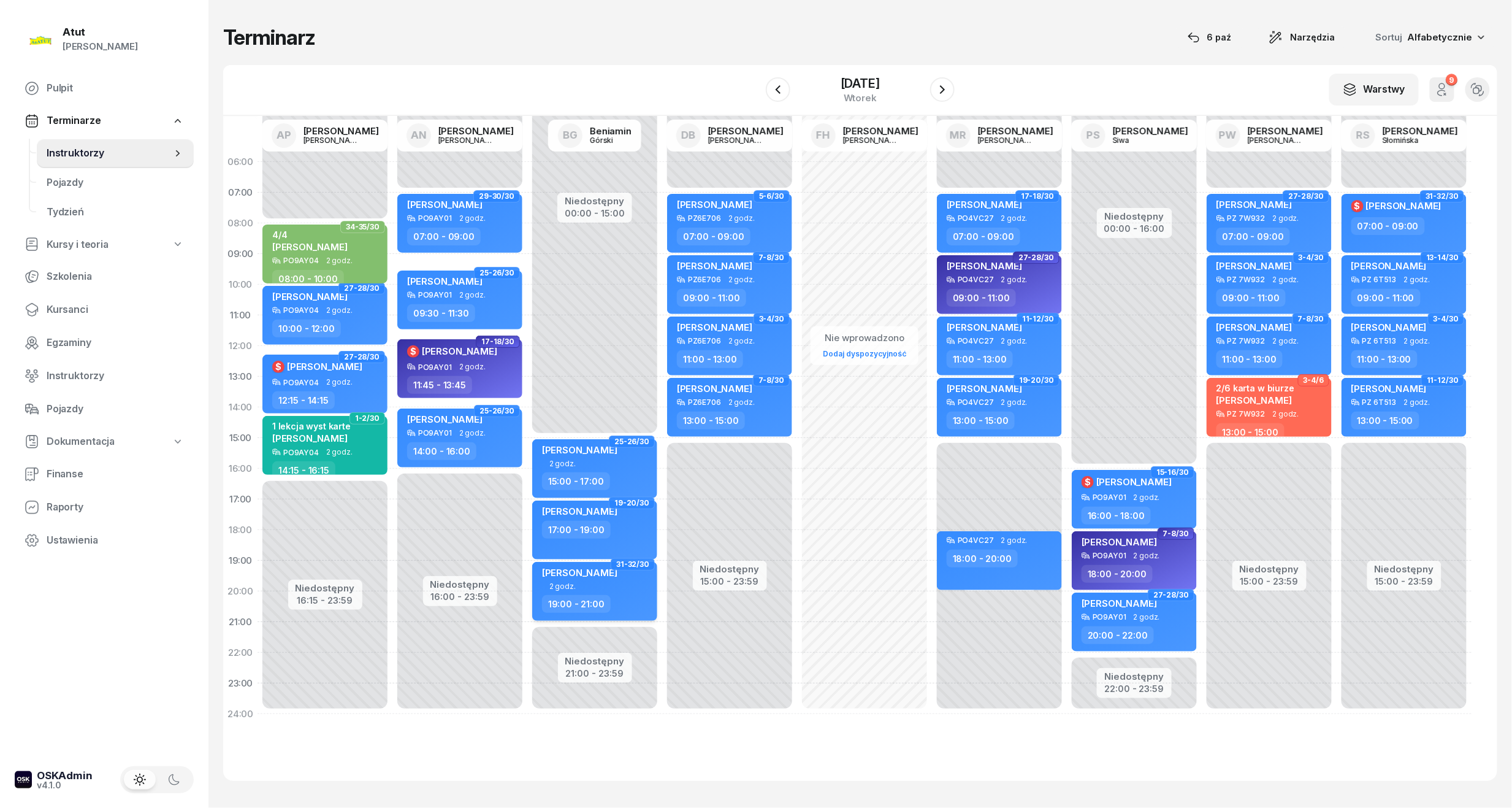
click at [624, 578] on div "[PERSON_NAME]" at bounding box center [595, 574] width 108 height 15
select select "19"
select select "21"
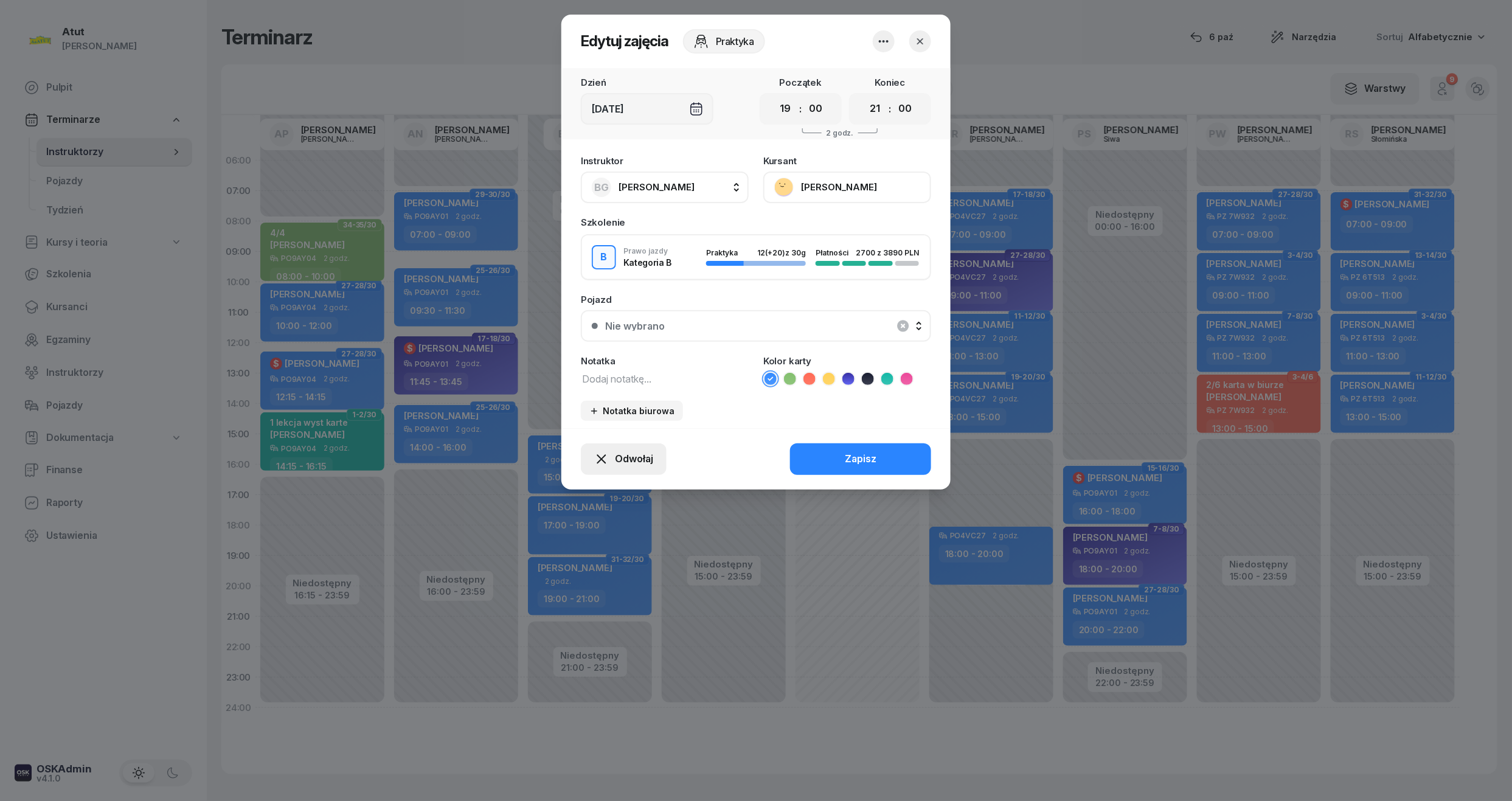
click at [617, 461] on span "Odwołaj" at bounding box center [633, 459] width 38 height 16
click at [590, 355] on div "My odwołaliśmy" at bounding box center [603, 354] width 74 height 16
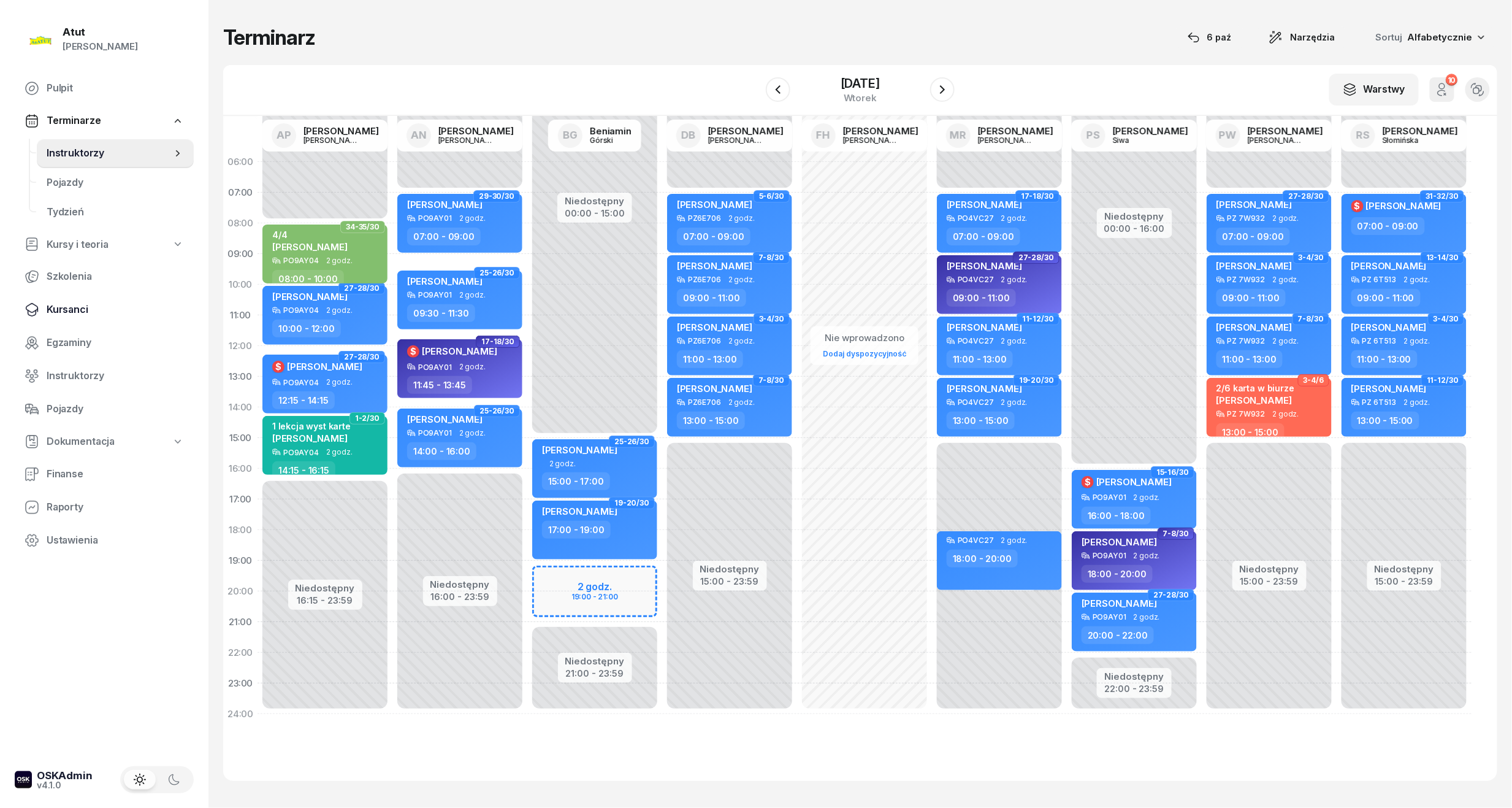
click at [59, 312] on span "Kursanci" at bounding box center [116, 309] width 137 height 16
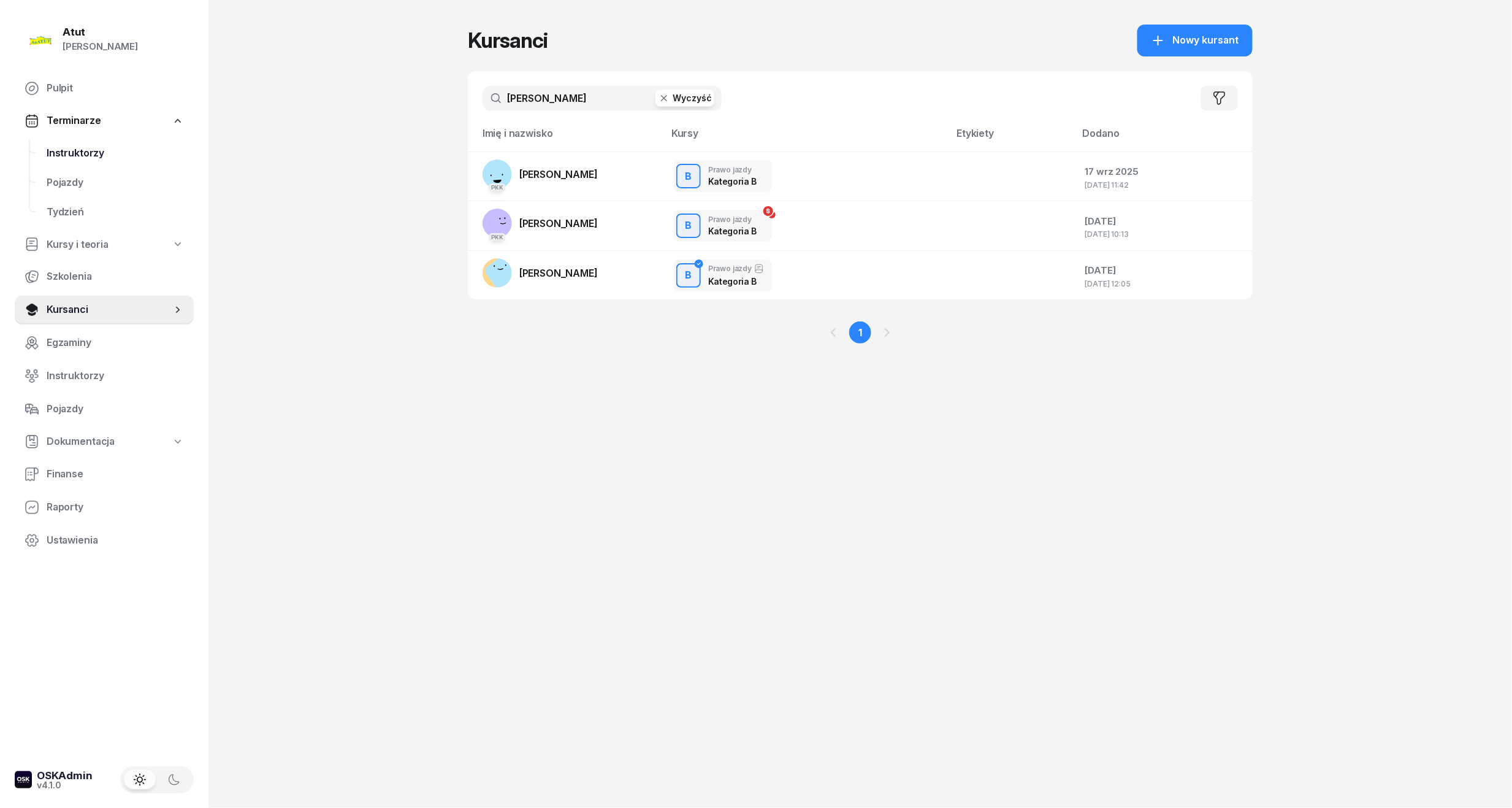
drag, startPoint x: 548, startPoint y: 97, endPoint x: 69, endPoint y: 158, distance: 482.9
click at [70, 158] on div "Atut [PERSON_NAME] Pulpit Terminarze Instruktorzy Pojazdy Tydzień Kursy i teori…" at bounding box center [756, 404] width 1512 height 808
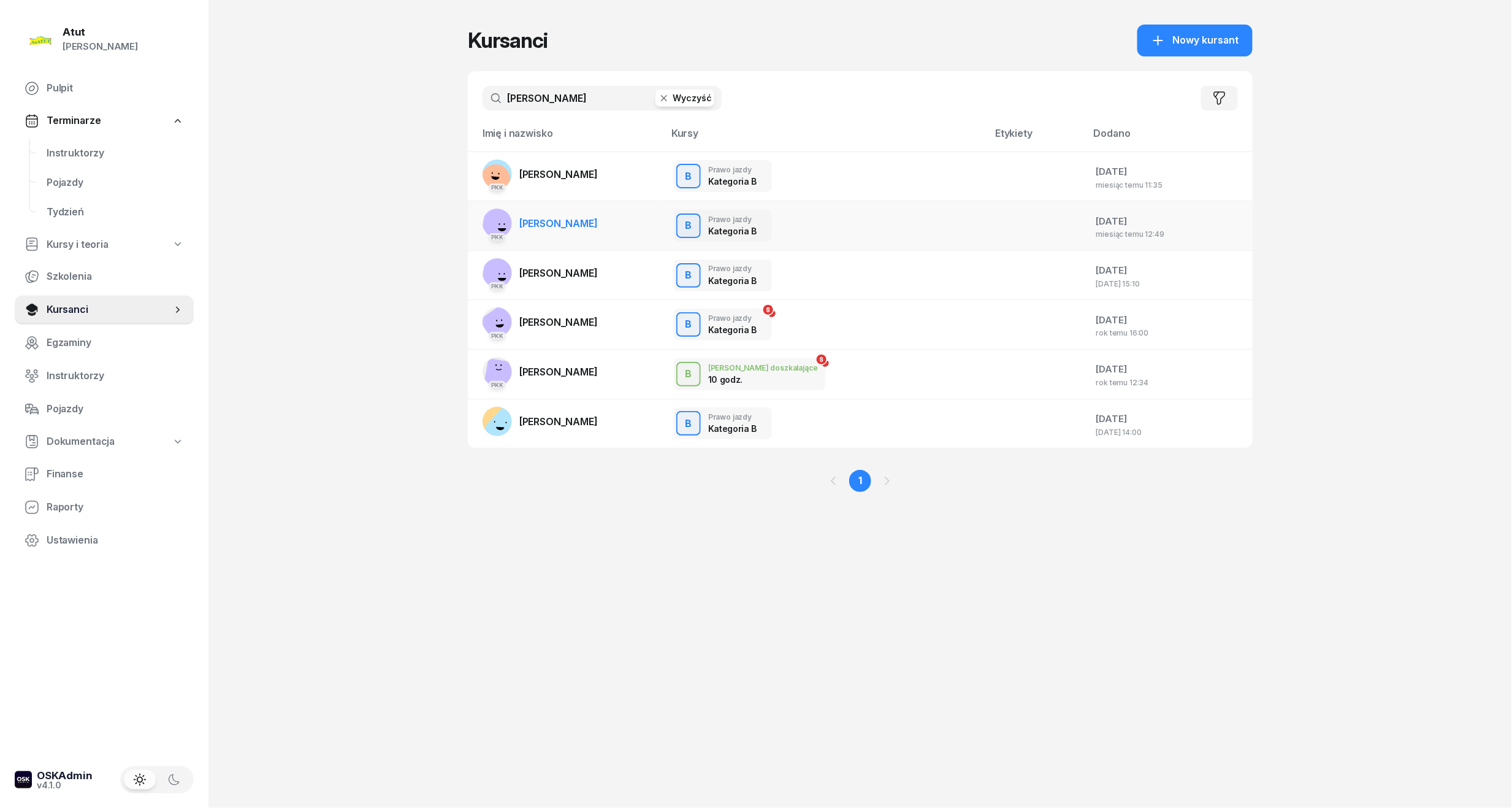
type input "[PERSON_NAME]"
click at [598, 219] on span "[PERSON_NAME]" at bounding box center [558, 223] width 78 height 12
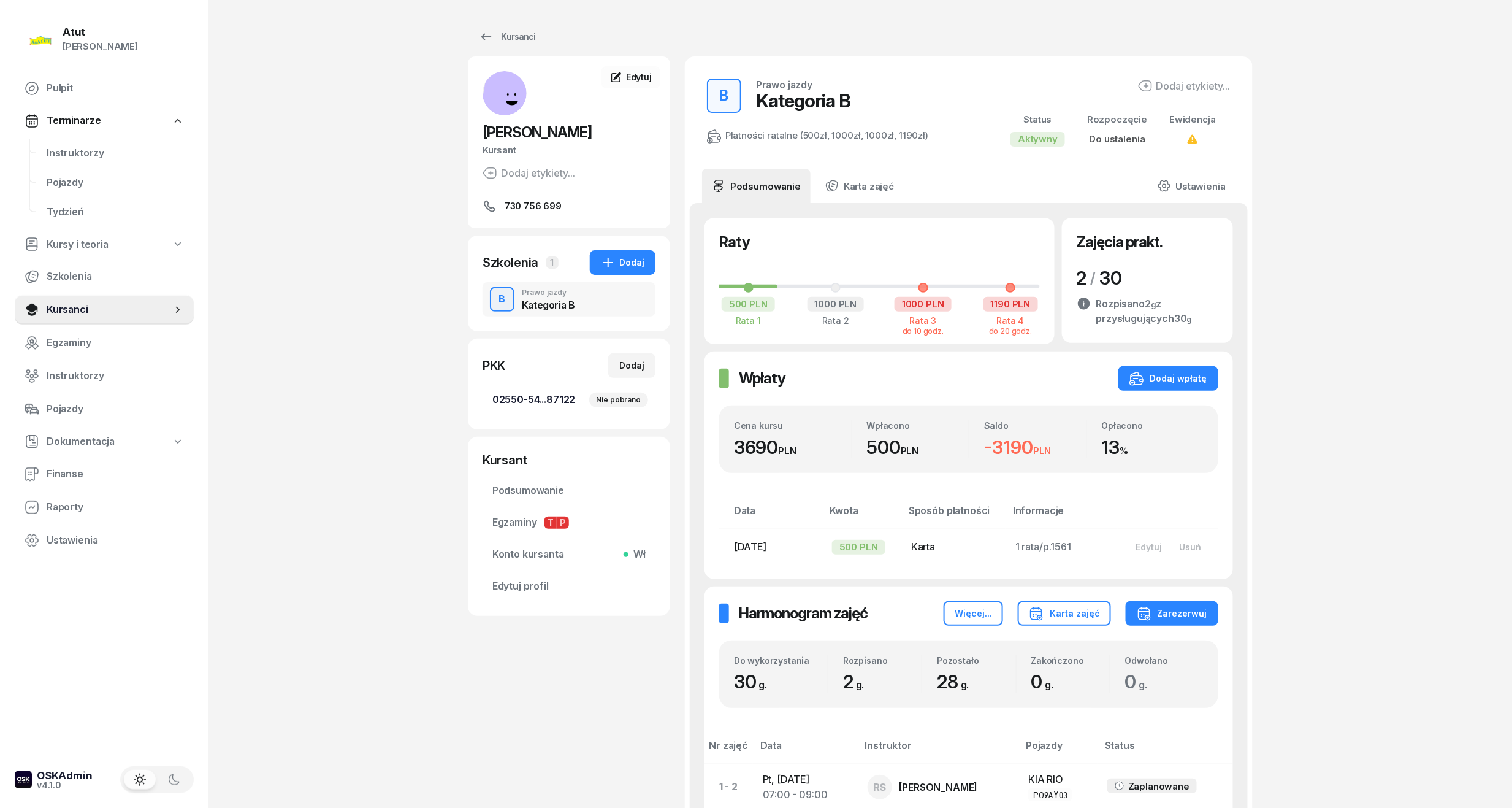
click at [537, 395] on span "02550-54...87122 Nie pobrano" at bounding box center [568, 400] width 153 height 16
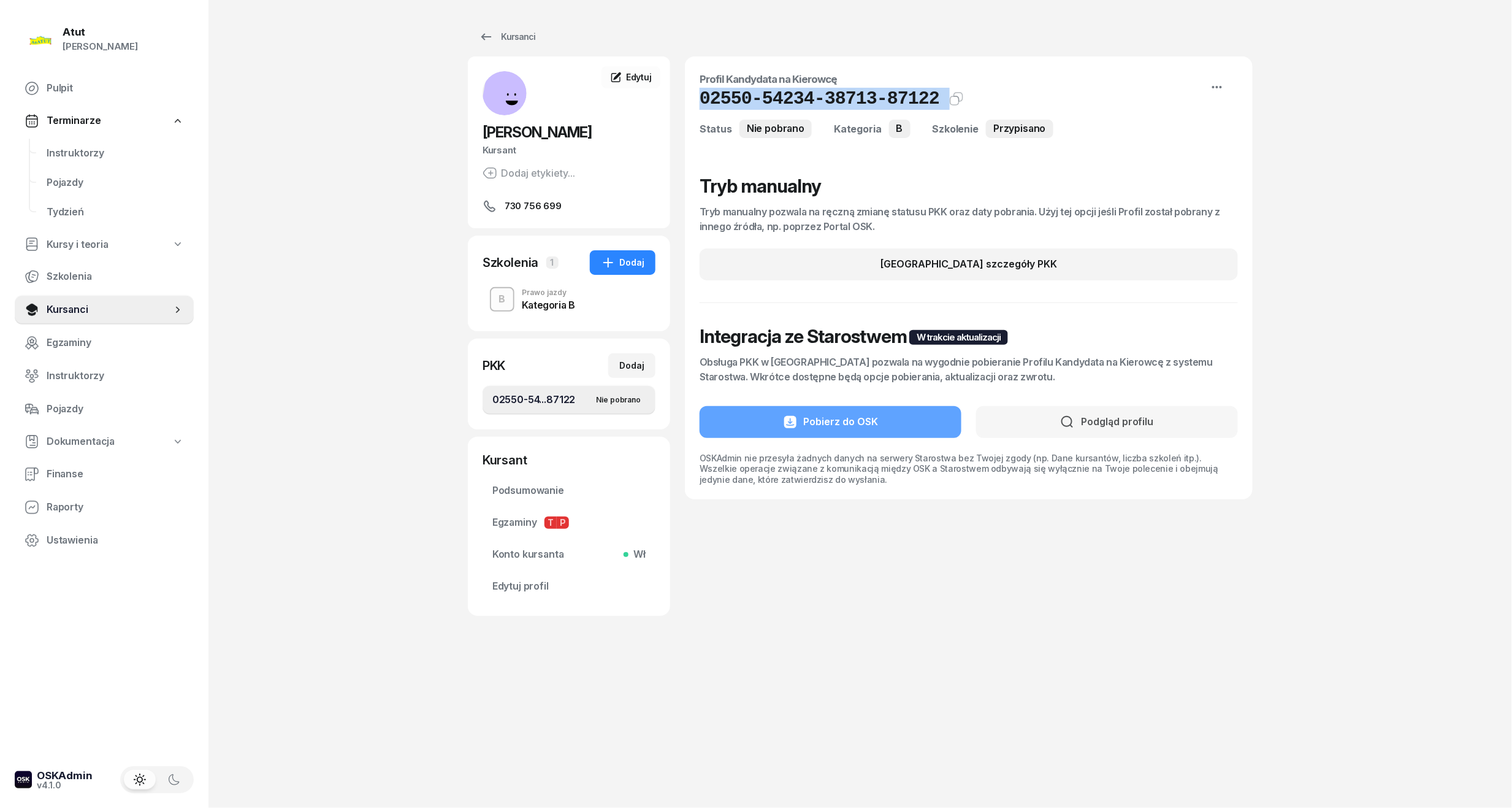
drag, startPoint x: 922, startPoint y: 101, endPoint x: 695, endPoint y: 102, distance: 227.0
click at [695, 102] on div "Profil Kandydata na Kierowcę 02550-54234-38713-87122 Kat.B Status Nie pobrano K…" at bounding box center [969, 277] width 568 height 443
copy div "02550-54234-38713-87122 Kat.B"
click at [522, 585] on span "Edytuj profil" at bounding box center [568, 586] width 153 height 16
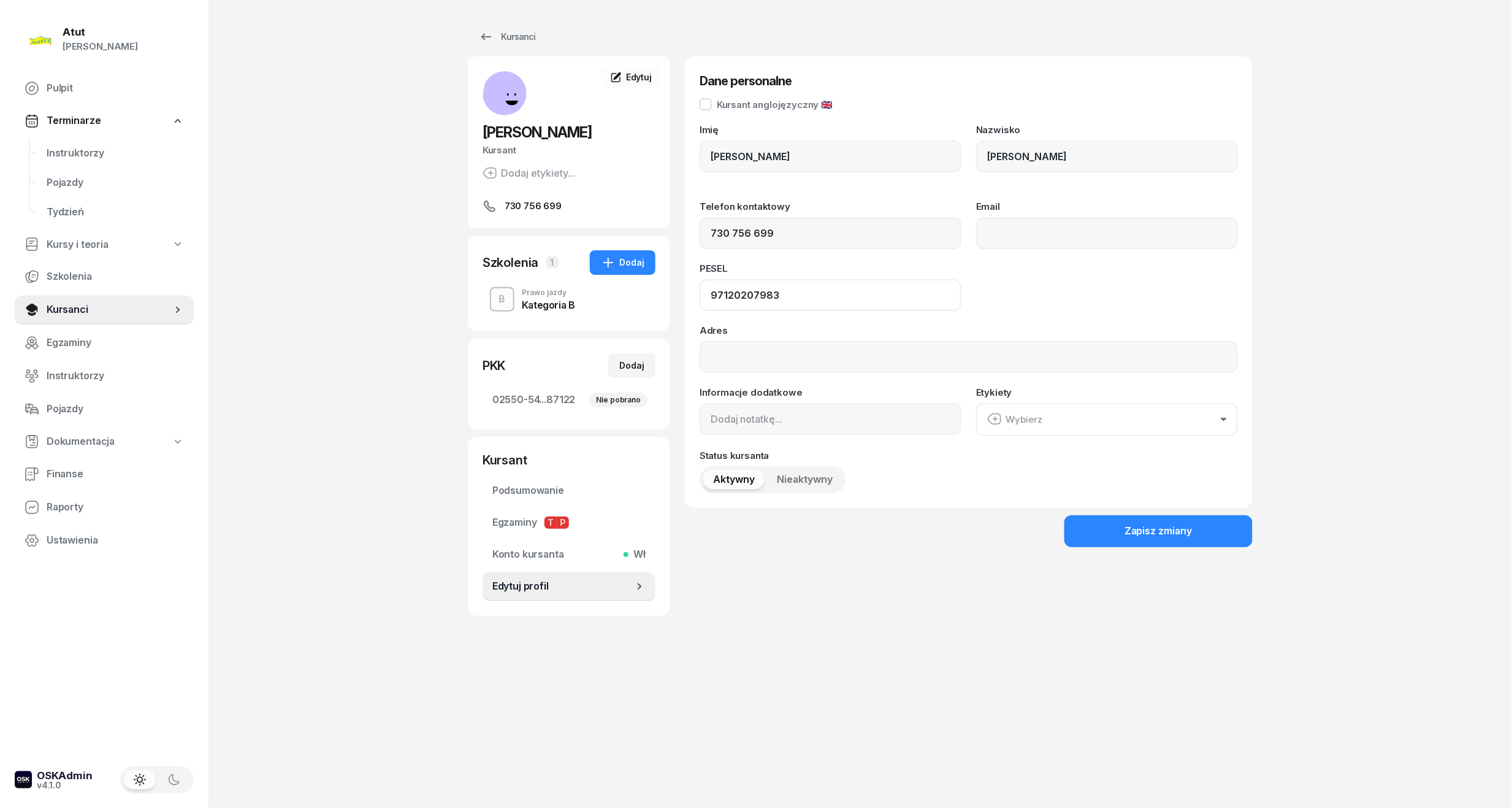
drag, startPoint x: 794, startPoint y: 293, endPoint x: 543, endPoint y: 302, distance: 251.2
click at [543, 302] on div "[PERSON_NAME] Kursant Dodaj etykiety... 730 756 699 MS [PERSON_NAME] Kursant Ed…" at bounding box center [859, 336] width 784 height 560
click at [53, 155] on span "Instruktorzy" at bounding box center [116, 153] width 137 height 16
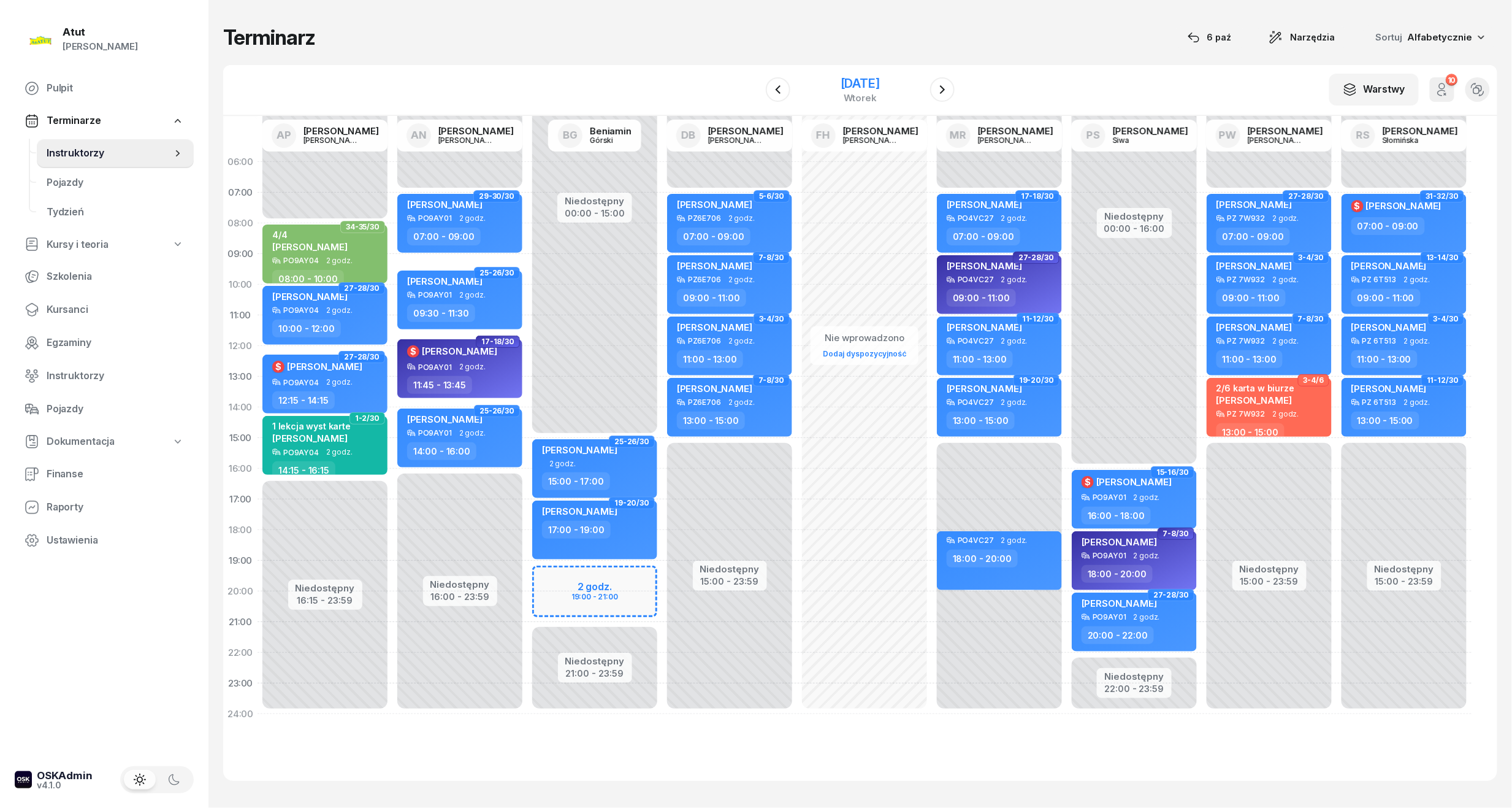
click at [874, 87] on div "[DATE]" at bounding box center [860, 83] width 39 height 12
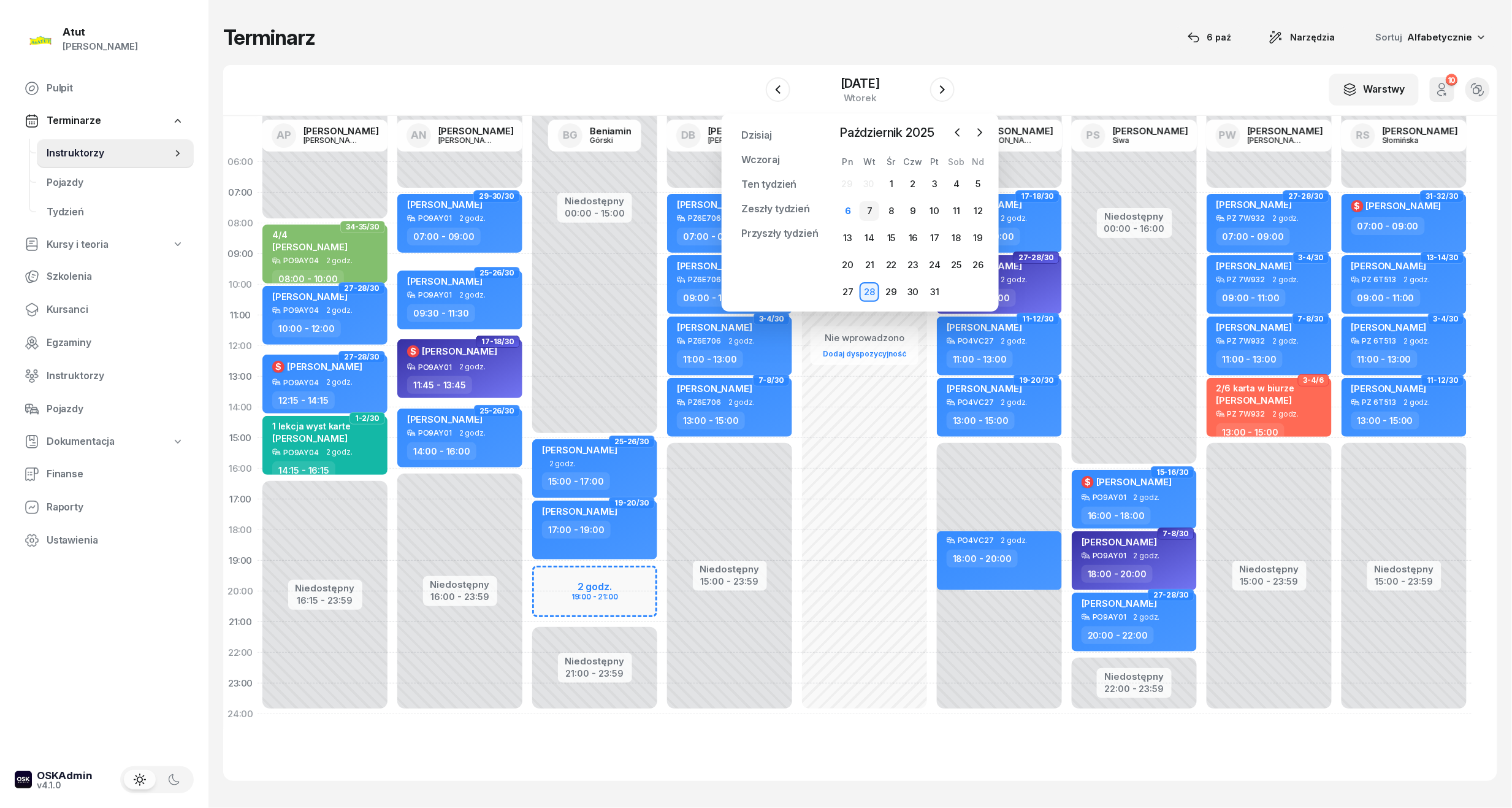
click at [873, 209] on div "7" at bounding box center [869, 211] width 20 height 20
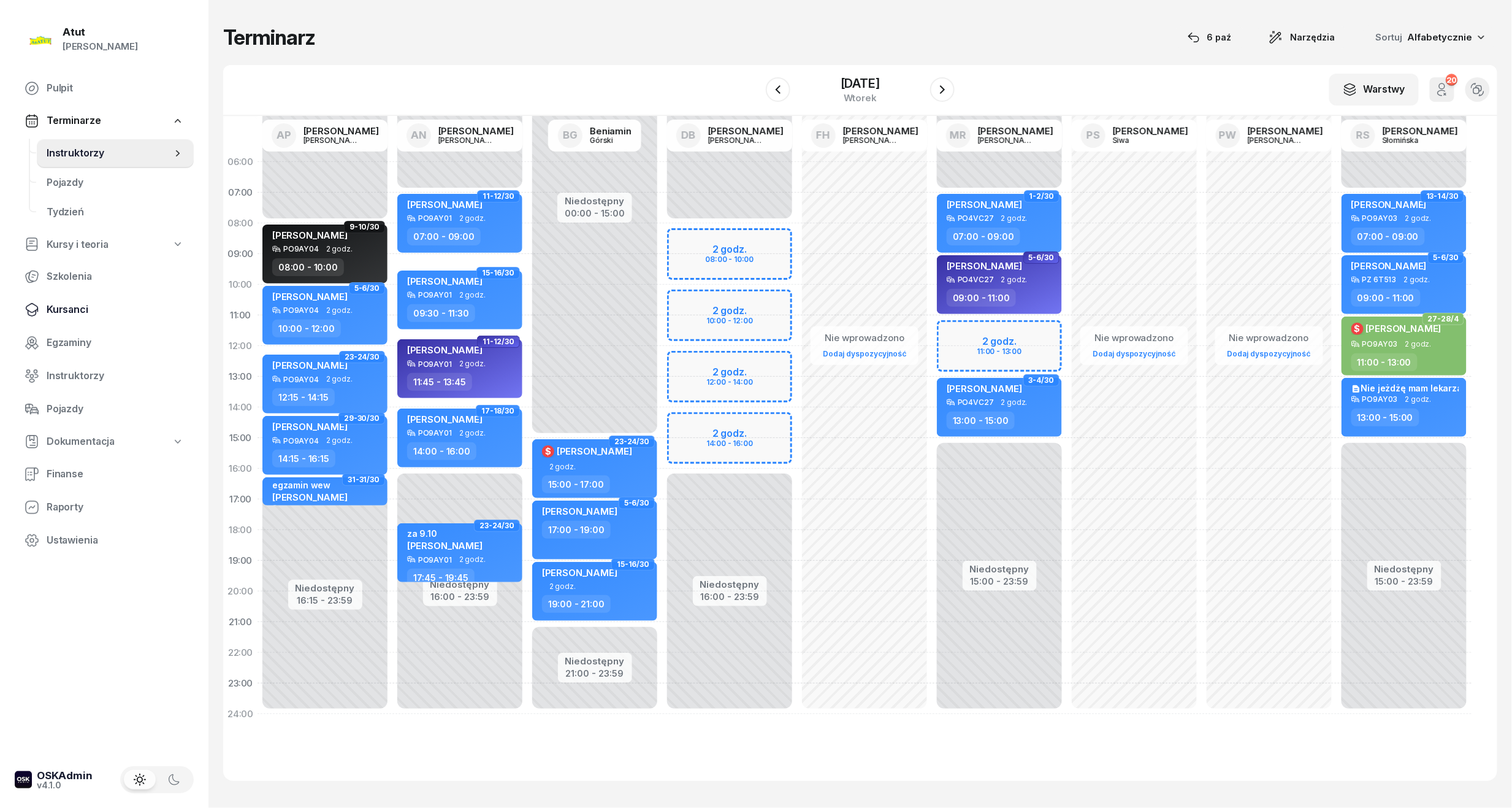
click at [70, 302] on span "Kursanci" at bounding box center [116, 309] width 137 height 16
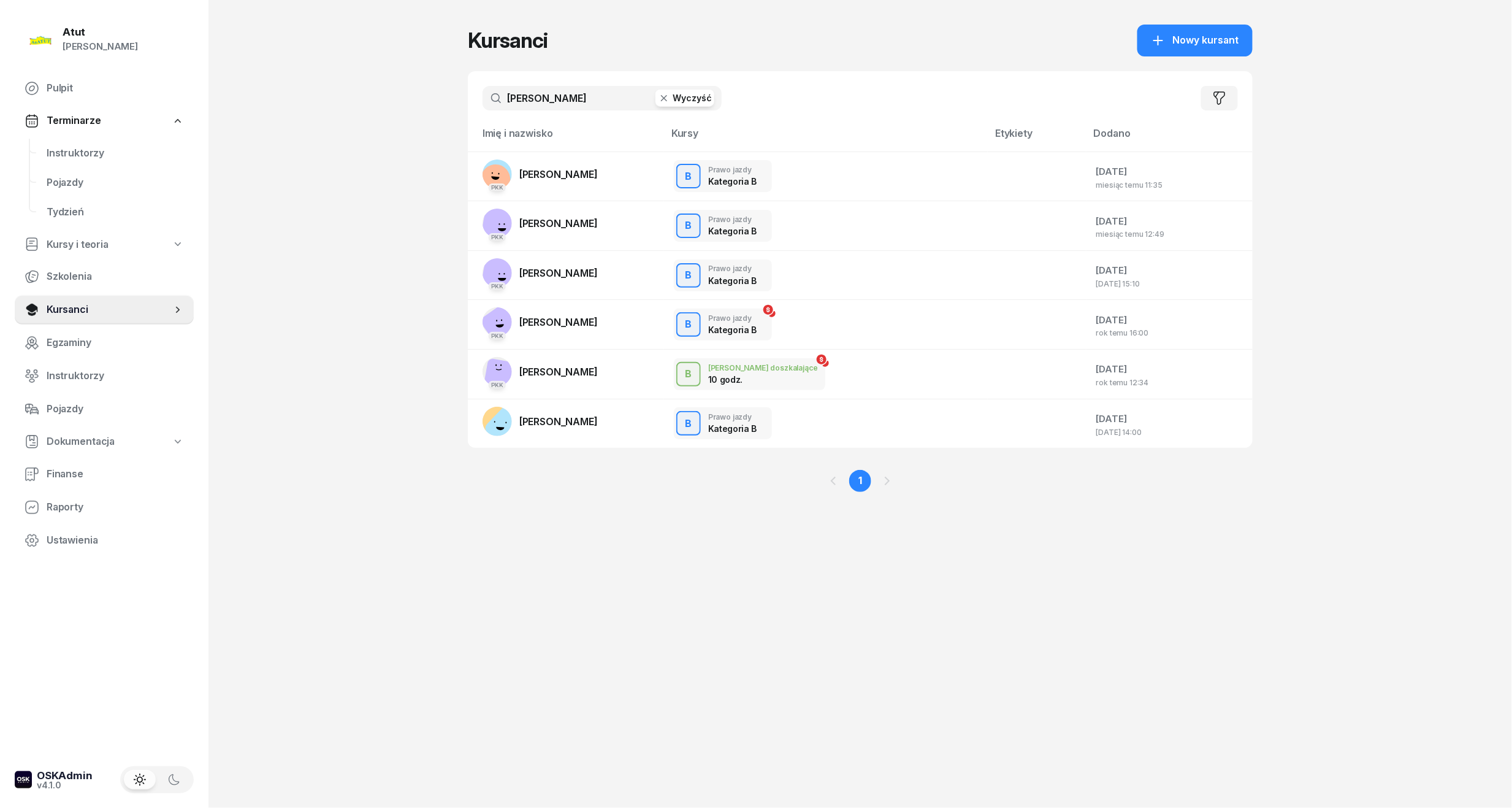
drag, startPoint x: 614, startPoint y: 97, endPoint x: -31, endPoint y: 101, distance: 645.0
click at [0, 101] on html "[PERSON_NAME] [PERSON_NAME] Pulpit Terminarze Instruktorzy Pojazdy Tydzień Kurs…" at bounding box center [756, 404] width 1512 height 808
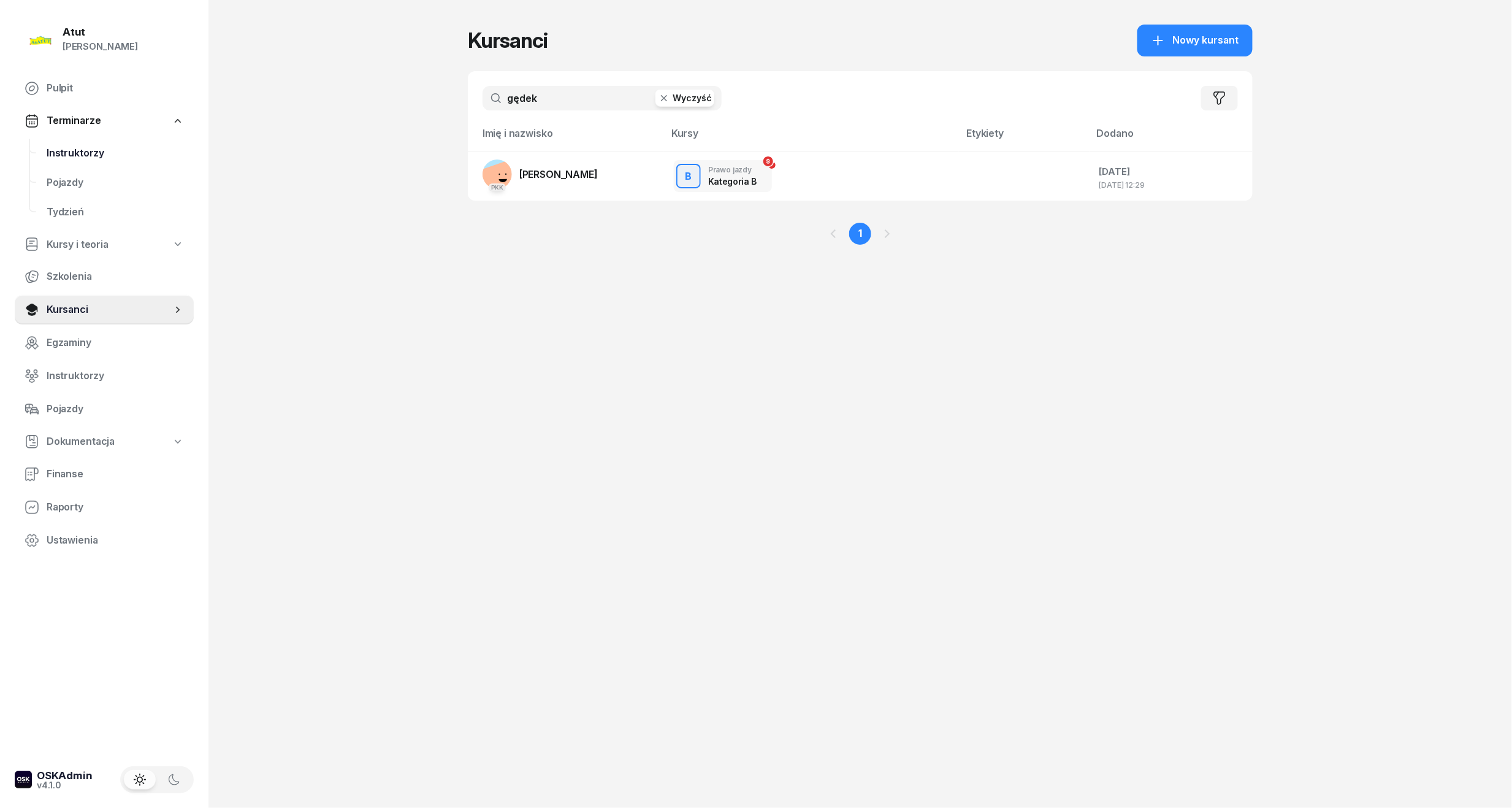
type input "gędek"
click at [91, 149] on span "Instruktorzy" at bounding box center [116, 153] width 137 height 16
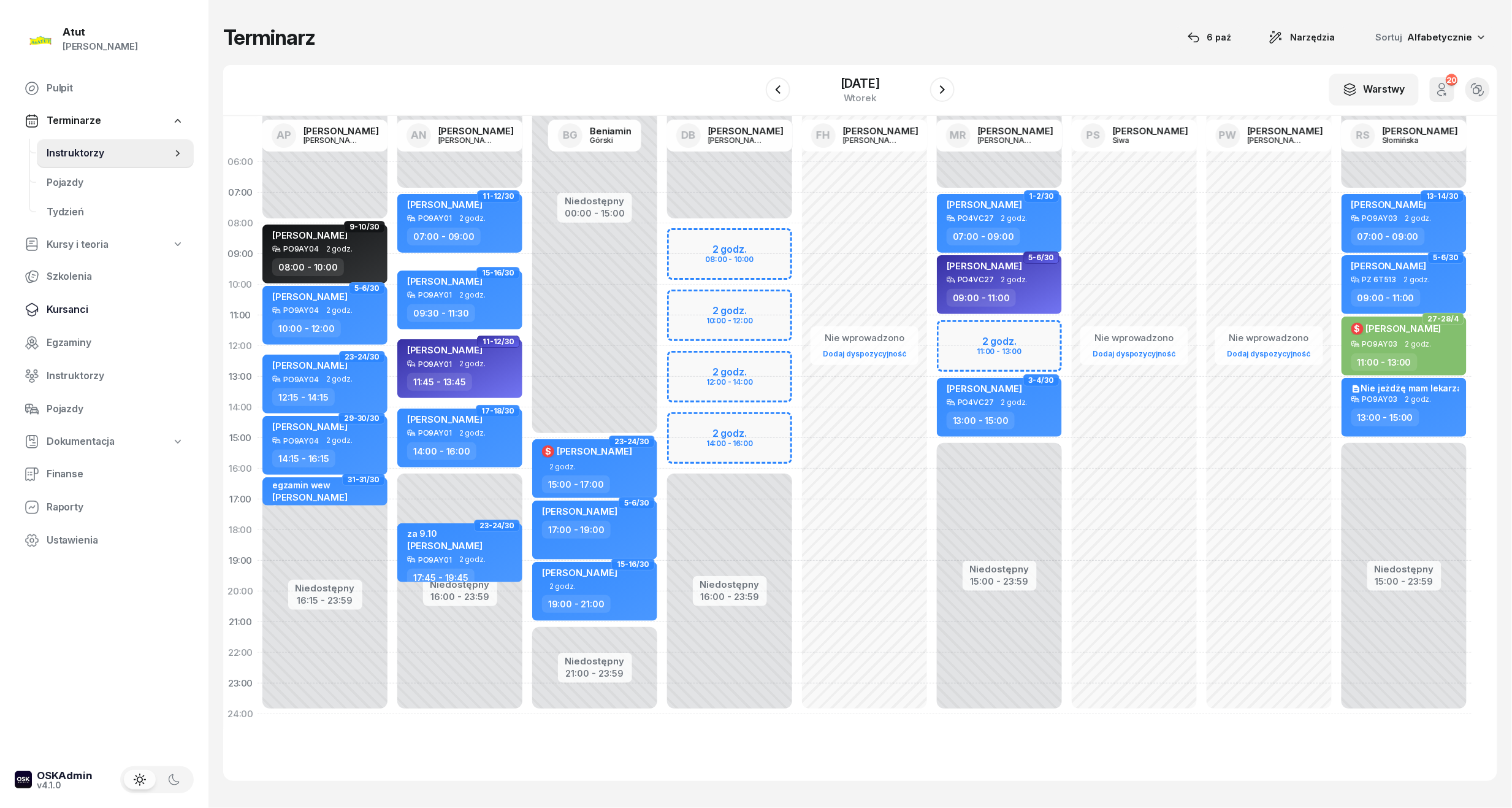
click at [76, 308] on span "Kursanci" at bounding box center [116, 309] width 137 height 16
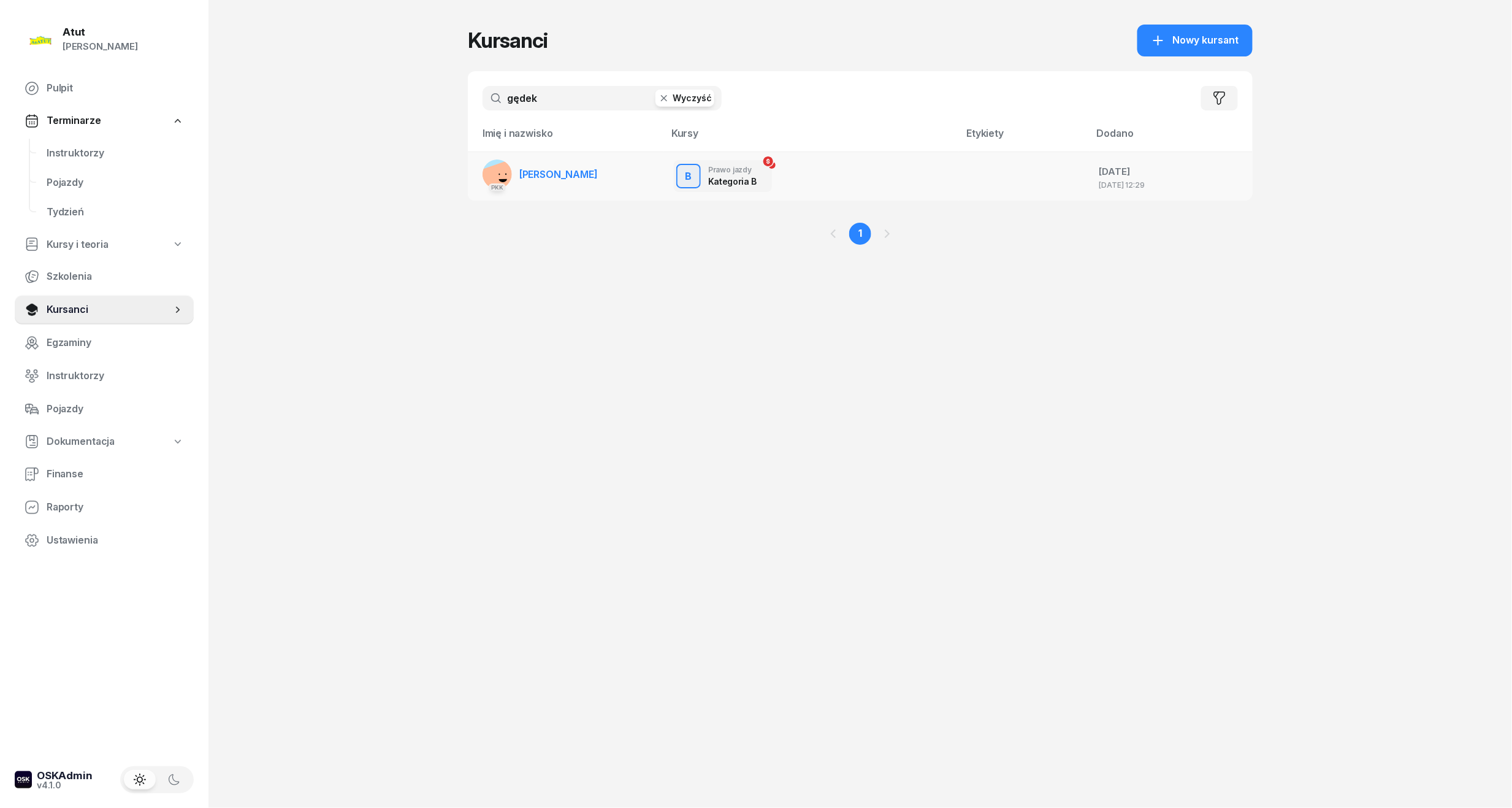
click at [547, 184] on link "PKK [PERSON_NAME]" at bounding box center [540, 173] width 116 height 29
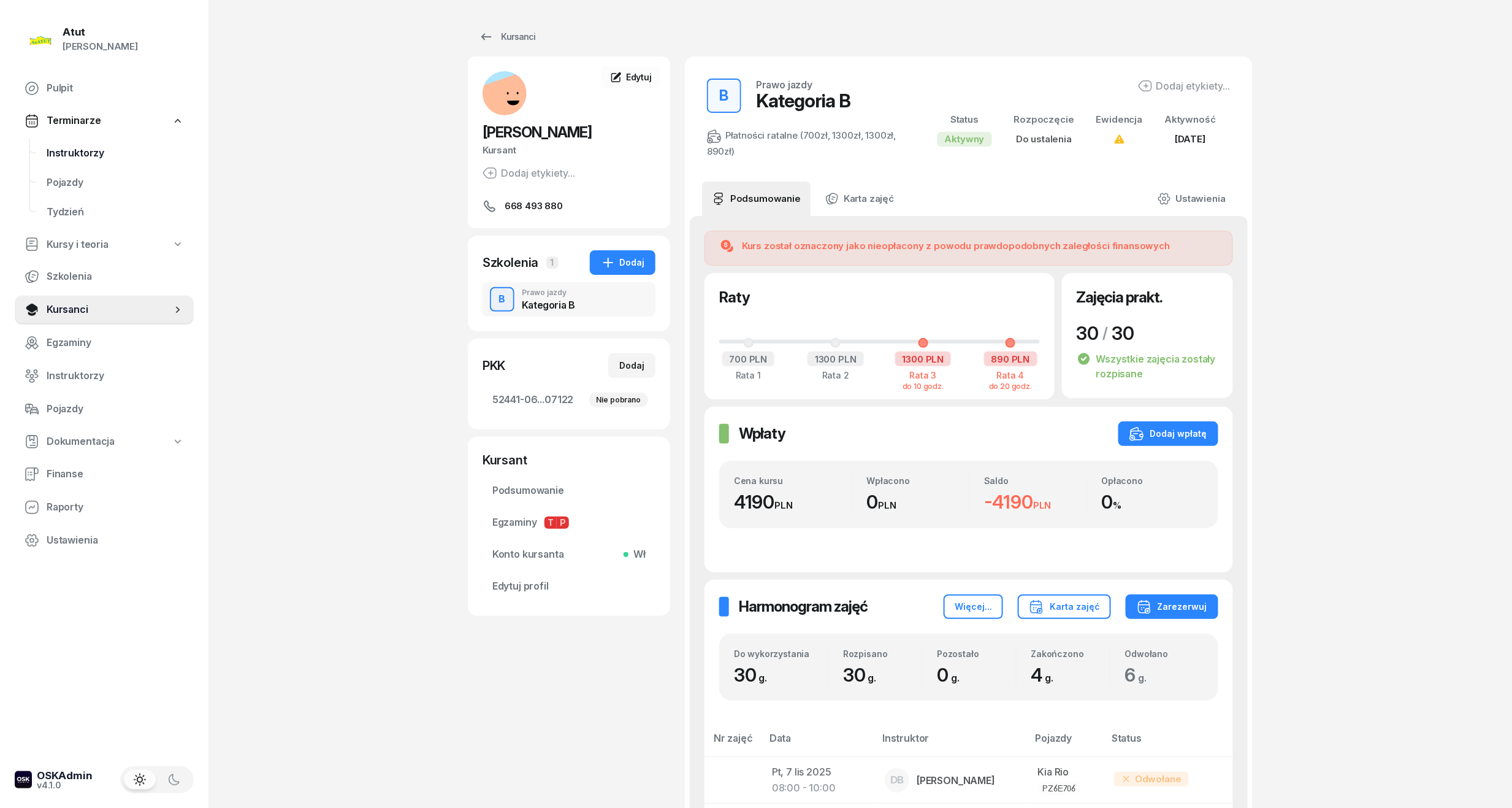
click at [62, 154] on span "Instruktorzy" at bounding box center [116, 153] width 137 height 16
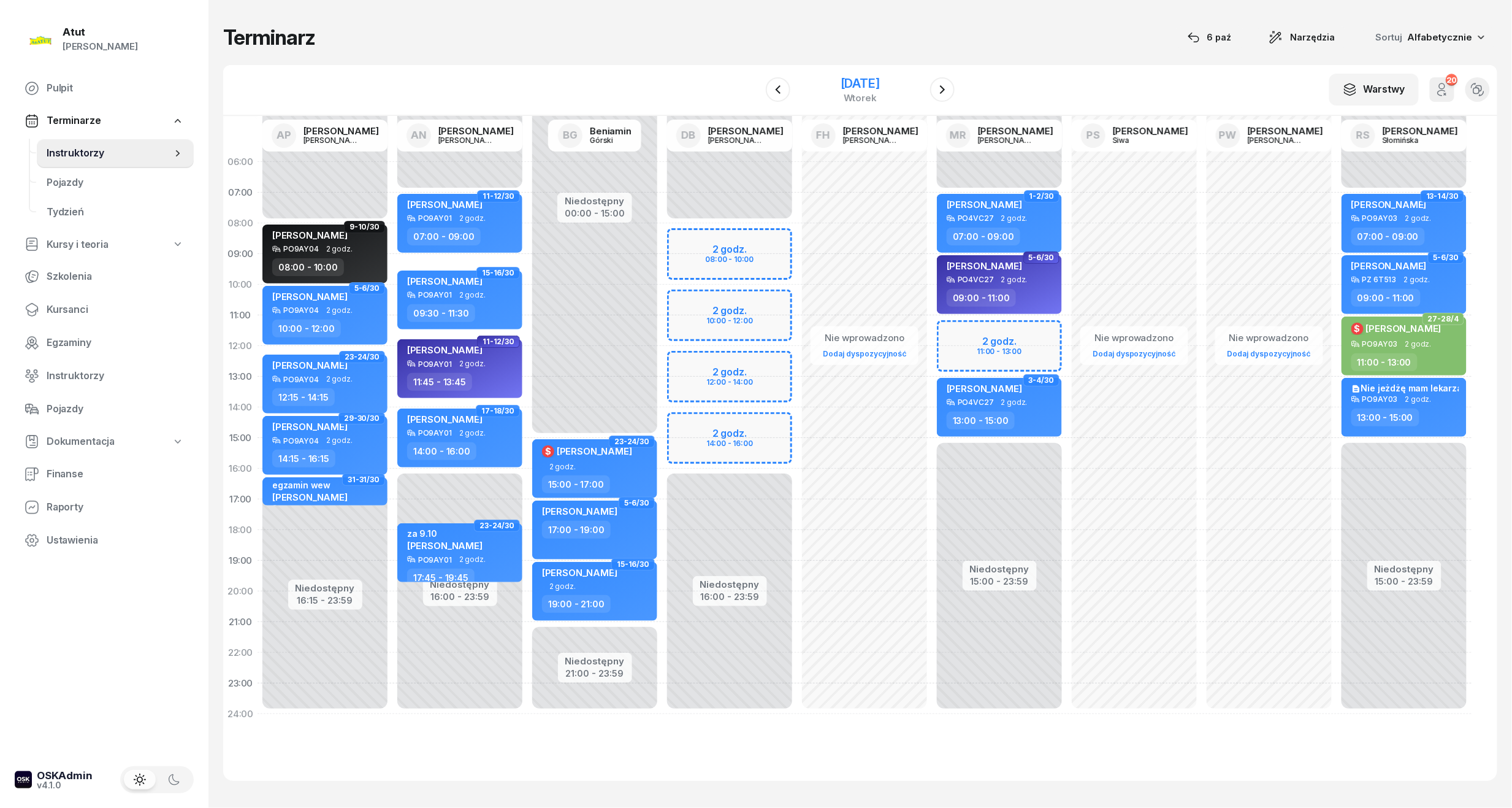
click at [868, 97] on div "wtorek" at bounding box center [860, 98] width 39 height 9
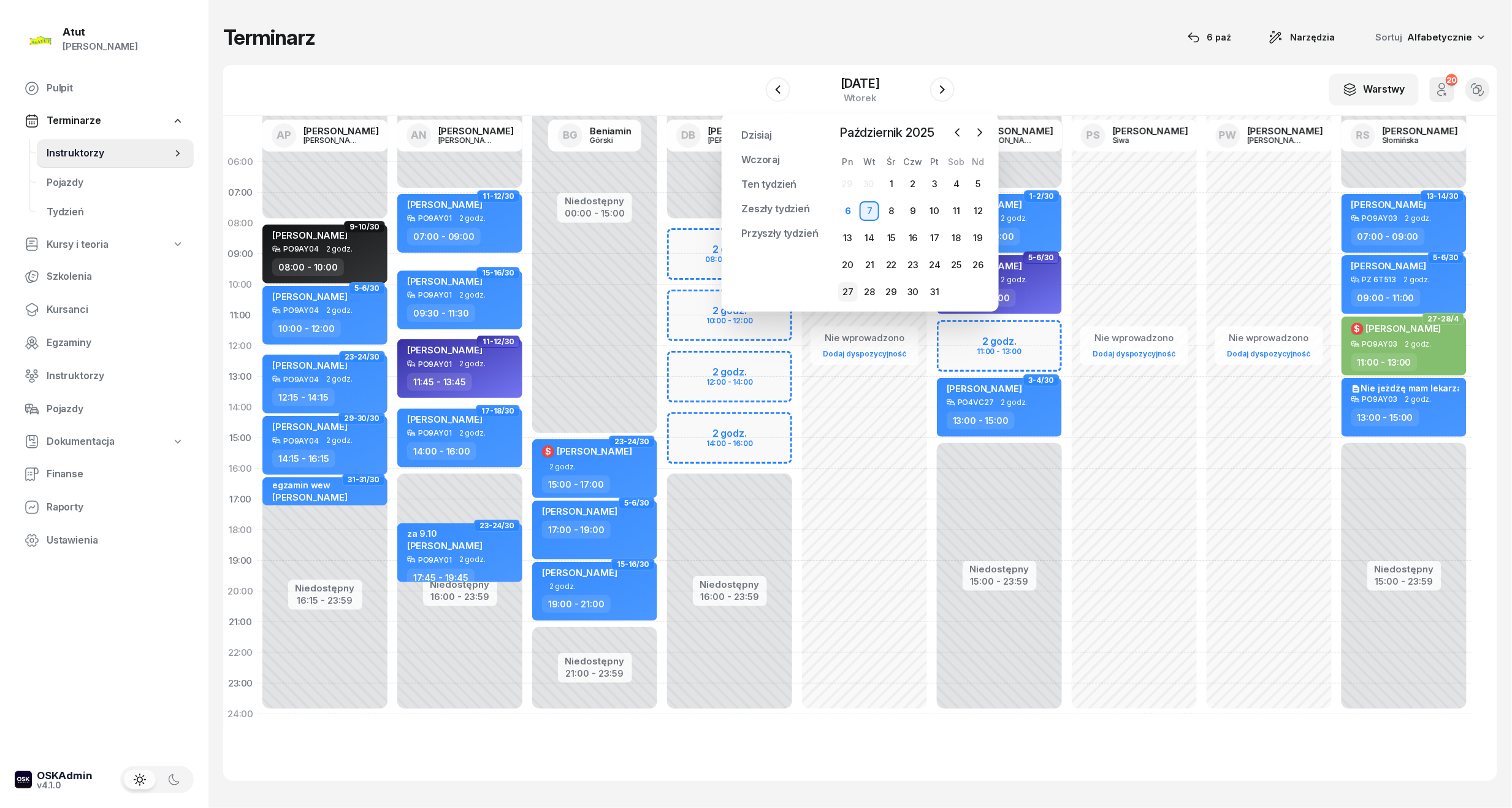
click at [843, 290] on div "27" at bounding box center [847, 292] width 20 height 20
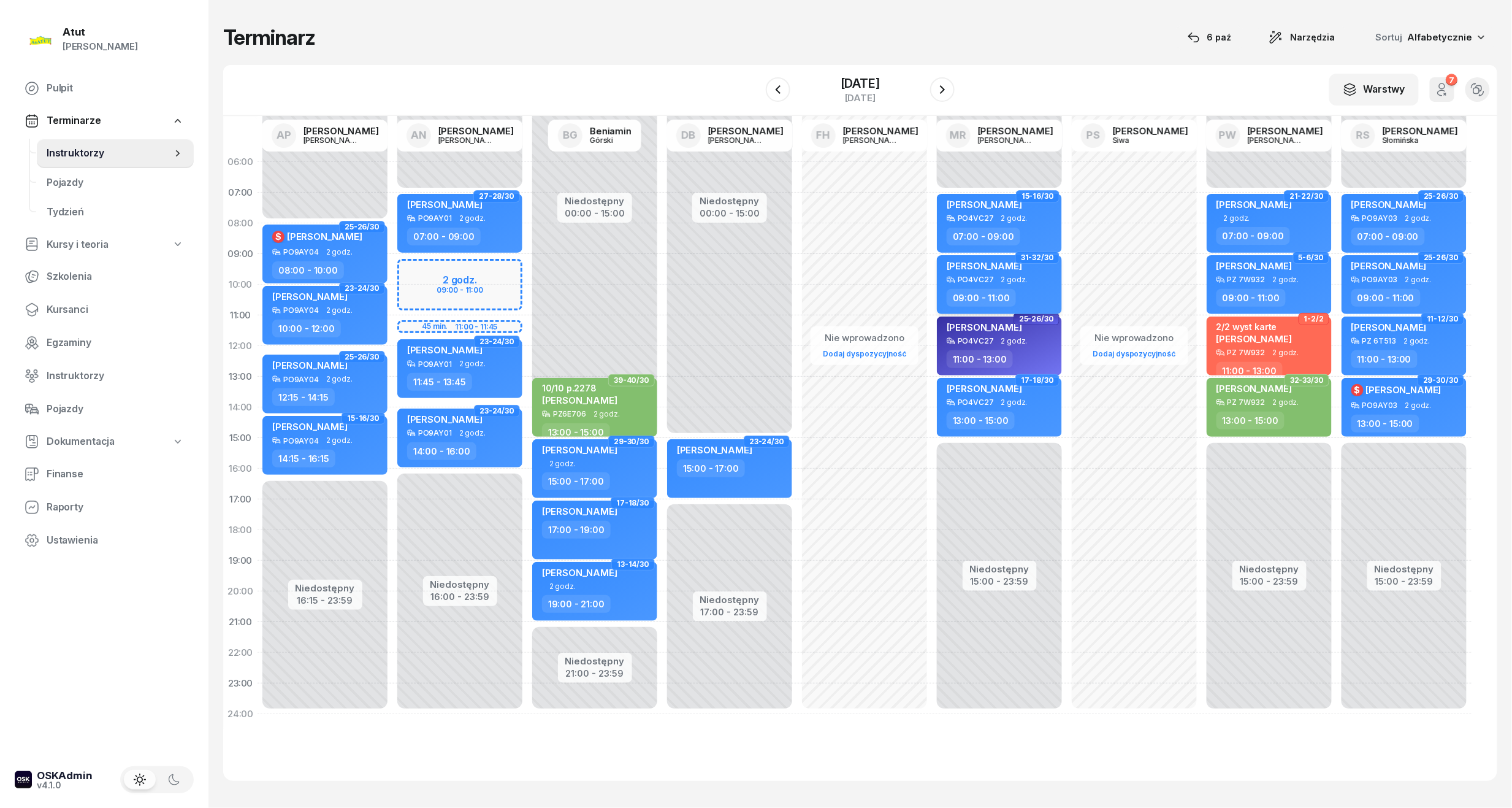
click at [1000, 268] on span "[PERSON_NAME]" at bounding box center [984, 265] width 75 height 11
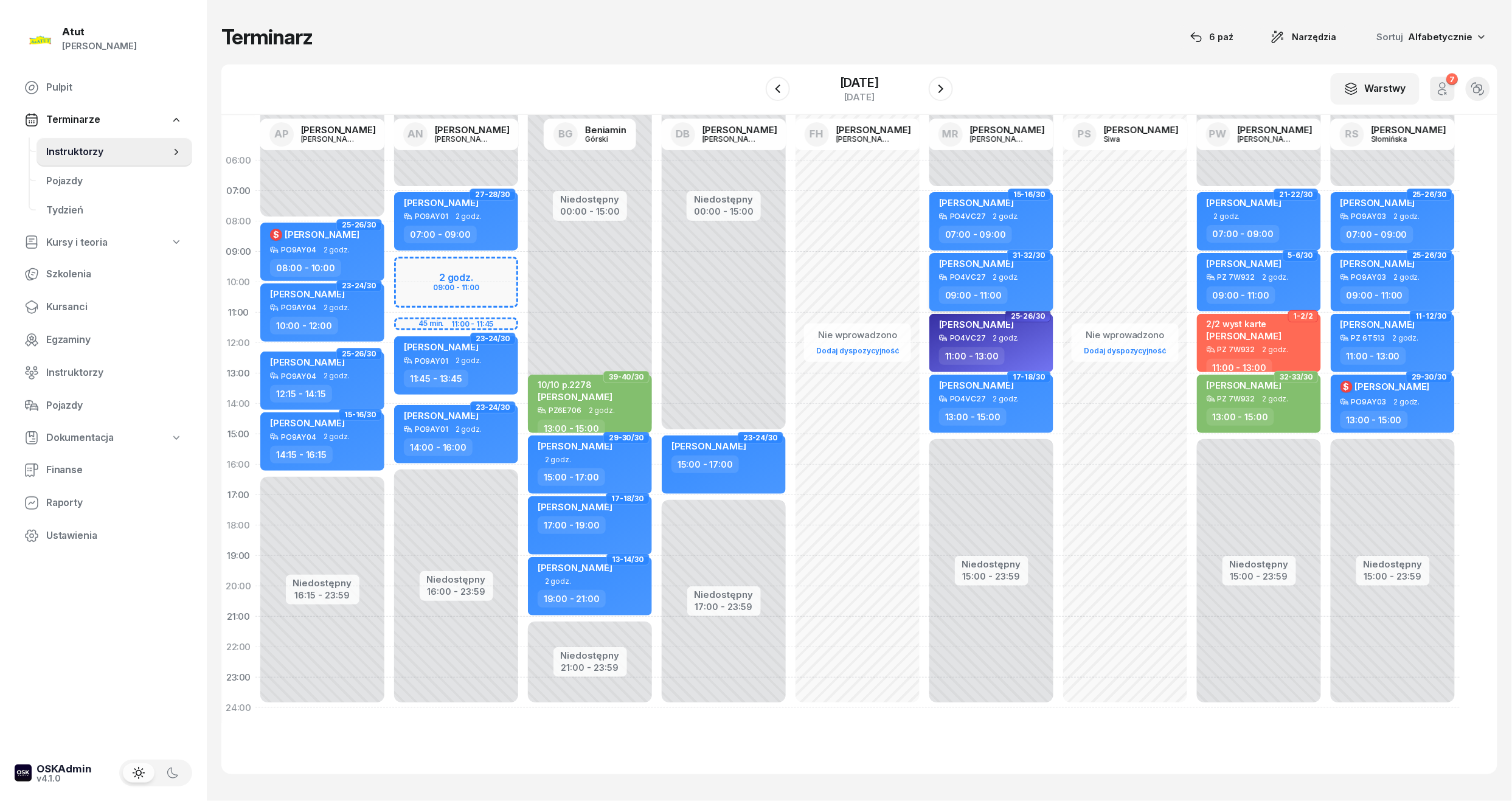
select select "09"
select select "11"
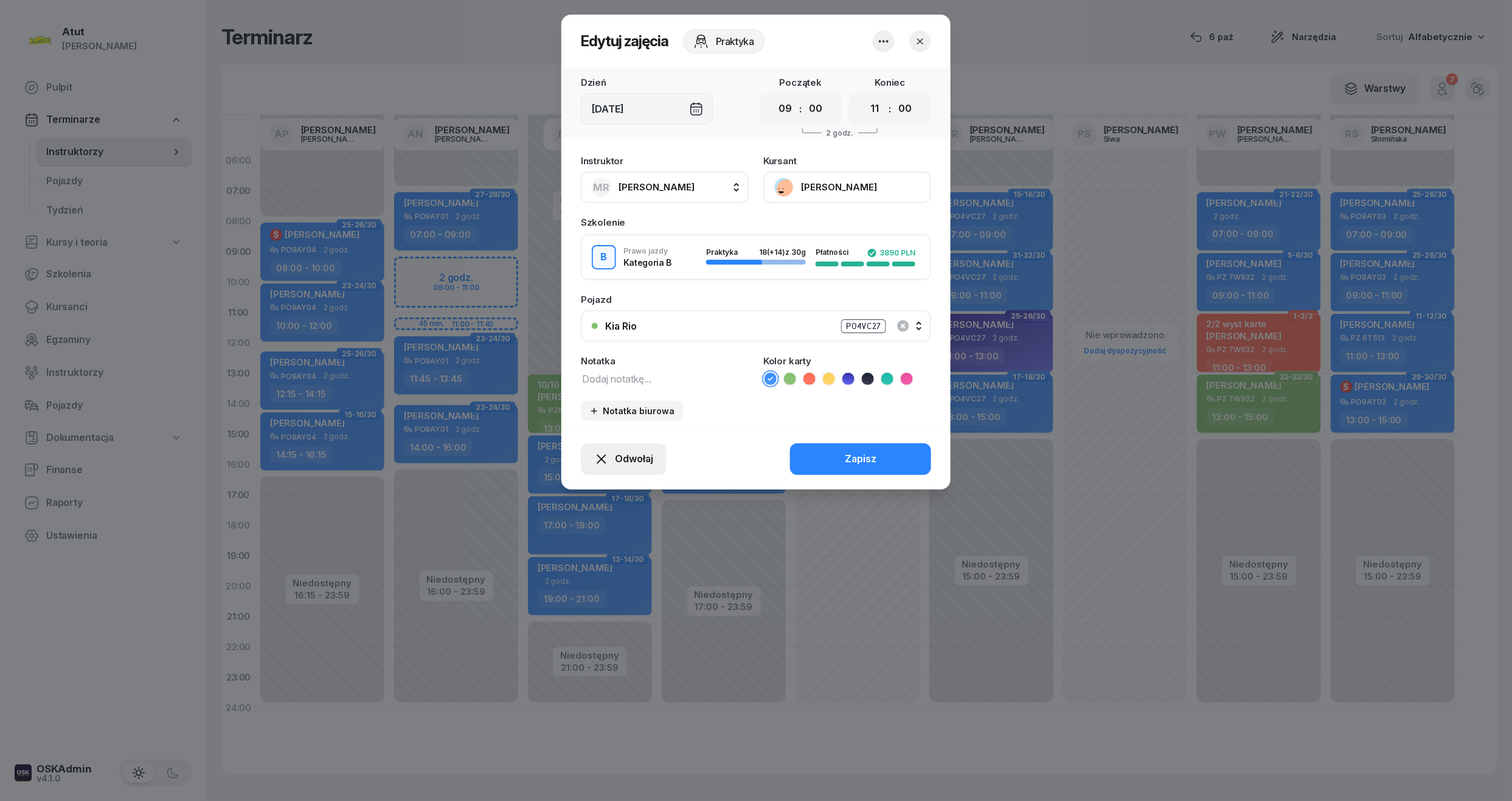
click at [645, 468] on button "Odwołaj" at bounding box center [624, 459] width 86 height 32
click at [594, 356] on div "My odwołaliśmy" at bounding box center [603, 354] width 74 height 16
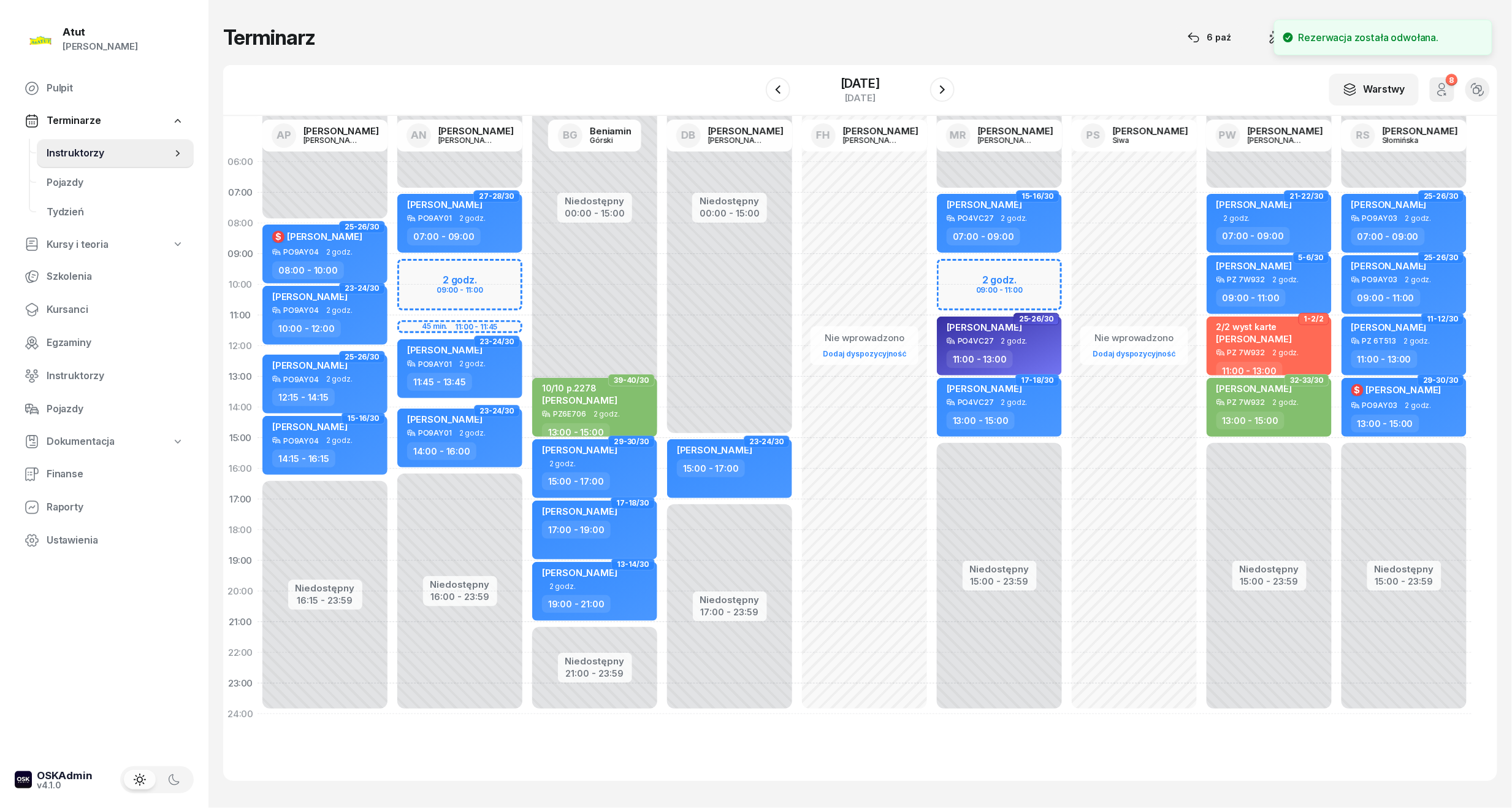
click at [991, 273] on div "Niedostępny 00:00 - 07:00 Niedostępny 15:00 - 23:59 15-16/30 [PERSON_NAME] PO4V…" at bounding box center [999, 437] width 134 height 582
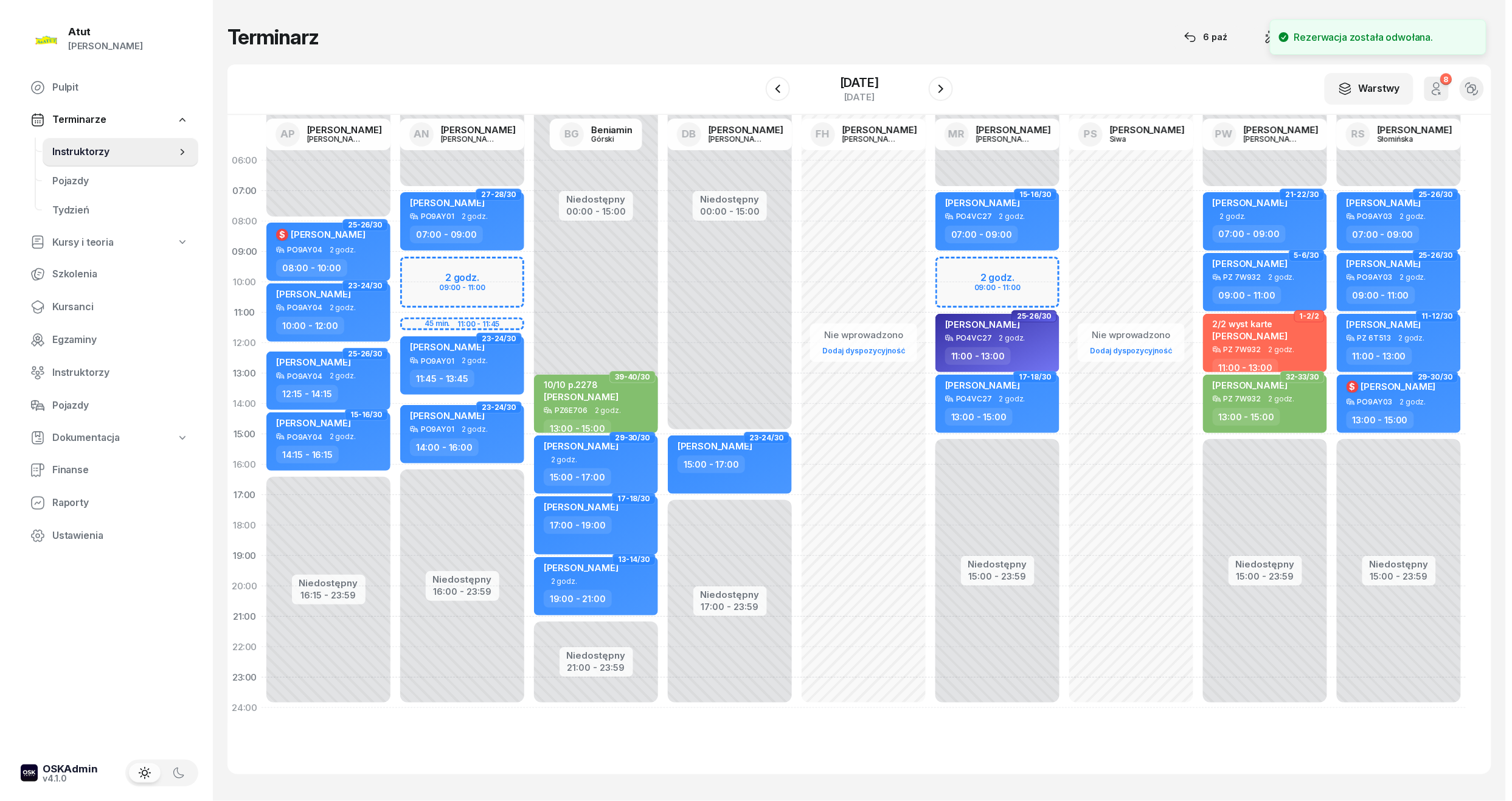
select select "09"
select select "11"
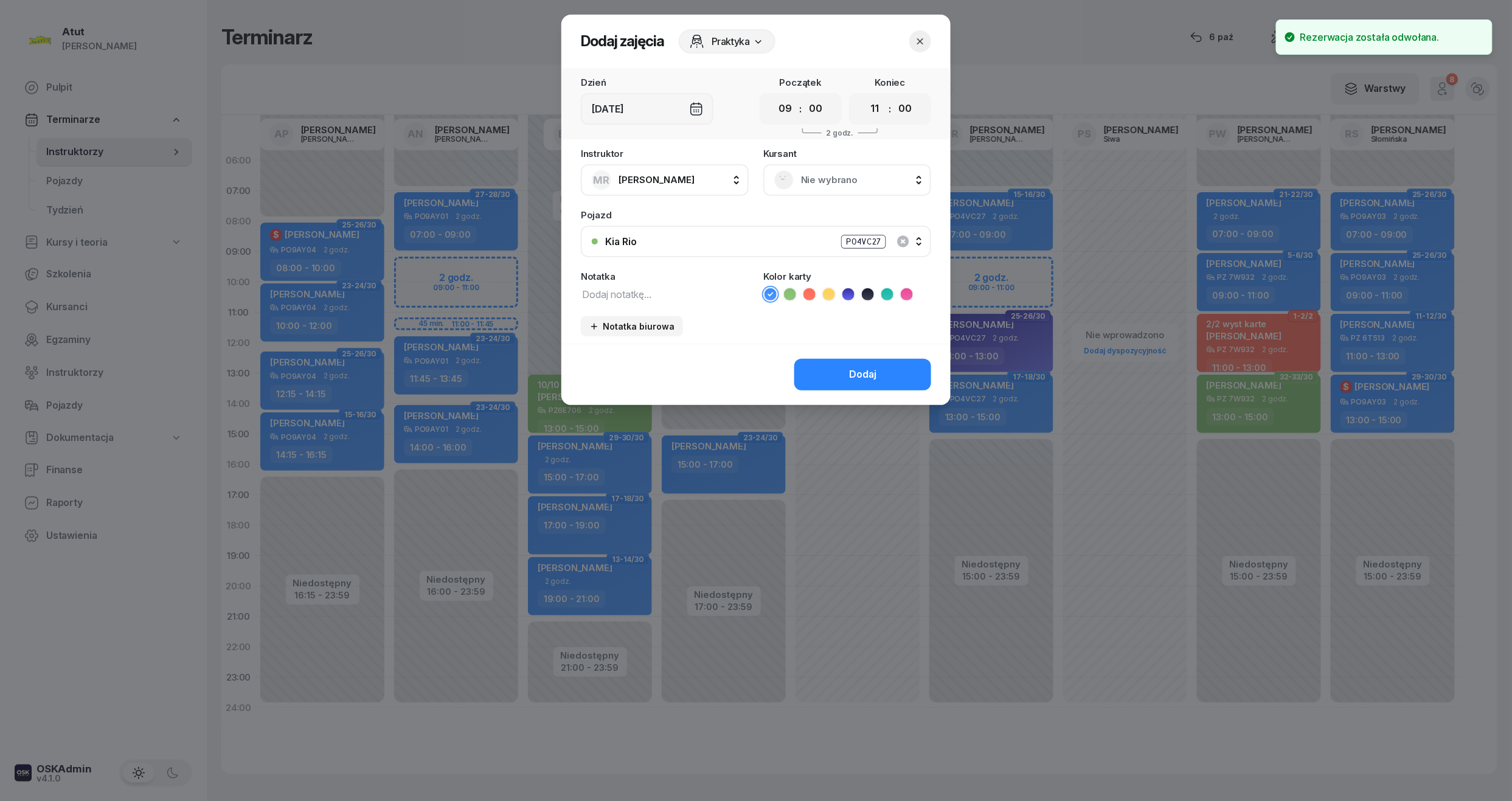
click at [827, 183] on span "Nie wybrano" at bounding box center [861, 179] width 119 height 16
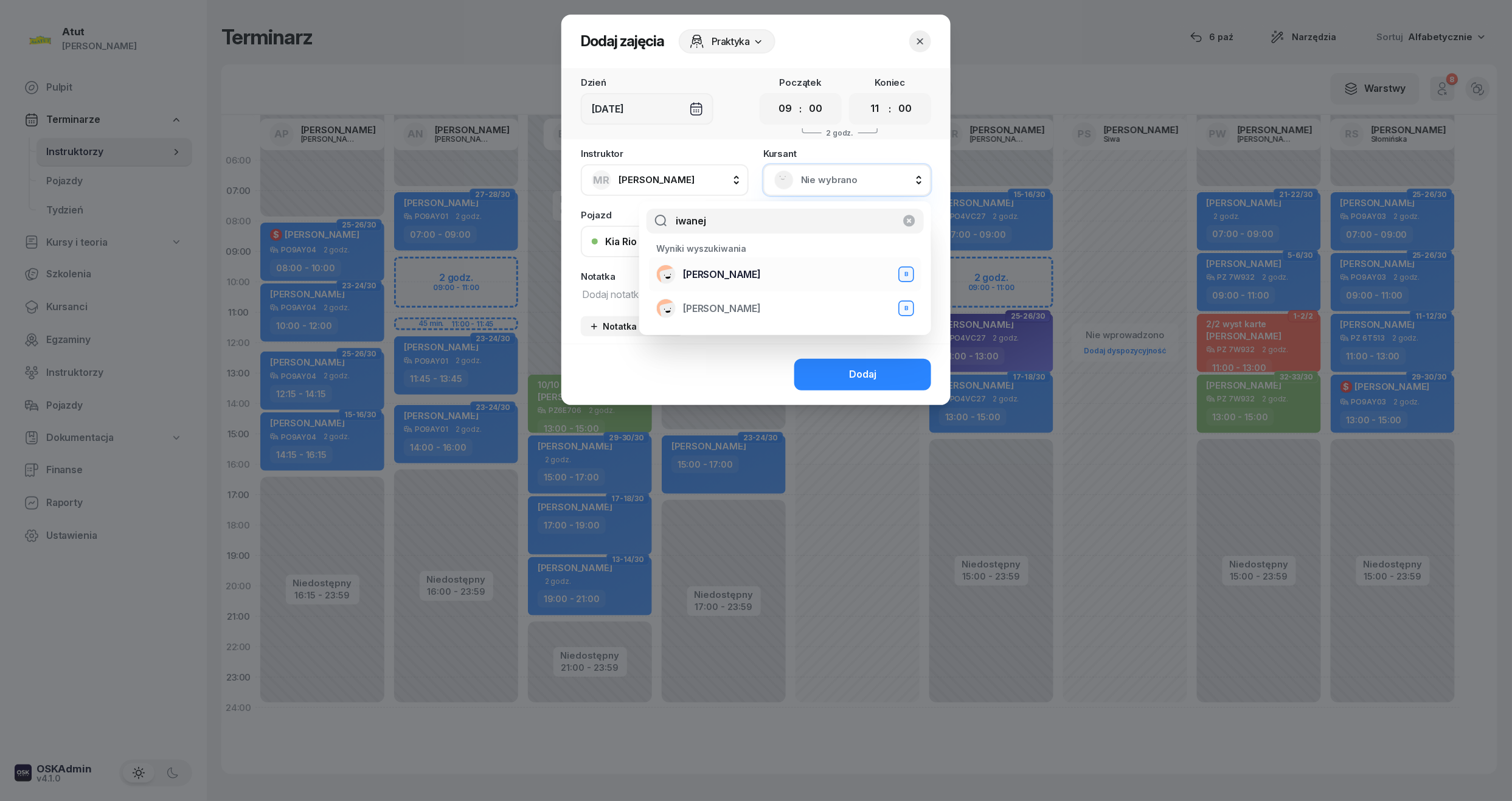
type input "iwanej"
click at [766, 282] on div "[PERSON_NAME]" at bounding box center [784, 274] width 257 height 20
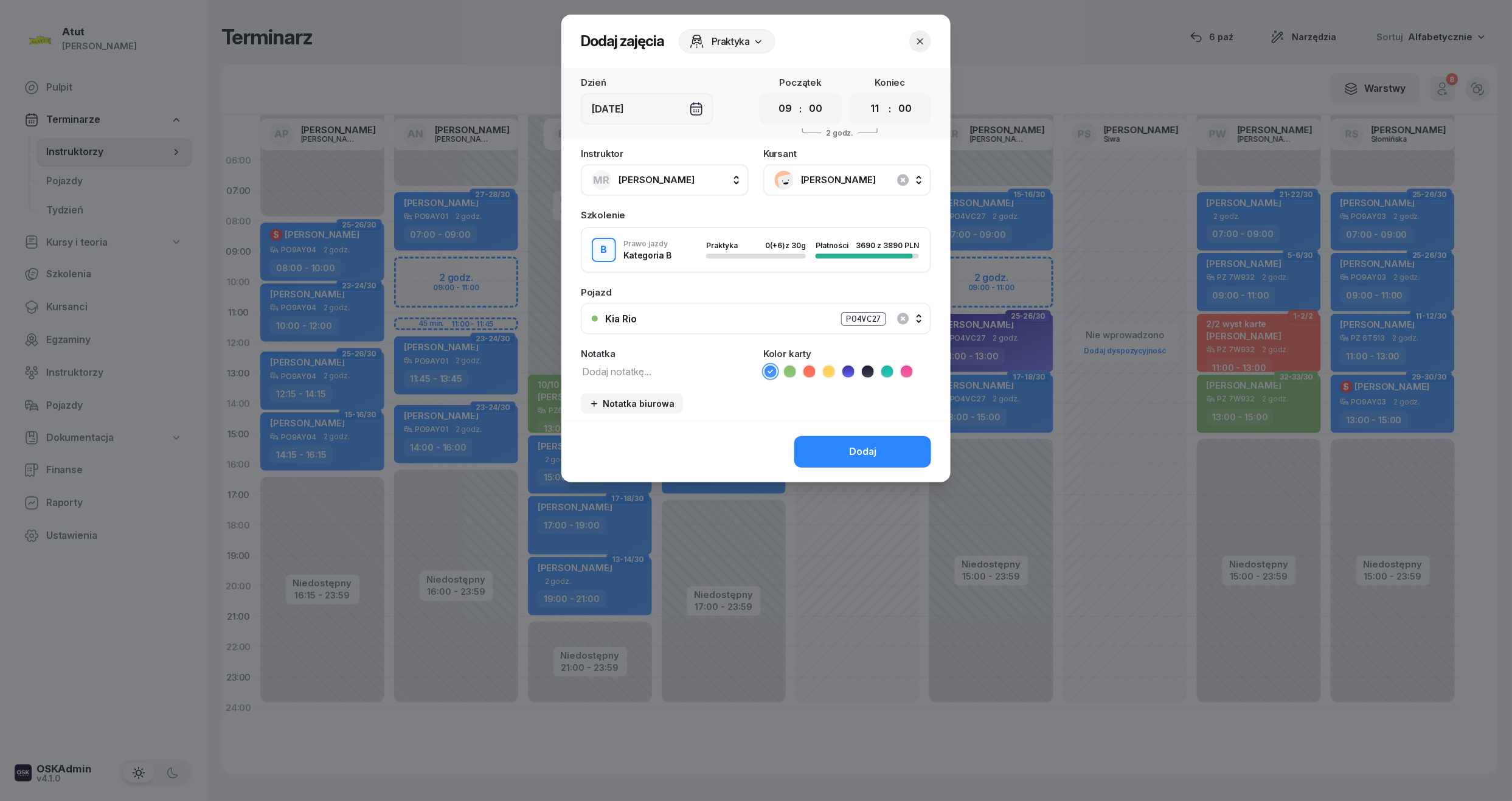
click at [879, 457] on button "Dodaj" at bounding box center [862, 451] width 137 height 32
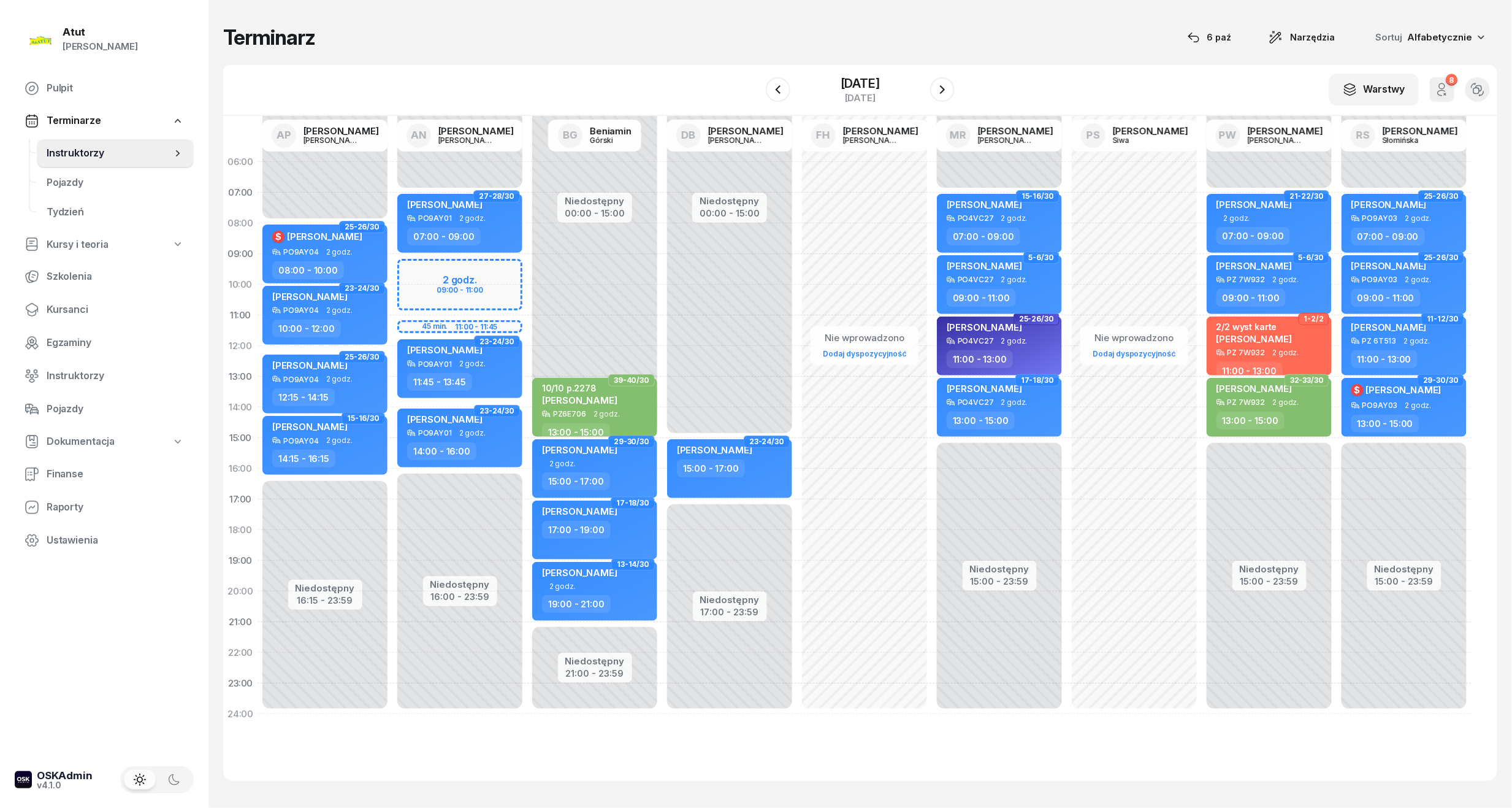
drag, startPoint x: 64, startPoint y: 318, endPoint x: 280, endPoint y: 206, distance: 243.3
click at [64, 318] on link "Kursanci" at bounding box center [104, 309] width 179 height 29
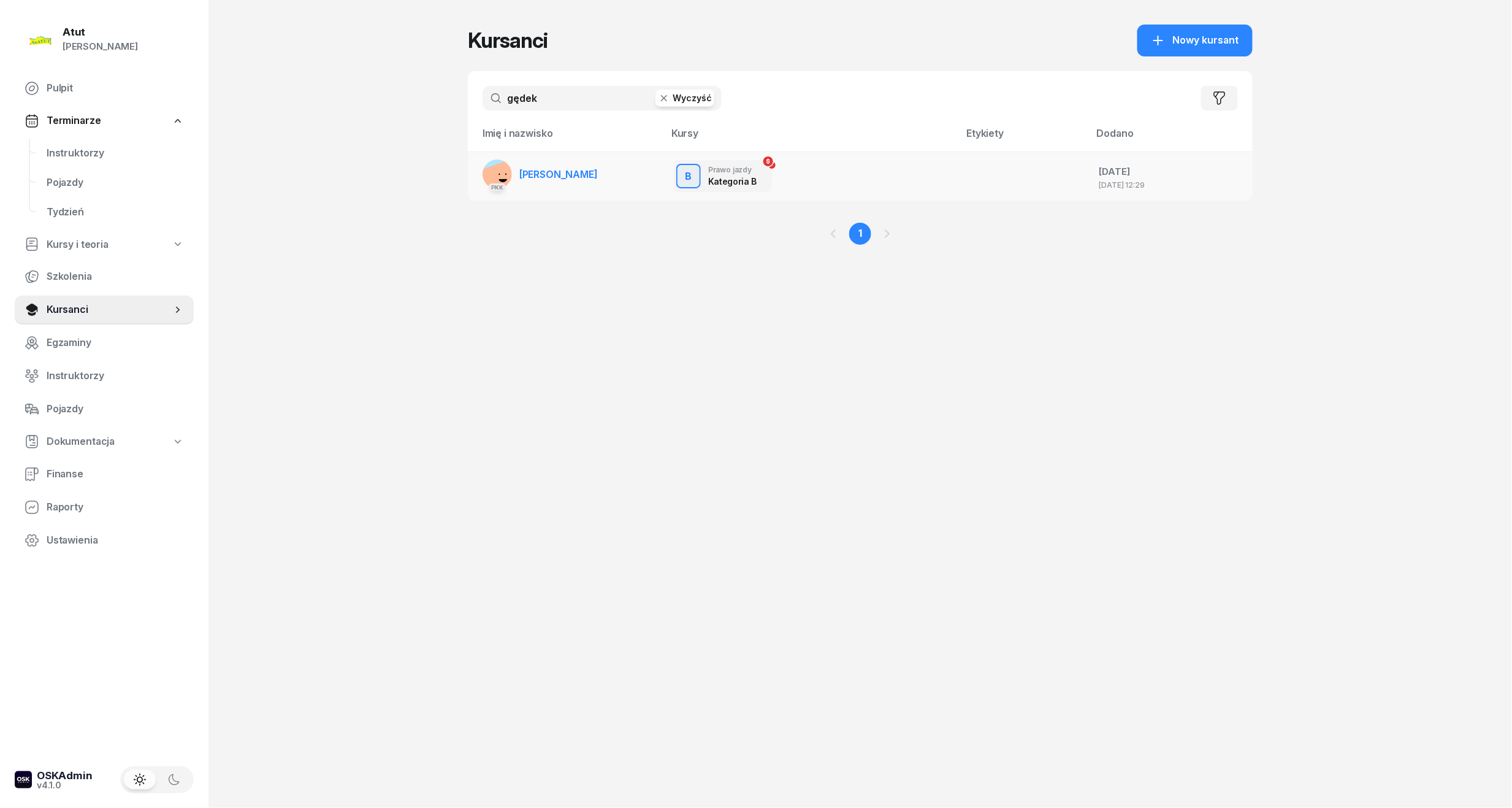
click at [556, 177] on span "[PERSON_NAME]" at bounding box center [558, 174] width 78 height 12
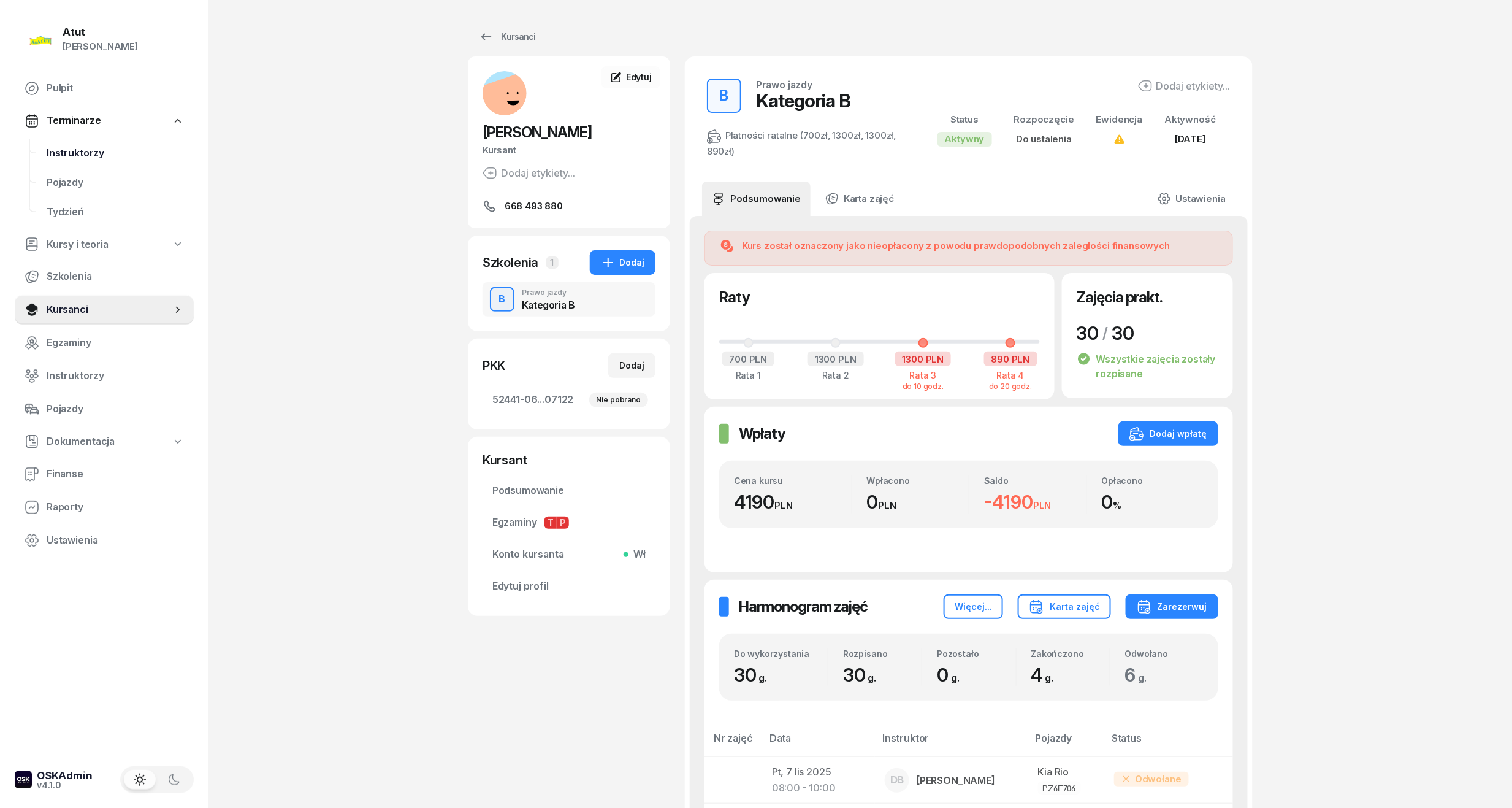
click at [42, 148] on link "Instruktorzy" at bounding box center [115, 152] width 157 height 29
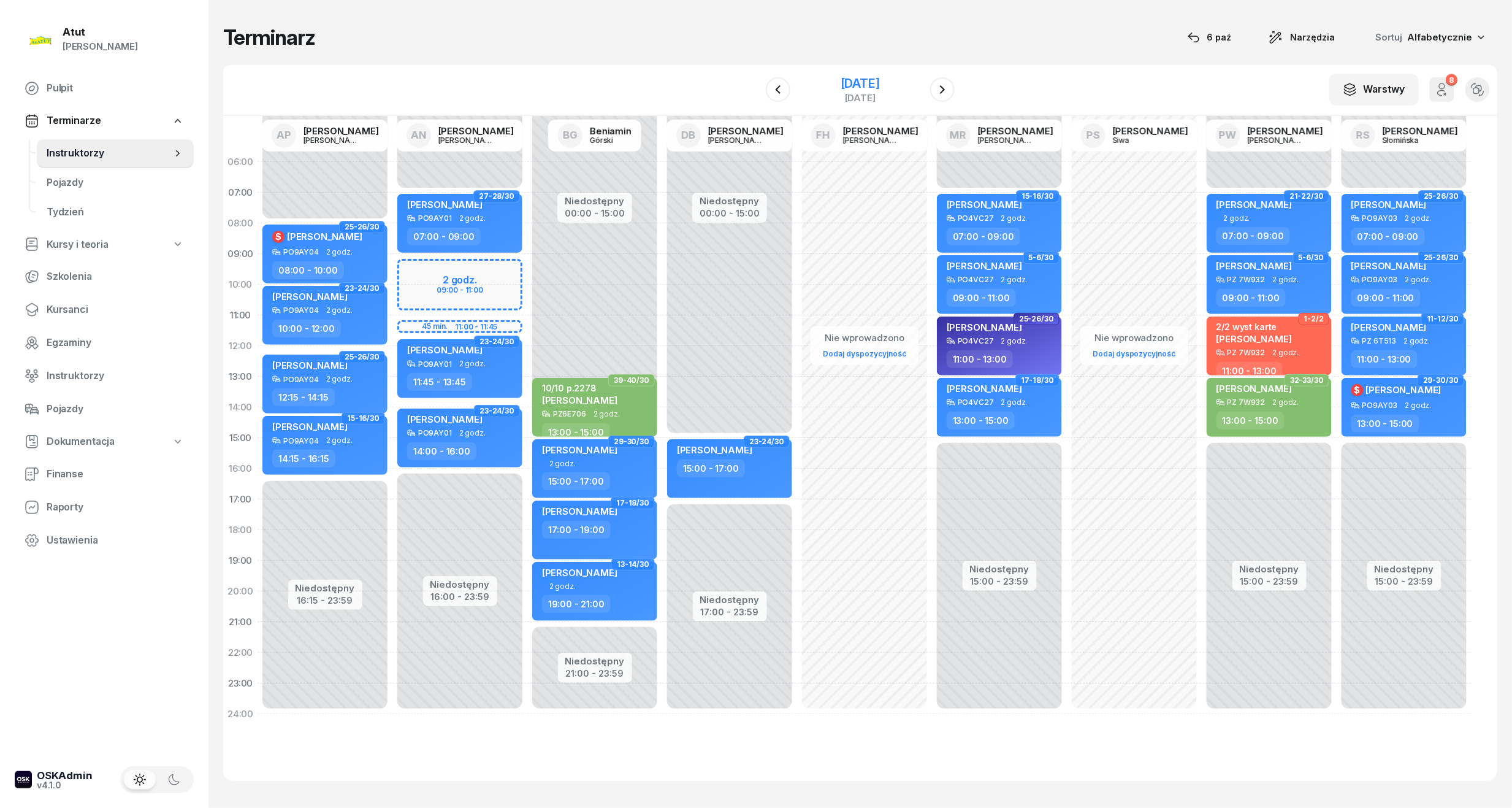
click at [866, 89] on div "[DATE]" at bounding box center [860, 83] width 39 height 12
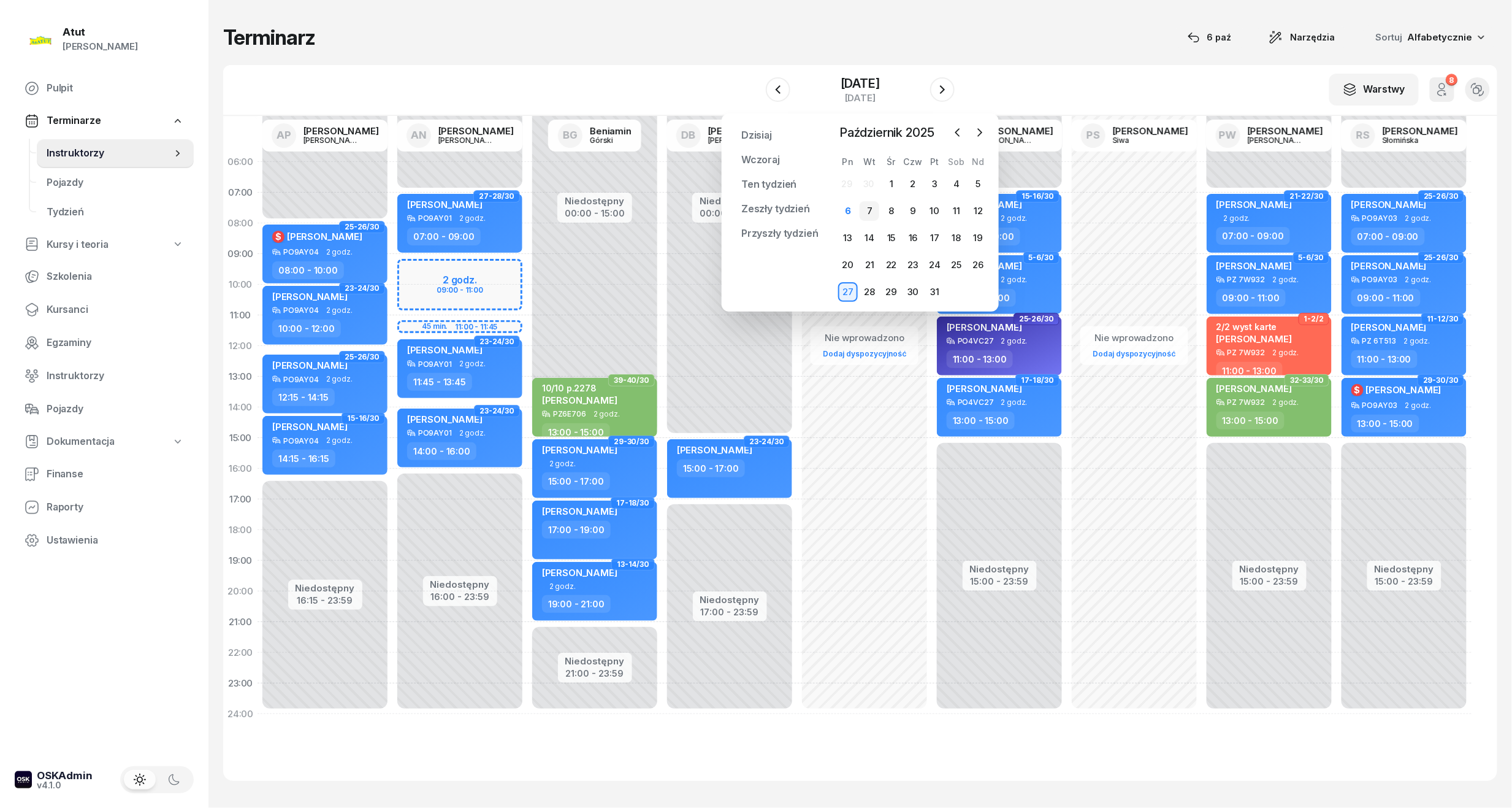
click at [864, 214] on div "7" at bounding box center [869, 211] width 20 height 20
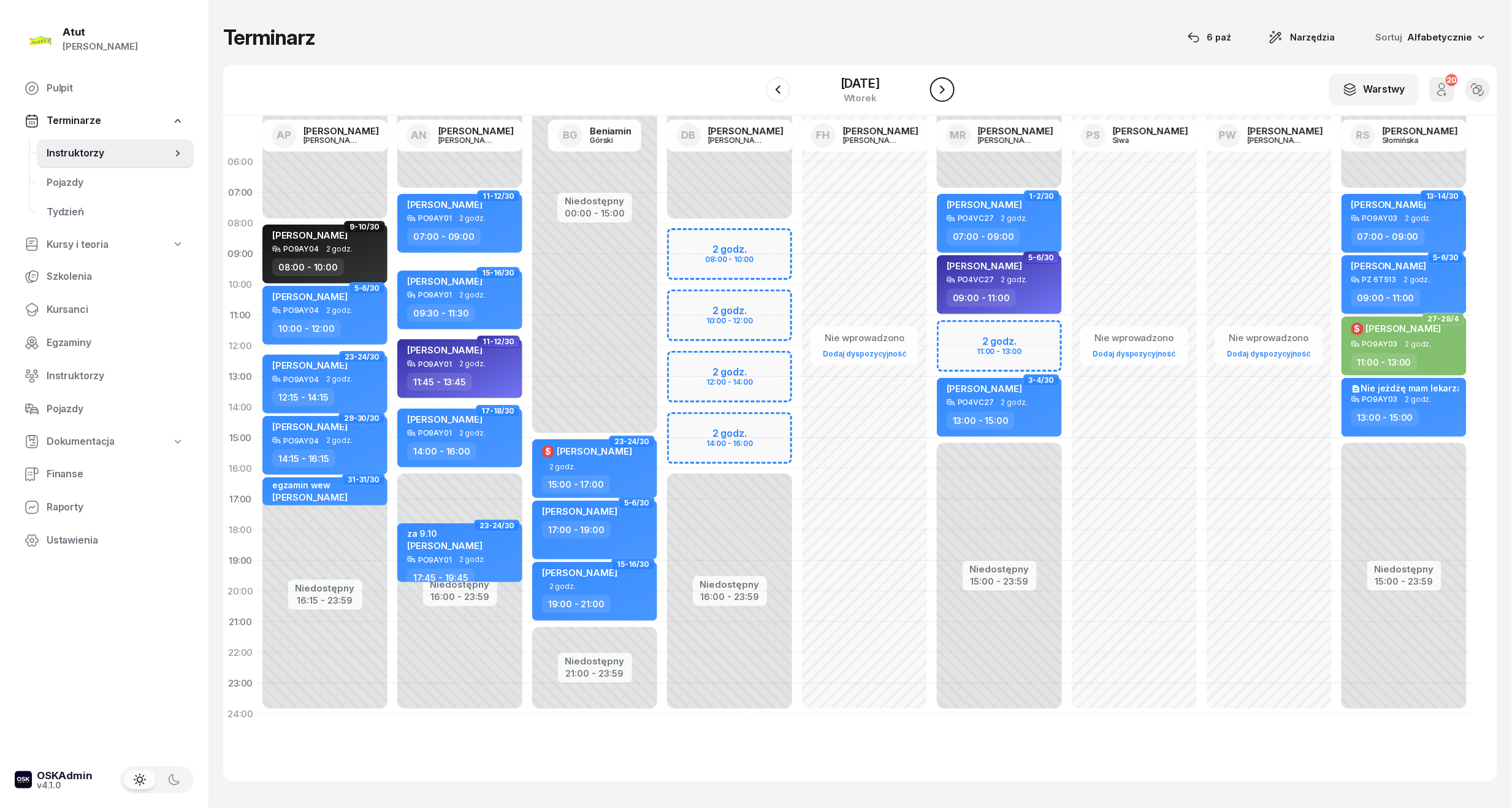
drag, startPoint x: 953, startPoint y: 84, endPoint x: 948, endPoint y: 82, distance: 5.4
click at [950, 84] on icon "button" at bounding box center [942, 89] width 15 height 15
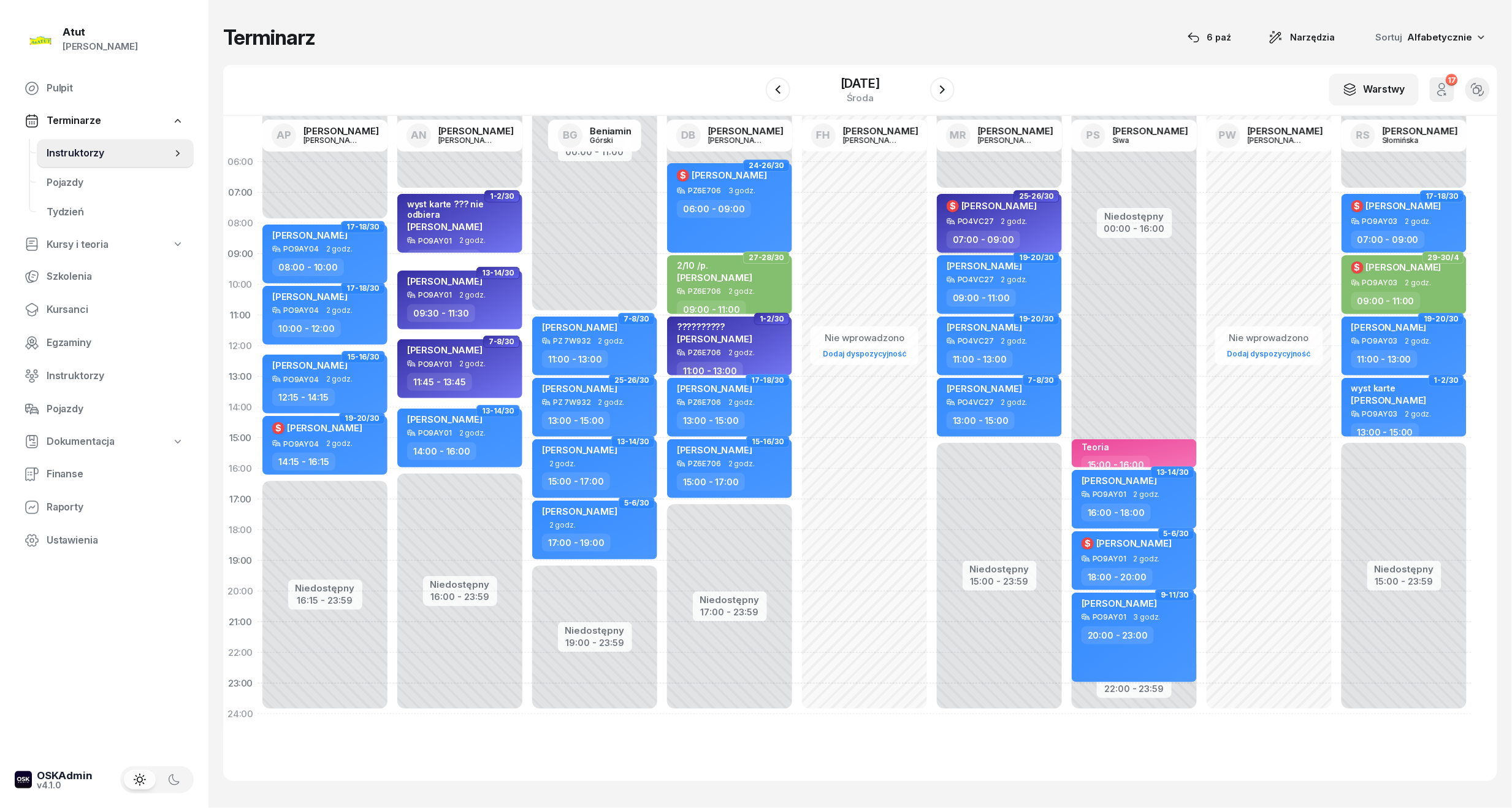
click at [996, 213] on div "$ [PERSON_NAME]" at bounding box center [992, 208] width 90 height 19
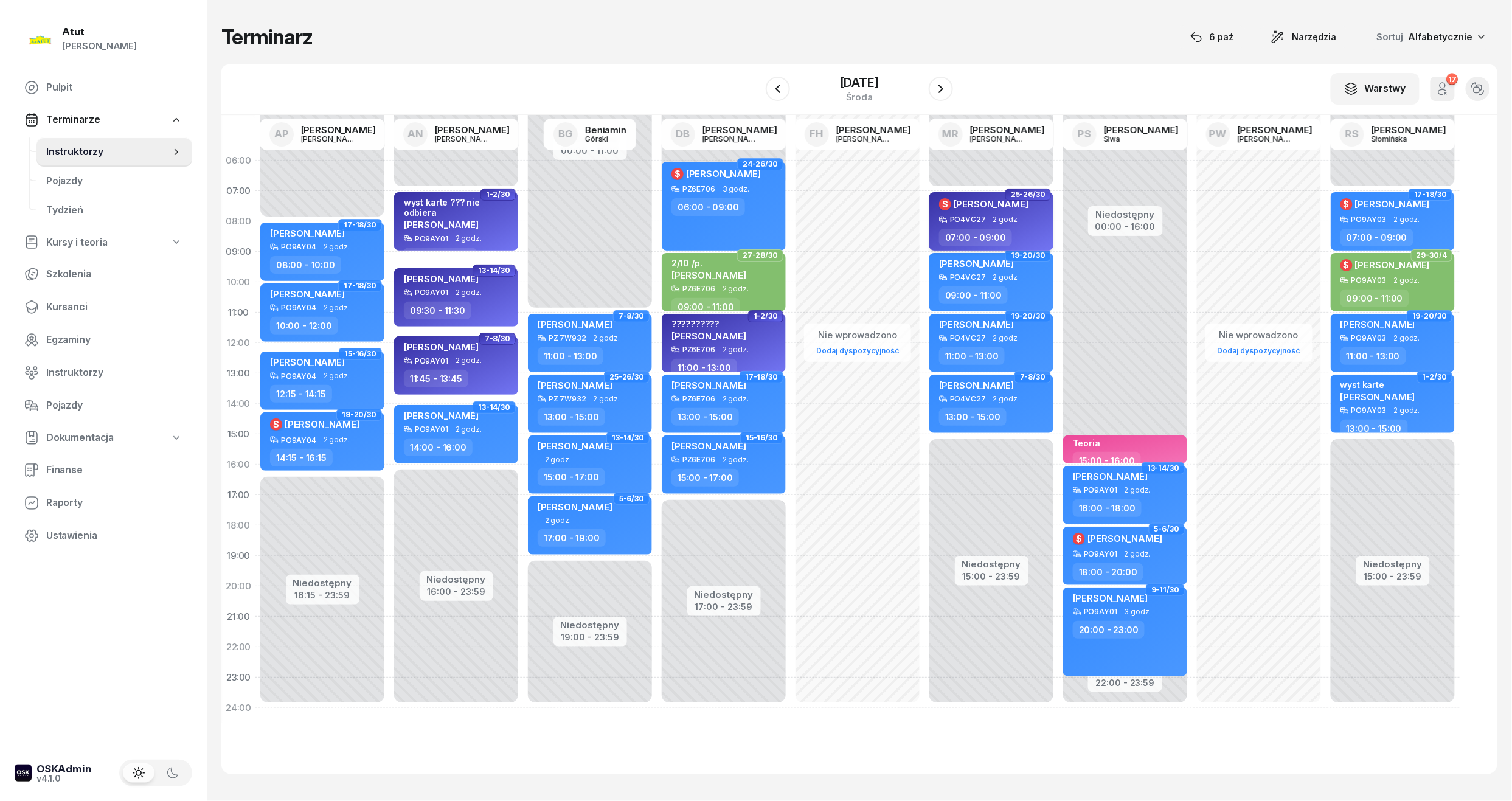
select select "07"
select select "09"
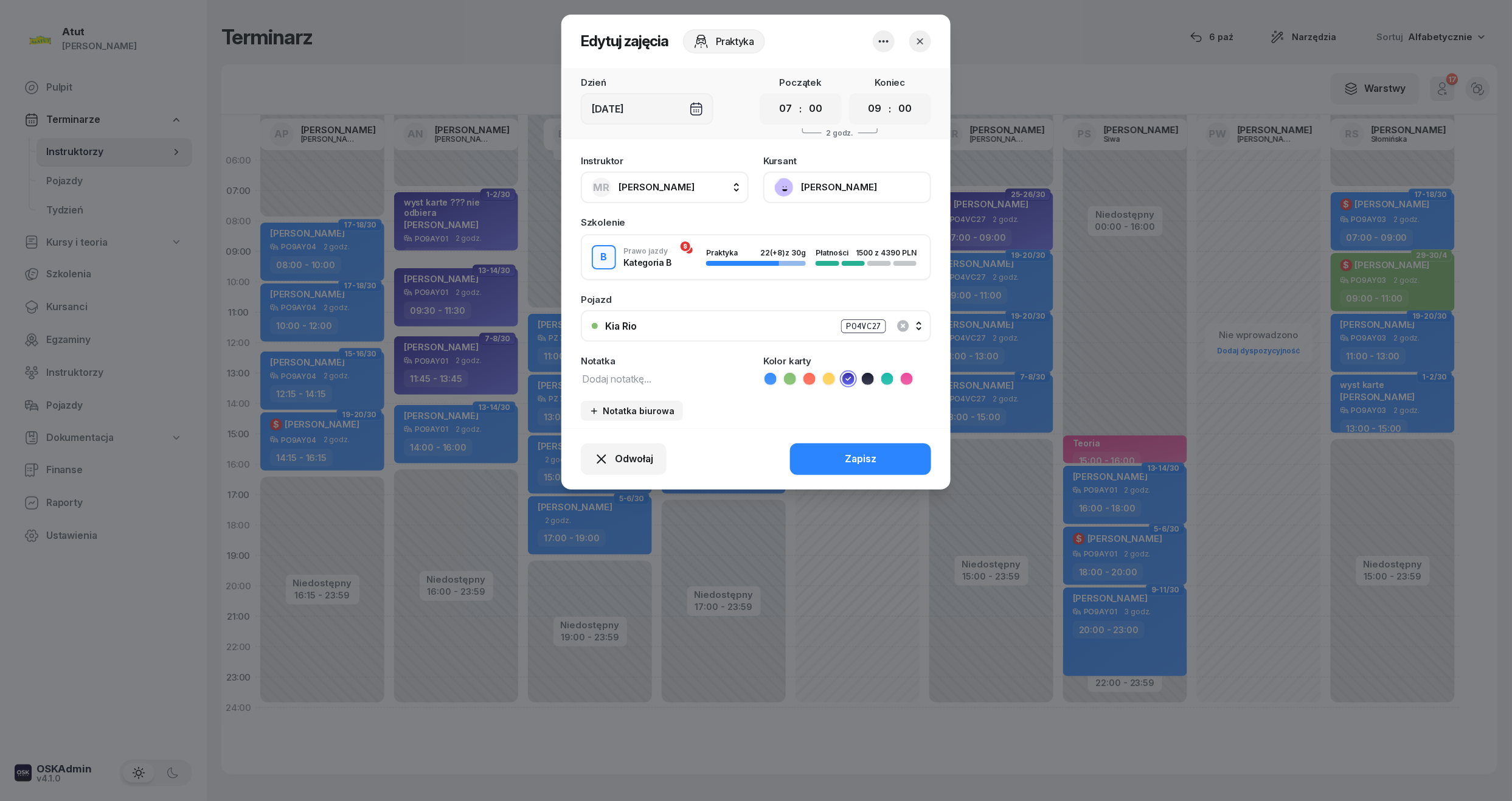
click at [825, 186] on button "[PERSON_NAME]" at bounding box center [847, 187] width 168 height 32
click at [809, 237] on link "Otwórz profil" at bounding box center [846, 228] width 160 height 31
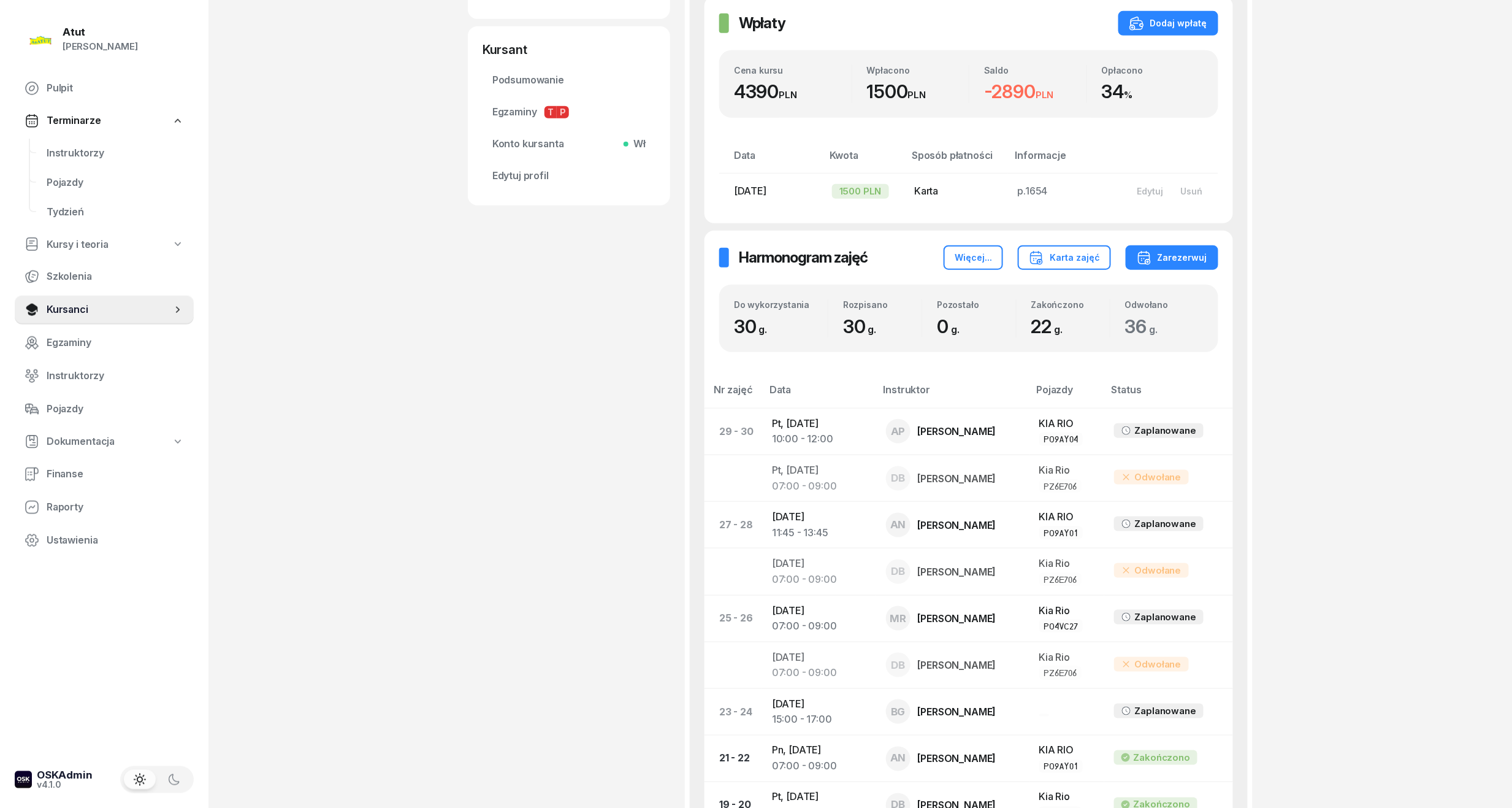
scroll to position [326, 0]
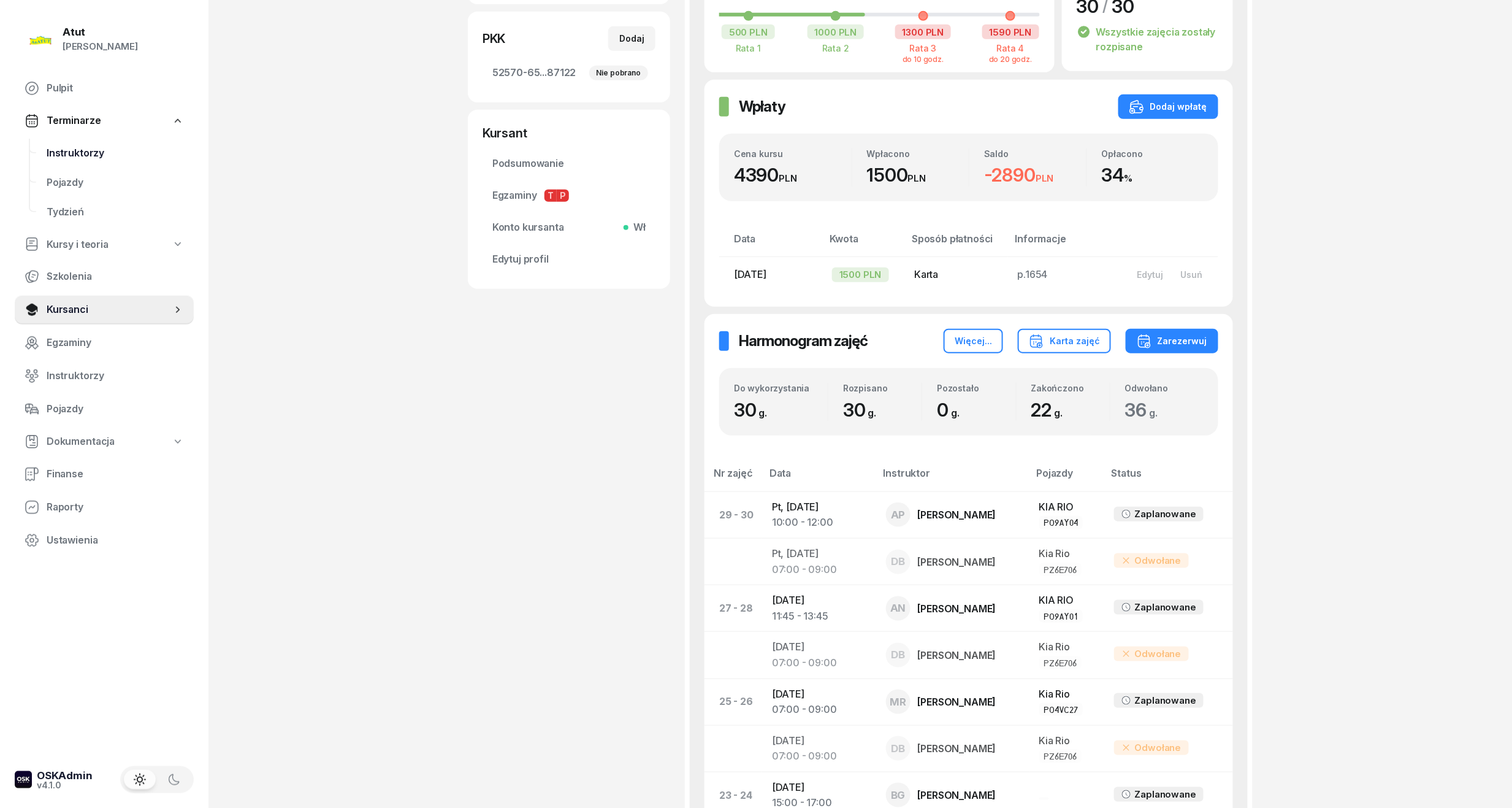
click at [103, 147] on span "Instruktorzy" at bounding box center [116, 153] width 137 height 16
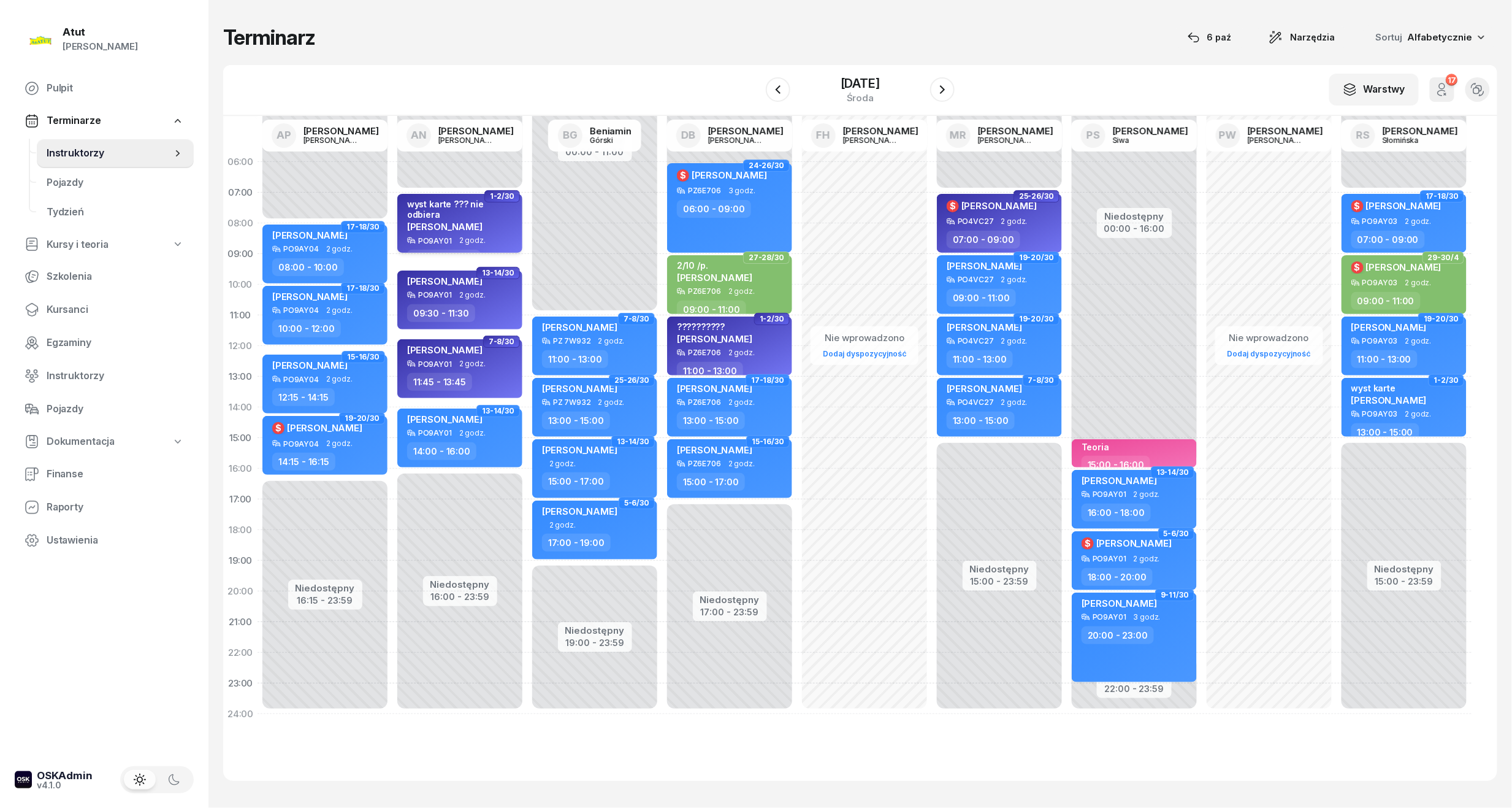
click at [456, 198] on div "wyst karte ??? nie odbiera" at bounding box center [461, 209] width 108 height 21
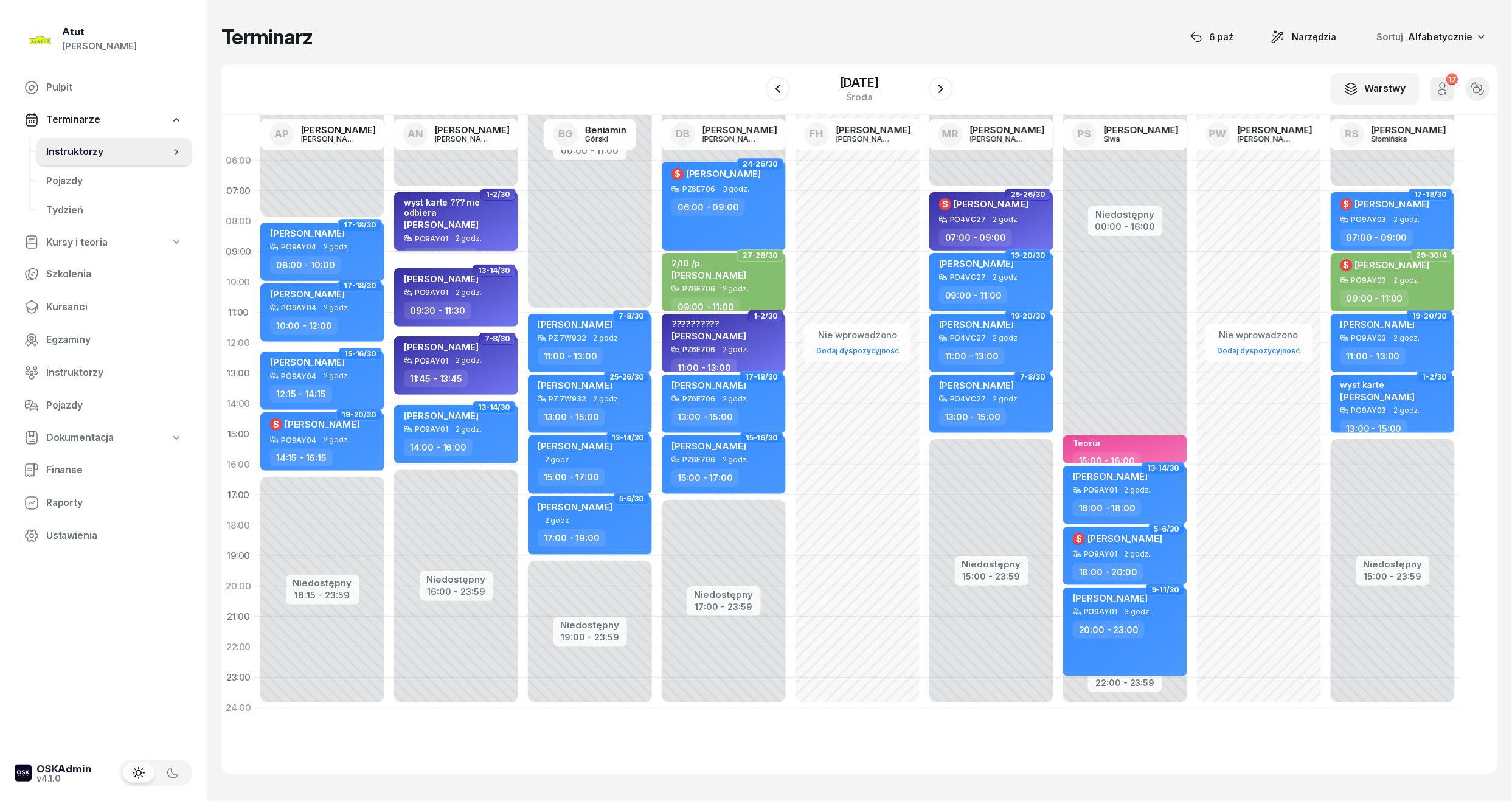
select select "07"
select select "09"
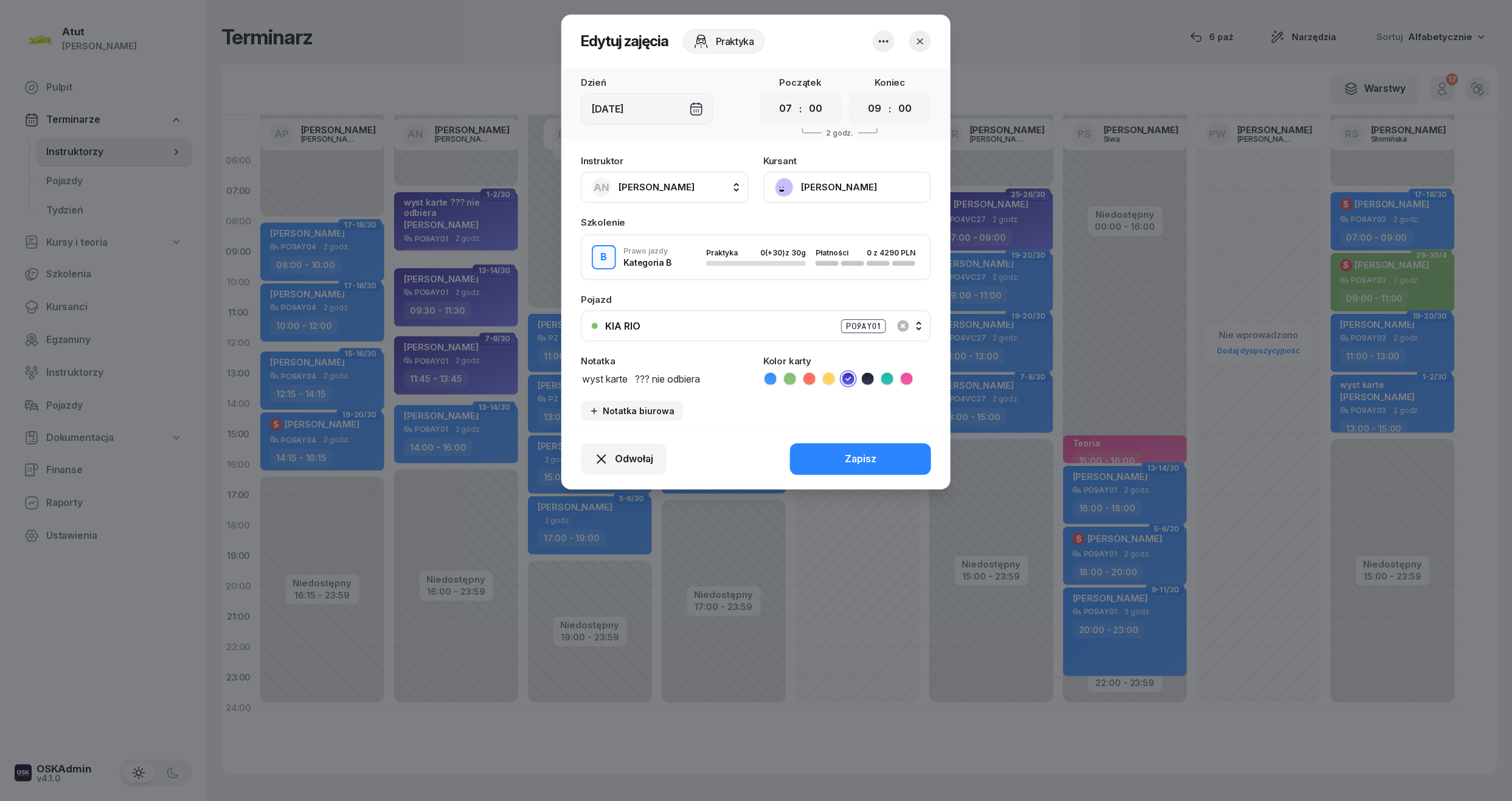
click at [808, 187] on button "[PERSON_NAME]" at bounding box center [847, 187] width 168 height 32
click at [806, 234] on div "Otwórz profil" at bounding box center [802, 228] width 59 height 16
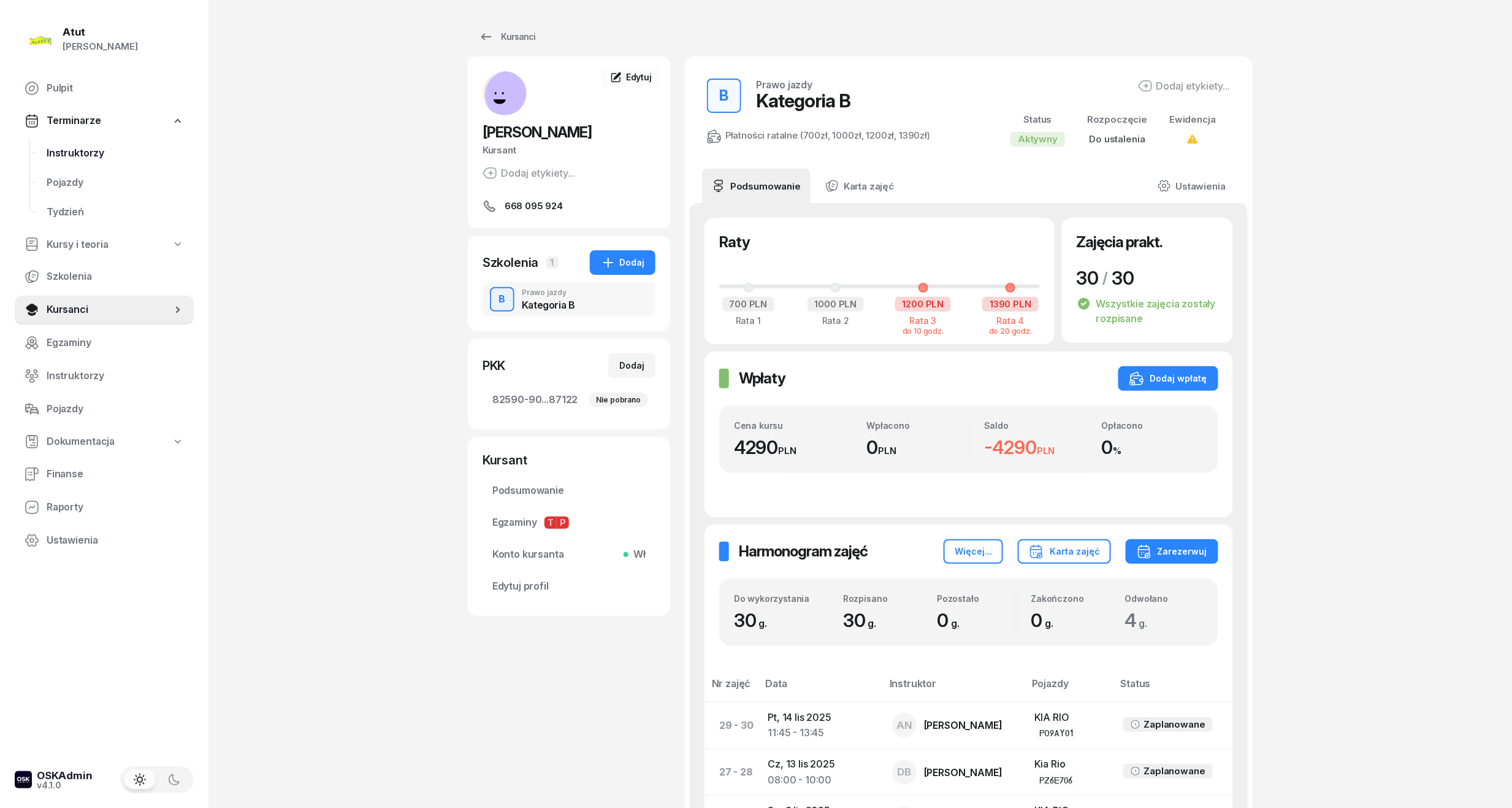
click at [93, 148] on span "Instruktorzy" at bounding box center [116, 153] width 137 height 16
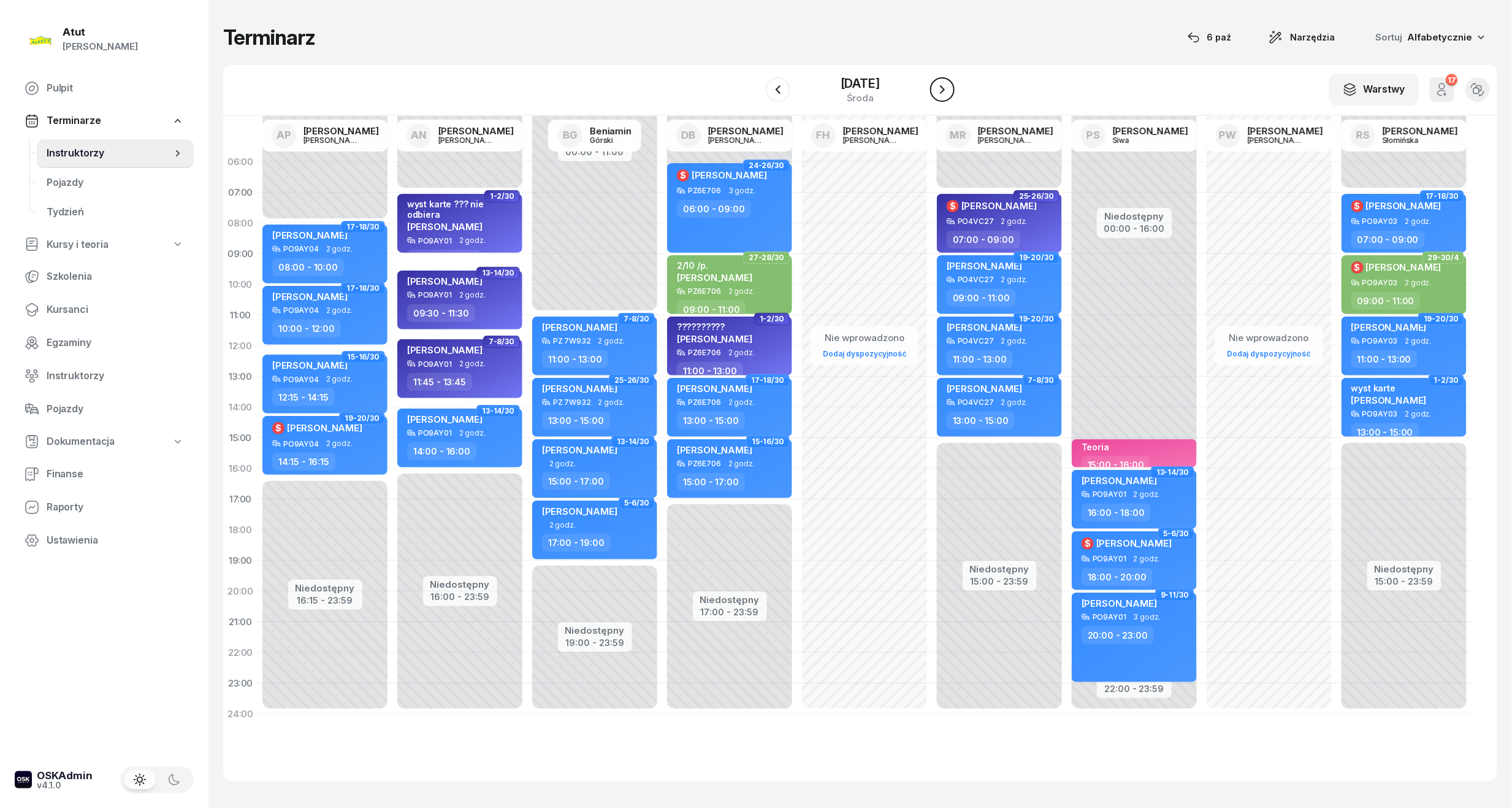
click at [950, 89] on icon "button" at bounding box center [942, 89] width 15 height 15
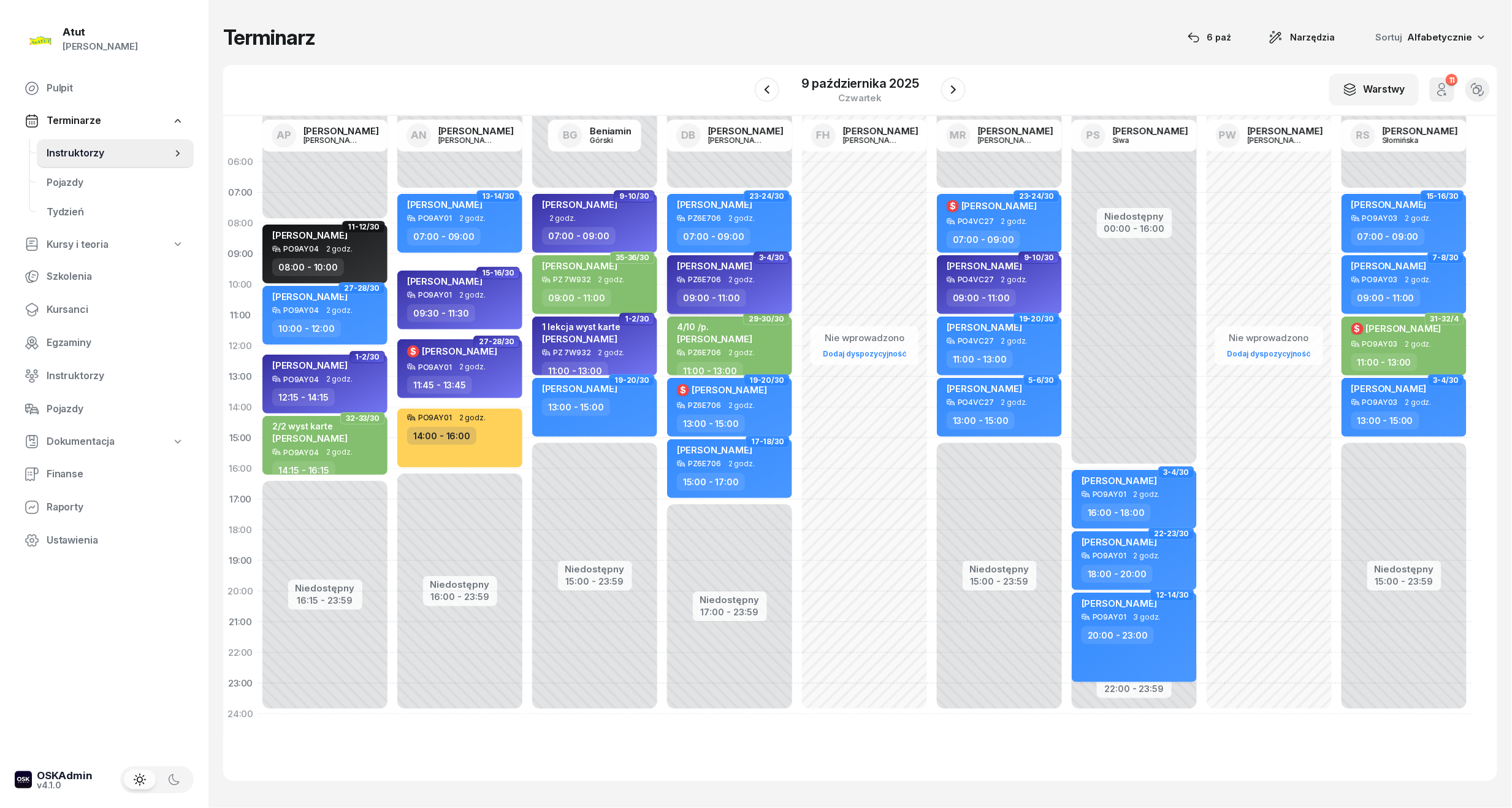
click at [701, 276] on div "PZ6E706" at bounding box center [703, 279] width 33 height 8
select select "09"
select select "11"
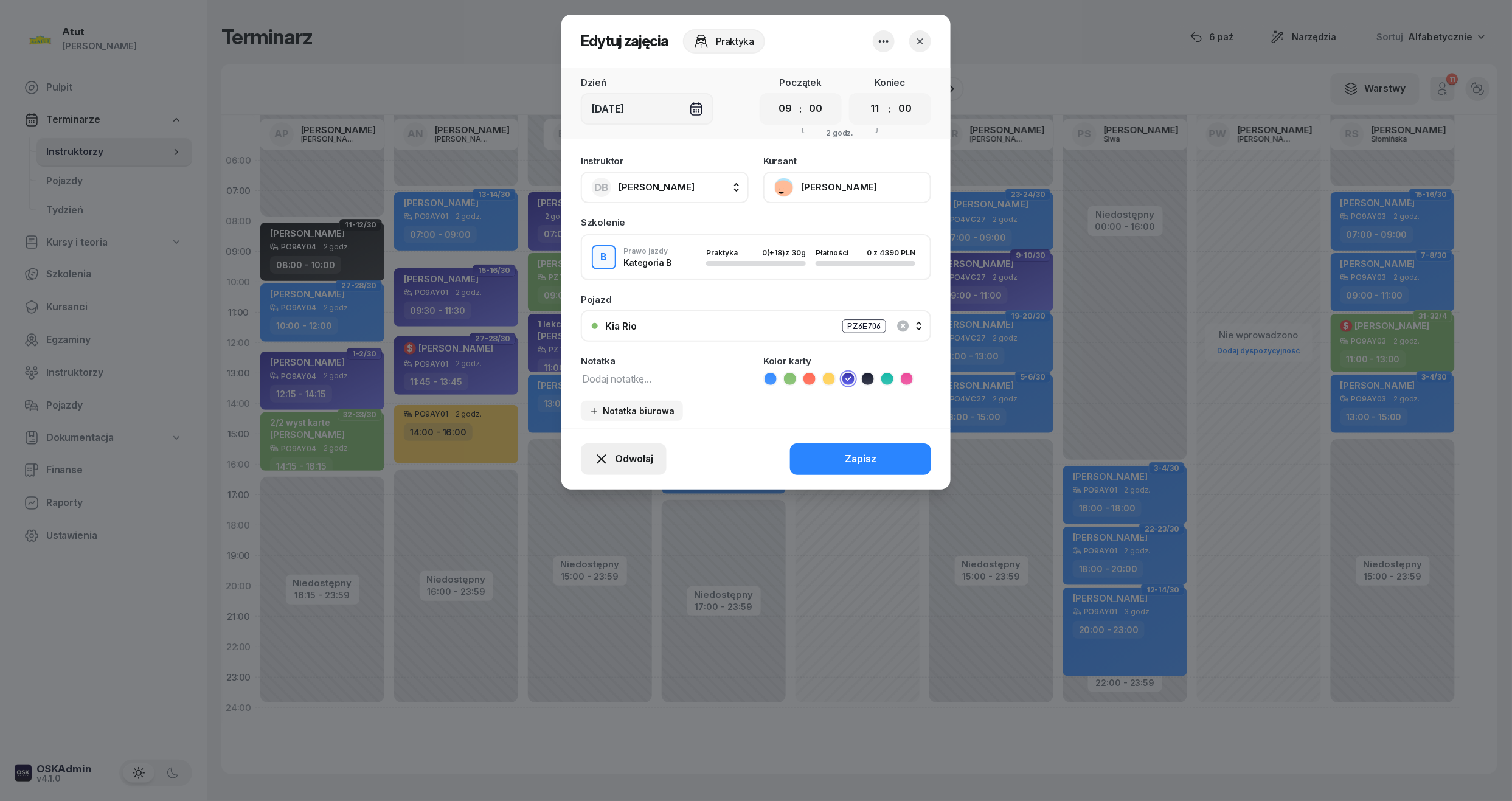
click at [615, 458] on span "Odwołaj" at bounding box center [633, 459] width 38 height 16
click at [604, 347] on div "My odwołaliśmy" at bounding box center [603, 354] width 74 height 16
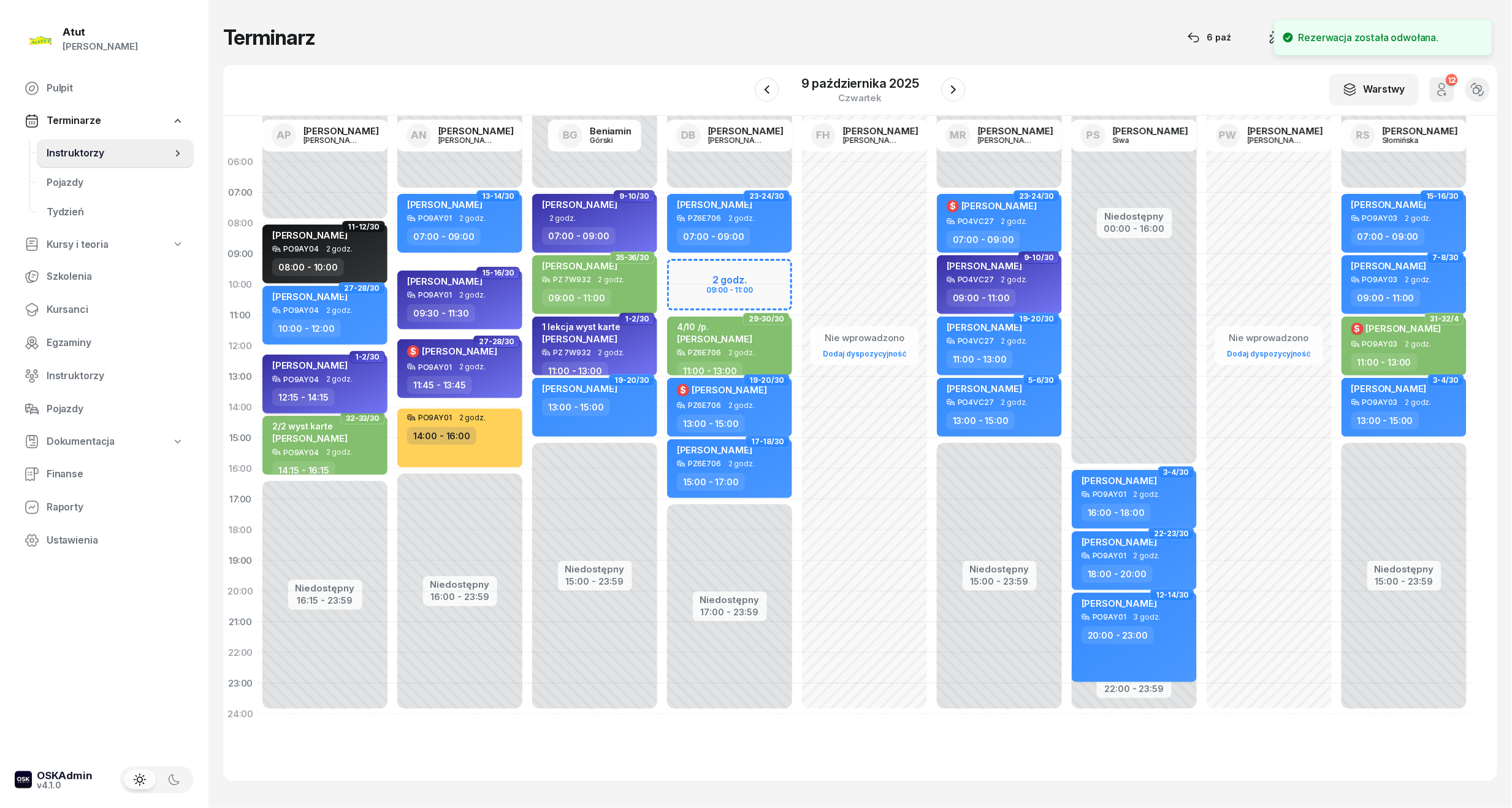
click at [290, 381] on div "PO9AY04" at bounding box center [301, 379] width 36 height 8
select select "12"
select select "15"
select select "14"
select select "15"
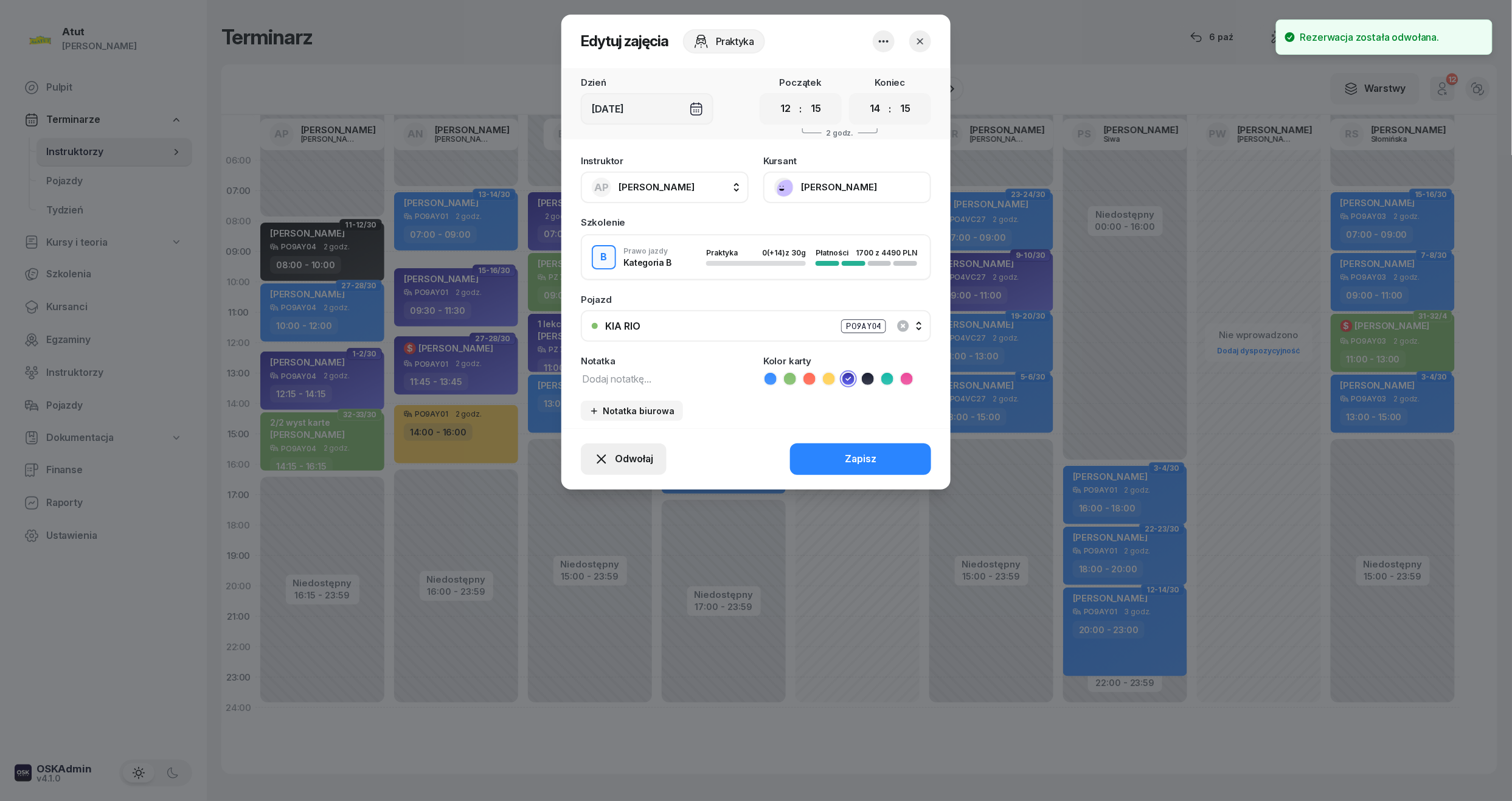
click at [632, 455] on span "Odwołaj" at bounding box center [633, 459] width 38 height 16
click at [576, 345] on link "My odwołaliśmy" at bounding box center [617, 354] width 160 height 31
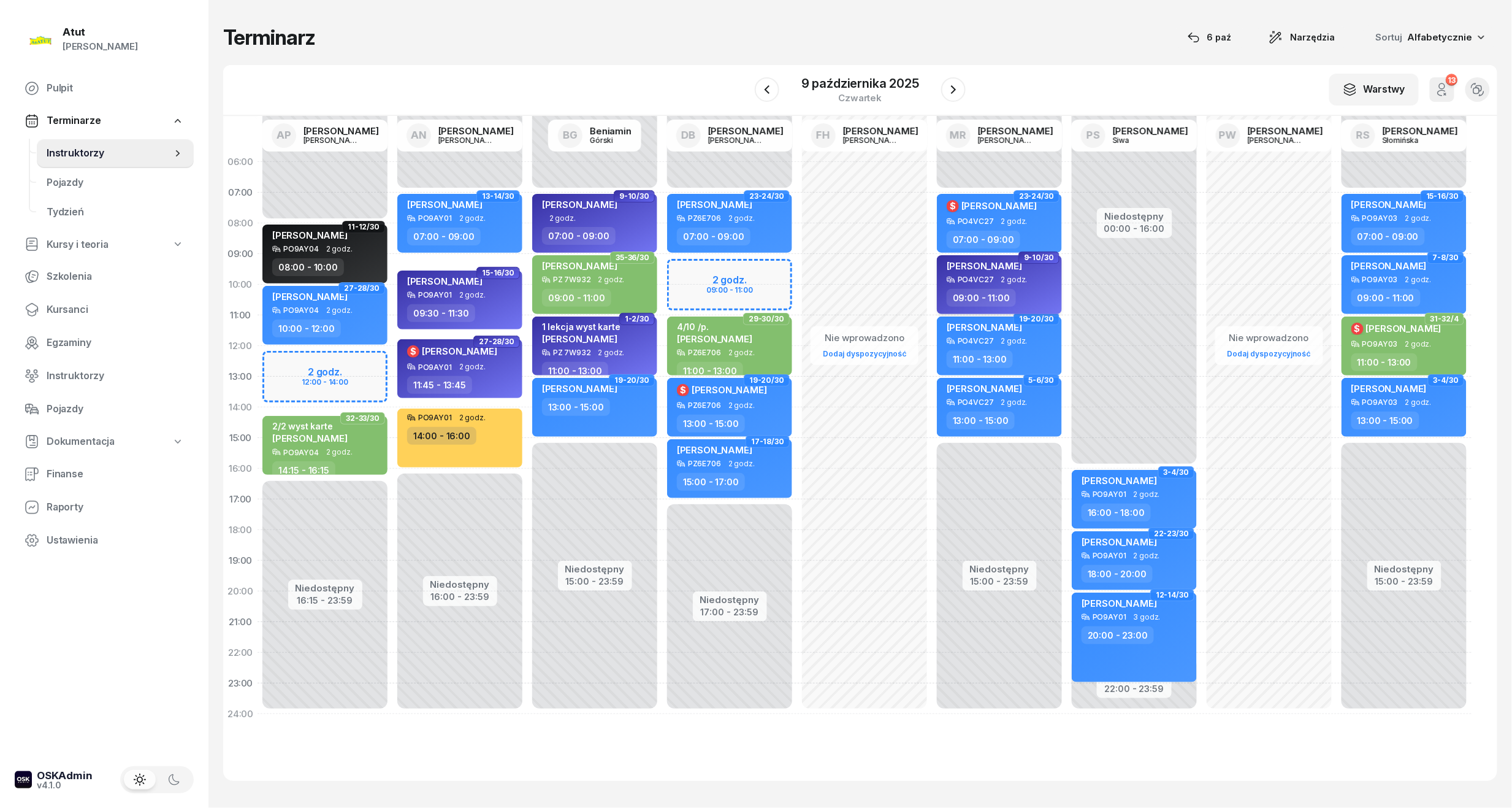
click at [1001, 274] on div "[PERSON_NAME]" at bounding box center [984, 267] width 75 height 15
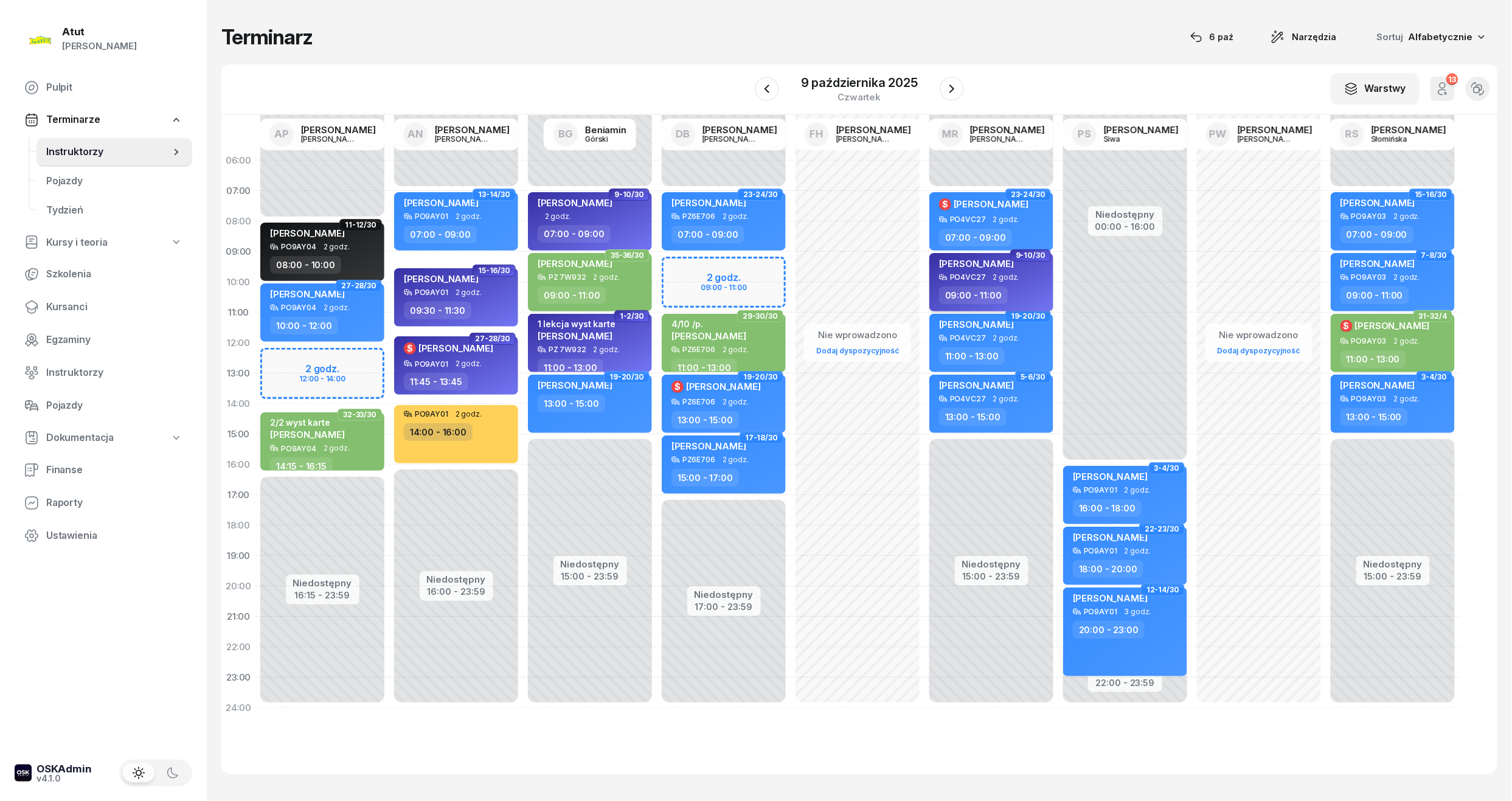
select select "09"
select select "11"
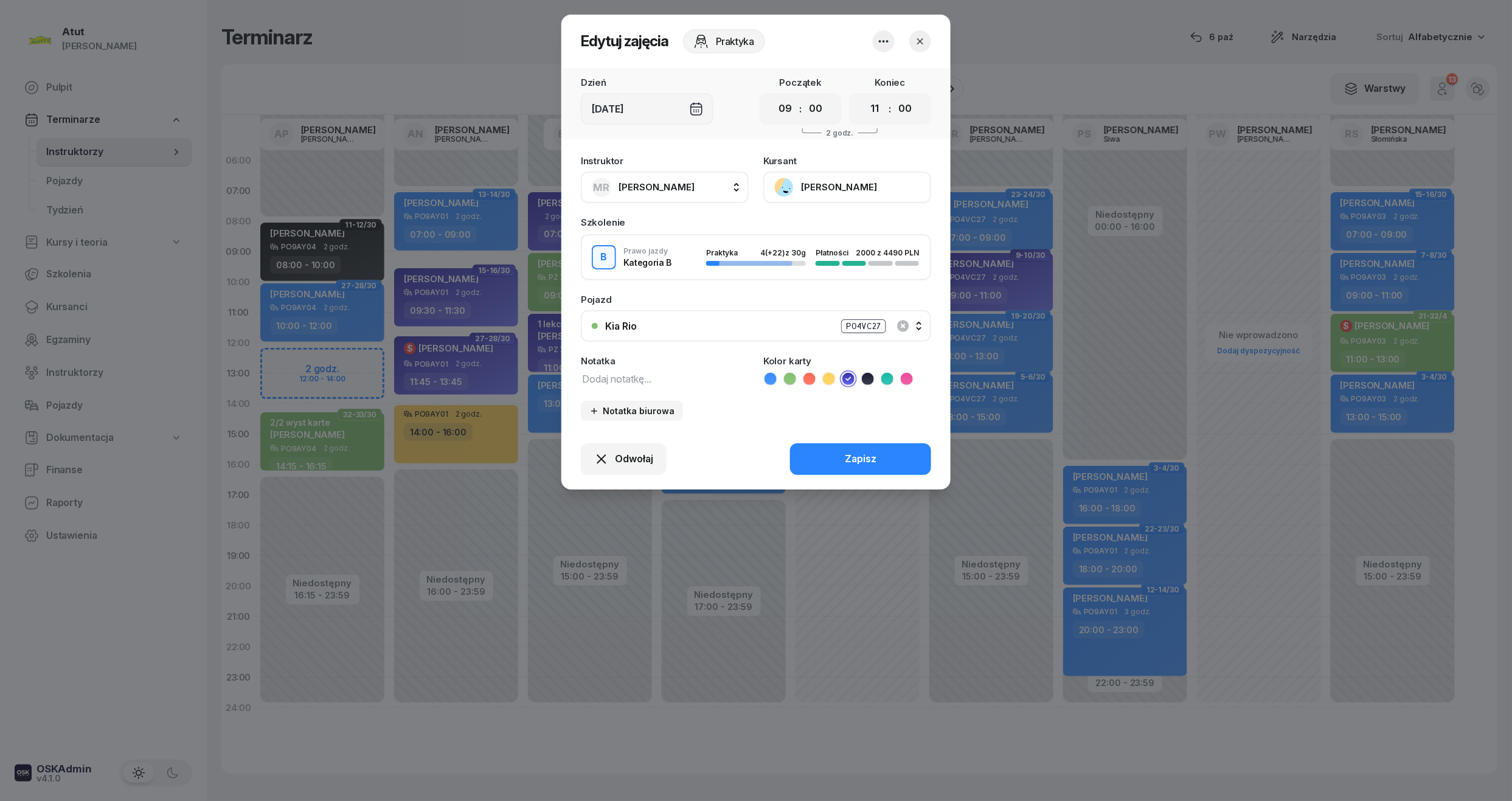
click at [834, 187] on button "[PERSON_NAME]" at bounding box center [847, 187] width 168 height 32
click at [804, 224] on div "Otwórz profil" at bounding box center [802, 228] width 59 height 16
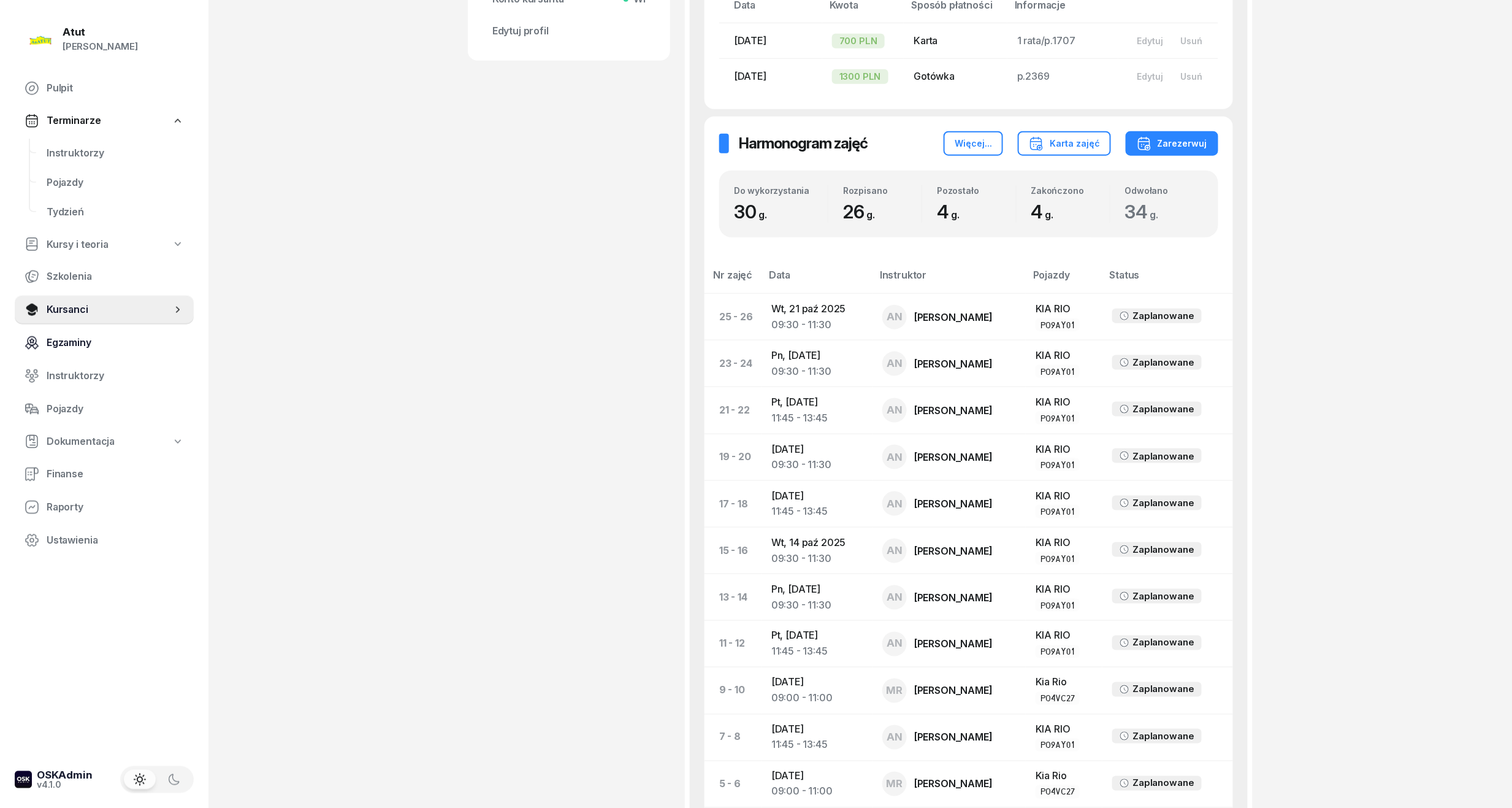
scroll to position [491, 0]
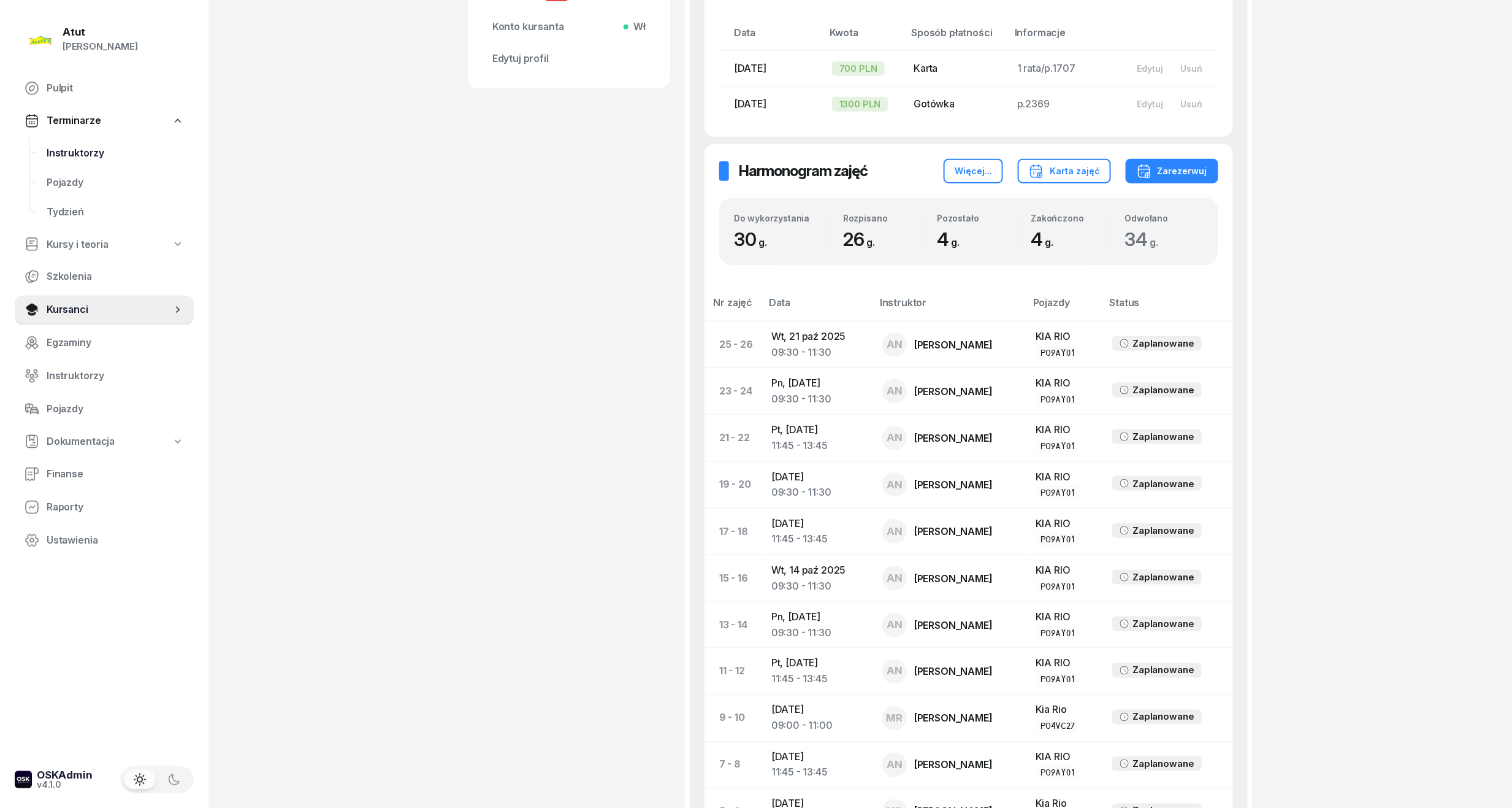
click at [89, 146] on span "Instruktorzy" at bounding box center [116, 153] width 137 height 16
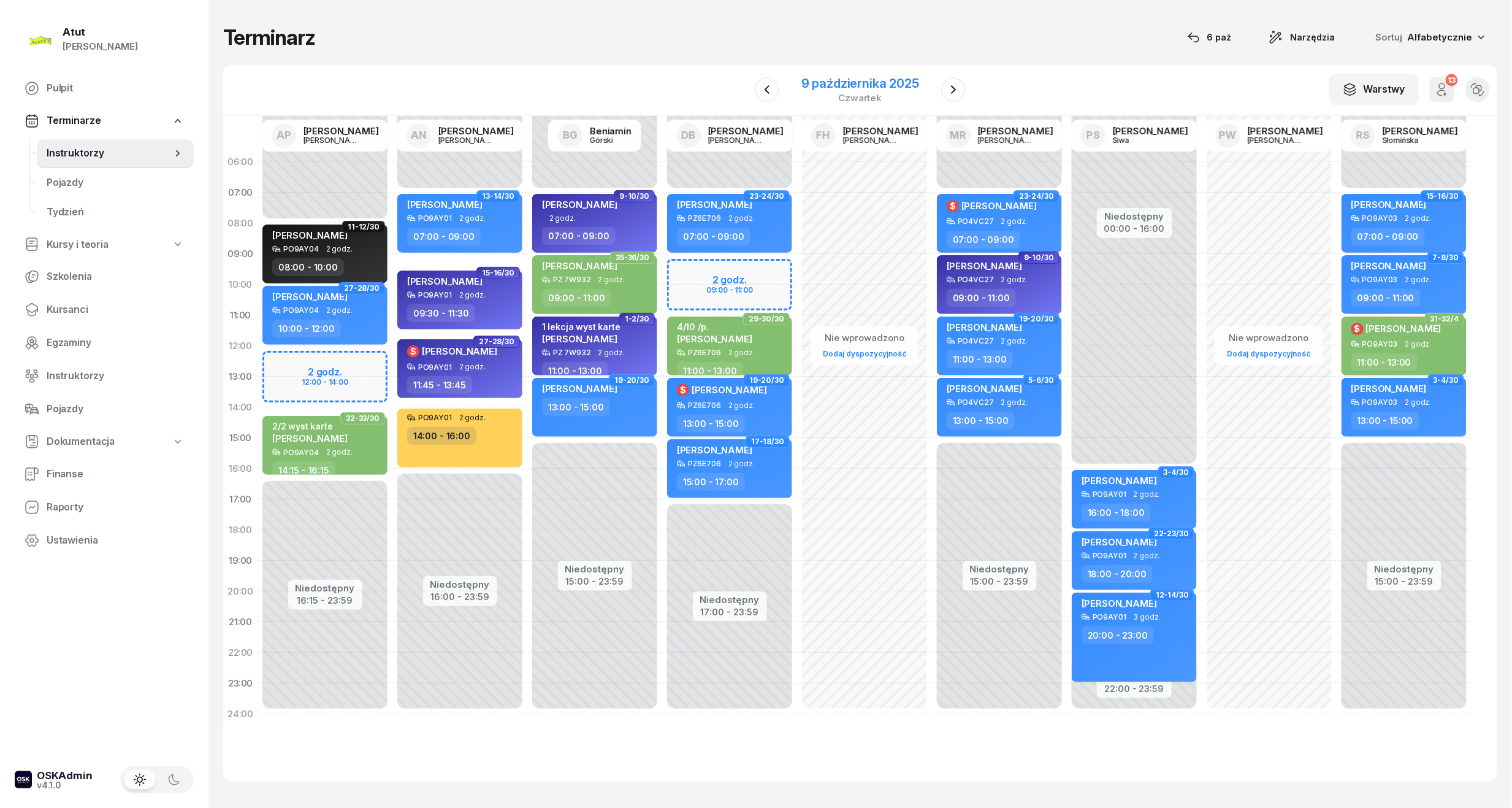
click at [881, 77] on div "9 października 2025" at bounding box center [859, 83] width 118 height 12
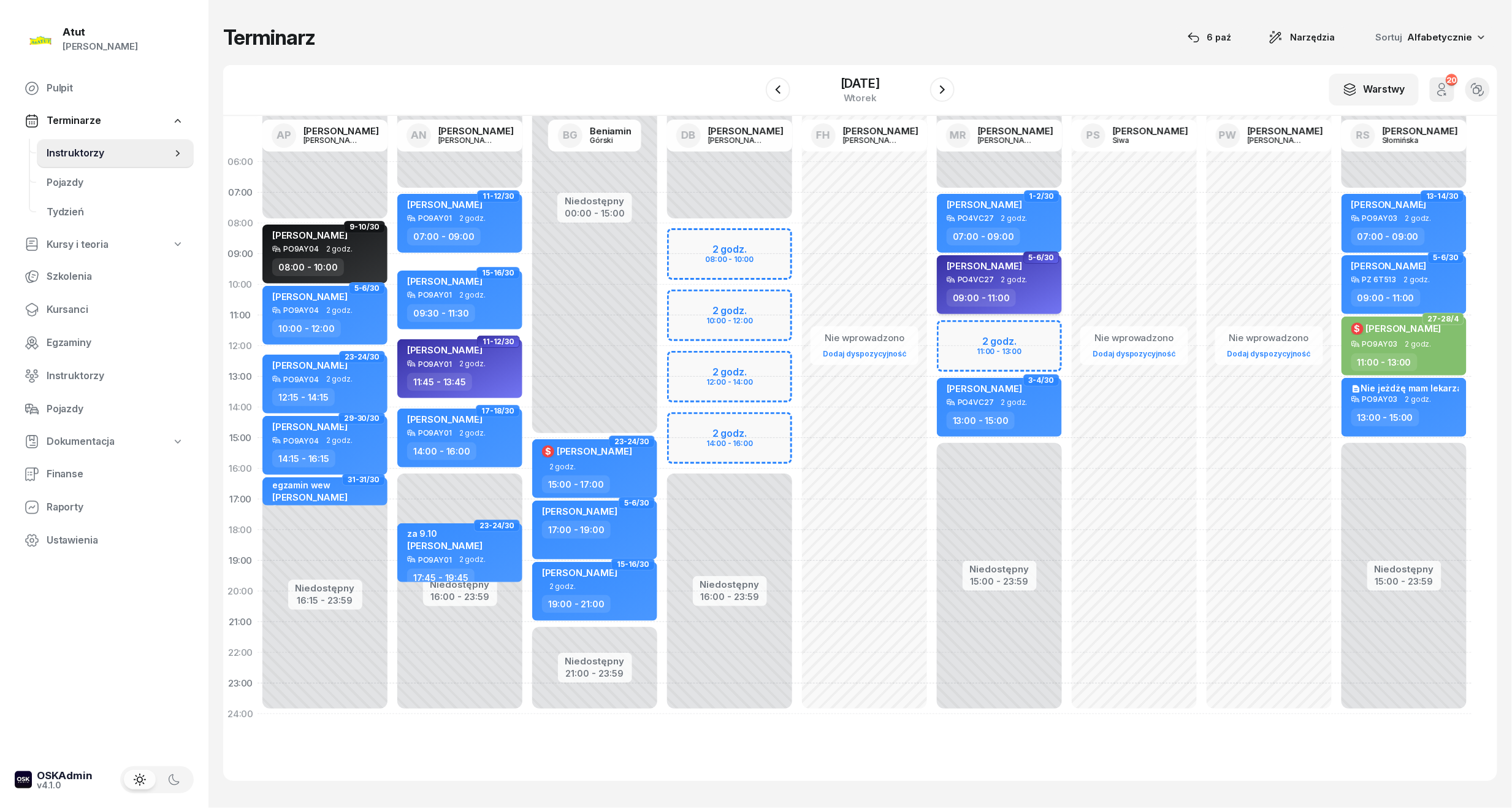
click at [1018, 263] on span "[PERSON_NAME]" at bounding box center [984, 265] width 75 height 11
select select "09"
select select "11"
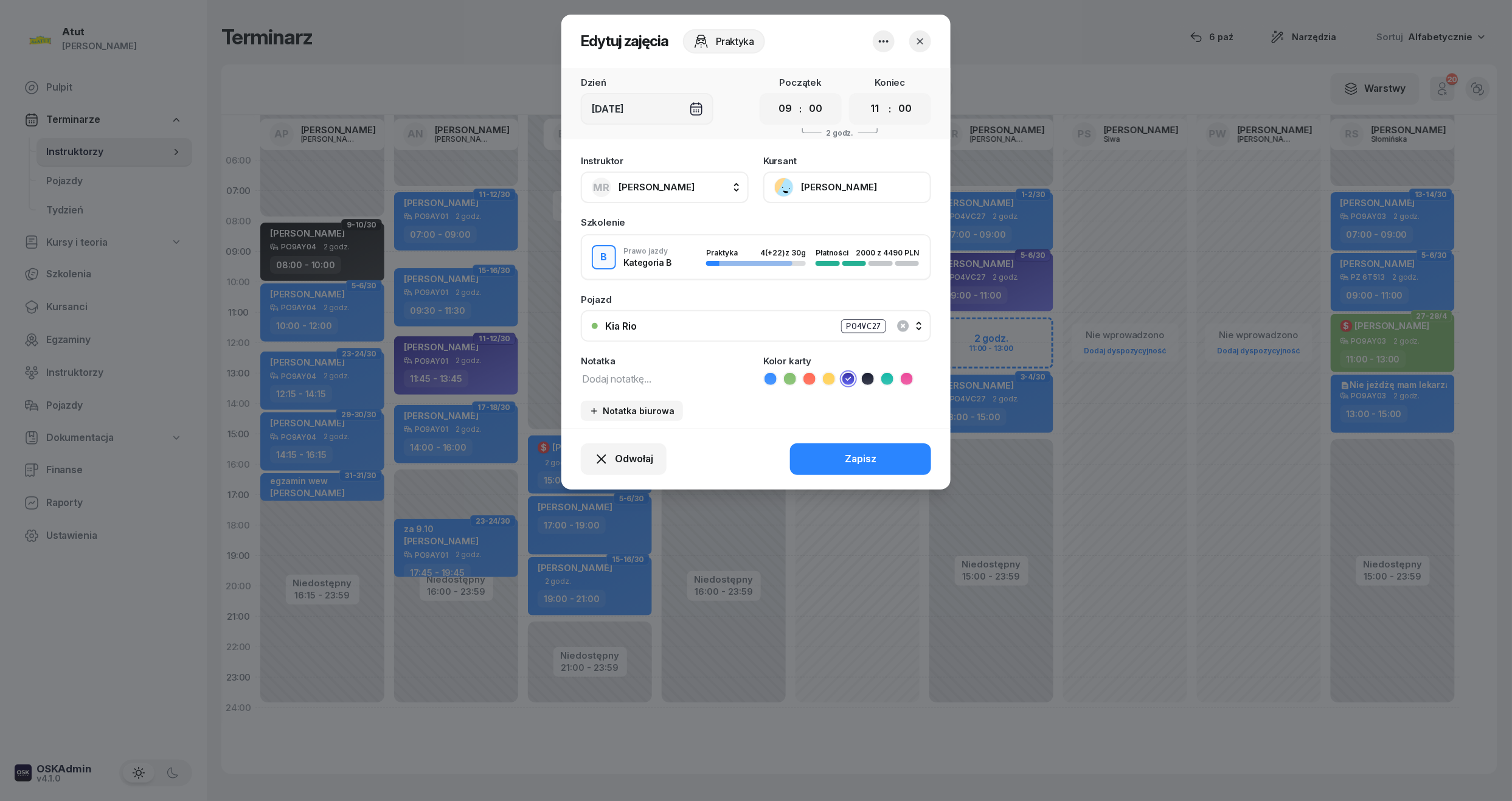
click at [837, 187] on button "[PERSON_NAME]" at bounding box center [847, 187] width 168 height 32
click at [924, 43] on icon "button" at bounding box center [920, 41] width 12 height 12
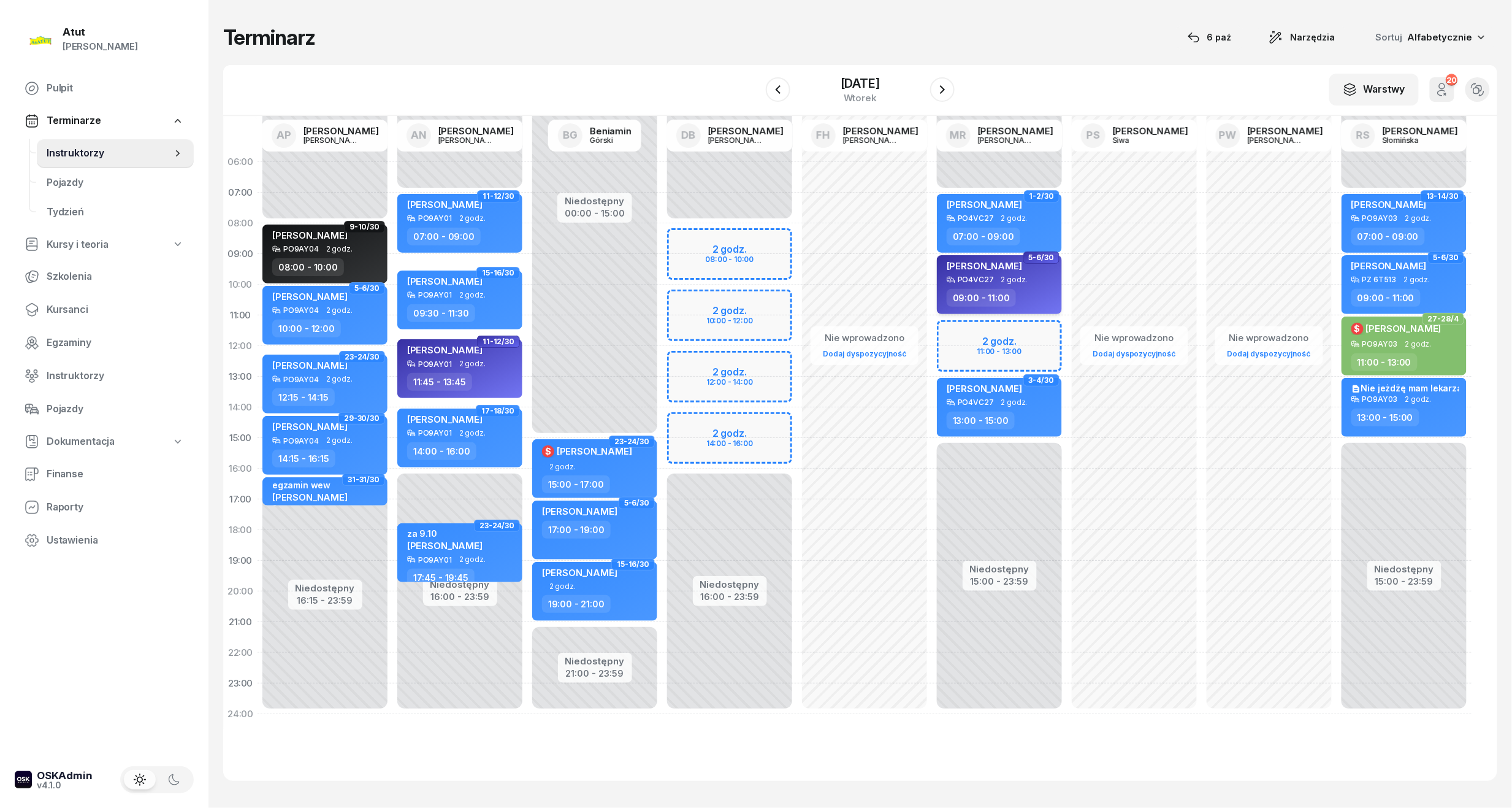
click at [987, 271] on div "[PERSON_NAME]" at bounding box center [984, 267] width 75 height 15
select select "09"
select select "11"
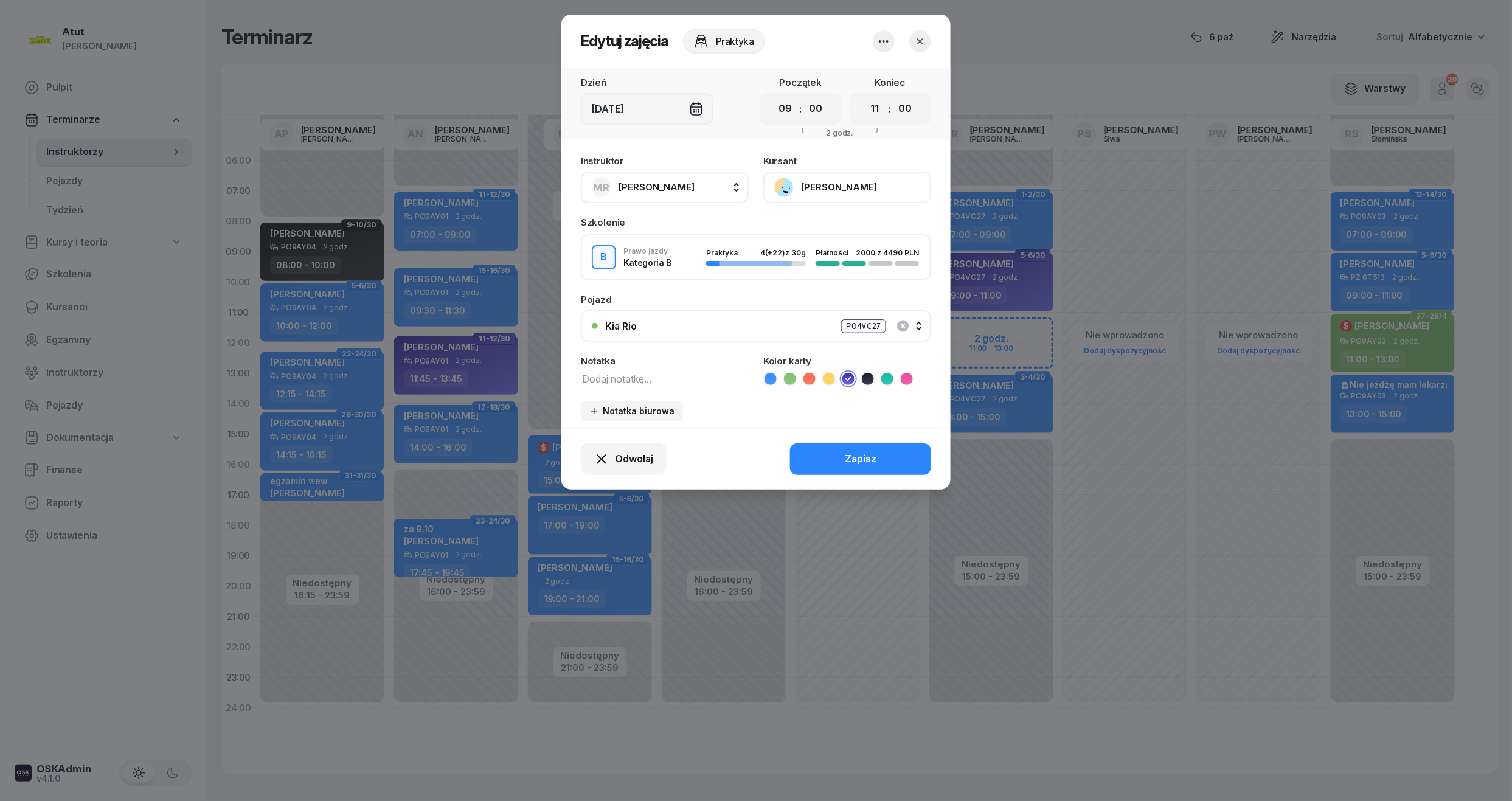
click at [930, 39] on button "button" at bounding box center [920, 41] width 21 height 21
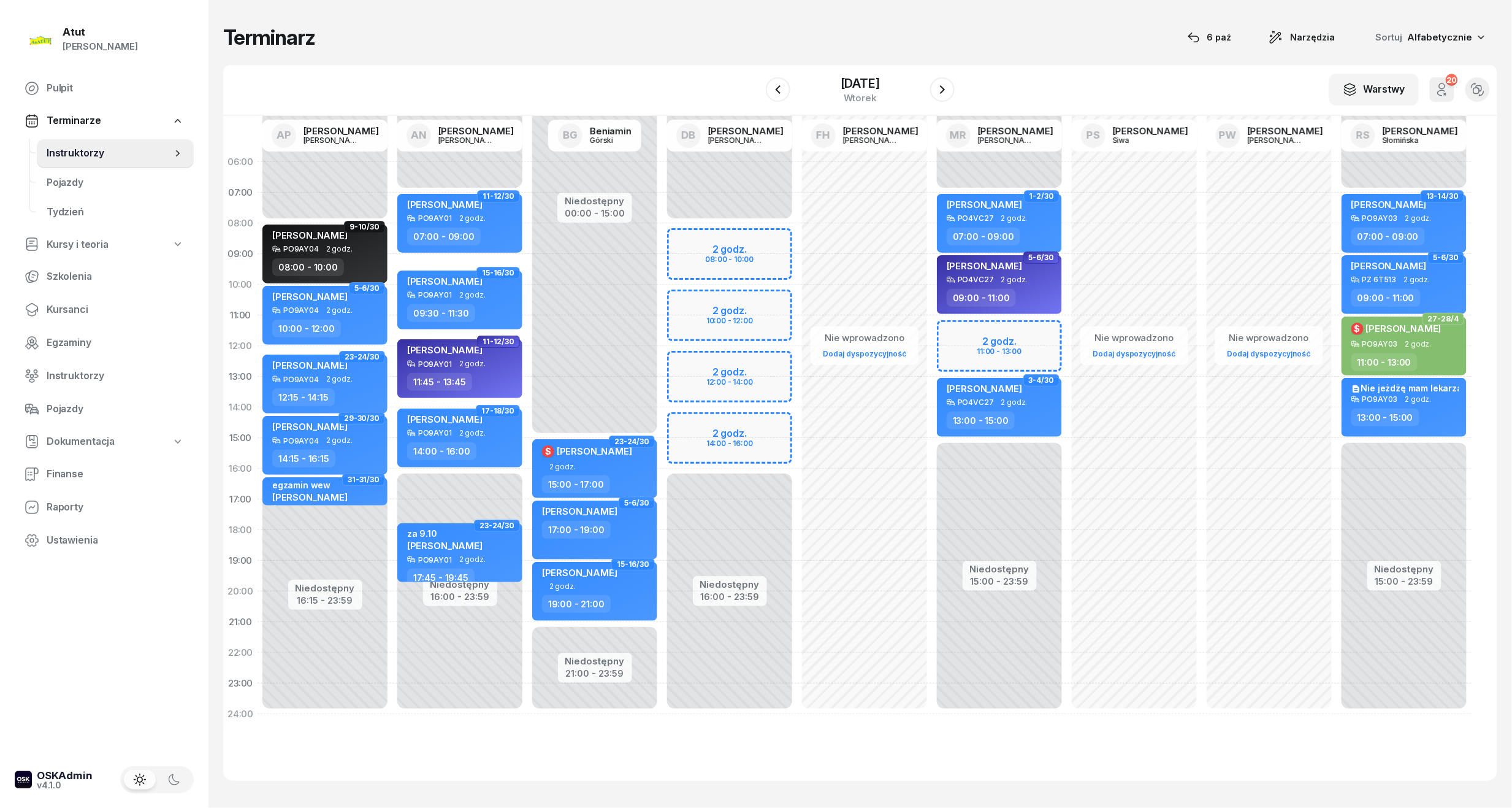
click at [1031, 343] on div "Niedostępny 00:00 - 07:00 Niedostępny 15:00 - 23:59 2 godz. 11:00 - 13:00 25-26…" at bounding box center [999, 437] width 134 height 582
select select "11"
select select "13"
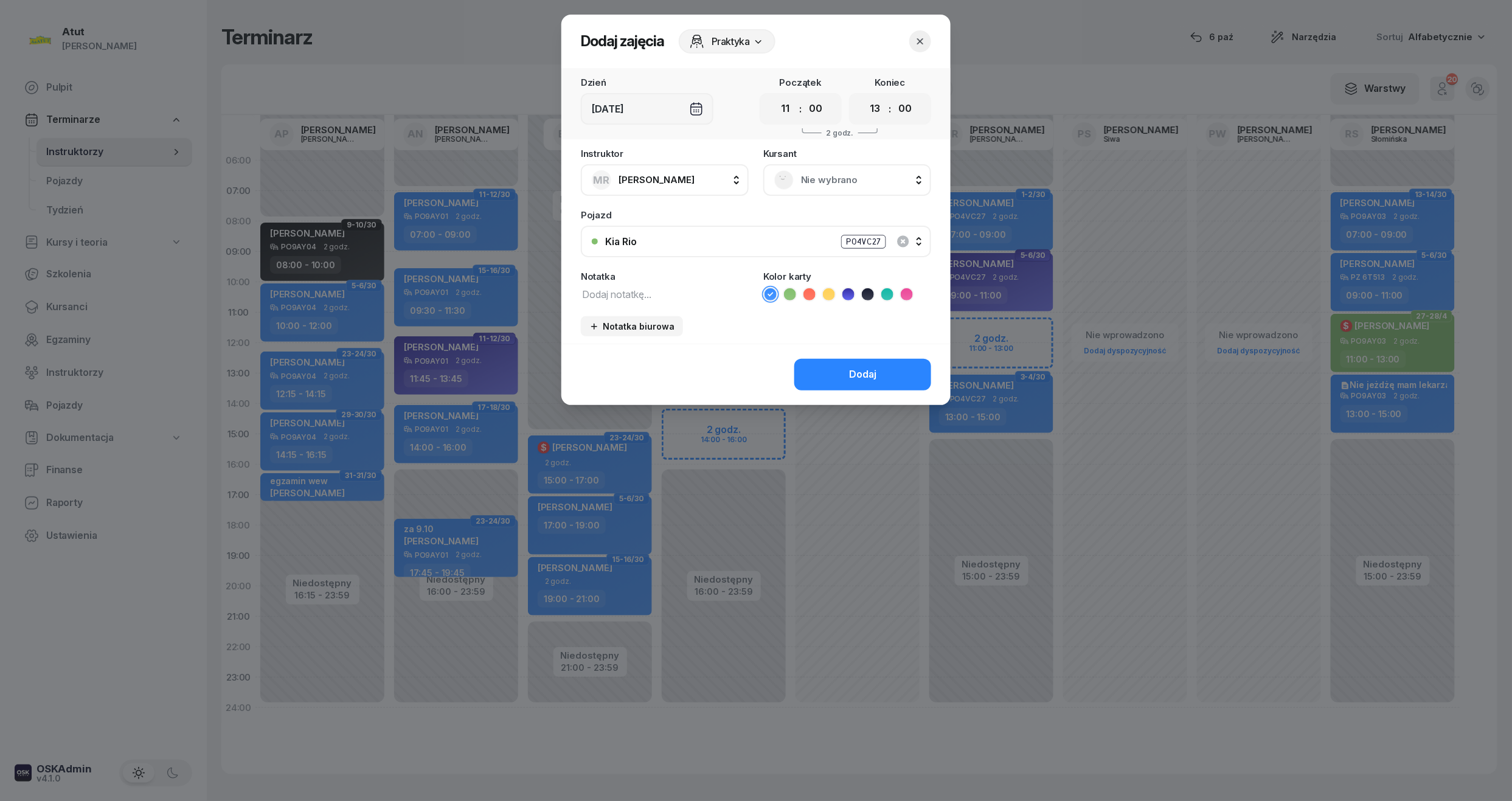
click at [827, 183] on span "Nie wybrano" at bounding box center [861, 179] width 119 height 16
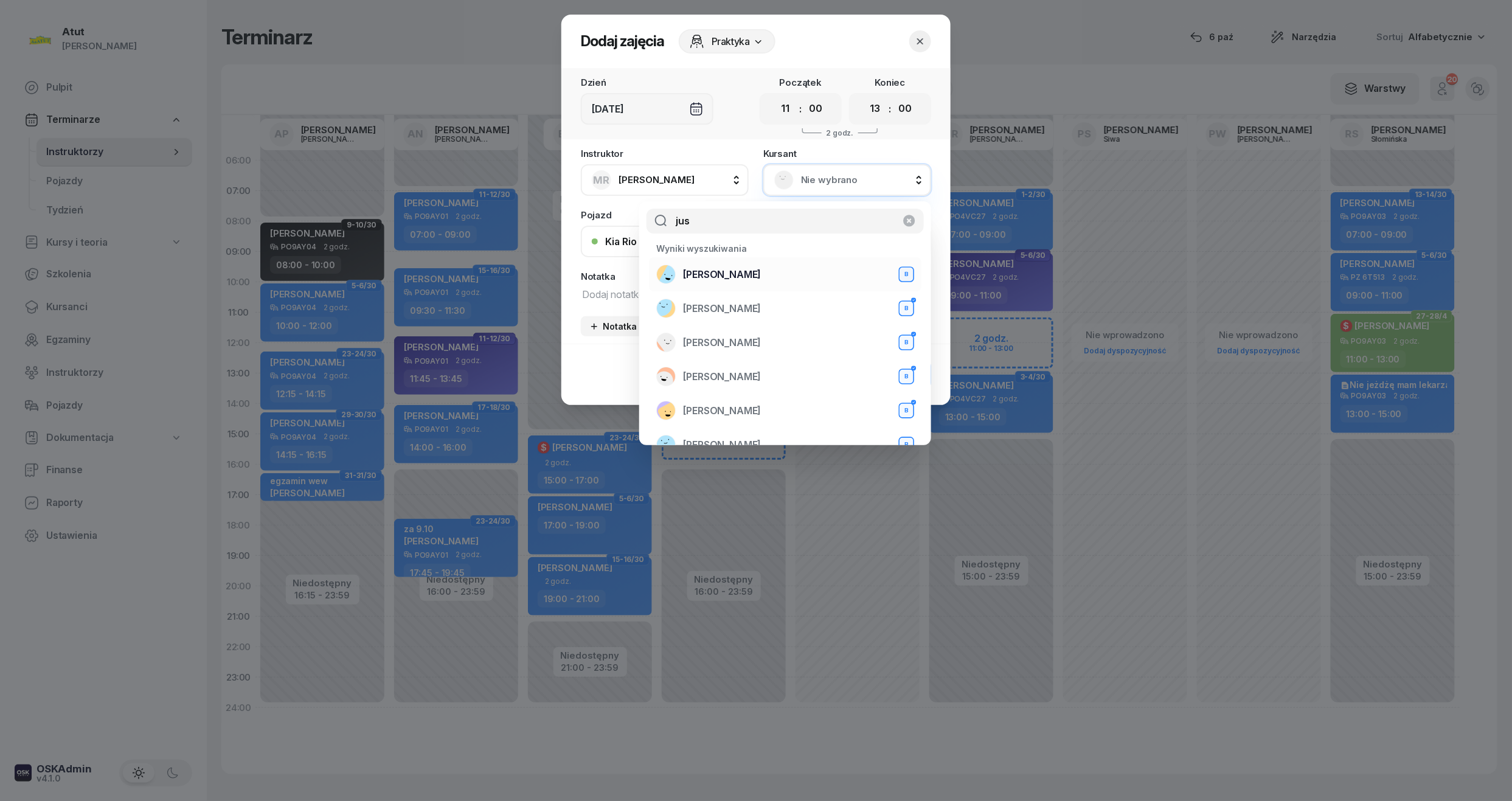
type input "jus"
click at [749, 268] on span "[PERSON_NAME]" at bounding box center [721, 274] width 77 height 16
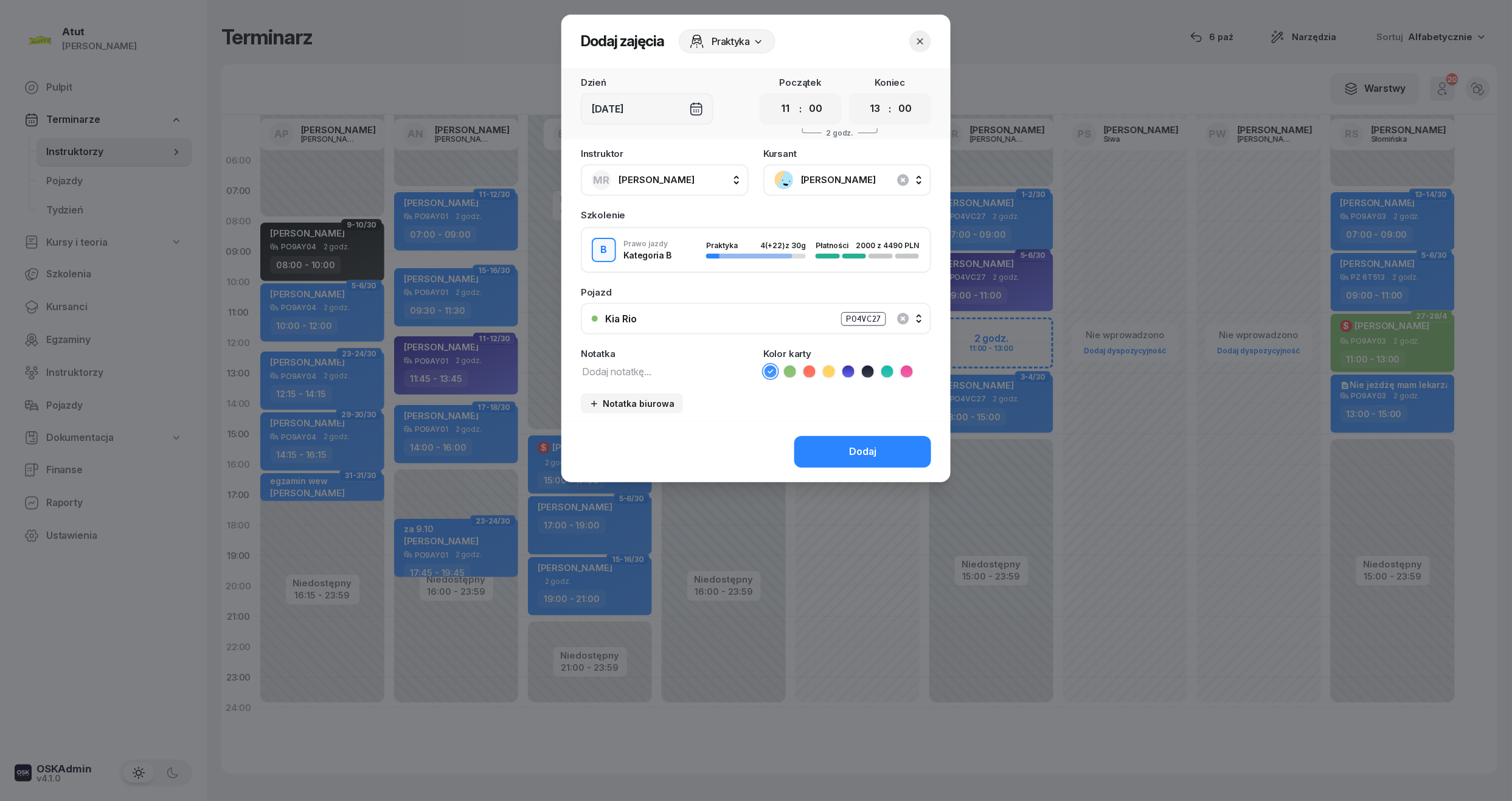
click at [850, 369] on icon at bounding box center [848, 371] width 6 height 5
click at [880, 461] on button "Dodaj" at bounding box center [862, 451] width 137 height 32
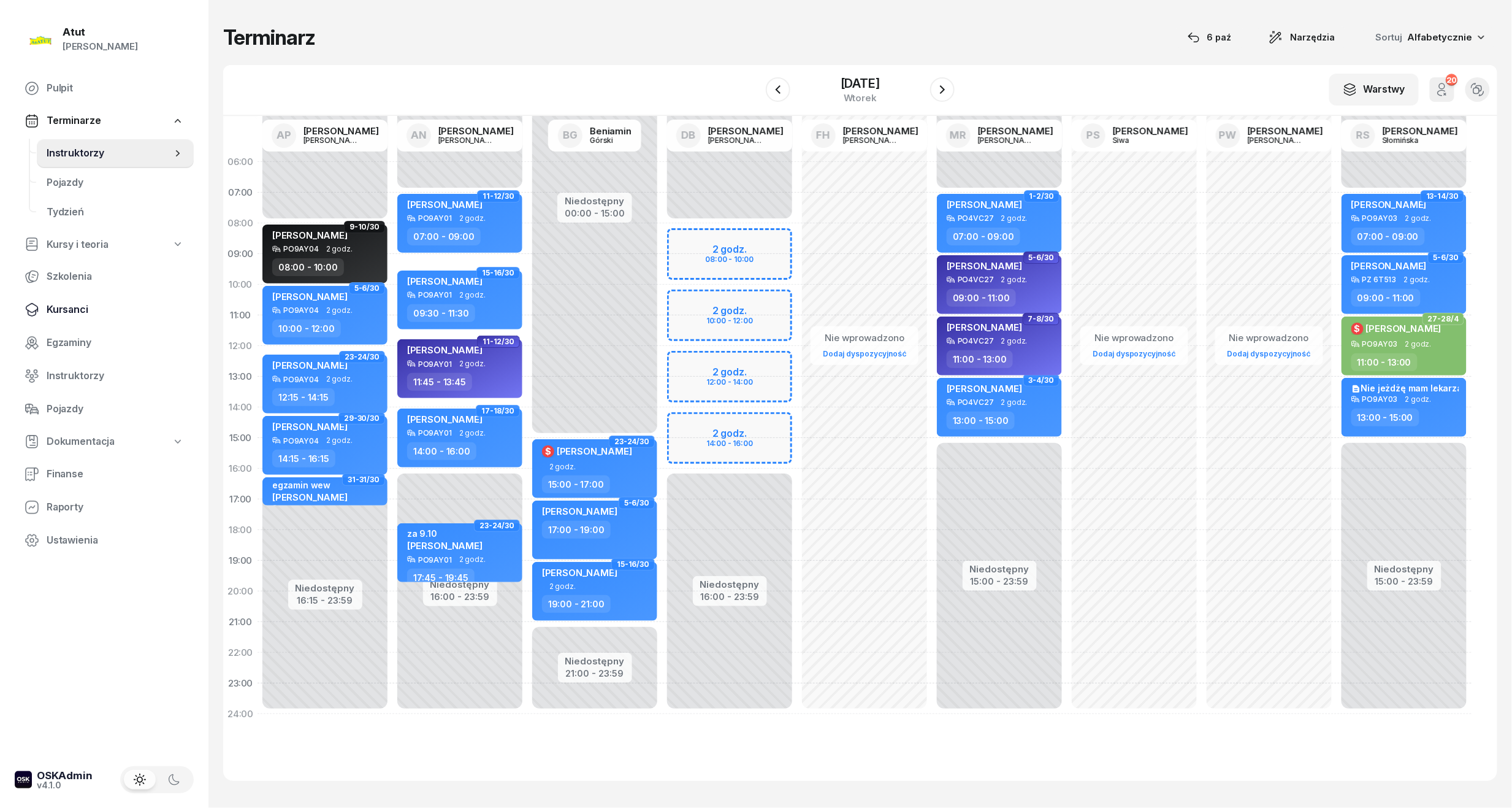
click at [55, 306] on span "Kursanci" at bounding box center [116, 309] width 137 height 16
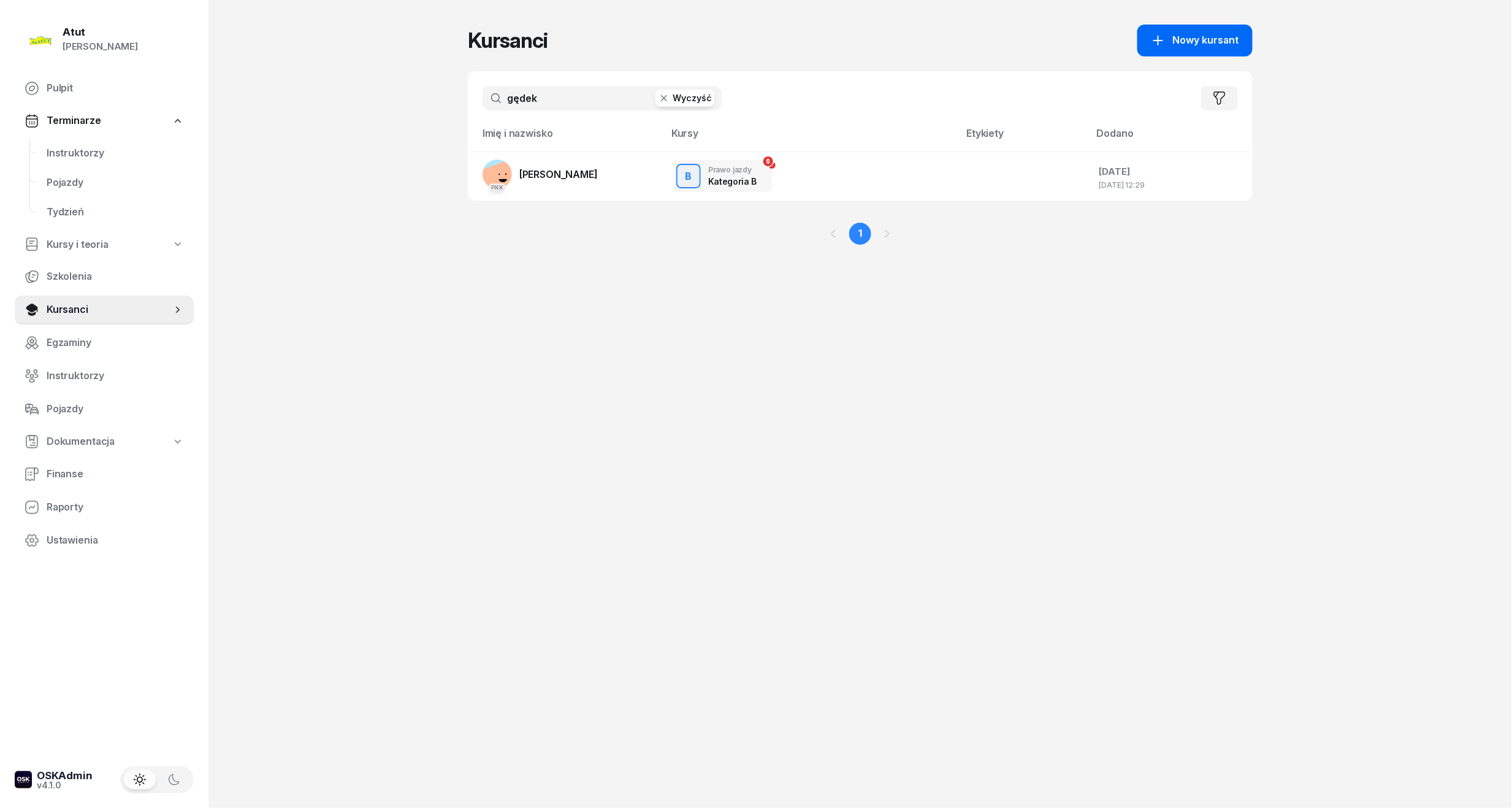
click at [1215, 45] on span "Nowy kursant" at bounding box center [1205, 40] width 66 height 16
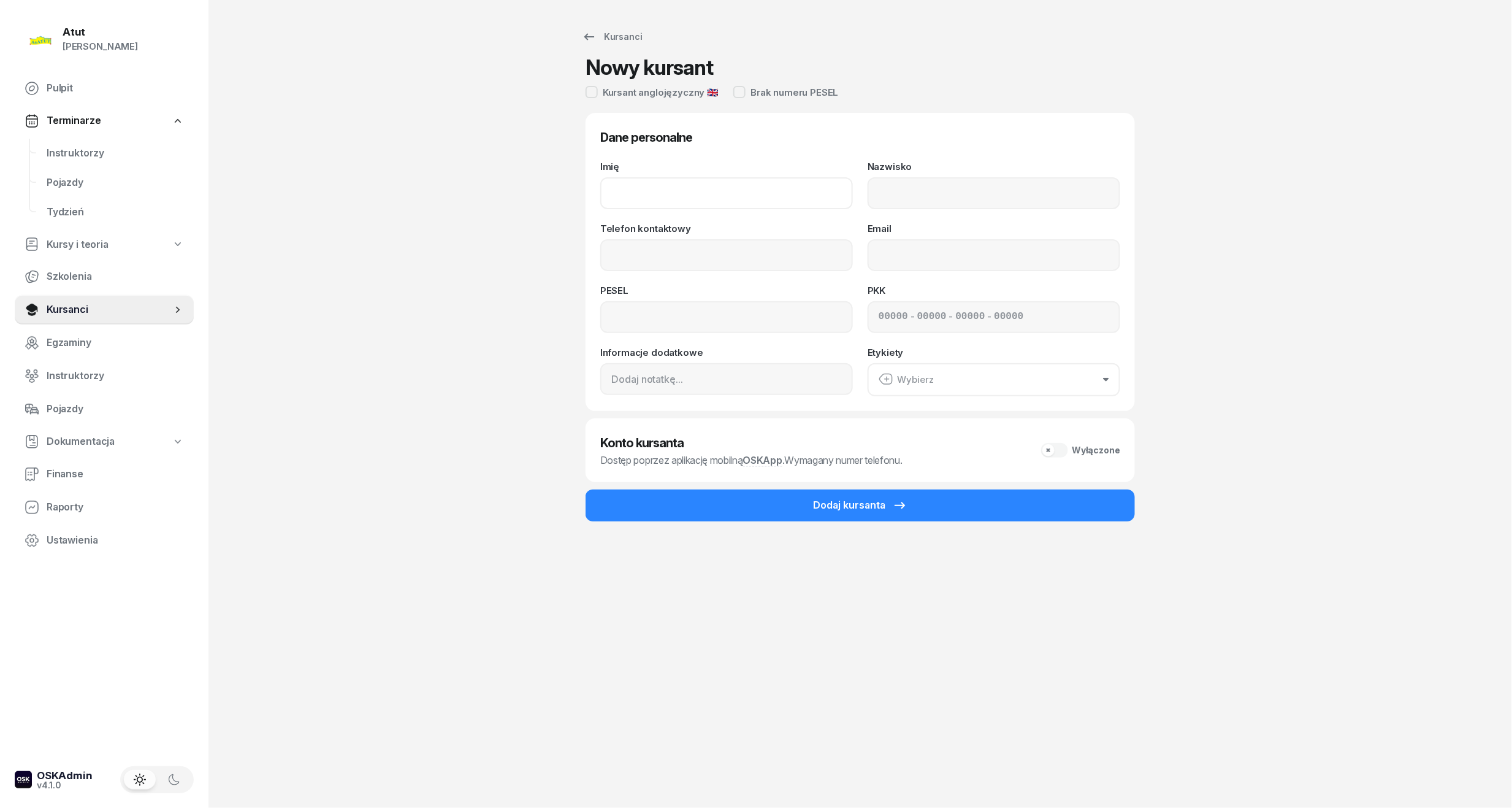
click at [727, 202] on input "Imię" at bounding box center [726, 193] width 253 height 32
type input "Zofia"
click at [984, 182] on input "Nazwisko" at bounding box center [993, 193] width 253 height 32
type input "Tabernacka"
click at [641, 258] on input "Telefon kontaktowy" at bounding box center [726, 255] width 253 height 32
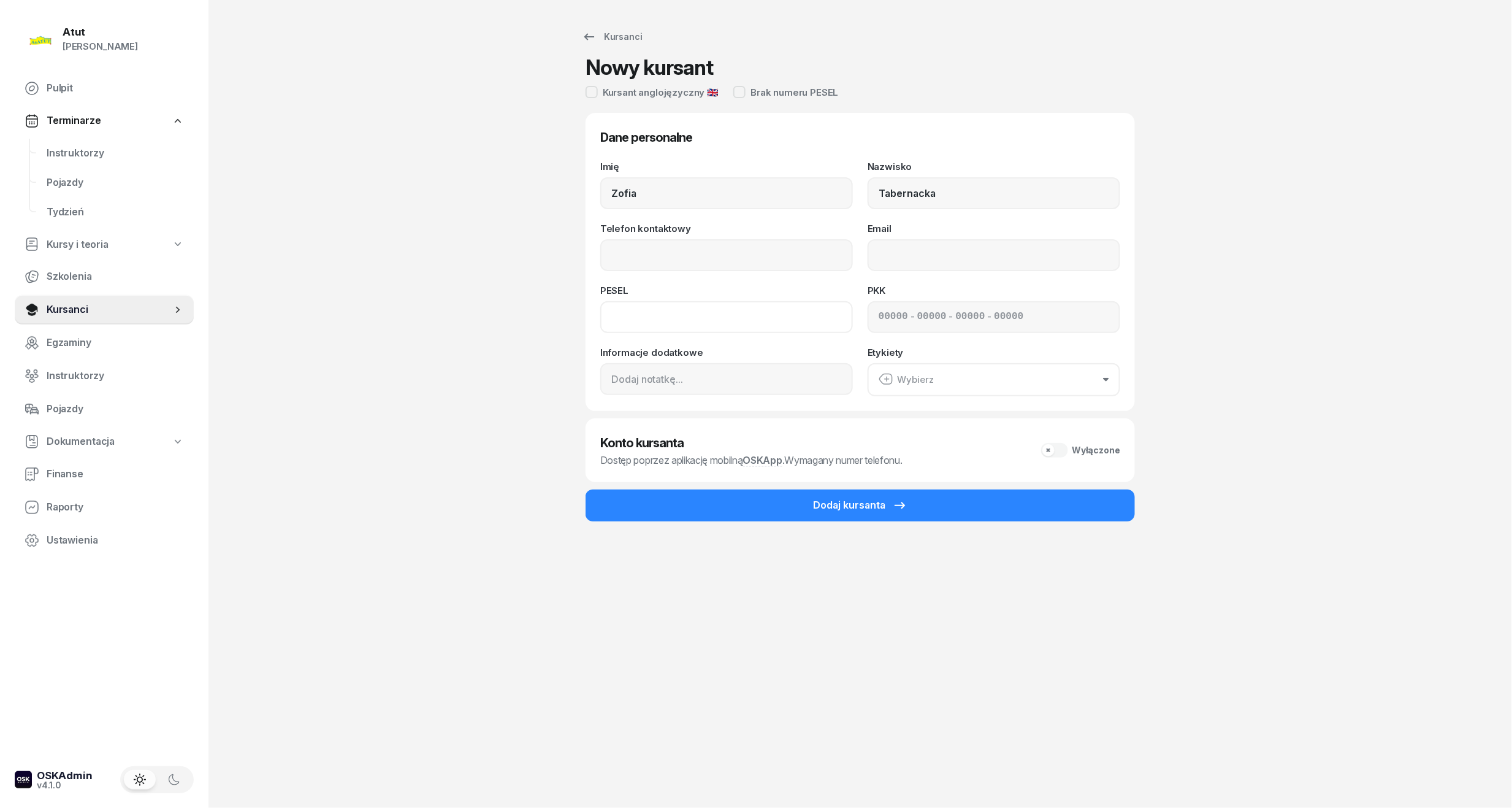
click at [603, 316] on input at bounding box center [726, 317] width 253 height 32
type input "03282600425"
click at [658, 263] on input "Telefon kontaktowy" at bounding box center [726, 255] width 253 height 32
type input "570 770 486"
click at [879, 311] on input at bounding box center [892, 317] width 29 height 16
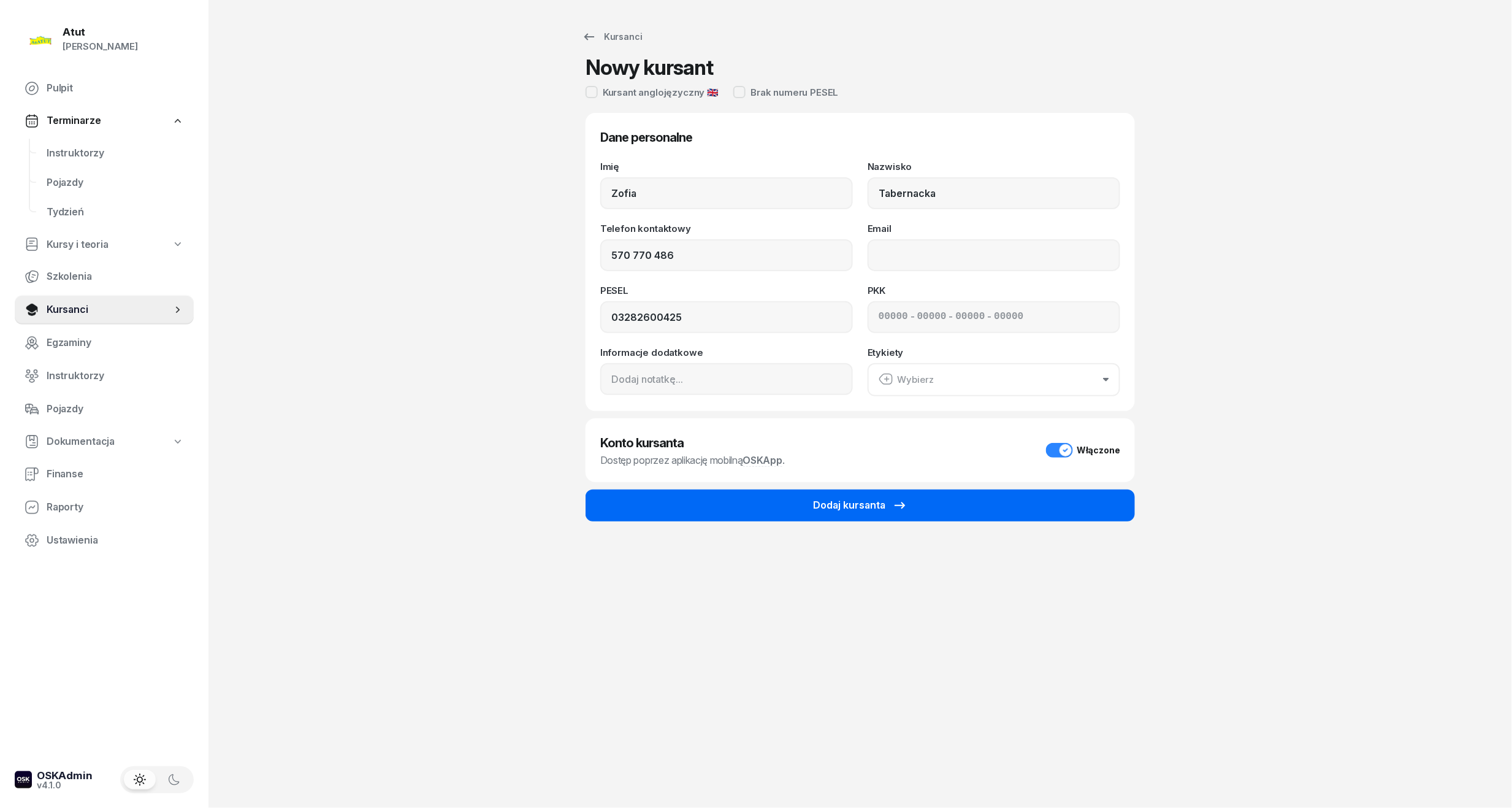
click at [843, 509] on div "Dodaj kursanta" at bounding box center [859, 505] width 94 height 16
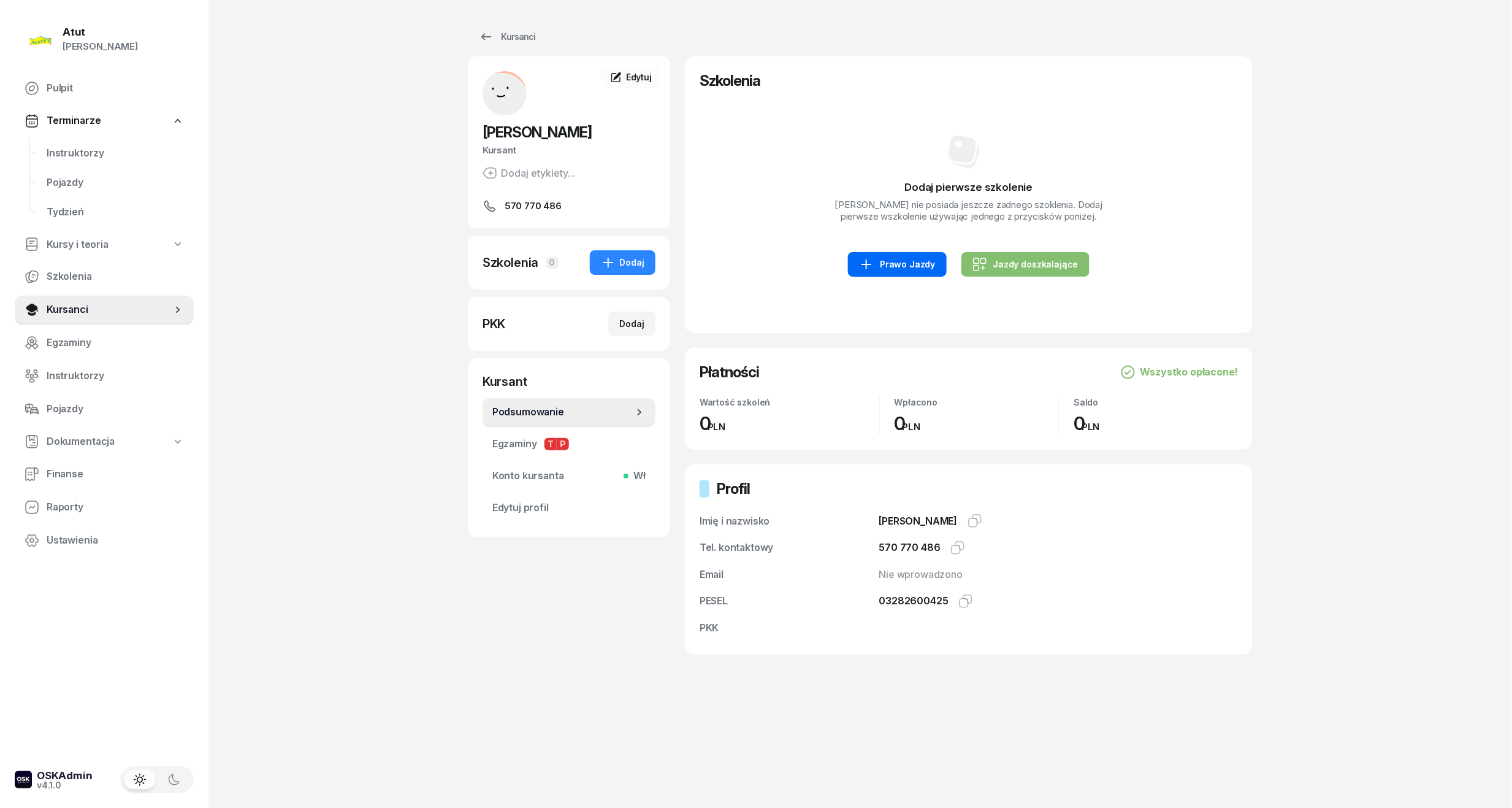
click at [898, 266] on div "Prawo Jazdy" at bounding box center [896, 264] width 76 height 15
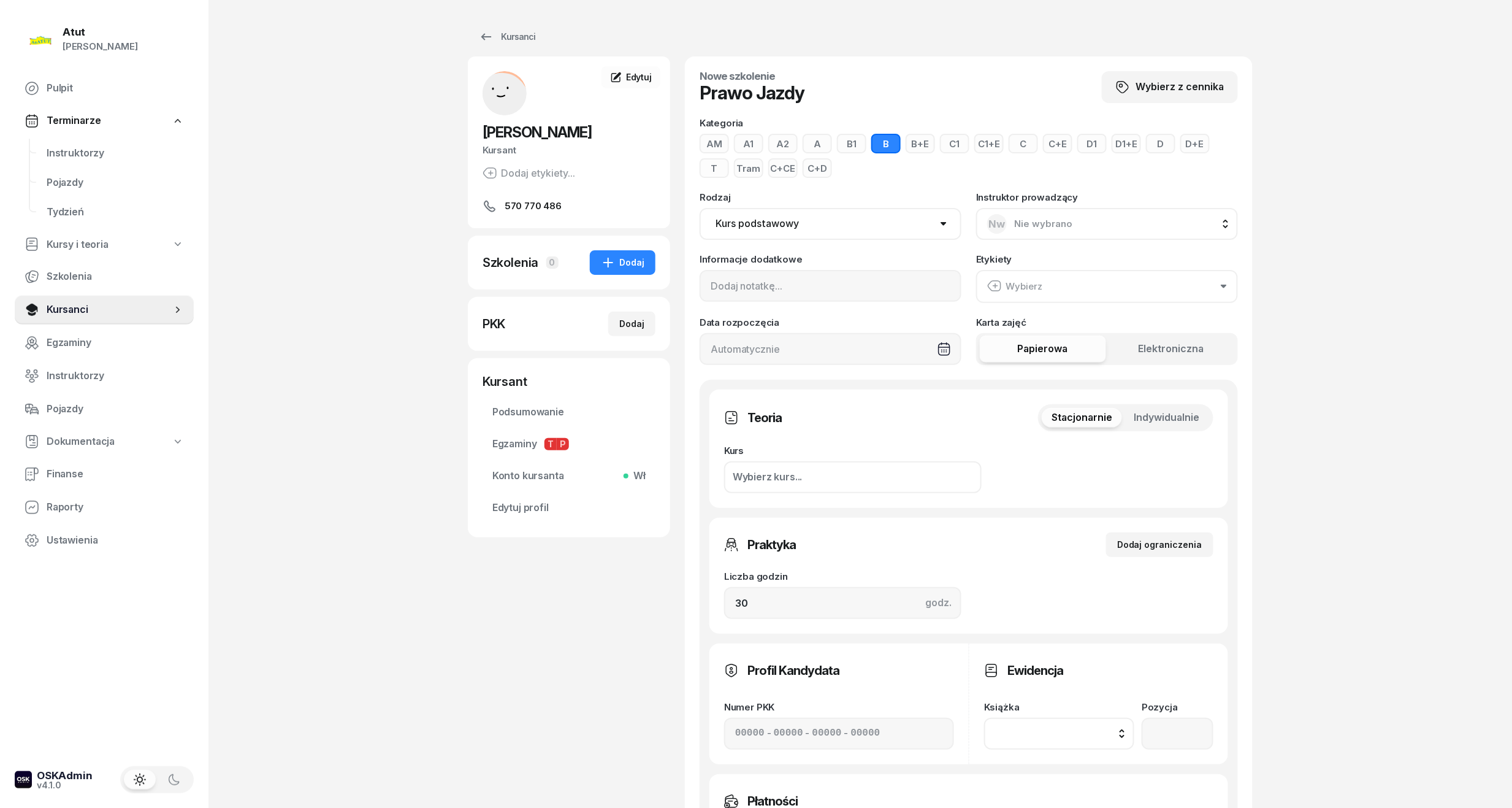
scroll to position [403, 0]
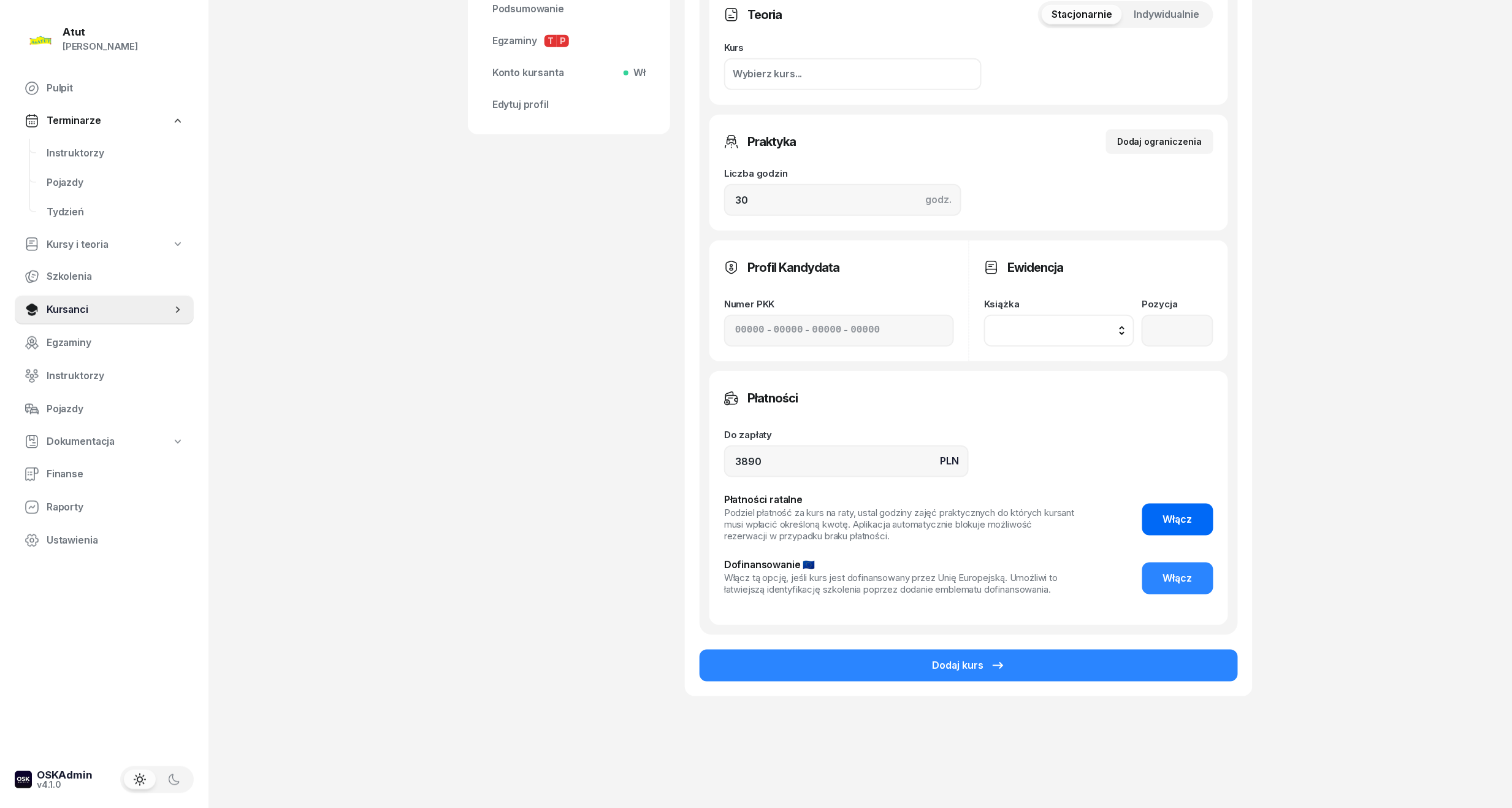
click at [1207, 511] on button "Włącz" at bounding box center [1178, 519] width 71 height 32
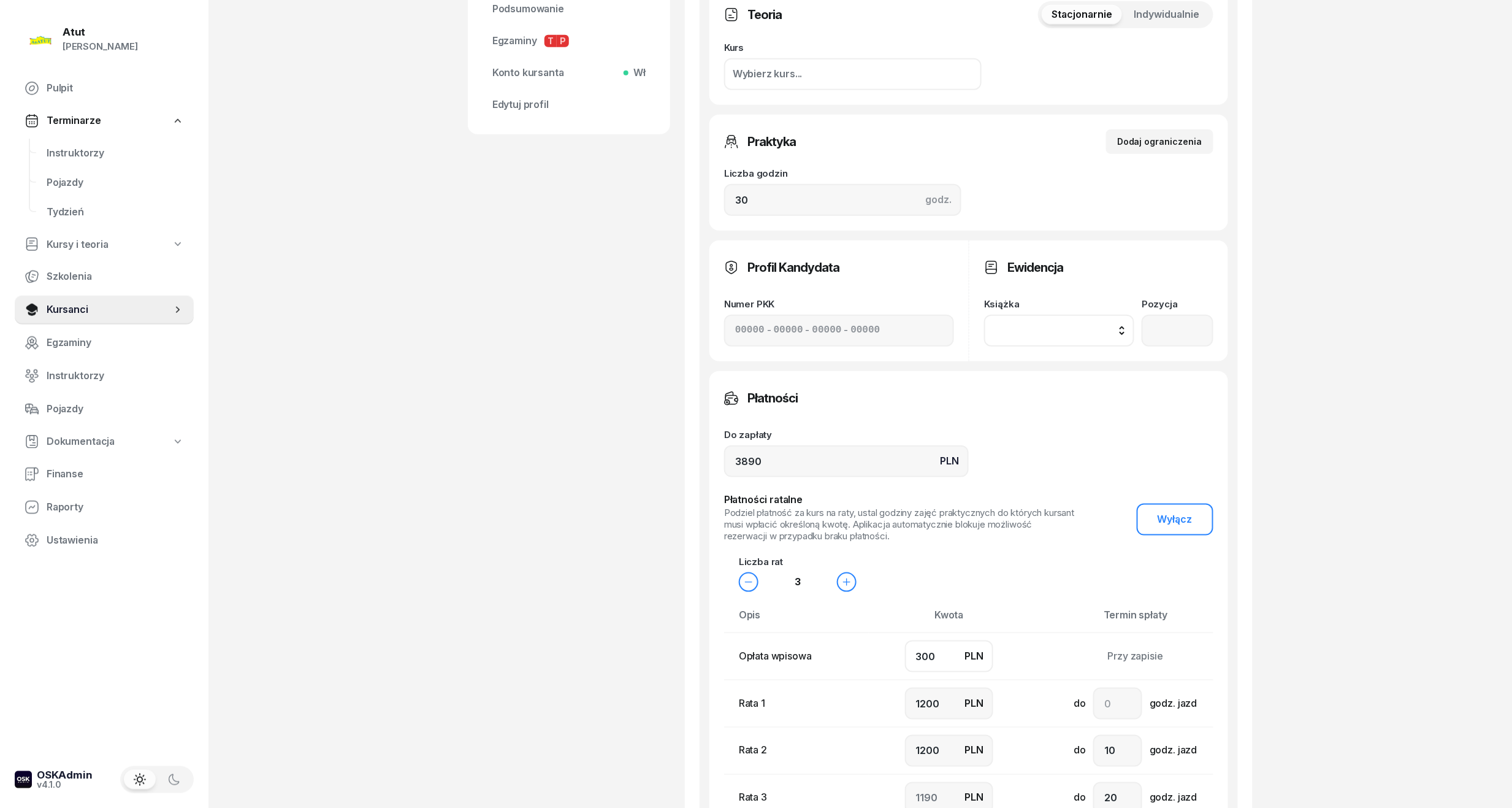
drag, startPoint x: 959, startPoint y: 644, endPoint x: 565, endPoint y: 642, distance: 394.0
click at [565, 642] on div "Zofia Tabernacka Kursant Dodaj etykiety... 570 770 486 ZT Zofia Tabernacka Kurs…" at bounding box center [859, 329] width 784 height 1351
type input "7"
type input "1300"
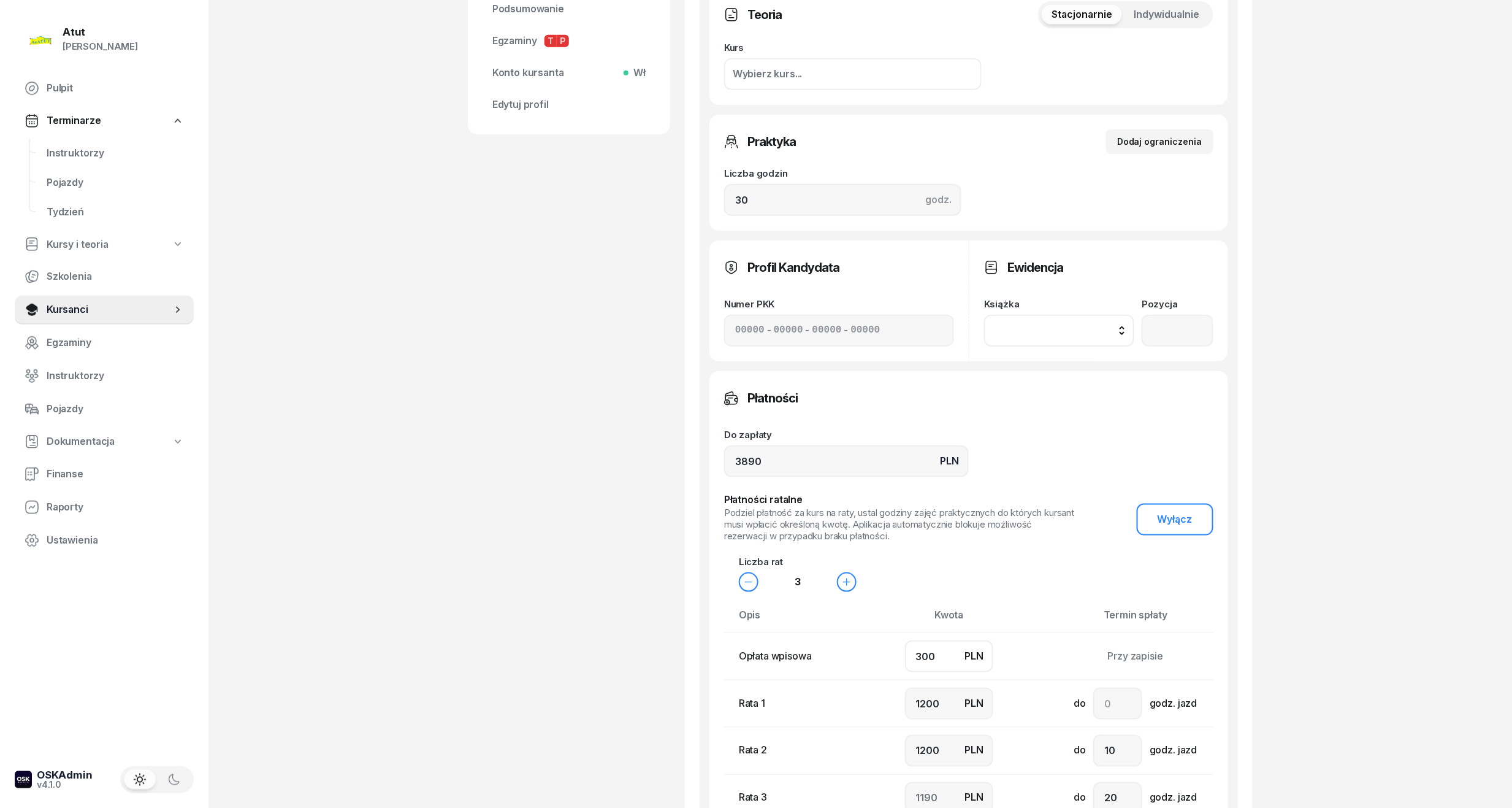
type input "1283"
type input "70"
type input "1200"
type input "1320"
type input "700"
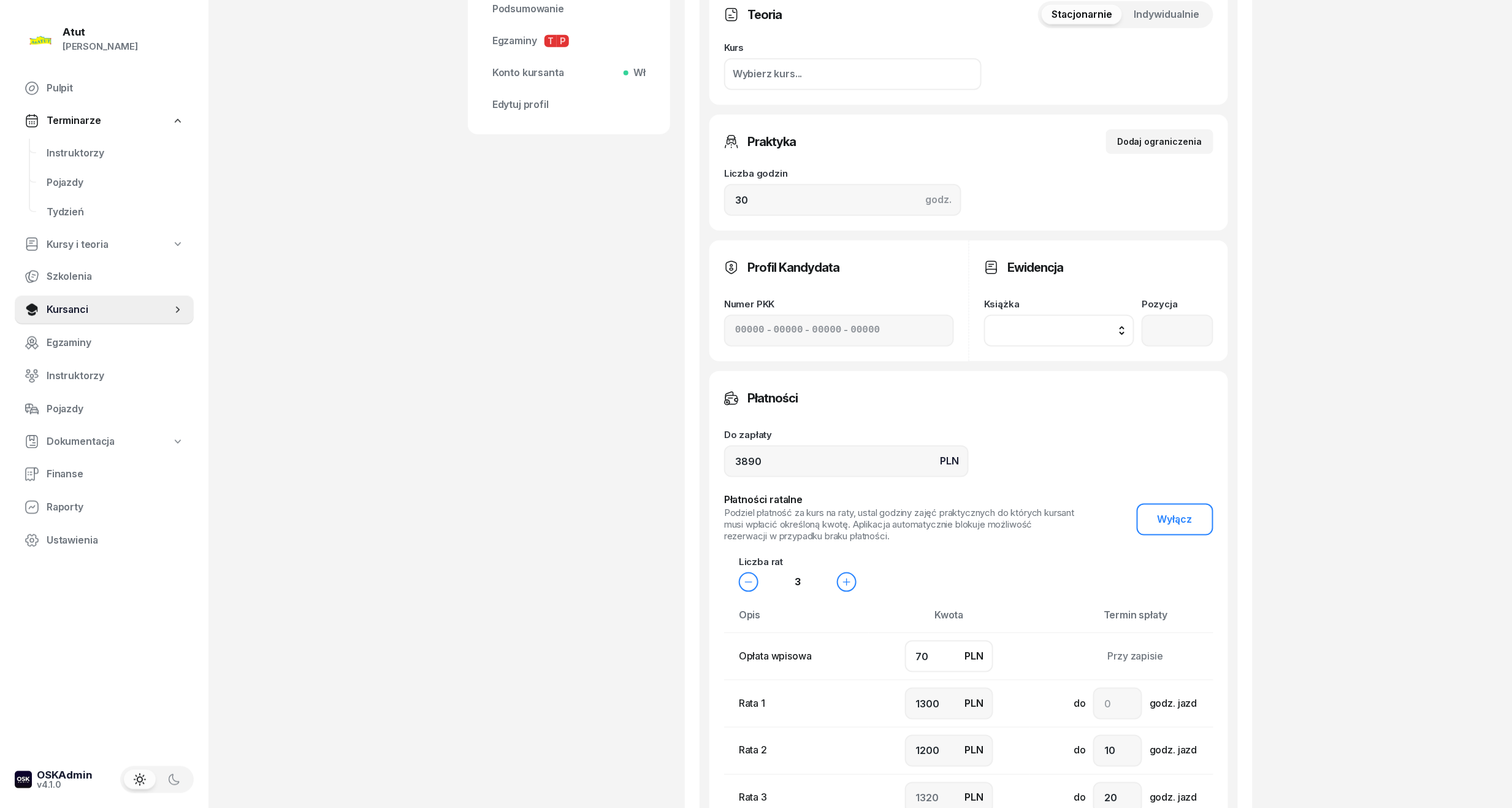
type input "1100"
type input "1000"
type input "1090"
type input "700"
drag, startPoint x: 947, startPoint y: 709, endPoint x: 656, endPoint y: 713, distance: 291.0
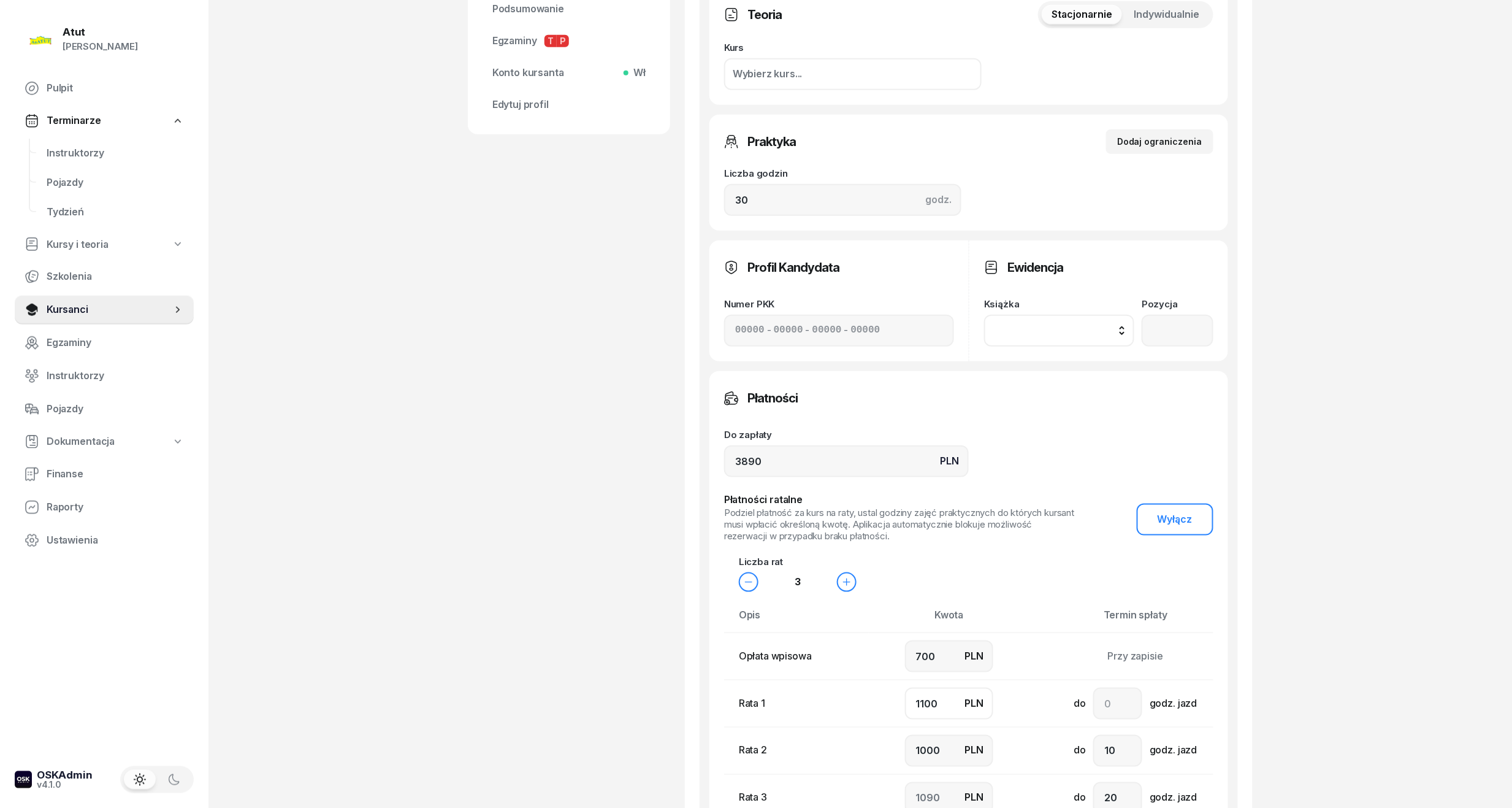
click at [656, 713] on div "Zofia Tabernacka Kursant Dodaj etykiety... 570 770 486 ZT Zofia Tabernacka Kurs…" at bounding box center [859, 329] width 784 height 1351
type input "7"
type input "2183"
type input "70"
type input "2120"
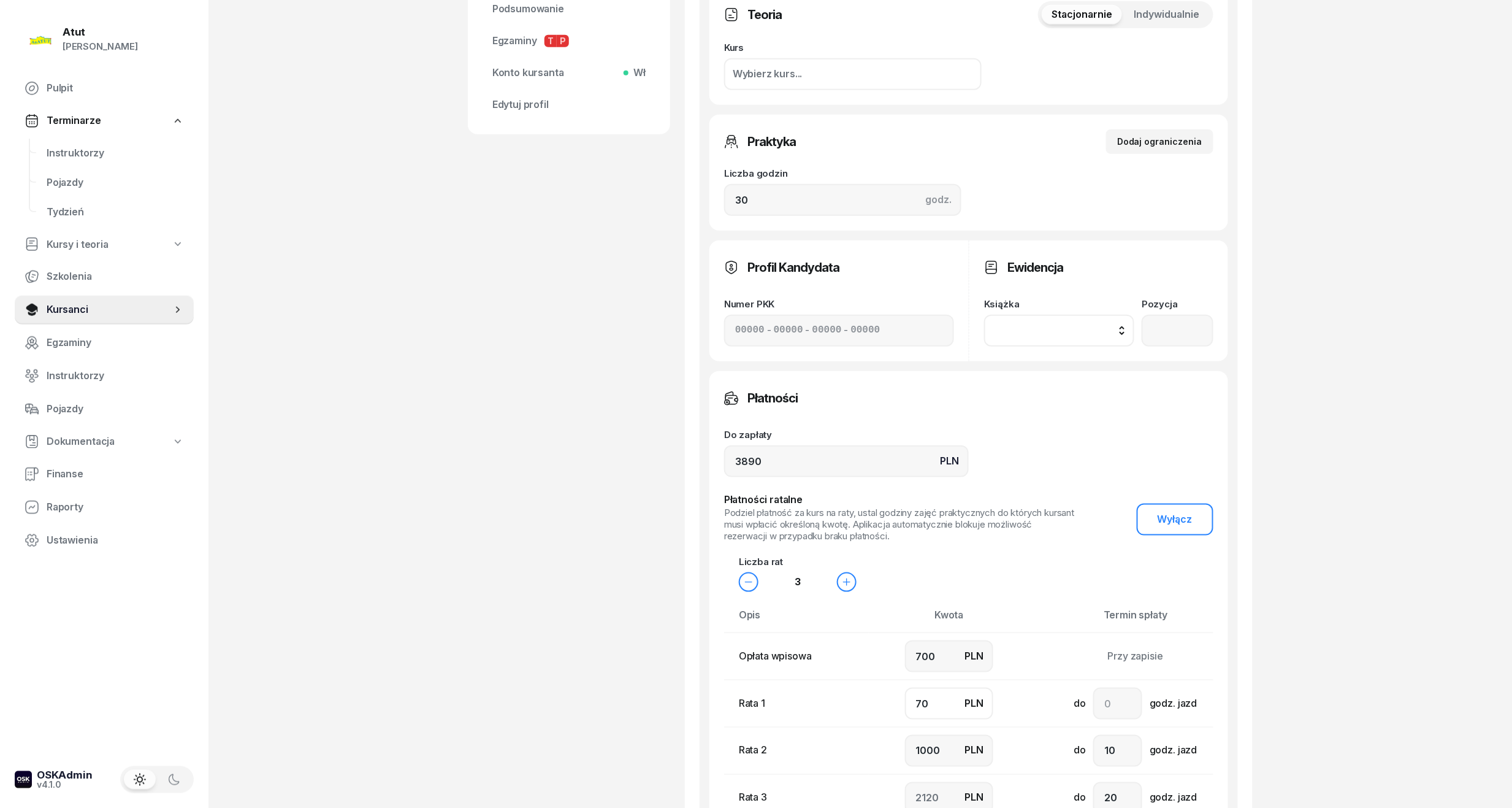
type input "700"
type input "1490"
type input "70"
type input "2120"
type input "7"
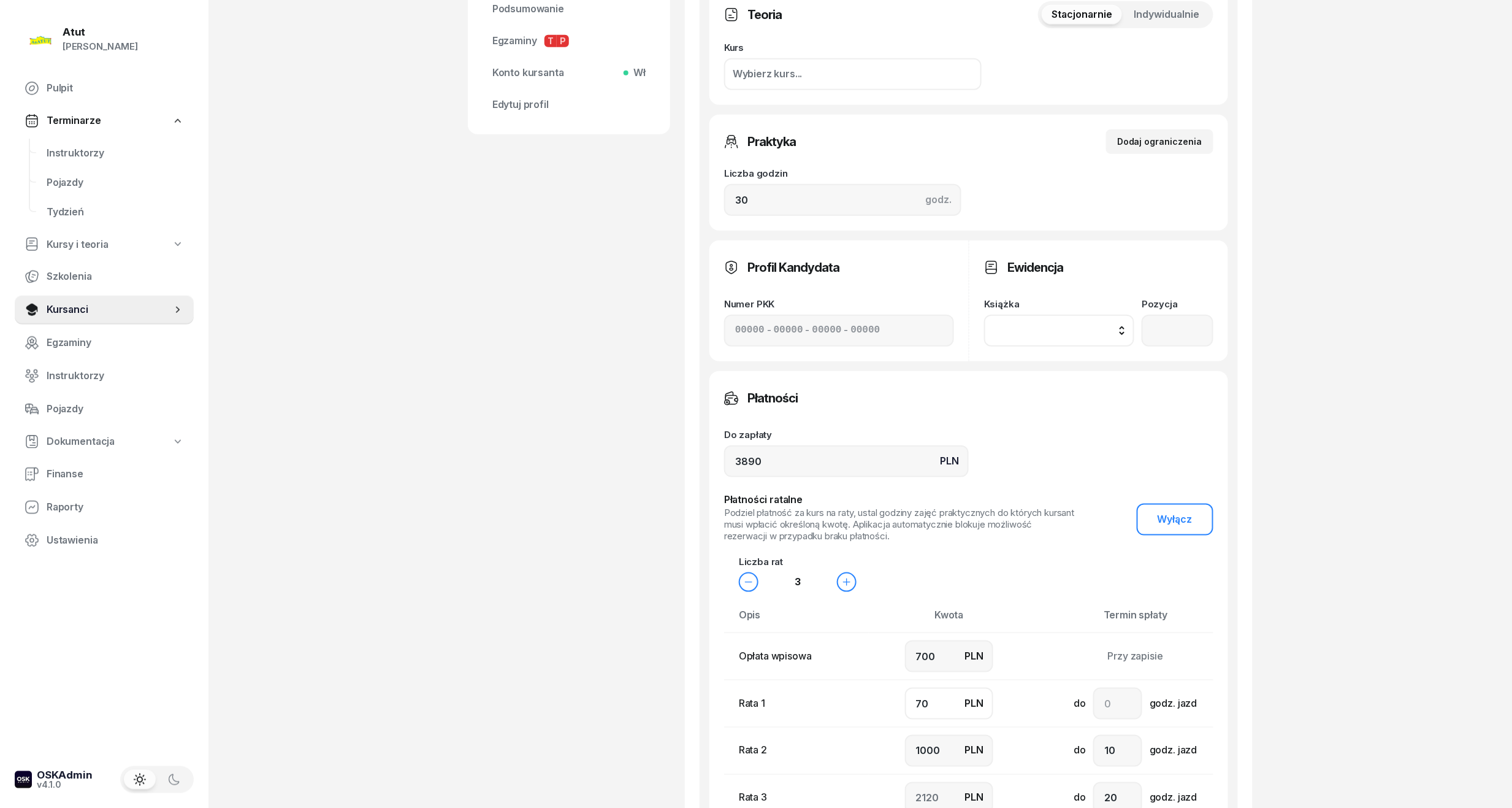
type input "2183"
type input "2190"
type input "1"
type input "2189"
type input "10"
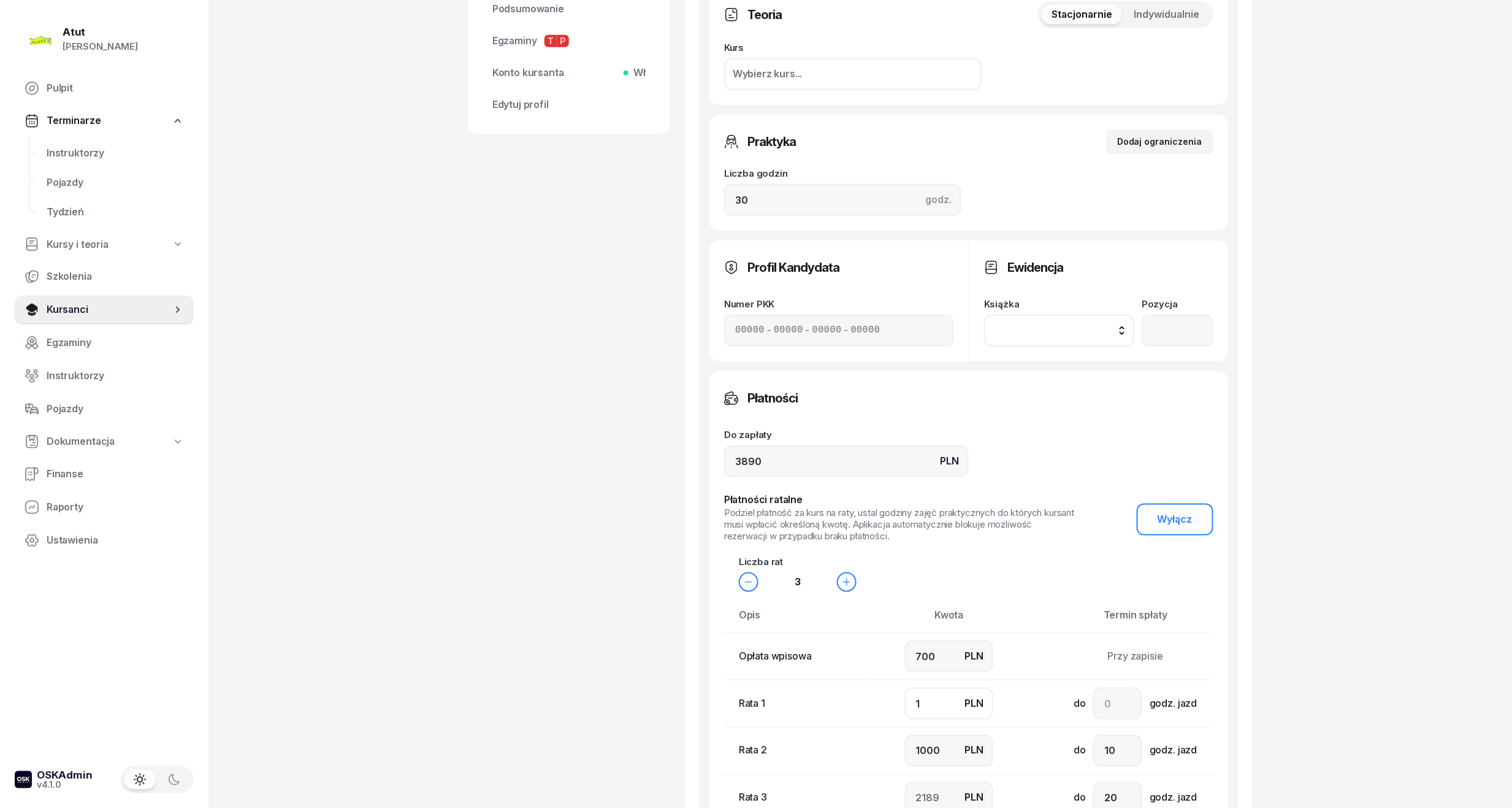
type input "2180"
type input "100"
type input "2090"
type input "1000"
type input "1190"
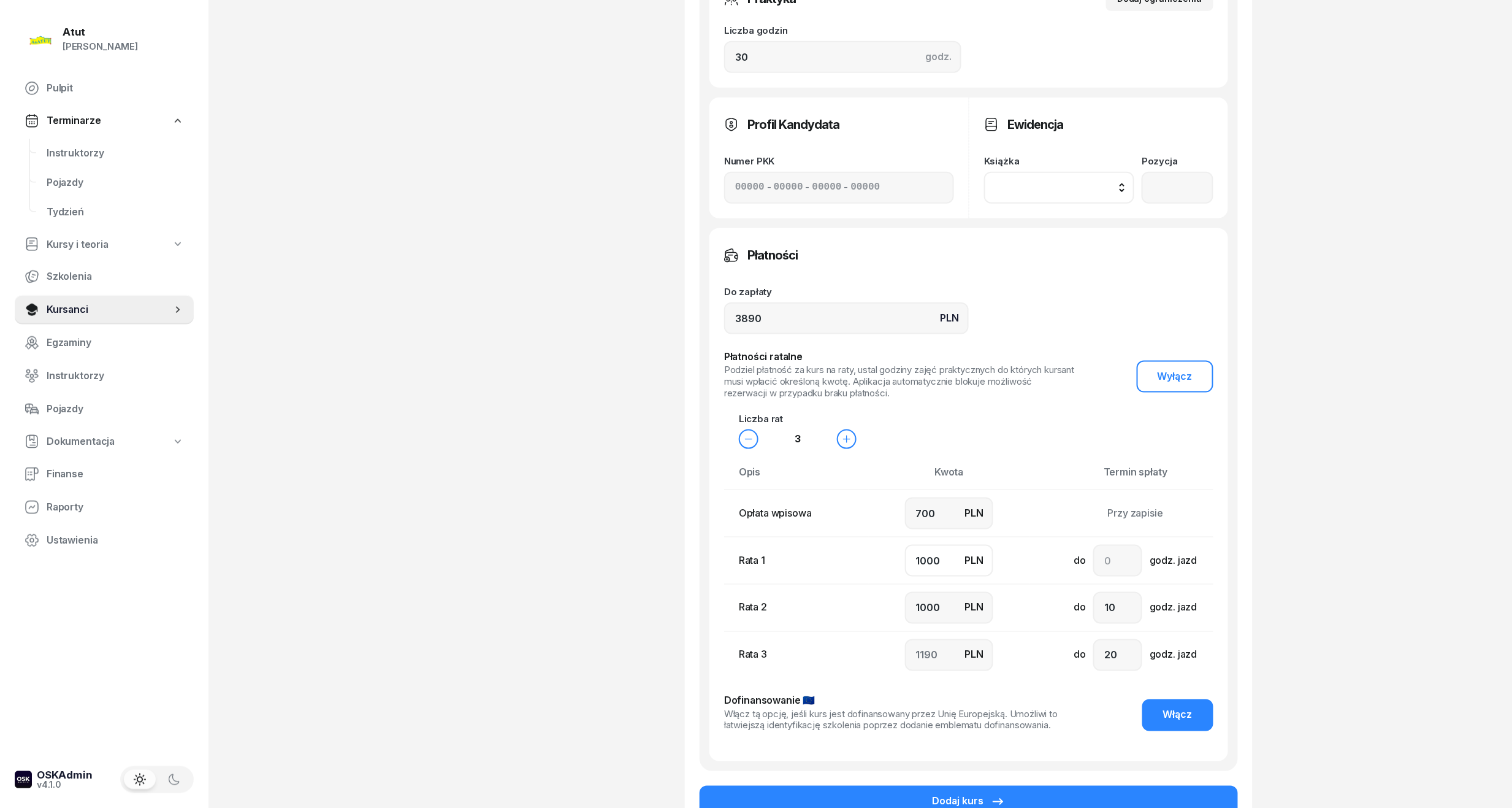
scroll to position [683, 0]
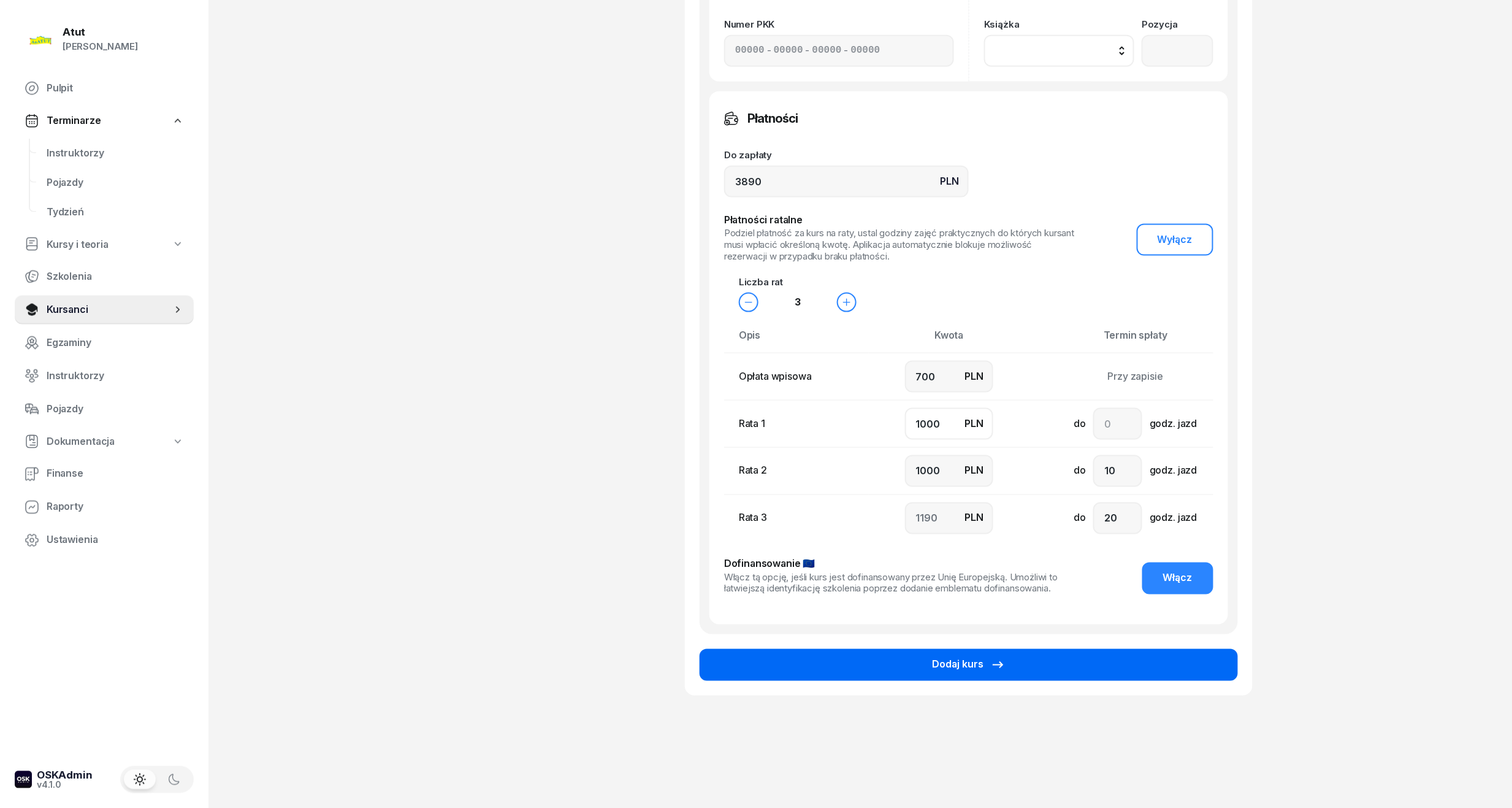
type input "1000"
click at [933, 665] on div "Dodaj kurs" at bounding box center [969, 664] width 73 height 16
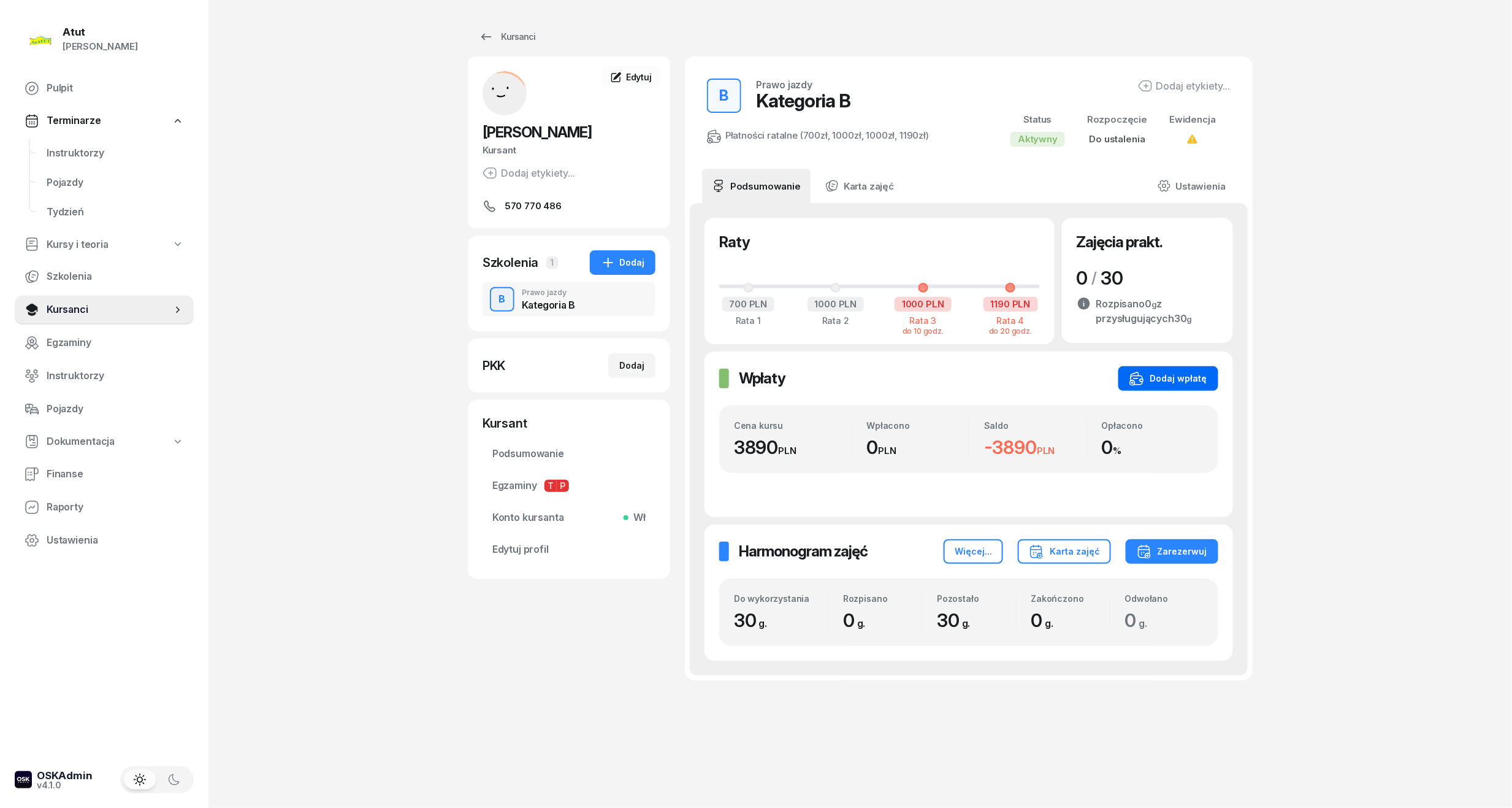
click at [1188, 375] on div "Dodaj wpłatę" at bounding box center [1168, 378] width 78 height 15
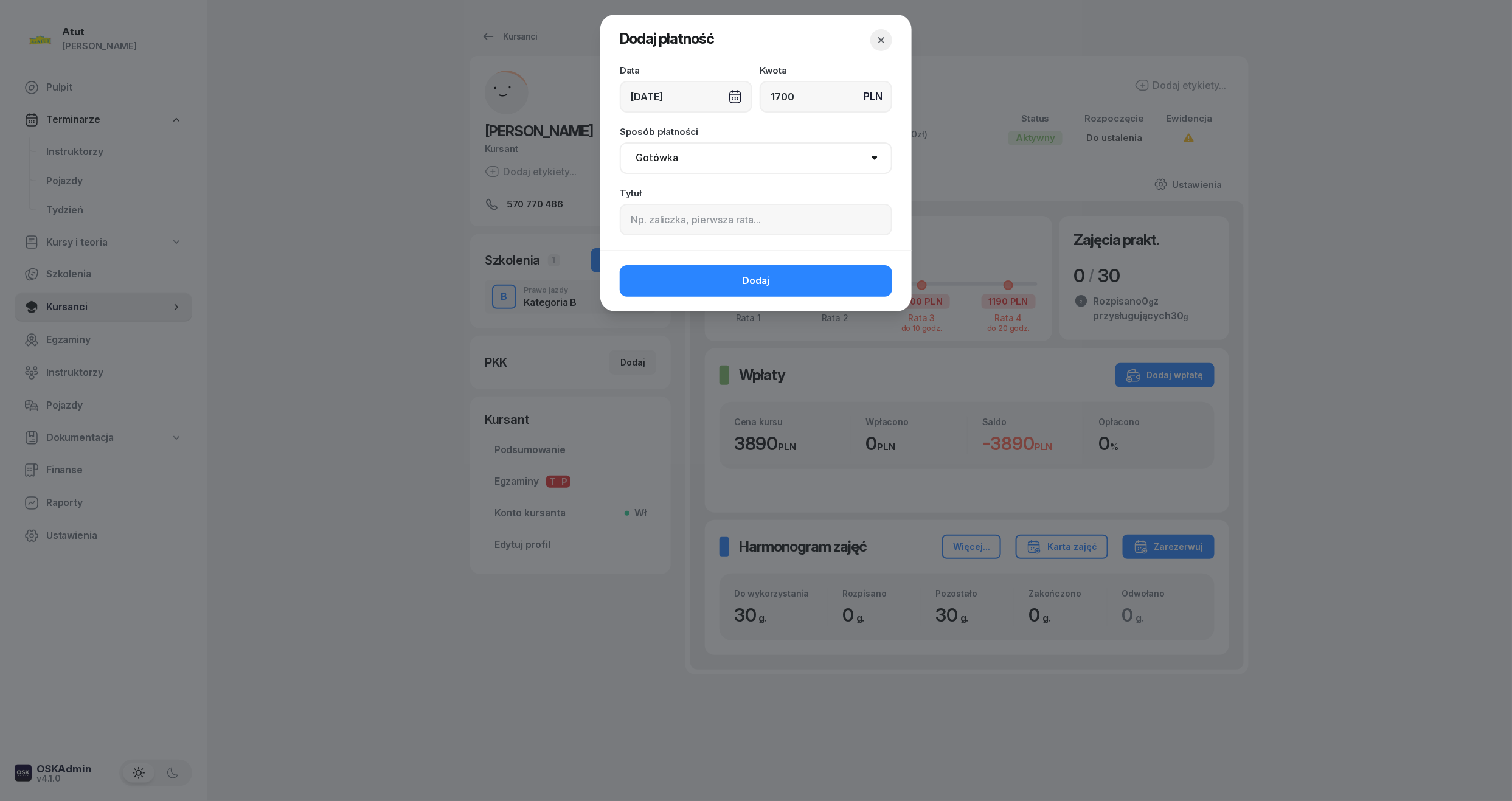
type input "1700"
click at [679, 217] on input at bounding box center [756, 219] width 272 height 32
paste input "2252"
type input "p.2252"
click at [714, 281] on button "Dodaj" at bounding box center [756, 281] width 272 height 32
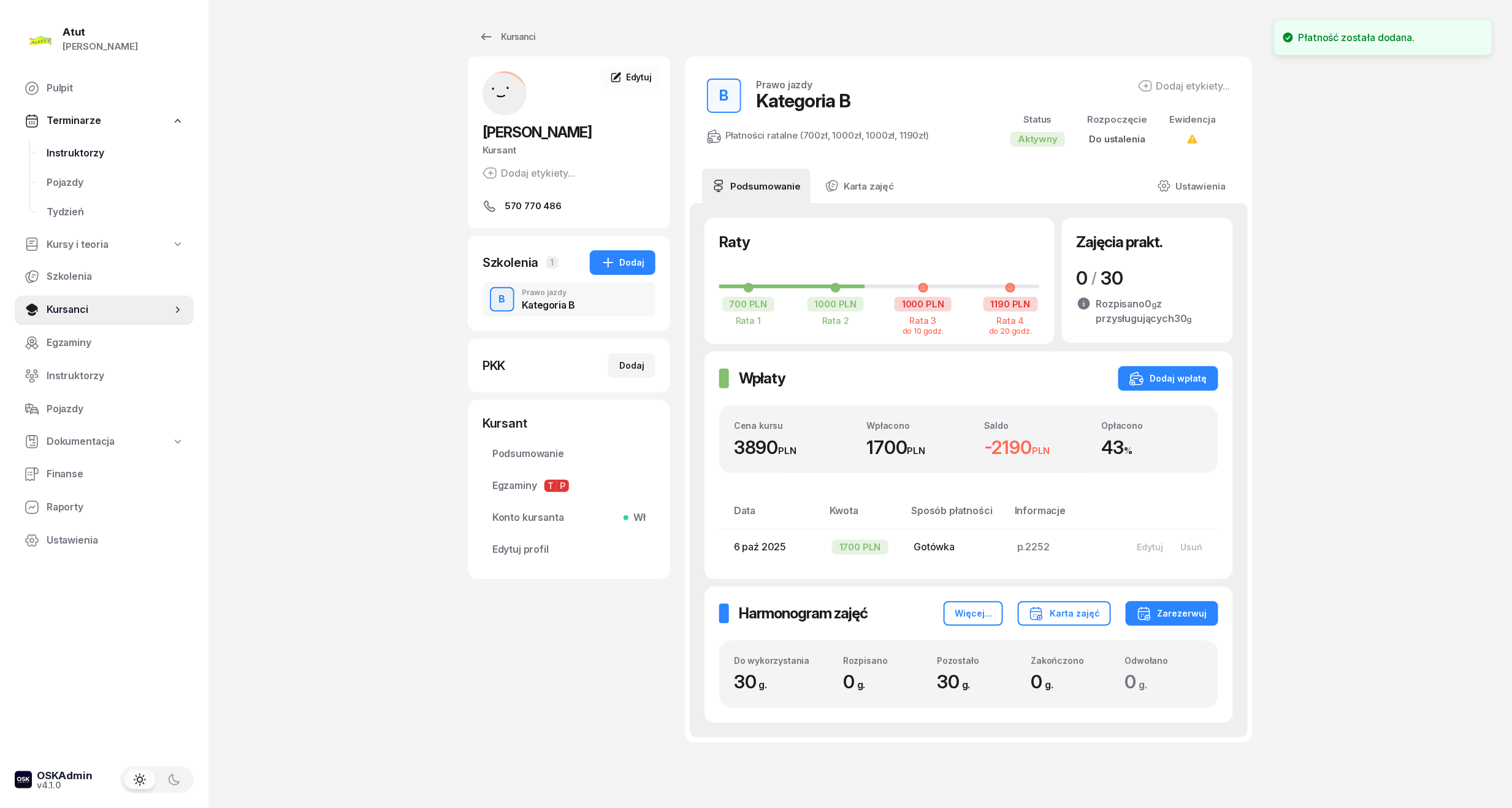
click at [72, 155] on span "Instruktorzy" at bounding box center [116, 153] width 137 height 16
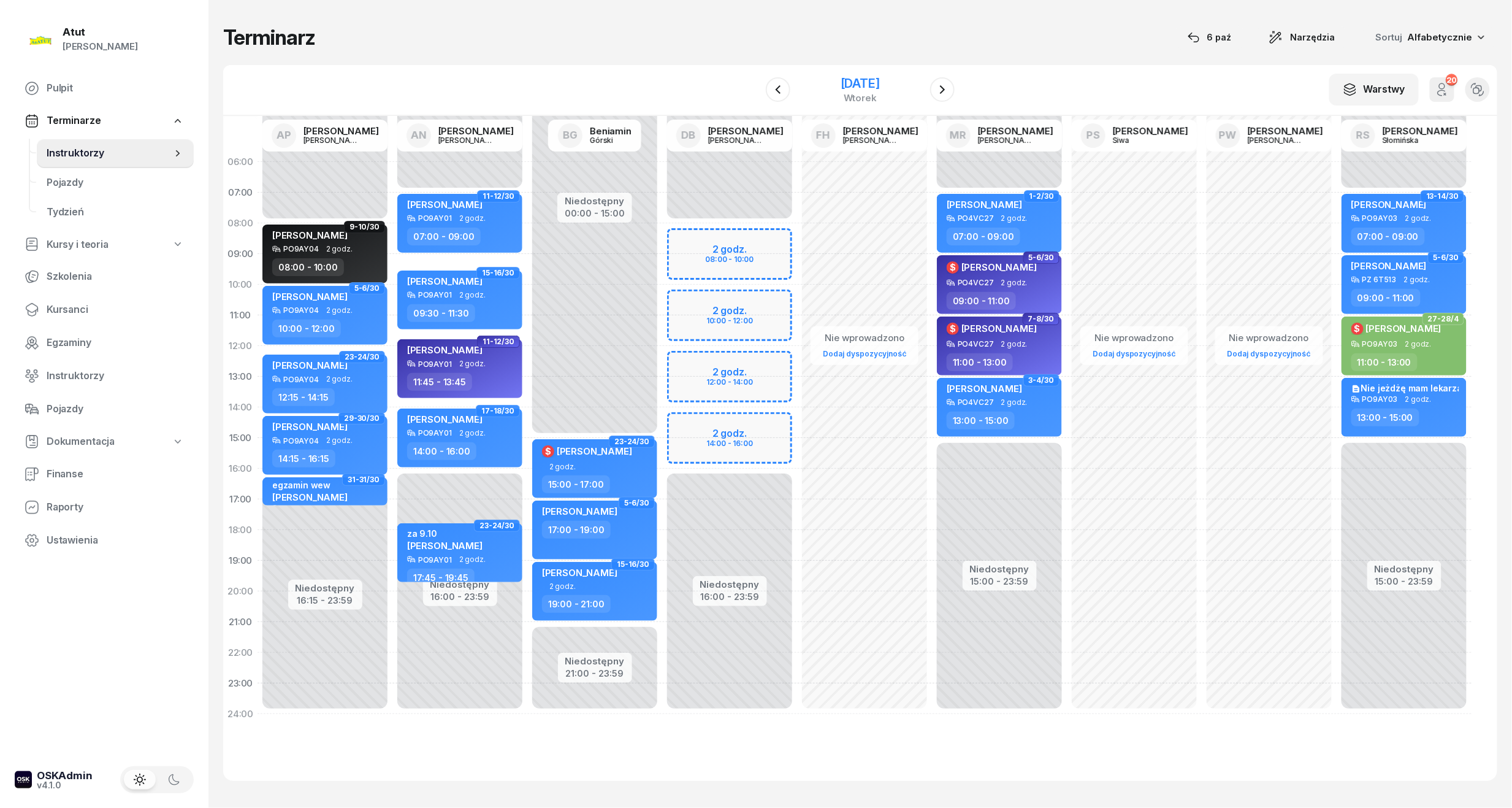
click at [869, 79] on div "[DATE]" at bounding box center [860, 83] width 39 height 12
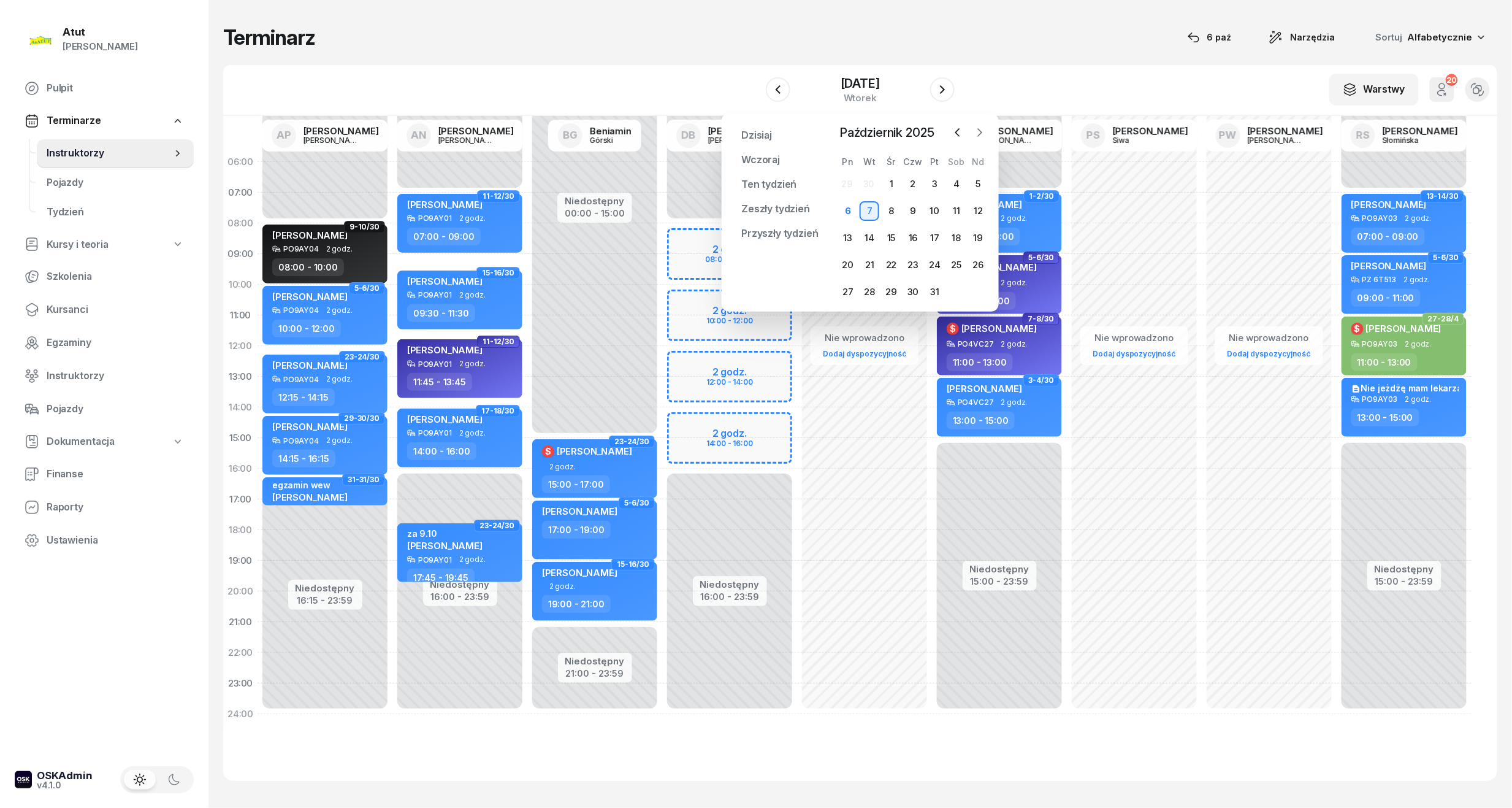
click at [979, 131] on icon "button" at bounding box center [979, 132] width 12 height 12
click at [844, 190] on div "1" at bounding box center [847, 183] width 20 height 20
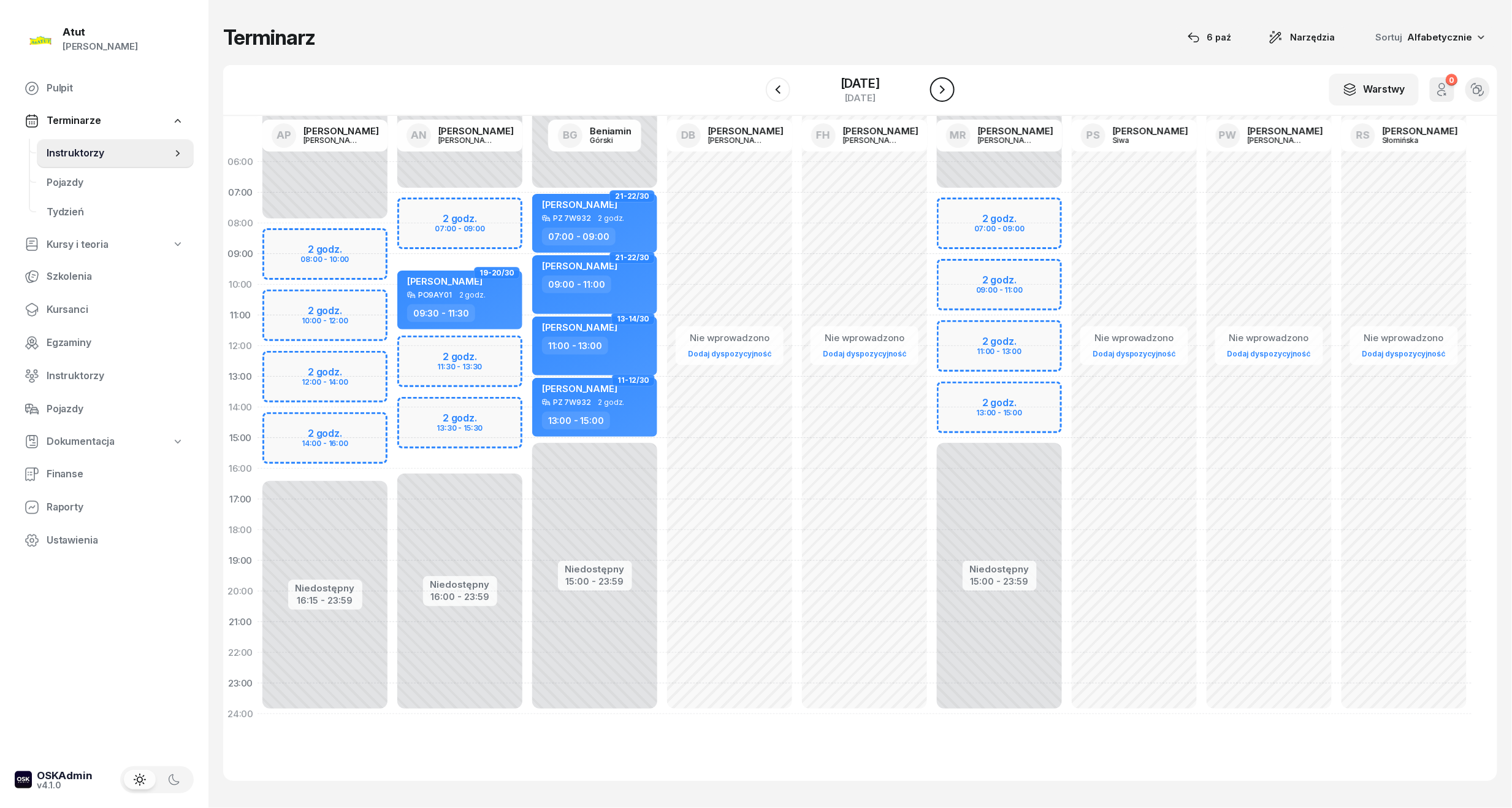
click at [940, 94] on icon "button" at bounding box center [942, 89] width 15 height 15
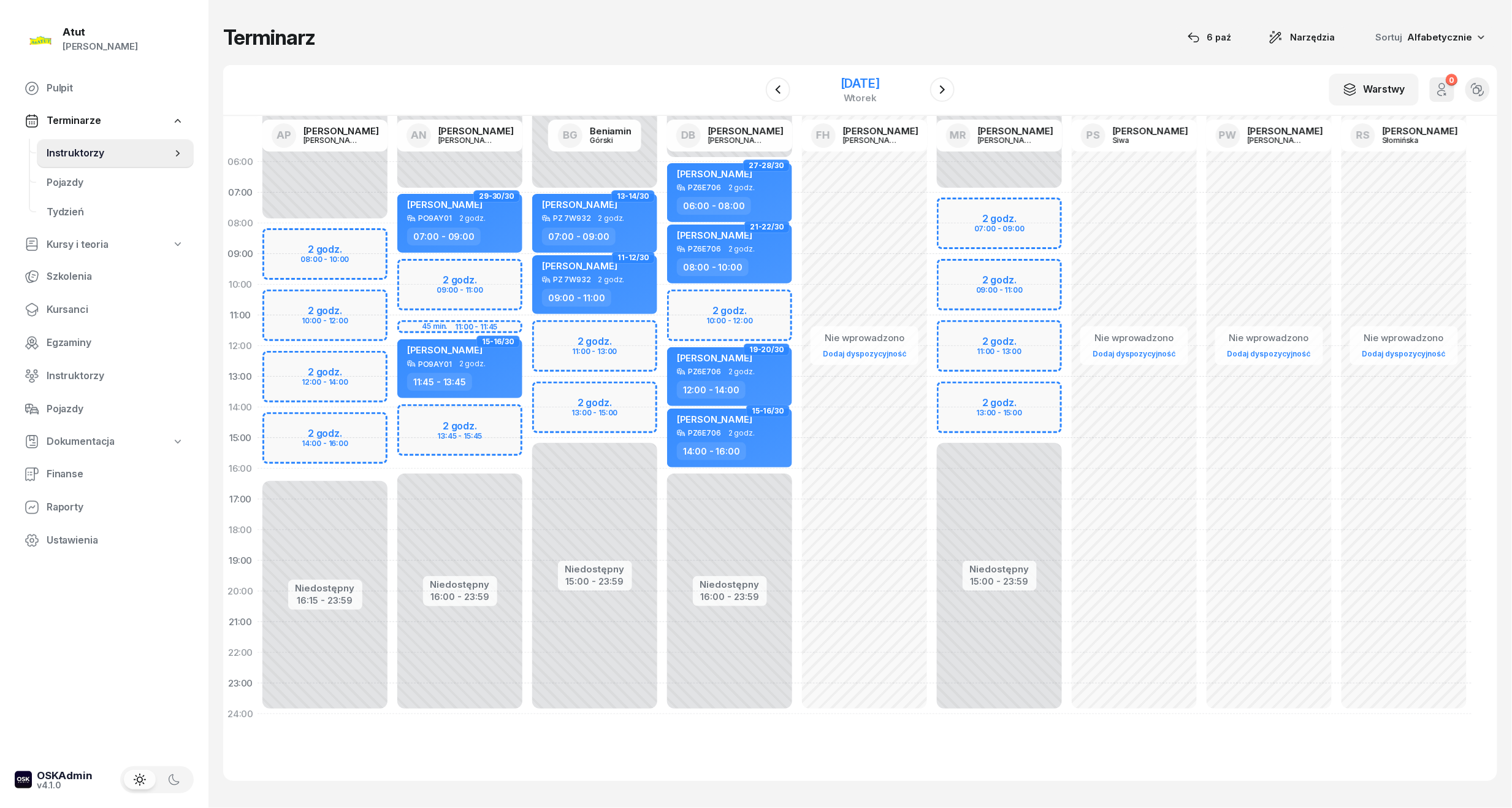
click at [869, 82] on div "2 grudnia 2025" at bounding box center [860, 83] width 39 height 12
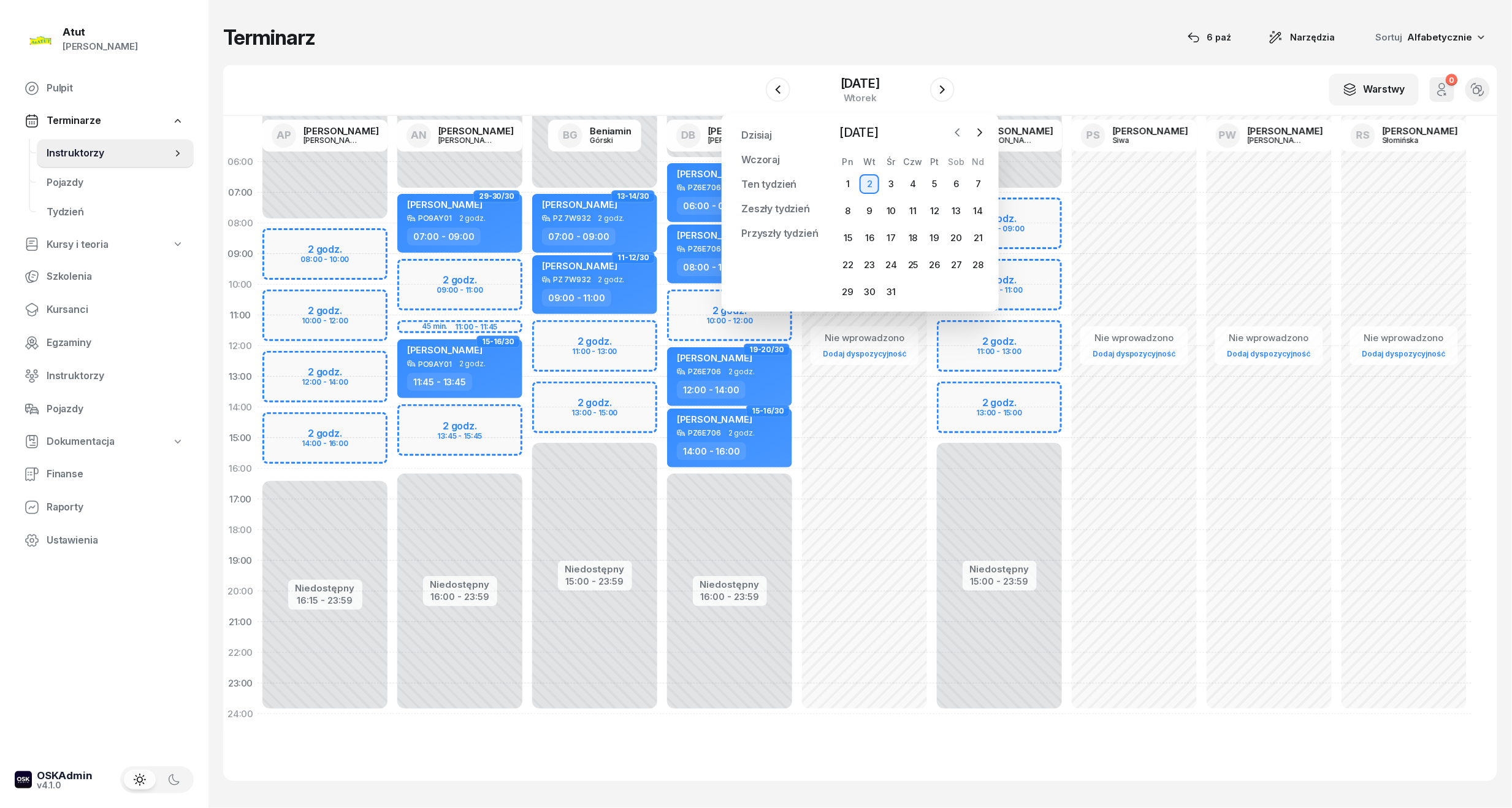
click at [959, 135] on icon "button" at bounding box center [957, 132] width 12 height 12
click at [856, 214] on div "3" at bounding box center [847, 211] width 20 height 20
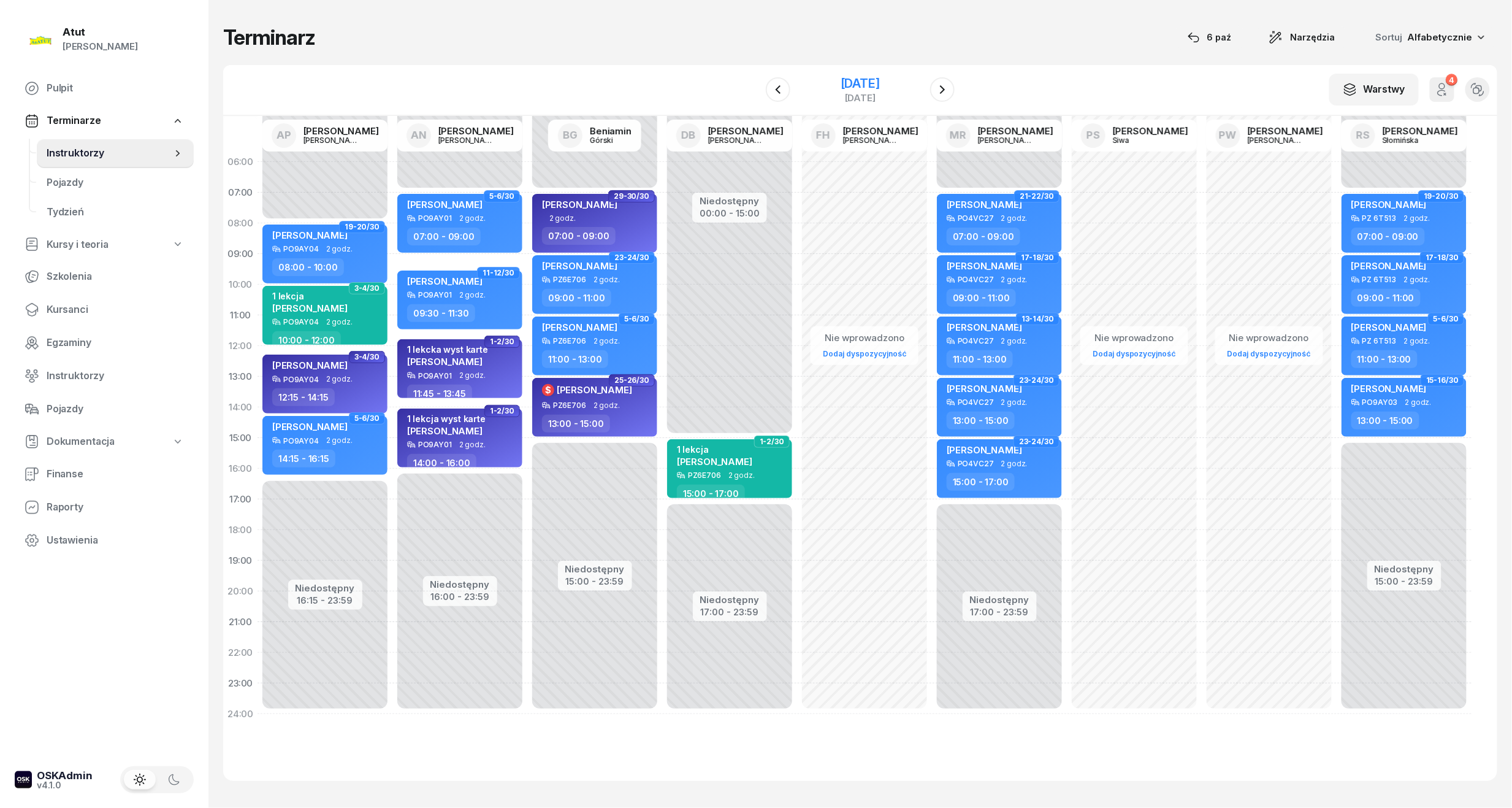
click at [861, 73] on div "[DATE]" at bounding box center [859, 89] width 125 height 35
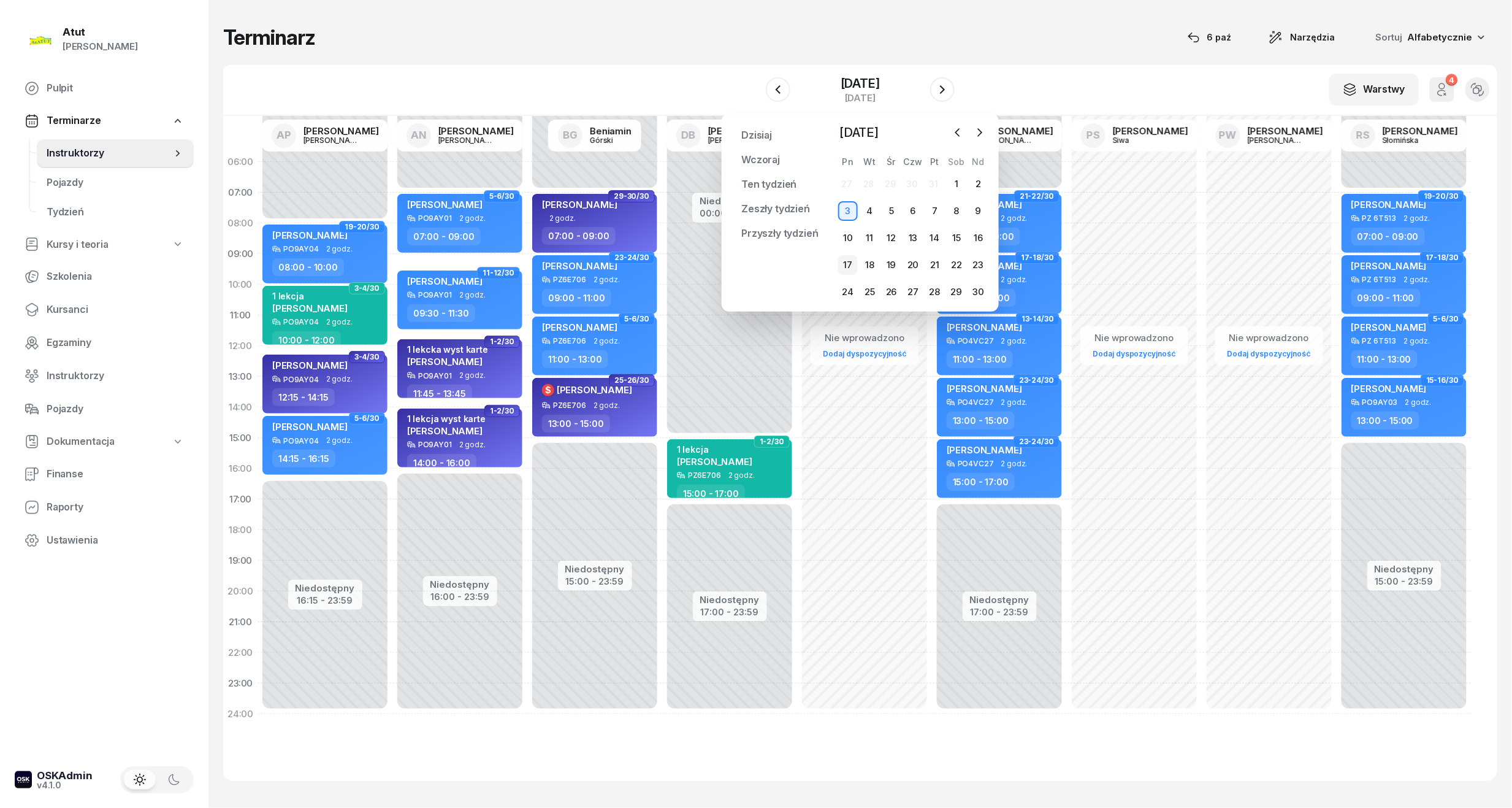
click at [847, 256] on div "17" at bounding box center [847, 264] width 20 height 20
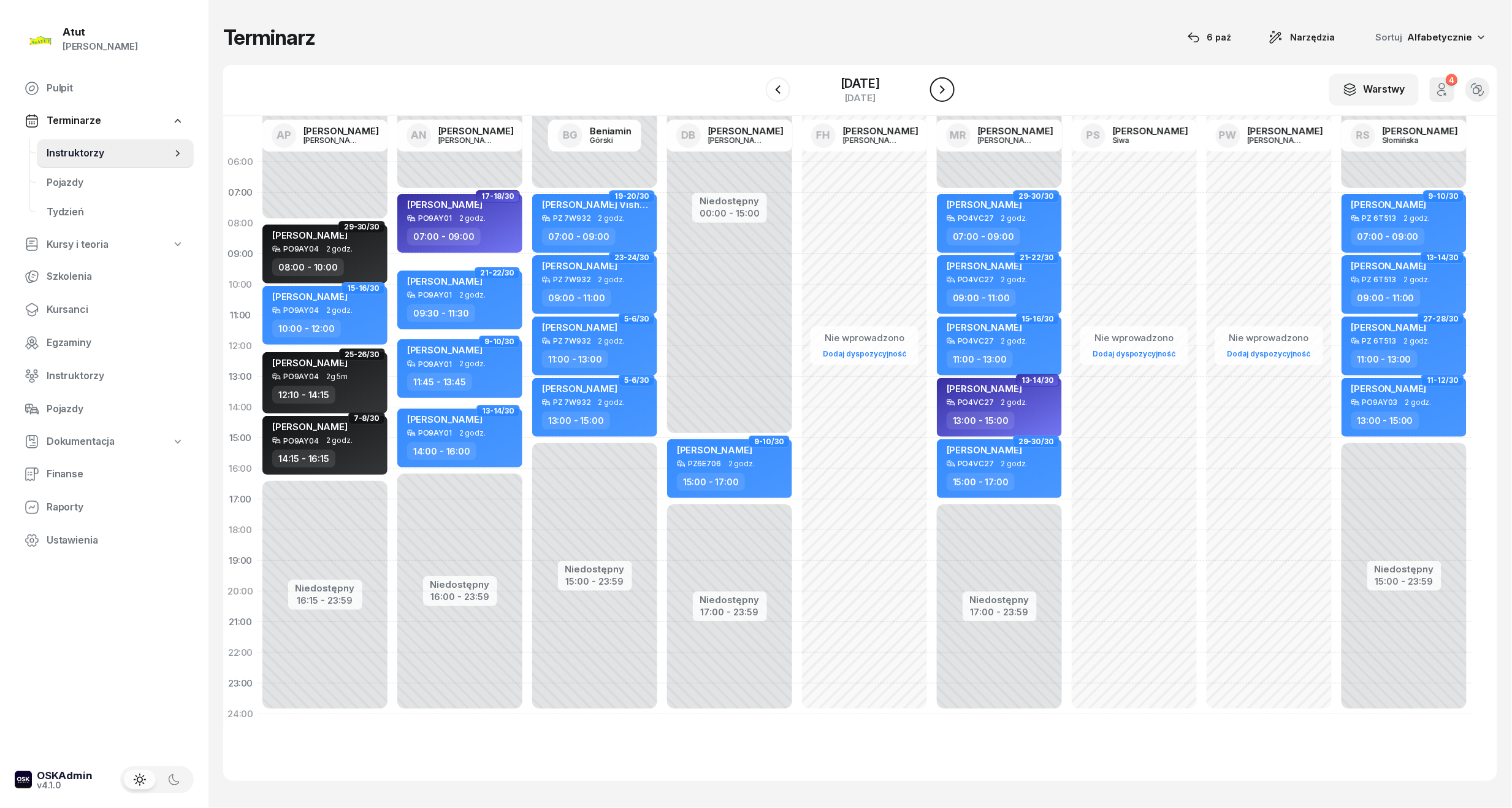
click at [950, 87] on icon "button" at bounding box center [942, 89] width 15 height 15
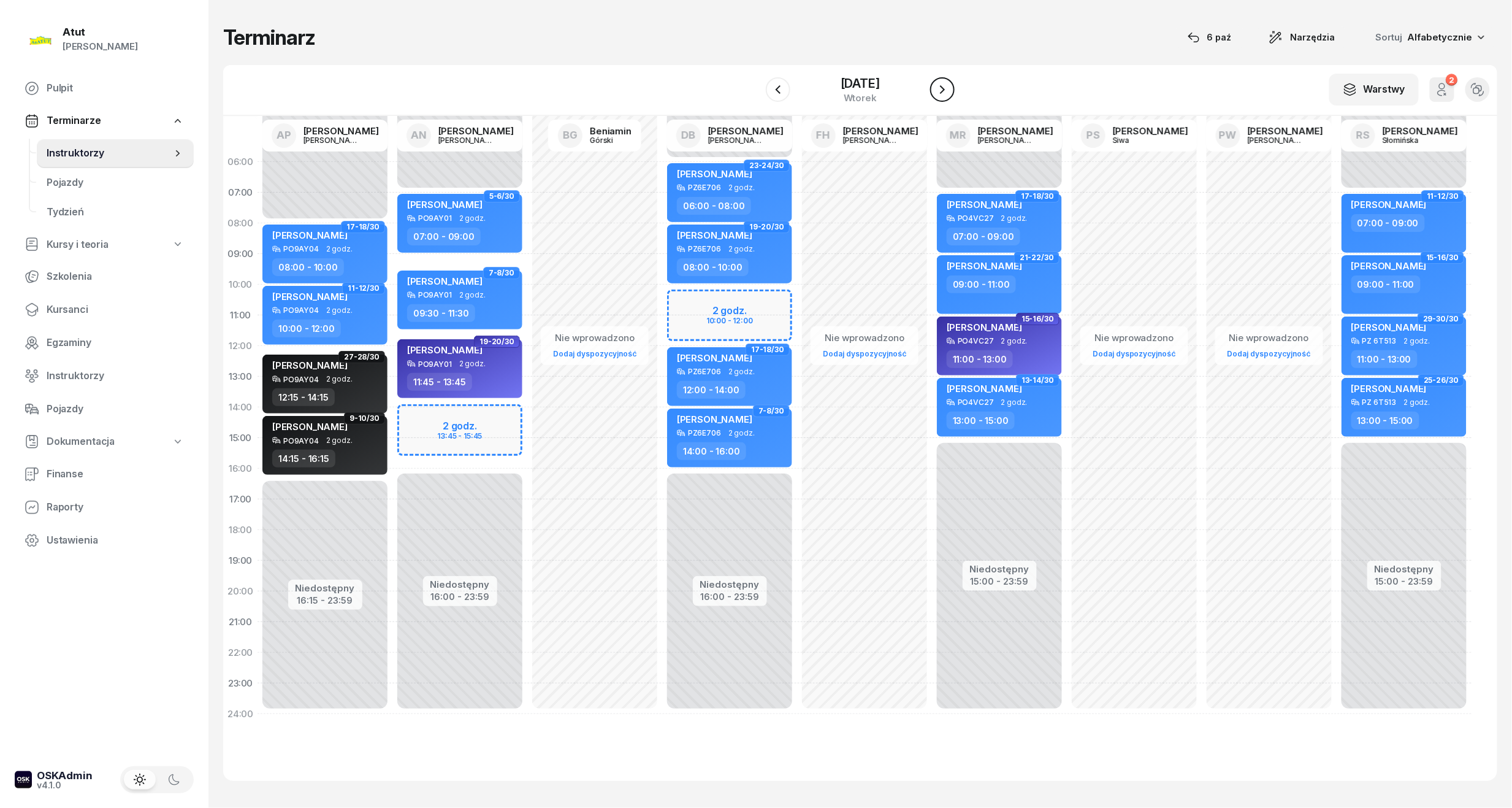
click at [950, 87] on icon "button" at bounding box center [942, 89] width 15 height 15
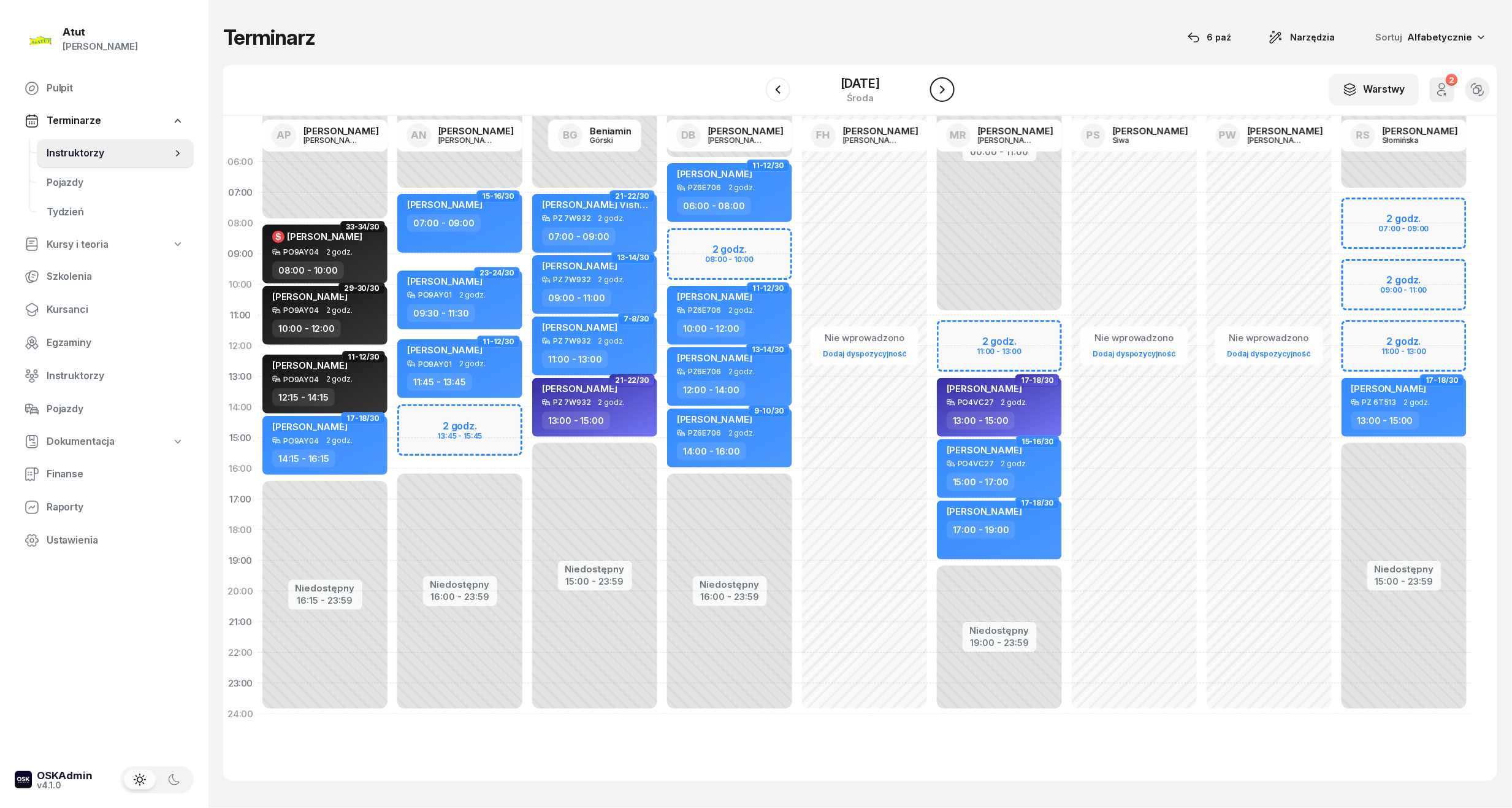
click at [950, 87] on icon "button" at bounding box center [942, 89] width 15 height 15
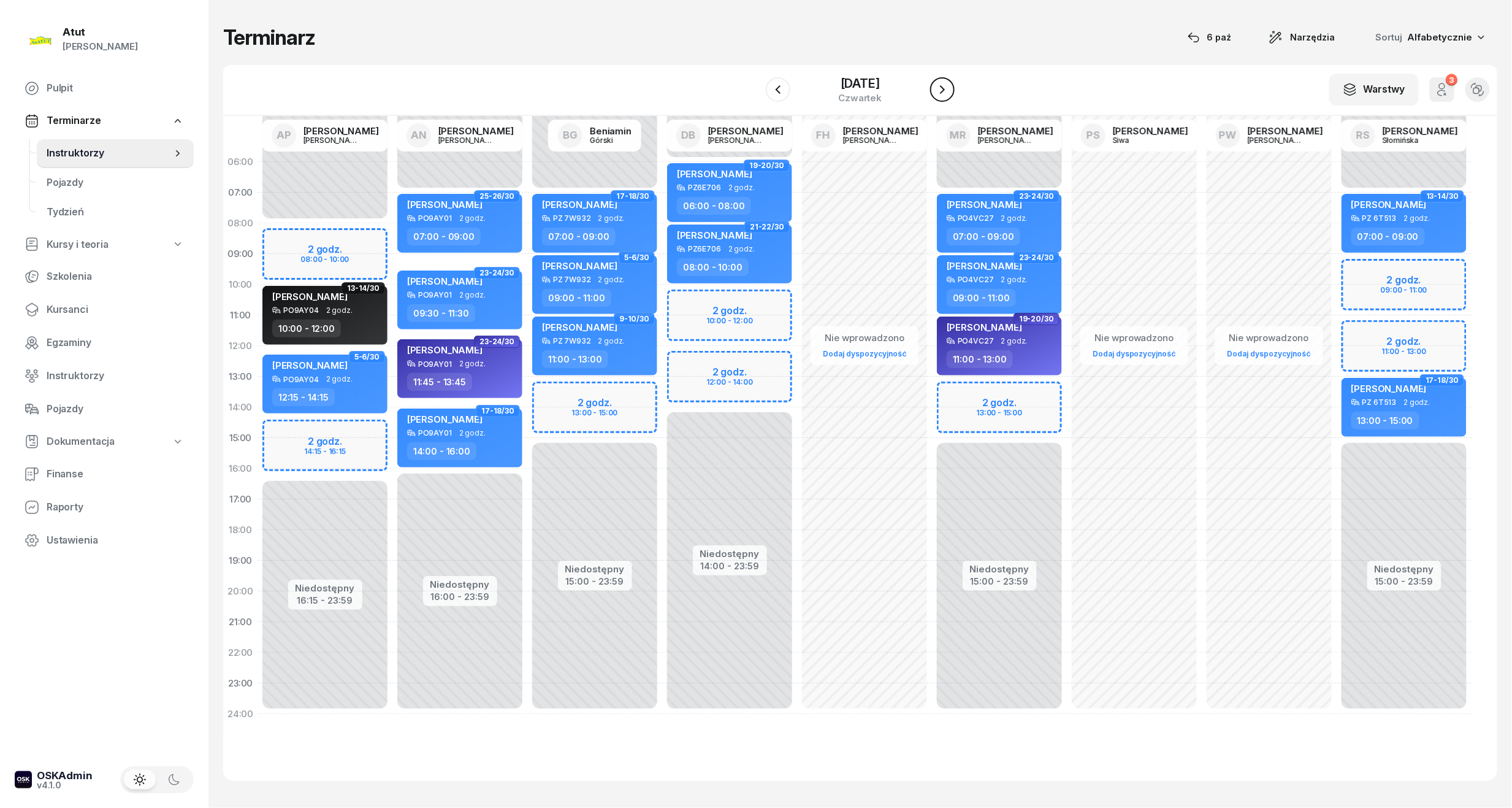
click at [950, 87] on icon "button" at bounding box center [942, 89] width 15 height 15
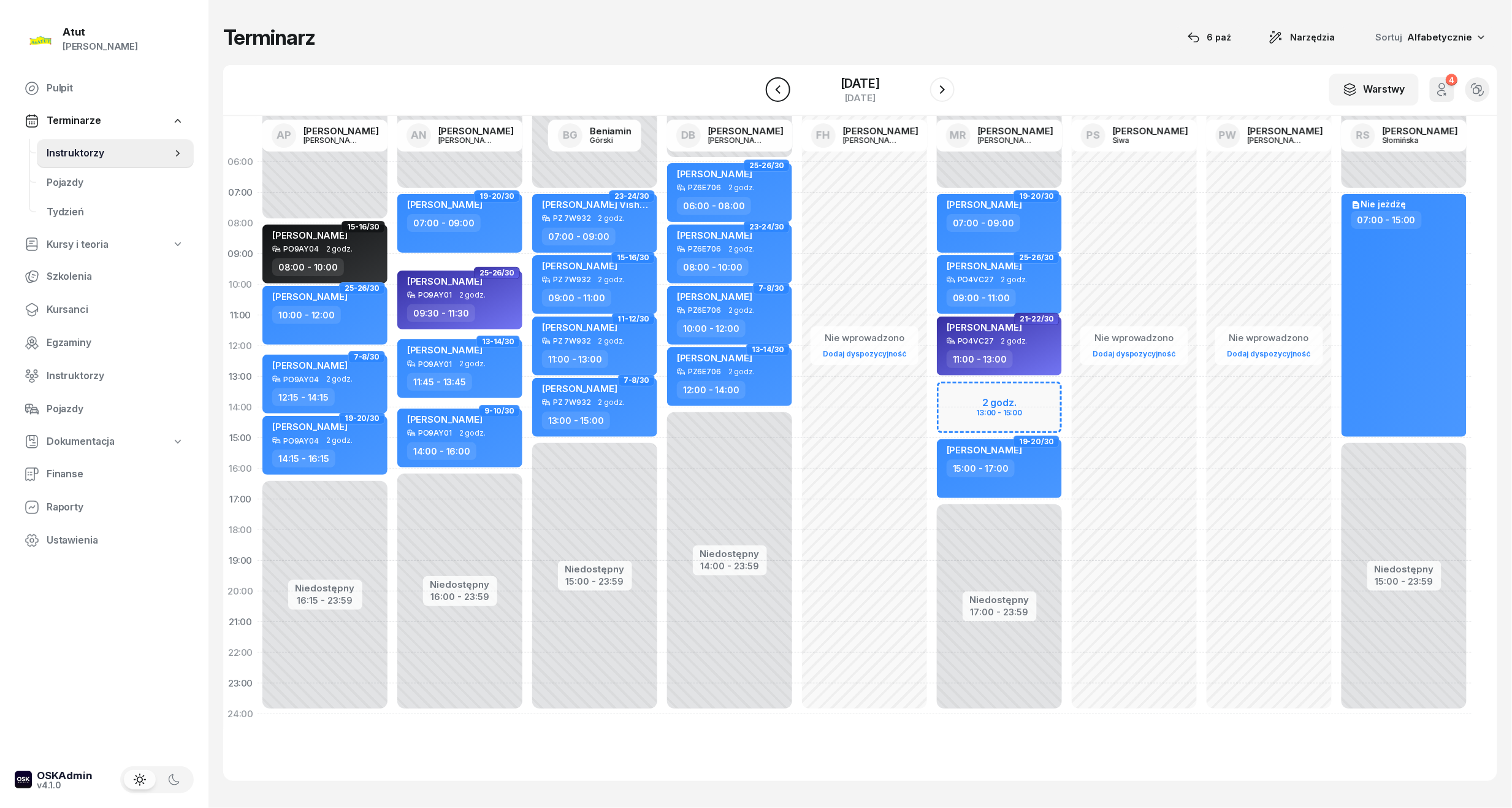
click at [770, 85] on icon "button" at bounding box center [778, 89] width 15 height 15
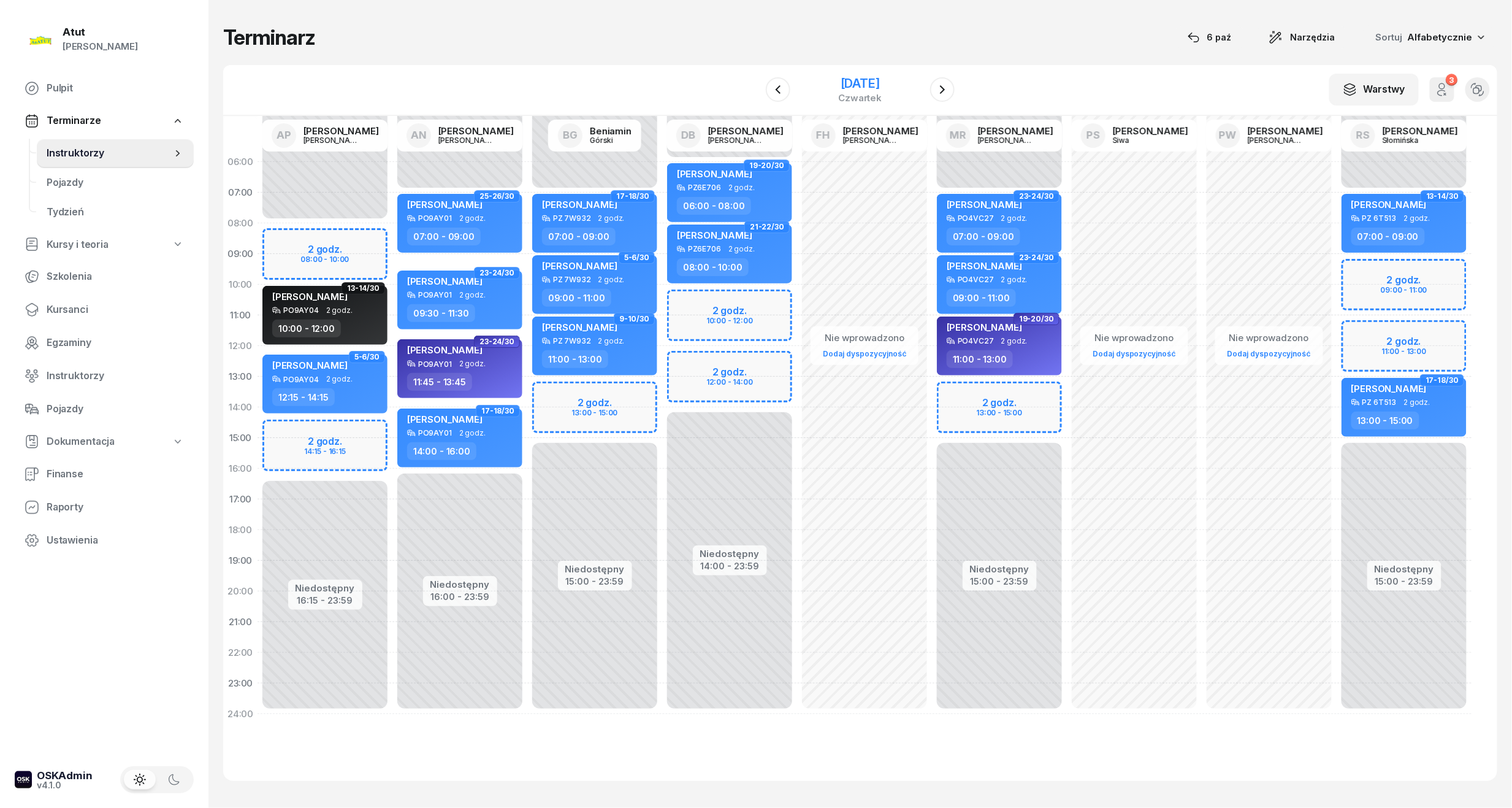
click at [839, 87] on div "20 listopada 2025" at bounding box center [860, 83] width 43 height 12
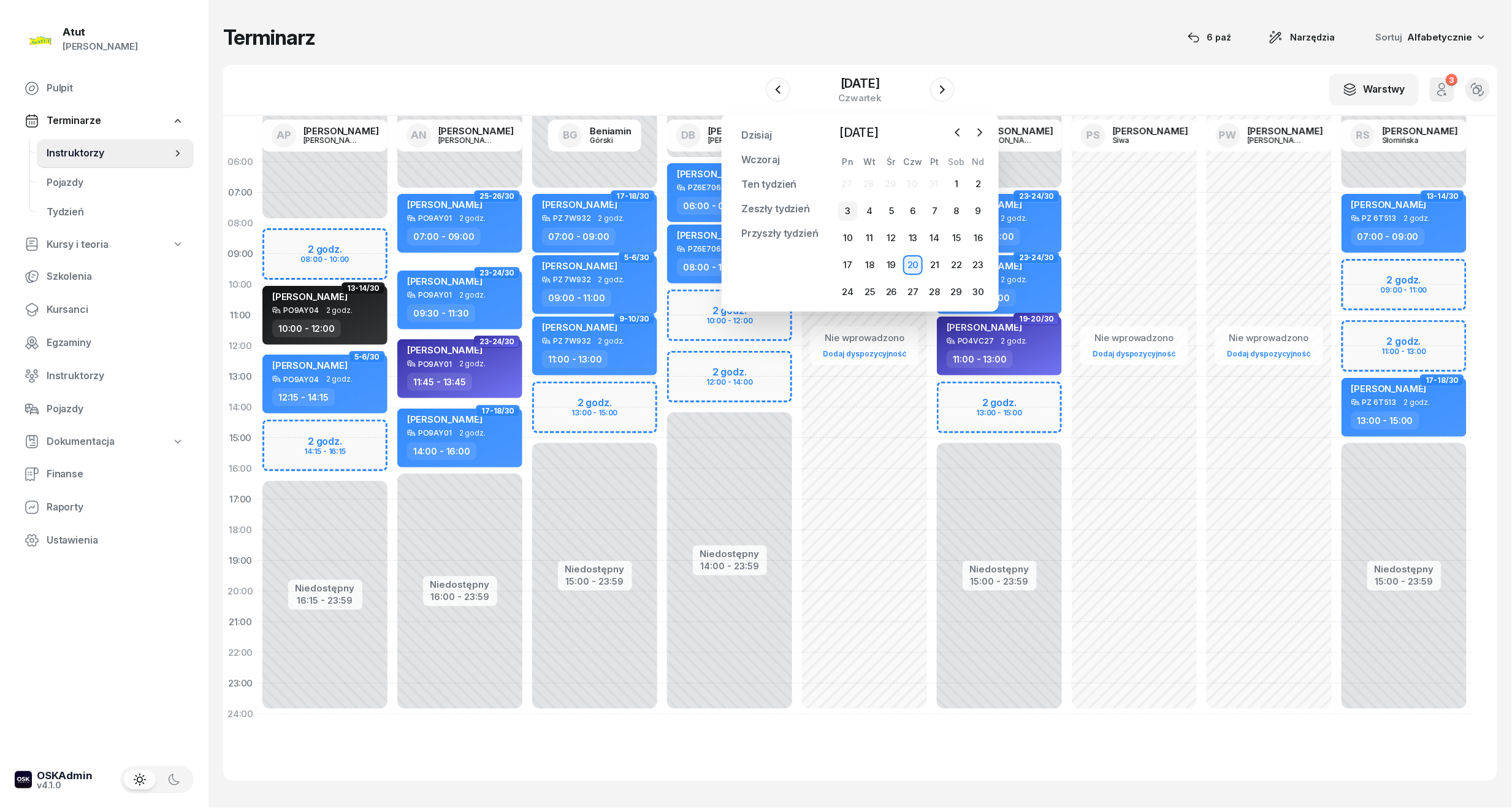
click at [849, 203] on div "3" at bounding box center [847, 211] width 20 height 20
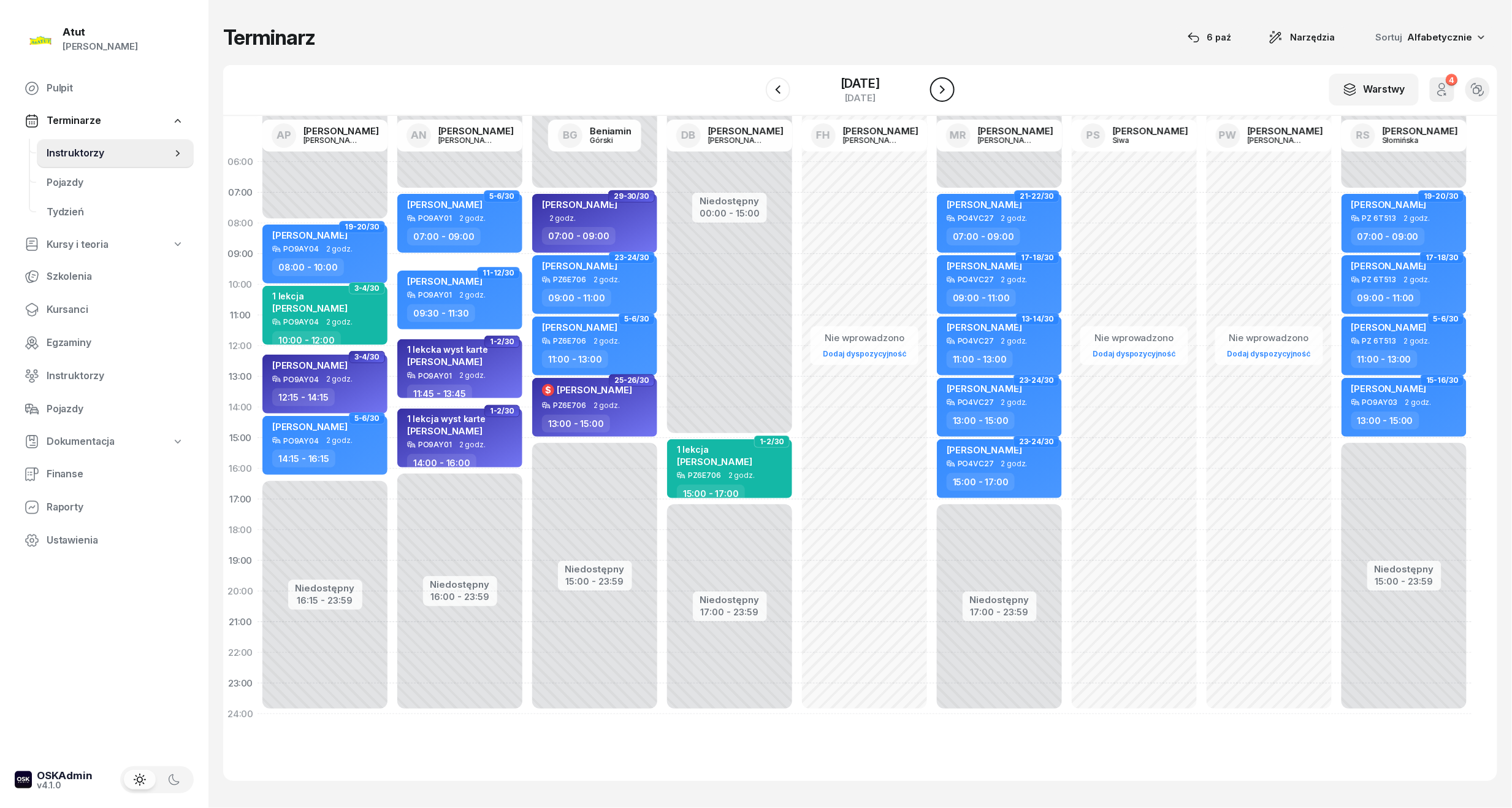
click at [942, 92] on icon "button" at bounding box center [941, 89] width 5 height 8
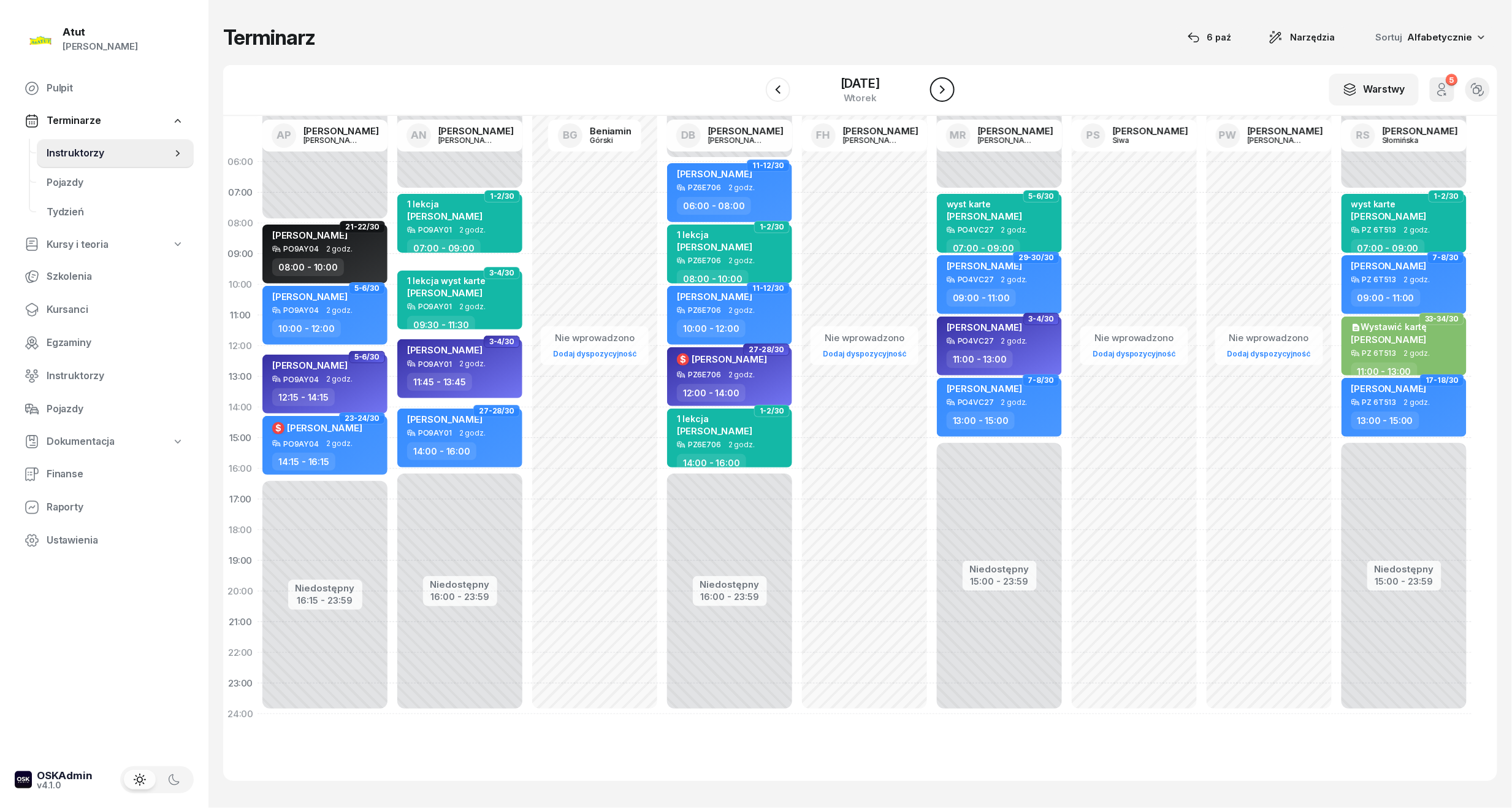
click at [942, 92] on icon "button" at bounding box center [941, 89] width 5 height 8
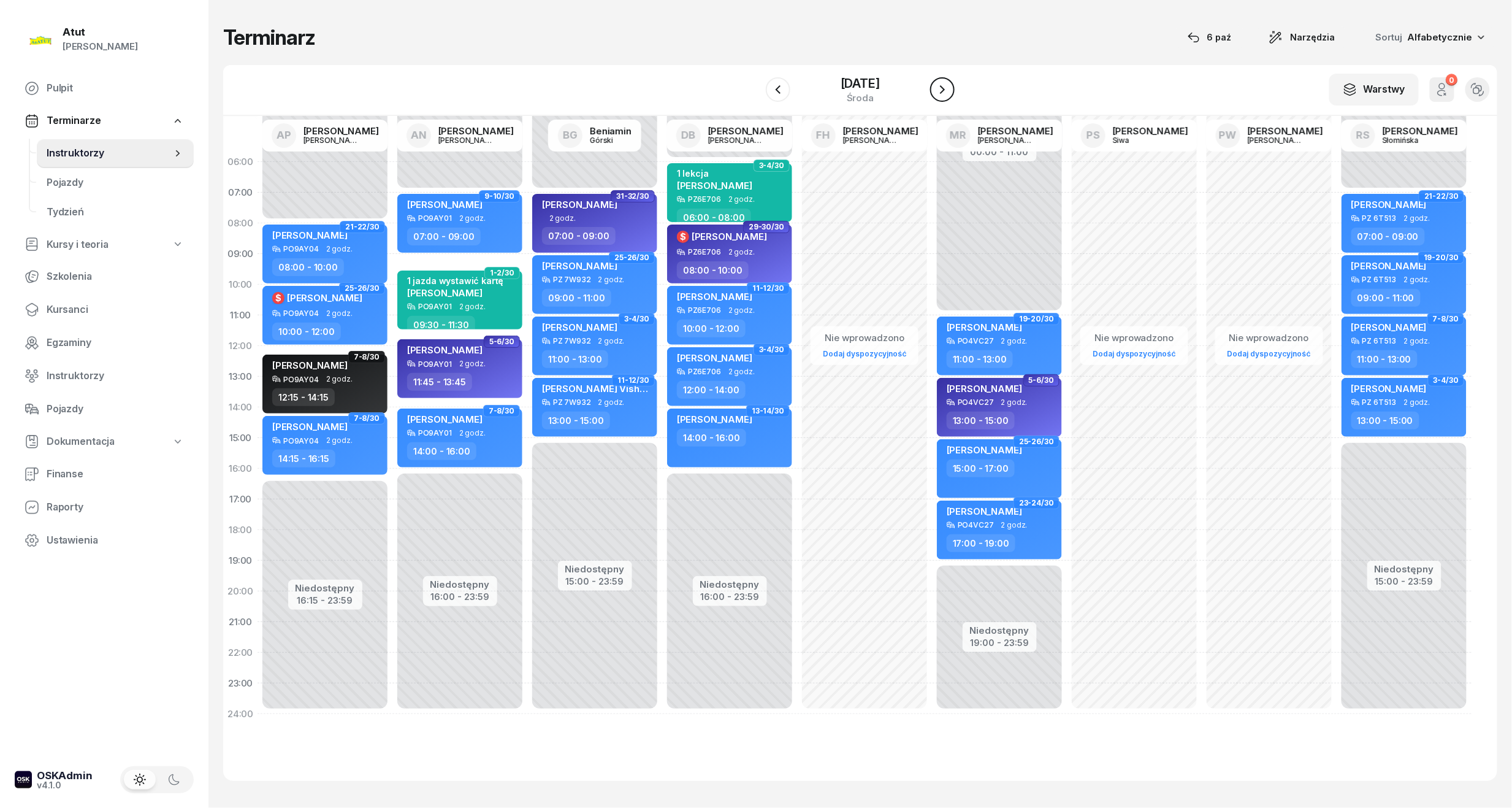
click at [942, 92] on icon "button" at bounding box center [941, 89] width 5 height 8
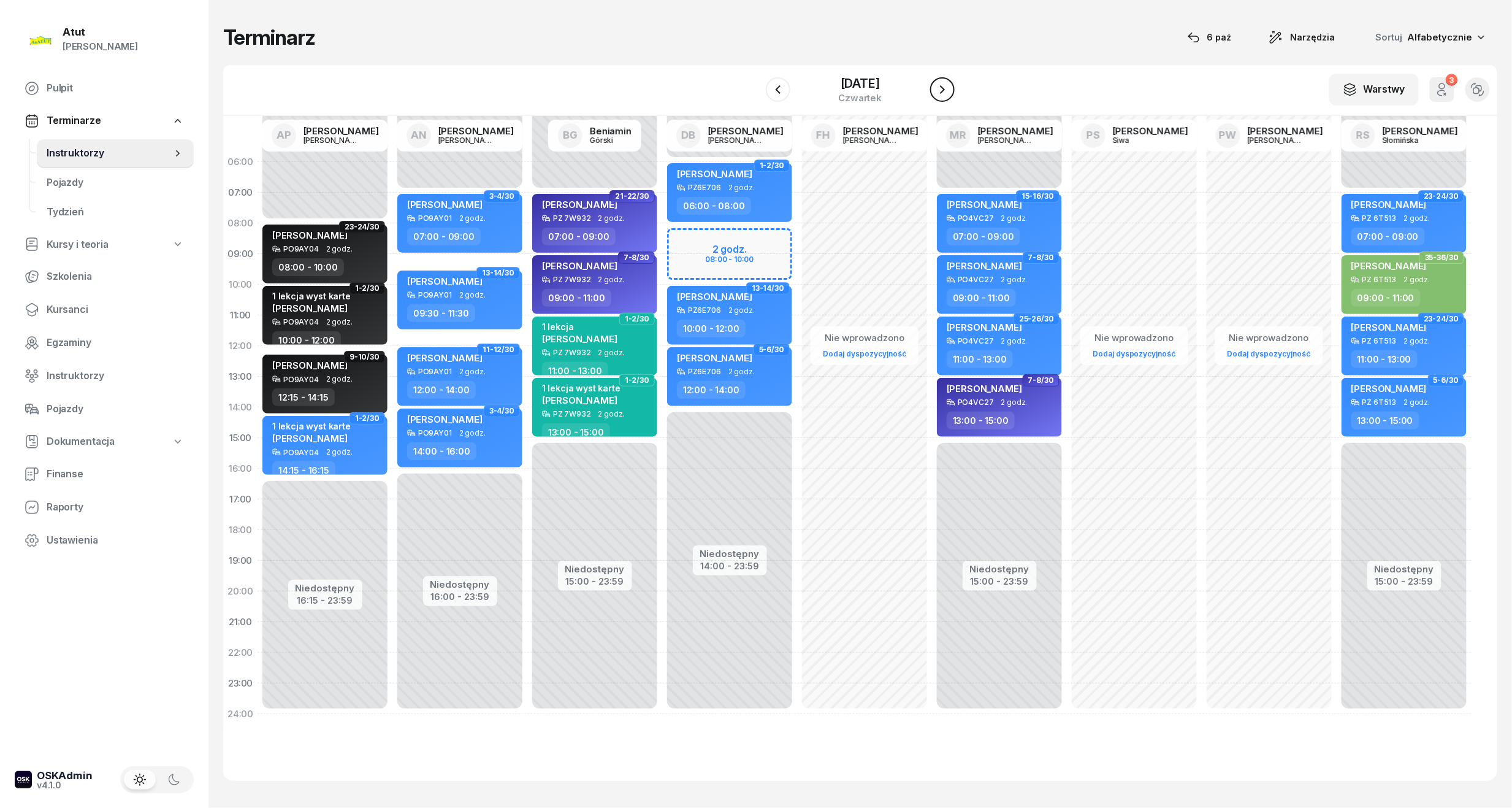
click at [942, 92] on icon "button" at bounding box center [941, 89] width 5 height 8
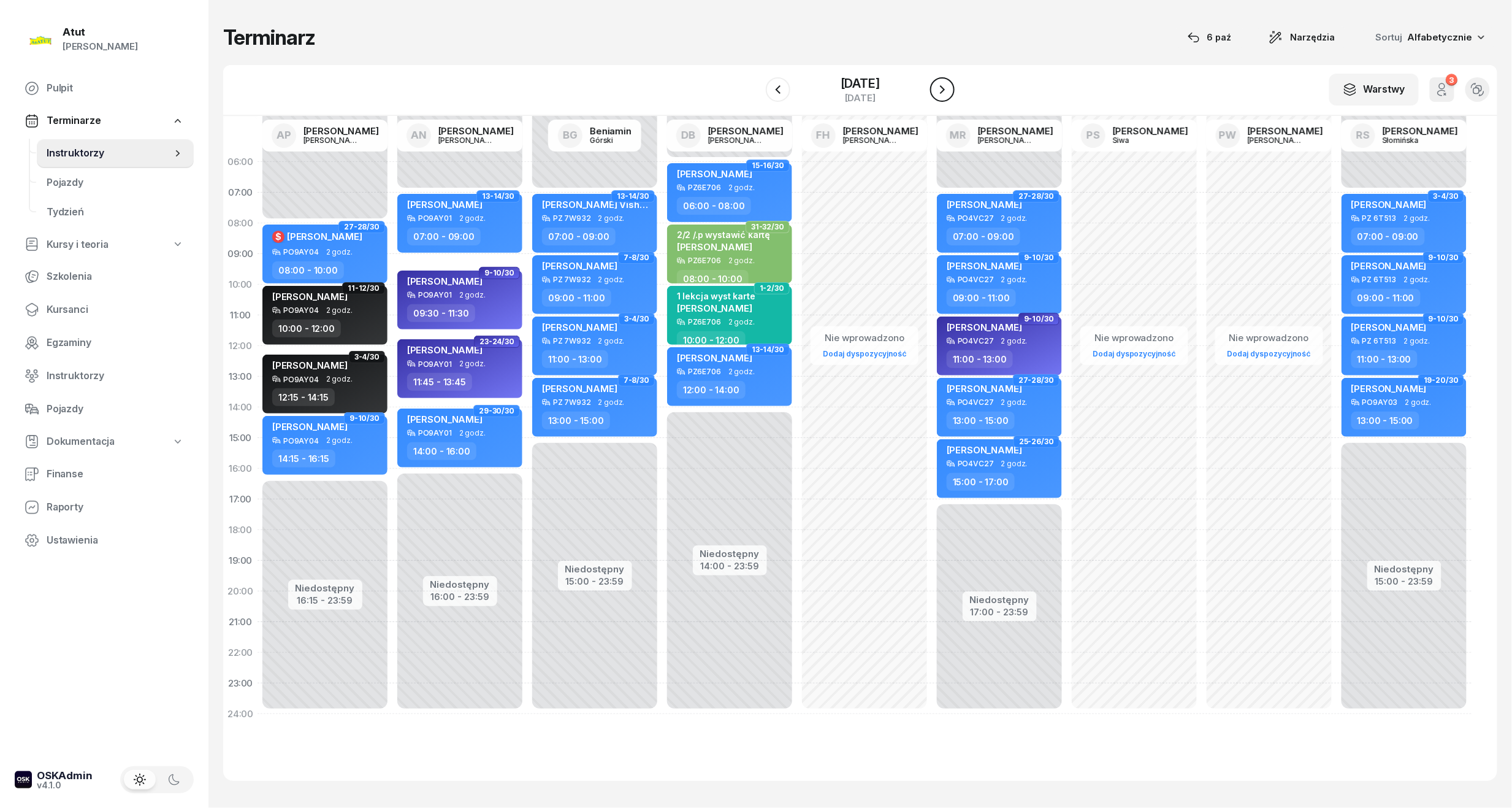
click at [942, 92] on icon "button" at bounding box center [941, 89] width 5 height 8
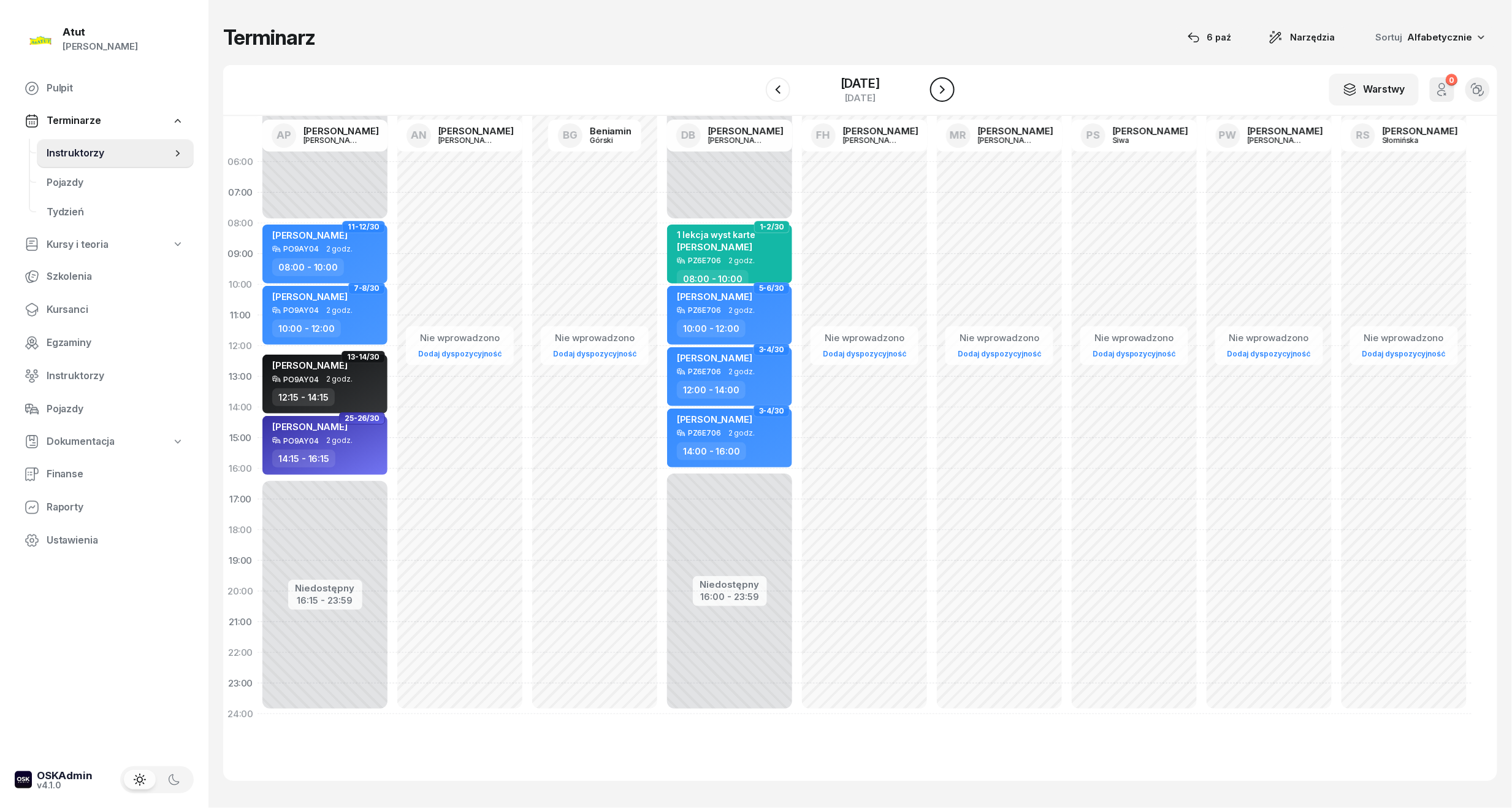
click at [942, 92] on icon "button" at bounding box center [941, 89] width 5 height 8
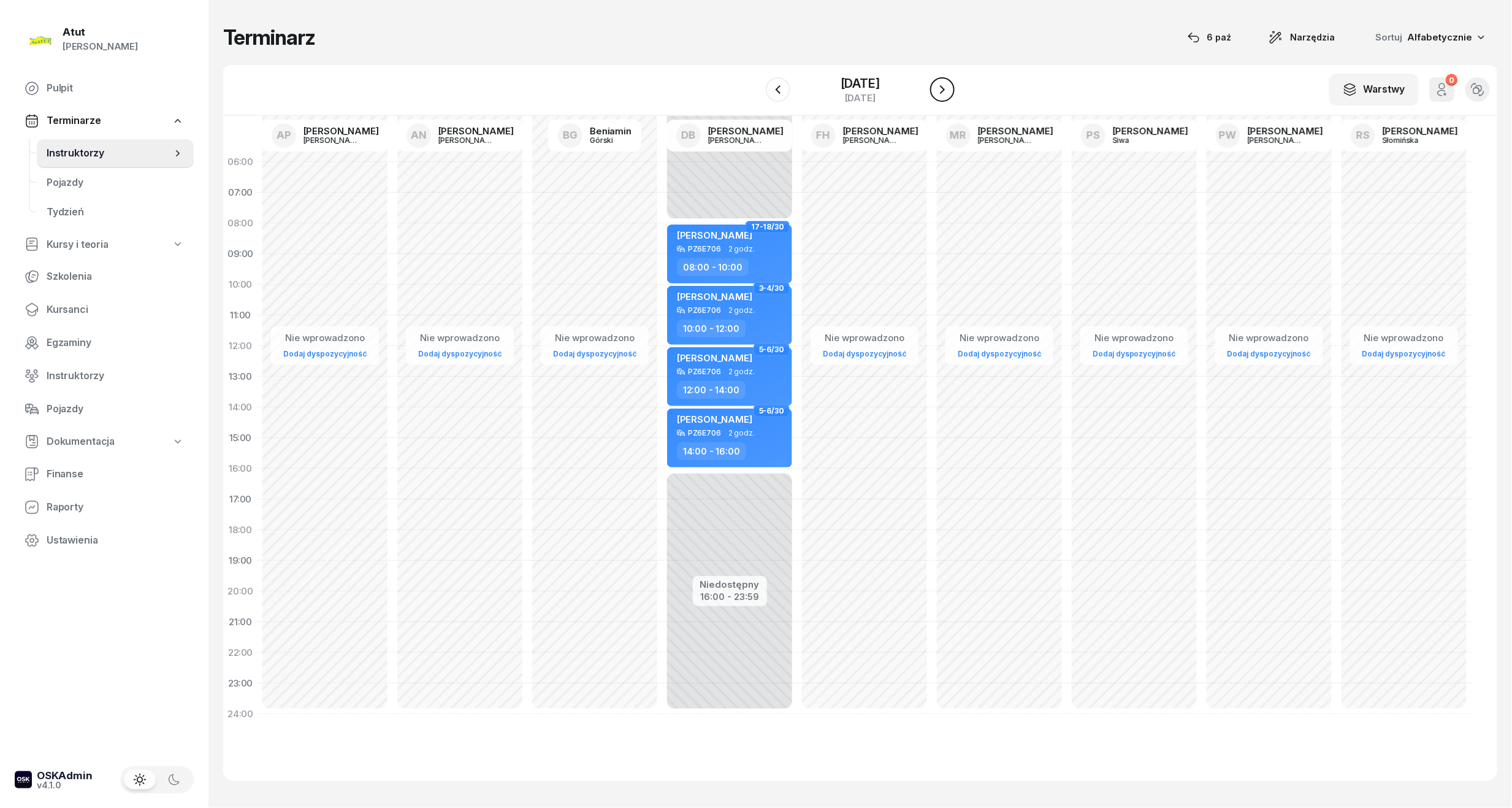
click at [942, 92] on icon "button" at bounding box center [941, 89] width 5 height 8
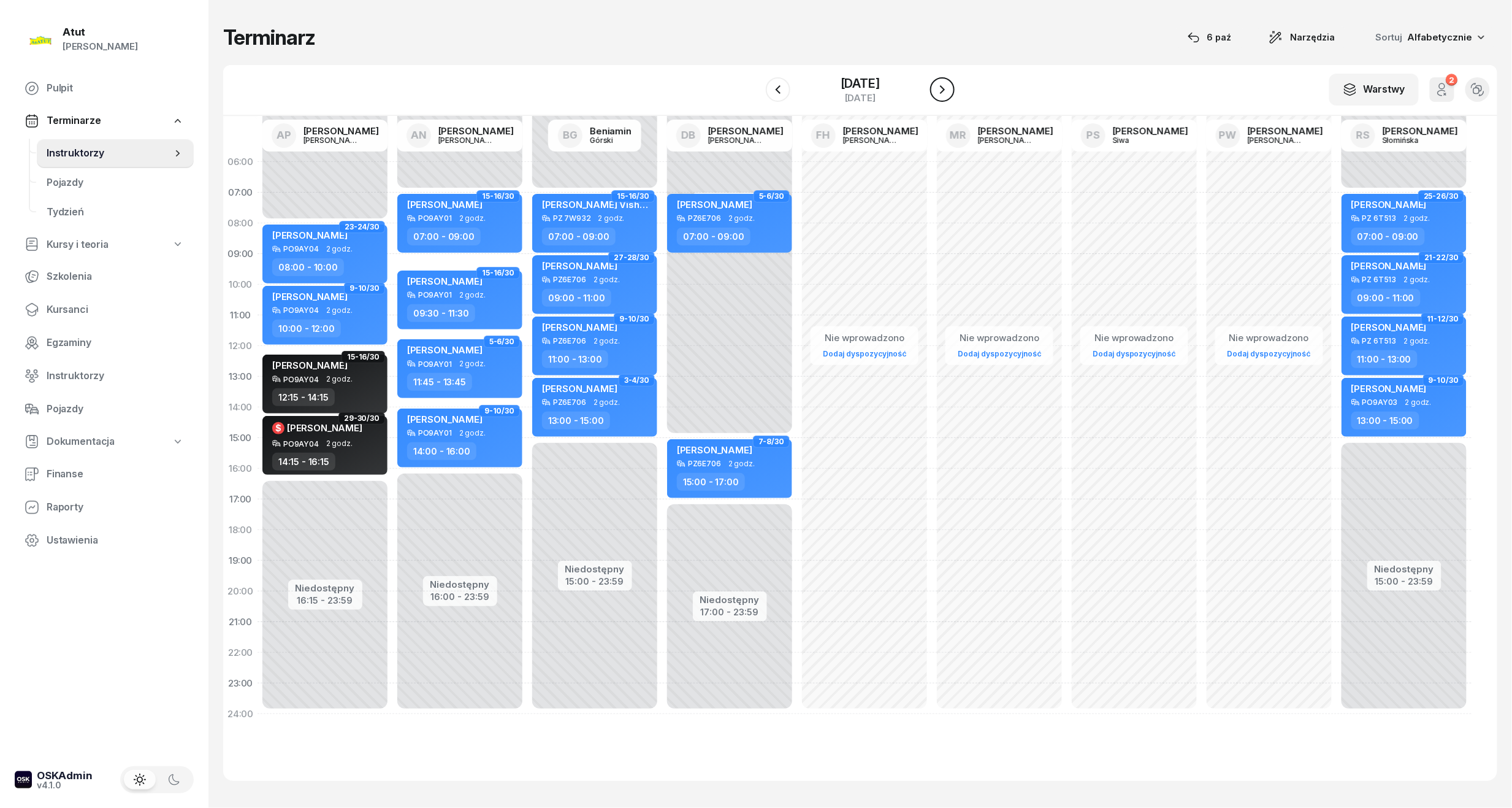
click at [942, 92] on icon "button" at bounding box center [942, 89] width 15 height 15
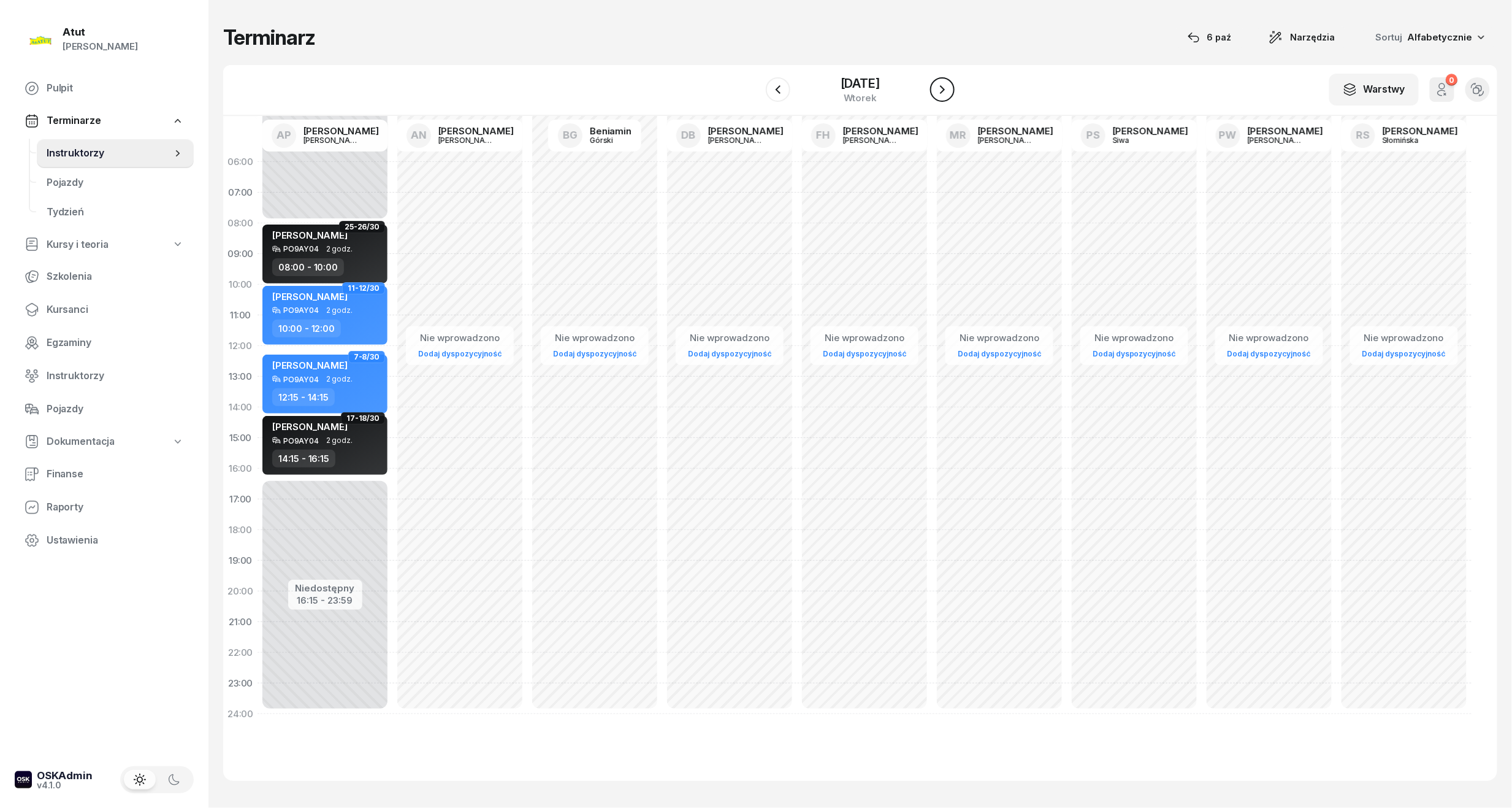
click at [942, 92] on icon "button" at bounding box center [941, 89] width 5 height 8
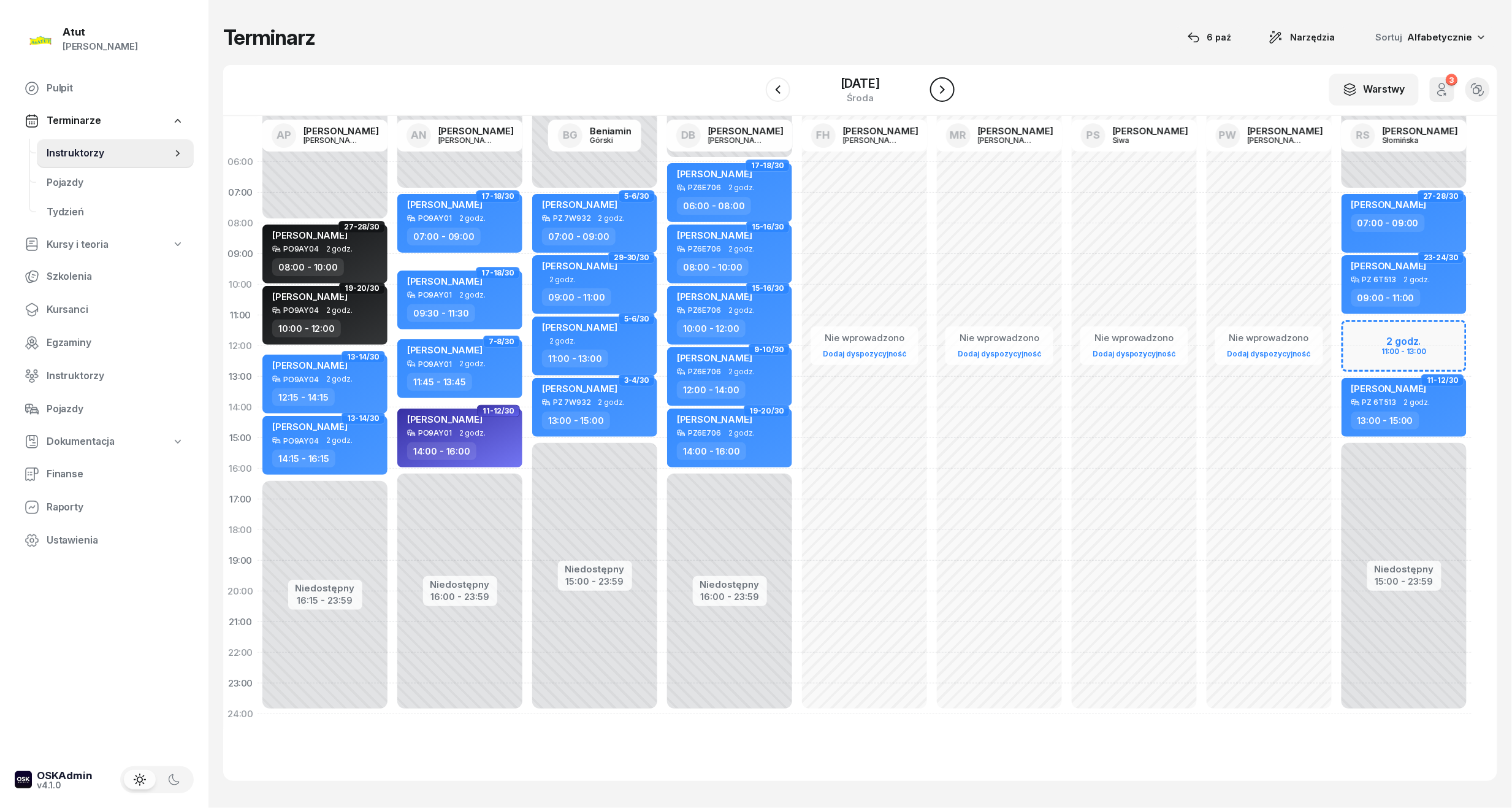
click at [942, 92] on icon "button" at bounding box center [942, 89] width 15 height 15
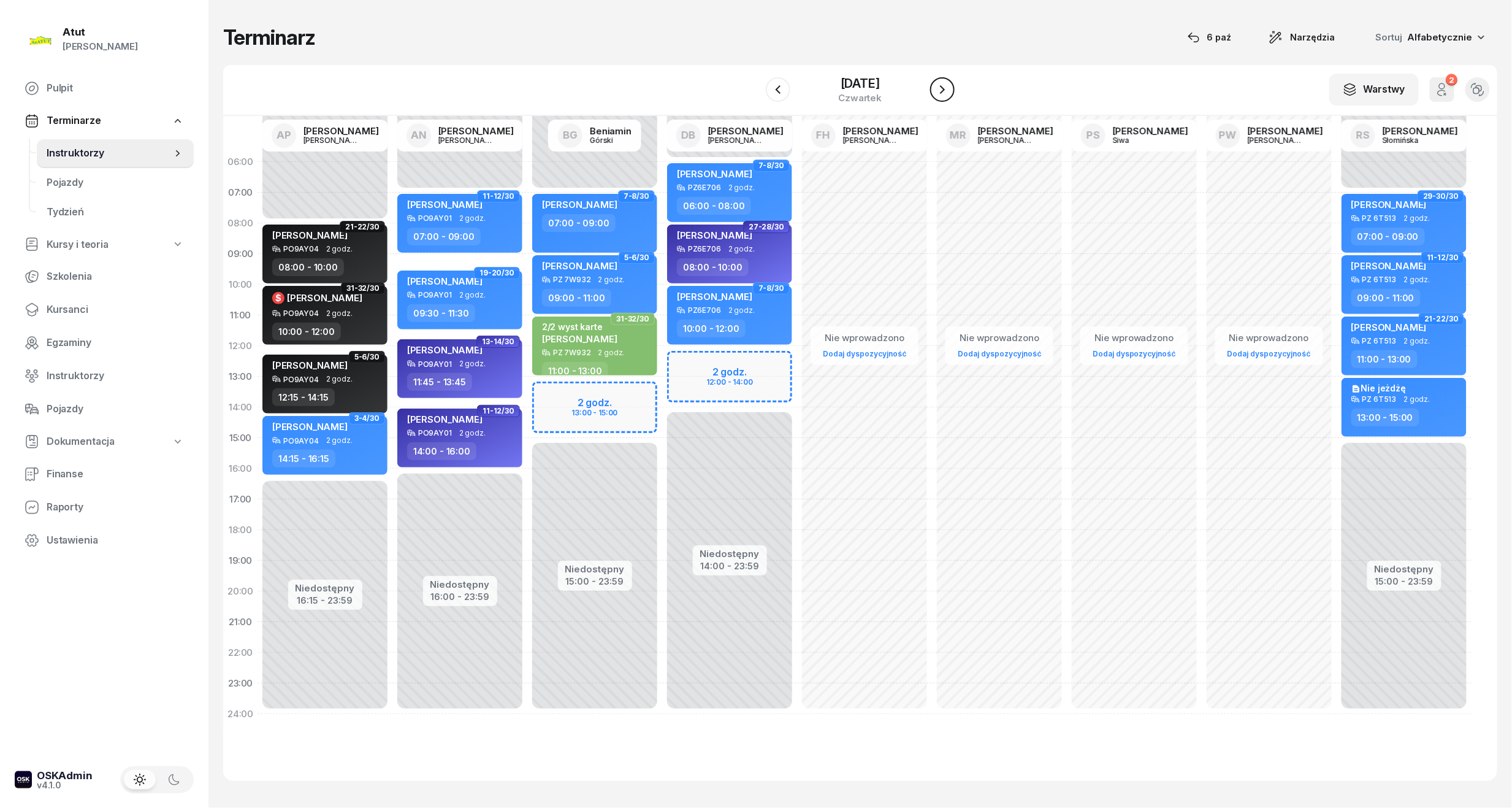
click at [942, 92] on icon "button" at bounding box center [942, 89] width 15 height 15
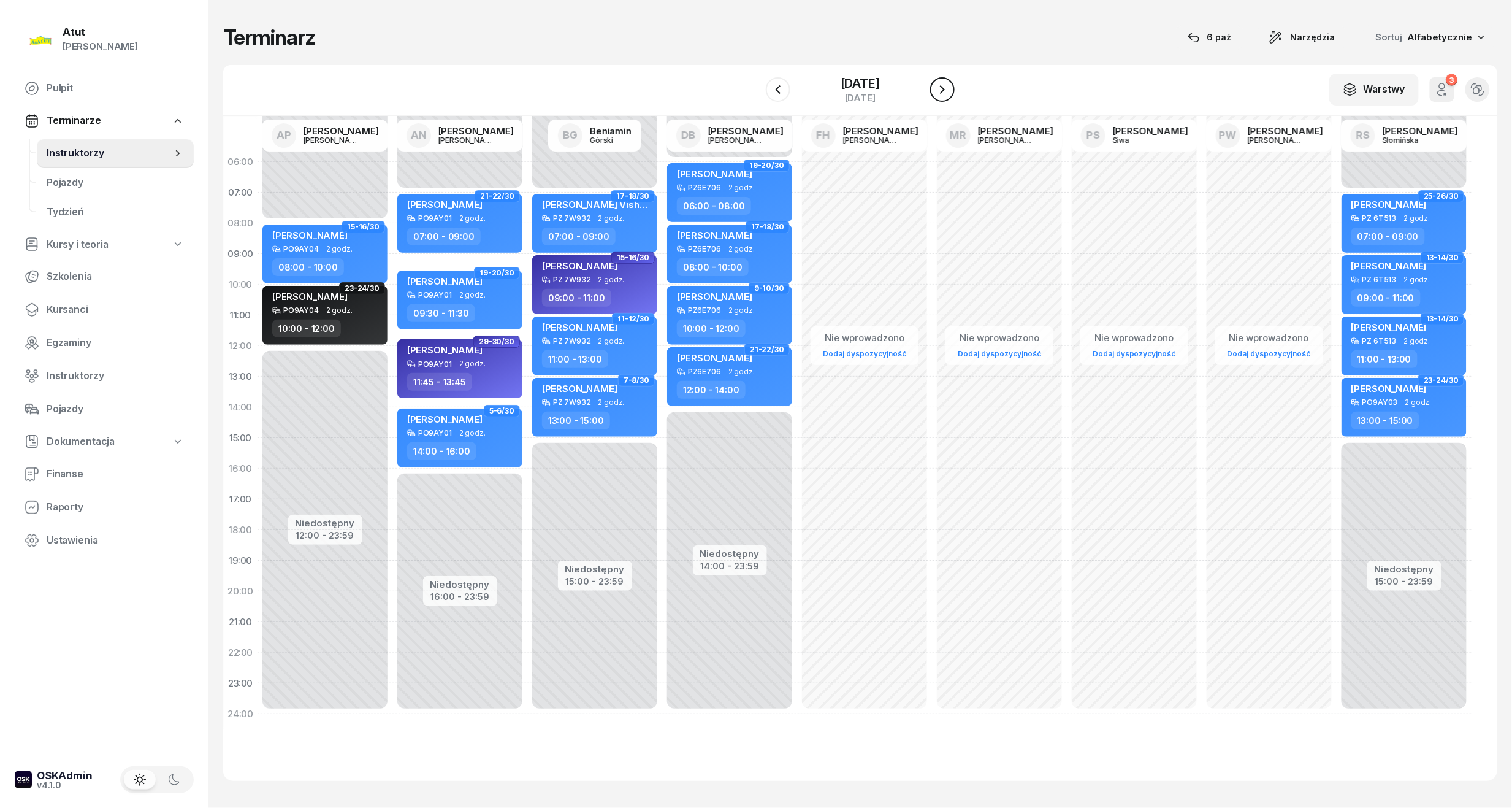
click at [942, 92] on icon "button" at bounding box center [942, 89] width 15 height 15
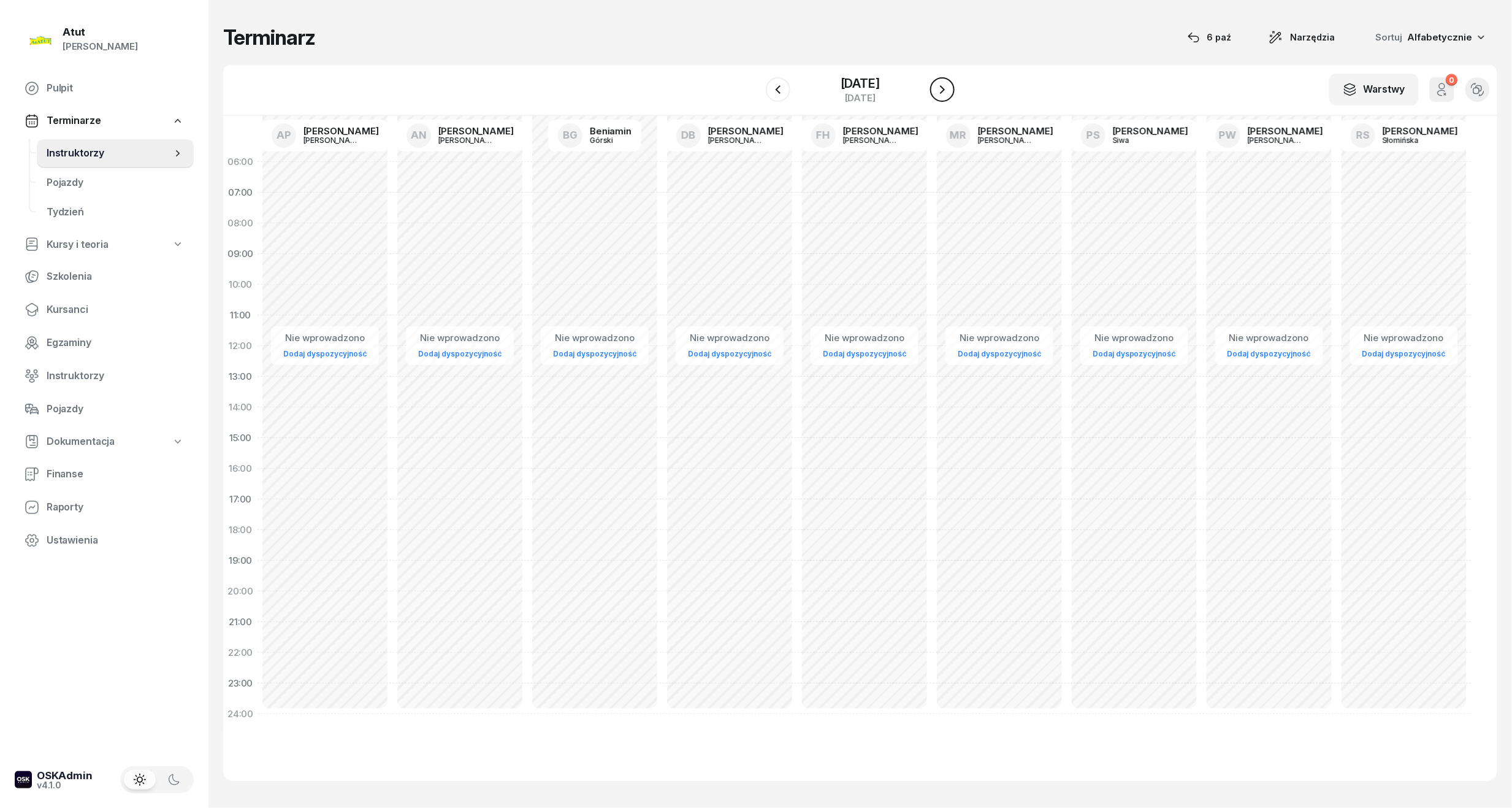
click at [942, 92] on icon "button" at bounding box center [942, 89] width 15 height 15
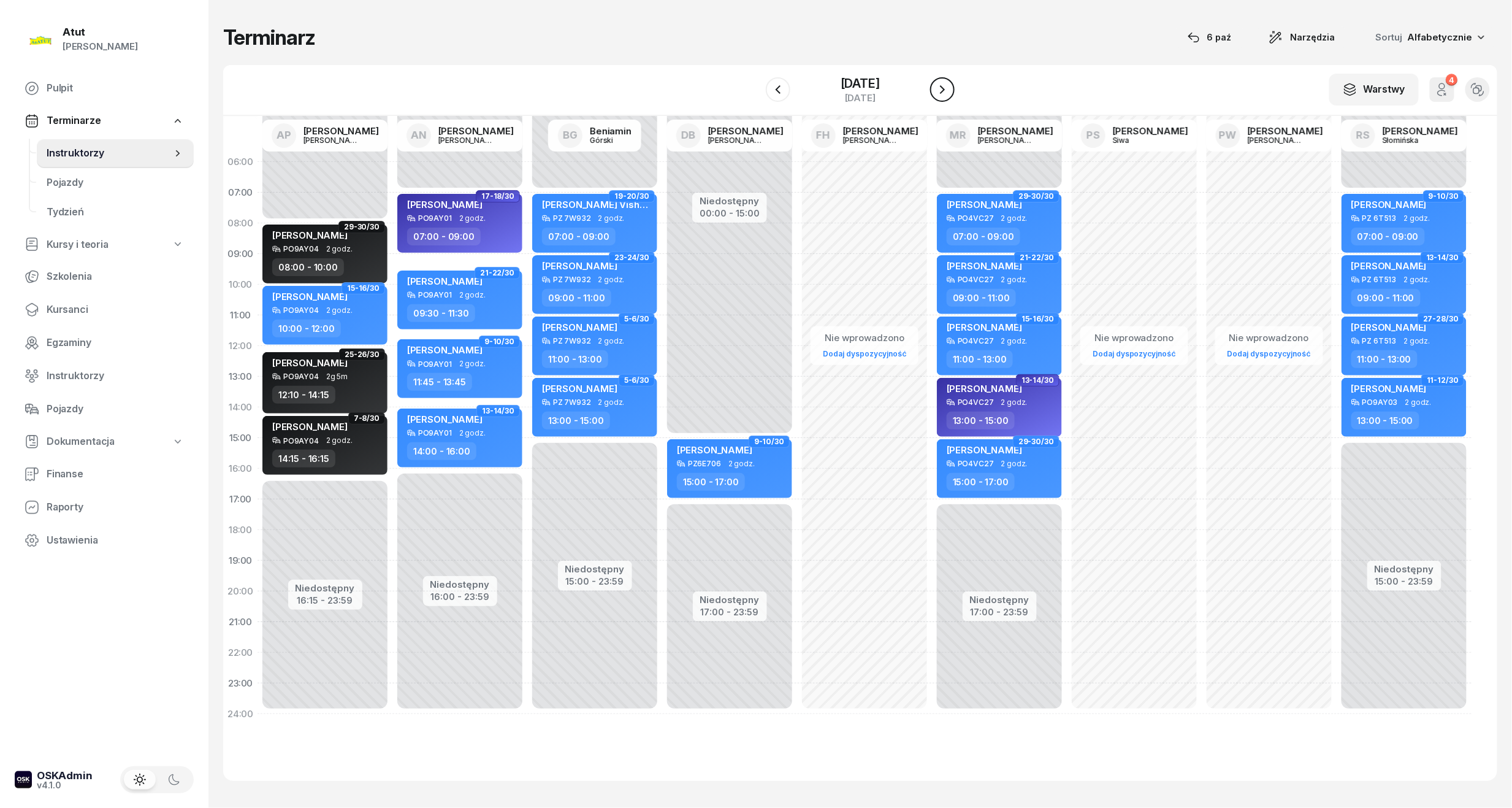
click at [942, 92] on icon "button" at bounding box center [942, 89] width 15 height 15
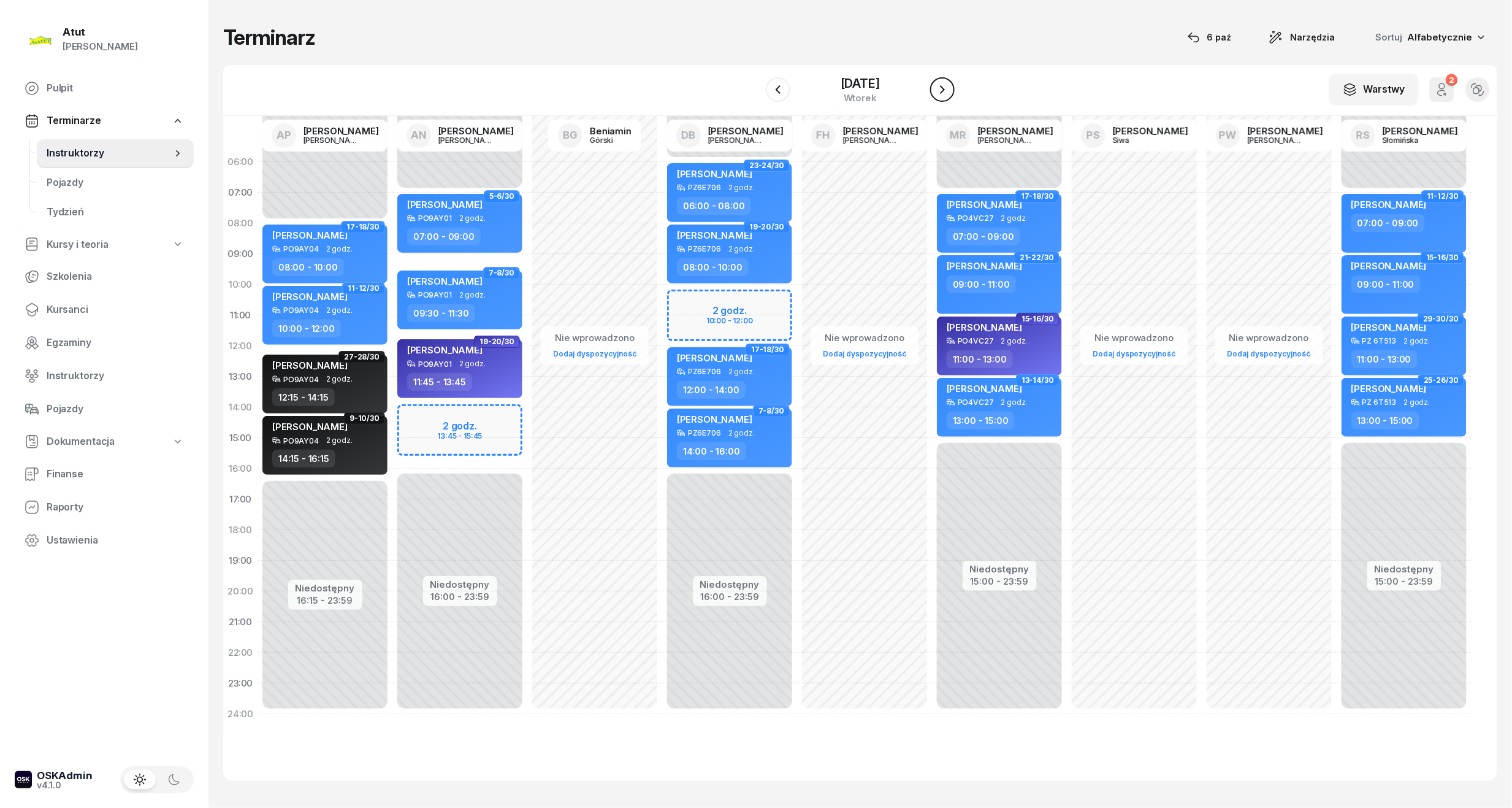
click at [942, 94] on icon "button" at bounding box center [942, 89] width 15 height 15
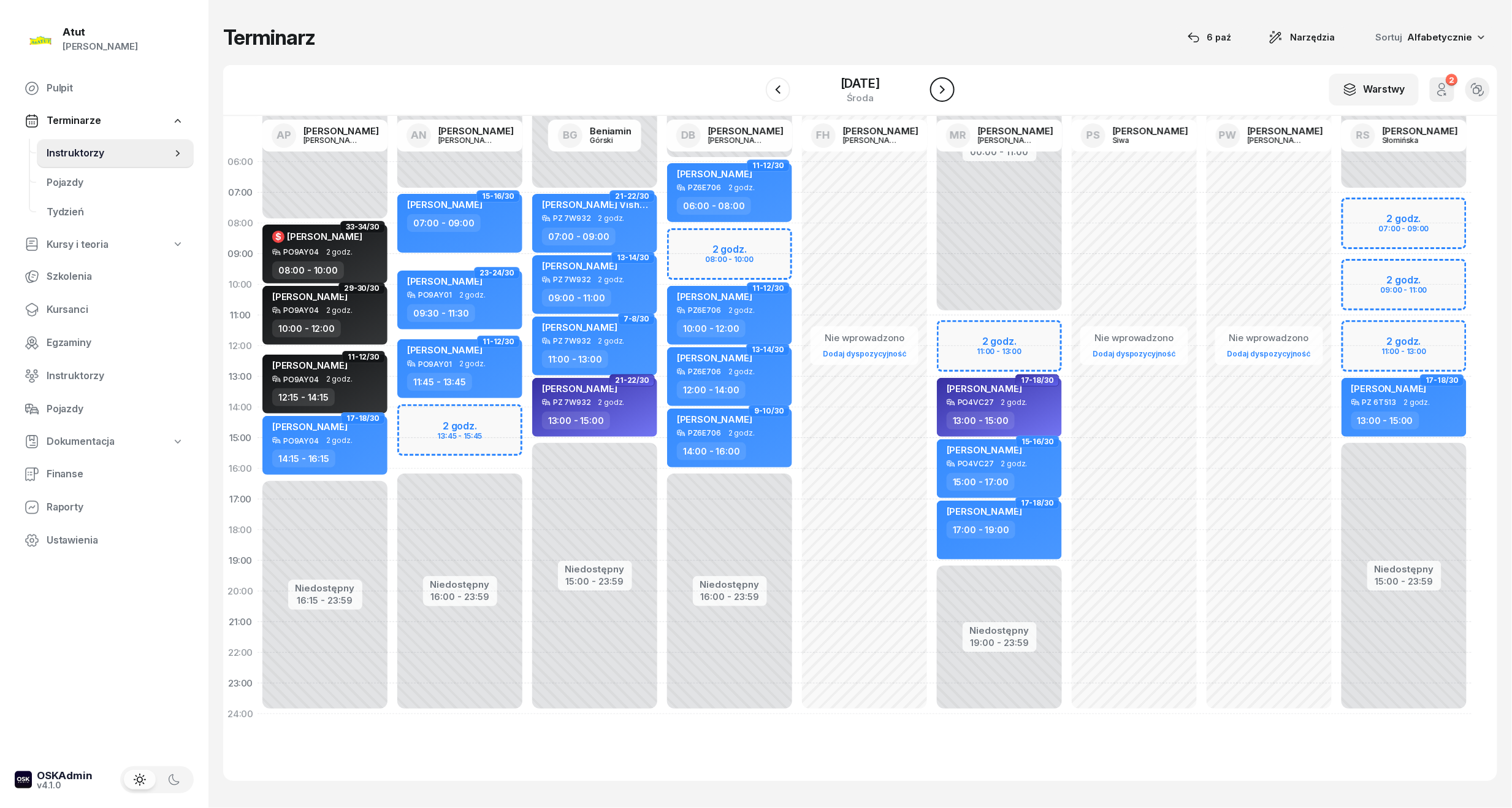
click at [942, 94] on icon "button" at bounding box center [942, 89] width 15 height 15
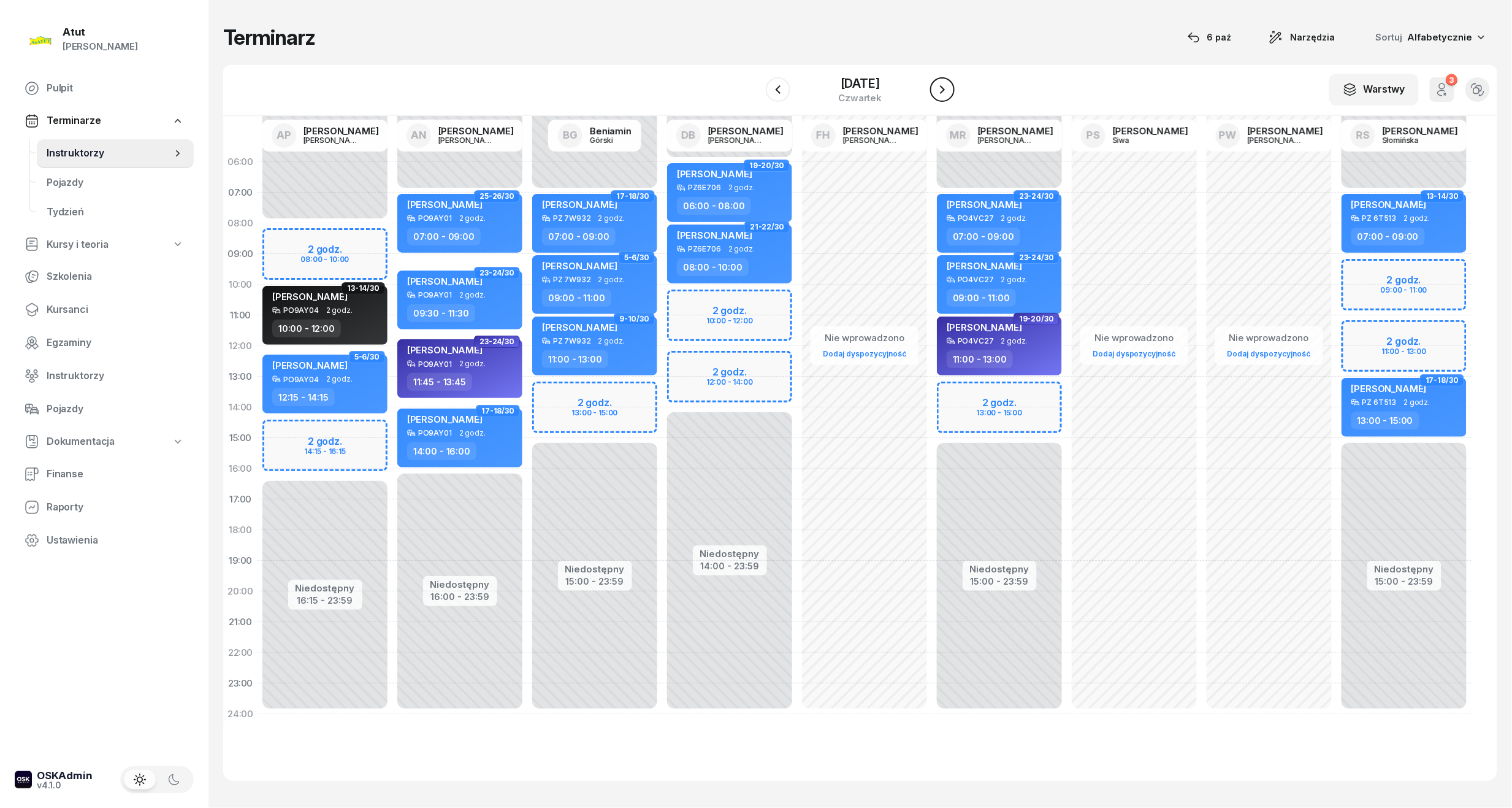
click at [937, 84] on icon "button" at bounding box center [942, 89] width 15 height 15
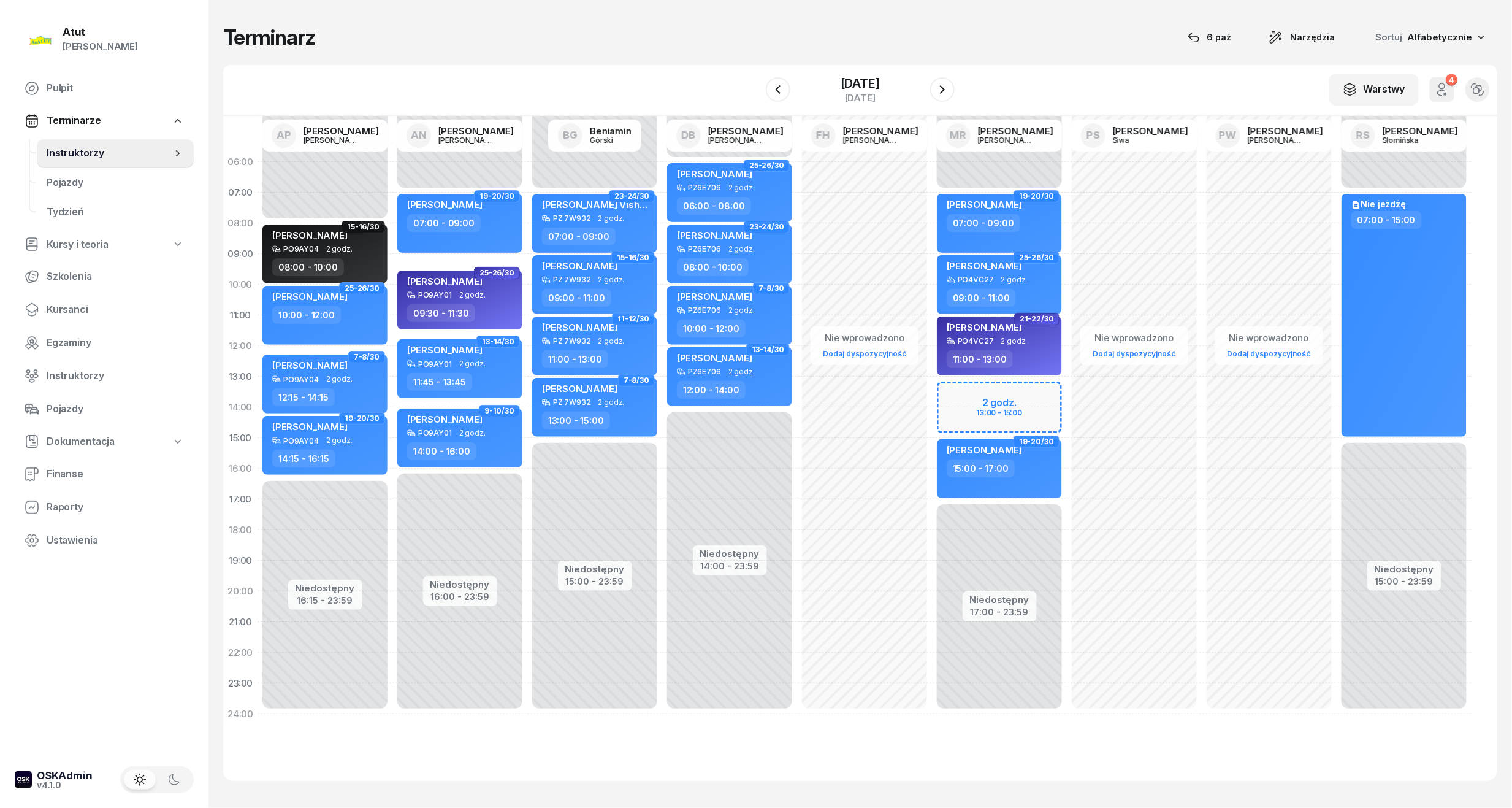
click at [937, 75] on div "21 listopada 2025 piątek" at bounding box center [859, 89] width 189 height 35
click at [954, 96] on div at bounding box center [942, 89] width 24 height 24
click at [941, 87] on icon "button" at bounding box center [942, 89] width 15 height 15
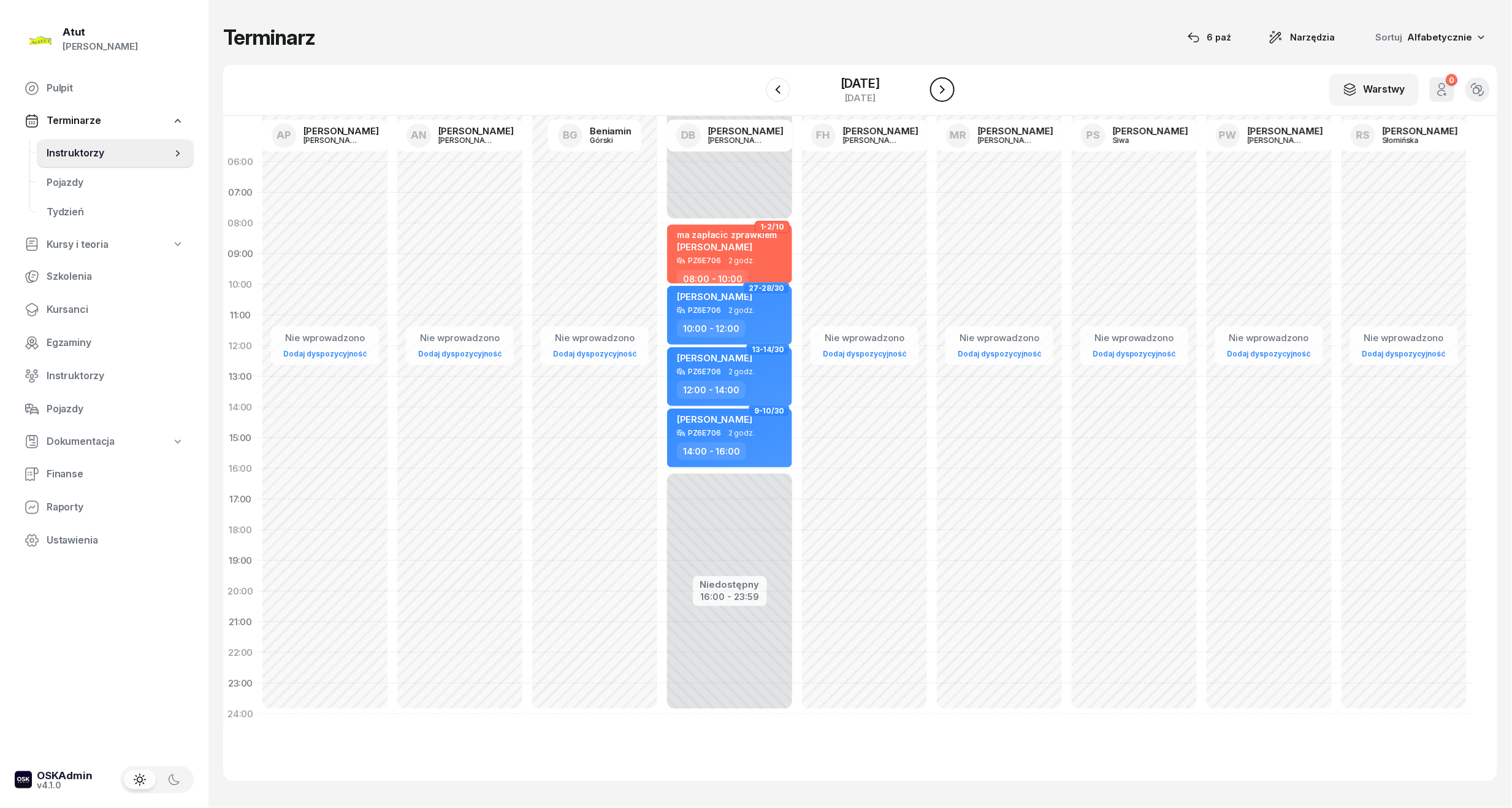
click at [941, 87] on icon "button" at bounding box center [942, 89] width 15 height 15
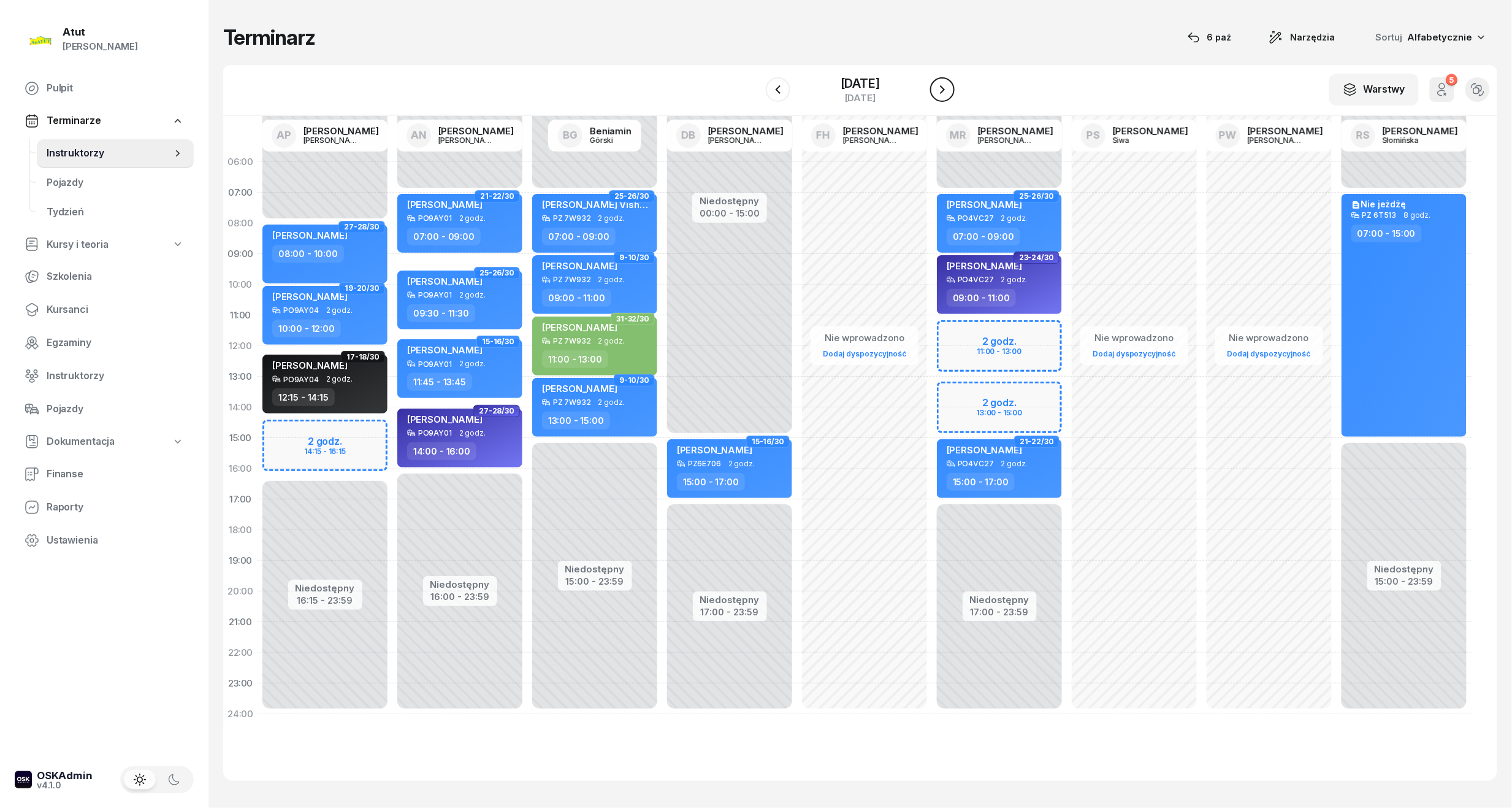
click at [941, 87] on icon "button" at bounding box center [942, 89] width 15 height 15
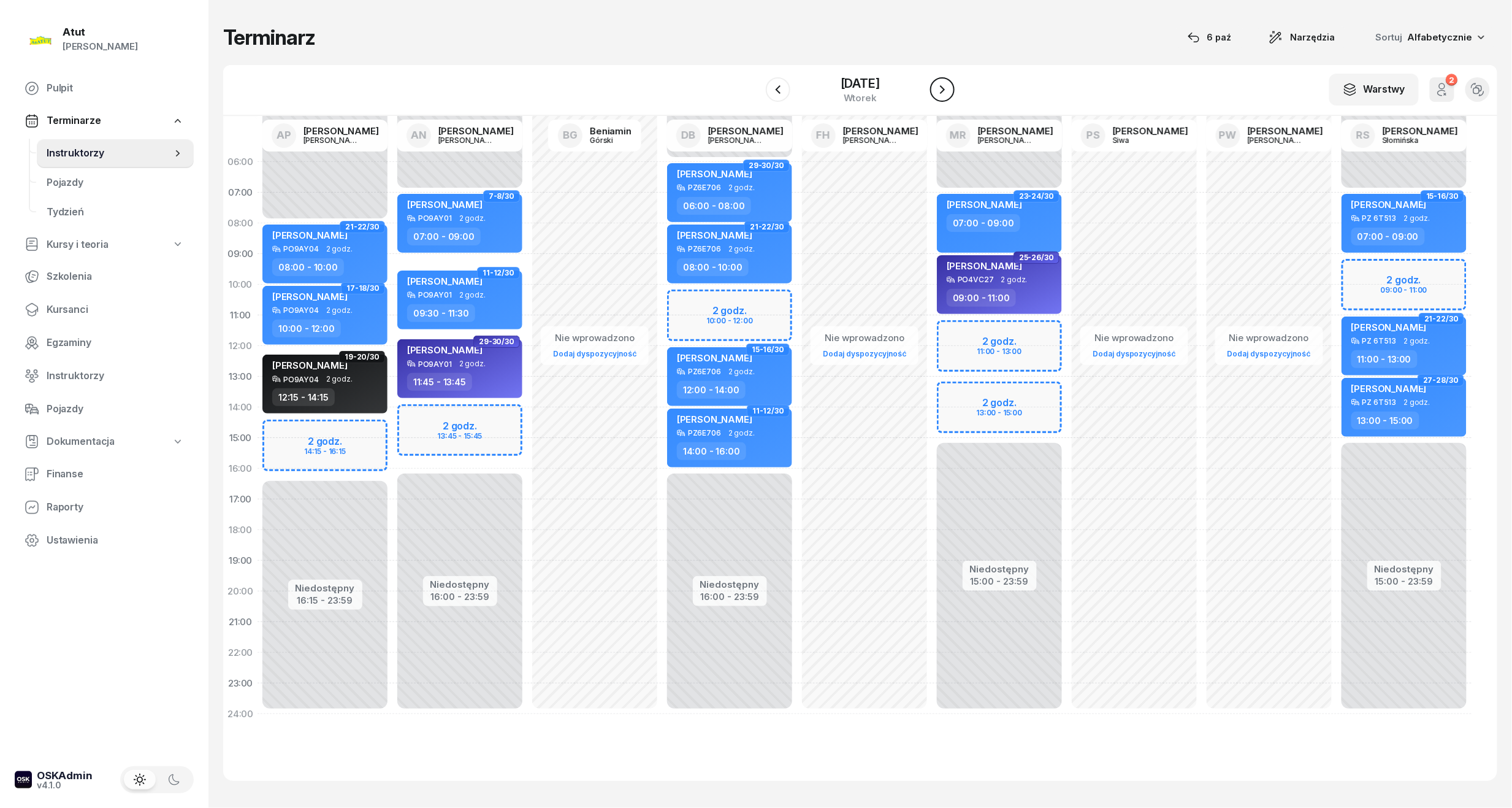
click at [941, 87] on icon "button" at bounding box center [942, 89] width 15 height 15
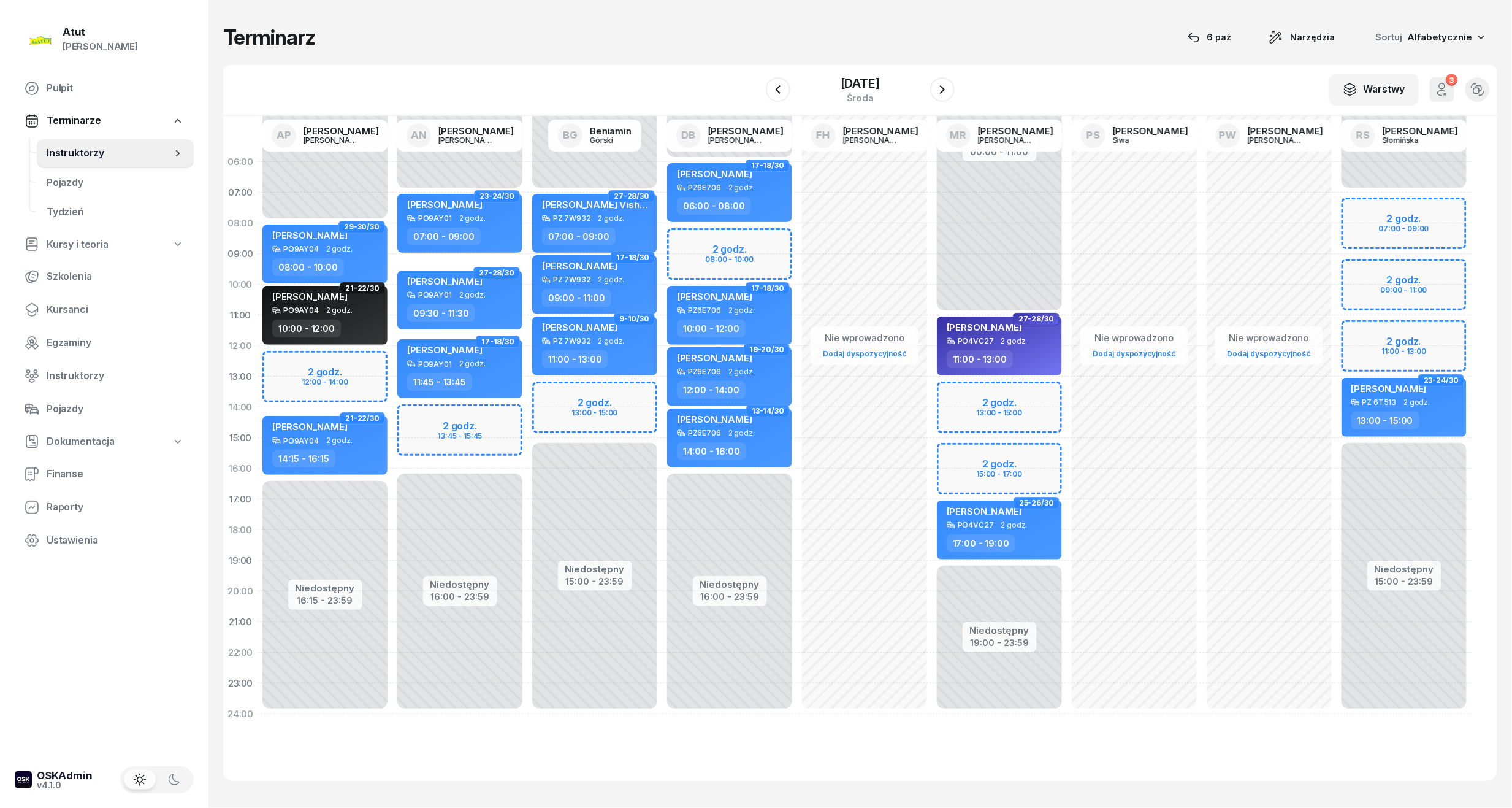
drag, startPoint x: 941, startPoint y: 87, endPoint x: 1397, endPoint y: 718, distance: 778.5
click at [1397, 718] on section "W Wybierz AP Adam Pytlak AN Artur Nowakowski BG Beniamin Górski DB Dariusz Bańk…" at bounding box center [859, 422] width 1274 height 716
click at [880, 85] on div "[DATE]" at bounding box center [860, 83] width 39 height 12
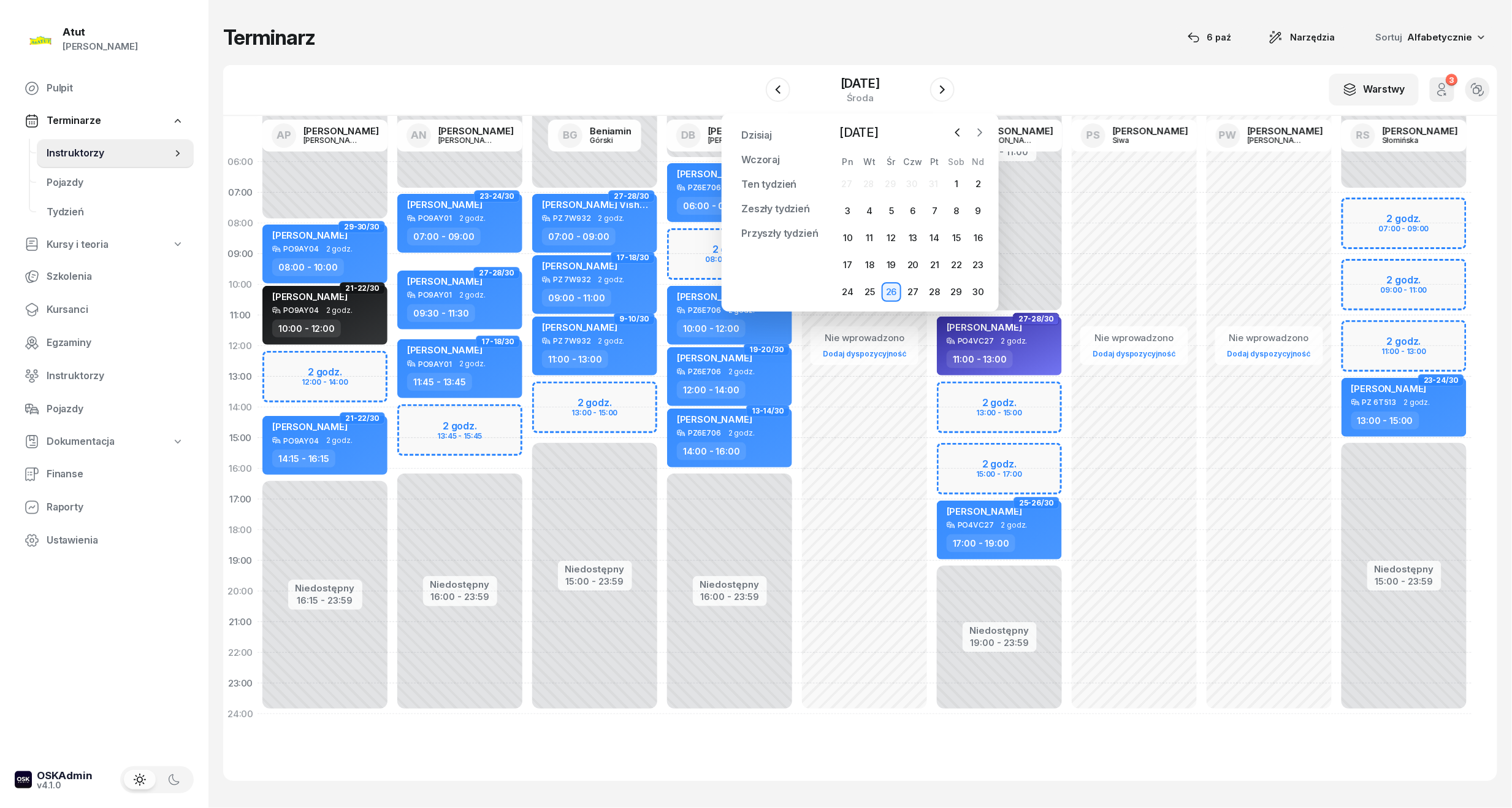
click at [972, 135] on button "button" at bounding box center [980, 133] width 19 height 19
click at [844, 177] on div "1" at bounding box center [847, 183] width 20 height 20
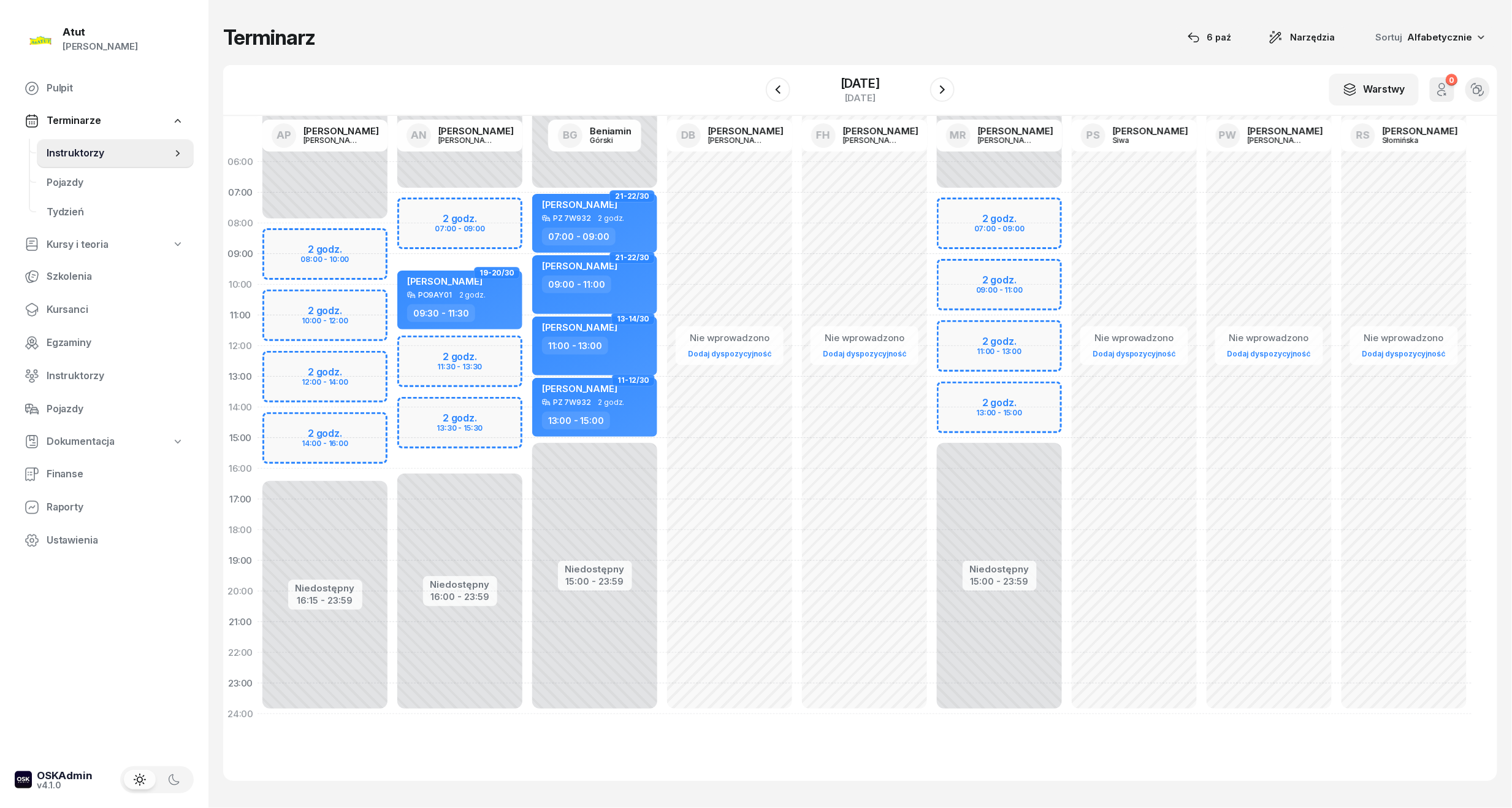
click at [77, 143] on link "Instruktorzy" at bounding box center [115, 152] width 157 height 29
click at [72, 302] on span "Kursanci" at bounding box center [116, 309] width 137 height 16
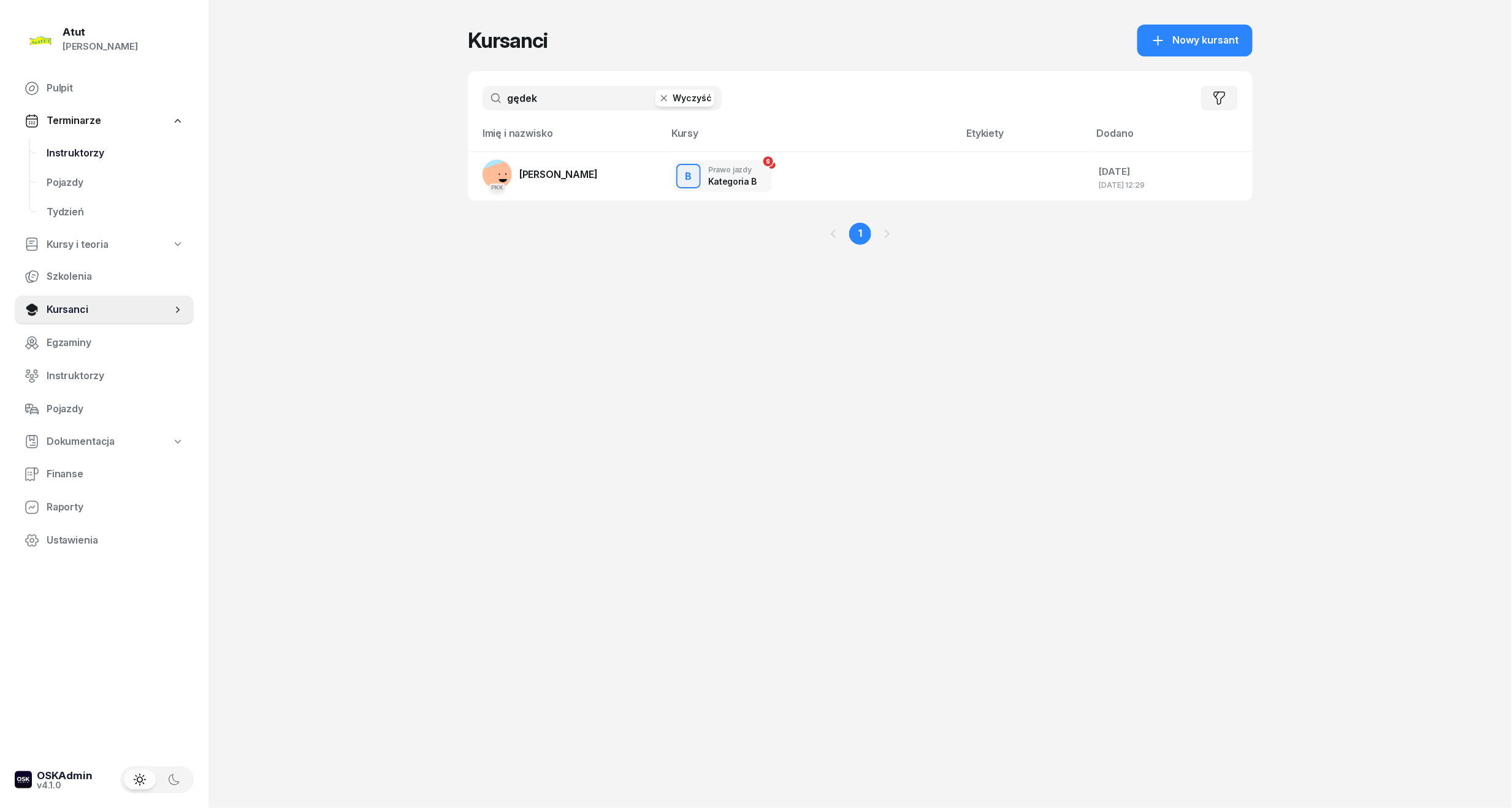
click at [97, 156] on span "Instruktorzy" at bounding box center [116, 153] width 137 height 16
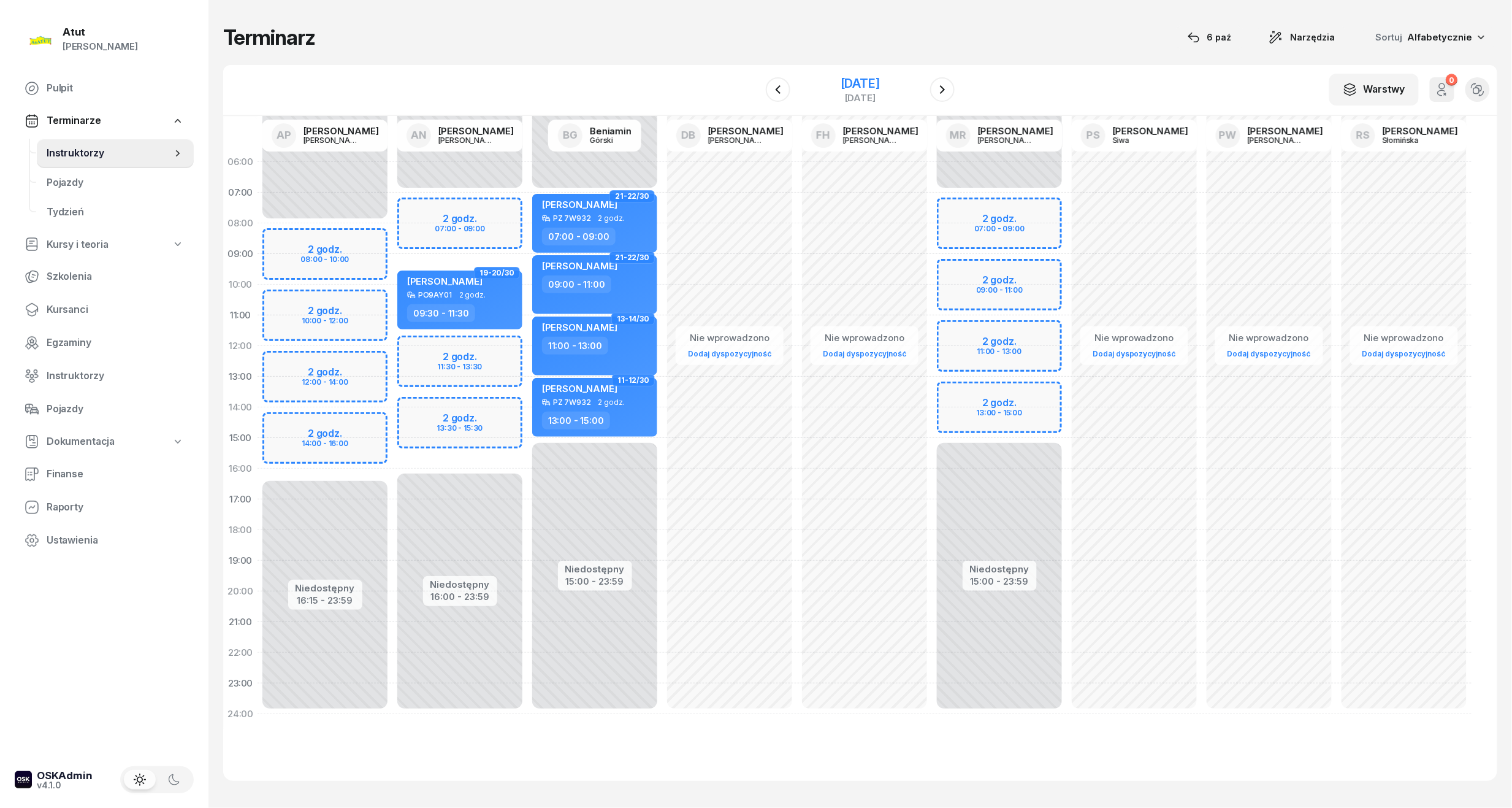
click at [872, 87] on div "[DATE]" at bounding box center [860, 83] width 39 height 12
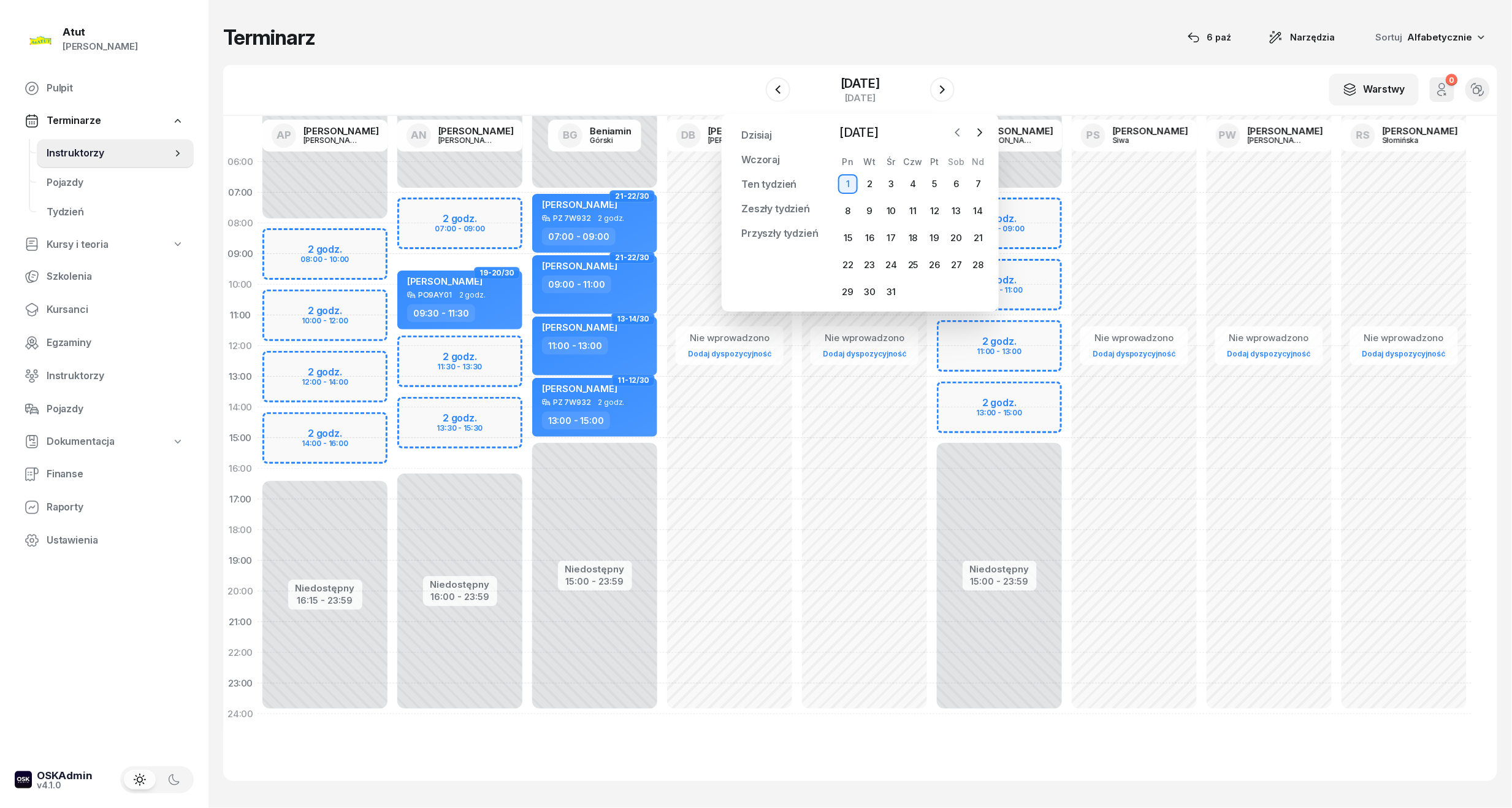
click at [964, 138] on button "button" at bounding box center [958, 133] width 19 height 19
click at [952, 135] on icon "button" at bounding box center [957, 132] width 12 height 12
click at [847, 211] on div "6" at bounding box center [847, 211] width 20 height 20
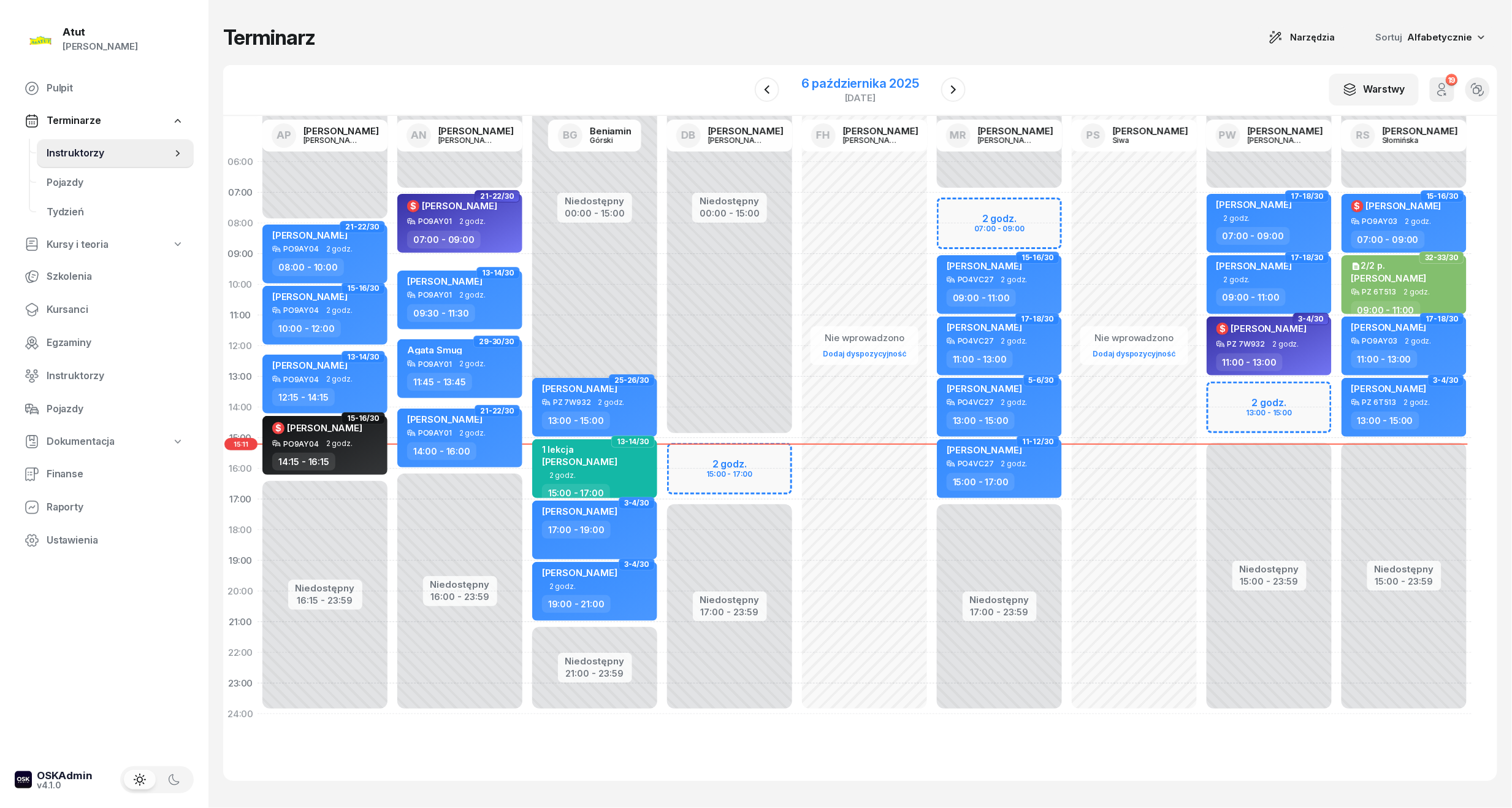
click at [850, 90] on div "[DATE]" at bounding box center [859, 89] width 118 height 25
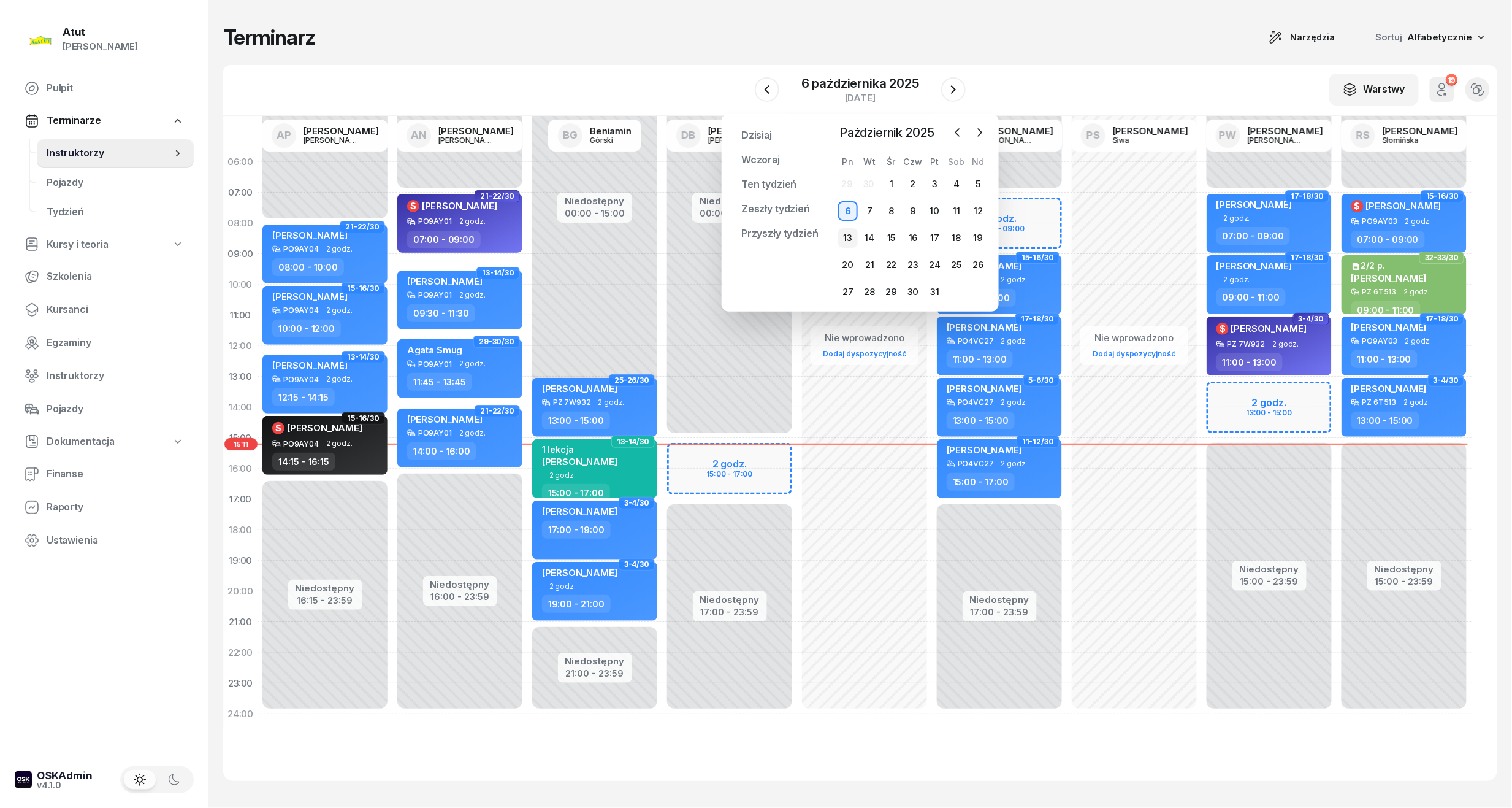
click at [844, 235] on div "13" at bounding box center [847, 238] width 20 height 20
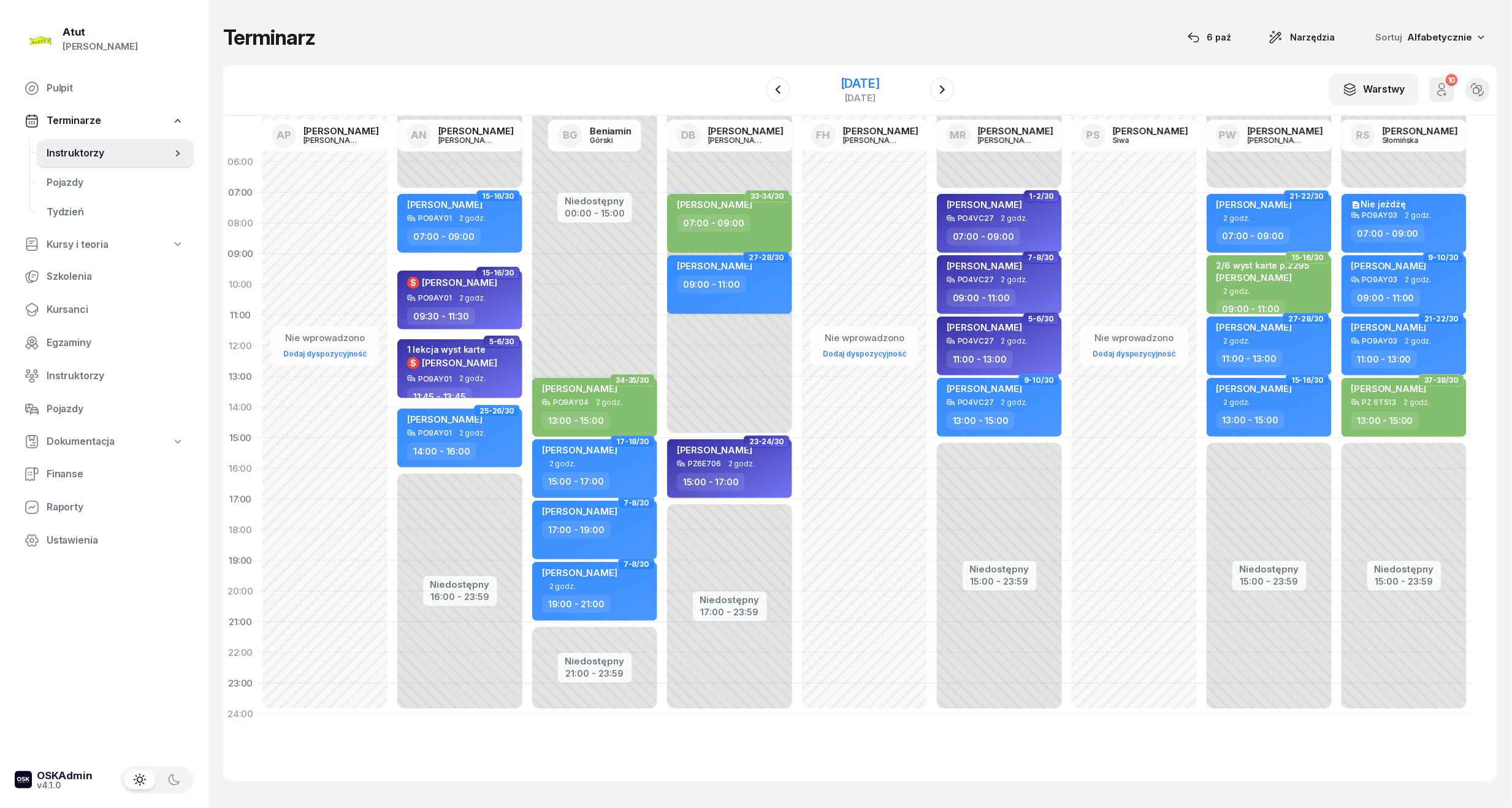
click at [841, 82] on div "[DATE]" at bounding box center [860, 83] width 39 height 12
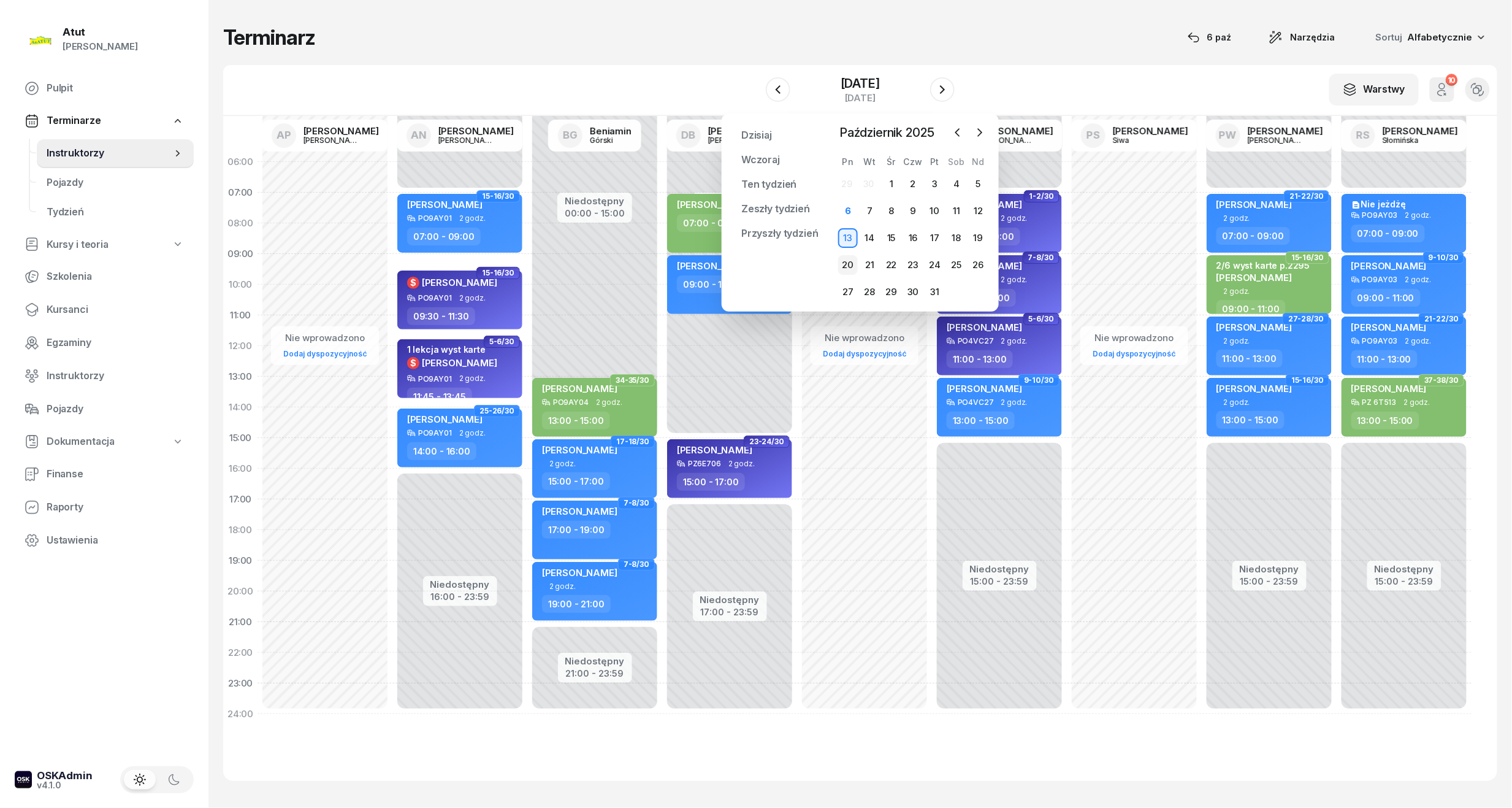
click at [846, 265] on div "20" at bounding box center [847, 264] width 20 height 20
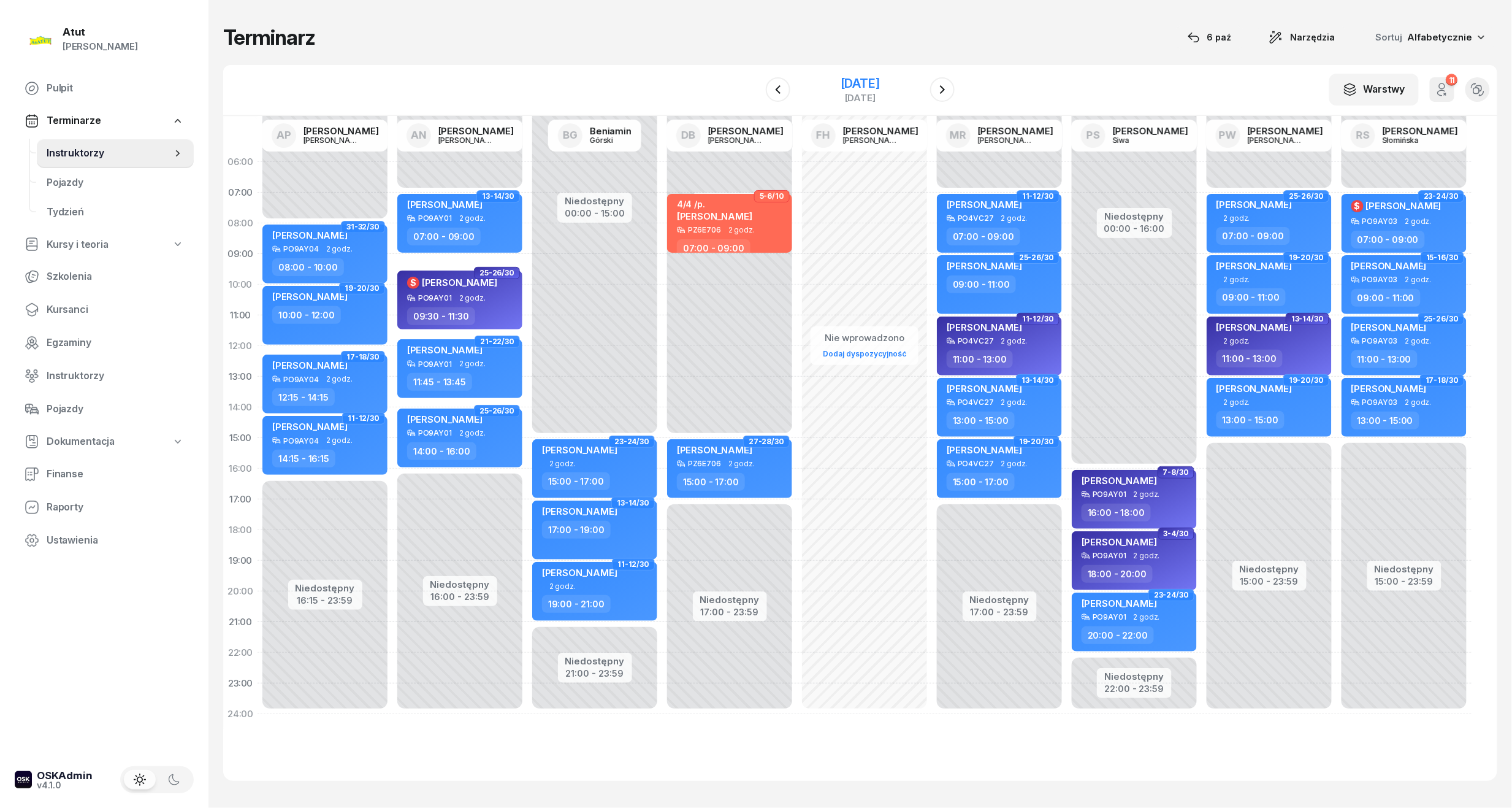
click at [850, 77] on div "[DATE]" at bounding box center [860, 83] width 39 height 12
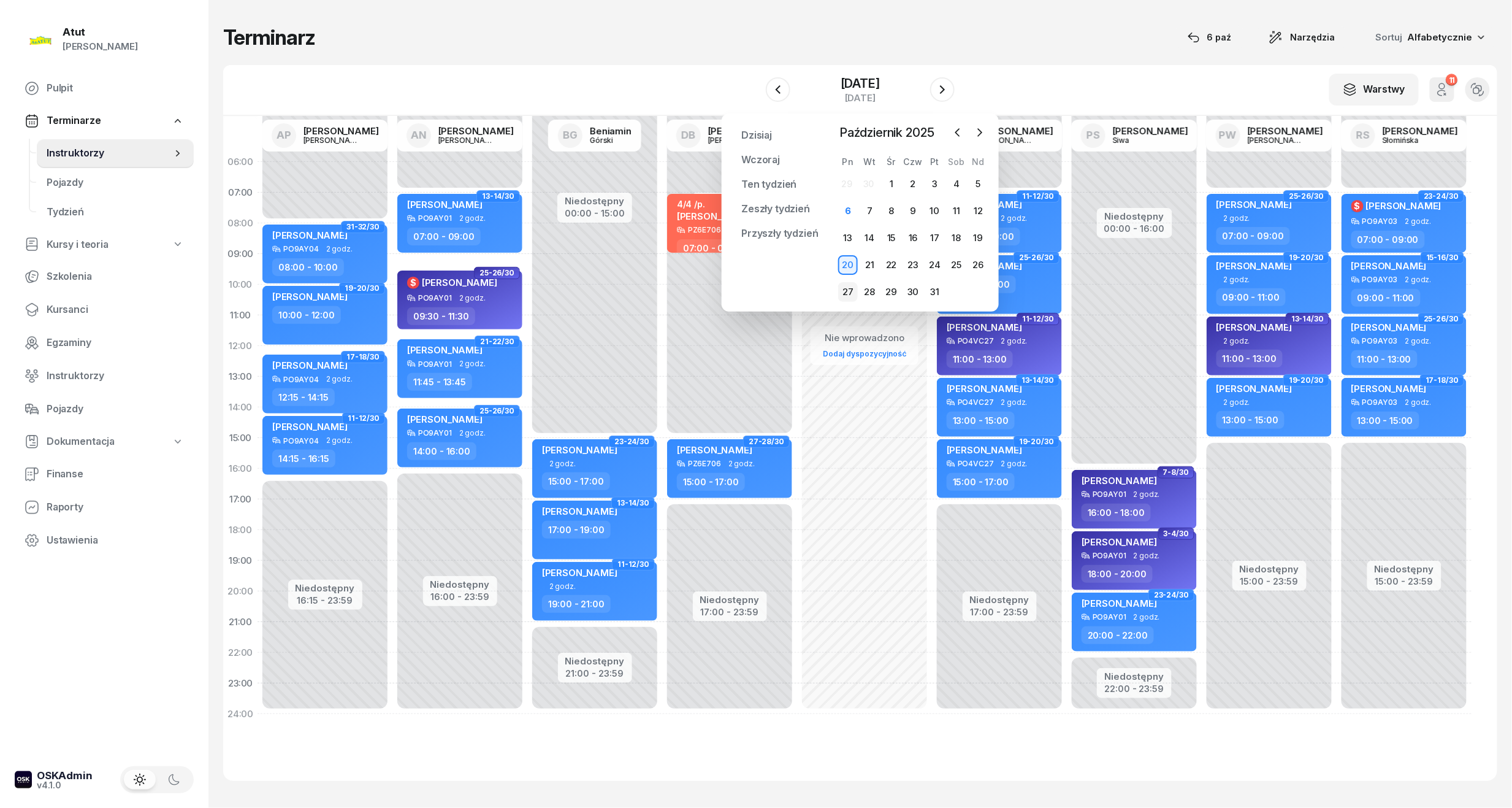
click at [846, 291] on div "27" at bounding box center [847, 292] width 20 height 20
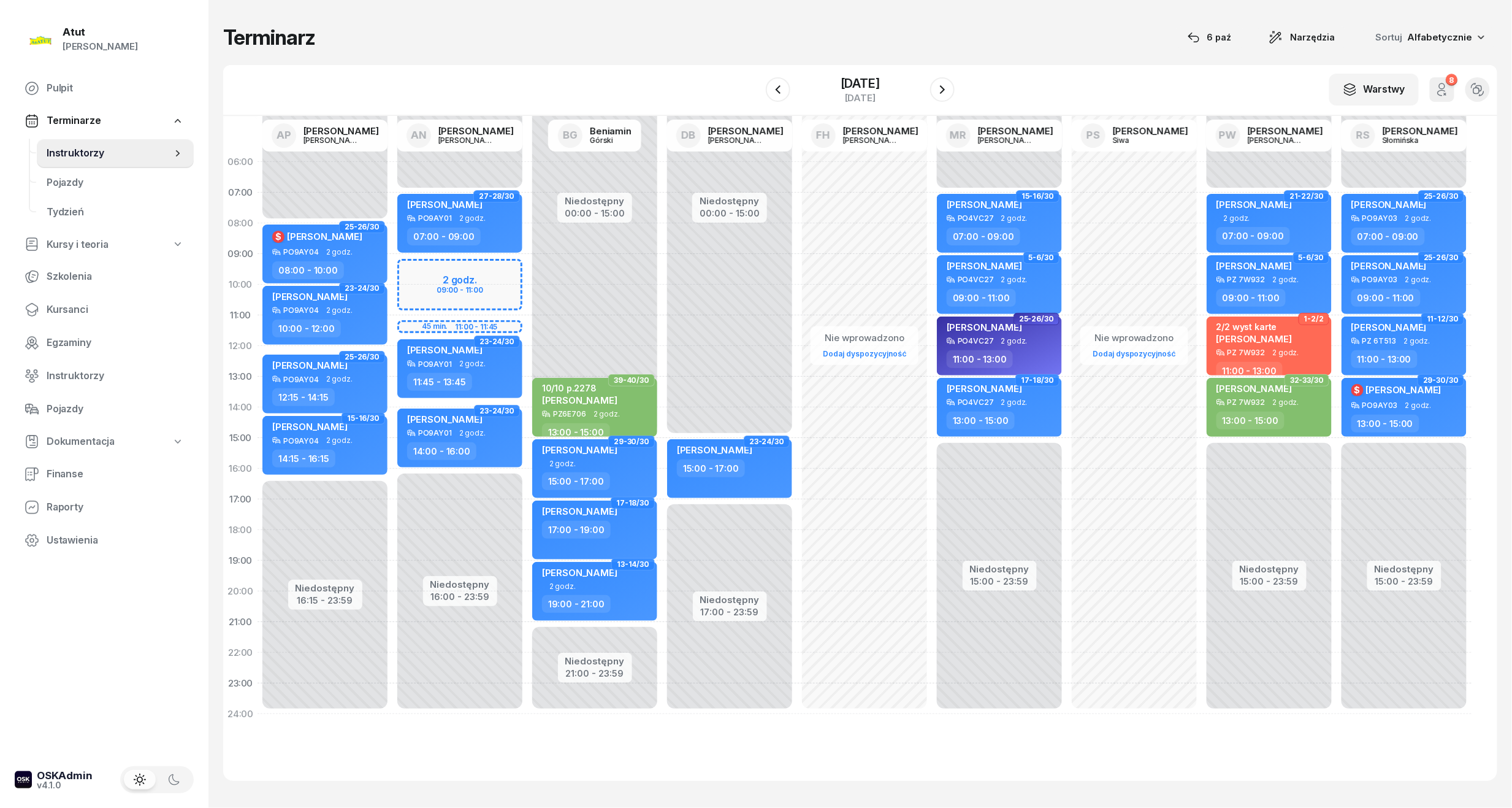
click at [501, 290] on div "Niedostępny 00:00 - 07:00 Niedostępny 16:00 - 23:59 2 godz. 09:00 - 11:00 45 mi…" at bounding box center [459, 437] width 134 height 582
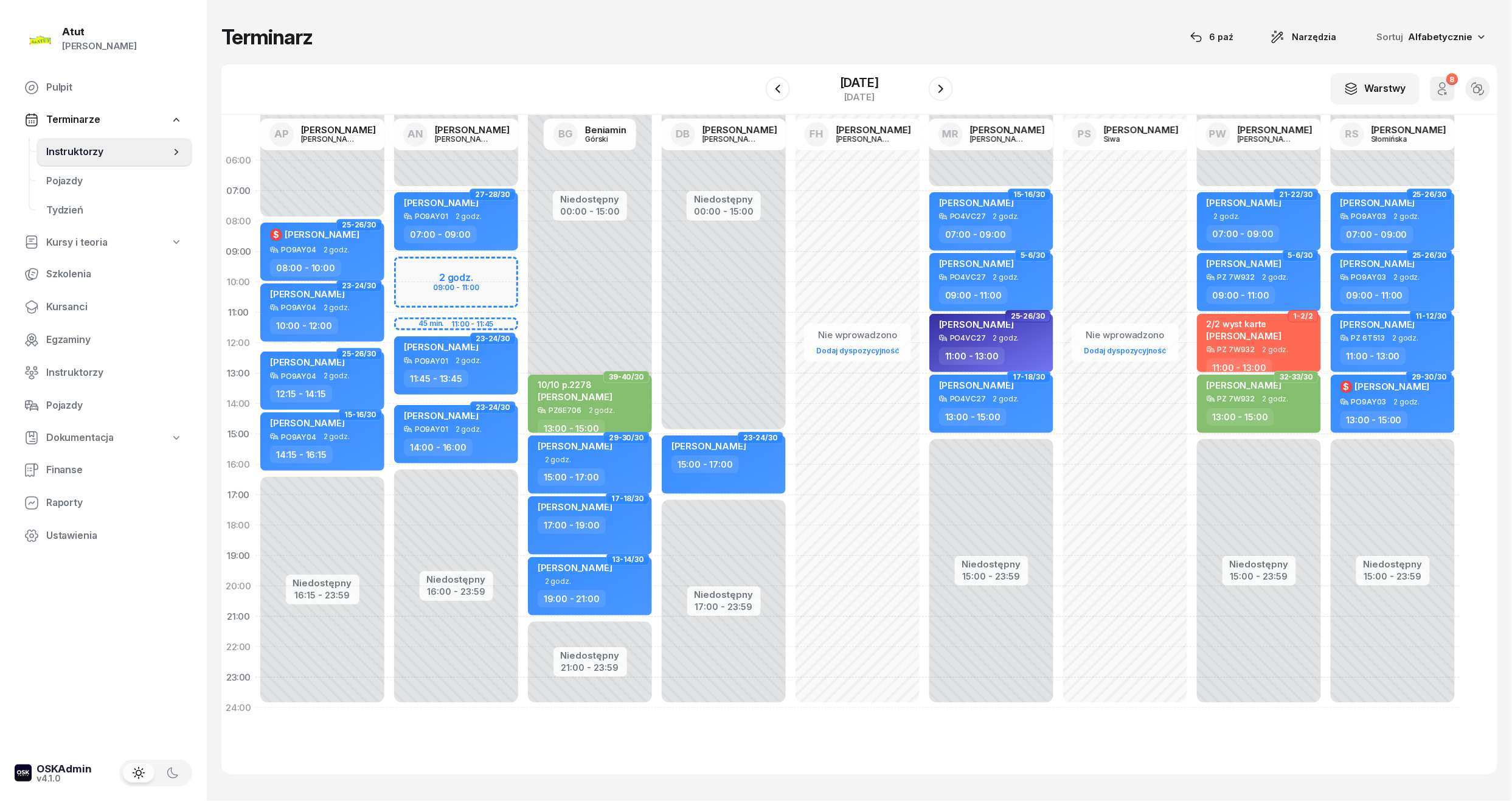
select select "10"
select select "11"
select select "45"
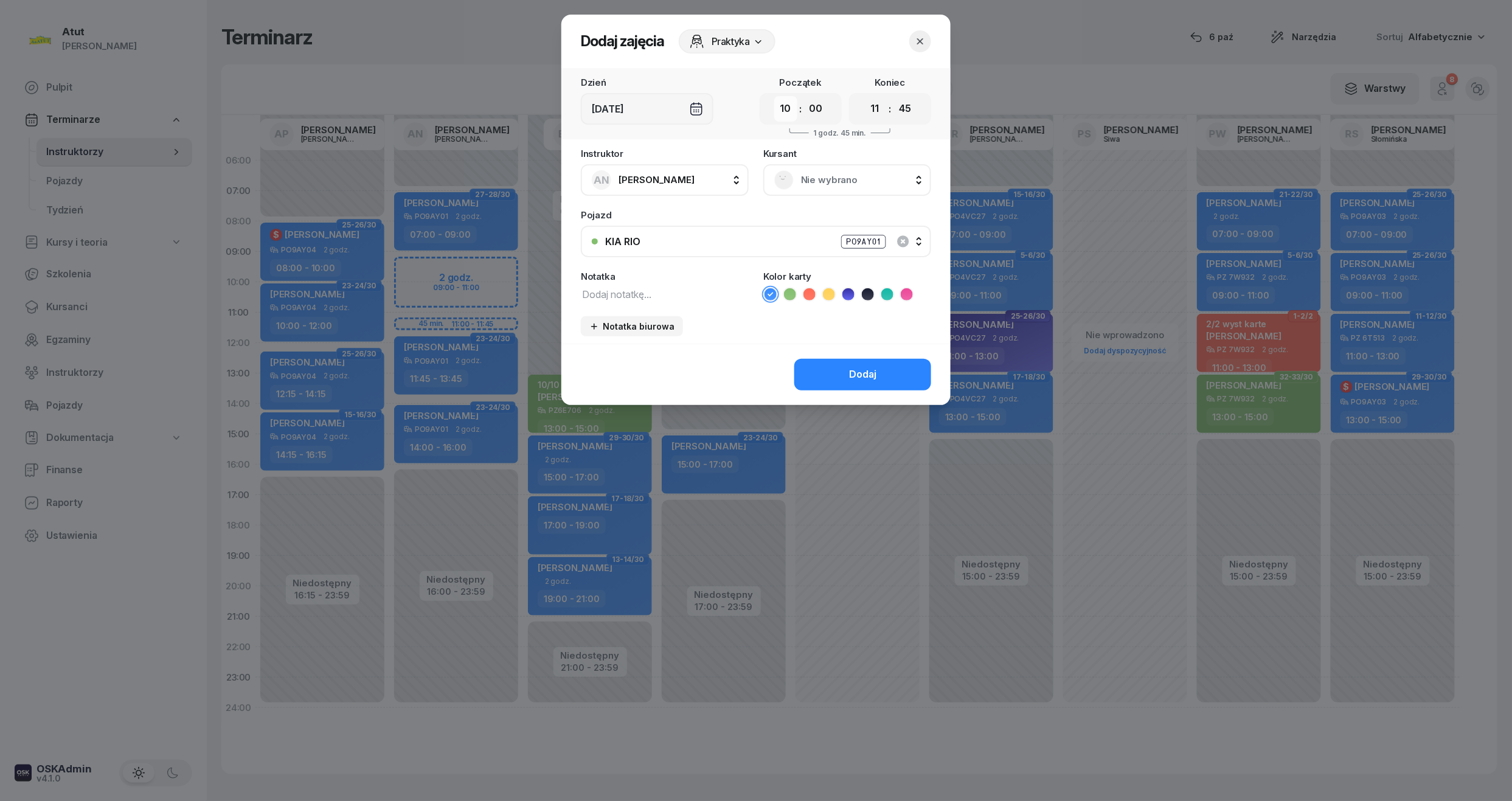
click at [796, 111] on select "00 01 02 03 04 05 06 07 08 09 10 11 12 13 14 15 16 17 18 19 20 21 22 23" at bounding box center [785, 108] width 23 height 25
select select "09"
click at [774, 96] on select "00 01 02 03 04 05 06 07 08 09 10 11 12 13 14 15 16 17 18 19 20 21 22 23" at bounding box center [785, 108] width 23 height 25
click at [823, 104] on select "00 05 10 15 20 25 30 35 40 45 50 55" at bounding box center [815, 108] width 23 height 25
select select "30"
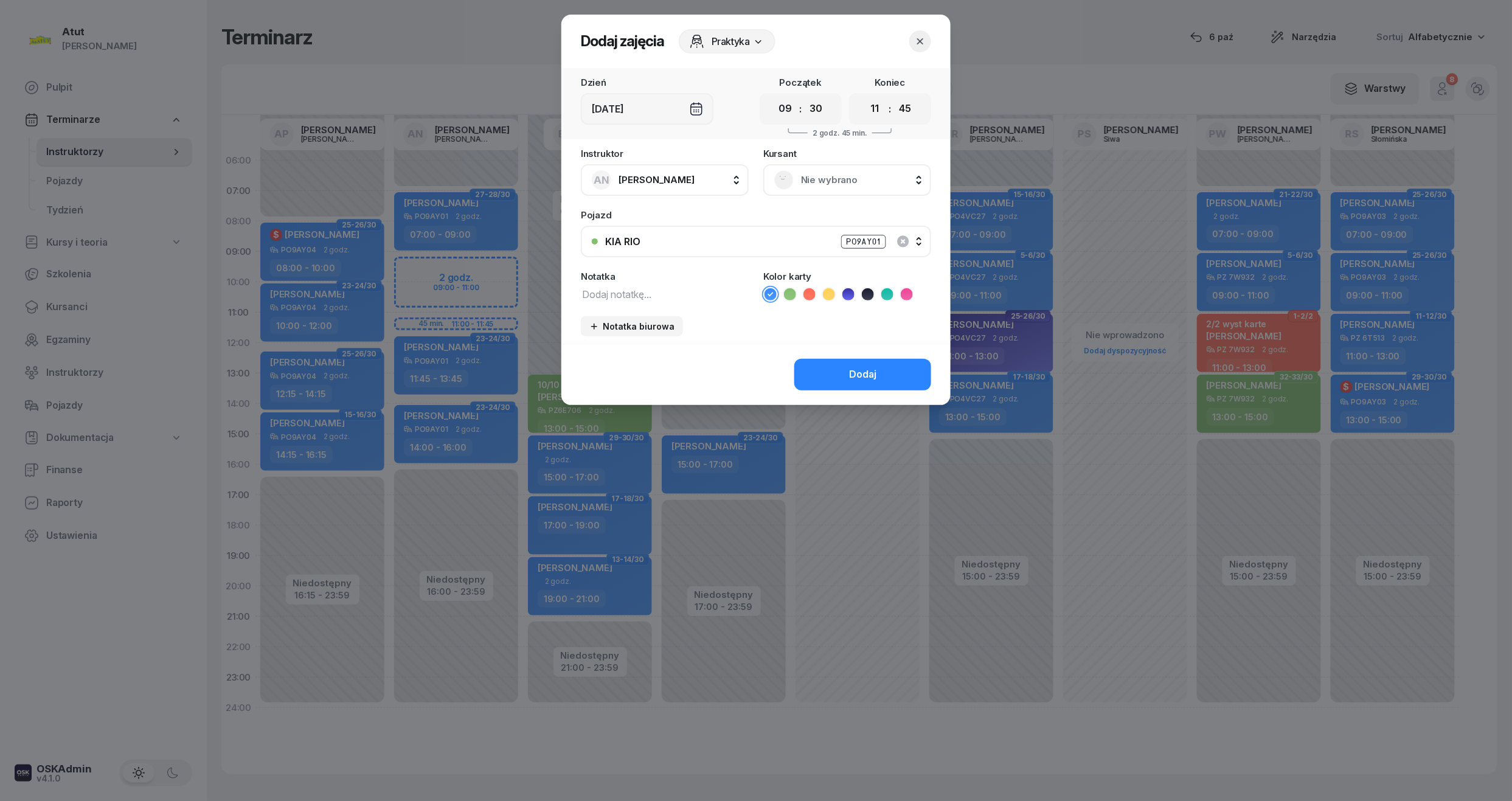
click at [804, 96] on select "00 05 10 15 20 25 30 35 40 45 50 55" at bounding box center [815, 108] width 23 height 25
click at [920, 105] on div "00 01 02 03 04 05 06 07 08 09 10 11 12 13 14 15 16 17 18 19 20 21 22 23 : 00 05…" at bounding box center [890, 109] width 82 height 32
click at [913, 105] on select "00 05 10 15 20 25 30 35 40 45 50 55" at bounding box center [905, 108] width 23 height 25
select select "30"
click at [894, 96] on select "00 05 10 15 20 25 30 35 40 45 50 55" at bounding box center [905, 108] width 23 height 25
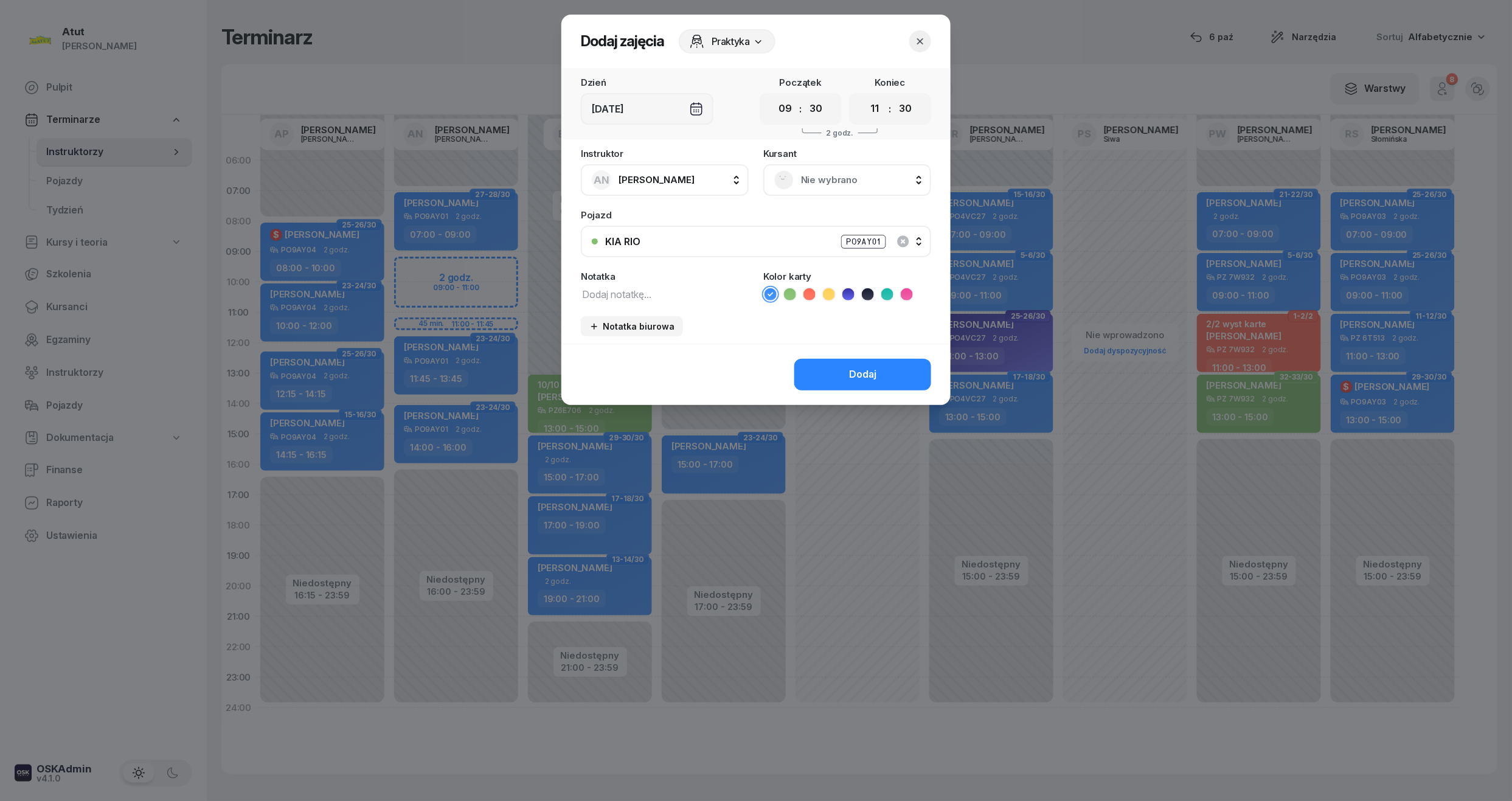
click at [848, 188] on div "Nie wybrano" at bounding box center [847, 180] width 168 height 32
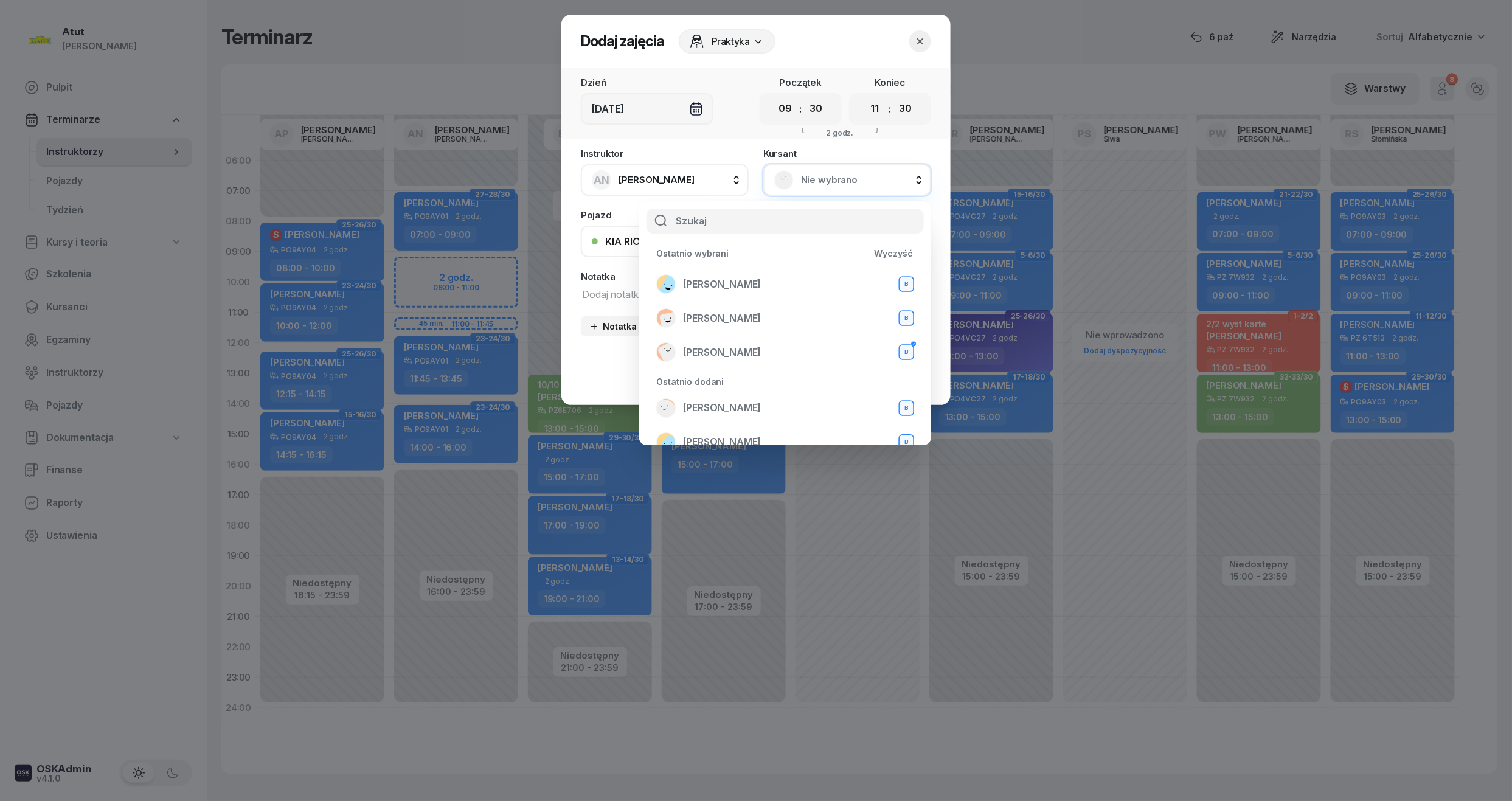
click at [920, 37] on icon "button" at bounding box center [920, 41] width 12 height 12
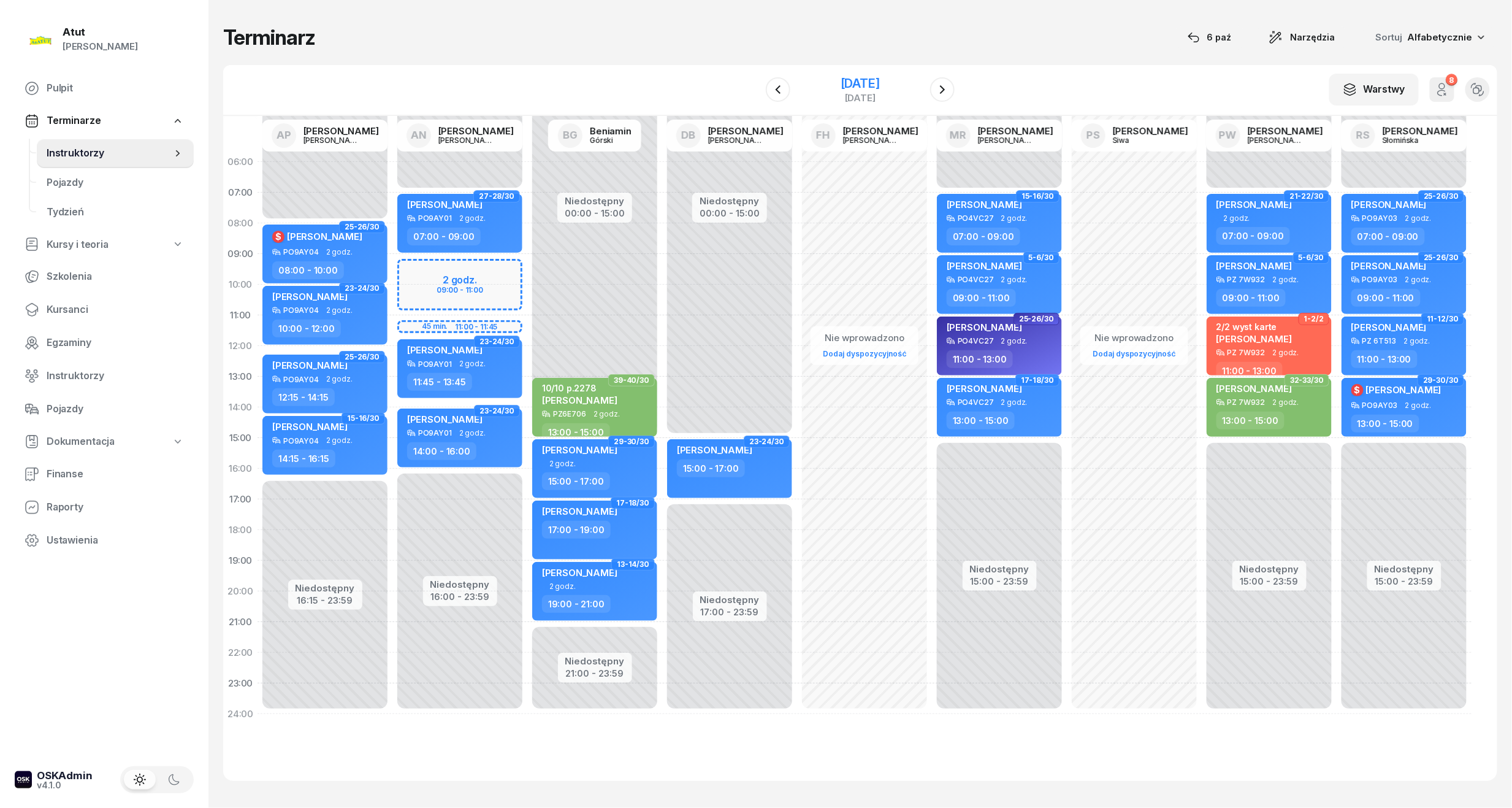
click at [880, 87] on div "[DATE]" at bounding box center [860, 83] width 39 height 12
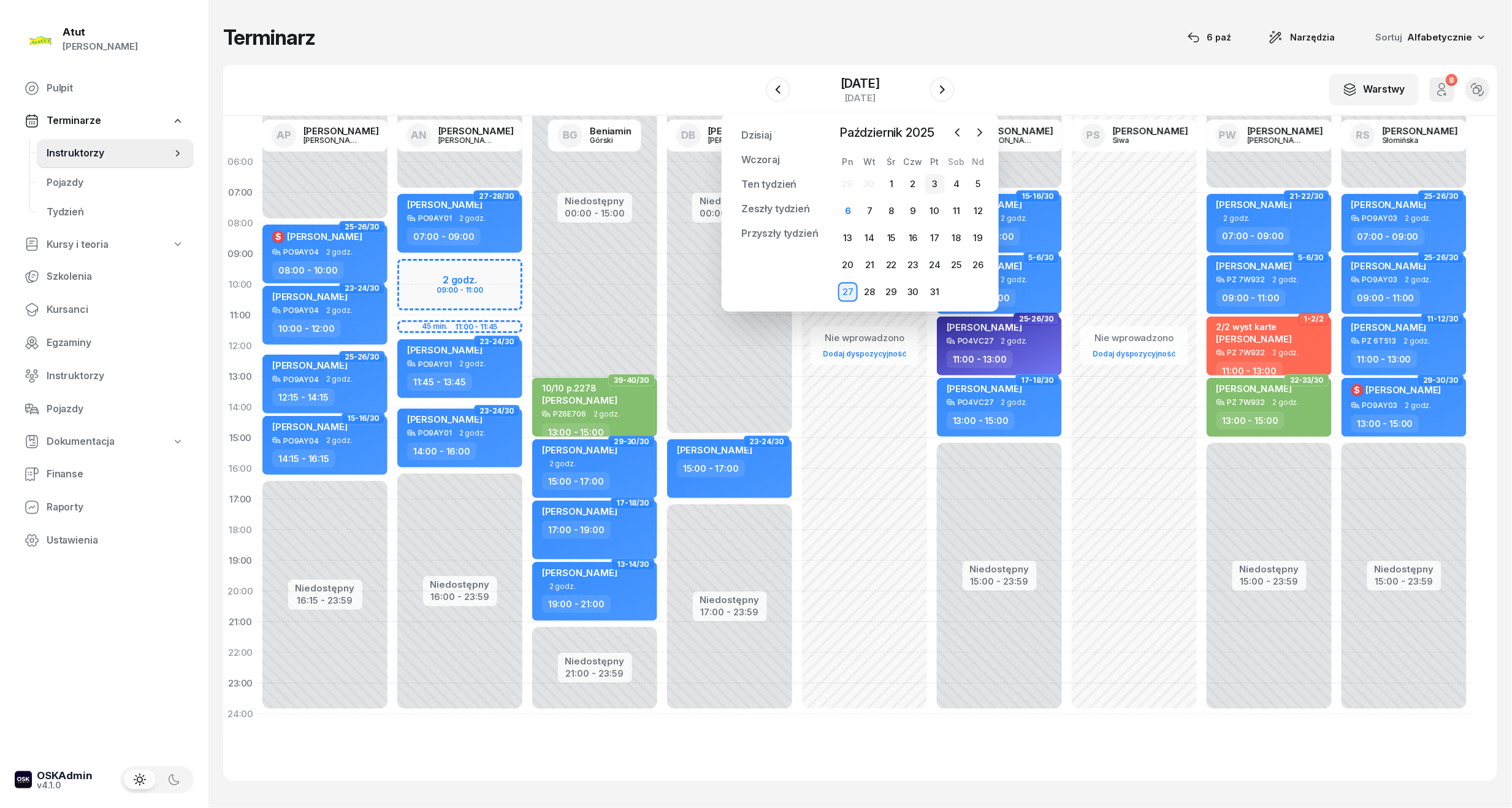
click at [935, 185] on div "3" at bounding box center [935, 183] width 20 height 20
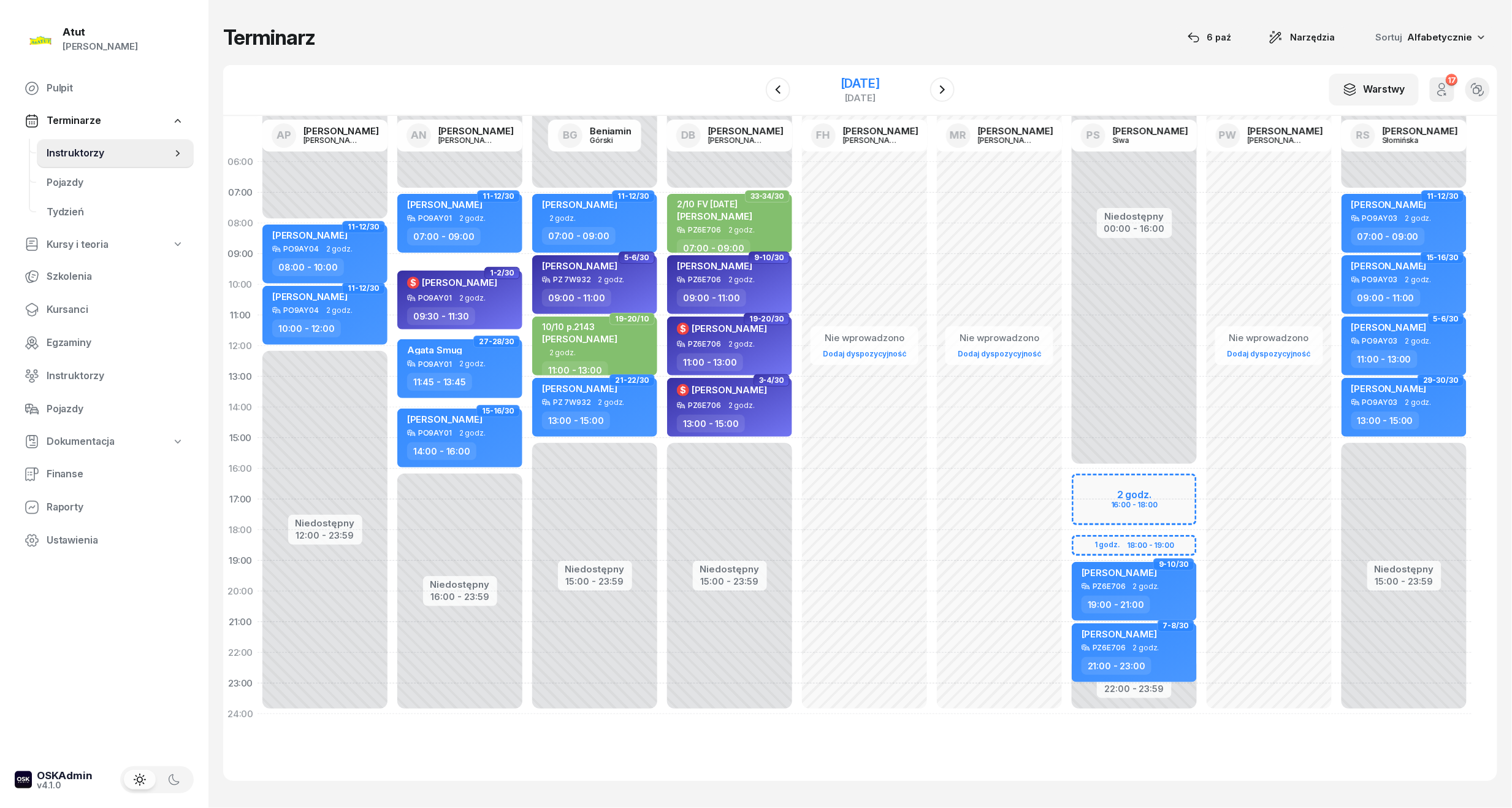
click at [880, 89] on div "3 października 2025" at bounding box center [860, 83] width 39 height 12
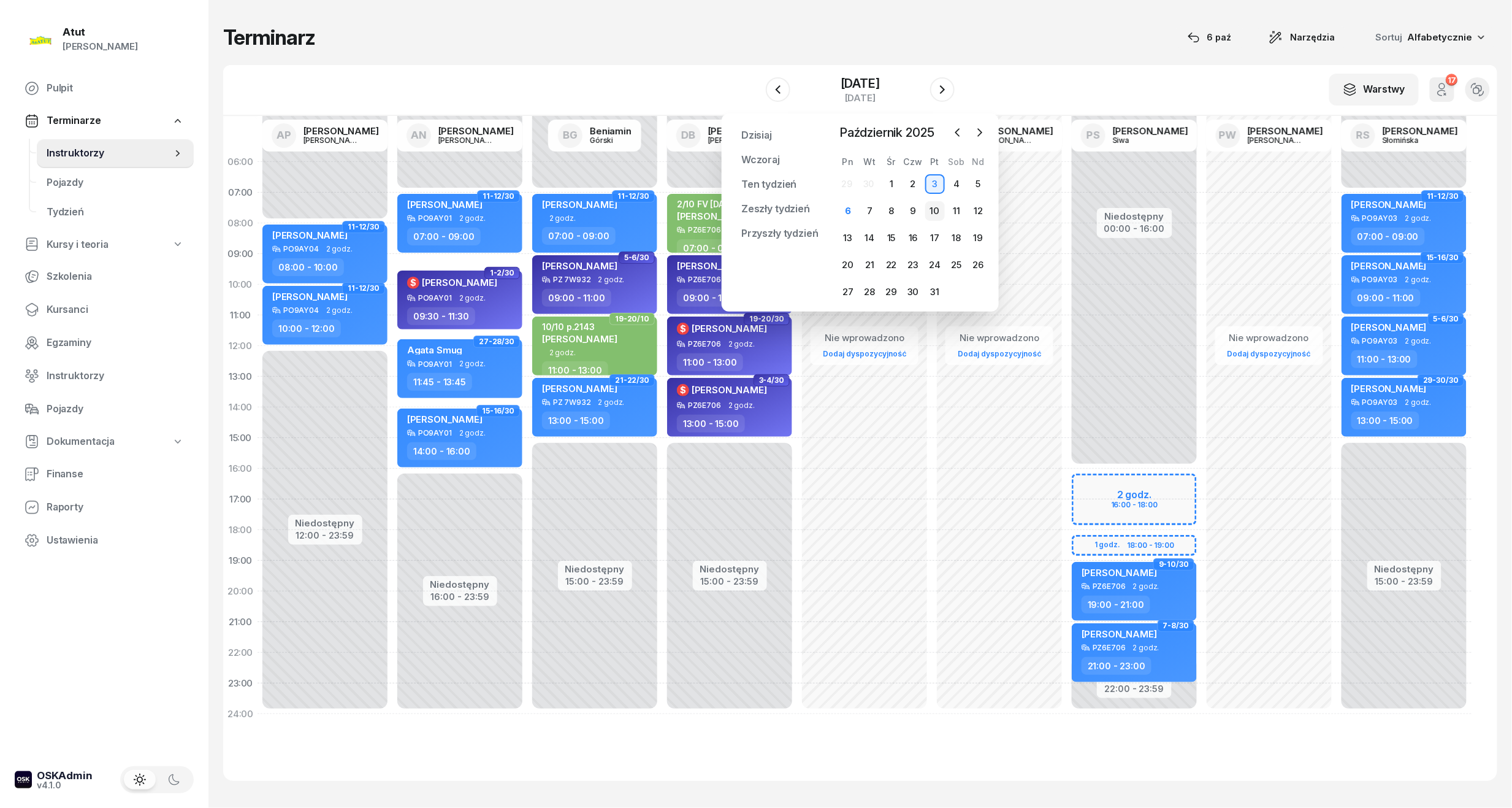
click at [937, 201] on div "10" at bounding box center [935, 211] width 20 height 20
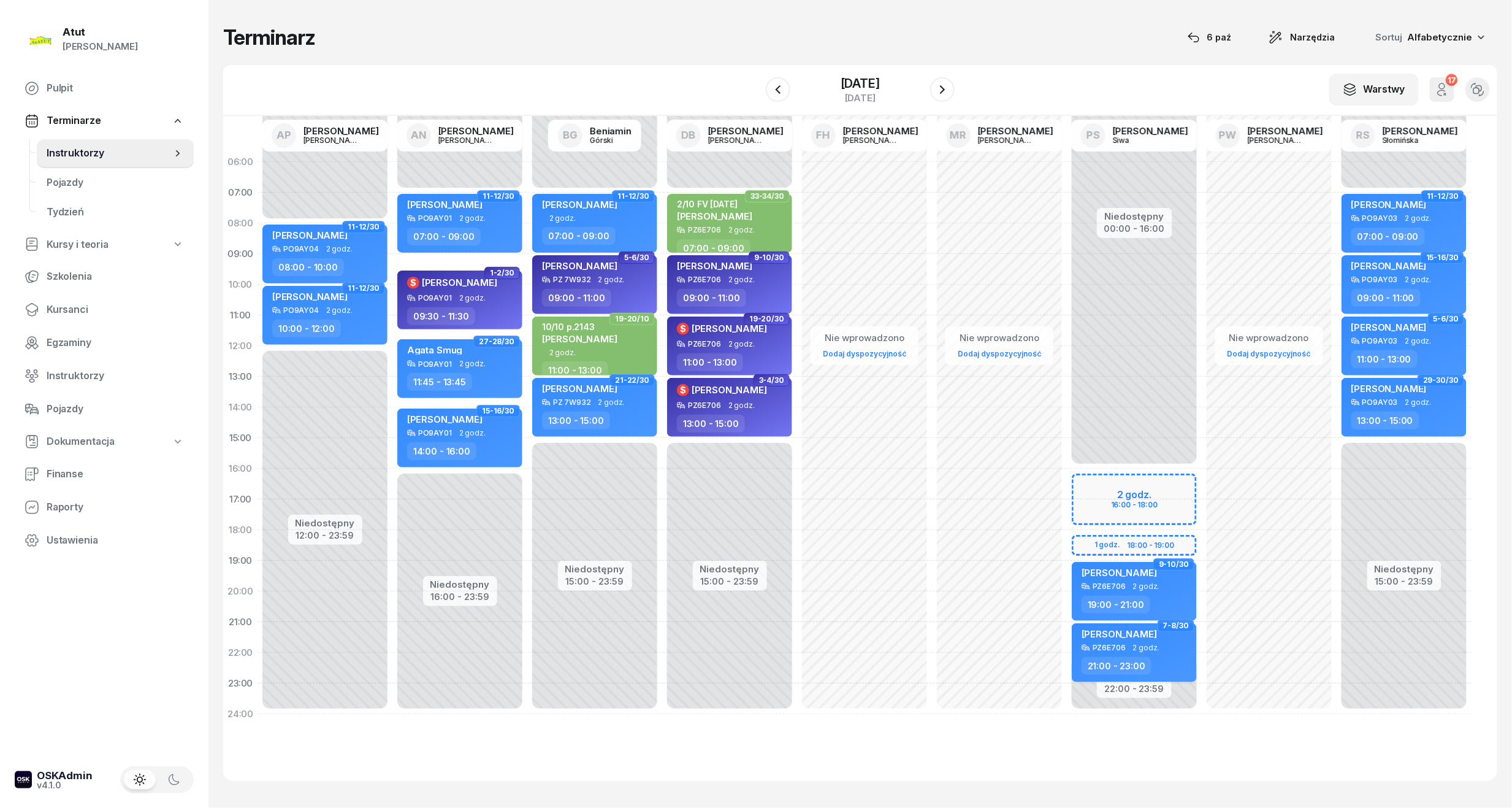
click at [935, 201] on div "Nie wprowadzono Dodaj dyspozycyjność 27-28/30 my odwołaliśmy Emilia Walczak PO4…" at bounding box center [999, 437] width 134 height 582
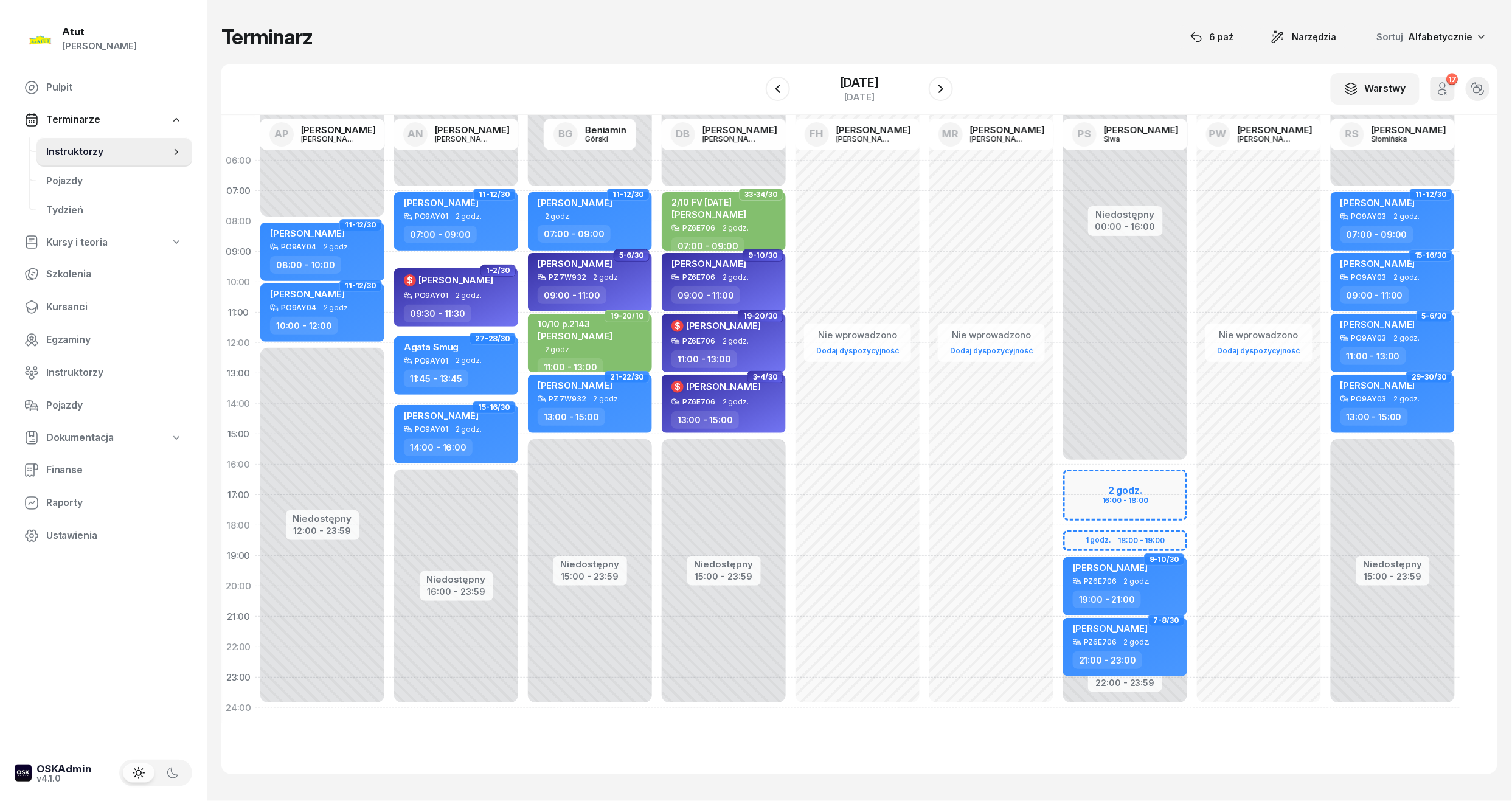
select select "07"
select select "09"
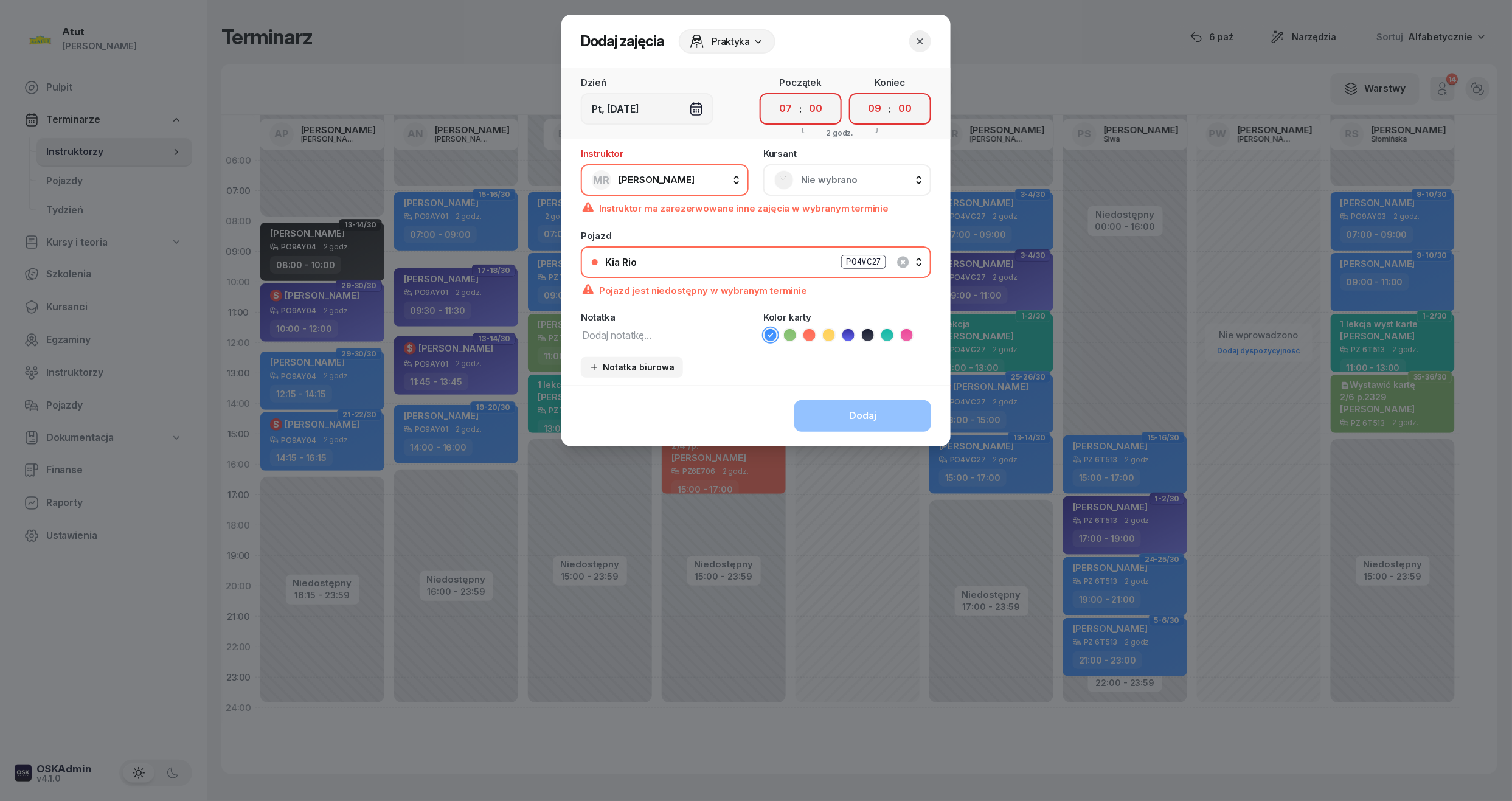
click at [920, 39] on icon "button" at bounding box center [920, 41] width 12 height 12
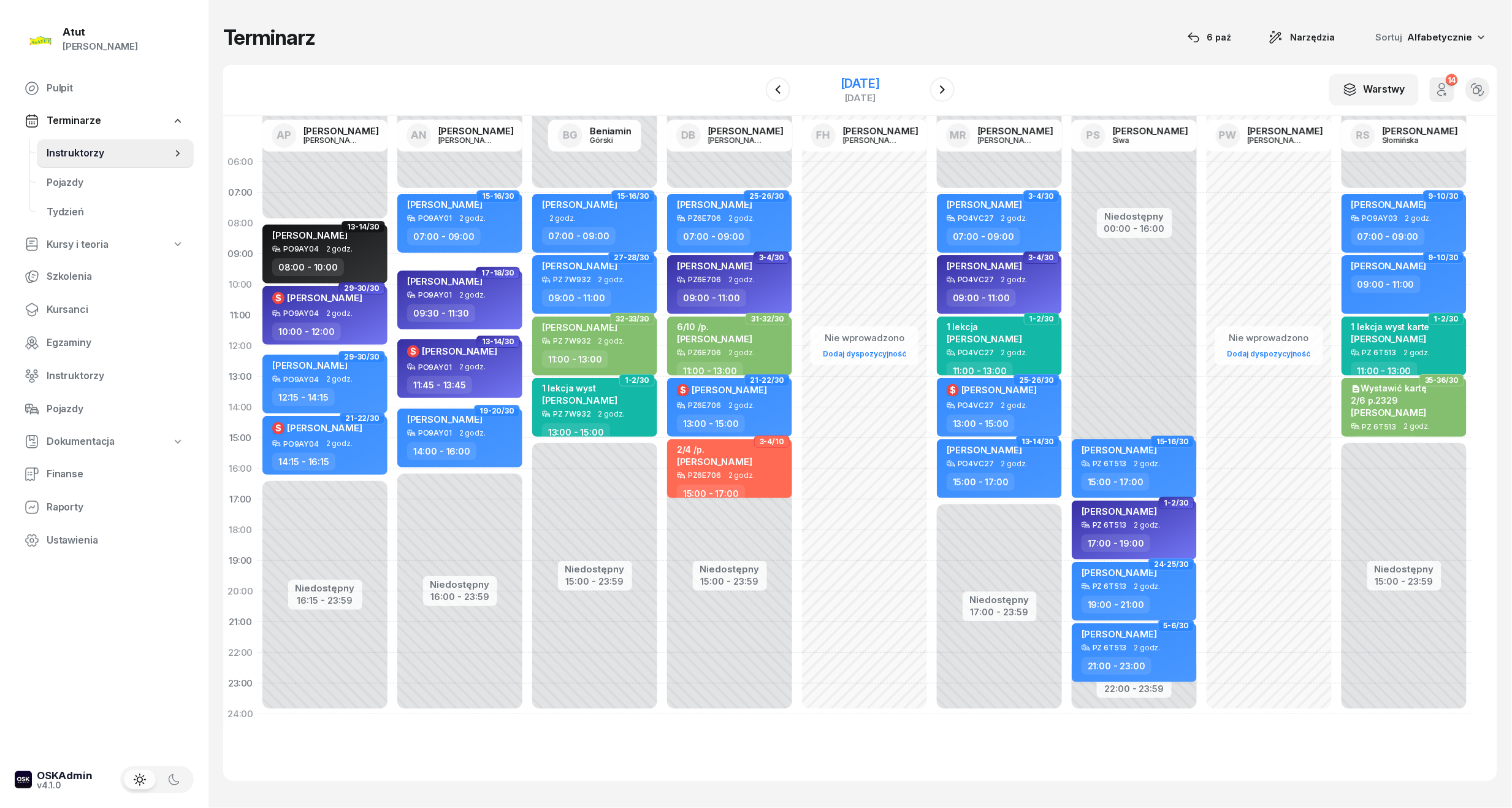
click at [868, 81] on div "[DATE]" at bounding box center [860, 83] width 39 height 12
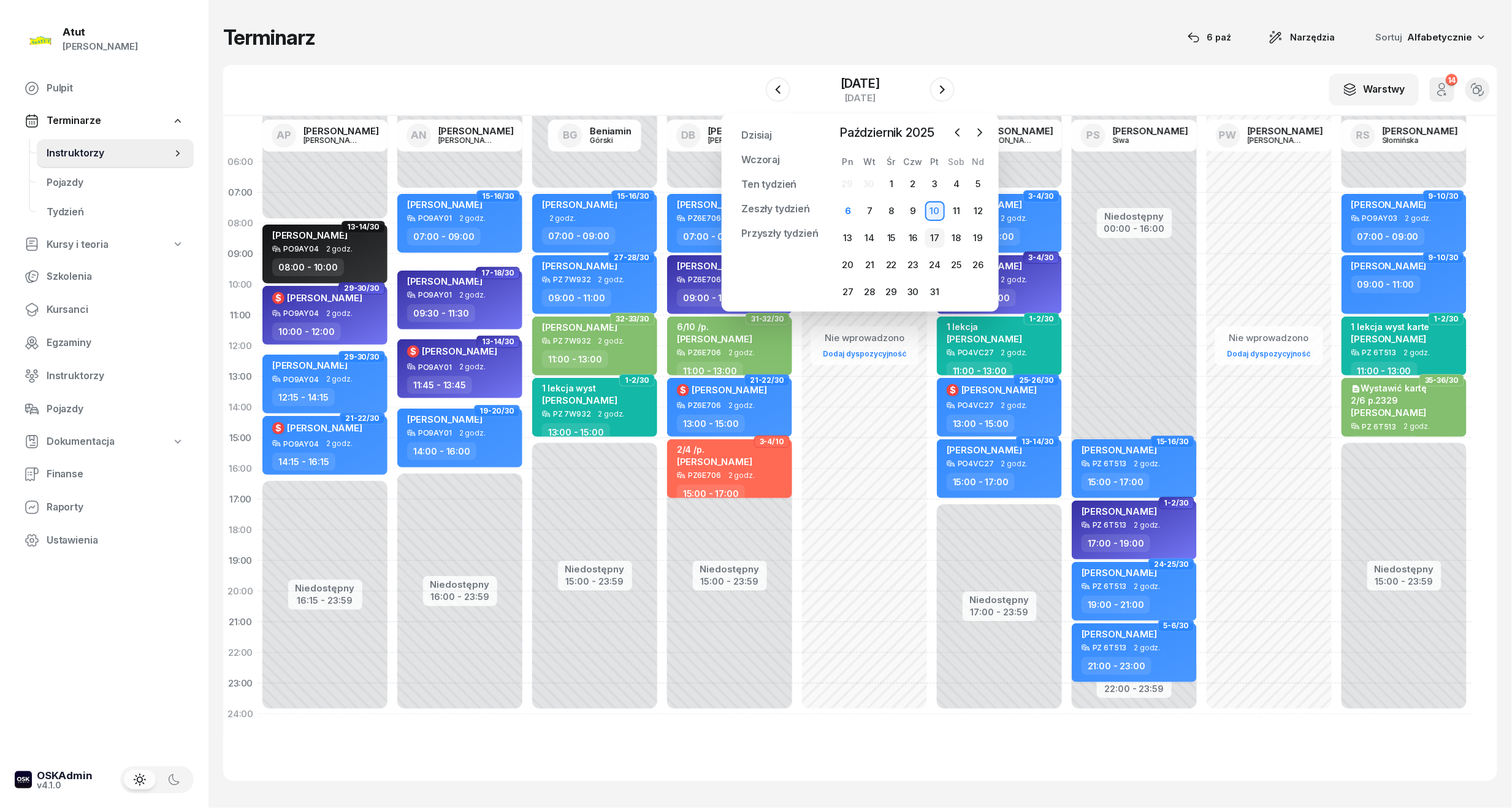
click at [931, 239] on div "17" at bounding box center [935, 238] width 20 height 20
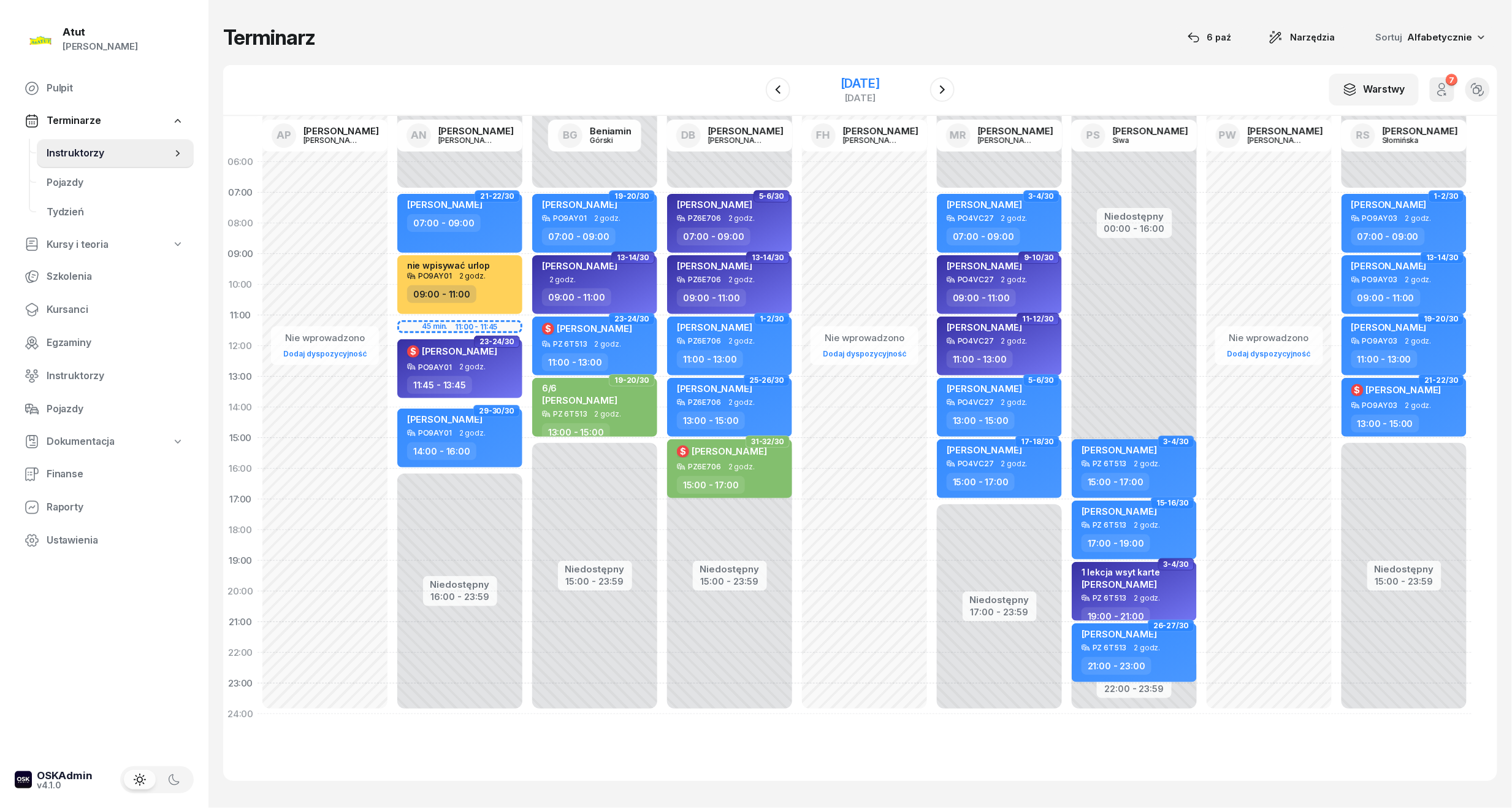
click at [880, 84] on div "[DATE]" at bounding box center [860, 83] width 39 height 12
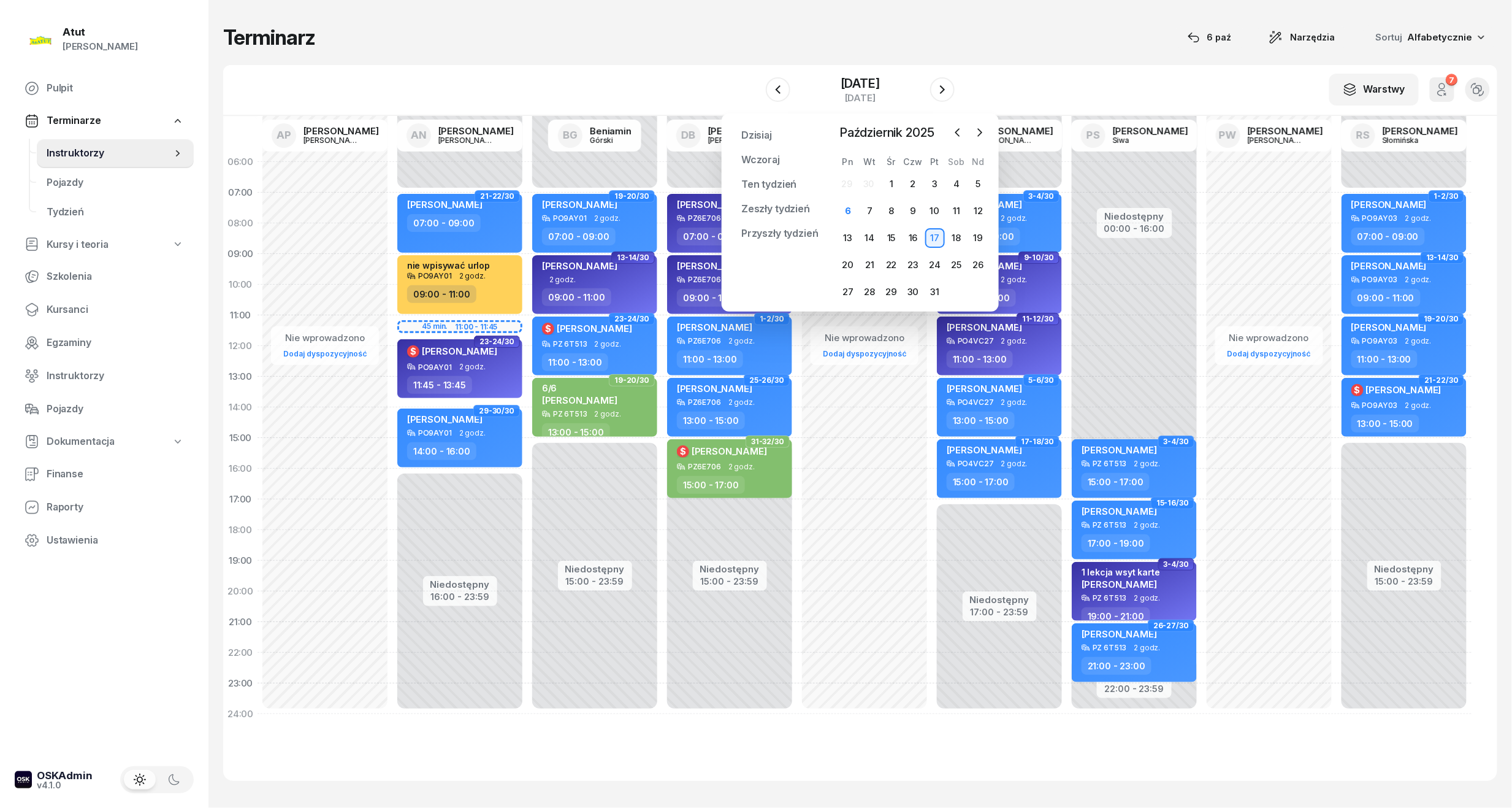
drag, startPoint x: 932, startPoint y: 260, endPoint x: 927, endPoint y: 254, distance: 7.8
click at [932, 260] on div "24" at bounding box center [935, 264] width 20 height 20
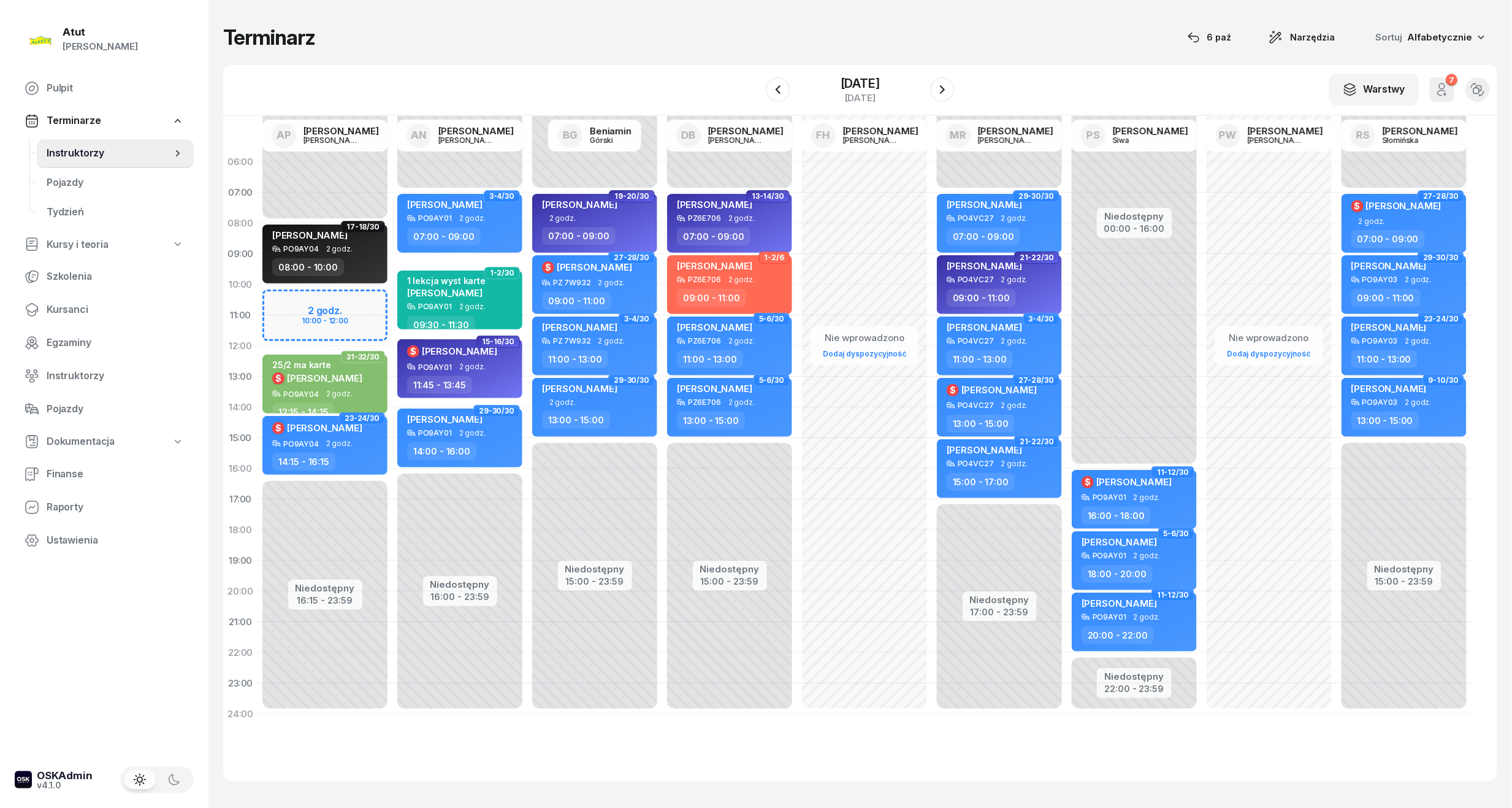
click at [360, 315] on div "Niedostępny 00:00 - 08:00 Niedostępny 16:15 - 23:59 2 godz. 10:00 - 12:00 17-18…" at bounding box center [324, 437] width 134 height 582
select select "11"
select select "12"
select select "15"
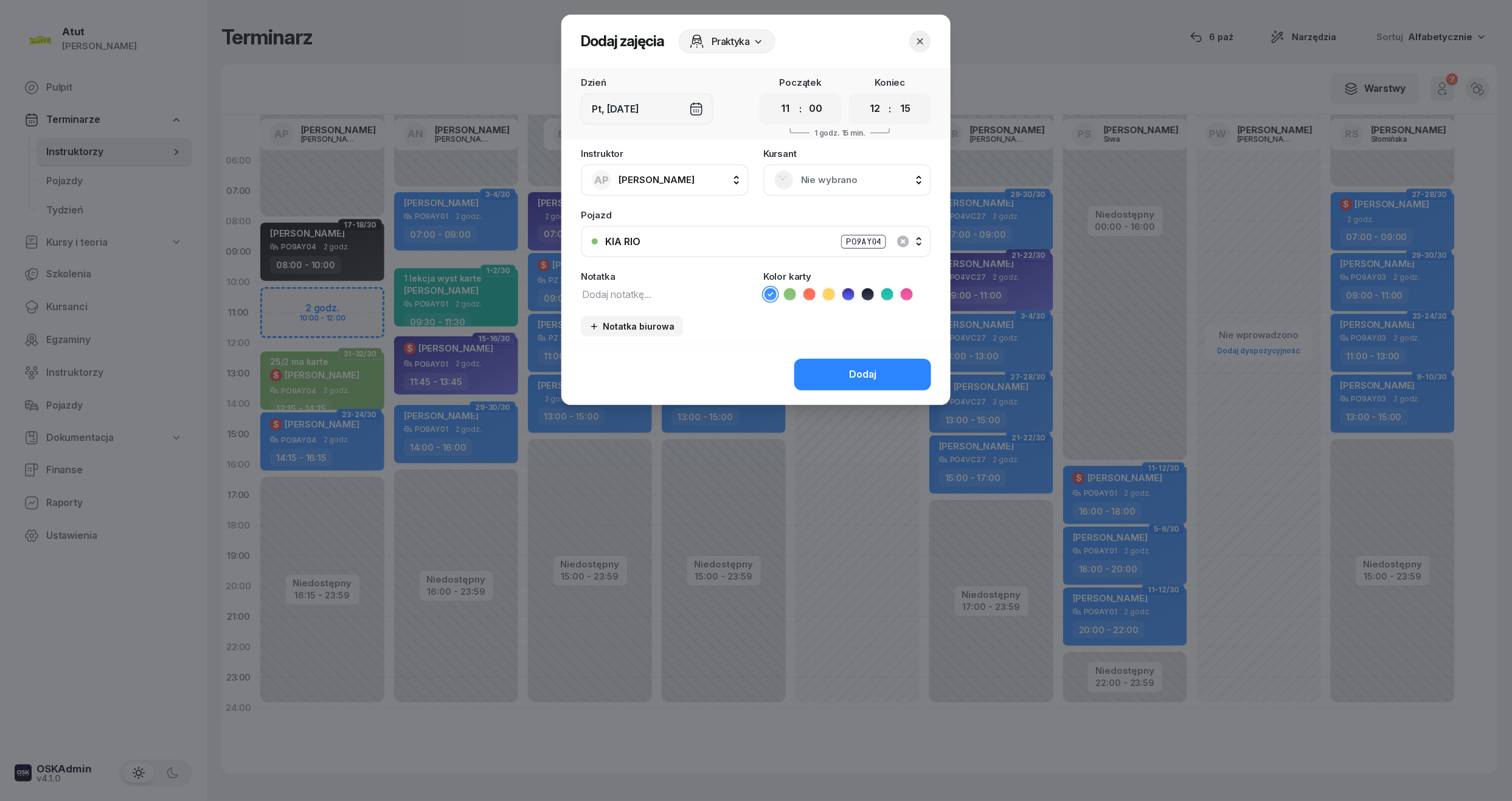
click at [797, 179] on div "Nie wybrano" at bounding box center [847, 180] width 146 height 20
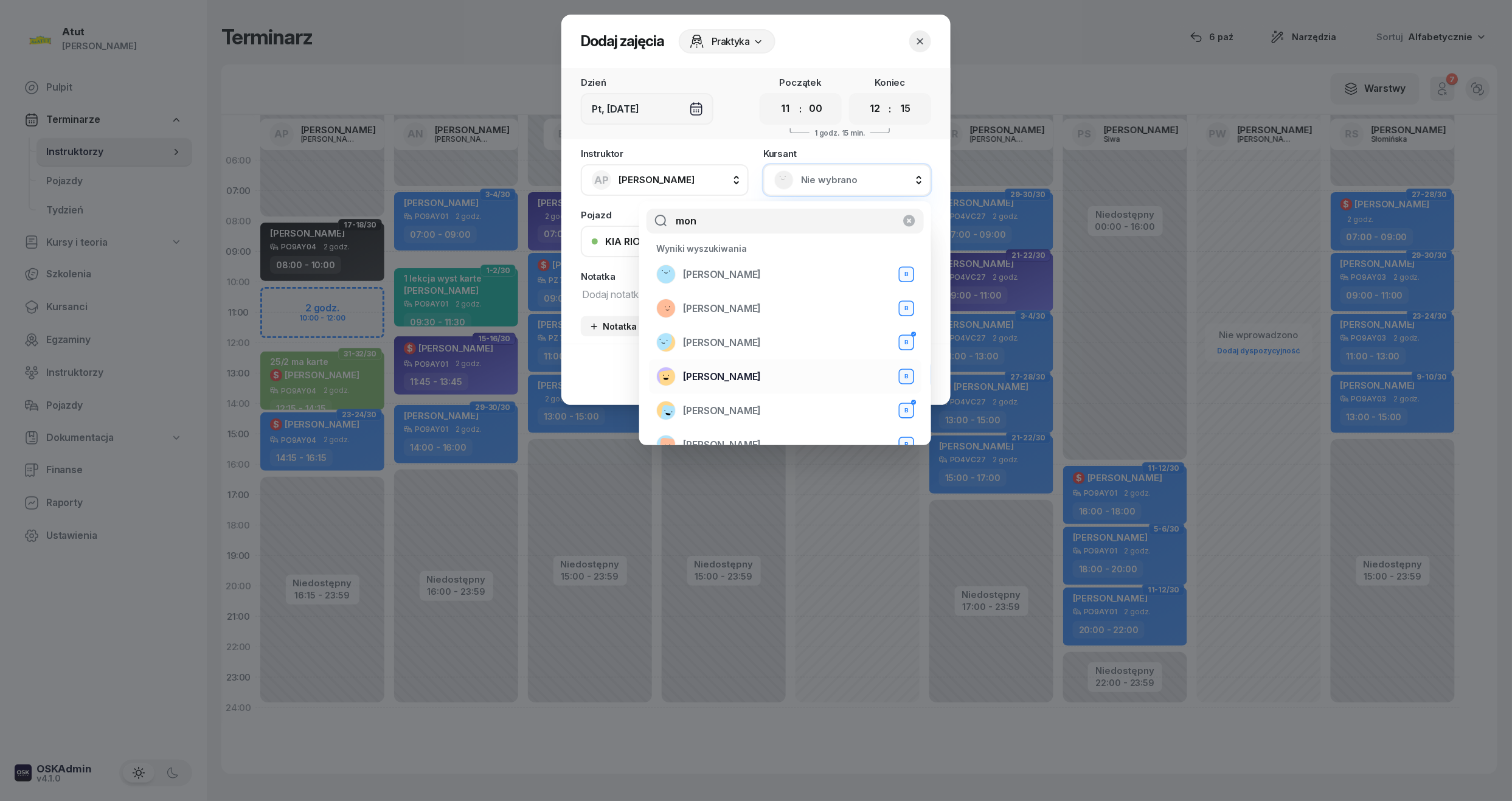
type input "mon"
click at [761, 369] on span "[PERSON_NAME]" at bounding box center [721, 377] width 77 height 16
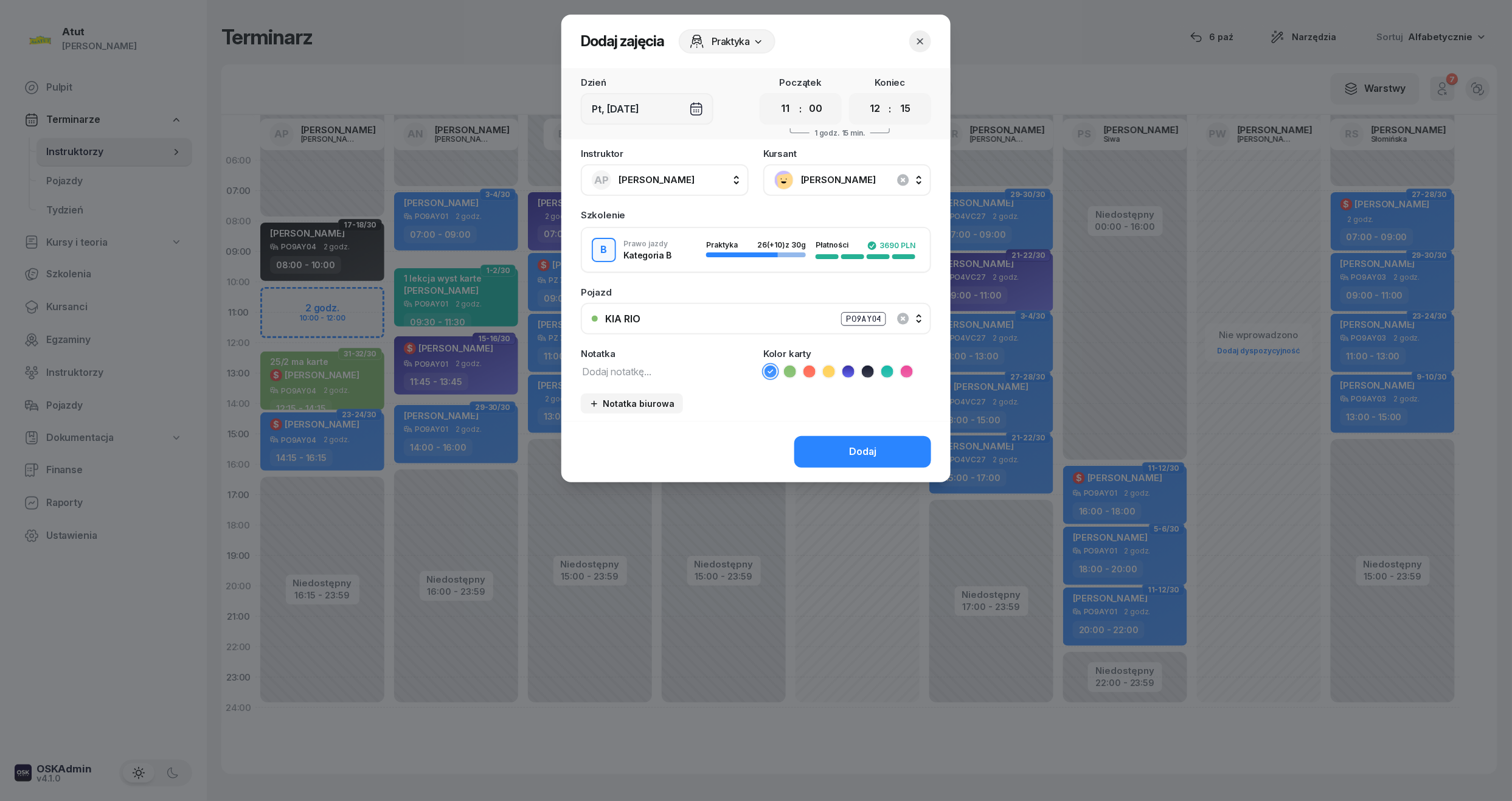
drag, startPoint x: 782, startPoint y: 109, endPoint x: 798, endPoint y: 123, distance: 21.3
click at [782, 109] on select "00 01 02 03 04 05 06 07 08 09 10 11 12 13 14 15 16 17 18 19 20 21 22 23" at bounding box center [785, 108] width 23 height 25
select select "10"
click at [774, 96] on select "00 01 02 03 04 05 06 07 08 09 10 11 12 13 14 15 16 17 18 19 20 21 22 23" at bounding box center [785, 108] width 23 height 25
click at [895, 110] on select "00 05 10 15 20 25 30 35 40 45 50 55" at bounding box center [905, 108] width 23 height 25
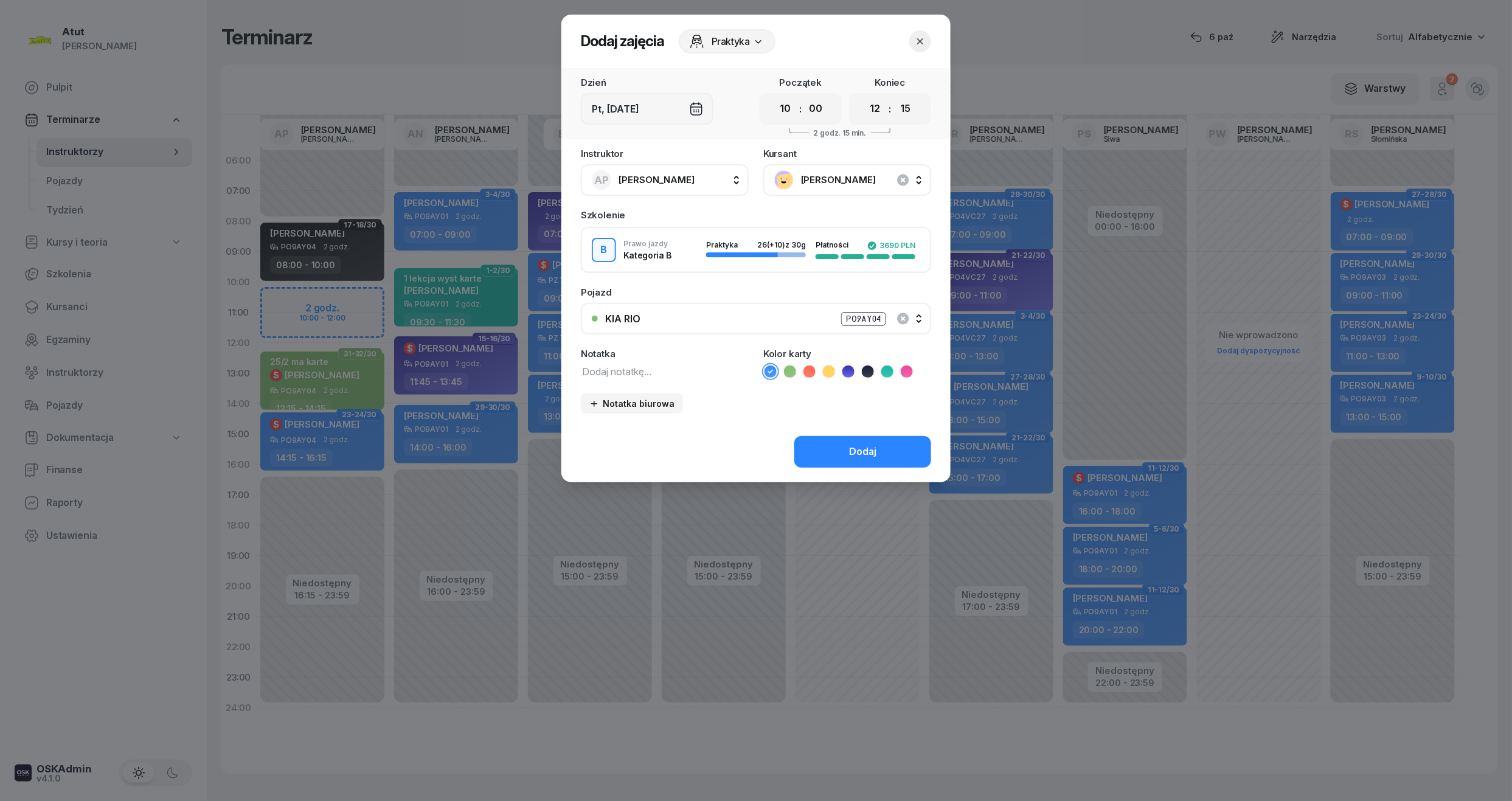
select select "00"
click at [894, 96] on select "00 05 10 15 20 25 30 35 40 45 50 55" at bounding box center [905, 108] width 23 height 25
click at [653, 377] on textarea at bounding box center [665, 370] width 168 height 16
type textarea "od Bena"
click at [862, 437] on button "Dodaj" at bounding box center [862, 451] width 137 height 32
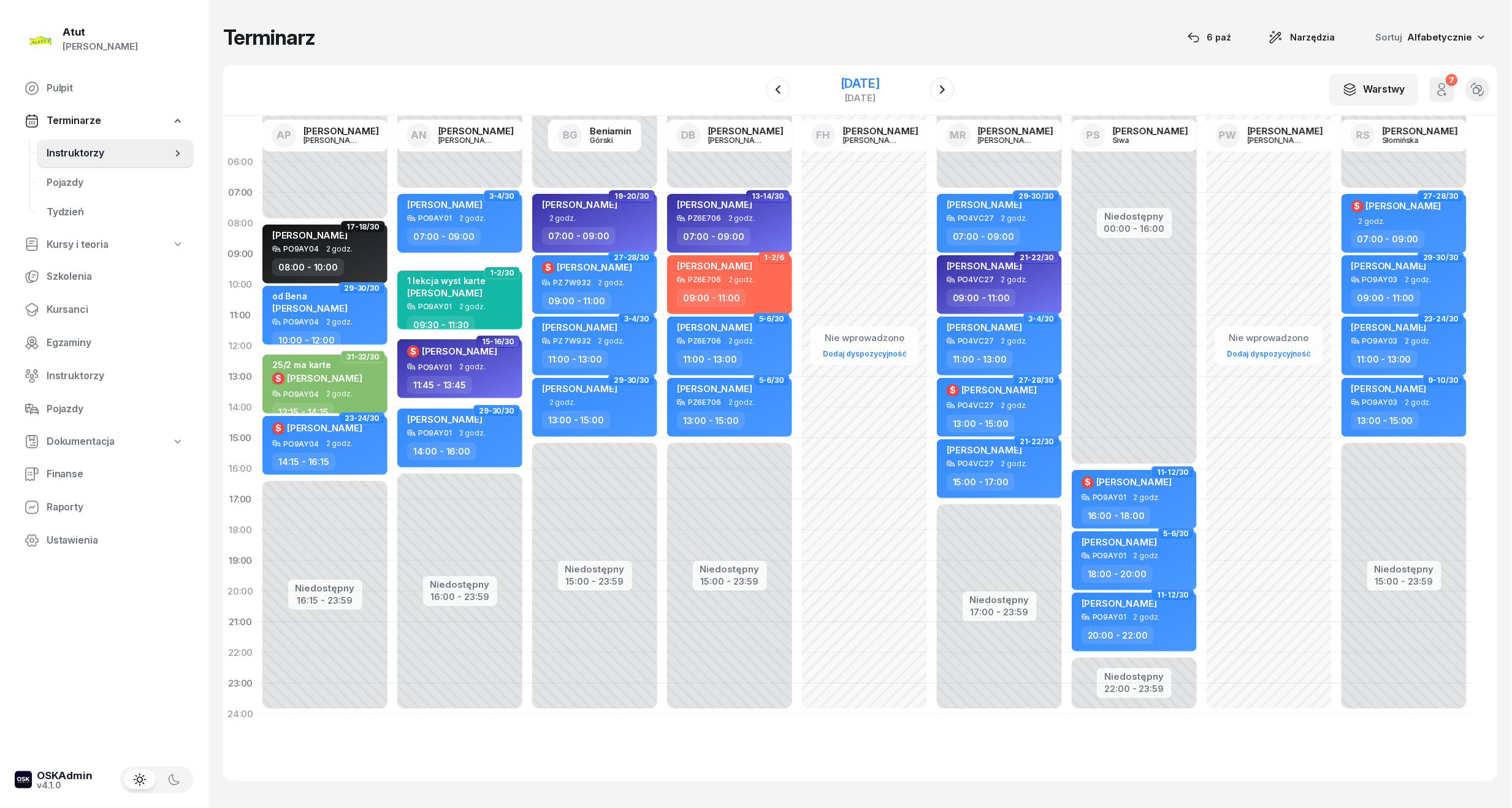
click at [871, 93] on div "[DATE]" at bounding box center [860, 98] width 39 height 9
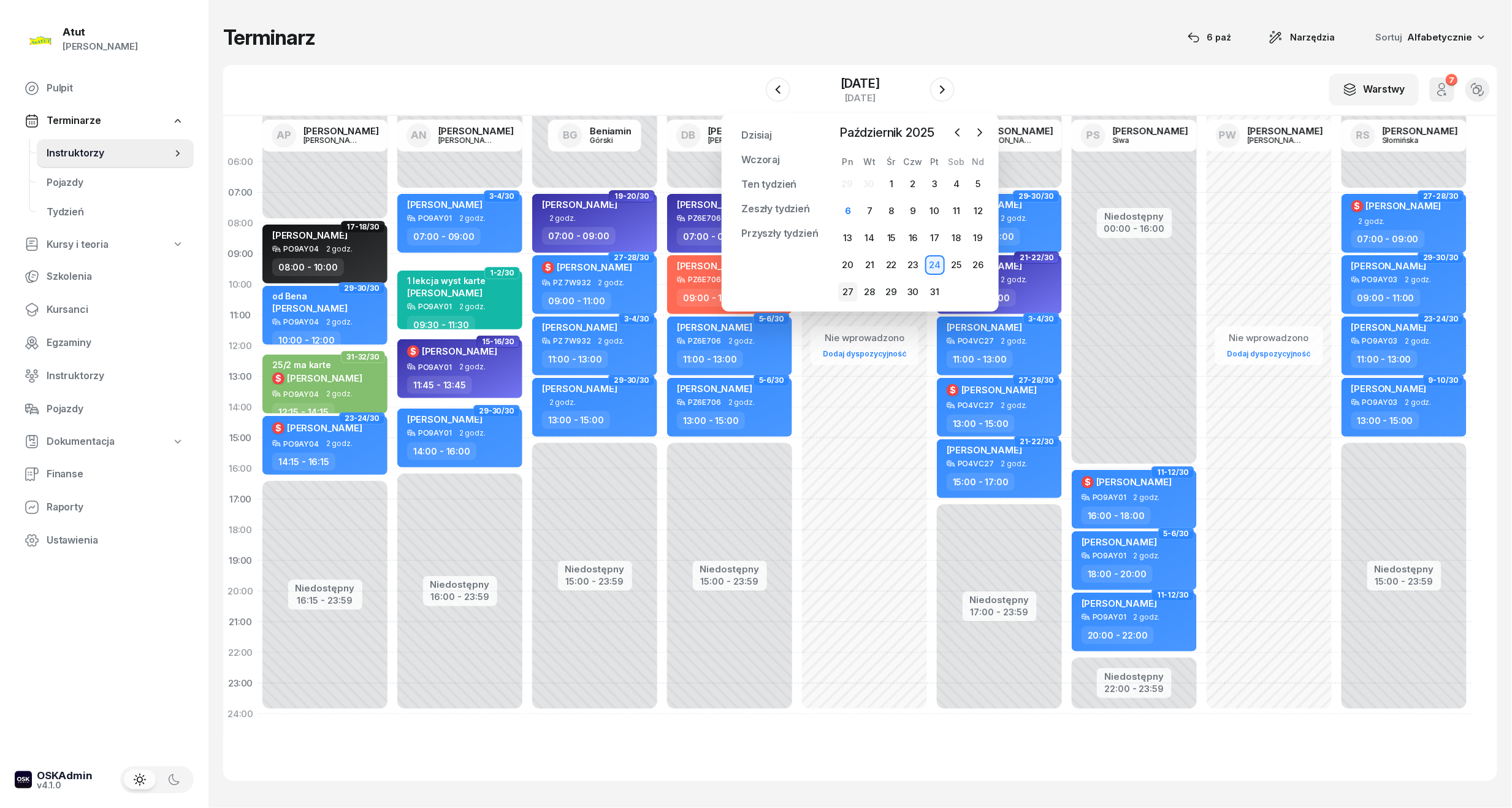
click at [853, 287] on div "27" at bounding box center [847, 292] width 20 height 20
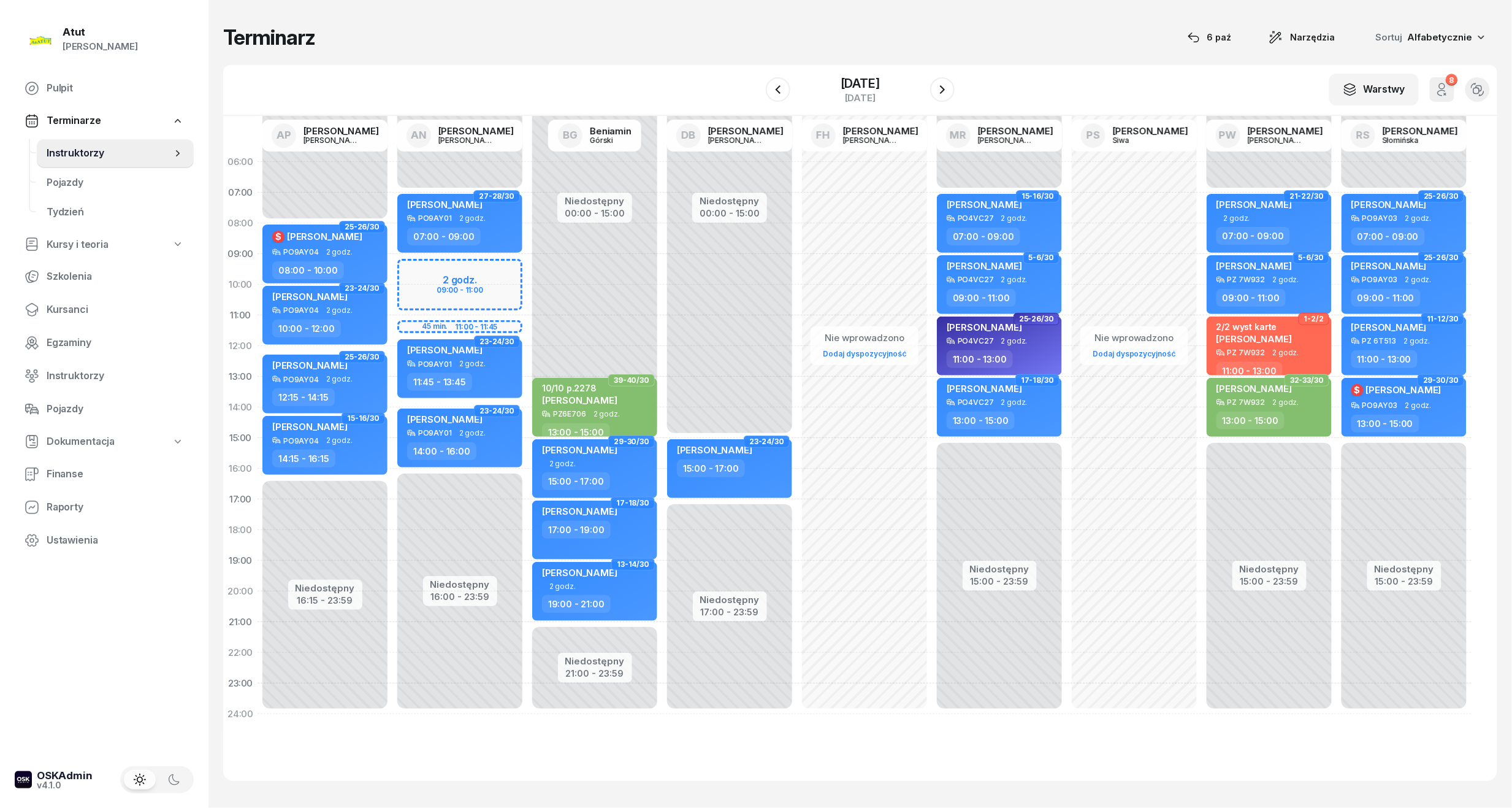
click at [483, 290] on div "Niedostępny 00:00 - 07:00 Niedostępny 16:00 - 23:59 2 godz. 09:00 - 11:00 45 mi…" at bounding box center [459, 437] width 134 height 582
select select "10"
select select "11"
select select "45"
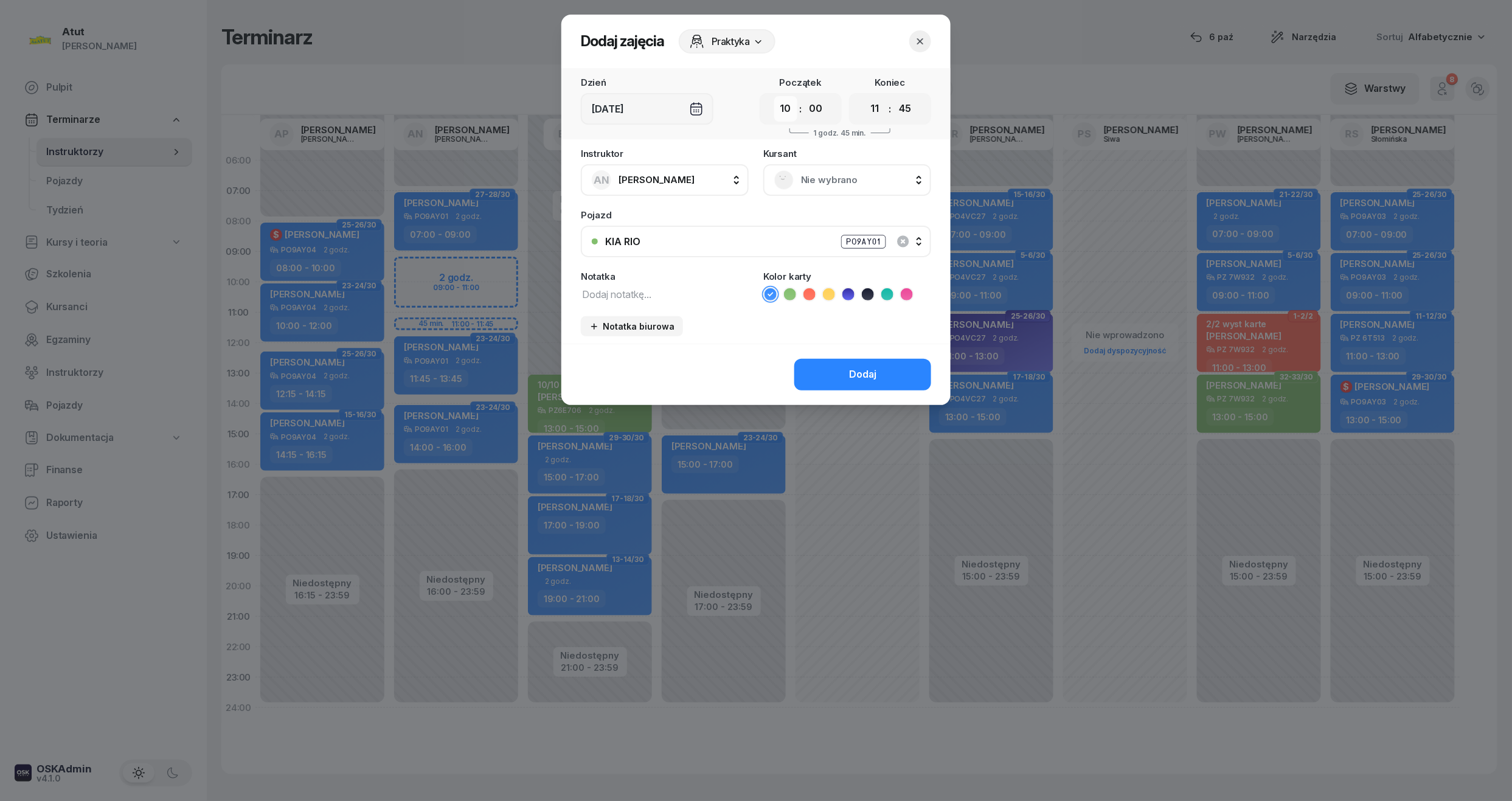
click at [791, 109] on select "00 01 02 03 04 05 06 07 08 09 10 11 12 13 14 15 16 17 18 19 20 21 22 23" at bounding box center [785, 108] width 23 height 25
select select "09"
click at [774, 96] on select "00 01 02 03 04 05 06 07 08 09 10 11 12 13 14 15 16 17 18 19 20 21 22 23" at bounding box center [785, 108] width 23 height 25
click at [818, 109] on select "00 05 10 15 20 25 30 35 40 45 50 55" at bounding box center [815, 108] width 23 height 25
select select "30"
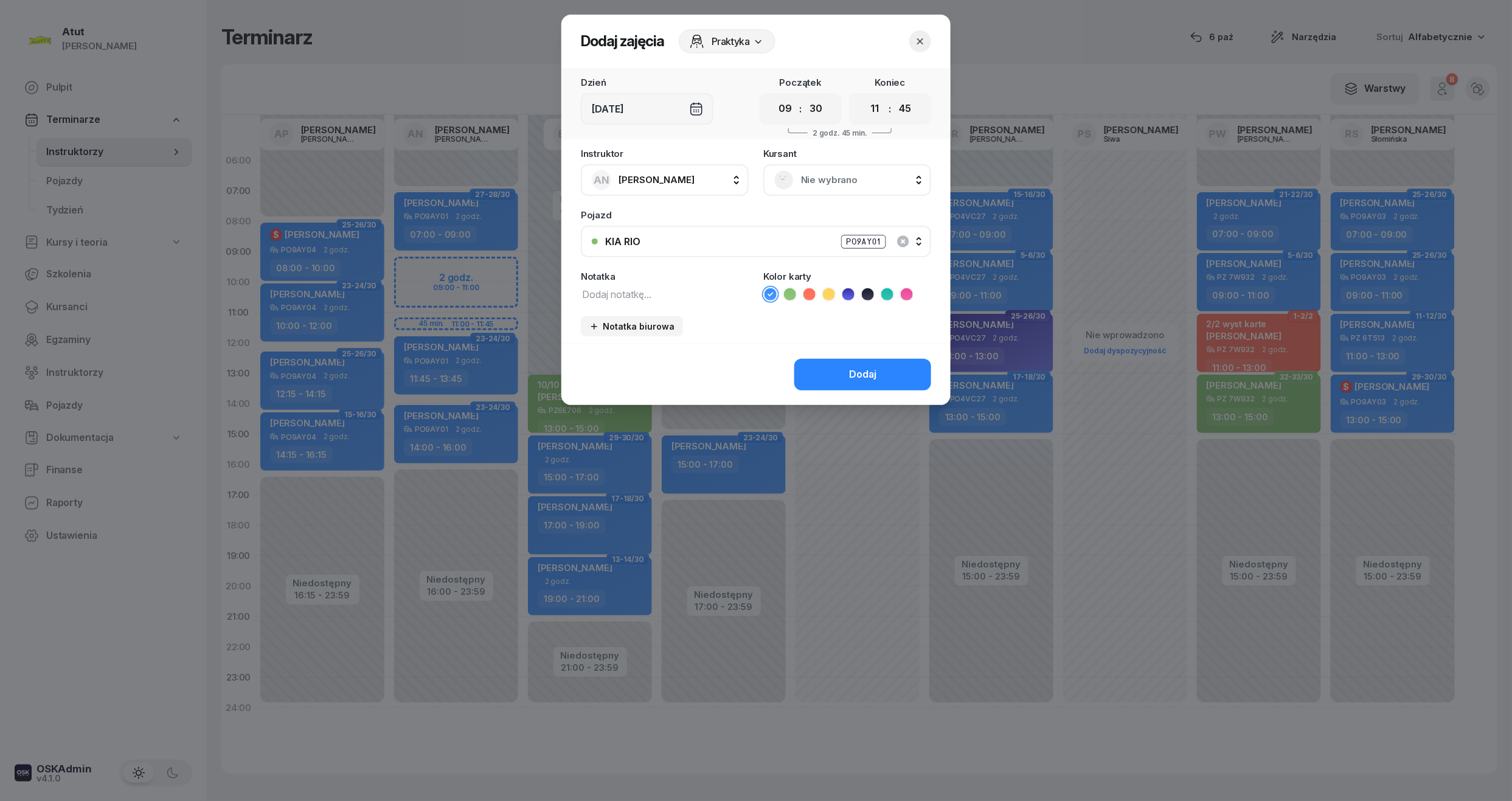
click at [804, 96] on select "00 05 10 15 20 25 30 35 40 45 50 55" at bounding box center [815, 108] width 23 height 25
click at [899, 110] on select "00 05 10 15 20 25 30 35 40 45 50 55" at bounding box center [905, 108] width 23 height 25
select select "30"
click at [894, 96] on select "00 05 10 15 20 25 30 35 40 45 50 55" at bounding box center [905, 108] width 23 height 25
click at [836, 183] on span "Nie wybrano" at bounding box center [861, 179] width 119 height 16
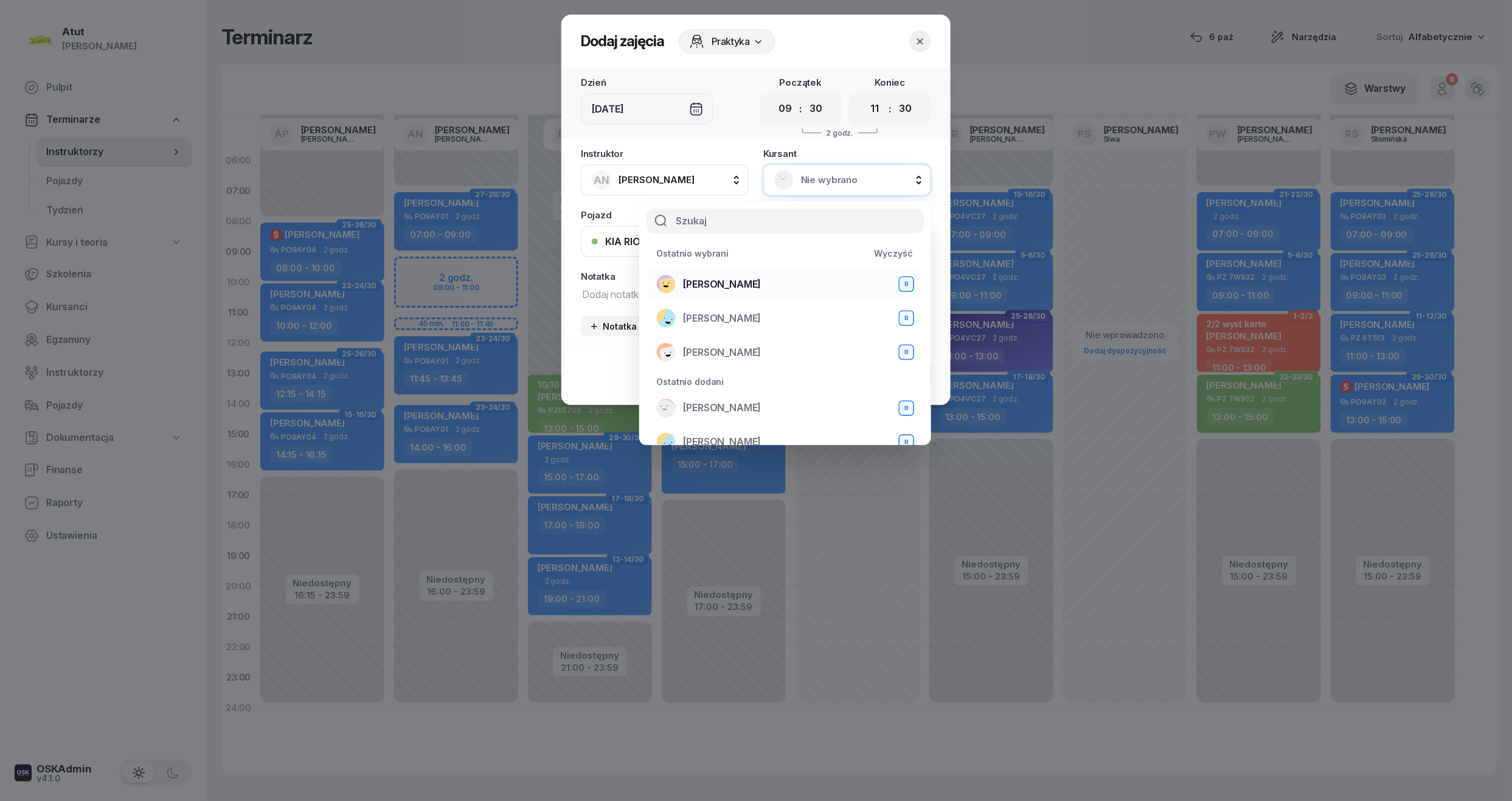
click at [761, 281] on span "[PERSON_NAME]" at bounding box center [721, 284] width 77 height 16
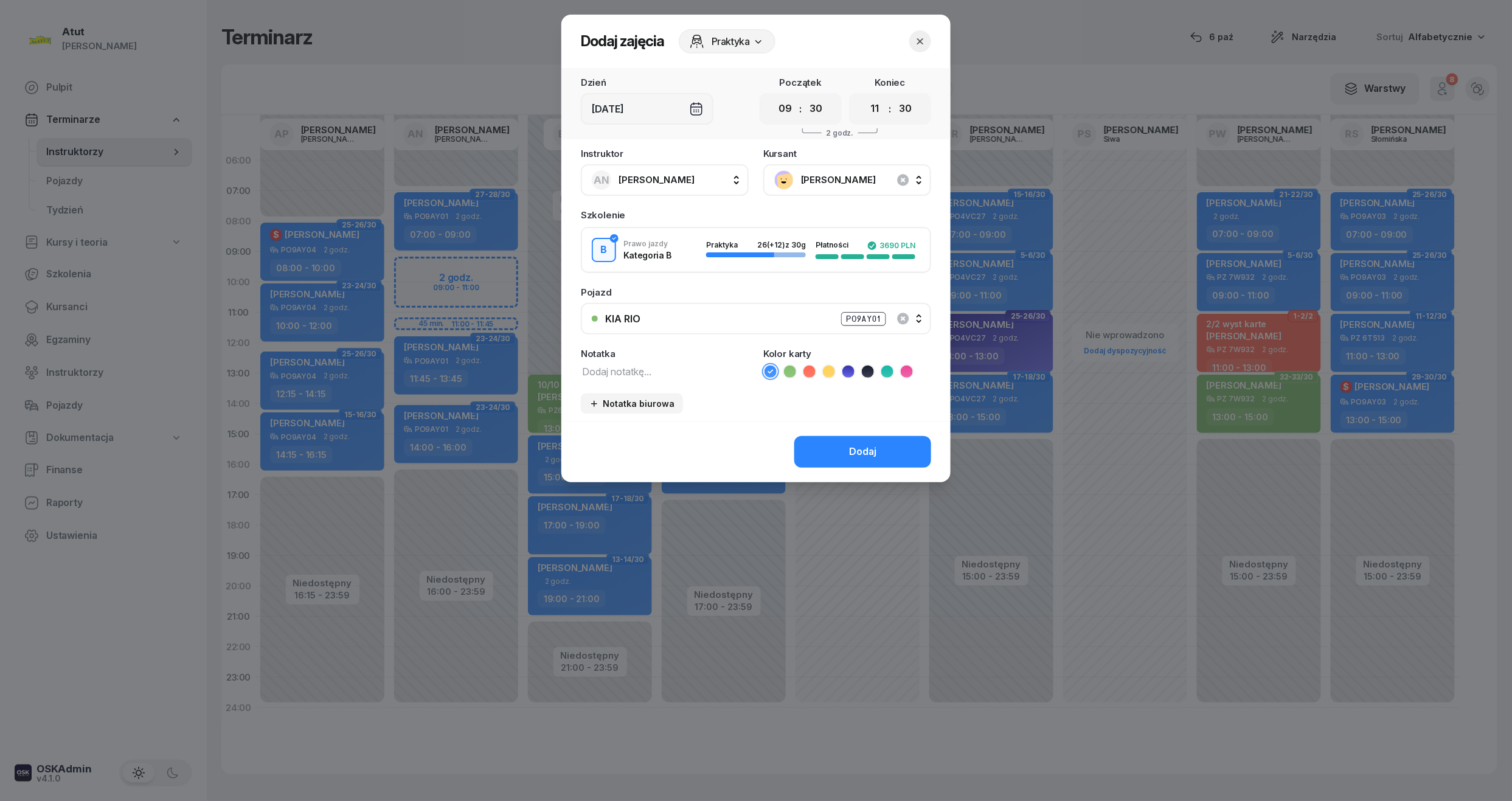
click at [794, 370] on icon at bounding box center [789, 371] width 12 height 12
click at [856, 455] on div "Dodaj" at bounding box center [862, 451] width 27 height 16
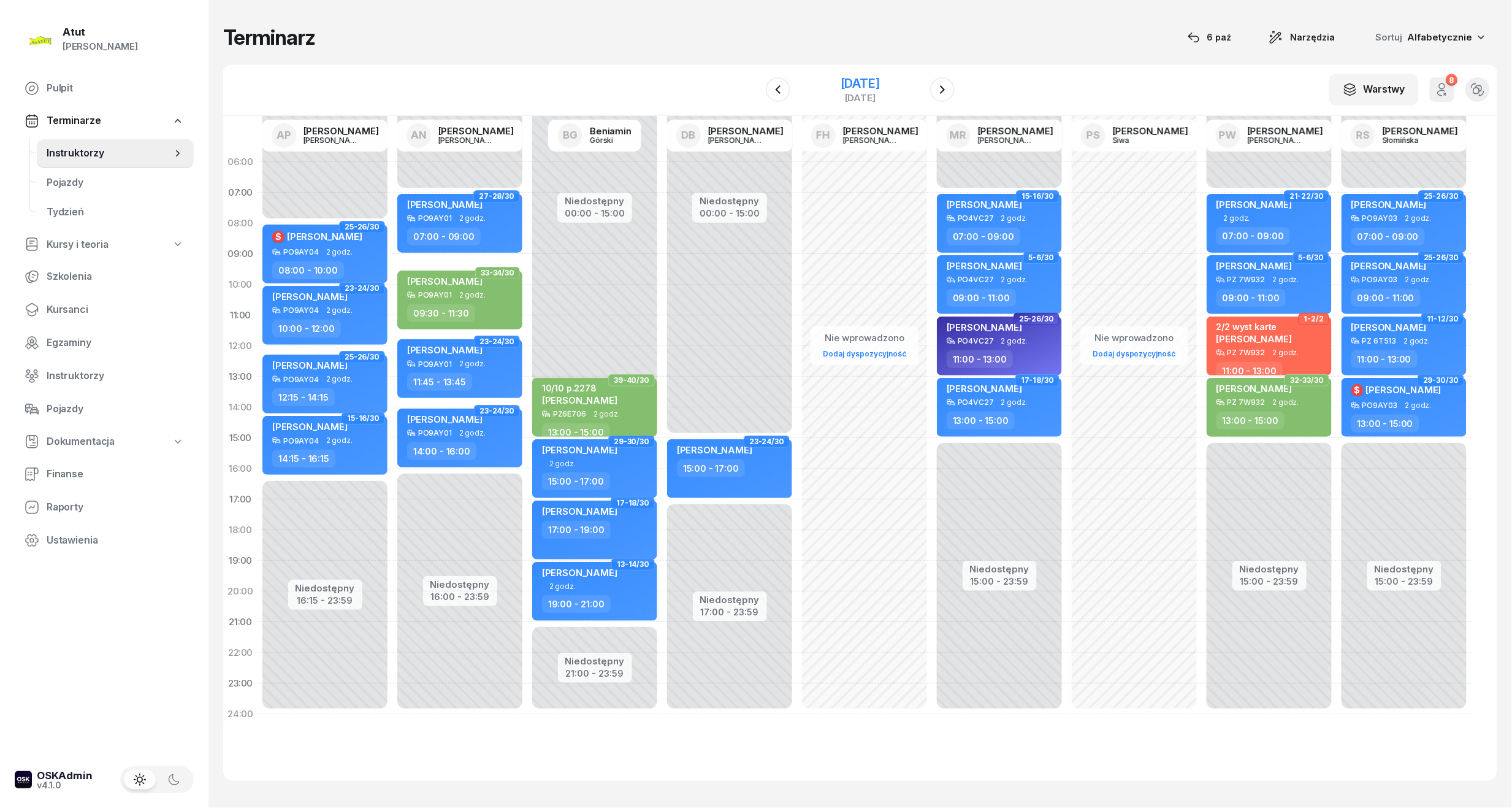
click at [841, 85] on div "[DATE]" at bounding box center [860, 83] width 39 height 12
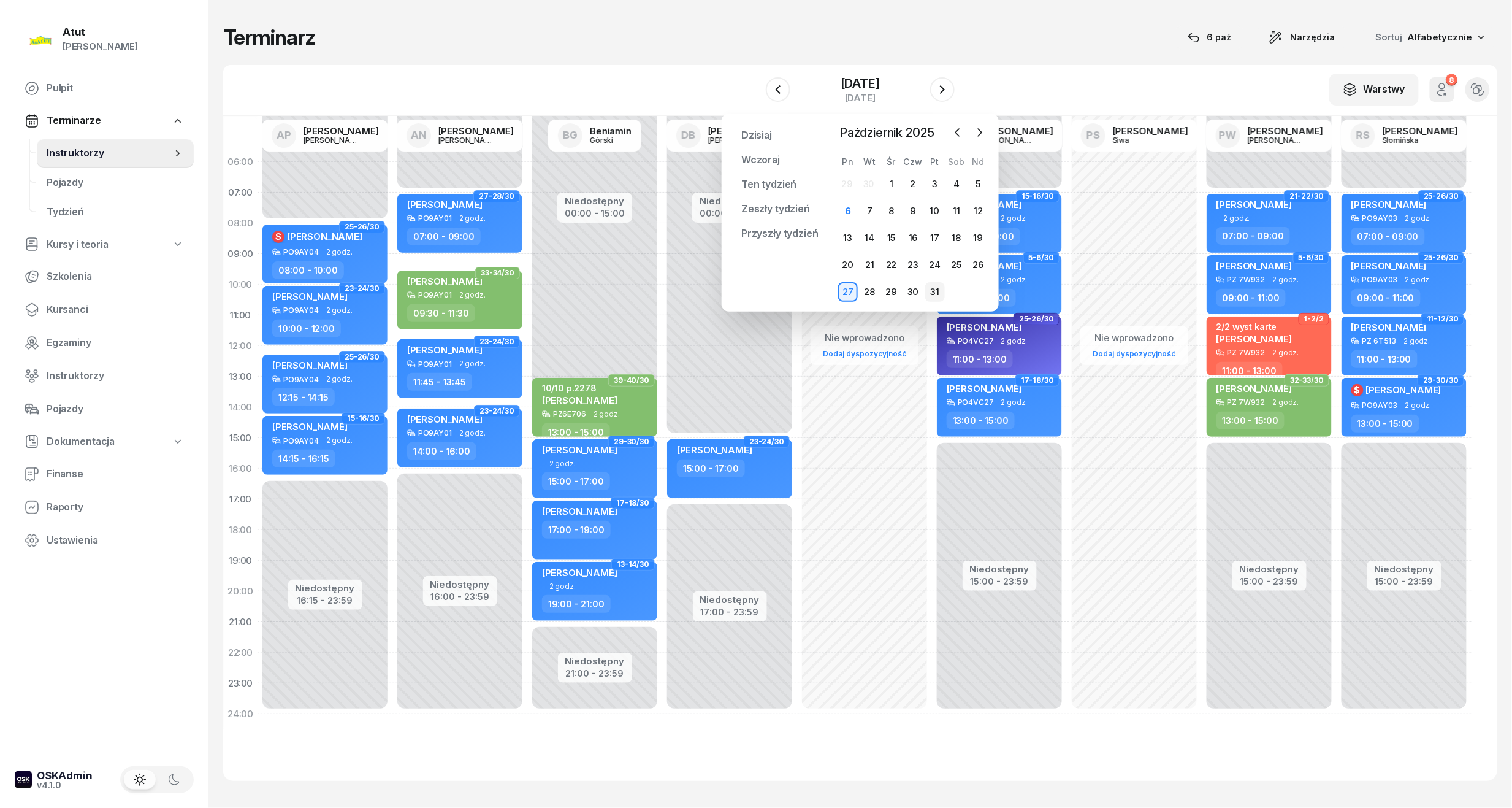
click at [937, 294] on div "31" at bounding box center [935, 292] width 20 height 20
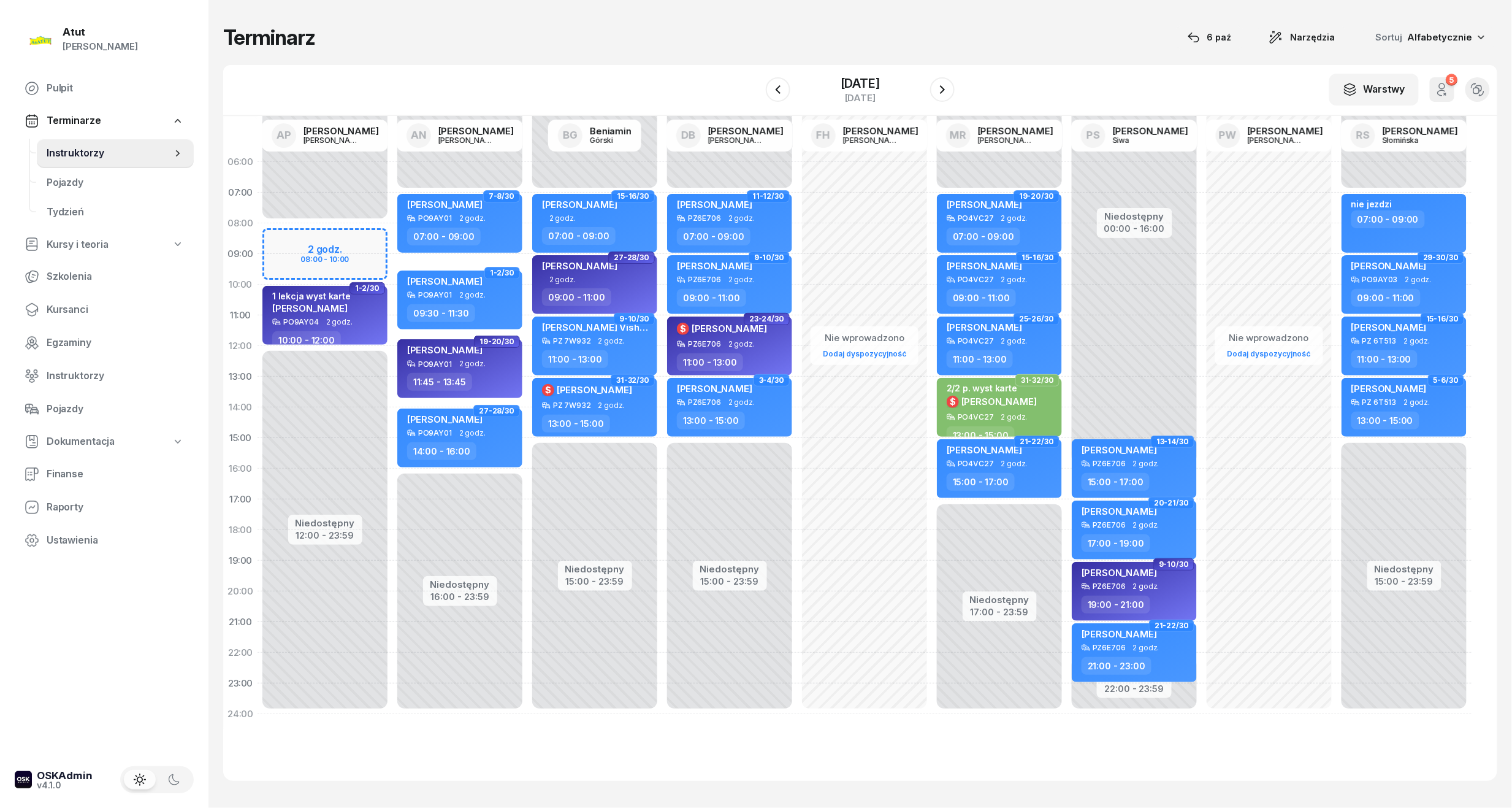
click at [344, 239] on div "Niedostępny 00:00 - 08:00 Niedostępny 12:00 - 23:59 2 godz. 08:00 - 10:00 47-48…" at bounding box center [324, 437] width 134 height 582
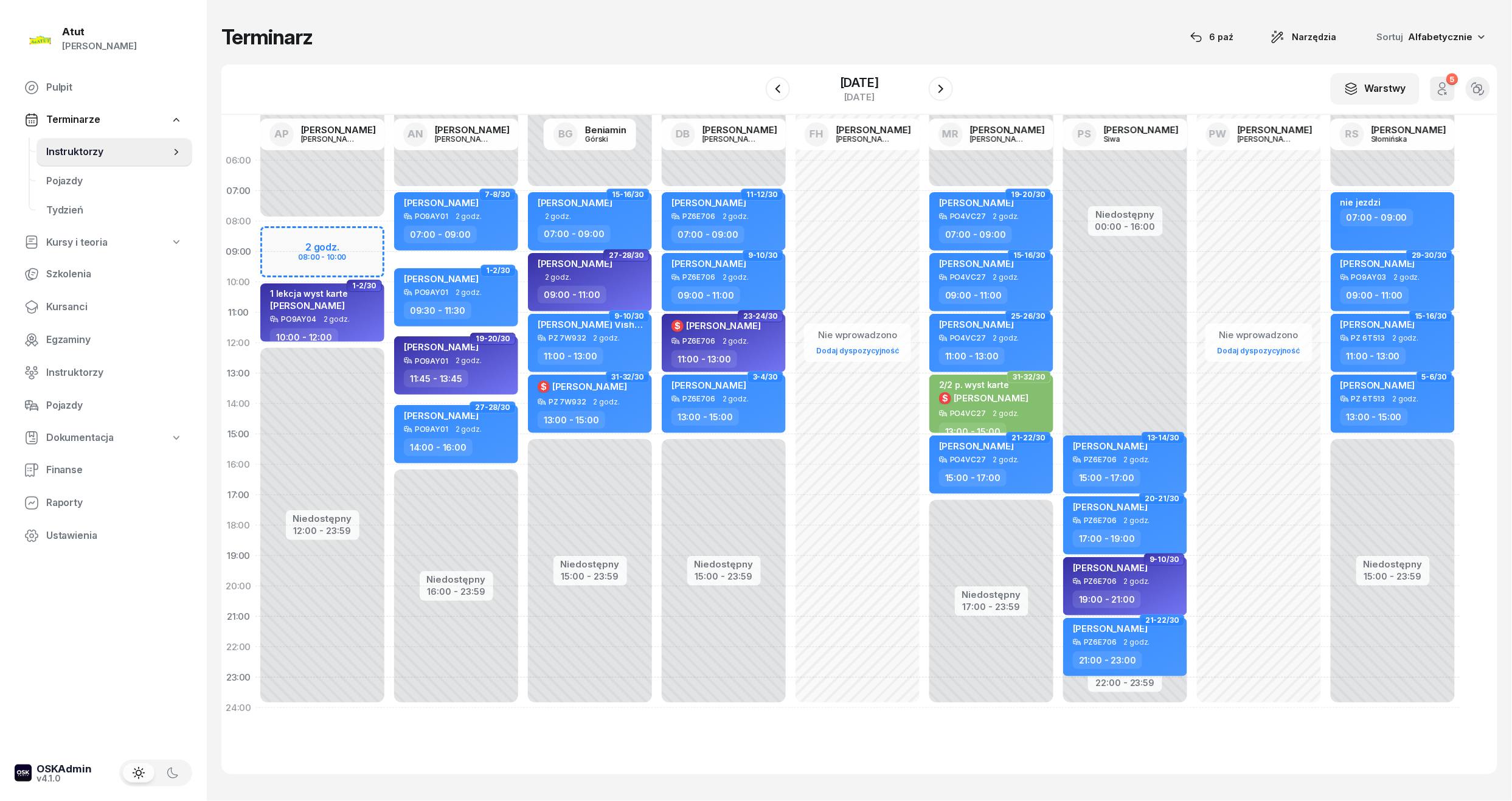
select select "08"
select select "10"
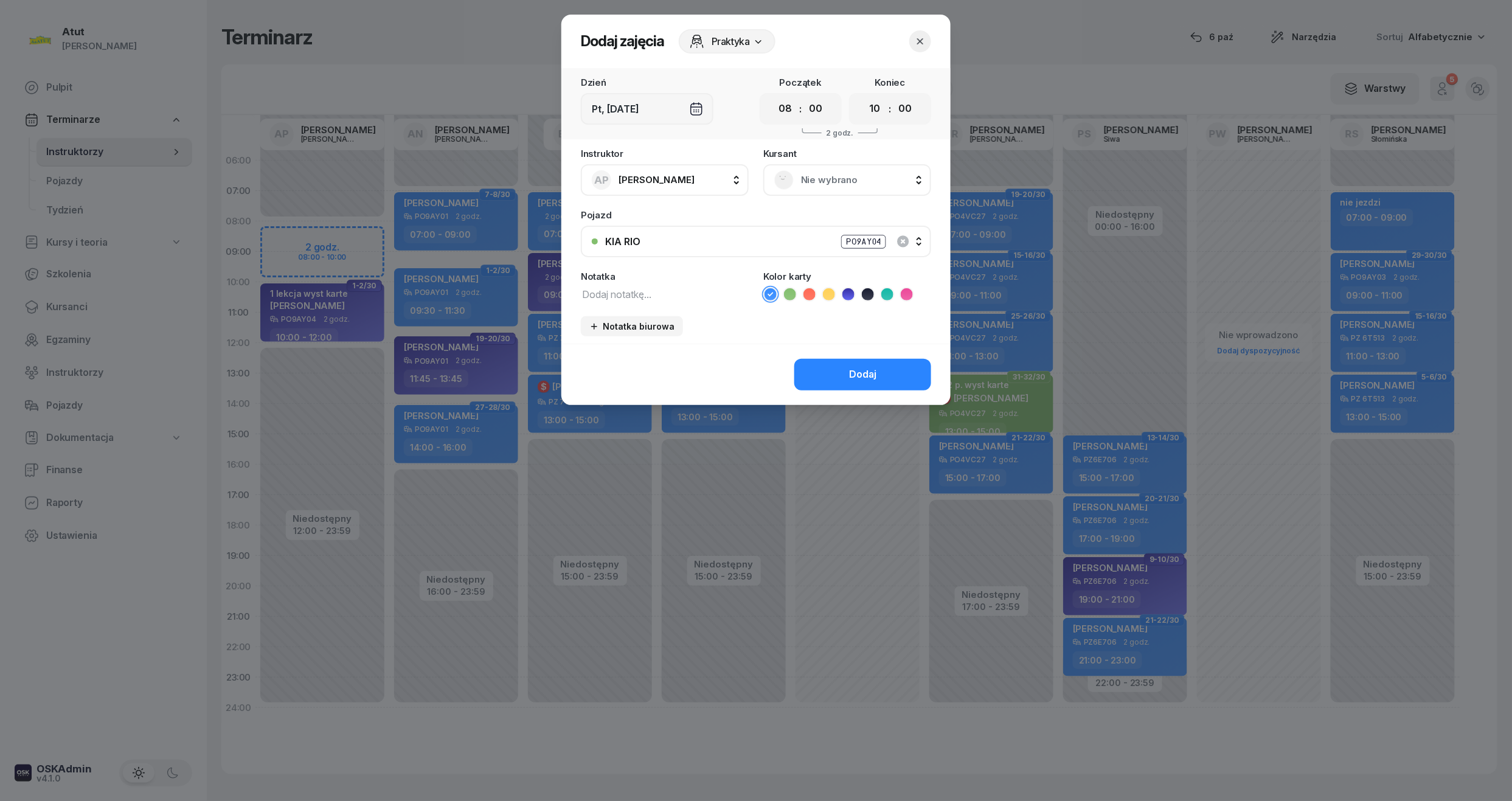
click at [841, 181] on span "Nie wybrano" at bounding box center [861, 179] width 119 height 16
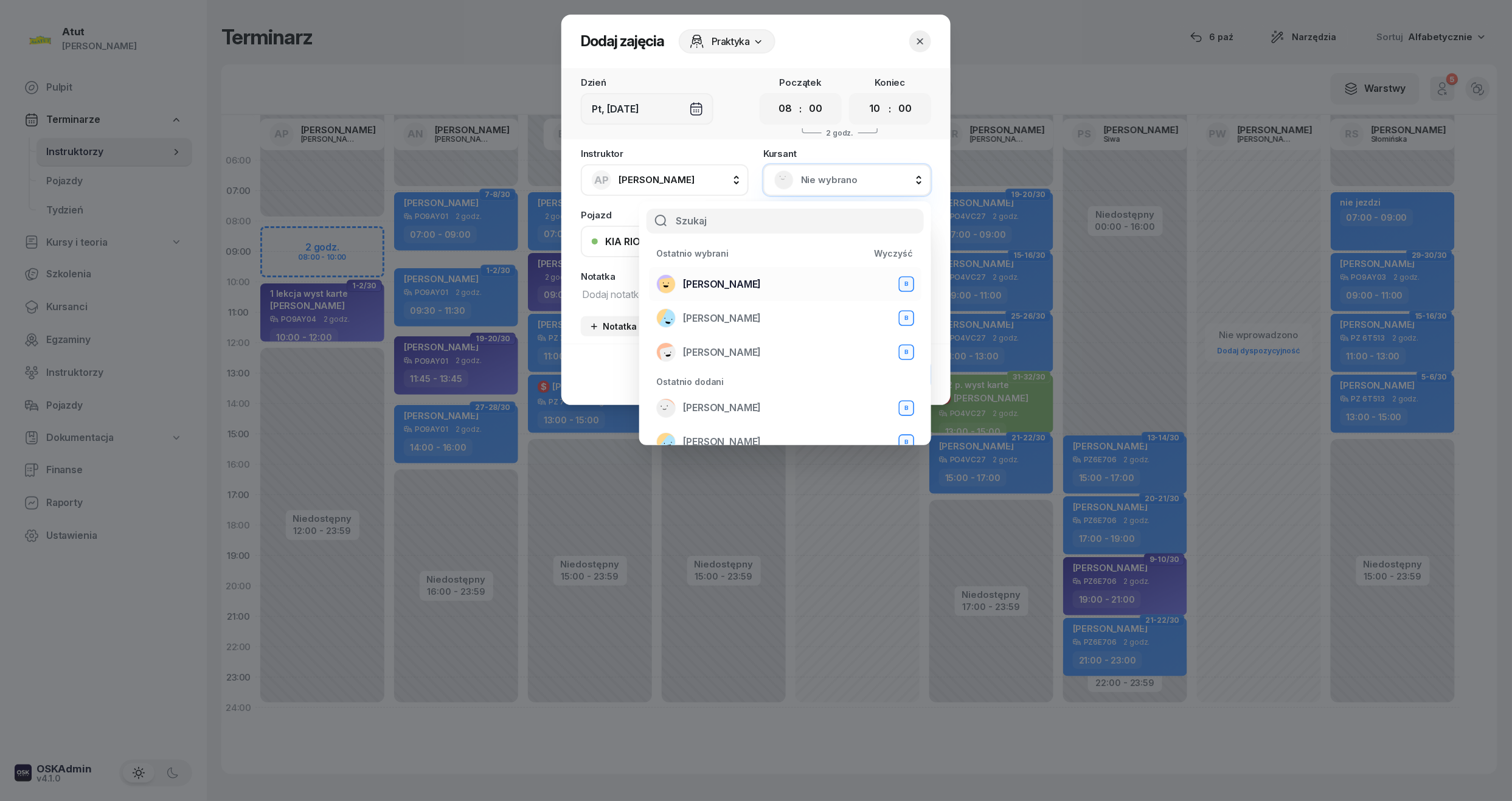
click at [753, 281] on span "[PERSON_NAME]" at bounding box center [721, 284] width 77 height 16
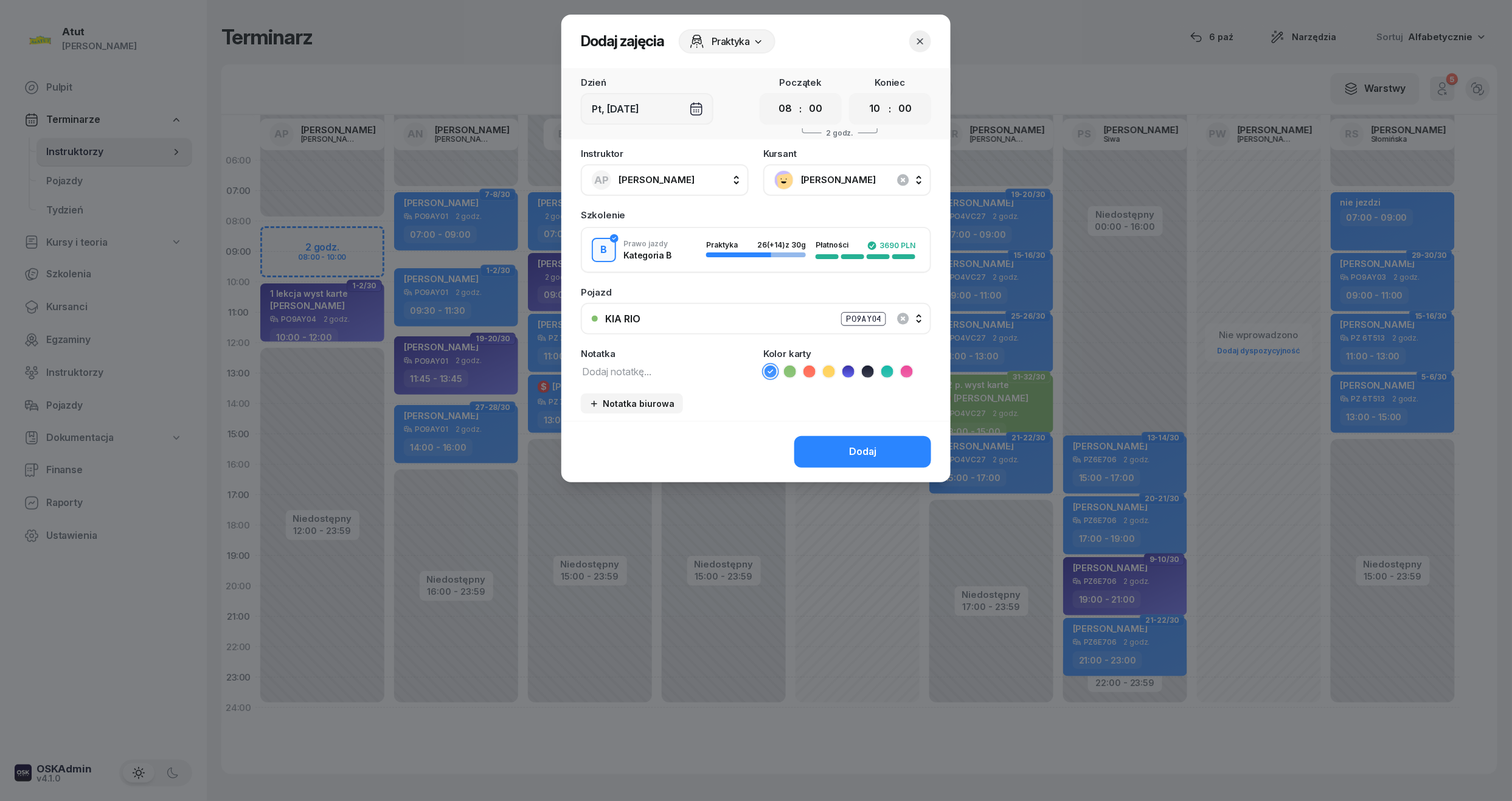
click at [792, 370] on icon at bounding box center [789, 371] width 12 height 12
click at [848, 444] on button "Dodaj" at bounding box center [862, 451] width 137 height 32
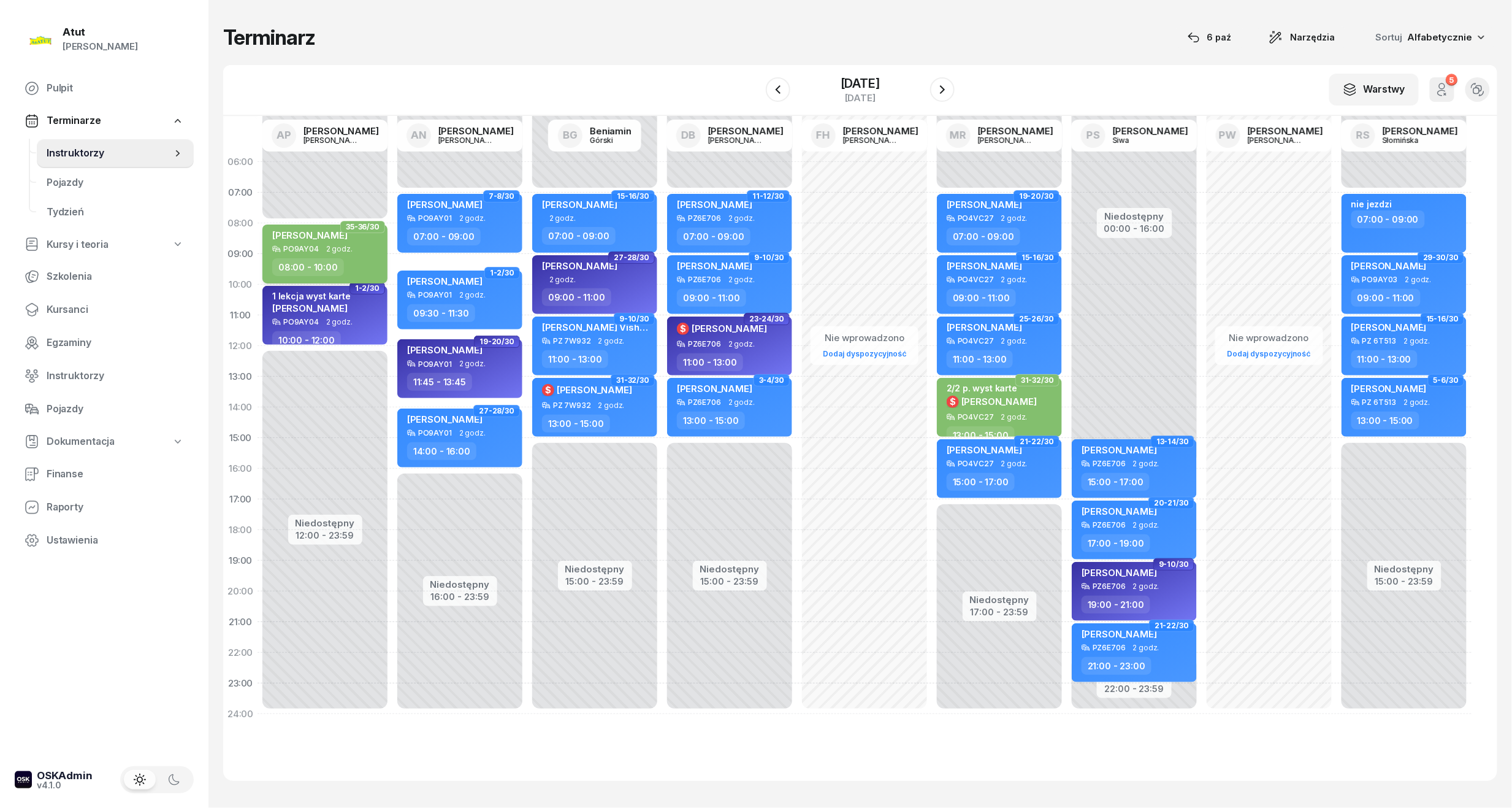
click at [300, 242] on div "[PERSON_NAME]" at bounding box center [309, 237] width 75 height 15
select select "08"
select select "10"
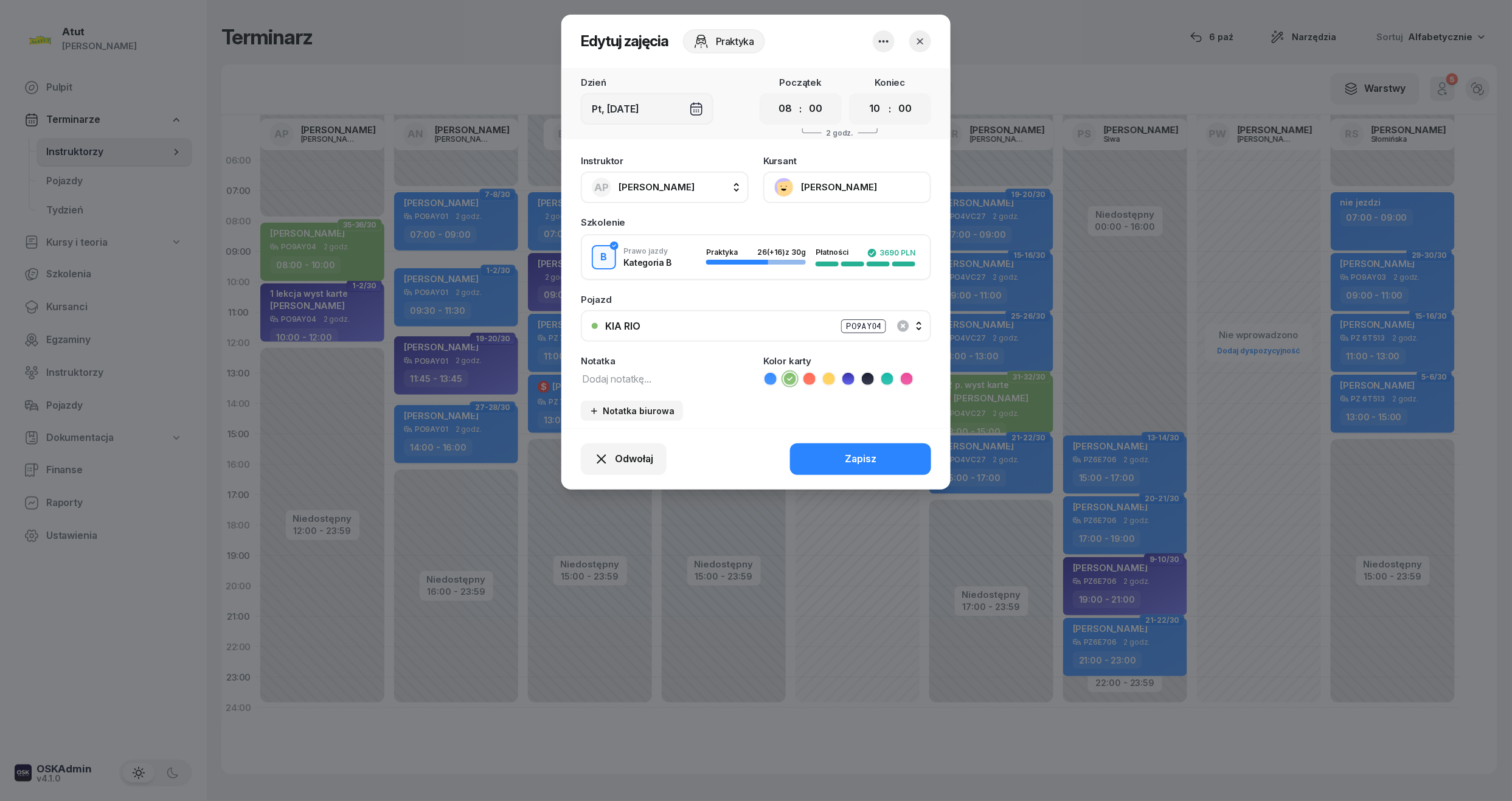
click at [829, 186] on button "[PERSON_NAME]" at bounding box center [847, 187] width 168 height 32
click at [825, 219] on link "Otwórz profil" at bounding box center [846, 228] width 160 height 31
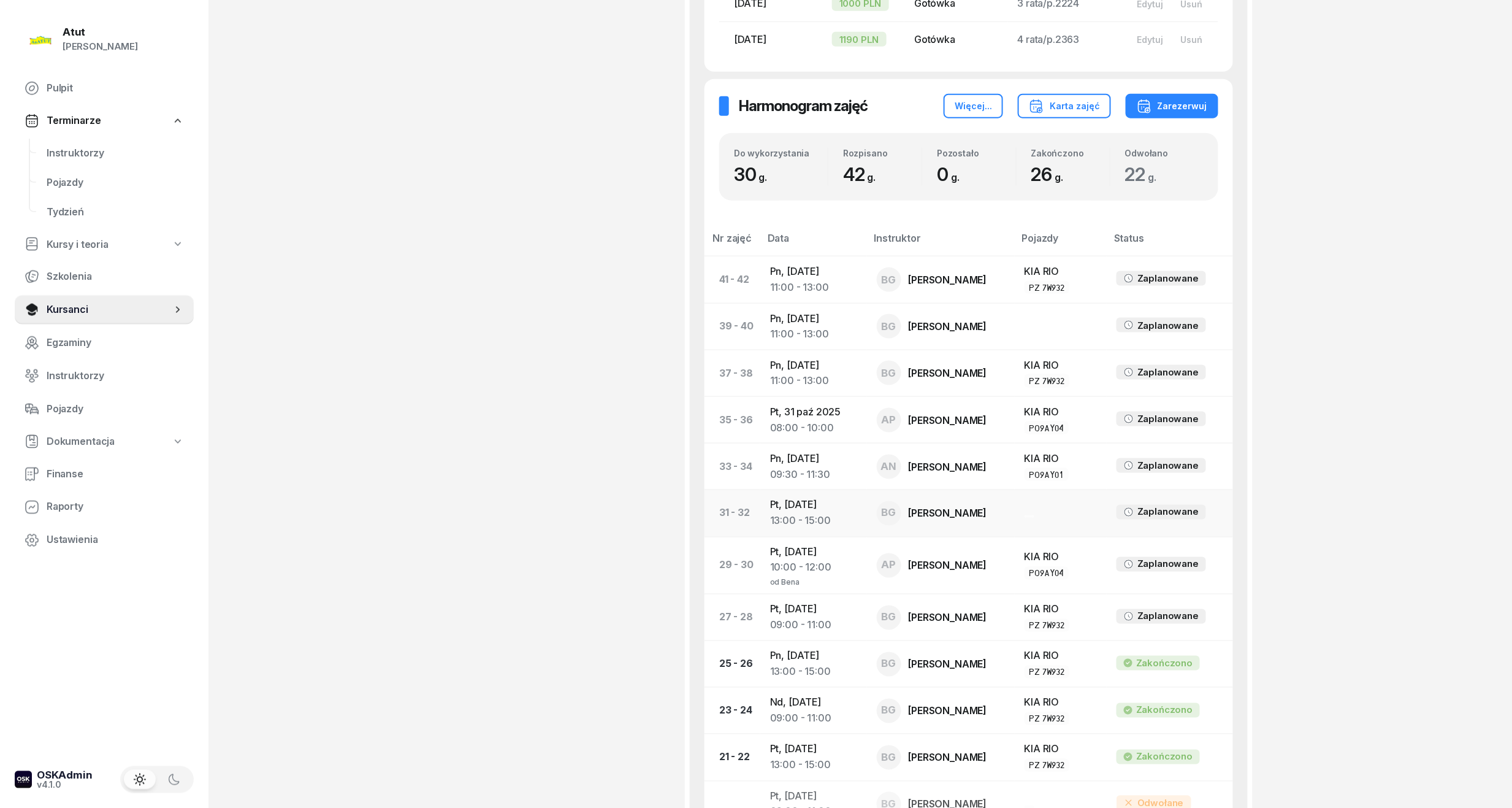
scroll to position [736, 0]
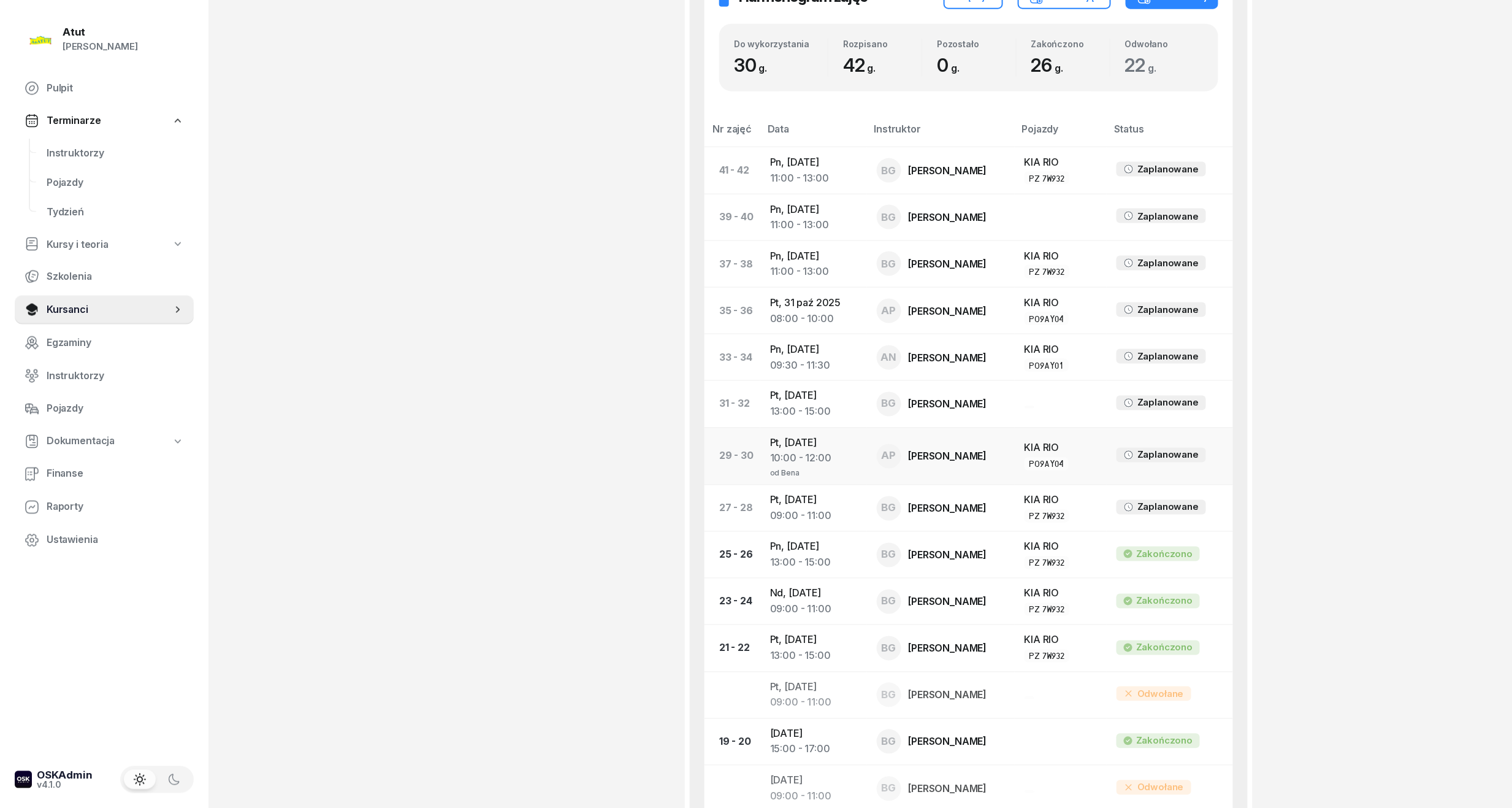
click at [825, 467] on div "10:00 - 12:00" at bounding box center [813, 458] width 87 height 16
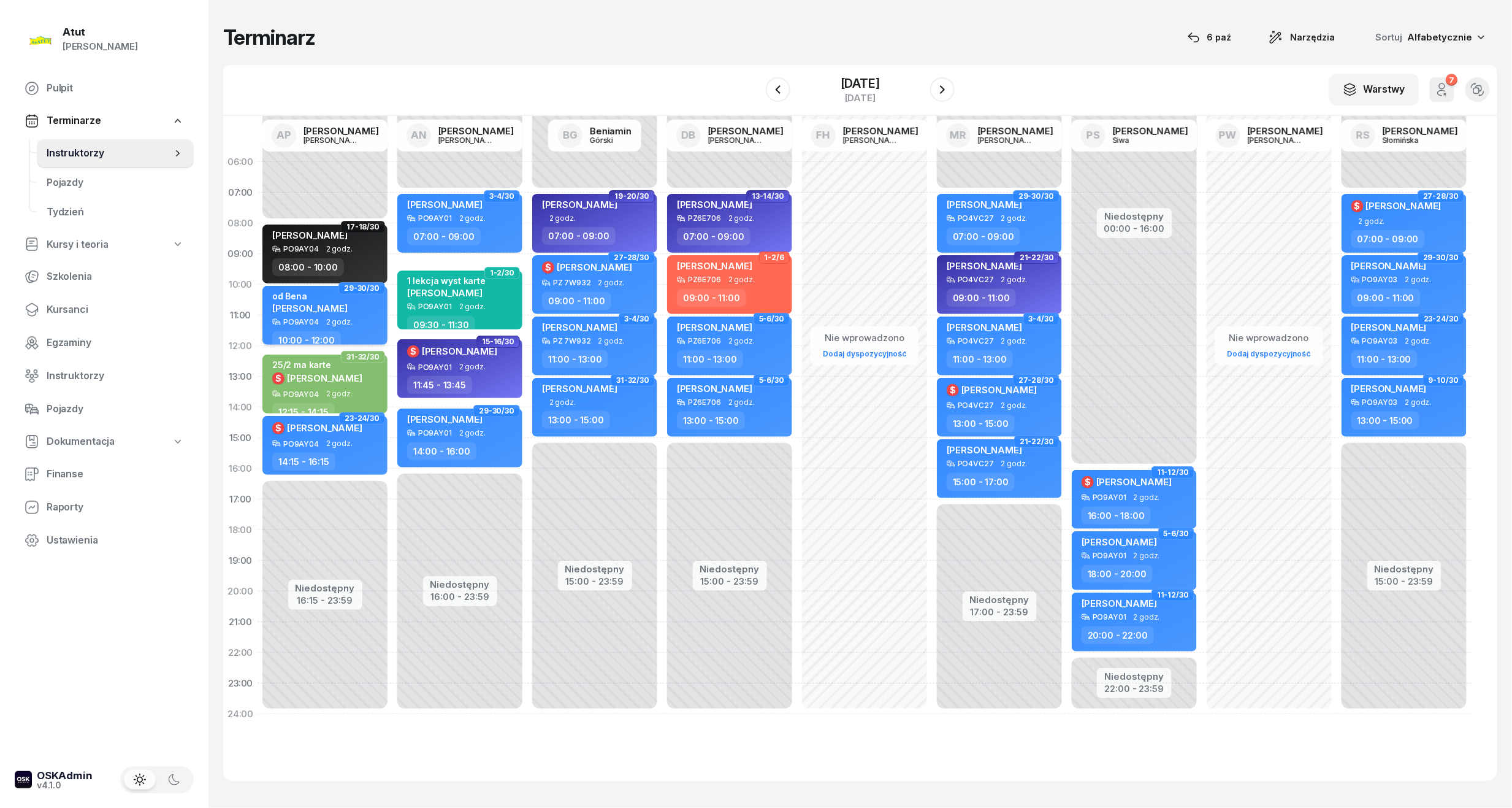
click at [346, 308] on span "[PERSON_NAME]" at bounding box center [309, 308] width 75 height 11
select select "10"
select select "12"
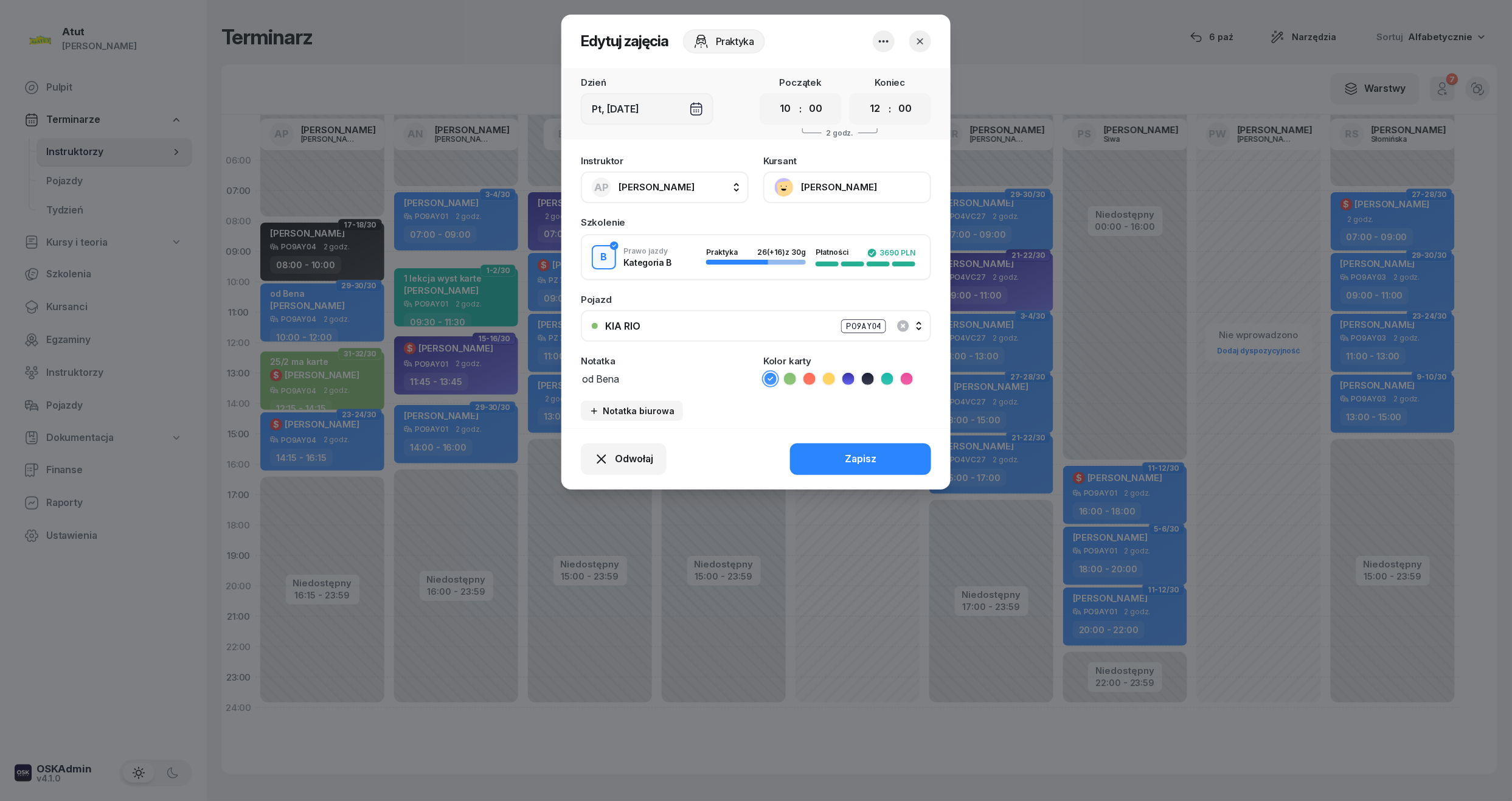
click at [854, 190] on button "[PERSON_NAME]" at bounding box center [847, 187] width 168 height 32
click at [839, 231] on link "Otwórz profil" at bounding box center [846, 228] width 160 height 31
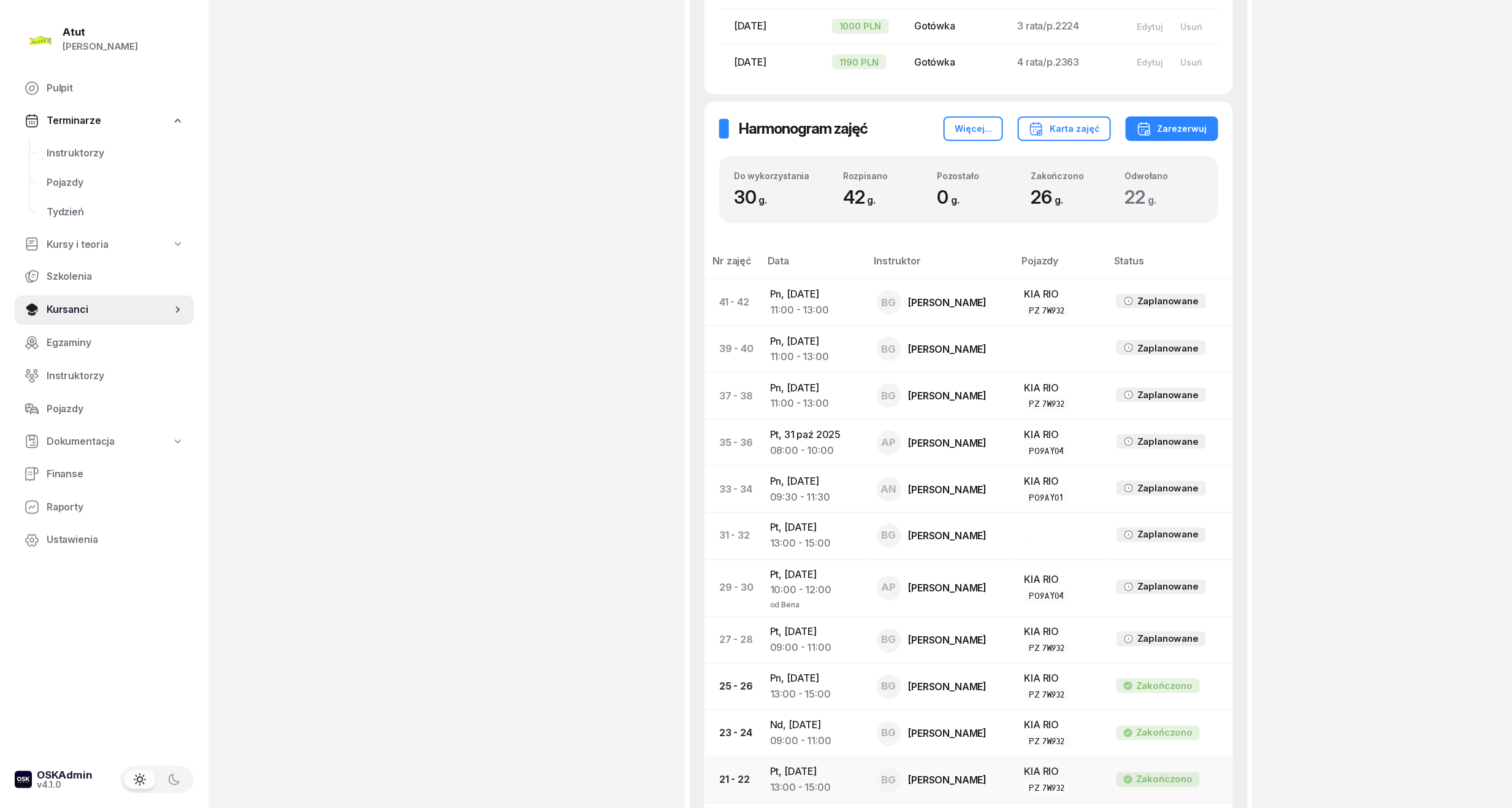
scroll to position [736, 0]
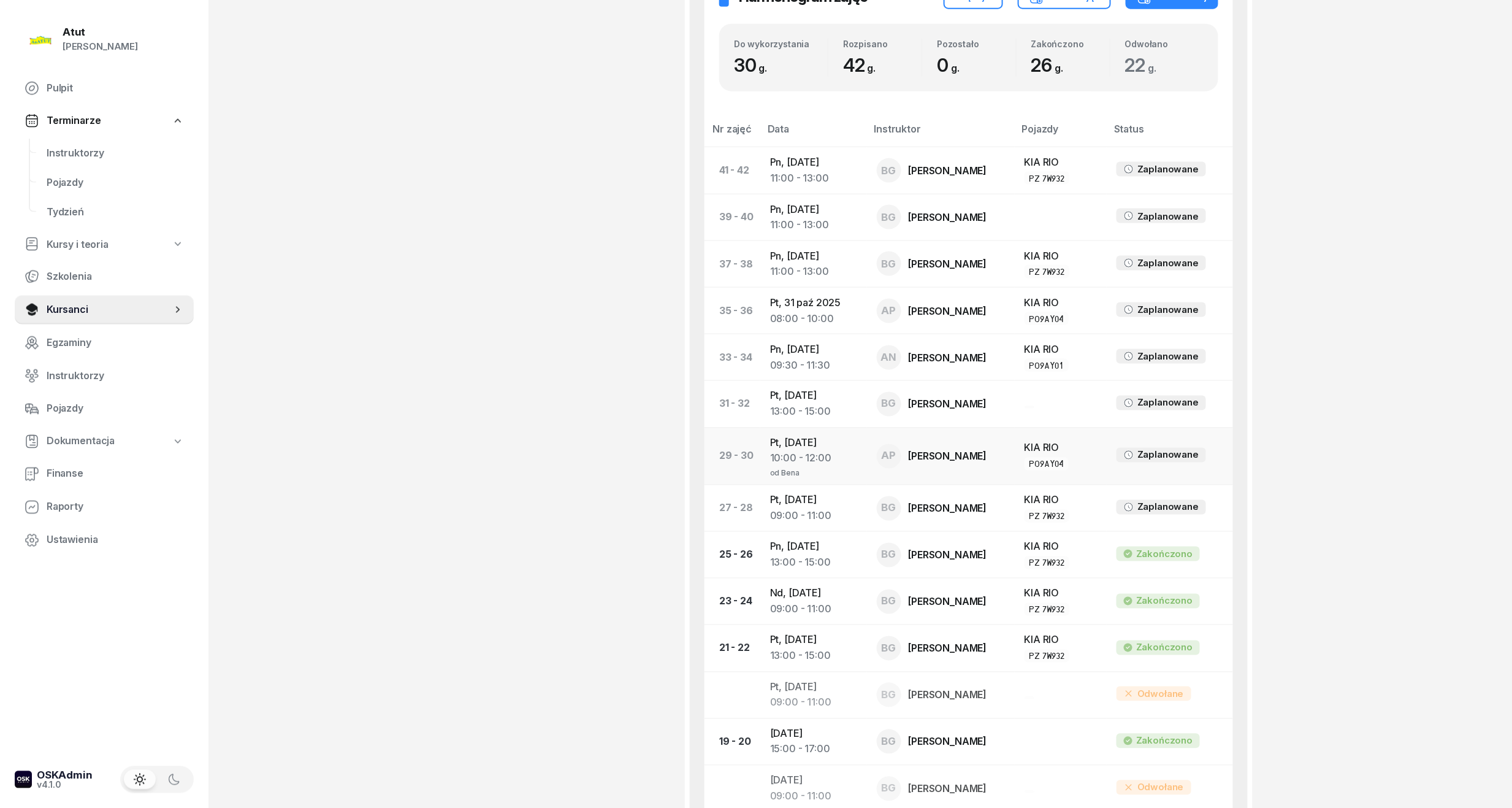
click at [815, 467] on div "10:00 - 12:00" at bounding box center [813, 458] width 87 height 16
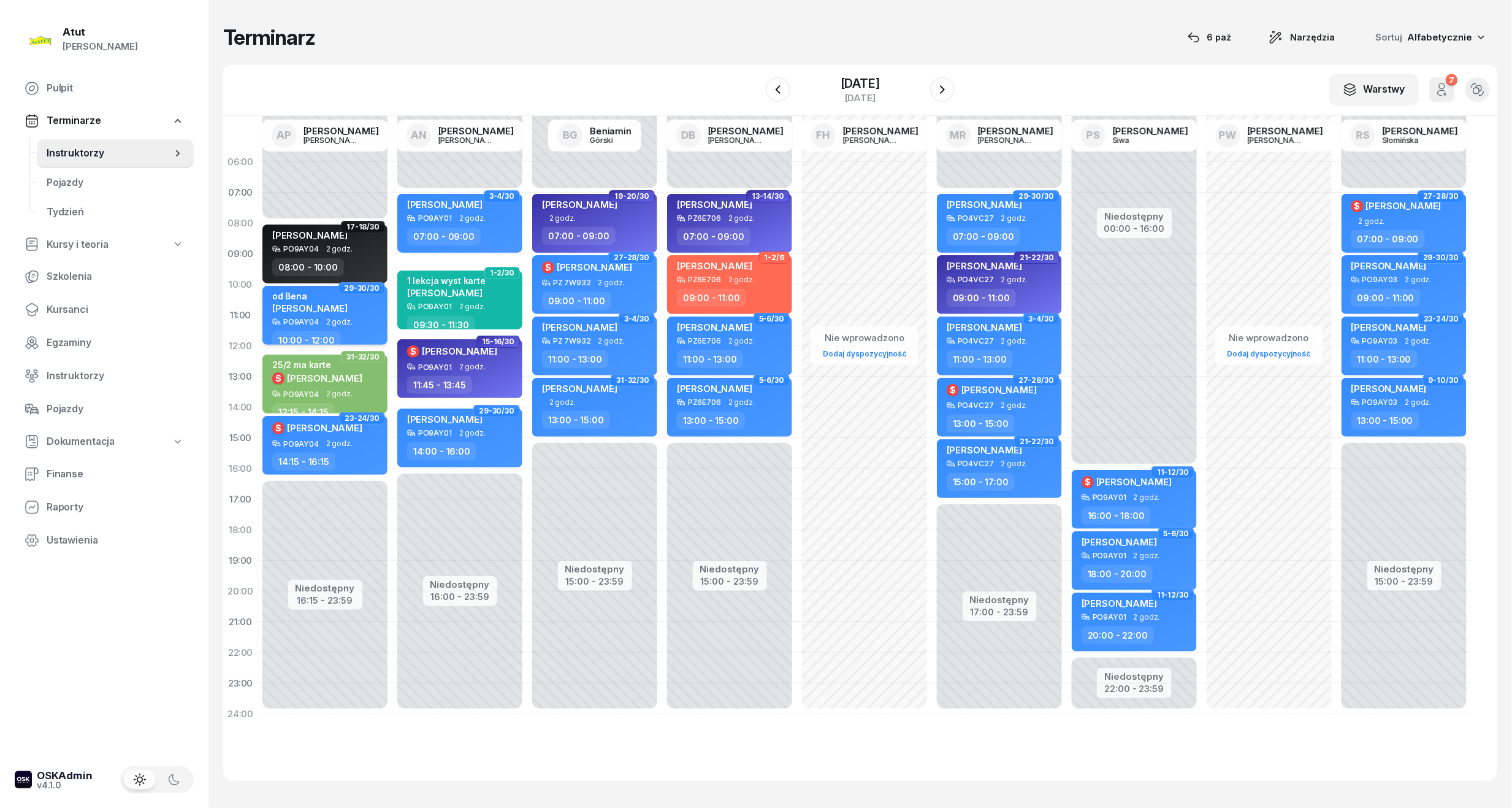
click at [315, 315] on div "od Bena Dorotea Moni-Stelmachowska" at bounding box center [309, 304] width 75 height 27
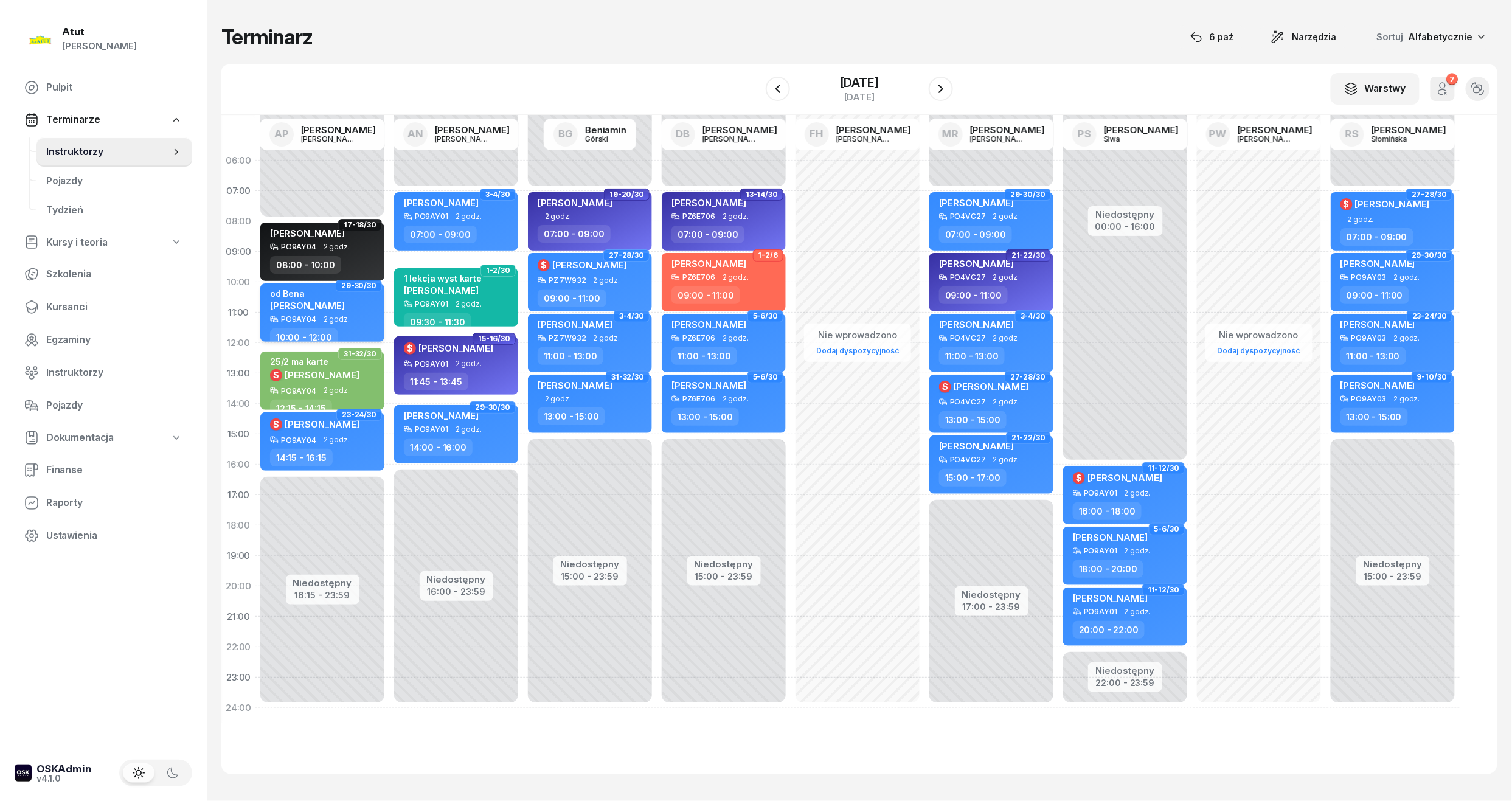
select select "10"
select select "12"
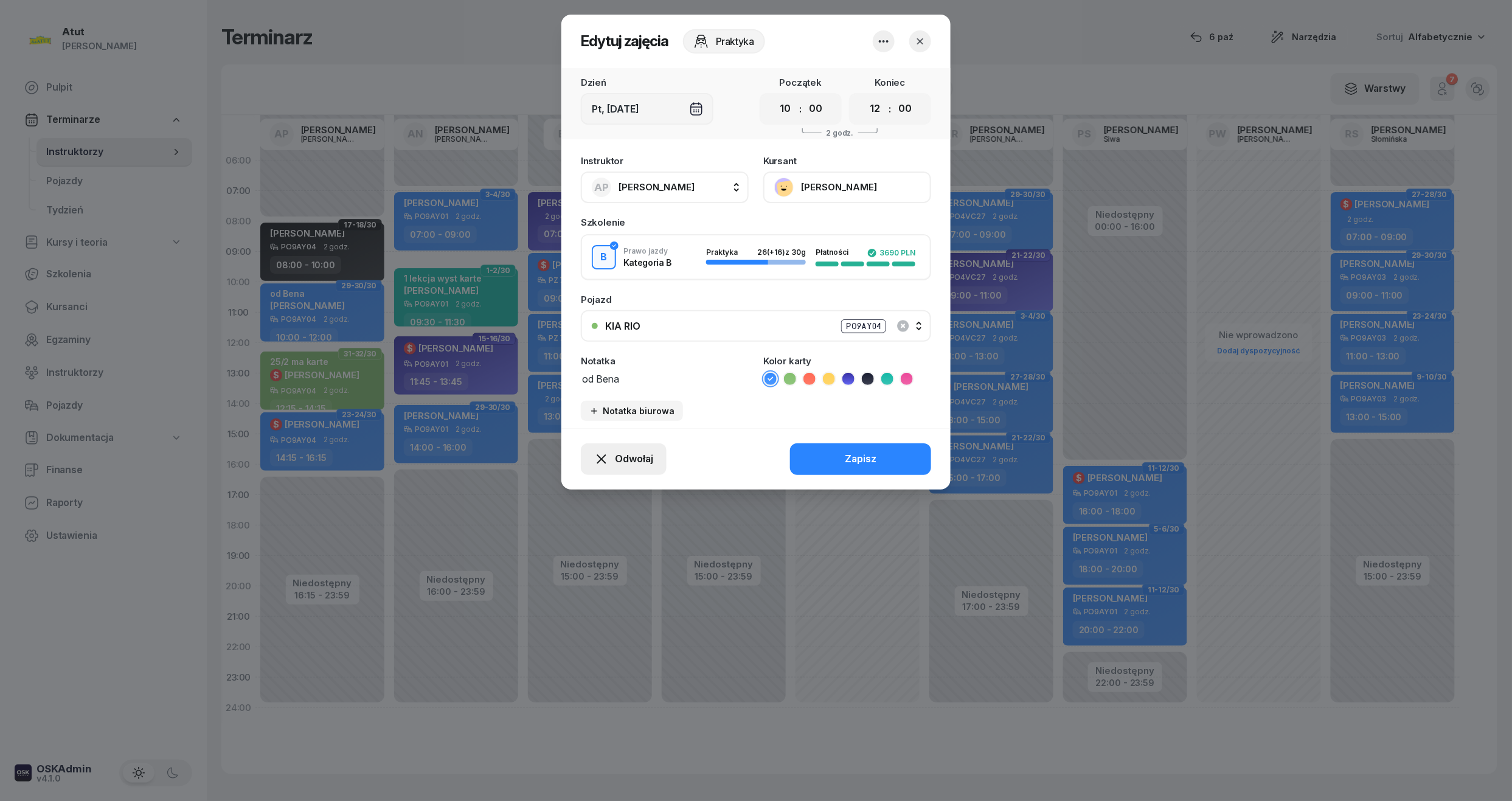
click at [631, 451] on span "Odwołaj" at bounding box center [633, 459] width 38 height 16
click at [601, 347] on div "My odwołaliśmy" at bounding box center [603, 354] width 74 height 16
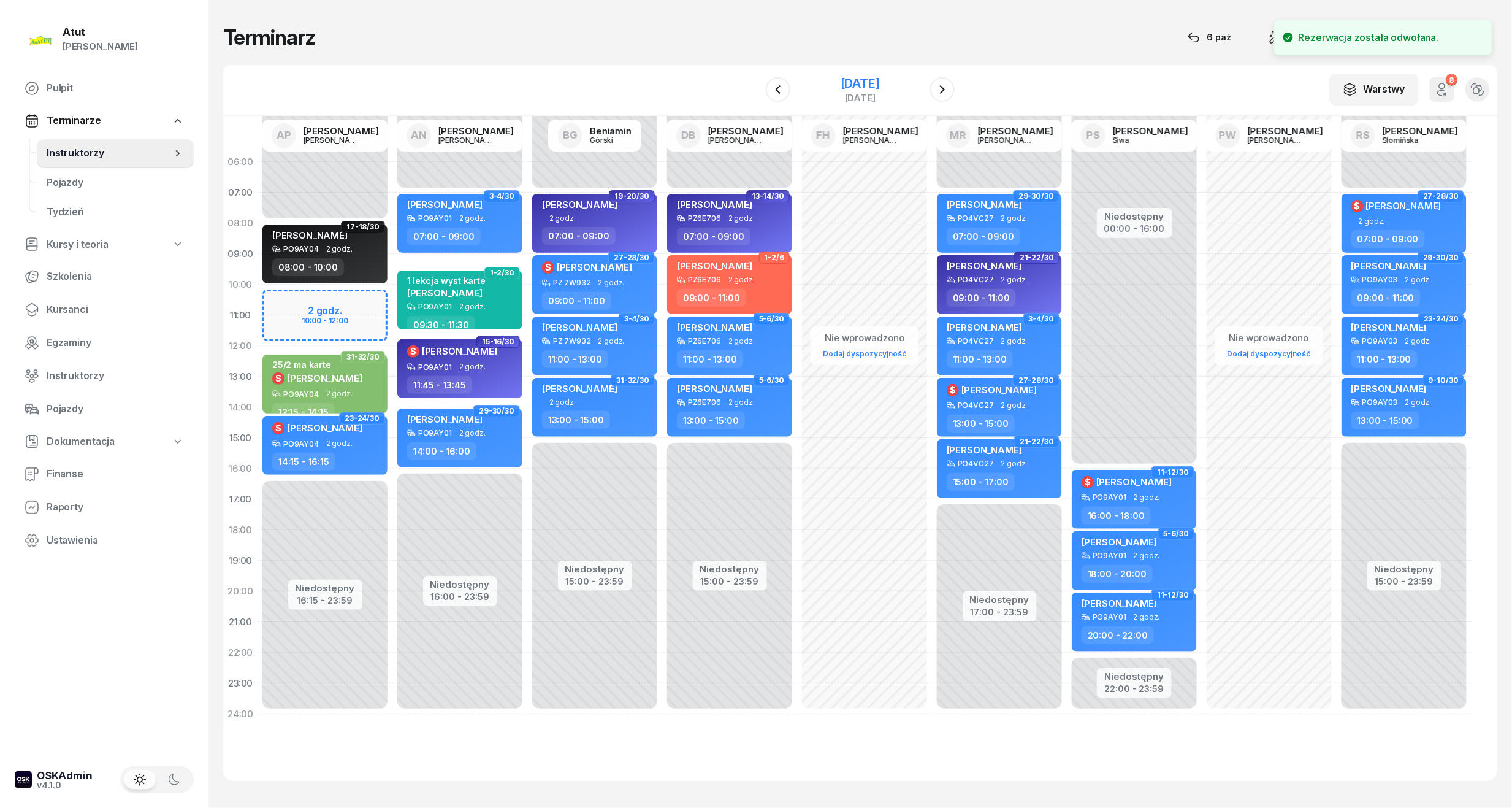
click at [858, 87] on div "[DATE]" at bounding box center [860, 83] width 39 height 12
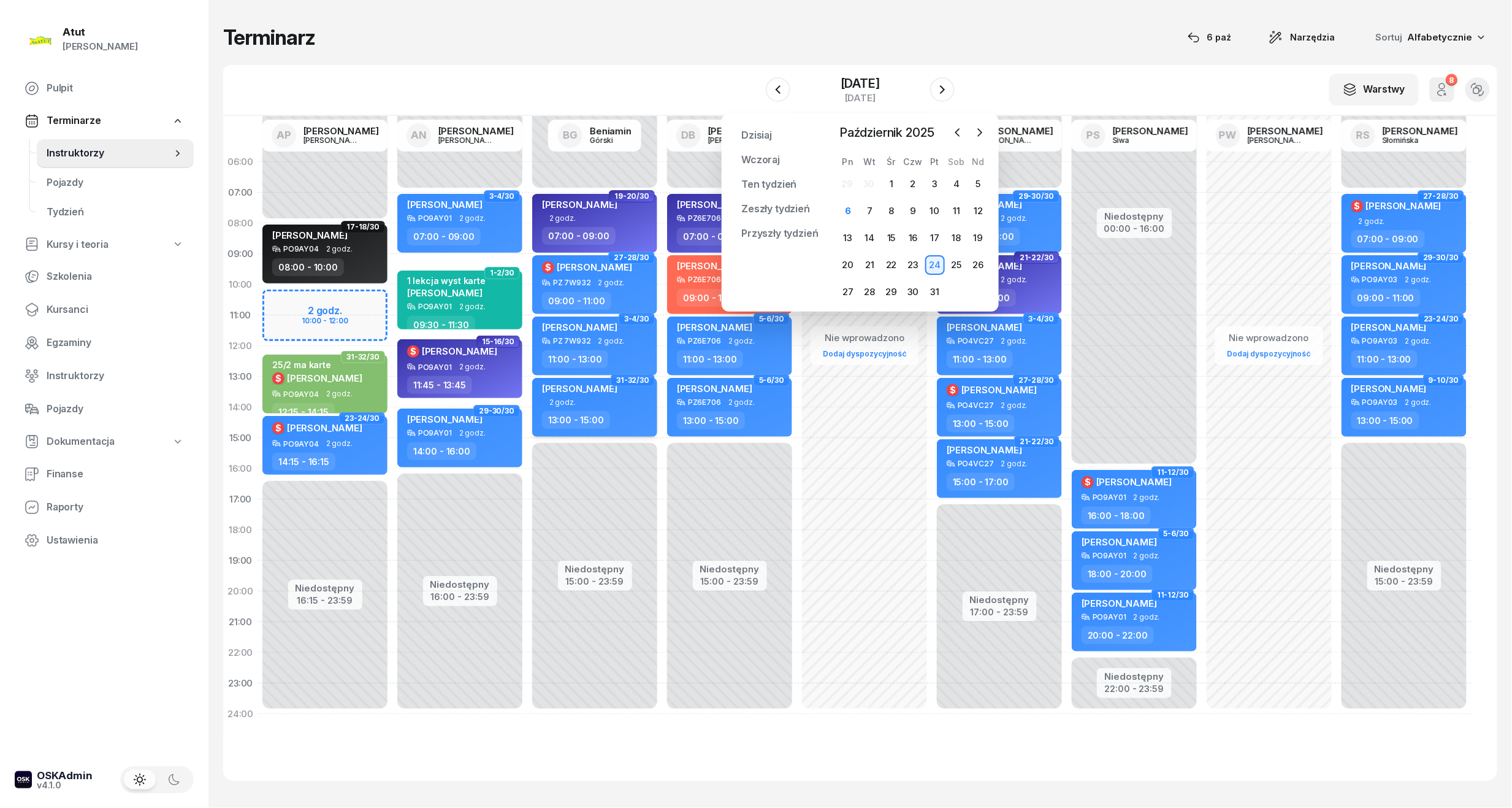
click at [597, 405] on div "Dorotea Moni-Stelmachowska 2 godz. 13:00 - 15:00" at bounding box center [594, 407] width 125 height 59
select select "13"
select select "15"
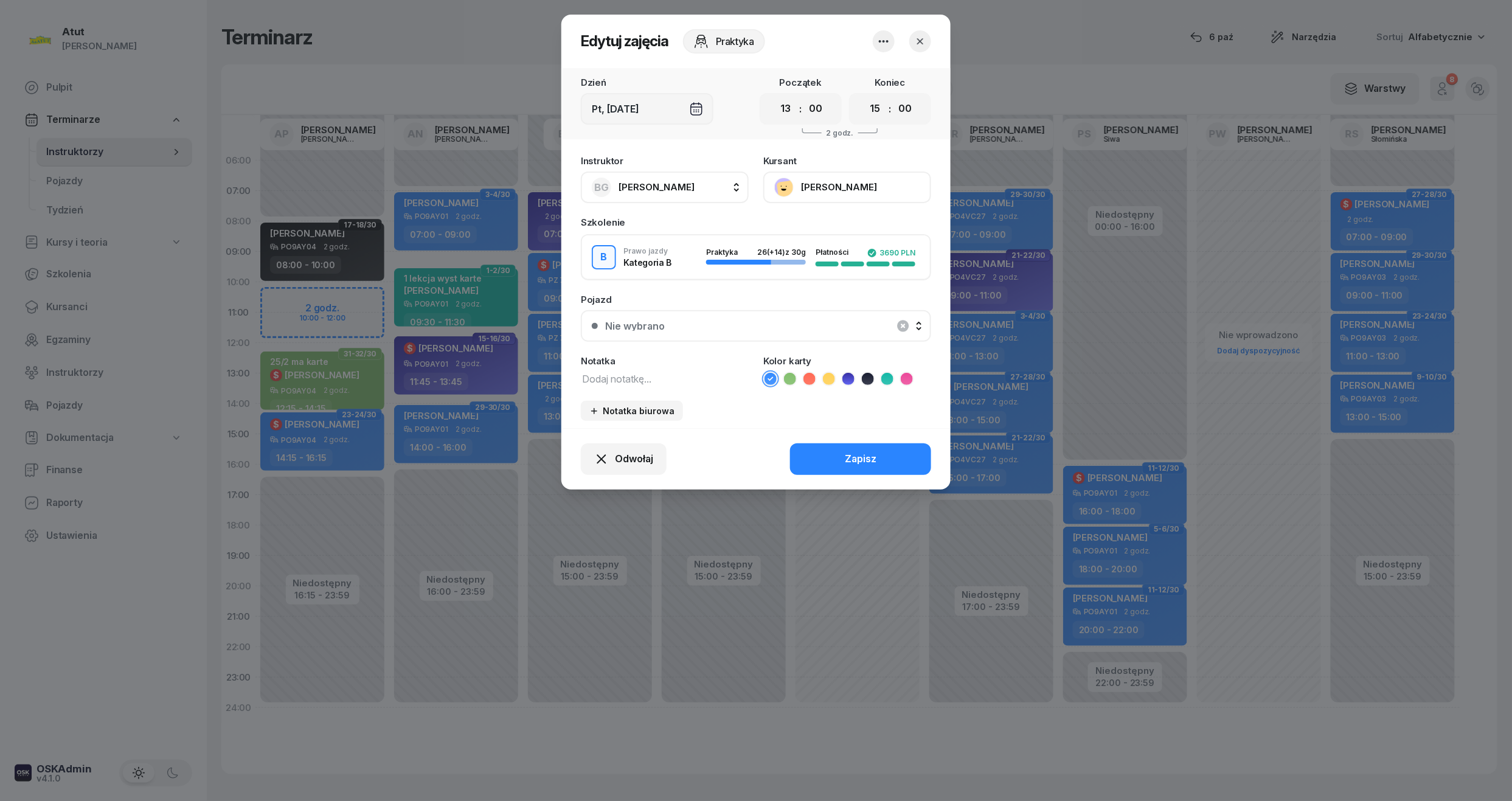
click at [824, 193] on button "[PERSON_NAME]" at bounding box center [847, 187] width 168 height 32
click at [806, 234] on div "Otwórz profil" at bounding box center [802, 228] width 59 height 16
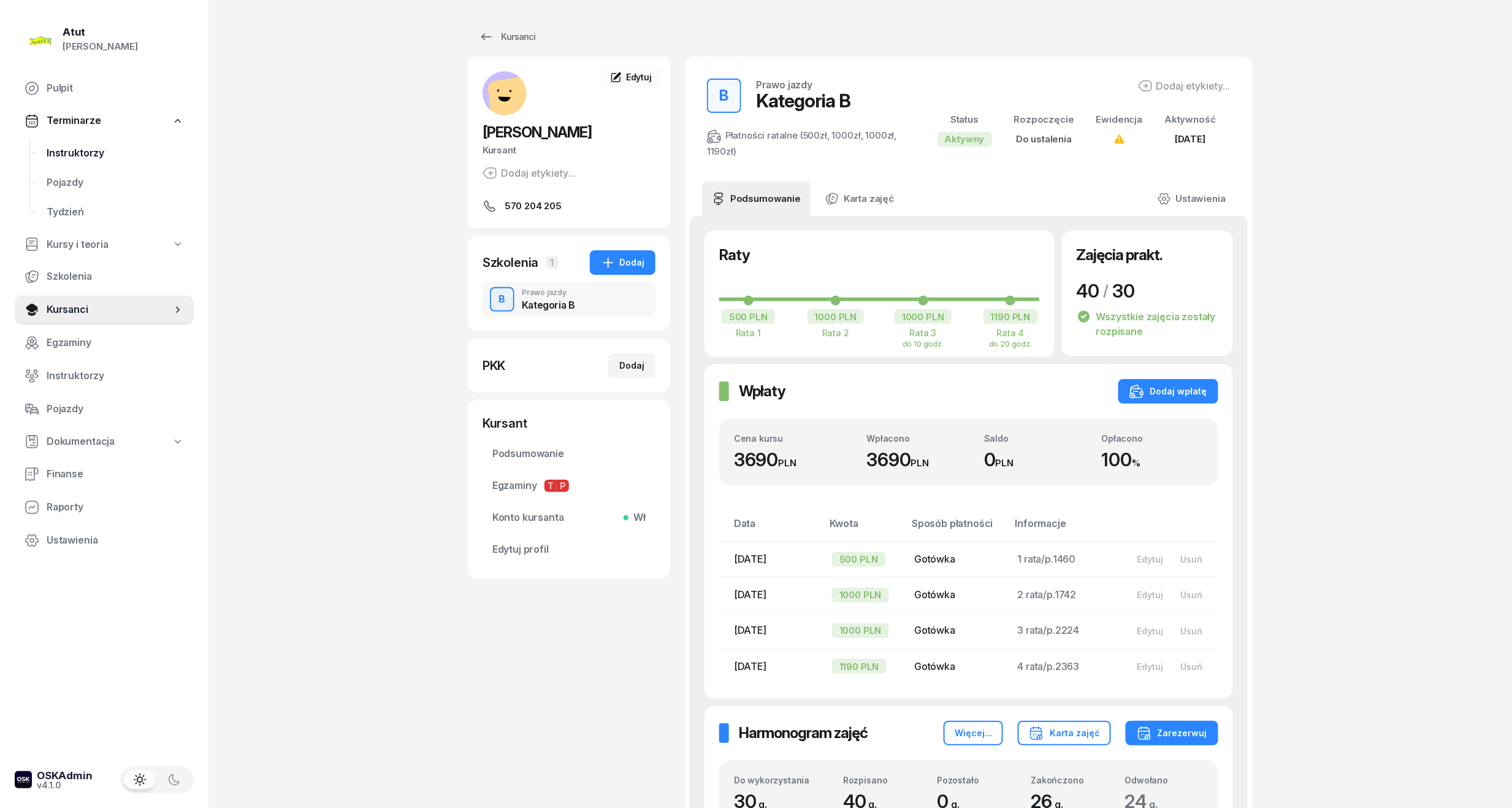
drag, startPoint x: 73, startPoint y: 151, endPoint x: 70, endPoint y: 146, distance: 5.8
click at [73, 151] on span "Instruktorzy" at bounding box center [116, 153] width 137 height 16
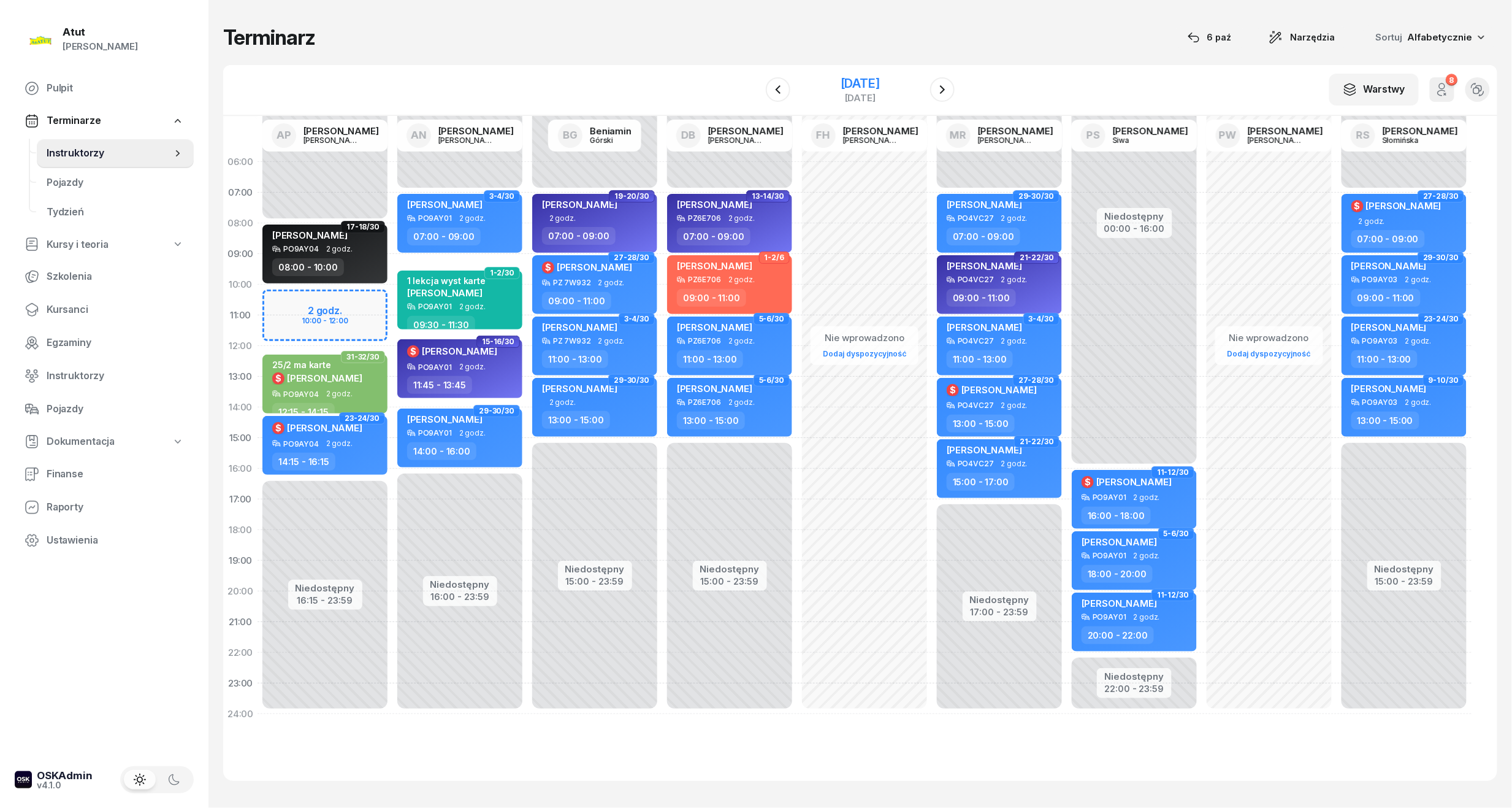
click at [850, 78] on div "[DATE]" at bounding box center [860, 83] width 39 height 12
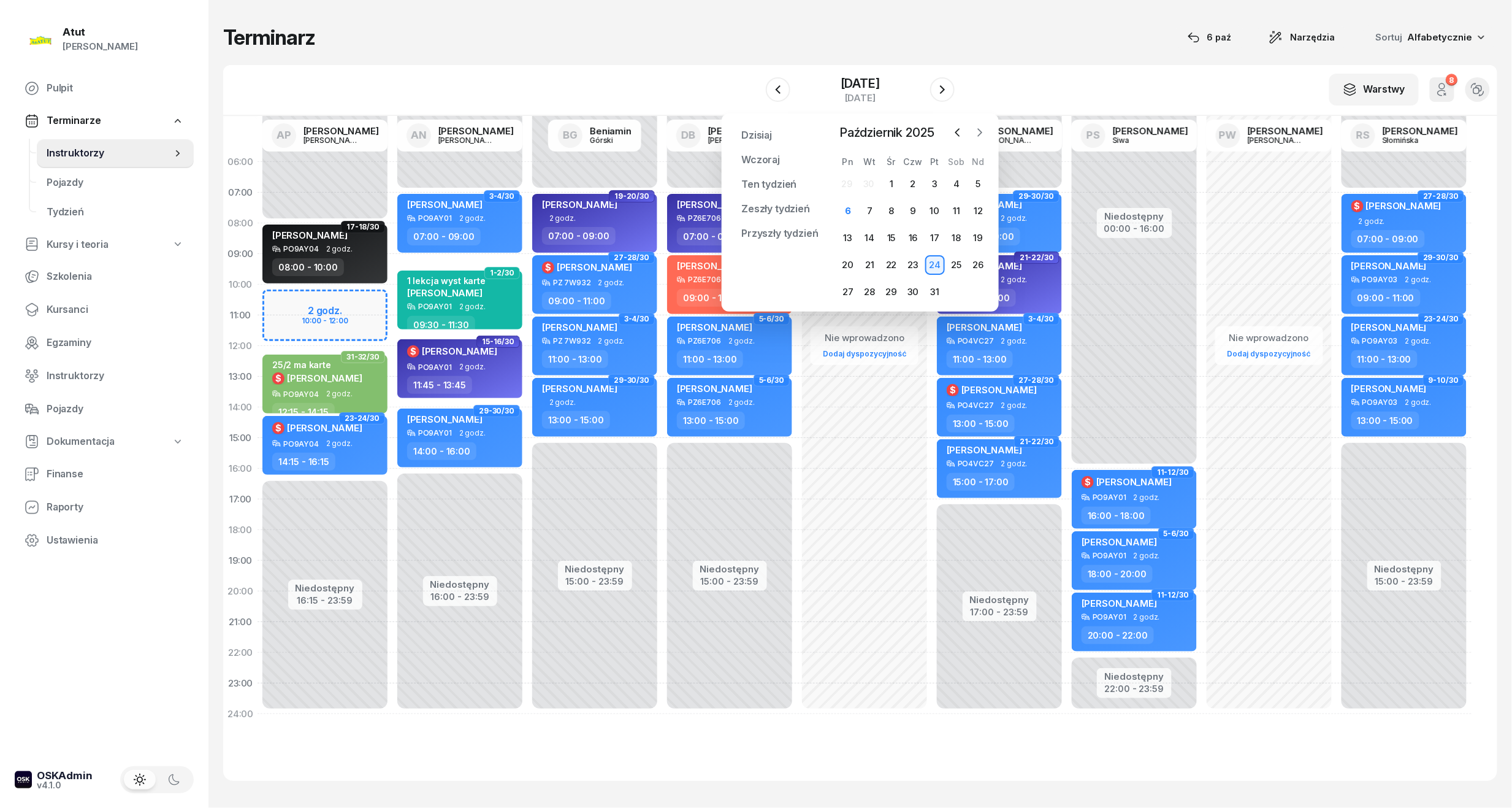
click at [982, 136] on icon "button" at bounding box center [979, 132] width 12 height 12
click at [852, 215] on div "3" at bounding box center [847, 211] width 20 height 20
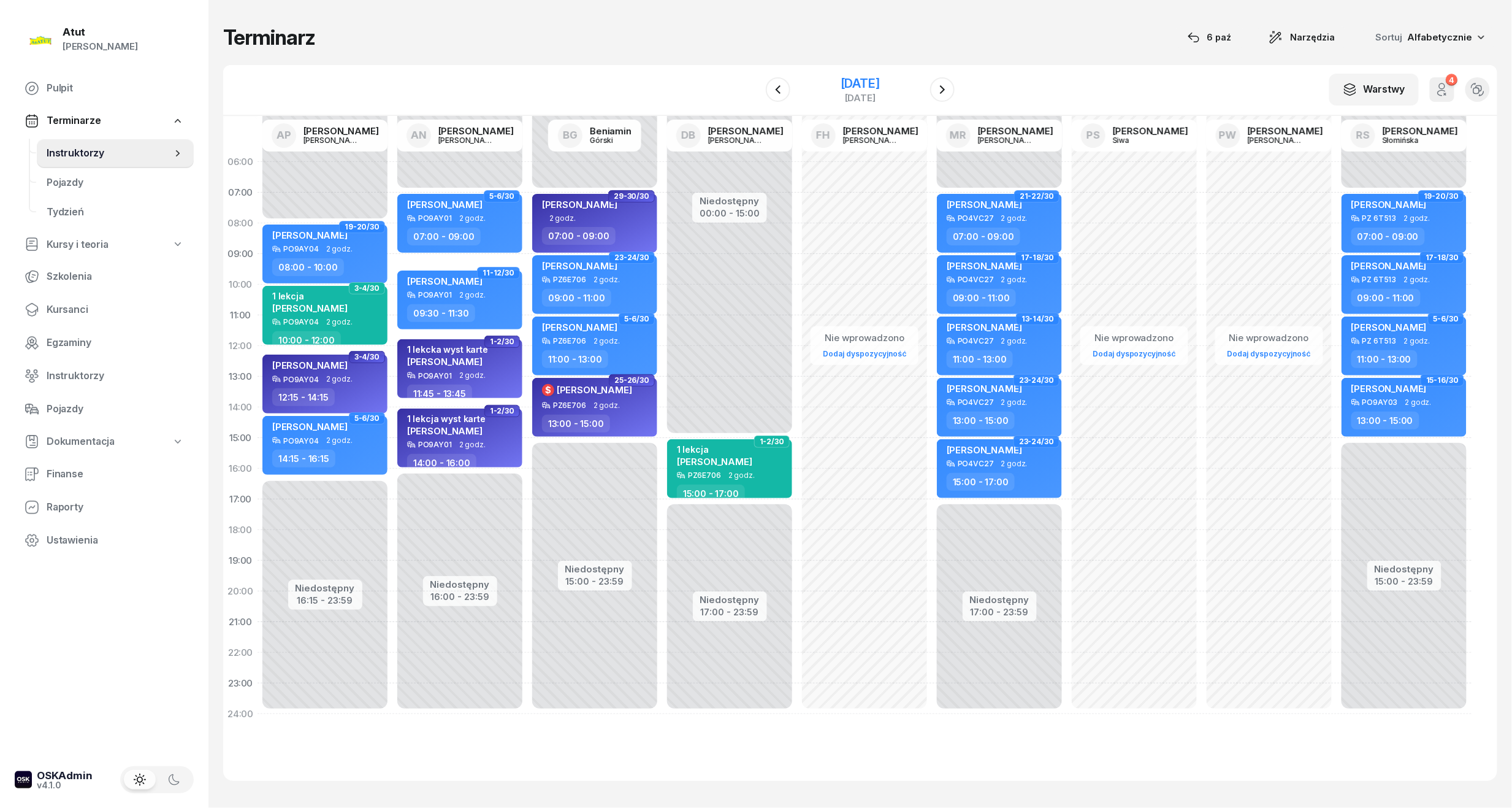
click at [853, 90] on div "[DATE]" at bounding box center [860, 89] width 39 height 25
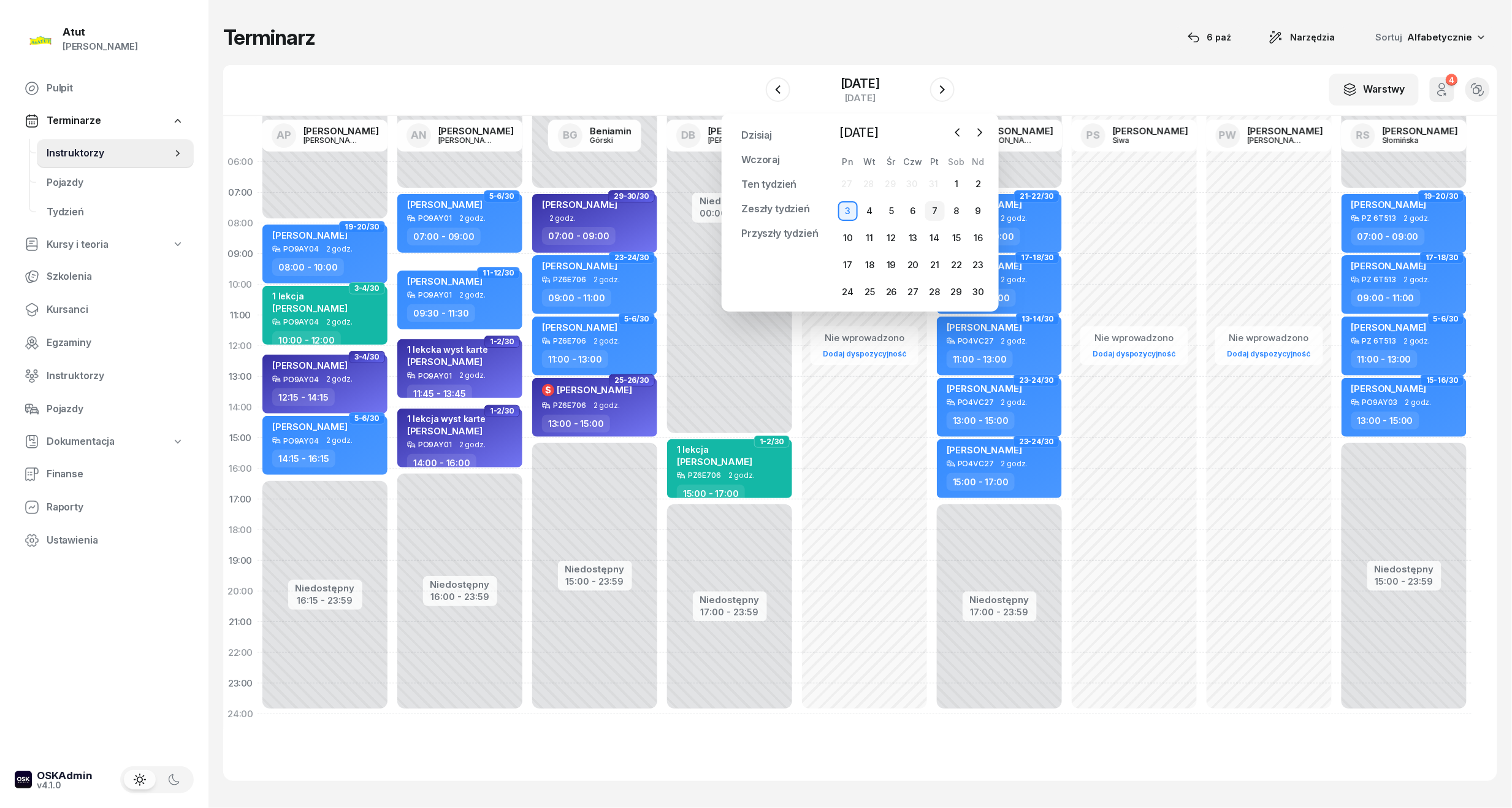
click at [939, 214] on div "7" at bounding box center [935, 211] width 20 height 20
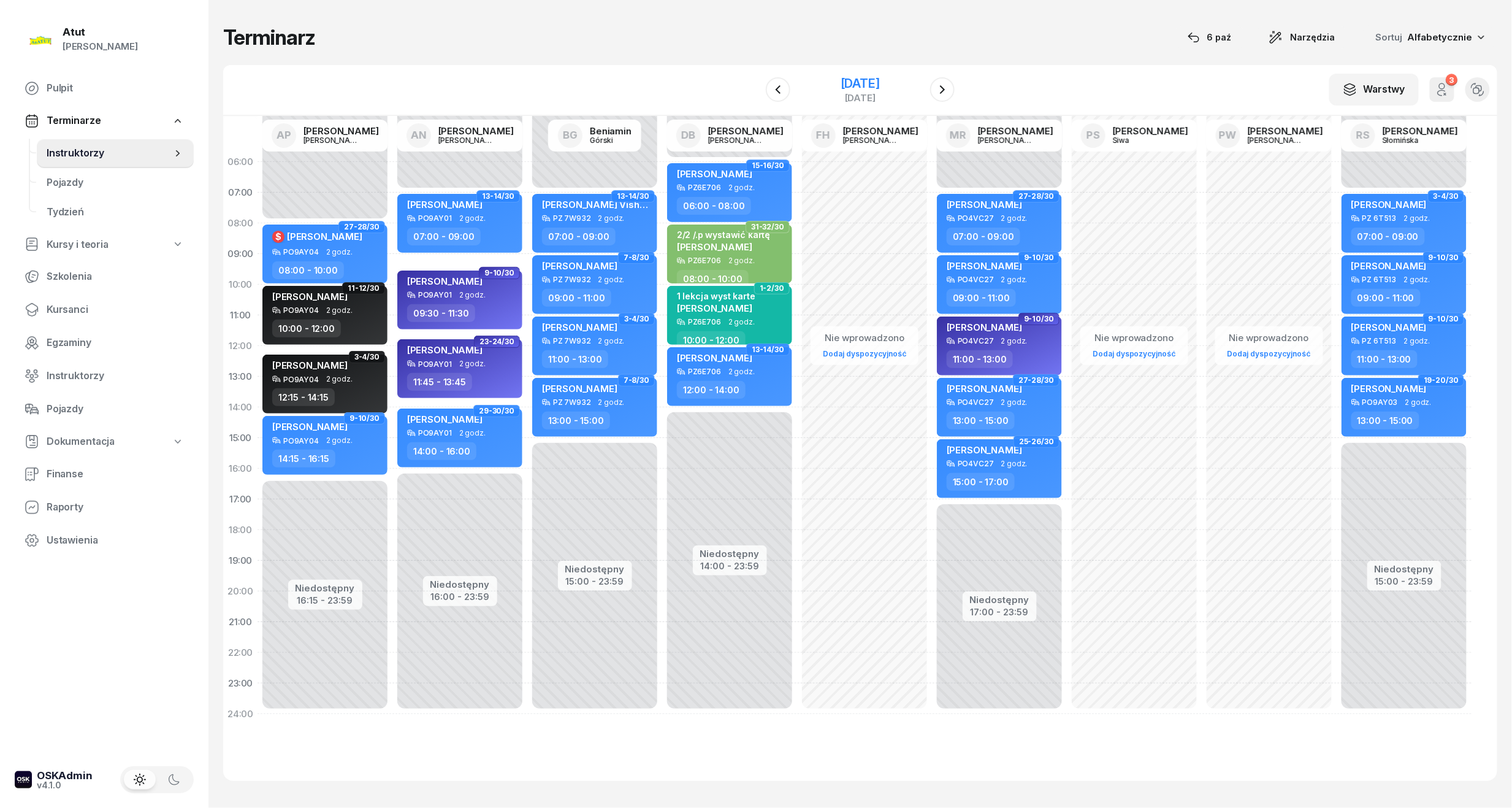
click at [856, 87] on div "[DATE]" at bounding box center [860, 83] width 39 height 12
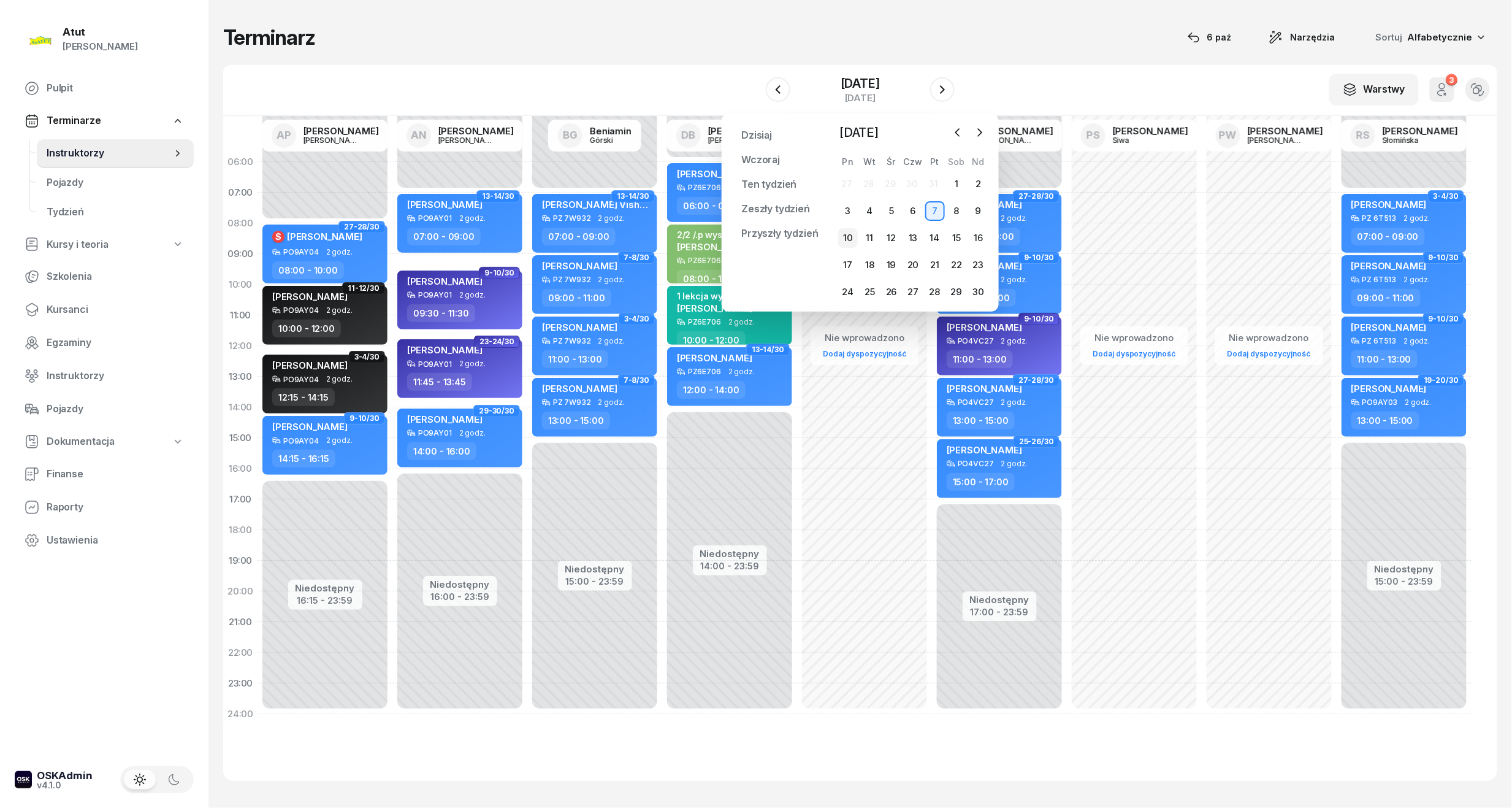
click at [848, 230] on div "10" at bounding box center [847, 238] width 20 height 20
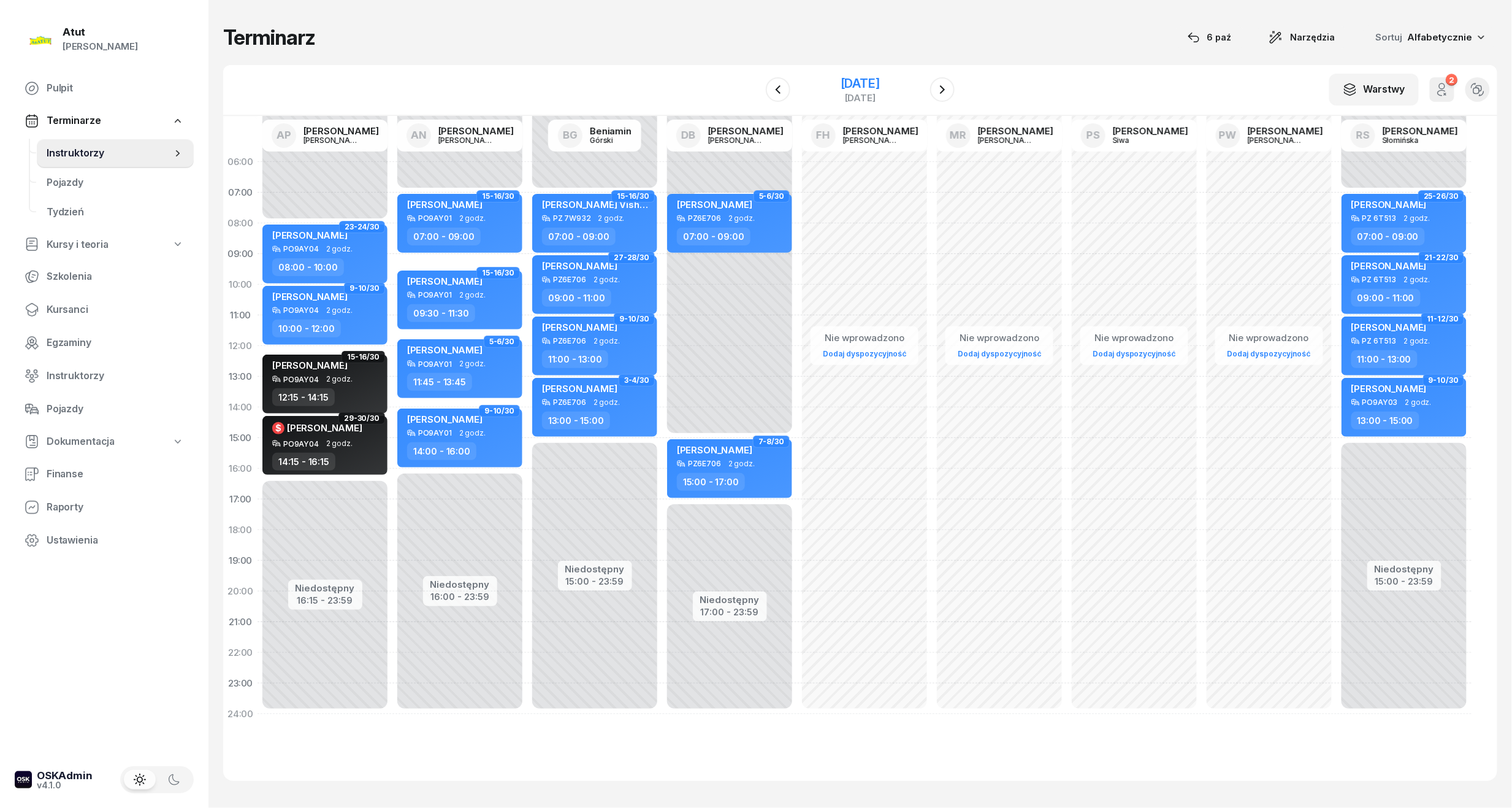
click at [880, 86] on div "[DATE]" at bounding box center [860, 83] width 39 height 12
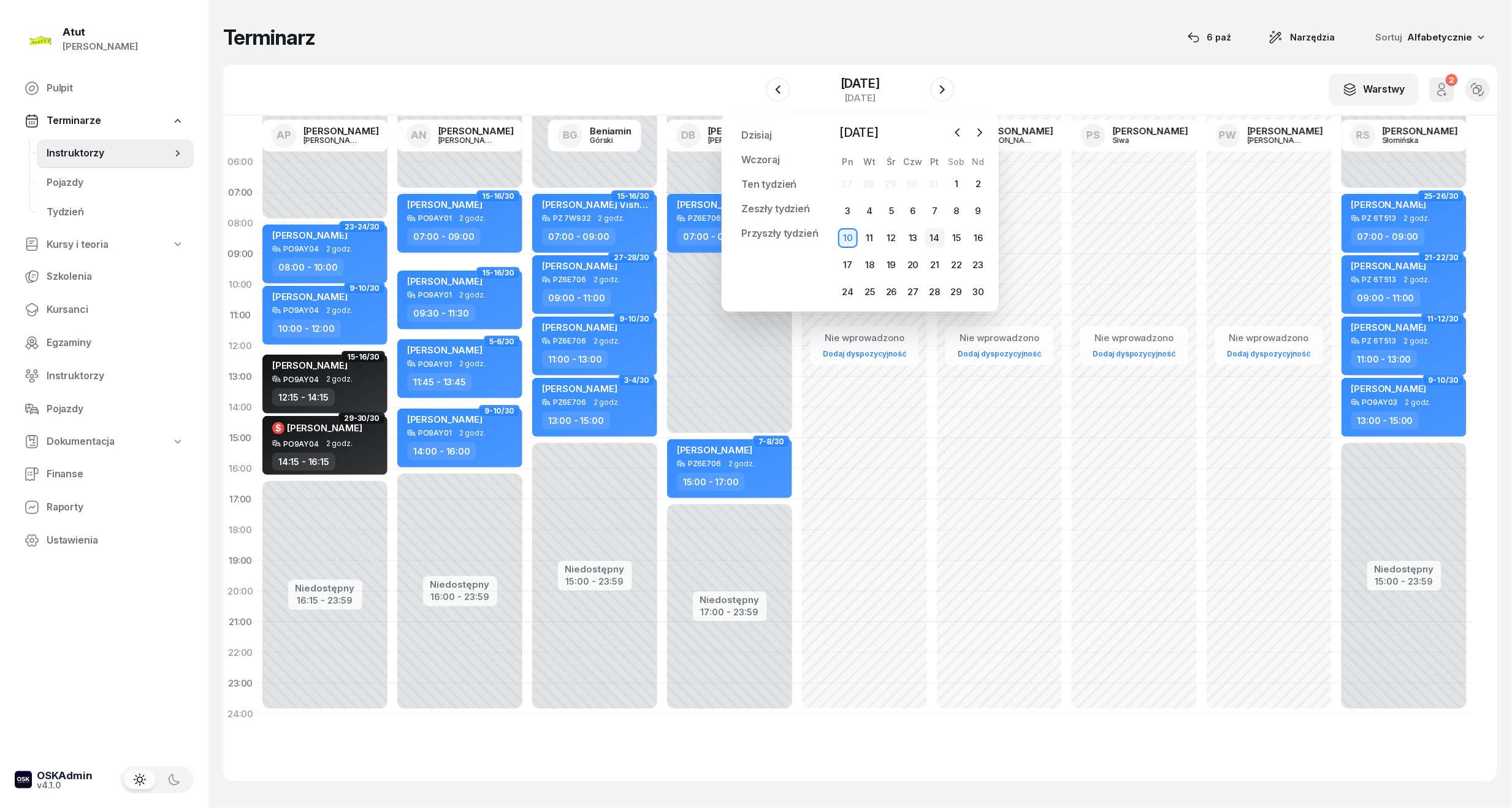
click at [933, 241] on div "14" at bounding box center [935, 238] width 20 height 20
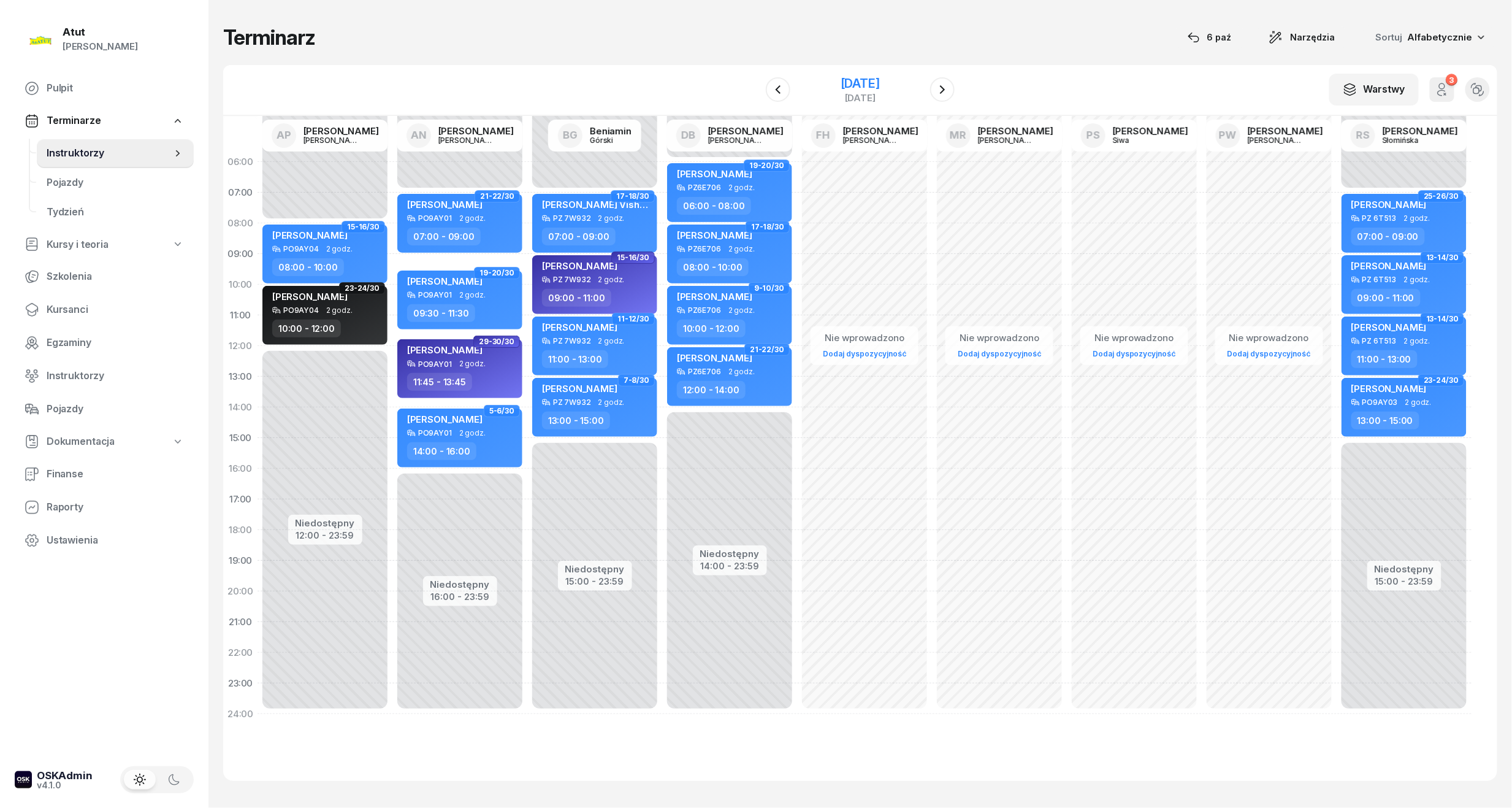
click at [869, 84] on div "[DATE]" at bounding box center [860, 83] width 39 height 12
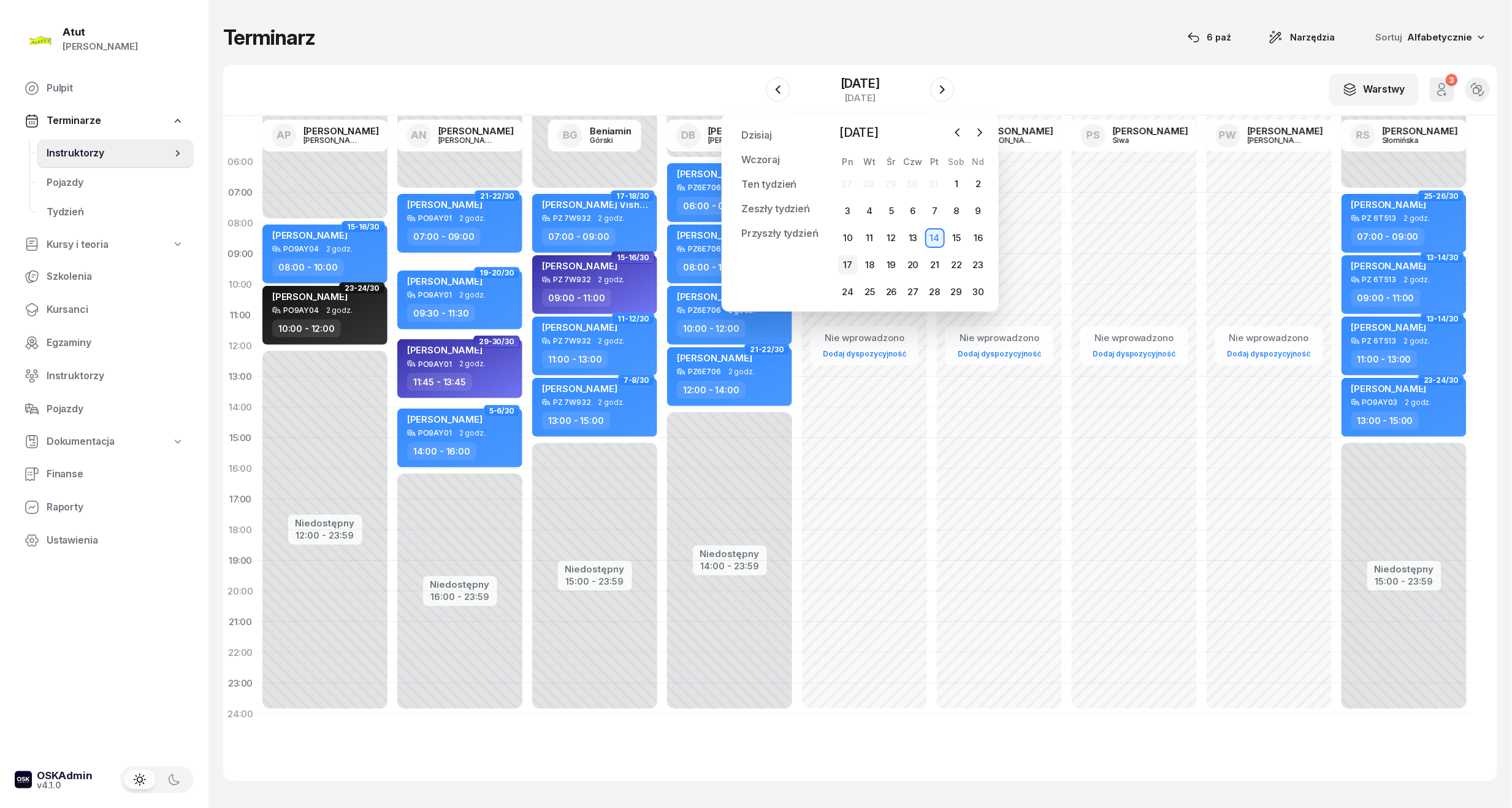
click at [846, 263] on div "17" at bounding box center [847, 264] width 20 height 20
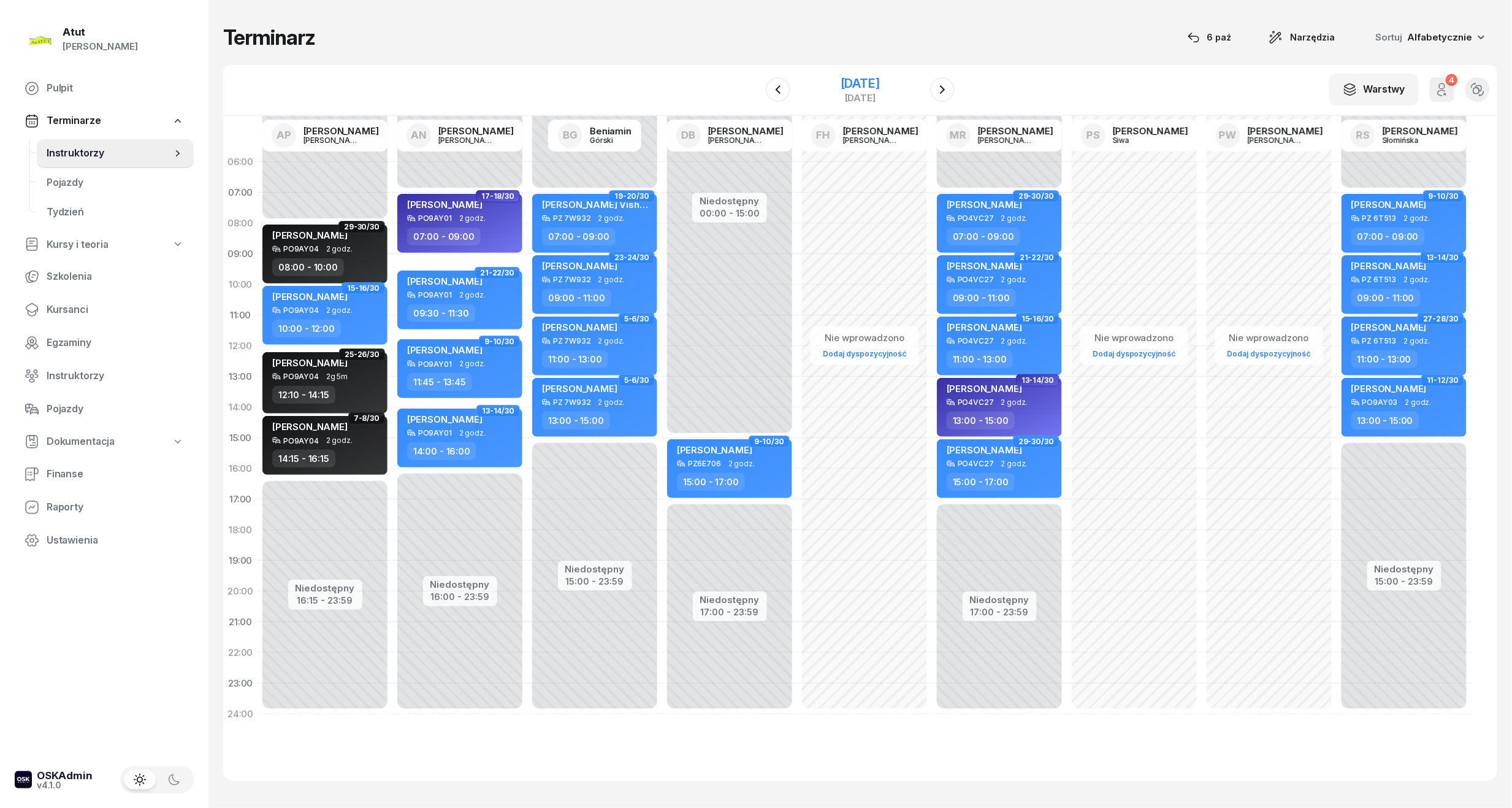
click at [853, 86] on div "[DATE]" at bounding box center [860, 83] width 39 height 12
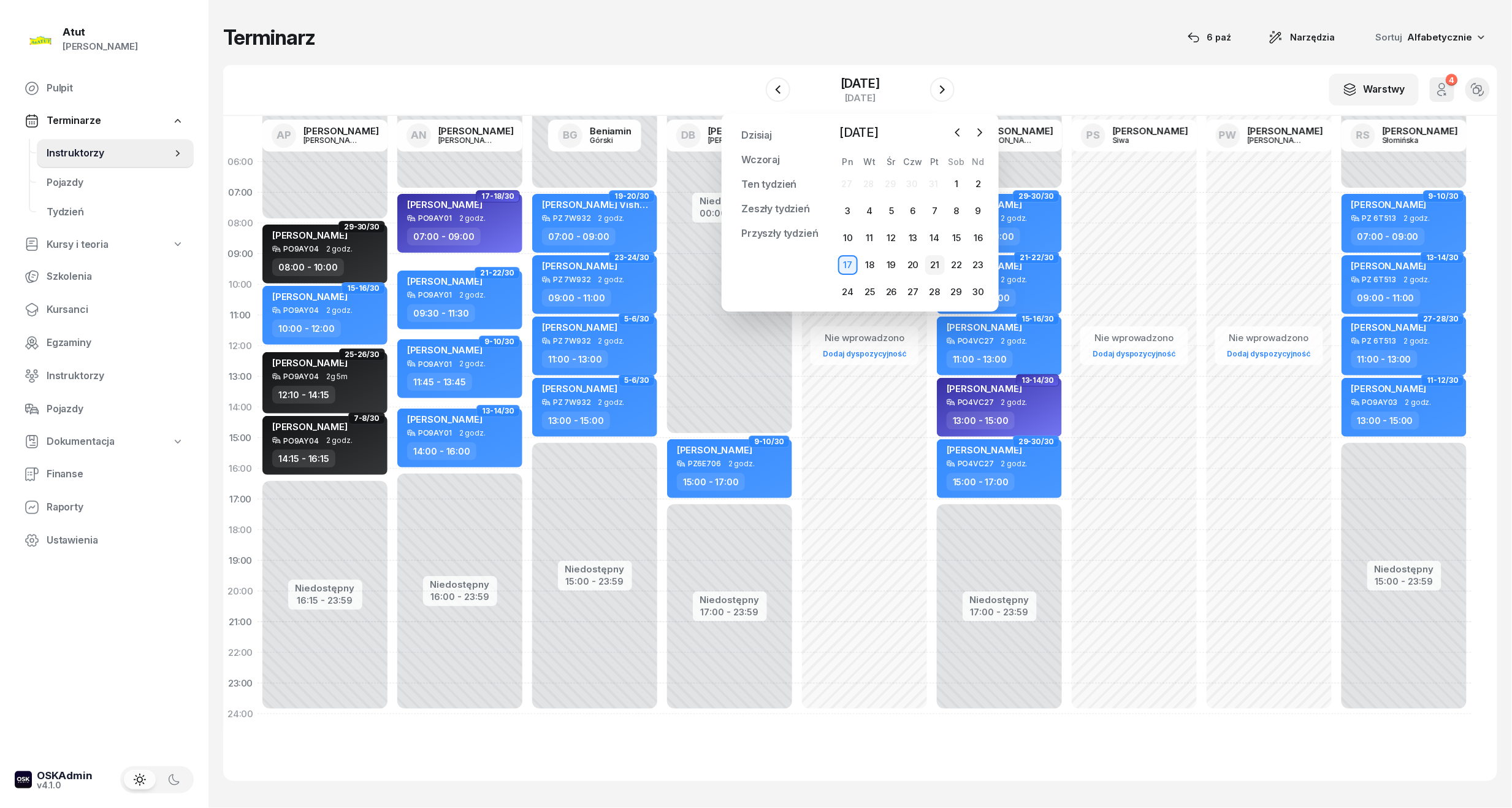
click at [932, 268] on div "21" at bounding box center [935, 264] width 20 height 20
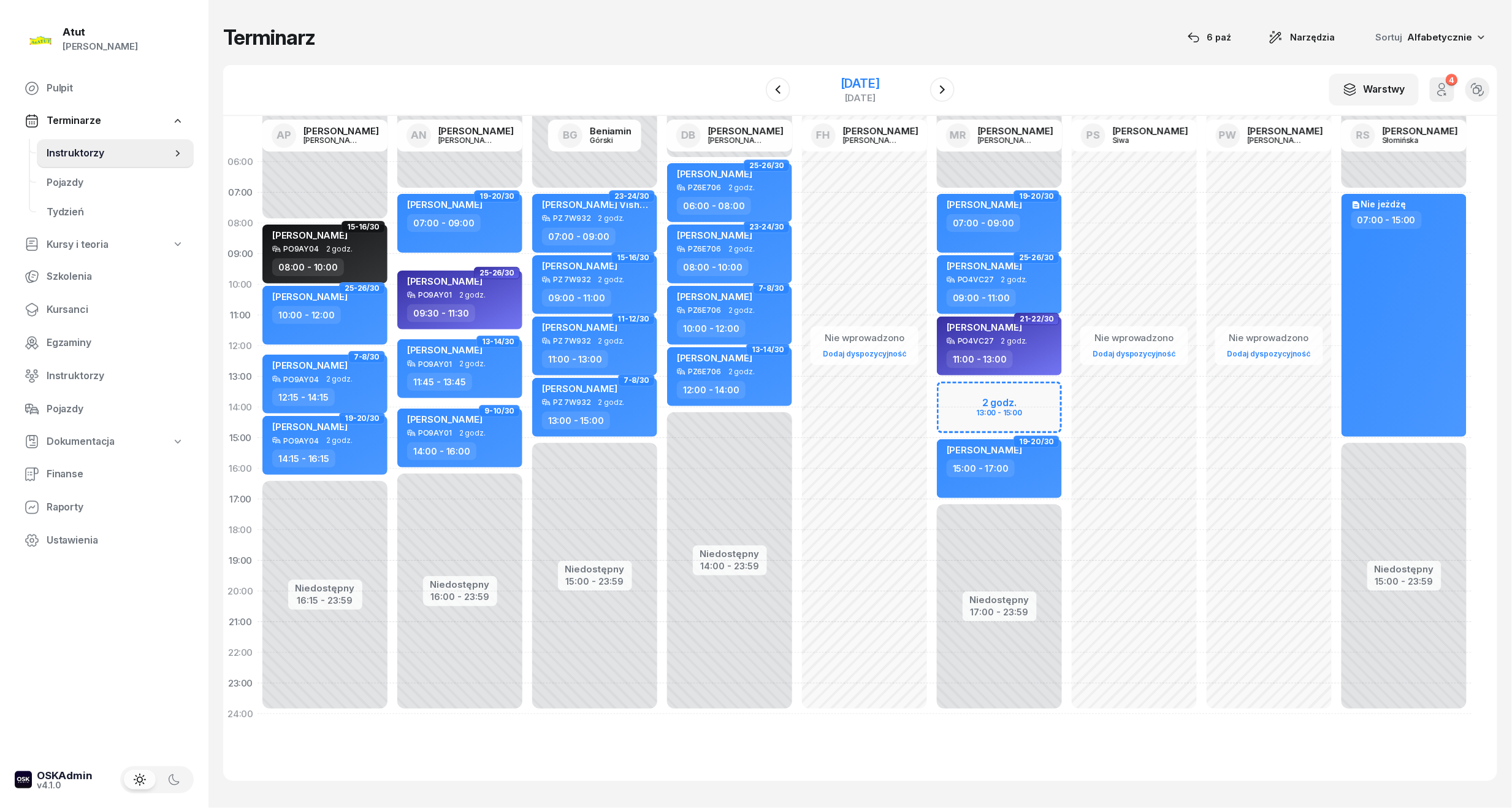
click at [858, 72] on div "21 listopada 2025 piątek" at bounding box center [859, 89] width 125 height 35
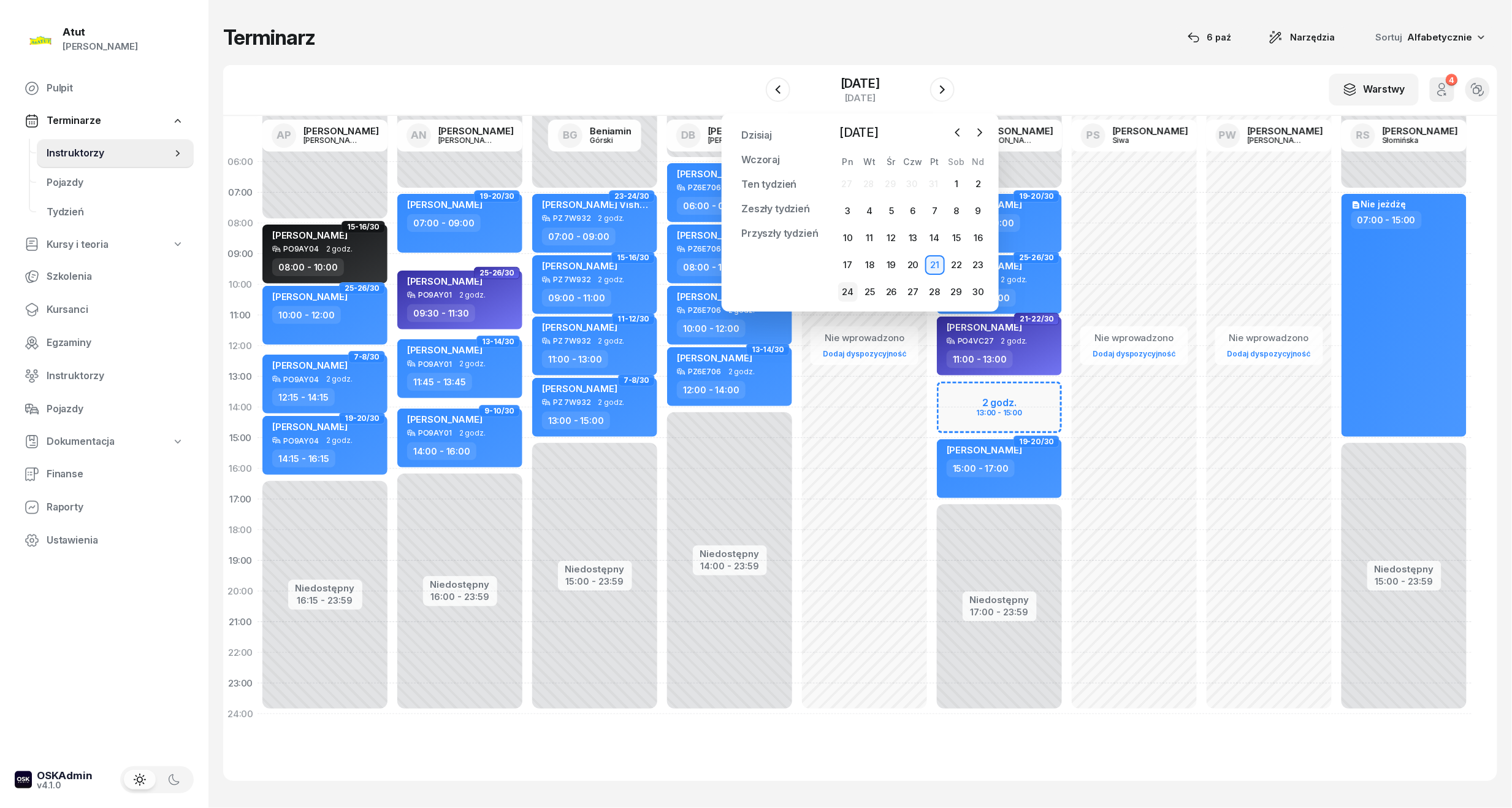
click at [843, 286] on div "24" at bounding box center [847, 292] width 20 height 20
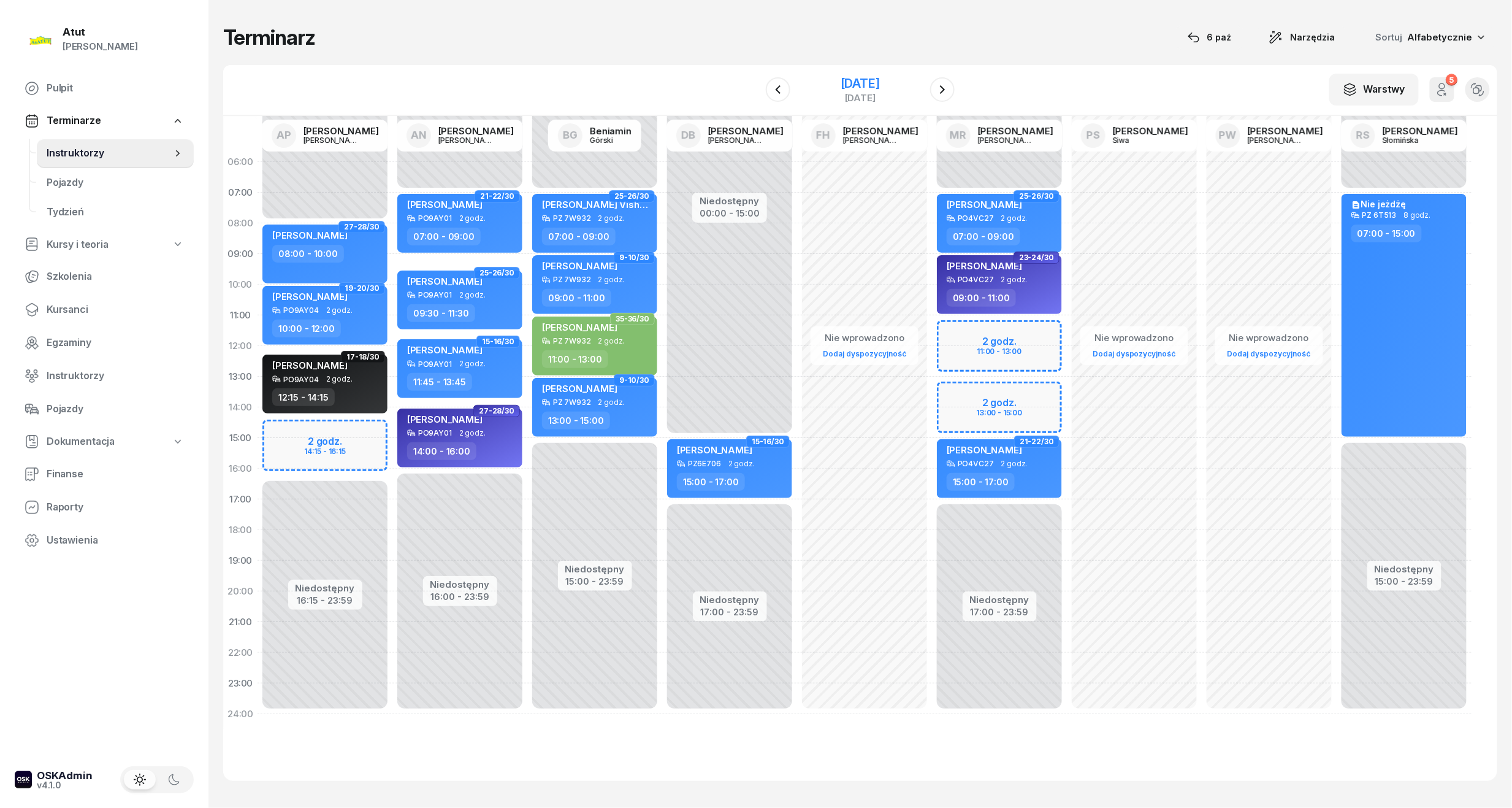
click at [872, 74] on div "24 listopada 2025 poniedziałek" at bounding box center [859, 89] width 125 height 35
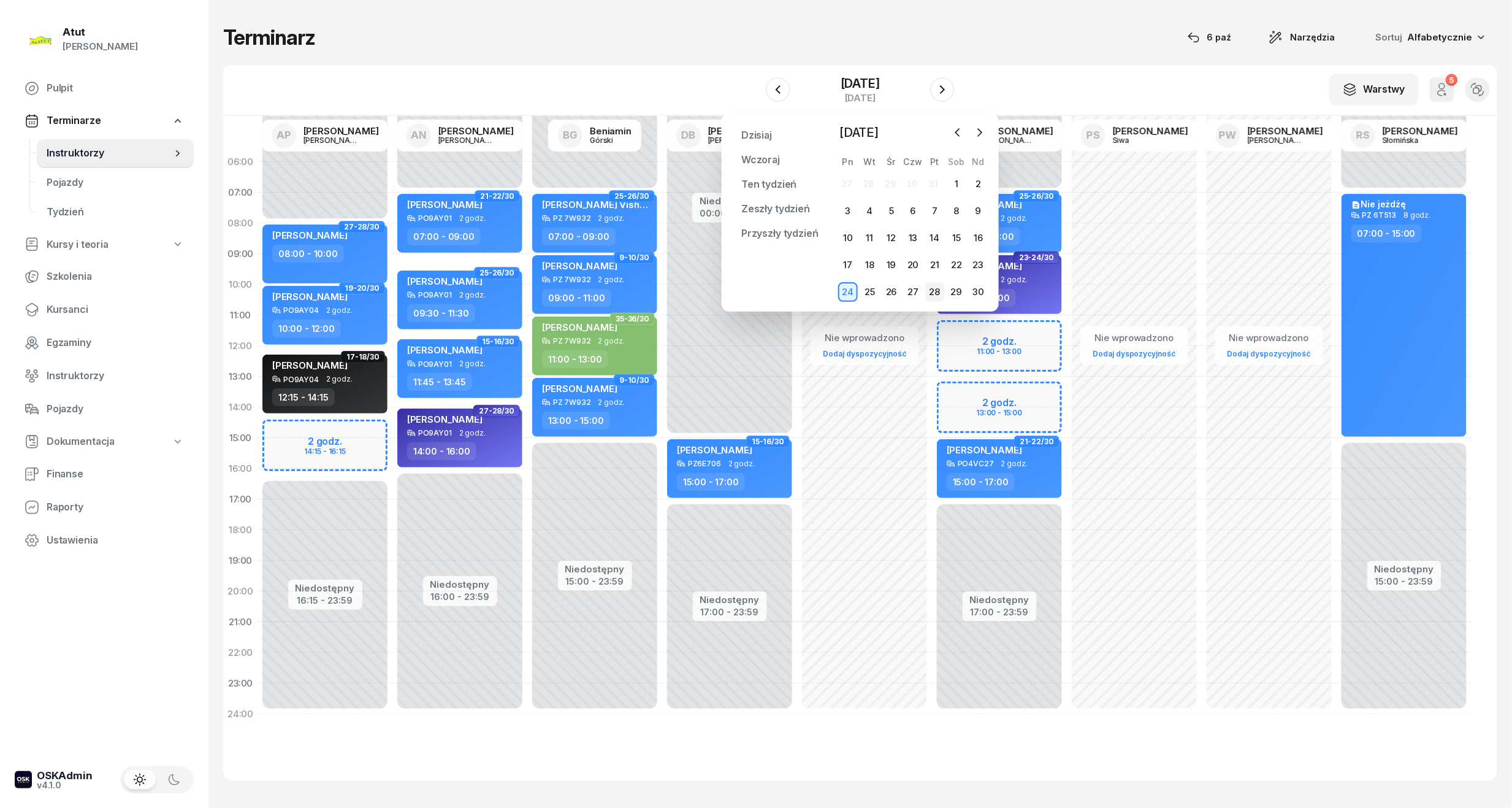
click at [939, 287] on div "28" at bounding box center [935, 292] width 20 height 20
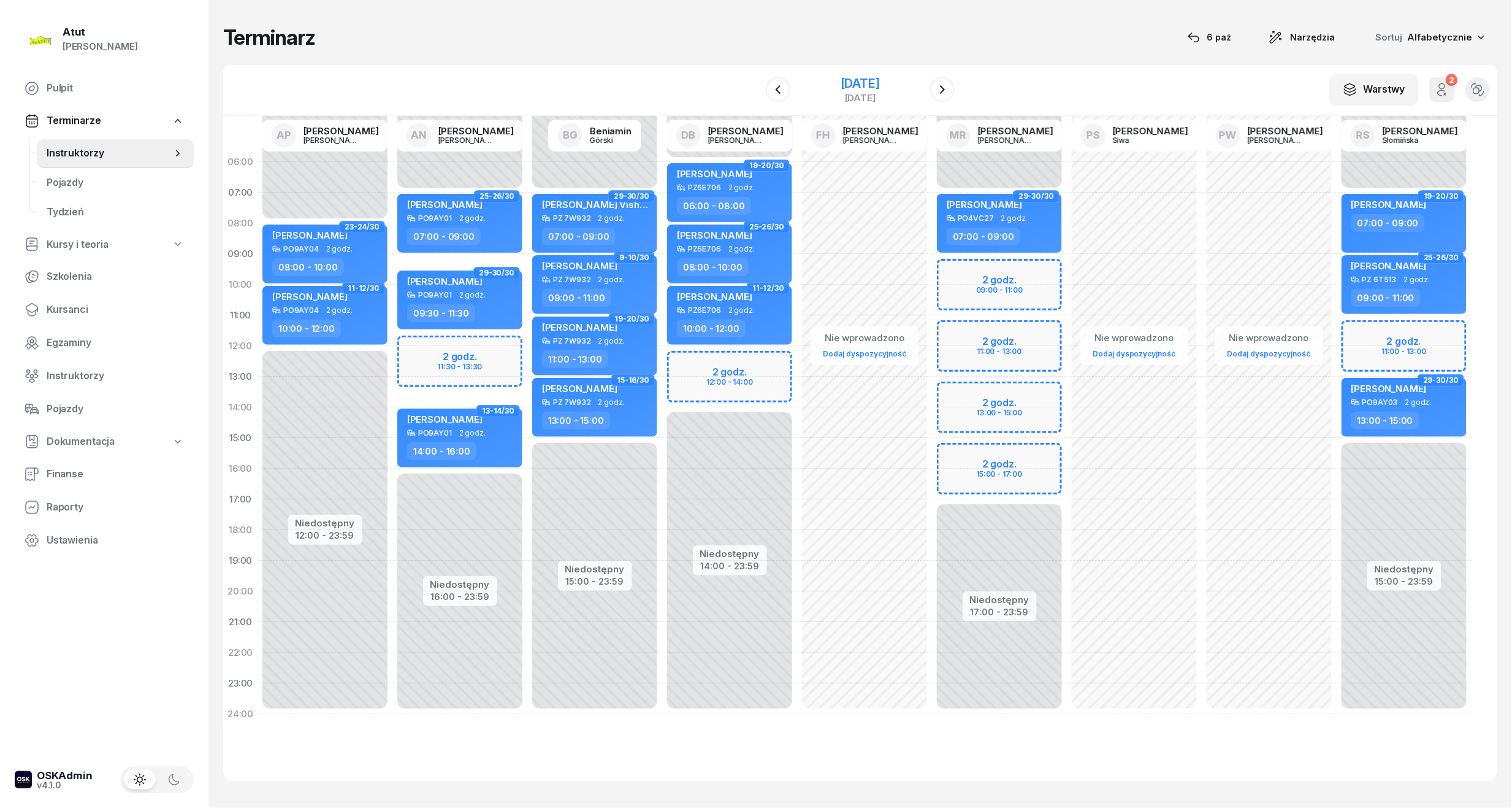
click at [866, 73] on div "28 listopada 2025 piątek" at bounding box center [859, 89] width 125 height 35
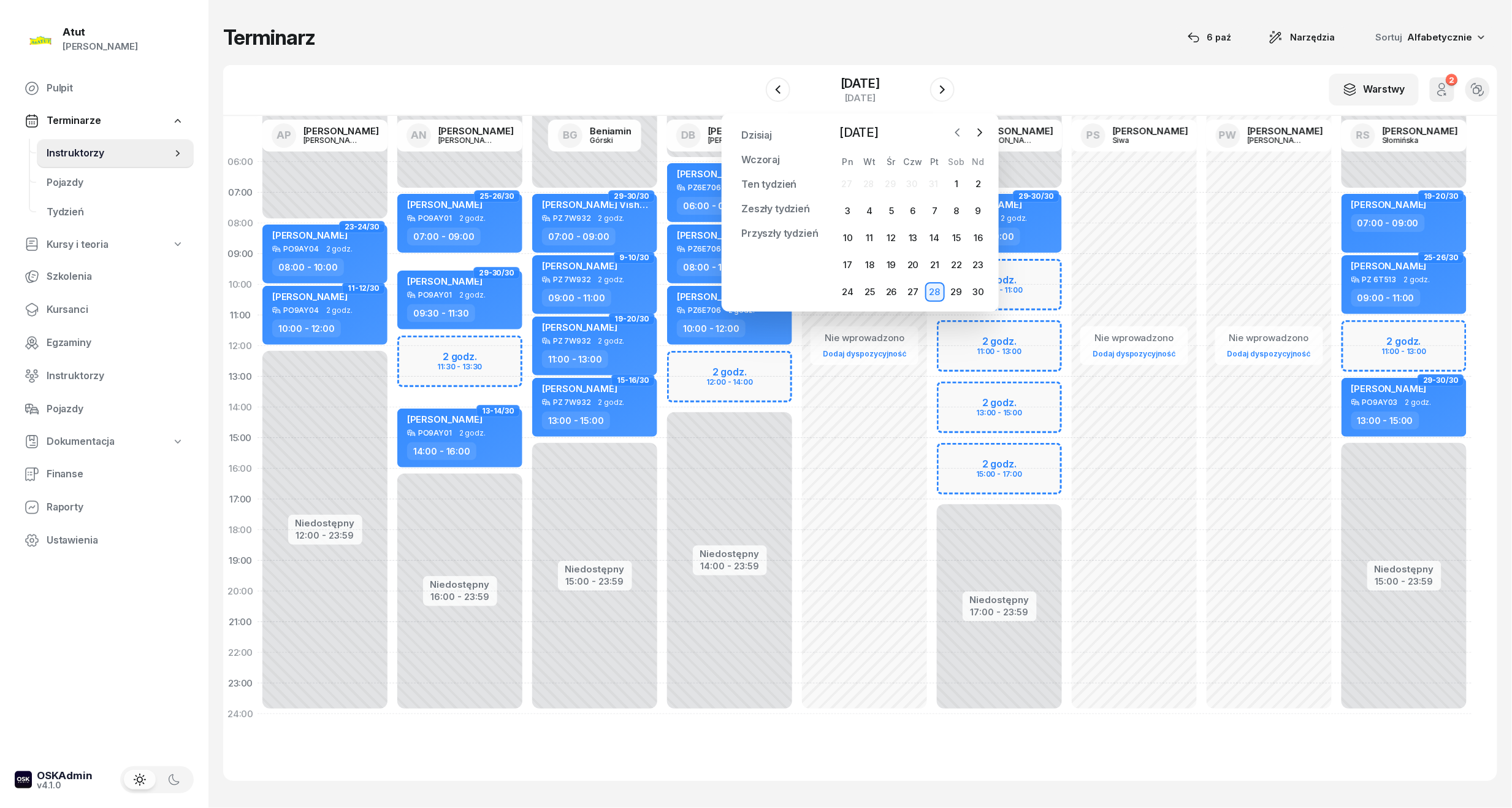
click at [957, 128] on icon "button" at bounding box center [957, 132] width 12 height 12
click at [849, 206] on div "6" at bounding box center [847, 211] width 20 height 20
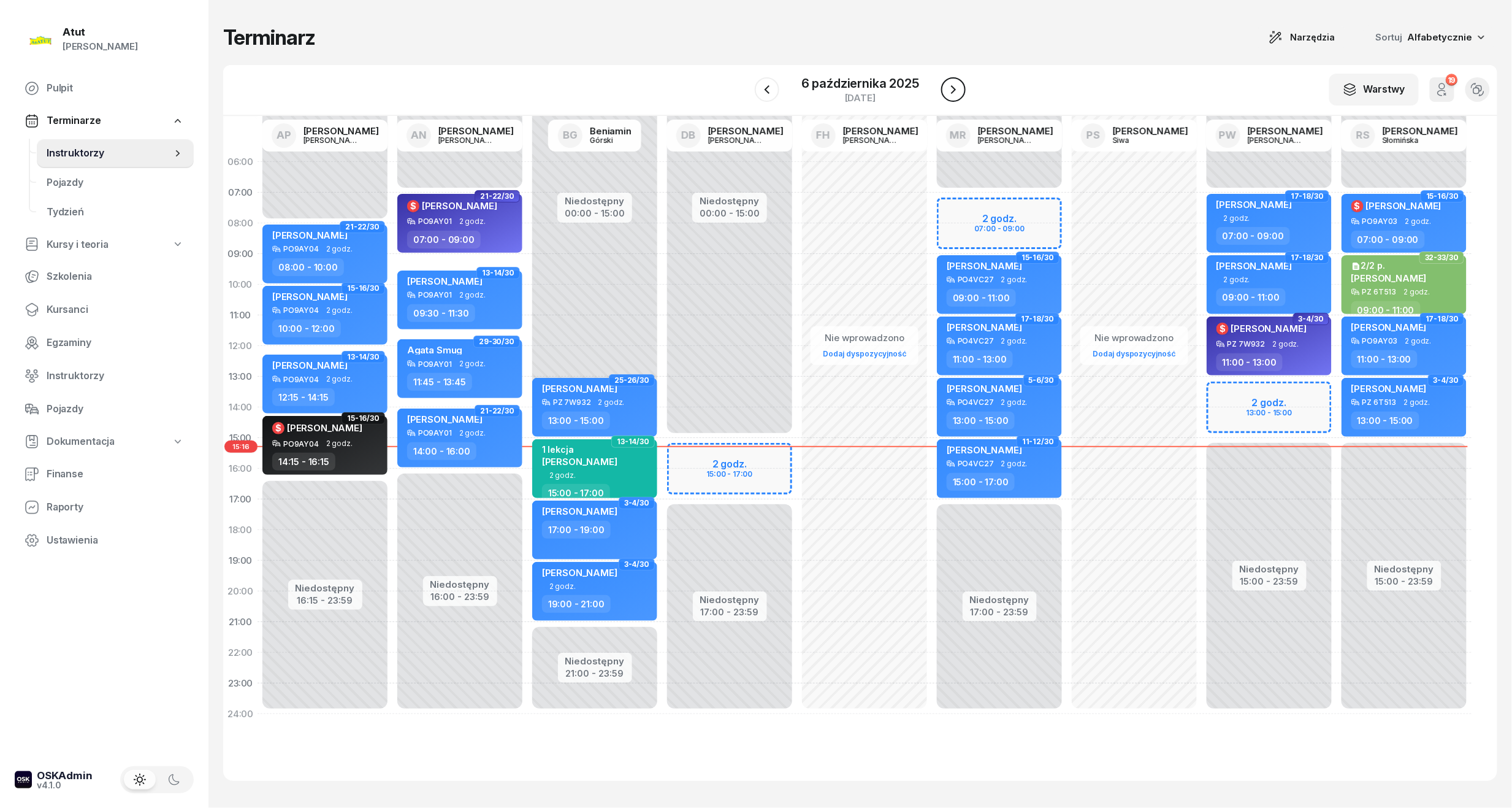
click at [946, 92] on icon "button" at bounding box center [953, 89] width 15 height 15
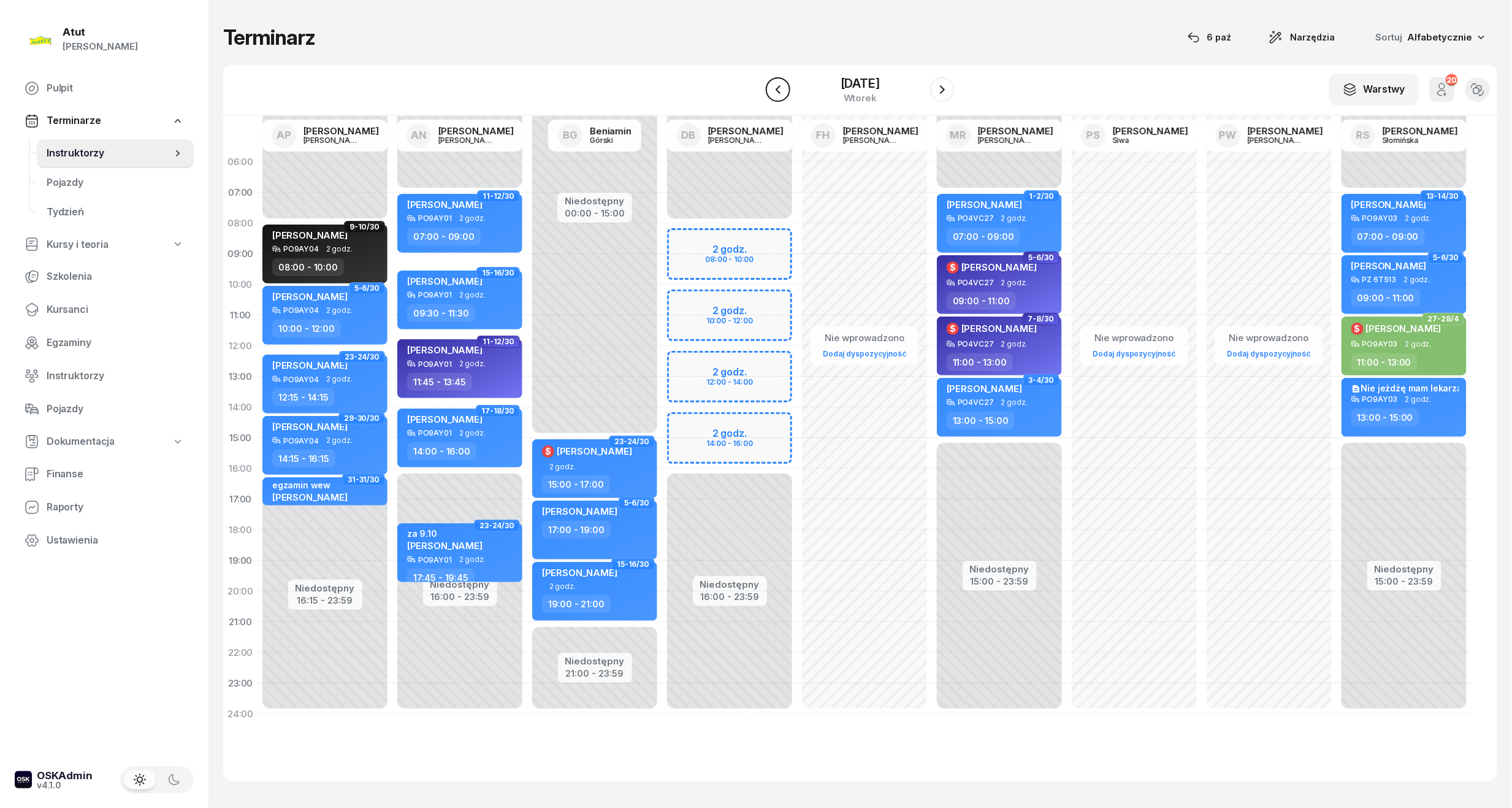
click at [776, 92] on button "button" at bounding box center [778, 89] width 24 height 24
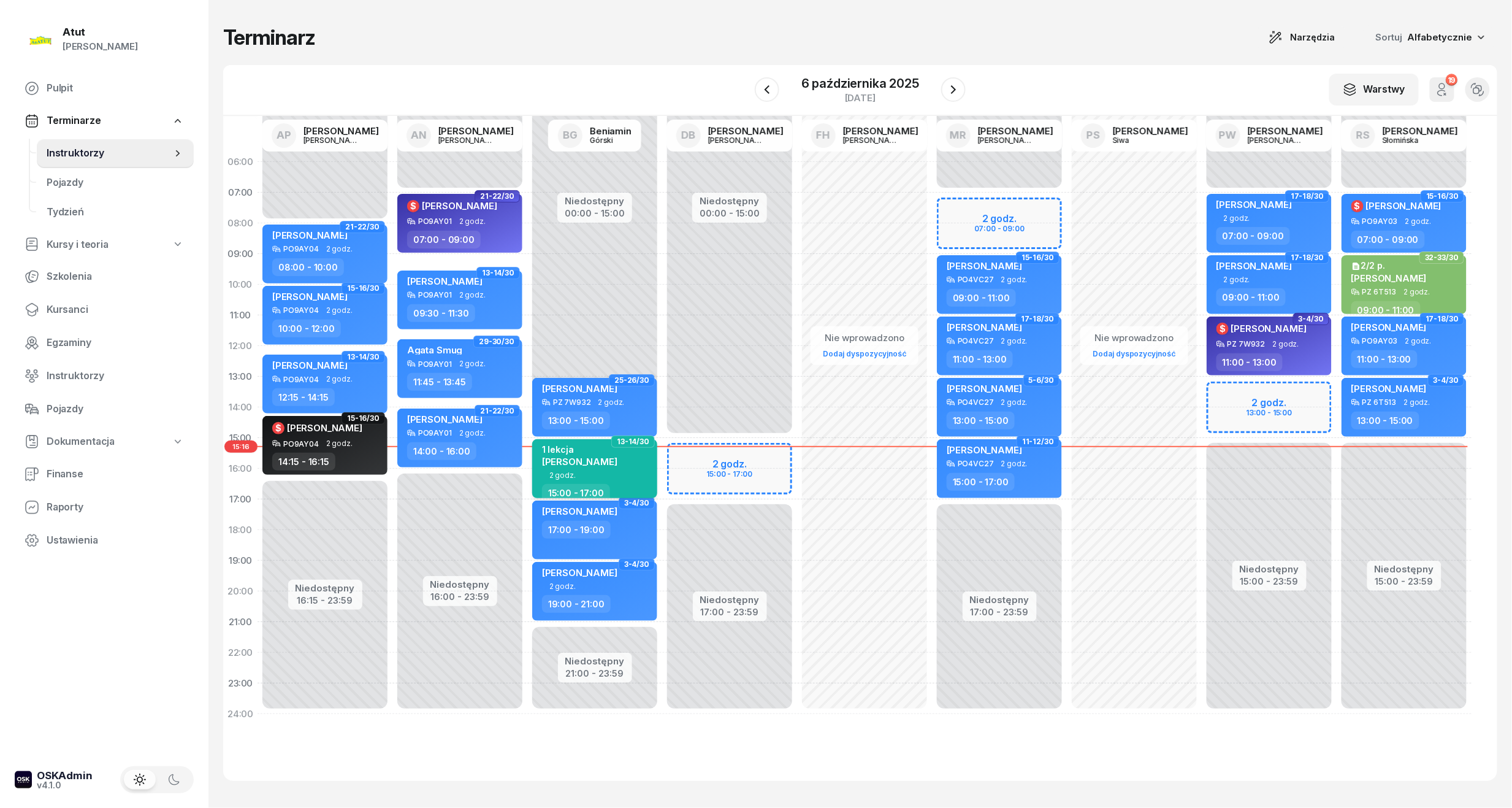
click at [645, 457] on div "1 lekcja Karol Gumienny" at bounding box center [595, 457] width 108 height 27
select select "15"
select select "17"
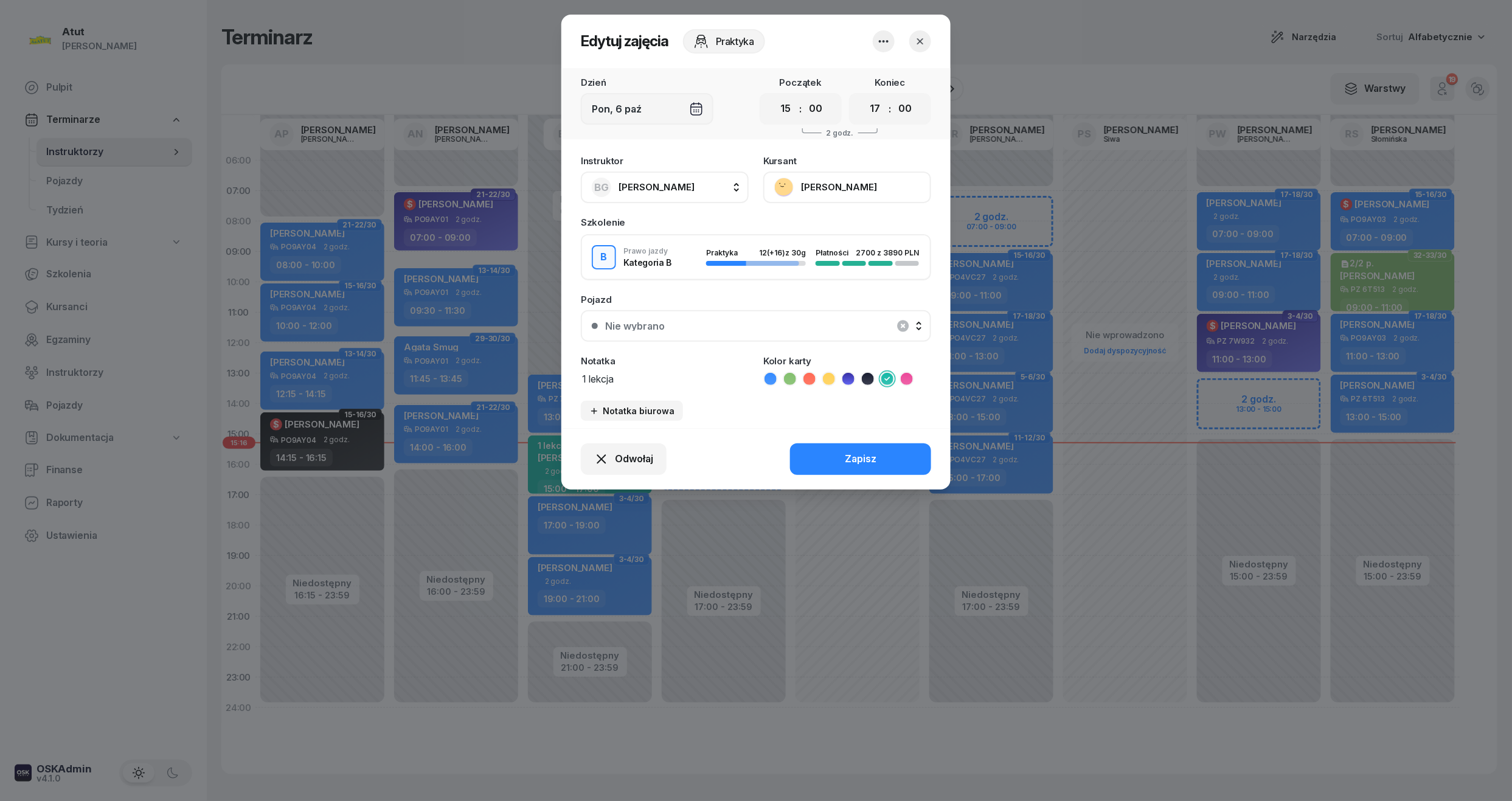
click at [769, 378] on icon at bounding box center [770, 379] width 6 height 5
click at [859, 448] on button "Zapisz" at bounding box center [860, 459] width 141 height 32
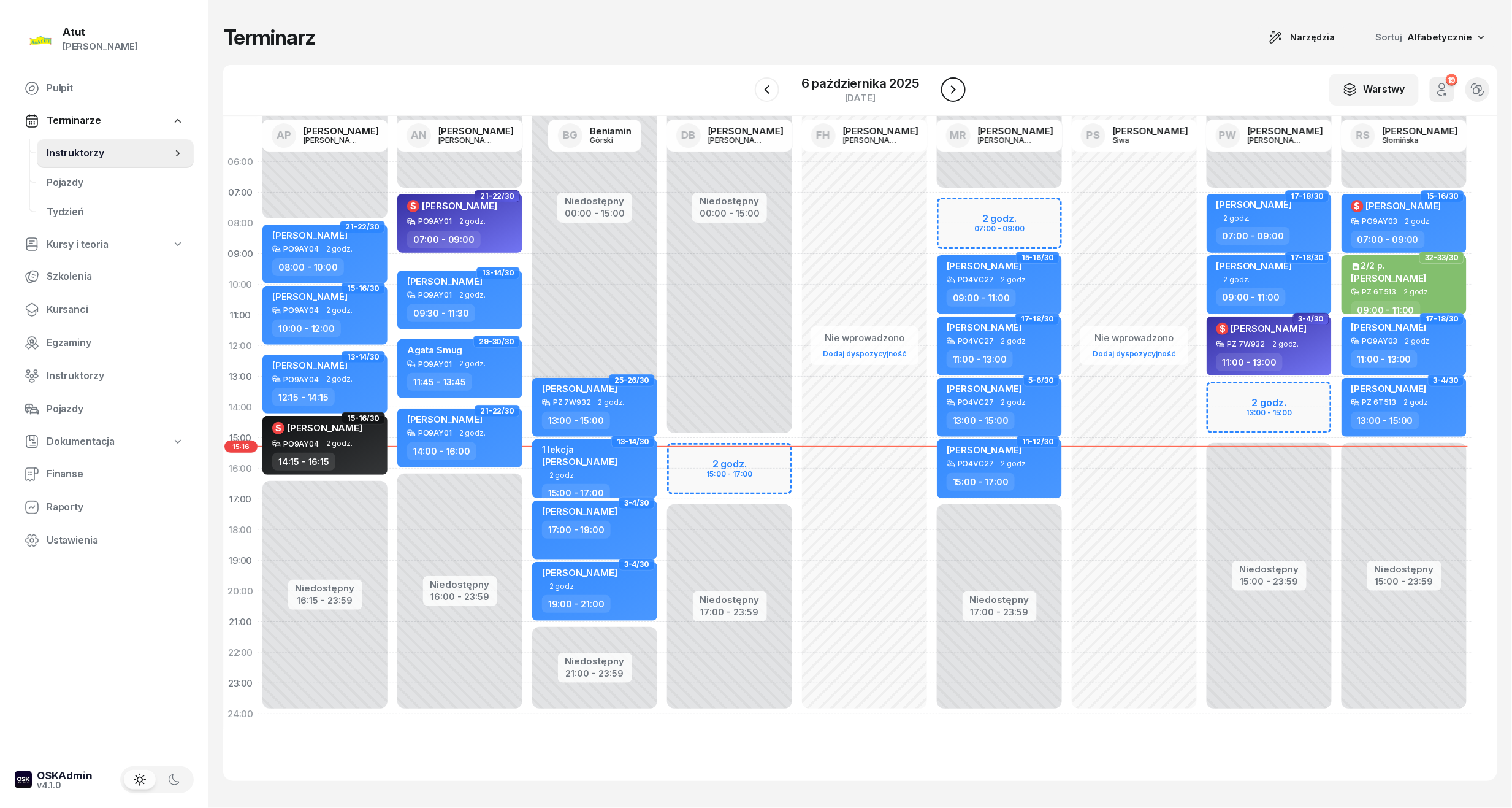
click at [953, 91] on icon "button" at bounding box center [953, 89] width 15 height 15
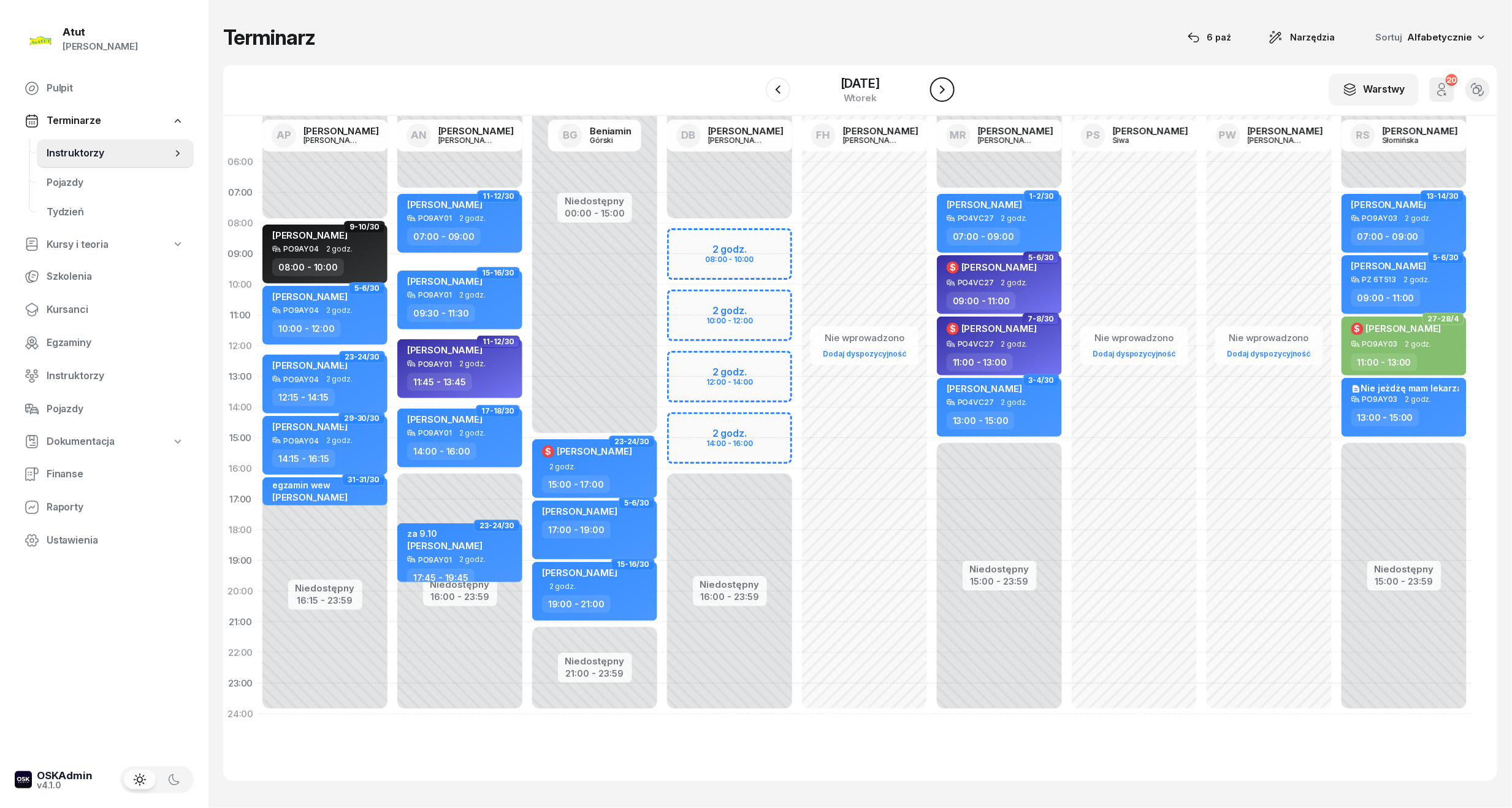
click at [950, 94] on icon "button" at bounding box center [942, 89] width 15 height 15
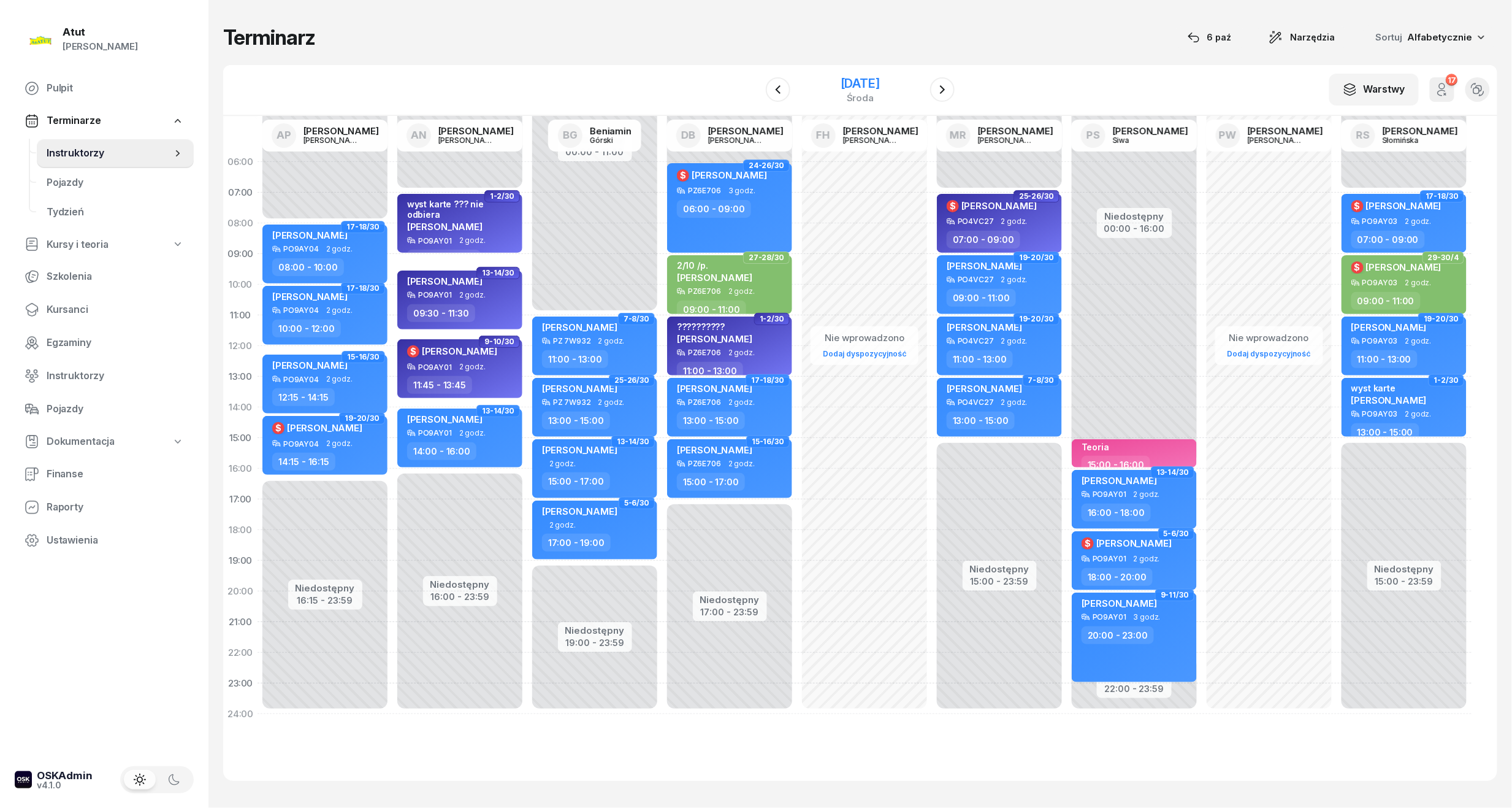
click at [864, 81] on div "[DATE]" at bounding box center [860, 83] width 39 height 12
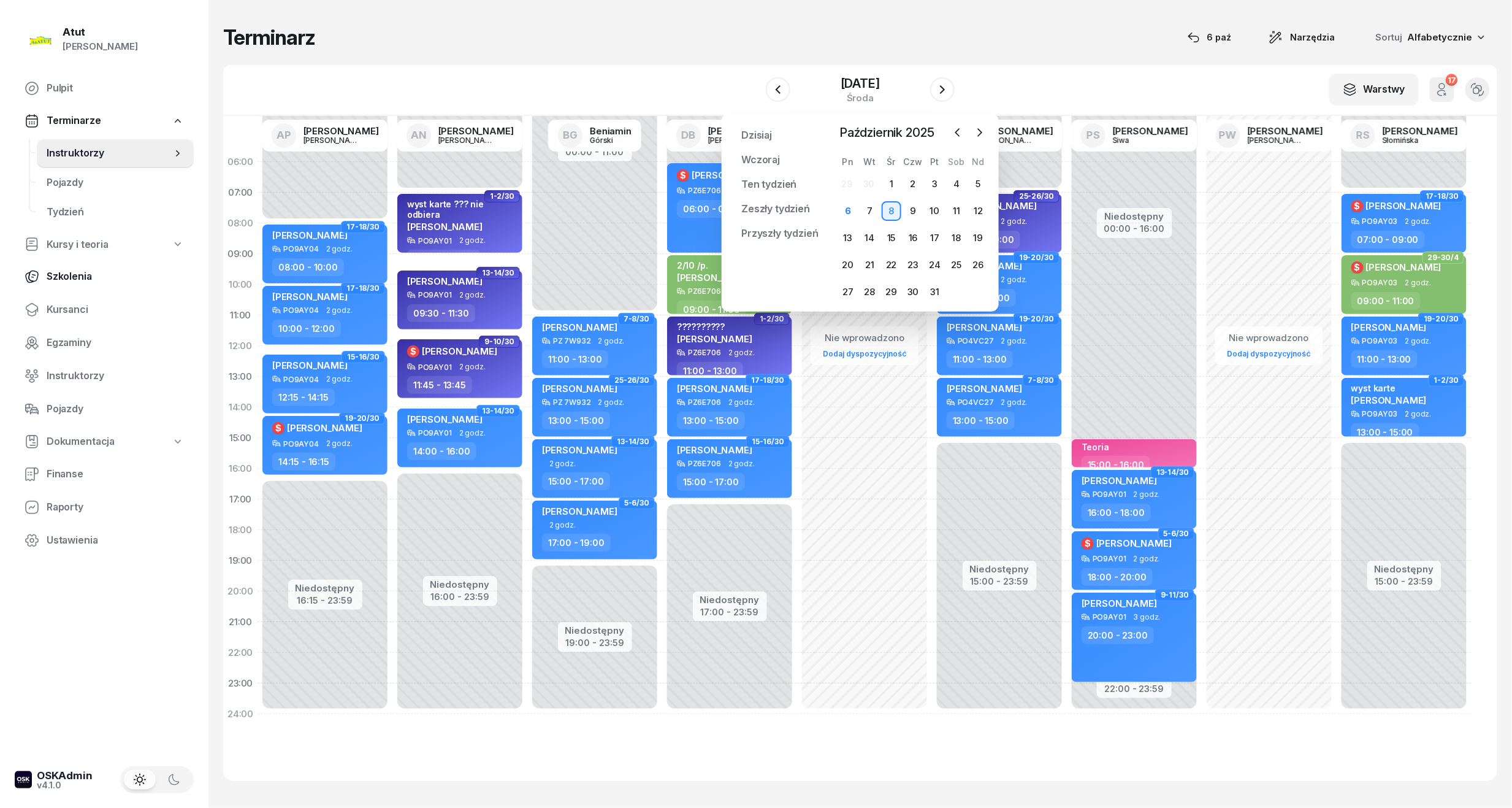
drag, startPoint x: 55, startPoint y: 306, endPoint x: 141, endPoint y: 273, distance: 92.1
click at [55, 306] on span "Kursanci" at bounding box center [116, 309] width 137 height 16
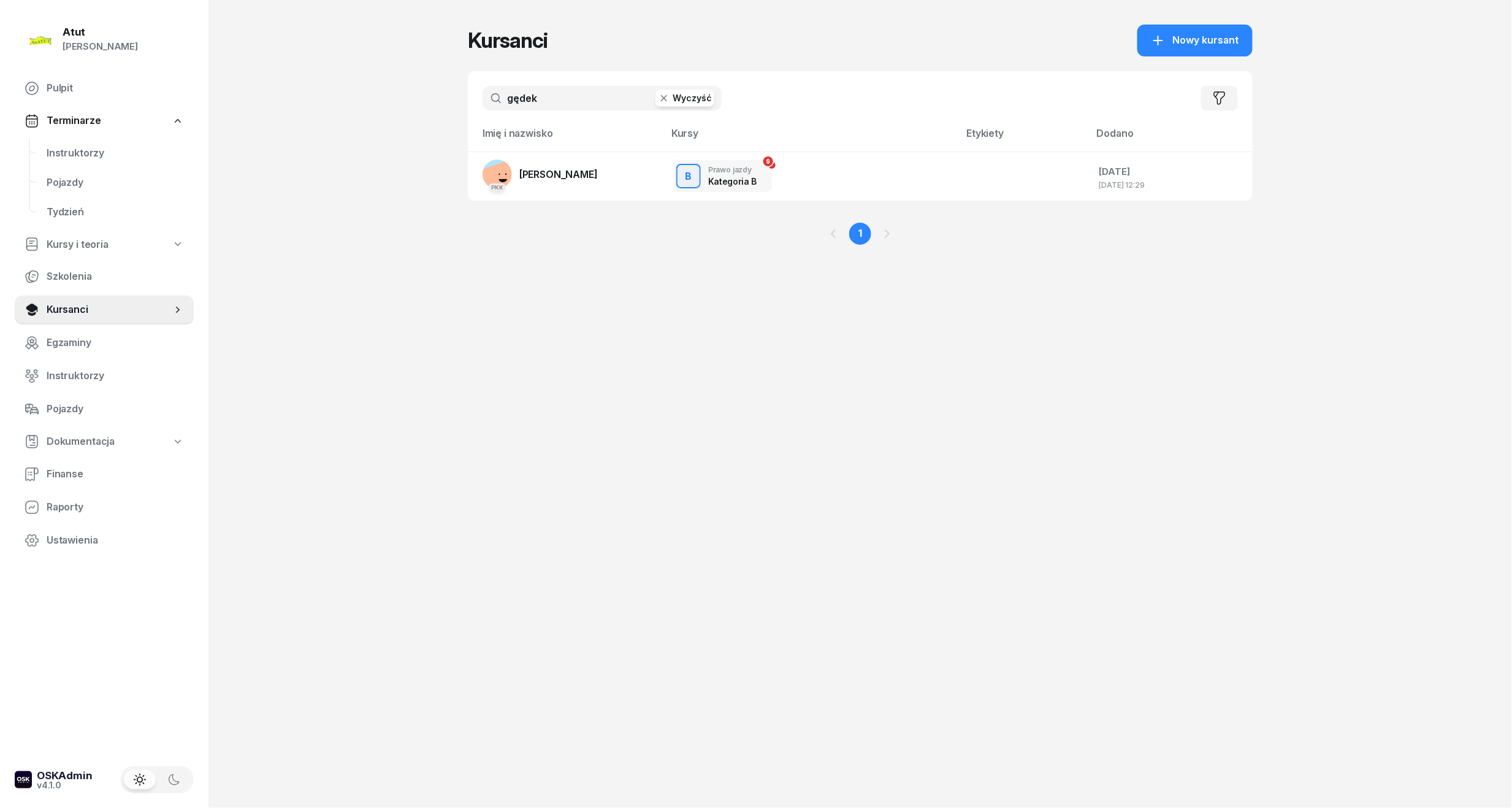
drag, startPoint x: 558, startPoint y: 96, endPoint x: -2, endPoint y: 123, distance: 560.7
click at [0, 123] on html "Paulina Atut Paulina Lis Pulpit Terminarze Instruktorzy Pojazdy Tydzień Kursy i…" at bounding box center [756, 404] width 1512 height 808
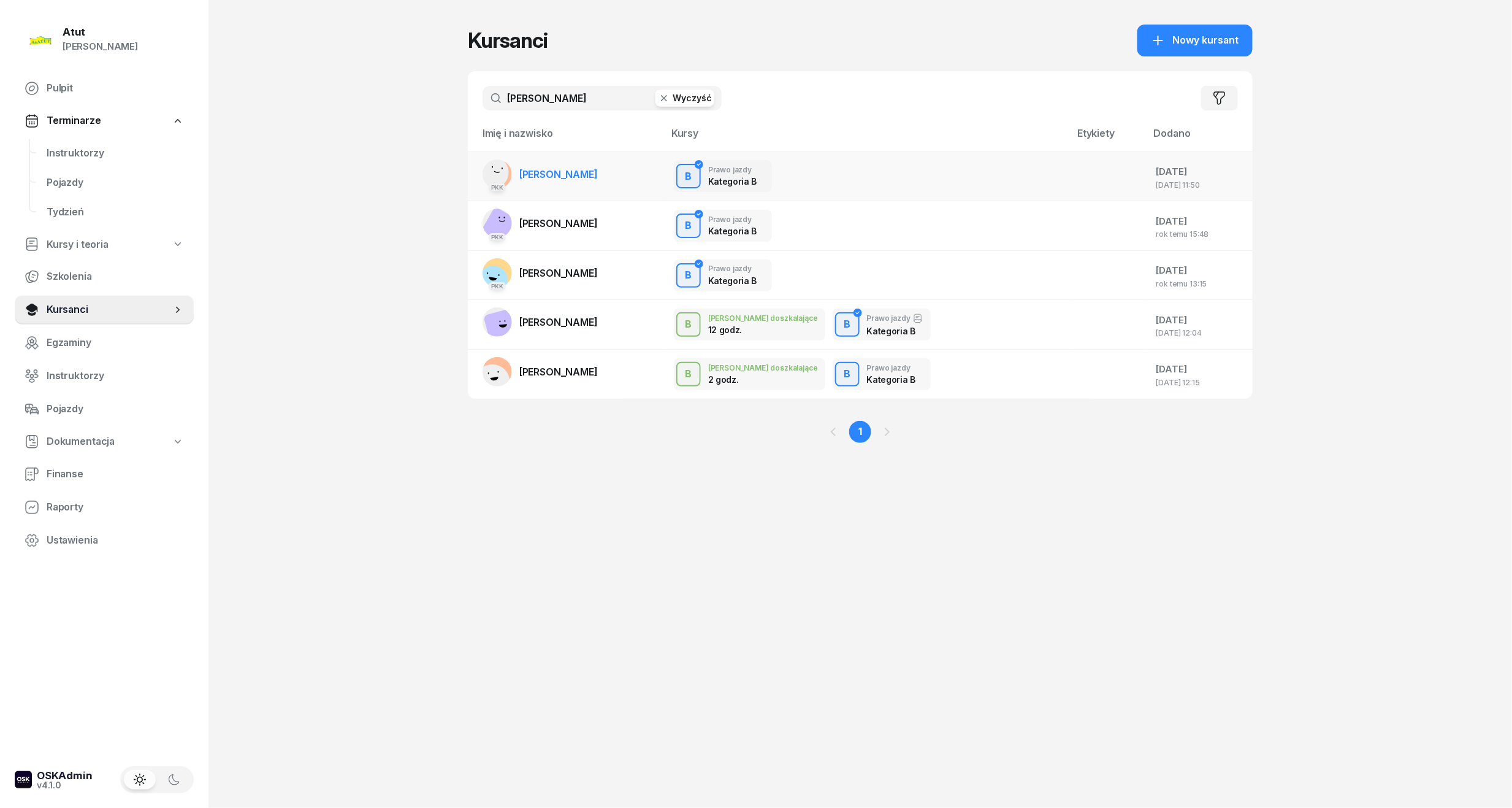
type input "nikodem"
click at [598, 168] on span "Nikodem Ciesielski" at bounding box center [558, 174] width 78 height 12
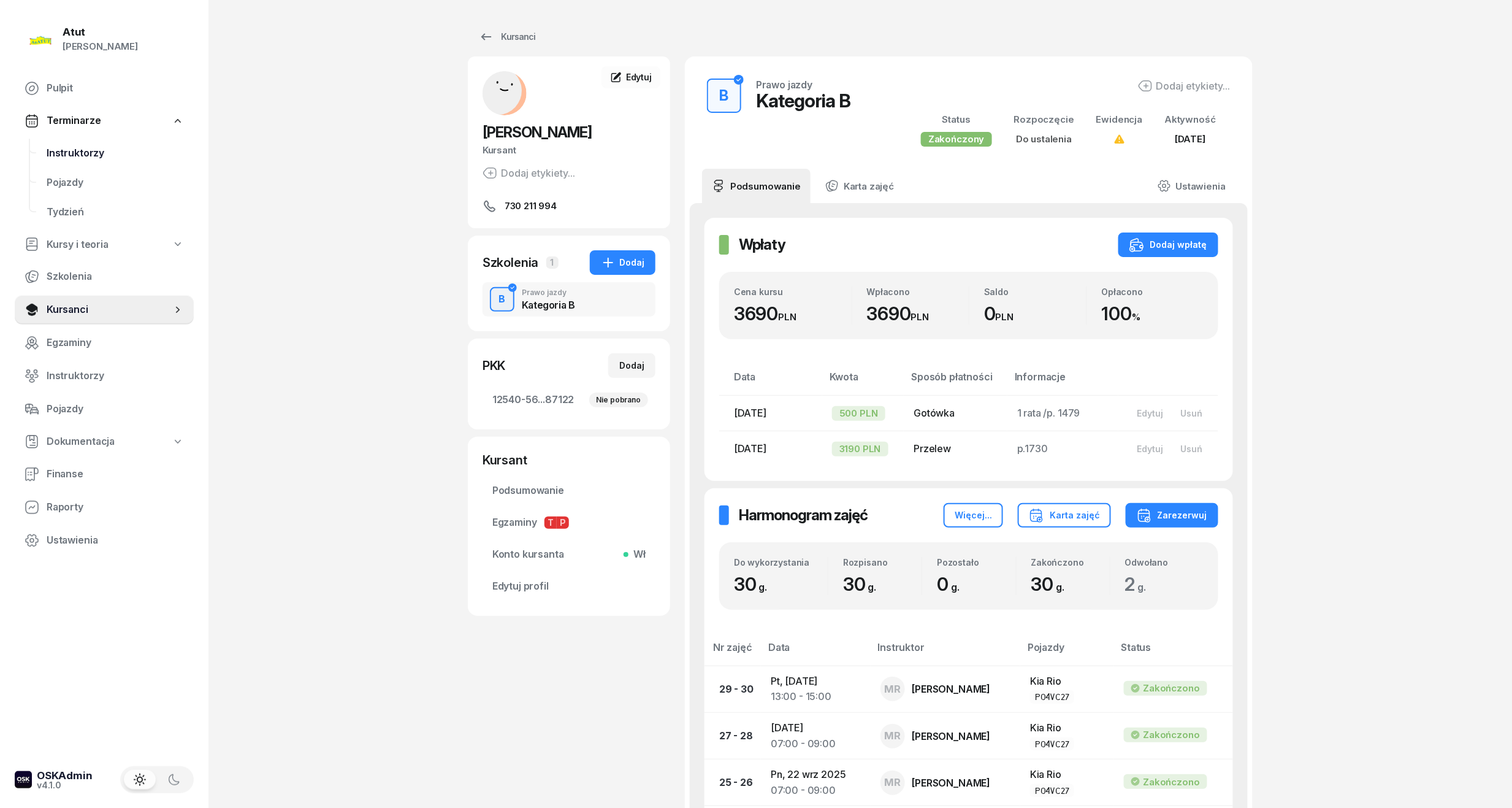
drag, startPoint x: 92, startPoint y: 152, endPoint x: 103, endPoint y: 152, distance: 11.0
click at [92, 152] on span "Instruktorzy" at bounding box center [116, 153] width 137 height 16
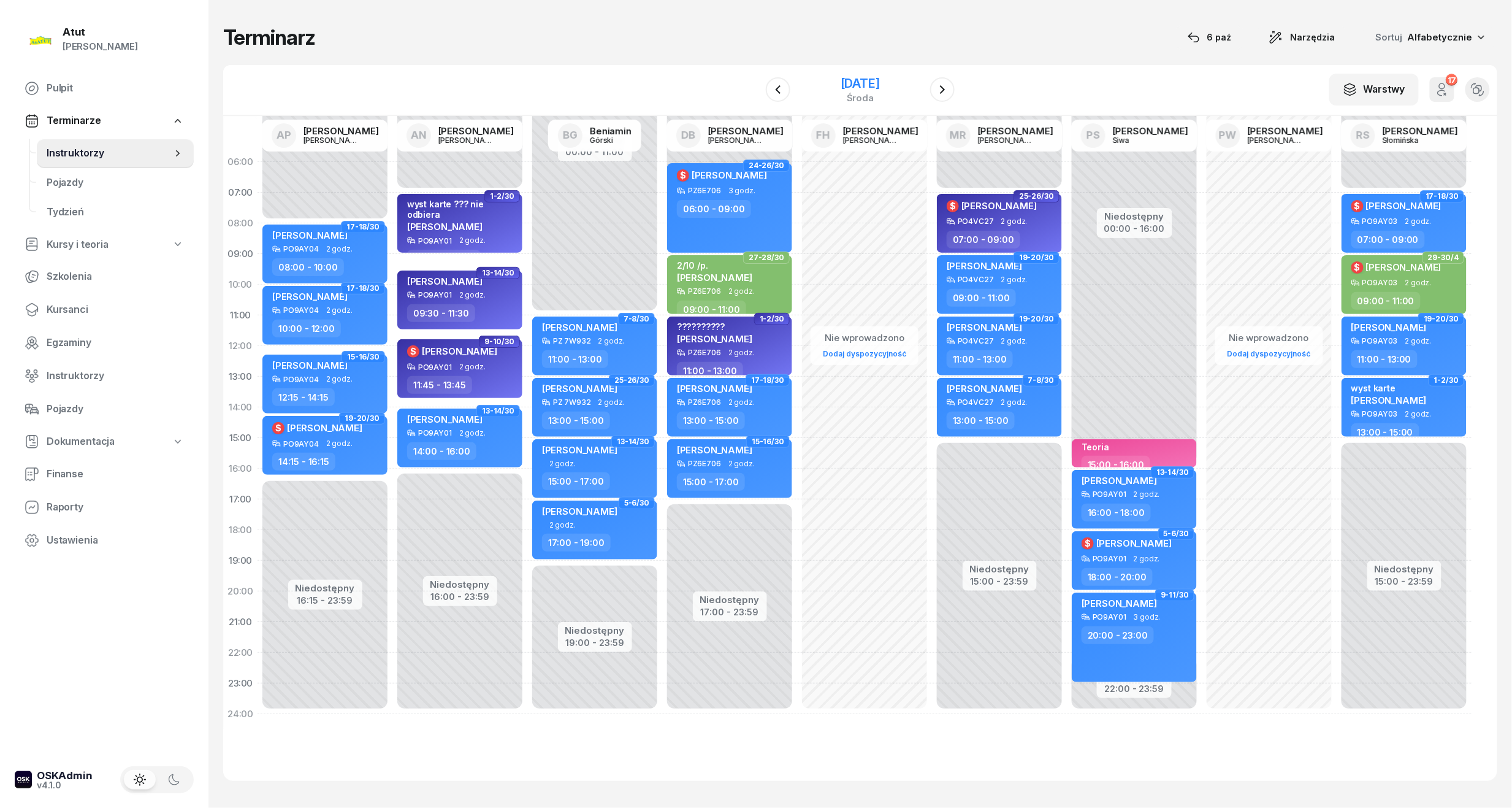
click at [890, 72] on div "[DATE]" at bounding box center [859, 89] width 125 height 35
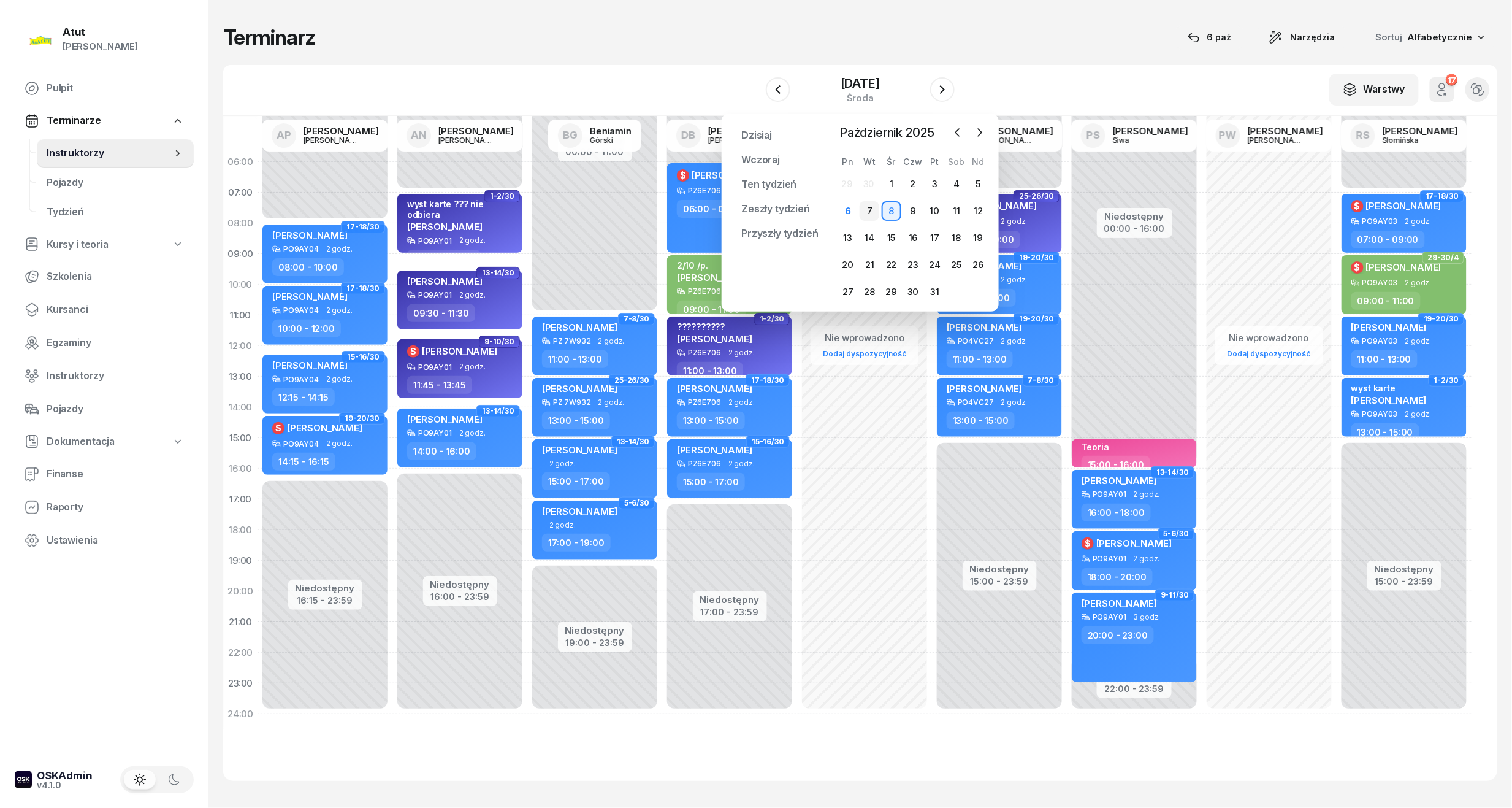
click at [867, 209] on div "7" at bounding box center [869, 211] width 20 height 20
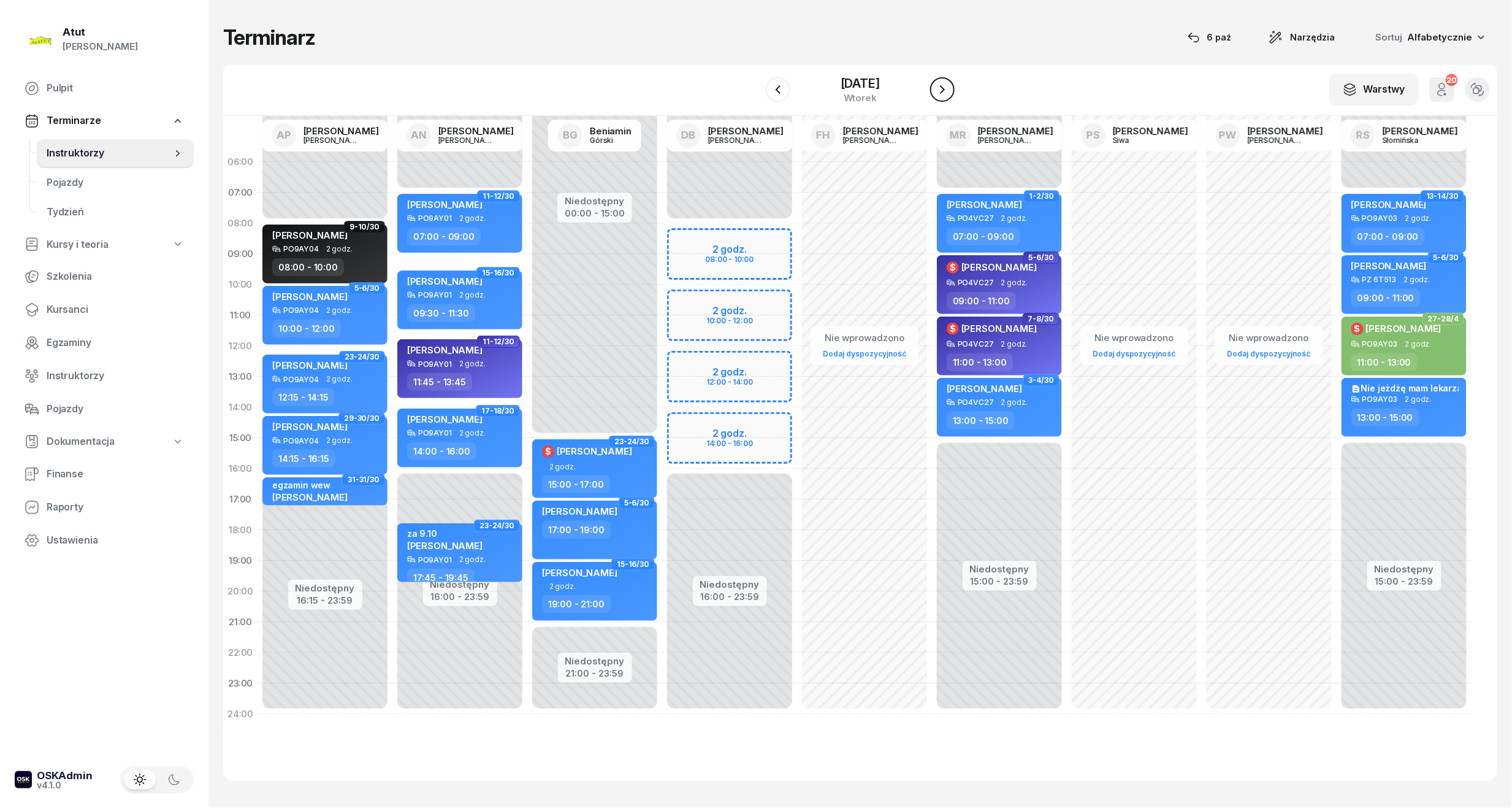
click at [949, 88] on icon "button" at bounding box center [942, 89] width 15 height 15
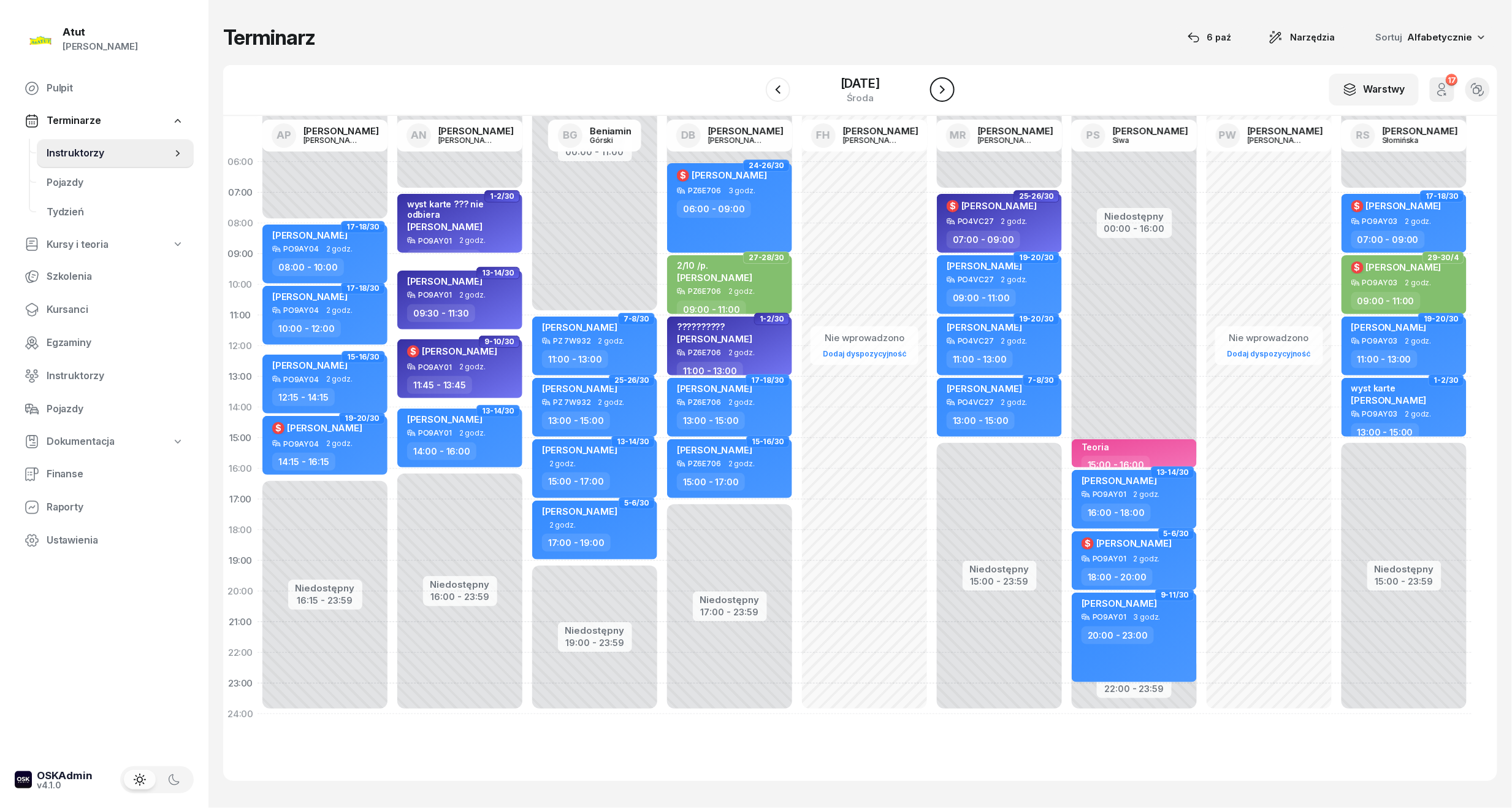
click at [949, 88] on icon "button" at bounding box center [942, 89] width 15 height 15
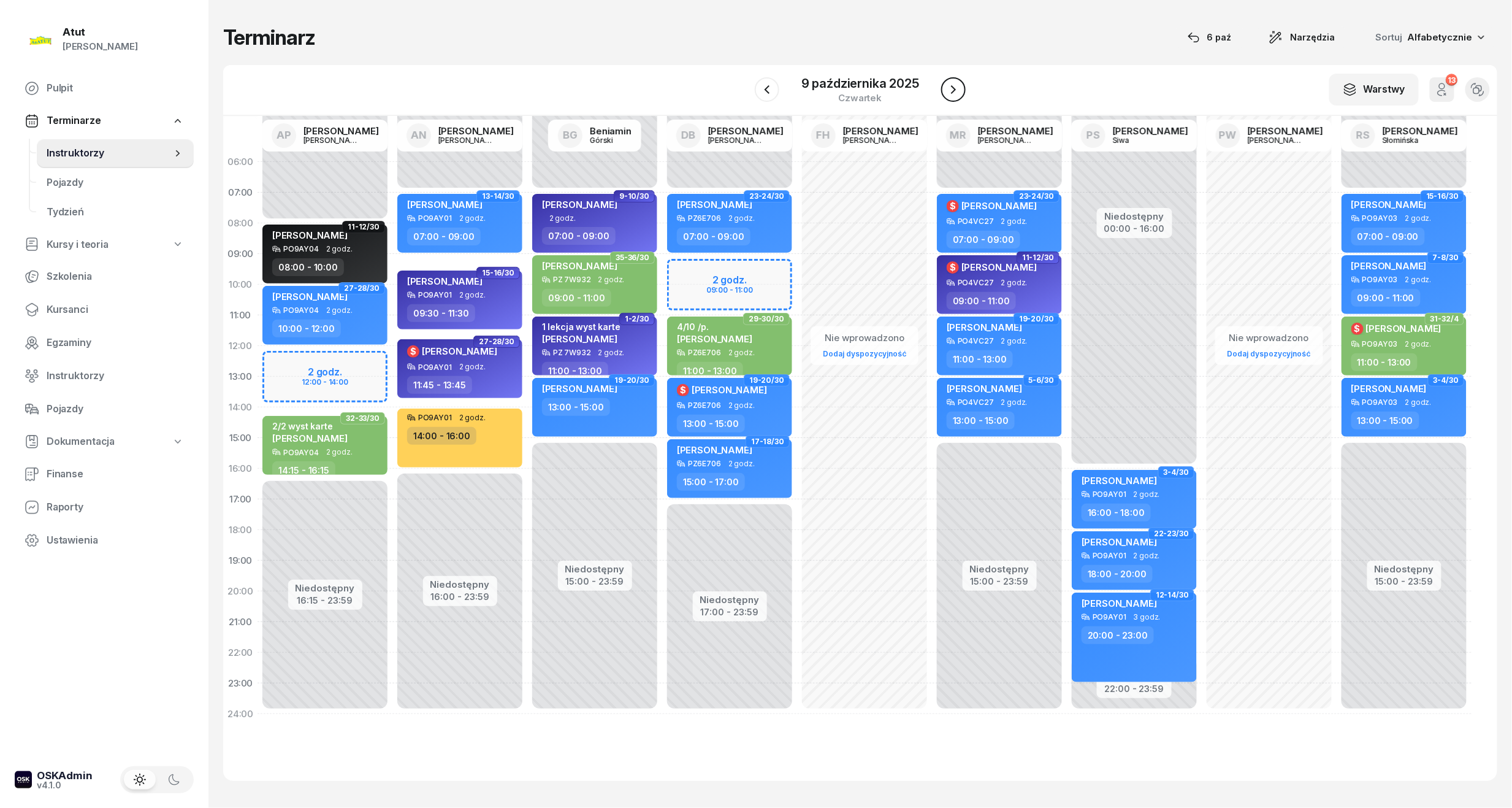
click at [949, 88] on icon "button" at bounding box center [953, 89] width 15 height 15
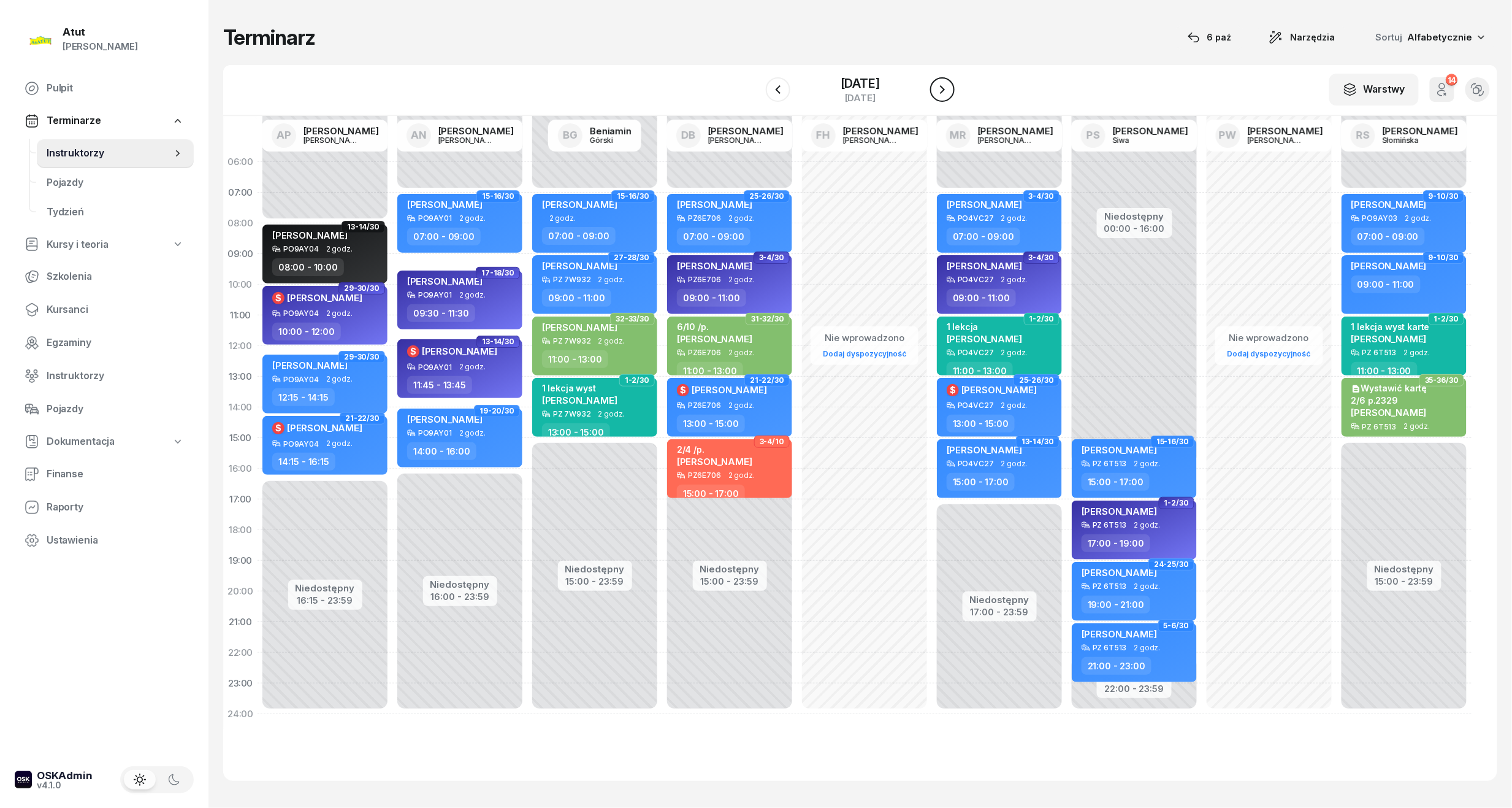
click at [949, 88] on icon "button" at bounding box center [942, 89] width 15 height 15
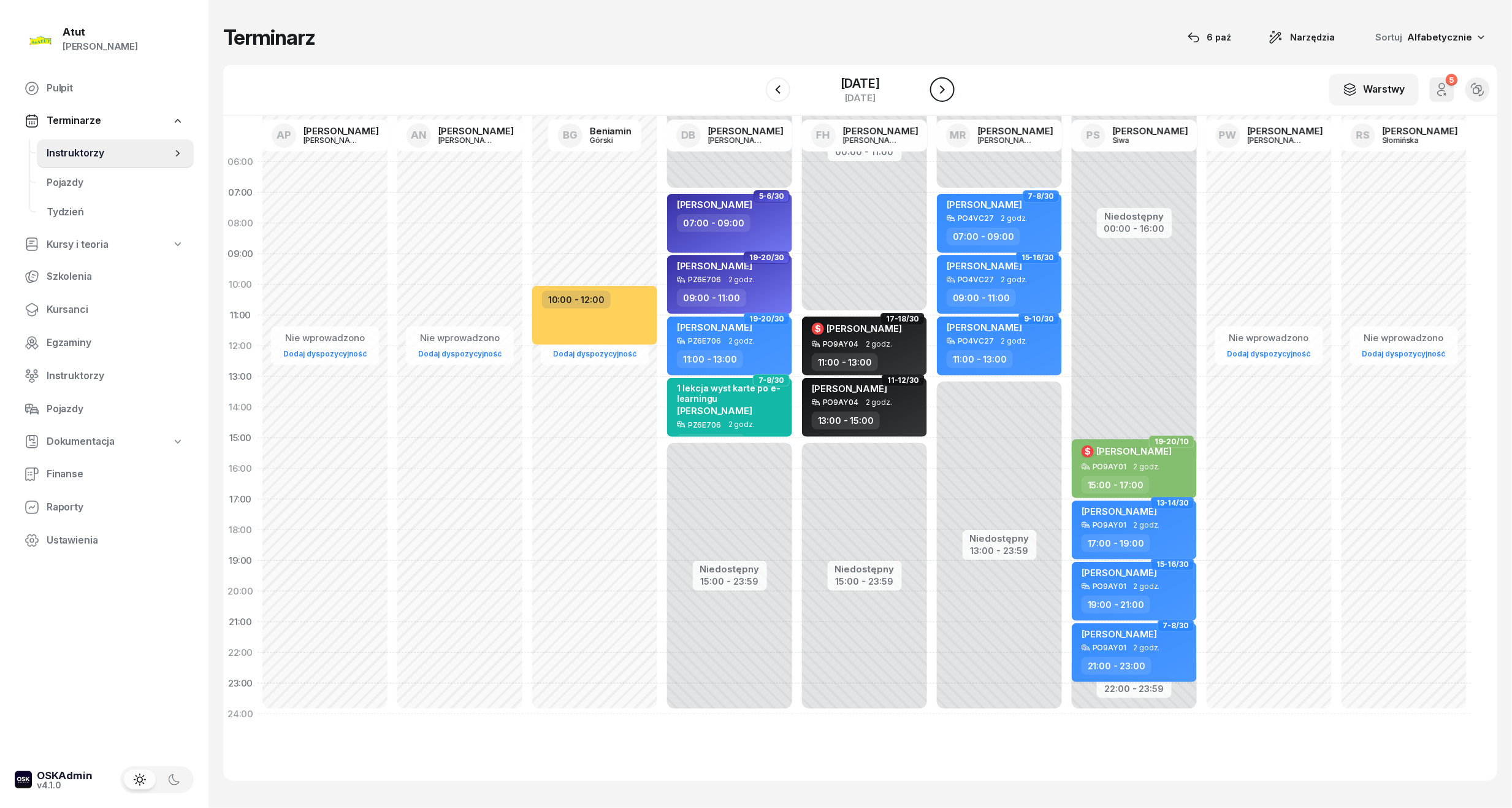
click at [949, 88] on icon "button" at bounding box center [942, 89] width 15 height 15
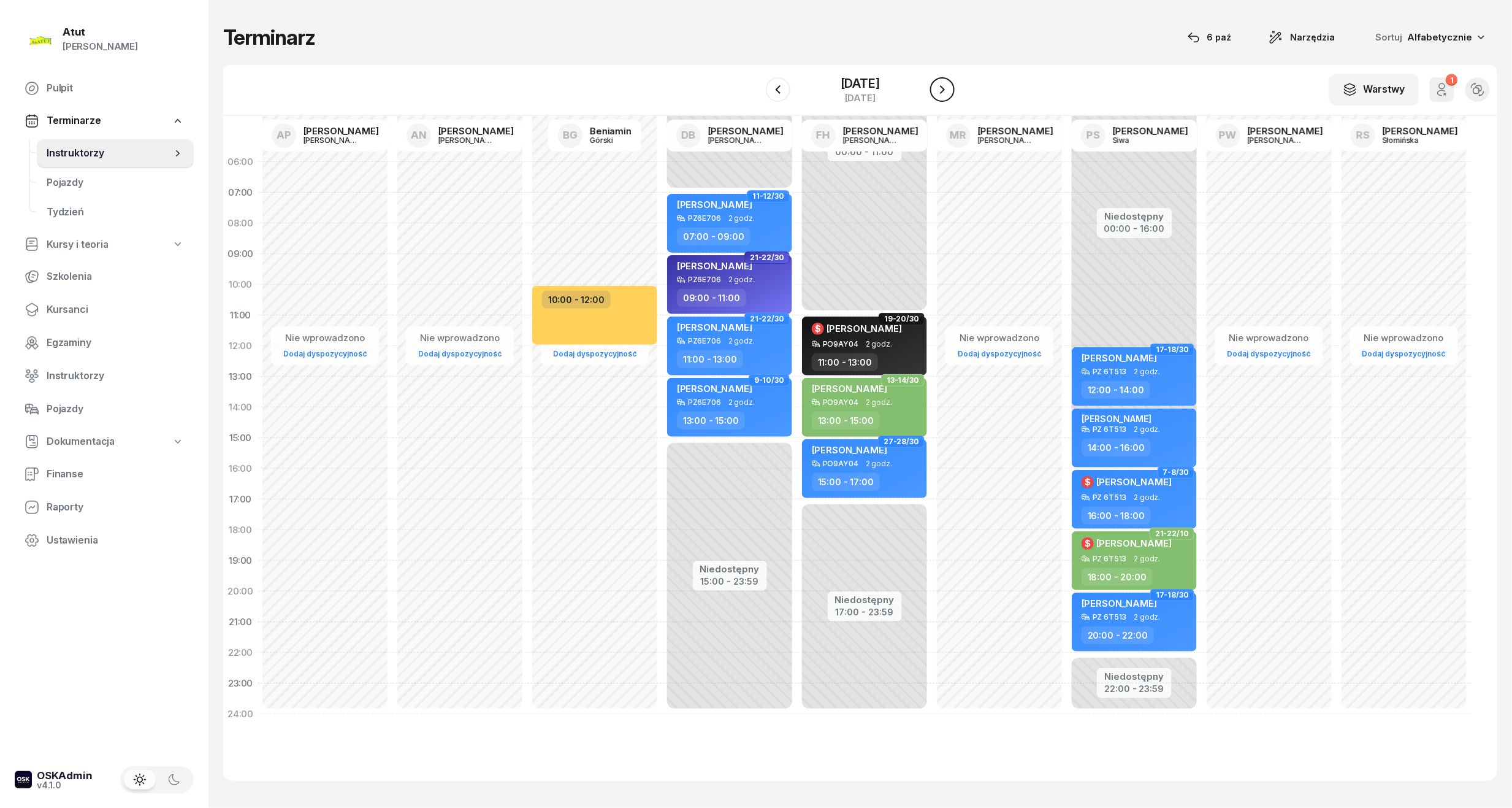
click at [949, 88] on icon "button" at bounding box center [942, 89] width 15 height 15
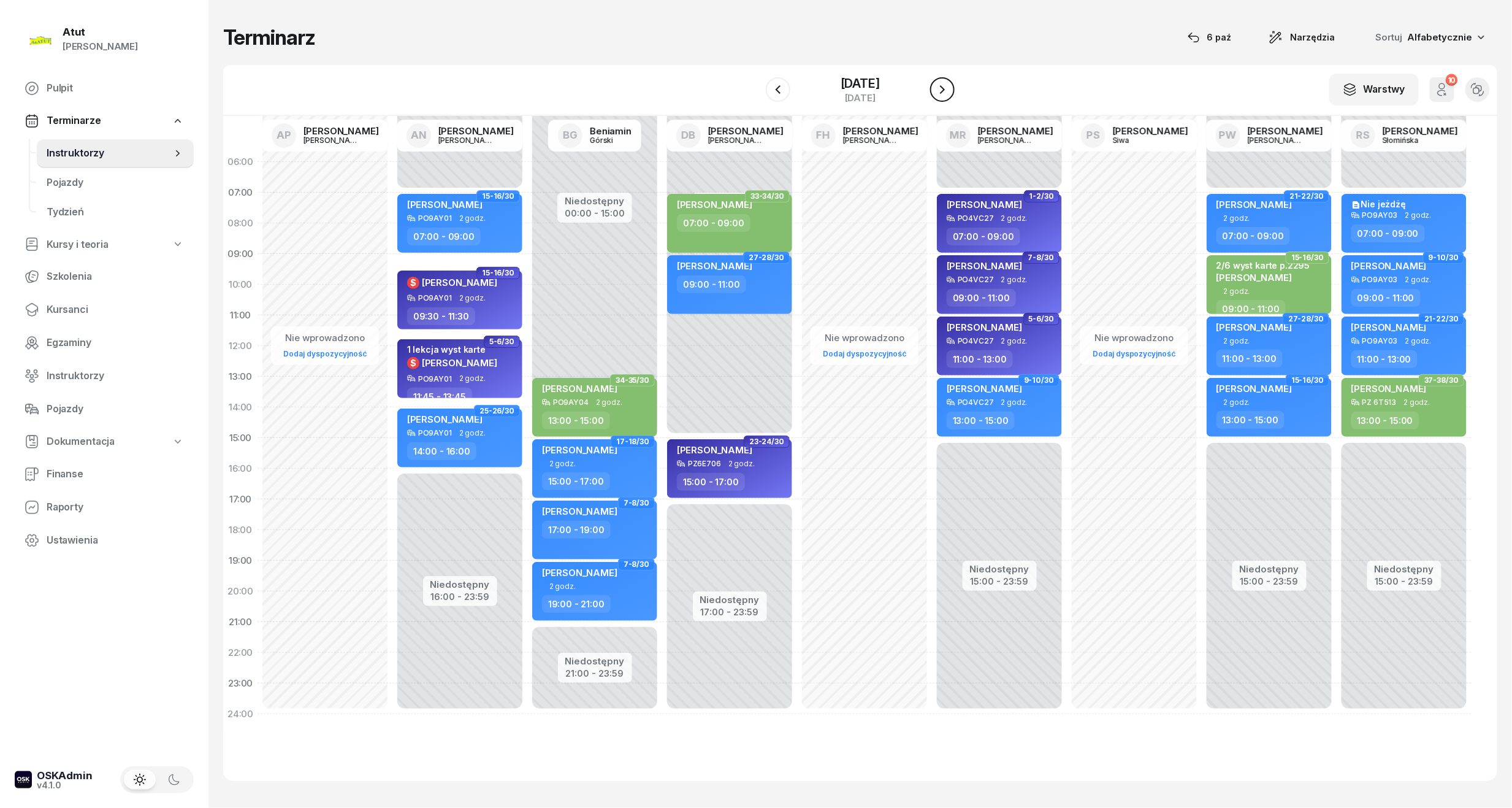
click at [949, 88] on icon "button" at bounding box center [942, 89] width 15 height 15
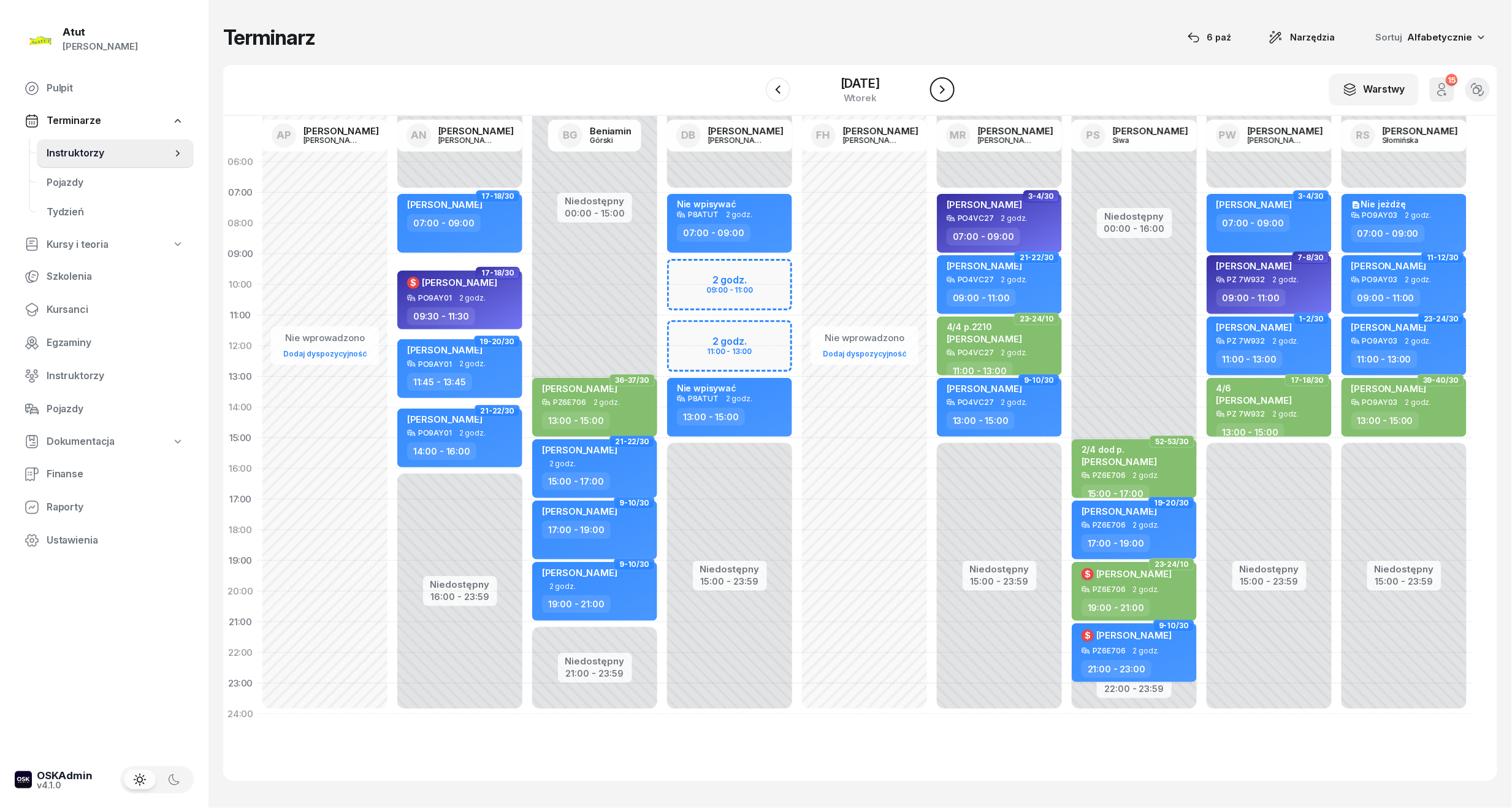
click at [949, 88] on icon "button" at bounding box center [942, 89] width 15 height 15
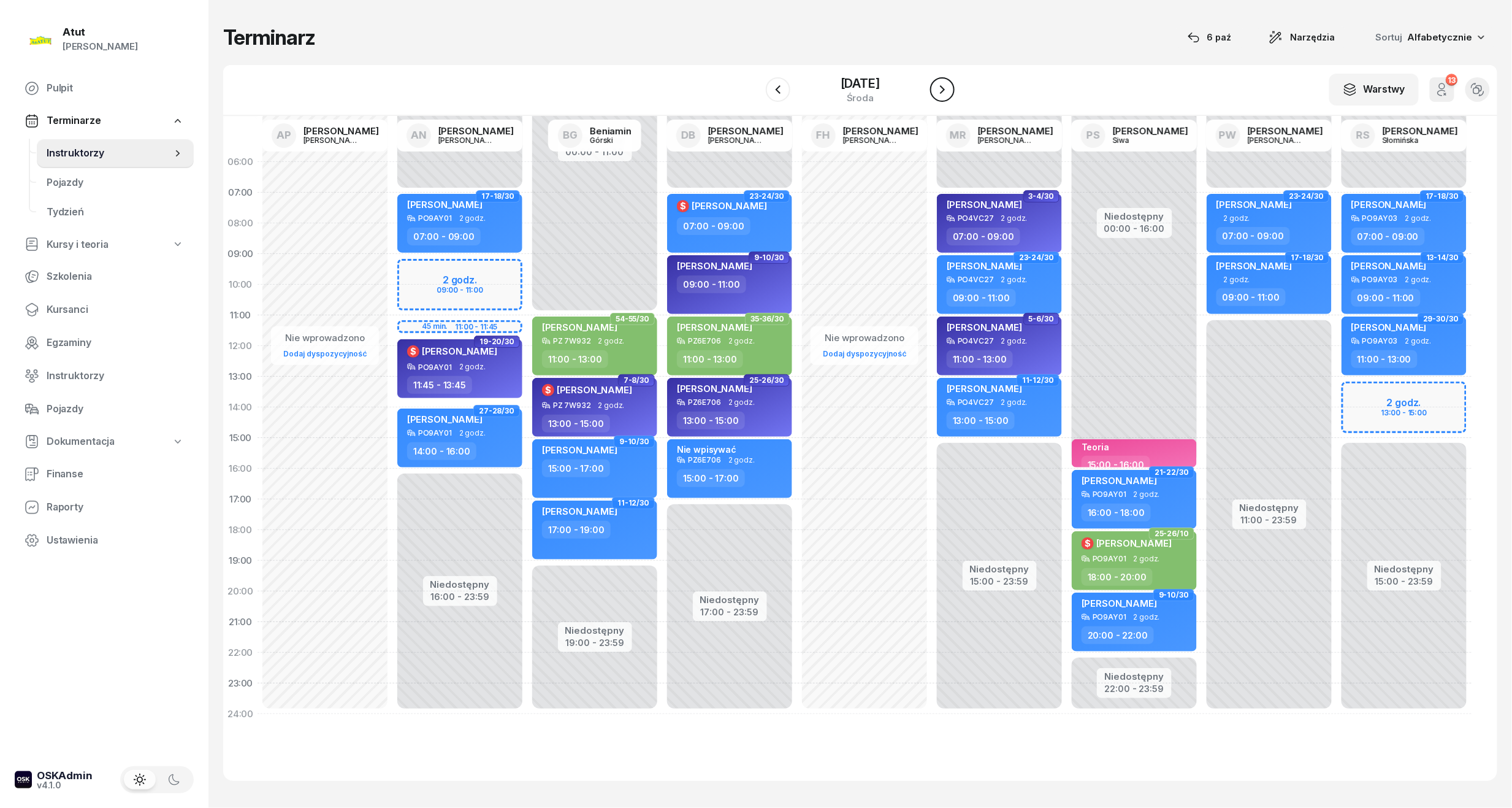
click at [949, 88] on icon "button" at bounding box center [942, 89] width 15 height 15
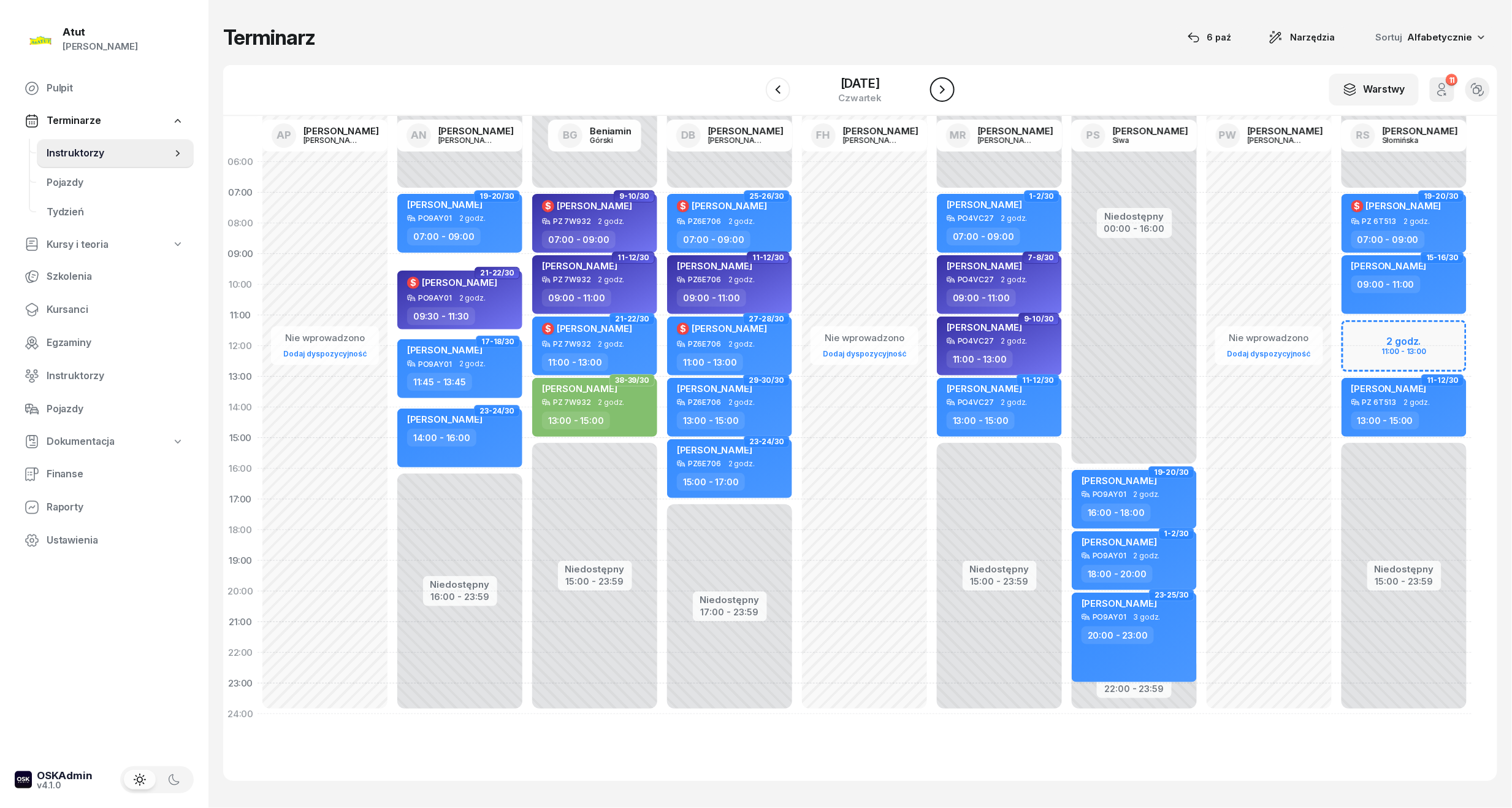
click at [949, 88] on icon "button" at bounding box center [942, 89] width 15 height 15
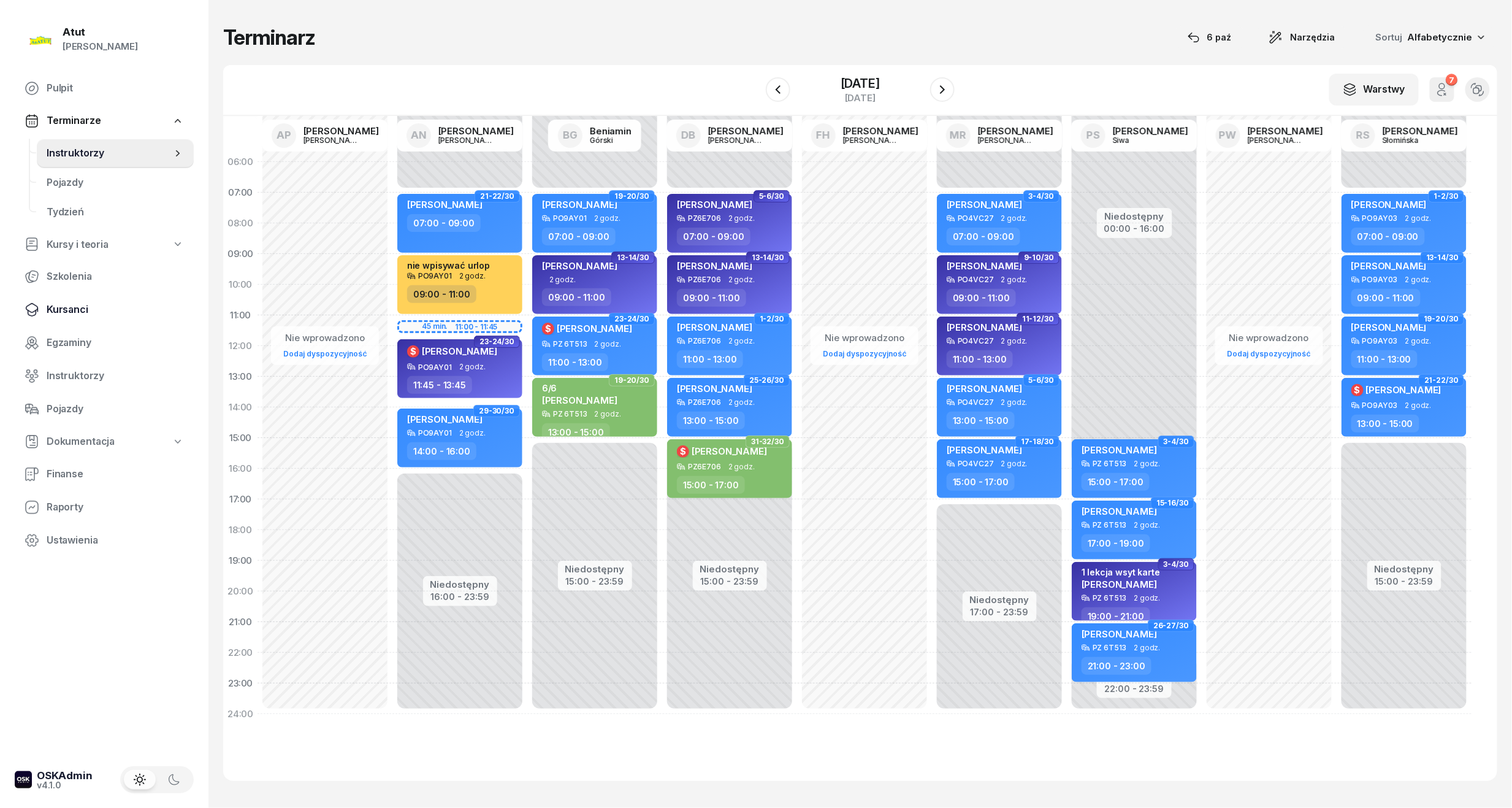
click at [62, 322] on link "Kursanci" at bounding box center [104, 309] width 179 height 29
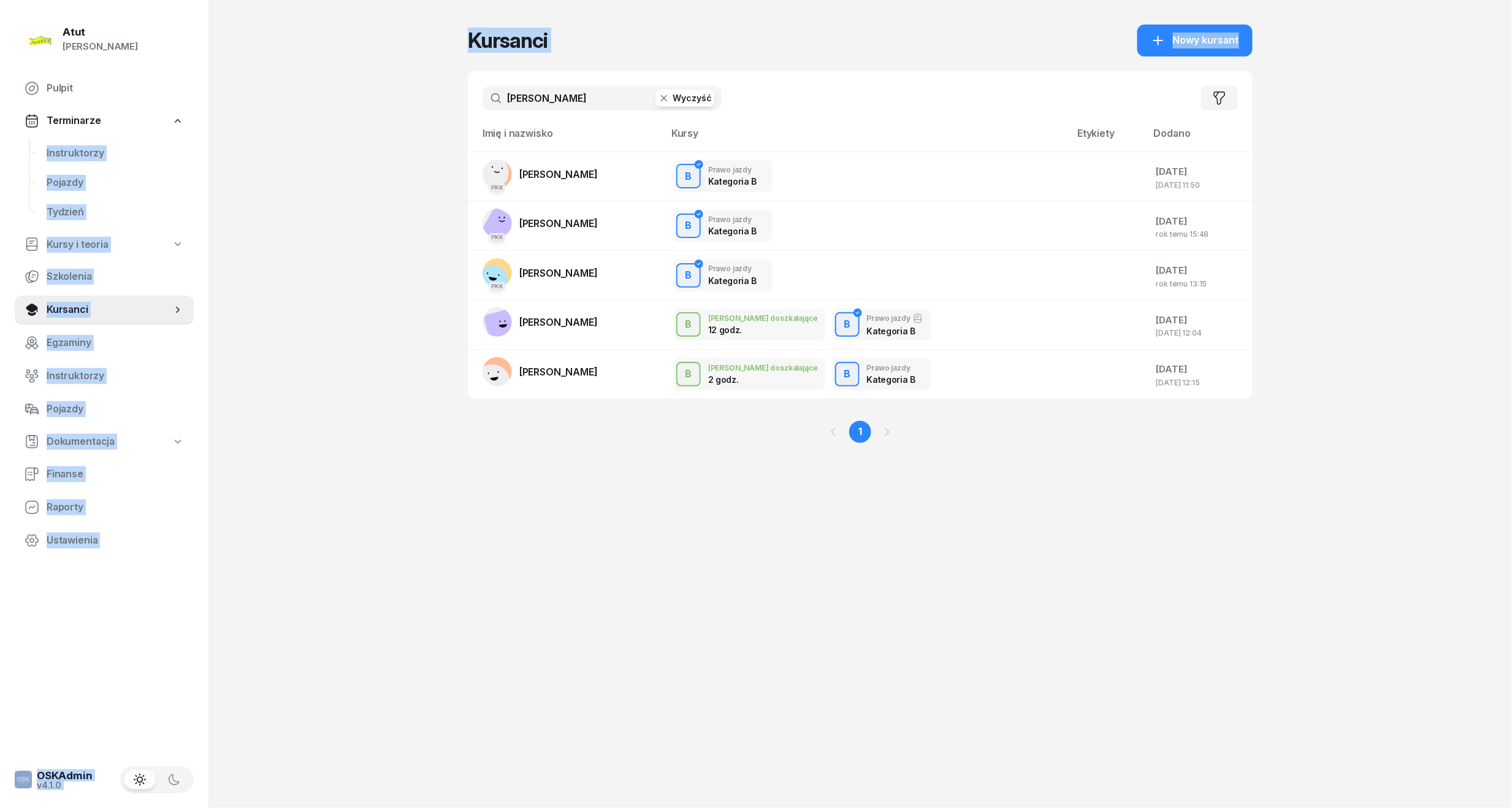
drag, startPoint x: 596, startPoint y: 113, endPoint x: 160, endPoint y: 105, distance: 436.1
click at [160, 105] on div "Atut Paulina Lis Pulpit Terminarze Instruktorzy Pojazdy Tydzień Kursy i teoria …" at bounding box center [756, 404] width 1512 height 808
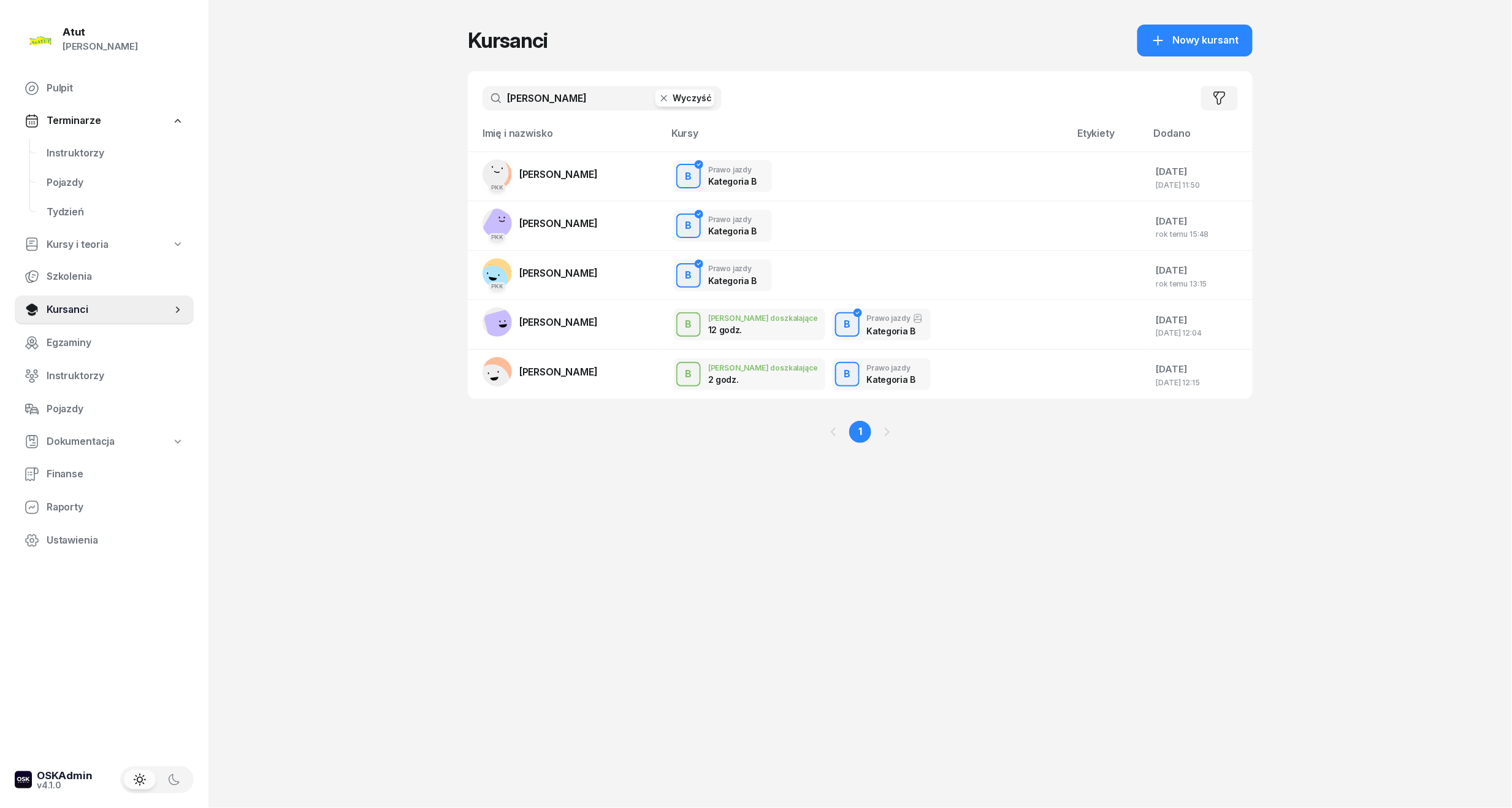
click at [547, 112] on div "nikodem Wyczyść Filtruj" at bounding box center [859, 98] width 784 height 54
drag, startPoint x: 566, startPoint y: 96, endPoint x: 178, endPoint y: 98, distance: 388.0
click at [178, 98] on div "Atut Paulina Lis Pulpit Terminarze Instruktorzy Pojazdy Tydzień Kursy i teoria …" at bounding box center [756, 404] width 1512 height 808
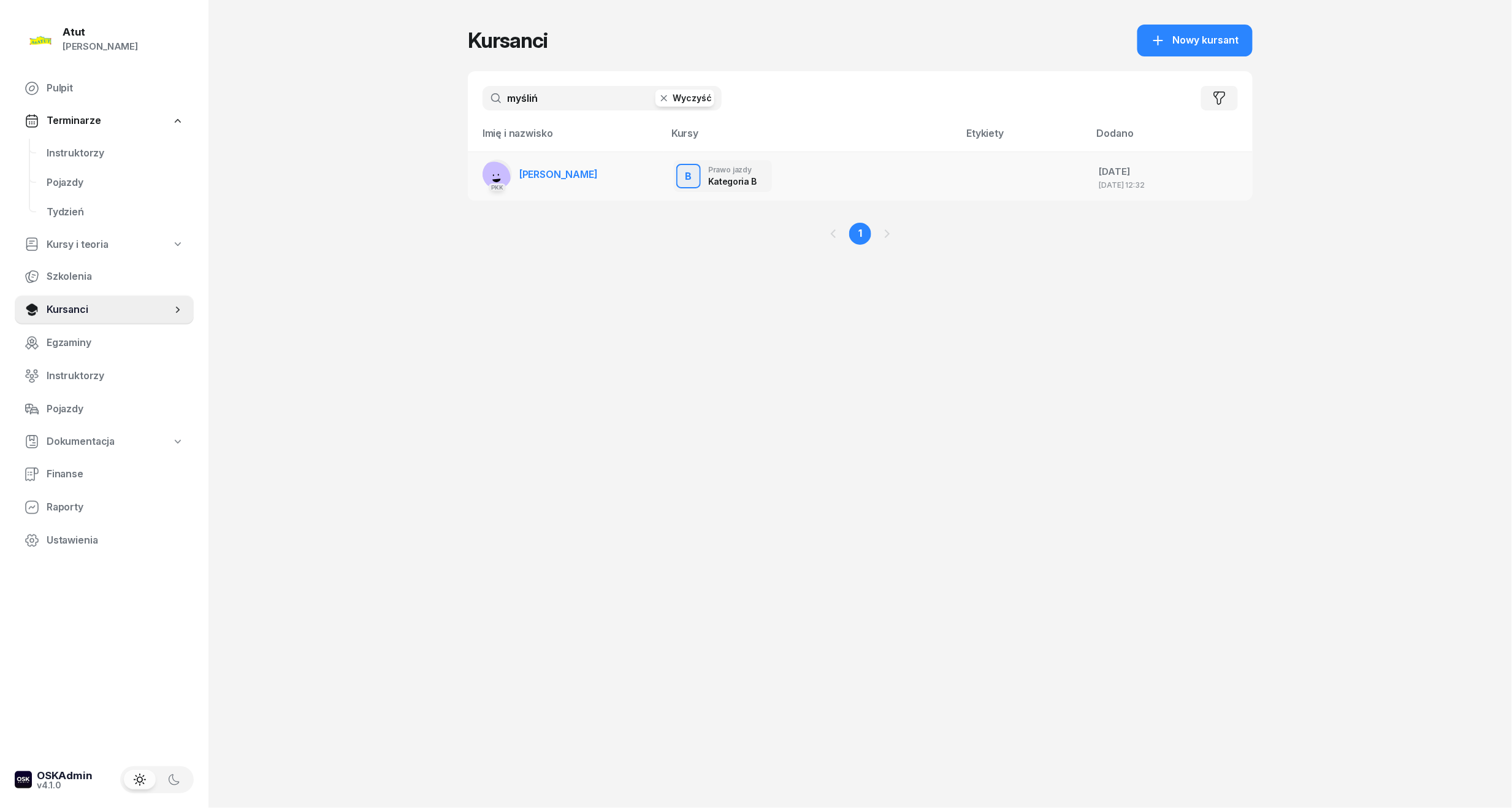
type input "myśliń"
click at [564, 178] on span "Amanda Myślińśka" at bounding box center [558, 174] width 78 height 12
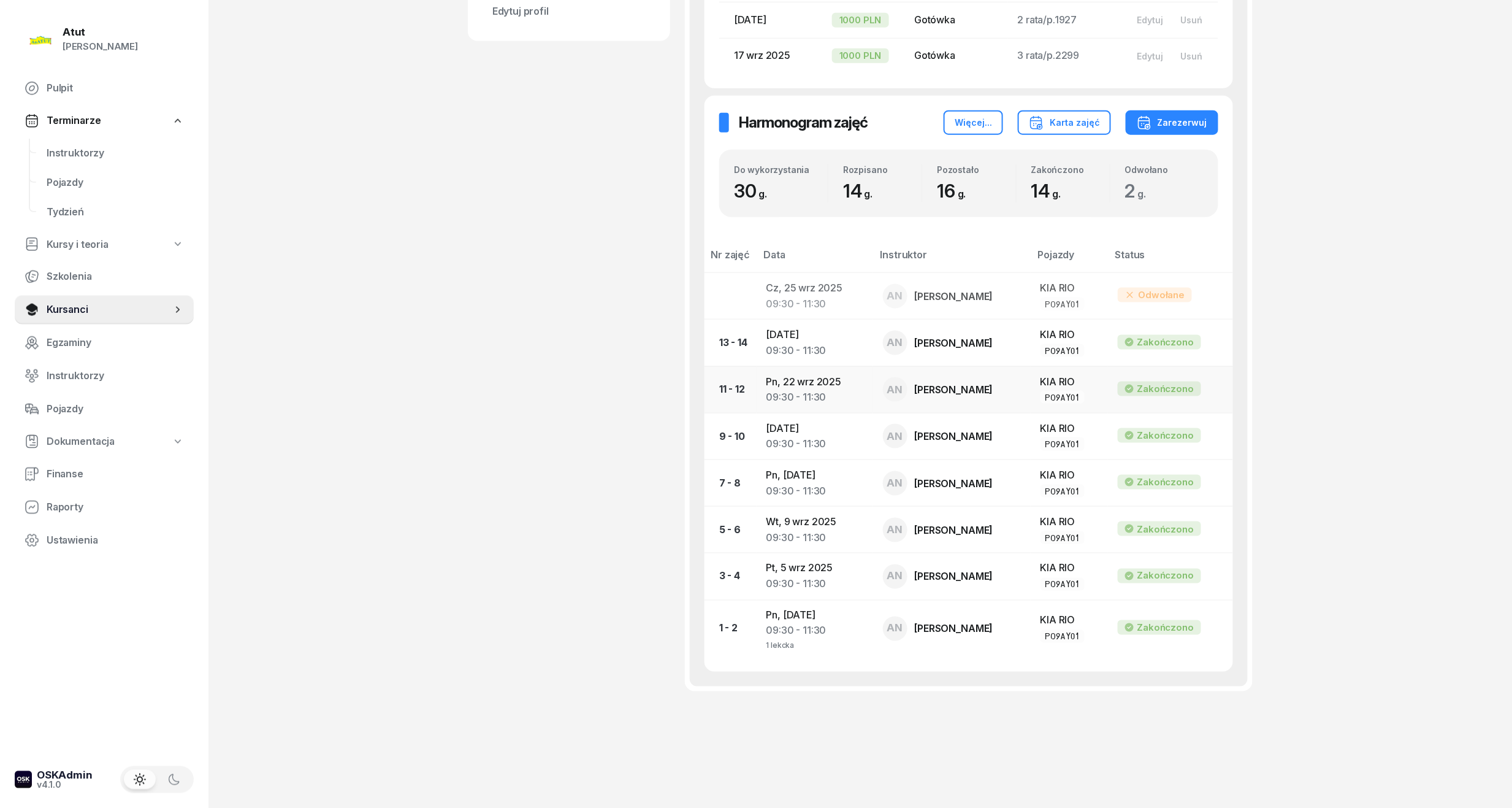
scroll to position [578, 0]
click at [787, 337] on td "Wt, 23 wrz 2025 09:30 - 11:30" at bounding box center [814, 340] width 117 height 47
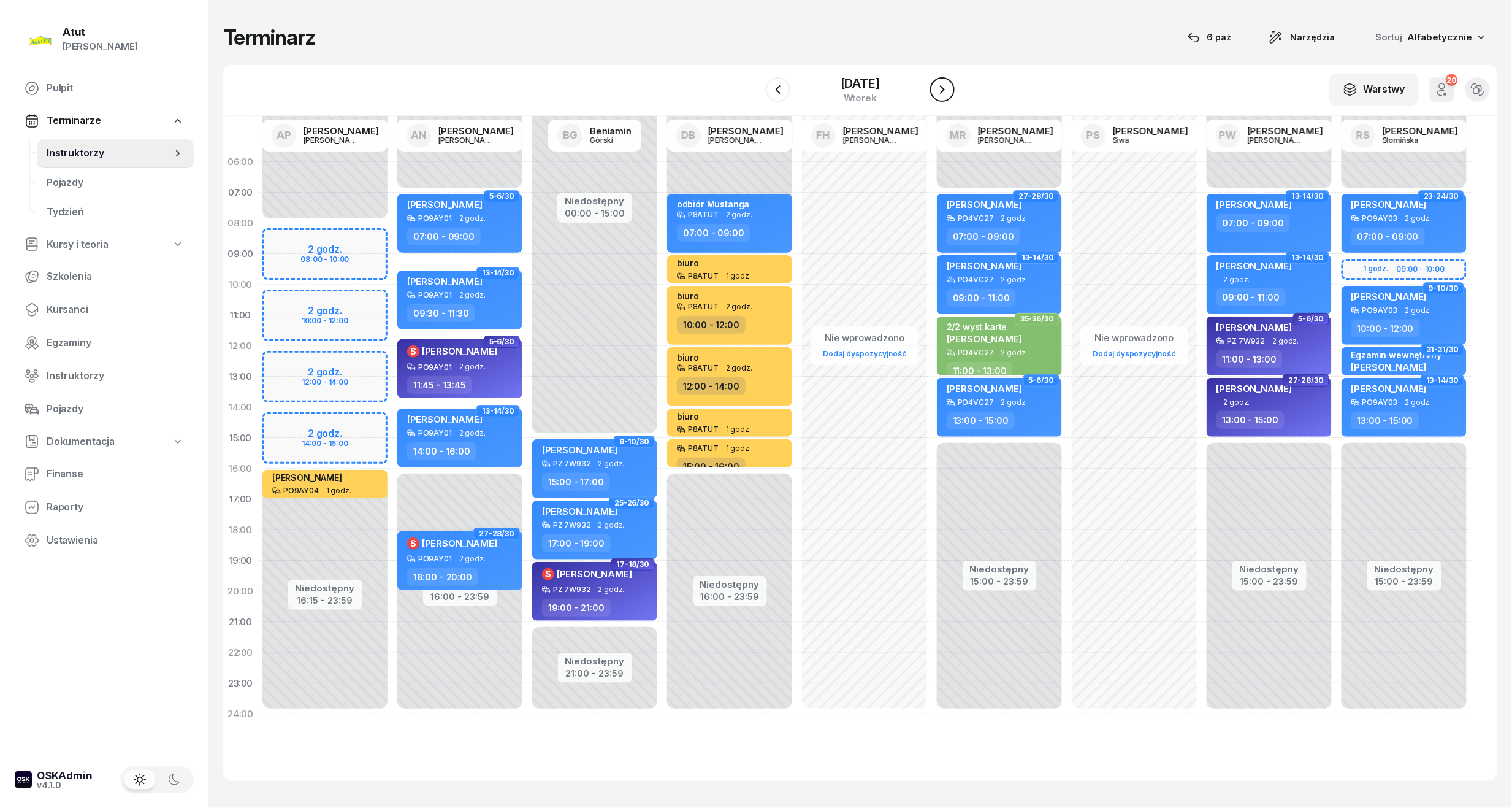
click at [942, 89] on icon "button" at bounding box center [942, 89] width 15 height 15
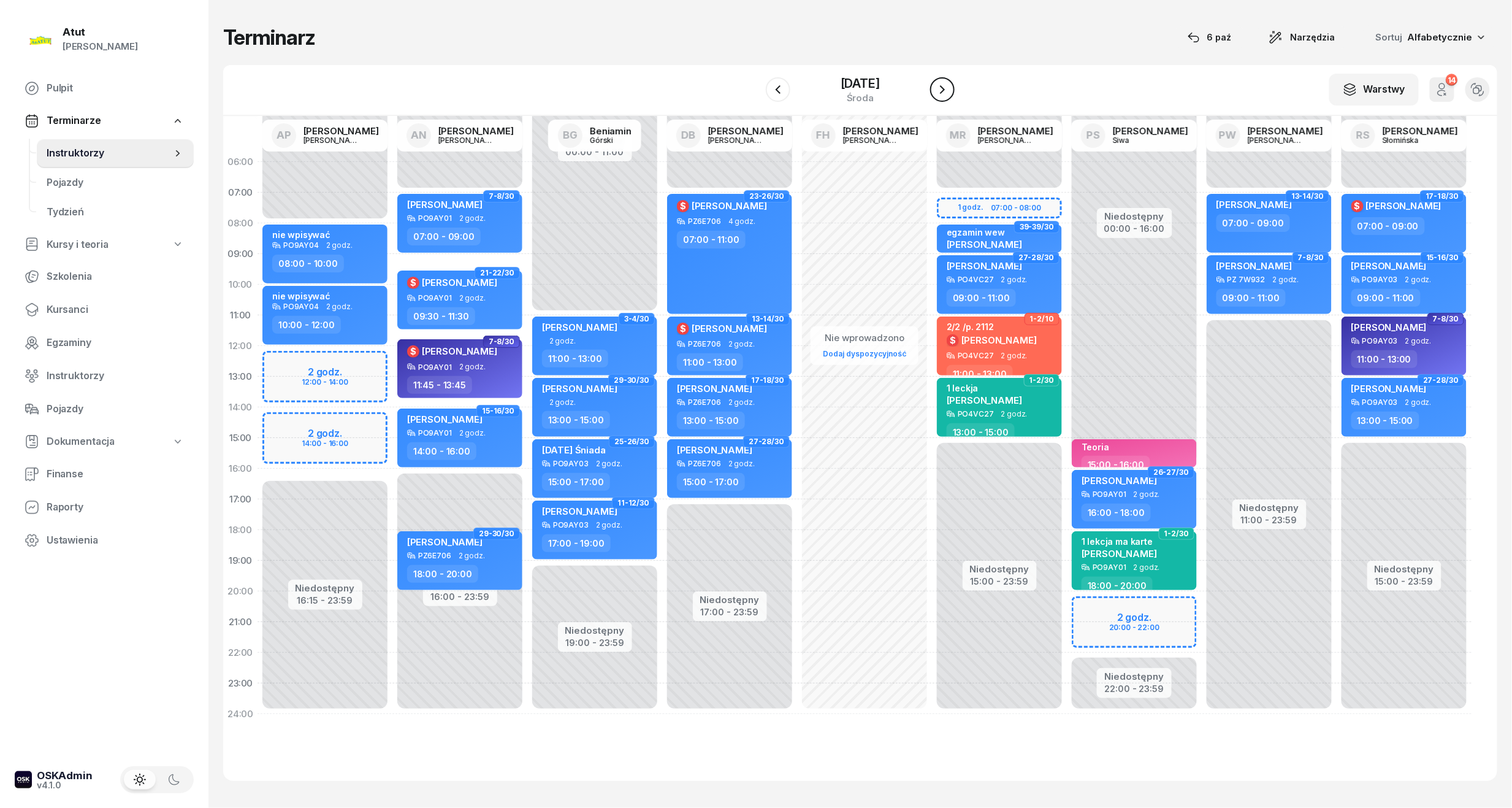
click at [942, 89] on icon "button" at bounding box center [942, 89] width 15 height 15
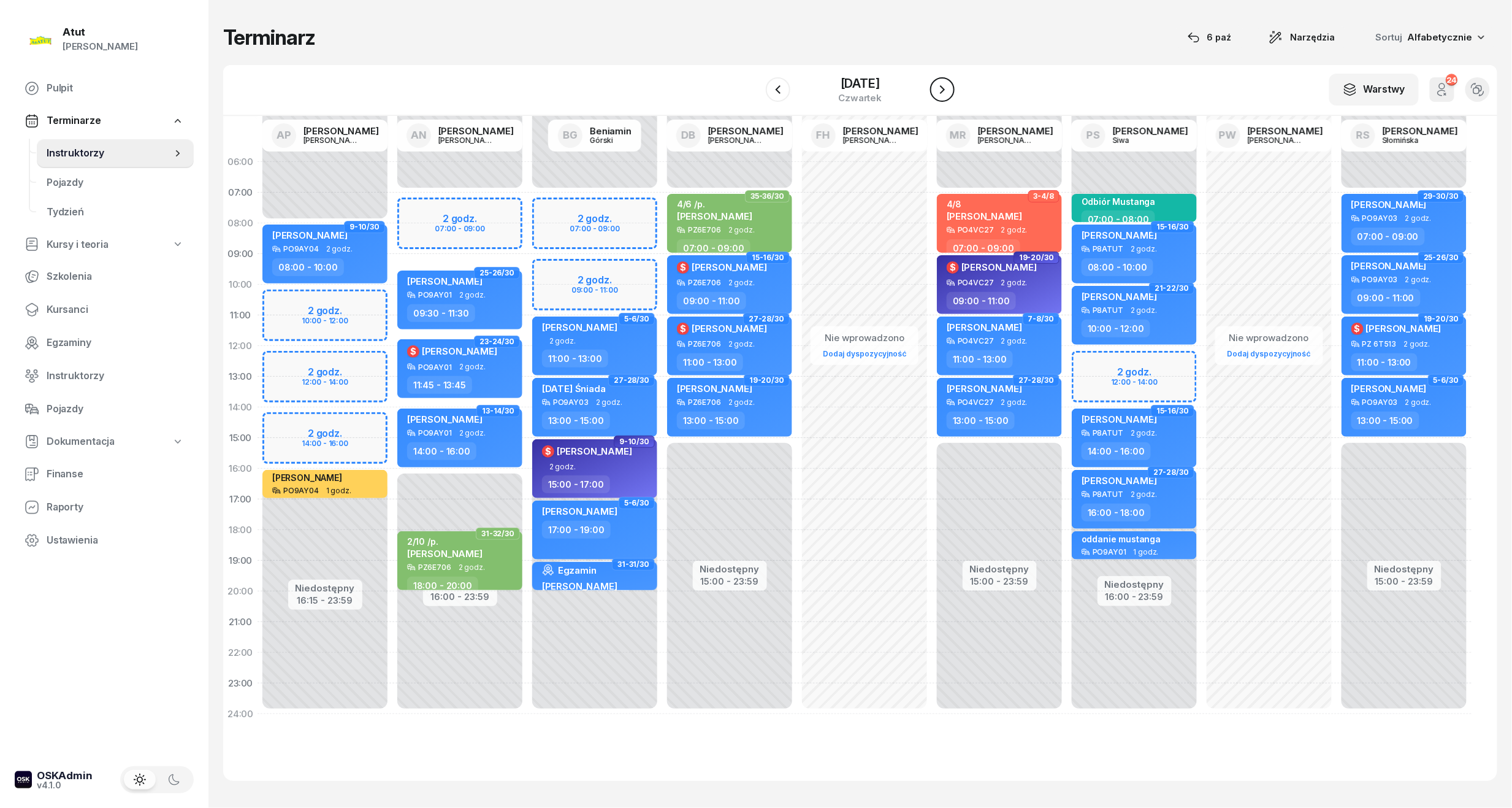
click at [940, 89] on icon "button" at bounding box center [942, 89] width 15 height 15
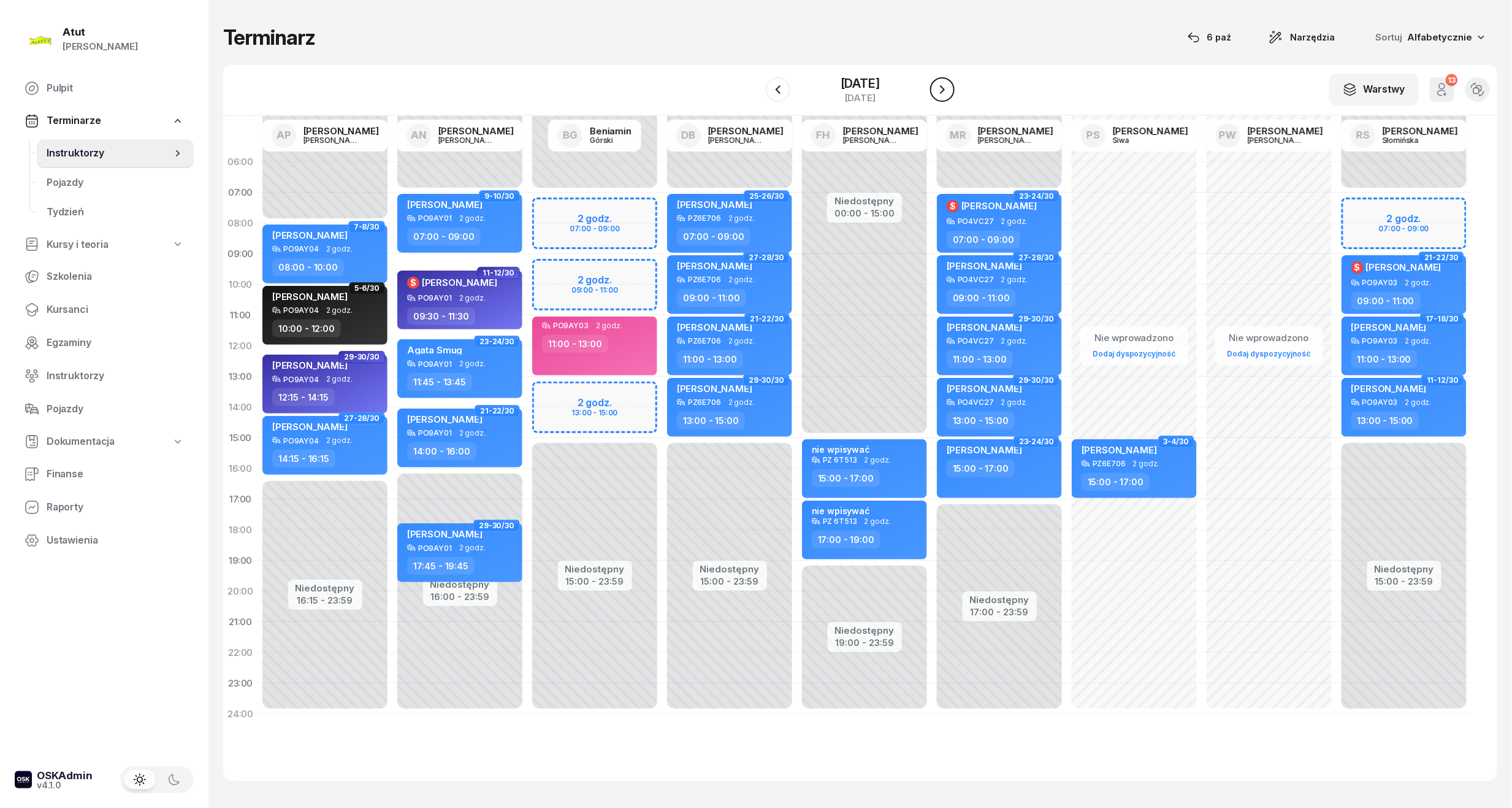
click at [940, 89] on icon "button" at bounding box center [942, 89] width 15 height 15
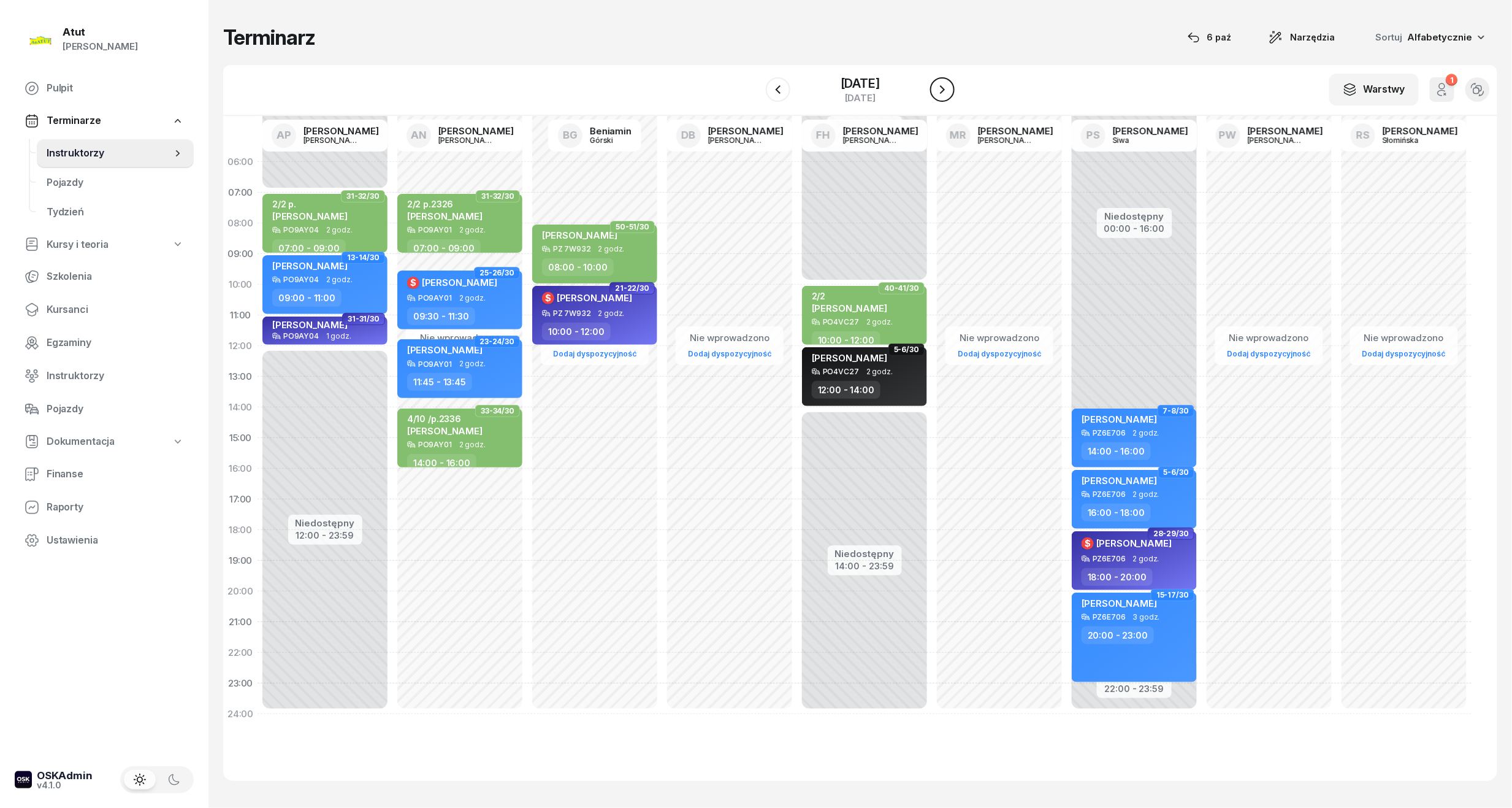
click at [940, 89] on icon "button" at bounding box center [942, 89] width 15 height 15
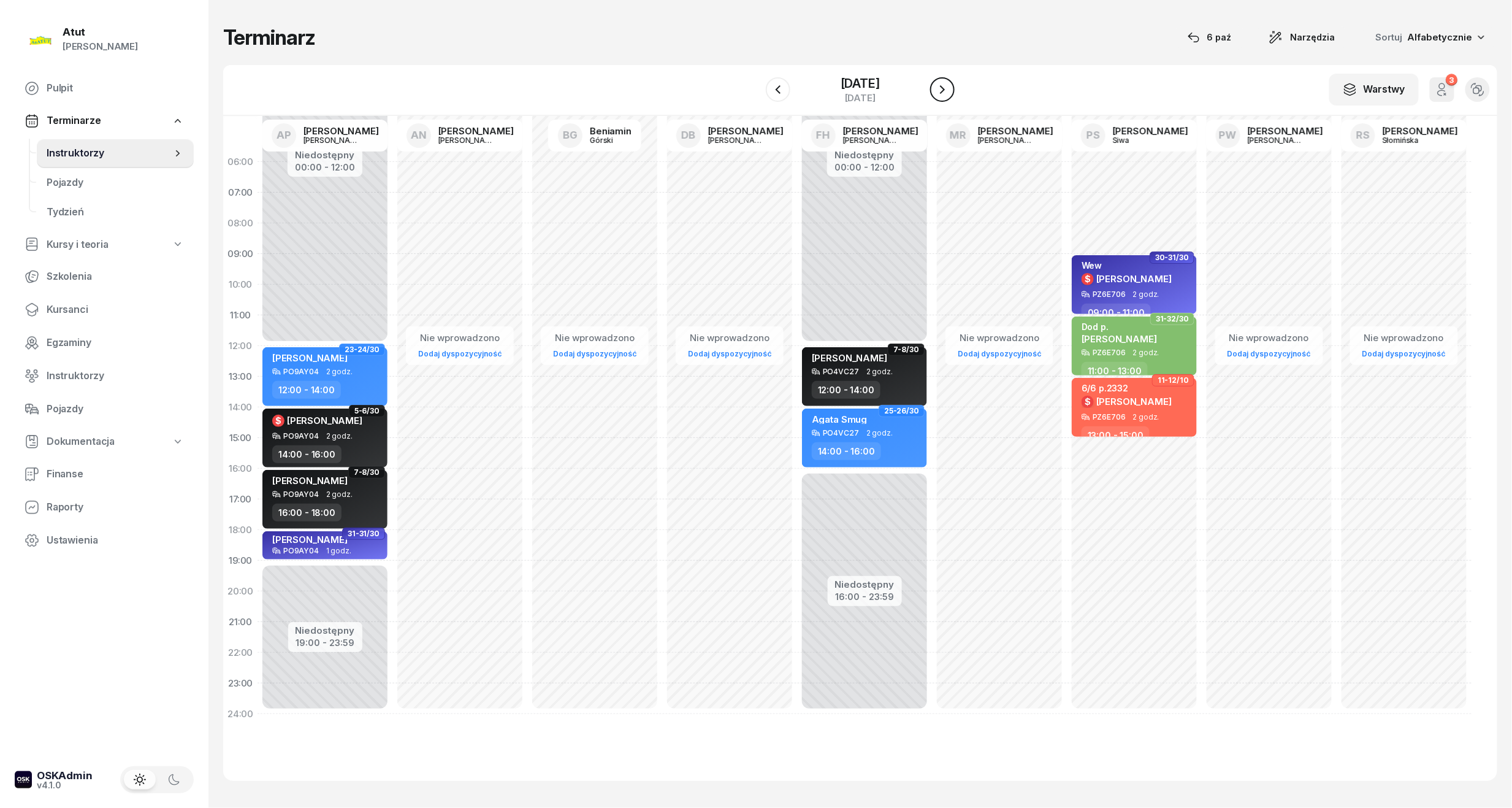
click at [940, 89] on icon "button" at bounding box center [942, 89] width 15 height 15
click at [940, 89] on icon "button" at bounding box center [947, 89] width 15 height 15
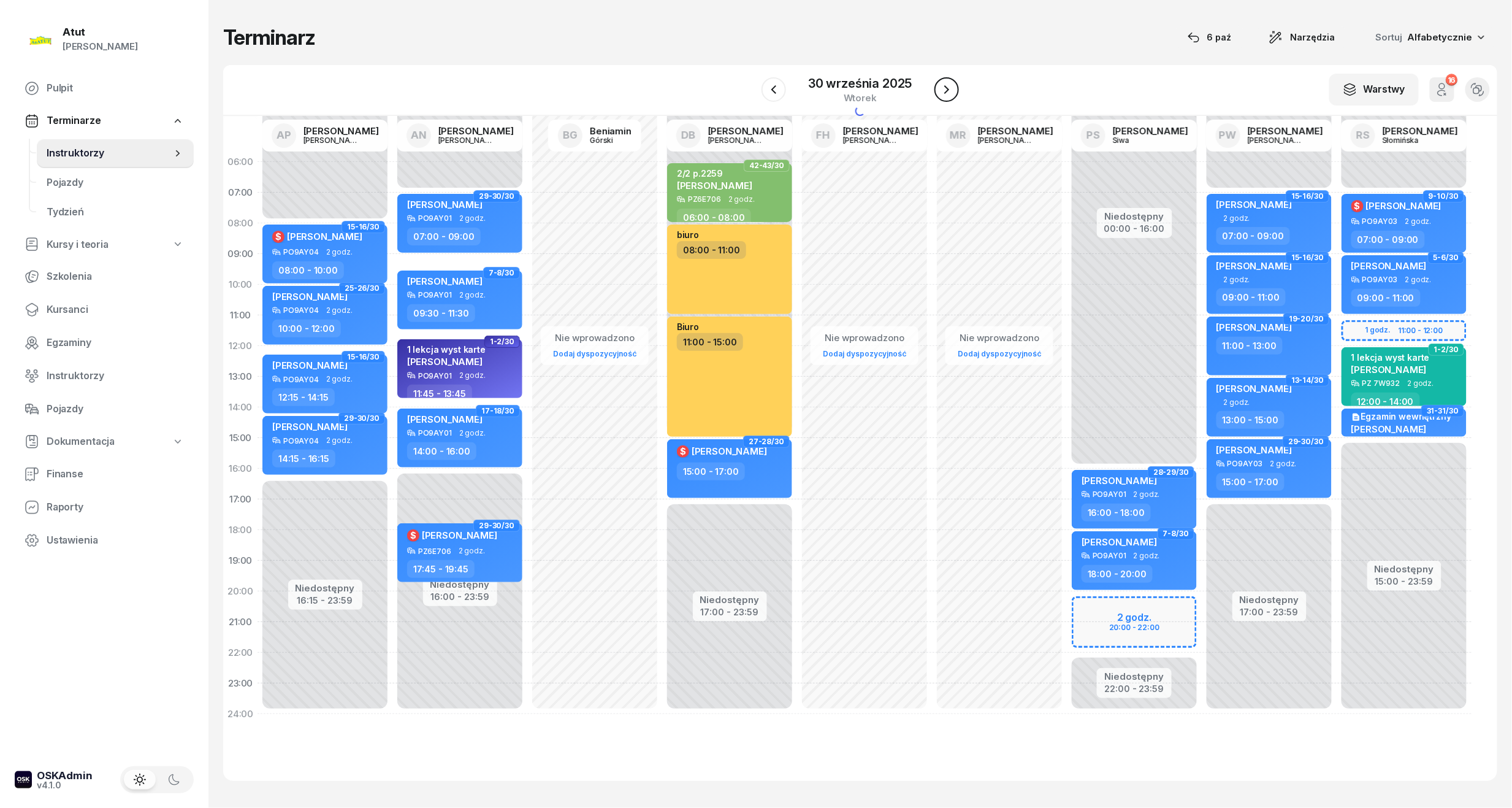
click at [940, 89] on icon "button" at bounding box center [947, 89] width 15 height 15
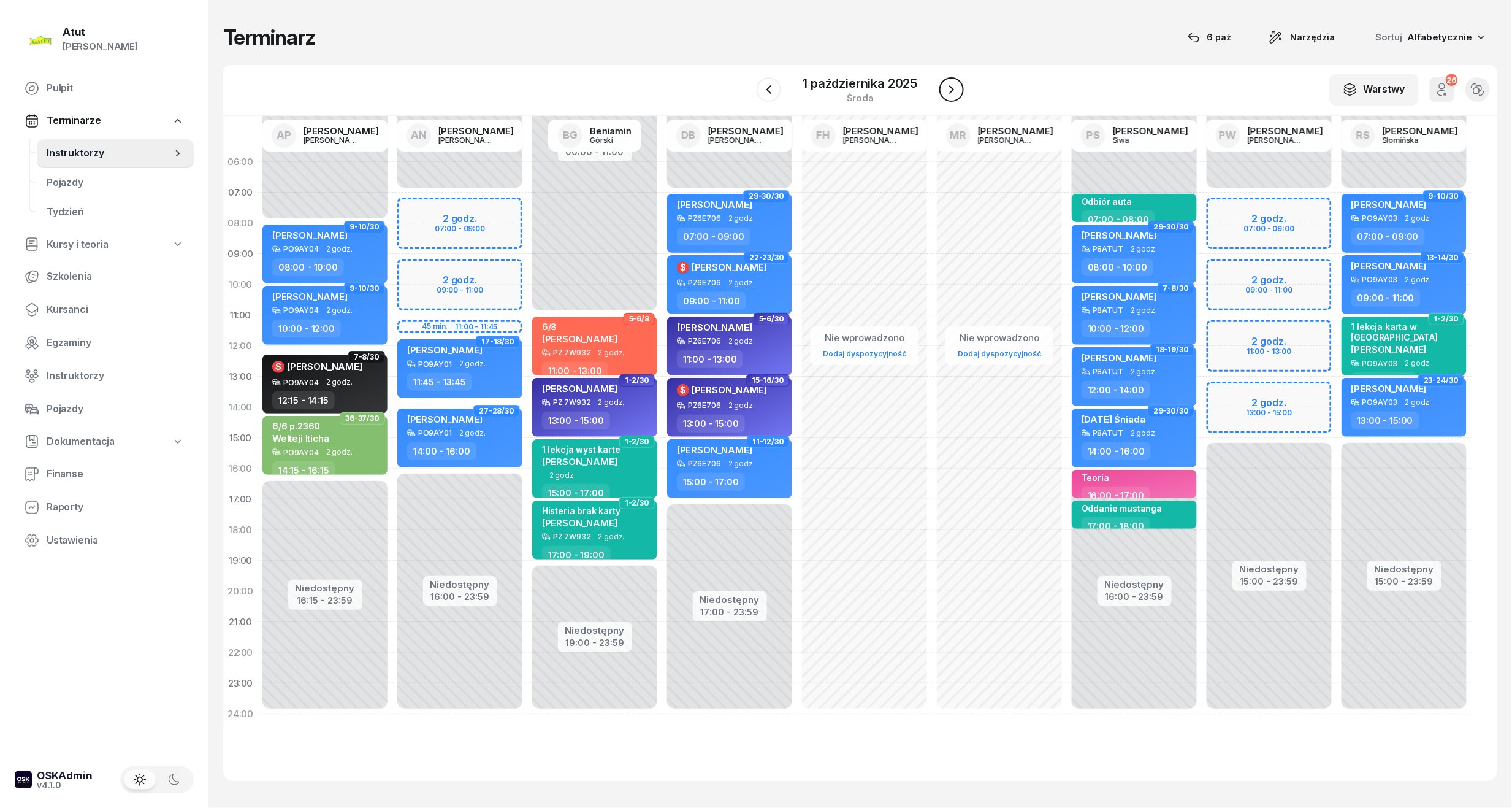
click at [940, 89] on button "button" at bounding box center [952, 89] width 24 height 24
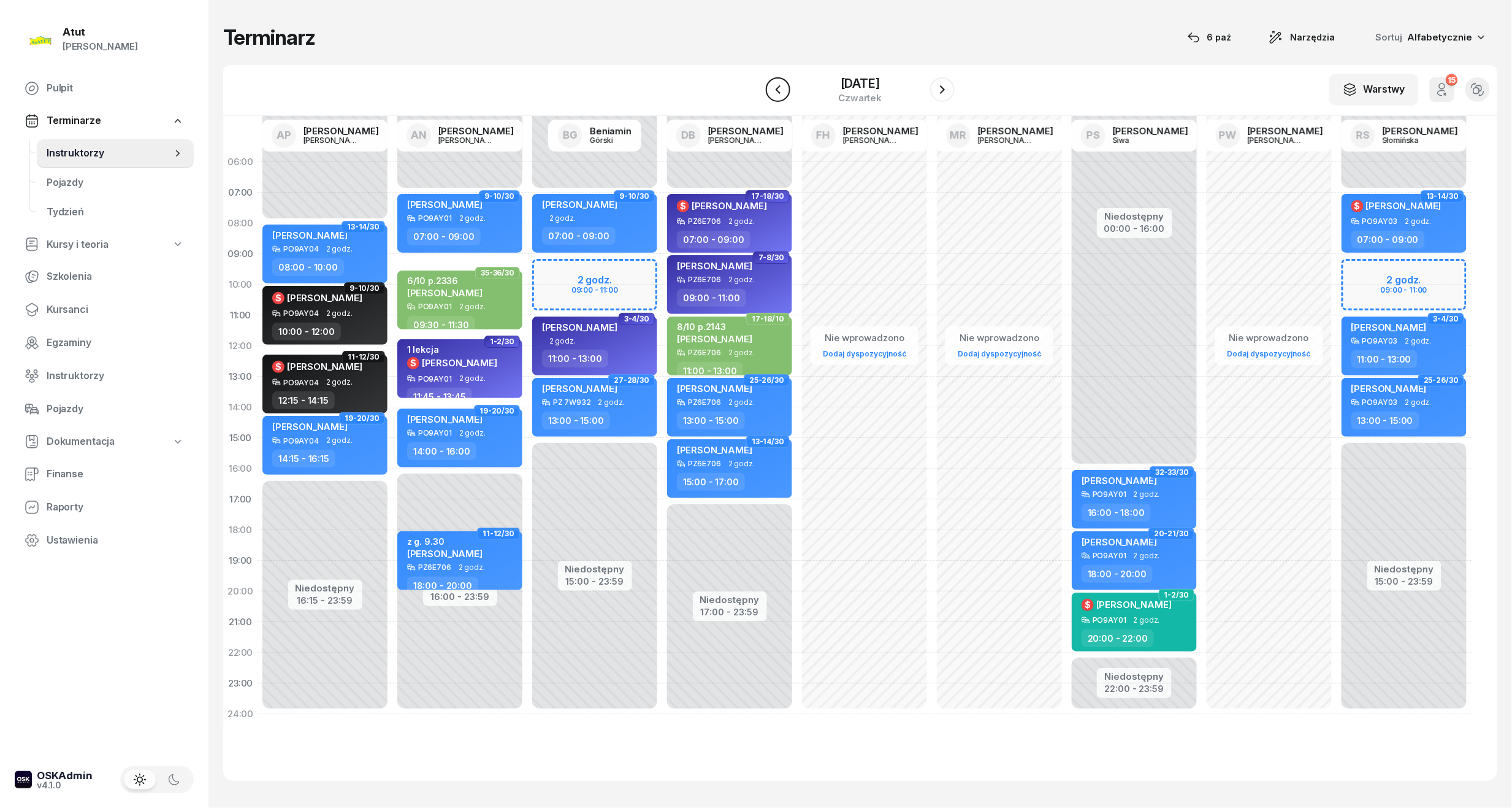
click at [770, 94] on icon "button" at bounding box center [778, 89] width 15 height 15
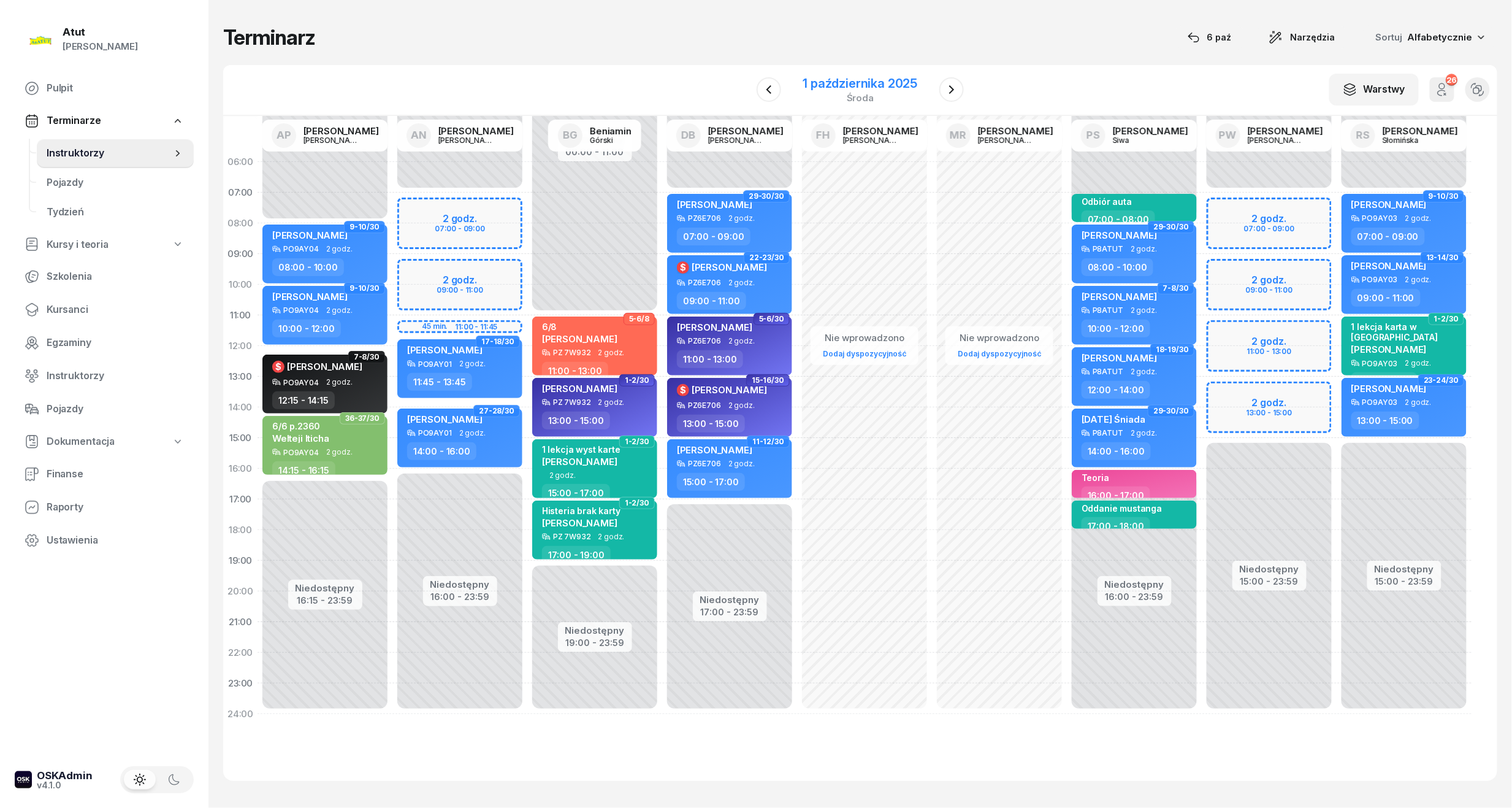
click at [853, 80] on div "1 października 2025" at bounding box center [860, 83] width 115 height 12
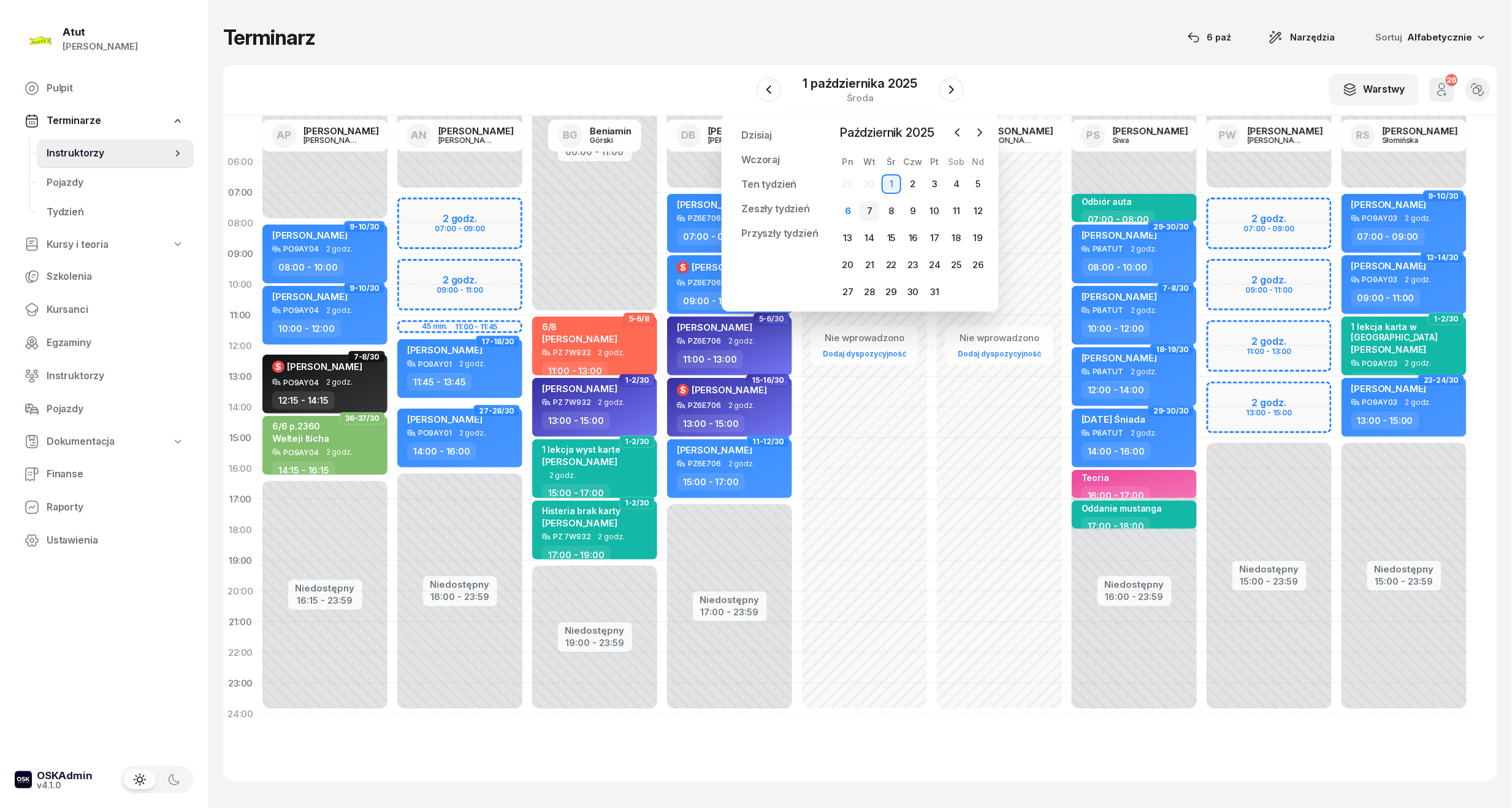
click at [860, 212] on div "7" at bounding box center [869, 211] width 20 height 20
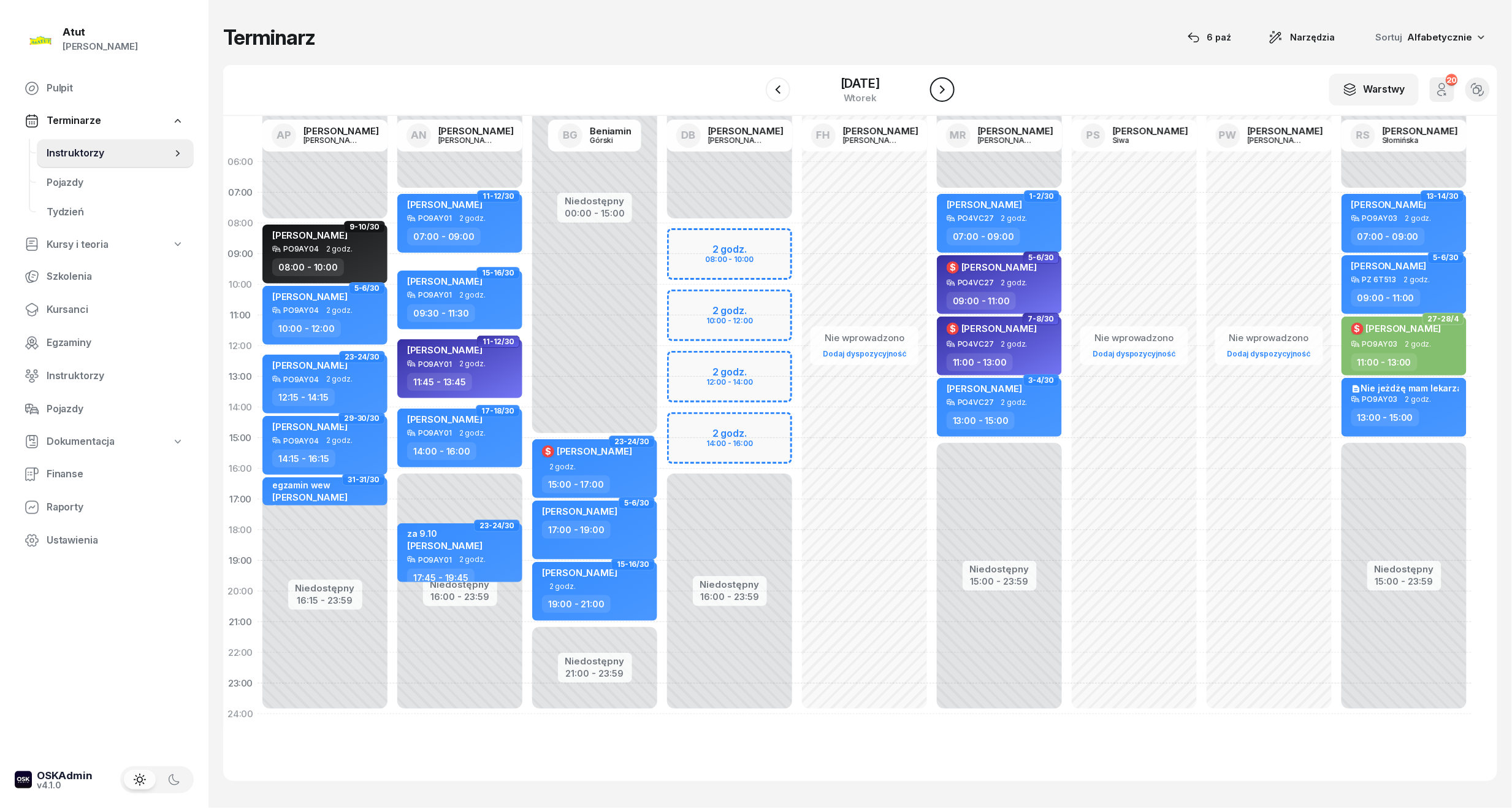
click at [950, 92] on icon "button" at bounding box center [942, 89] width 15 height 15
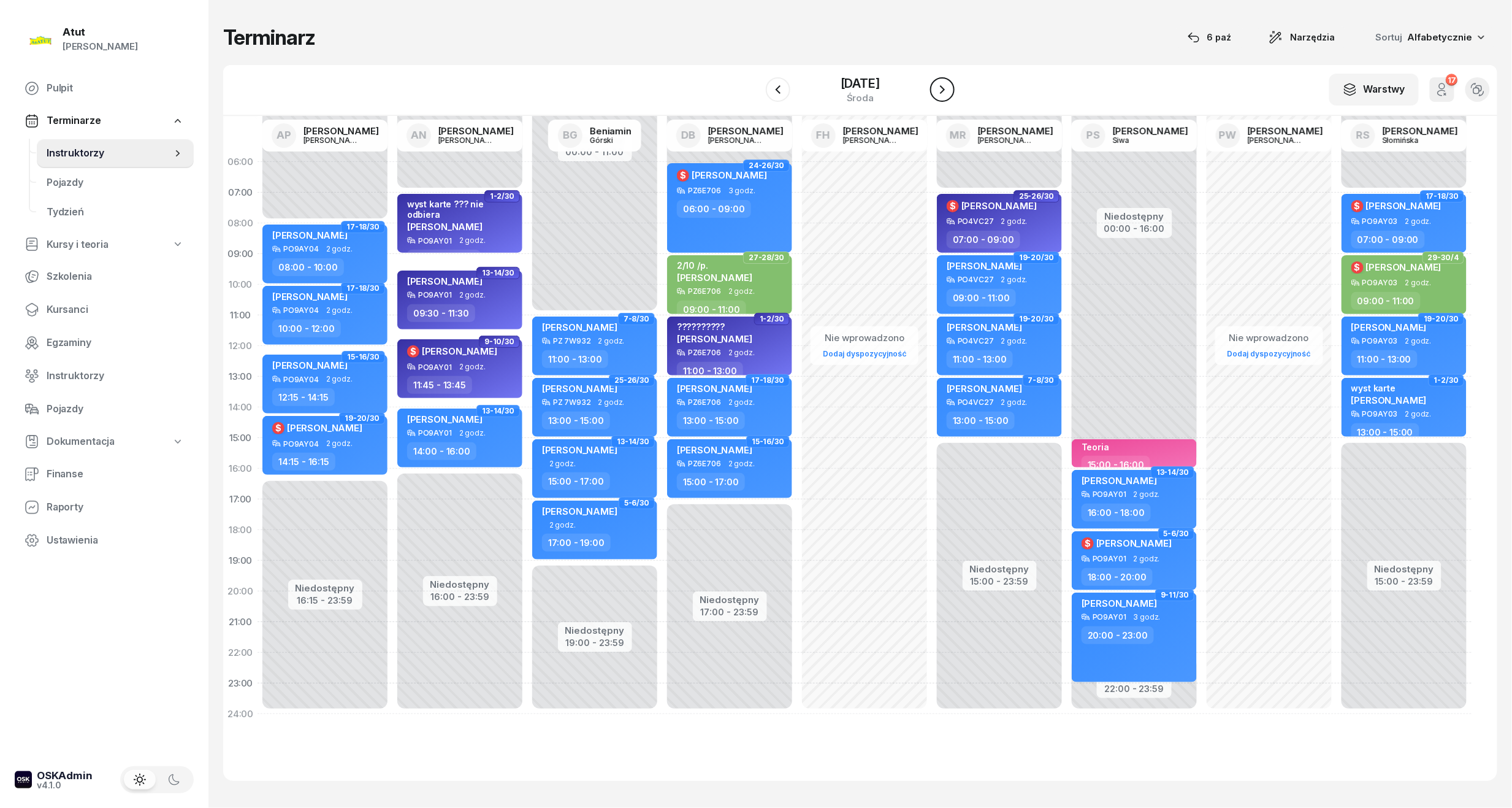
click at [950, 92] on icon "button" at bounding box center [942, 89] width 15 height 15
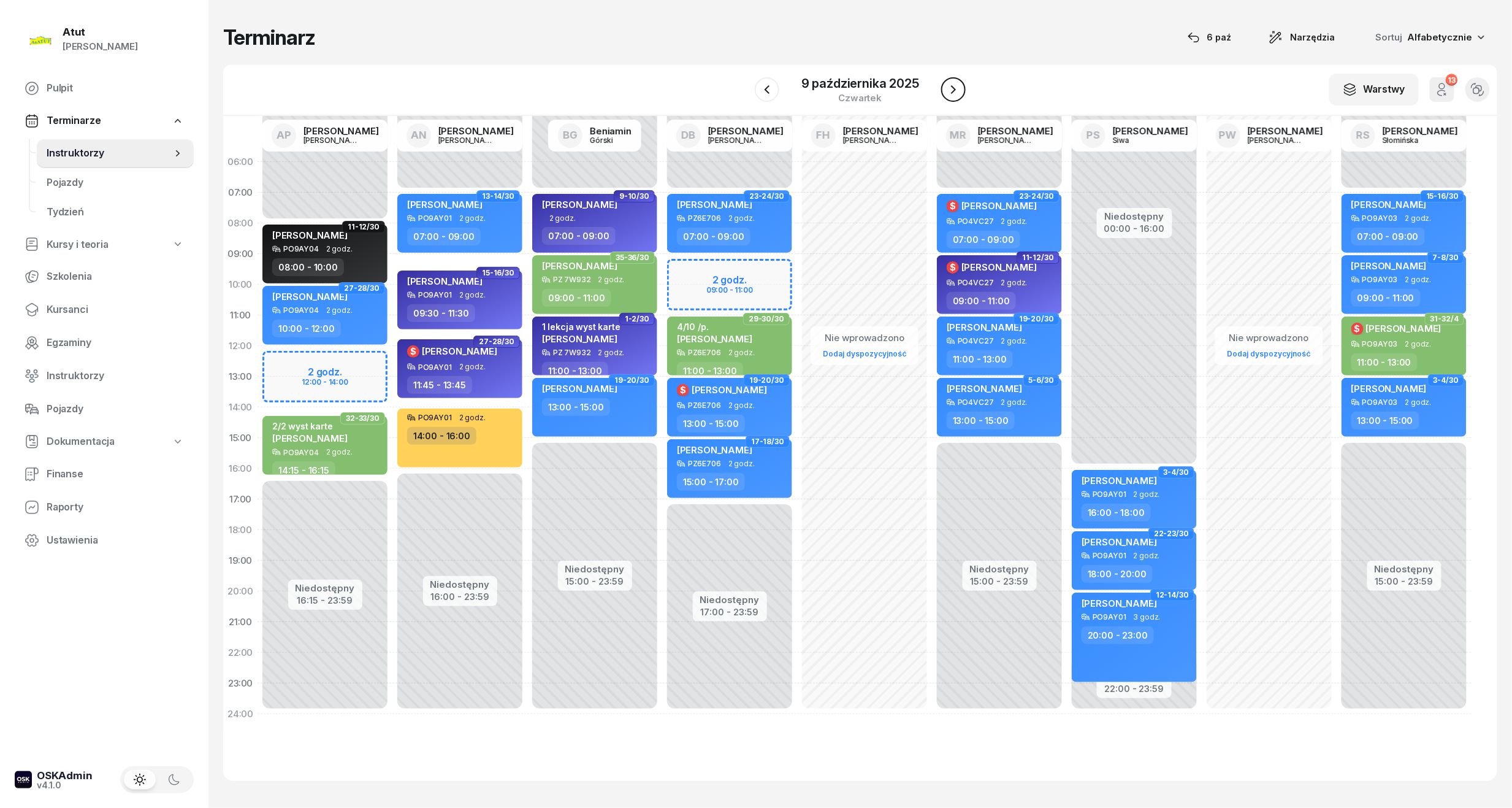
click at [950, 92] on icon "button" at bounding box center [953, 89] width 15 height 15
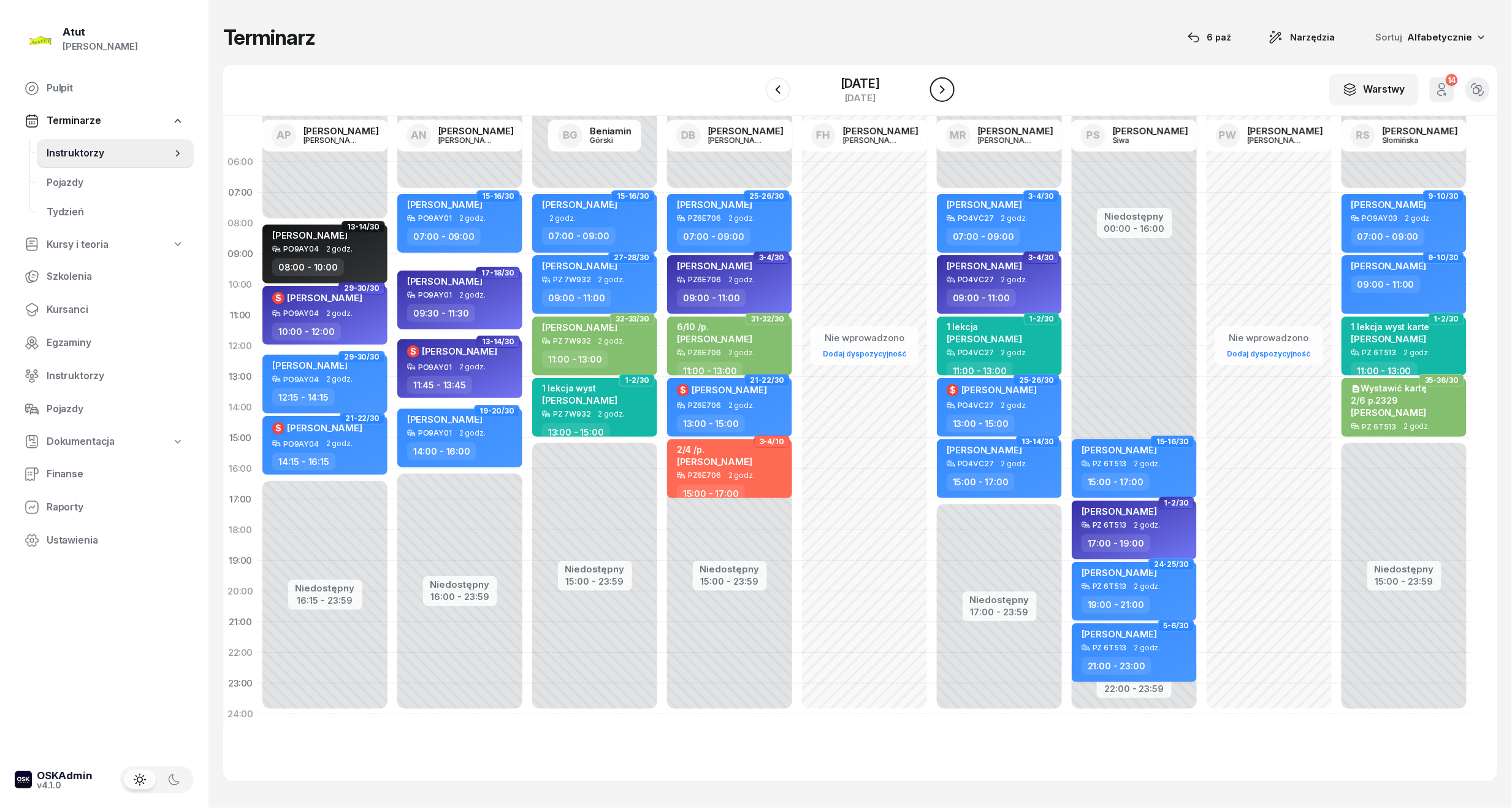
click at [950, 92] on icon "button" at bounding box center [942, 89] width 15 height 15
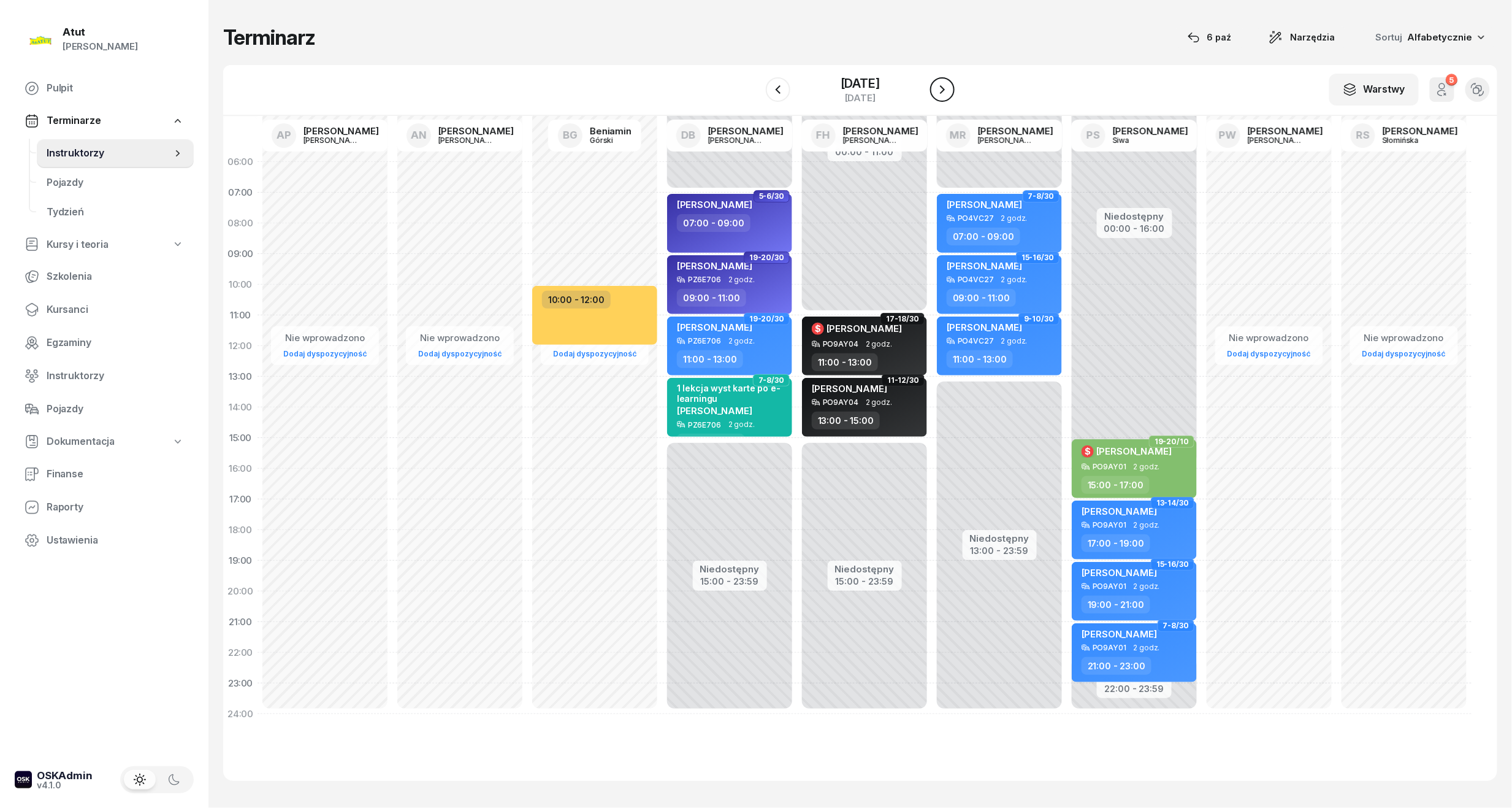
click at [950, 92] on icon "button" at bounding box center [942, 89] width 15 height 15
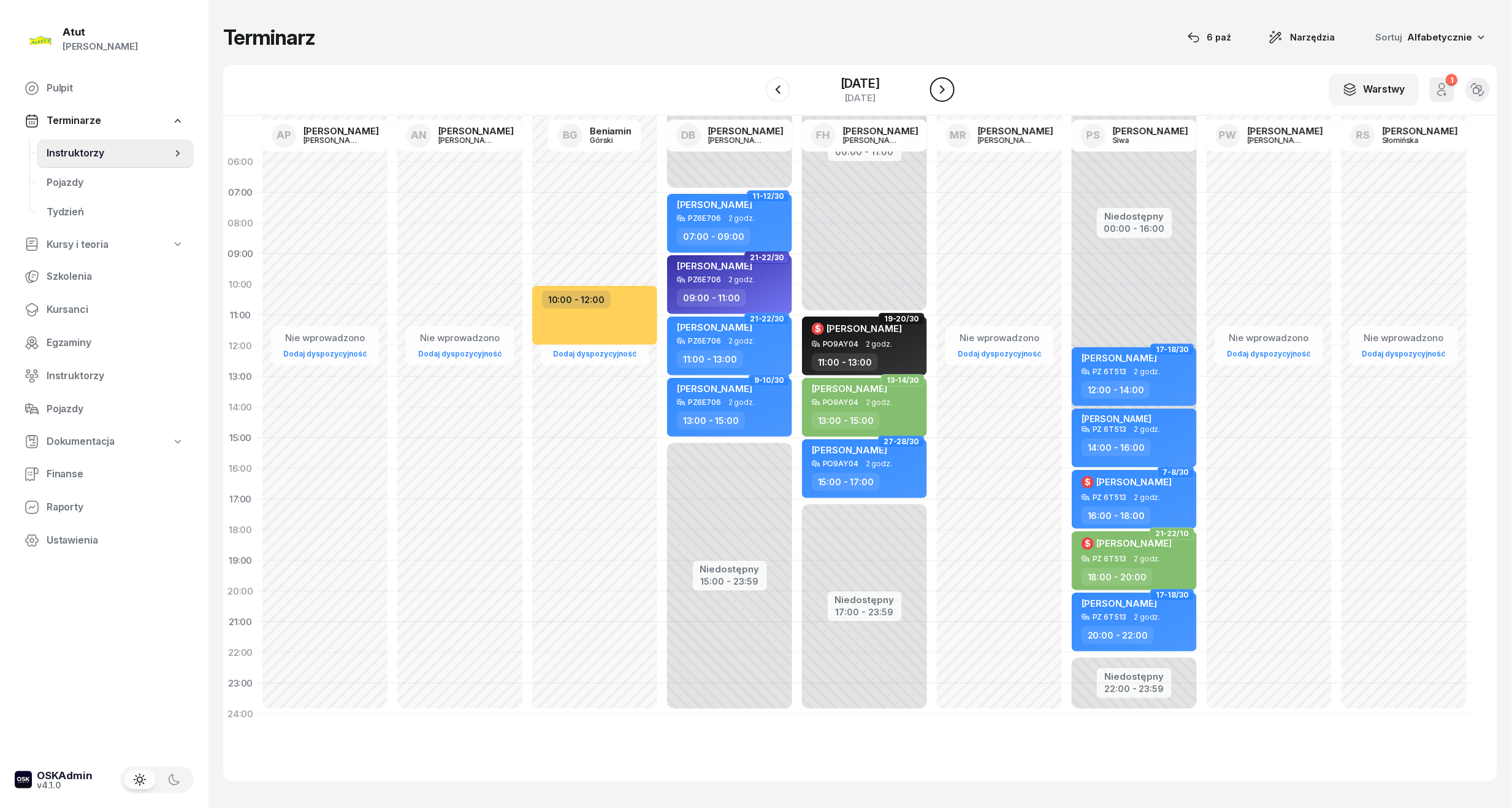
click at [950, 92] on icon "button" at bounding box center [942, 89] width 15 height 15
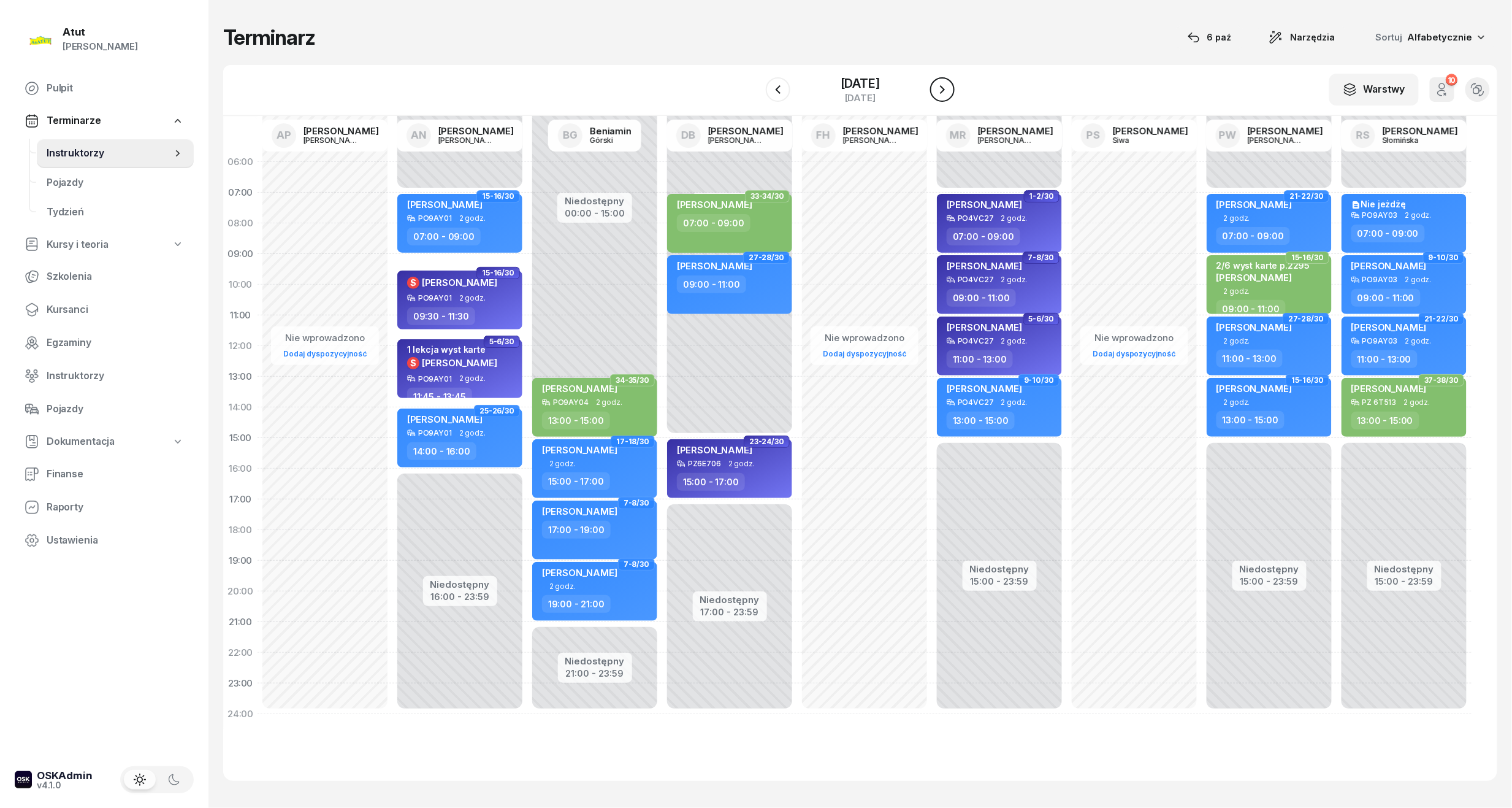
click at [950, 92] on icon "button" at bounding box center [942, 89] width 15 height 15
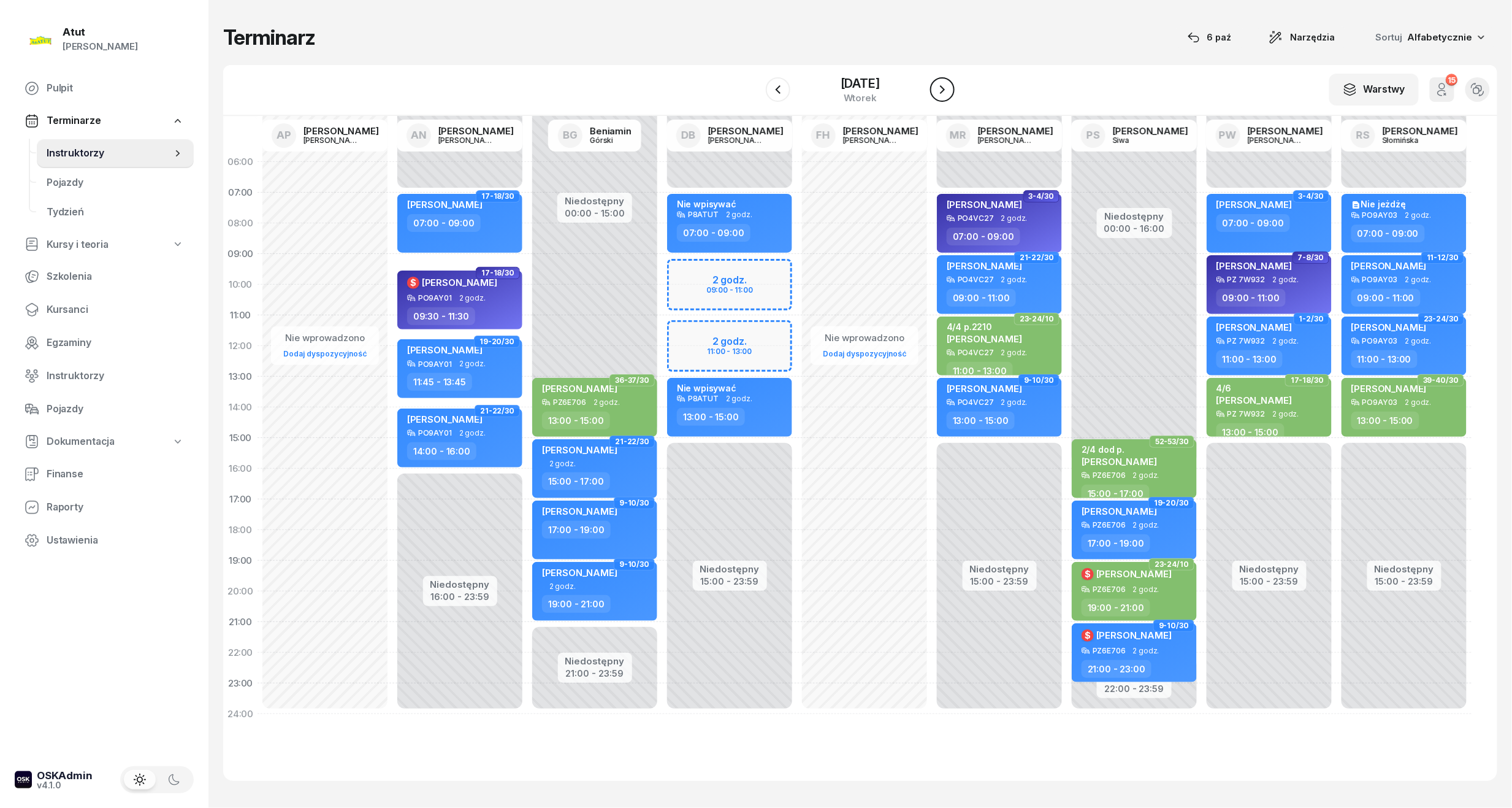
click at [950, 92] on icon "button" at bounding box center [942, 89] width 15 height 15
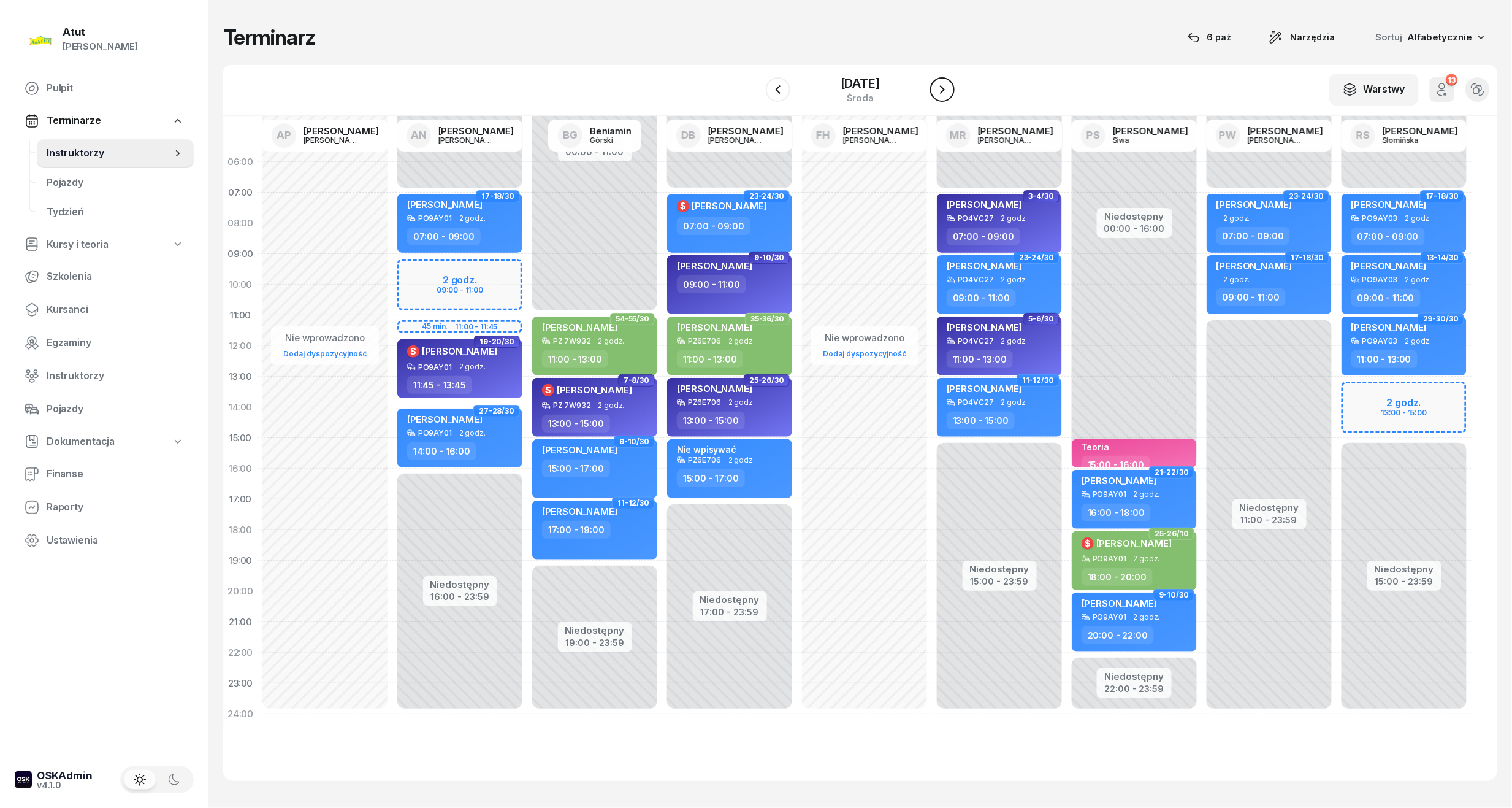
click at [950, 92] on icon "button" at bounding box center [942, 89] width 15 height 15
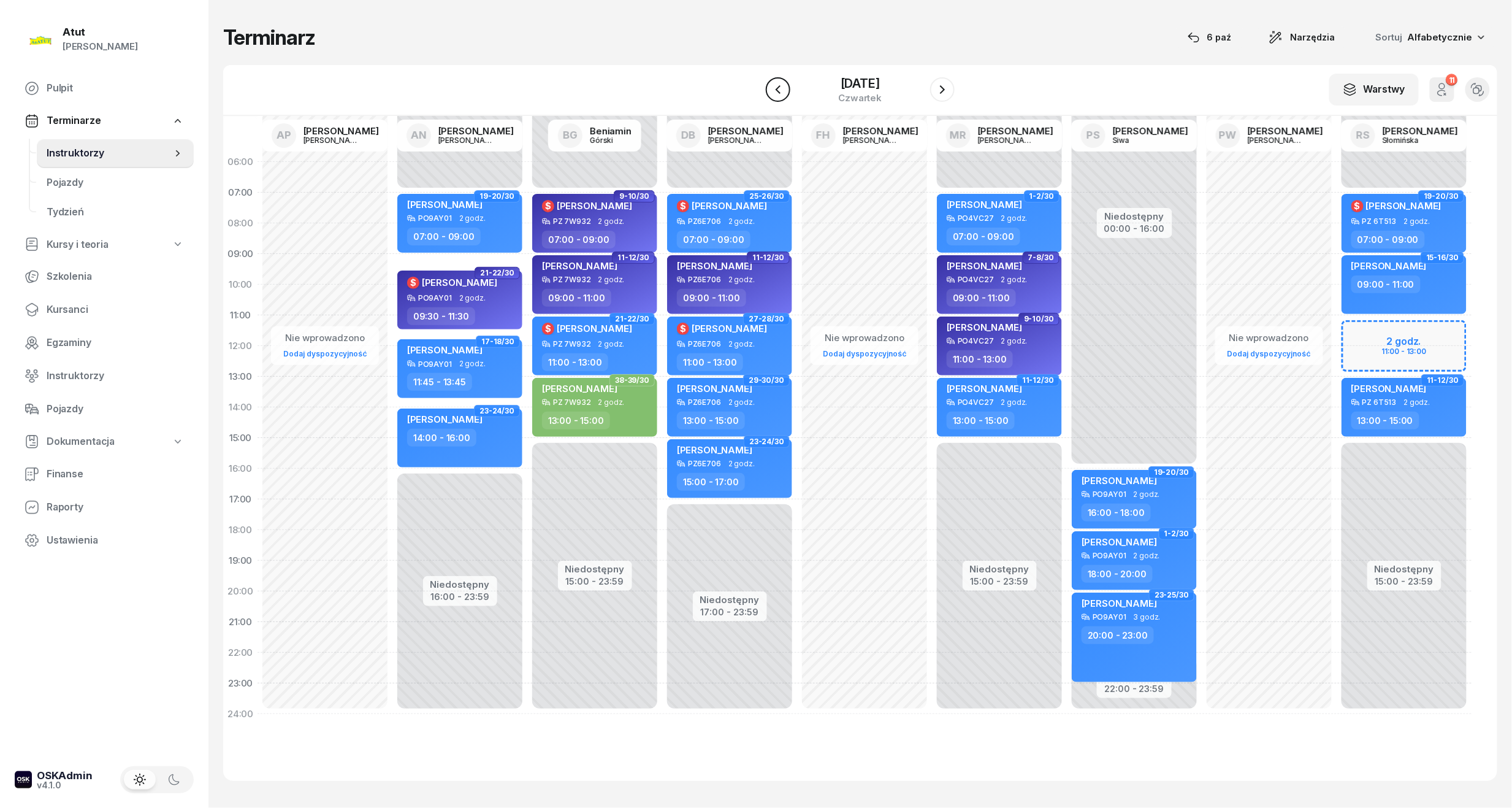
click at [775, 89] on button "button" at bounding box center [778, 89] width 24 height 24
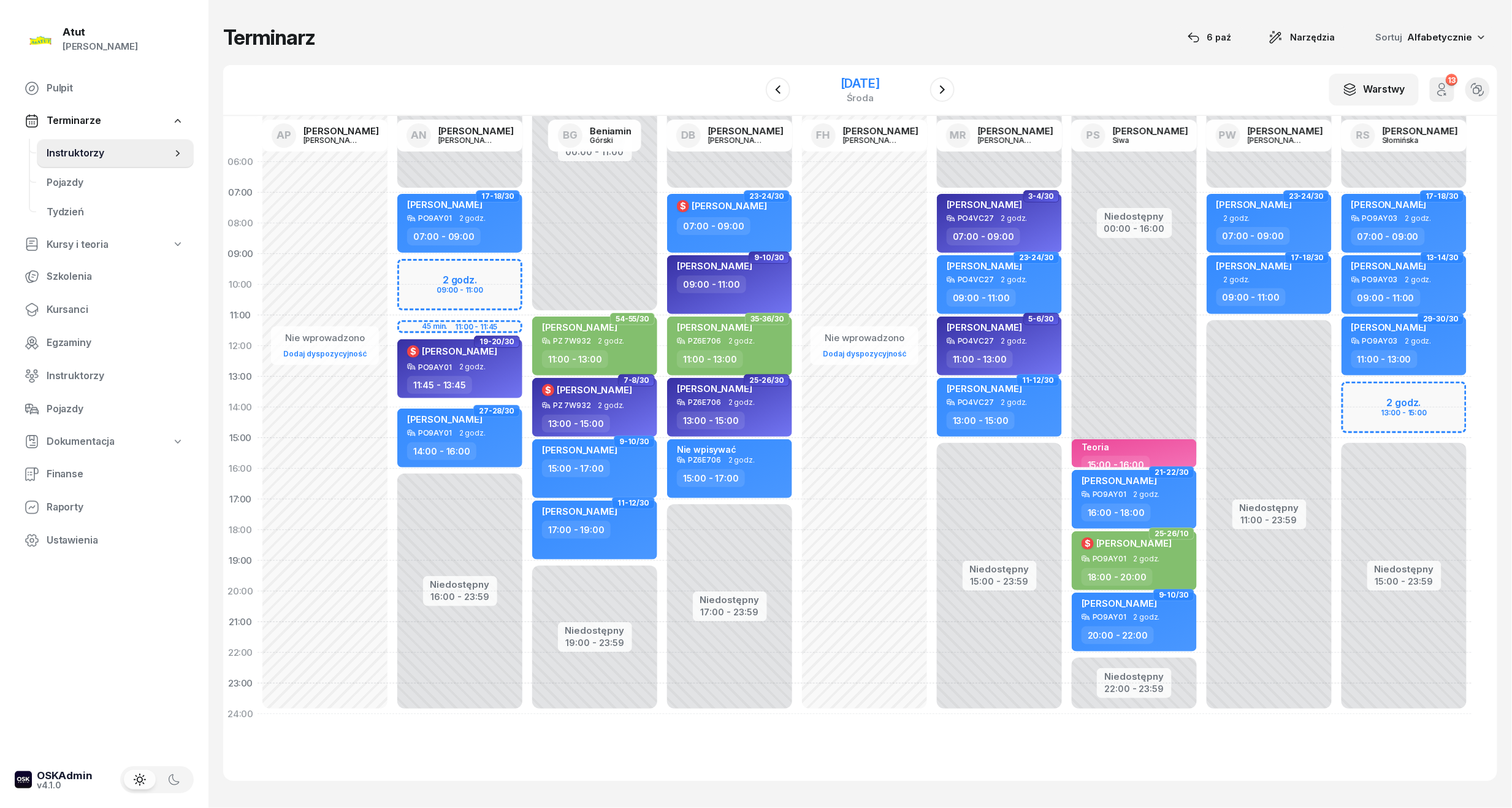
click at [867, 73] on div "15 października 2025 środa" at bounding box center [859, 89] width 125 height 35
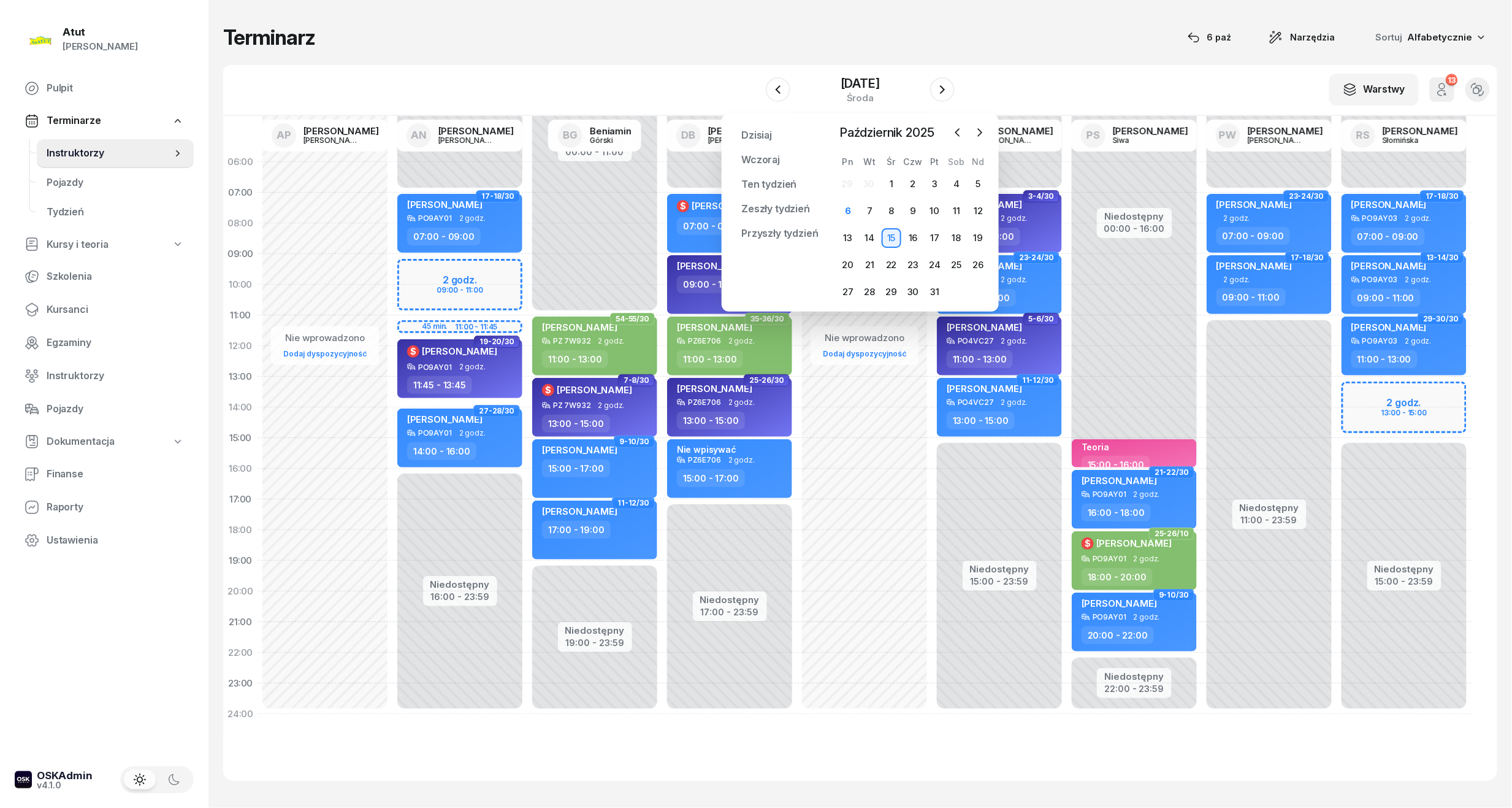
click at [971, 128] on div at bounding box center [969, 133] width 40 height 19
click at [984, 126] on icon "button" at bounding box center [979, 132] width 12 height 12
click at [843, 206] on div "3" at bounding box center [847, 211] width 20 height 20
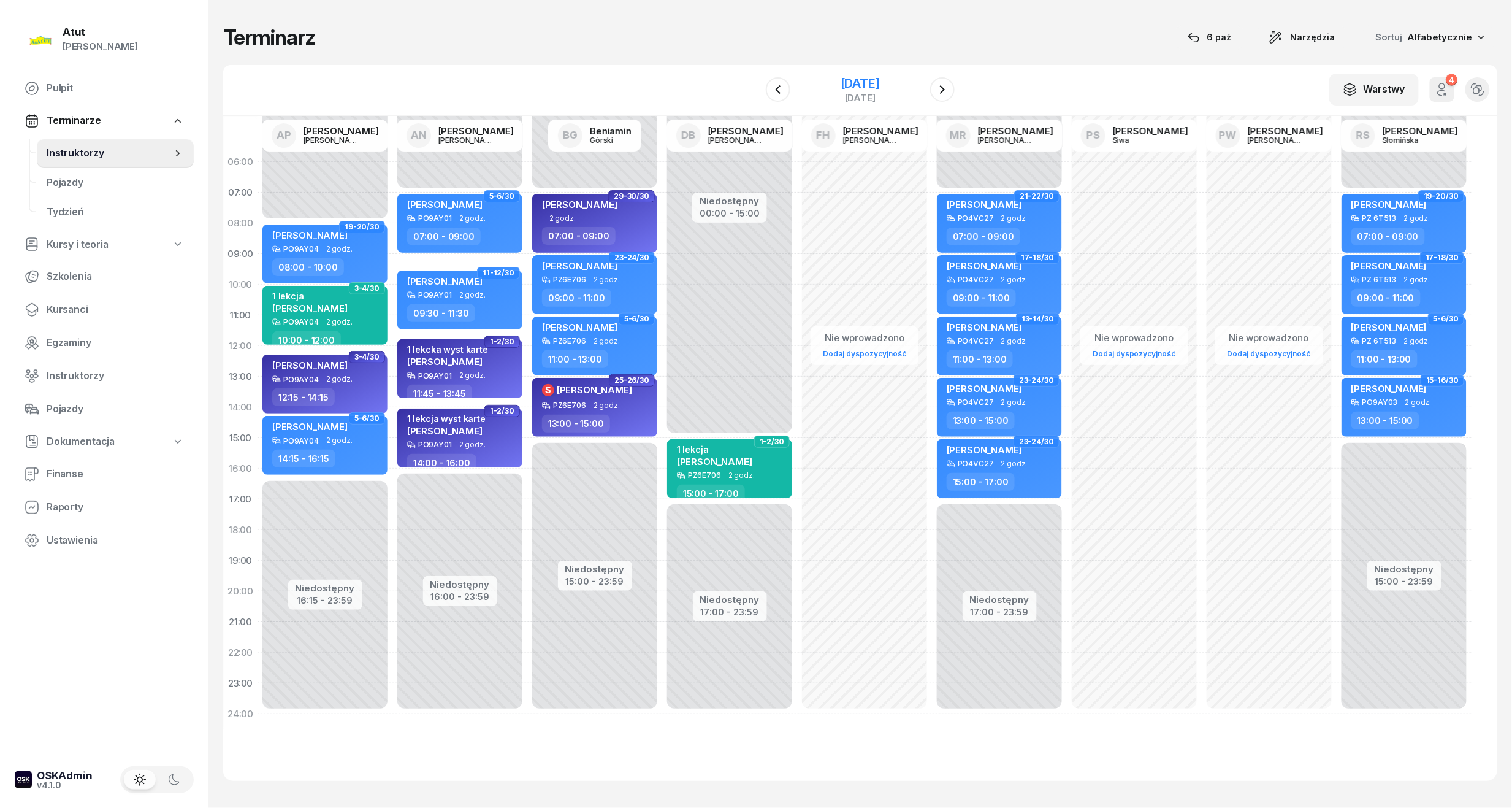
click at [869, 84] on div "[DATE]" at bounding box center [860, 83] width 39 height 12
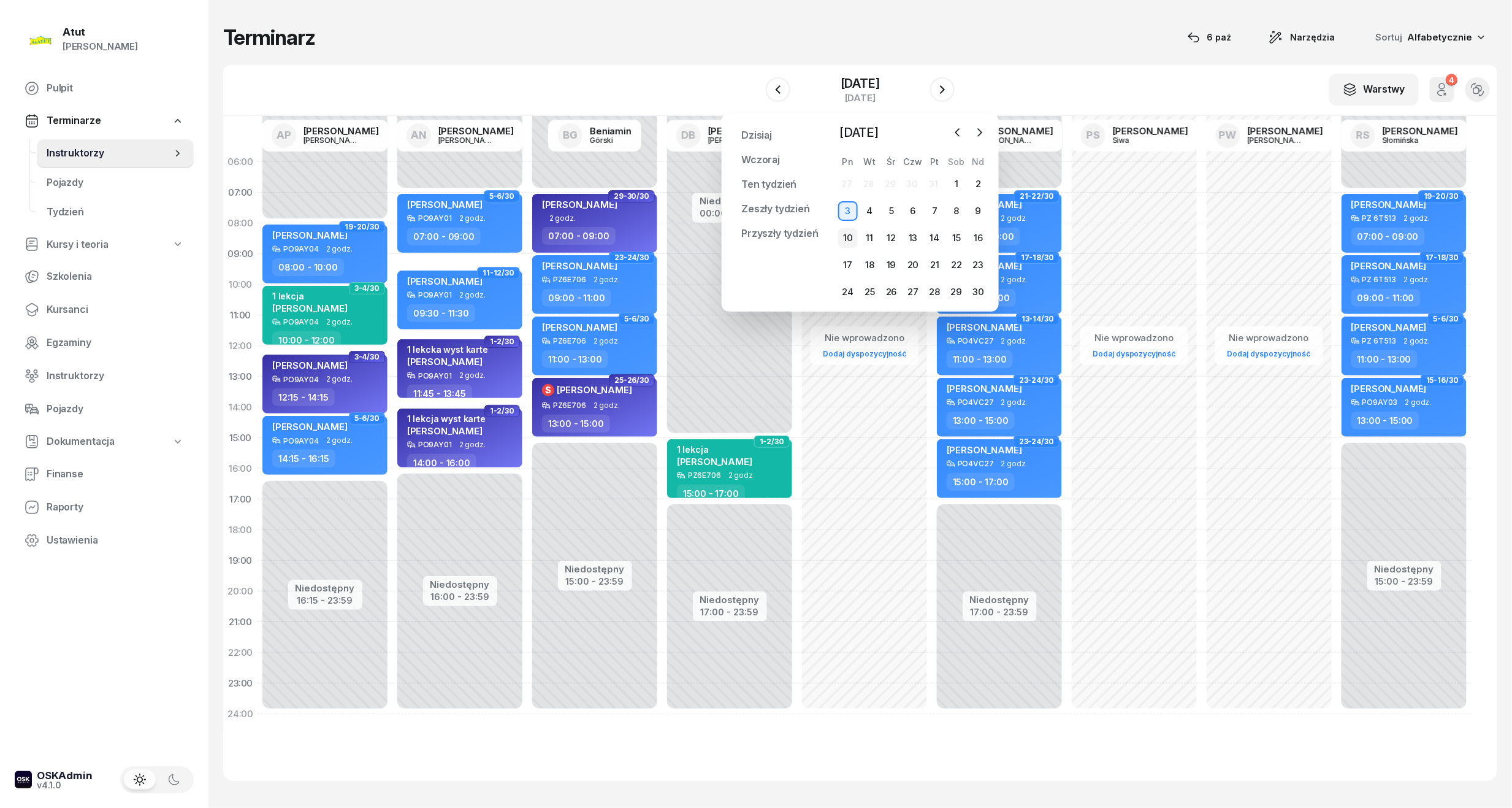
click at [848, 231] on div "10" at bounding box center [847, 238] width 20 height 20
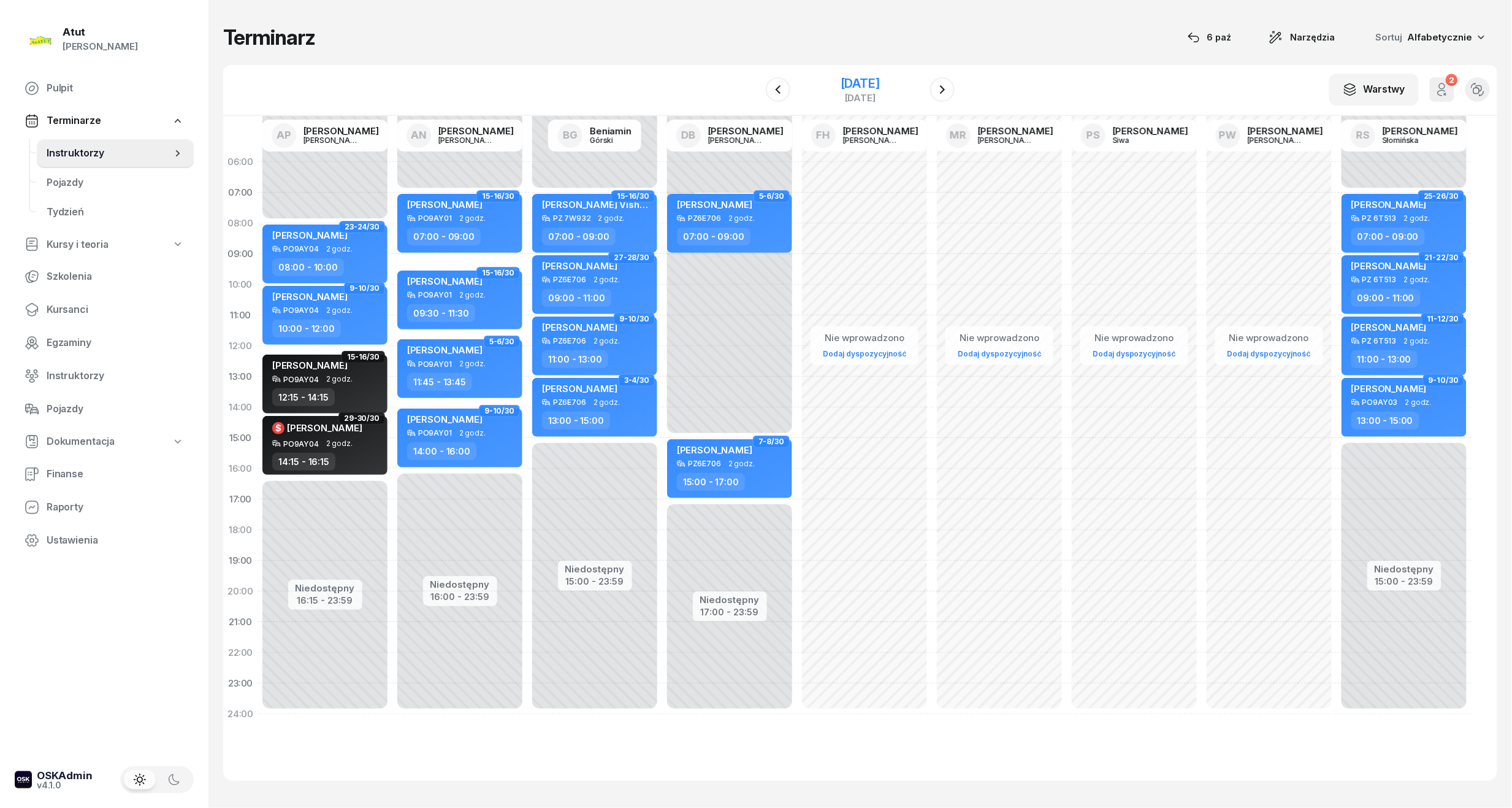
click at [880, 80] on div "[DATE]" at bounding box center [860, 83] width 39 height 12
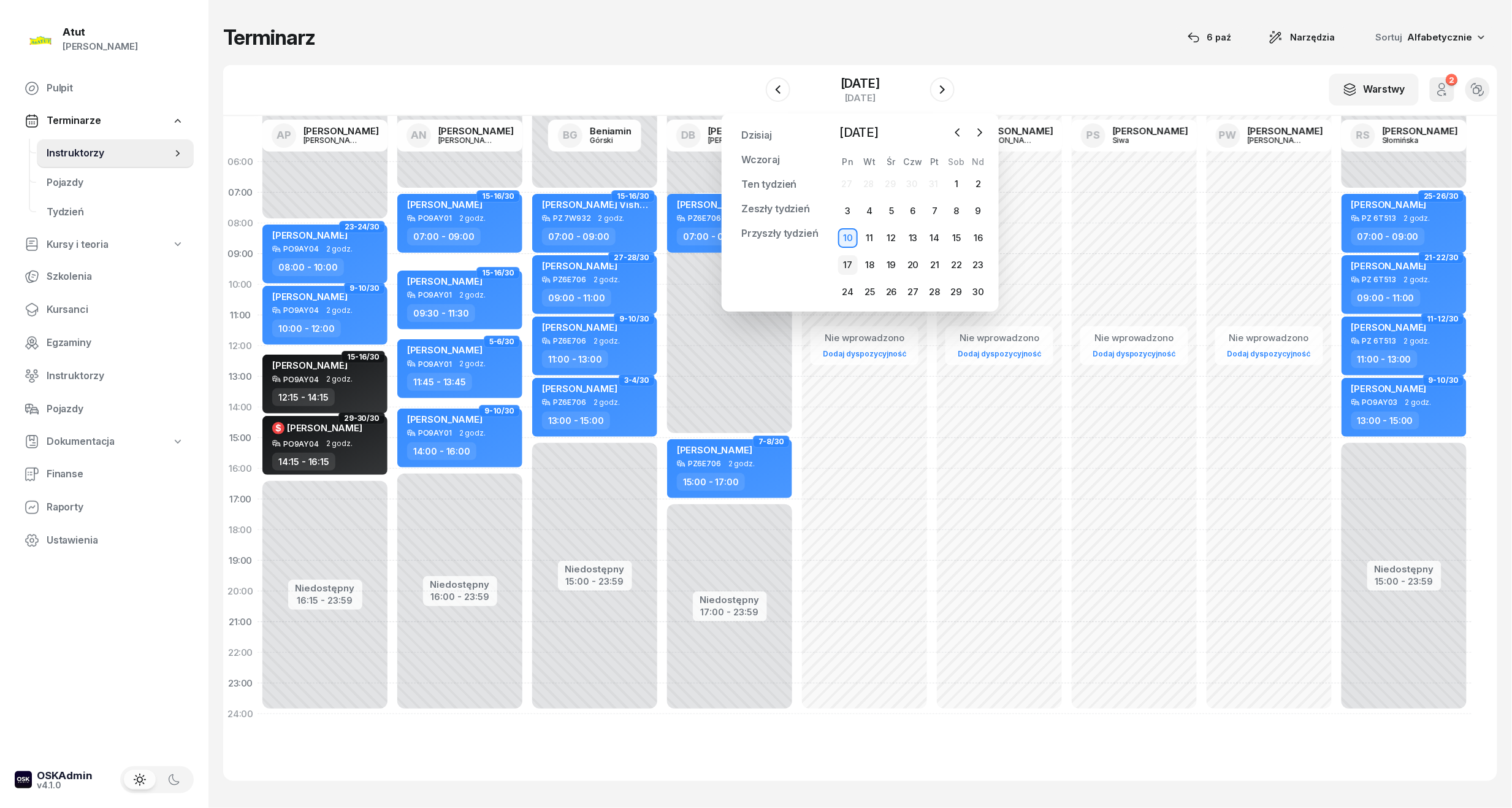
click at [850, 261] on div "17" at bounding box center [847, 264] width 20 height 20
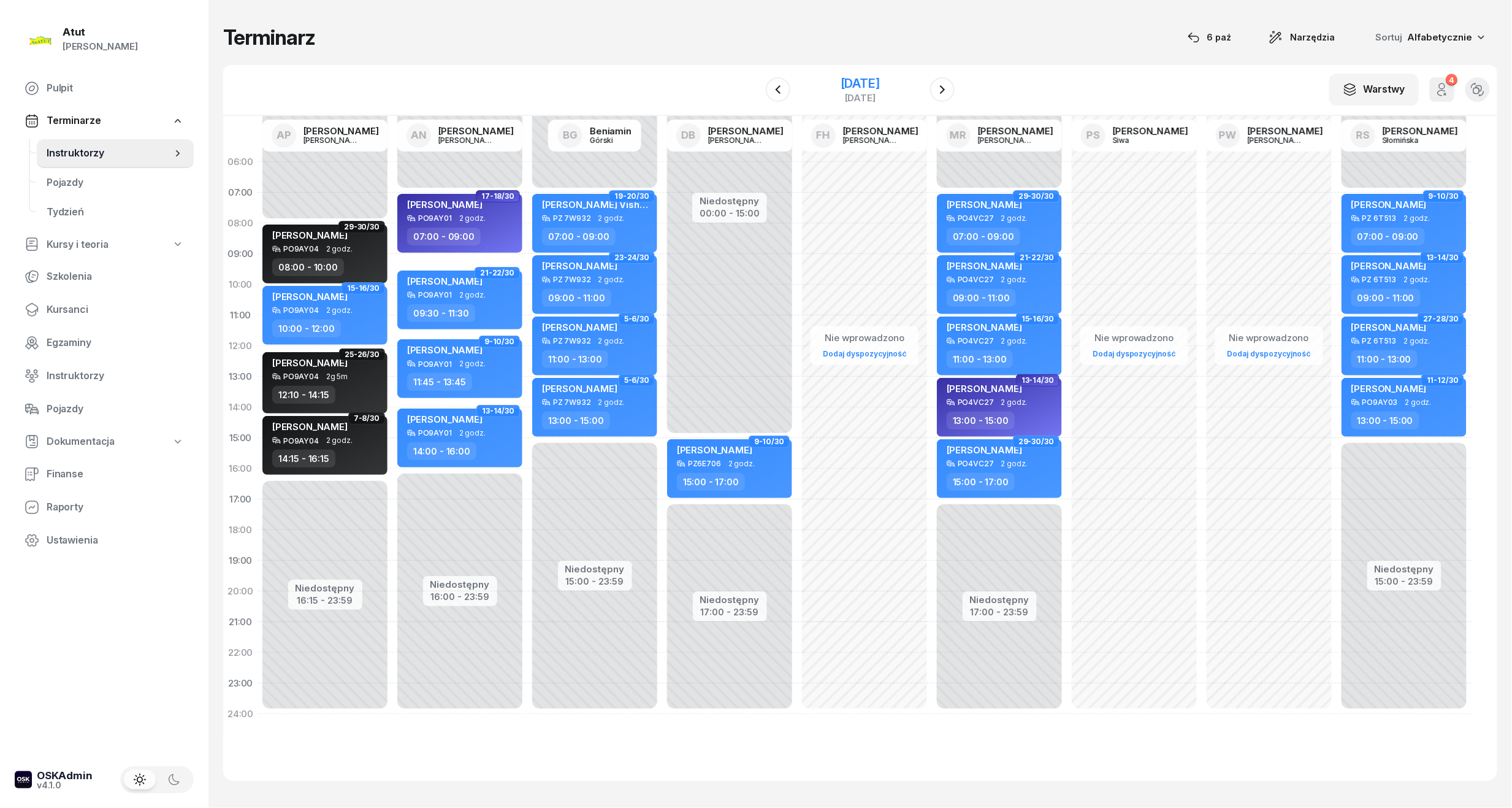
click at [880, 77] on div "[DATE]" at bounding box center [860, 83] width 39 height 12
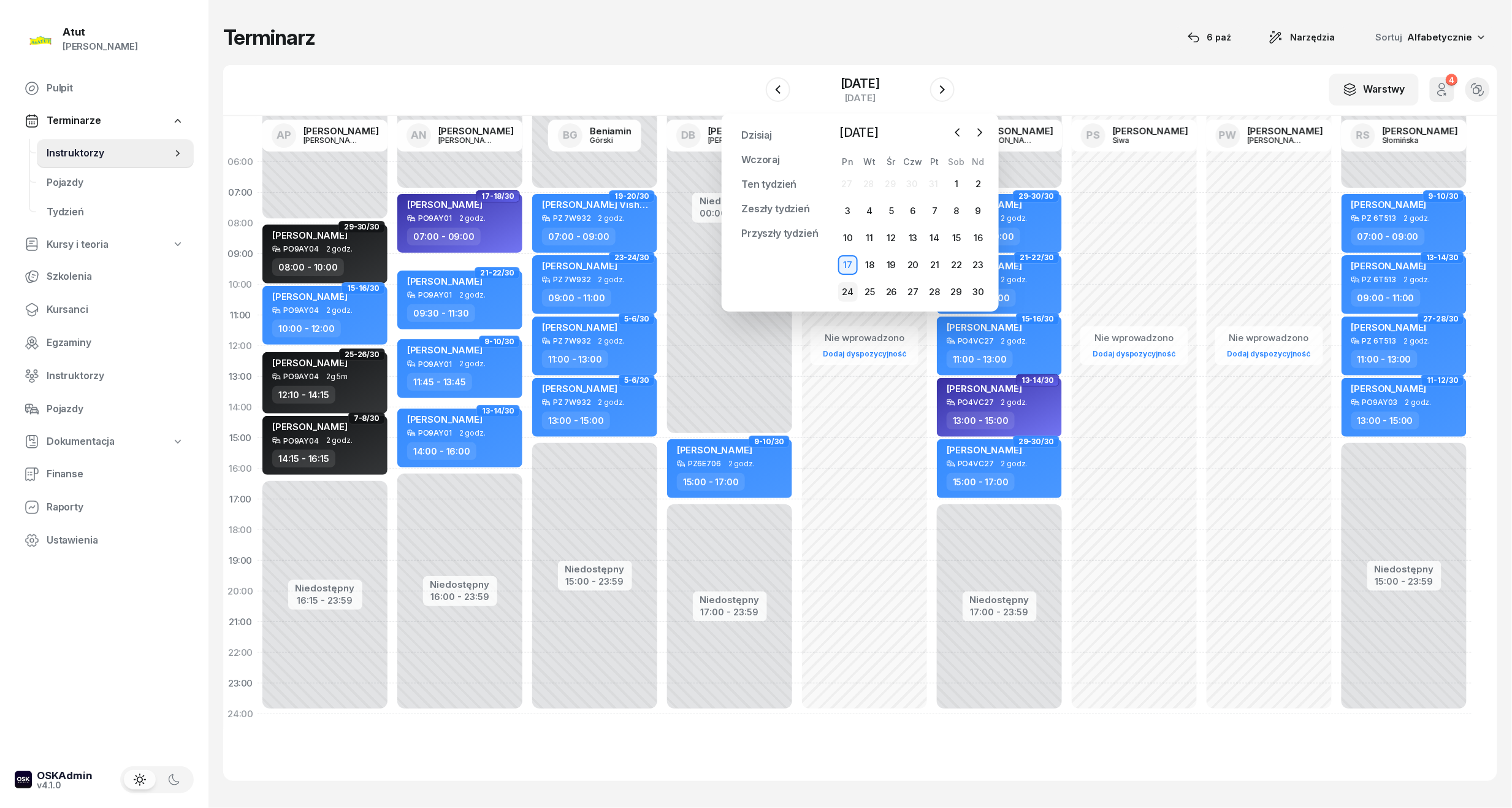
click at [843, 287] on div "24" at bounding box center [847, 292] width 20 height 20
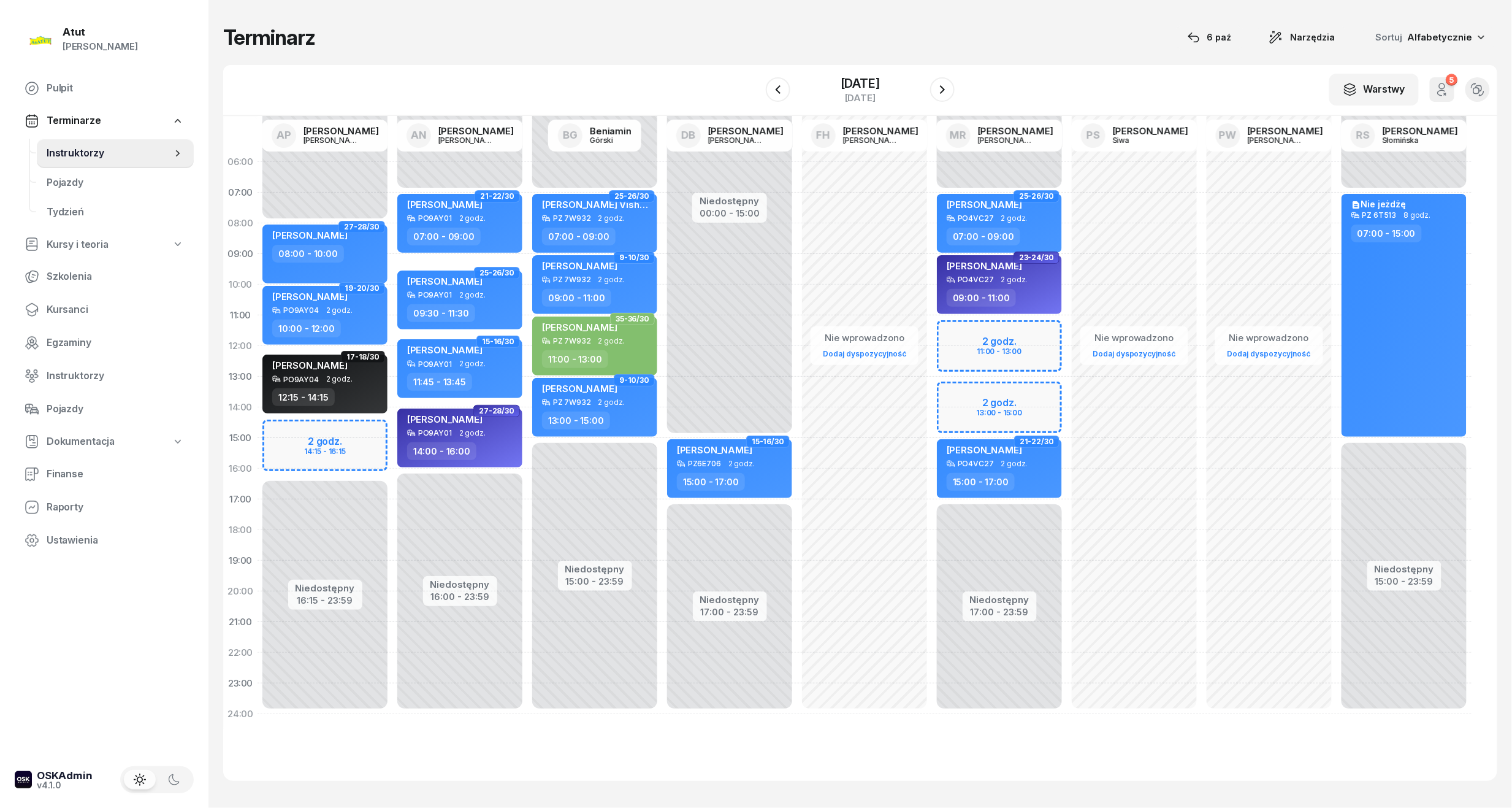
click at [831, 70] on div "W Wybierz AP Adam Pytlak AN Artur Nowakowski BG Beniamin Górski DB Dariusz Bańk…" at bounding box center [859, 90] width 1274 height 51
click at [841, 77] on div "[DATE]" at bounding box center [860, 83] width 39 height 12
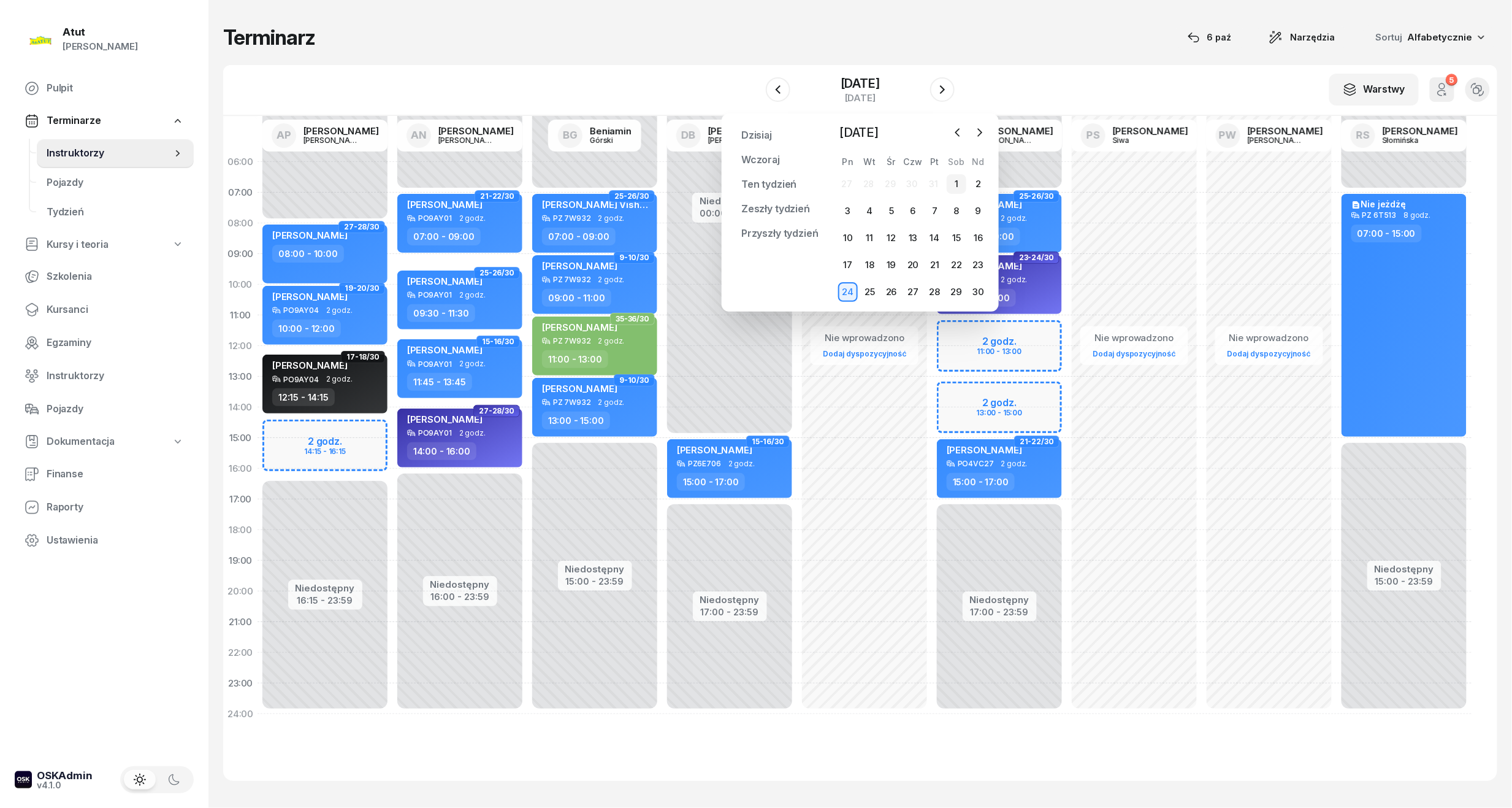
click at [957, 177] on div "1" at bounding box center [956, 183] width 20 height 20
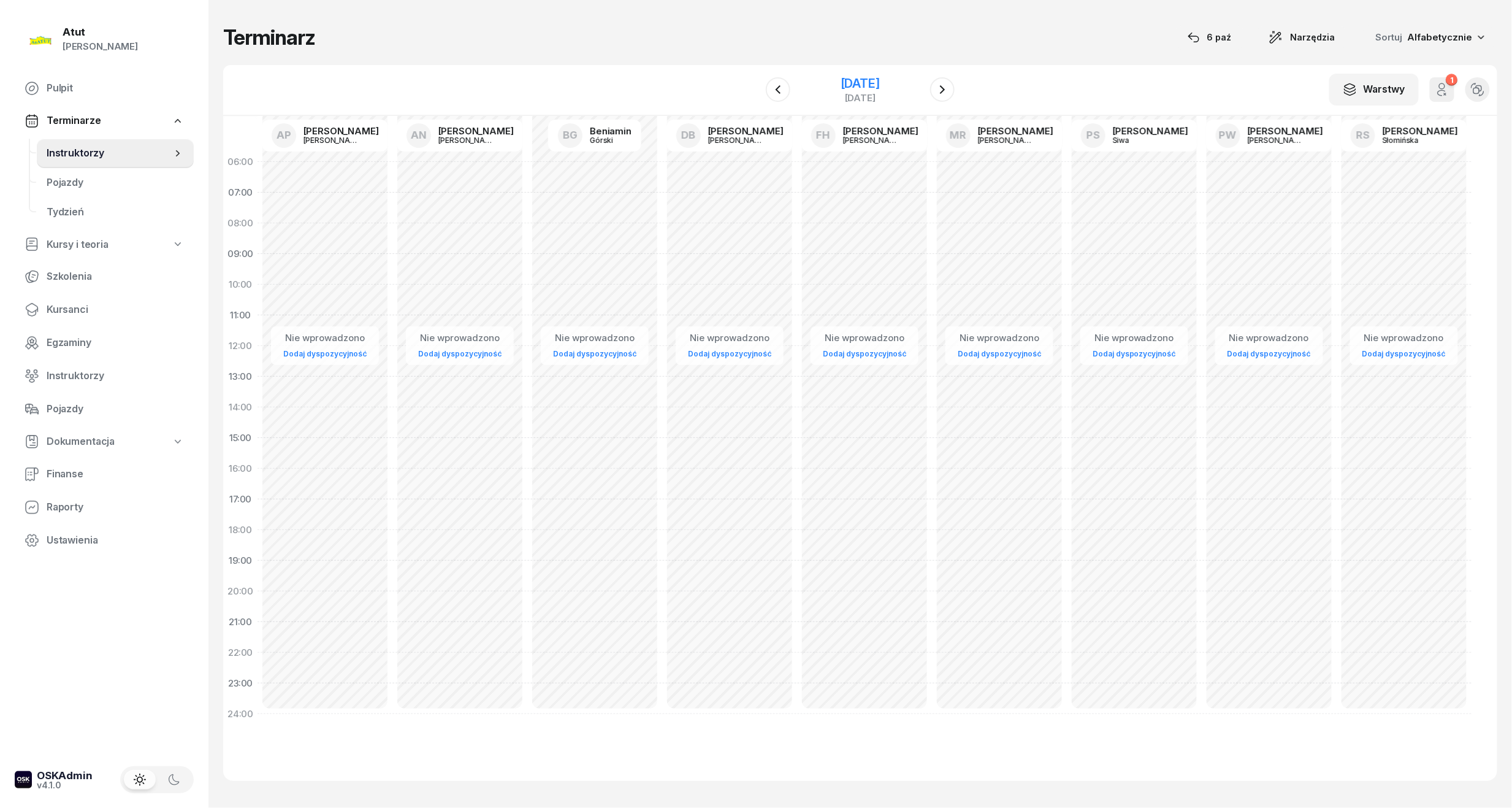
click at [841, 88] on div "[DATE]" at bounding box center [860, 83] width 39 height 12
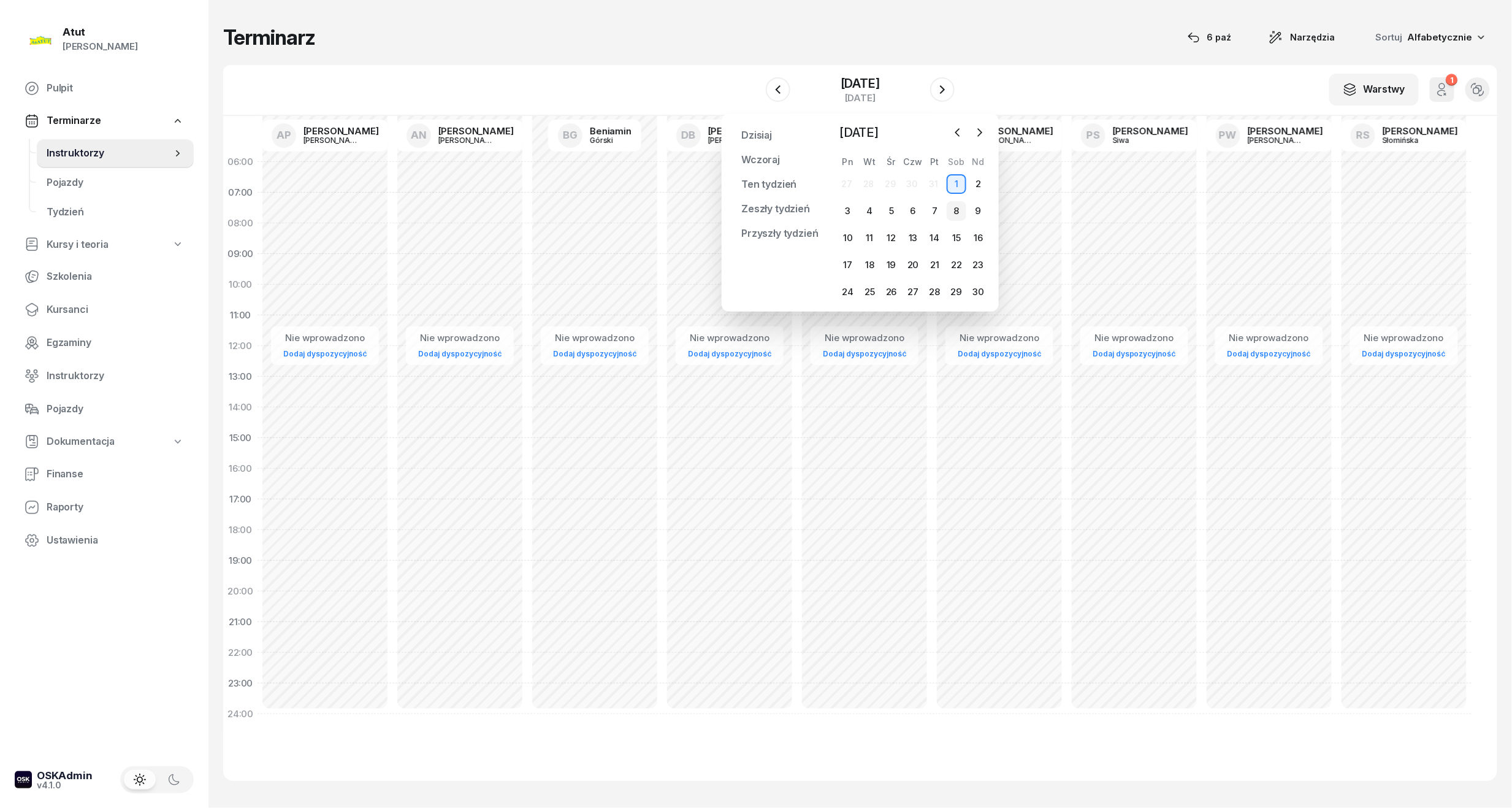
click at [953, 209] on div "8" at bounding box center [956, 211] width 20 height 20
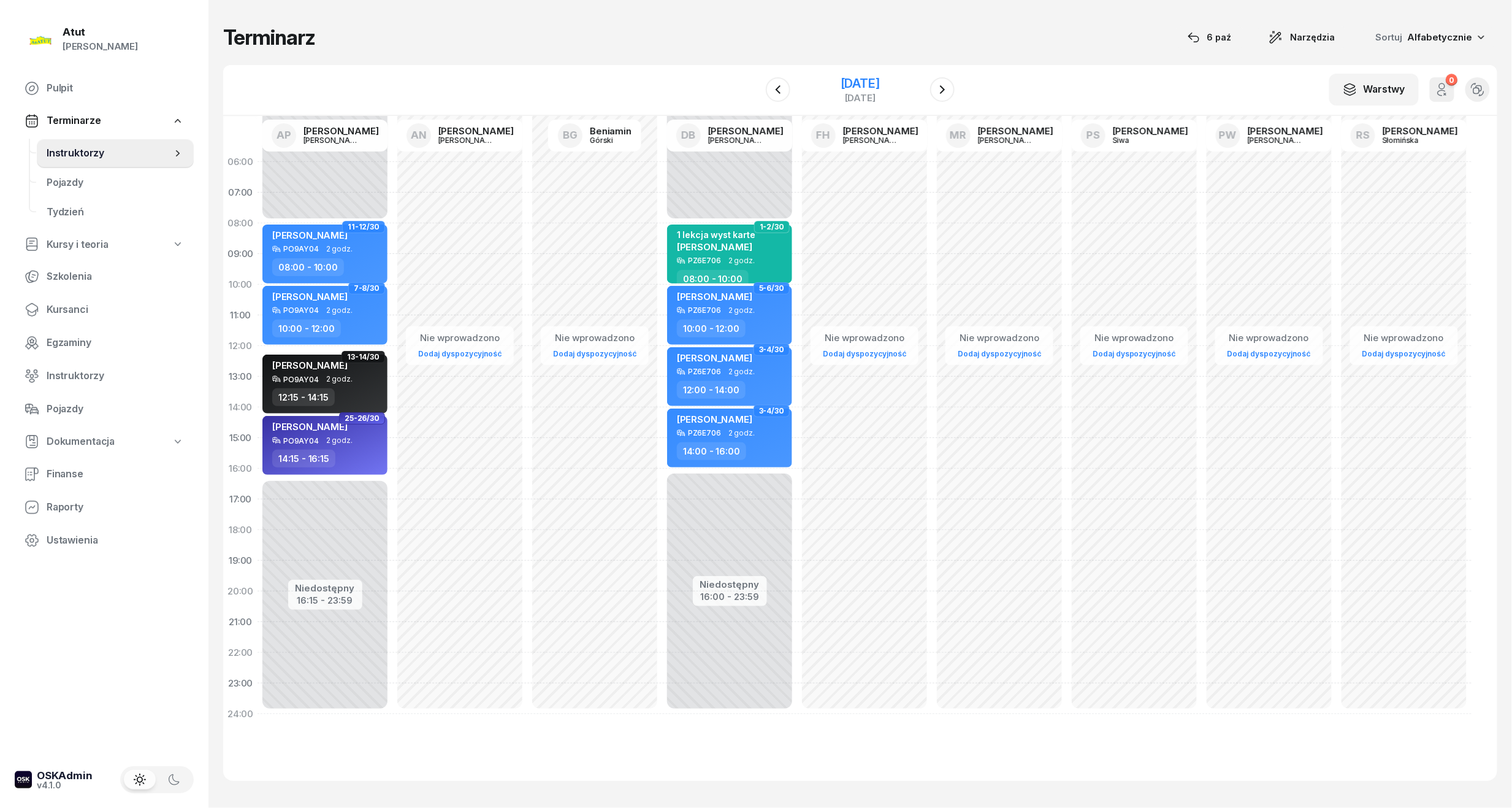
click at [860, 78] on div "[DATE]" at bounding box center [860, 83] width 39 height 12
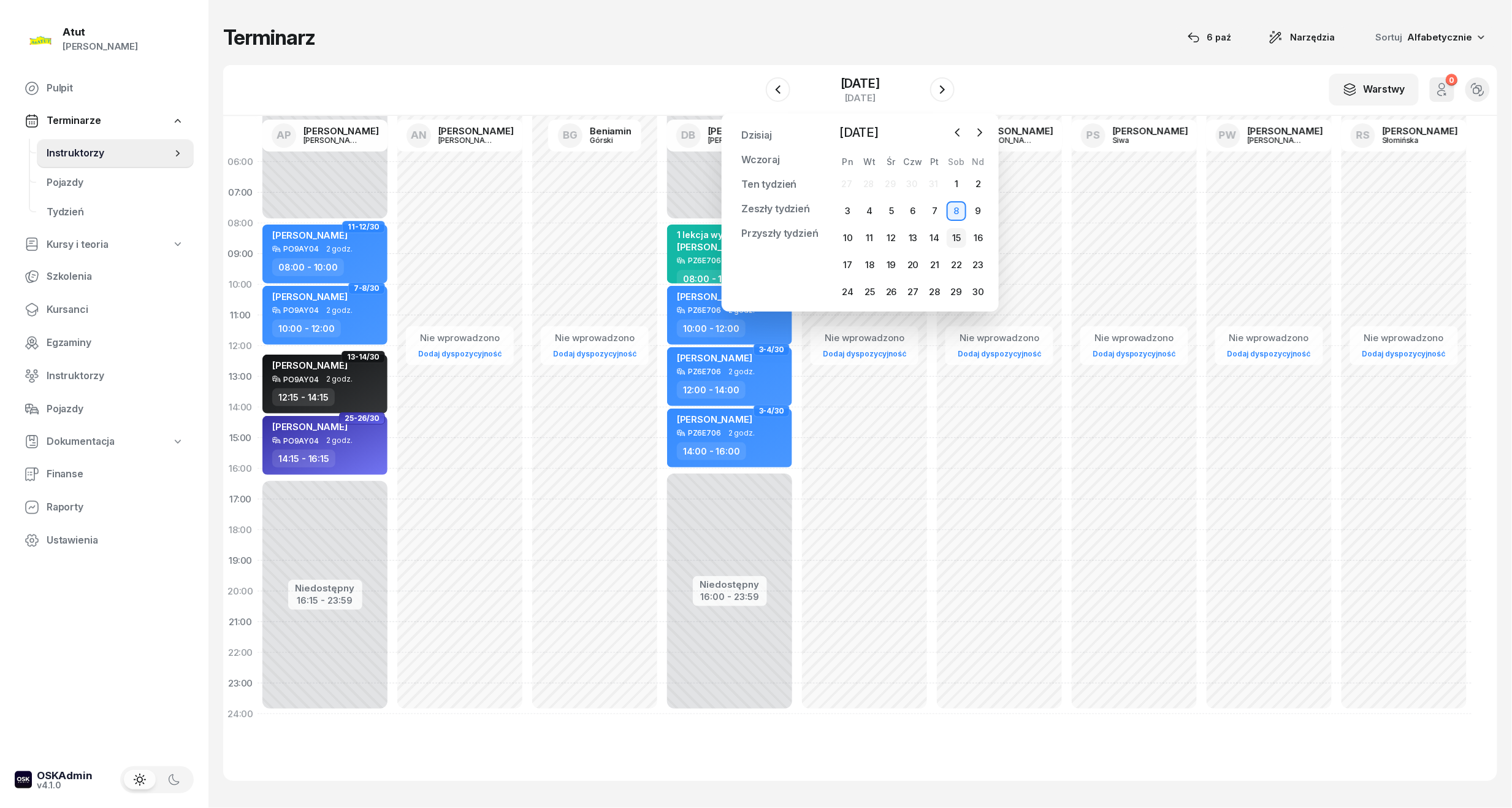
click at [955, 230] on div "15" at bounding box center [956, 238] width 20 height 20
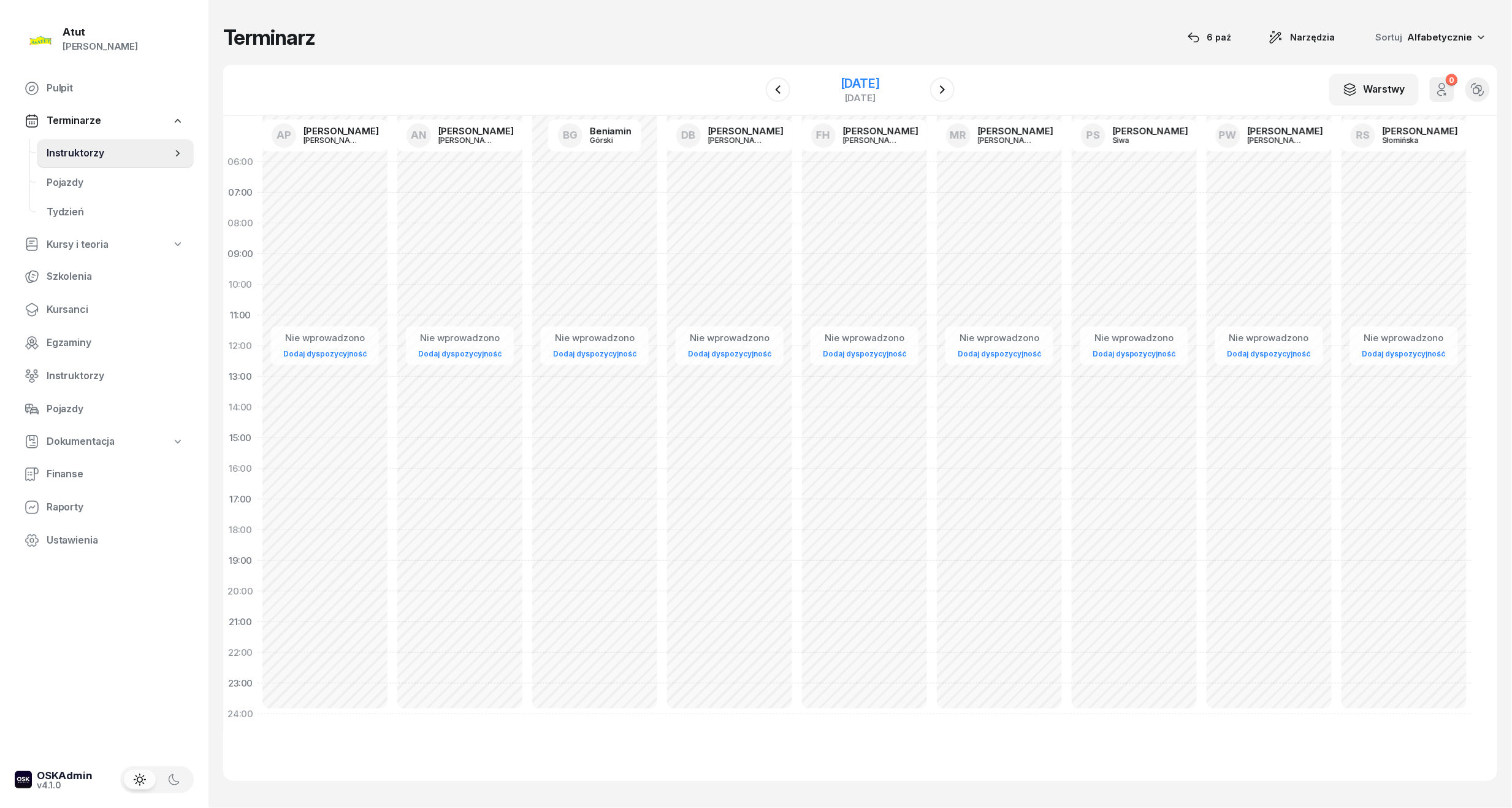
click at [863, 87] on div "[DATE]" at bounding box center [860, 83] width 39 height 12
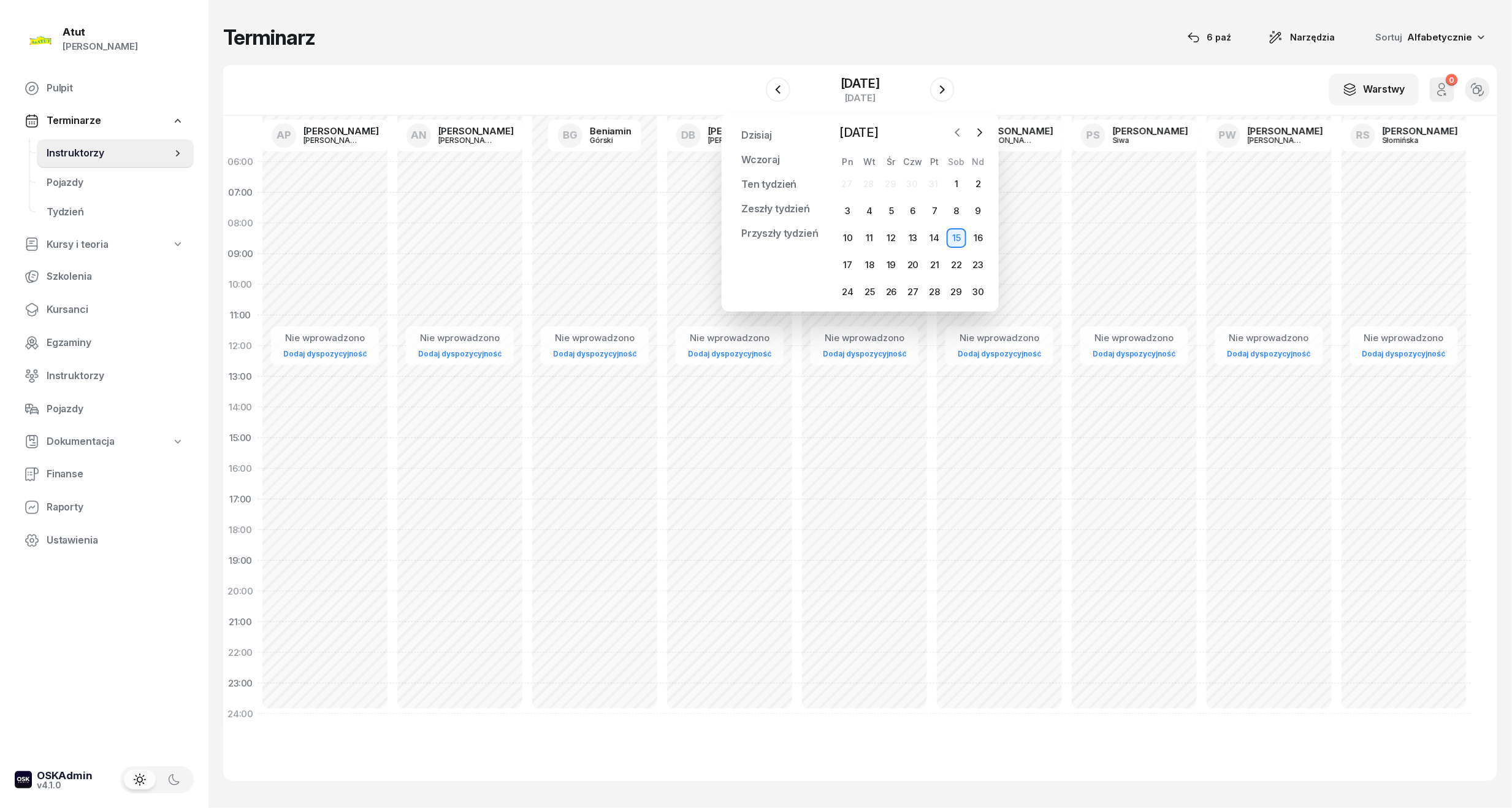
click at [955, 132] on icon "button" at bounding box center [957, 132] width 12 height 12
click at [974, 132] on icon "button" at bounding box center [979, 132] width 12 height 12
click at [846, 175] on div "1" at bounding box center [847, 183] width 20 height 20
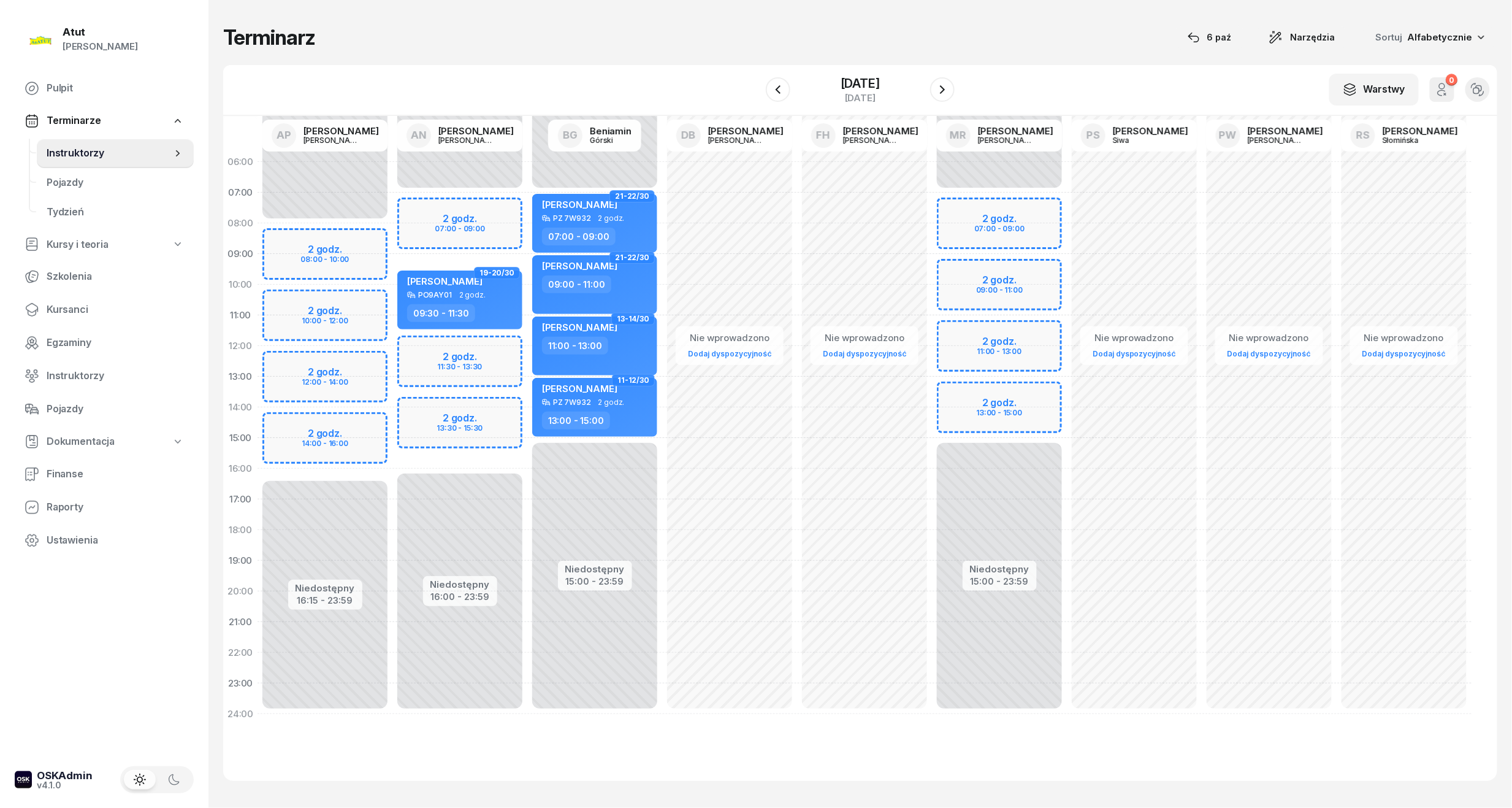
click at [445, 223] on div "Niedostępny 00:00 - 07:00 Niedostępny 16:00 - 23:59 2 godz. 07:00 - 09:00 2 god…" at bounding box center [459, 437] width 134 height 582
select select "08"
select select "09"
select select "30"
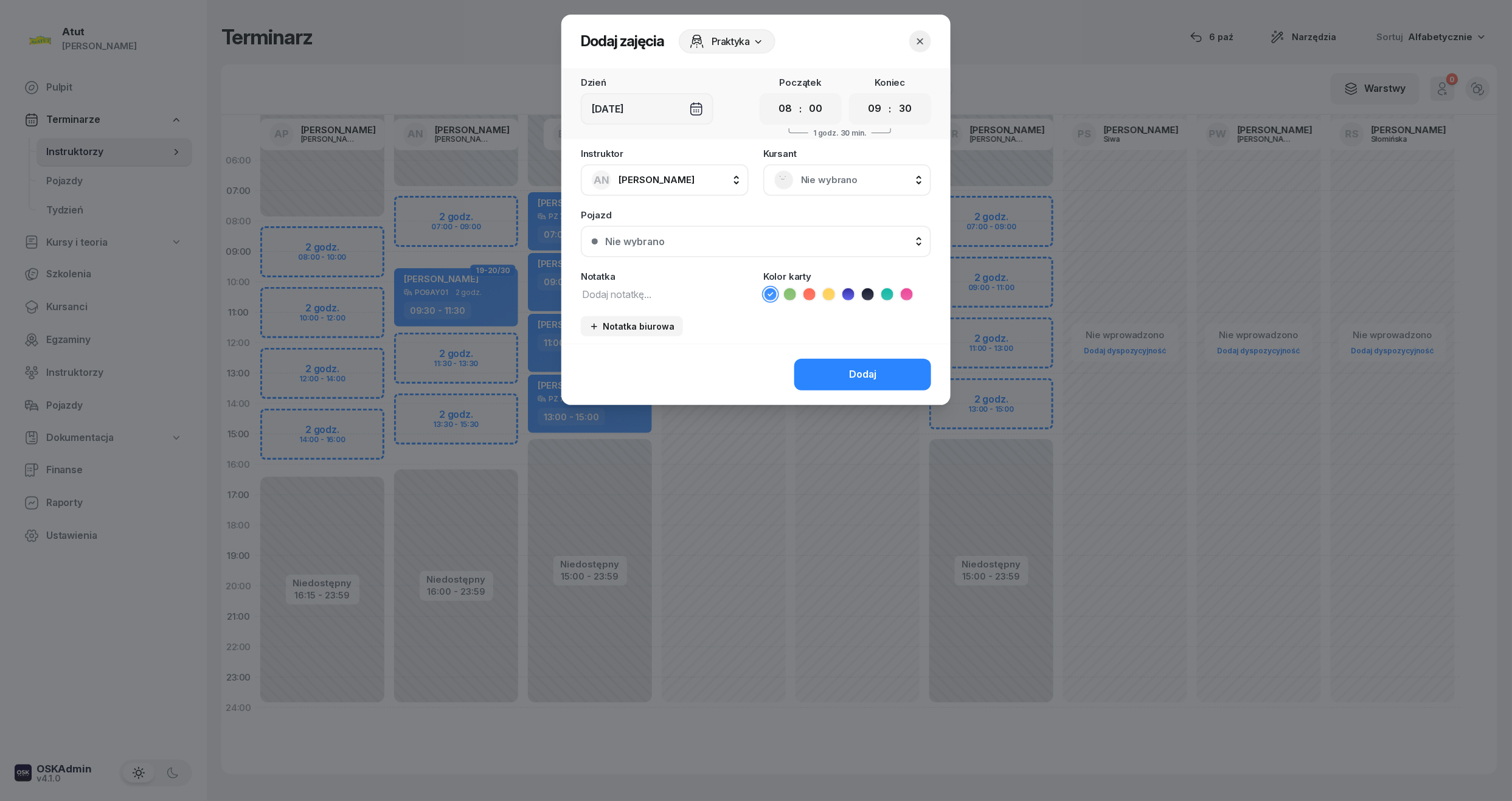
click at [852, 181] on span "Nie wybrano" at bounding box center [861, 179] width 119 height 16
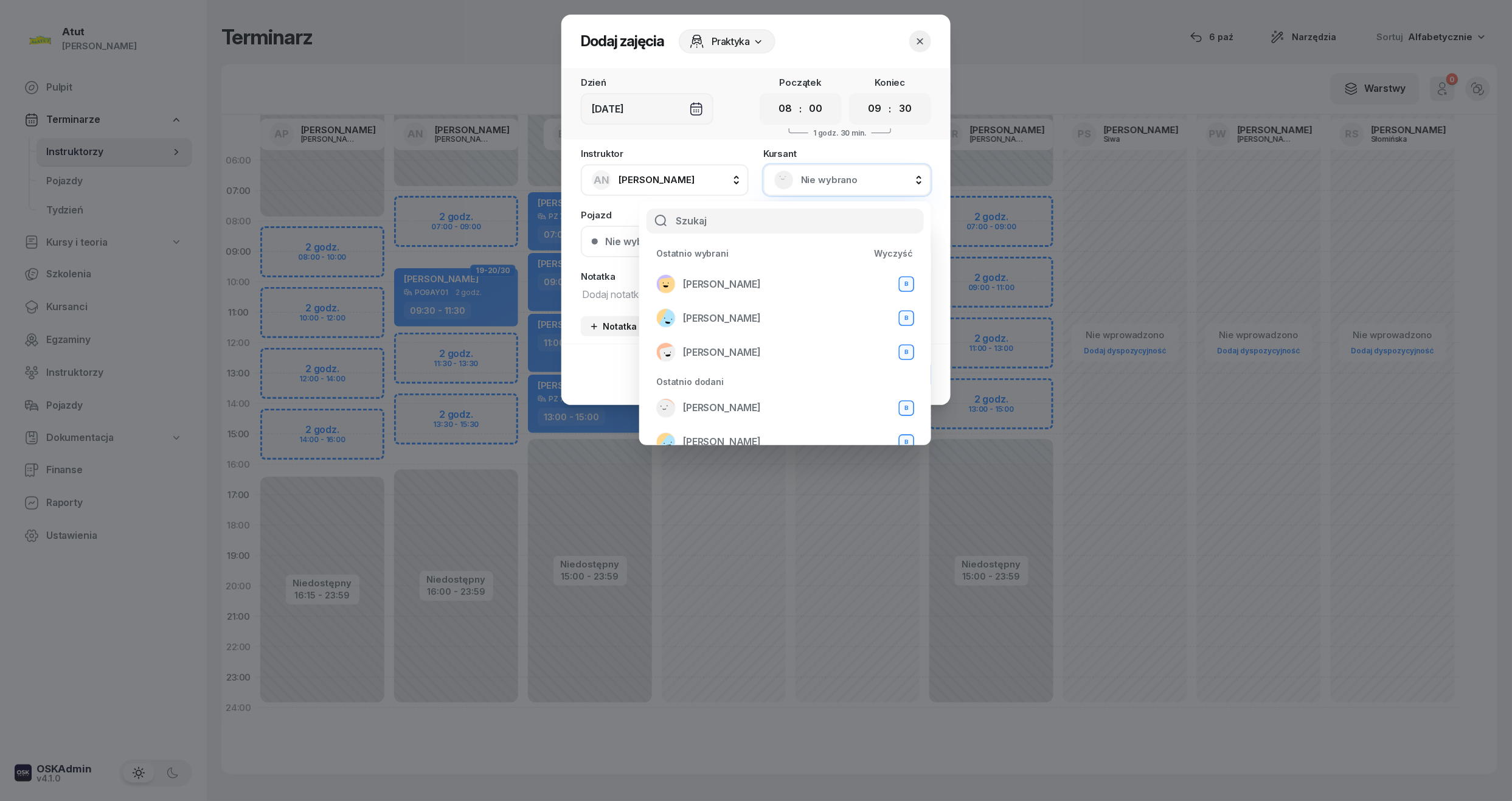
click at [917, 42] on icon "button" at bounding box center [920, 41] width 12 height 12
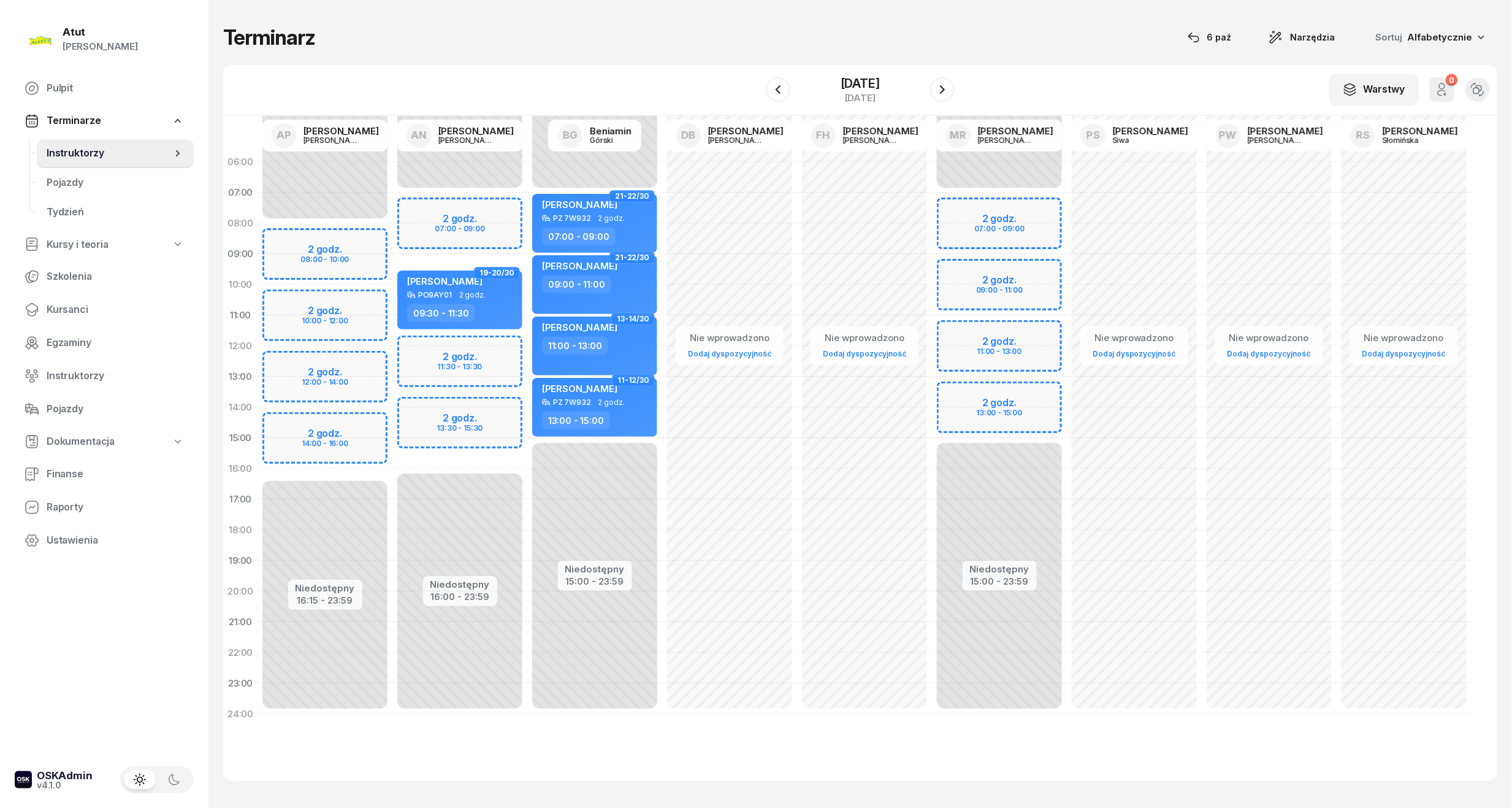
click at [430, 360] on div "Niedostępny 00:00 - 07:00 Niedostępny 16:00 - 23:59 2 godz. 07:00 - 09:00 2 god…" at bounding box center [459, 437] width 134 height 582
select select "12"
select select "14"
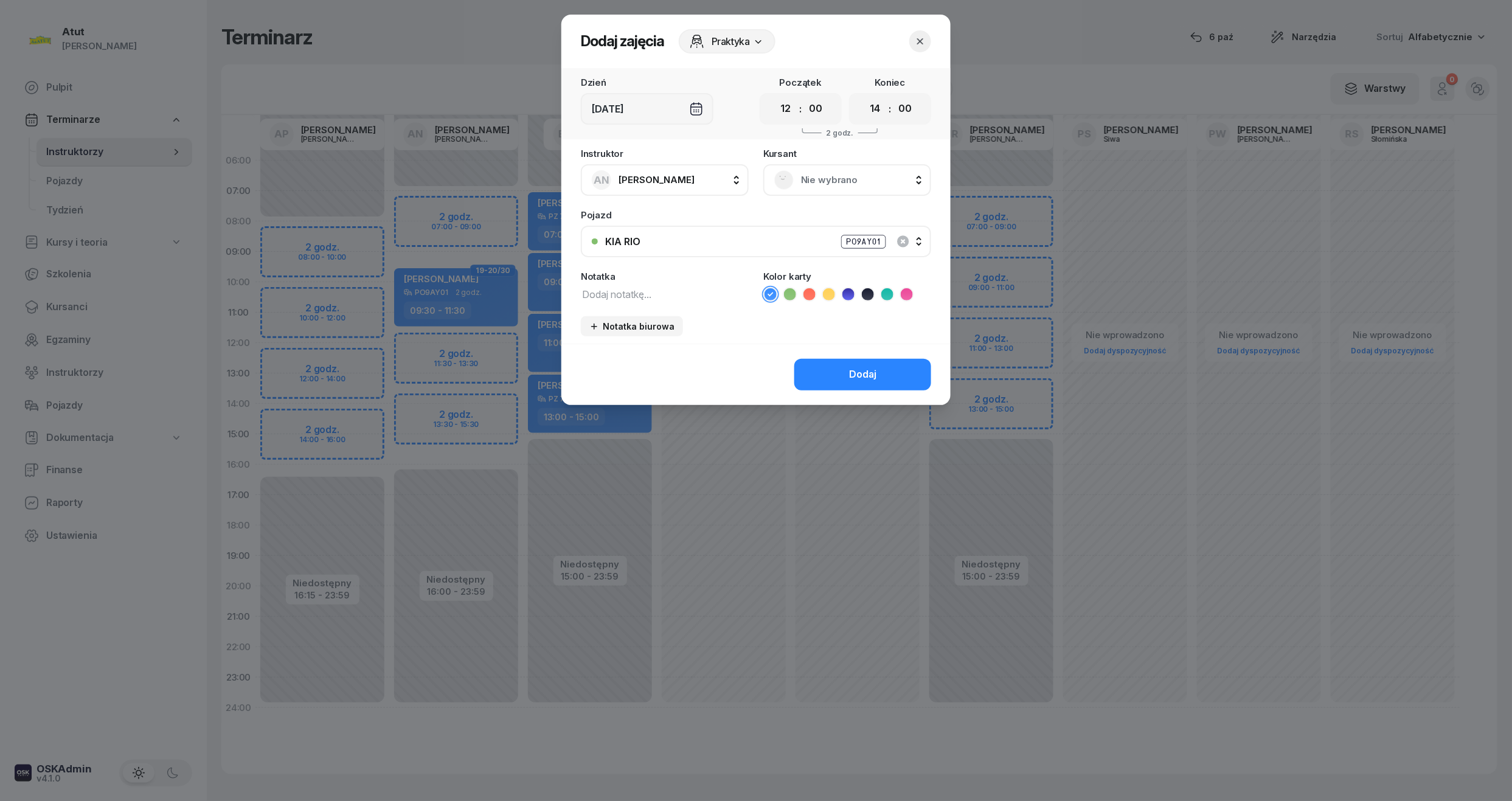
click at [782, 117] on select "00 01 02 03 04 05 06 07 08 09 10 11 12 13 14 15 16 17 18 19 20 21 22 23" at bounding box center [785, 108] width 23 height 25
select select "11"
click at [774, 96] on select "00 01 02 03 04 05 06 07 08 09 10 11 12 13 14 15 16 17 18 19 20 21 22 23" at bounding box center [785, 108] width 23 height 25
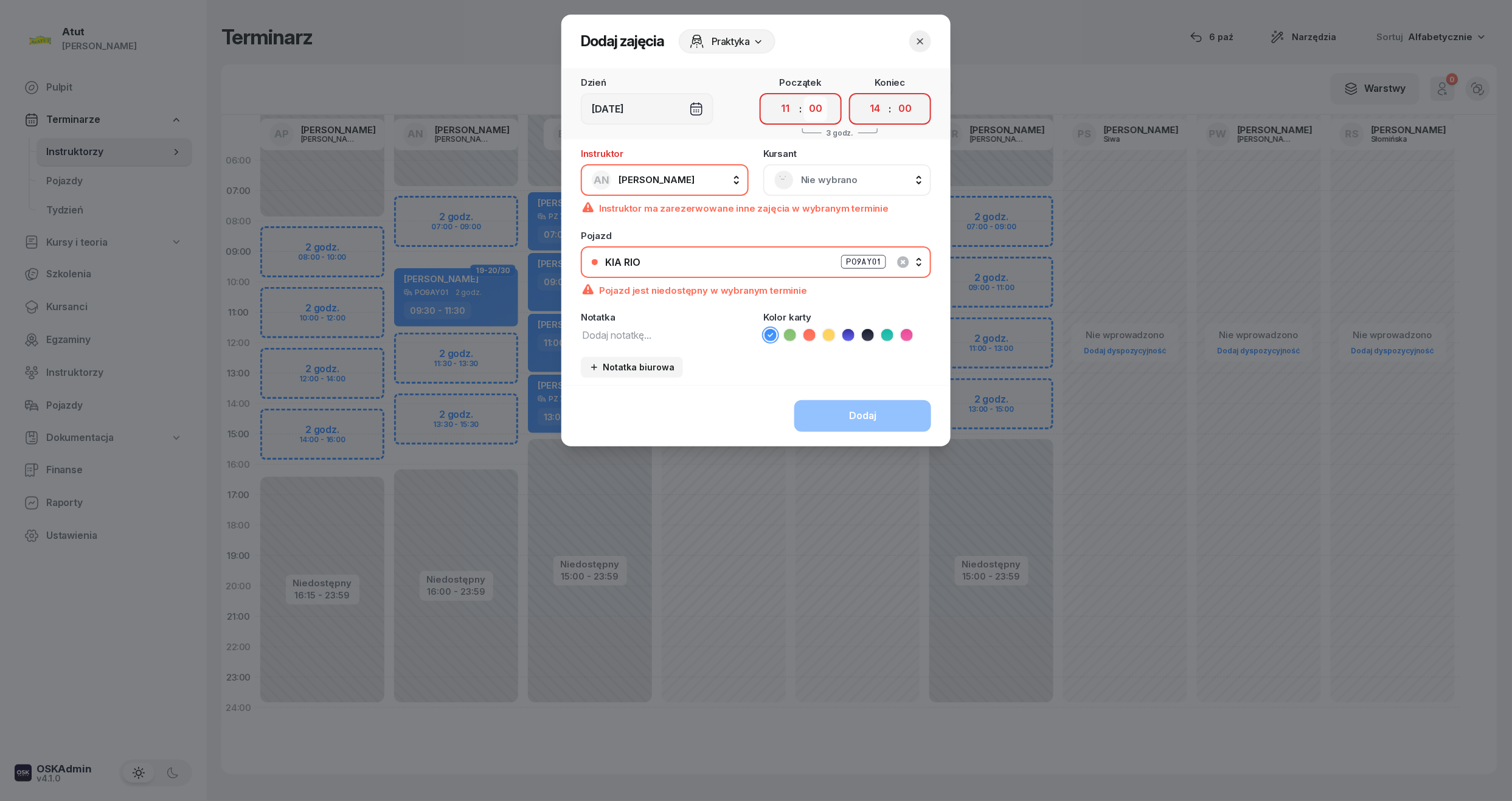
click at [820, 113] on select "00 05 10 15 20 25 30 35 40 45 50 55" at bounding box center [815, 108] width 23 height 25
select select "40"
click at [804, 96] on select "00 05 10 15 20 25 30 35 40 45 50 55" at bounding box center [815, 108] width 23 height 25
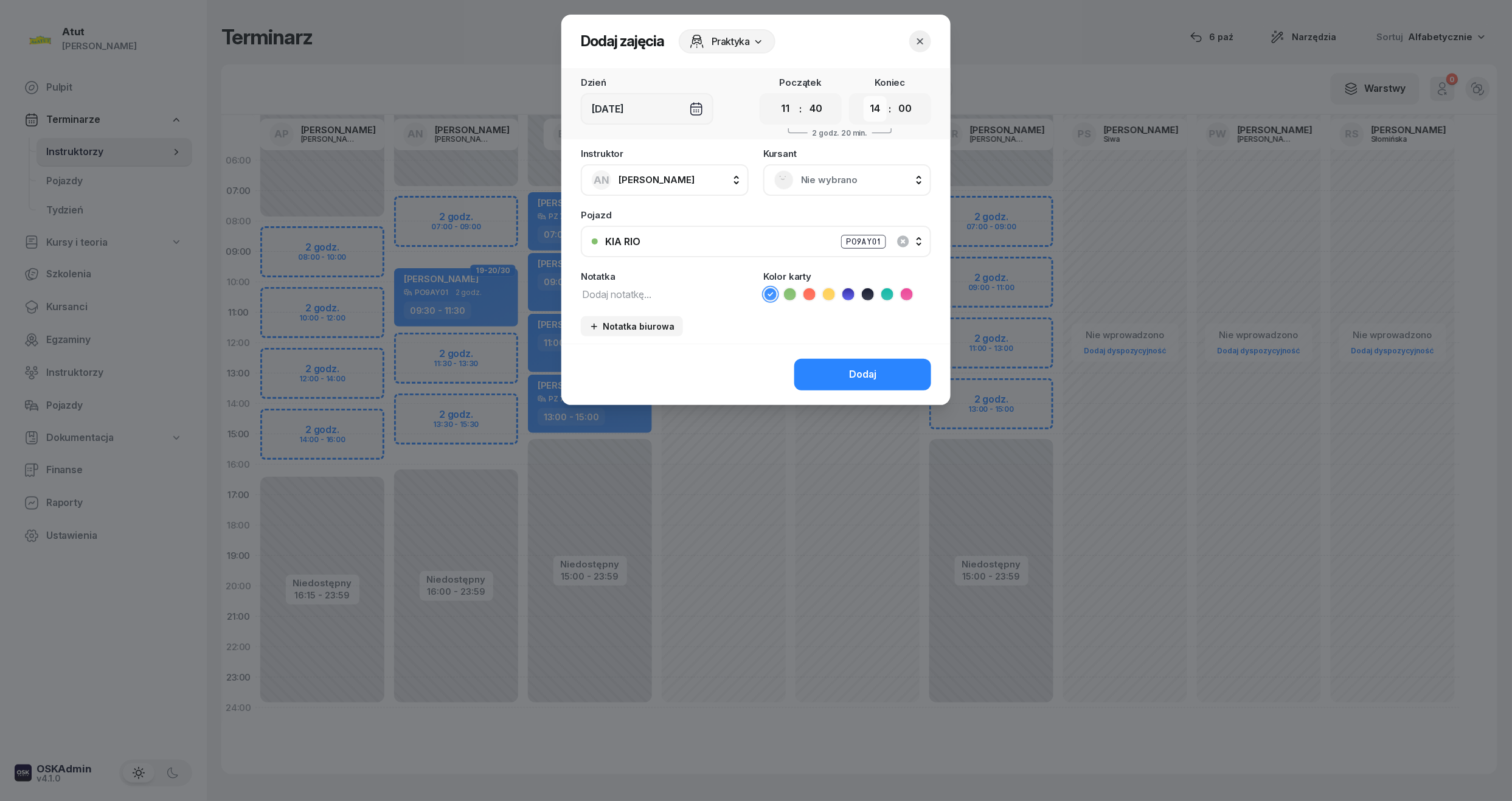
click at [876, 109] on select "00 01 02 03 04 05 06 07 08 09 10 11 12 13 14 15 16 17 18 19 20 21 22 23" at bounding box center [875, 108] width 23 height 25
click at [864, 96] on select "00 01 02 03 04 05 06 07 08 09 10 11 12 13 14 15 16 17 18 19 20 21 22 23" at bounding box center [875, 108] width 23 height 25
click at [885, 99] on select "00 01 02 03 04 05 06 07 08 09 10 11 12 13 14 15 16 17 18 19 20 21 22 23" at bounding box center [875, 108] width 23 height 25
click at [879, 104] on select "00 01 02 03 04 05 06 07 08 09 10 11 12 13 14 15 16 17 18 19 20 21 22 23" at bounding box center [875, 108] width 23 height 25
click at [871, 111] on select "00 01 02 03 04 05 06 07 08 09 10 11 12 13 14 15 16 17 18 19 20 21 22 23" at bounding box center [875, 108] width 23 height 25
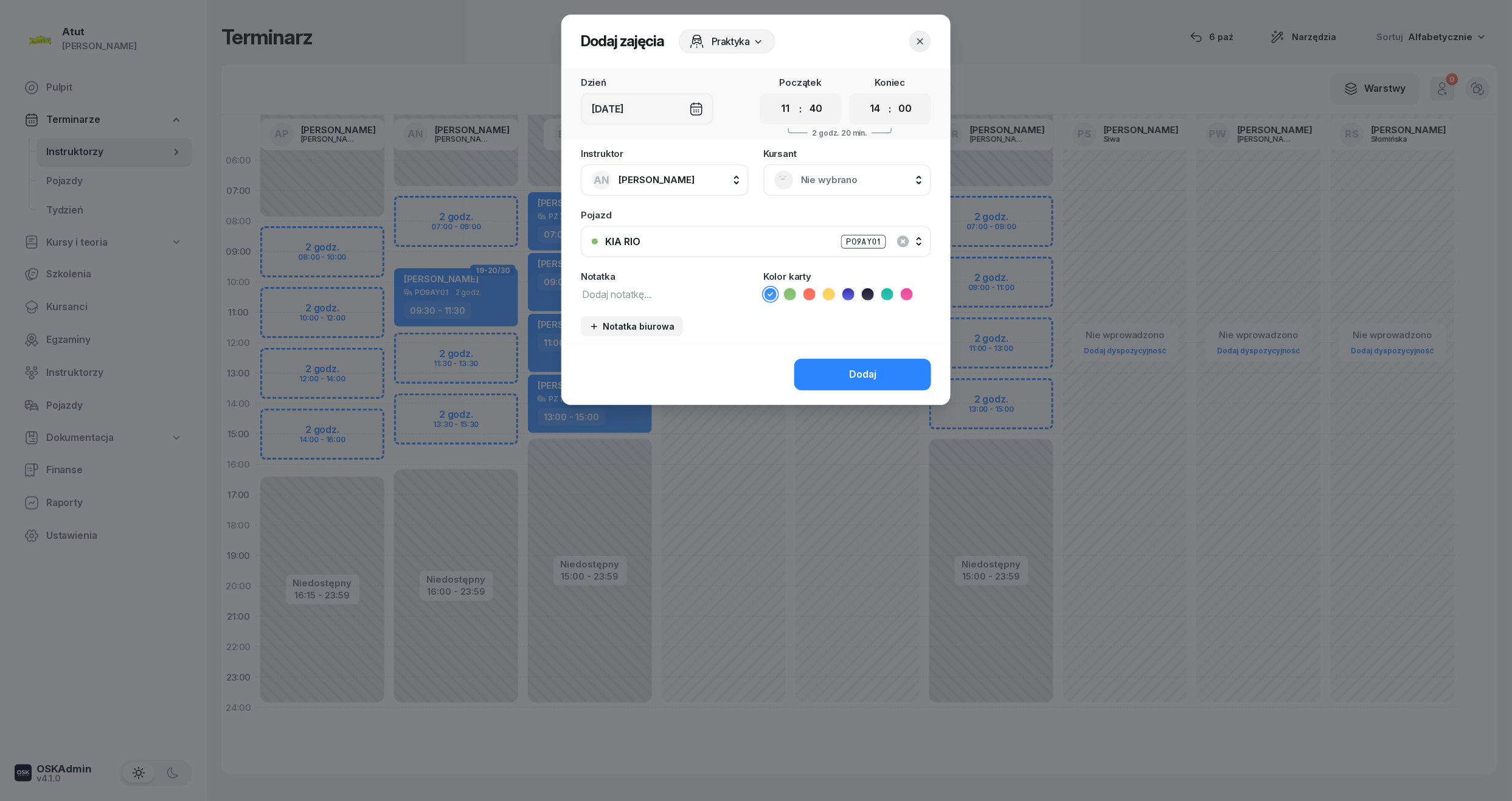
select select "13"
click at [864, 96] on select "00 01 02 03 04 05 06 07 08 09 10 11 12 13 14 15 16 17 18 19 20 21 22 23" at bounding box center [875, 108] width 23 height 25
drag, startPoint x: 914, startPoint y: 113, endPoint x: 913, endPoint y: 122, distance: 9.1
click at [914, 113] on select "00 05 10 15 20 25 30 35 40 45 50 55" at bounding box center [905, 108] width 23 height 25
select select "45"
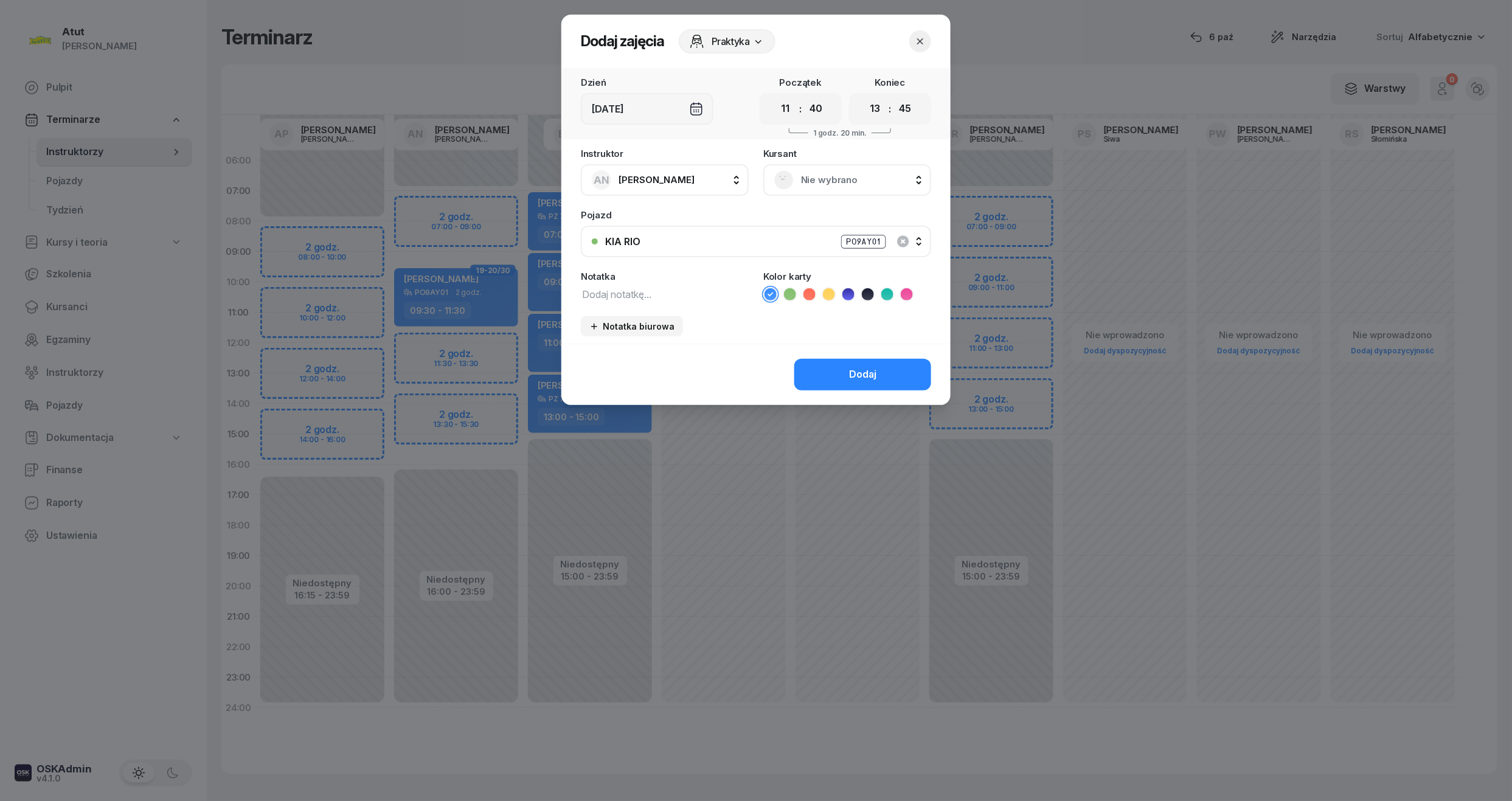
click at [894, 96] on select "00 05 10 15 20 25 30 35 40 45 50 55" at bounding box center [905, 108] width 23 height 25
click at [856, 195] on div "Nie wybrano" at bounding box center [847, 180] width 168 height 32
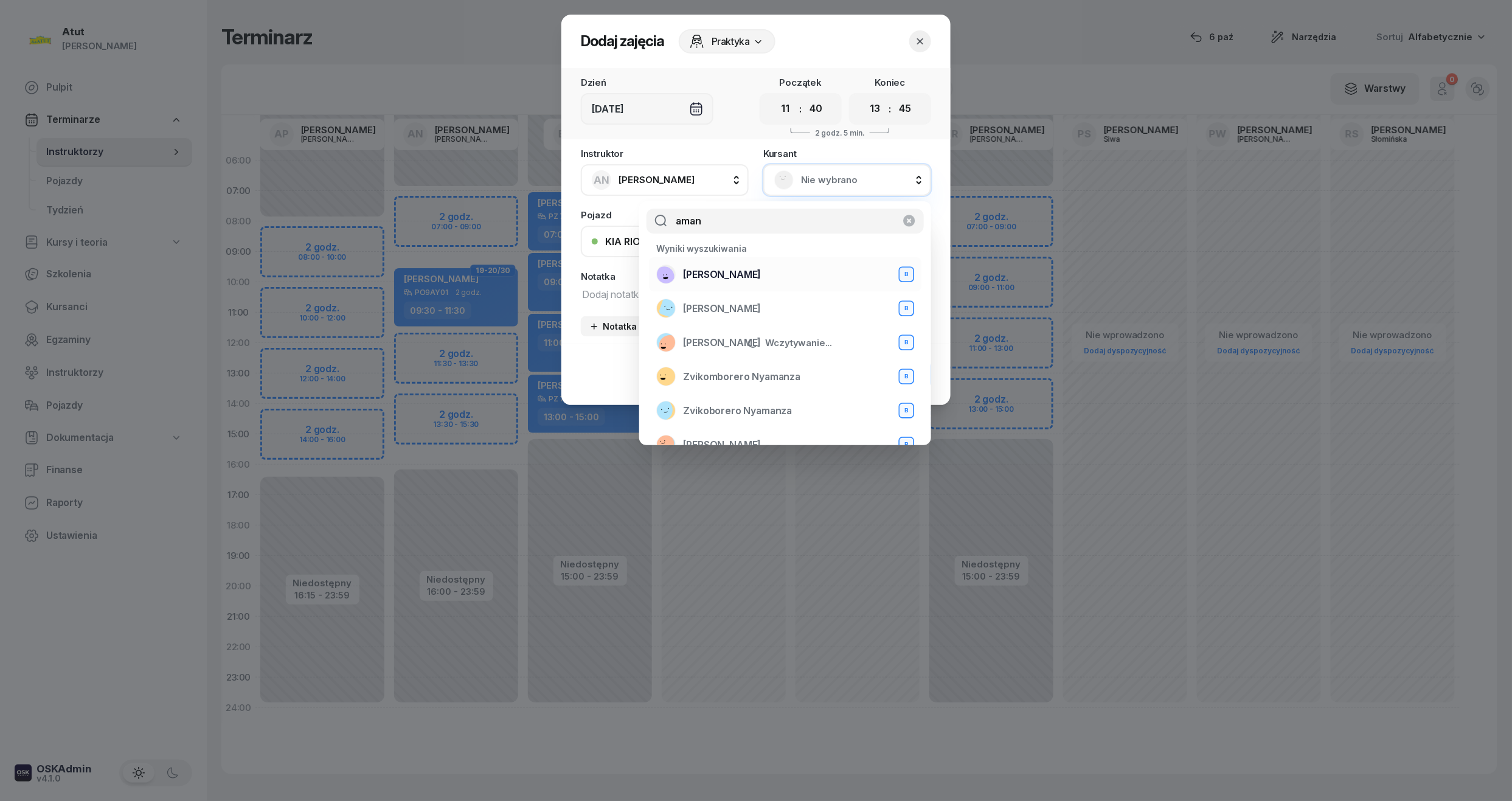
type input "aman"
click at [761, 275] on span "Amanda Myślińśka" at bounding box center [721, 274] width 77 height 16
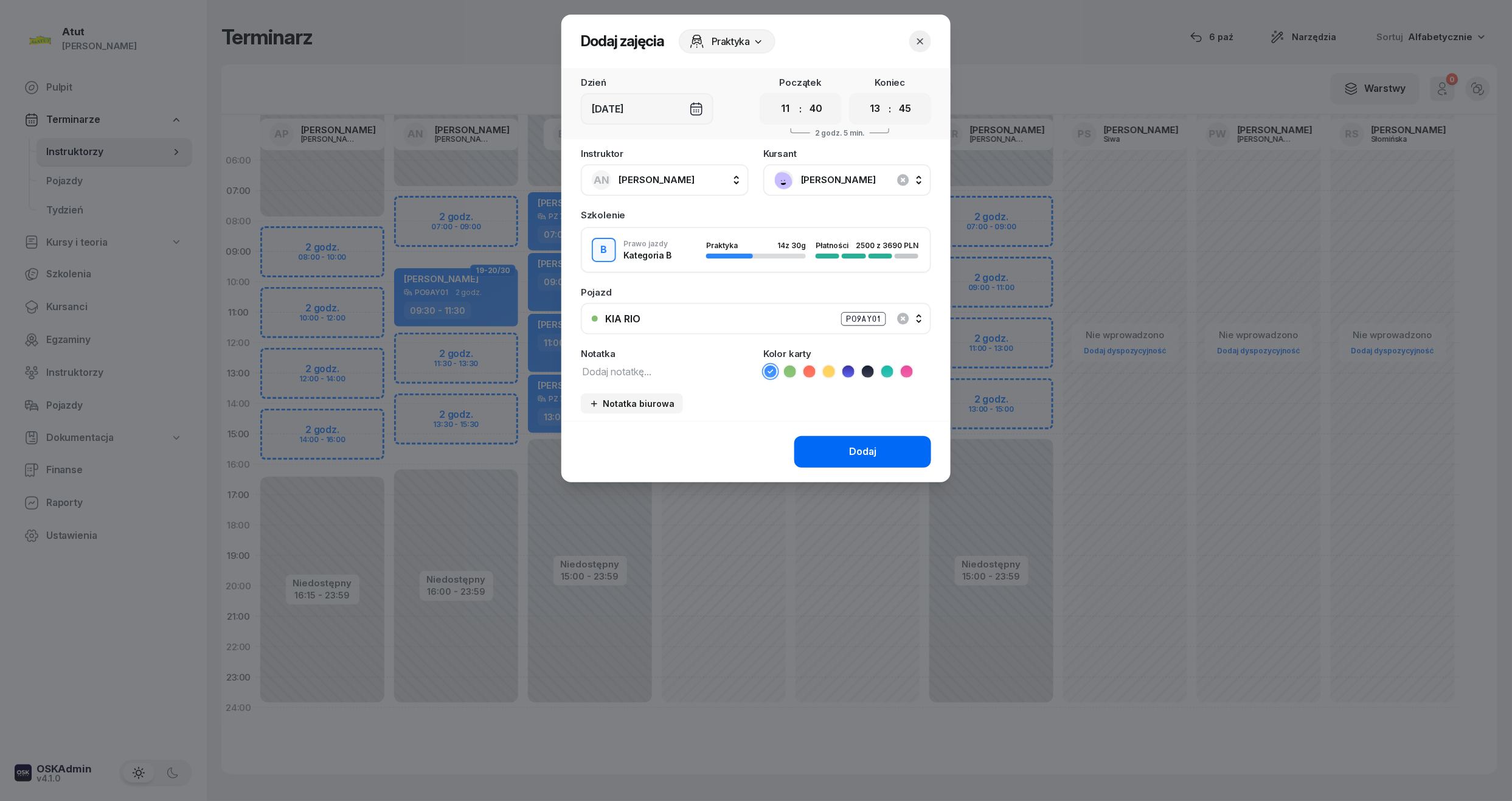
click at [864, 444] on div "Dodaj" at bounding box center [862, 451] width 27 height 16
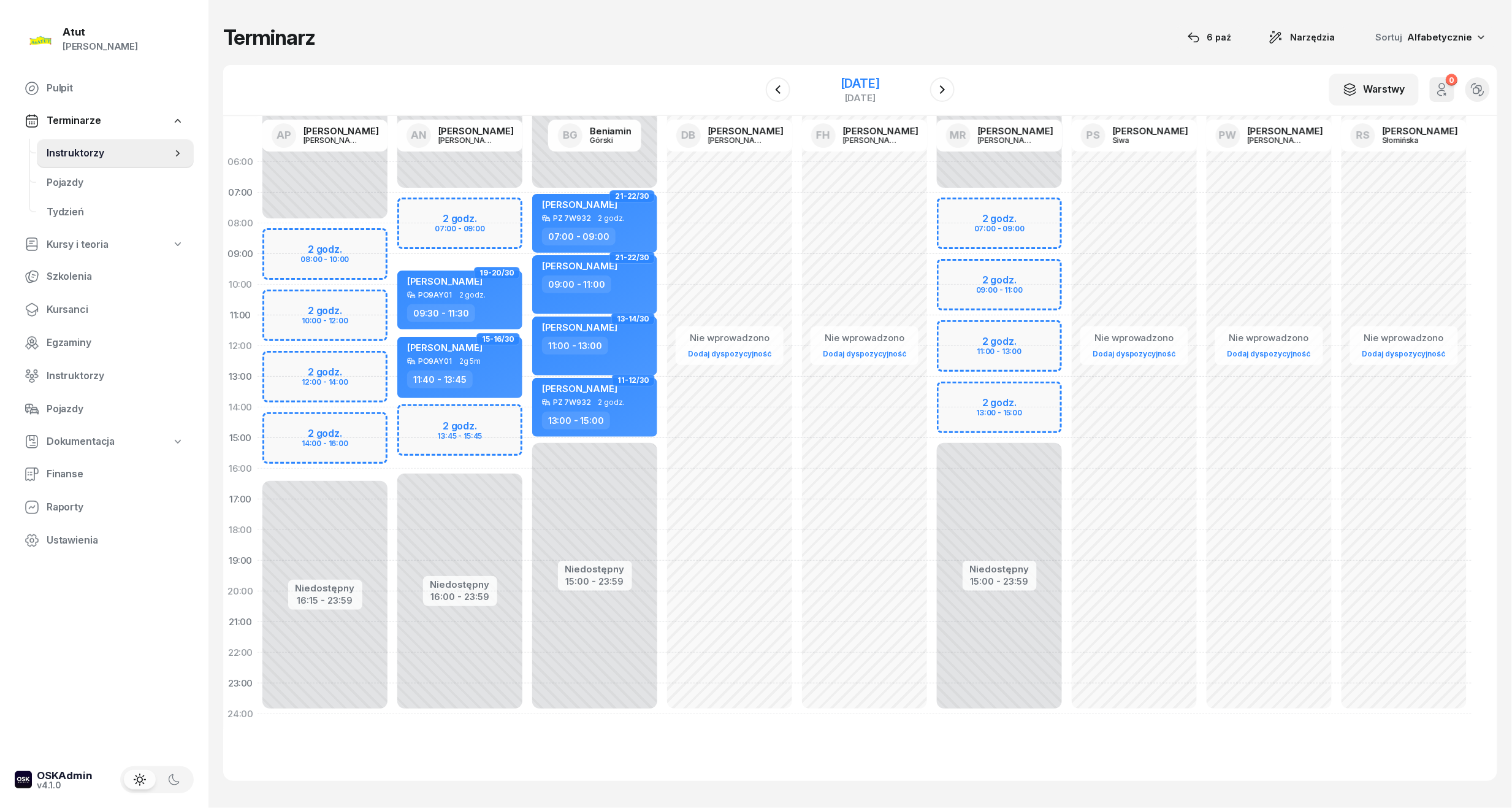
click at [880, 80] on div "[DATE]" at bounding box center [860, 83] width 39 height 12
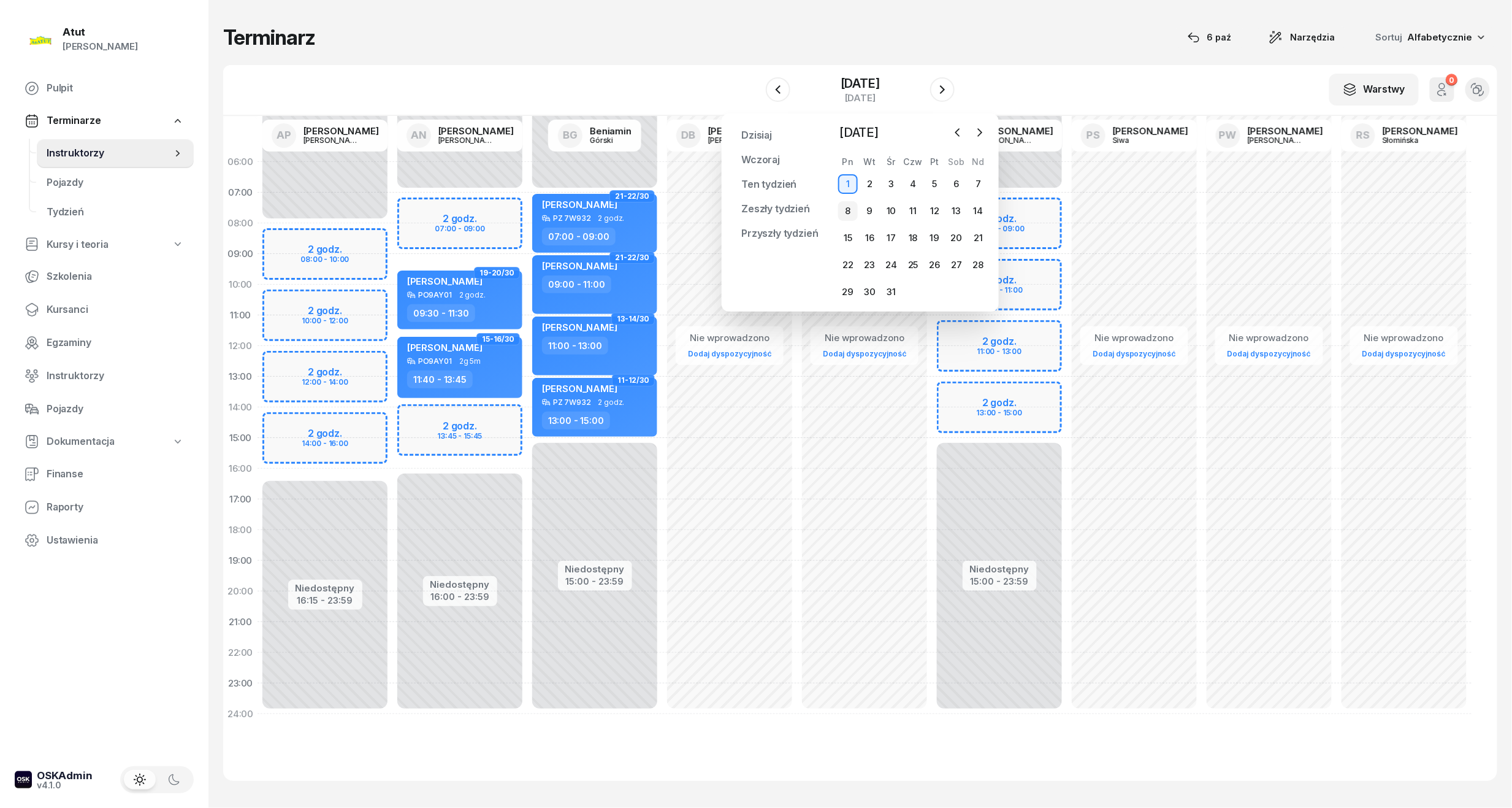
click at [850, 204] on div "8" at bounding box center [847, 211] width 20 height 20
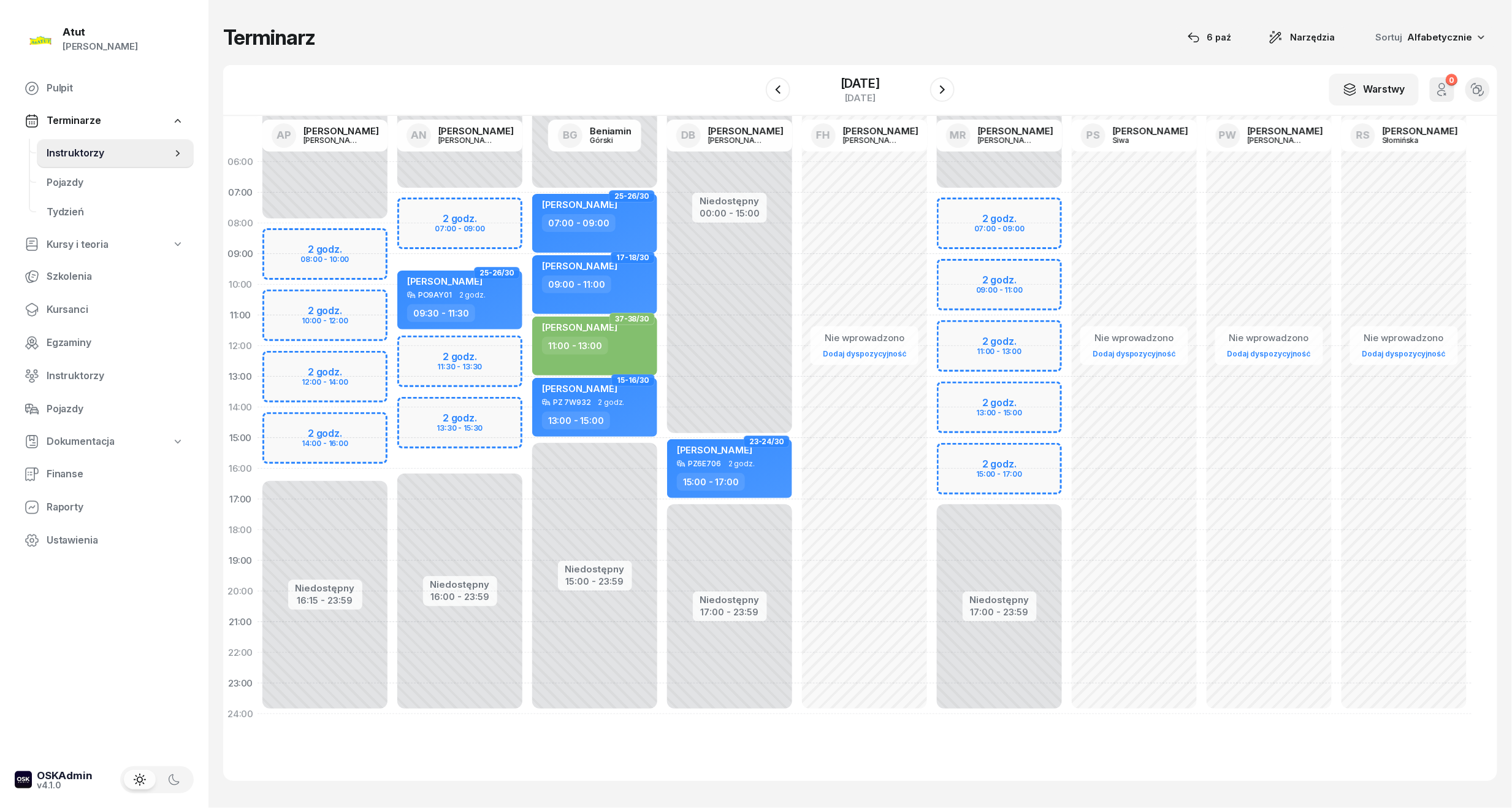
click at [457, 356] on div "Niedostępny 00:00 - 07:00 Niedostępny 16:00 - 23:59 2 godz. 07:00 - 09:00 2 god…" at bounding box center [459, 437] width 134 height 582
select select "12"
select select "14"
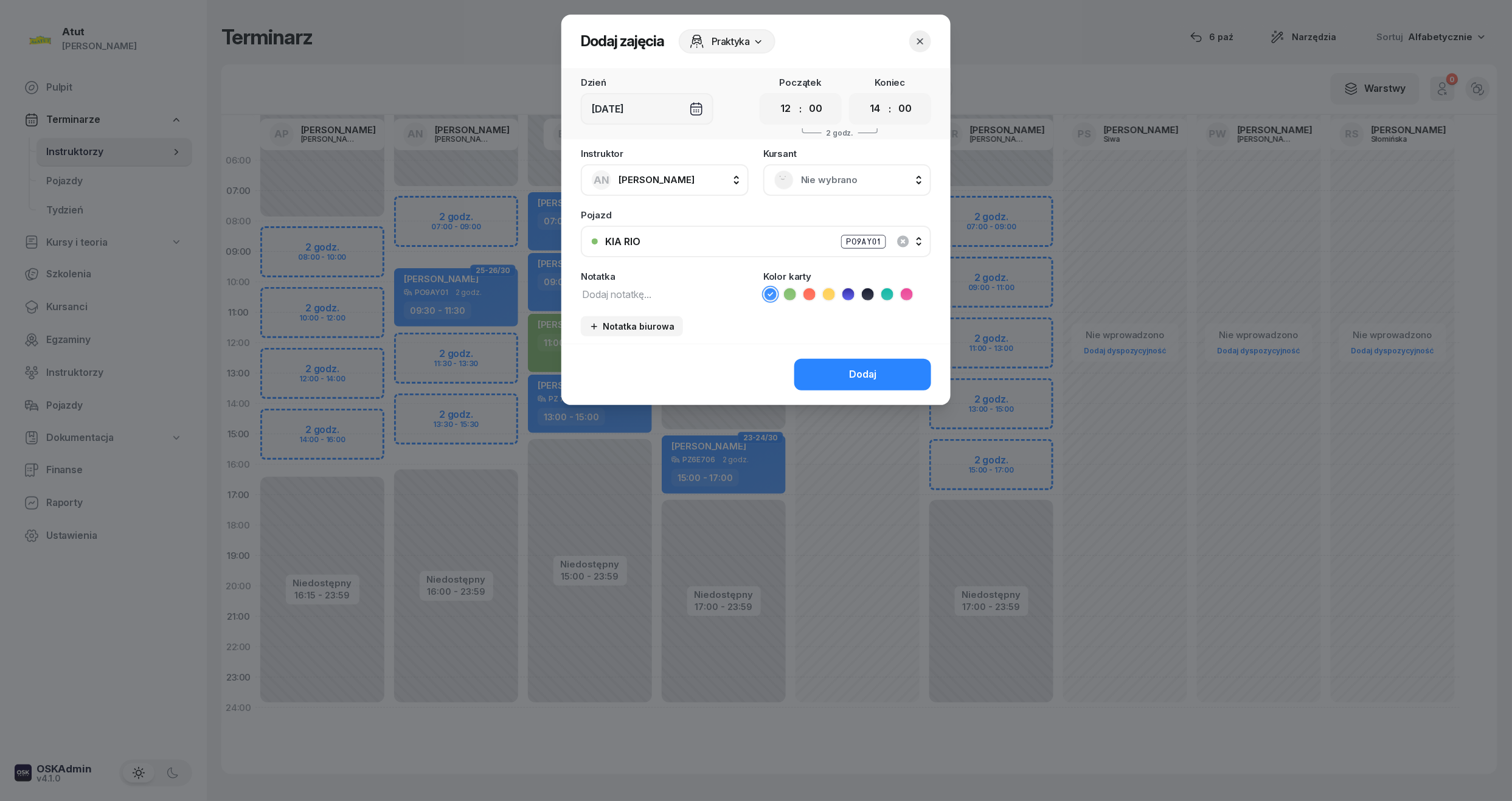
click at [784, 115] on select "00 01 02 03 04 05 06 07 08 09 10 11 12 13 14 15 16 17 18 19 20 21 22 23" at bounding box center [785, 108] width 23 height 25
select select "11"
click at [774, 96] on select "00 01 02 03 04 05 06 07 08 09 10 11 12 13 14 15 16 17 18 19 20 21 22 23" at bounding box center [785, 108] width 23 height 25
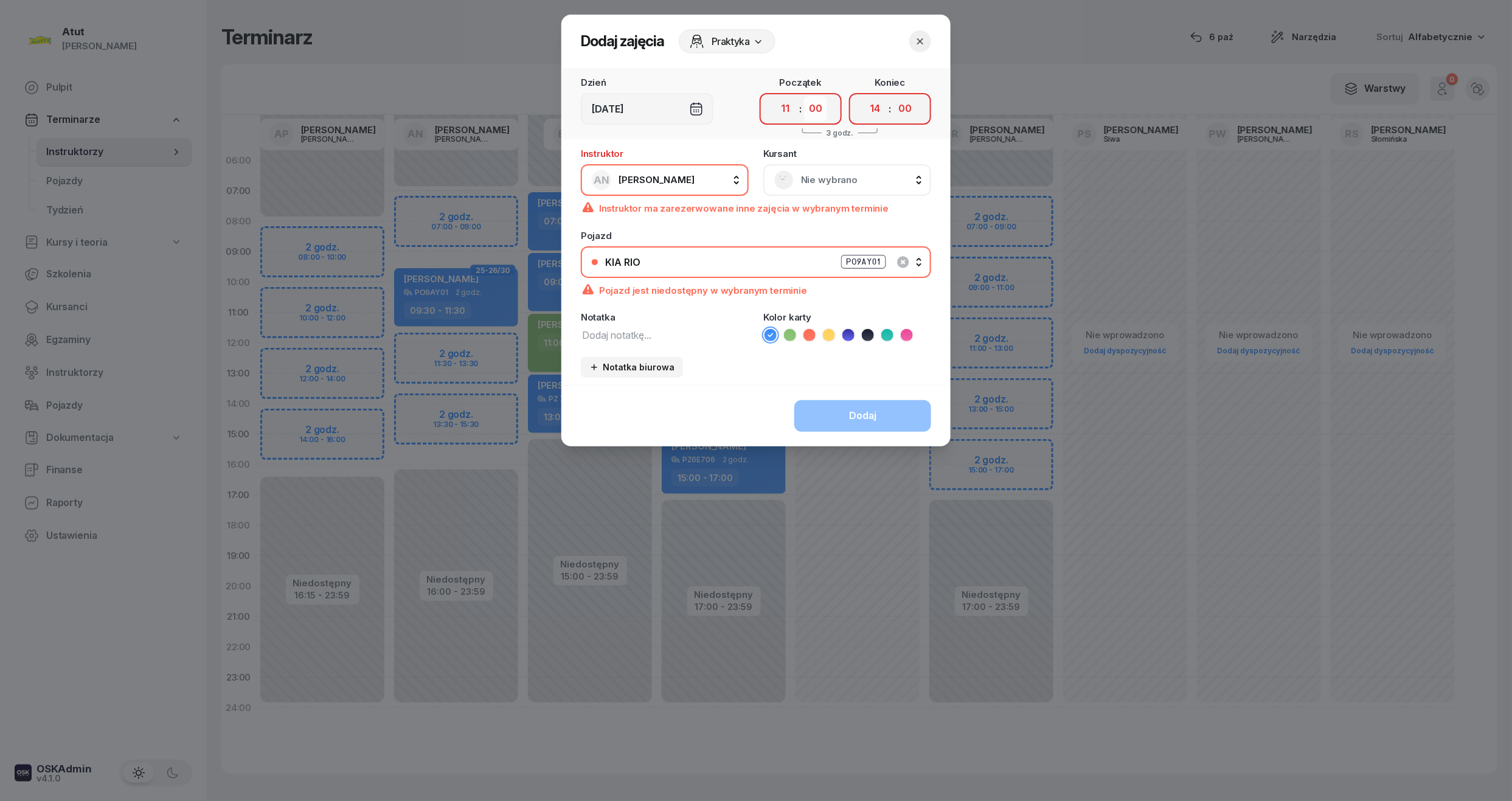
click at [816, 108] on select "00 05 10 15 20 25 30 35 40 45 50 55" at bounding box center [815, 108] width 23 height 25
select select "45"
click at [804, 96] on select "00 05 10 15 20 25 30 35 40 45 50 55" at bounding box center [815, 108] width 23 height 25
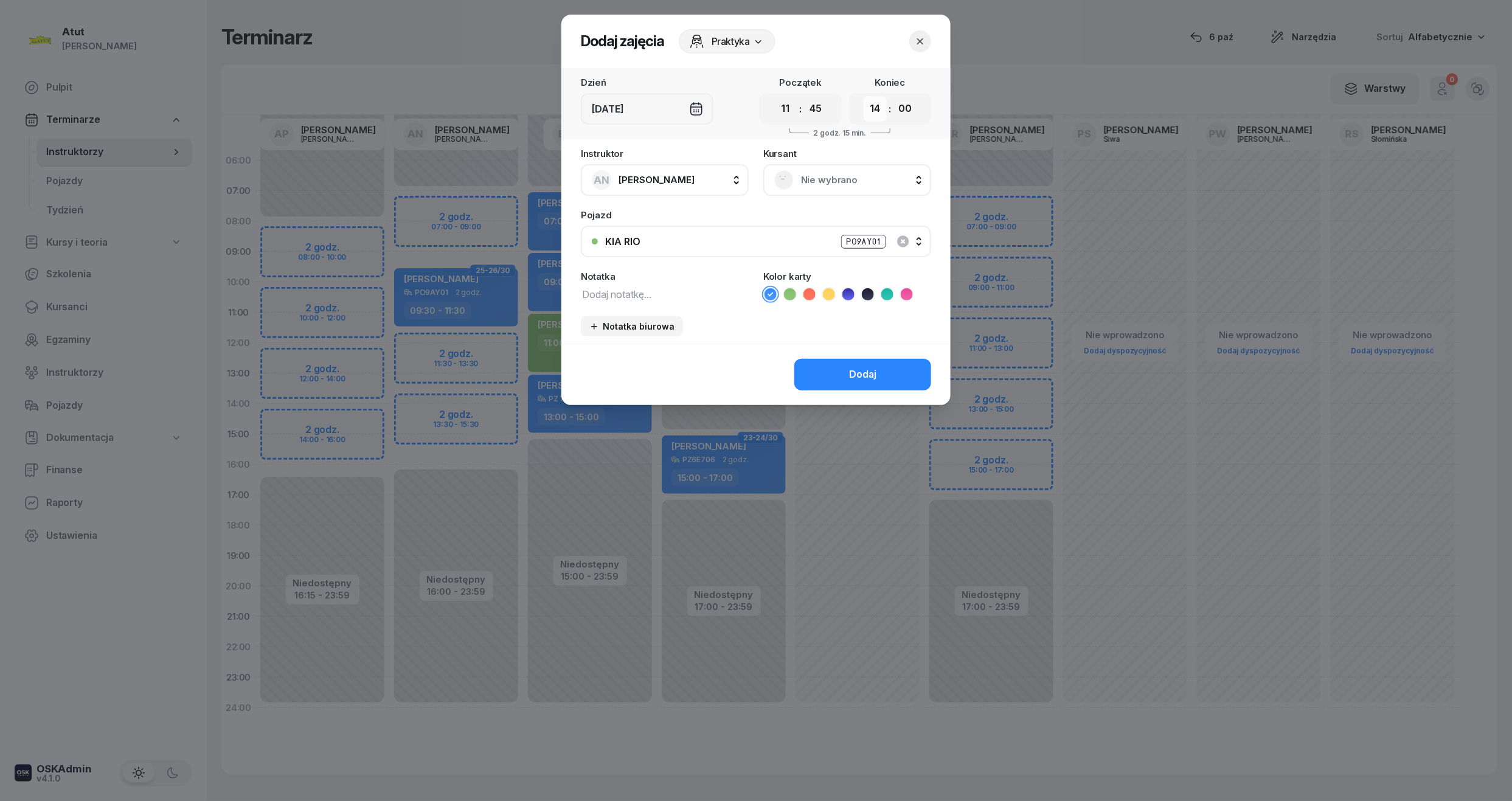
drag, startPoint x: 876, startPoint y: 104, endPoint x: 874, endPoint y: 113, distance: 9.2
click at [876, 104] on select "00 01 02 03 04 05 06 07 08 09 10 11 12 13 14 15 16 17 18 19 20 21 22 23" at bounding box center [875, 108] width 23 height 25
select select "13"
click at [864, 96] on select "00 01 02 03 04 05 06 07 08 09 10 11 12 13 14 15 16 17 18 19 20 21 22 23" at bounding box center [875, 108] width 23 height 25
click at [912, 105] on select "00 05 10 15 20 25 30 35 40 45 50 55" at bounding box center [905, 108] width 23 height 25
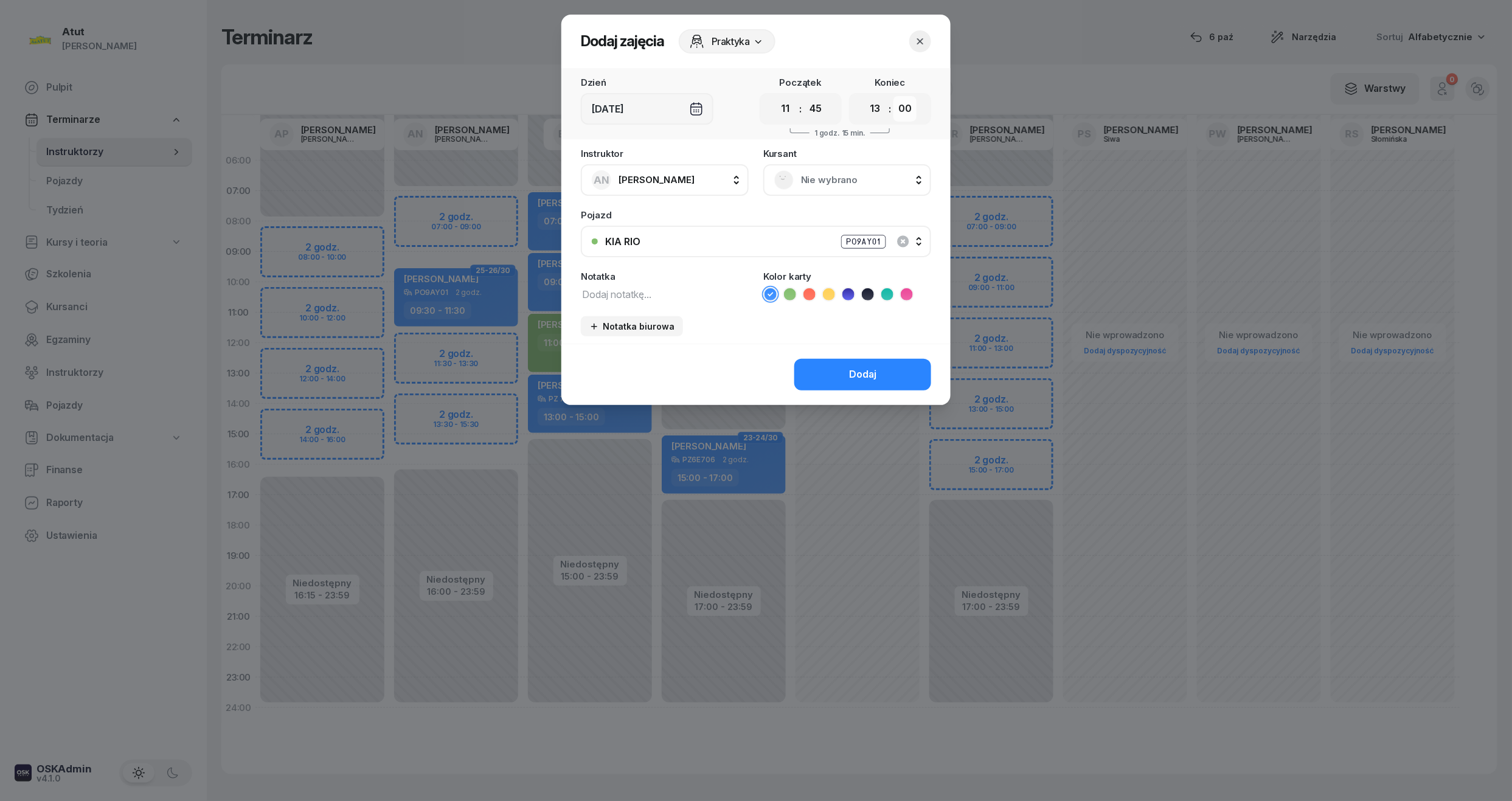
select select "45"
click at [894, 96] on select "00 05 10 15 20 25 30 35 40 45 50 55" at bounding box center [905, 108] width 23 height 25
click at [811, 173] on span "Nie wybrano" at bounding box center [861, 179] width 119 height 16
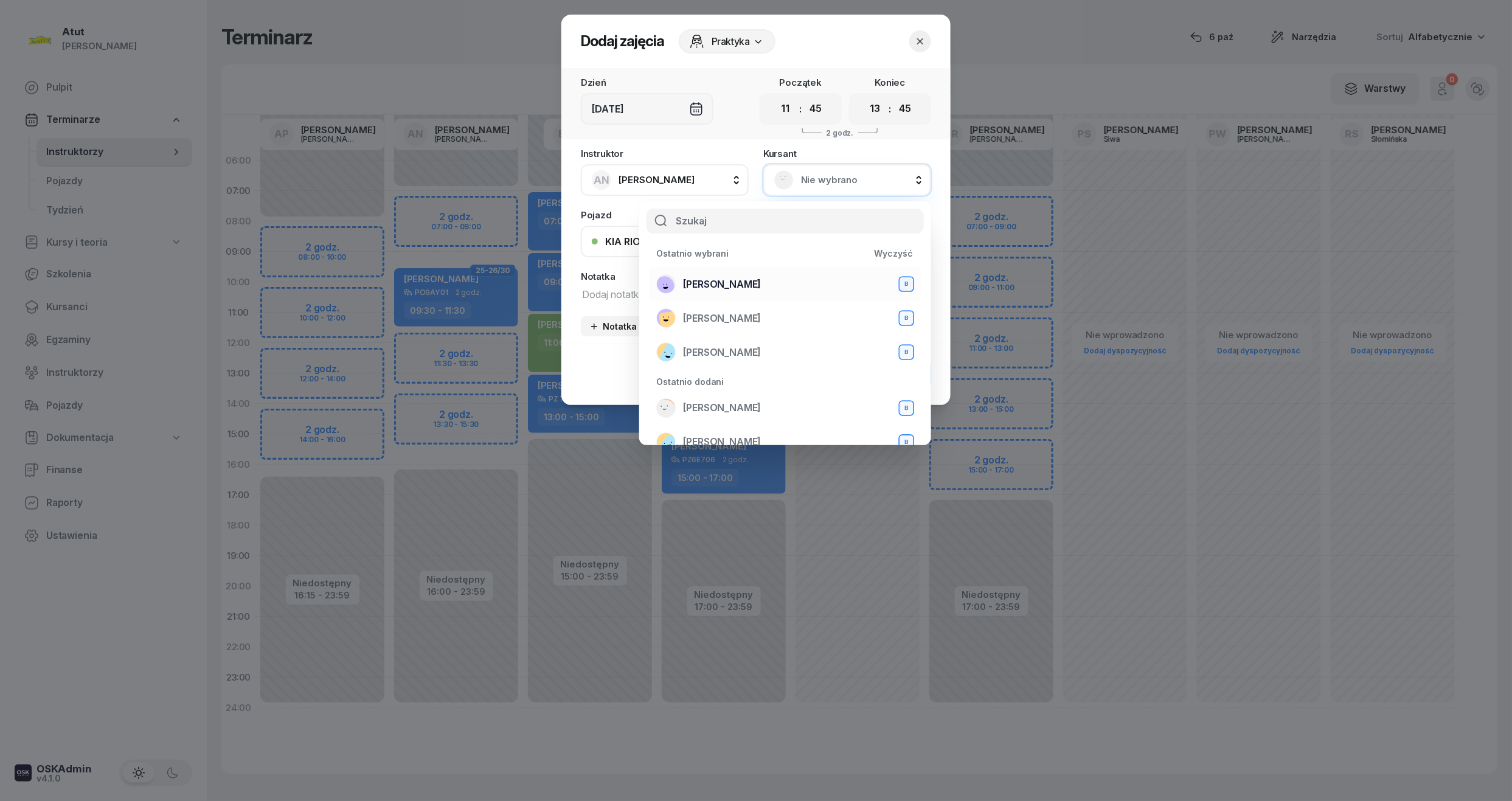
click at [713, 277] on span "Amanda Myślińśka" at bounding box center [721, 284] width 77 height 16
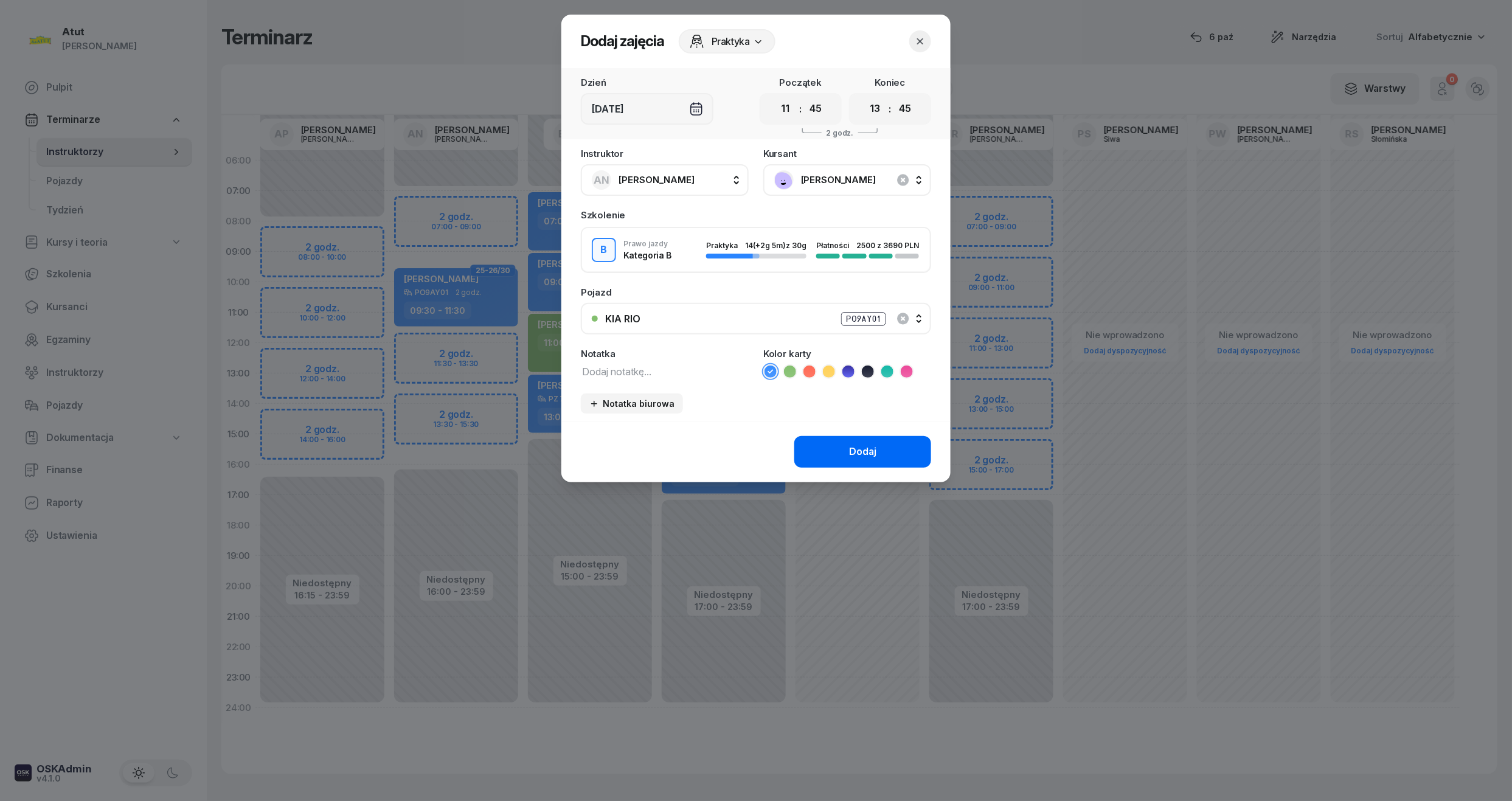
click at [828, 447] on button "Dodaj" at bounding box center [862, 451] width 137 height 32
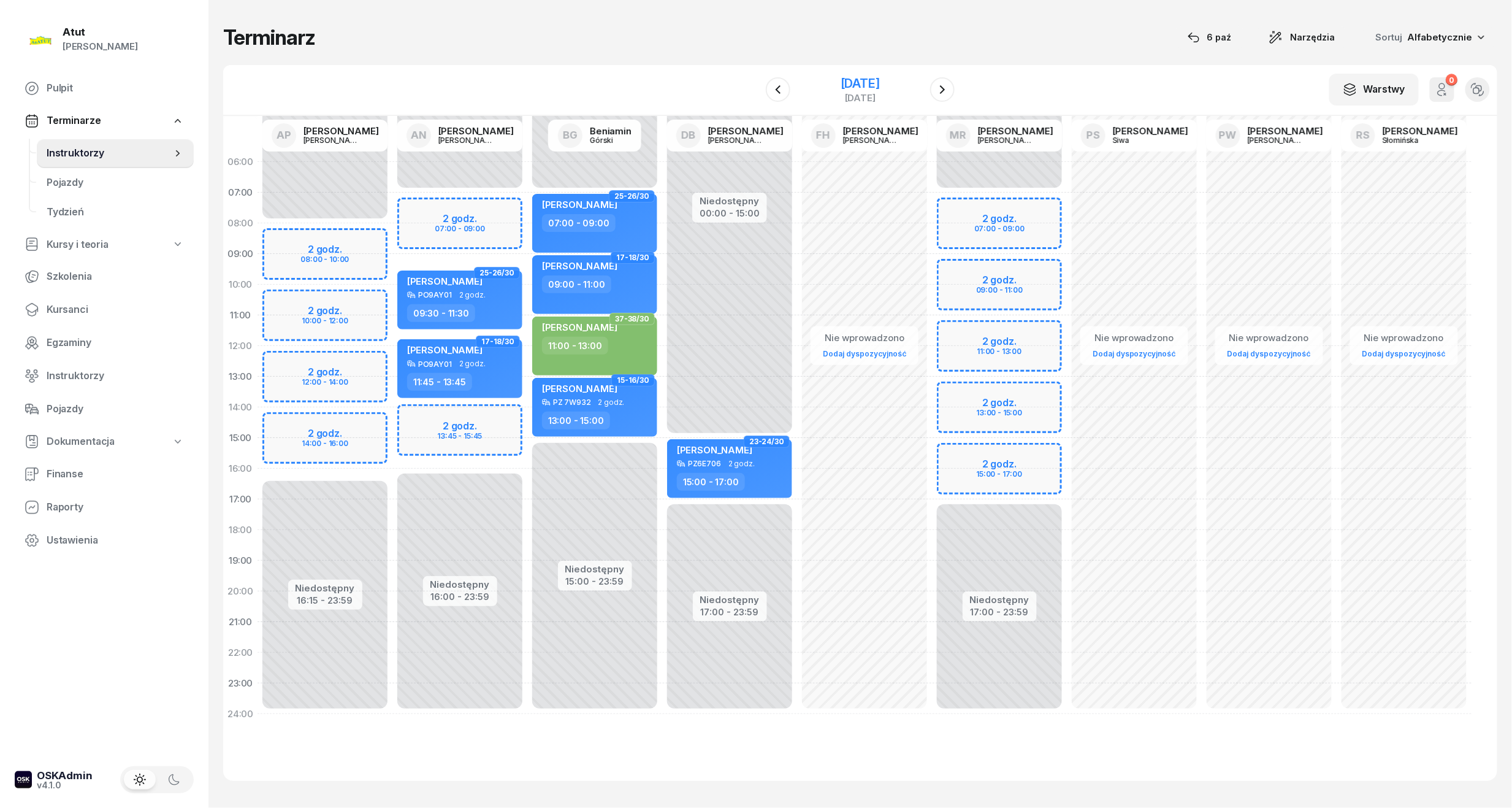
click at [841, 85] on div "8 grudnia 2025" at bounding box center [860, 83] width 39 height 12
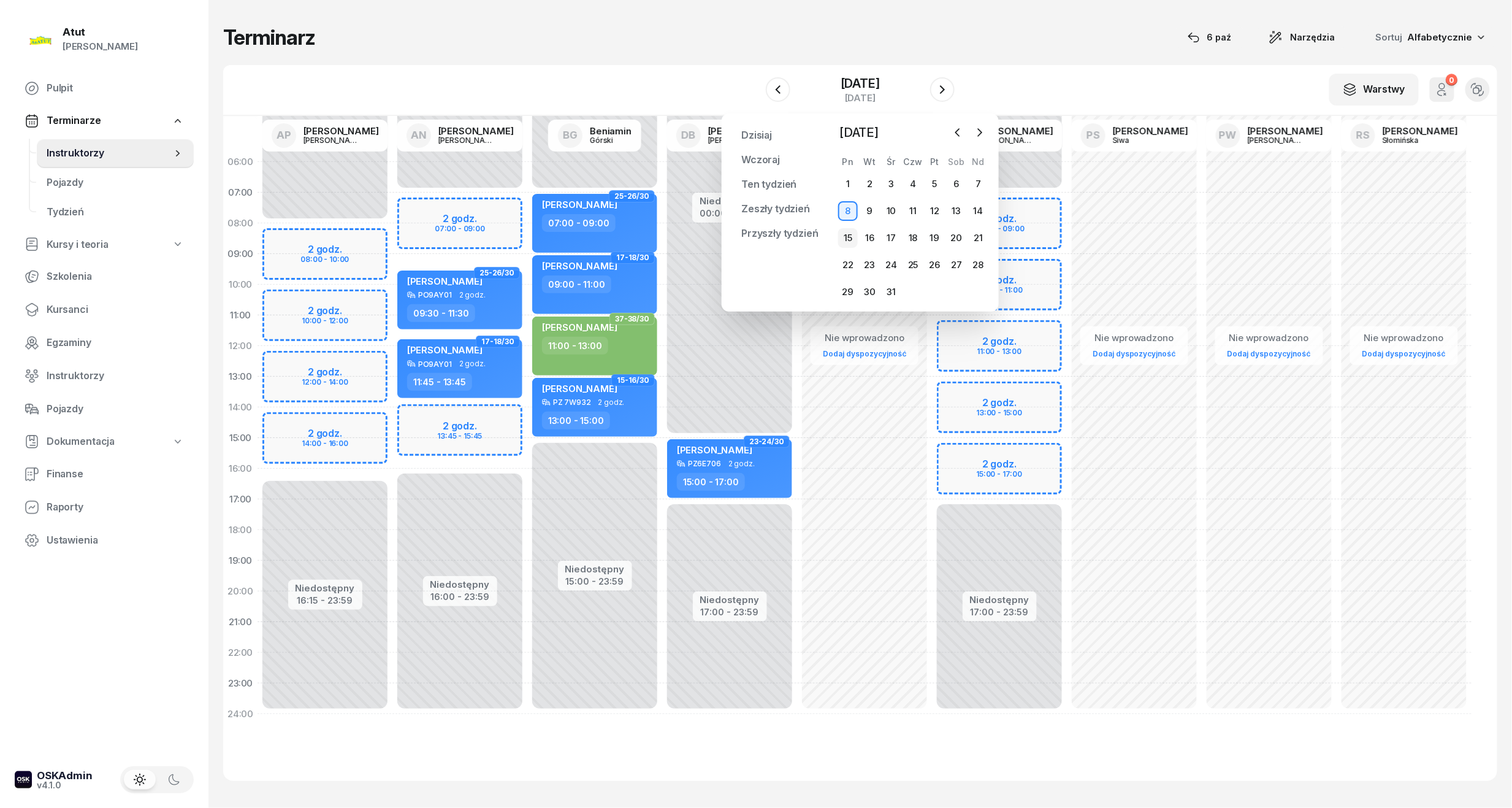
click at [846, 241] on div "15" at bounding box center [847, 238] width 20 height 20
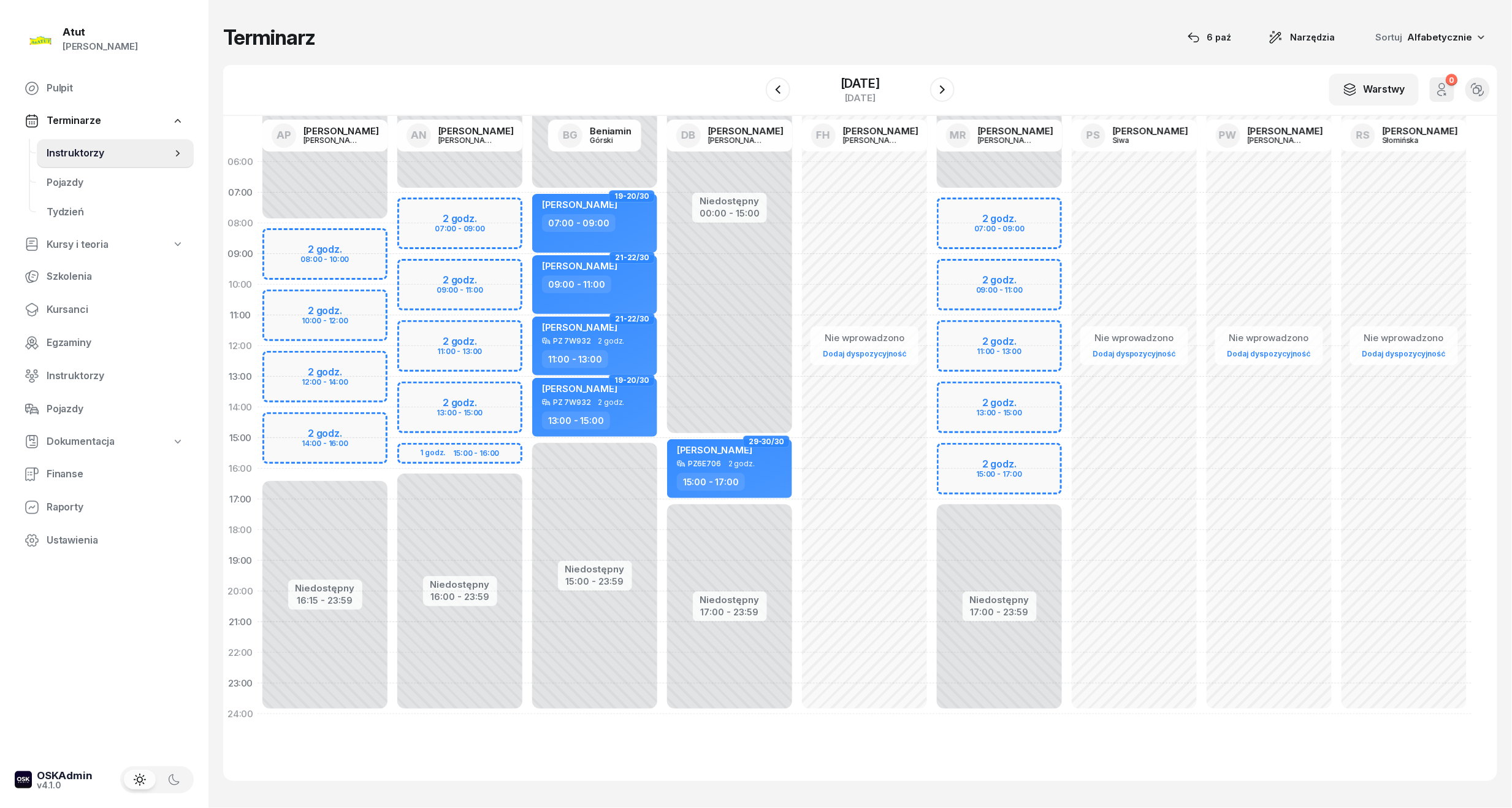
click at [486, 278] on div "Niedostępny 00:00 - 07:00 Niedostępny 16:00 - 23:59 2 godz. 07:00 - 09:00 2 god…" at bounding box center [459, 437] width 134 height 582
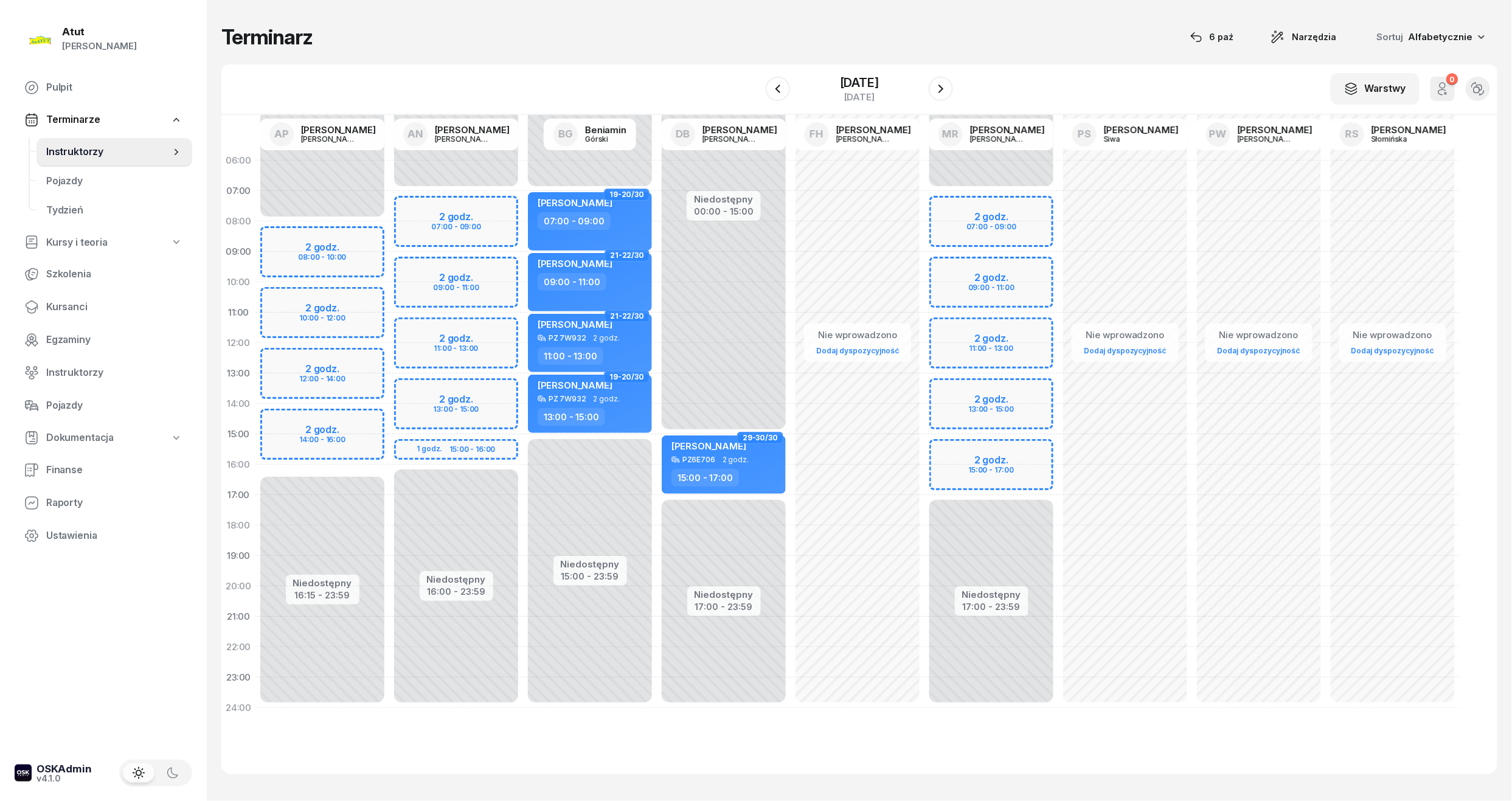
select select "09"
select select "11"
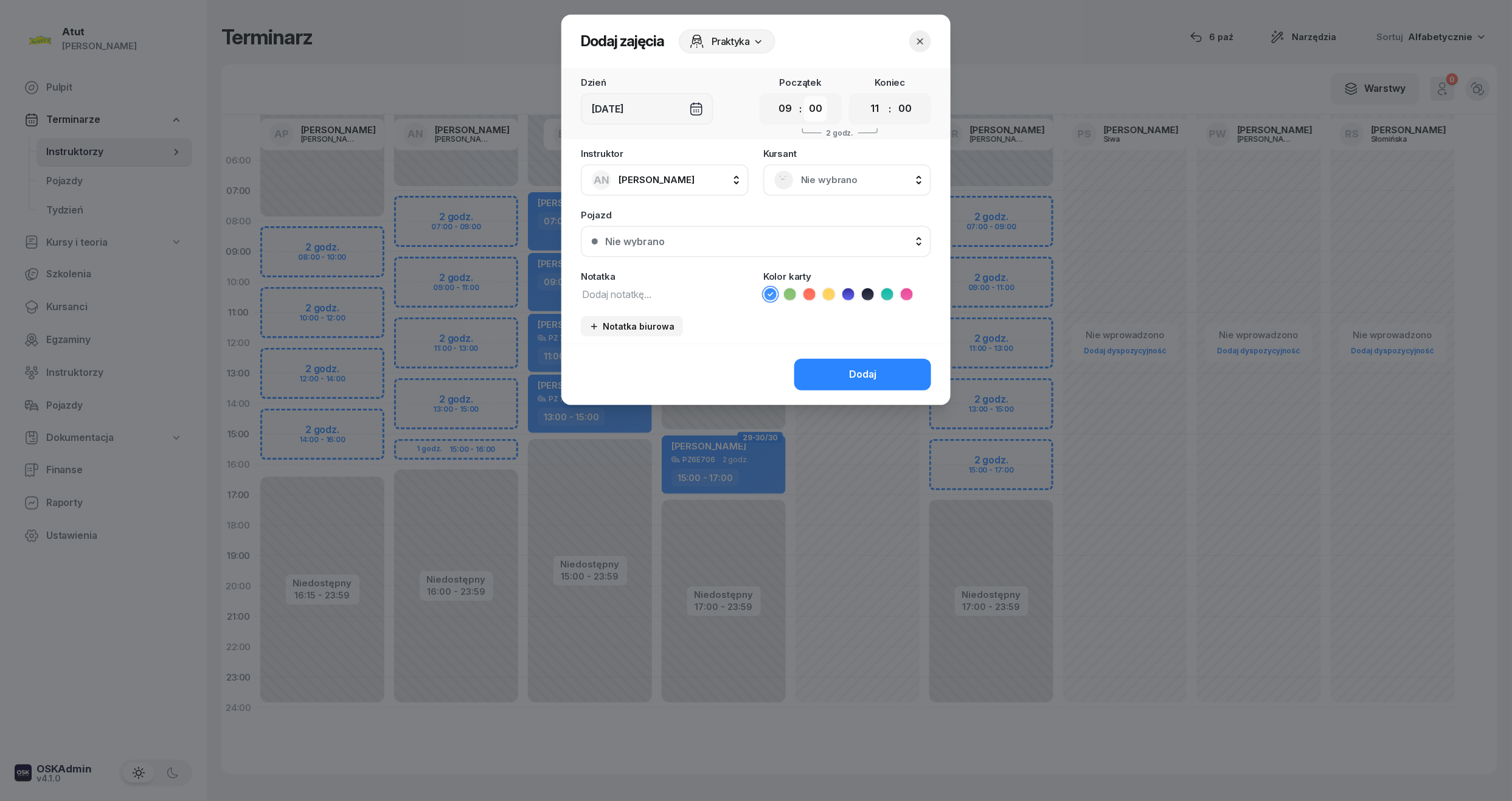
click at [818, 109] on select "00 05 10 15 20 25 30 35 40 45 50 55" at bounding box center [815, 108] width 23 height 25
select select "30"
click at [804, 96] on select "00 05 10 15 20 25 30 35 40 45 50 55" at bounding box center [815, 108] width 23 height 25
click at [903, 113] on select "00 05 10 15 20 25 30 35 40 45 50 55" at bounding box center [905, 108] width 23 height 25
select select "30"
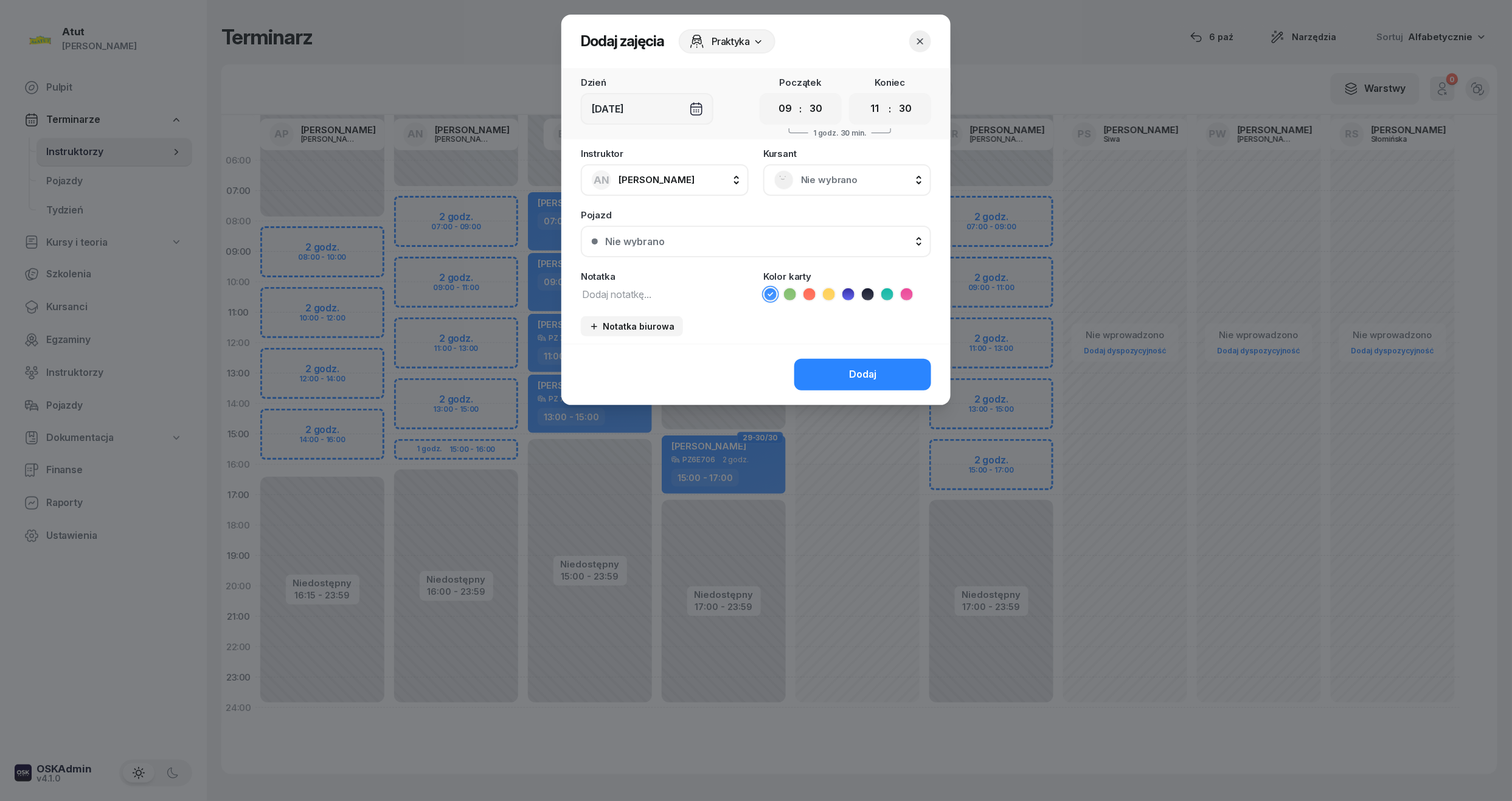
click at [894, 96] on select "00 05 10 15 20 25 30 35 40 45 50 55" at bounding box center [905, 108] width 23 height 25
click at [862, 180] on span "Nie wybrano" at bounding box center [861, 179] width 119 height 16
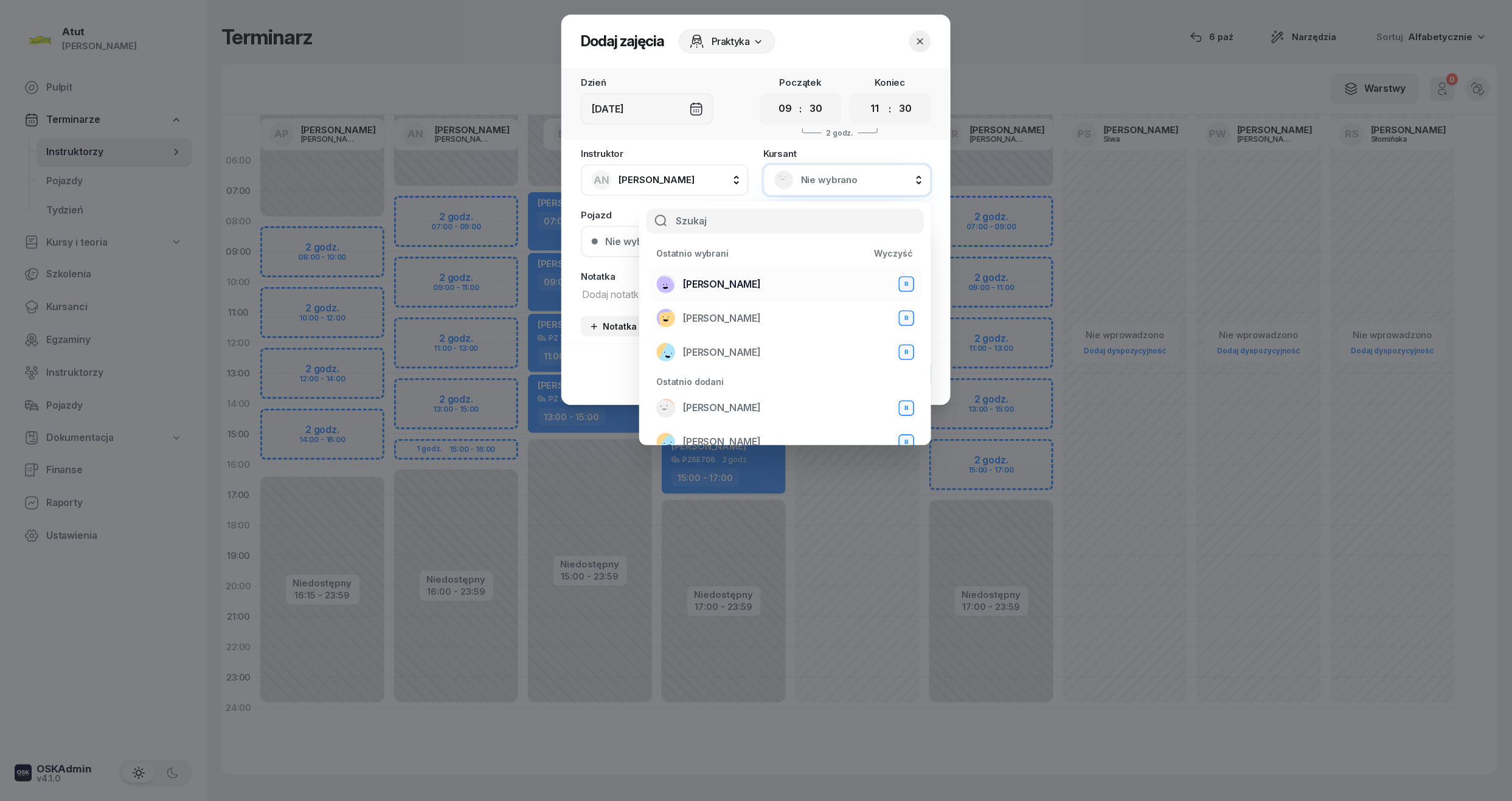
click at [730, 281] on span "Amanda Myślińśka" at bounding box center [721, 284] width 77 height 16
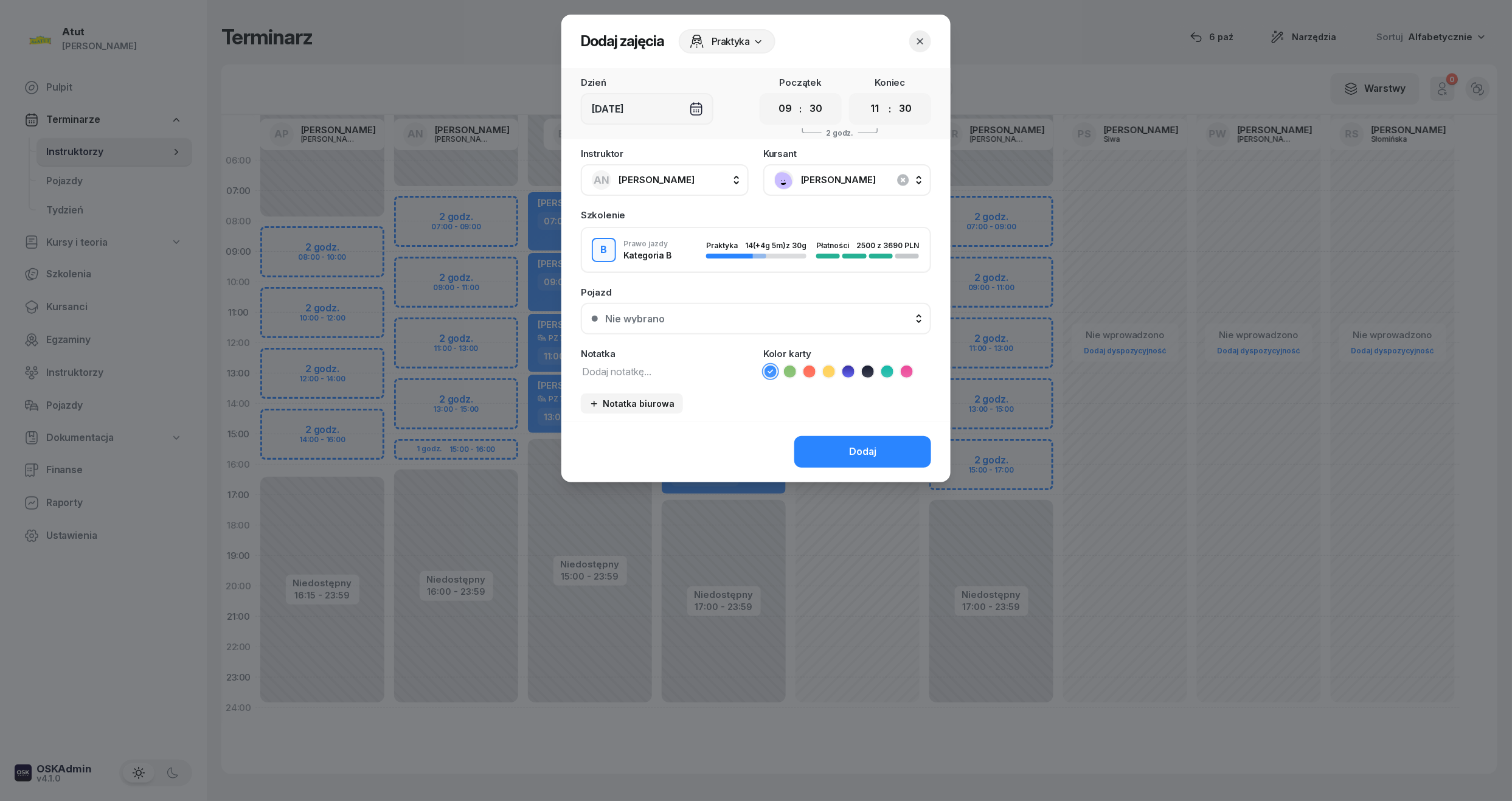
click at [665, 310] on button "Nie wybrano" at bounding box center [756, 319] width 351 height 32
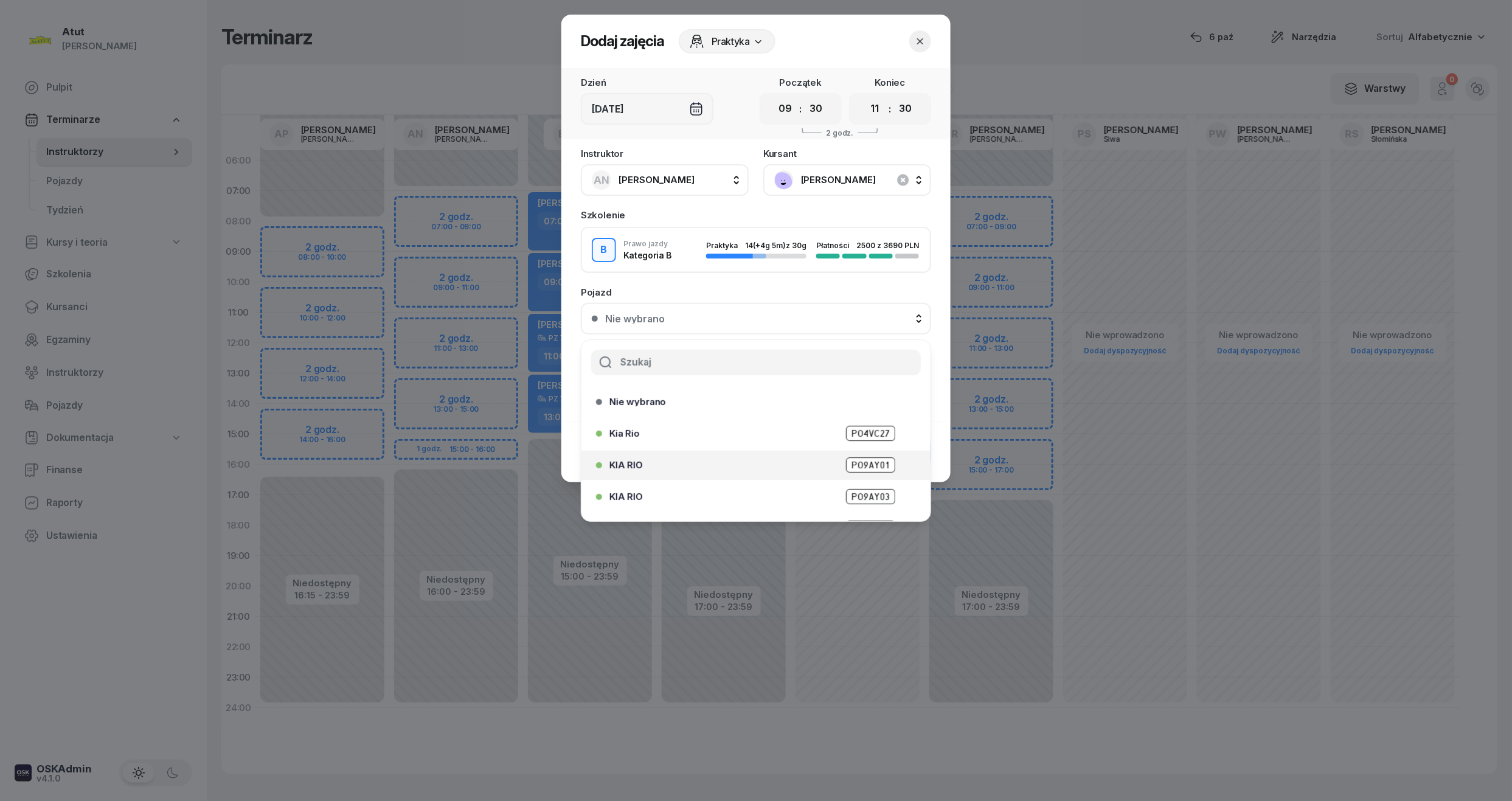
click at [862, 461] on span "PO9AY01" at bounding box center [870, 464] width 49 height 15
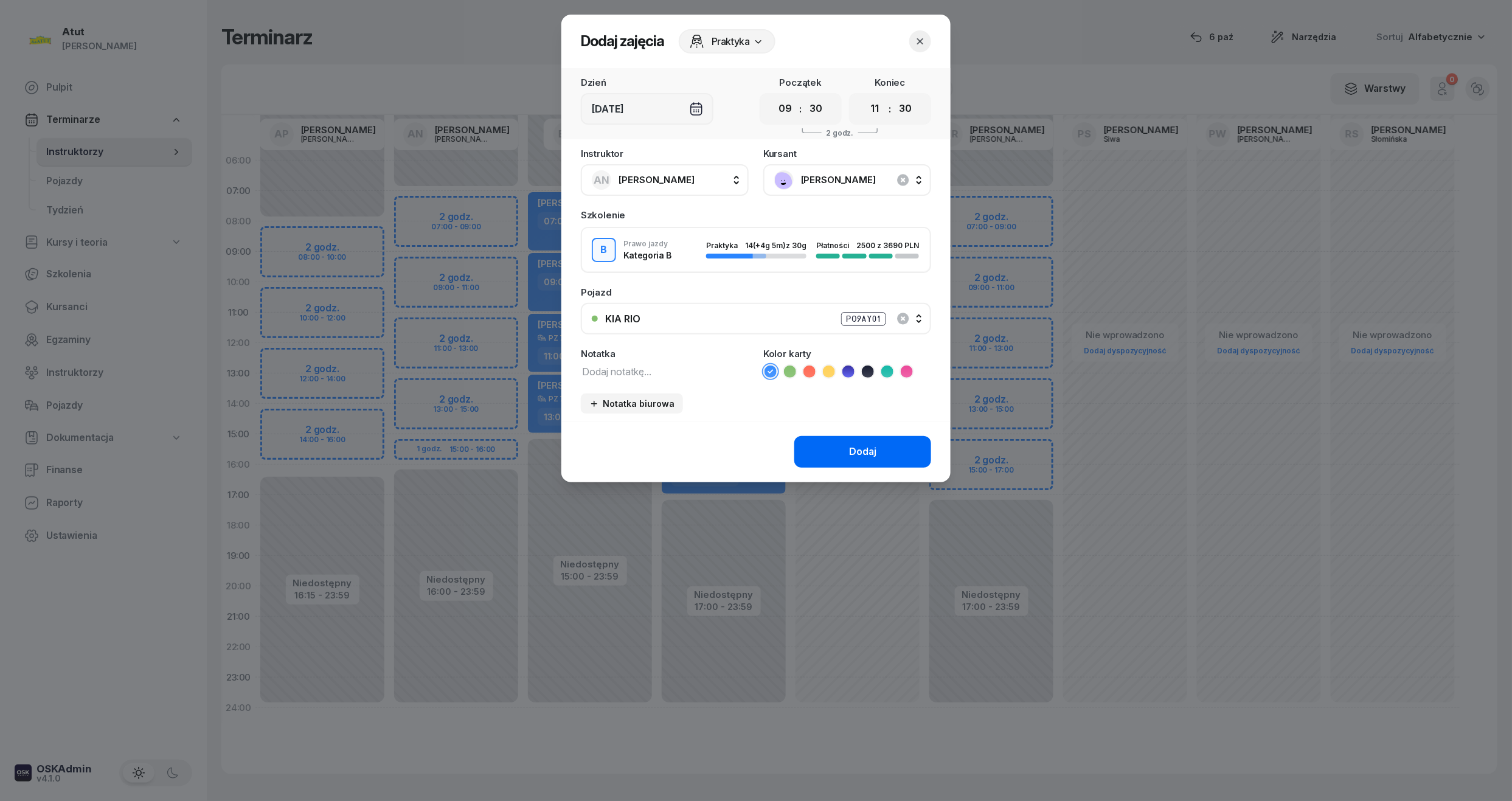
click at [854, 446] on div "Dodaj" at bounding box center [862, 451] width 27 height 16
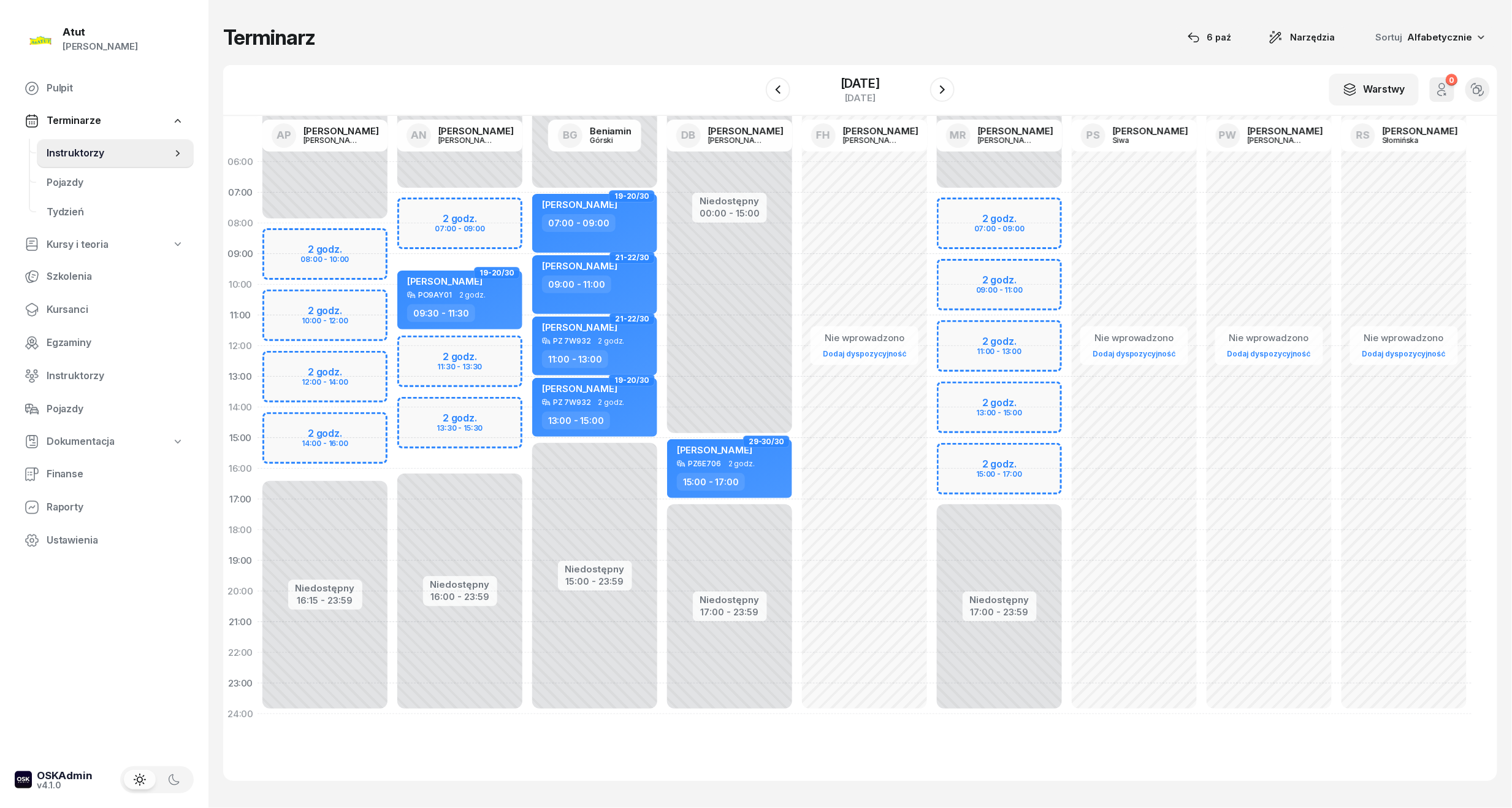
click at [858, 70] on div "W Wybierz AP Adam Pytlak AN Artur Nowakowski BG Beniamin Górski DB Dariusz Bańk…" at bounding box center [859, 90] width 1274 height 51
click at [858, 69] on div "W Wybierz AP Adam Pytlak AN Artur Nowakowski BG Beniamin Górski DB Dariusz Bańk…" at bounding box center [859, 90] width 1274 height 51
drag, startPoint x: 858, startPoint y: 69, endPoint x: 835, endPoint y: 81, distance: 25.9
click at [841, 81] on div "15 grudnia 2025" at bounding box center [860, 83] width 39 height 12
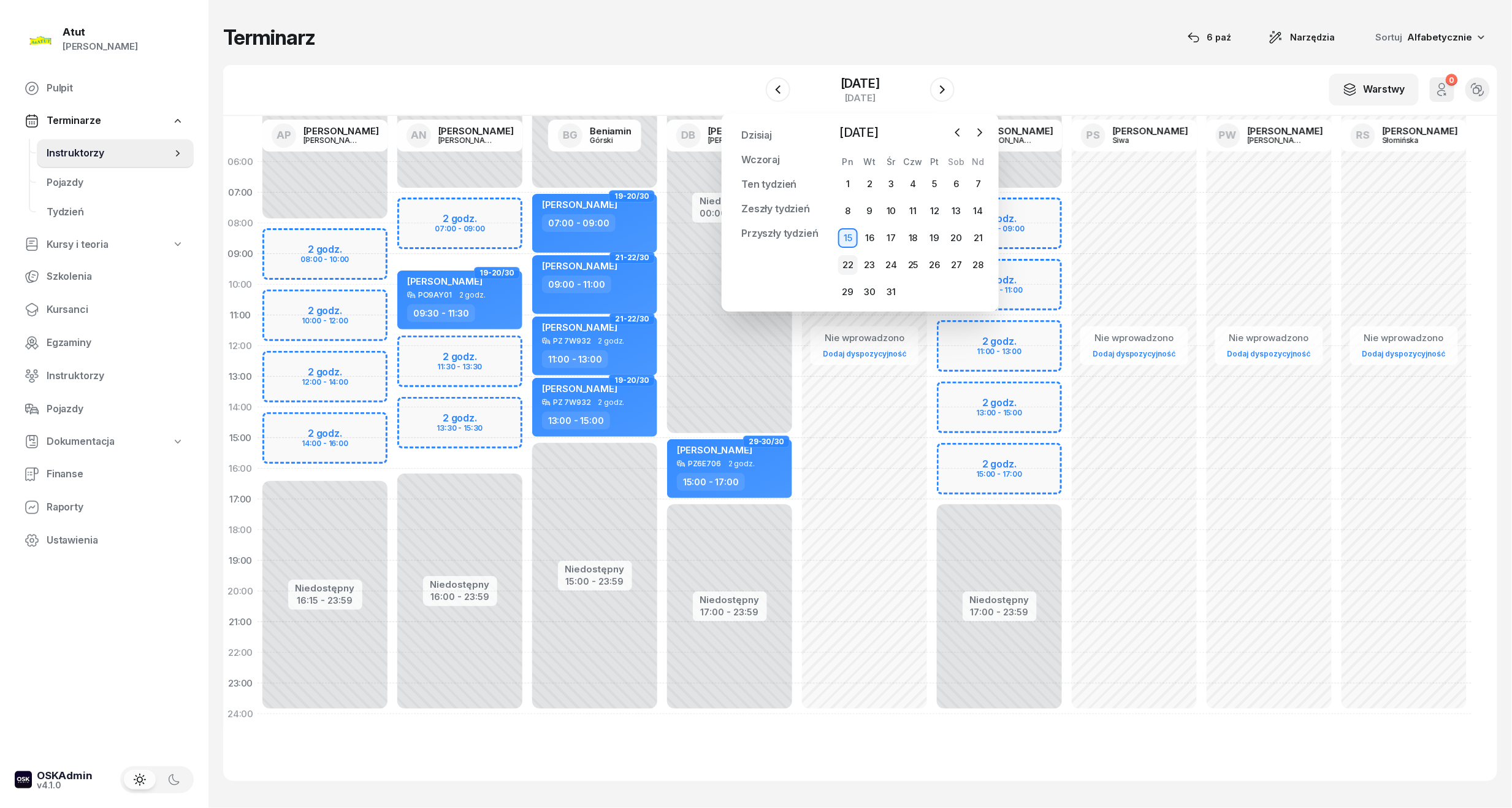
click at [841, 265] on div "22" at bounding box center [847, 264] width 20 height 20
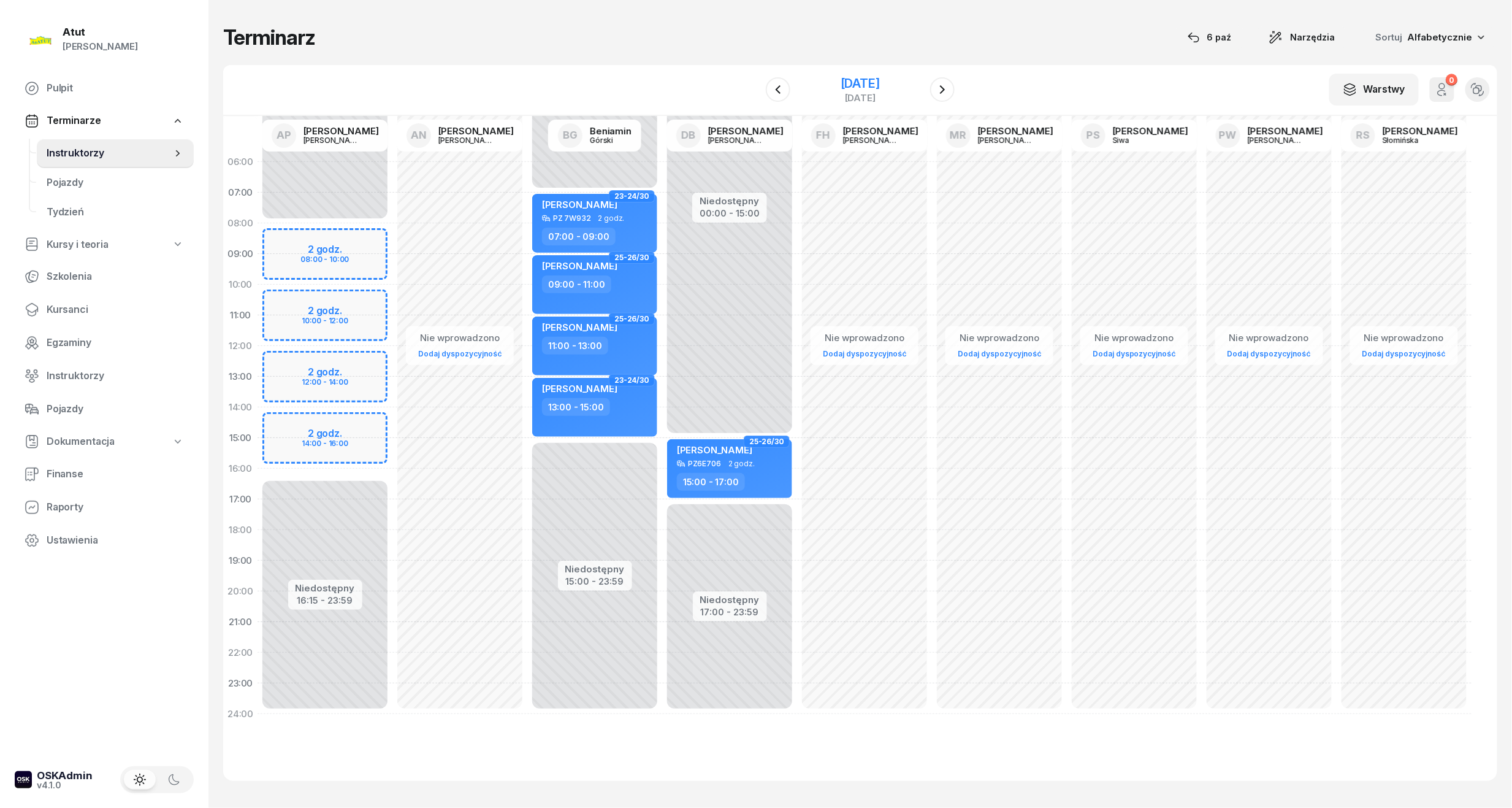
click at [841, 77] on div "22 grudnia 2025" at bounding box center [860, 83] width 39 height 12
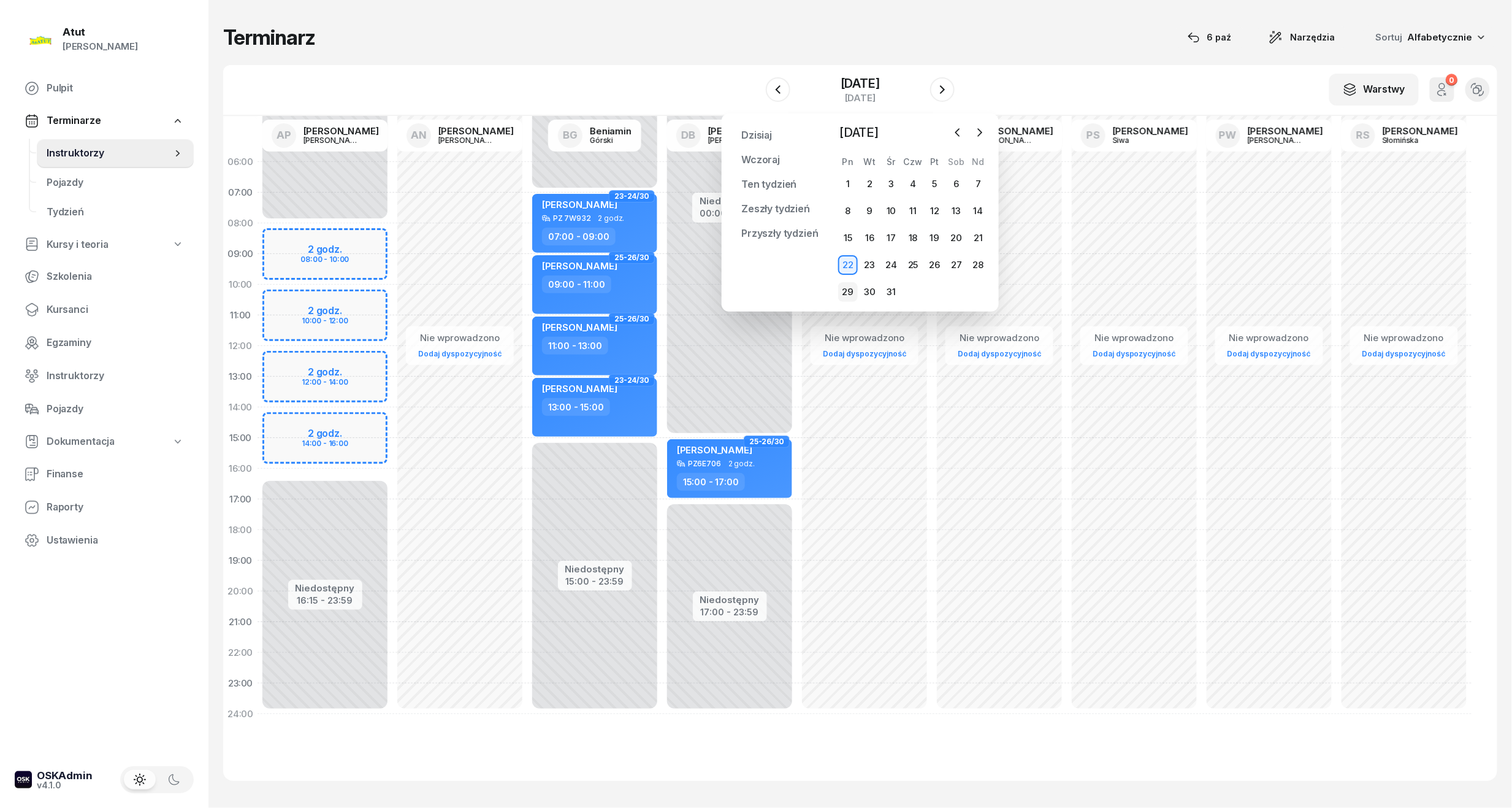
click at [844, 293] on div "29" at bounding box center [847, 292] width 20 height 20
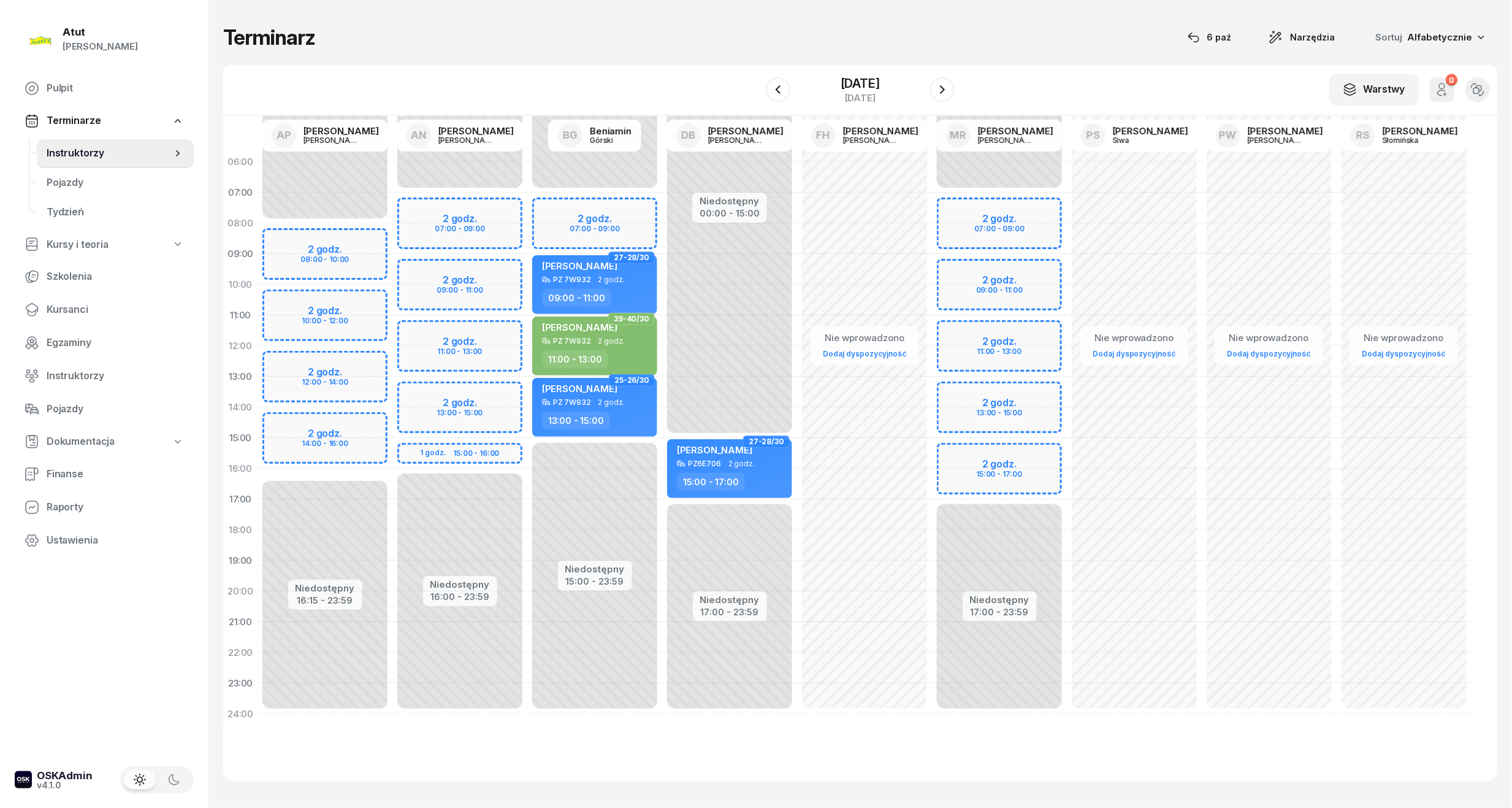
click at [501, 271] on div "Niedostępny 00:00 - 07:00 Niedostępny 16:00 - 23:59 2 godz. 07:00 - 09:00 2 god…" at bounding box center [459, 437] width 134 height 582
select select "09"
select select "11"
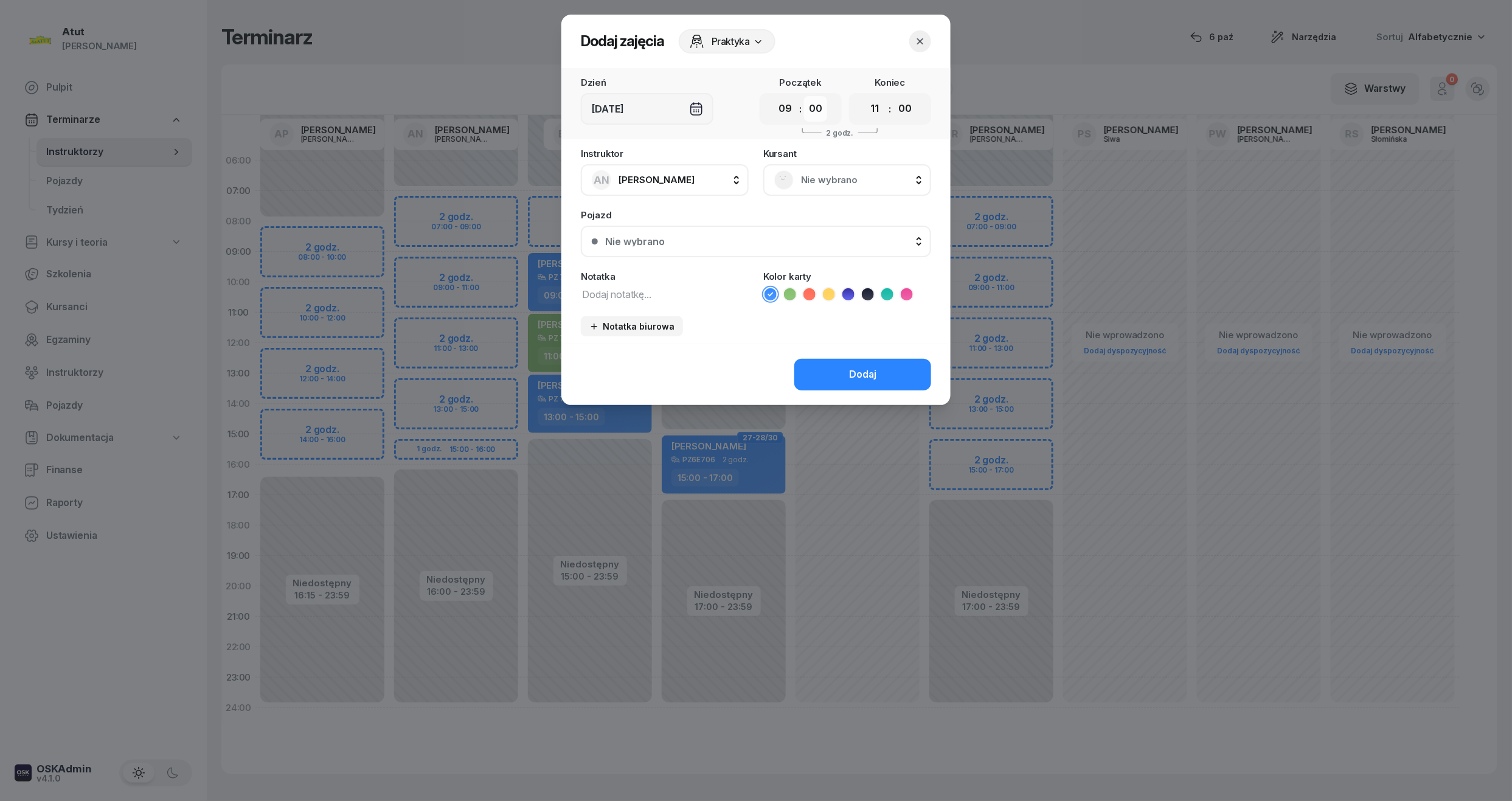
click at [825, 104] on select "00 05 10 15 20 25 30 35 40 45 50 55" at bounding box center [815, 108] width 23 height 25
select select "30"
click at [804, 96] on select "00 05 10 15 20 25 30 35 40 45 50 55" at bounding box center [815, 108] width 23 height 25
click at [920, 109] on div "00 01 02 03 04 05 06 07 08 09 10 11 12 13 14 15 16 17 18 19 20 21 22 23 : 00 05…" at bounding box center [890, 109] width 82 height 32
click at [898, 103] on select "00 05 10 15 20 25 30 35 40 45 50 55" at bounding box center [905, 108] width 23 height 25
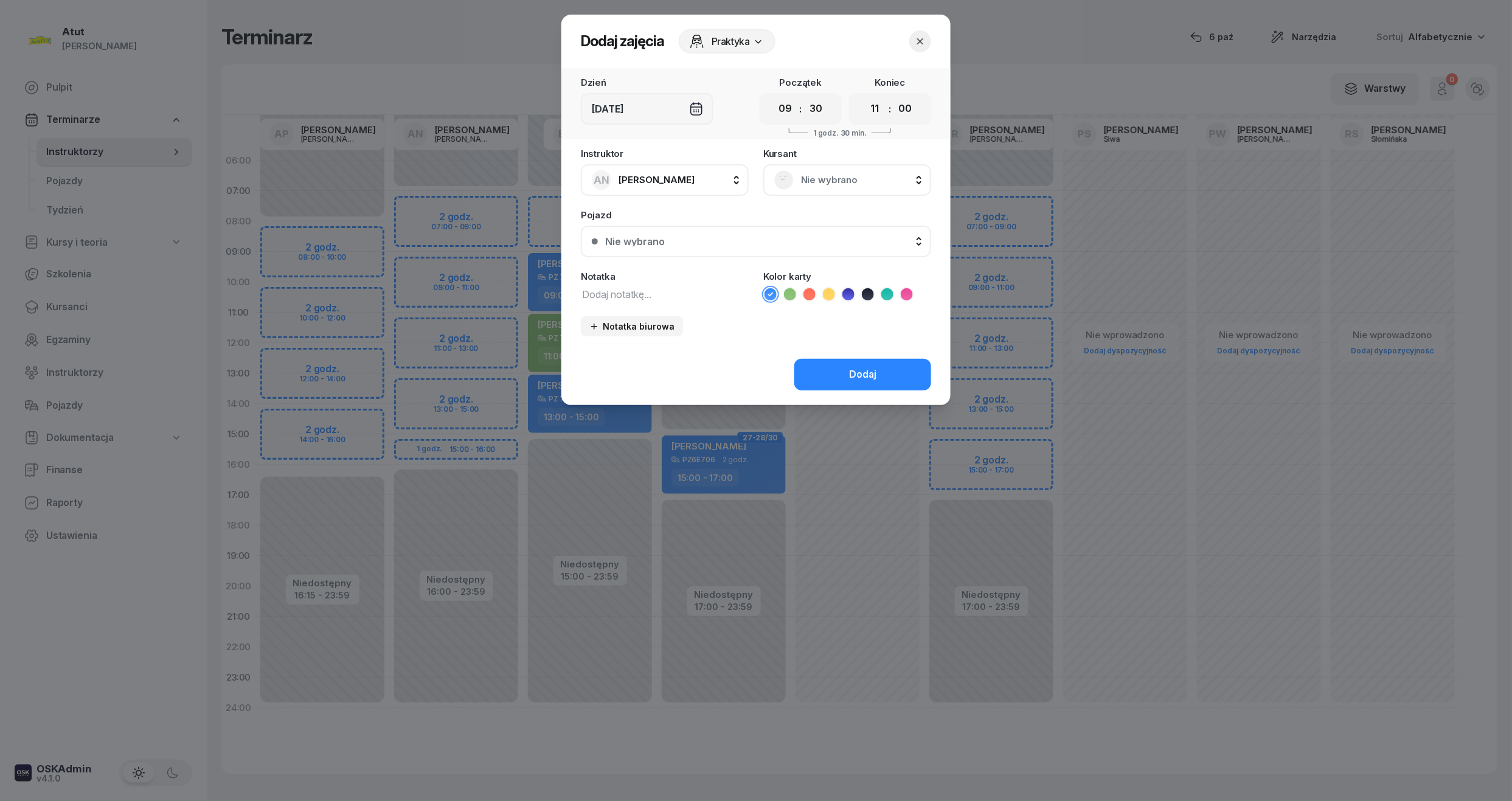
select select "30"
click at [894, 96] on select "00 05 10 15 20 25 30 35 40 45 50 55" at bounding box center [905, 108] width 23 height 25
click at [832, 186] on span "Nie wybrano" at bounding box center [861, 179] width 119 height 16
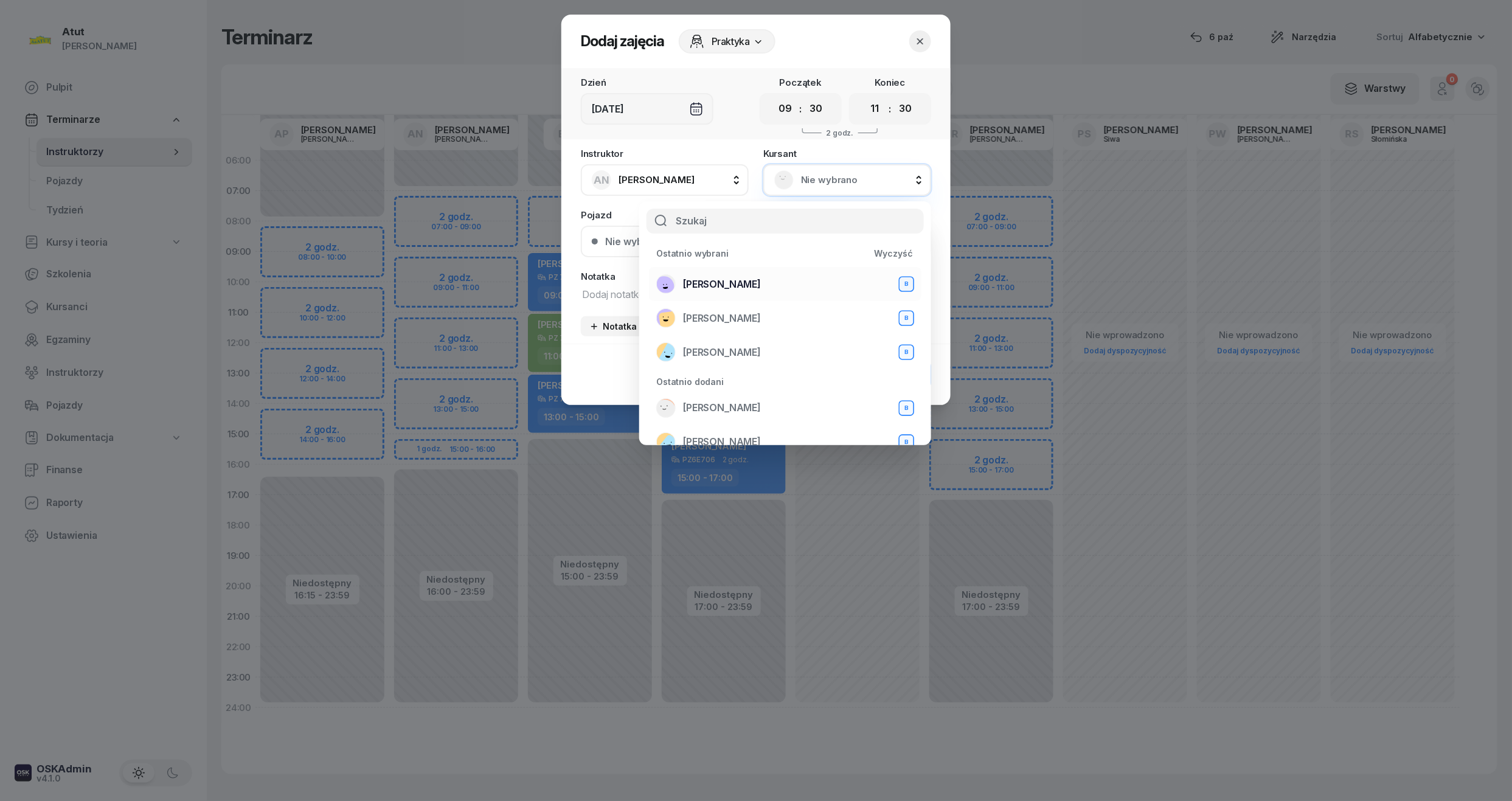
click at [761, 277] on span "Amanda Myślińśka" at bounding box center [721, 284] width 77 height 16
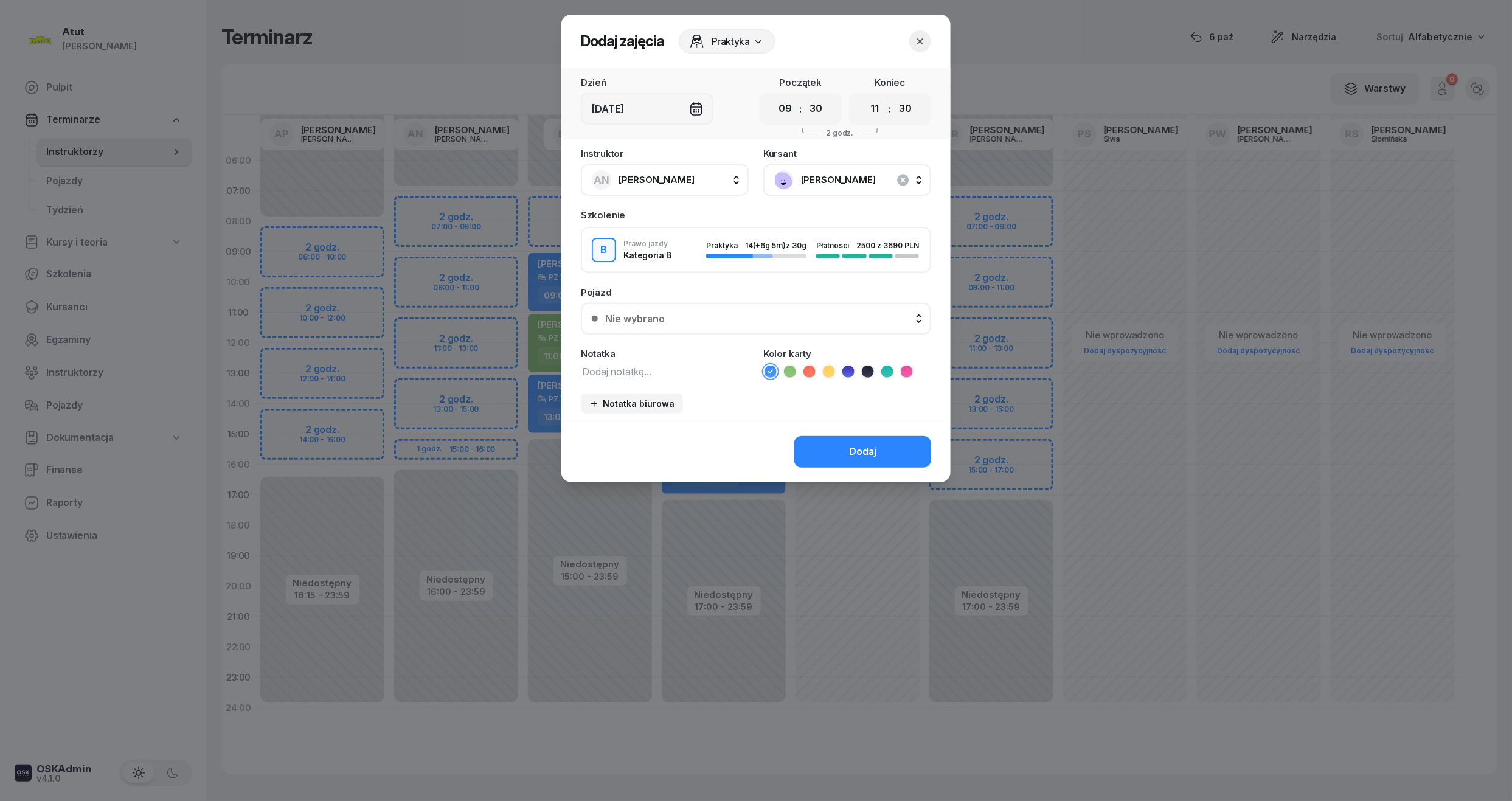
click at [760, 324] on button "Nie wybrano" at bounding box center [756, 319] width 351 height 32
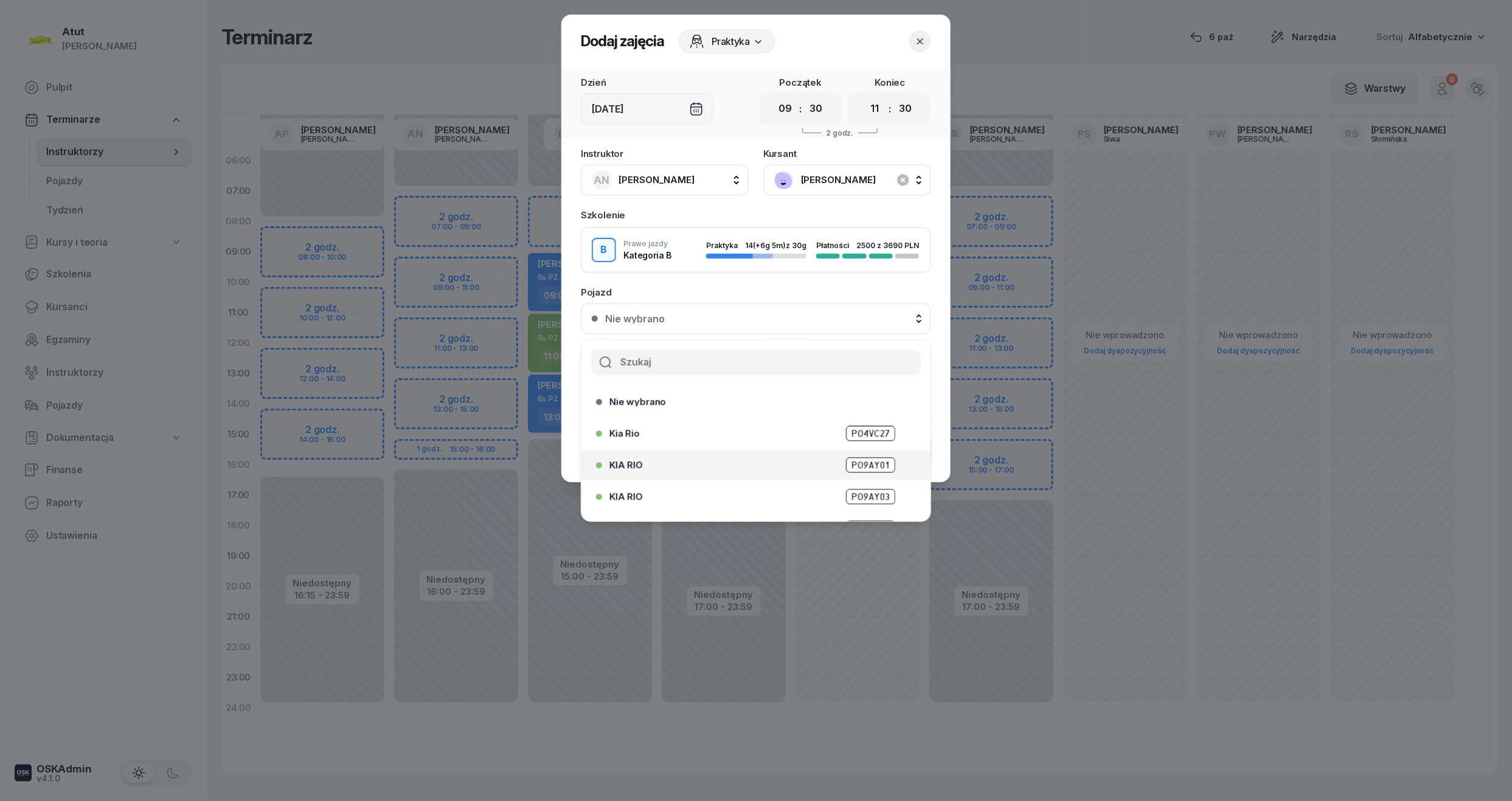
click at [853, 461] on span "PO9AY01" at bounding box center [870, 464] width 49 height 15
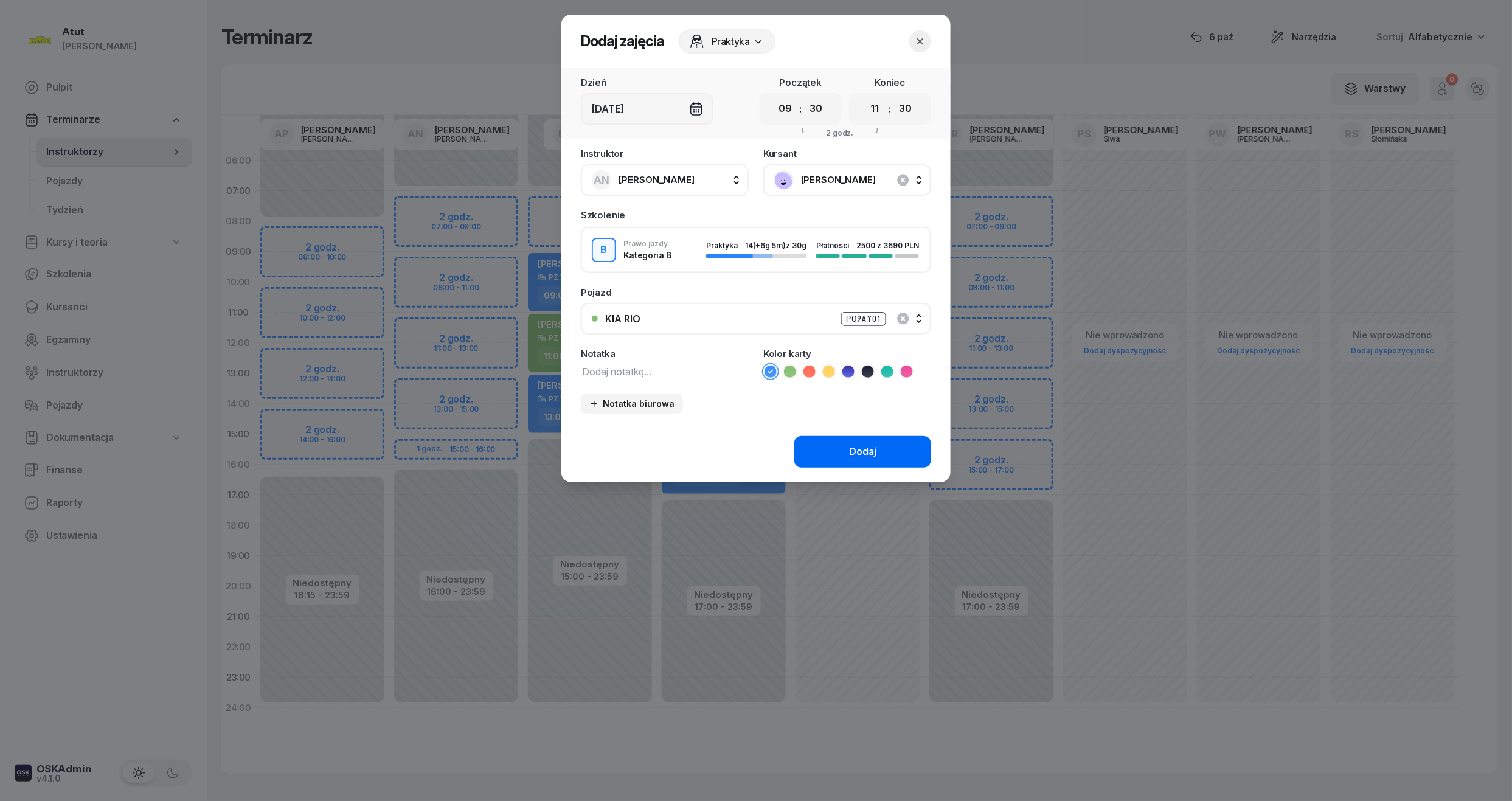
click at [857, 451] on div "Dodaj" at bounding box center [862, 451] width 27 height 16
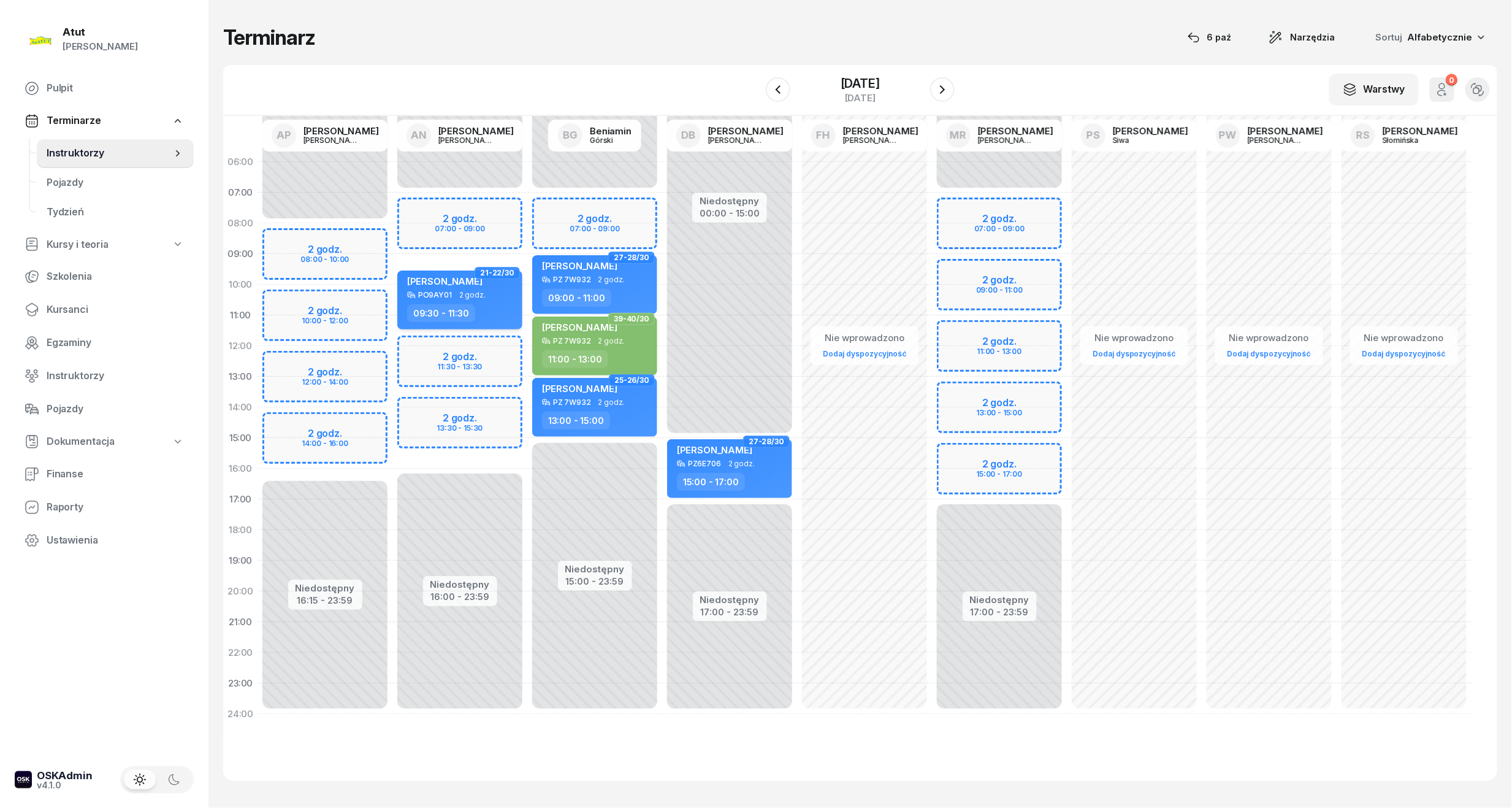
click at [481, 283] on span "Amanda Myślińśka" at bounding box center [445, 281] width 75 height 11
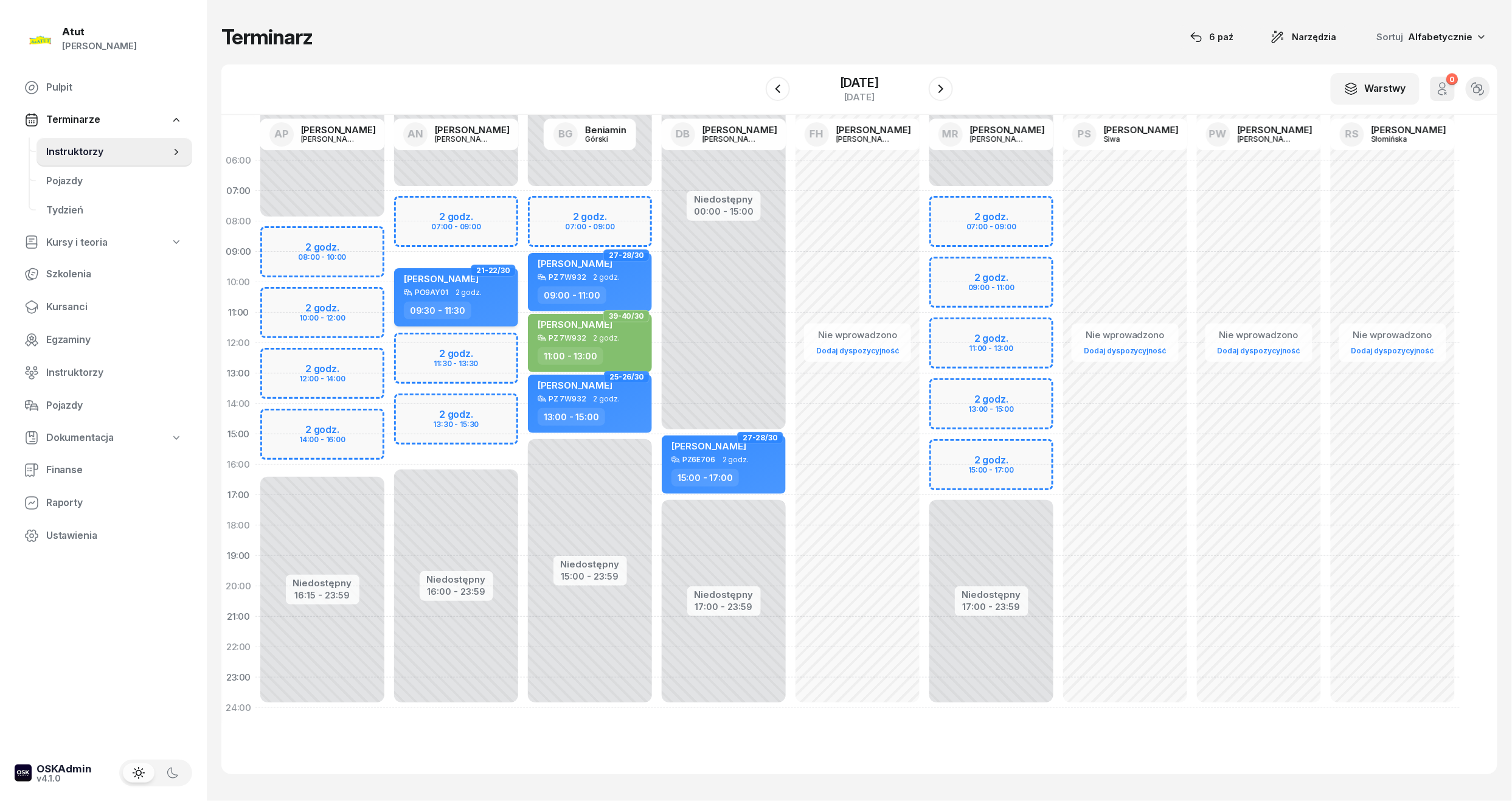
select select "09"
select select "30"
select select "11"
select select "30"
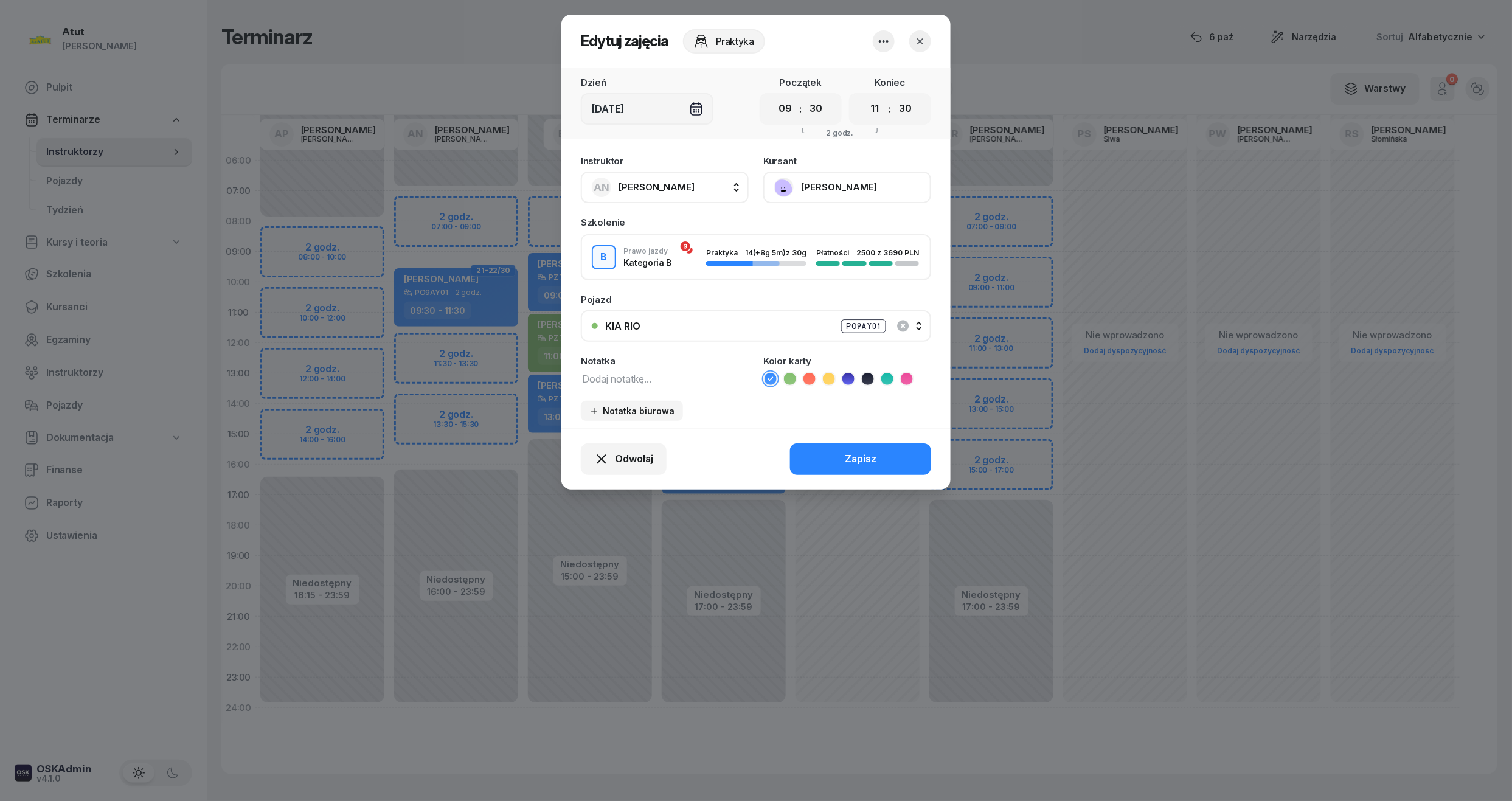
click at [836, 186] on button "Amanda Myślińśka" at bounding box center [847, 187] width 168 height 32
click at [835, 234] on link "Otwórz profil" at bounding box center [846, 228] width 160 height 31
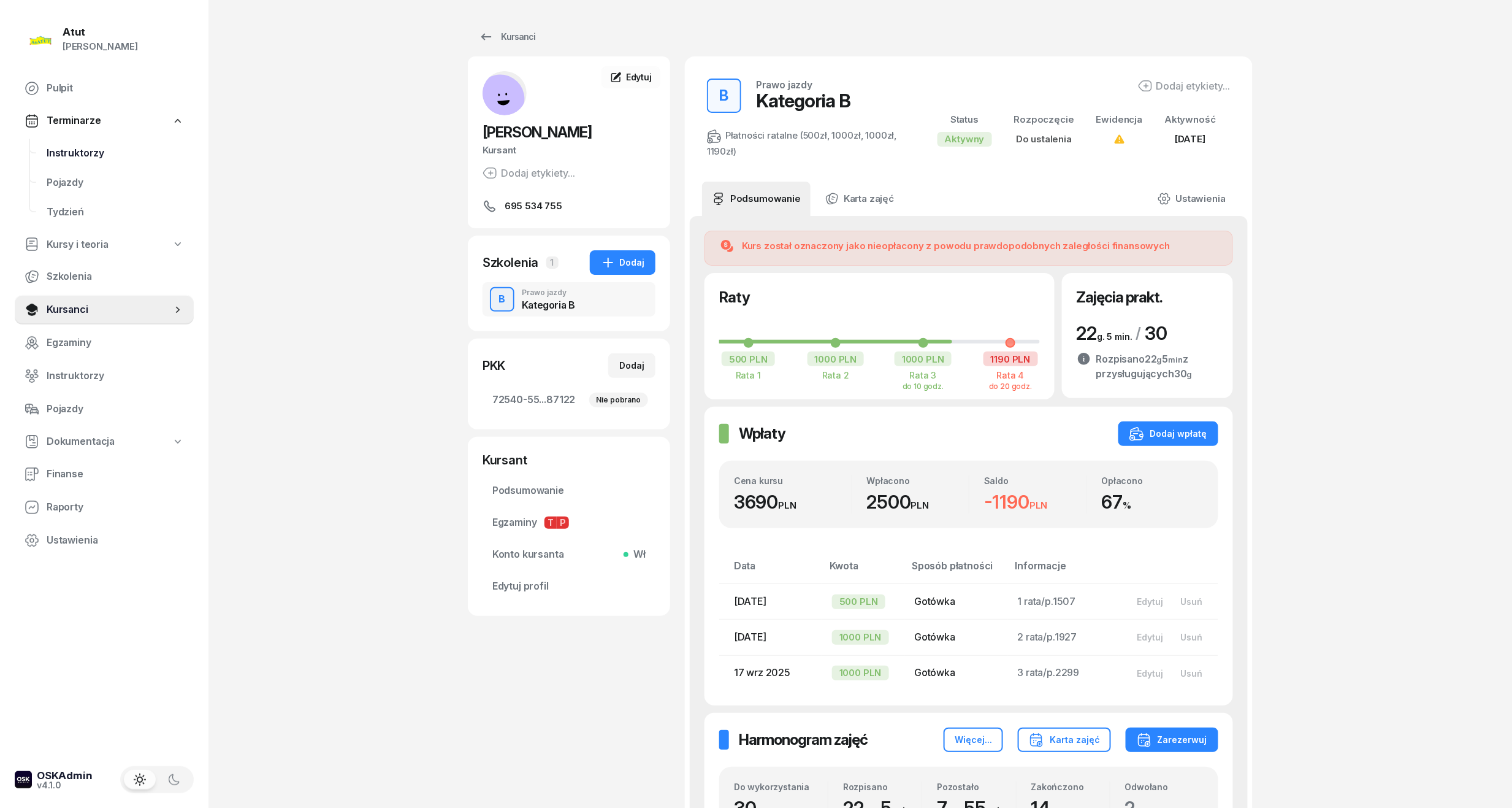
click at [98, 155] on span "Instruktorzy" at bounding box center [116, 153] width 137 height 16
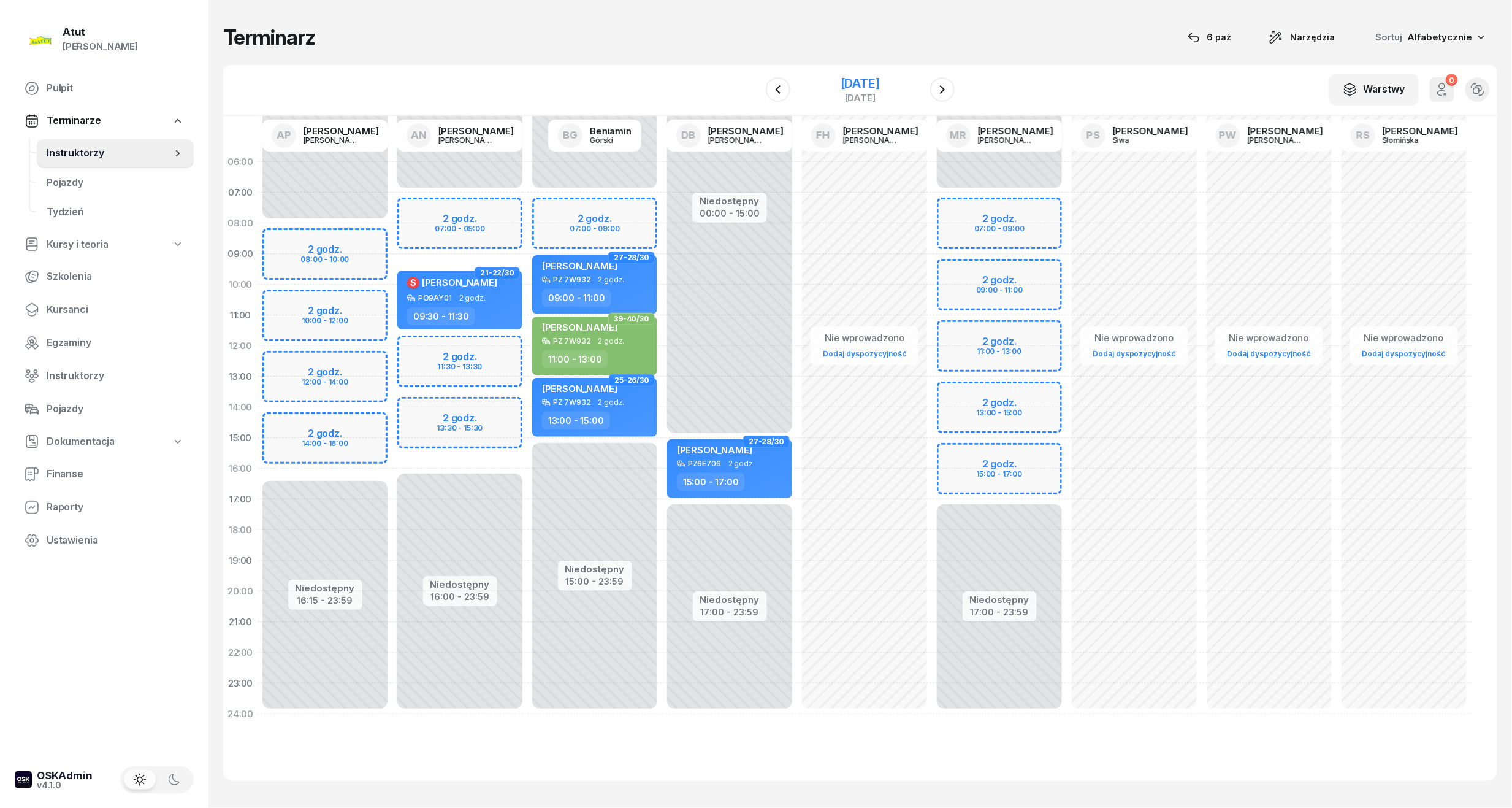
click at [855, 81] on div "29 grudnia 2025" at bounding box center [860, 83] width 39 height 12
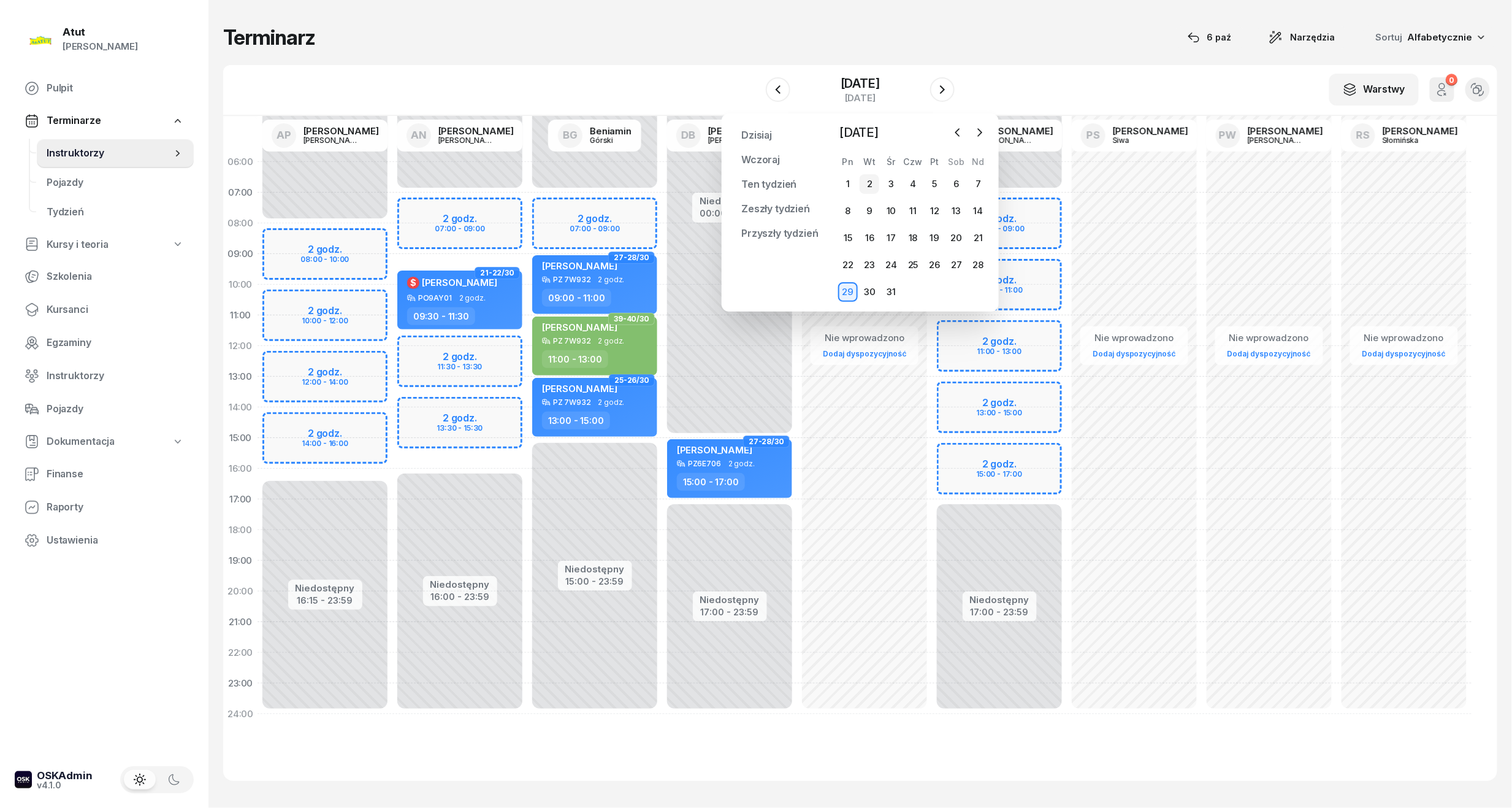
click at [871, 184] on div "2" at bounding box center [869, 183] width 20 height 20
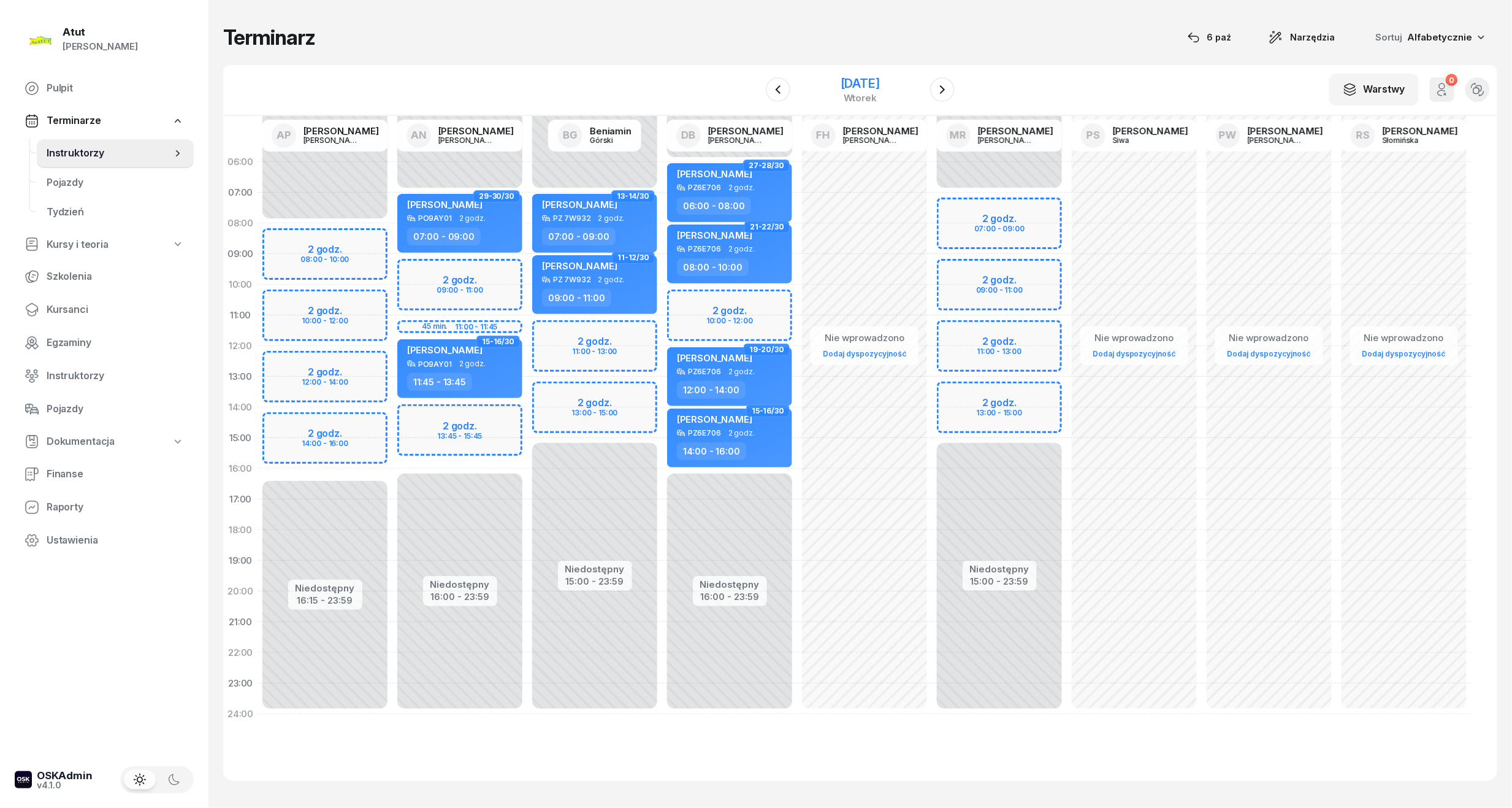
click at [876, 82] on div "2 grudnia 2025" at bounding box center [860, 83] width 39 height 12
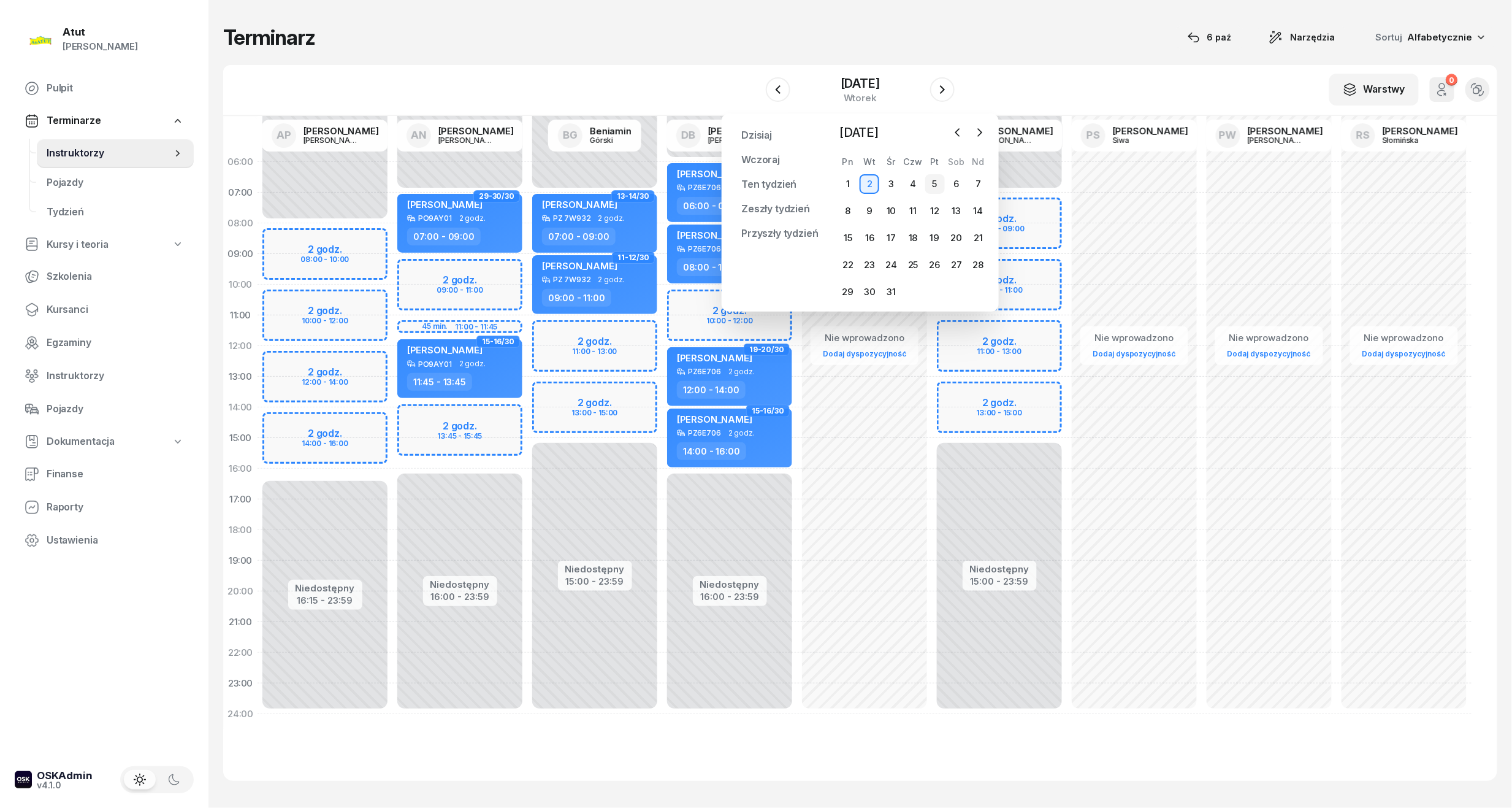
click at [937, 182] on div "5" at bounding box center [935, 183] width 20 height 20
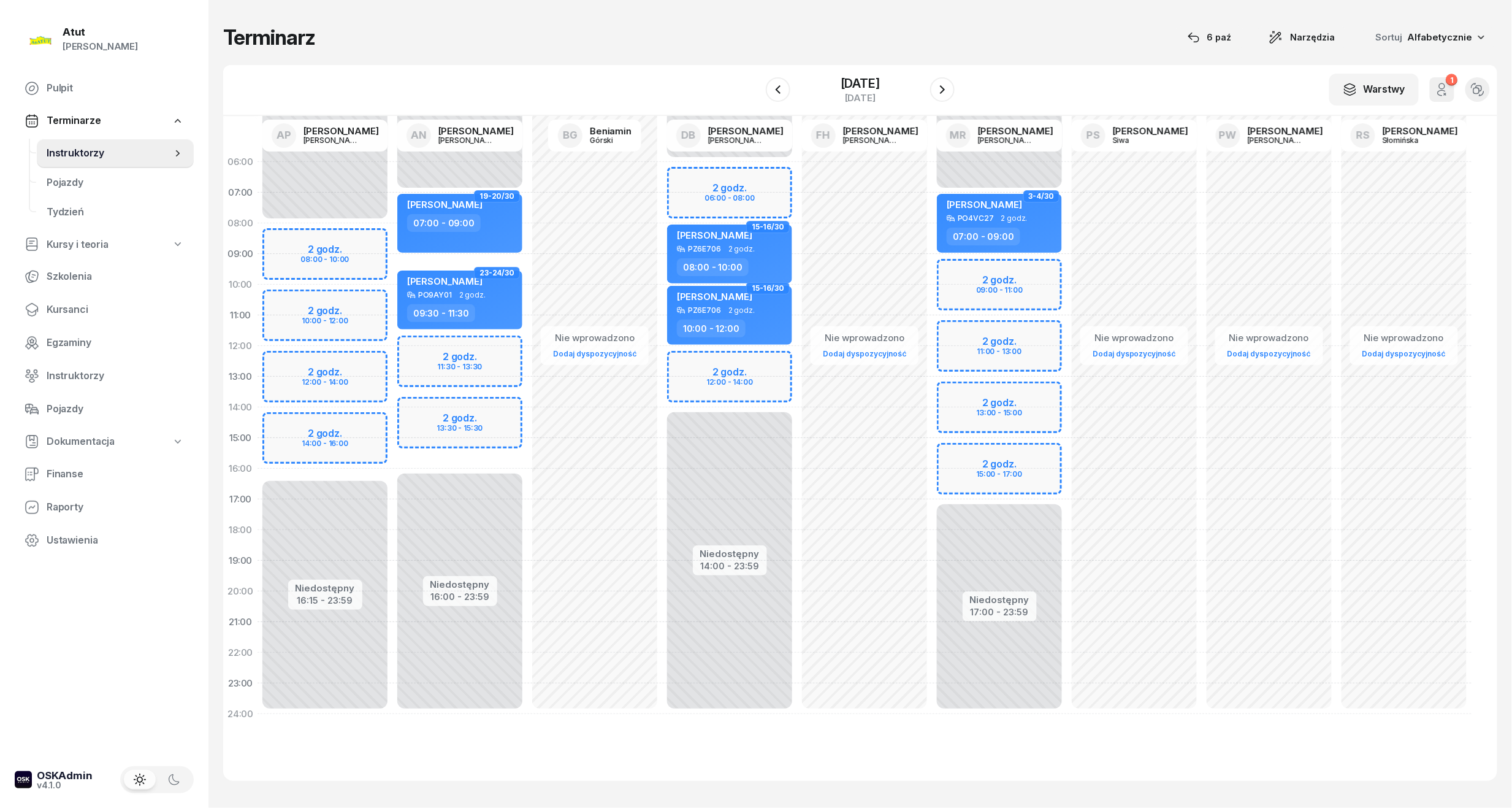
click at [445, 436] on div "Niedostępny 00:00 - 07:00 Niedostępny 16:00 - 23:59 2 godz. 11:30 - 13:30 2 god…" at bounding box center [459, 437] width 134 height 582
select select "14"
select select "16"
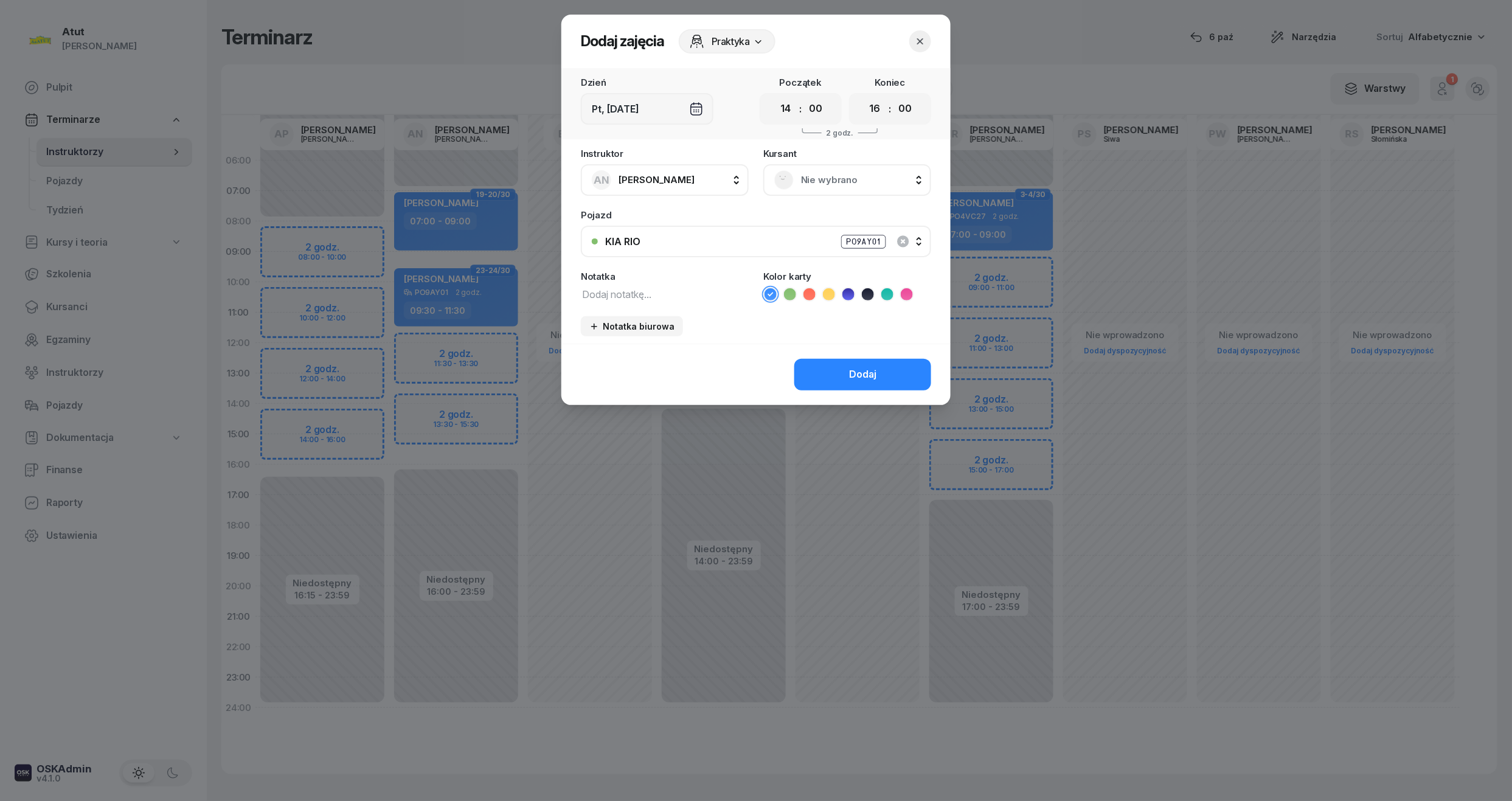
click at [852, 181] on span "Nie wybrano" at bounding box center [861, 179] width 119 height 16
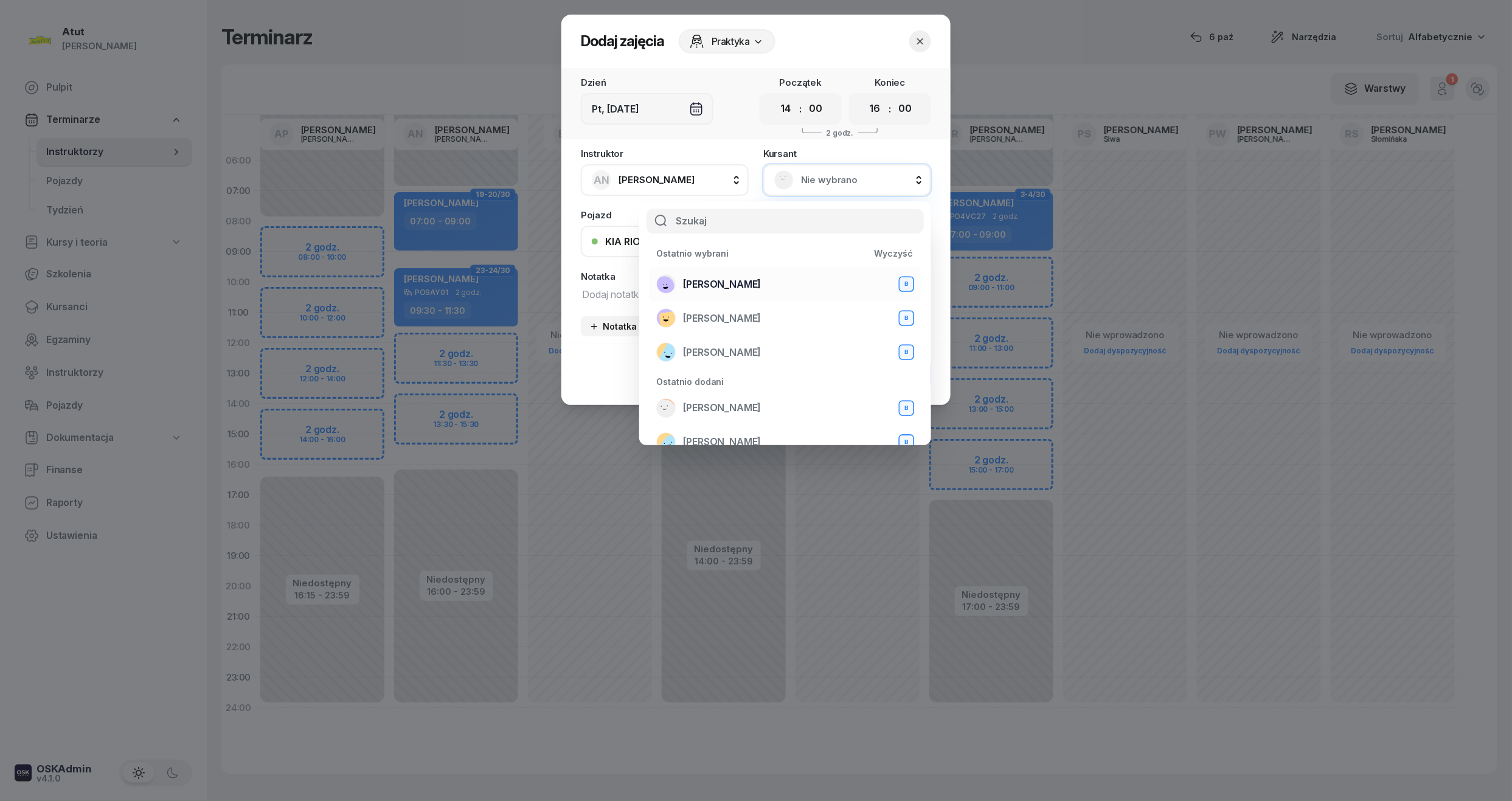
click at [752, 279] on span "Amanda Myślińśka" at bounding box center [721, 284] width 77 height 16
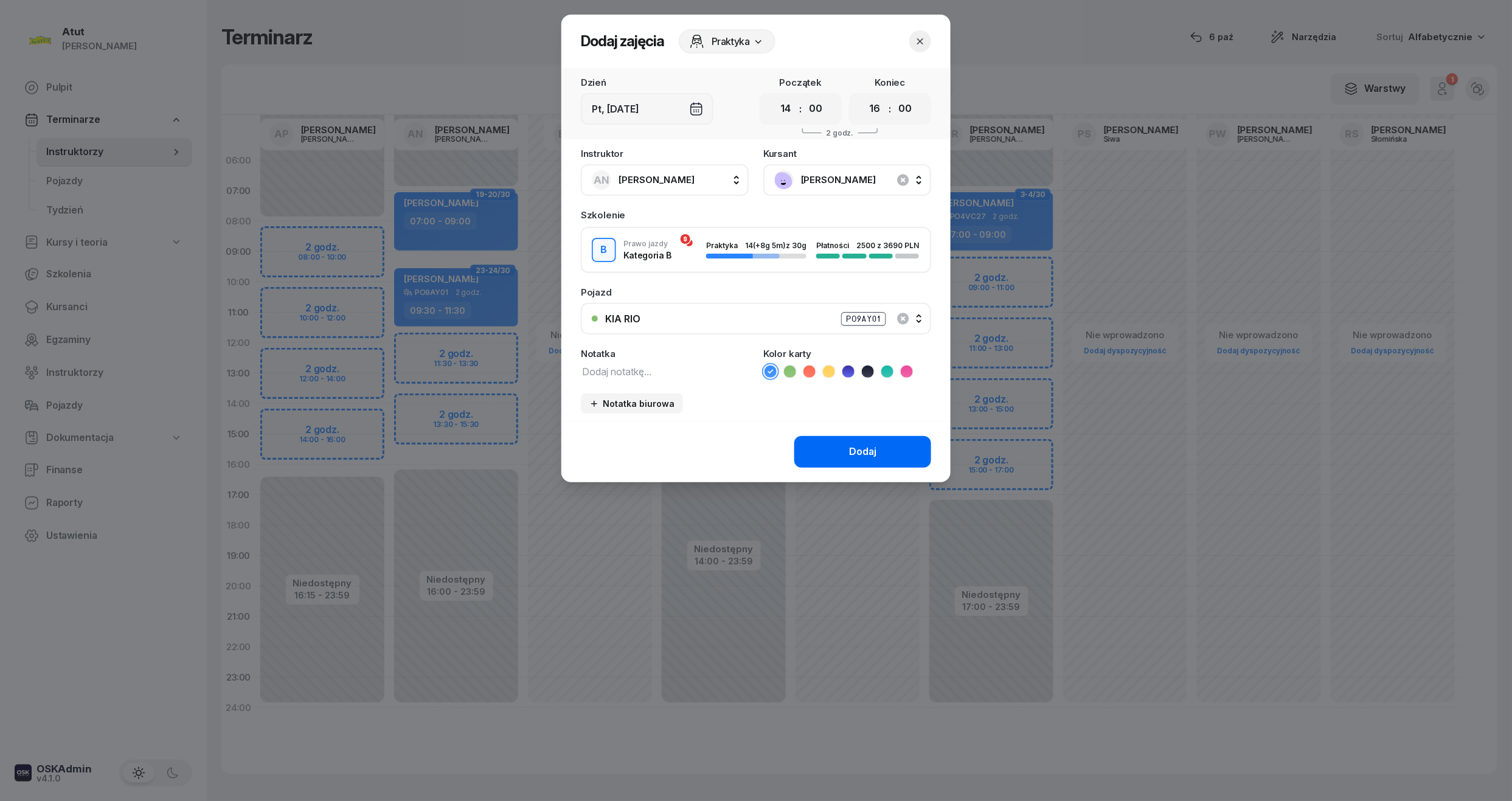
click at [843, 459] on button "Dodaj" at bounding box center [862, 451] width 137 height 32
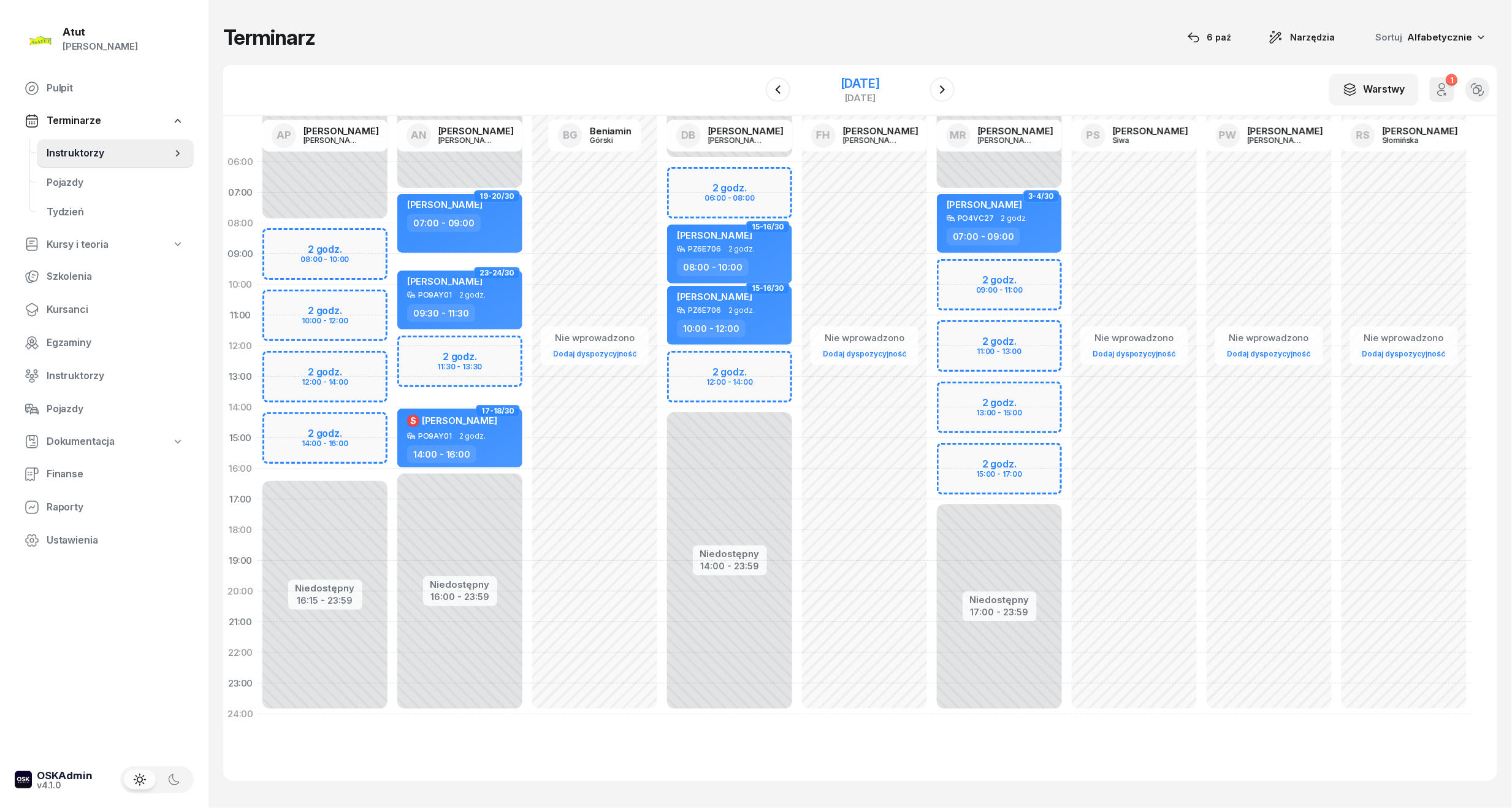
click at [858, 78] on div "5 grudnia 2025" at bounding box center [860, 83] width 39 height 12
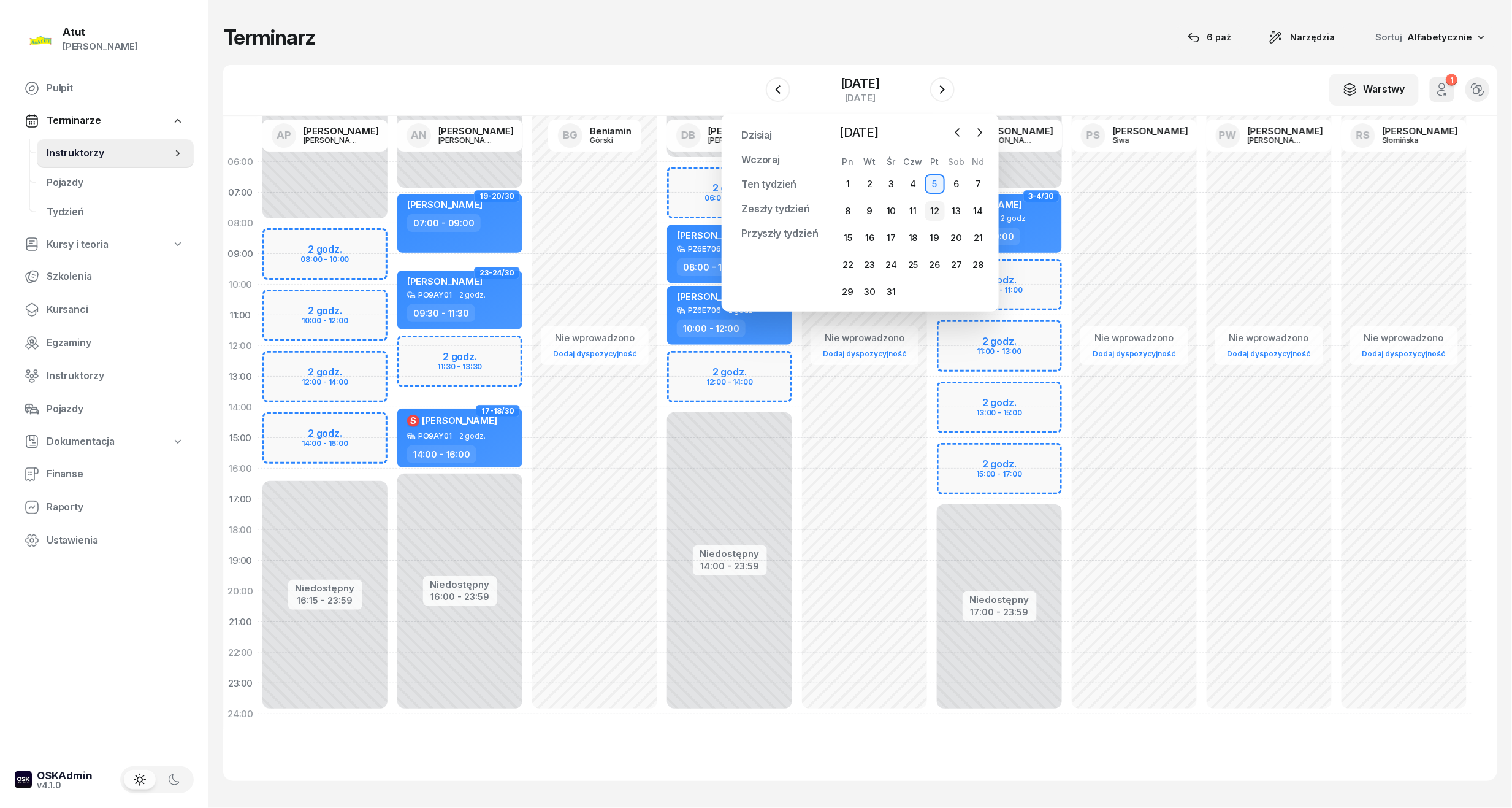
click at [930, 214] on div "12" at bounding box center [935, 211] width 20 height 20
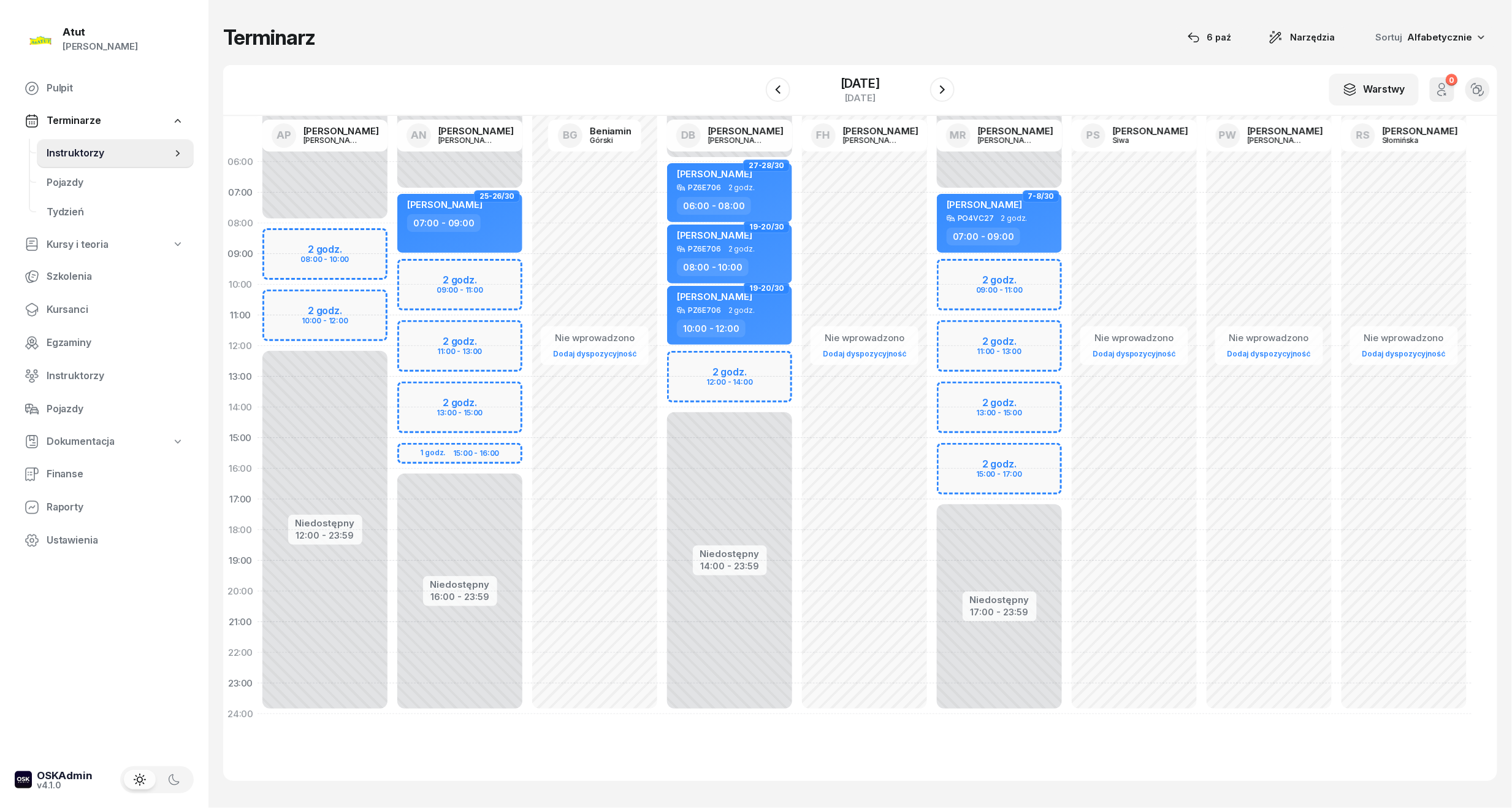
click at [457, 449] on div "Niedostępny 00:00 - 07:00 Niedostępny 16:00 - 23:59 2 godz. 09:00 - 11:00 2 god…" at bounding box center [459, 437] width 134 height 582
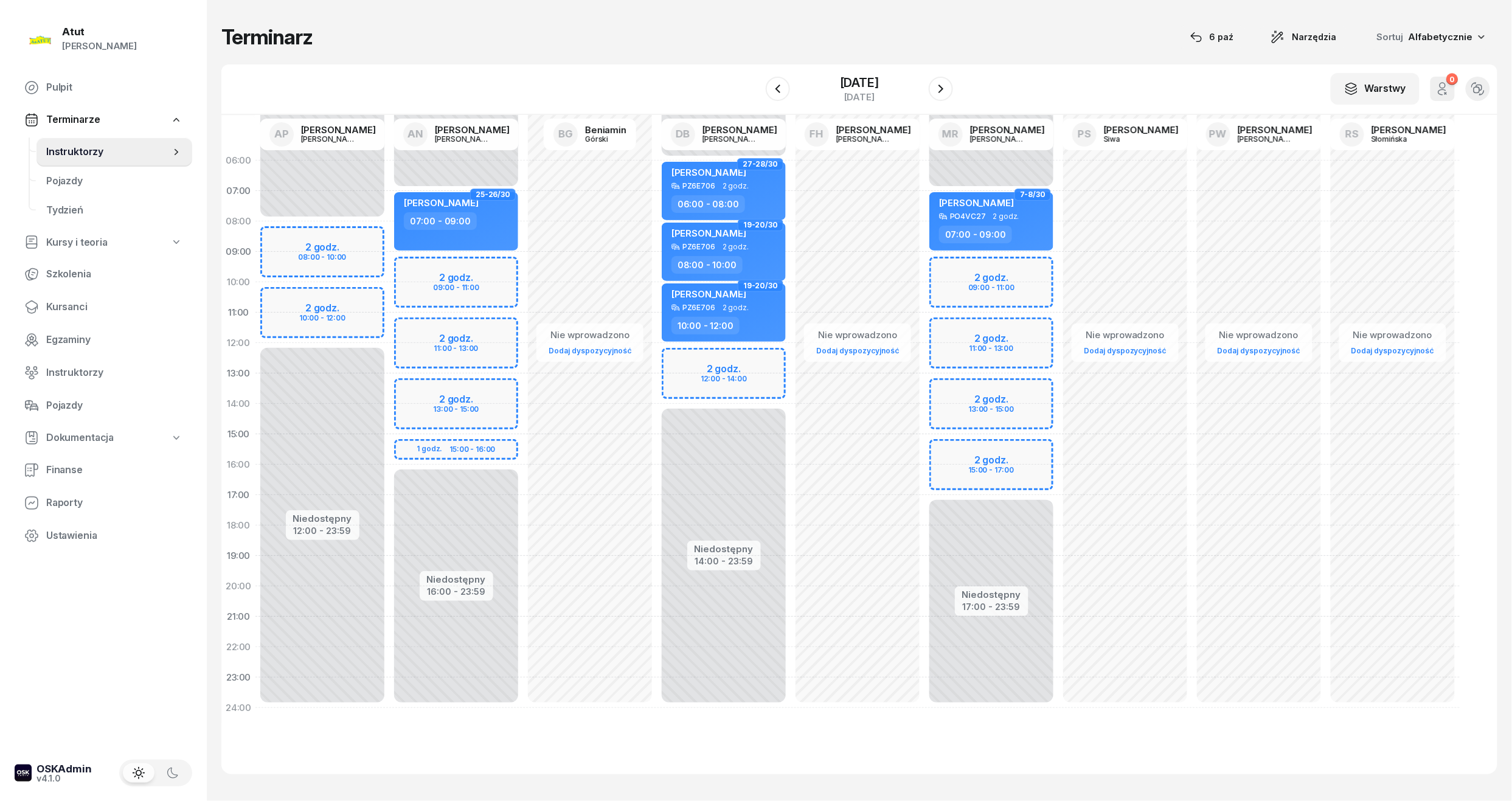
select select "15"
select select "17"
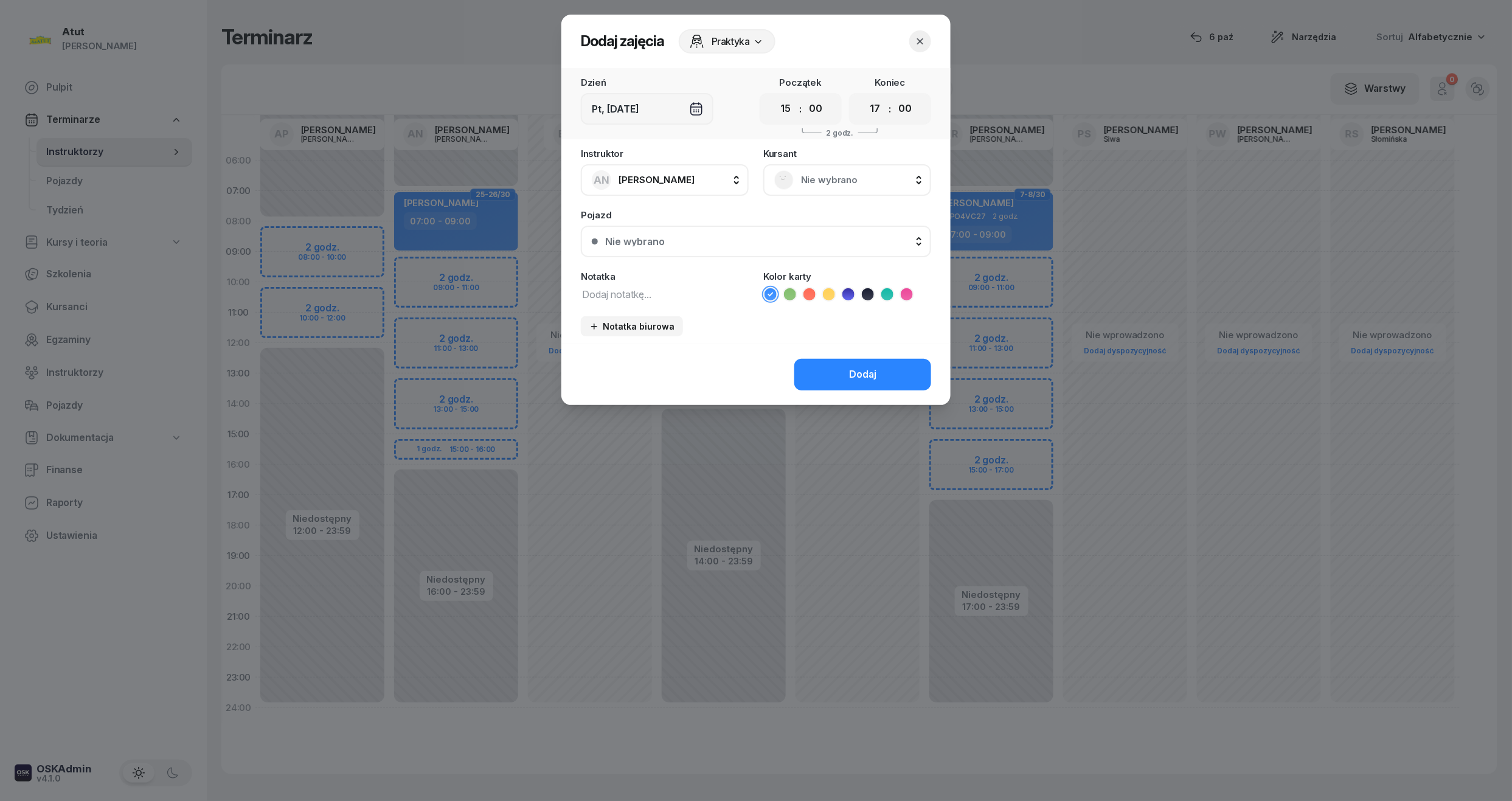
click at [845, 171] on div "Nie wybrano" at bounding box center [847, 180] width 146 height 20
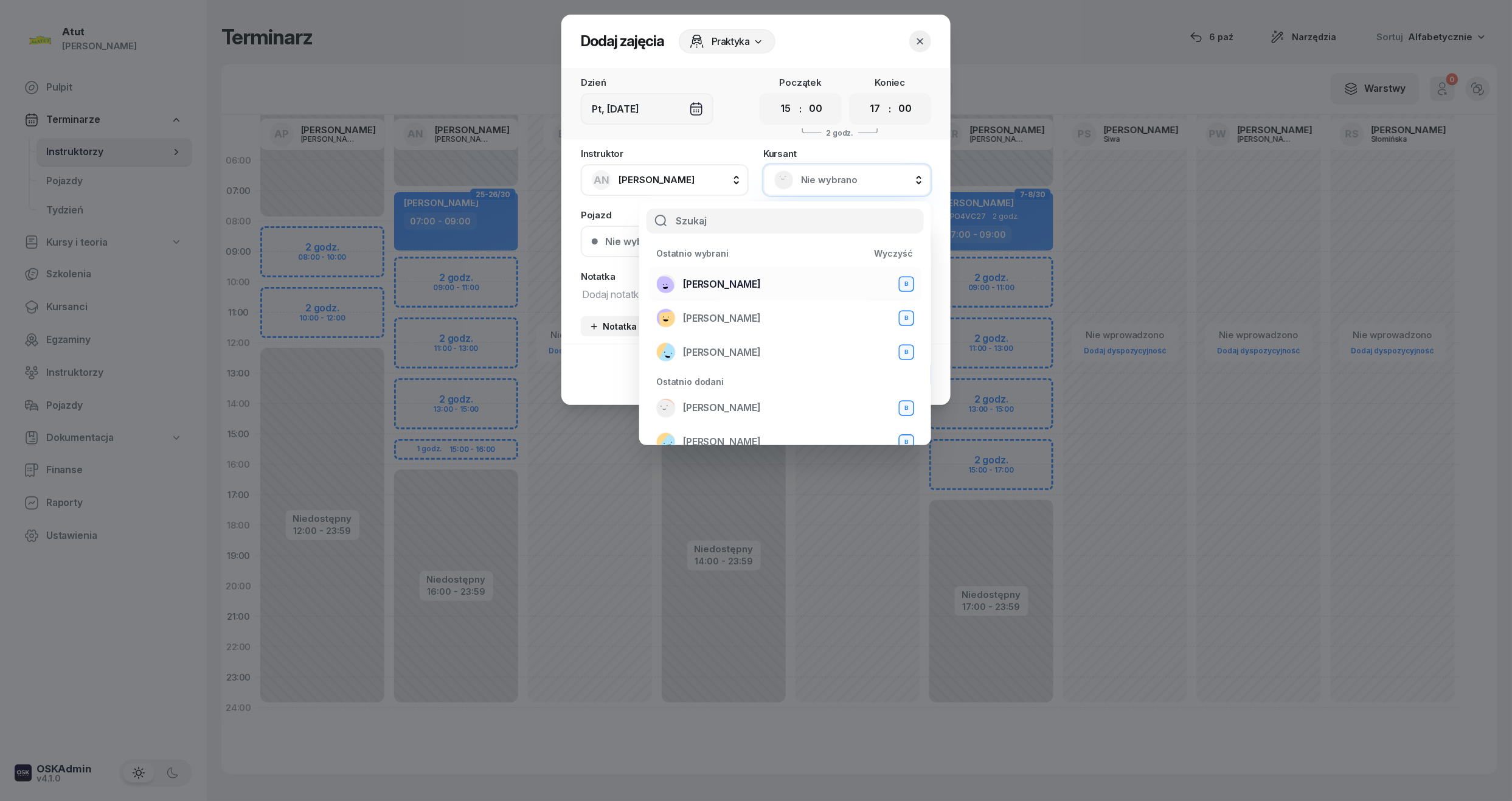
click at [759, 274] on div "Amanda Myślińśka B" at bounding box center [784, 283] width 257 height 20
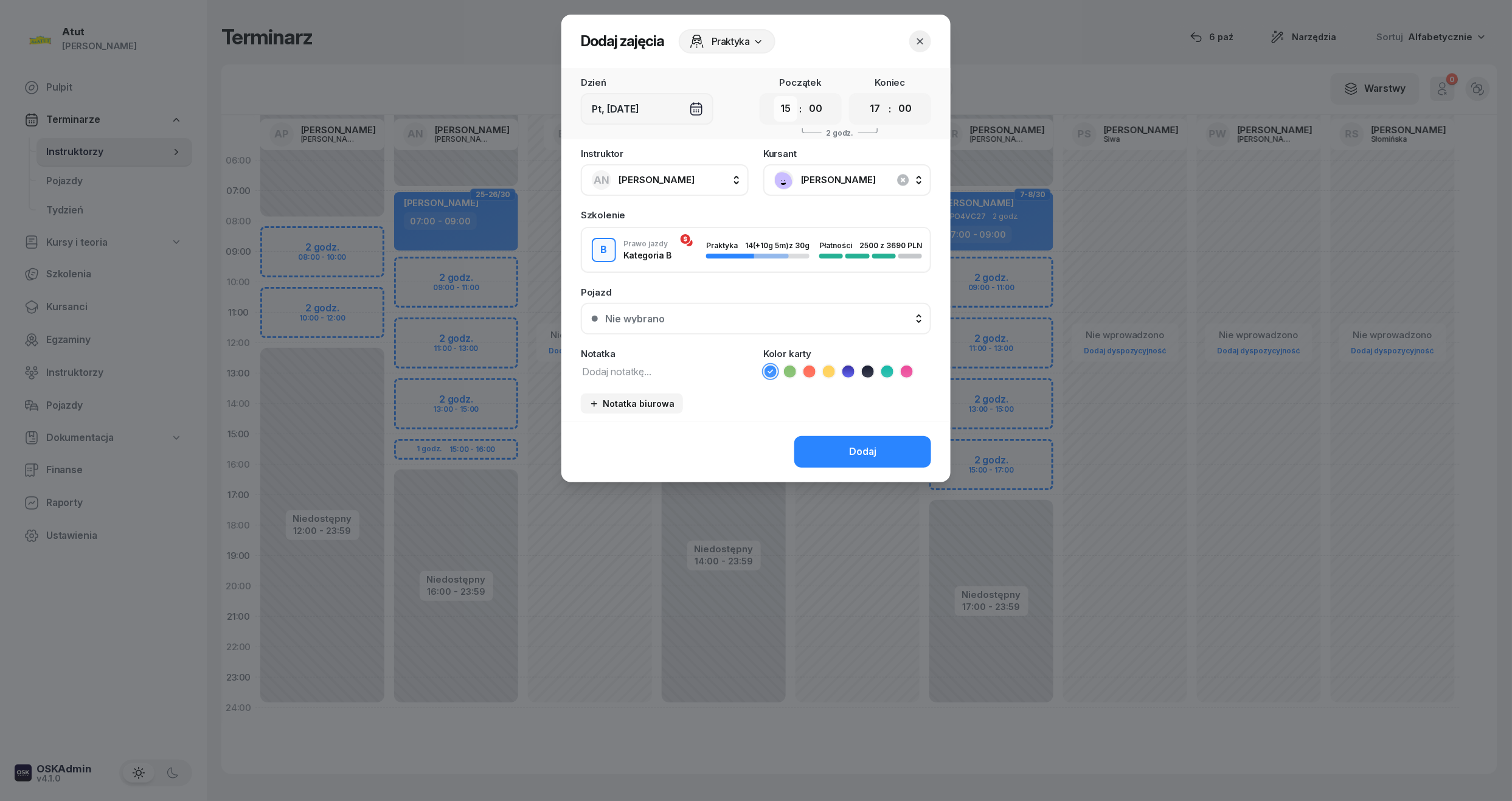
click at [784, 111] on select "00 01 02 03 04 05 06 07 08 09 10 11 12 13 14 15 16 17 18 19 20 21 22 23" at bounding box center [785, 108] width 23 height 25
select select "14"
click at [774, 96] on select "00 01 02 03 04 05 06 07 08 09 10 11 12 13 14 15 16 17 18 19 20 21 22 23" at bounding box center [785, 108] width 23 height 25
drag, startPoint x: 881, startPoint y: 104, endPoint x: 879, endPoint y: 117, distance: 13.2
click at [881, 104] on select "00 01 02 03 04 05 06 07 08 09 10 11 12 13 14 15 16 17 18 19 20 21 22 23" at bounding box center [875, 108] width 23 height 25
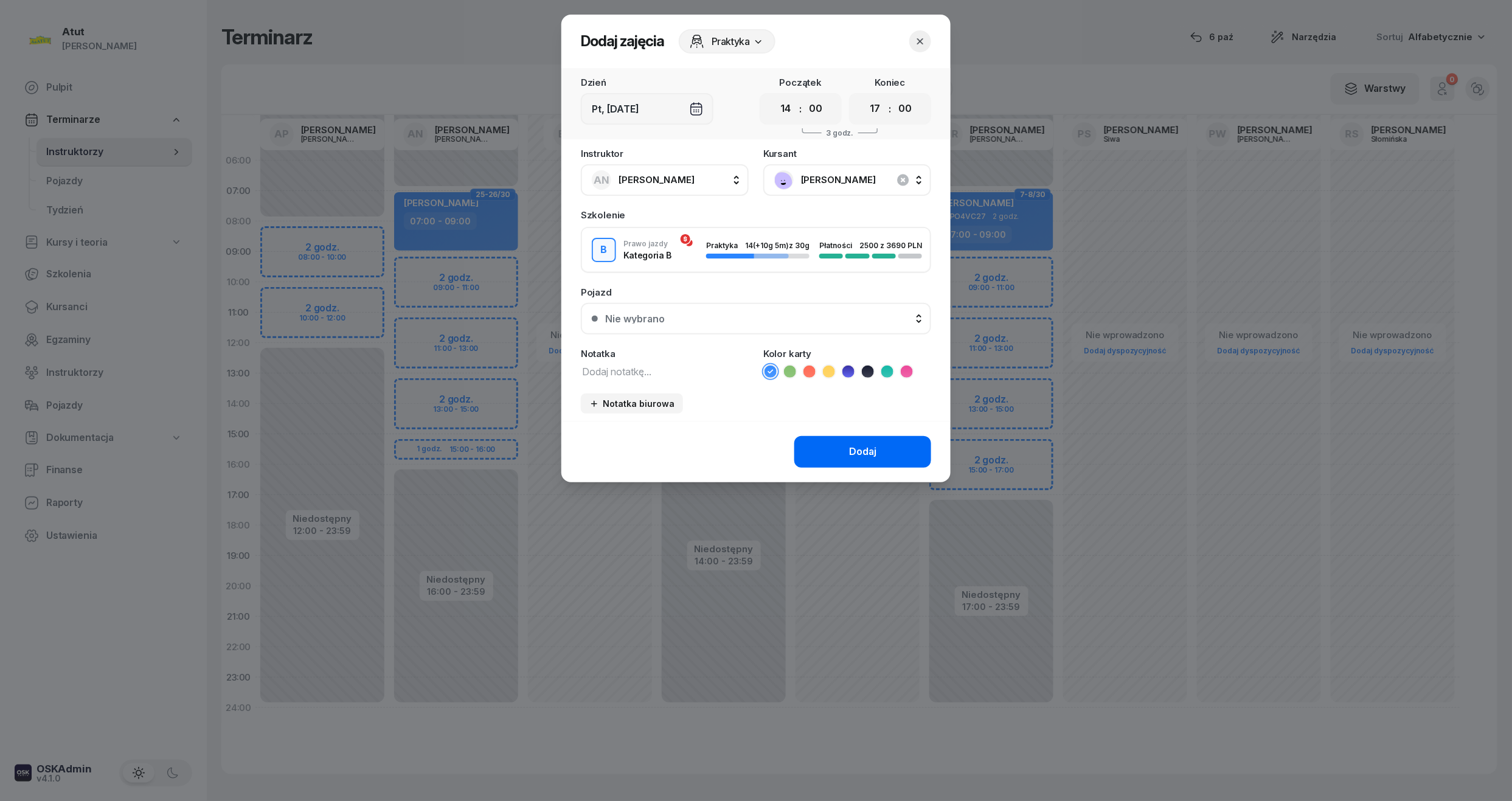
select select "16"
click at [864, 96] on select "00 01 02 03 04 05 06 07 08 09 10 11 12 13 14 15 16 17 18 19 20 21 22 23" at bounding box center [875, 108] width 23 height 25
click at [659, 307] on button "Nie wybrano" at bounding box center [756, 319] width 351 height 32
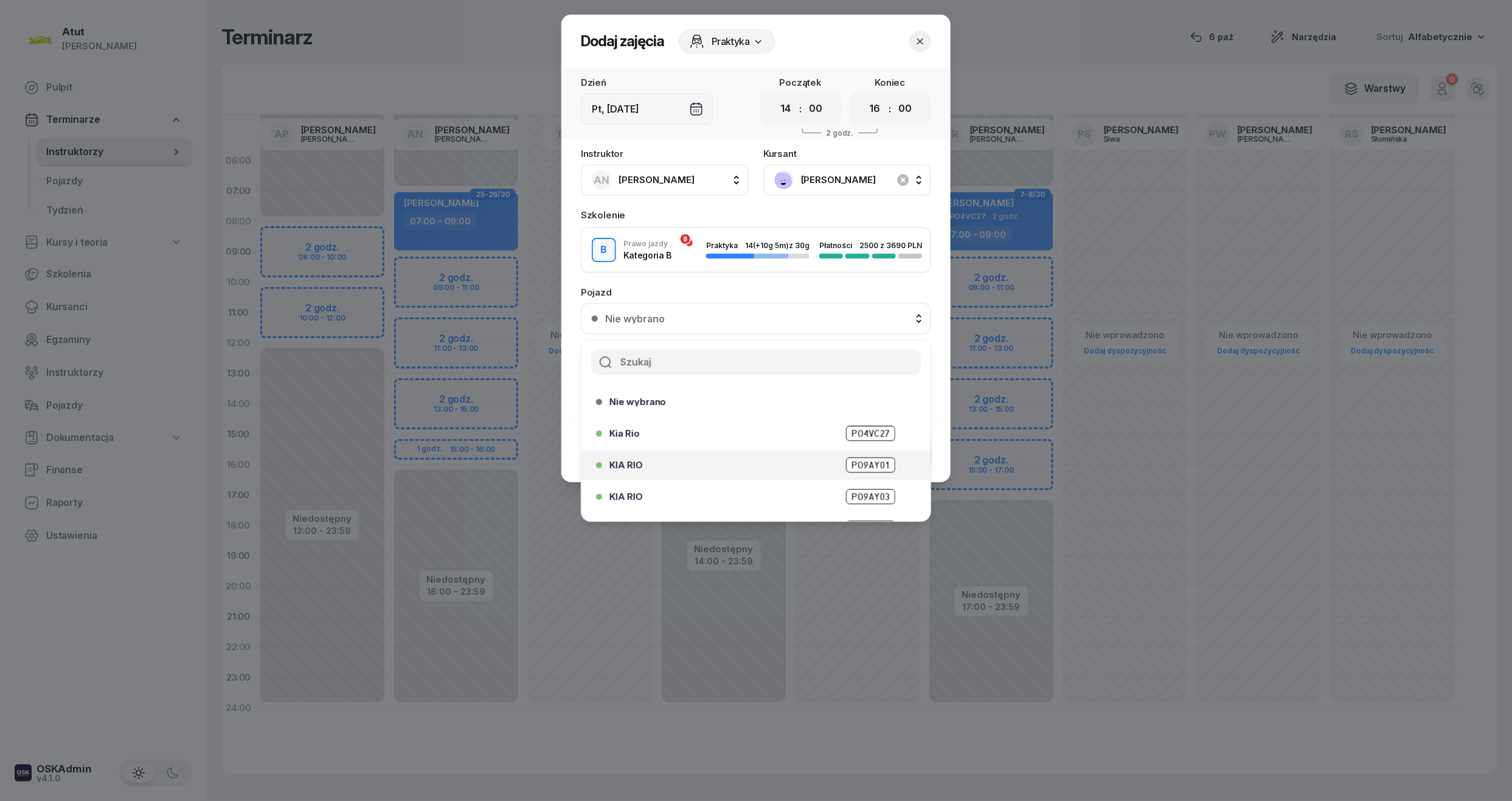
click at [850, 460] on span "PO9AY01" at bounding box center [870, 464] width 49 height 15
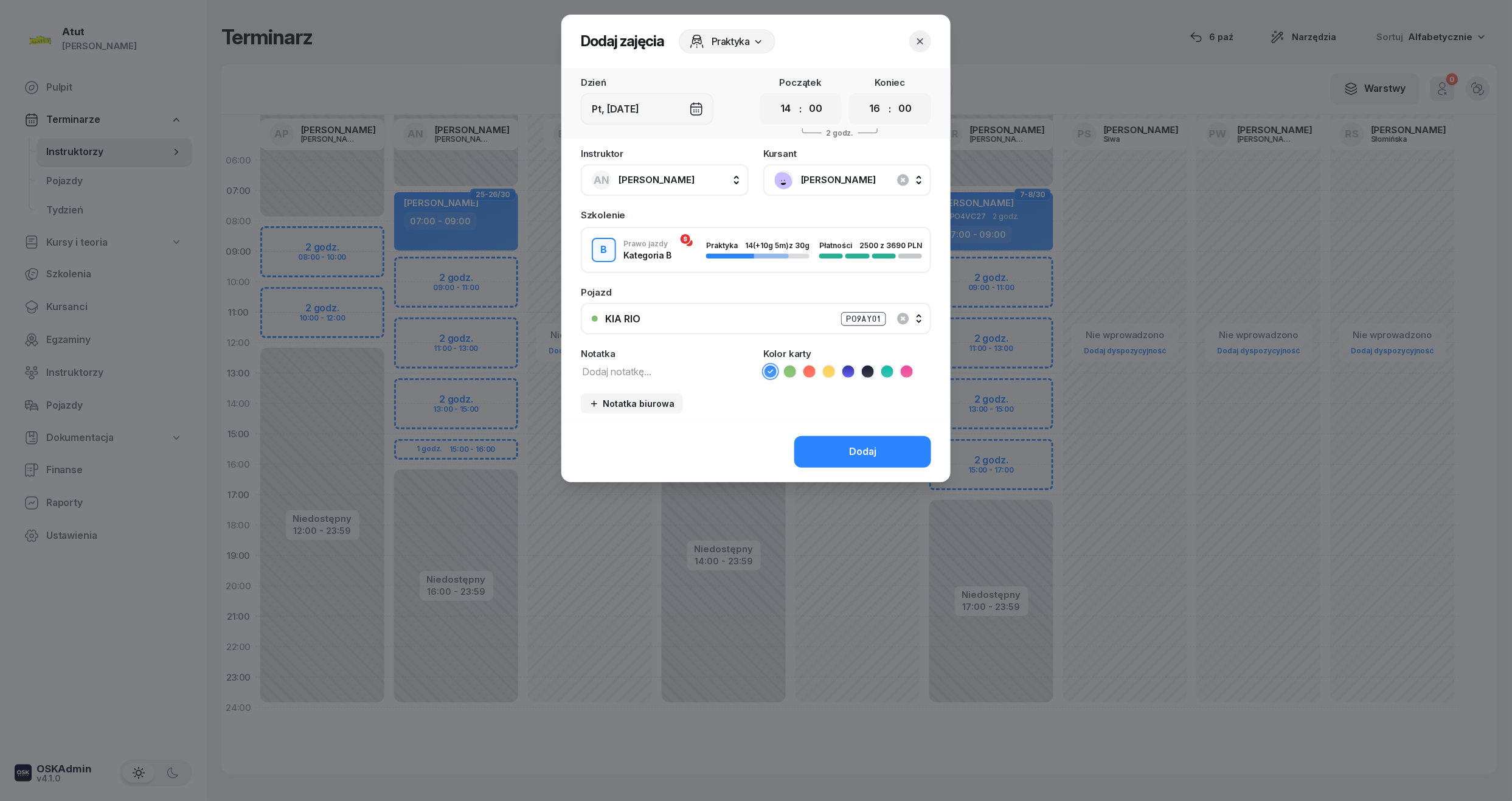
click at [850, 461] on button "Dodaj" at bounding box center [862, 451] width 137 height 32
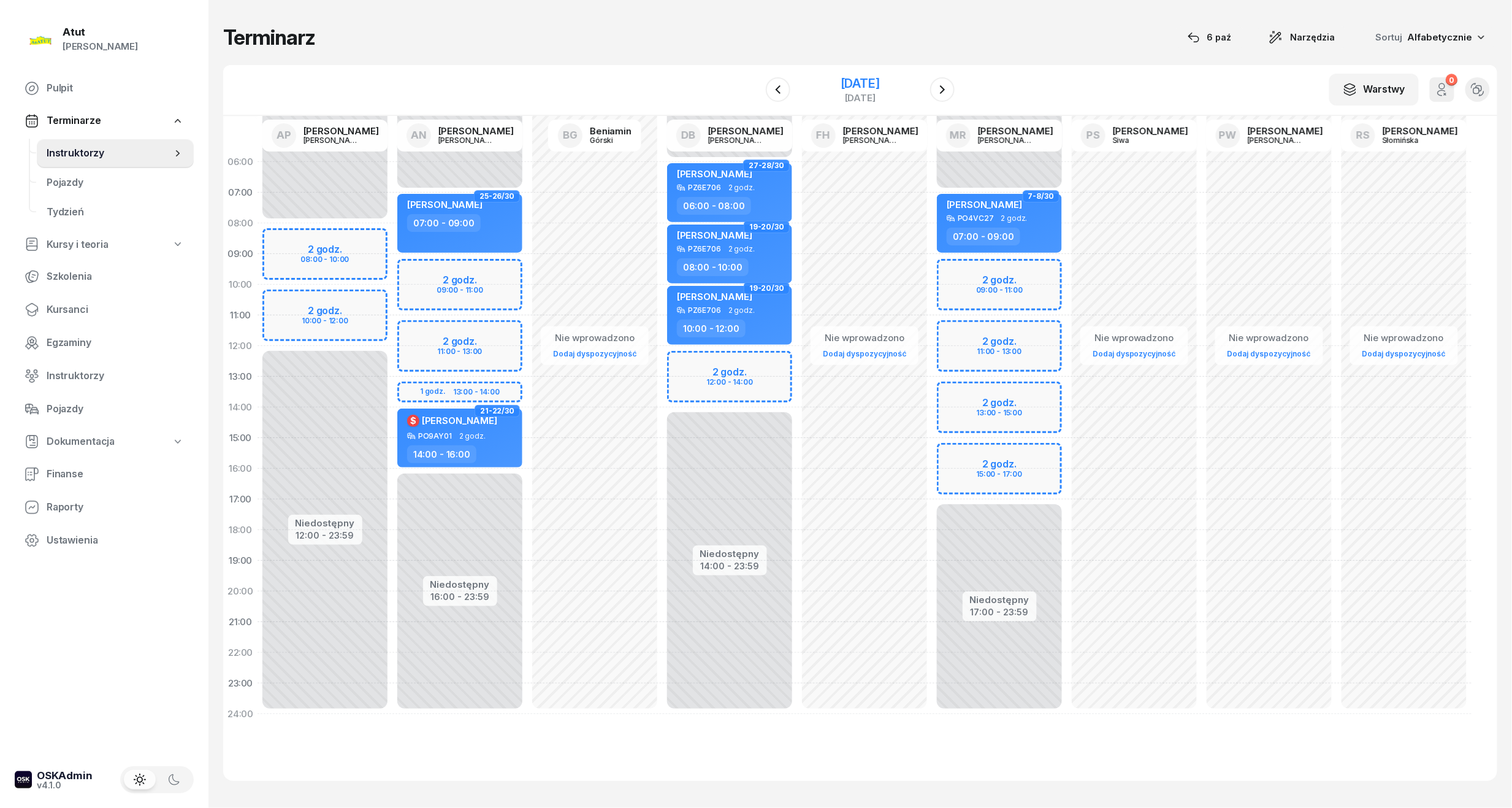
click at [860, 74] on div "12 grudnia 2025 piątek" at bounding box center [859, 89] width 125 height 35
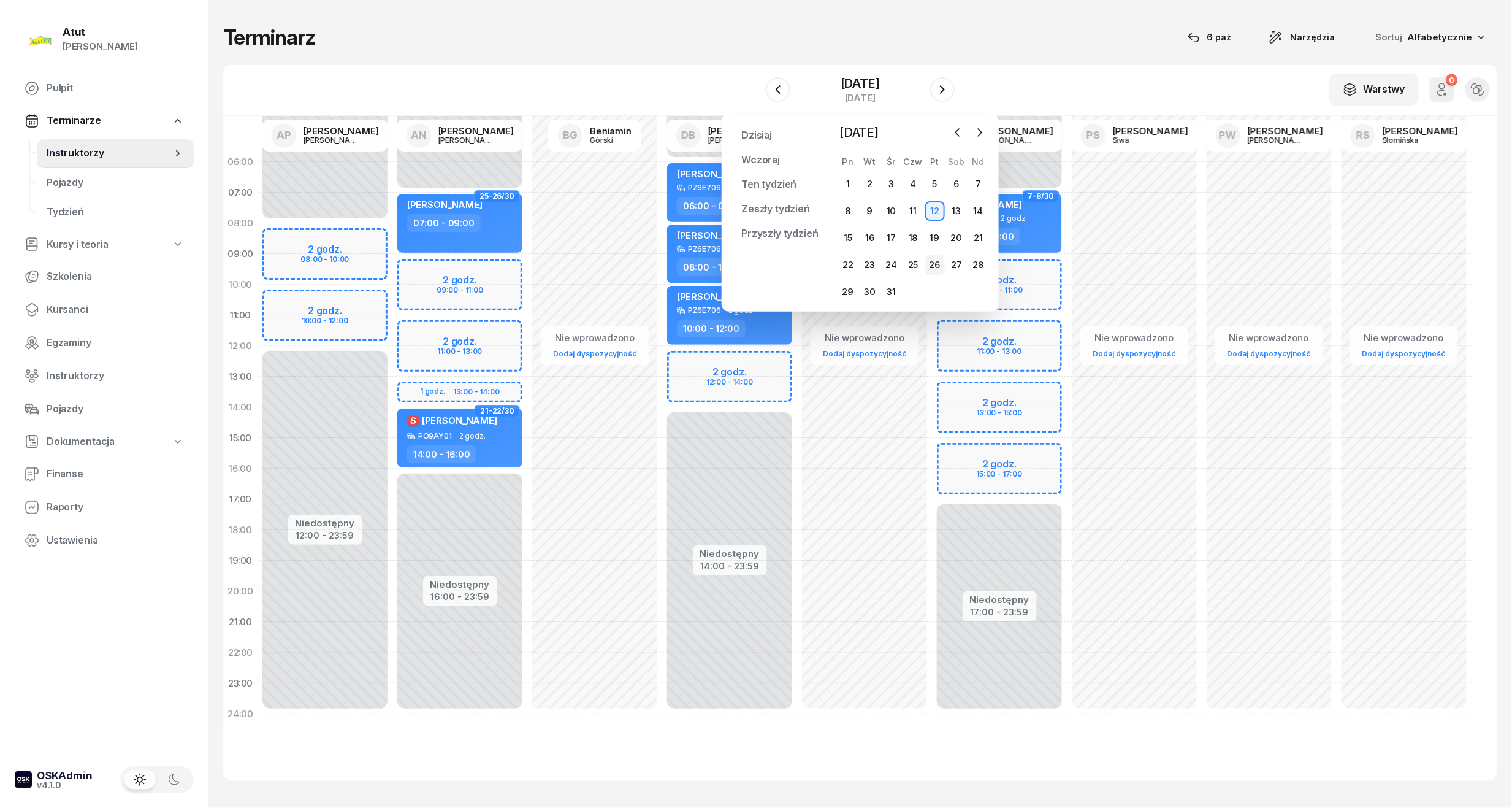
click at [927, 270] on div "26" at bounding box center [935, 264] width 20 height 20
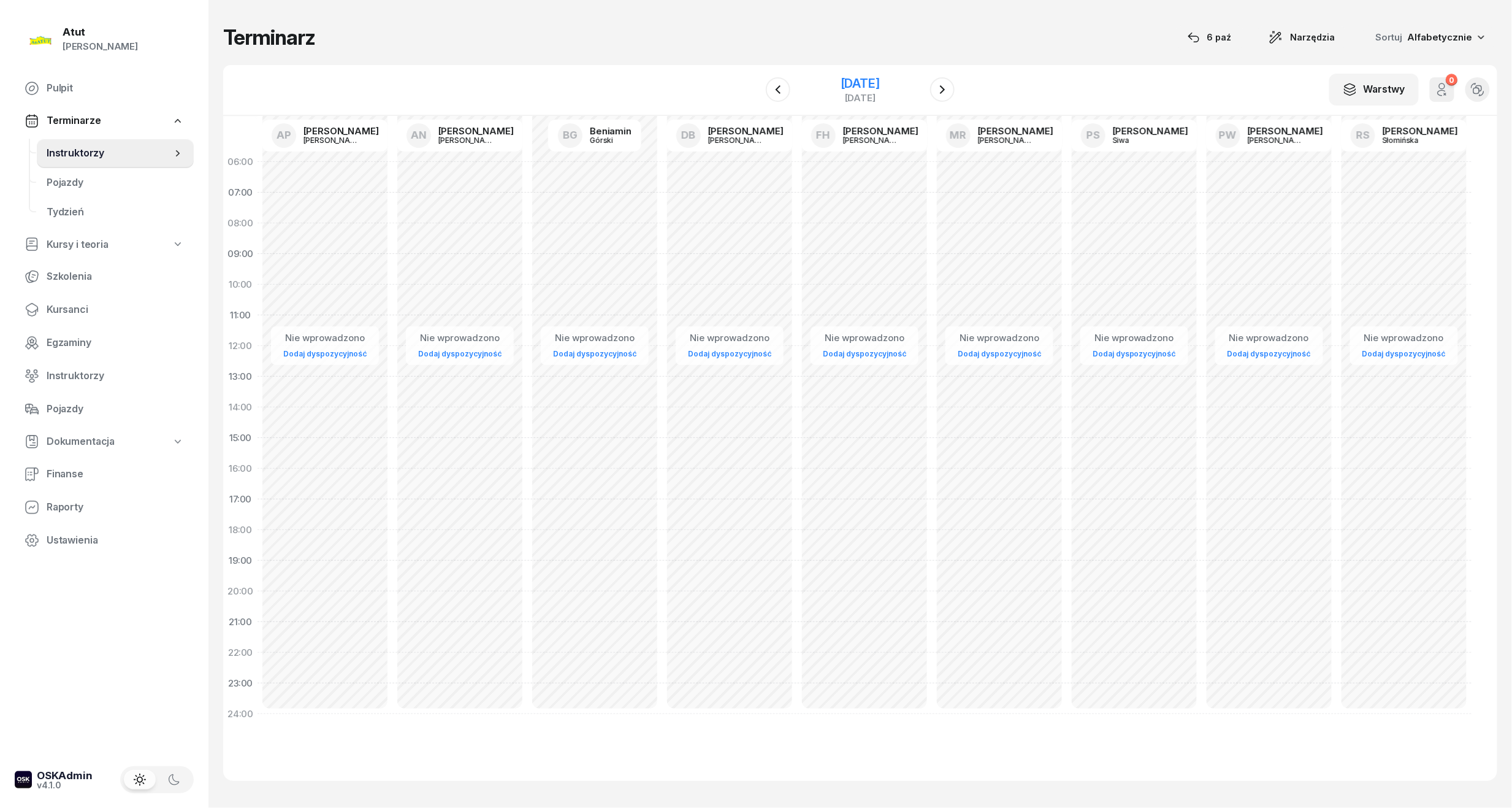
click at [841, 77] on div "26 grudnia 2025" at bounding box center [860, 83] width 39 height 12
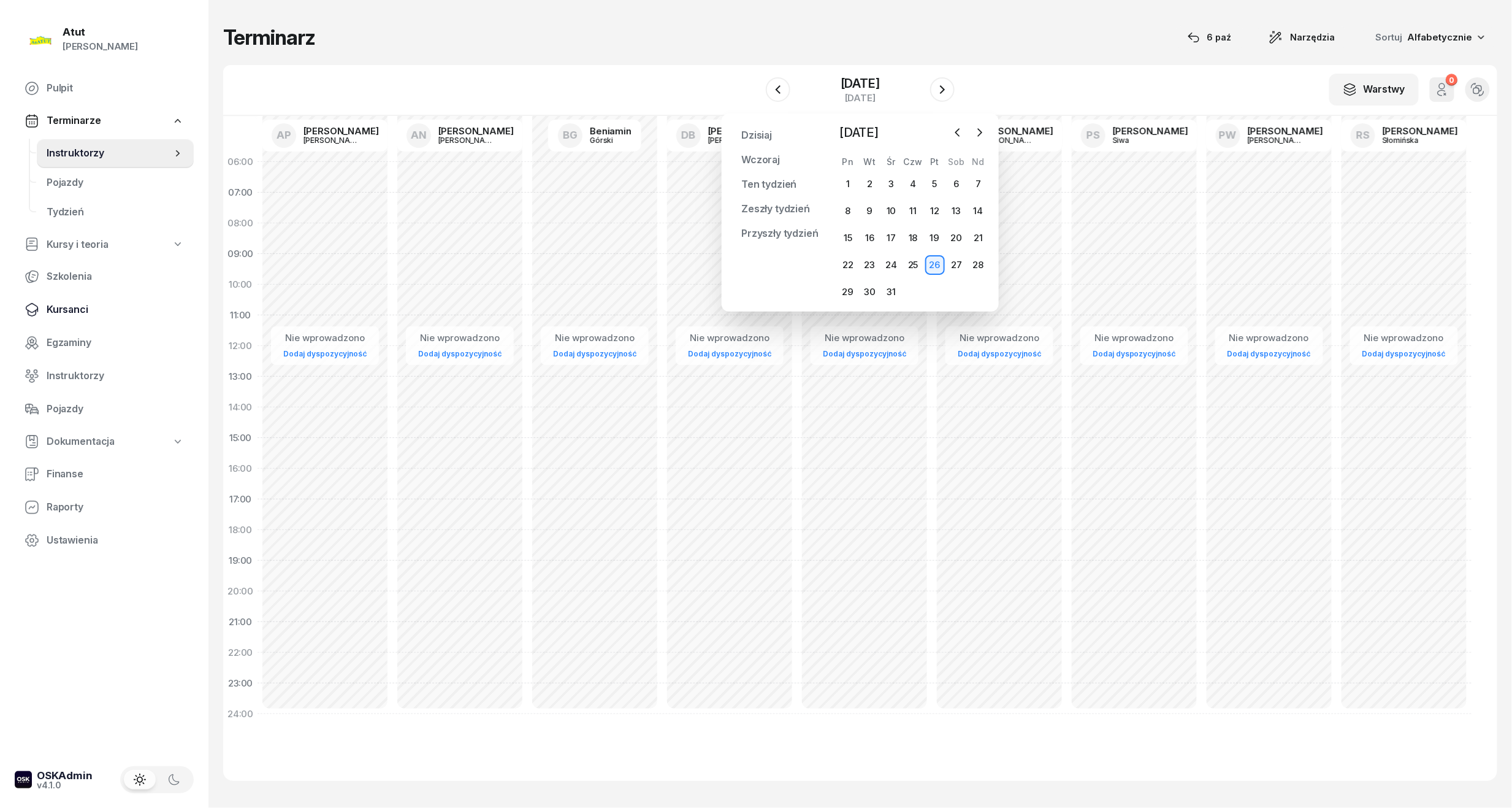
click at [40, 298] on link "Kursanci" at bounding box center [104, 309] width 179 height 29
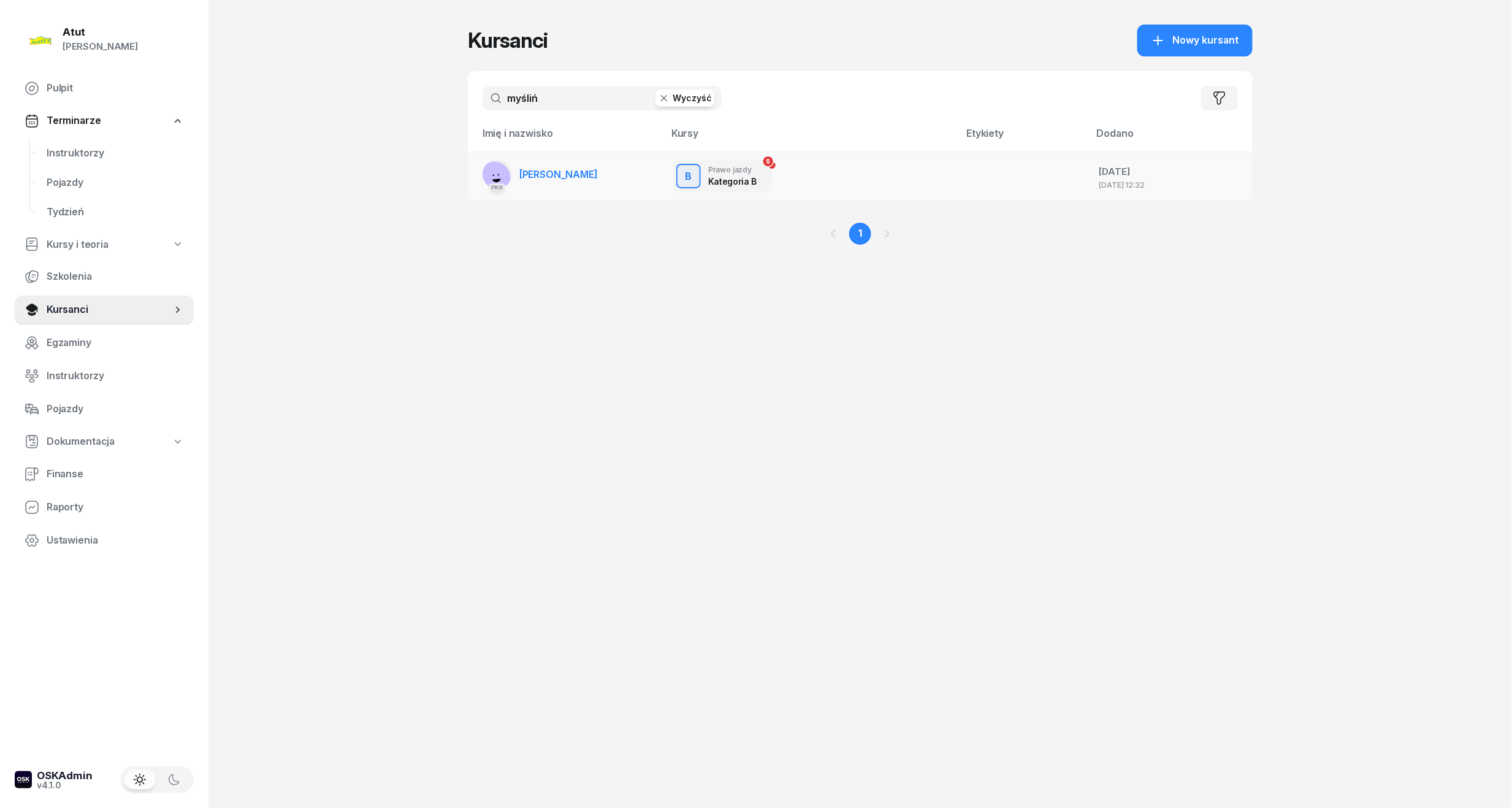
click at [538, 179] on span "Amanda Myślińśka" at bounding box center [558, 174] width 78 height 12
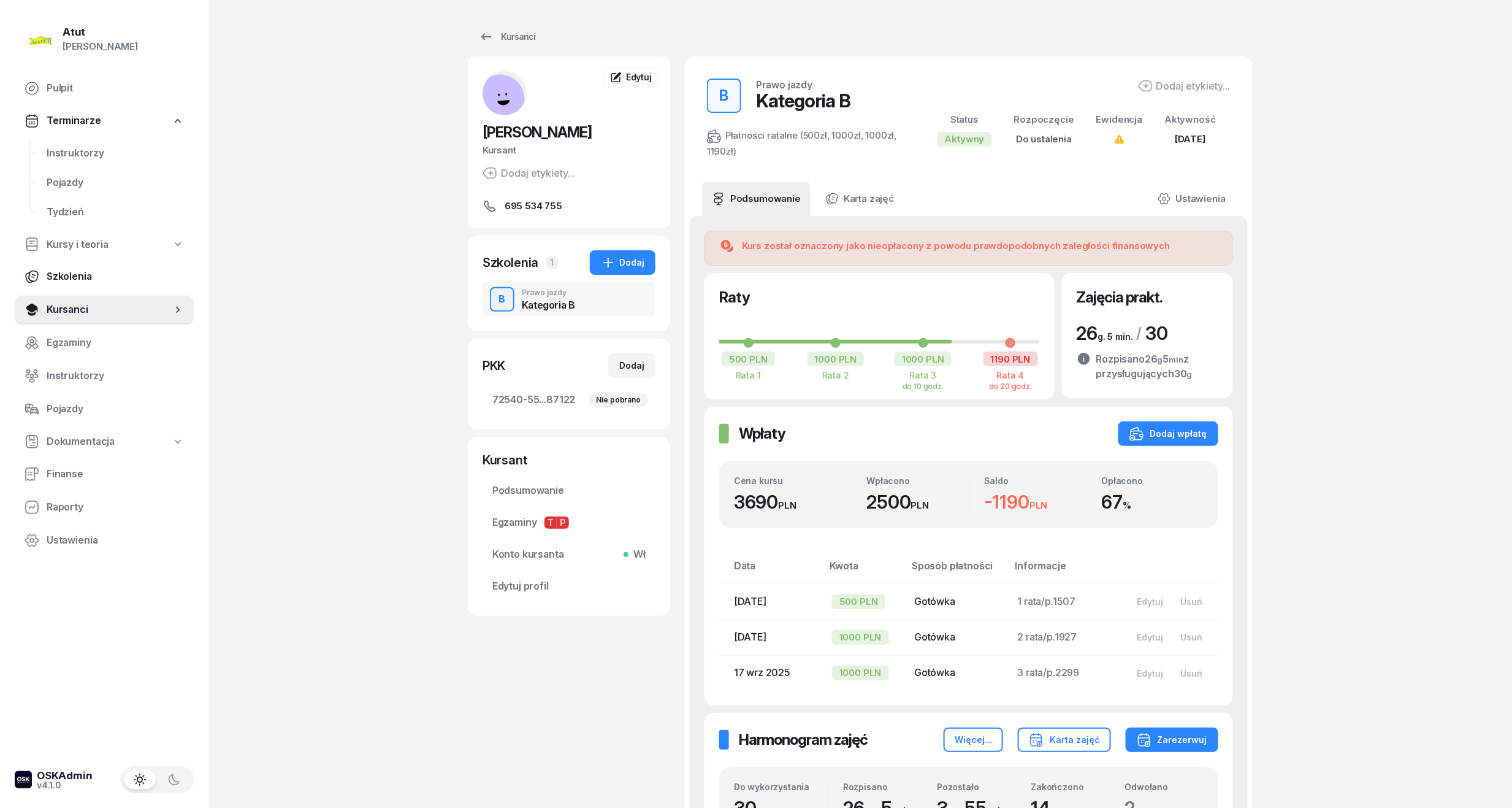
drag, startPoint x: 76, startPoint y: 314, endPoint x: 133, endPoint y: 279, distance: 66.9
click at [76, 314] on span "Kursanci" at bounding box center [109, 309] width 125 height 16
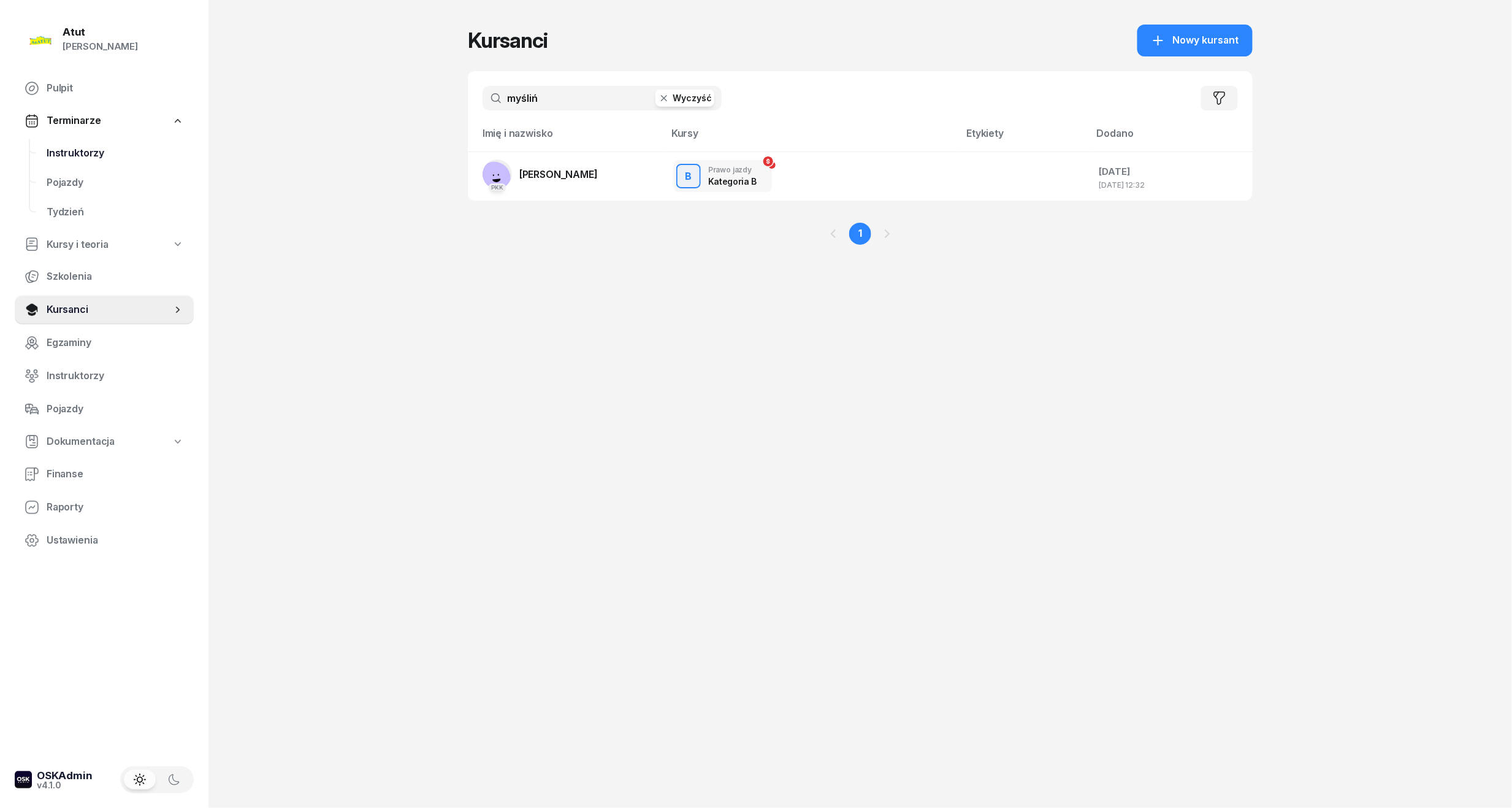
click at [77, 151] on span "Instruktorzy" at bounding box center [116, 153] width 137 height 16
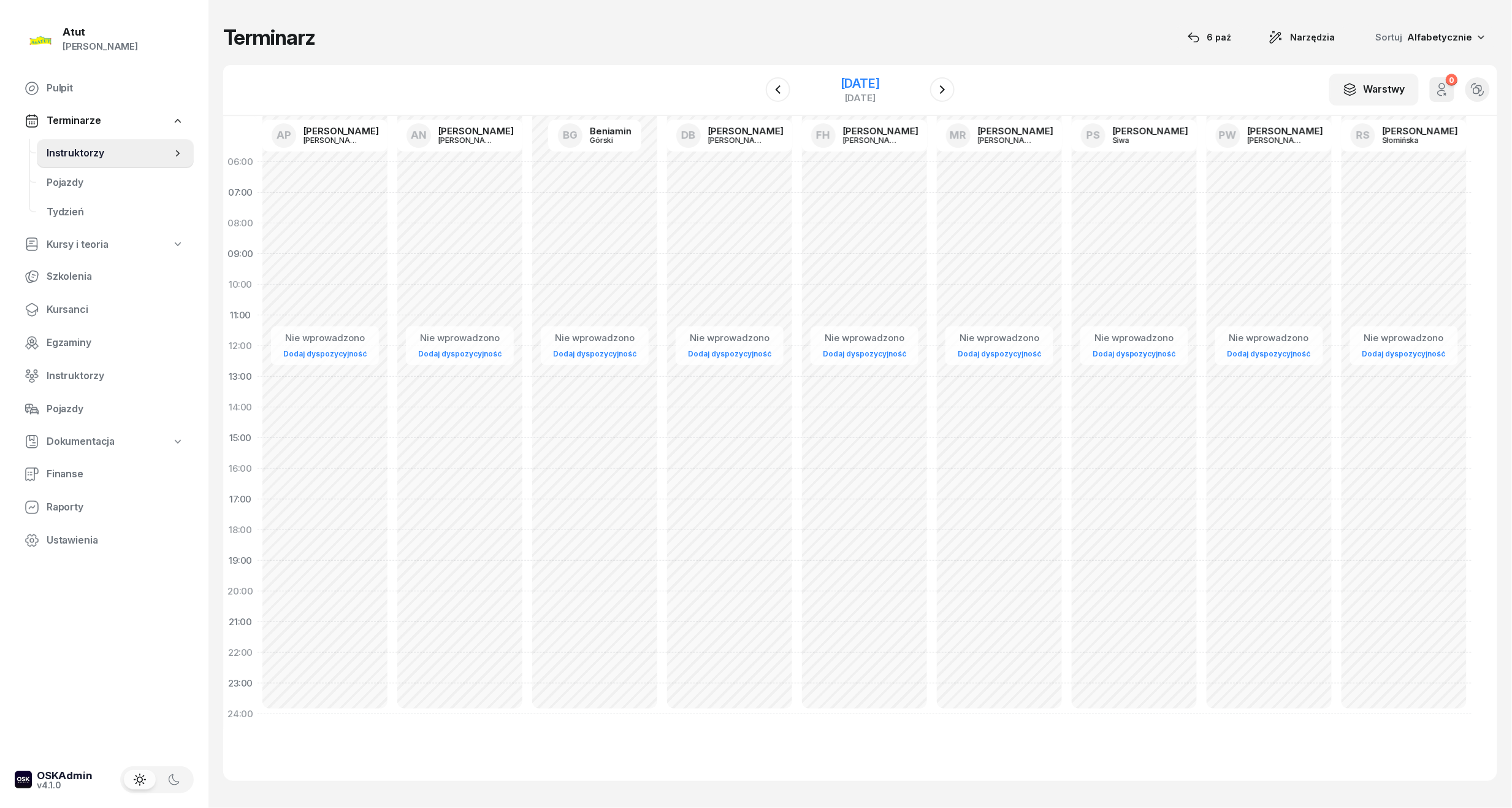
click at [860, 87] on div "26 grudnia 2025" at bounding box center [860, 83] width 39 height 12
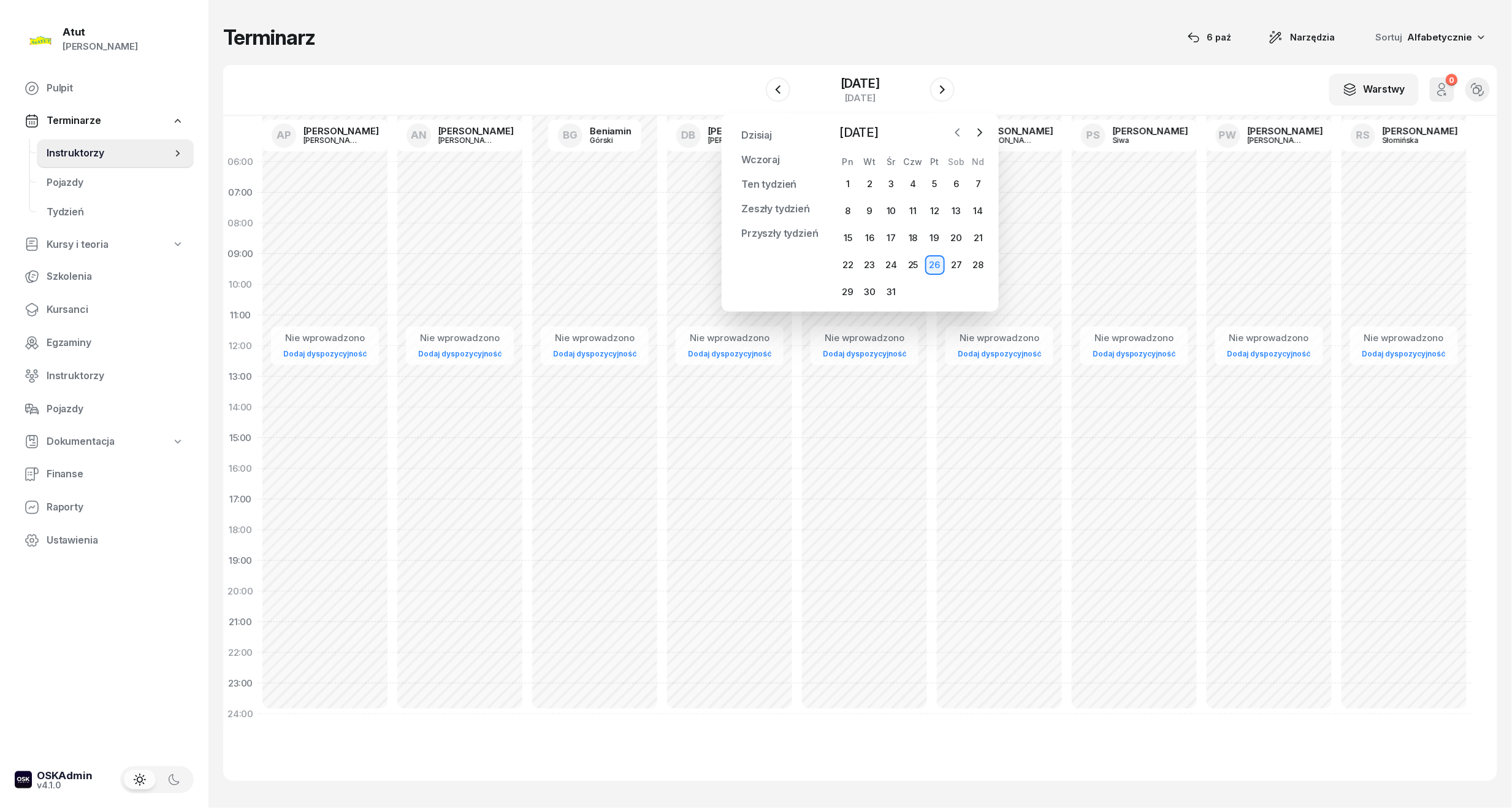
click at [957, 132] on icon "button" at bounding box center [957, 132] width 12 height 12
click at [950, 133] on button "button" at bounding box center [958, 133] width 19 height 19
click at [871, 209] on div "7" at bounding box center [869, 211] width 20 height 20
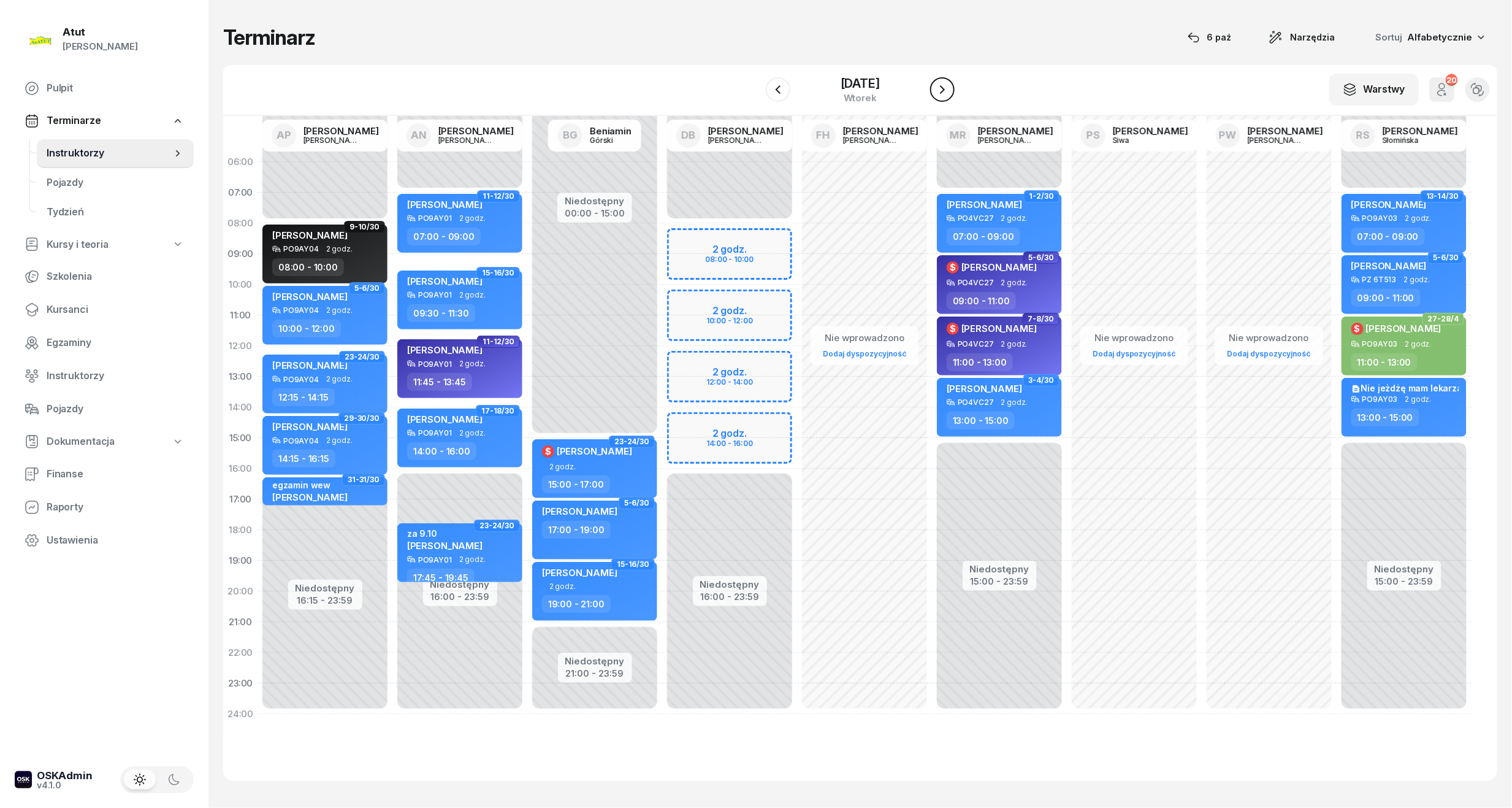
click at [944, 93] on button "button" at bounding box center [942, 89] width 24 height 24
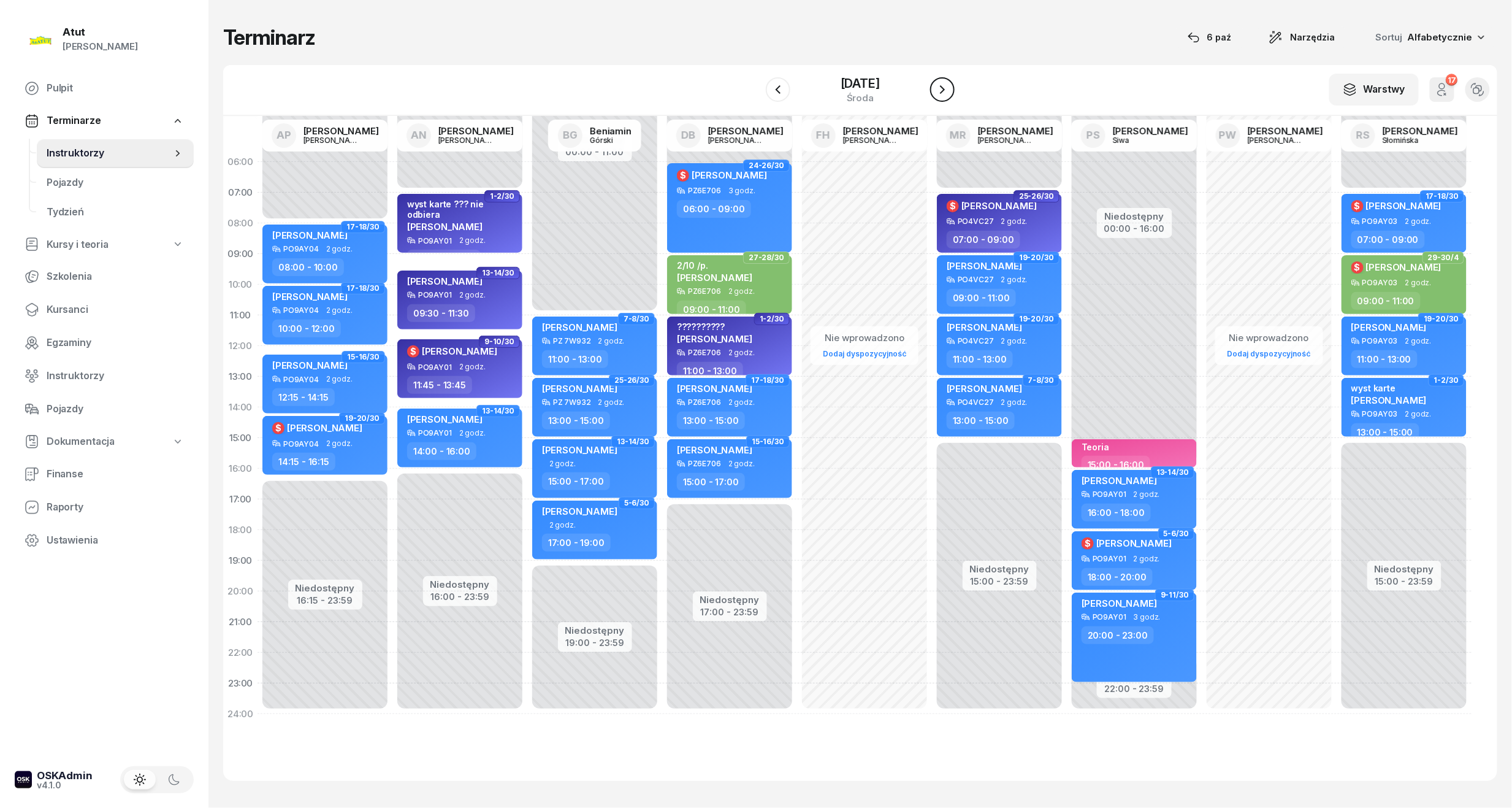
click at [944, 93] on button "button" at bounding box center [942, 89] width 24 height 24
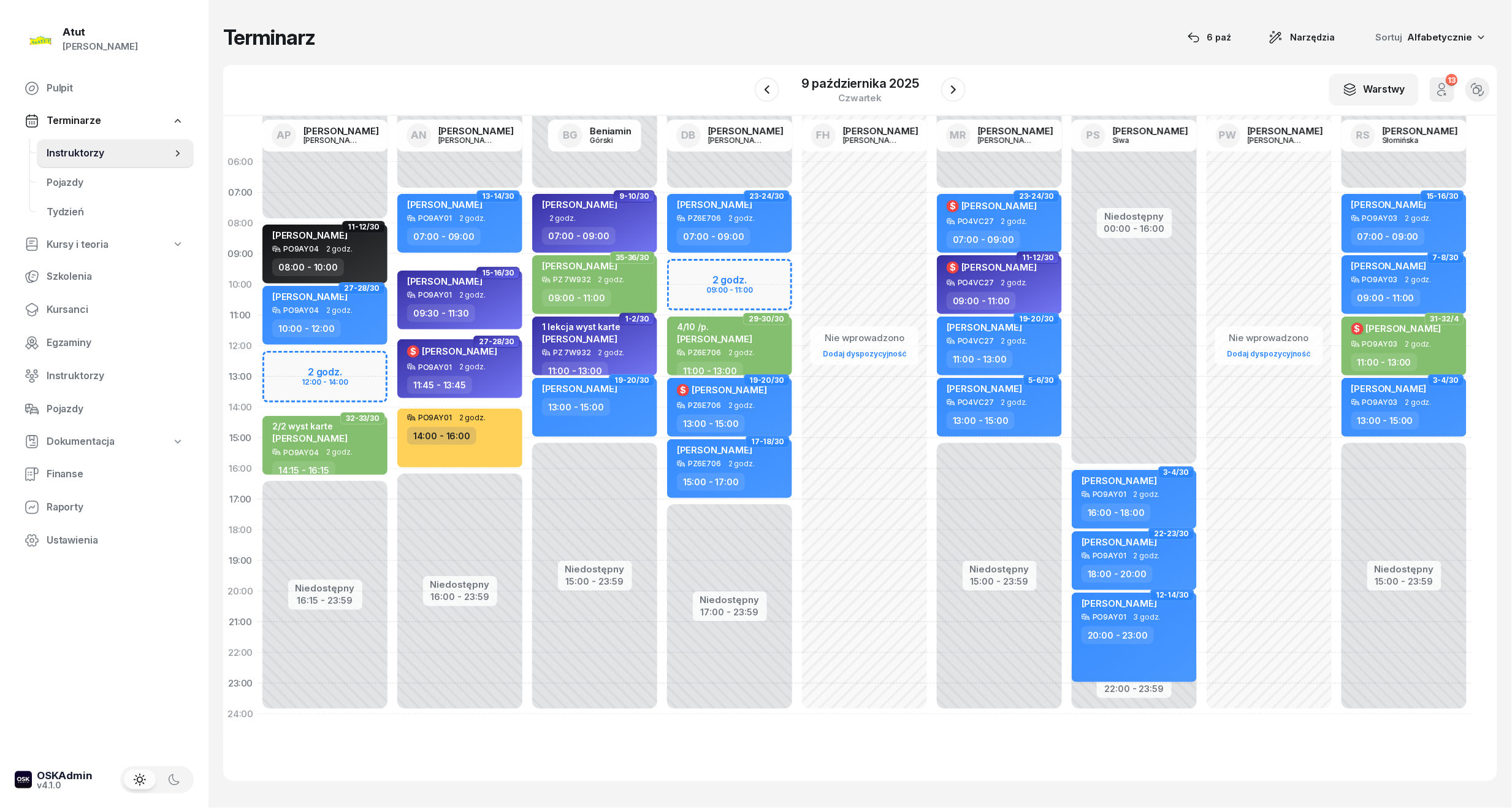
click at [343, 369] on div "Niedostępny 00:00 - 08:00 Niedostępny 16:15 - 23:59 2 godz. 12:00 - 14:00 11-12…" at bounding box center [324, 437] width 134 height 582
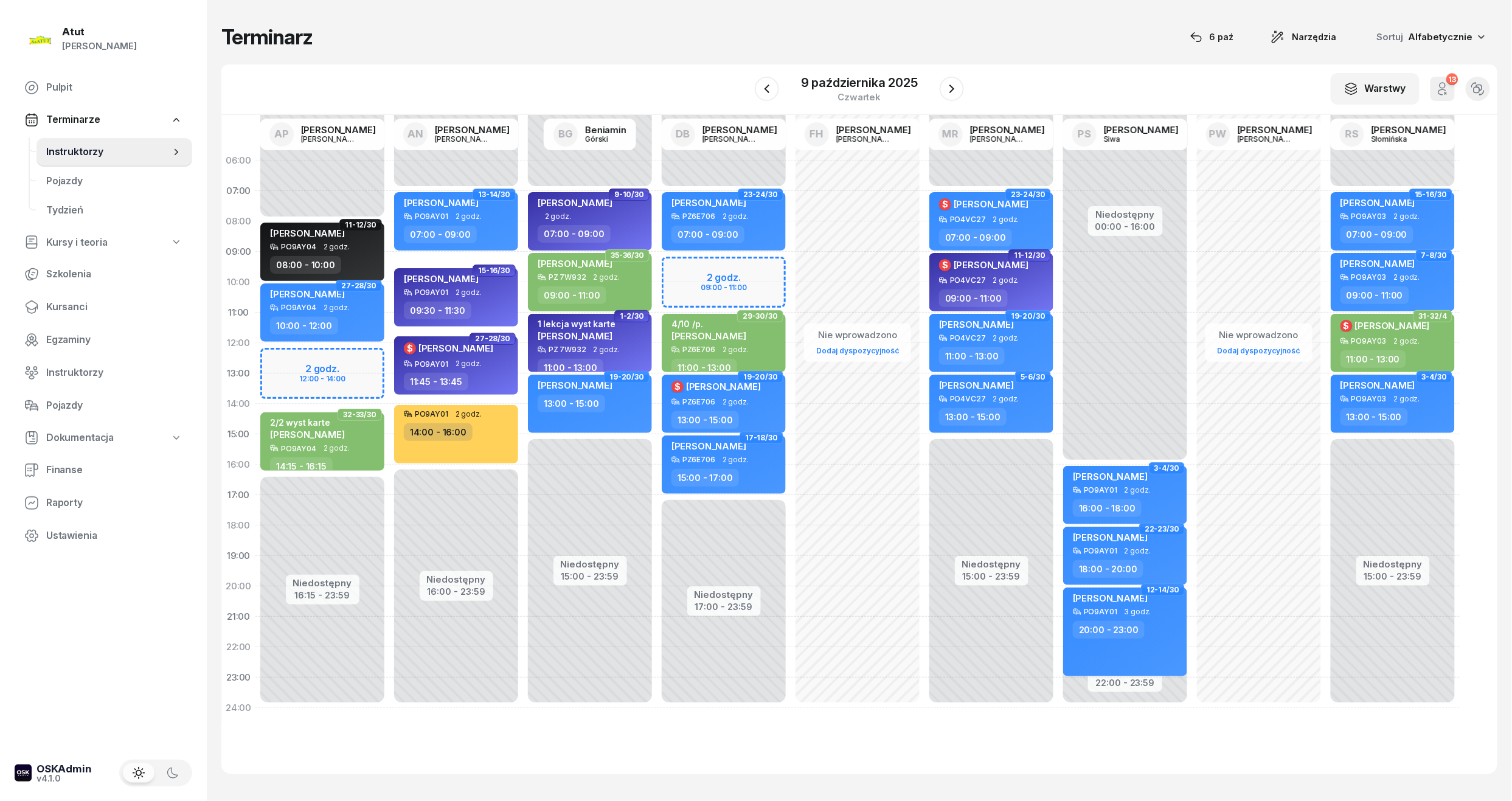
select select "12"
select select "14"
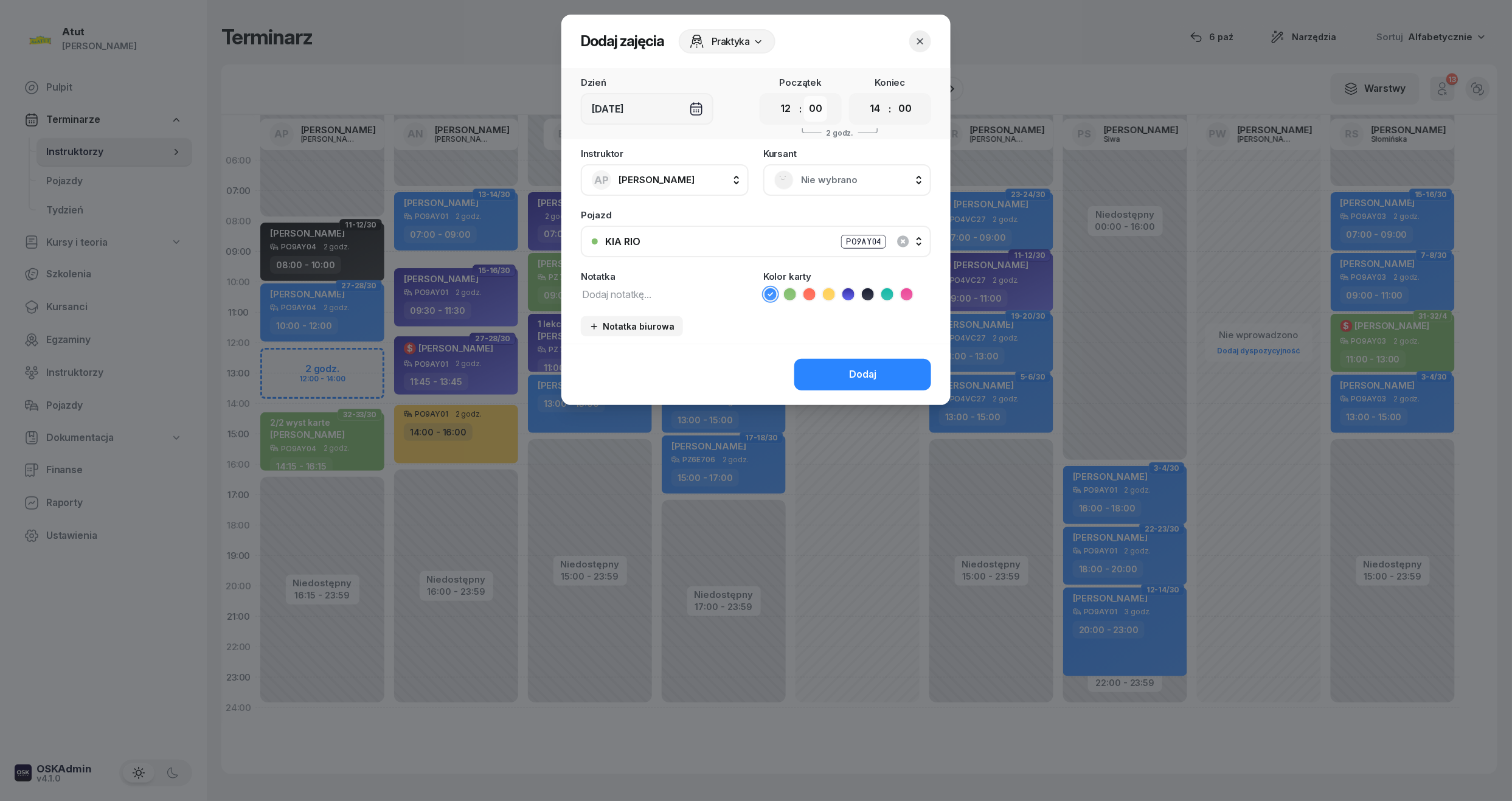
click at [813, 104] on select "00 05 10 15 20 25 30 35 40 45 50 55" at bounding box center [815, 108] width 23 height 25
select select "15"
click at [804, 96] on select "00 05 10 15 20 25 30 35 40 45 50 55" at bounding box center [815, 108] width 23 height 25
drag, startPoint x: 914, startPoint y: 115, endPoint x: 913, endPoint y: 120, distance: 5.1
click at [914, 115] on select "00 05 10 15 20 25 30 35 40 45 50 55" at bounding box center [905, 108] width 23 height 25
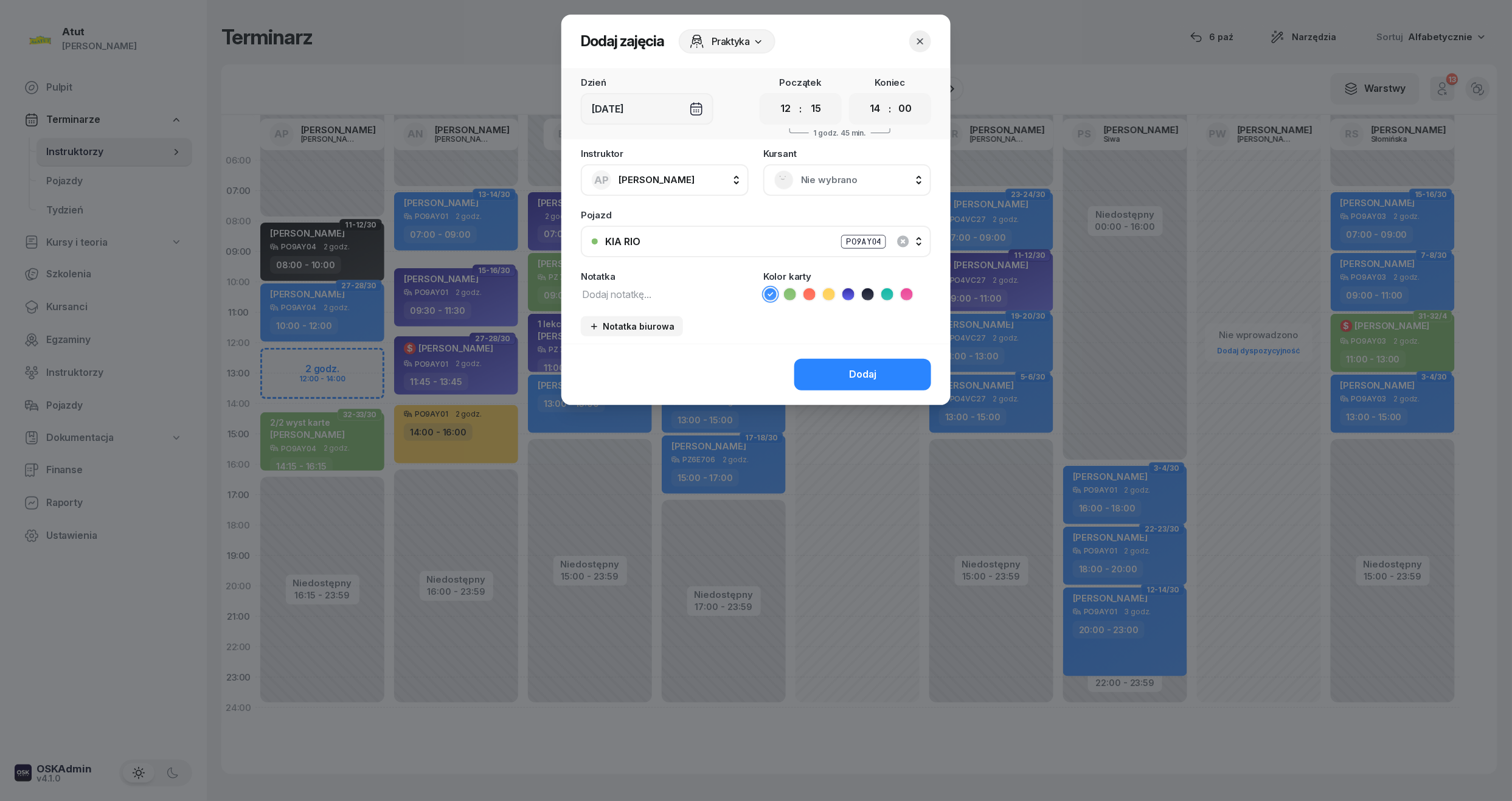
select select "15"
click at [894, 96] on select "00 05 10 15 20 25 30 35 40 45 50 55" at bounding box center [905, 108] width 23 height 25
click at [843, 173] on span "Nie wybrano" at bounding box center [861, 179] width 119 height 16
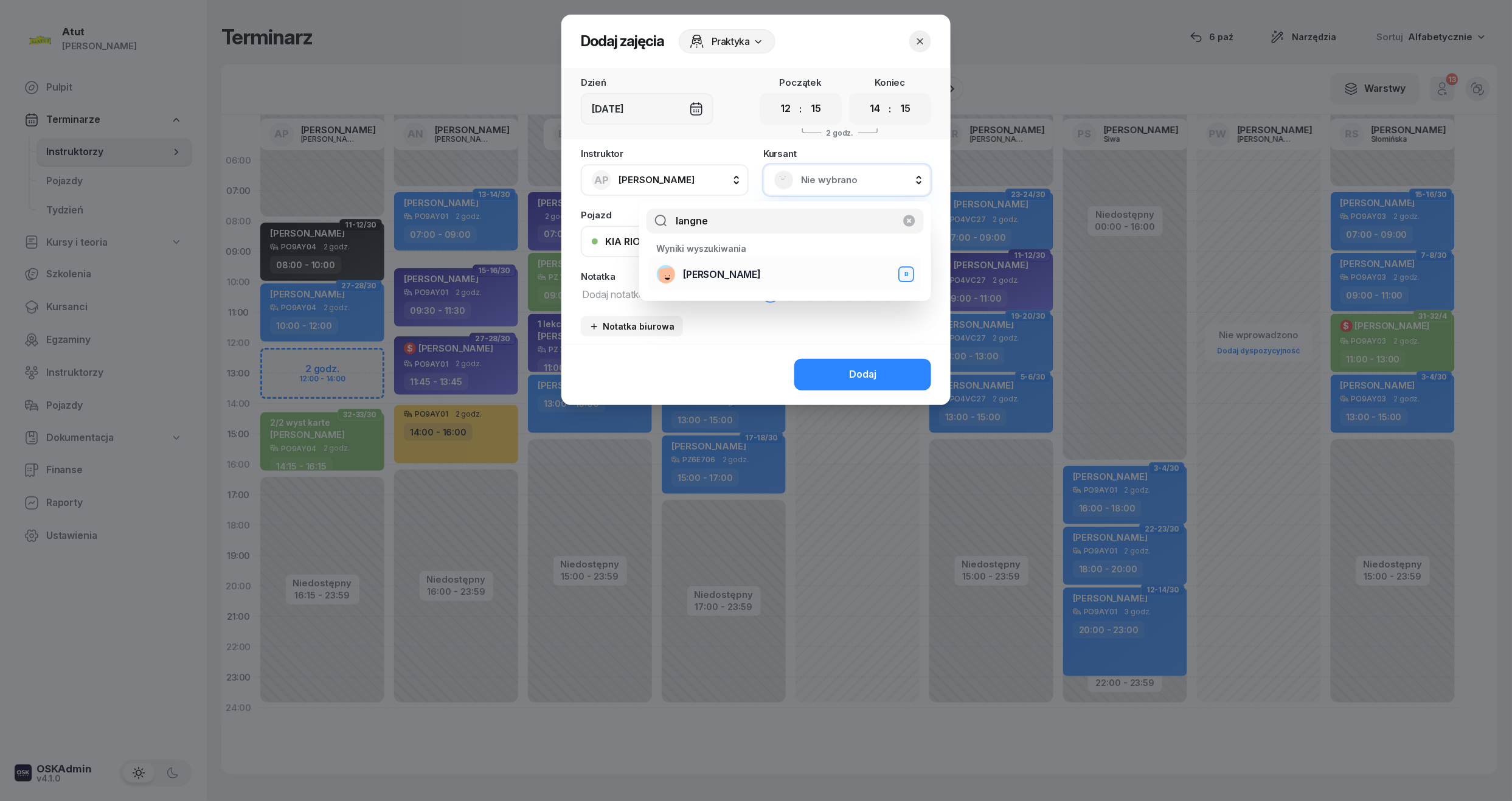
type input "langne"
click at [756, 261] on li "Dominika Langner B" at bounding box center [785, 274] width 272 height 35
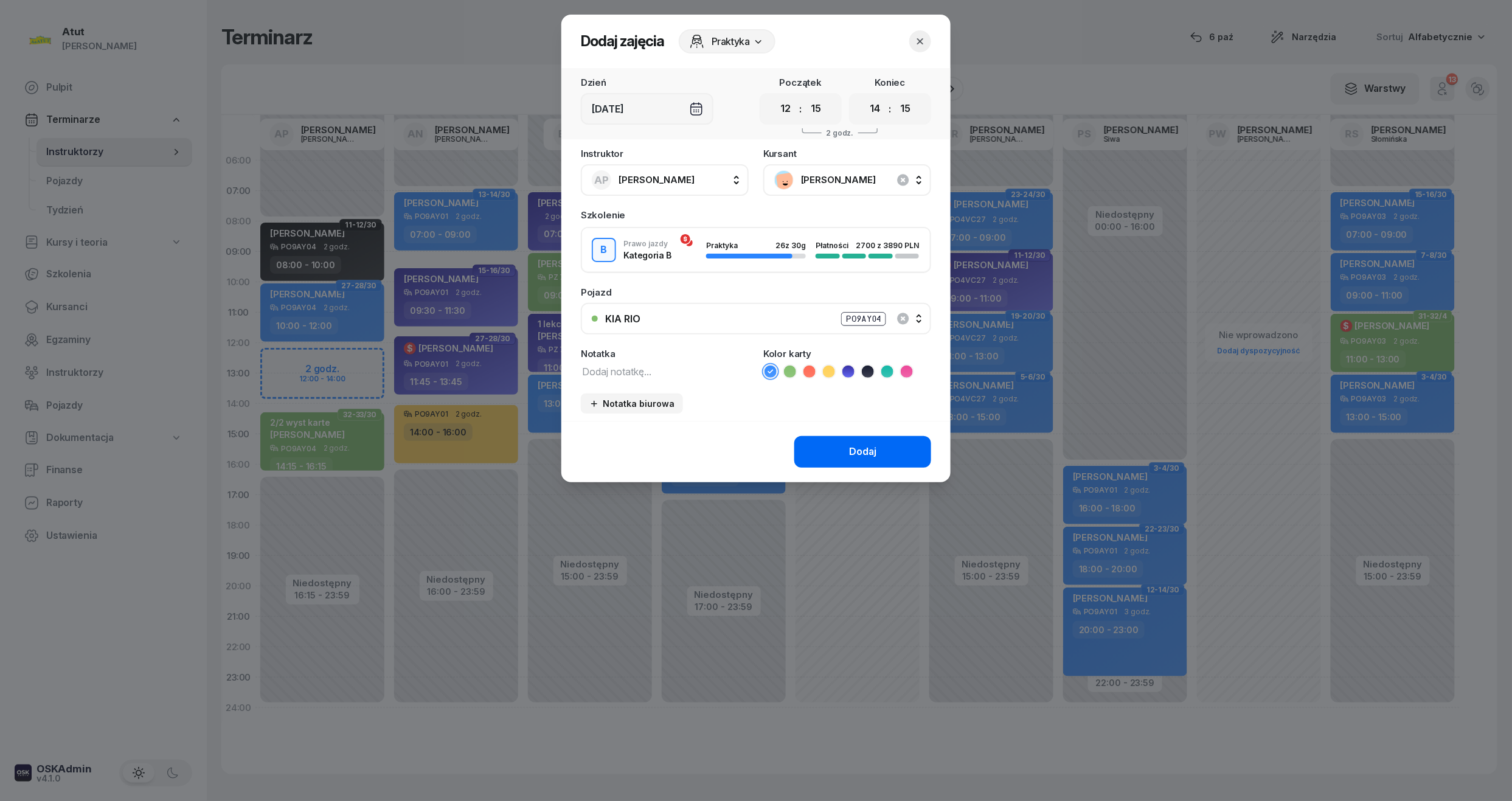
click at [845, 445] on button "Dodaj" at bounding box center [862, 451] width 137 height 32
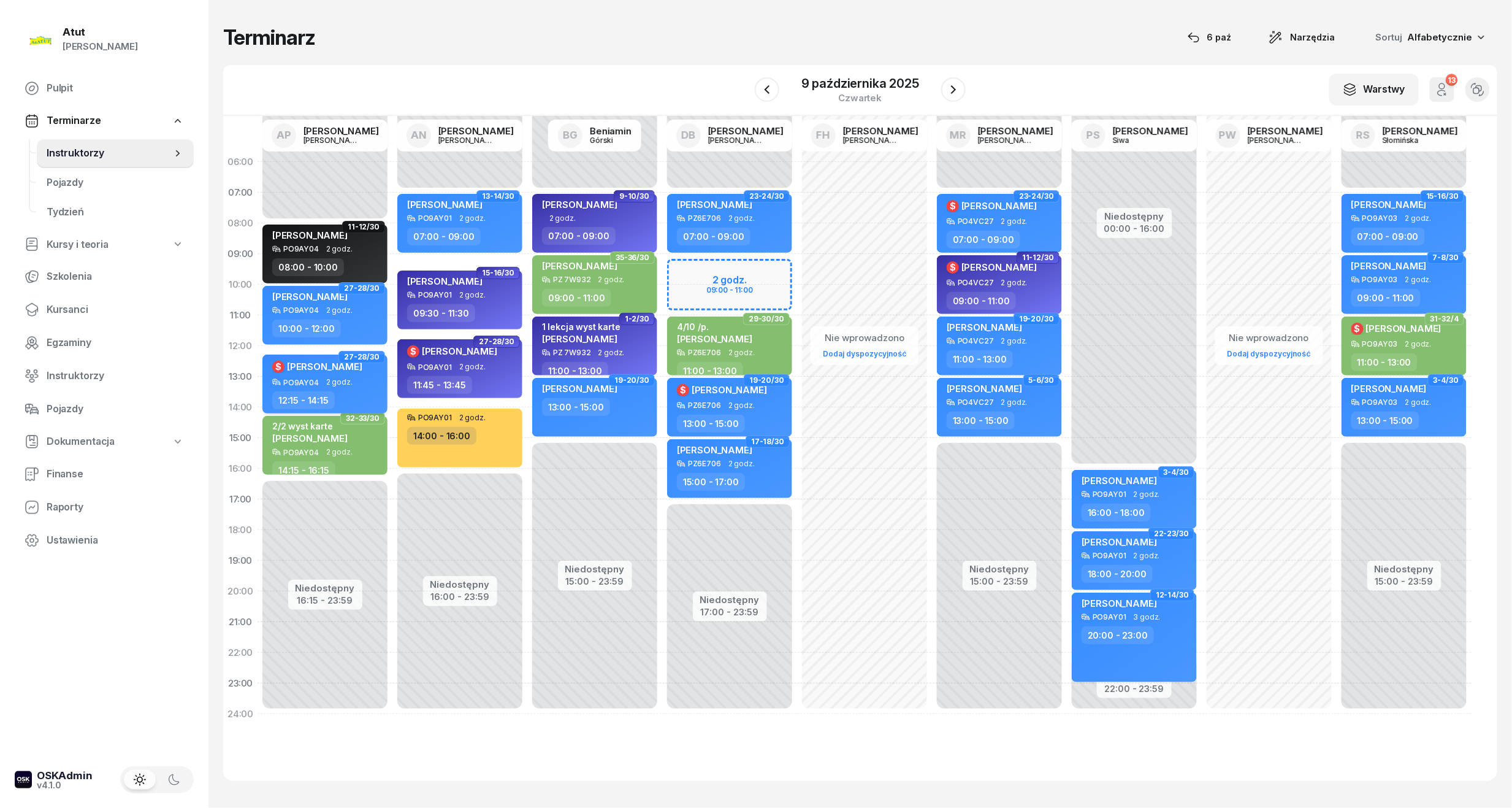
click at [295, 369] on span "[PERSON_NAME]" at bounding box center [324, 366] width 75 height 11
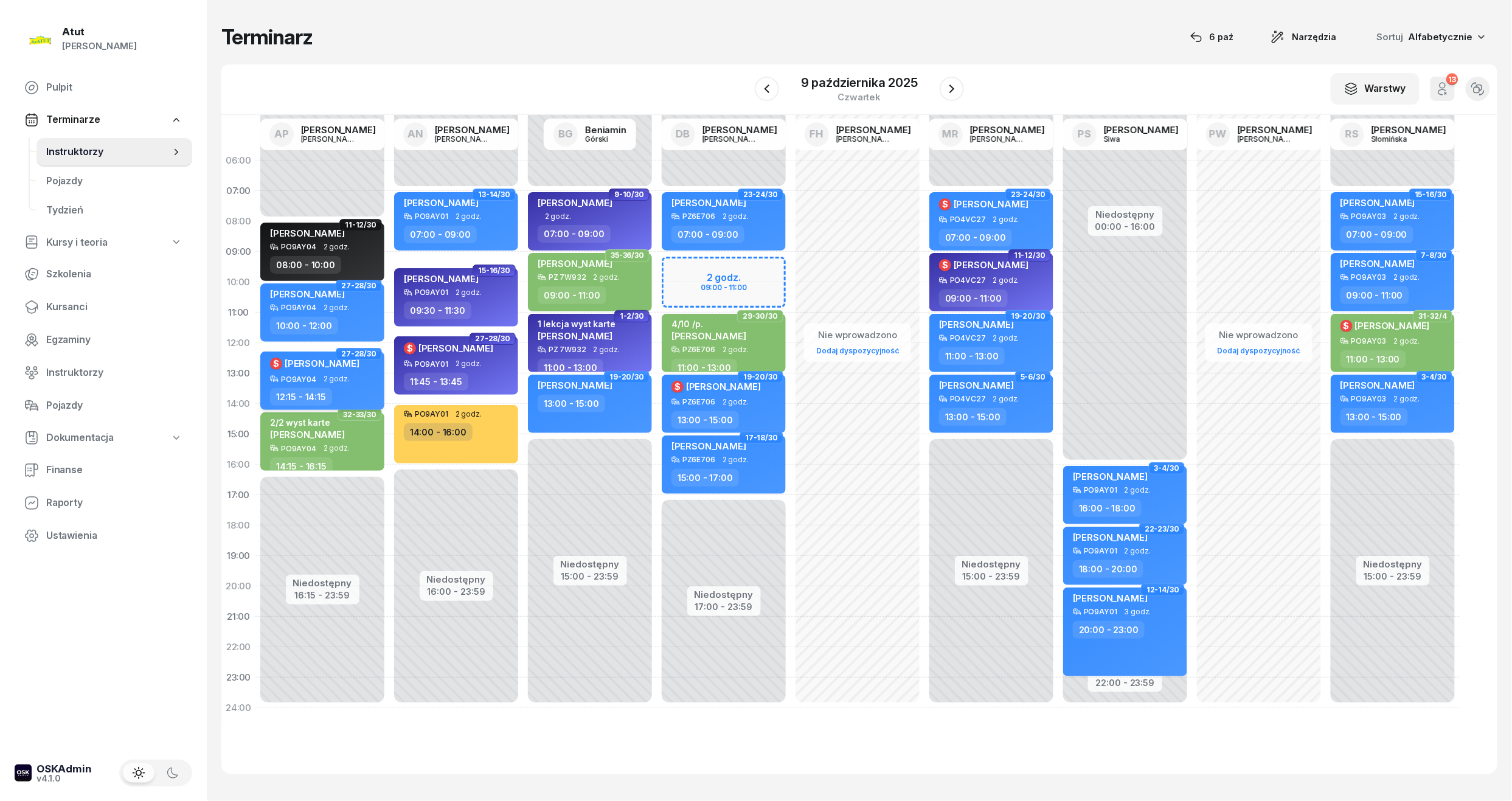
select select "12"
select select "15"
select select "14"
select select "15"
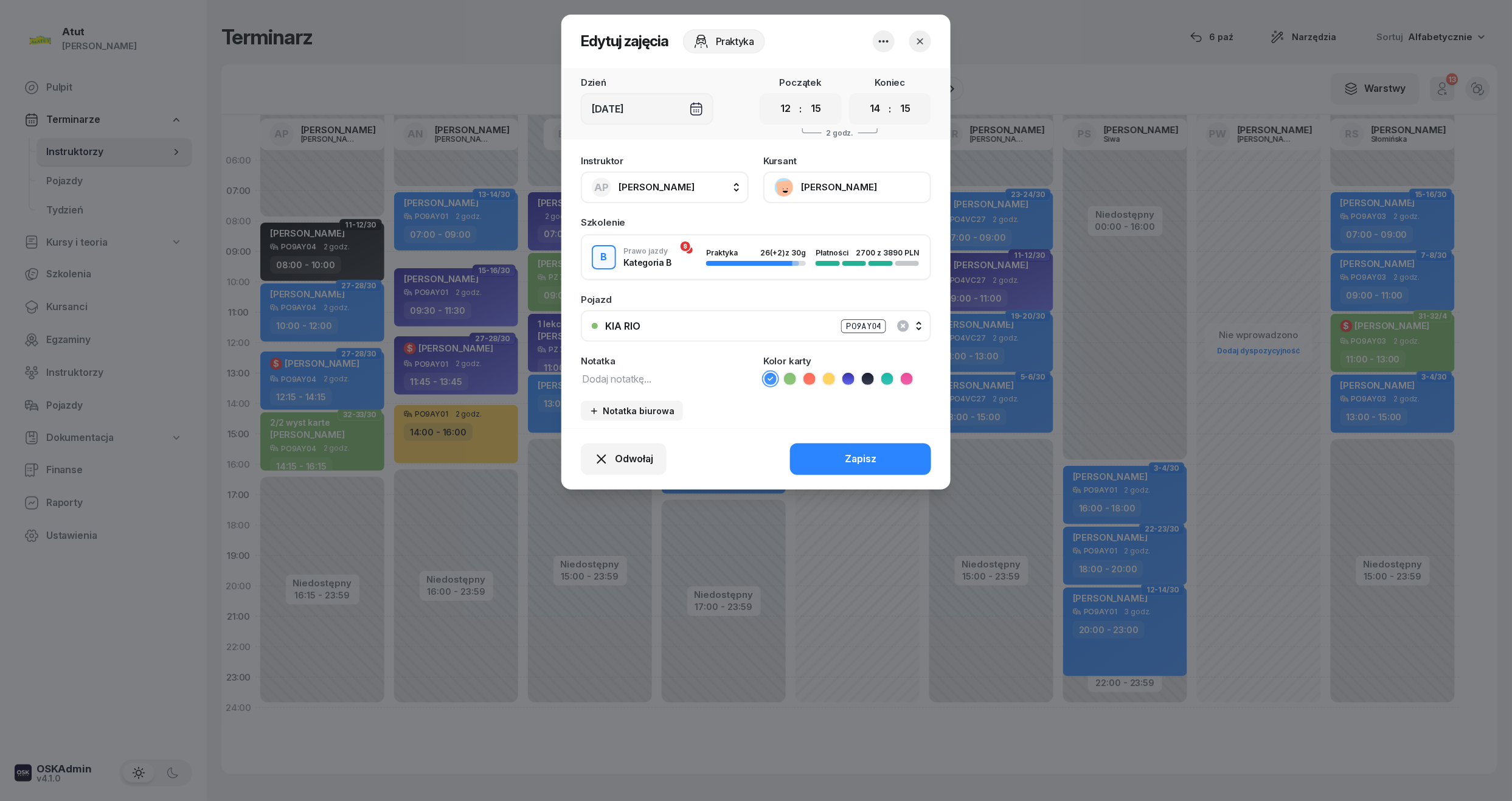
click at [868, 186] on button "[PERSON_NAME]" at bounding box center [847, 187] width 168 height 32
click at [840, 234] on link "Otwórz profil" at bounding box center [846, 228] width 160 height 31
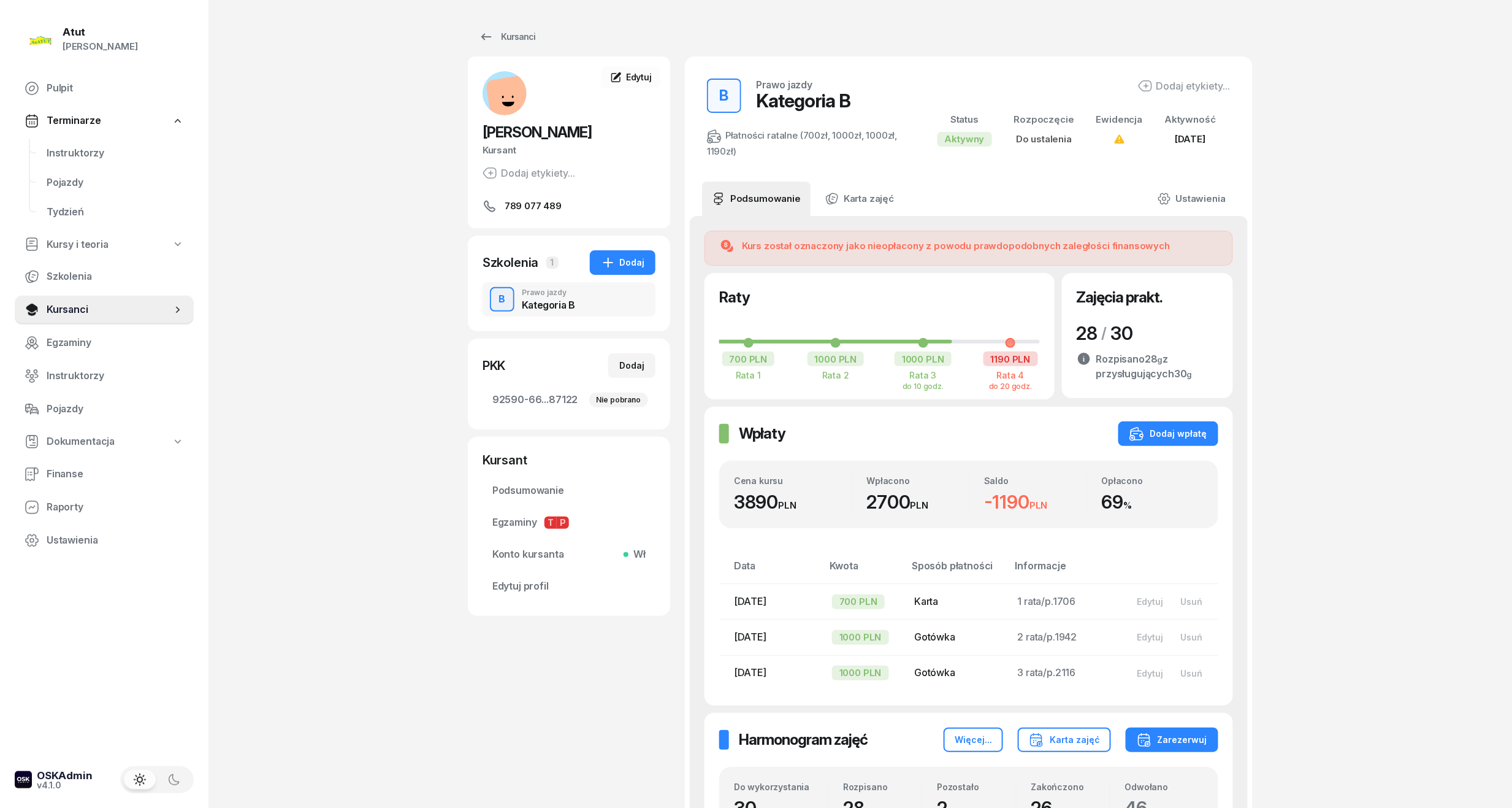
drag, startPoint x: 82, startPoint y: 299, endPoint x: 349, endPoint y: 157, distance: 302.4
click at [82, 299] on link "Kursanci" at bounding box center [104, 309] width 179 height 29
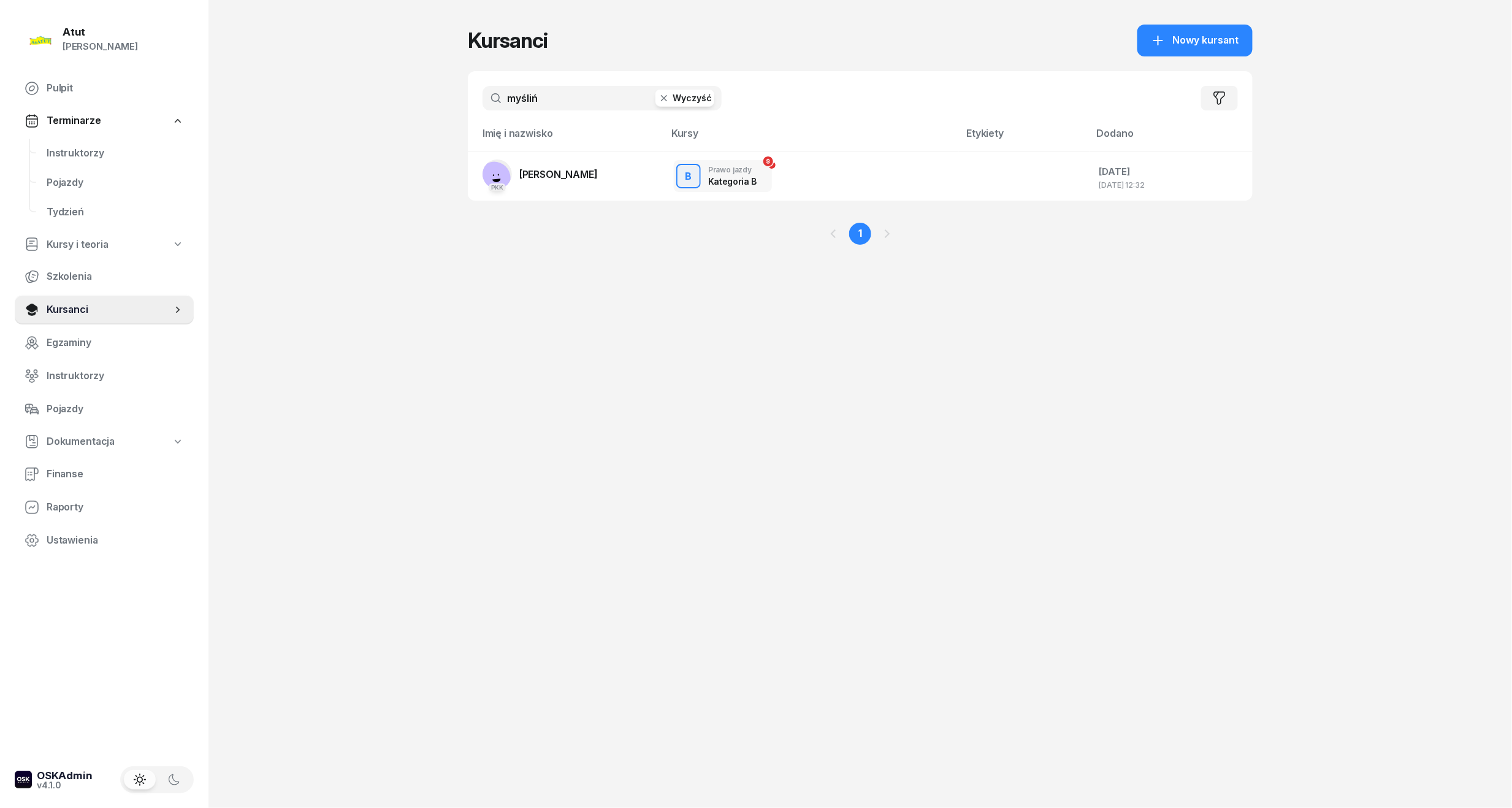
drag, startPoint x: 564, startPoint y: 96, endPoint x: -41, endPoint y: 158, distance: 608.2
click at [0, 158] on html "Paulina Atut Paulina Lis Pulpit Terminarze Instruktorzy Pojazdy Tydzień Kursy i…" at bounding box center [756, 404] width 1512 height 808
type input "szaja"
click at [575, 163] on td "PKK Ewa Szaja" at bounding box center [565, 176] width 197 height 49
